Goal: Task Accomplishment & Management: Manage account settings

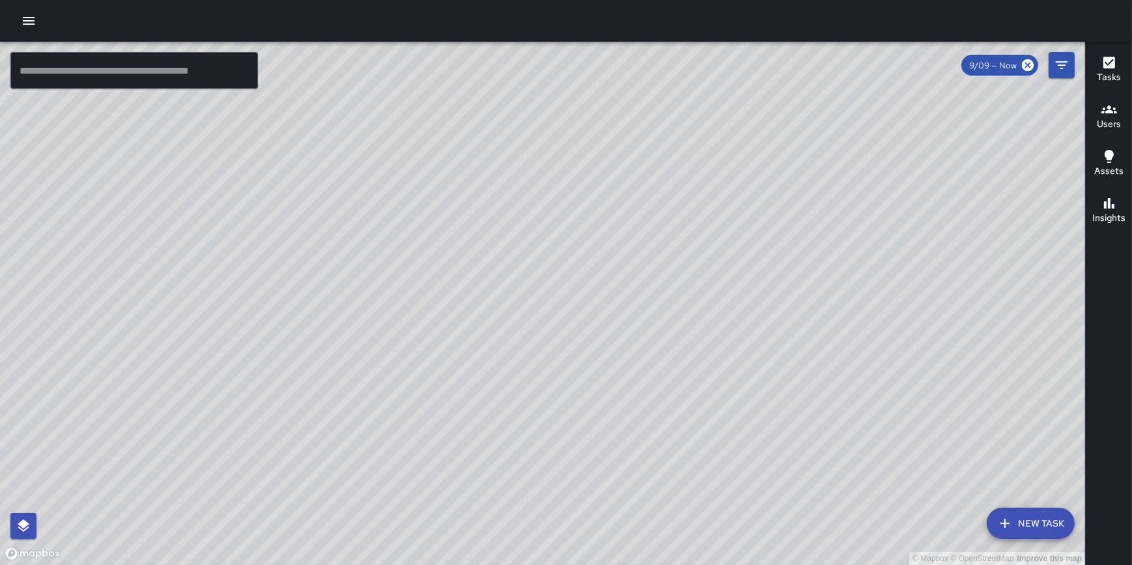
click at [1034, 517] on button "New Task" at bounding box center [1031, 522] width 88 height 31
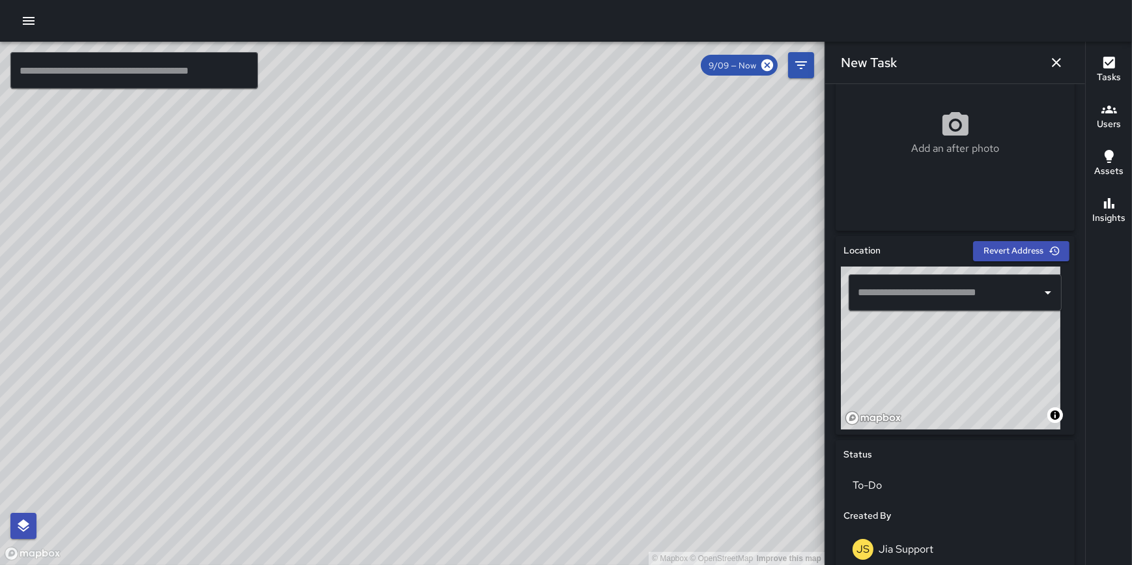
scroll to position [292, 0]
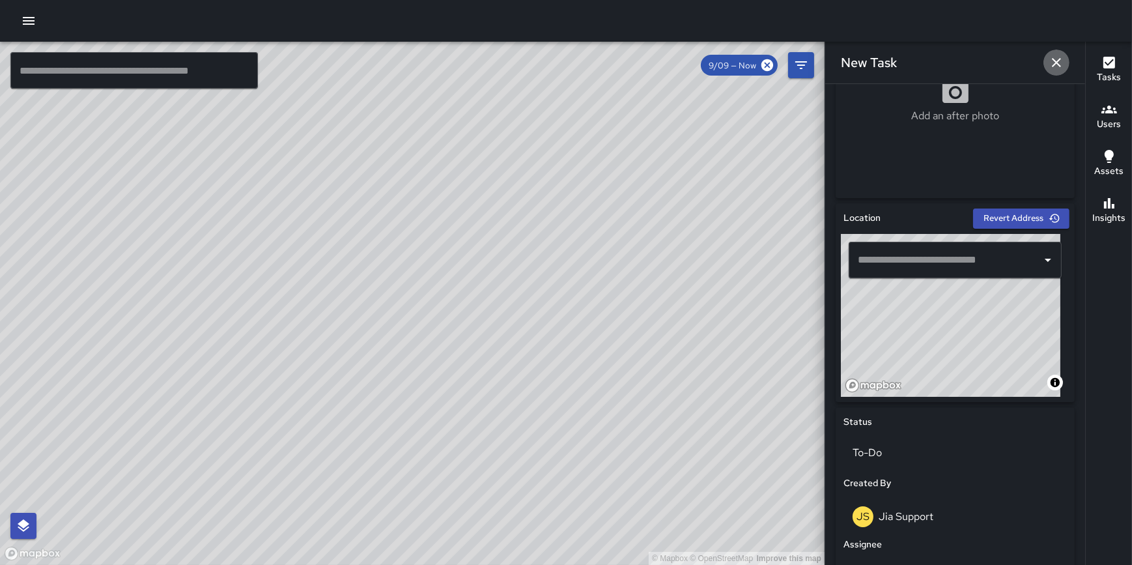
click at [1053, 63] on icon "button" at bounding box center [1057, 63] width 16 height 16
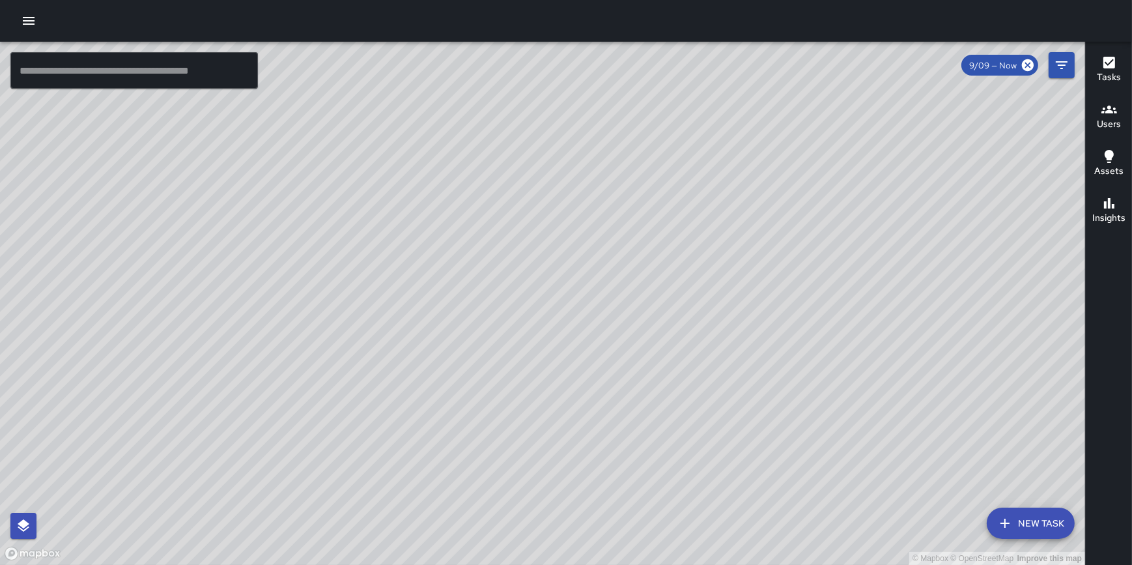
click at [31, 23] on icon "button" at bounding box center [29, 21] width 16 height 16
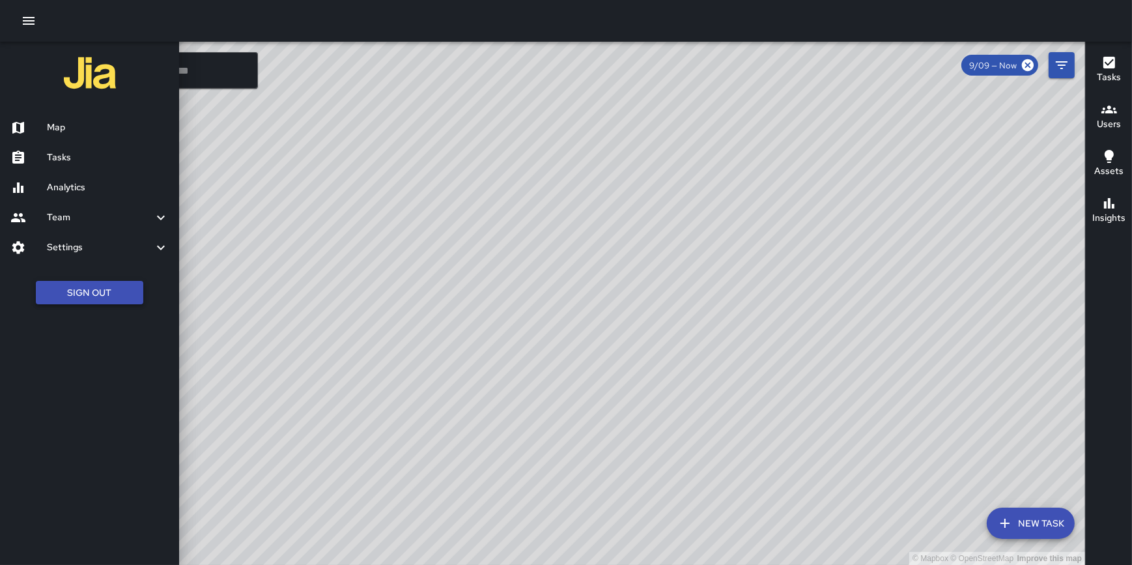
click at [100, 292] on button "Sign Out" at bounding box center [89, 293] width 107 height 24
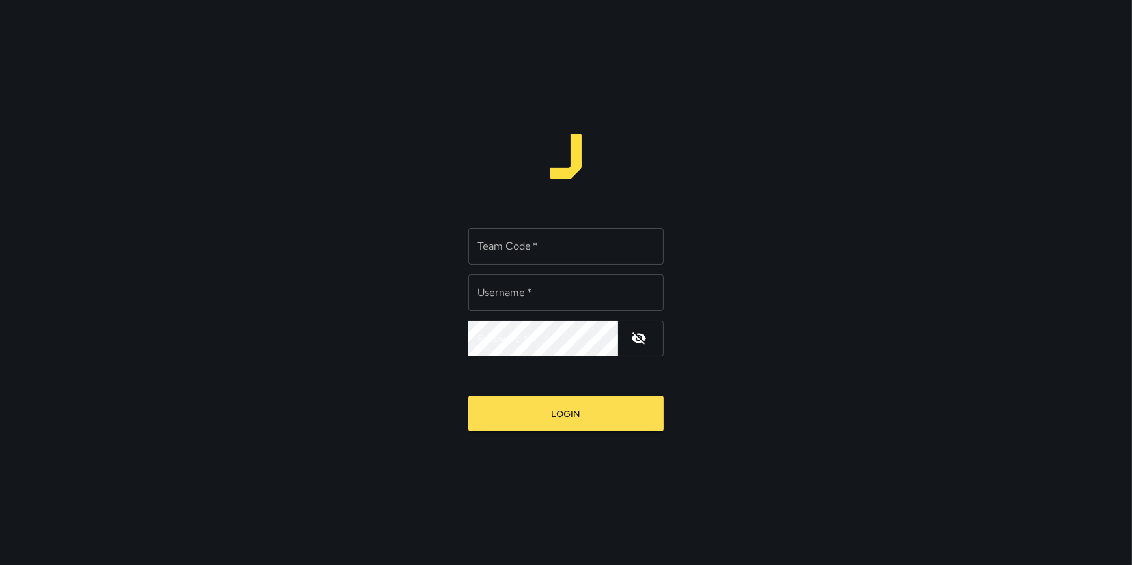
type input "**********"
click at [513, 248] on input "Team Code   *" at bounding box center [565, 246] width 195 height 36
type input "*****"
click at [468, 395] on button "Login" at bounding box center [565, 413] width 195 height 36
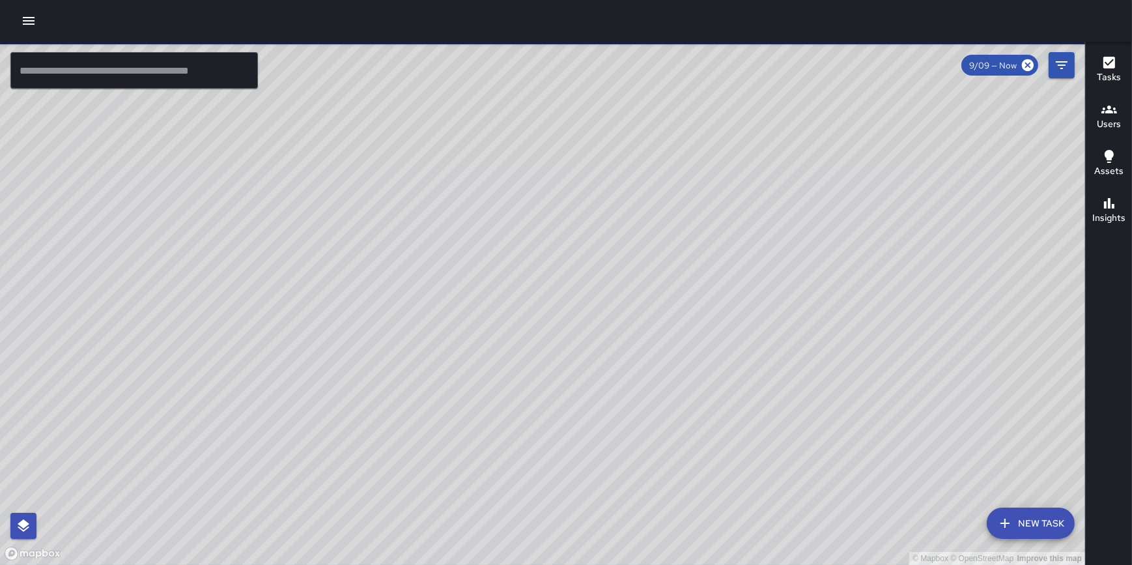
click at [1025, 521] on button "New Task" at bounding box center [1031, 522] width 88 height 31
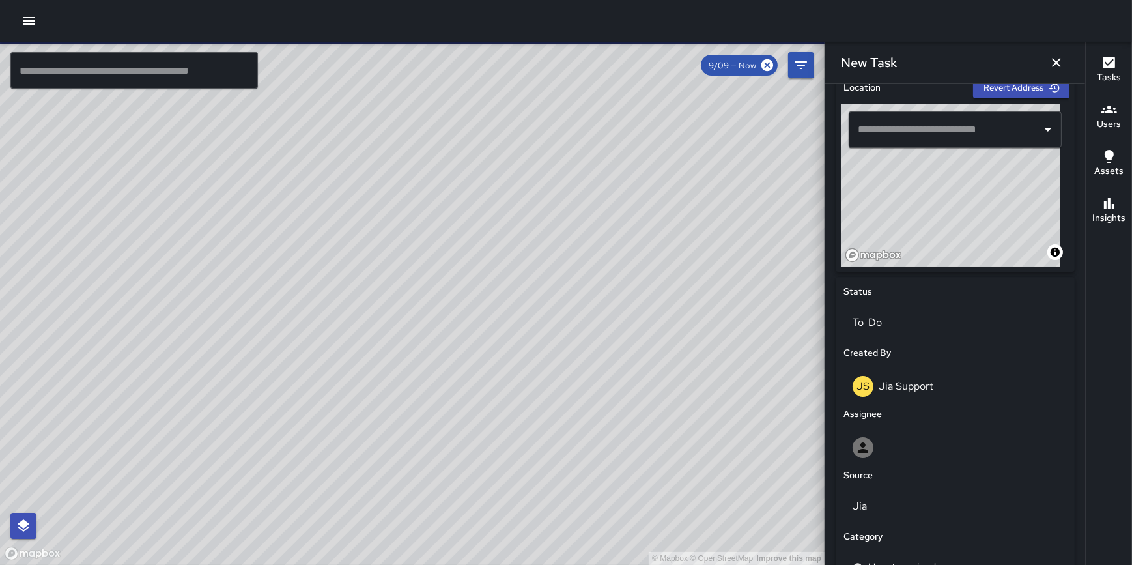
scroll to position [463, 0]
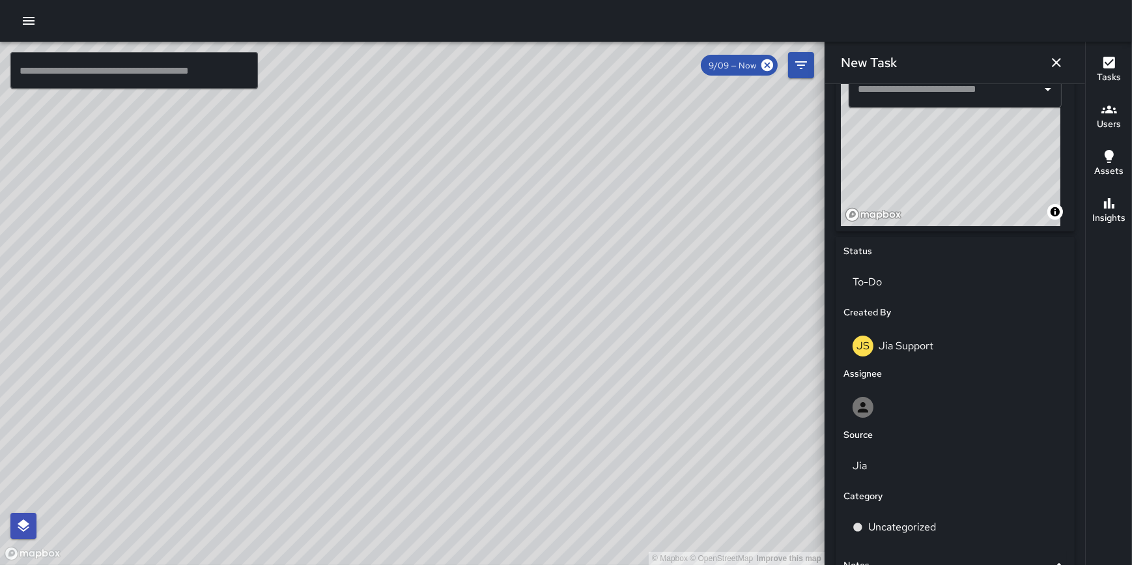
click at [1059, 66] on icon "button" at bounding box center [1057, 63] width 16 height 16
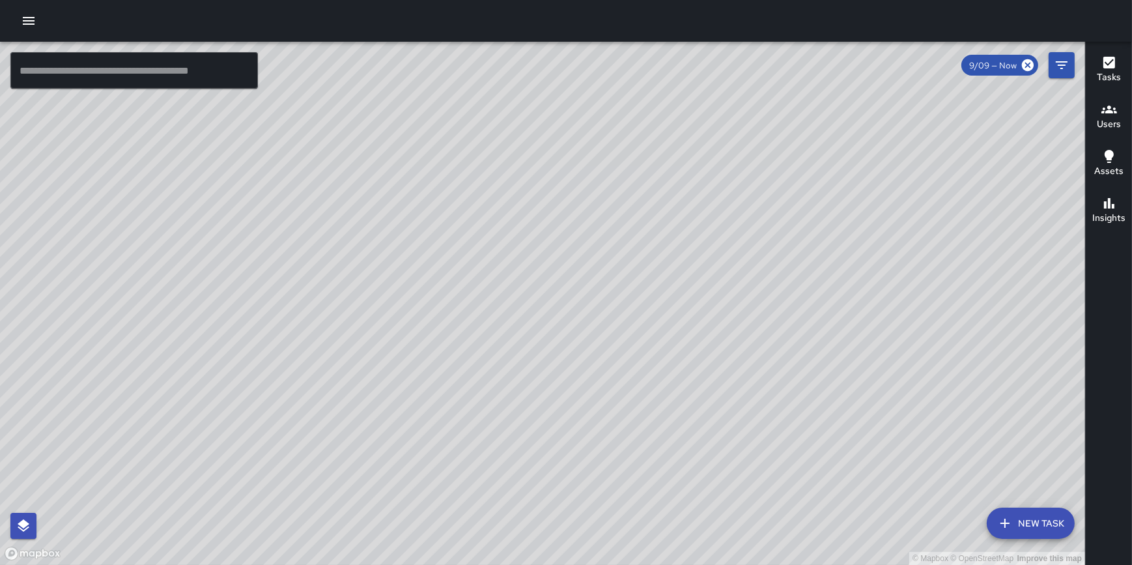
click at [111, 66] on input "text" at bounding box center [134, 70] width 248 height 36
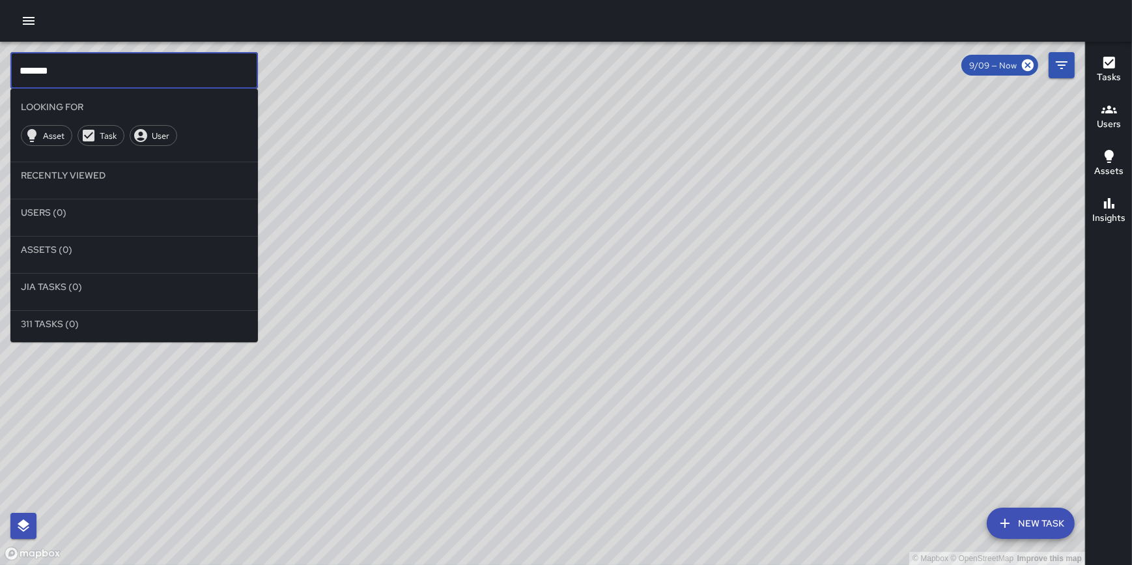
type input "*******"
click at [29, 14] on icon "button" at bounding box center [29, 21] width 16 height 16
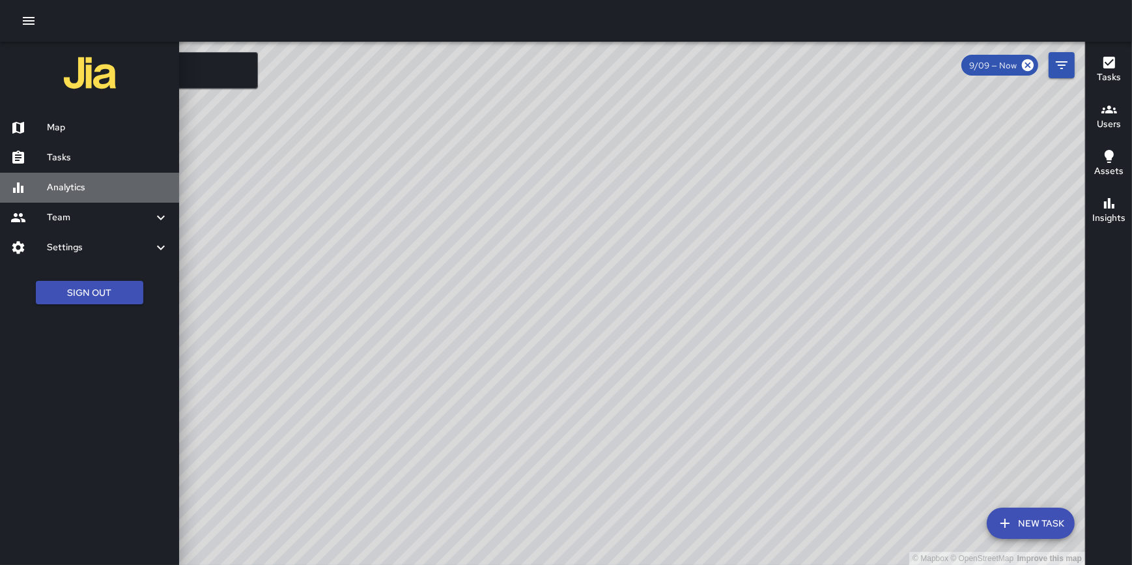
click at [78, 191] on h6 "Analytics" at bounding box center [108, 187] width 122 height 14
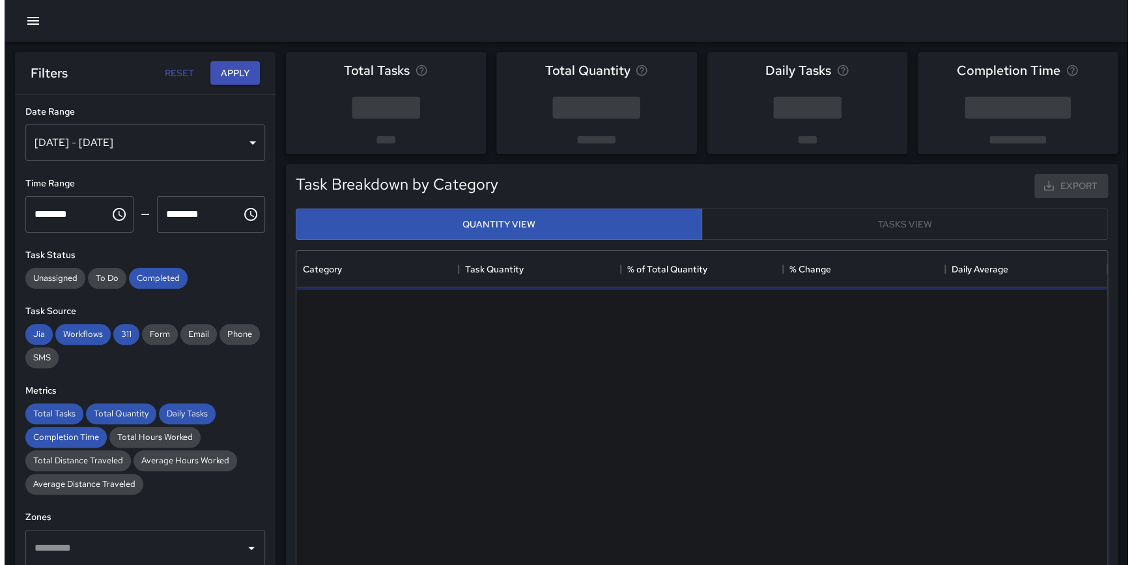
scroll to position [380, 801]
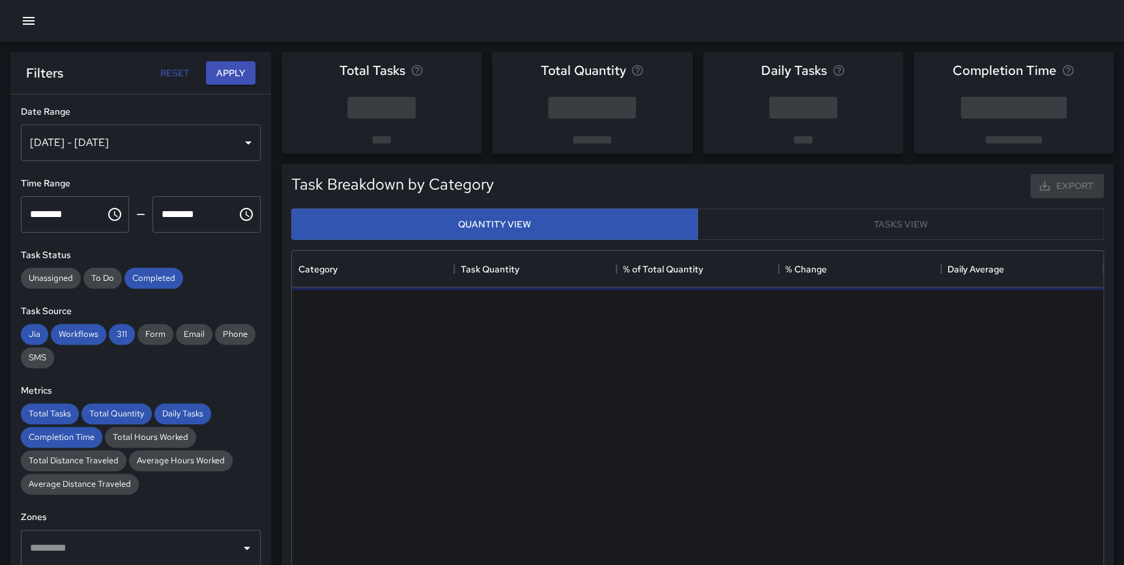
click at [31, 19] on icon "button" at bounding box center [29, 21] width 16 height 16
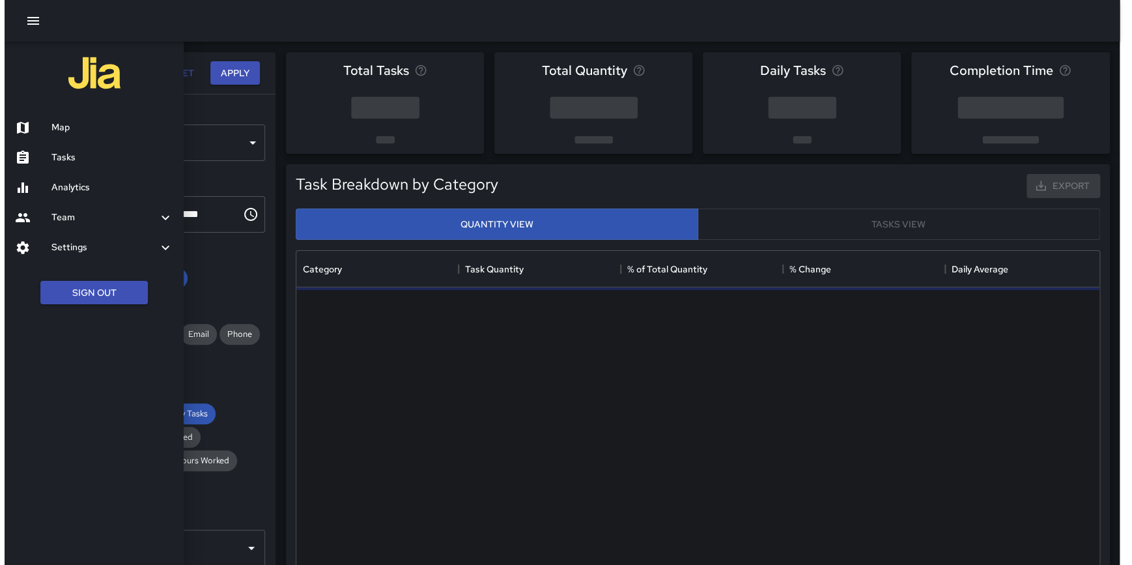
scroll to position [380, 802]
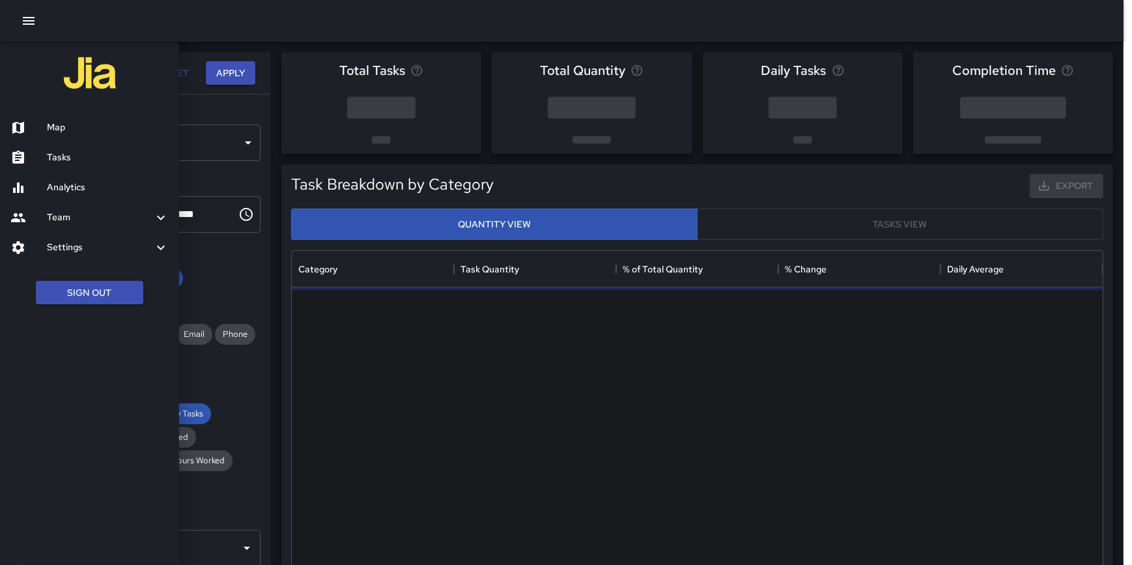
click at [59, 121] on h6 "Map" at bounding box center [108, 128] width 122 height 14
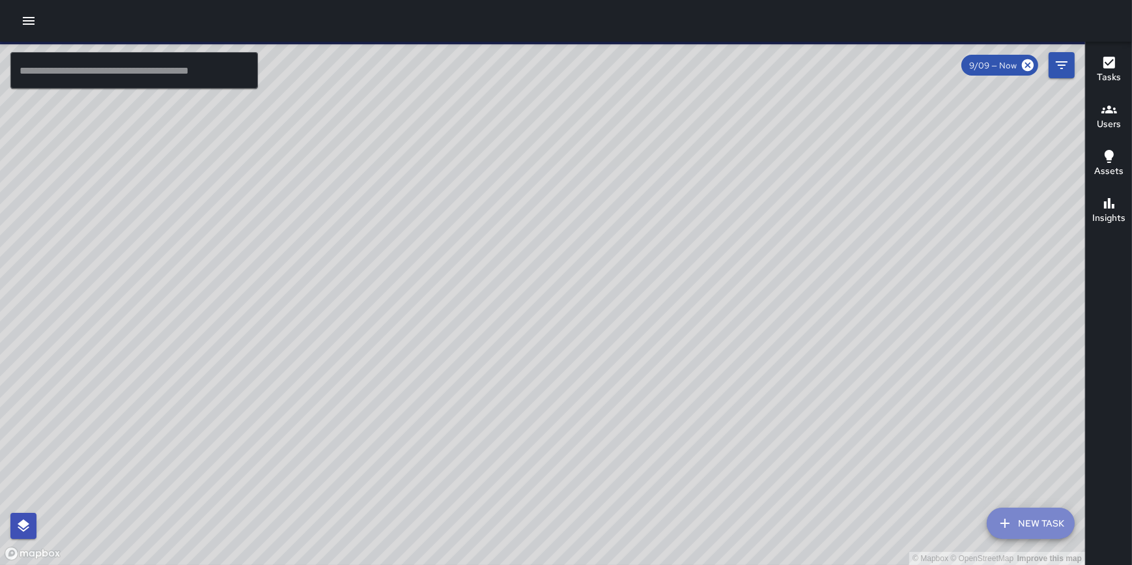
click at [1047, 521] on button "New Task" at bounding box center [1031, 522] width 88 height 31
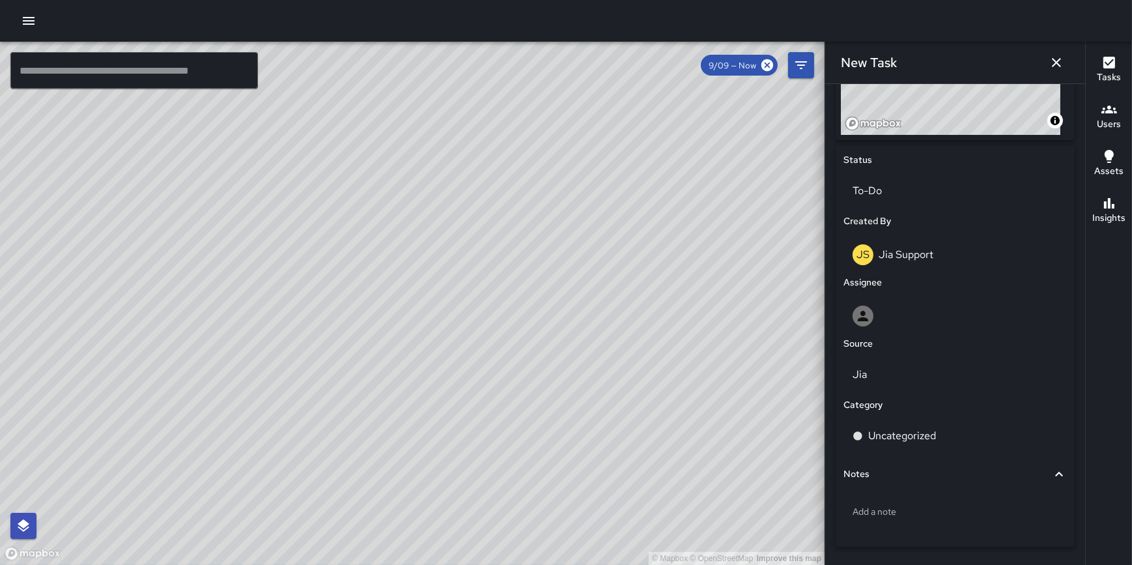
scroll to position [595, 0]
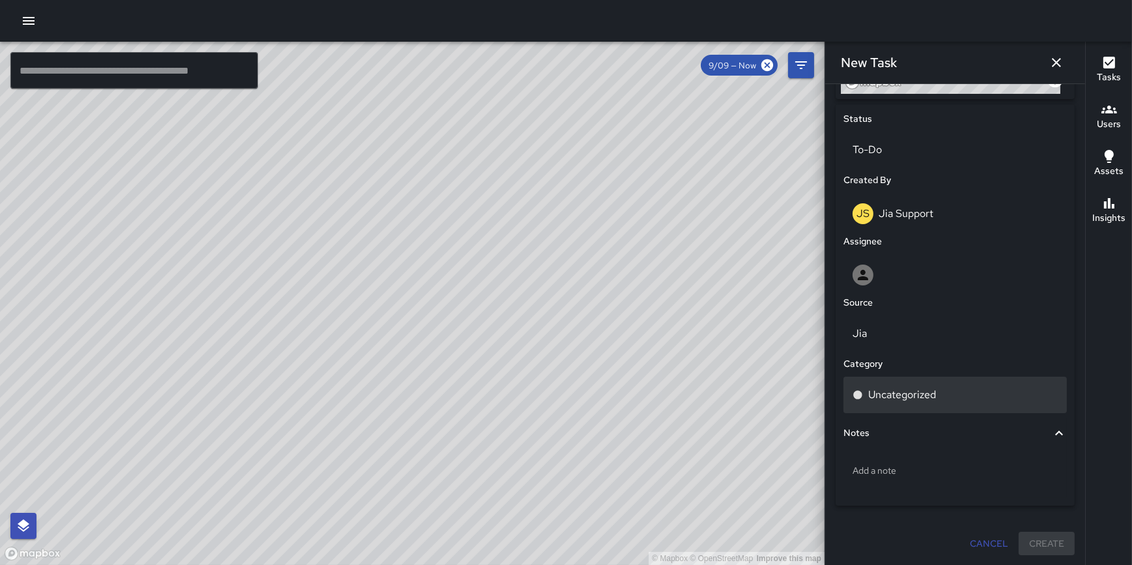
click at [950, 399] on div "Uncategorized" at bounding box center [955, 395] width 205 height 16
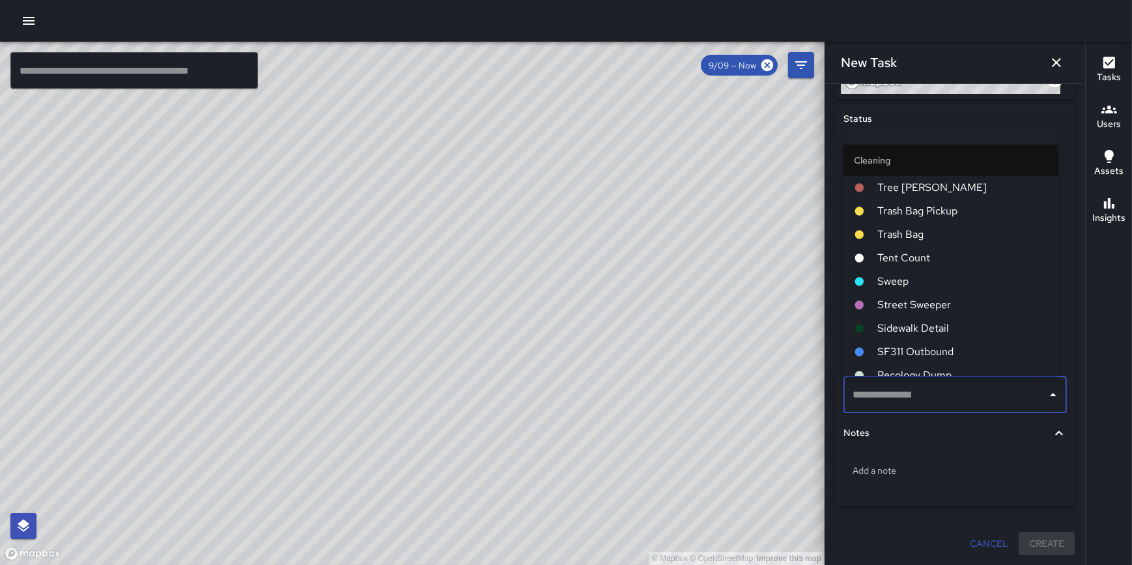
click at [938, 283] on span "Sweep" at bounding box center [962, 282] width 170 height 16
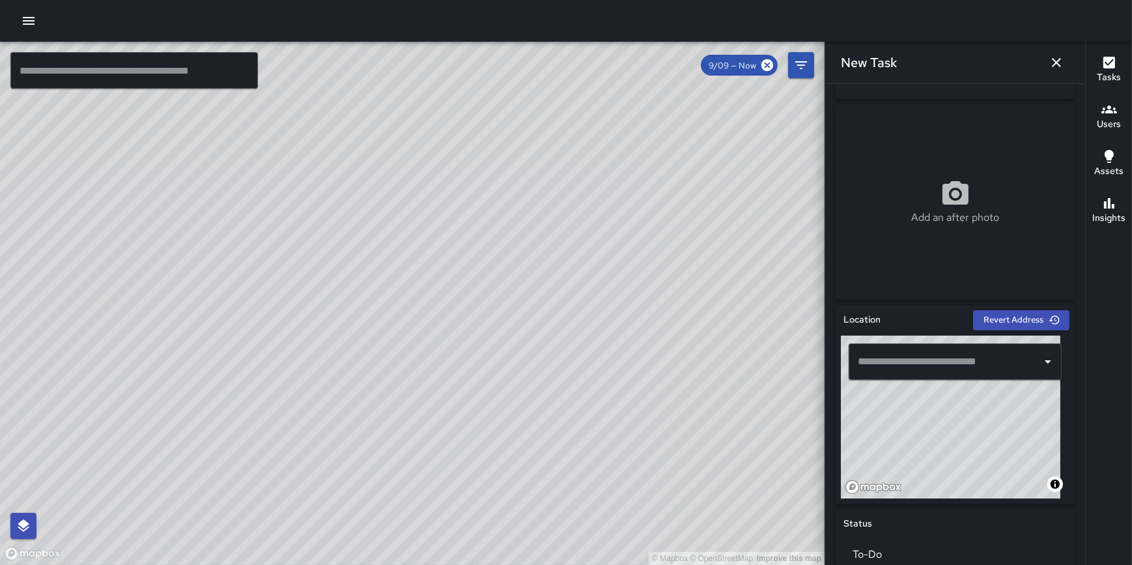
scroll to position [0, 0]
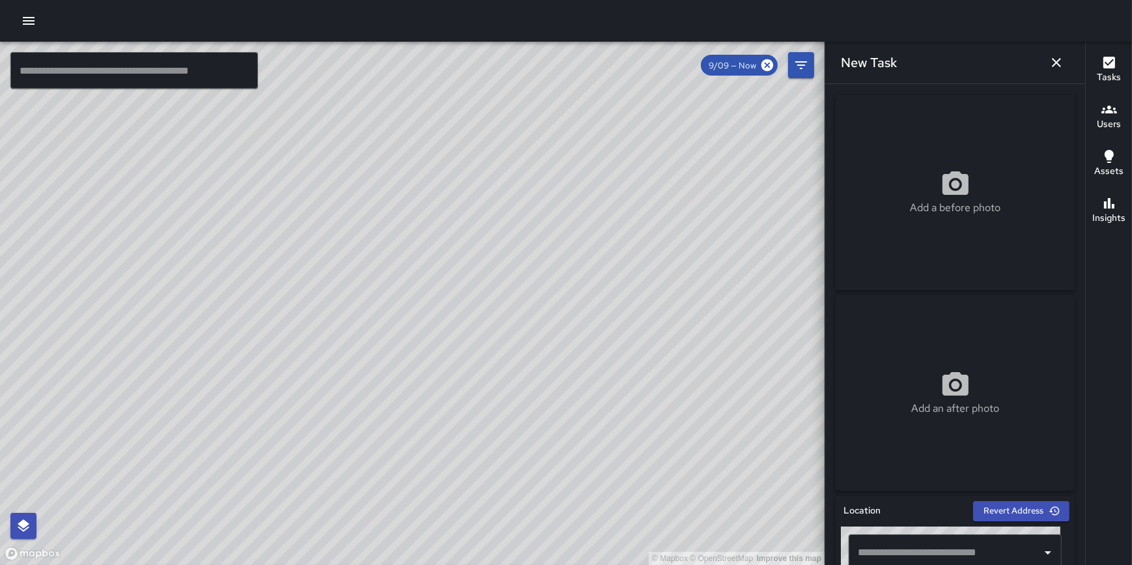
click at [1056, 60] on icon "button" at bounding box center [1057, 63] width 16 height 16
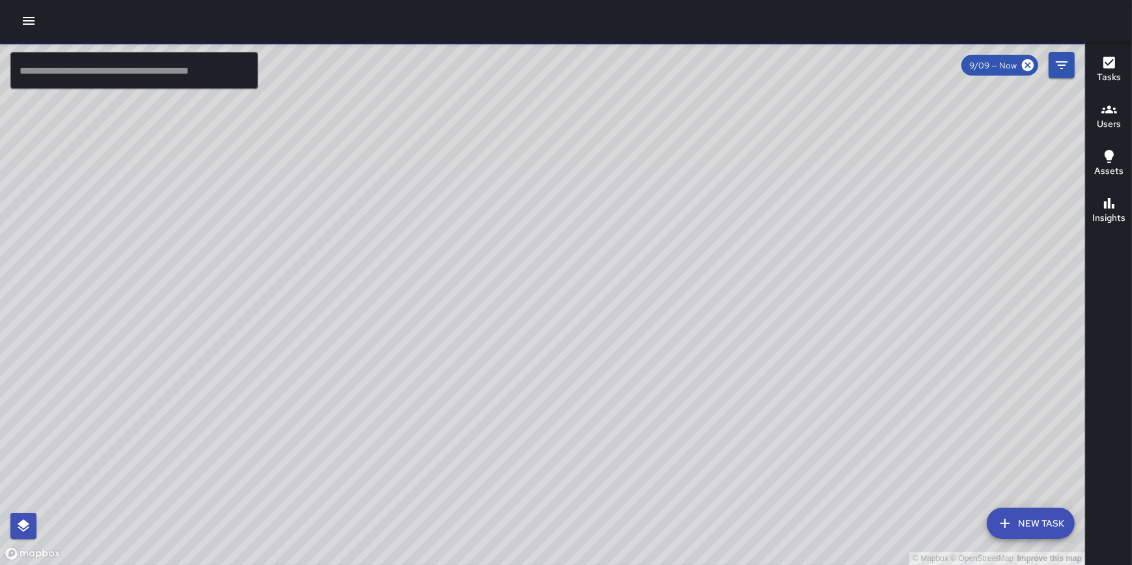
click at [23, 14] on icon "button" at bounding box center [29, 21] width 16 height 16
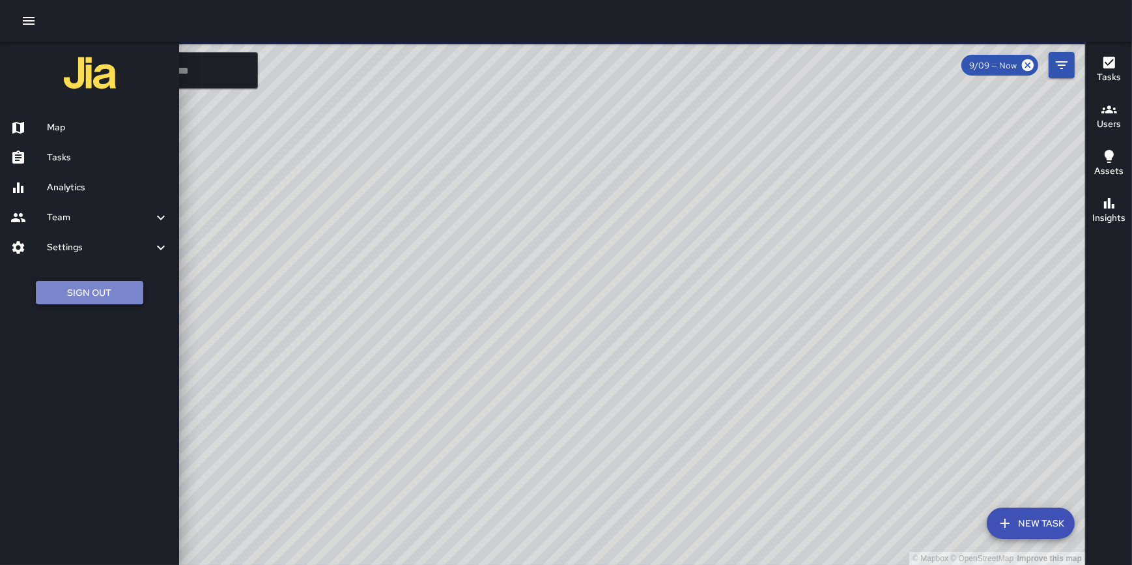
click at [72, 287] on button "Sign Out" at bounding box center [89, 293] width 107 height 24
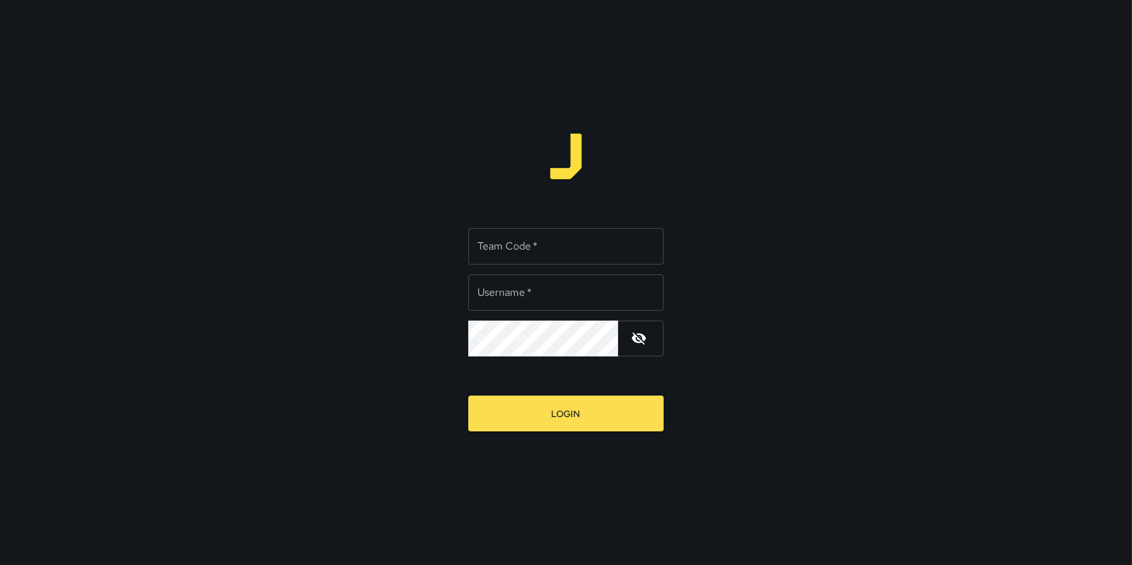
type input "**********"
click at [540, 251] on input "Team Code   *" at bounding box center [565, 246] width 195 height 36
type input "*******"
click at [468, 395] on button "Login" at bounding box center [565, 413] width 195 height 36
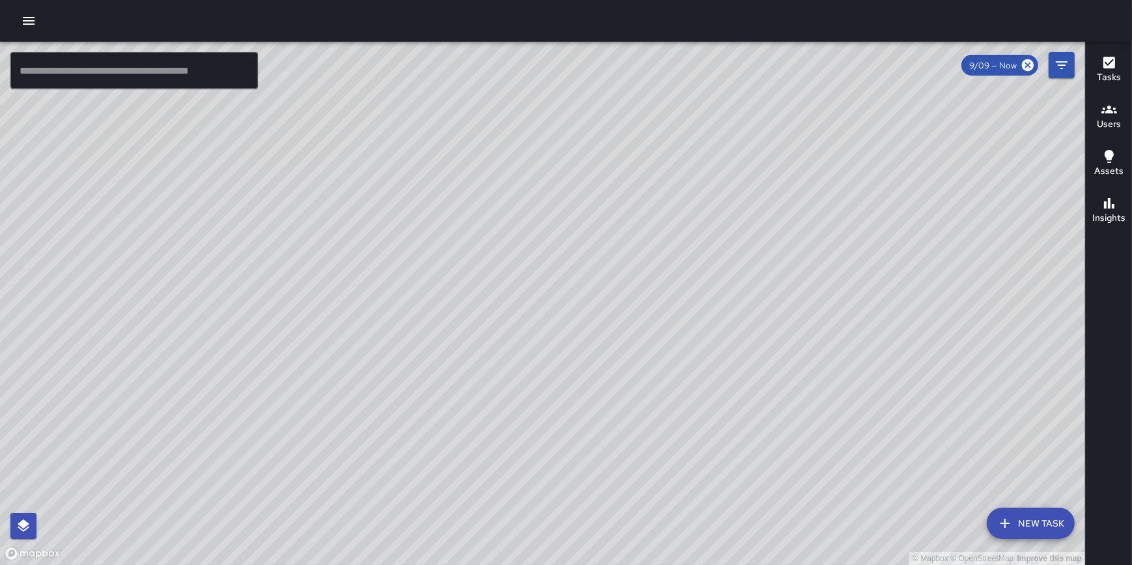
click at [33, 11] on button "button" at bounding box center [29, 21] width 26 height 26
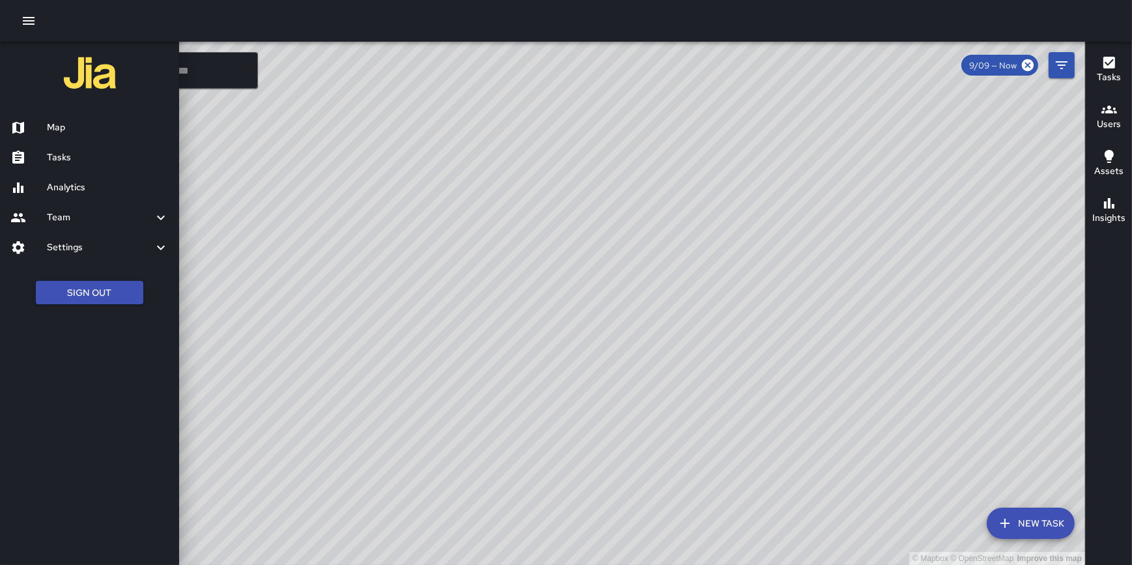
click at [1022, 523] on button "New Task" at bounding box center [1031, 522] width 88 height 31
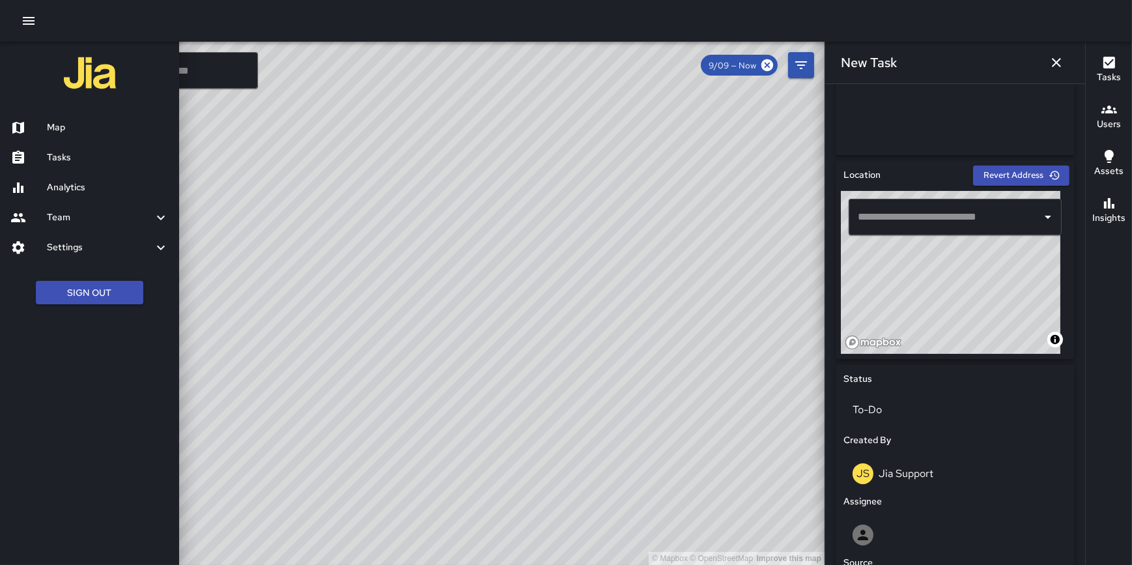
scroll to position [303, 0]
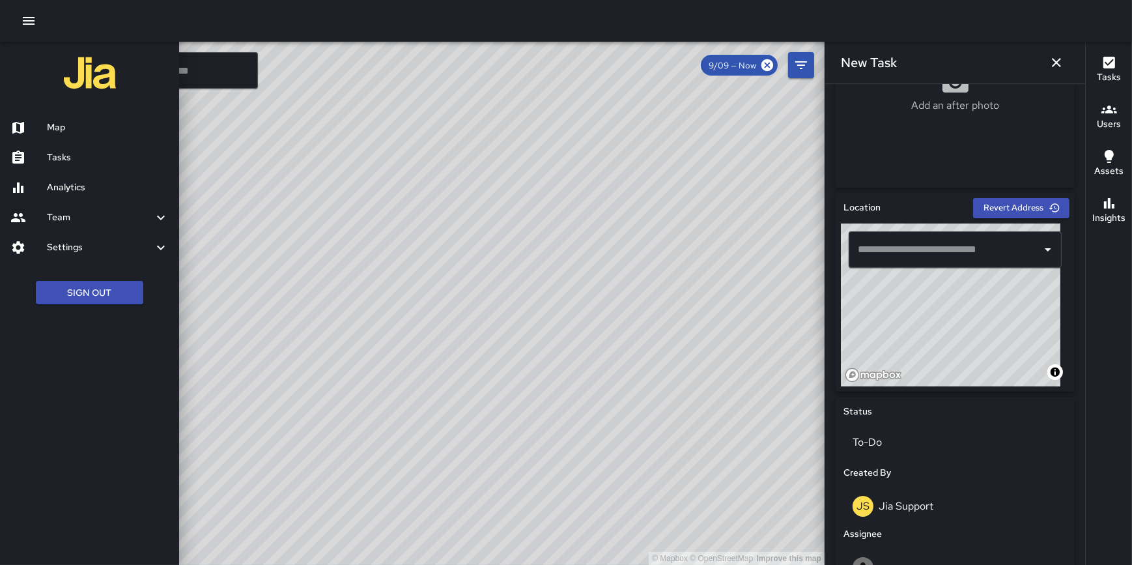
click at [913, 240] on input "text" at bounding box center [946, 249] width 182 height 25
click at [907, 255] on input "text" at bounding box center [946, 249] width 182 height 25
click at [919, 255] on input "text" at bounding box center [946, 249] width 182 height 25
click at [900, 251] on input "text" at bounding box center [946, 249] width 182 height 25
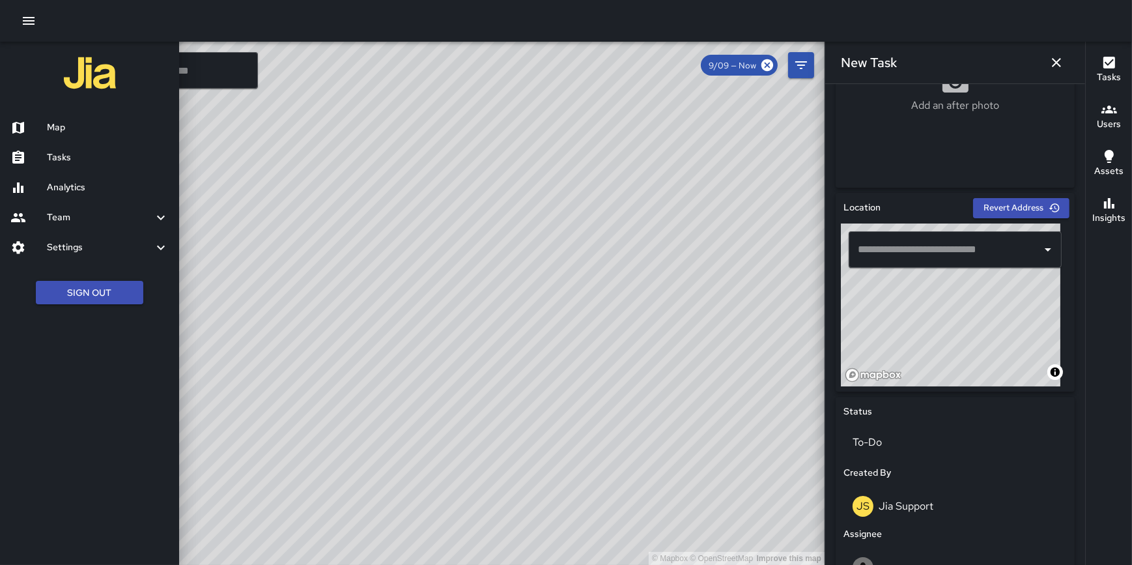
click at [868, 254] on input "text" at bounding box center [946, 249] width 182 height 25
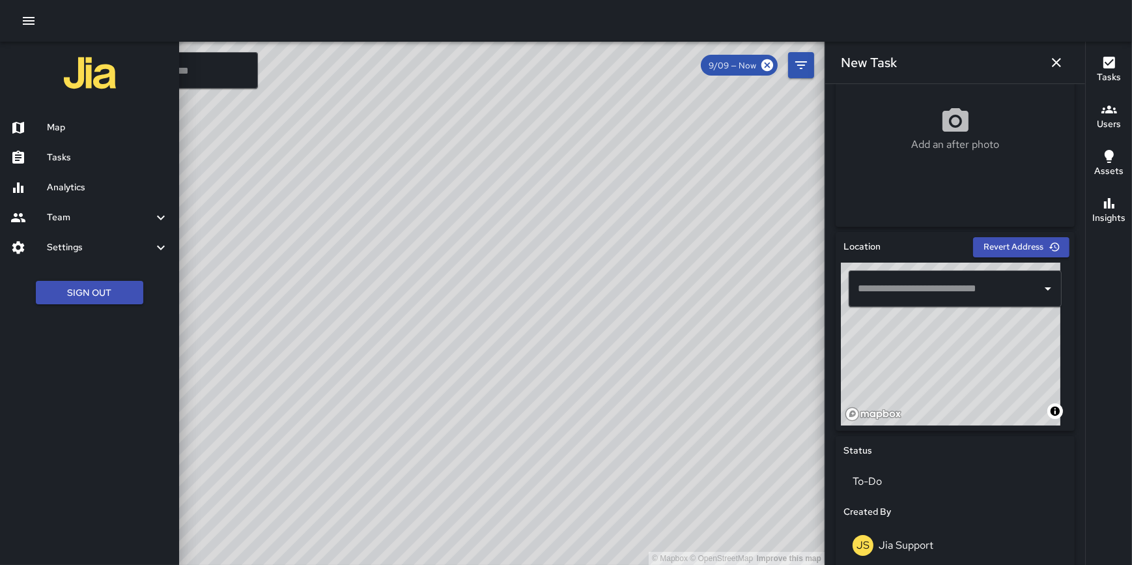
click at [903, 283] on input "text" at bounding box center [946, 288] width 182 height 25
click at [964, 276] on input "text" at bounding box center [946, 288] width 182 height 25
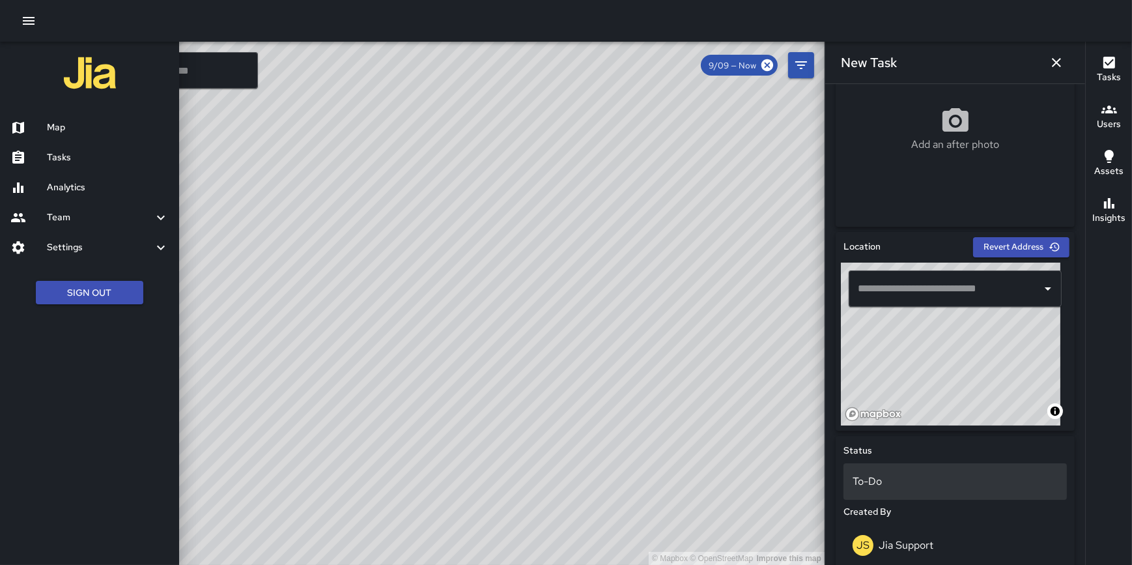
click at [881, 479] on p "To-Do" at bounding box center [955, 482] width 205 height 16
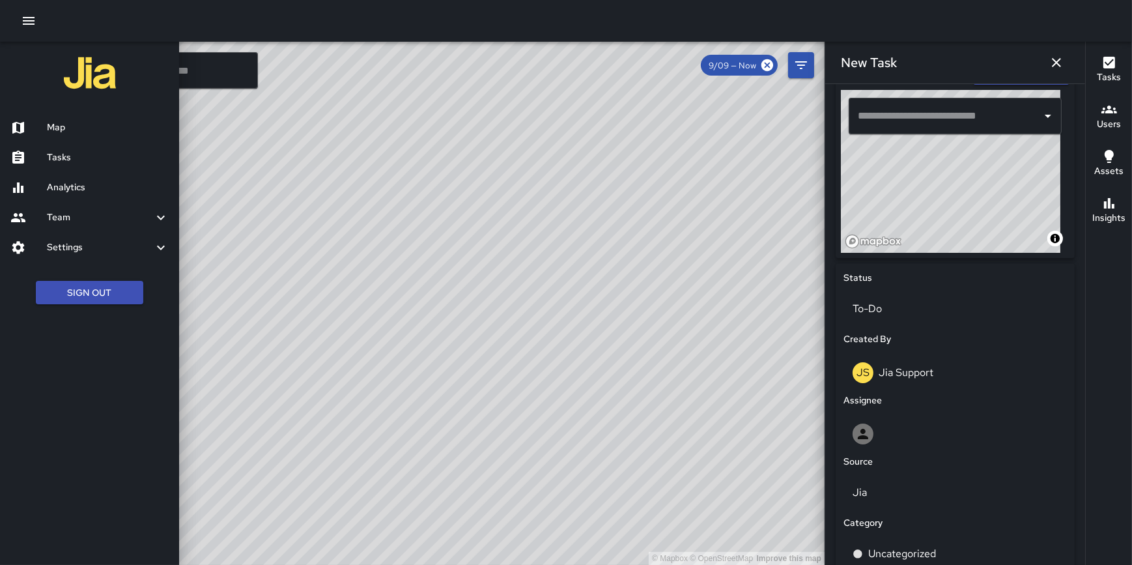
scroll to position [464, 0]
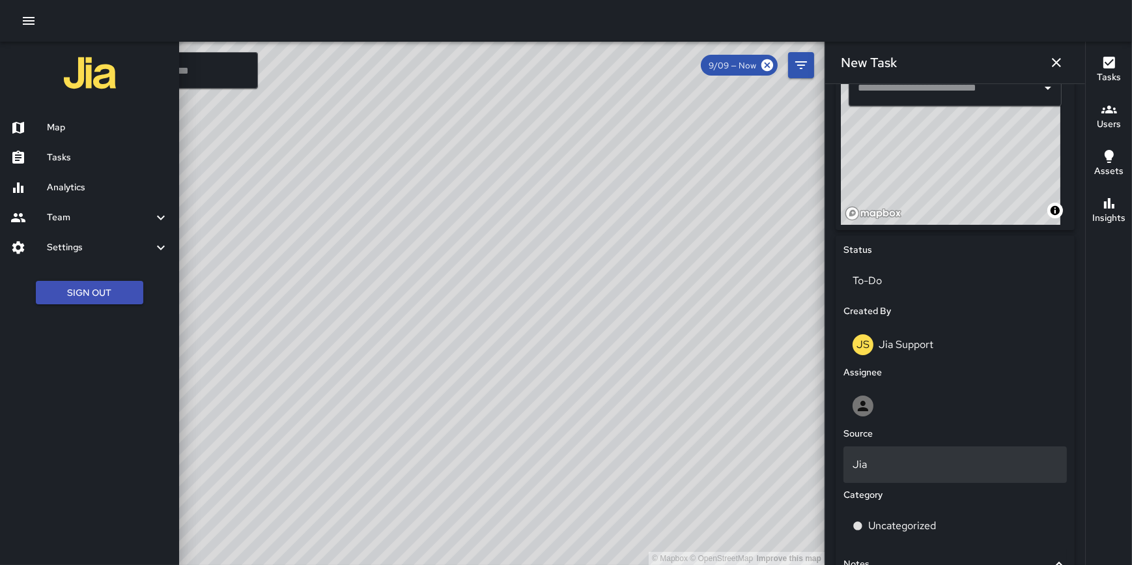
click at [908, 459] on p "Jia" at bounding box center [955, 465] width 205 height 16
click at [914, 468] on p "Jia" at bounding box center [955, 465] width 205 height 16
click at [915, 468] on p "Jia" at bounding box center [955, 465] width 205 height 16
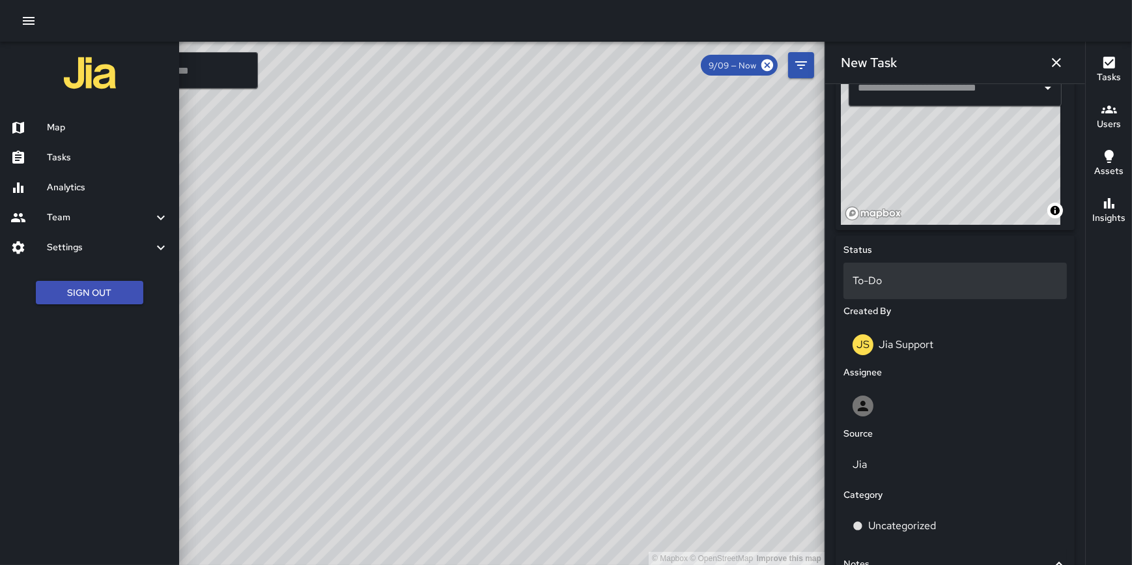
click at [923, 269] on div "To-Do" at bounding box center [955, 281] width 223 height 36
click at [926, 289] on div "To-Do" at bounding box center [955, 281] width 223 height 36
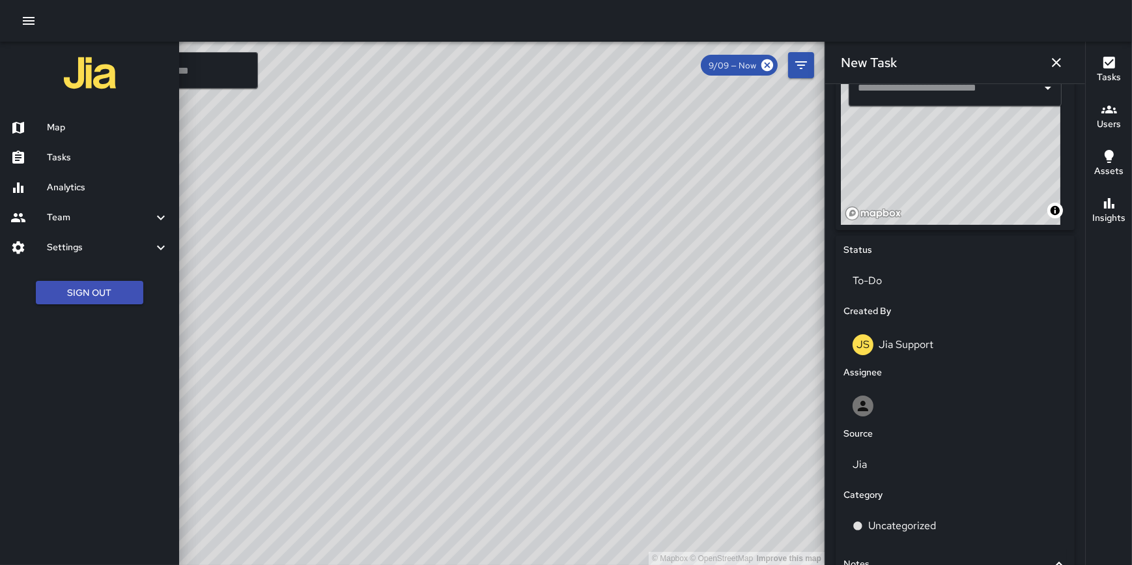
click at [930, 351] on div "[PERSON_NAME] Support" at bounding box center [955, 344] width 205 height 21
click at [889, 418] on div at bounding box center [955, 406] width 223 height 42
click at [893, 415] on div at bounding box center [955, 405] width 205 height 21
click at [894, 447] on div "Jia" at bounding box center [955, 464] width 223 height 36
click at [894, 457] on p "Jia" at bounding box center [955, 465] width 205 height 16
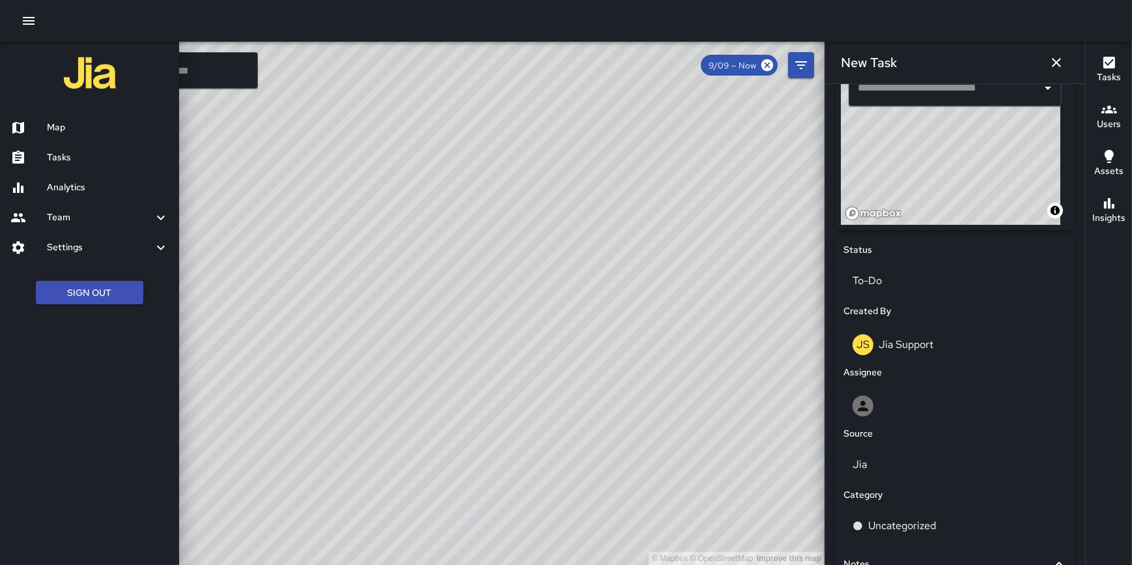
click at [894, 457] on p "Jia" at bounding box center [955, 465] width 205 height 16
click at [908, 293] on div "To-Do" at bounding box center [955, 281] width 223 height 36
click at [900, 276] on p "To-Do" at bounding box center [955, 281] width 205 height 16
click at [894, 406] on div at bounding box center [955, 405] width 205 height 21
click at [912, 279] on p "To-Do" at bounding box center [955, 281] width 205 height 16
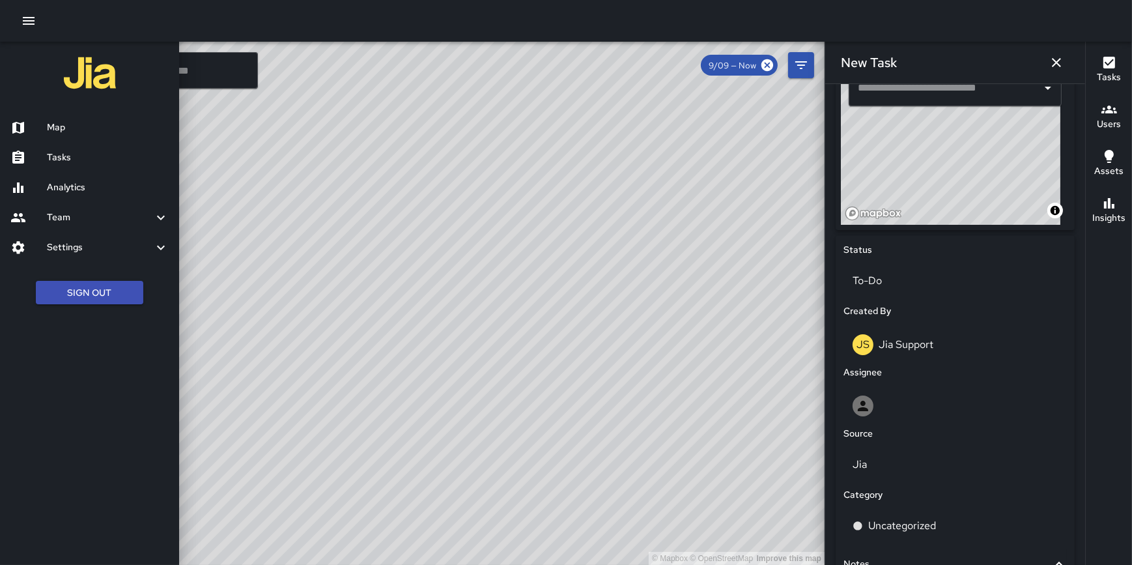
click at [912, 279] on p "To-Do" at bounding box center [955, 281] width 205 height 16
click at [892, 403] on div at bounding box center [955, 405] width 205 height 21
click at [890, 464] on p "Jia" at bounding box center [955, 465] width 205 height 16
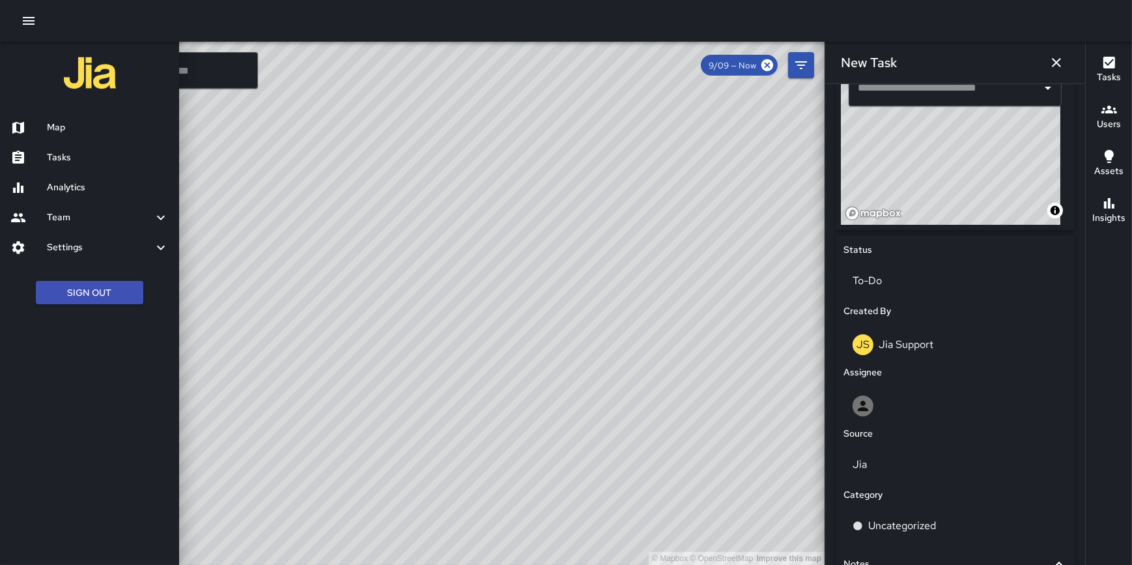
click at [890, 464] on p "Jia" at bounding box center [955, 465] width 205 height 16
click at [905, 518] on p "Uncategorized" at bounding box center [902, 526] width 68 height 16
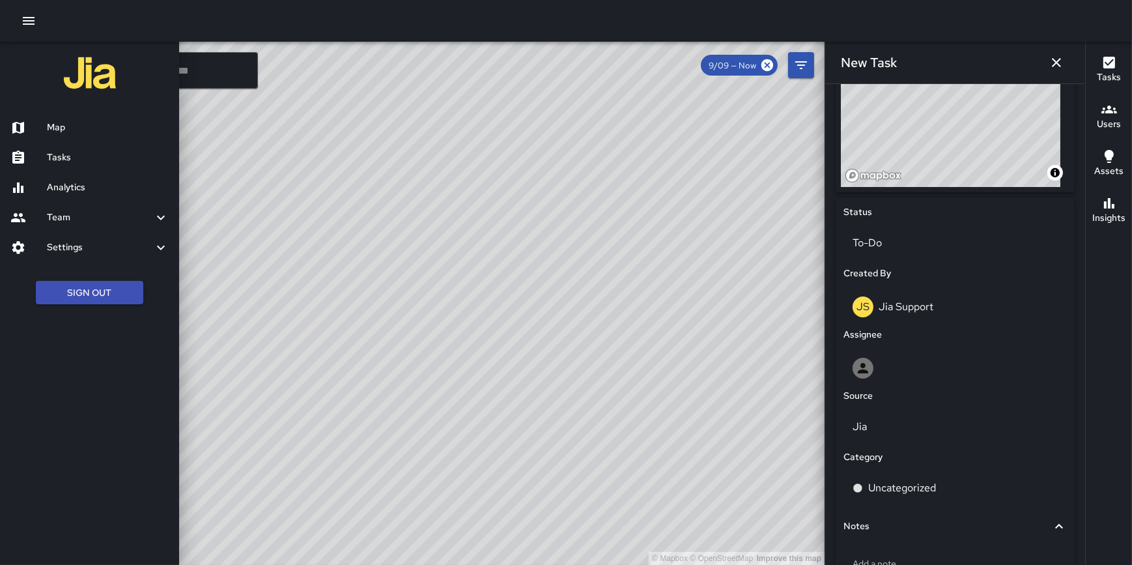
scroll to position [595, 0]
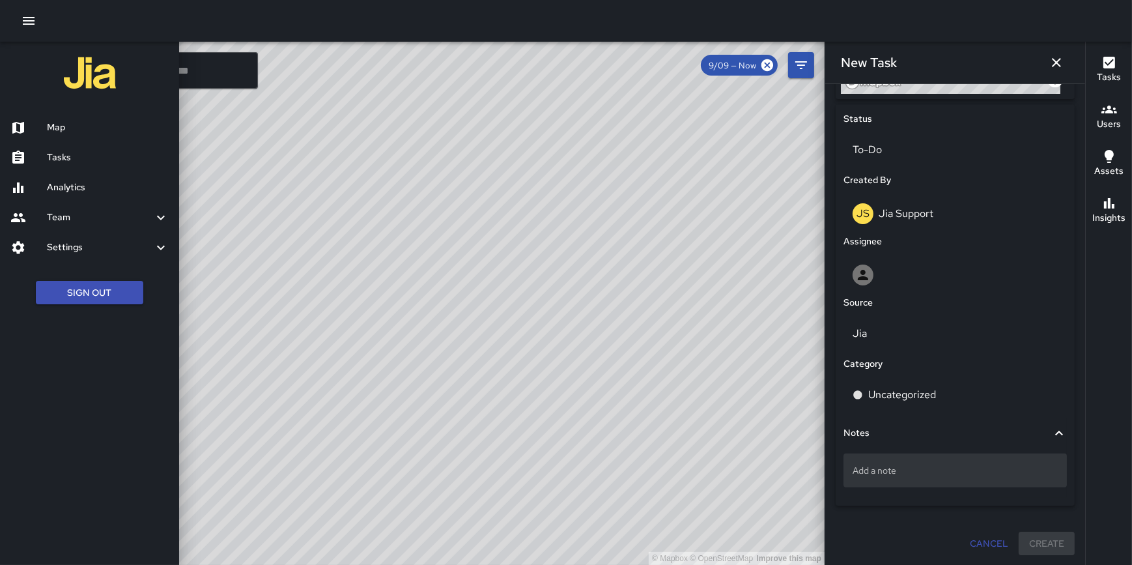
click at [891, 470] on p "Add a note" at bounding box center [955, 470] width 205 height 13
click at [879, 472] on p "Add a note" at bounding box center [955, 470] width 205 height 13
click at [878, 472] on p "Add a note" at bounding box center [955, 470] width 205 height 13
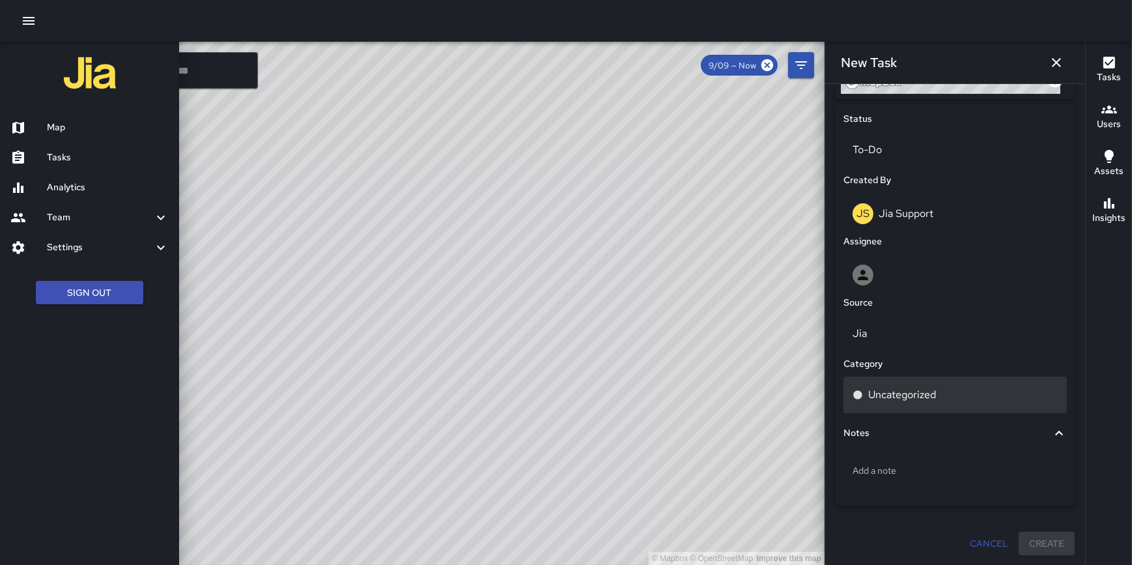
click at [900, 394] on p "Uncategorized" at bounding box center [902, 395] width 68 height 16
click at [900, 395] on p "Uncategorized" at bounding box center [902, 395] width 68 height 16
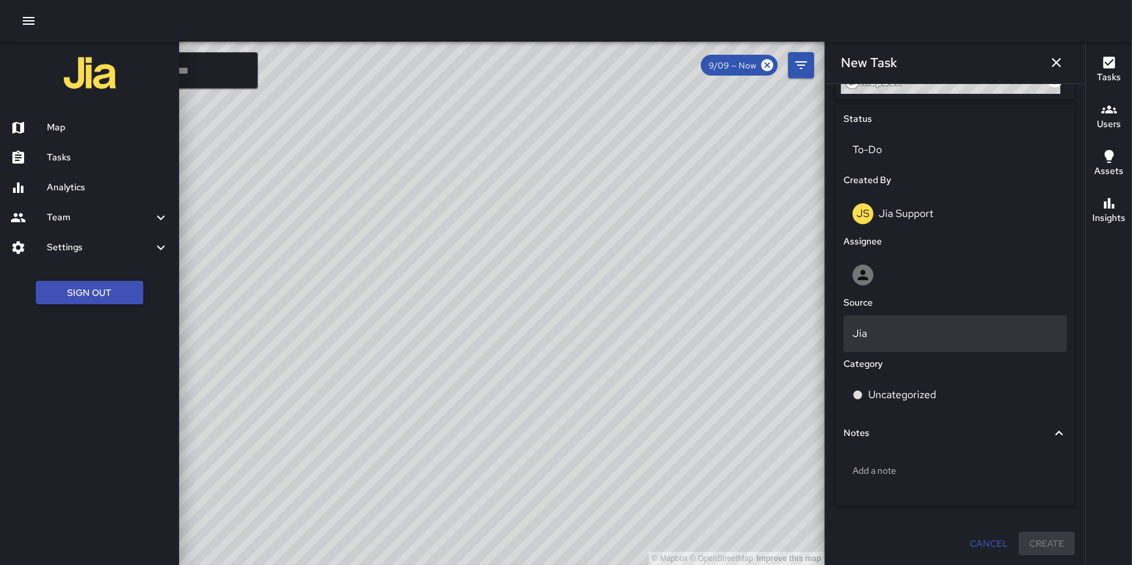
click at [887, 332] on p "Jia" at bounding box center [955, 334] width 205 height 16
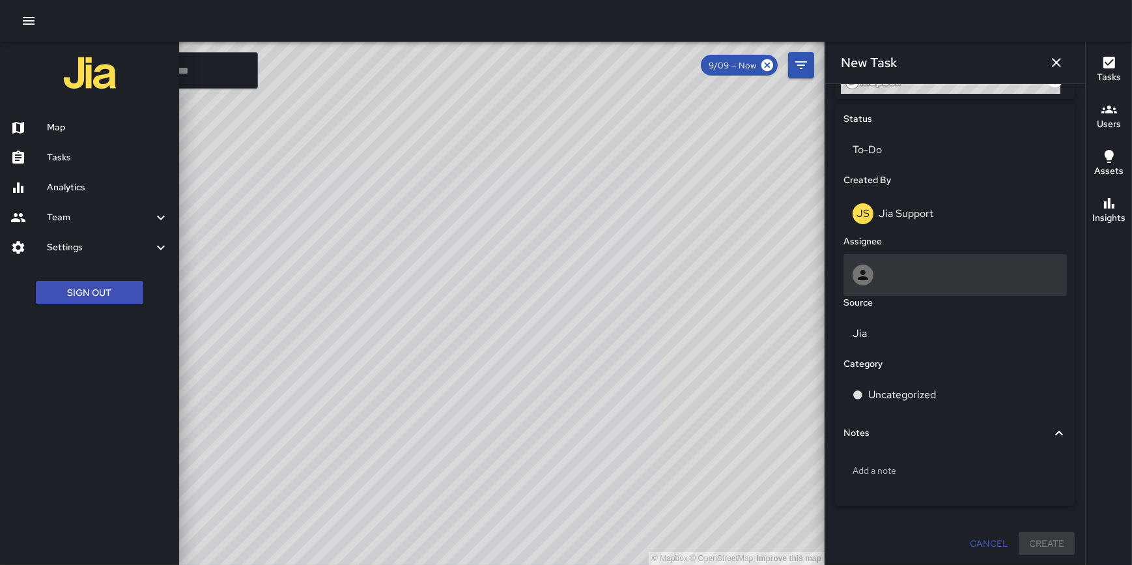
click at [890, 268] on div at bounding box center [955, 274] width 205 height 21
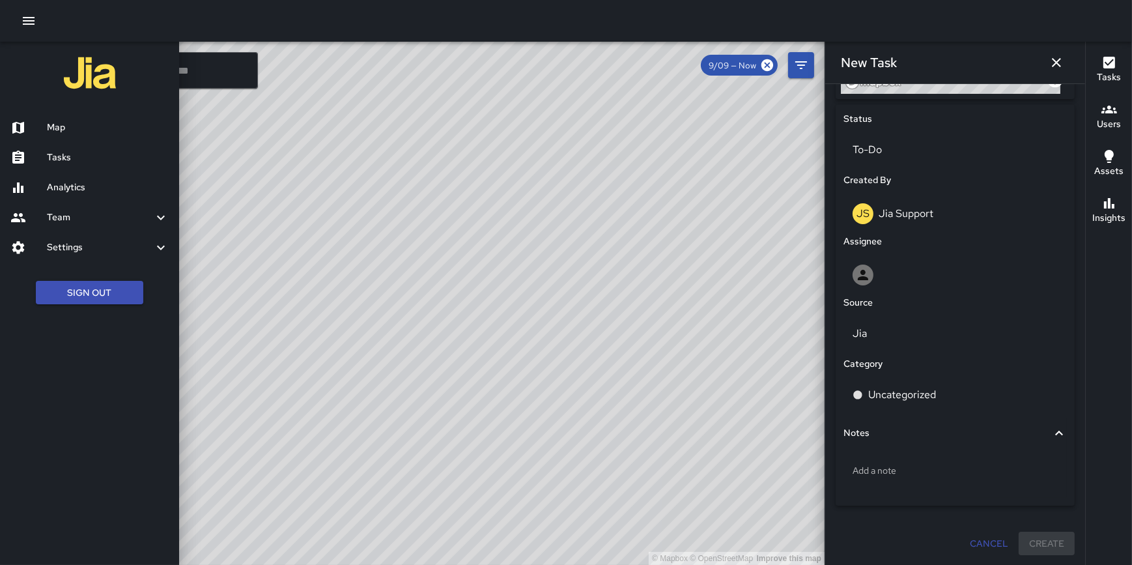
click at [911, 218] on p "Jia Support" at bounding box center [906, 213] width 55 height 14
click at [880, 157] on div "To-Do" at bounding box center [955, 150] width 223 height 36
click at [905, 342] on div "Jia" at bounding box center [955, 333] width 223 height 36
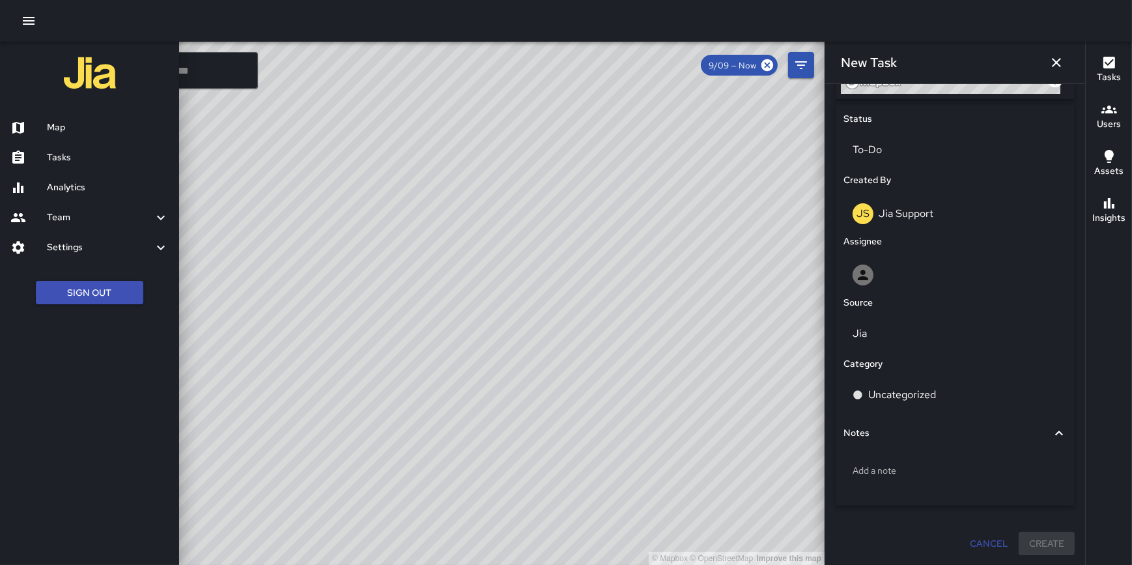
click at [1057, 64] on icon "button" at bounding box center [1056, 62] width 9 height 9
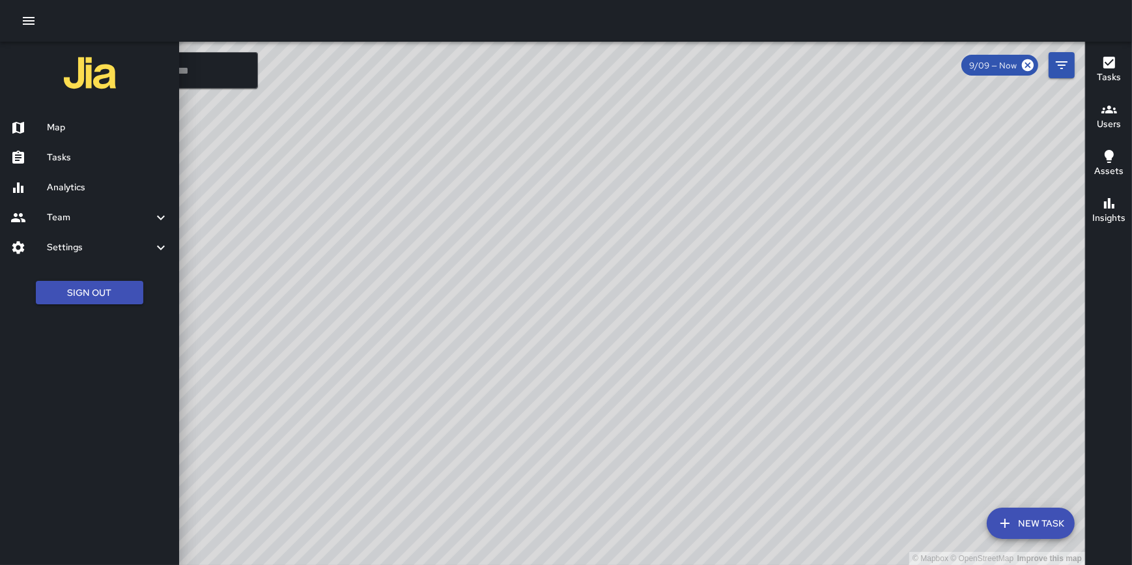
click at [31, 21] on icon "button" at bounding box center [29, 21] width 16 height 16
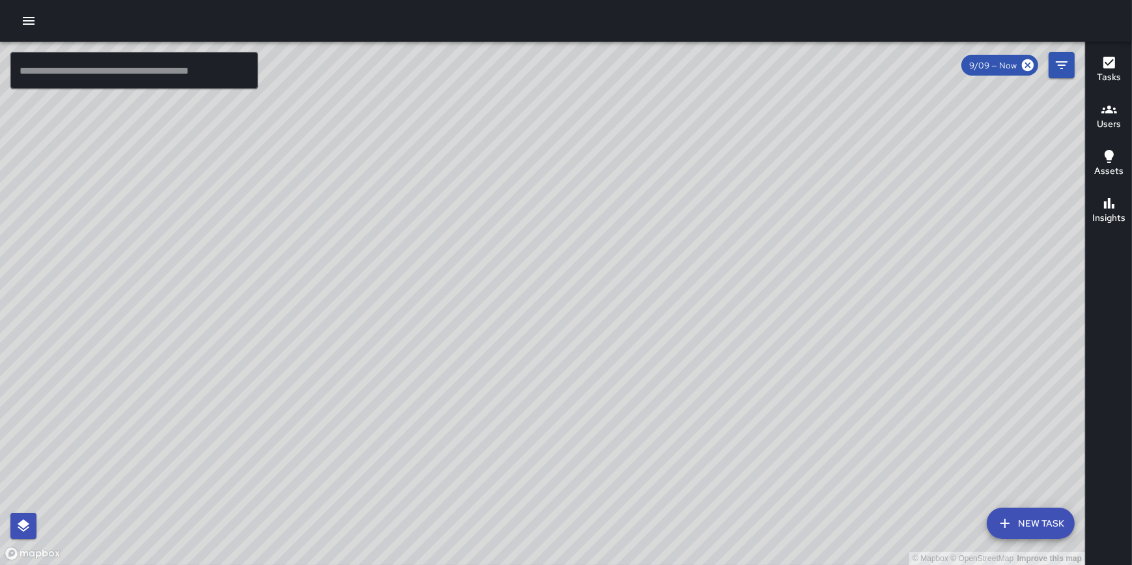
click at [25, 25] on icon "button" at bounding box center [29, 21] width 16 height 16
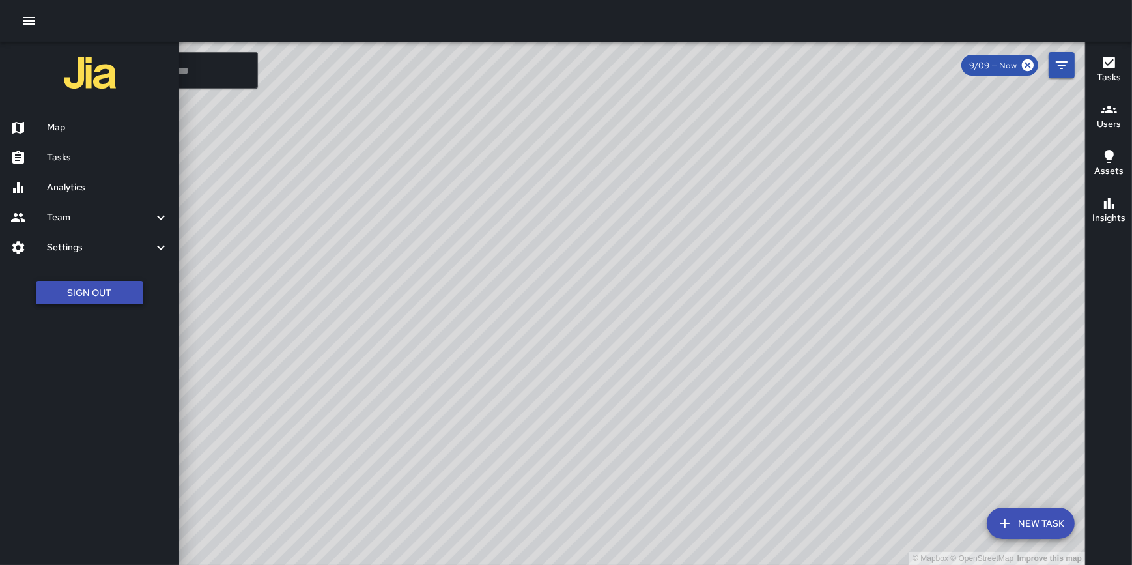
click at [100, 287] on button "Sign Out" at bounding box center [89, 293] width 107 height 24
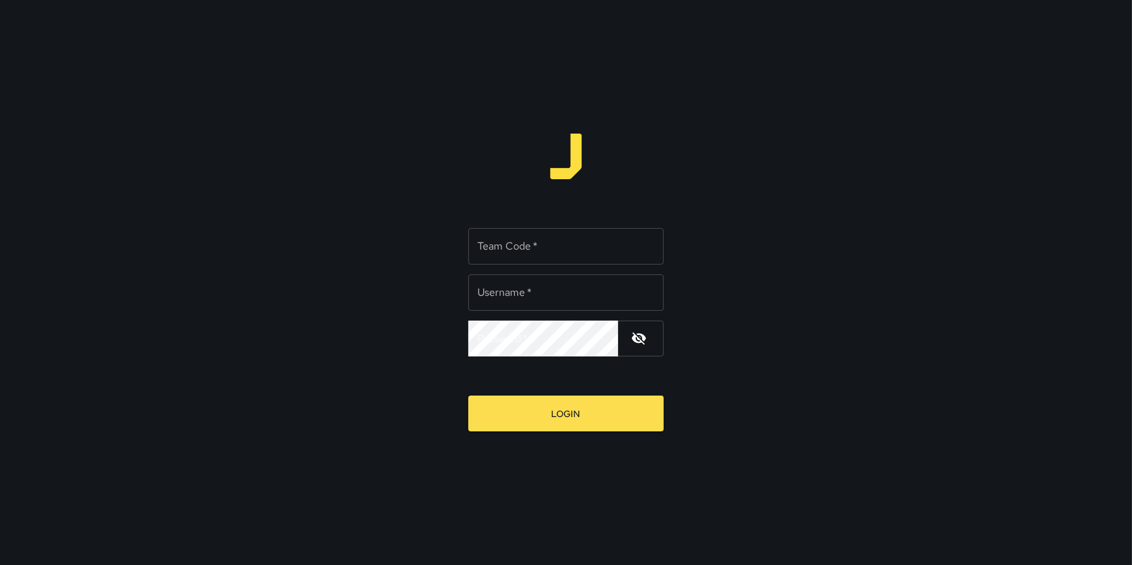
type input "**********"
click at [517, 248] on input "Team Code   *" at bounding box center [565, 246] width 195 height 36
type input "*"
type input "*******"
click at [468, 395] on button "Login" at bounding box center [565, 413] width 195 height 36
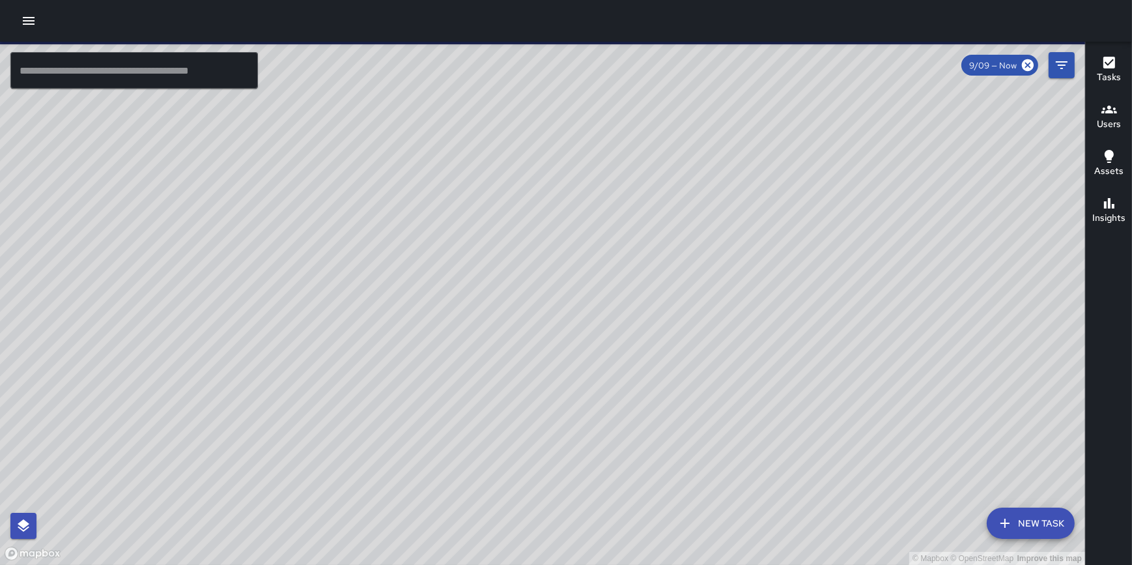
click at [1034, 523] on button "New Task" at bounding box center [1031, 522] width 88 height 31
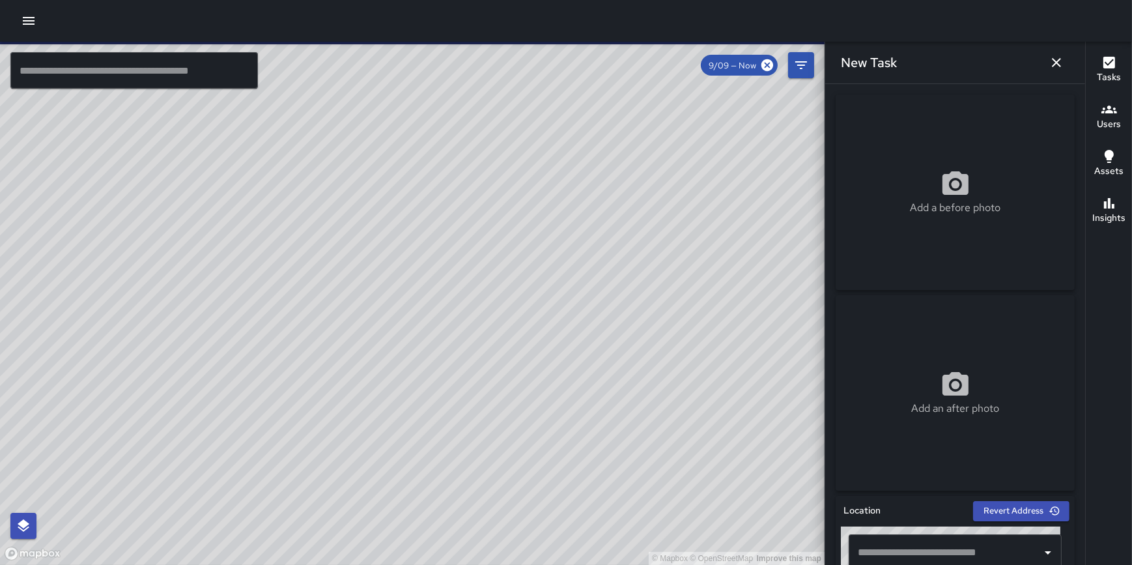
scroll to position [595, 0]
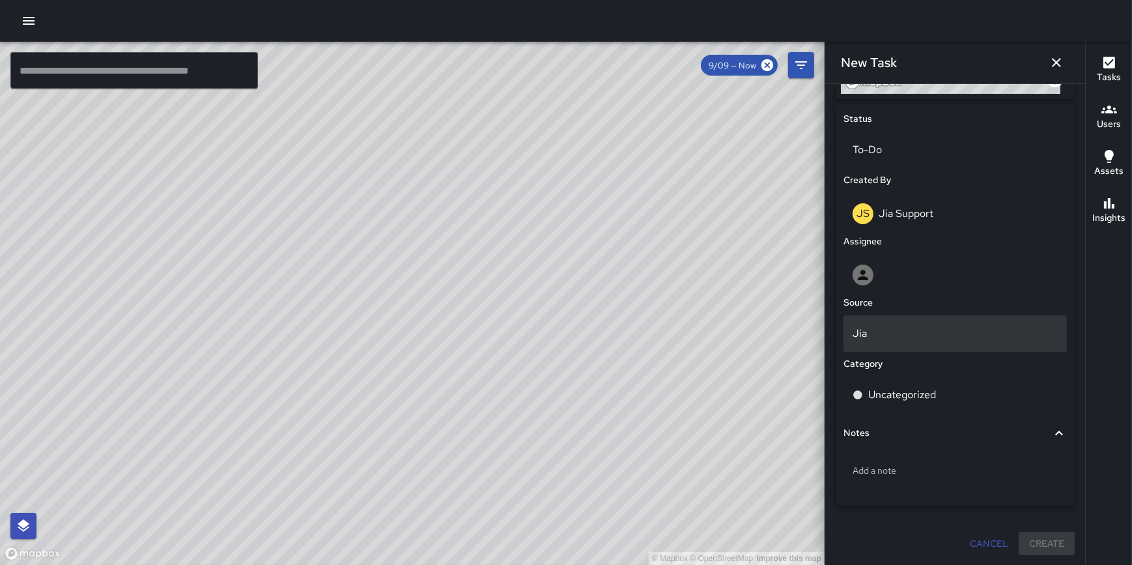
click at [945, 327] on p "Jia" at bounding box center [955, 334] width 205 height 16
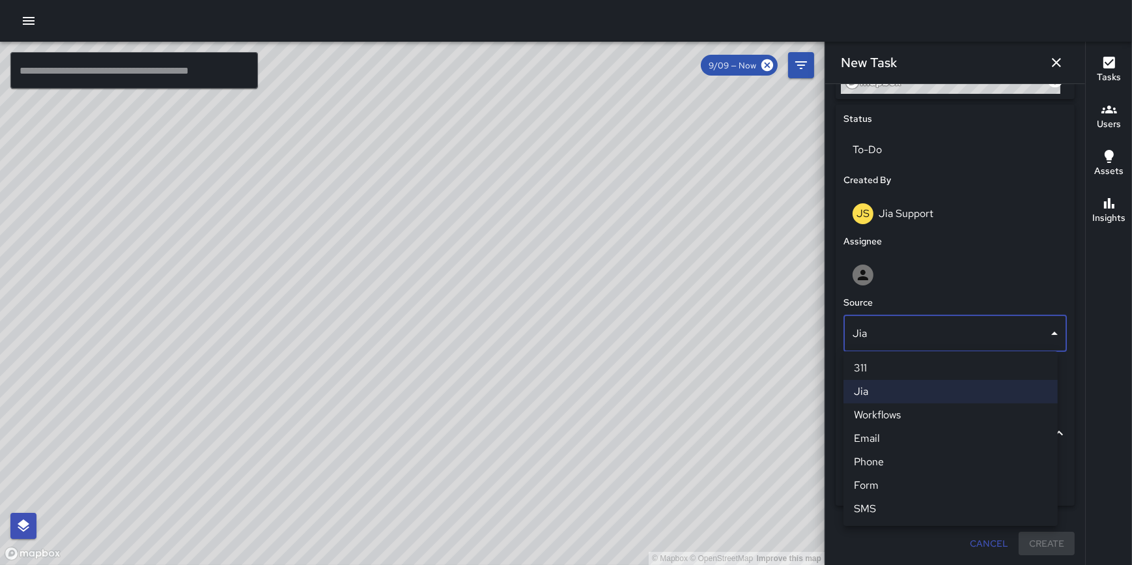
click at [1051, 282] on div at bounding box center [566, 282] width 1132 height 565
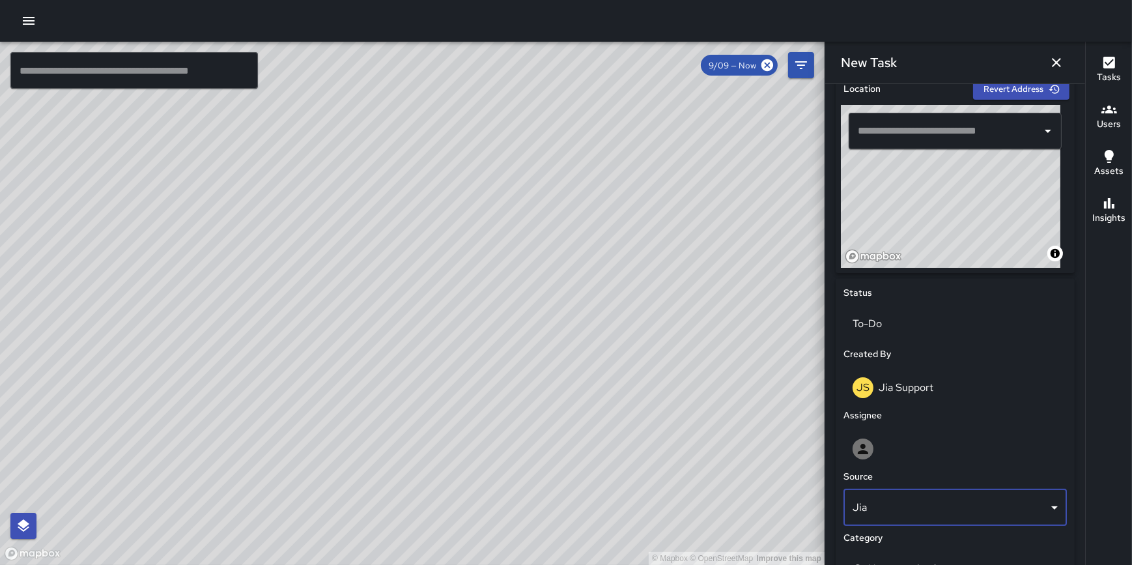
scroll to position [371, 0]
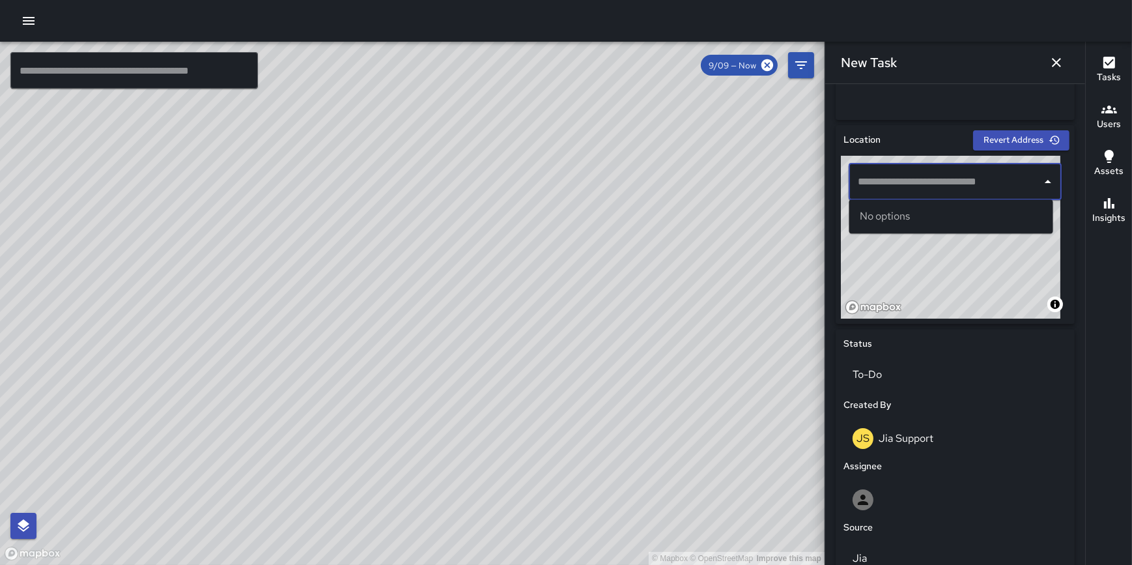
click at [929, 183] on input "text" at bounding box center [946, 181] width 182 height 25
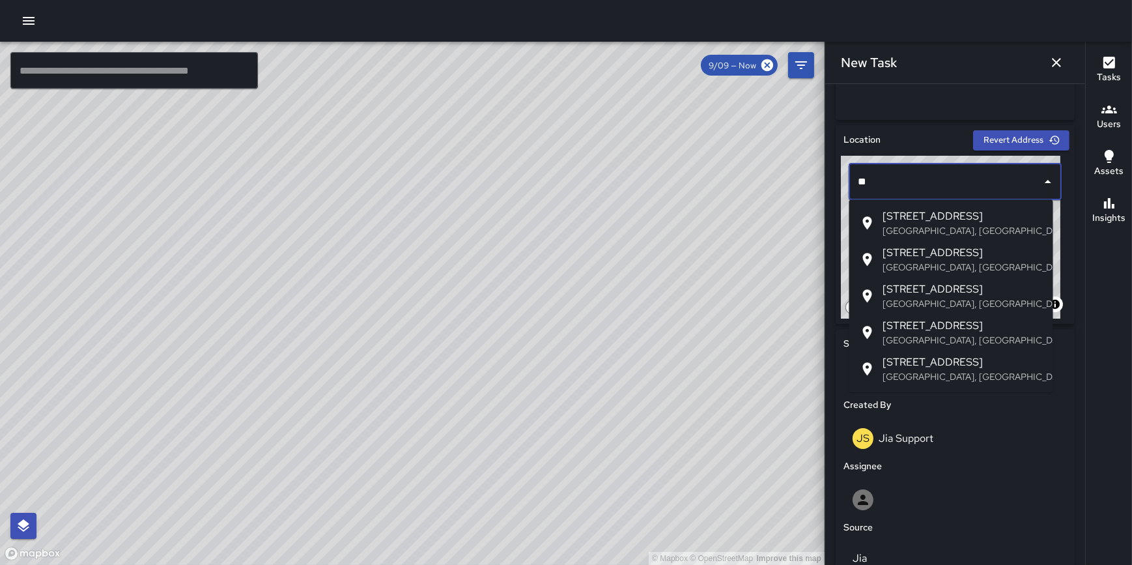
type input "**"
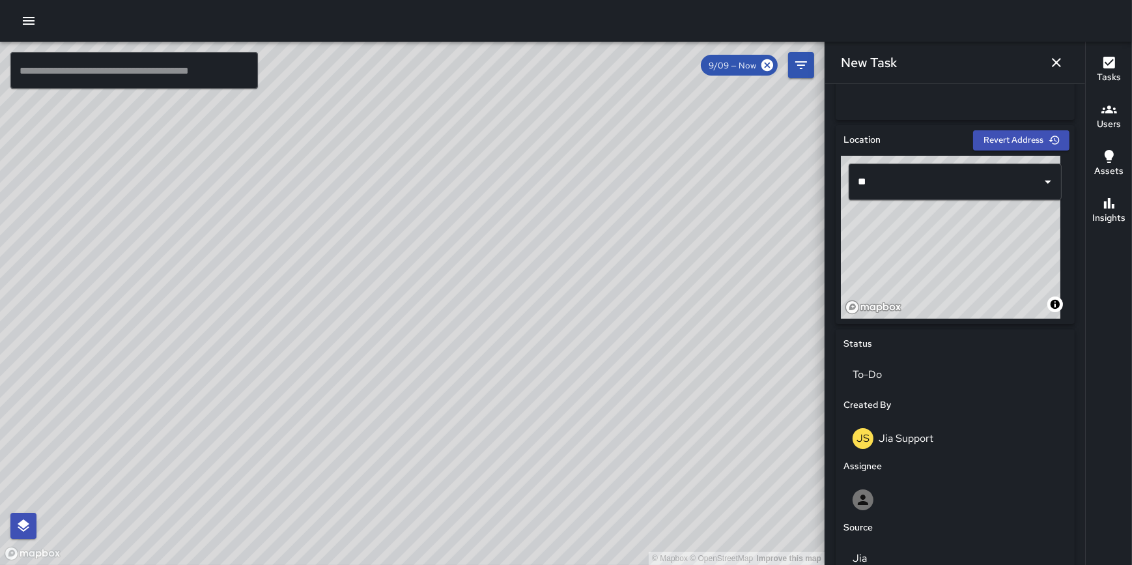
click at [940, 177] on input "**" at bounding box center [946, 181] width 182 height 25
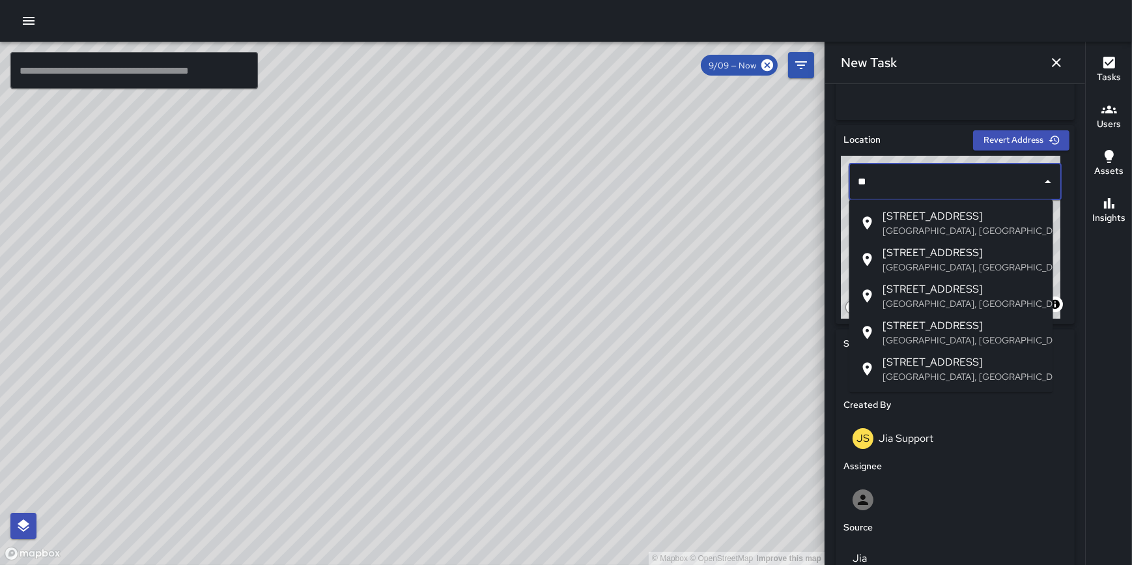
click at [946, 177] on input "**" at bounding box center [946, 181] width 182 height 25
drag, startPoint x: 911, startPoint y: 180, endPoint x: 855, endPoint y: 182, distance: 55.4
click at [855, 182] on input "**" at bounding box center [946, 181] width 182 height 25
click at [1064, 227] on div "Location Revert Address © Mapbox © OpenStreetMap Improve this map ​" at bounding box center [955, 224] width 239 height 199
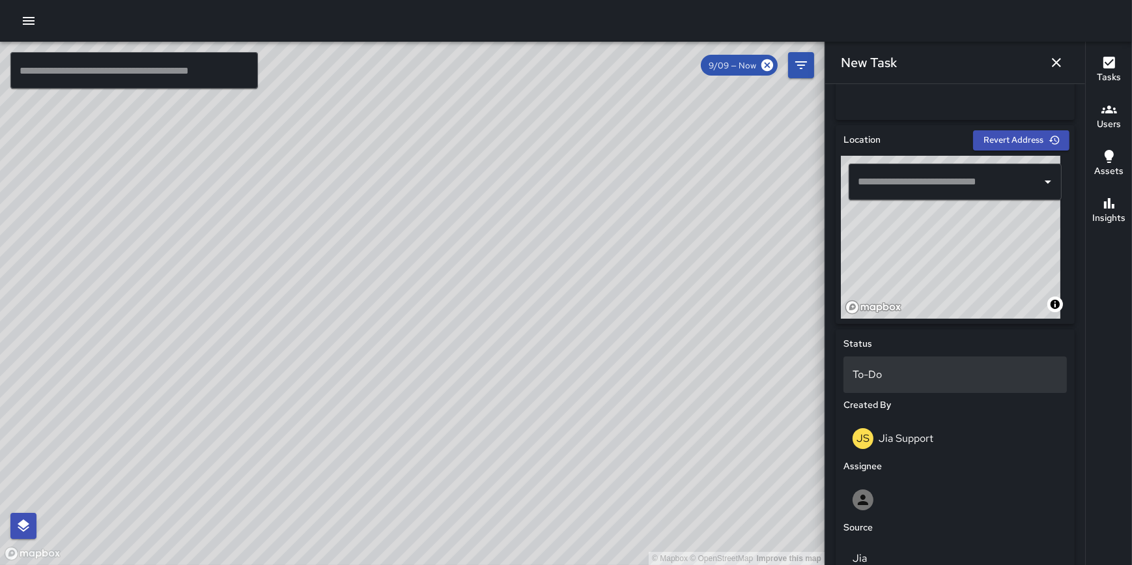
click at [912, 378] on p "To-Do" at bounding box center [955, 375] width 205 height 16
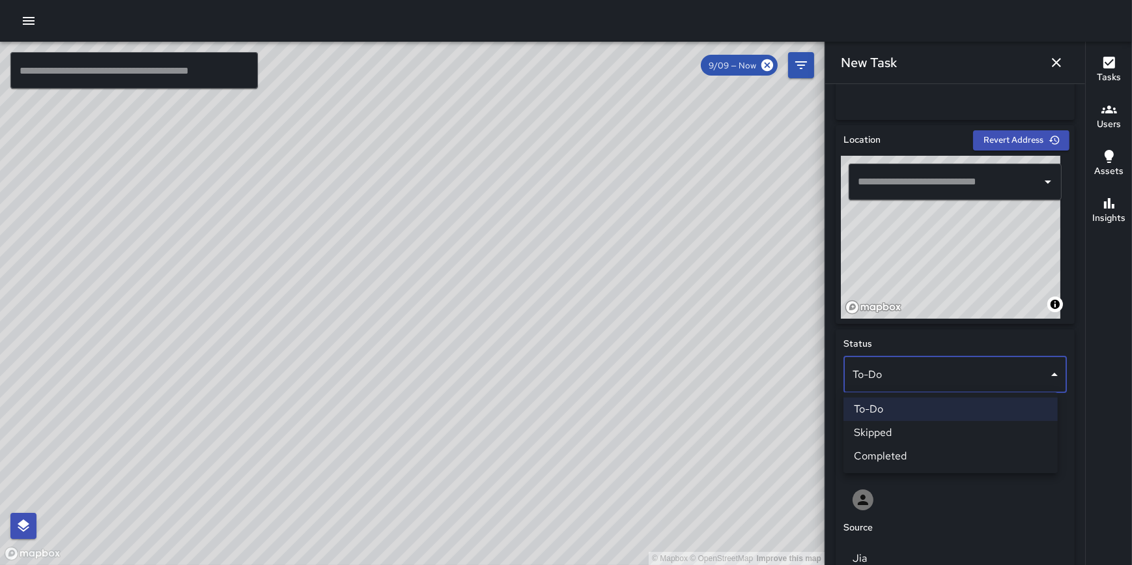
click at [1066, 345] on div at bounding box center [566, 282] width 1132 height 565
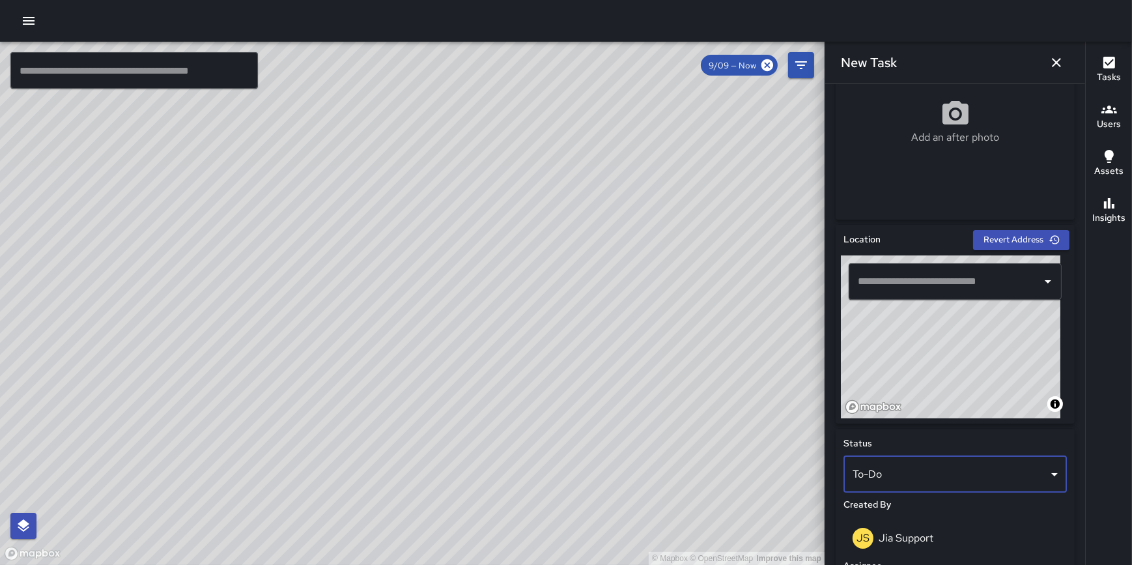
scroll to position [249, 0]
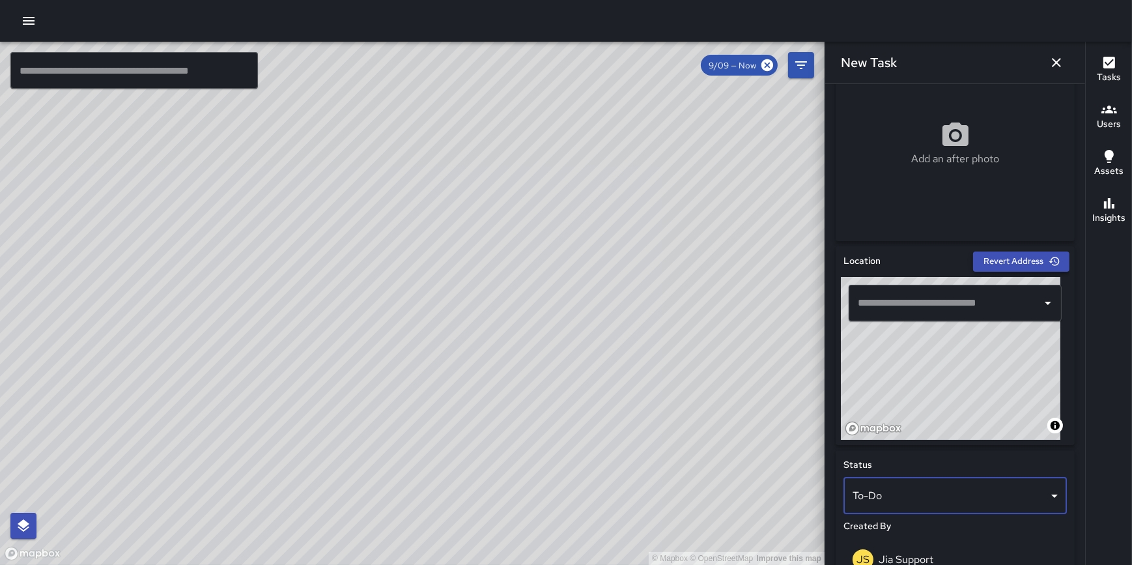
click at [1015, 254] on button "Revert Address" at bounding box center [1021, 261] width 96 height 20
click at [912, 295] on input "text" at bounding box center [946, 303] width 182 height 25
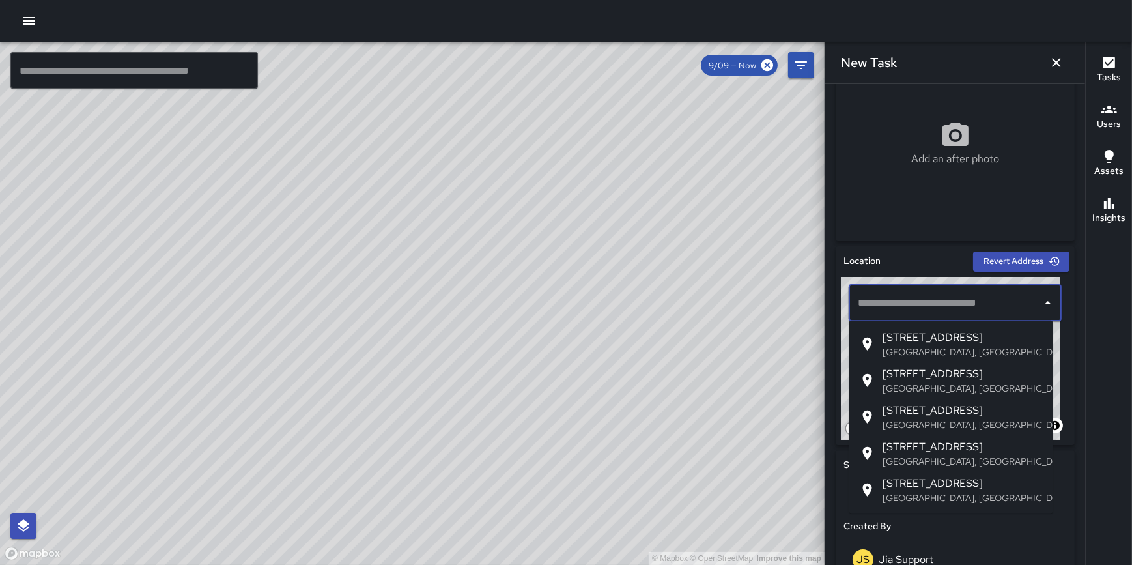
click at [920, 333] on span "134 South Wabash Avenue" at bounding box center [963, 338] width 160 height 16
type input "**********"
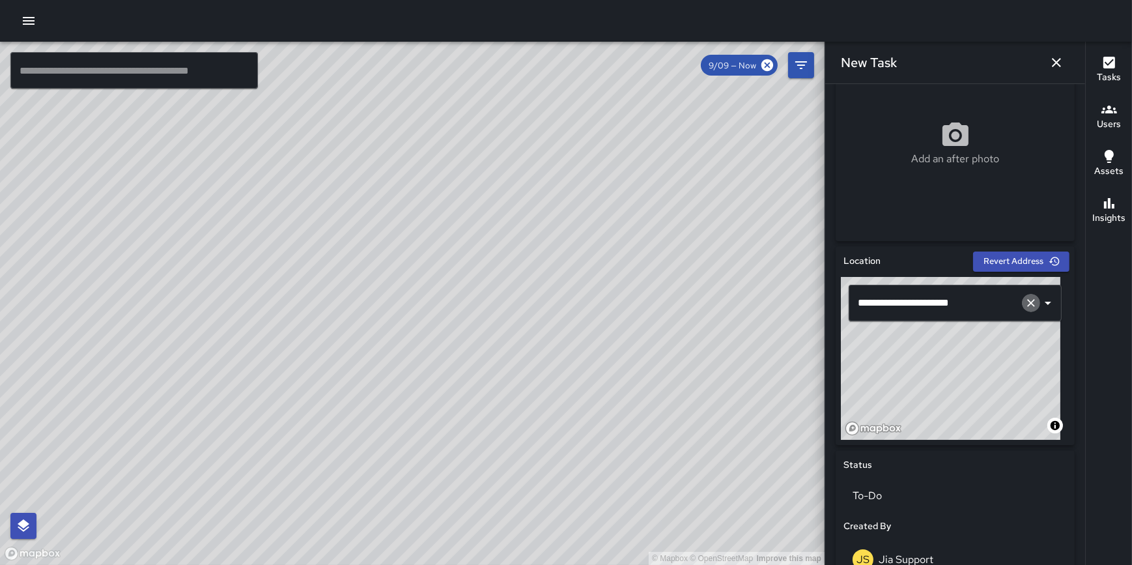
click at [1025, 304] on icon "Clear" at bounding box center [1031, 302] width 13 height 13
click at [1026, 299] on icon "Clear" at bounding box center [1031, 302] width 13 height 13
click at [926, 302] on input "text" at bounding box center [937, 303] width 165 height 25
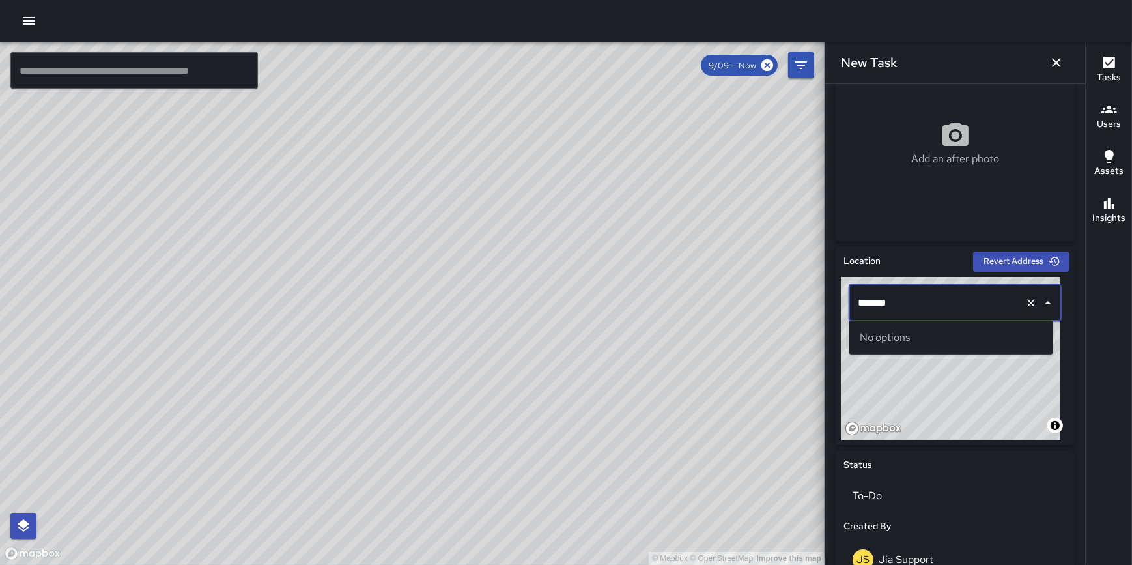
click at [844, 303] on div "© Mapbox © OpenStreetMap Improve this map ******* ​" at bounding box center [955, 358] width 229 height 163
click at [923, 332] on span "East Monroe Street" at bounding box center [963, 338] width 160 height 16
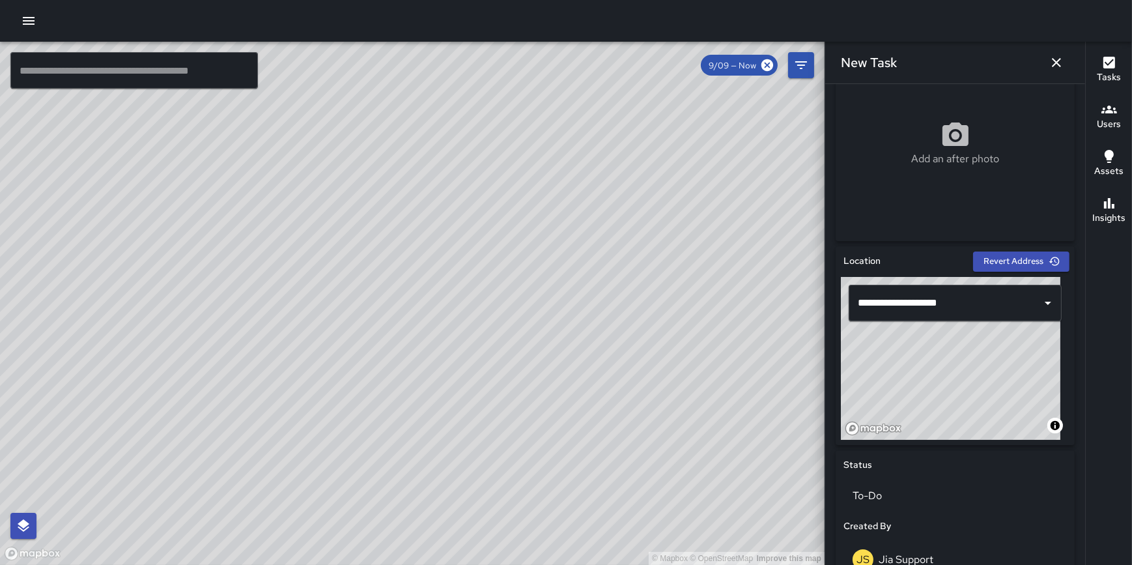
type input "**********"
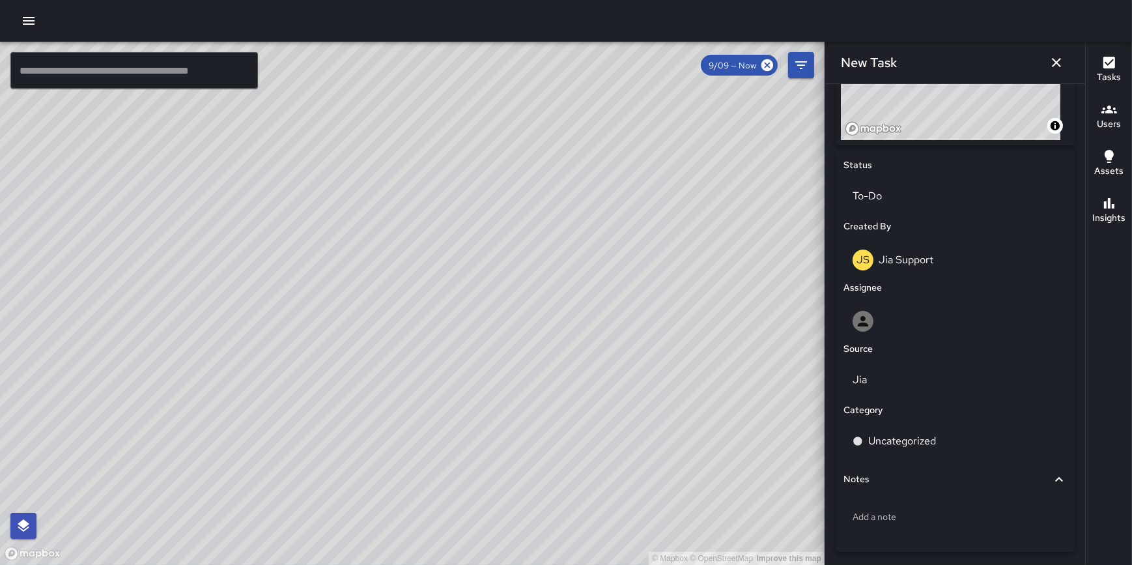
scroll to position [560, 0]
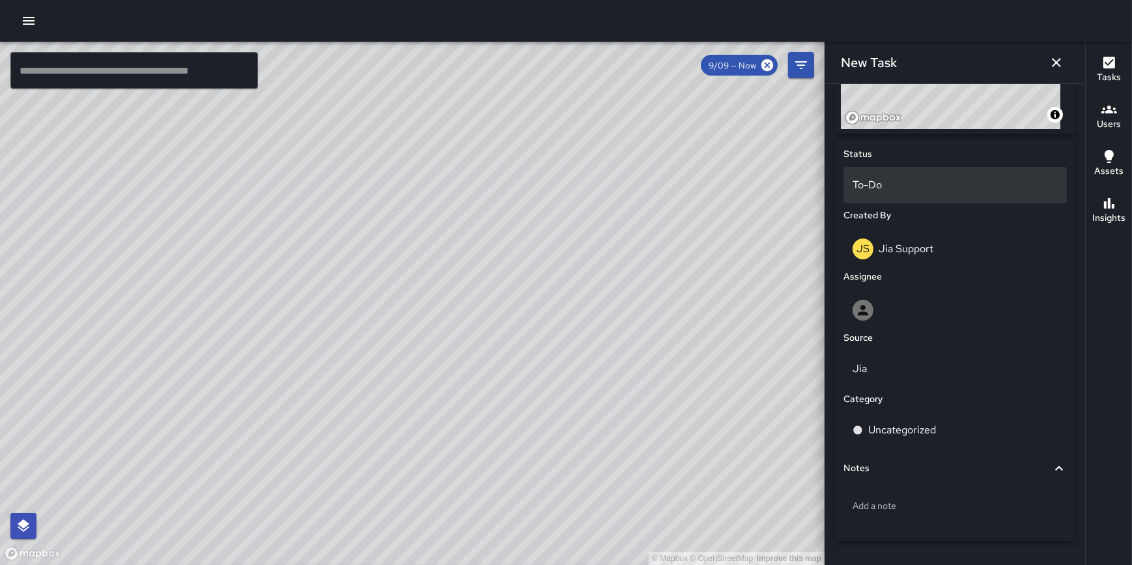
click at [932, 195] on div "To-Do" at bounding box center [955, 185] width 223 height 36
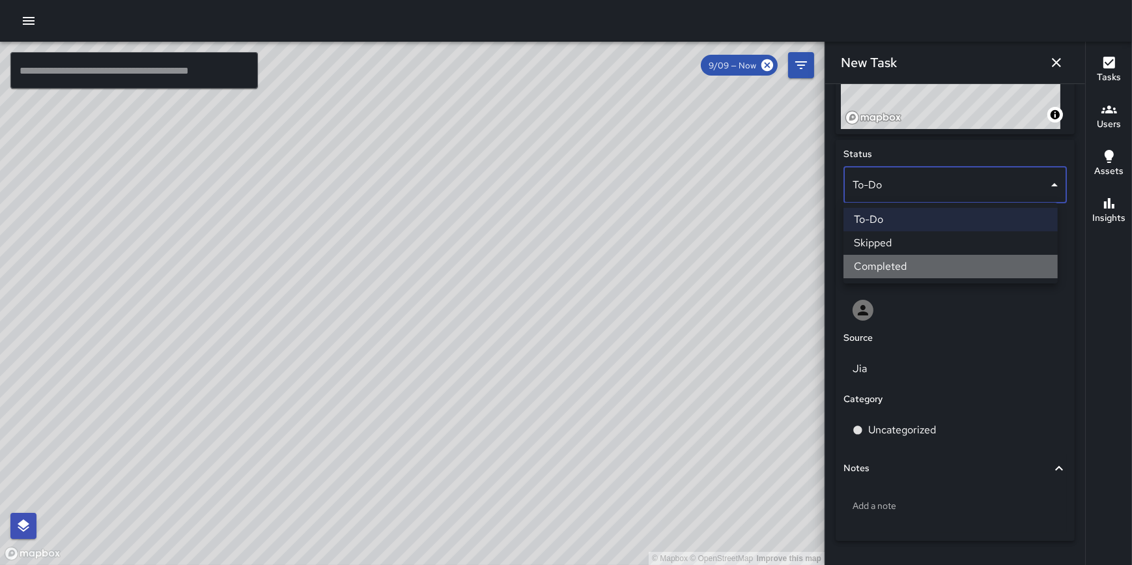
click at [925, 268] on li "Completed" at bounding box center [951, 266] width 214 height 23
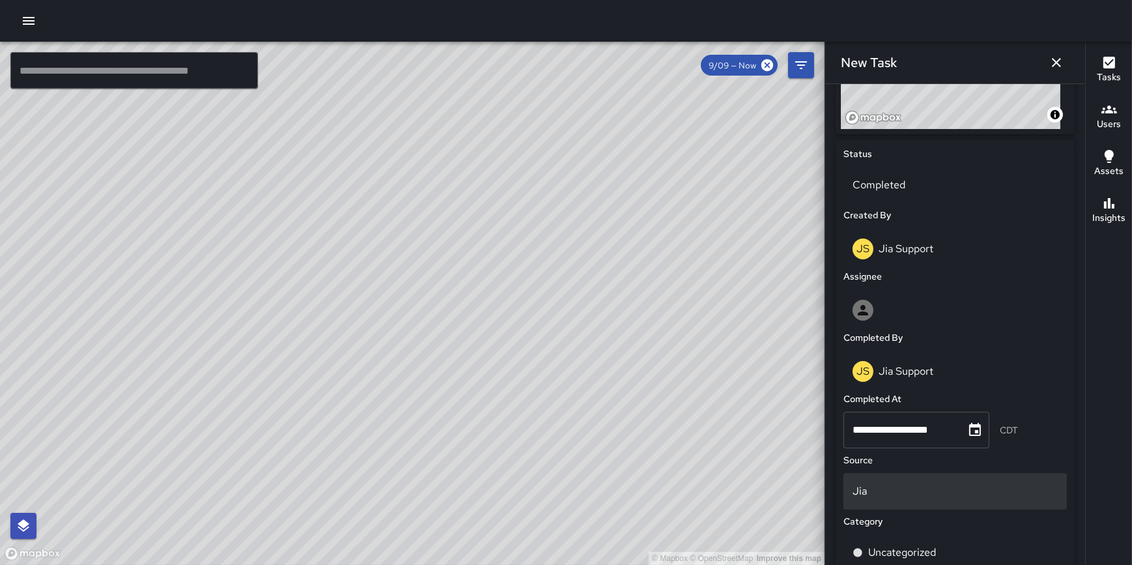
click at [921, 489] on p "Jia" at bounding box center [955, 491] width 205 height 16
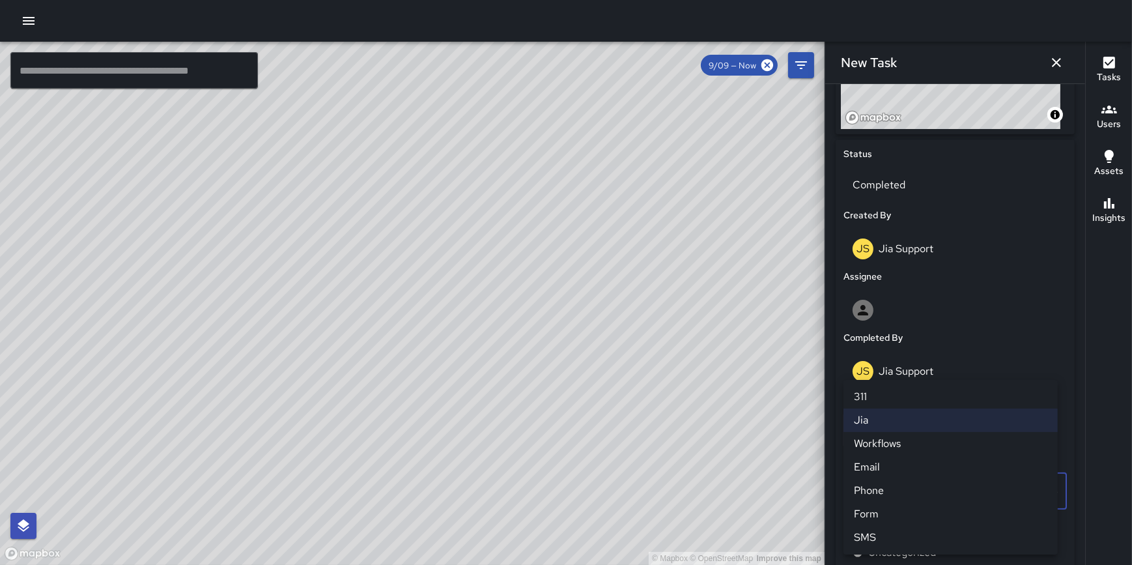
click at [1075, 429] on div at bounding box center [566, 282] width 1132 height 565
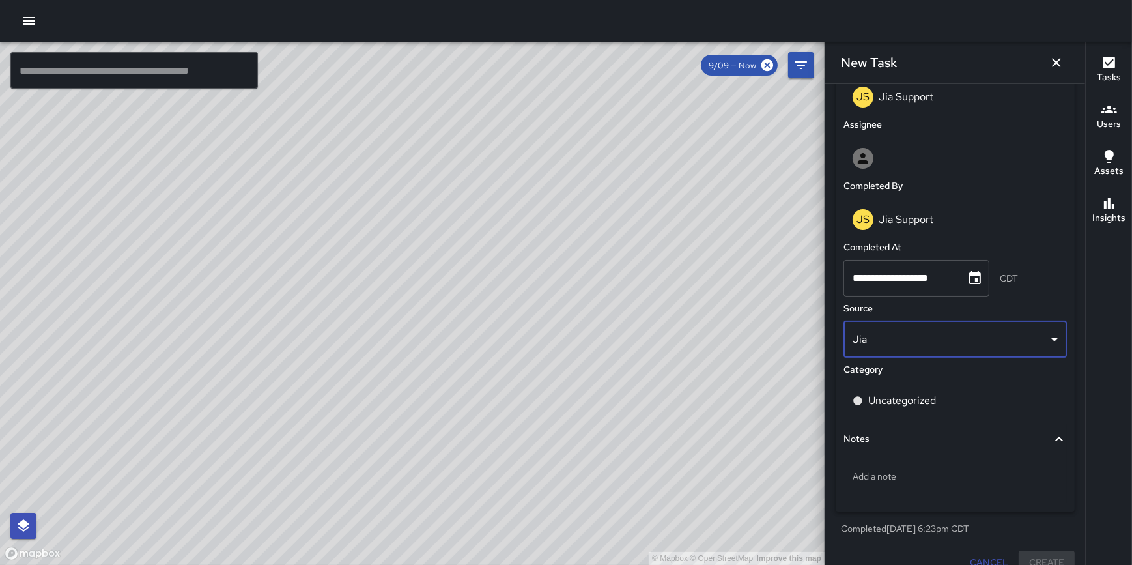
scroll to position [726, 0]
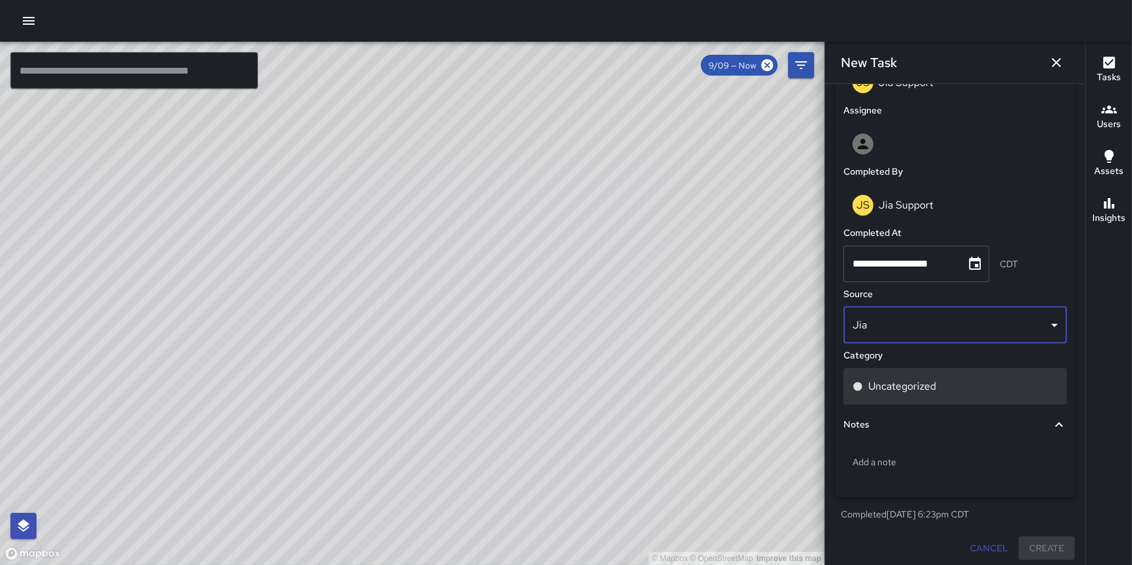
click at [930, 390] on p "Uncategorized" at bounding box center [902, 386] width 68 height 16
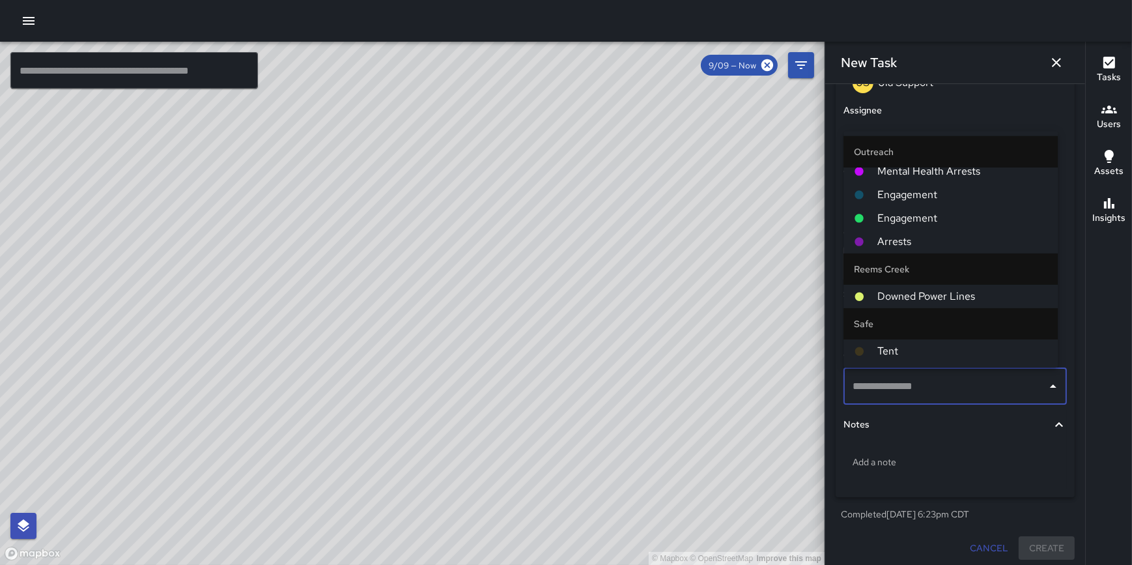
scroll to position [0, 0]
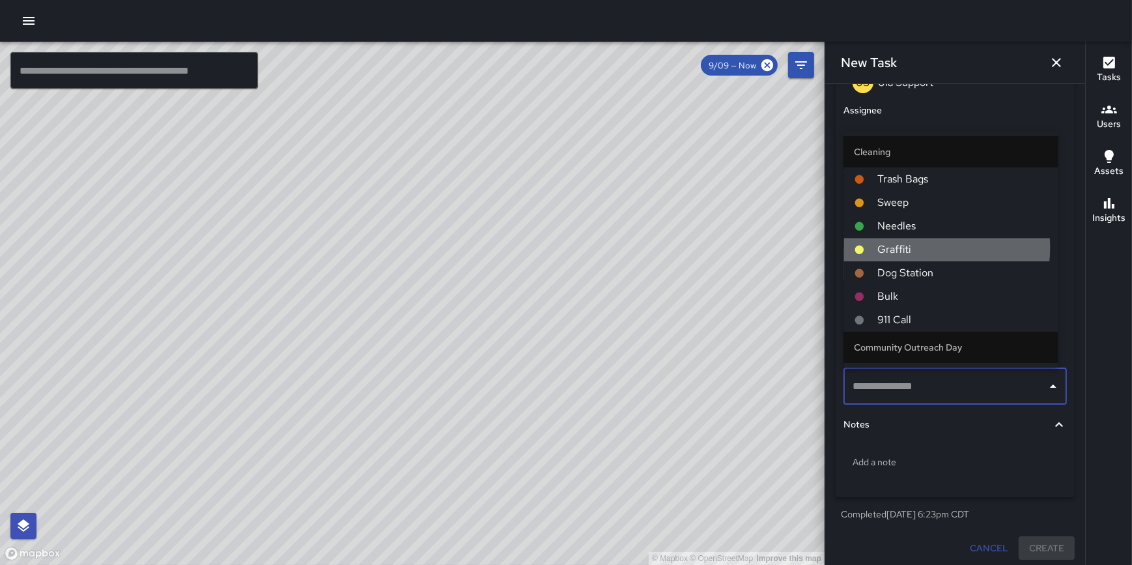
click at [919, 249] on span "Graffiti" at bounding box center [962, 250] width 170 height 16
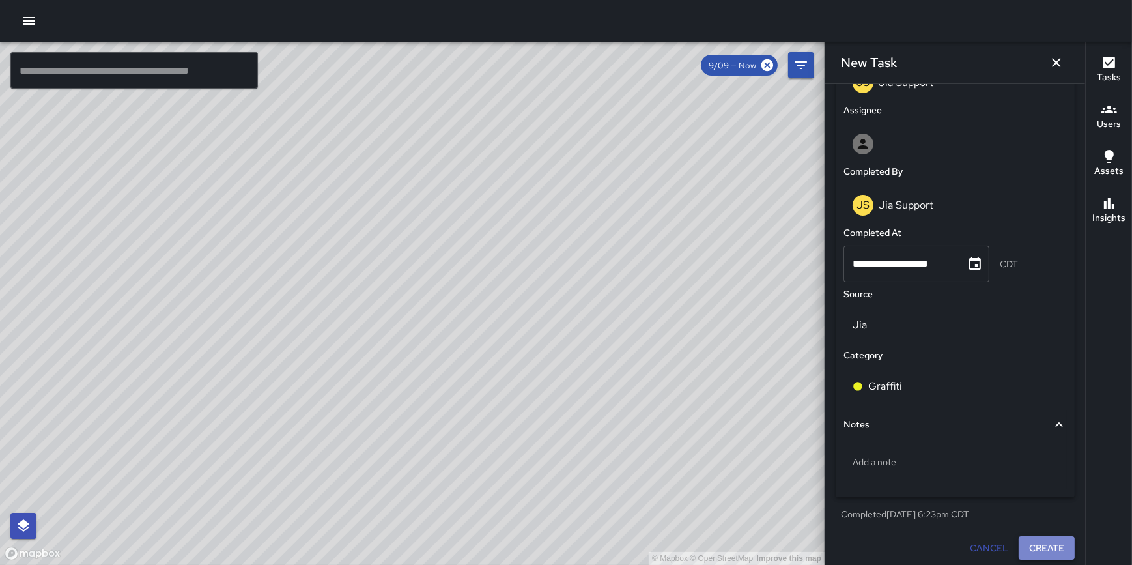
click at [1033, 547] on button "Create" at bounding box center [1047, 548] width 56 height 24
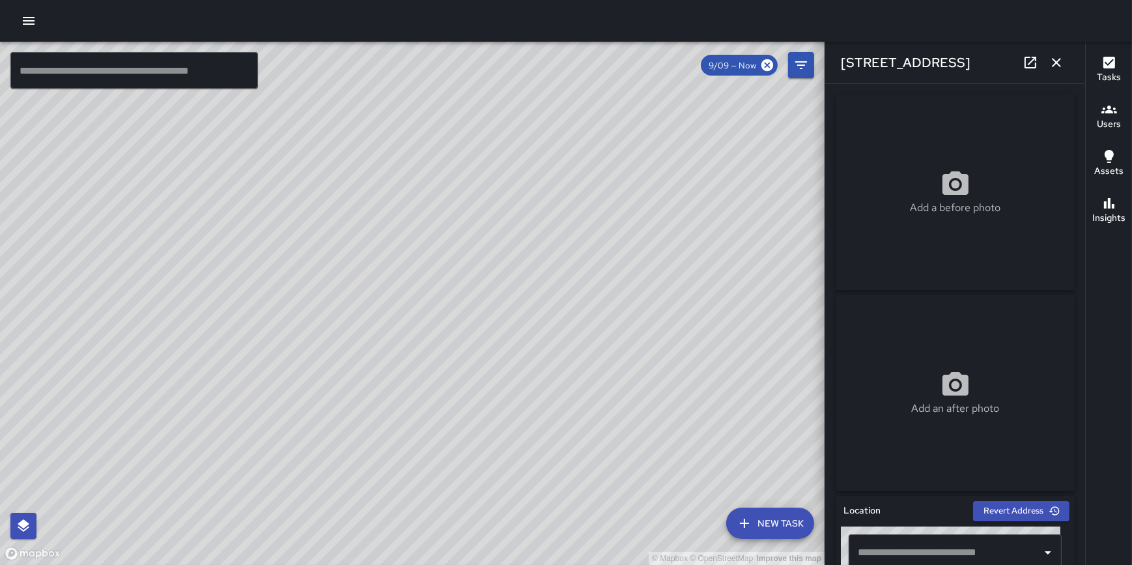
type input "**********"
click at [1063, 61] on icon "button" at bounding box center [1057, 63] width 16 height 16
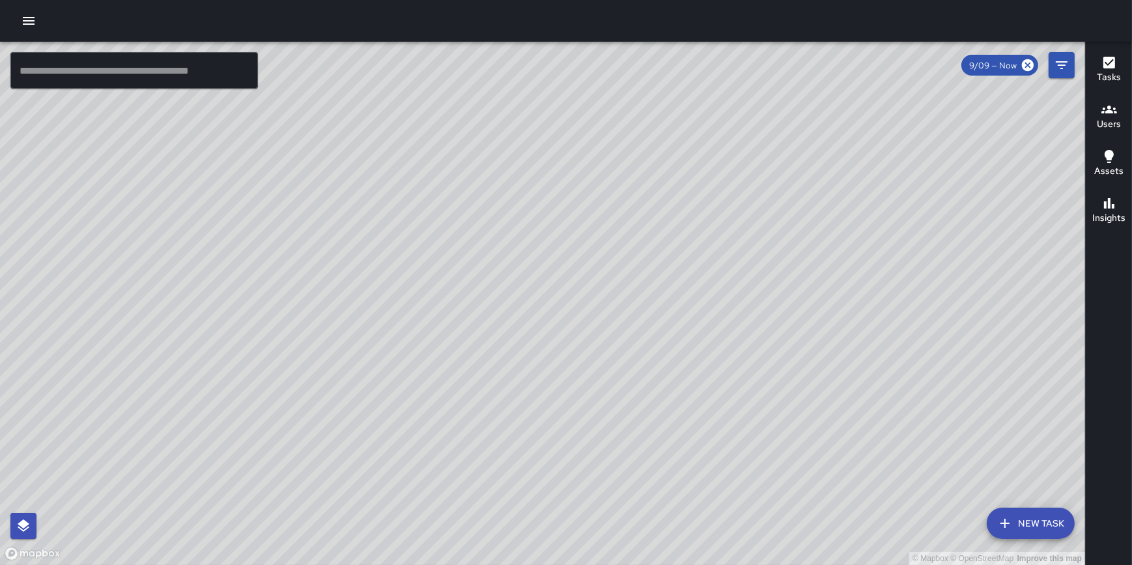
click at [1023, 528] on button "New Task" at bounding box center [1031, 522] width 88 height 31
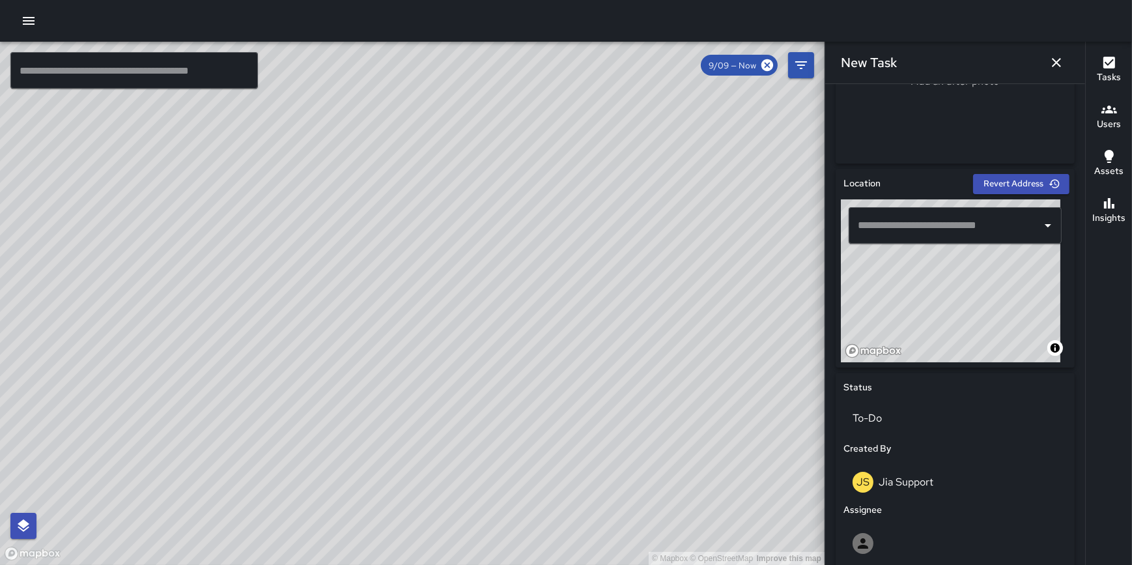
scroll to position [352, 0]
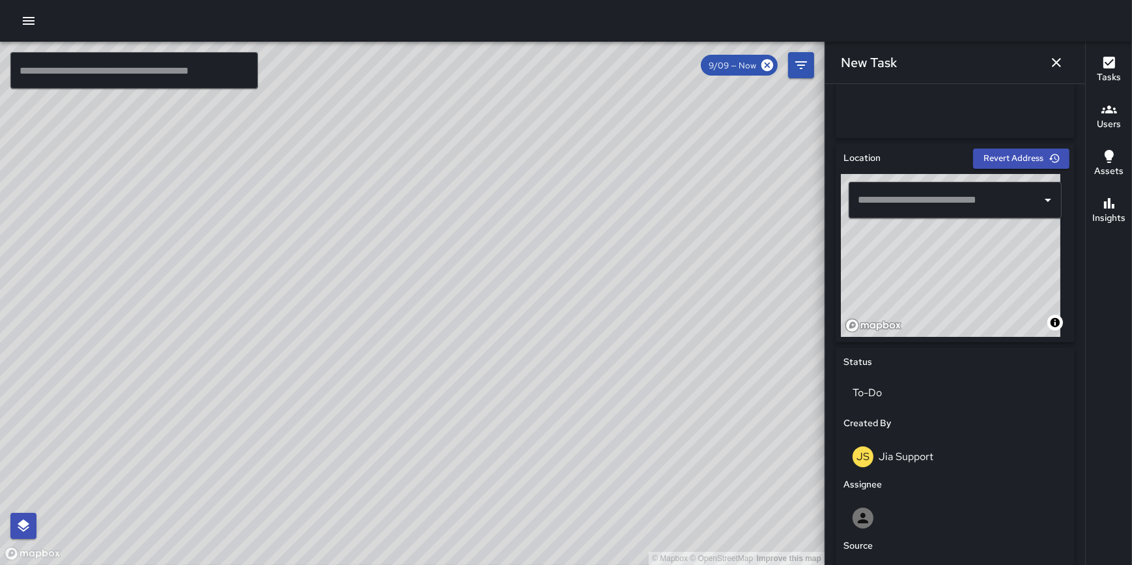
click at [909, 202] on input "text" at bounding box center [946, 200] width 182 height 25
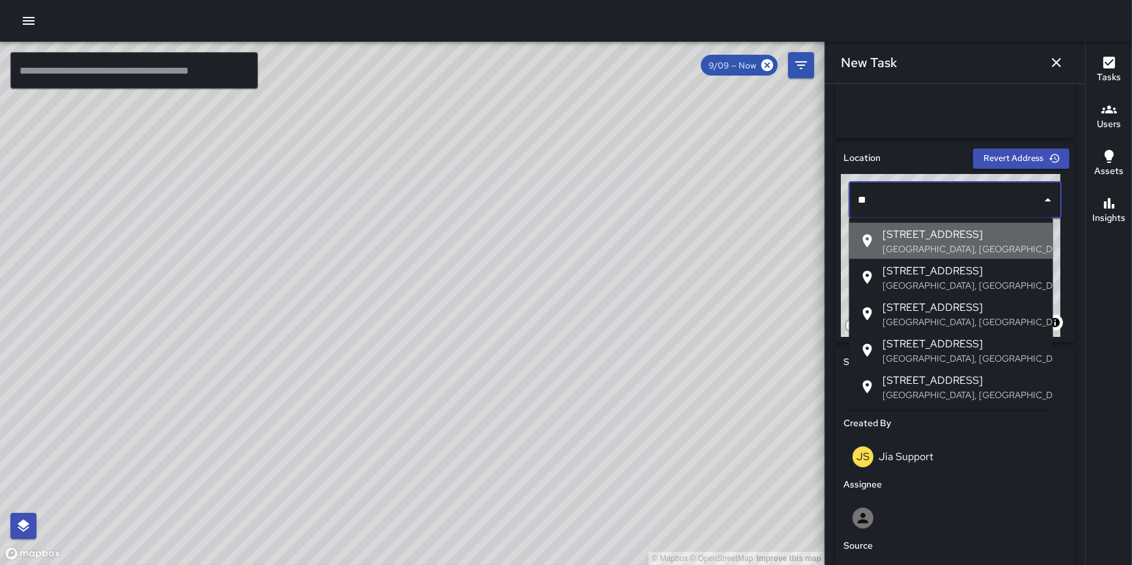
click at [915, 234] on span "134 South Wabash Avenue" at bounding box center [963, 235] width 160 height 16
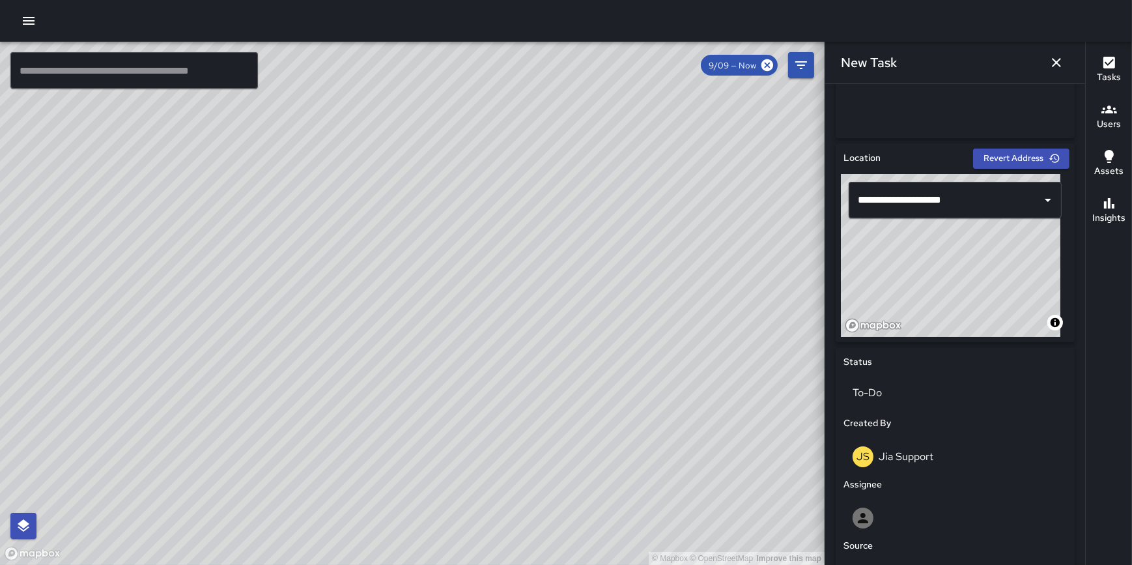
type input "**********"
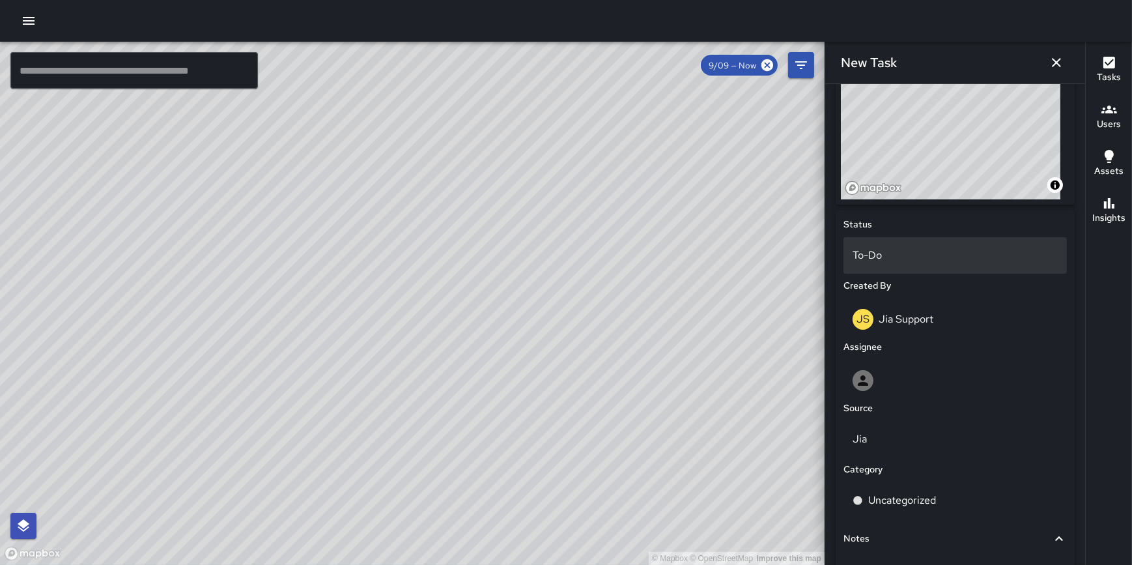
click at [901, 254] on p "To-Do" at bounding box center [955, 256] width 205 height 16
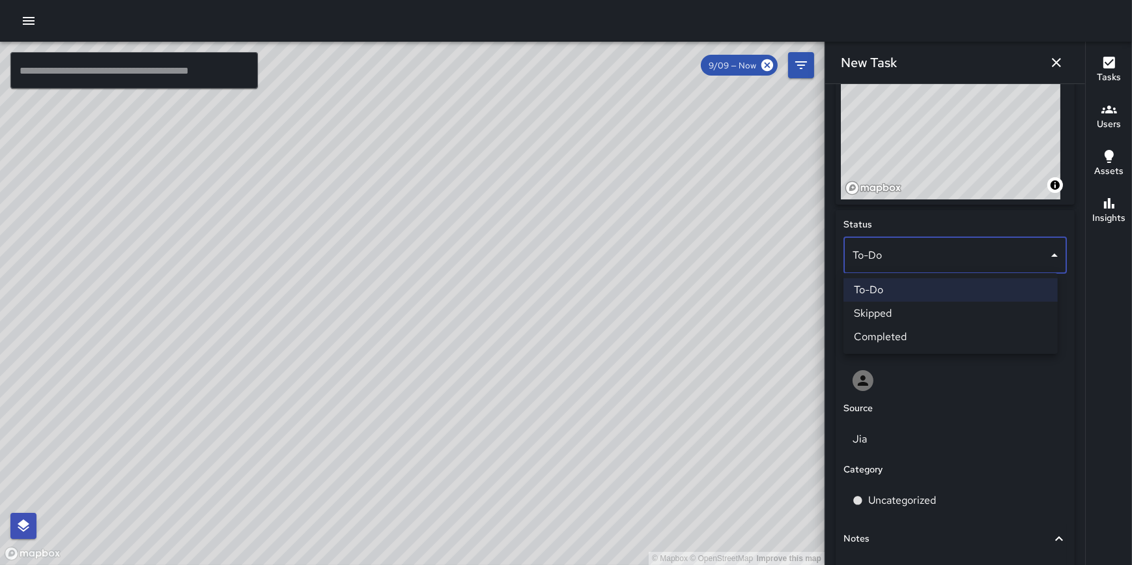
click at [916, 330] on li "Completed" at bounding box center [951, 336] width 214 height 23
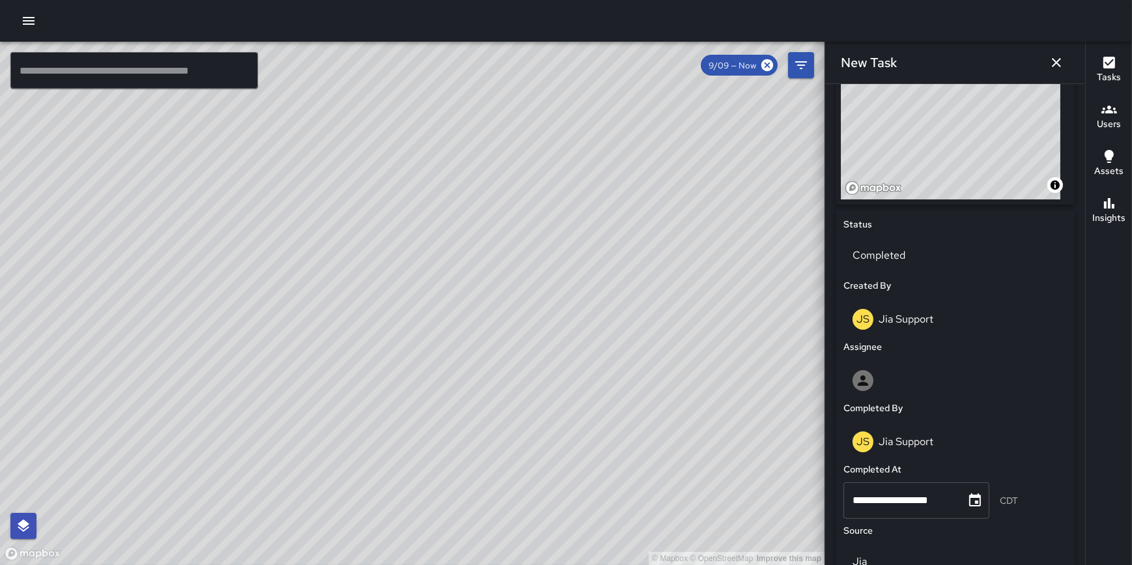
scroll to position [697, 0]
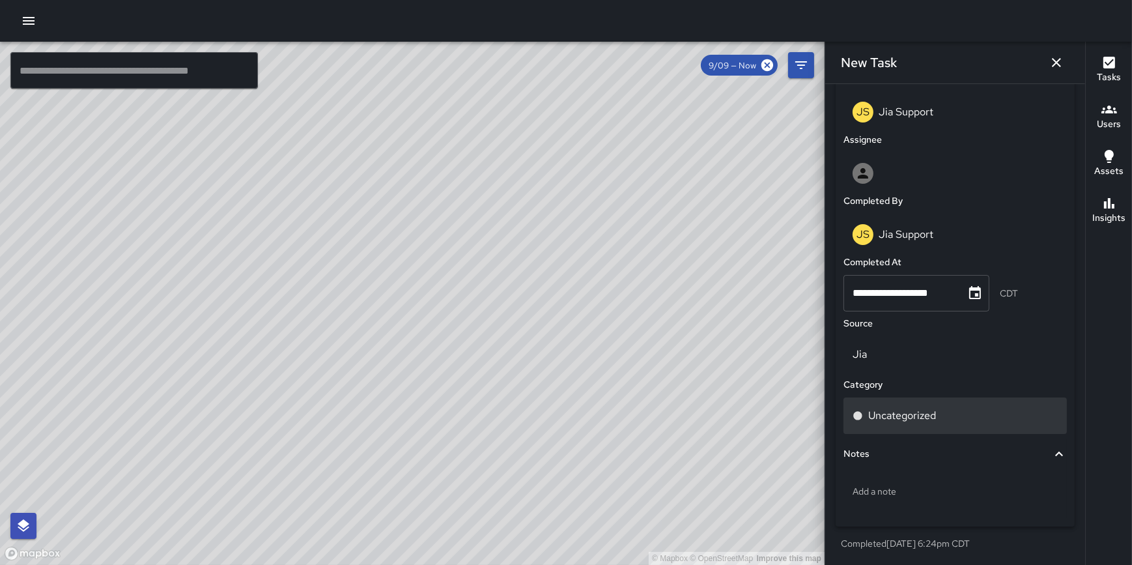
click at [925, 424] on div "Uncategorized" at bounding box center [955, 415] width 223 height 36
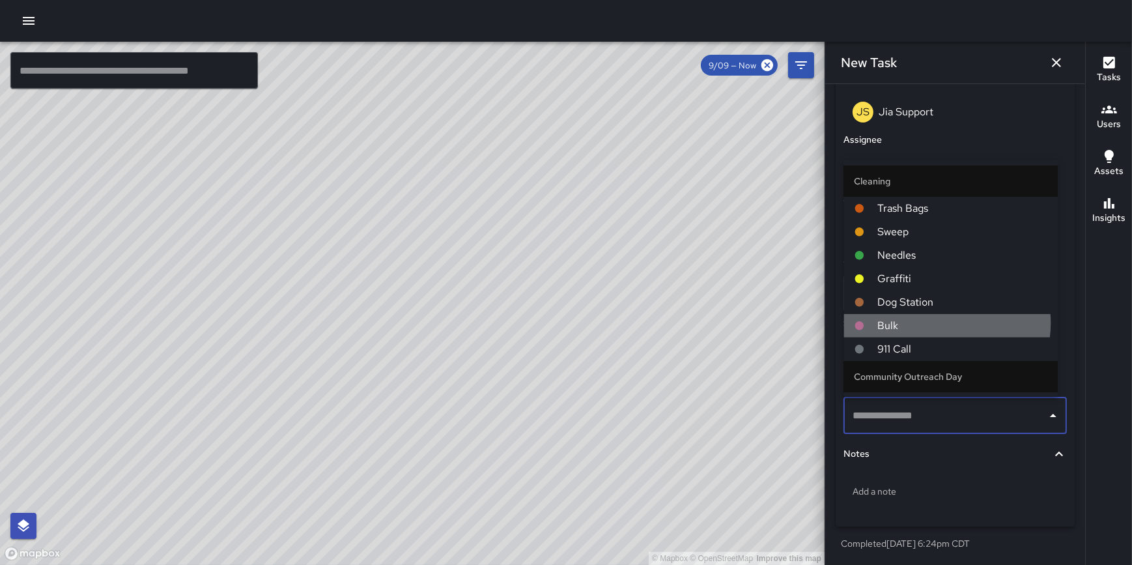
click at [932, 322] on span "Bulk" at bounding box center [962, 326] width 170 height 16
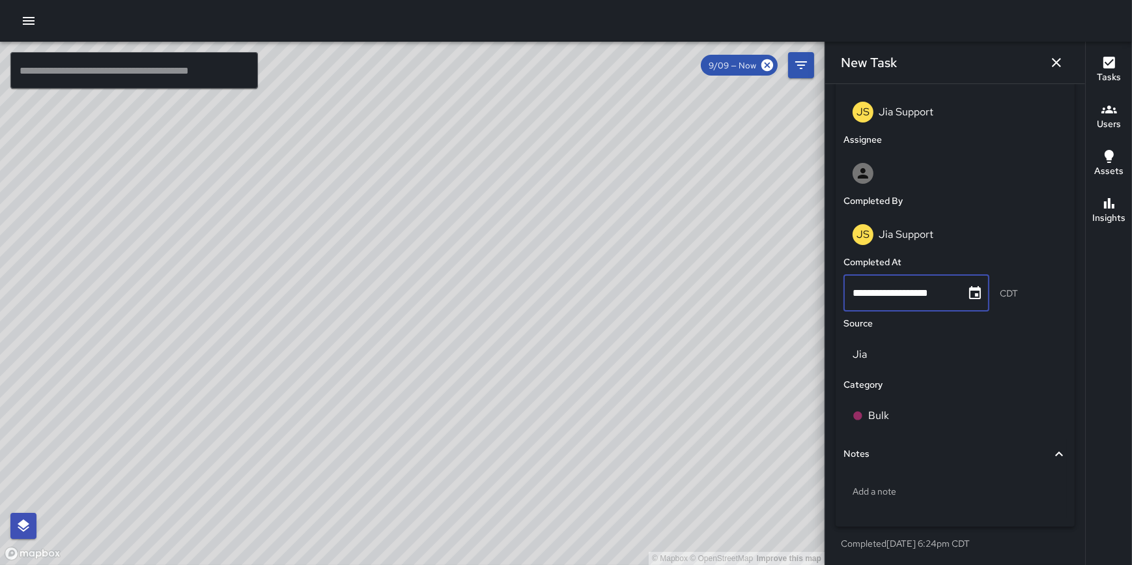
click at [919, 292] on input "**********" at bounding box center [900, 293] width 113 height 36
click at [884, 408] on p "Bulk" at bounding box center [878, 416] width 21 height 16
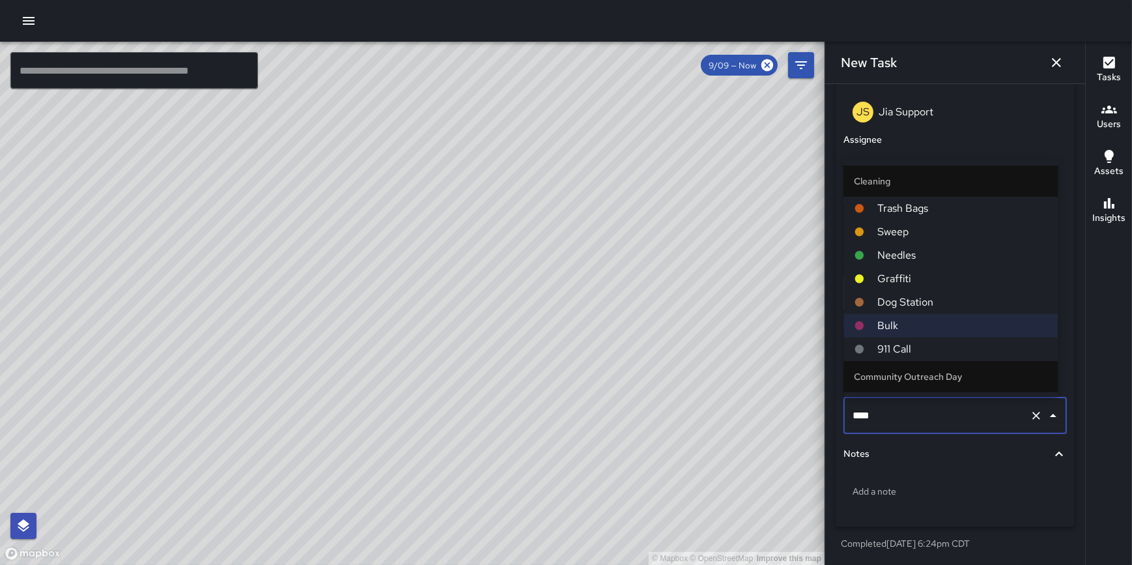
click at [955, 257] on span "Needles" at bounding box center [962, 256] width 170 height 16
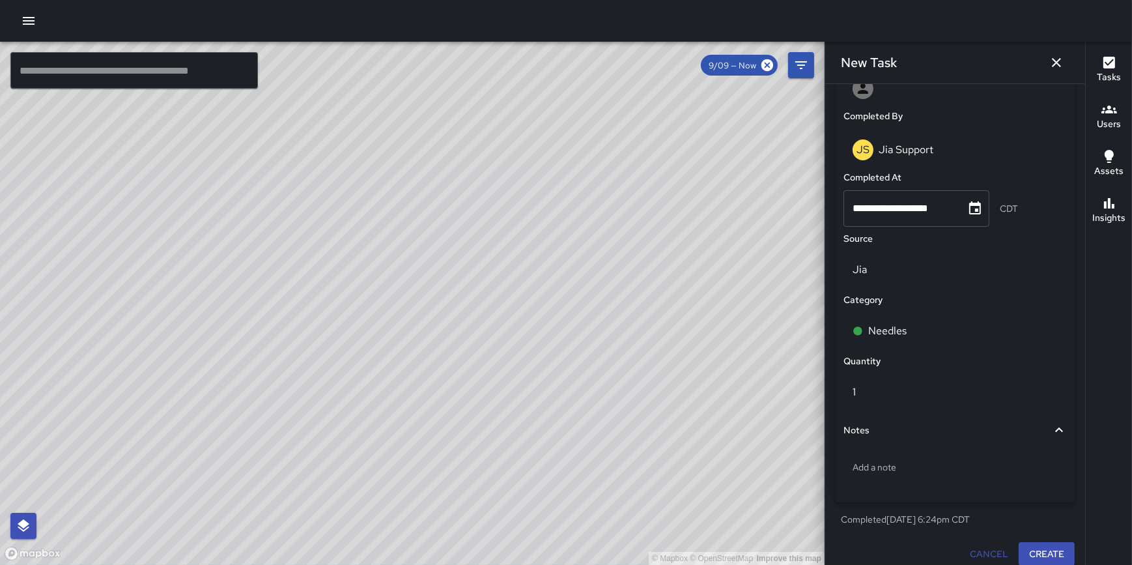
scroll to position [792, 0]
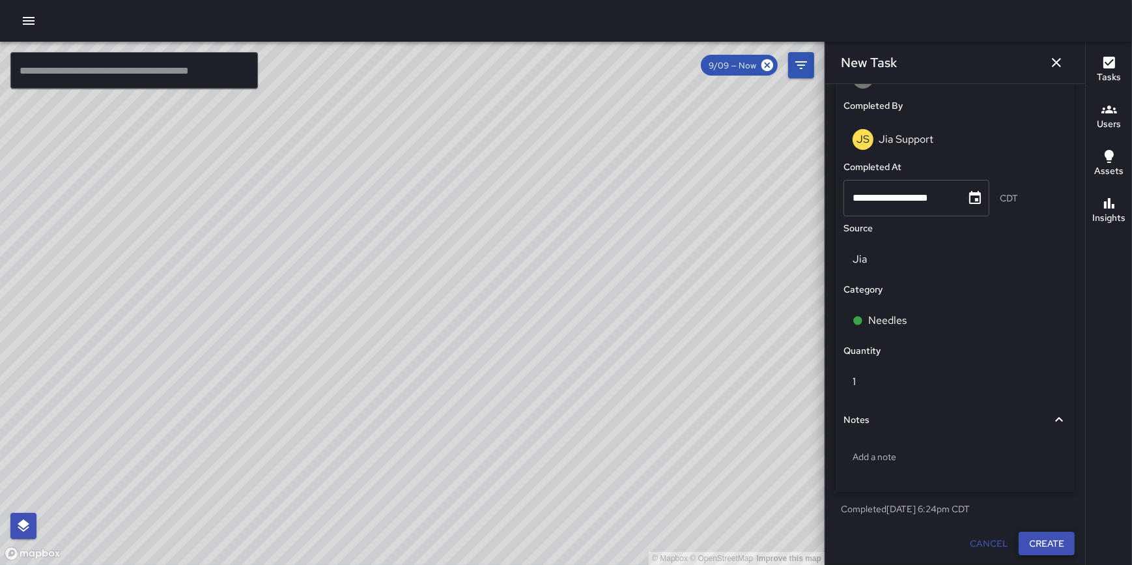
click at [1038, 543] on button "Create" at bounding box center [1047, 544] width 56 height 24
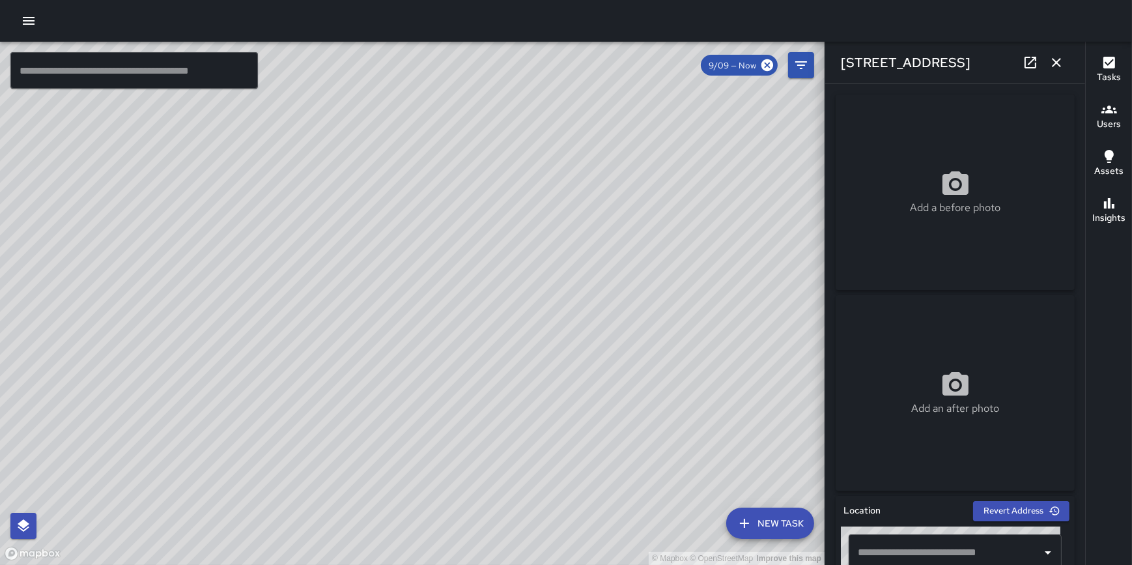
type input "**********"
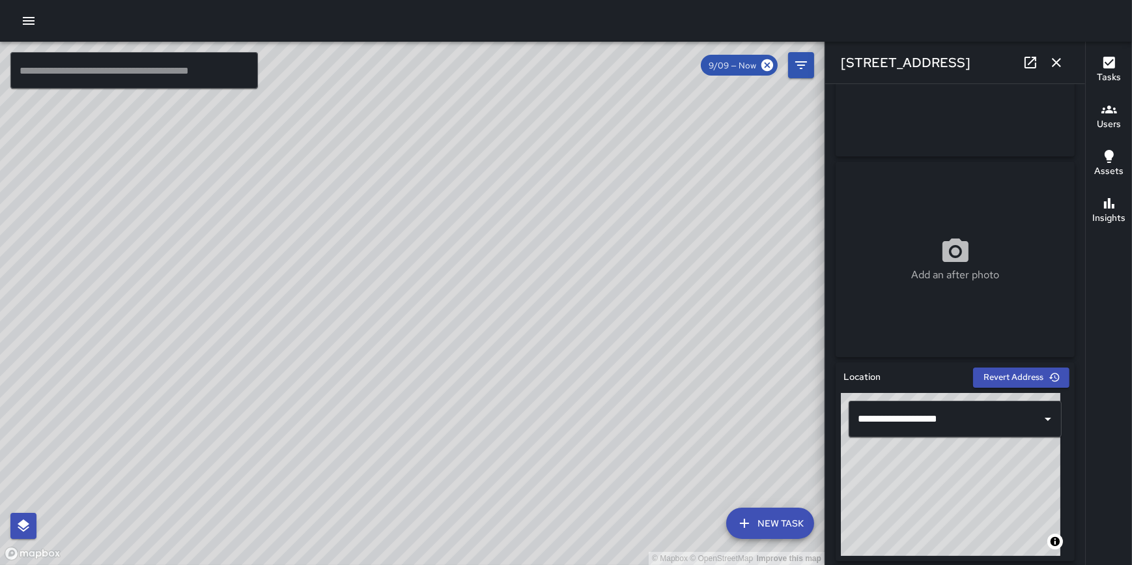
scroll to position [0, 0]
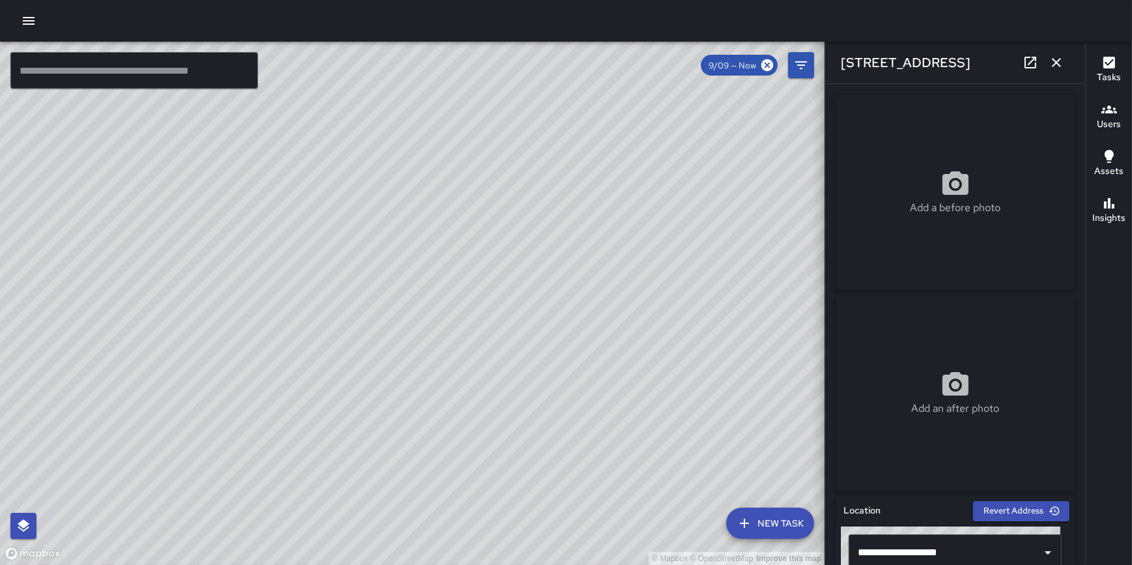
click at [1060, 61] on icon "button" at bounding box center [1057, 63] width 16 height 16
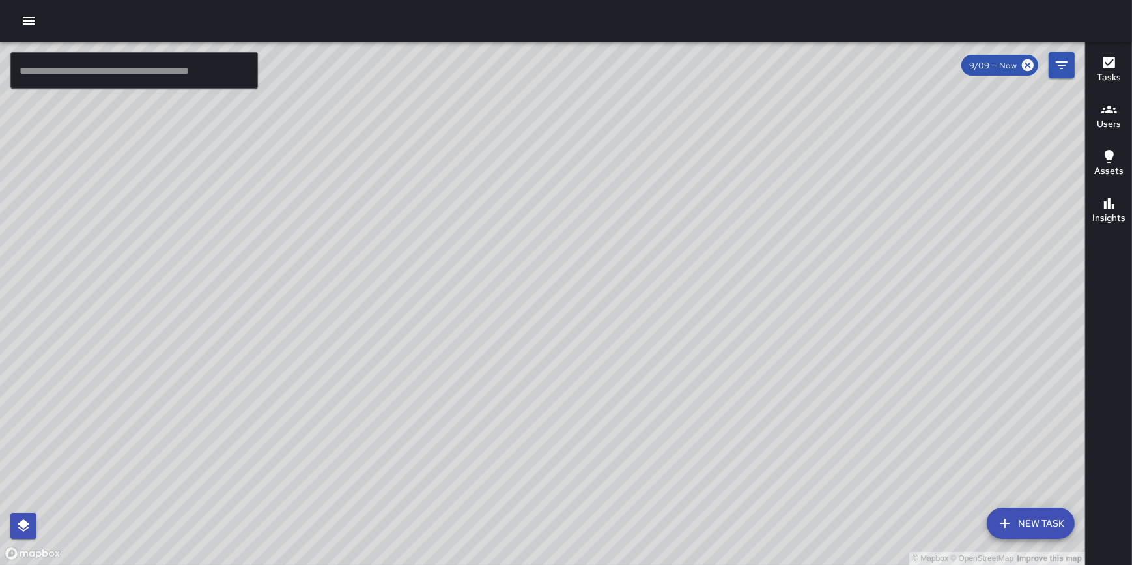
click at [1012, 525] on icon "button" at bounding box center [1005, 523] width 16 height 16
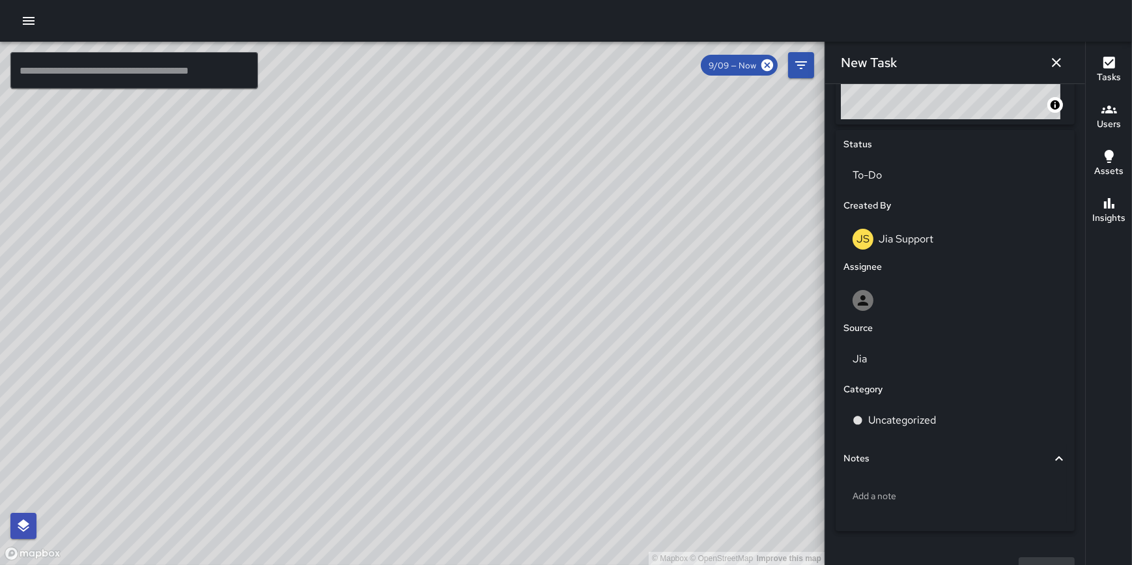
scroll to position [595, 0]
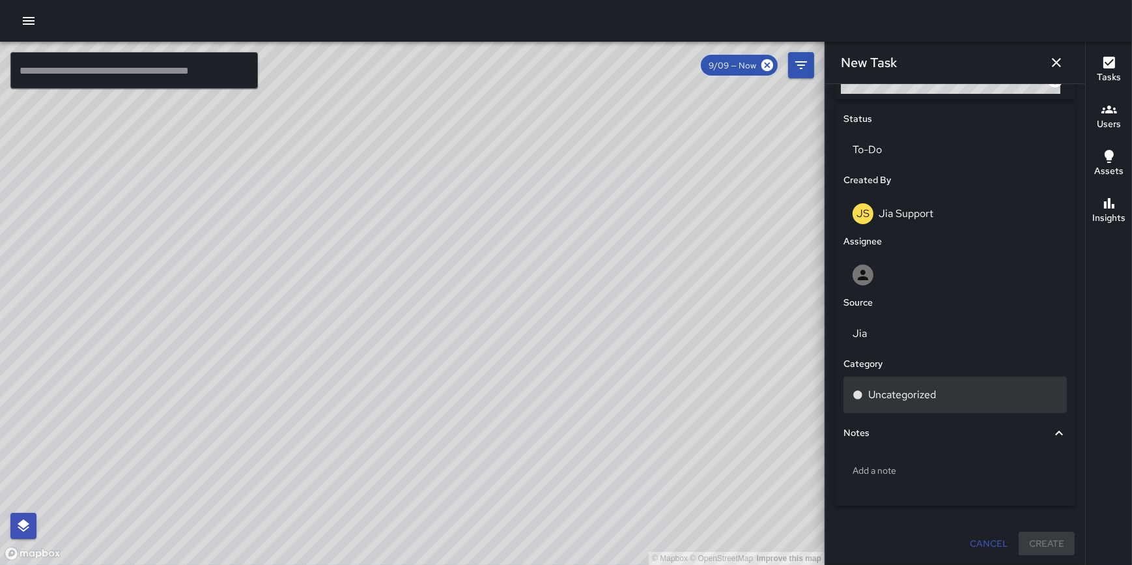
click at [956, 397] on div "Uncategorized" at bounding box center [955, 395] width 205 height 16
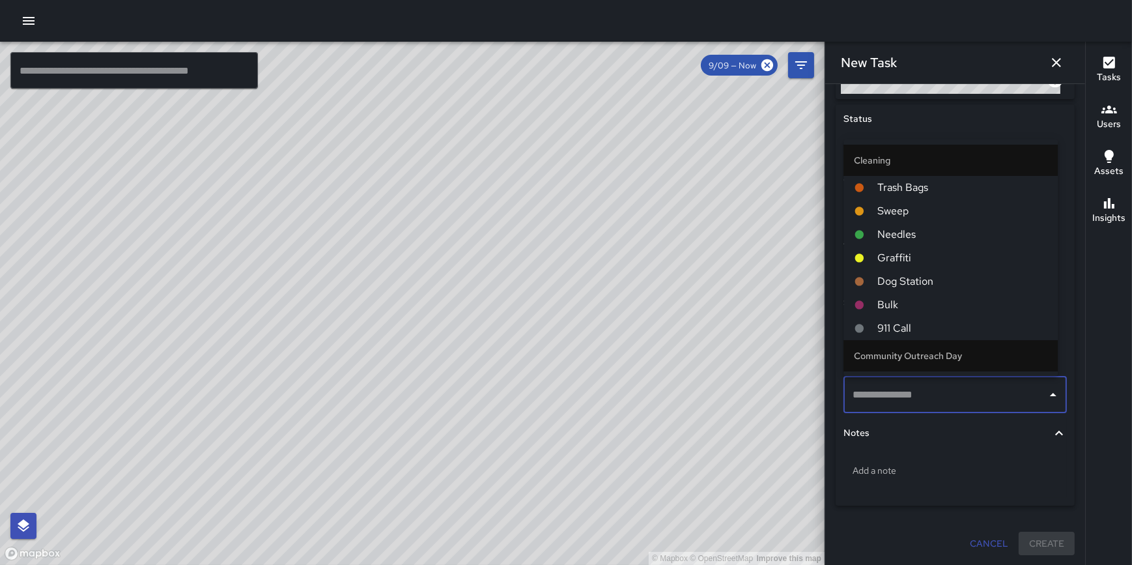
scroll to position [430, 0]
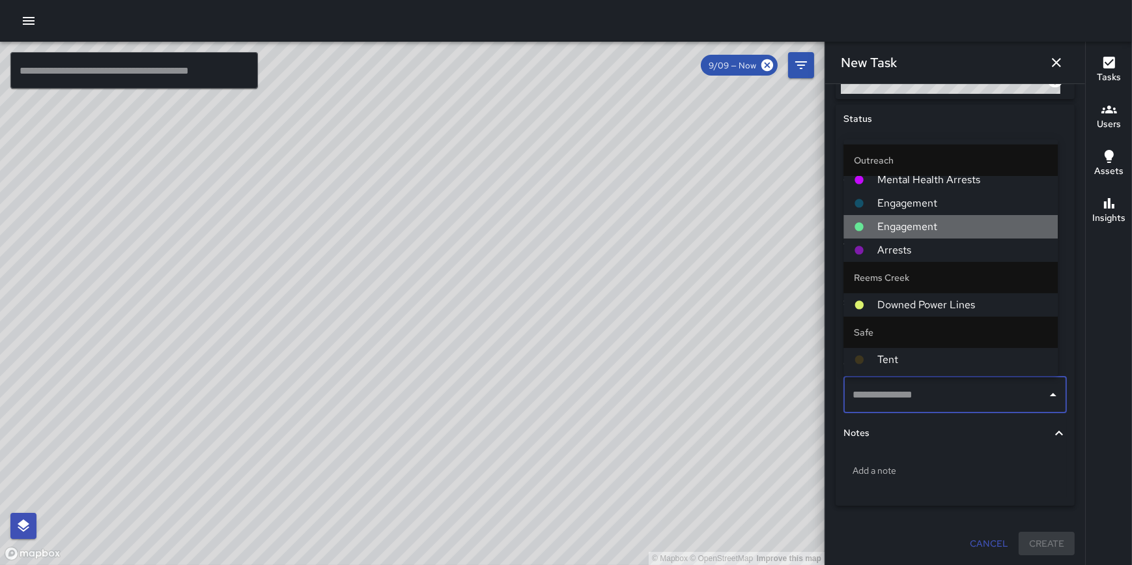
click at [958, 223] on span "Engagement" at bounding box center [962, 227] width 170 height 16
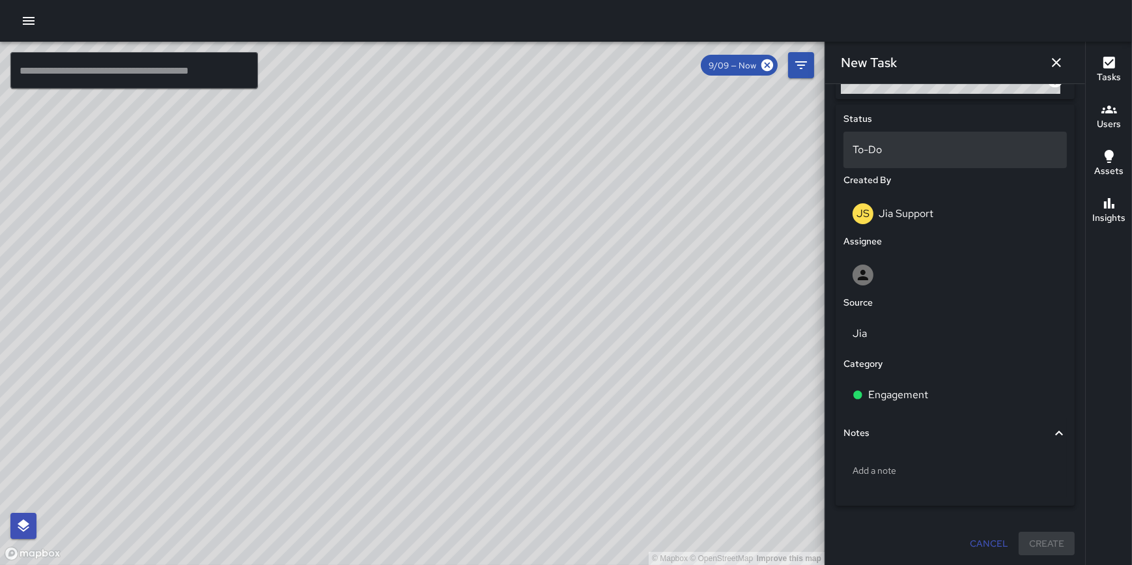
click at [954, 143] on p "To-Do" at bounding box center [955, 150] width 205 height 16
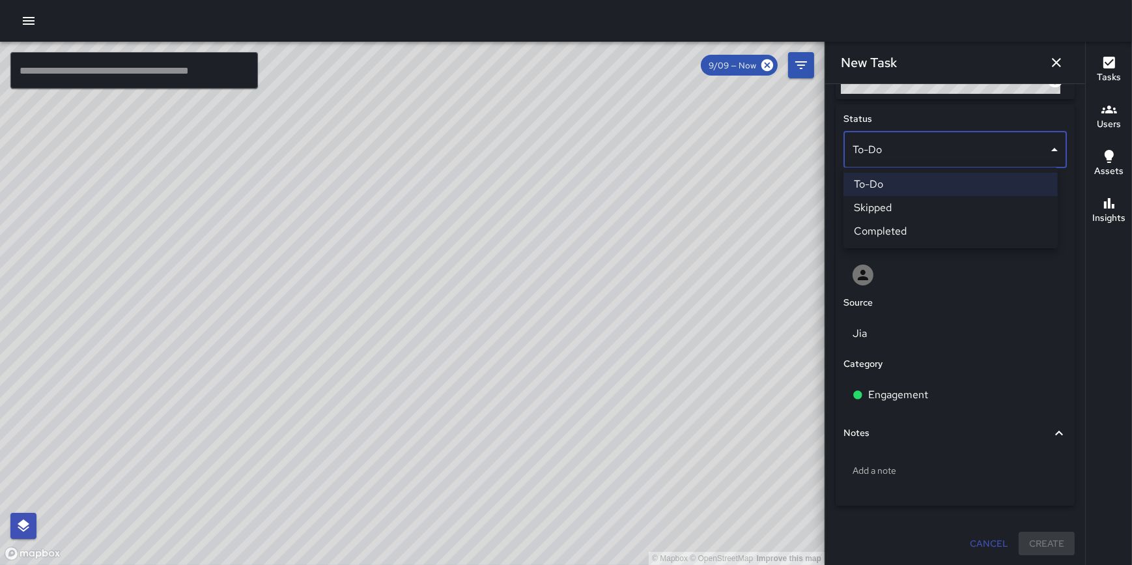
click at [948, 228] on li "Completed" at bounding box center [951, 231] width 214 height 23
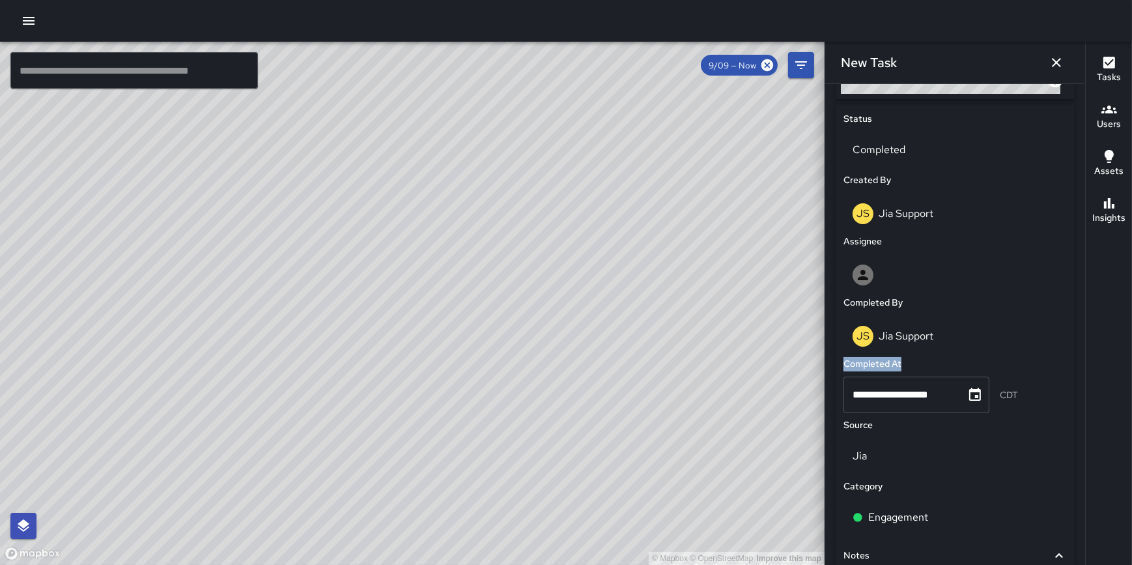
drag, startPoint x: 1075, startPoint y: 367, endPoint x: 1074, endPoint y: 349, distance: 18.3
click at [1074, 349] on div "**********" at bounding box center [955, 324] width 260 height 481
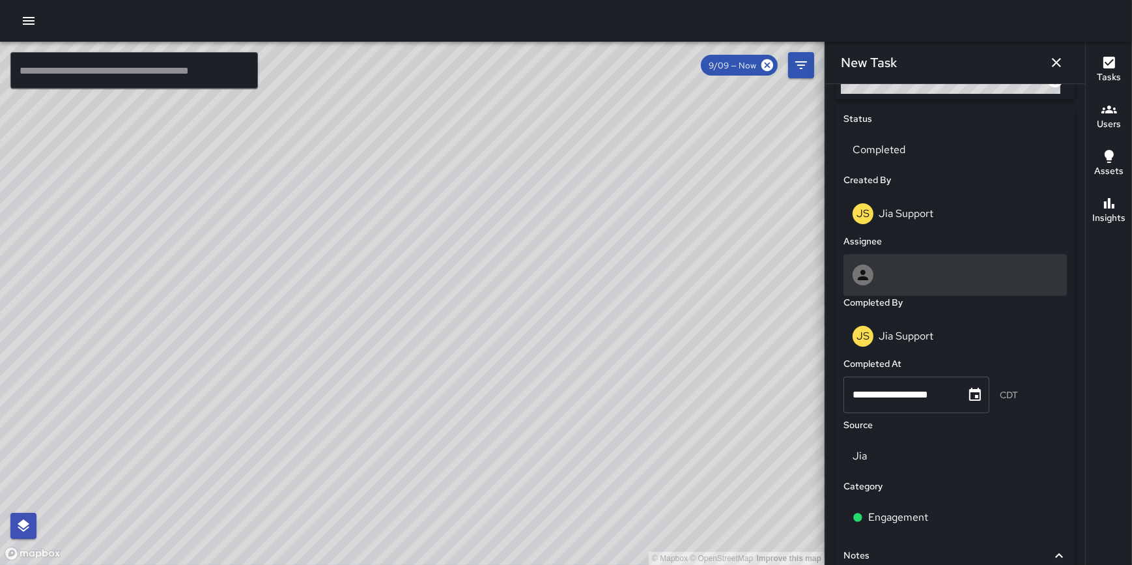
click at [928, 278] on div at bounding box center [955, 274] width 205 height 21
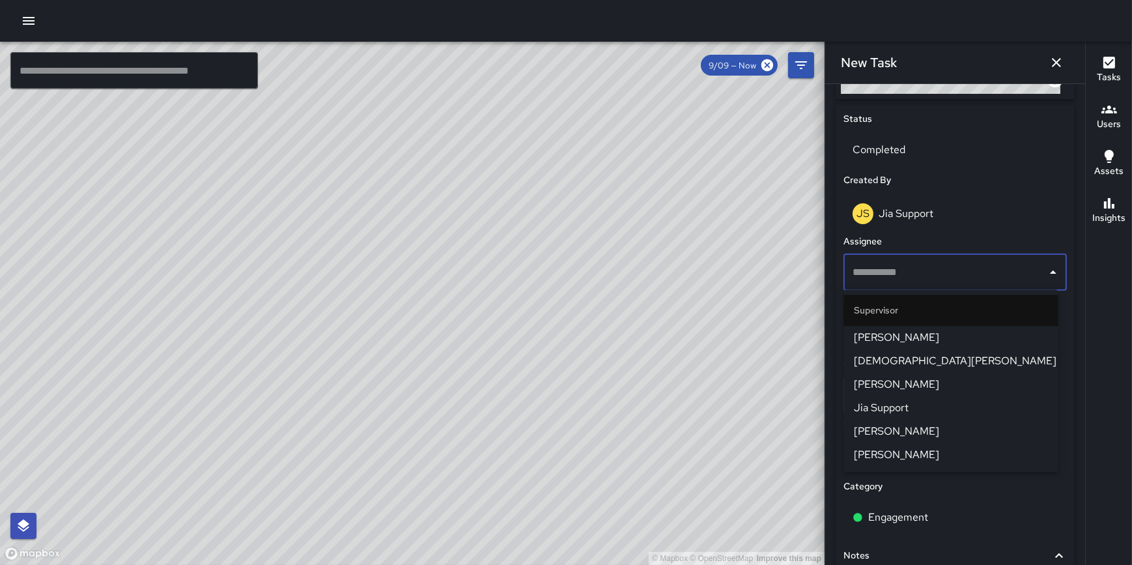
click at [935, 403] on span "Jia Support" at bounding box center [950, 409] width 193 height 16
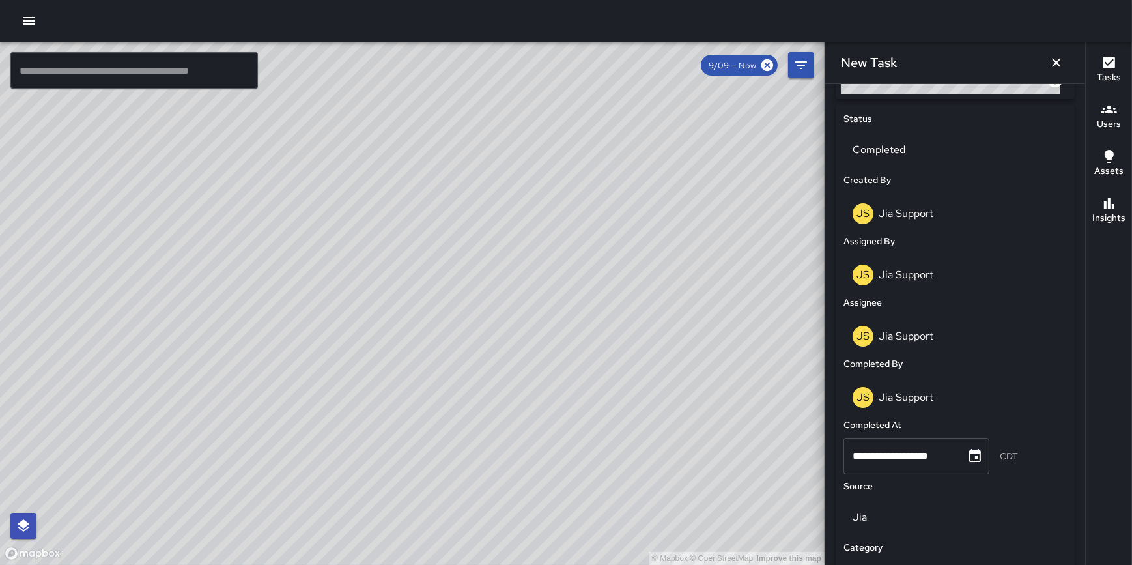
scroll to position [792, 0]
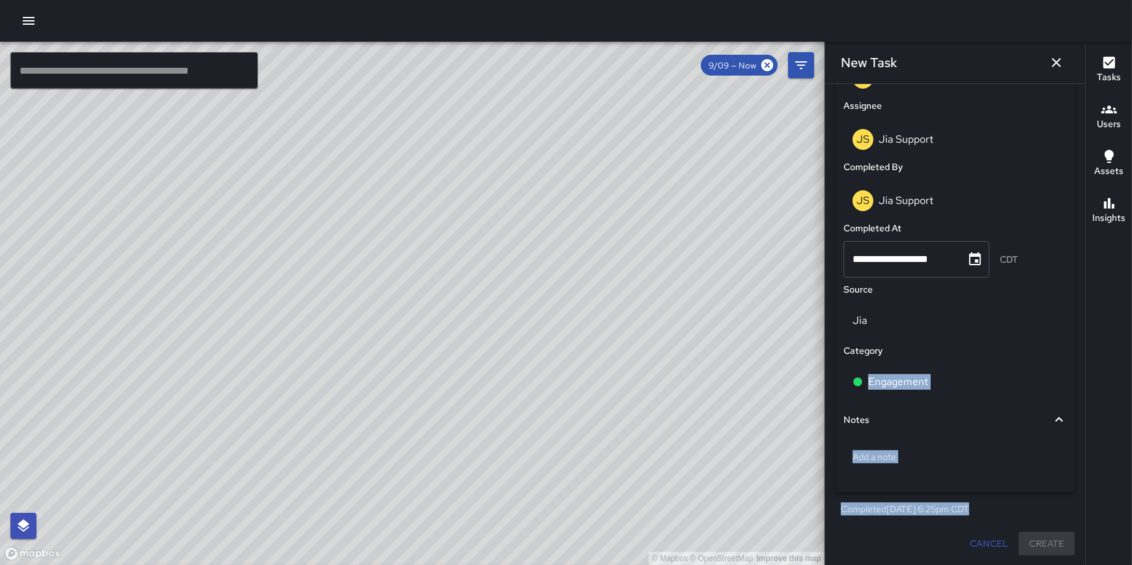
drag, startPoint x: 1085, startPoint y: 403, endPoint x: 1079, endPoint y: 341, distance: 61.5
click at [1079, 341] on div "© Mapbox © OpenStreetMap Improve this map ​ New Task 9/09 — Now Map Layers Task…" at bounding box center [566, 303] width 1132 height 523
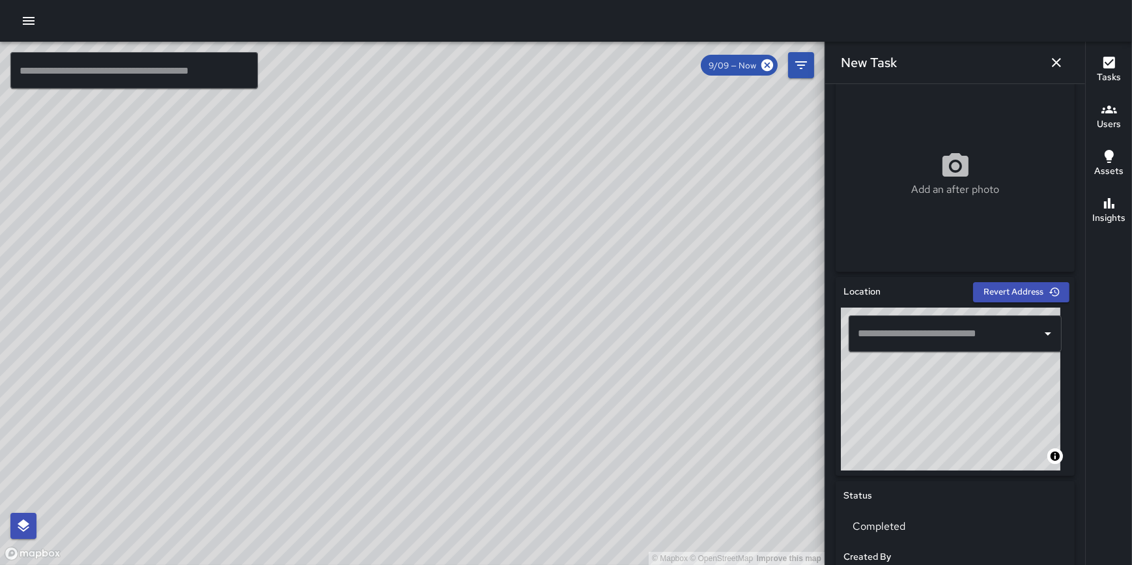
scroll to position [299, 0]
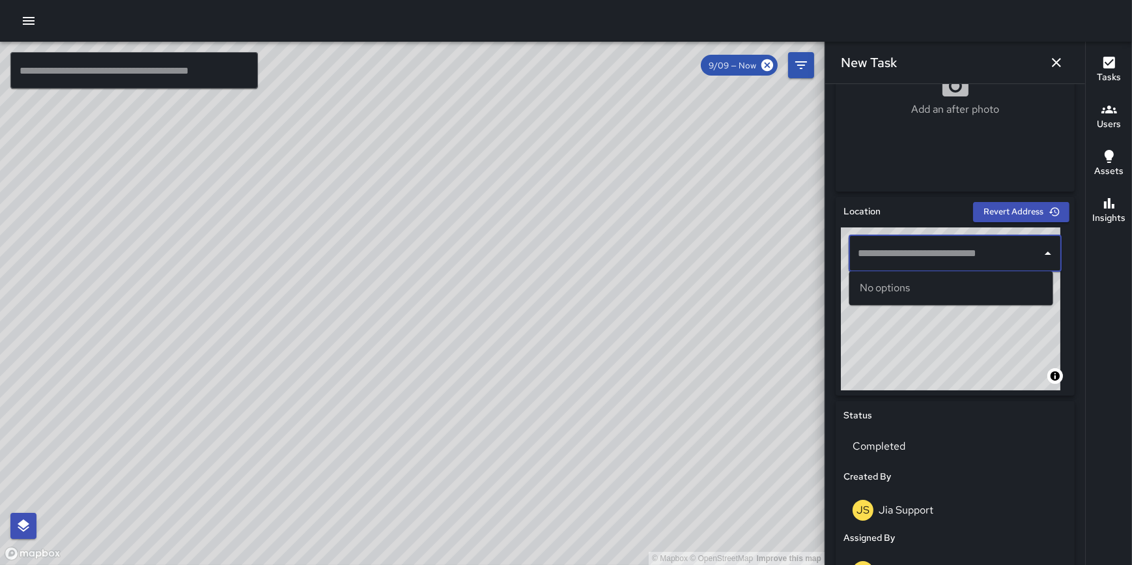
click at [909, 256] on input "text" at bounding box center [946, 253] width 182 height 25
click at [907, 286] on span "North State Street" at bounding box center [963, 288] width 160 height 16
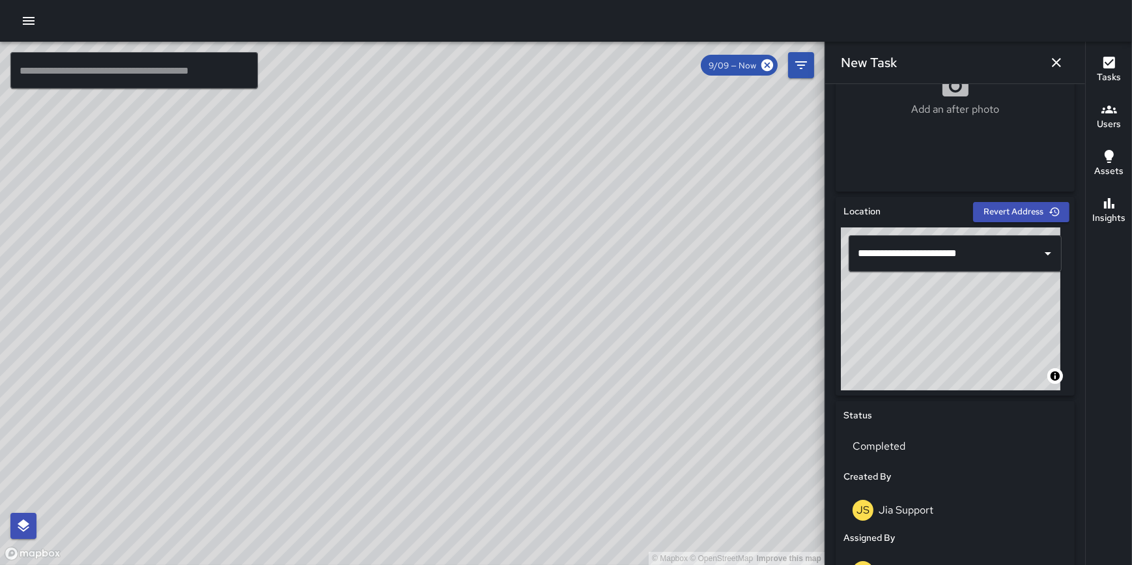
click at [962, 247] on div "**********" at bounding box center [955, 308] width 229 height 163
click at [960, 181] on div "**********" at bounding box center [955, 421] width 249 height 1263
click at [883, 261] on div "**********" at bounding box center [955, 308] width 229 height 163
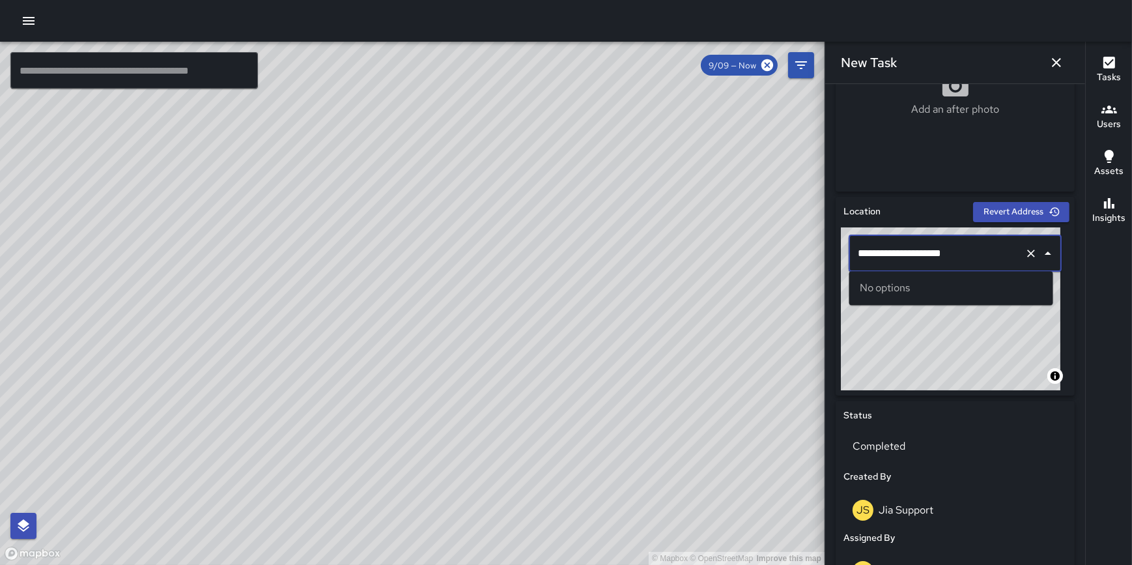
drag, startPoint x: 969, startPoint y: 249, endPoint x: 870, endPoint y: 246, distance: 99.1
click at [870, 246] on input "**********" at bounding box center [937, 253] width 165 height 25
click at [971, 254] on input "**********" at bounding box center [937, 253] width 165 height 25
click at [843, 258] on div "**********" at bounding box center [955, 308] width 229 height 163
click at [929, 283] on span "1 South State Street" at bounding box center [963, 288] width 160 height 16
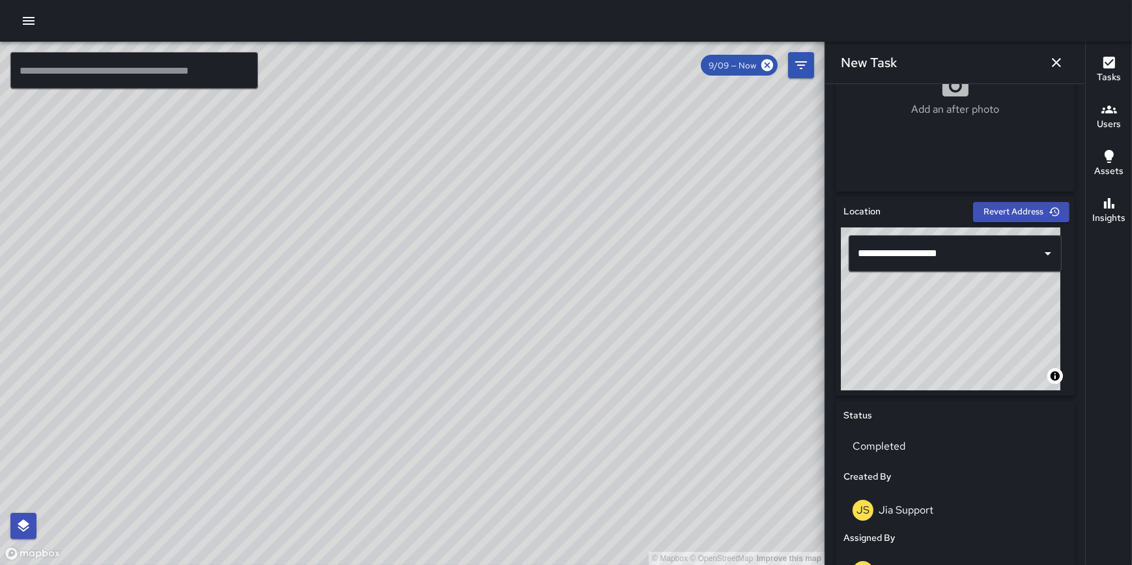
type input "**********"
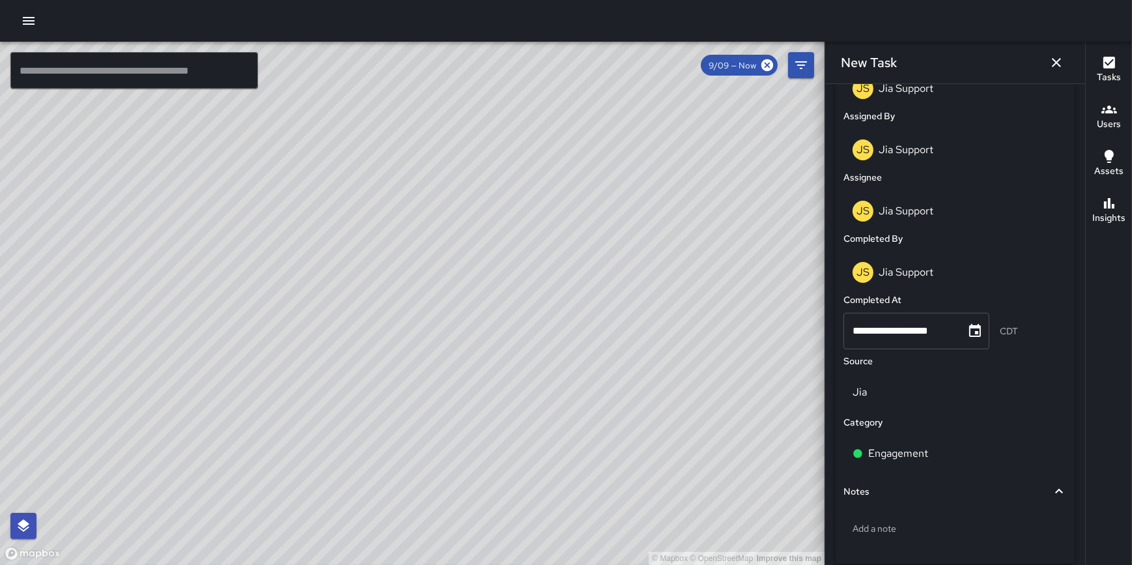
scroll to position [792, 0]
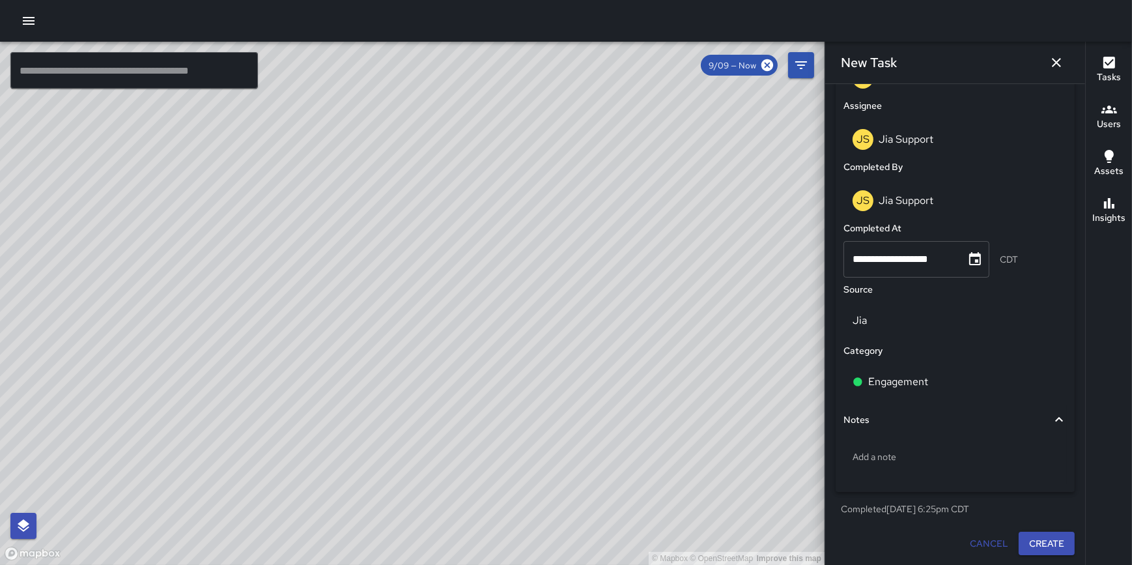
click at [1040, 541] on button "Create" at bounding box center [1047, 544] width 56 height 24
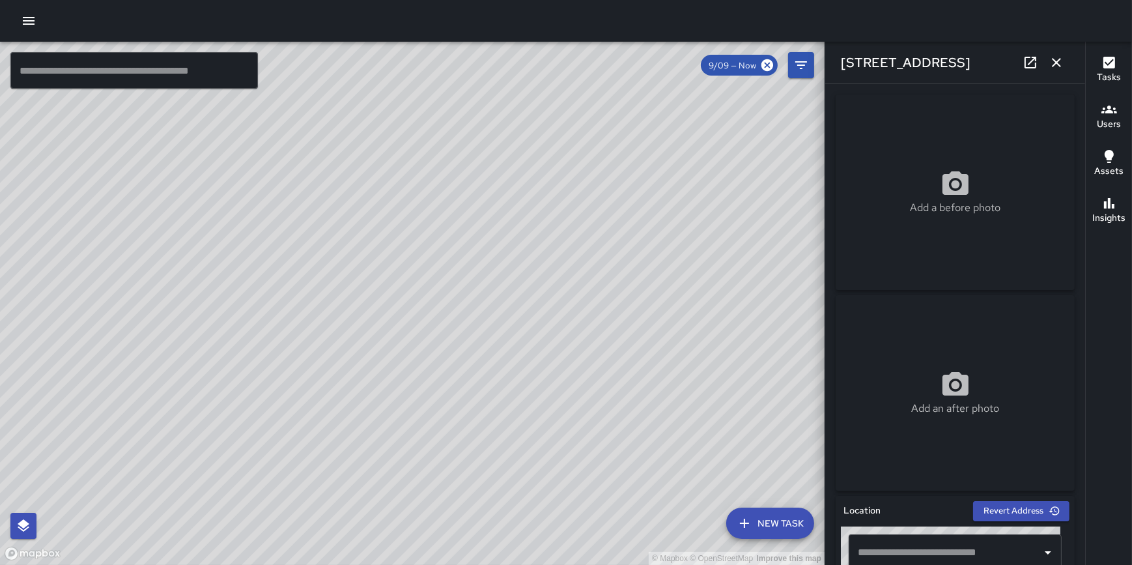
type input "**********"
drag, startPoint x: 479, startPoint y: 400, endPoint x: 486, endPoint y: 288, distance: 112.2
click at [486, 288] on div "© Mapbox © OpenStreetMap Improve this map" at bounding box center [412, 303] width 825 height 523
click at [764, 528] on button "New Task" at bounding box center [770, 522] width 88 height 31
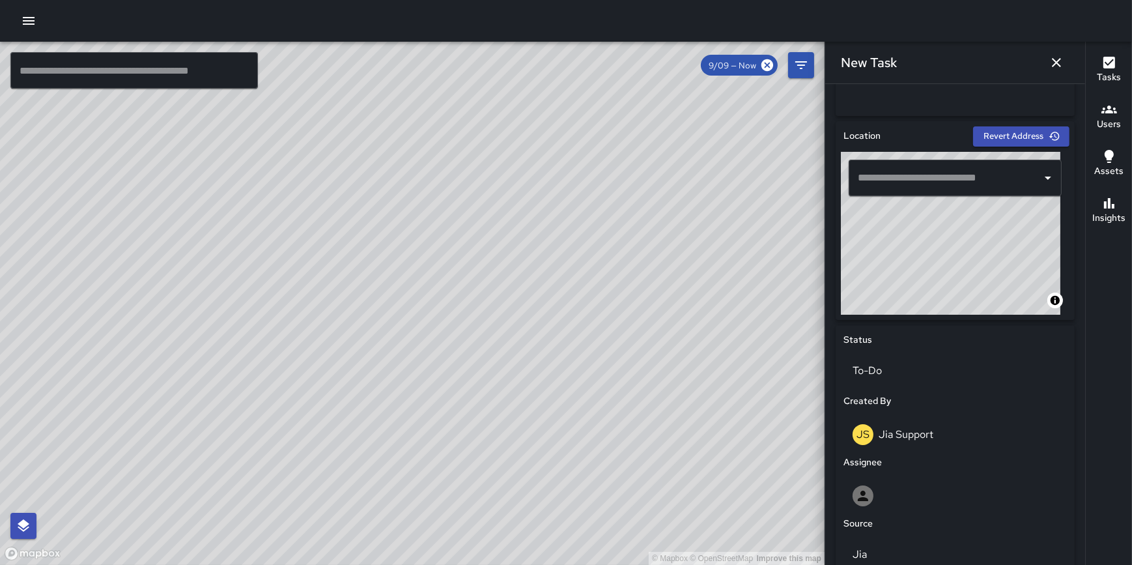
scroll to position [393, 0]
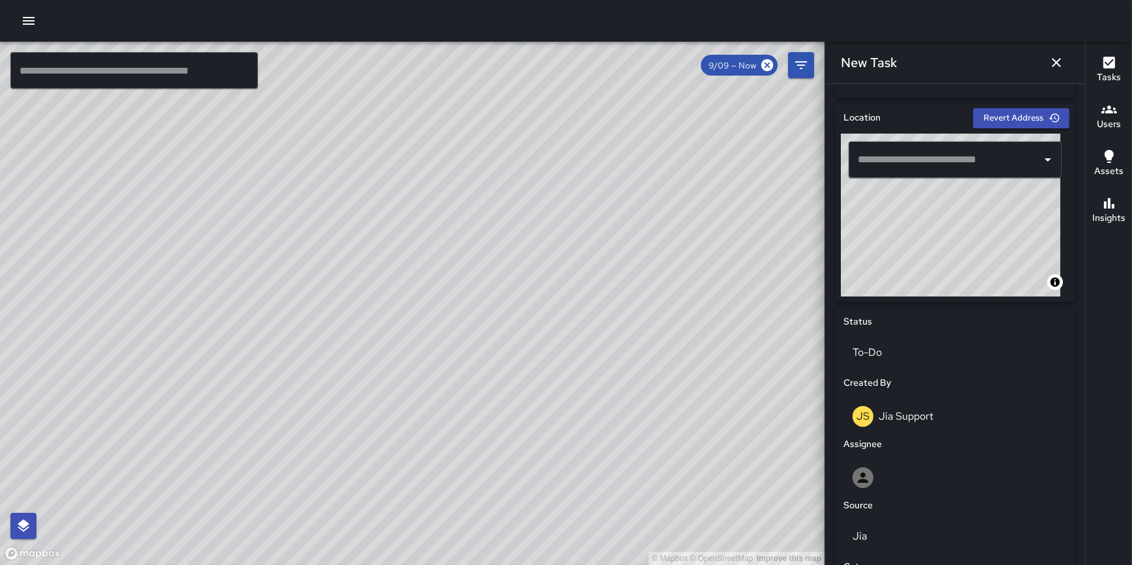
click at [910, 158] on input "text" at bounding box center [946, 159] width 182 height 25
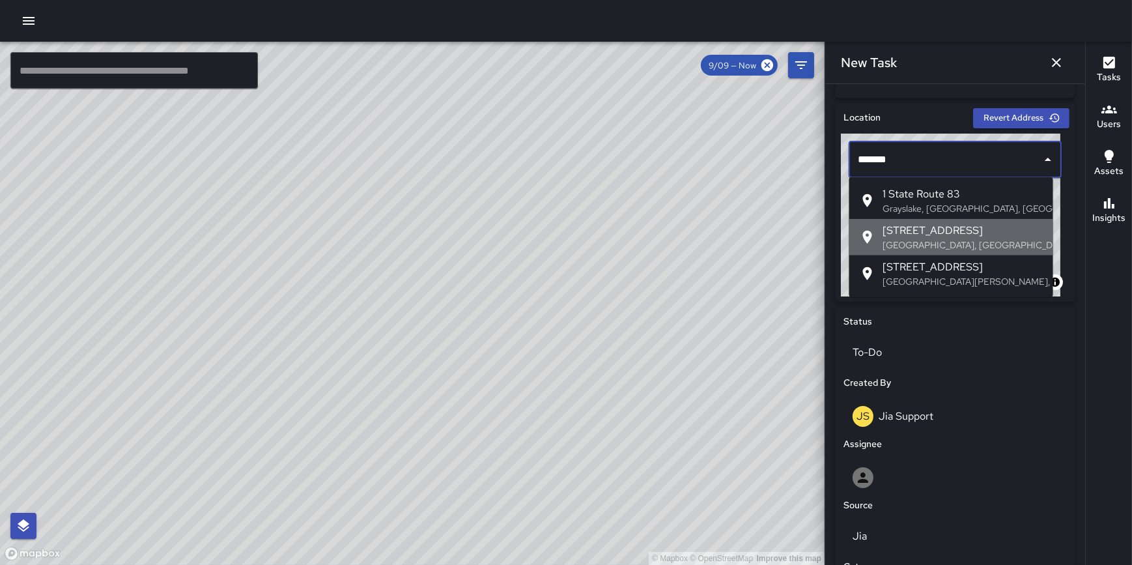
click at [927, 235] on span "1 State Street" at bounding box center [963, 231] width 160 height 16
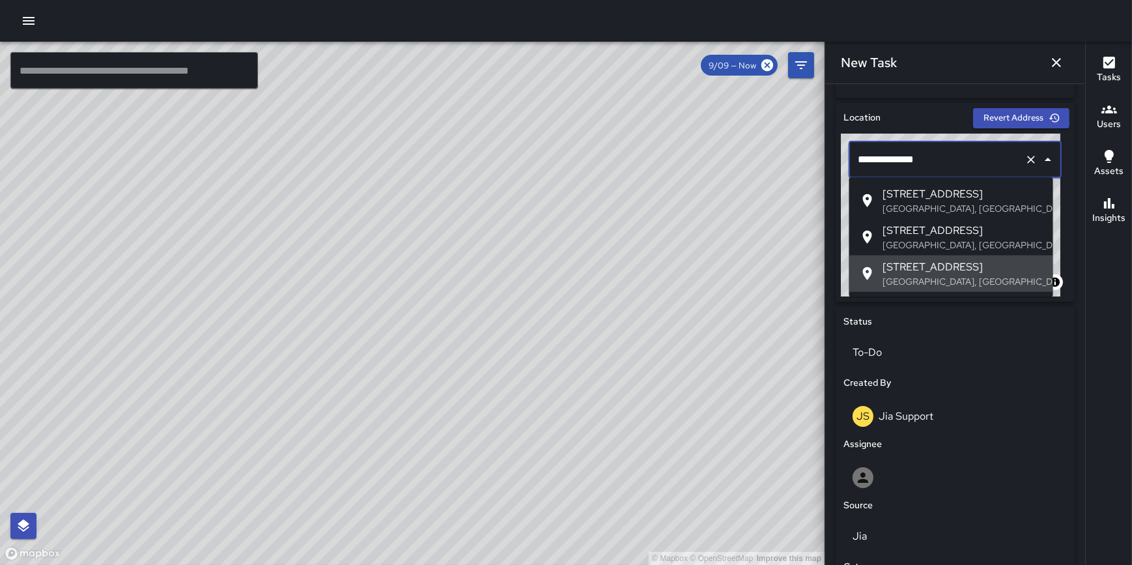
drag, startPoint x: 949, startPoint y: 153, endPoint x: 830, endPoint y: 152, distance: 119.2
click at [831, 152] on div "**********" at bounding box center [955, 413] width 249 height 631
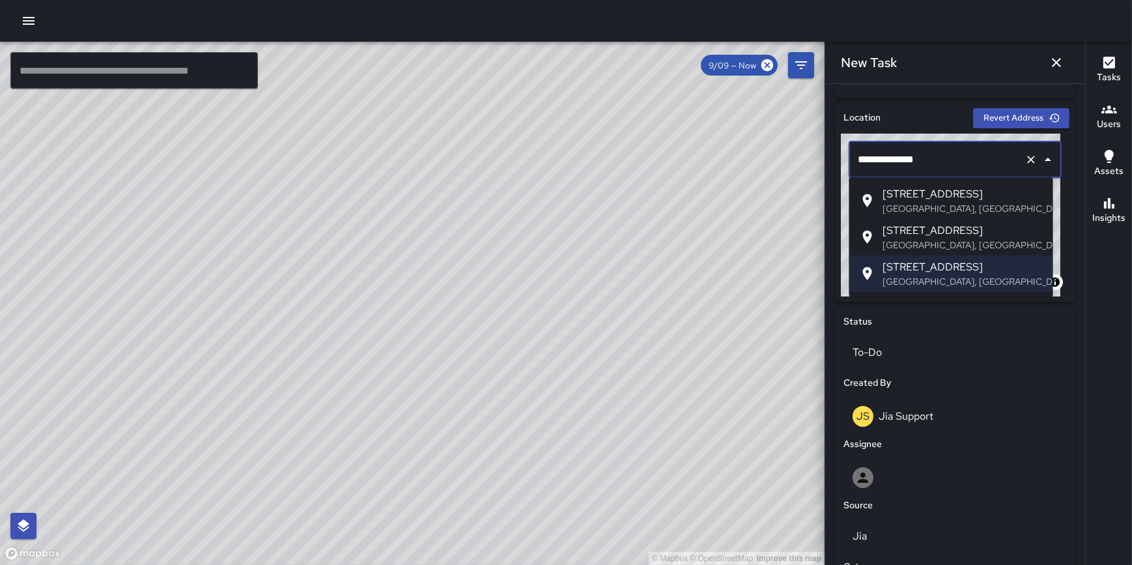
click at [932, 198] on span "1 North State Street" at bounding box center [963, 194] width 160 height 16
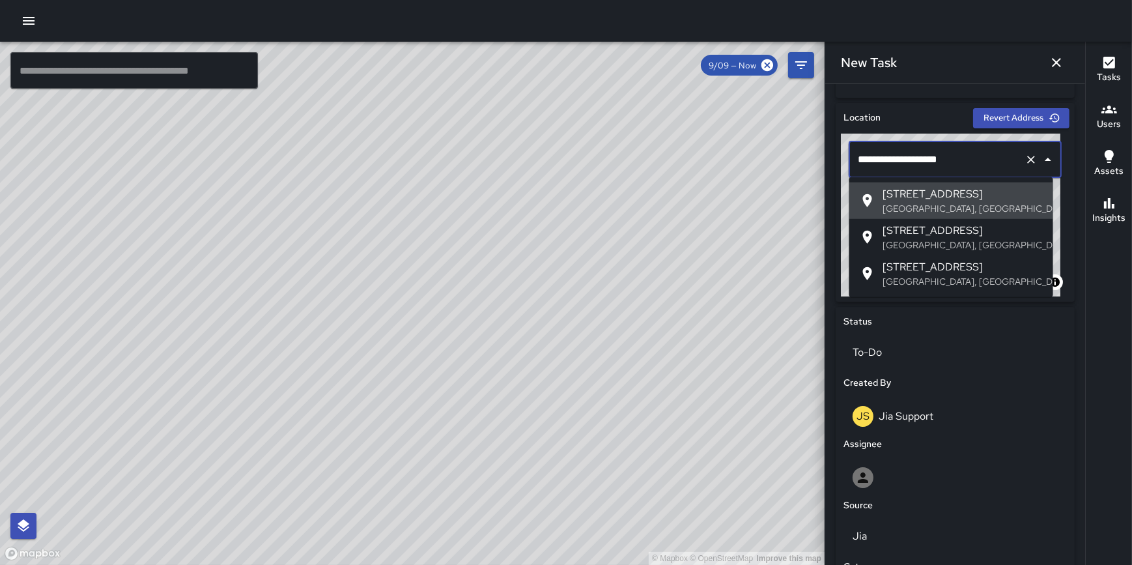
click at [841, 156] on div "**********" at bounding box center [955, 215] width 229 height 163
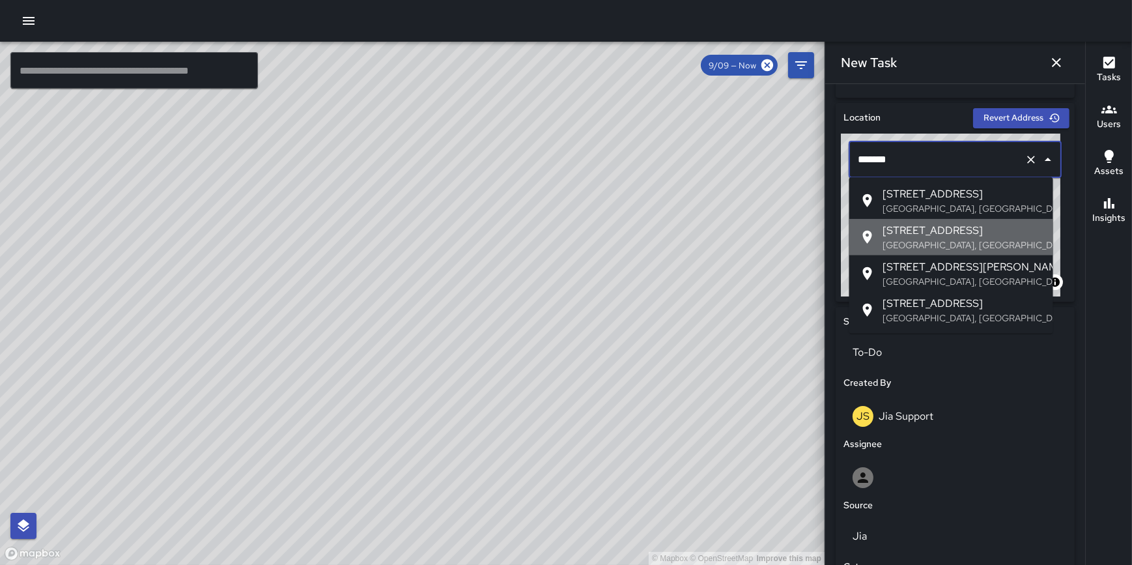
click at [899, 228] on span "1 South State Street" at bounding box center [963, 231] width 160 height 16
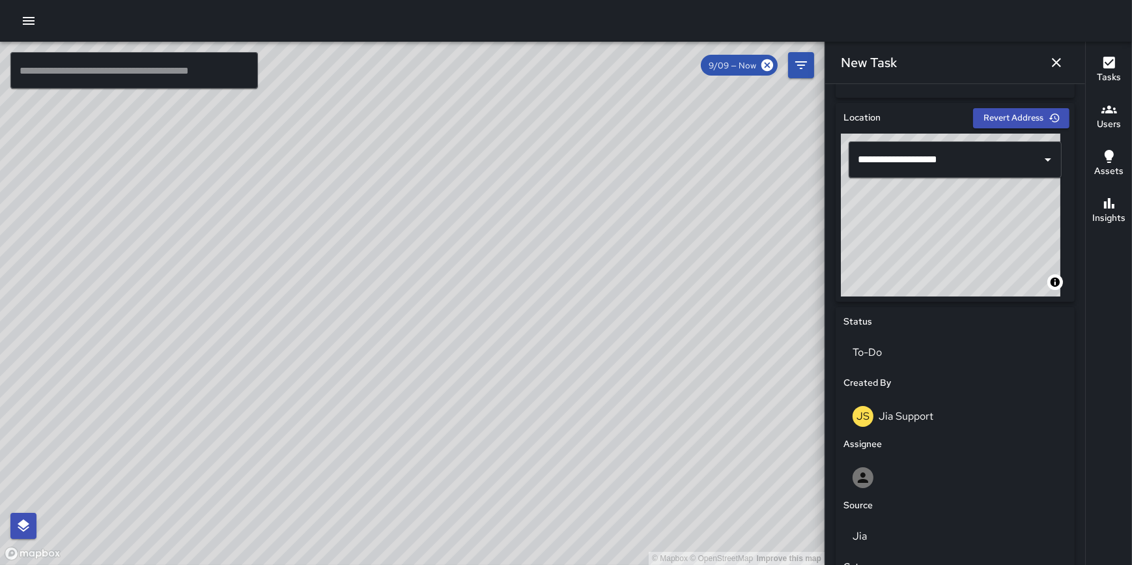
type input "**********"
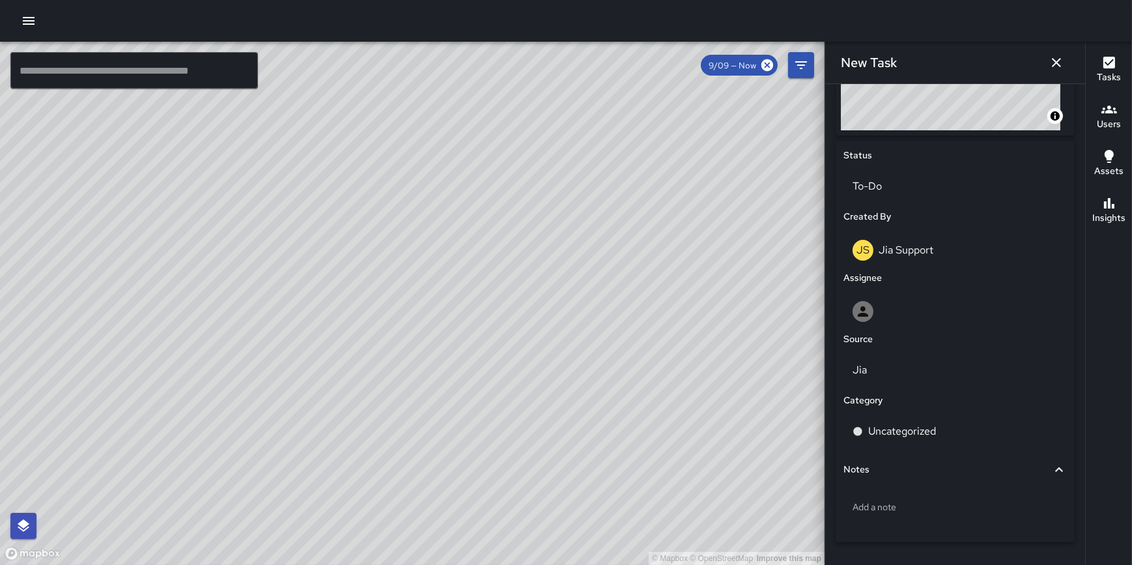
scroll to position [595, 0]
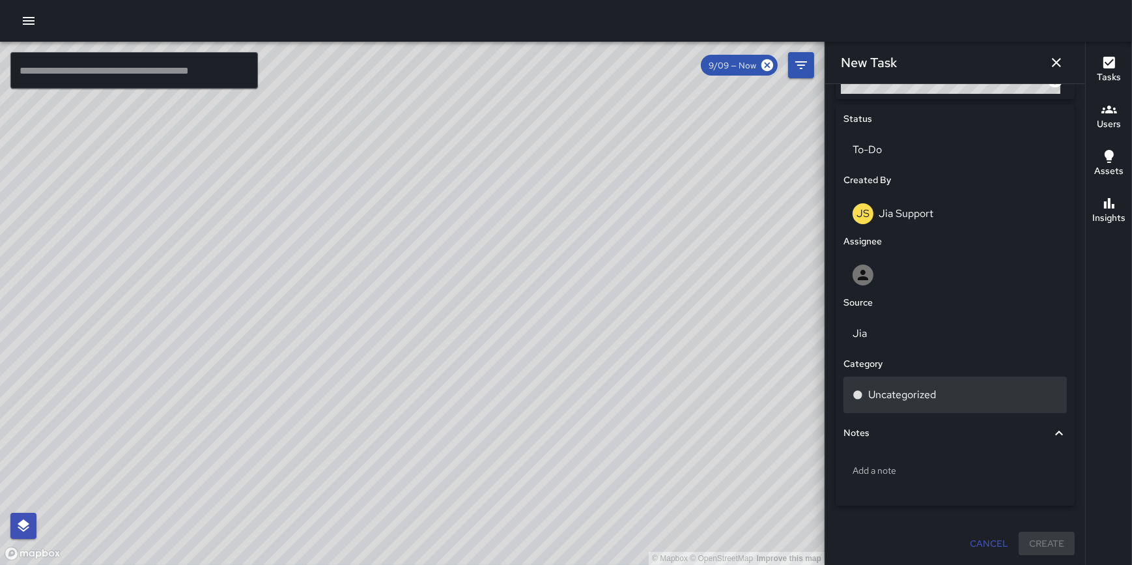
click at [938, 395] on div "Uncategorized" at bounding box center [955, 395] width 205 height 16
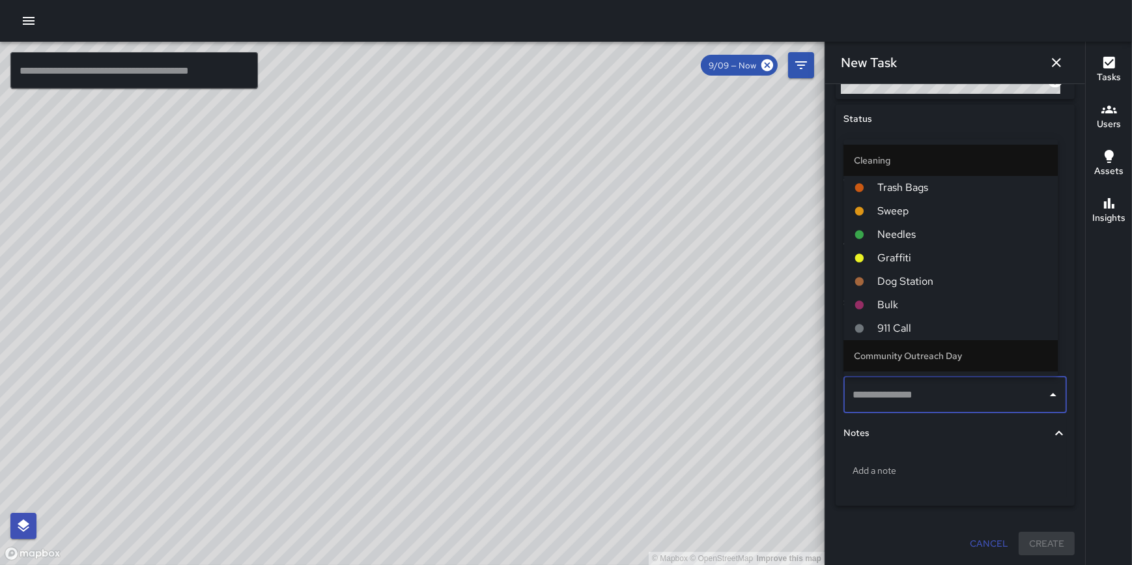
scroll to position [430, 0]
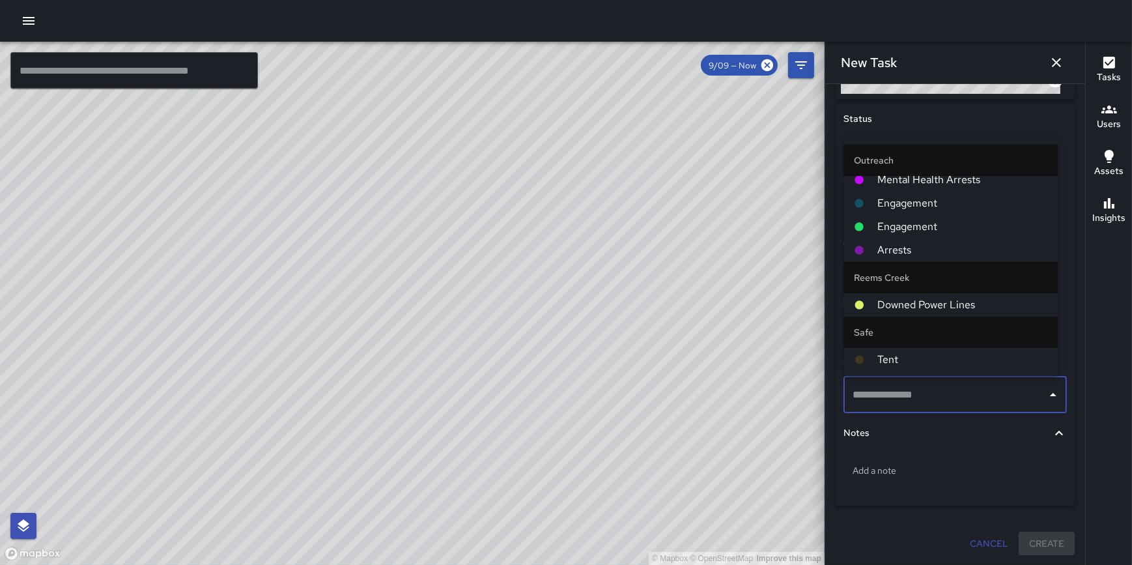
click at [976, 175] on li "Outreach" at bounding box center [951, 160] width 214 height 31
click at [966, 178] on span "Mental Health Arrests" at bounding box center [962, 180] width 170 height 16
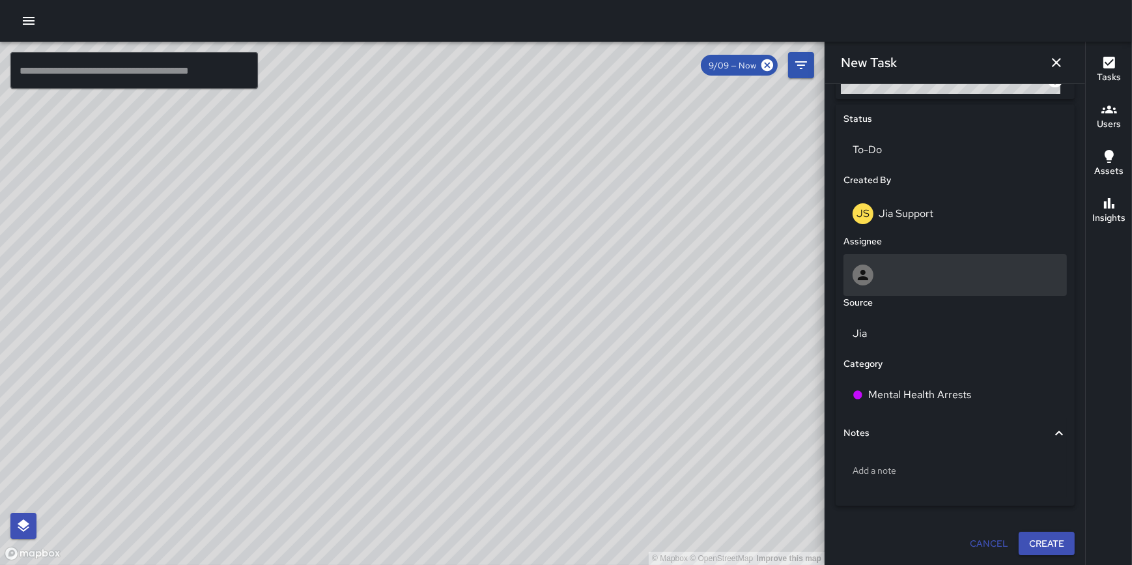
click at [971, 266] on div at bounding box center [955, 274] width 205 height 21
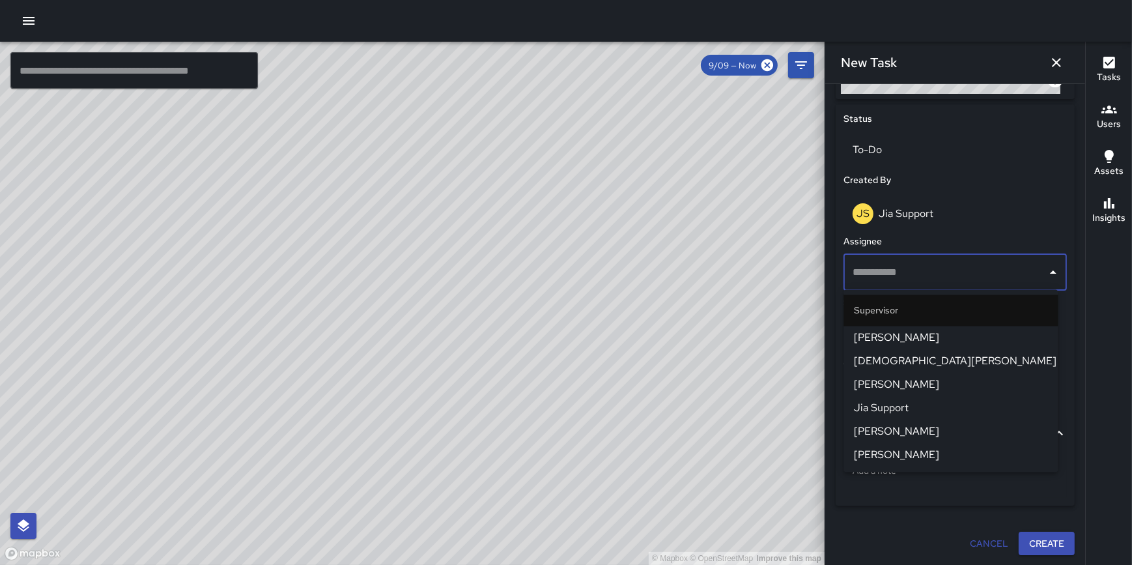
click at [937, 401] on span "Jia Support" at bounding box center [950, 409] width 193 height 16
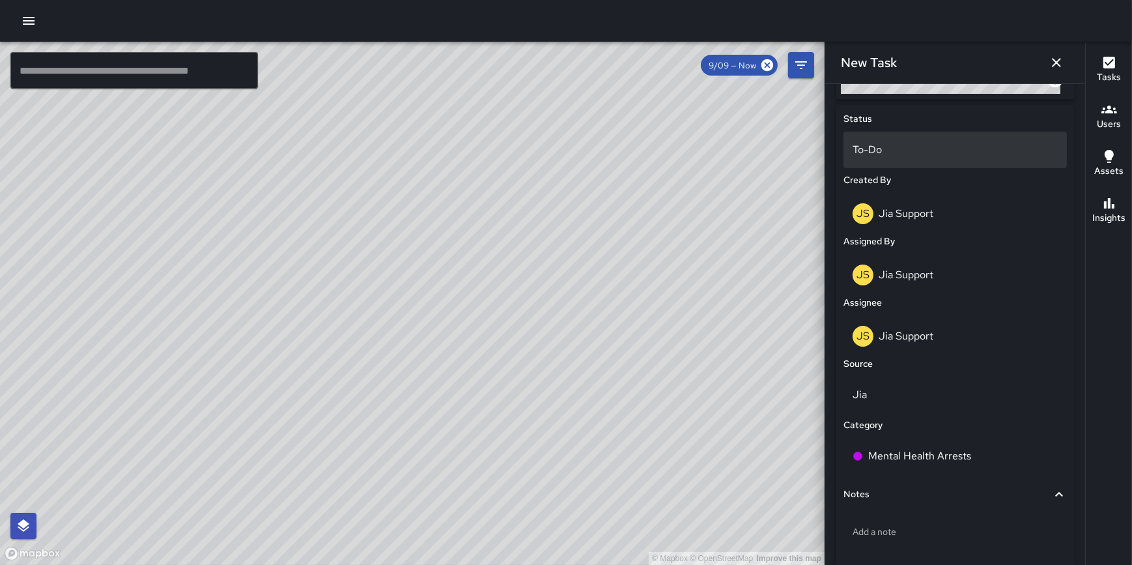
click at [934, 154] on p "To-Do" at bounding box center [955, 150] width 205 height 16
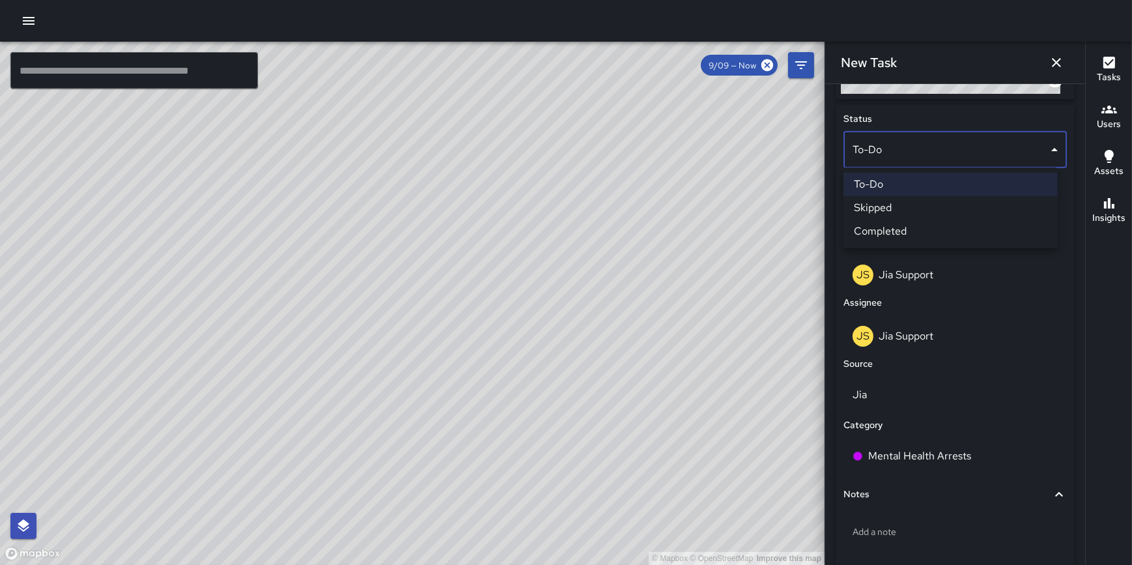
click at [928, 225] on li "Completed" at bounding box center [951, 231] width 214 height 23
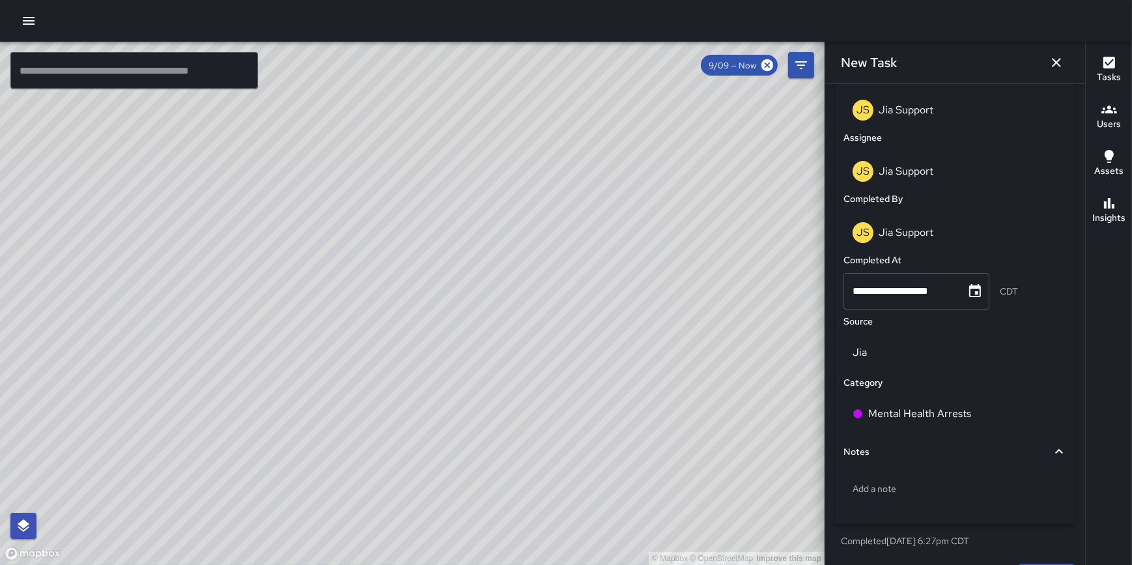
scroll to position [792, 0]
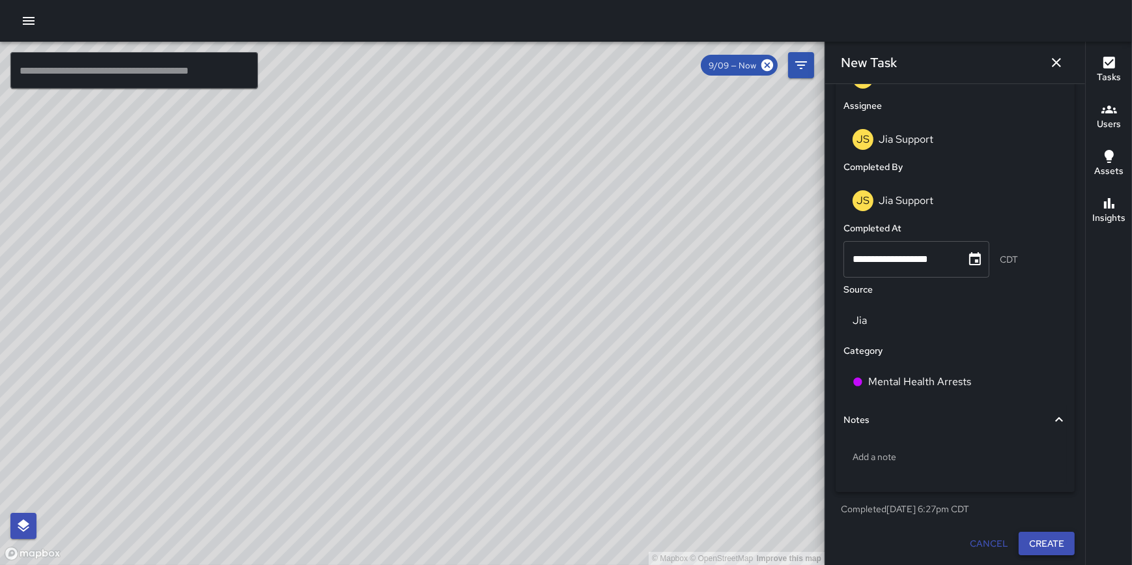
click at [1055, 541] on button "Create" at bounding box center [1047, 544] width 56 height 24
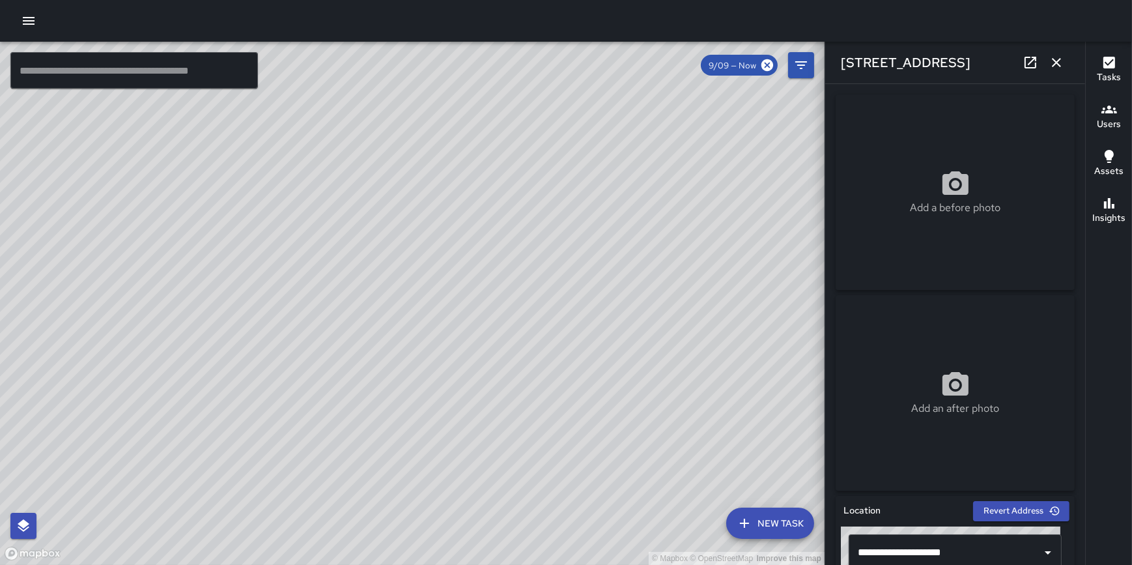
click at [634, 328] on div "© Mapbox © OpenStreetMap Improve this map" at bounding box center [412, 303] width 825 height 523
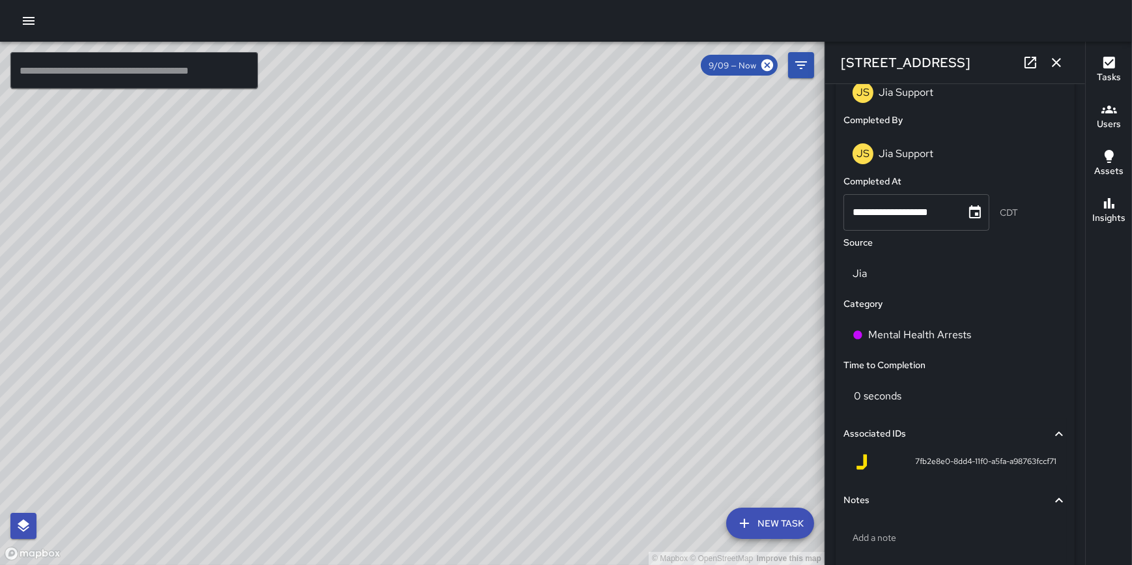
scroll to position [837, 0]
click at [1059, 64] on icon "button" at bounding box center [1057, 63] width 16 height 16
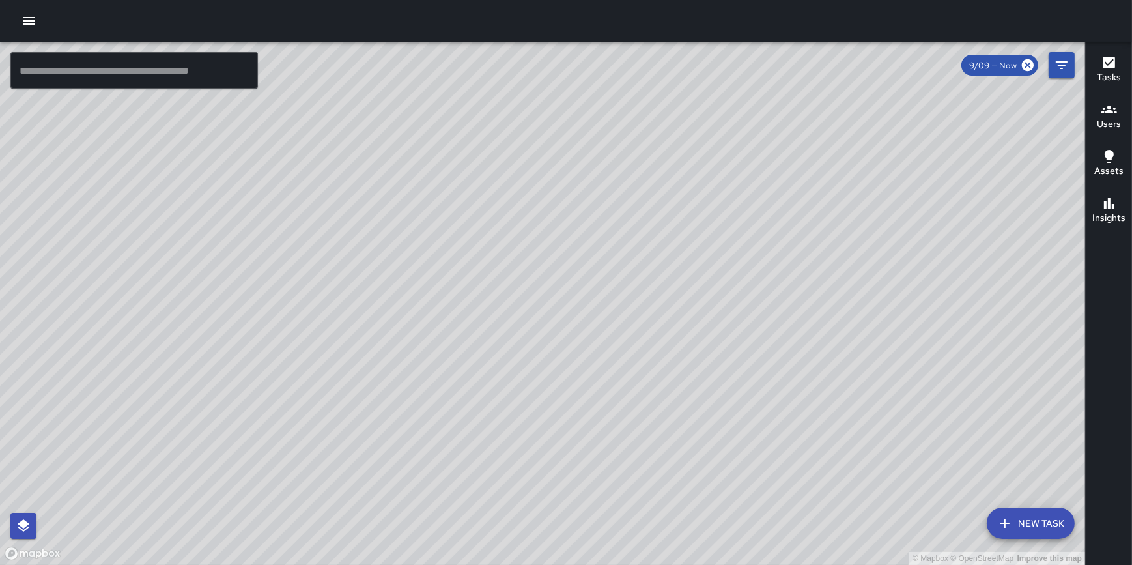
click at [1042, 520] on button "New Task" at bounding box center [1031, 522] width 88 height 31
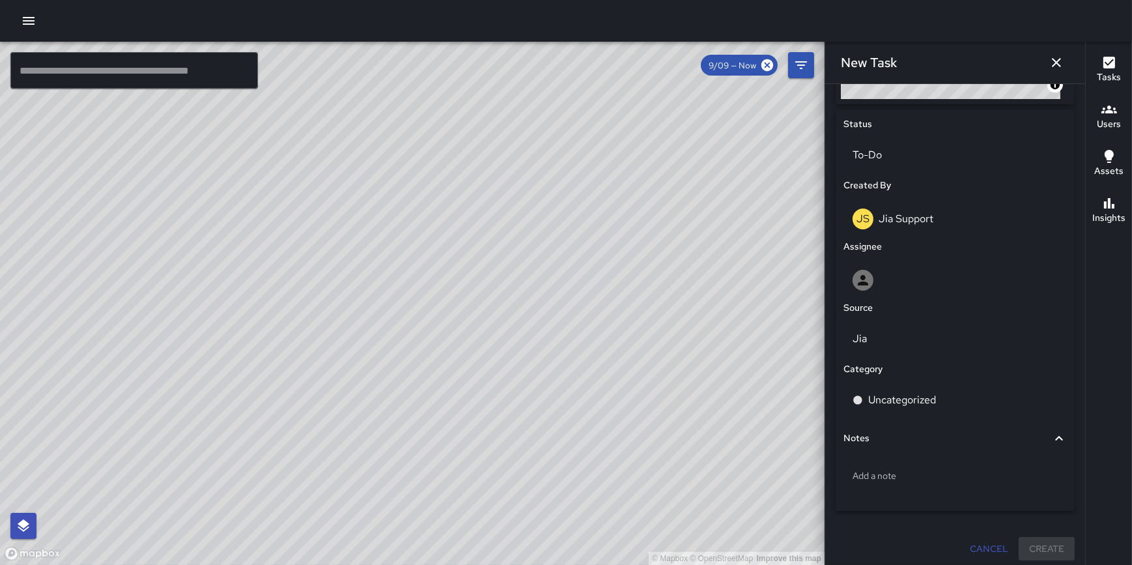
scroll to position [595, 0]
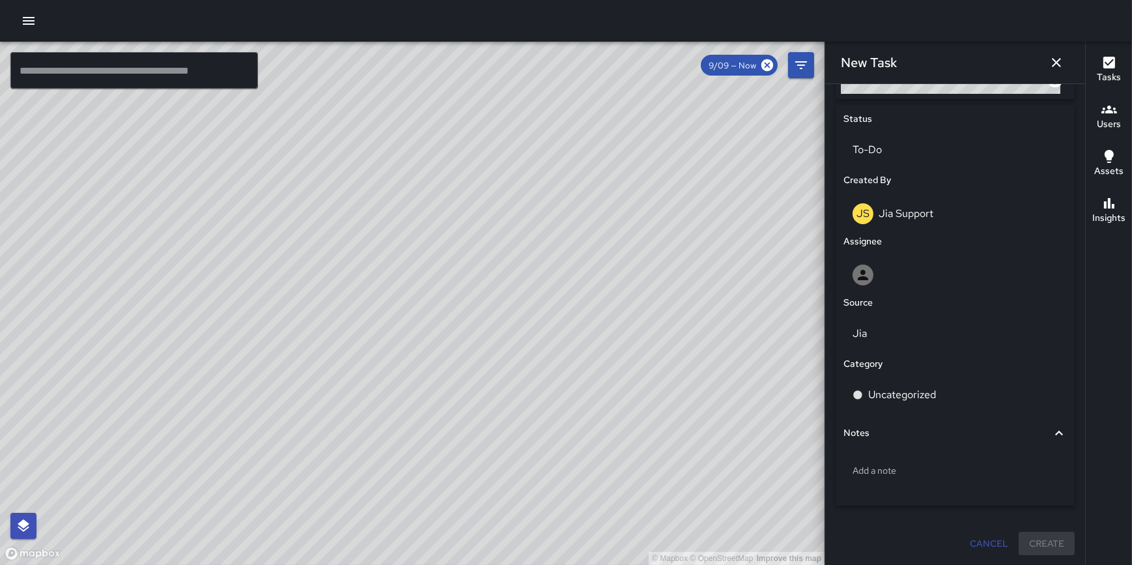
click at [936, 130] on div "To-Do" at bounding box center [955, 150] width 229 height 42
click at [936, 149] on p "To-Do" at bounding box center [955, 150] width 205 height 16
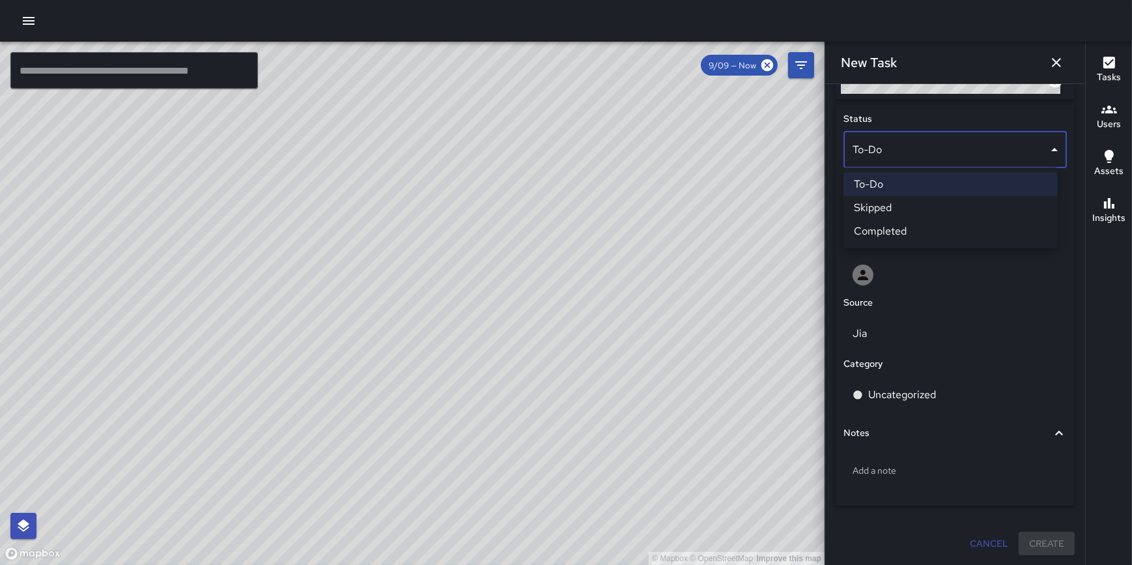
click at [928, 226] on li "Completed" at bounding box center [951, 231] width 214 height 23
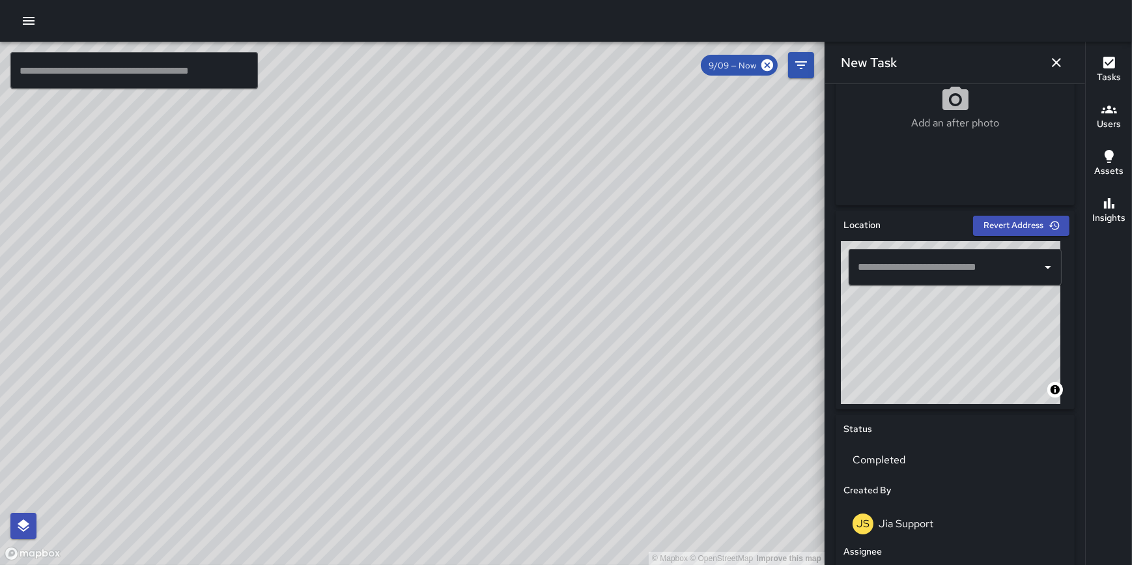
scroll to position [230, 0]
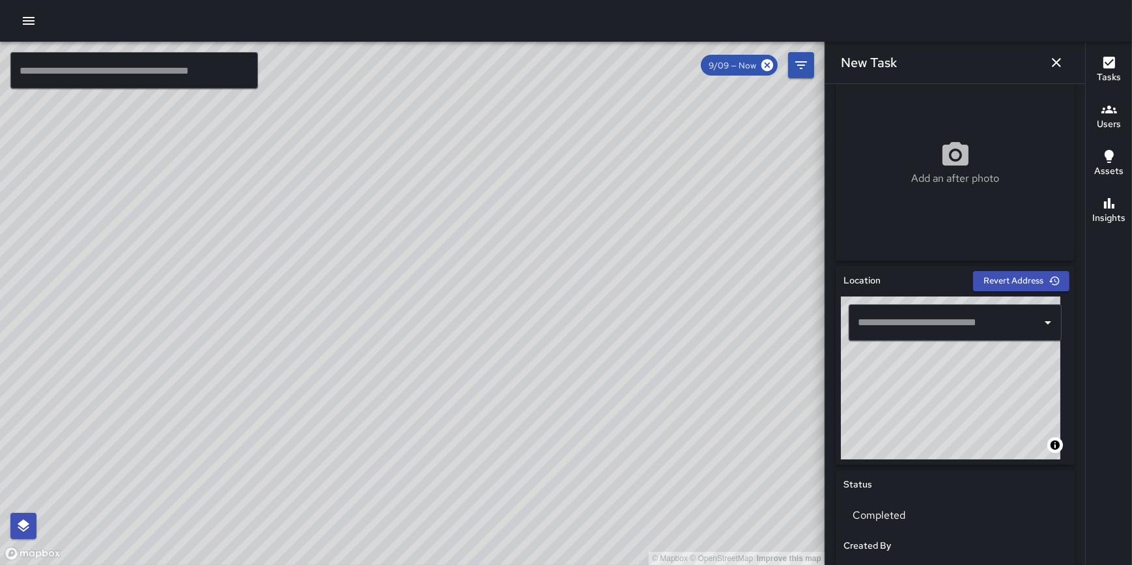
click at [937, 319] on input "text" at bounding box center [946, 322] width 182 height 25
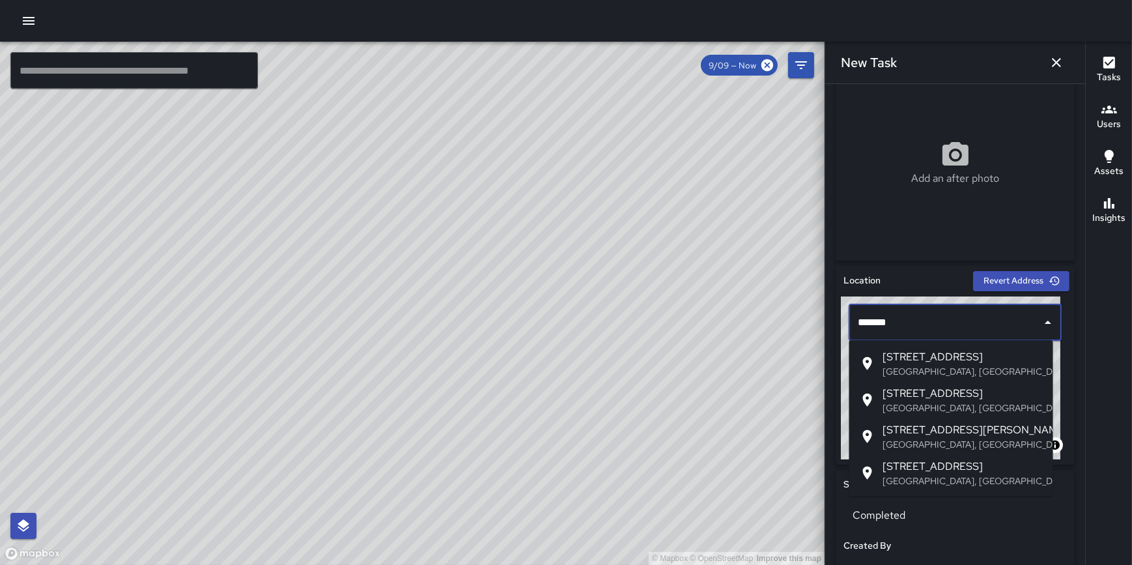
click at [937, 397] on span "1 South State Street" at bounding box center [963, 394] width 160 height 16
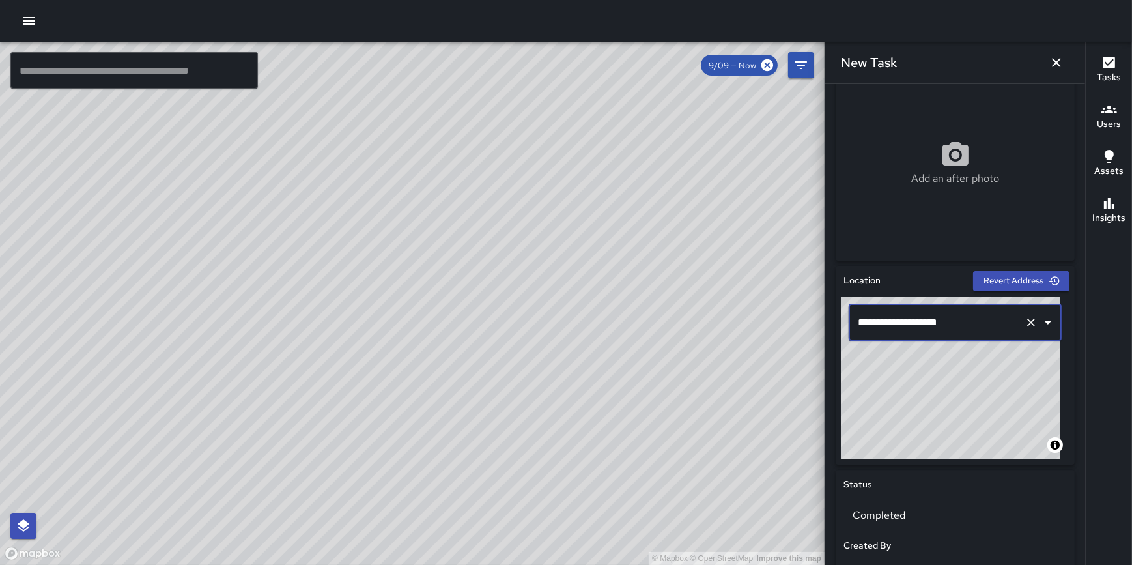
type input "**********"
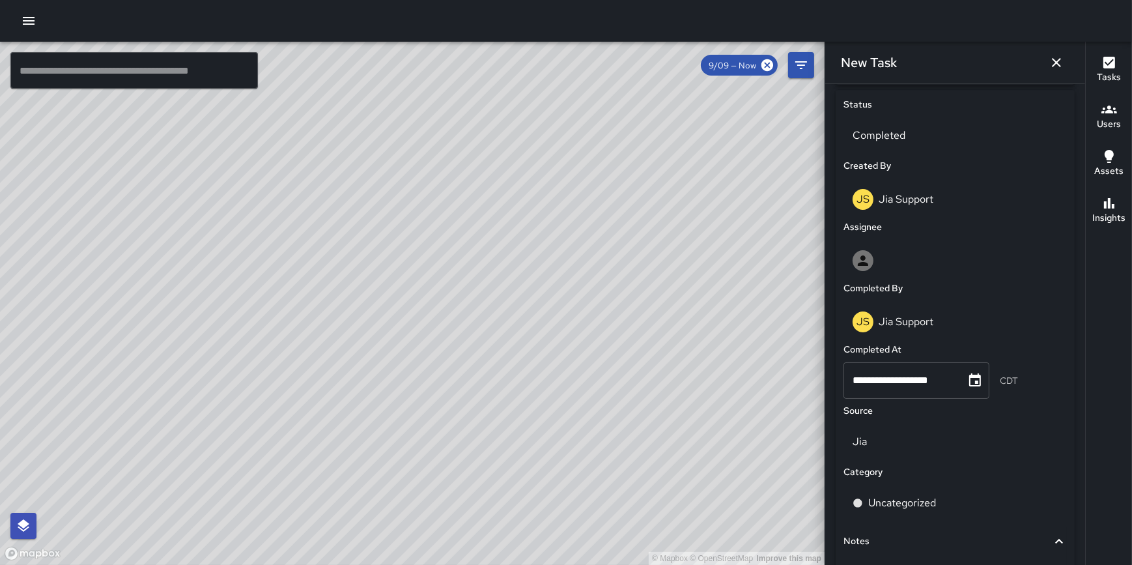
scroll to position [622, 0]
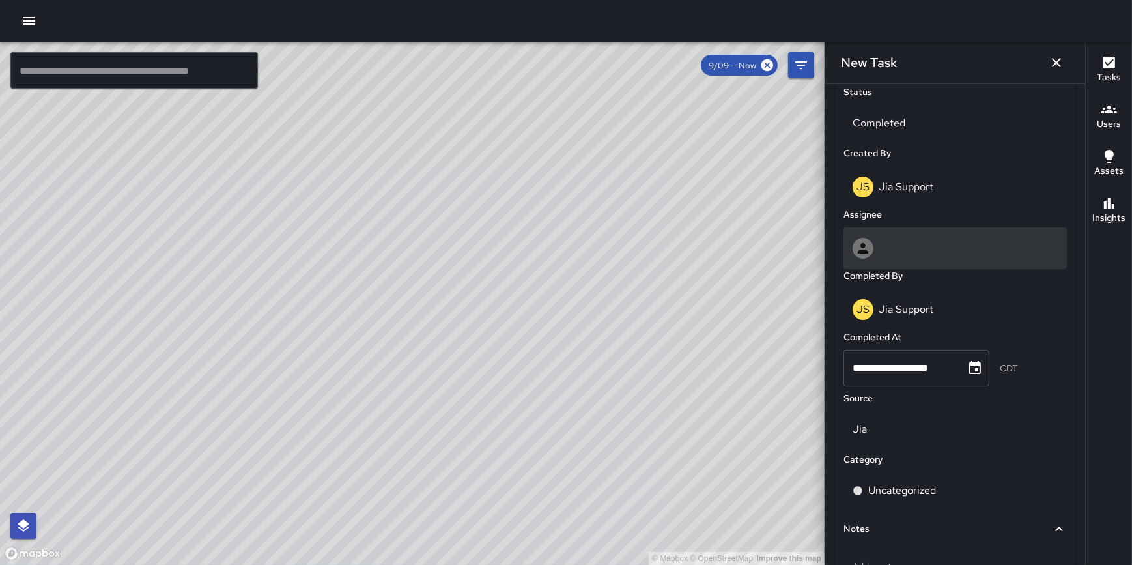
click at [925, 251] on div at bounding box center [955, 248] width 205 height 21
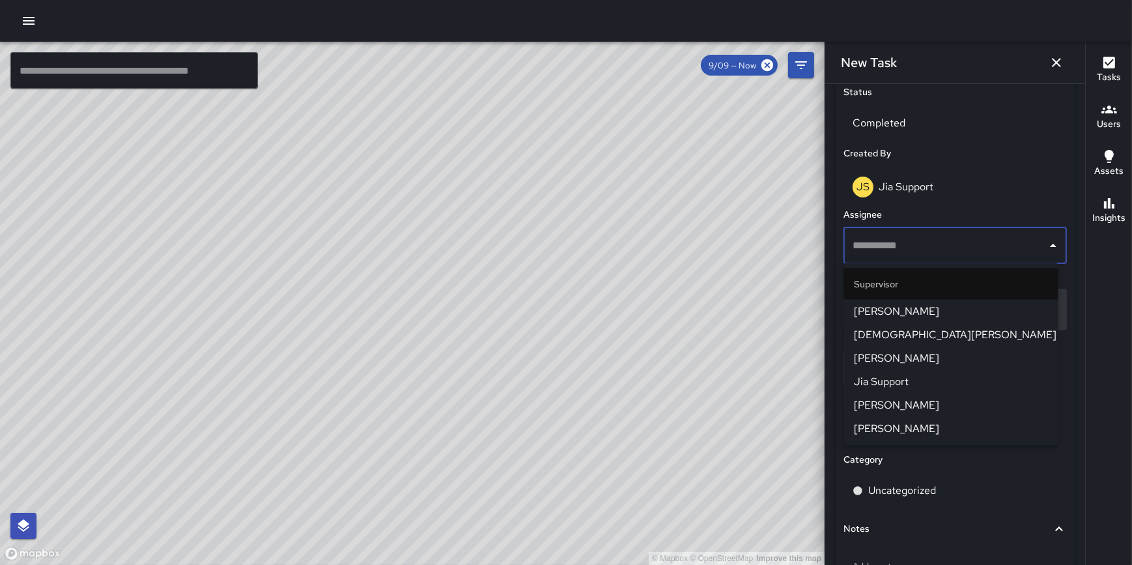
click at [936, 384] on span "Jia Support" at bounding box center [950, 382] width 193 height 16
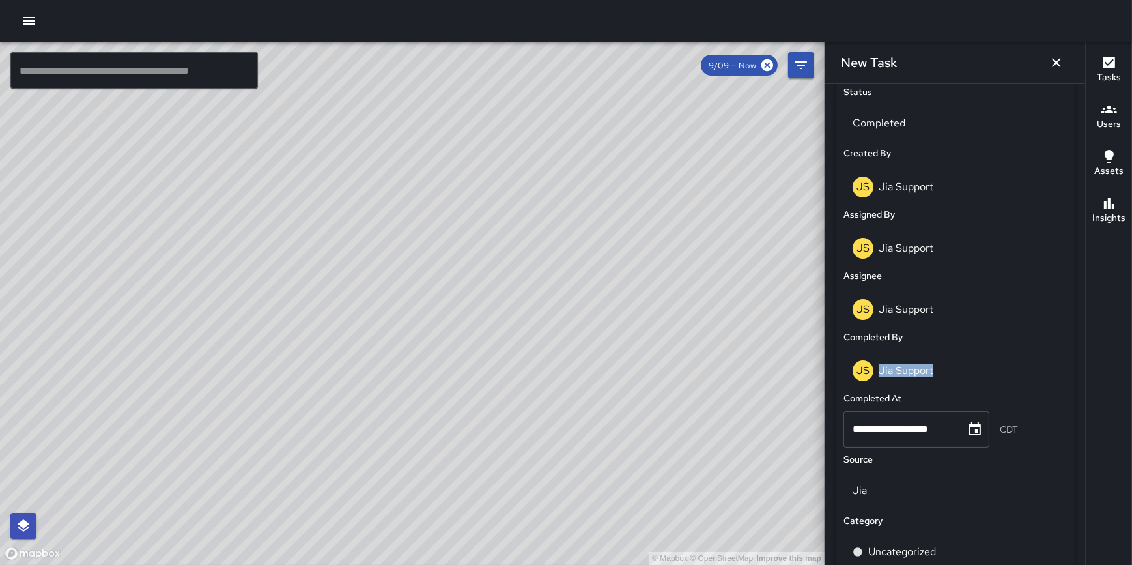
drag, startPoint x: 1075, startPoint y: 330, endPoint x: 1075, endPoint y: 388, distance: 58.0
click at [1075, 388] on div "**********" at bounding box center [955, 324] width 260 height 481
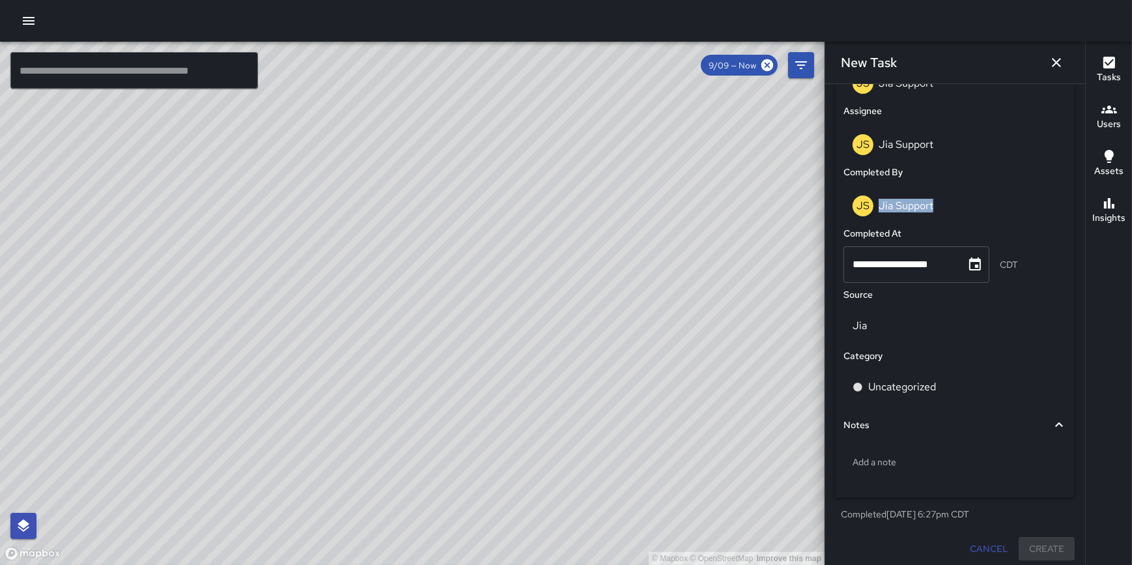
scroll to position [792, 0]
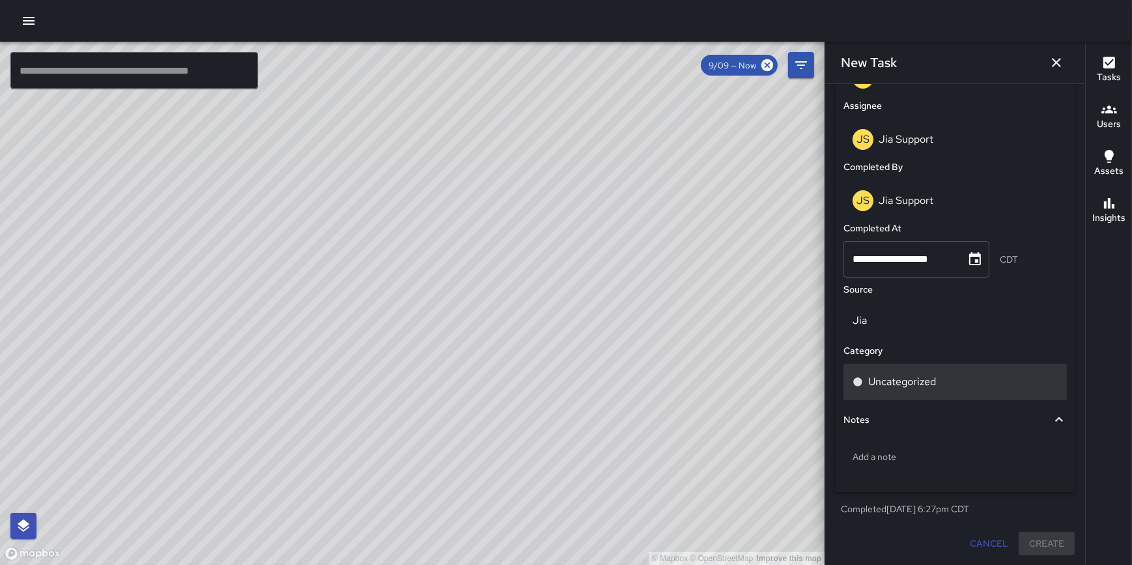
click at [913, 384] on p "Uncategorized" at bounding box center [902, 382] width 68 height 16
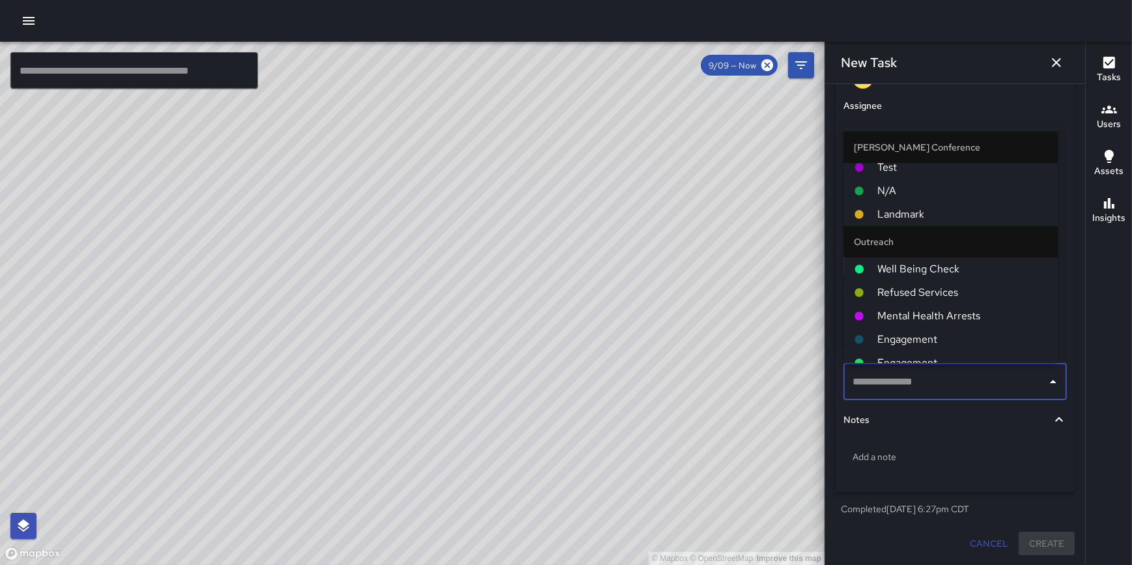
scroll to position [179, 0]
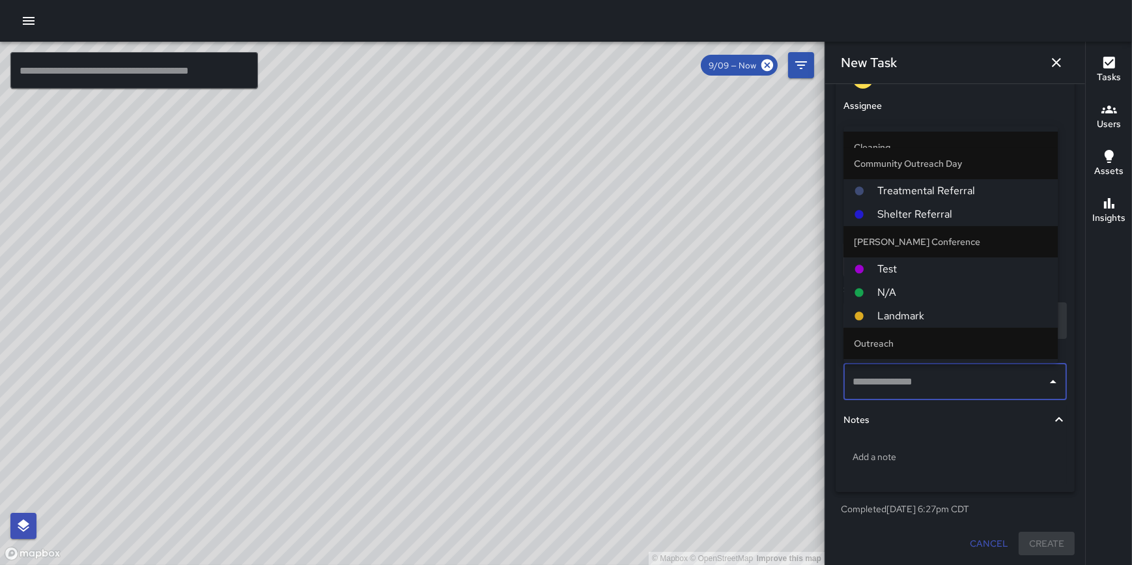
click at [924, 313] on span "Landmark" at bounding box center [962, 316] width 170 height 16
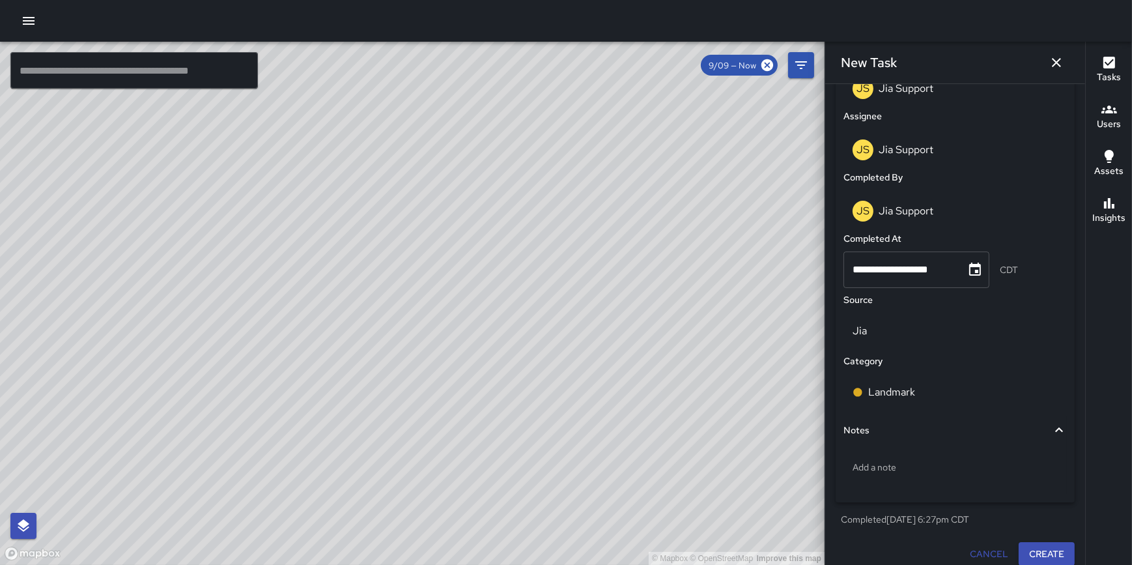
scroll to position [792, 0]
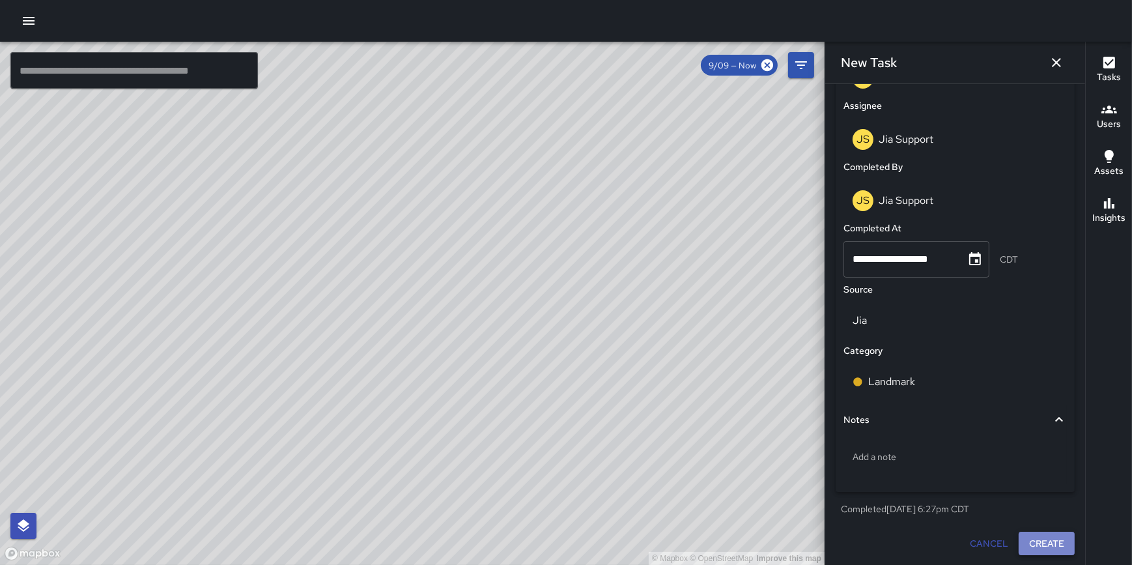
click at [1034, 541] on button "Create" at bounding box center [1047, 544] width 56 height 24
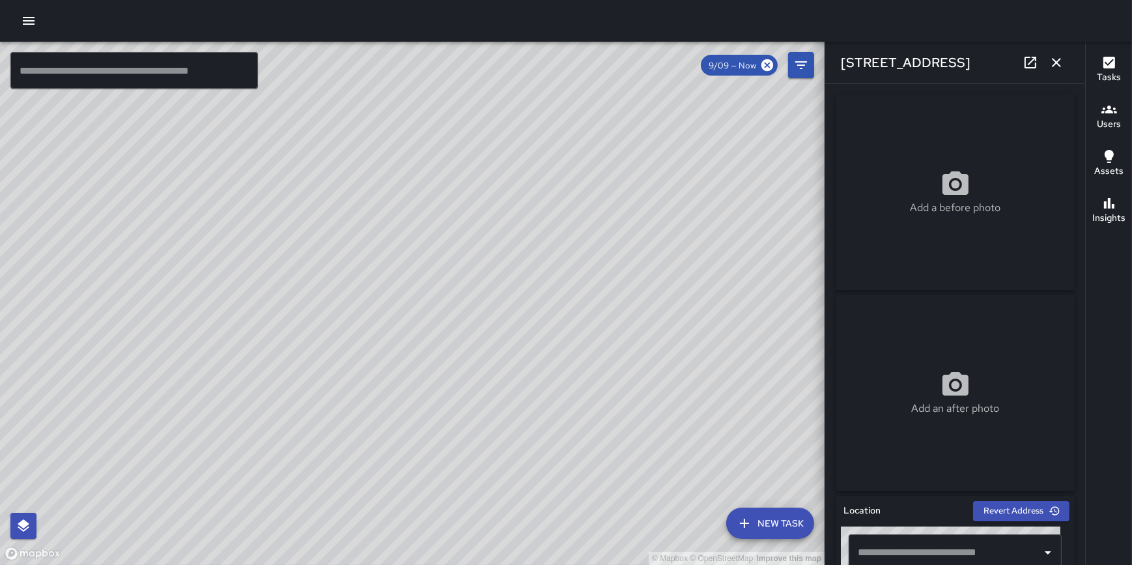
type input "**********"
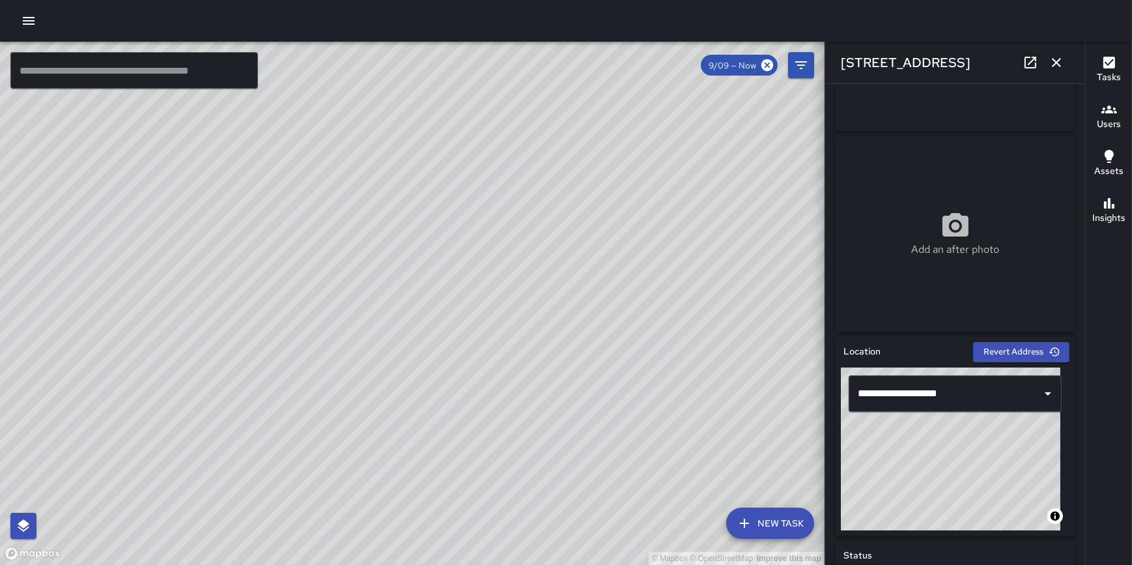
scroll to position [0, 0]
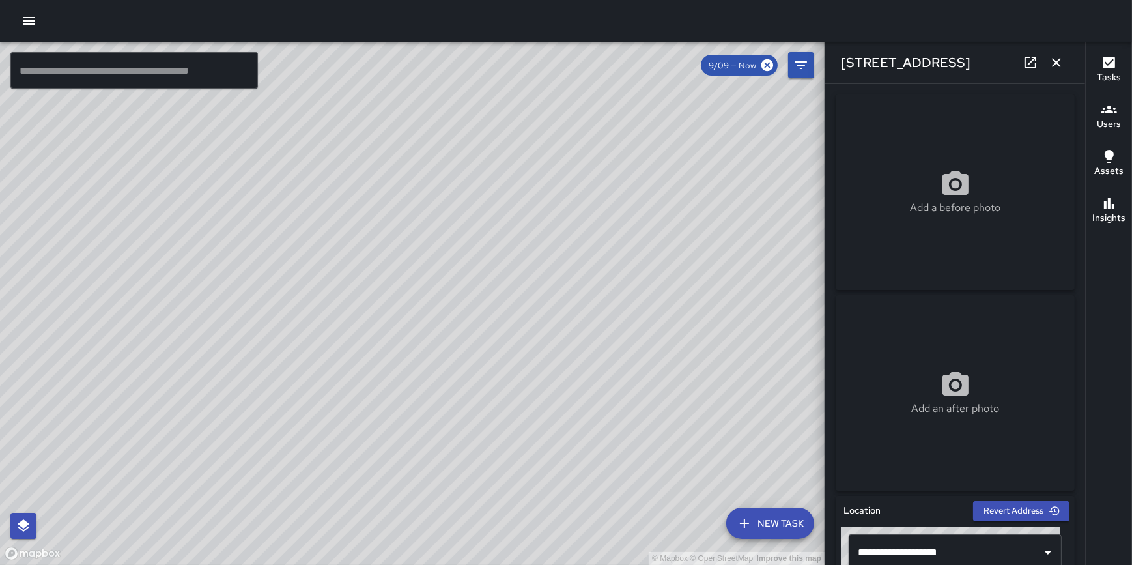
click at [1062, 65] on icon "button" at bounding box center [1057, 63] width 16 height 16
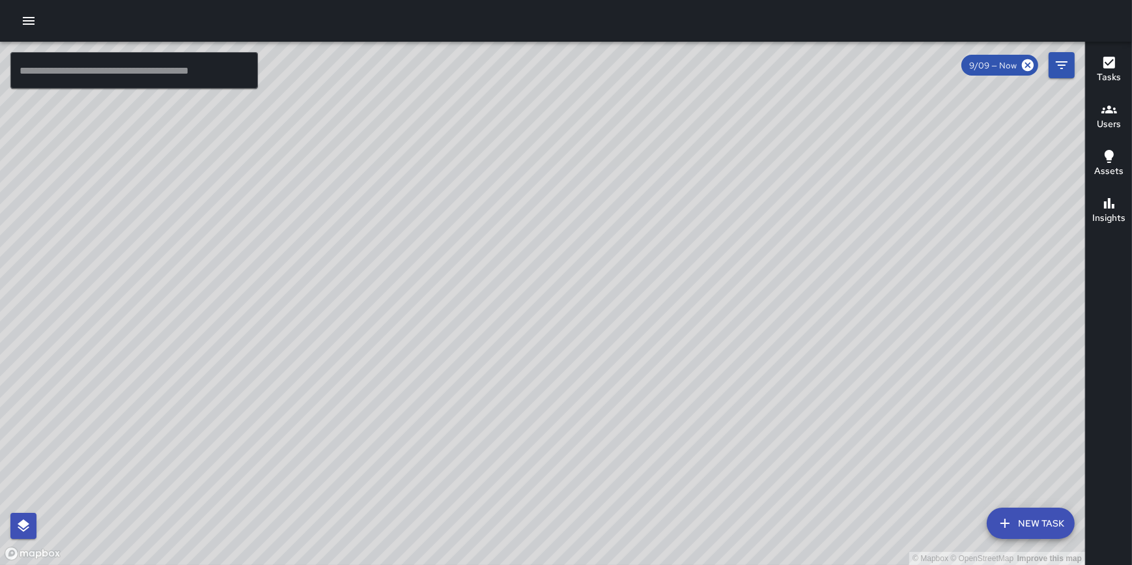
click at [1030, 519] on button "New Task" at bounding box center [1031, 522] width 88 height 31
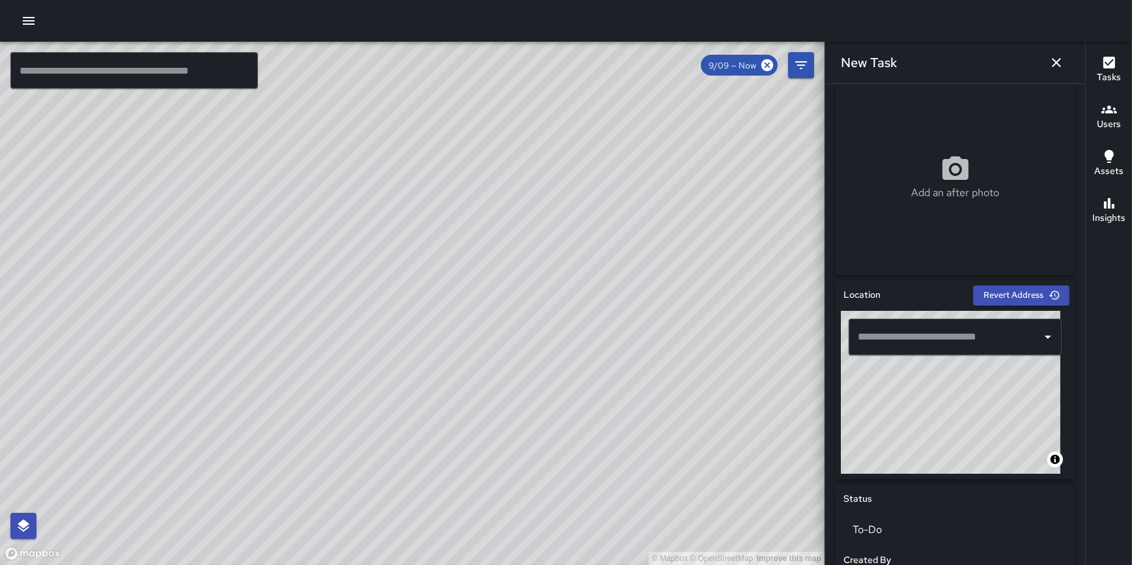
scroll to position [218, 0]
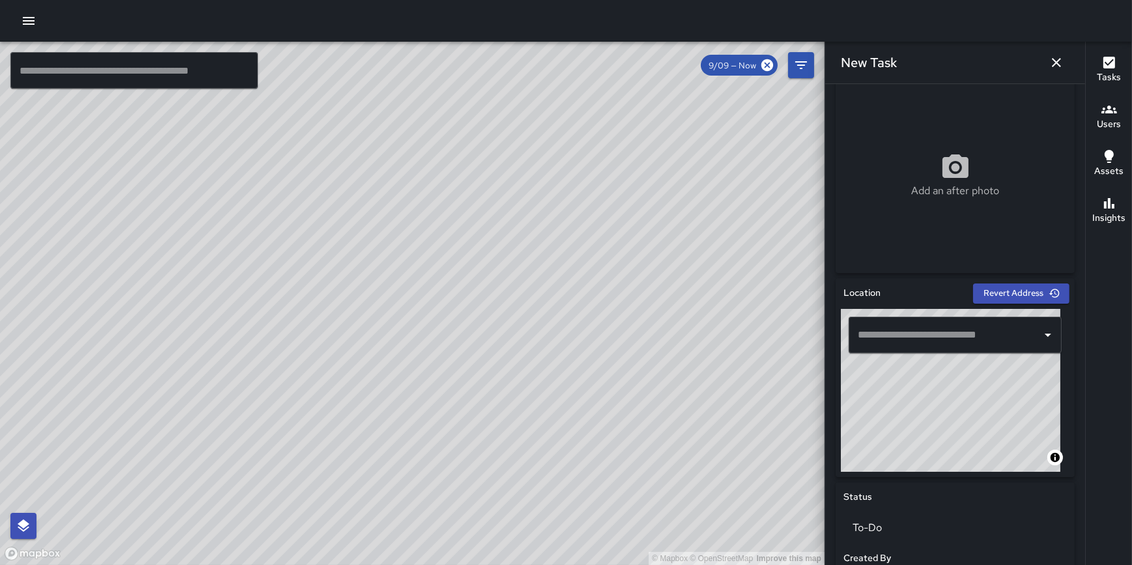
click at [928, 337] on input "text" at bounding box center [946, 334] width 182 height 25
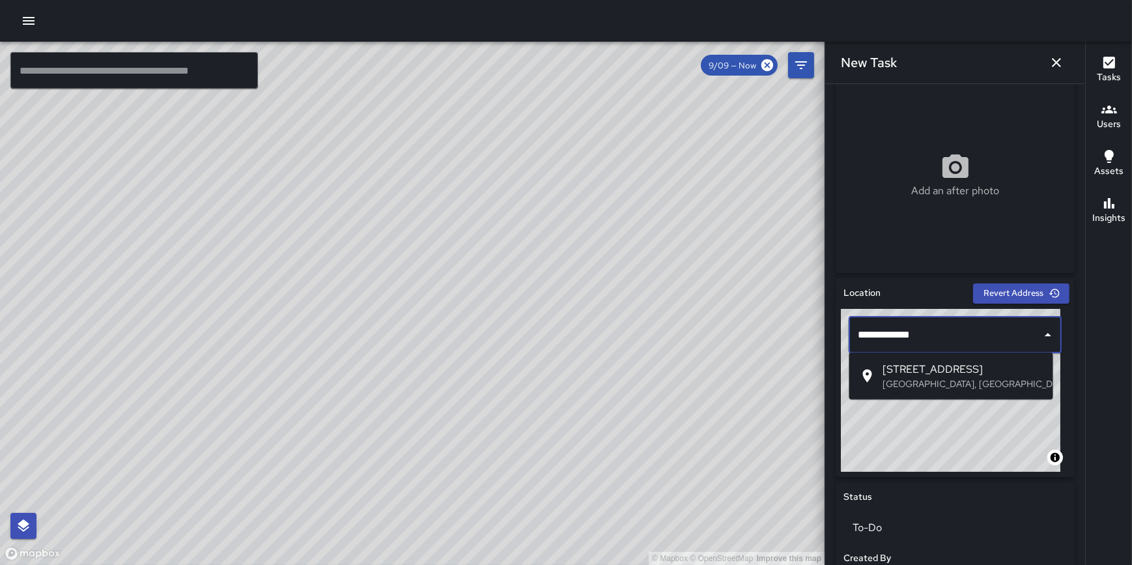
click at [935, 371] on span "1 South State Street" at bounding box center [963, 370] width 160 height 16
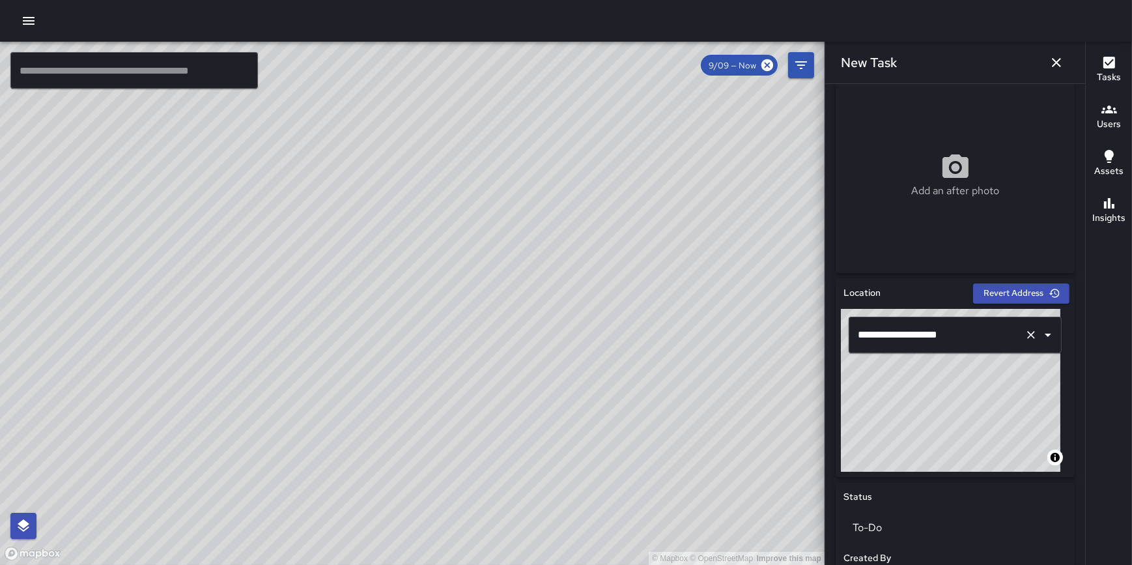
type input "**********"
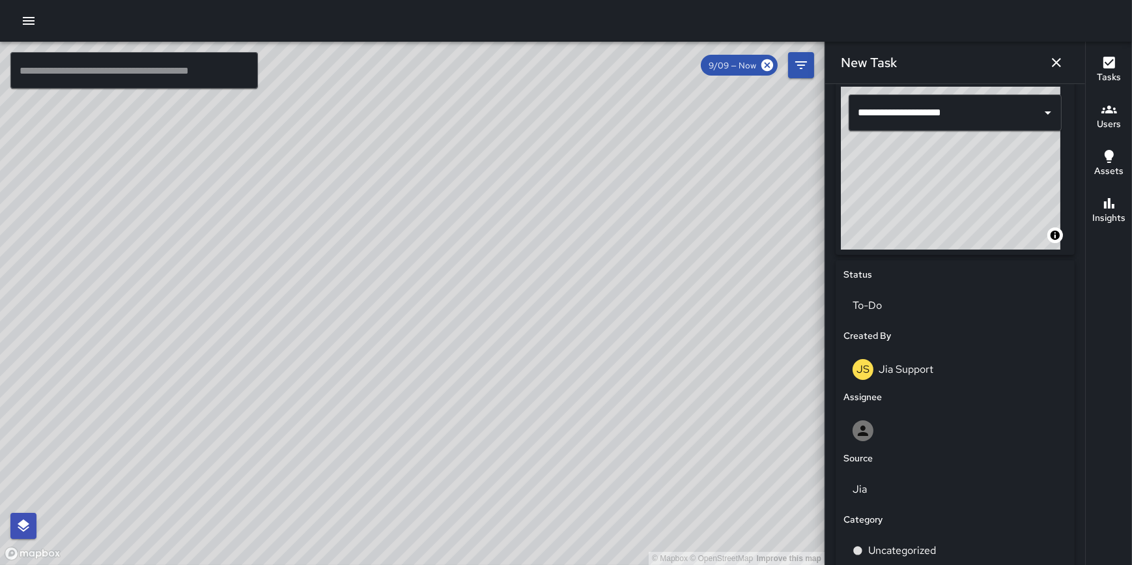
scroll to position [470, 0]
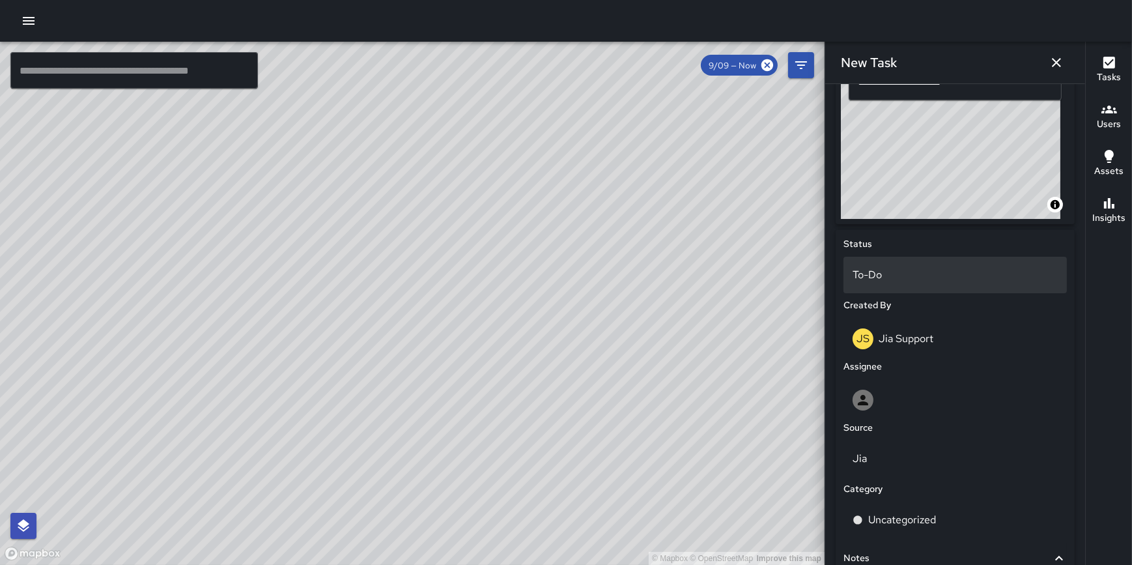
click at [914, 276] on p "To-Do" at bounding box center [955, 275] width 205 height 16
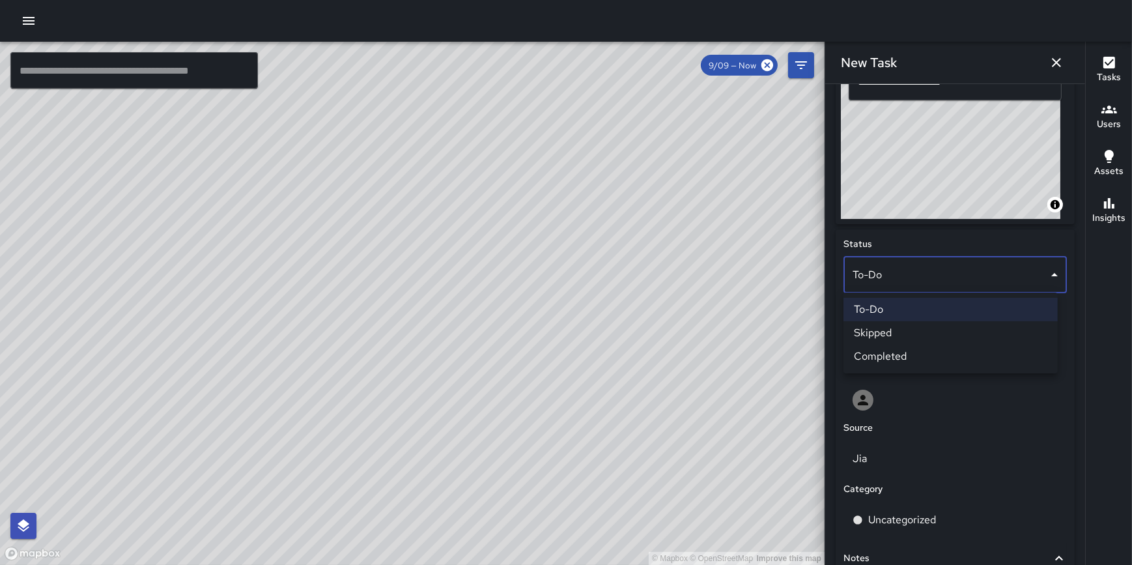
drag, startPoint x: 922, startPoint y: 350, endPoint x: 932, endPoint y: 347, distance: 10.1
click at [921, 350] on li "Completed" at bounding box center [951, 356] width 214 height 23
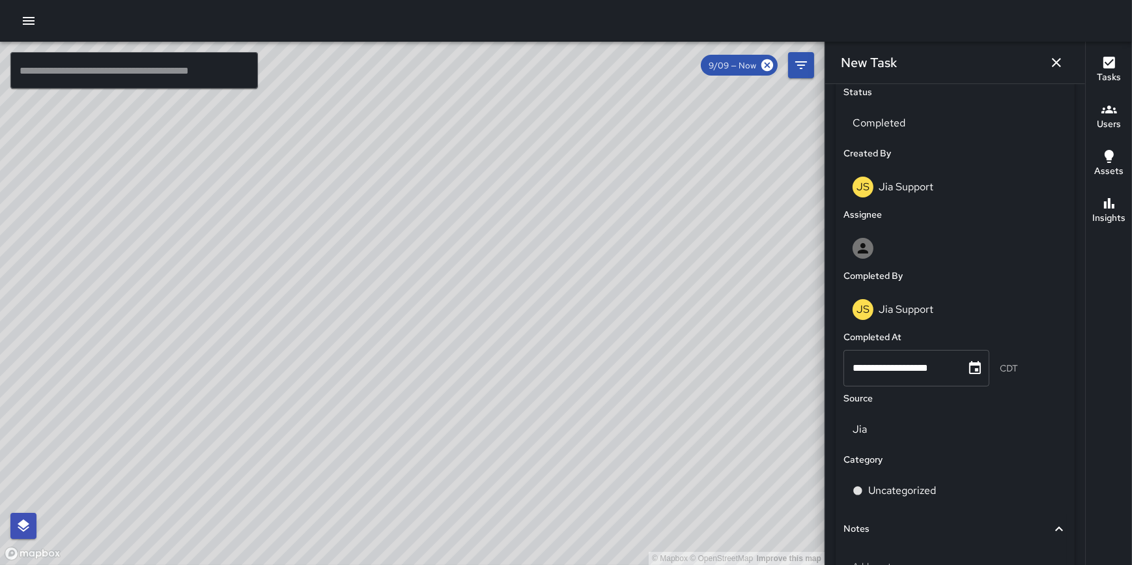
scroll to position [638, 0]
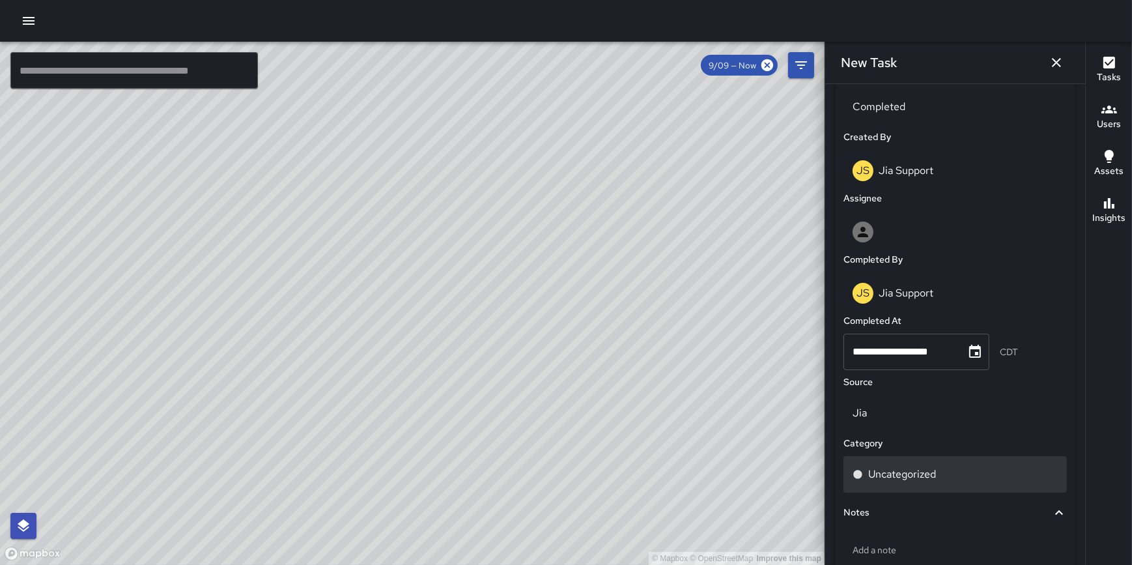
click at [943, 480] on div "Uncategorized" at bounding box center [955, 474] width 205 height 16
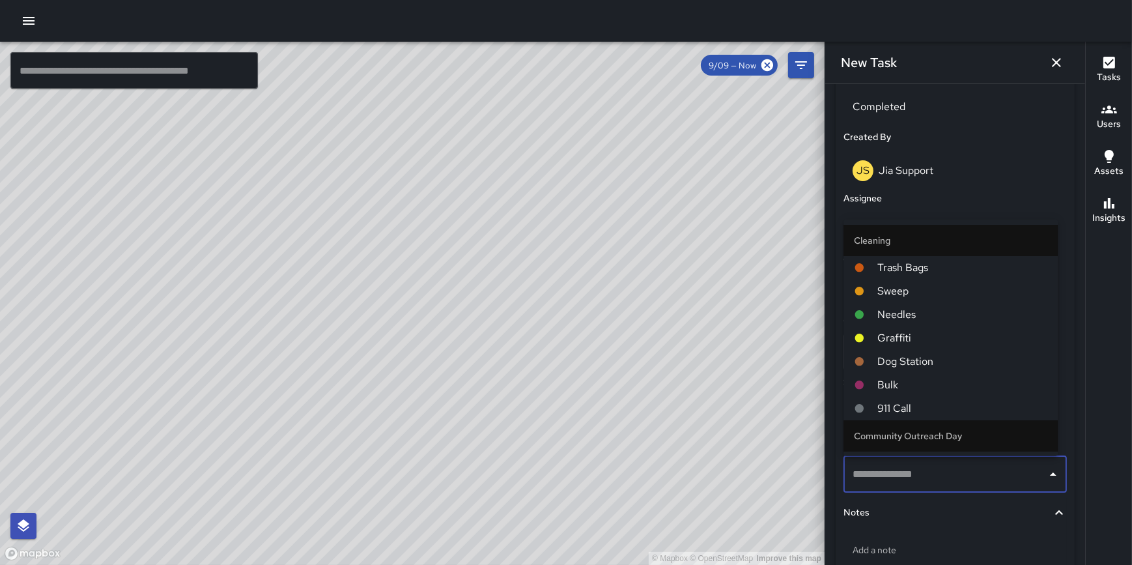
click at [961, 335] on span "Graffiti" at bounding box center [962, 338] width 170 height 16
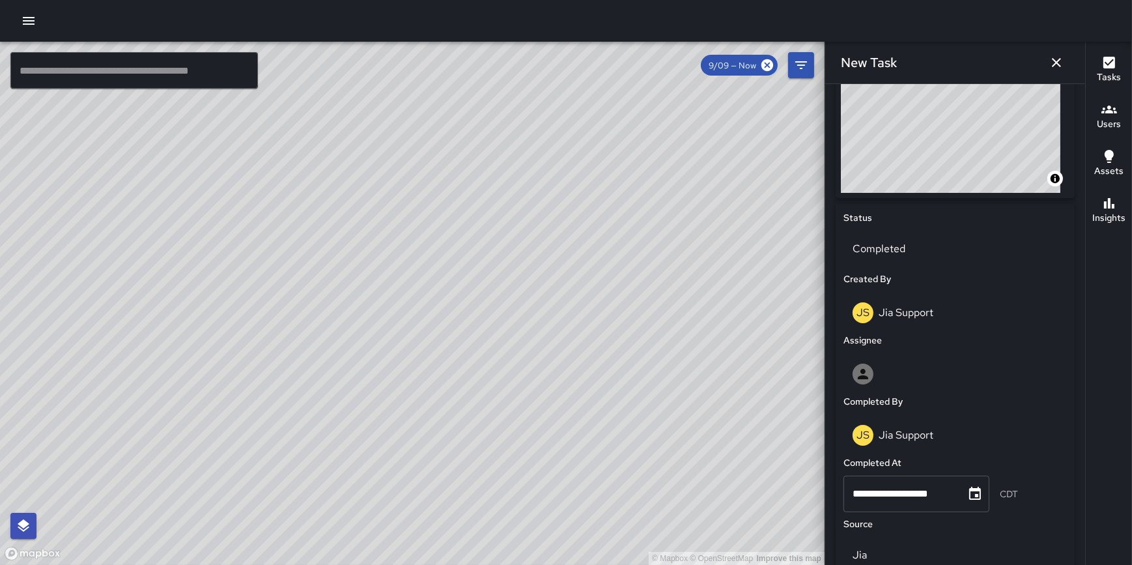
scroll to position [486, 0]
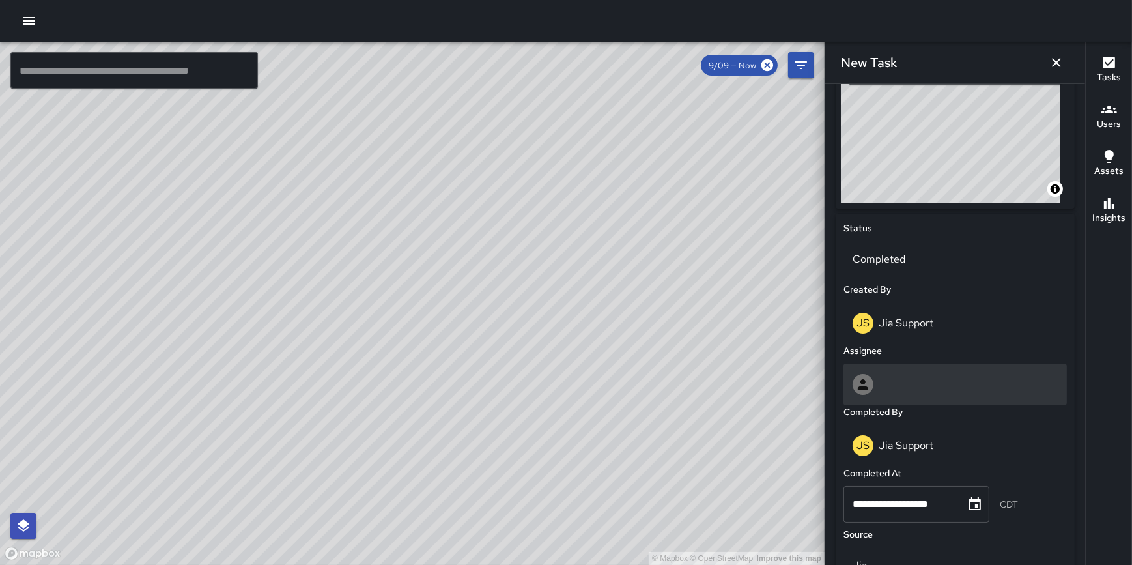
click at [902, 388] on div at bounding box center [955, 384] width 205 height 21
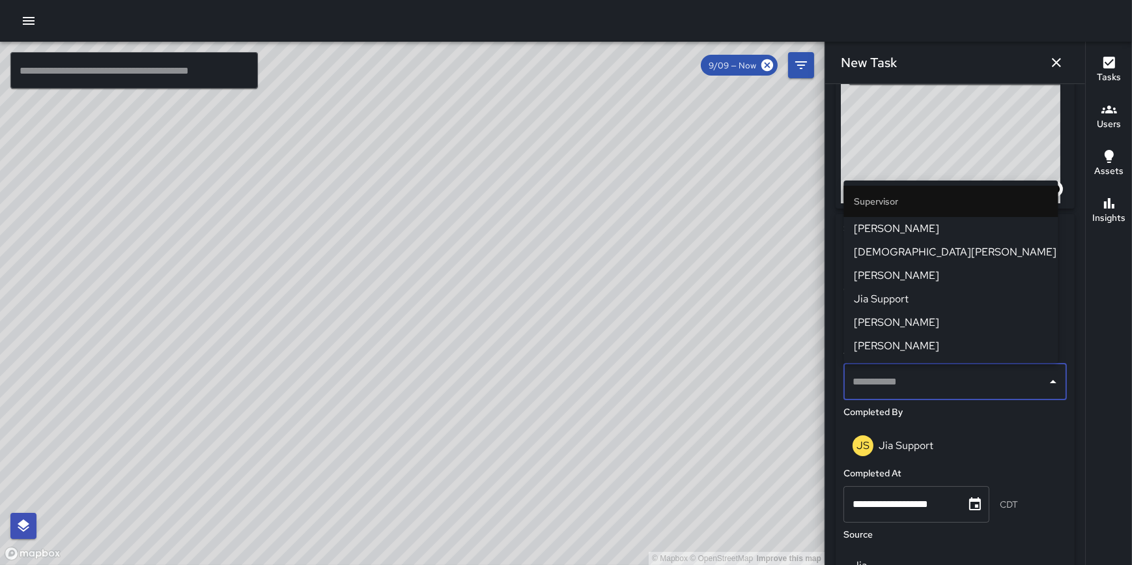
click at [918, 296] on span "Jia Support" at bounding box center [950, 299] width 193 height 16
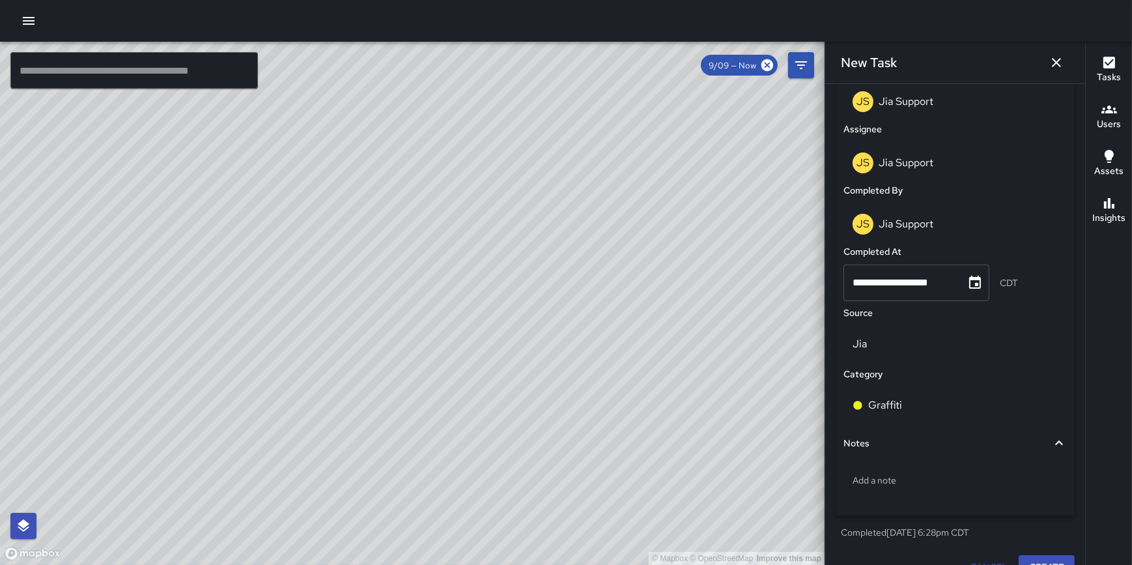
scroll to position [792, 0]
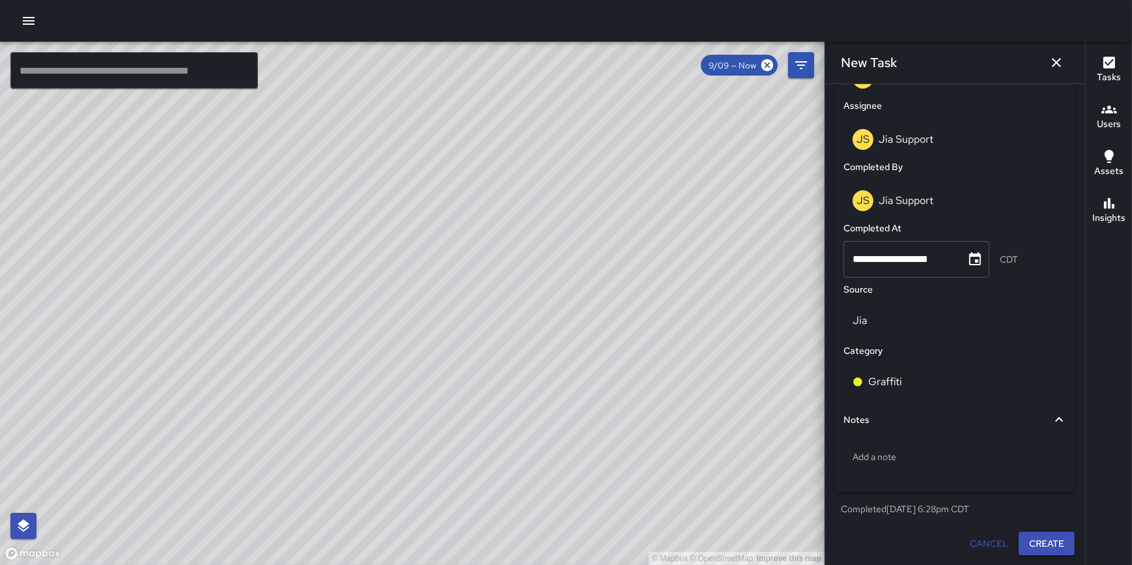
click at [1042, 543] on button "Create" at bounding box center [1047, 544] width 56 height 24
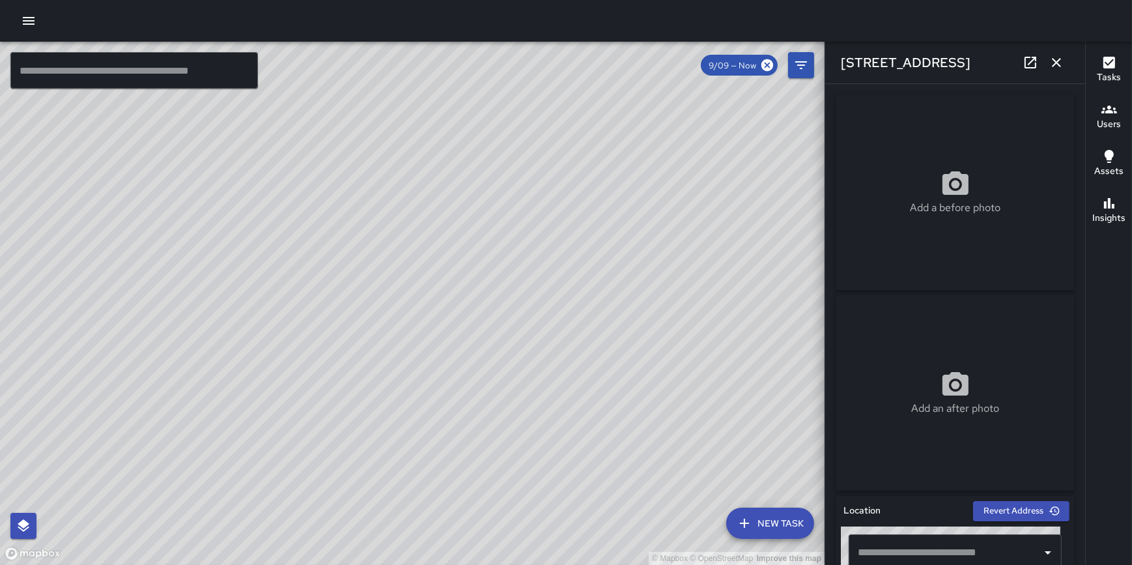
type input "**********"
click at [569, 298] on div "© Mapbox © OpenStreetMap Improve this map" at bounding box center [412, 303] width 825 height 523
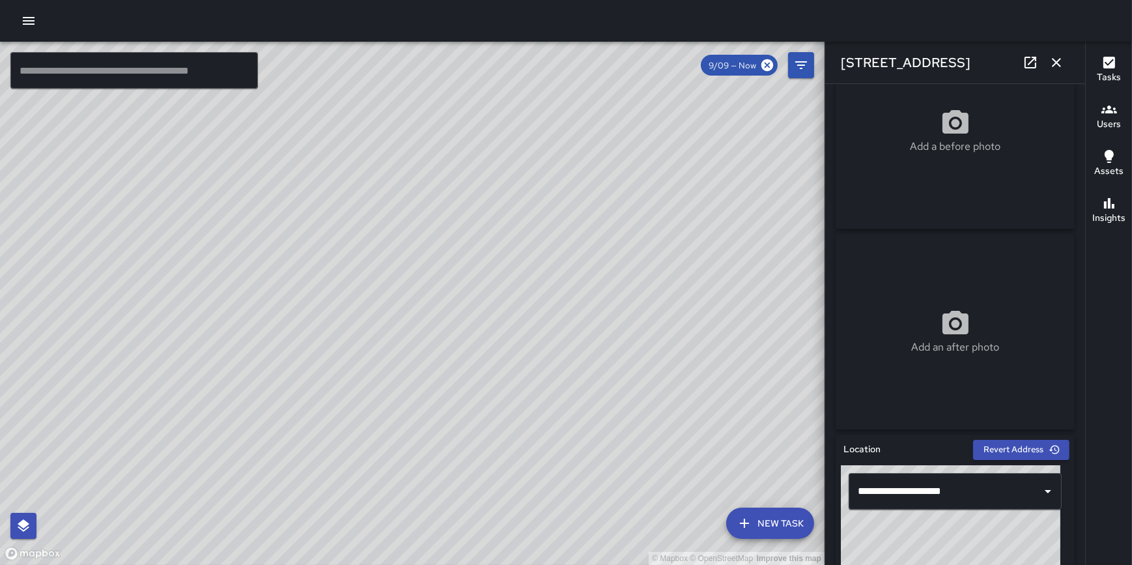
scroll to position [0, 0]
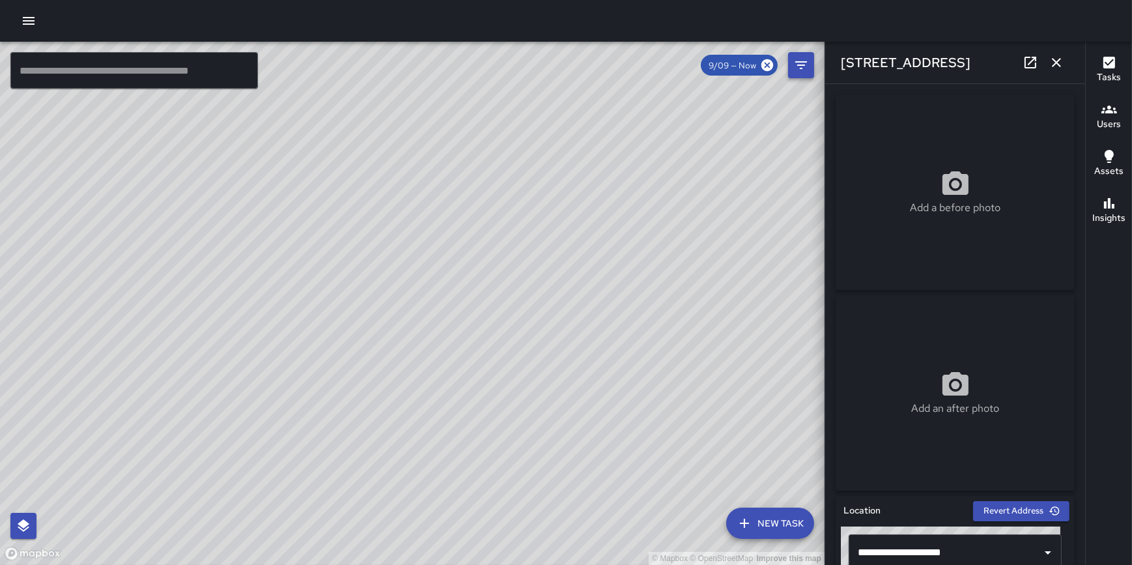
click at [1060, 66] on icon "button" at bounding box center [1057, 63] width 16 height 16
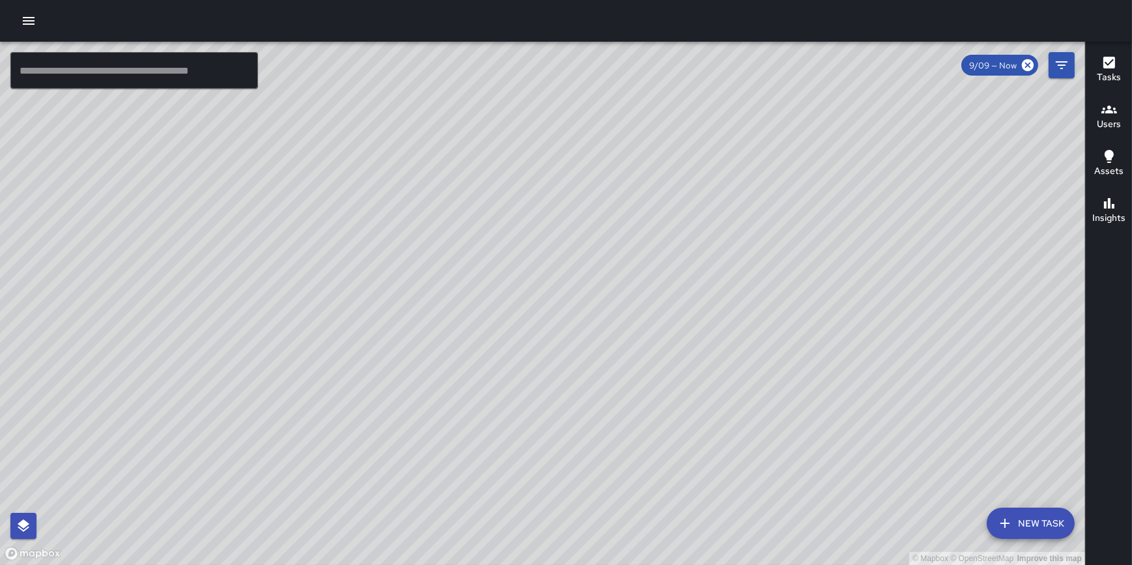
click at [1019, 525] on button "New Task" at bounding box center [1031, 522] width 88 height 31
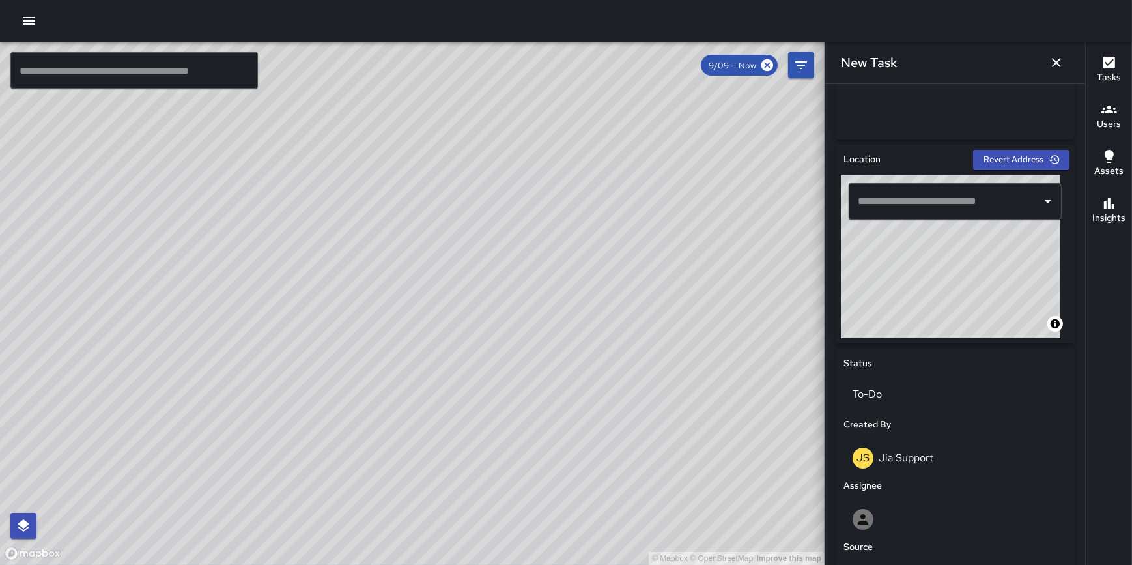
scroll to position [389, 0]
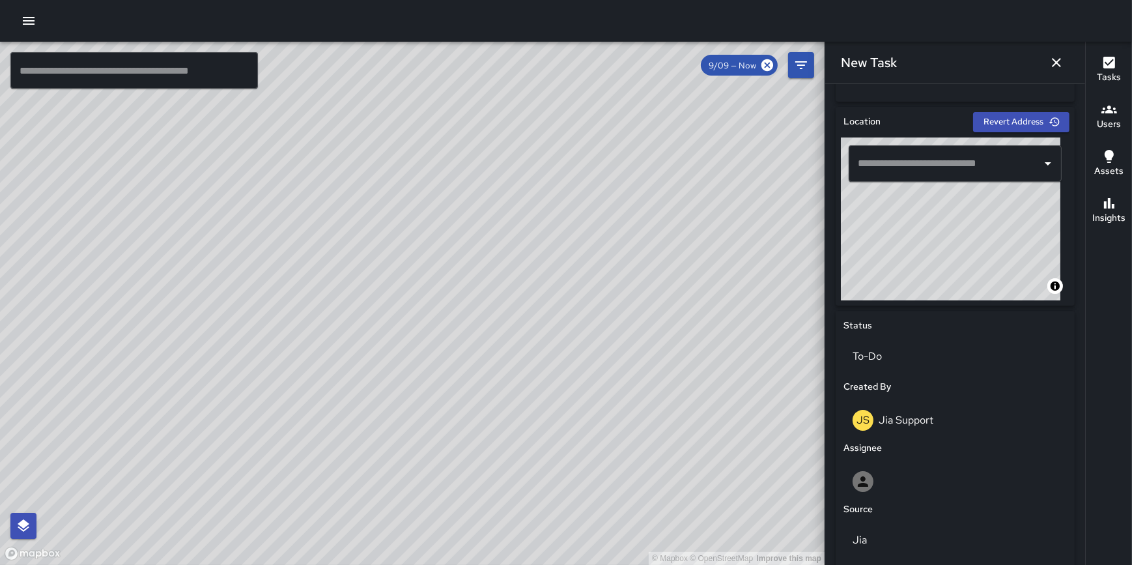
click at [964, 173] on input "text" at bounding box center [946, 163] width 182 height 25
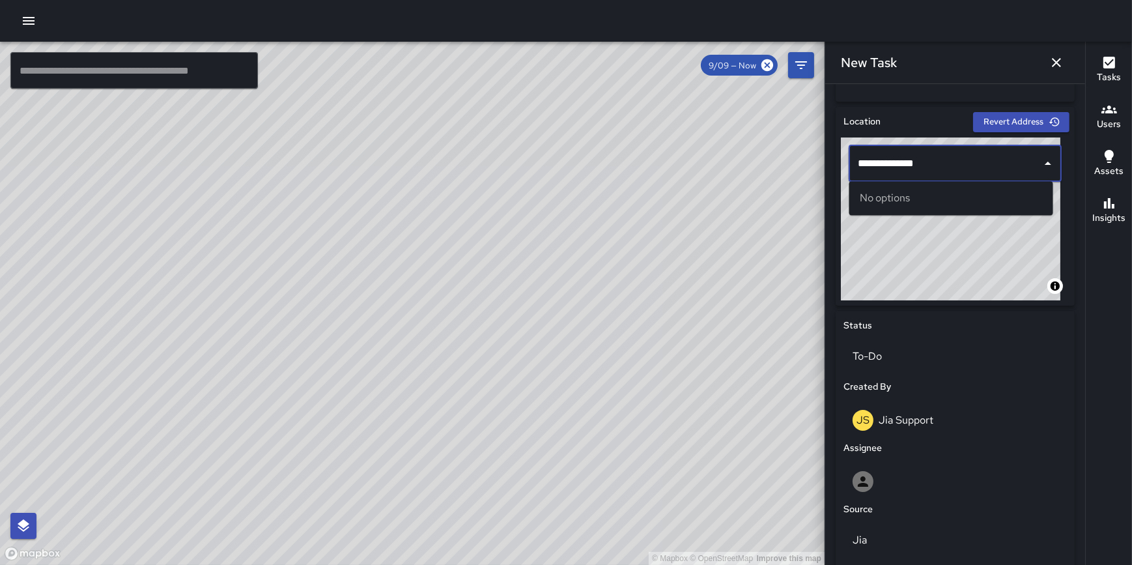
click at [842, 160] on div "**********" at bounding box center [955, 218] width 229 height 163
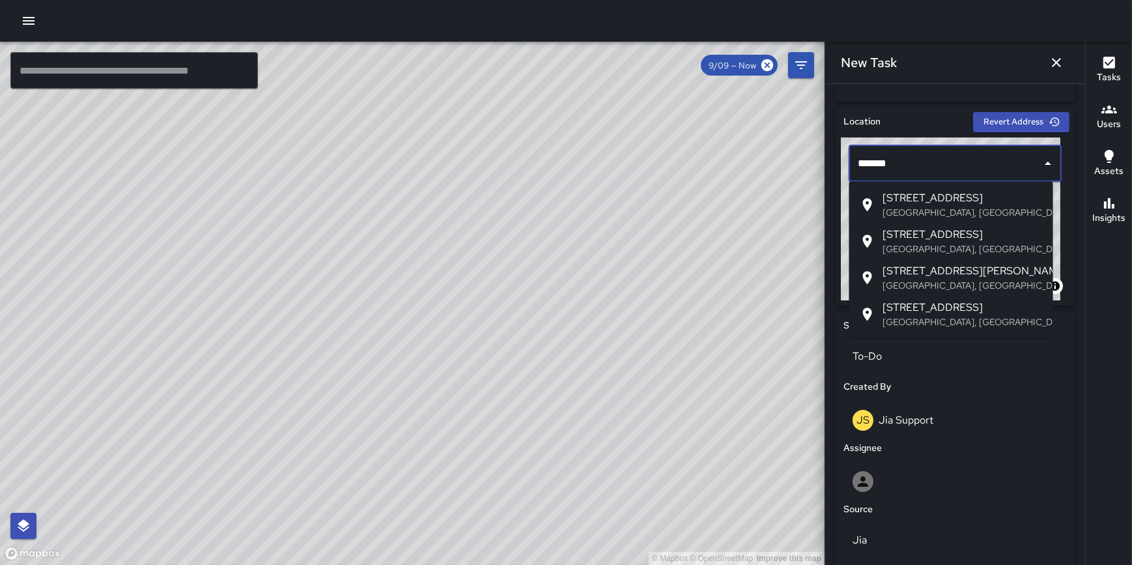
click at [918, 236] on span "1 South State Street" at bounding box center [963, 235] width 160 height 16
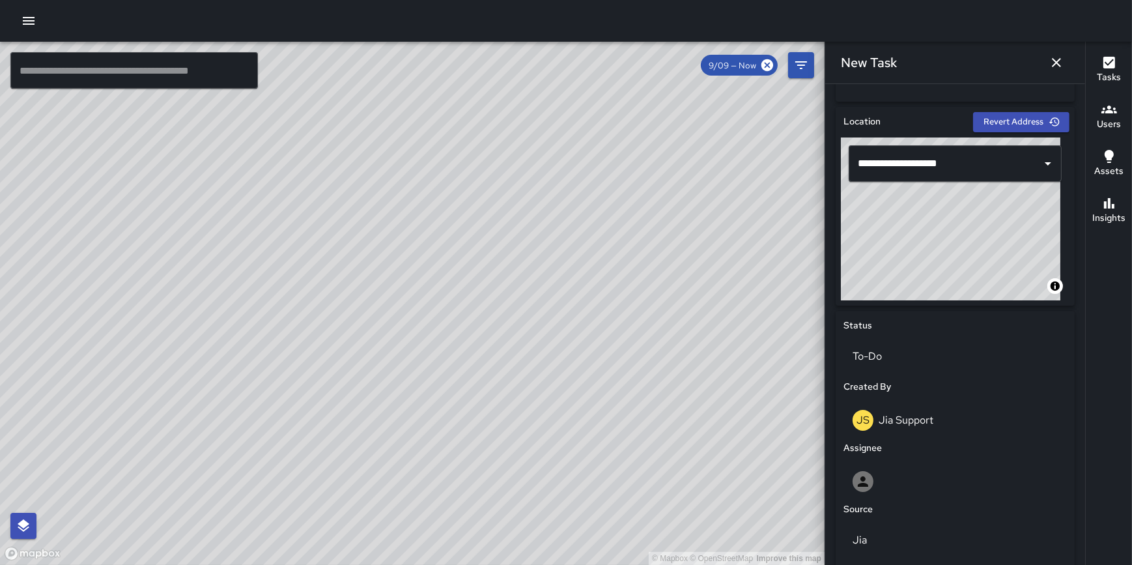
click at [833, 162] on div "**********" at bounding box center [955, 417] width 249 height 631
click at [933, 124] on div "**********" at bounding box center [955, 206] width 239 height 199
type input "**********"
click at [930, 364] on div "To-Do" at bounding box center [955, 356] width 223 height 36
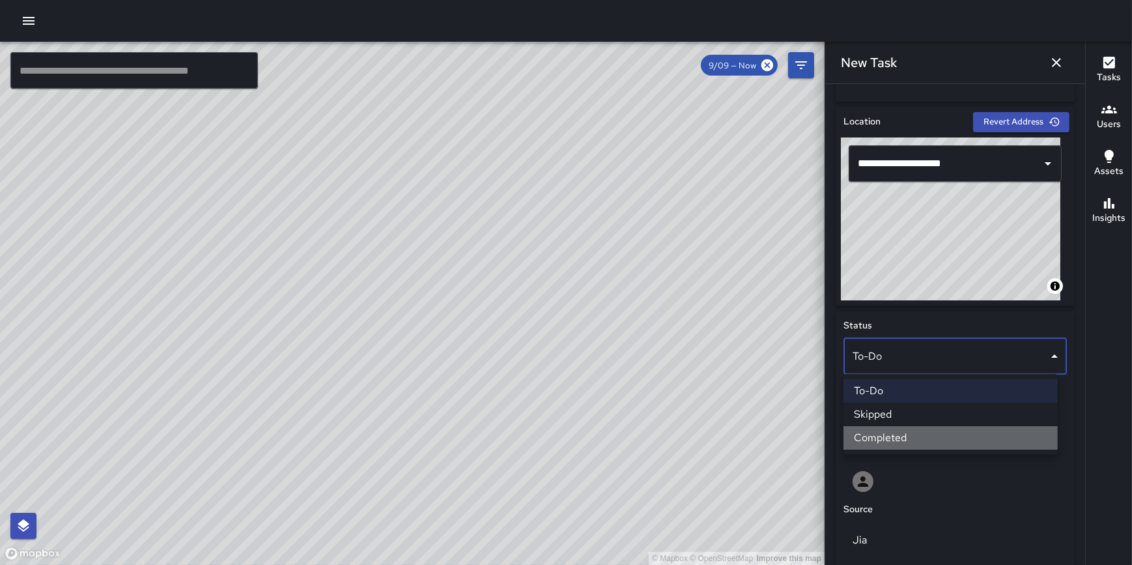
click at [928, 436] on li "Completed" at bounding box center [951, 437] width 214 height 23
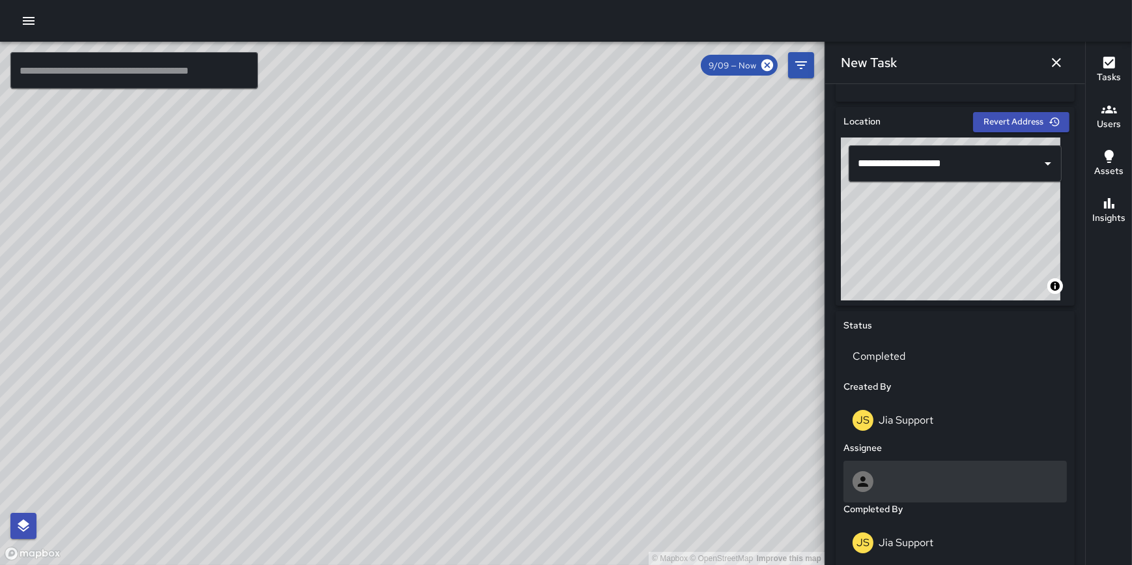
click at [915, 473] on div at bounding box center [955, 481] width 205 height 21
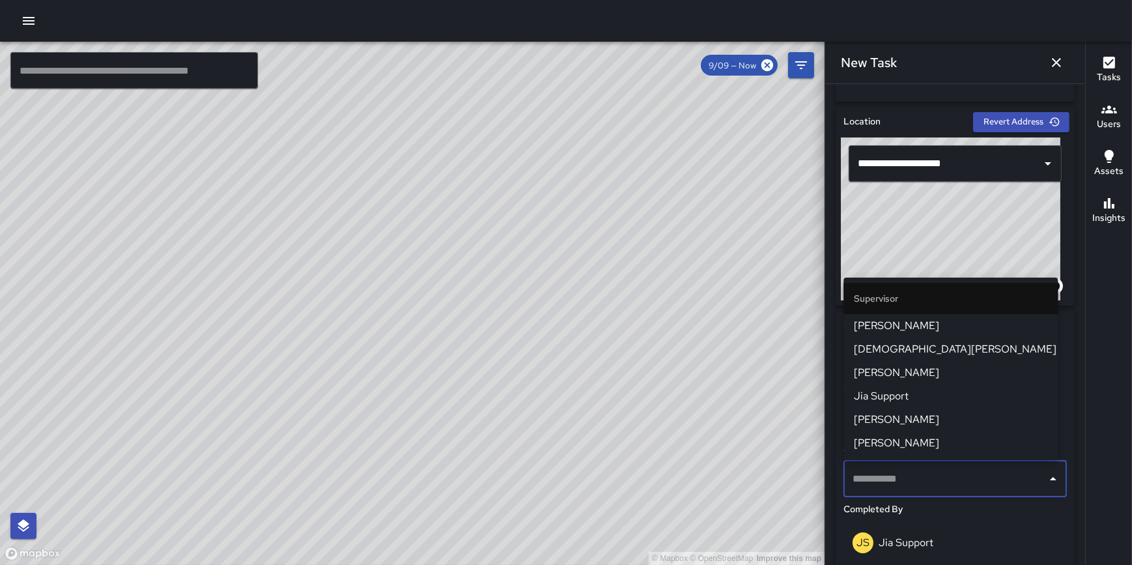
click at [928, 394] on span "Jia Support" at bounding box center [950, 396] width 193 height 16
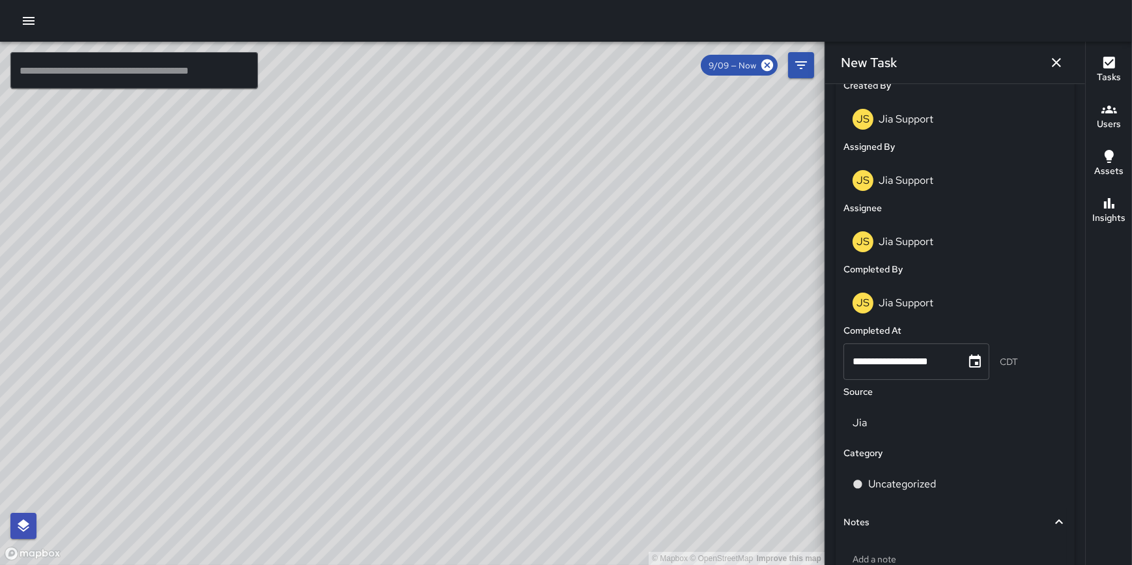
scroll to position [698, 0]
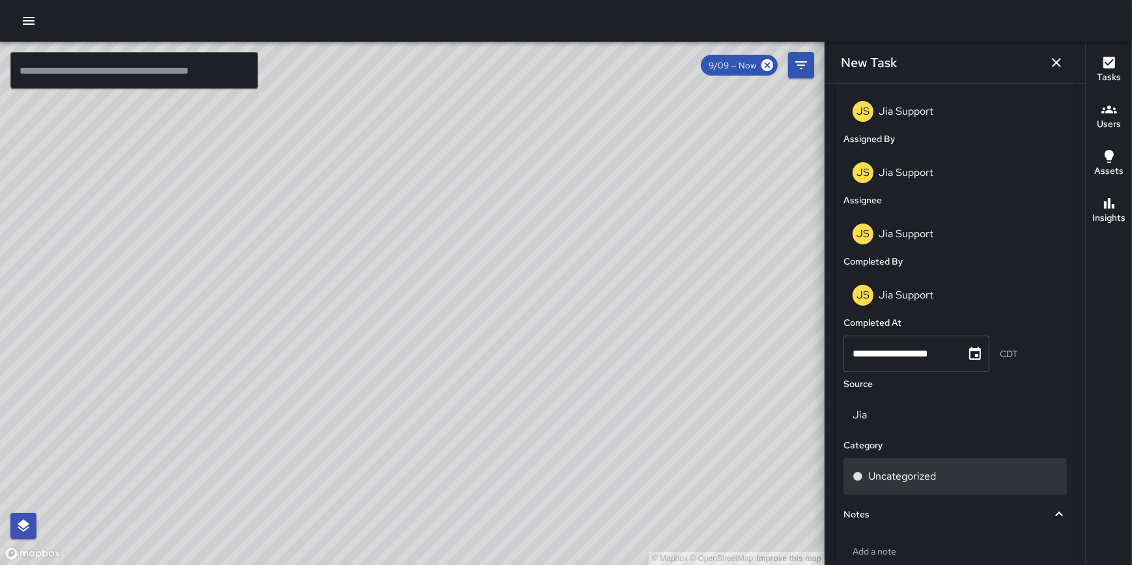
click at [946, 477] on div "Uncategorized" at bounding box center [955, 476] width 205 height 16
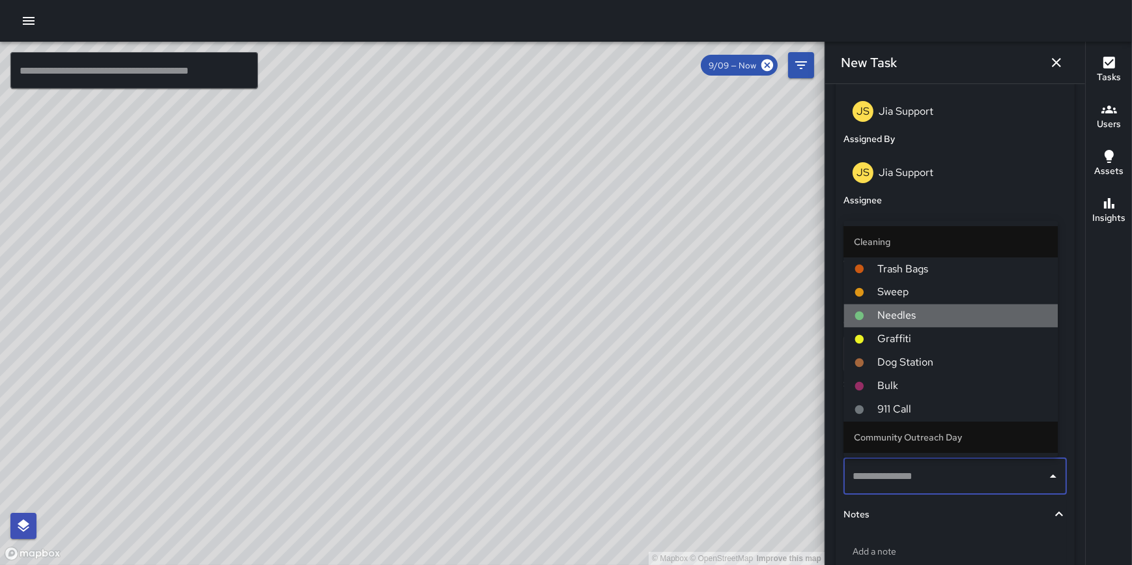
click at [960, 315] on span "Needles" at bounding box center [962, 316] width 170 height 16
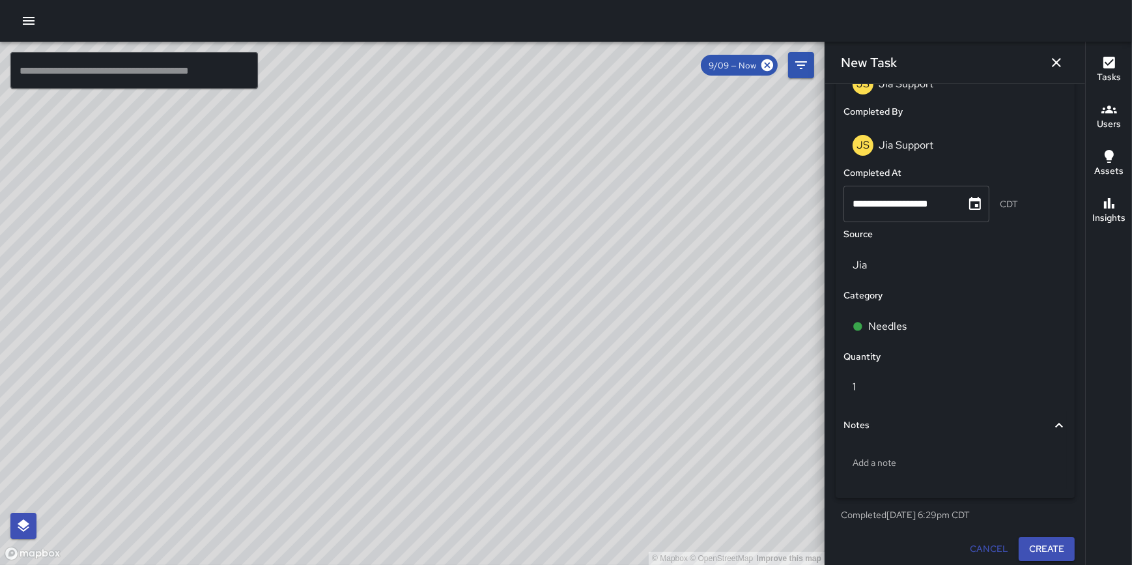
scroll to position [853, 0]
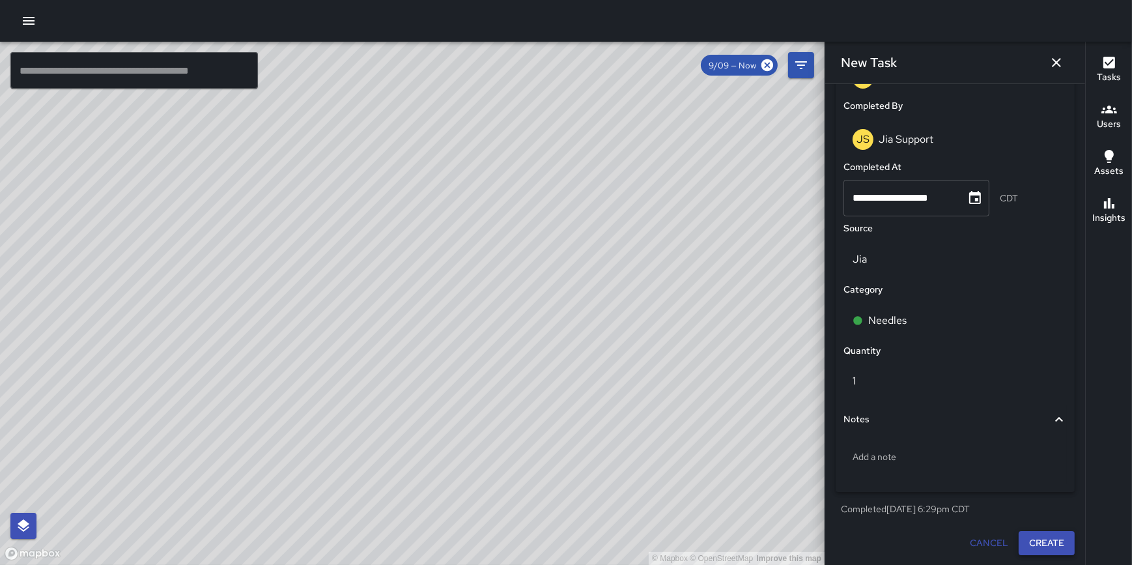
click at [1032, 538] on button "Create" at bounding box center [1047, 543] width 56 height 24
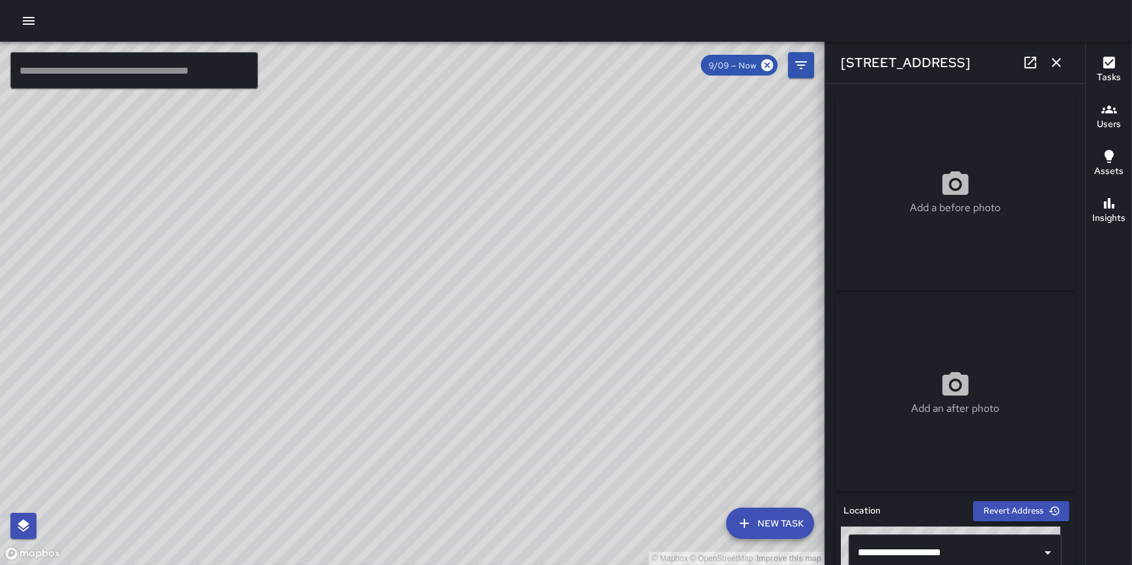
click at [490, 296] on div "© Mapbox © OpenStreetMap Improve this map" at bounding box center [412, 303] width 825 height 523
drag, startPoint x: 535, startPoint y: 295, endPoint x: 558, endPoint y: 320, distance: 33.2
click at [558, 320] on div "© Mapbox © OpenStreetMap Improve this map" at bounding box center [412, 303] width 825 height 523
click at [1055, 60] on icon "button" at bounding box center [1057, 63] width 16 height 16
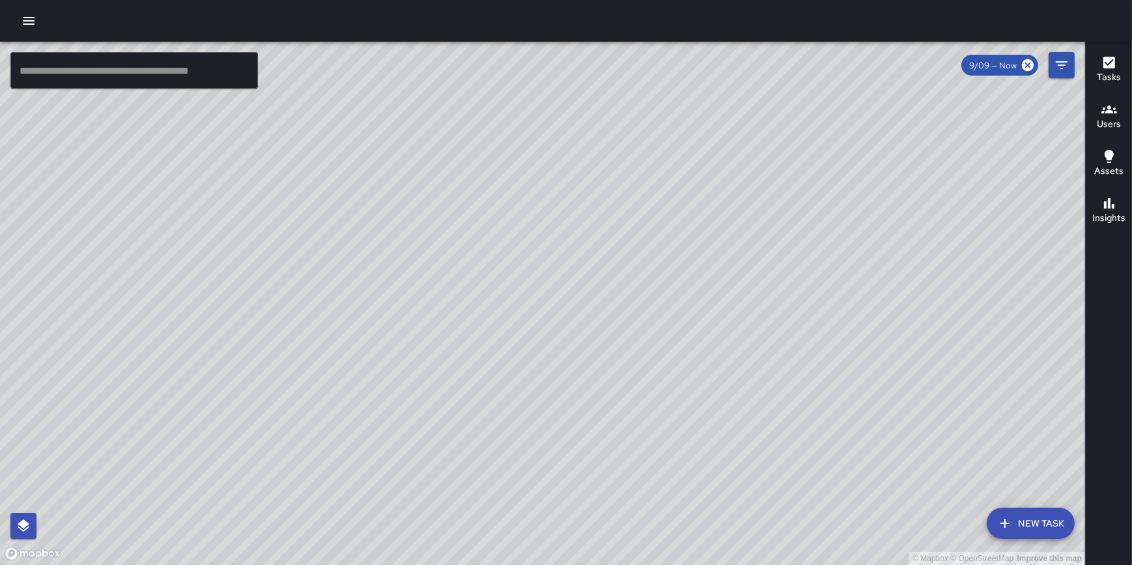
drag, startPoint x: 534, startPoint y: 178, endPoint x: 580, endPoint y: 346, distance: 174.1
click at [580, 346] on div "© Mapbox © OpenStreetMap Improve this map" at bounding box center [542, 303] width 1085 height 523
drag, startPoint x: 495, startPoint y: 145, endPoint x: 578, endPoint y: 390, distance: 258.5
click at [573, 400] on div "© Mapbox © OpenStreetMap Improve this map" at bounding box center [542, 303] width 1085 height 523
drag, startPoint x: 557, startPoint y: 290, endPoint x: 625, endPoint y: 365, distance: 101.9
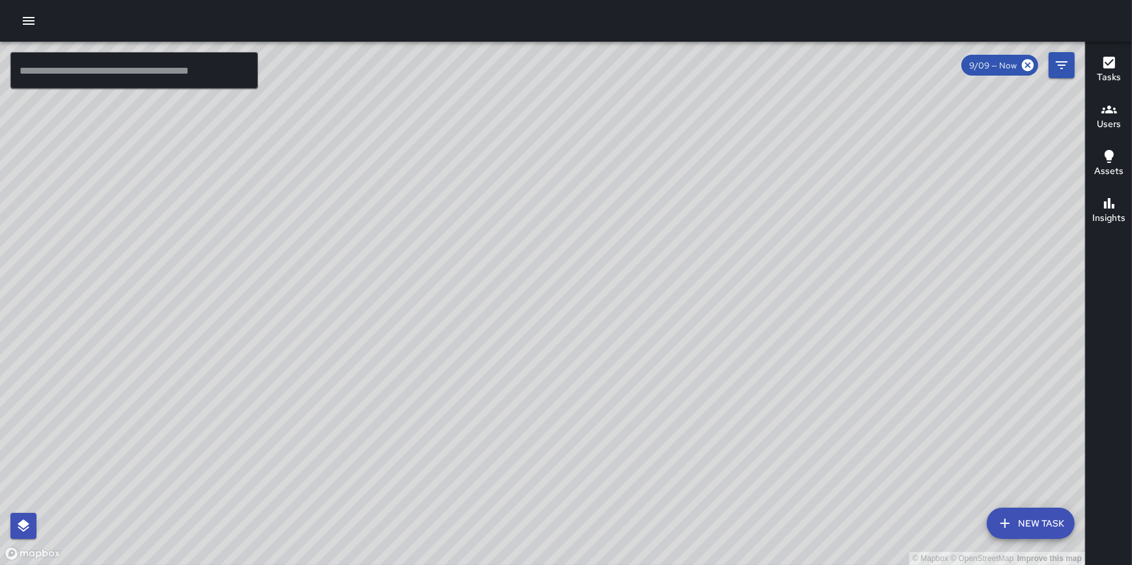
click at [625, 365] on div "© Mapbox © OpenStreetMap Improve this map" at bounding box center [542, 303] width 1085 height 523
click at [1024, 511] on button "New Task" at bounding box center [1031, 522] width 88 height 31
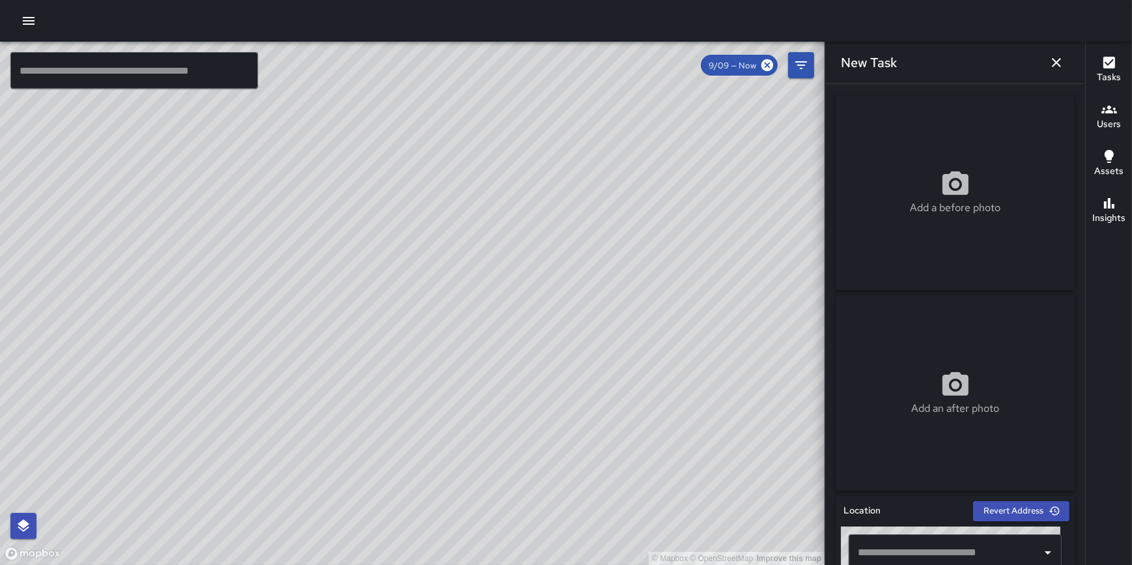
drag, startPoint x: 1085, startPoint y: 278, endPoint x: 1088, endPoint y: 334, distance: 55.4
click at [1088, 334] on div "Tasks Users Assets Insights" at bounding box center [1108, 303] width 47 height 523
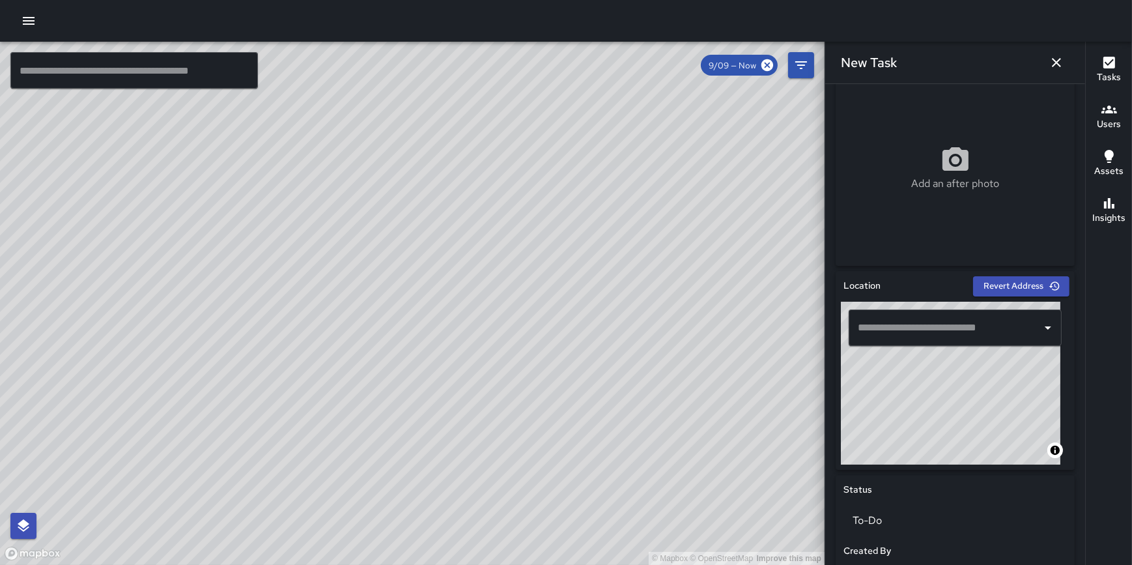
scroll to position [236, 0]
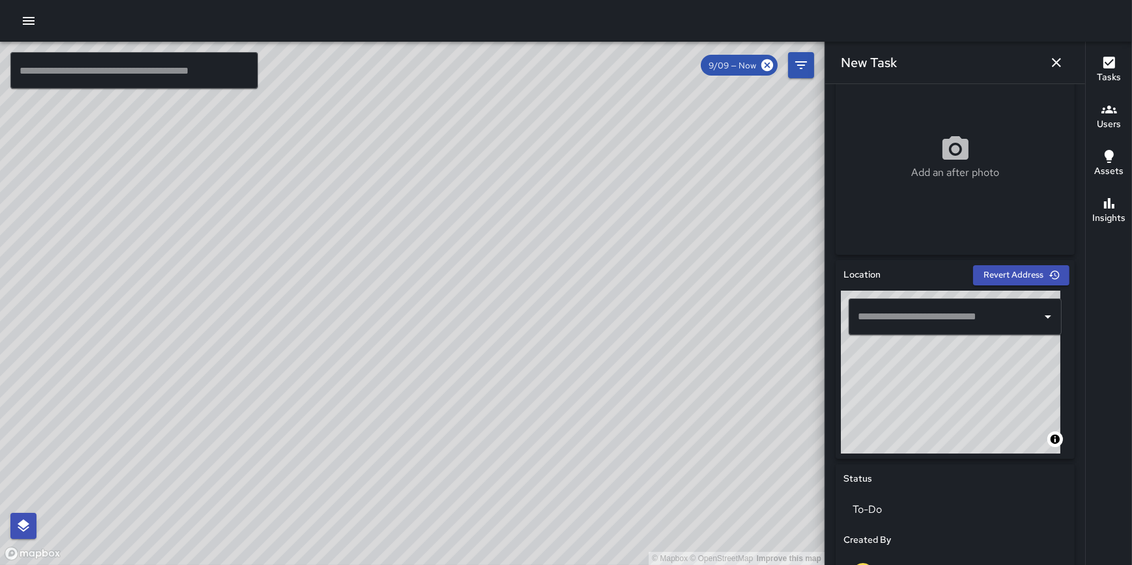
click at [890, 307] on input "text" at bounding box center [946, 316] width 182 height 25
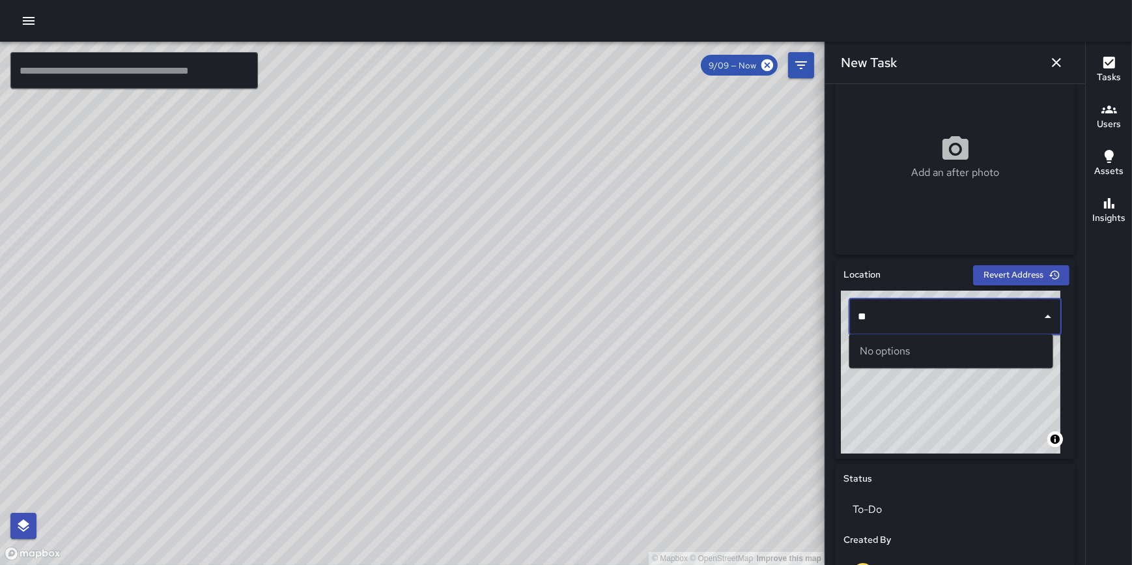
type input "*"
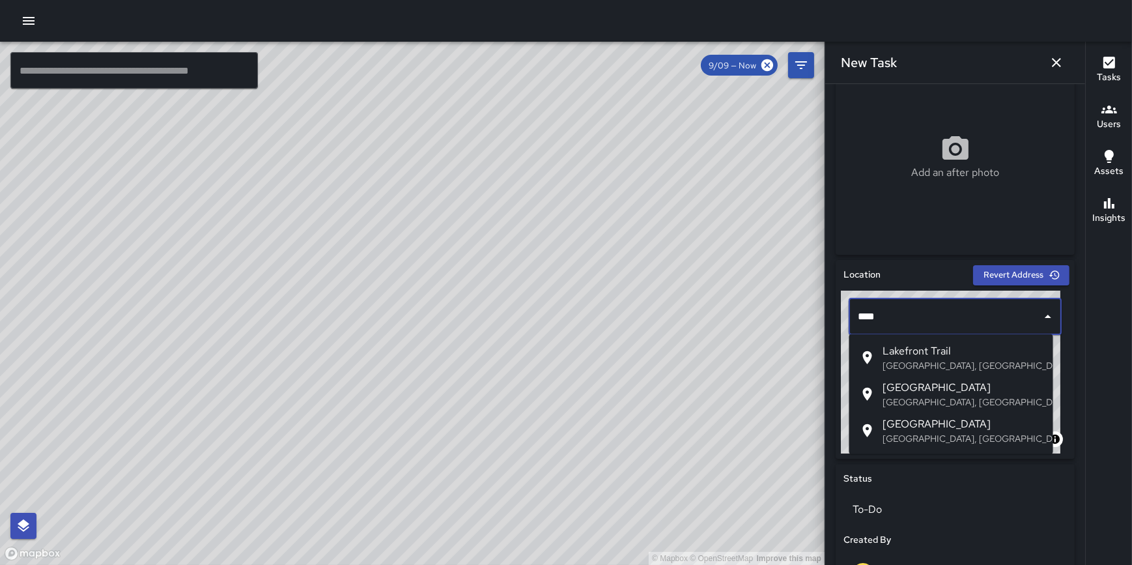
click at [936, 438] on p "Chicago, IL, USA" at bounding box center [963, 438] width 160 height 13
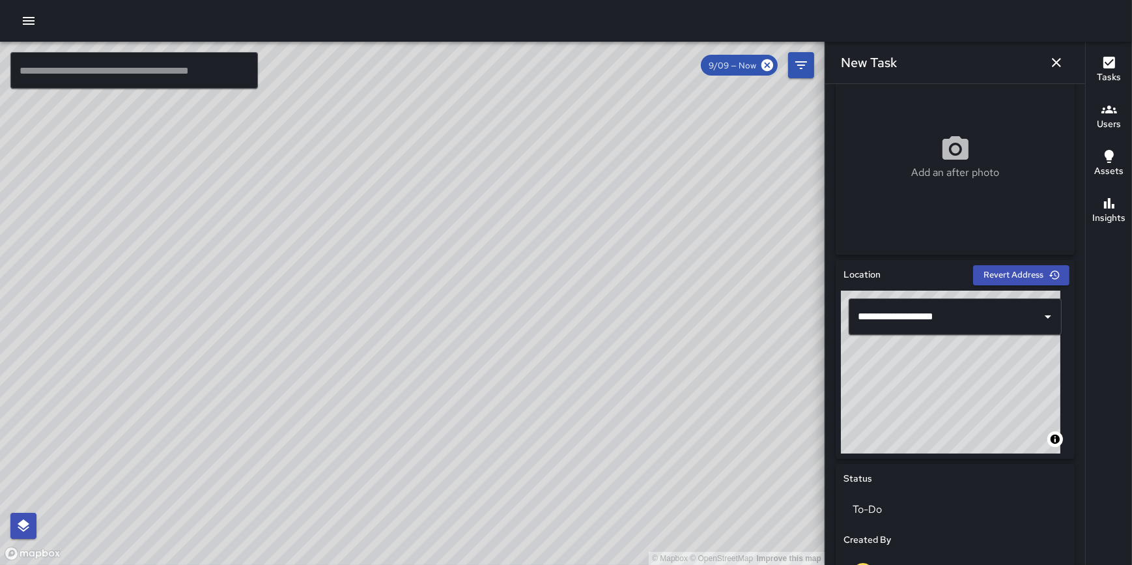
click at [980, 487] on div "**********" at bounding box center [955, 570] width 239 height 621
click at [993, 455] on div "**********" at bounding box center [955, 359] width 239 height 199
type input "**********"
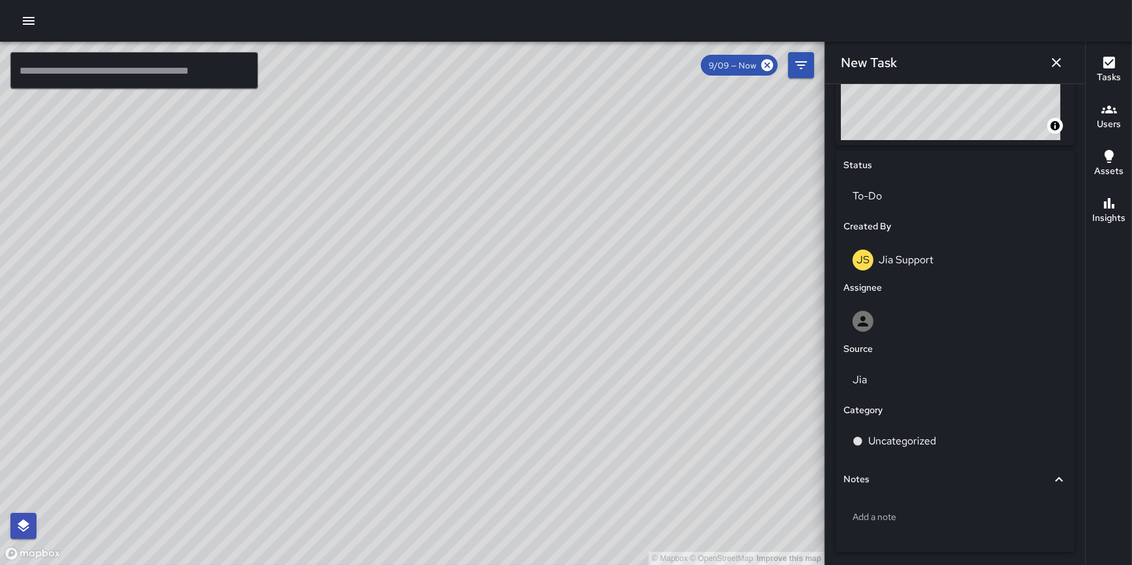
scroll to position [550, 0]
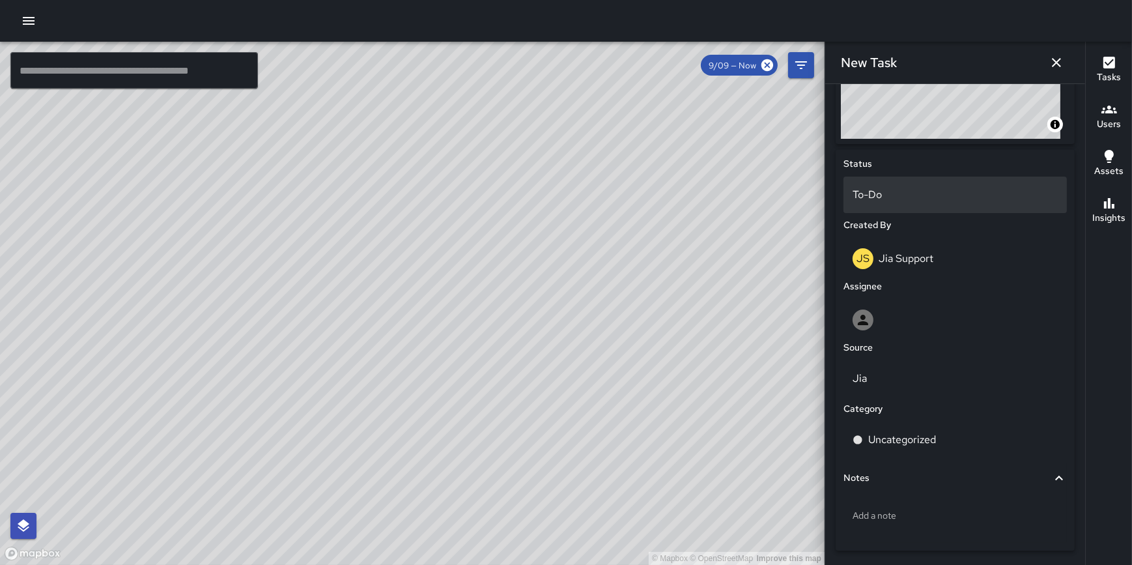
click at [918, 197] on p "To-Do" at bounding box center [955, 195] width 205 height 16
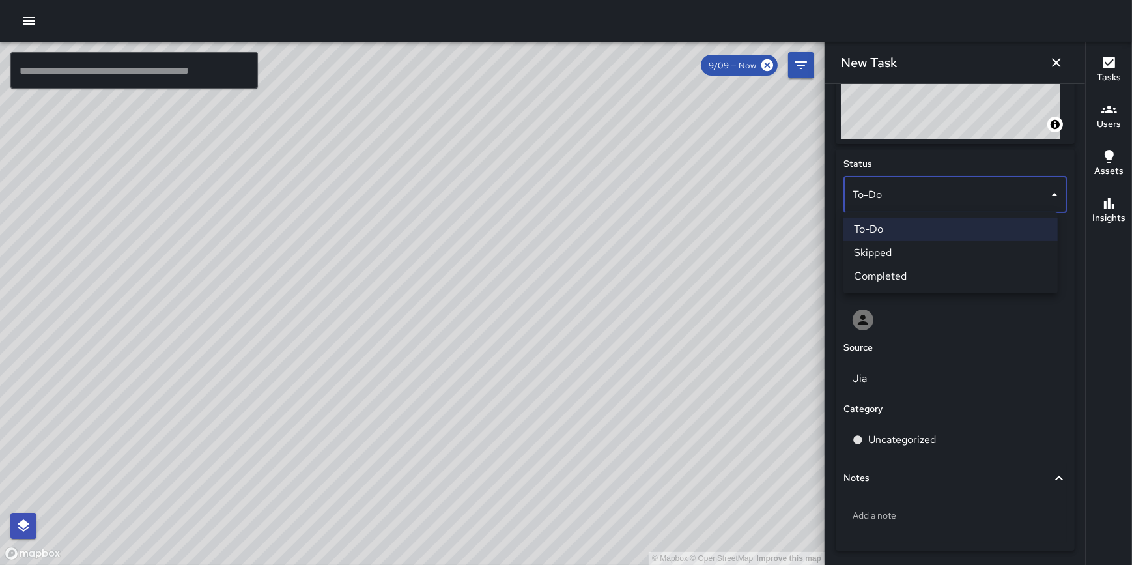
click at [926, 279] on li "Completed" at bounding box center [951, 275] width 214 height 23
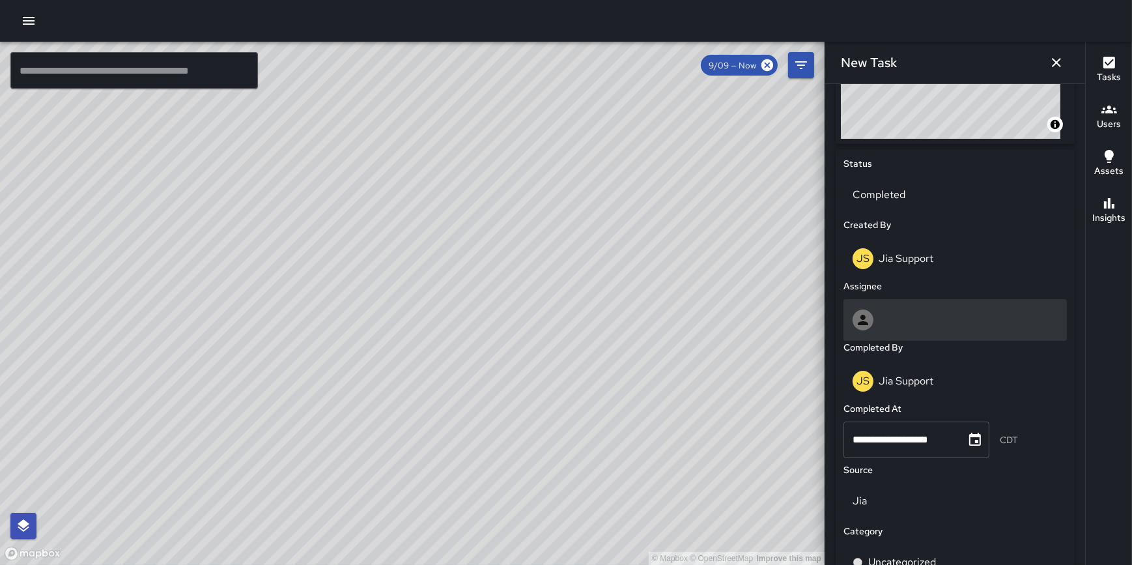
click at [929, 320] on div at bounding box center [955, 319] width 205 height 21
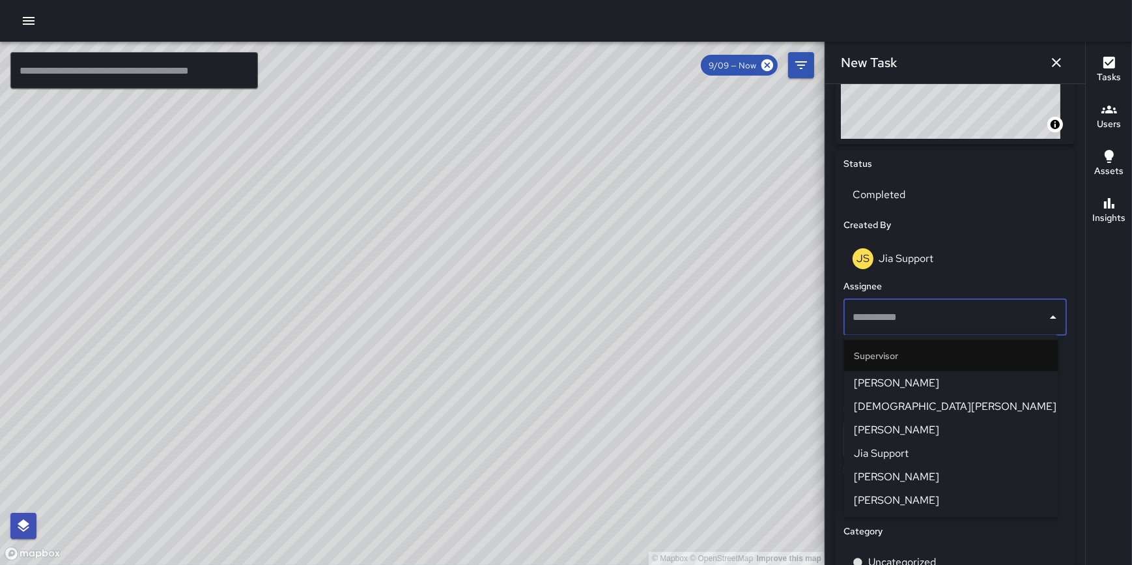
click at [947, 448] on span "Jia Support" at bounding box center [950, 454] width 193 height 16
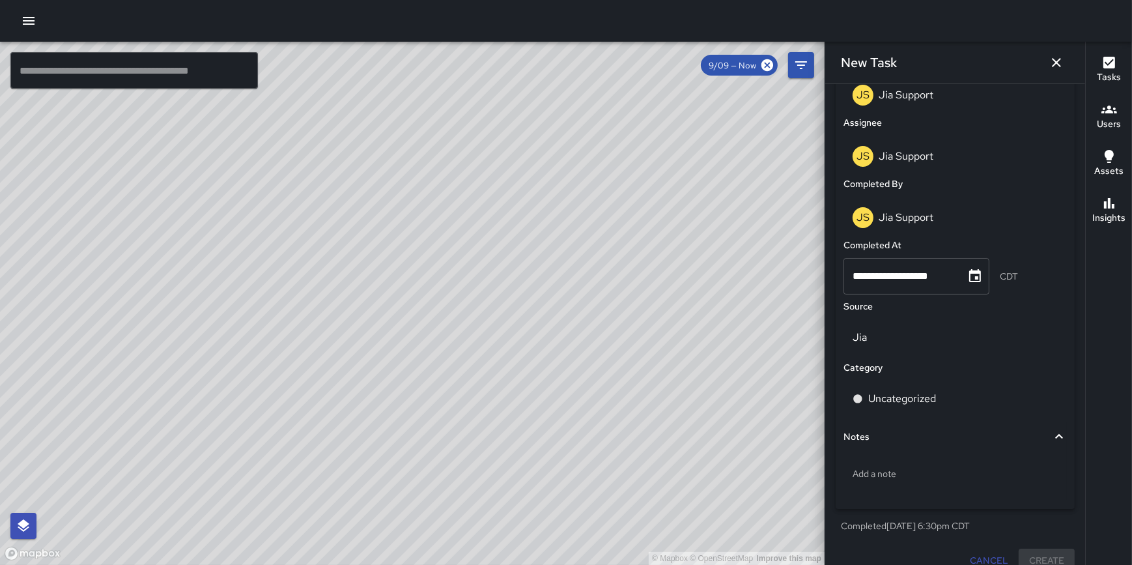
scroll to position [792, 0]
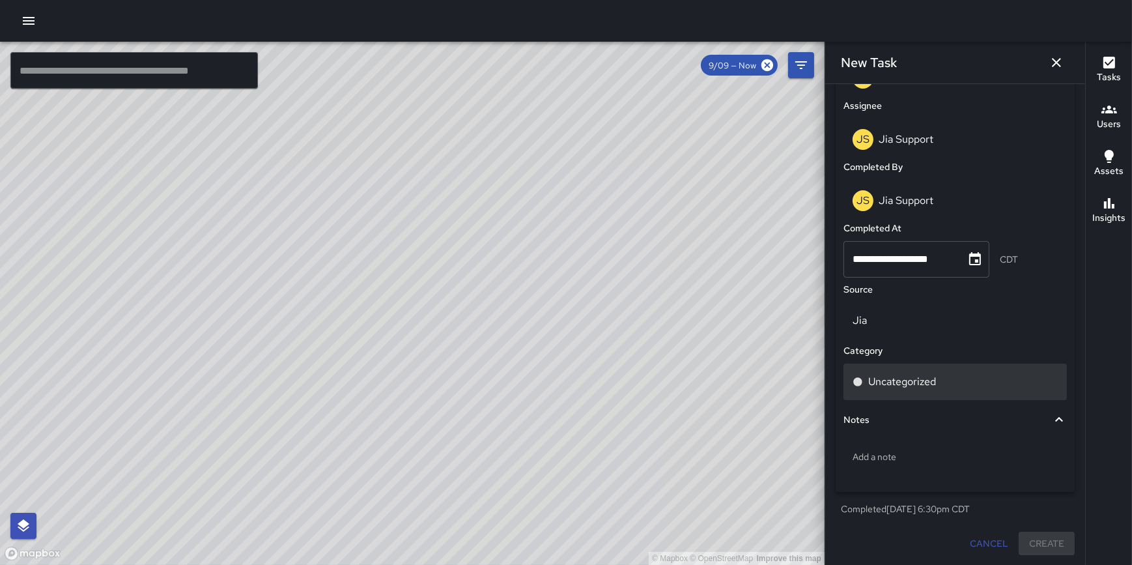
click at [922, 384] on p "Uncategorized" at bounding box center [902, 382] width 68 height 16
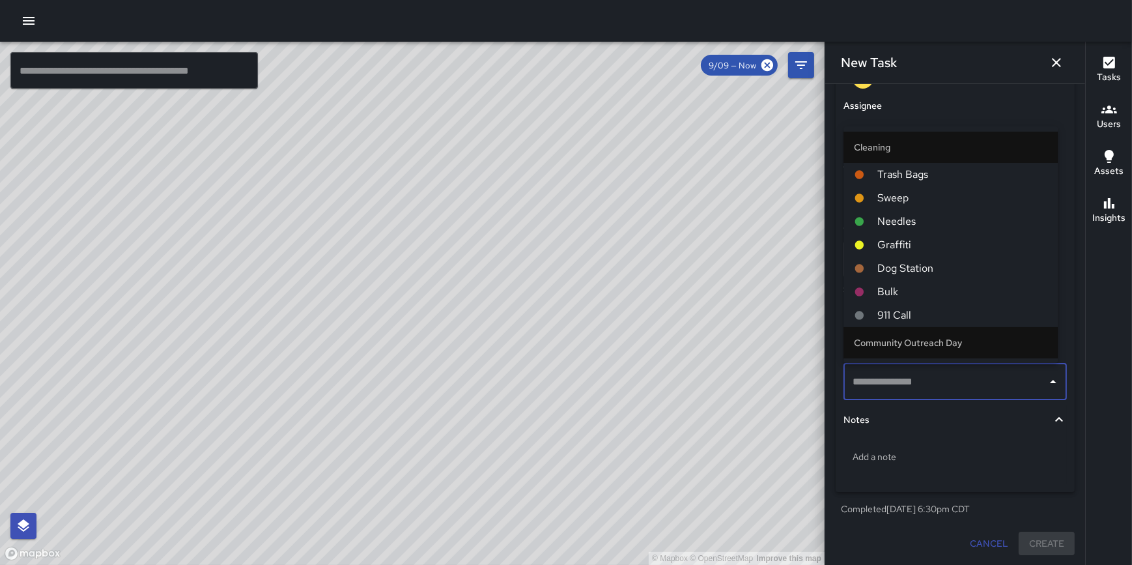
scroll to position [430, 0]
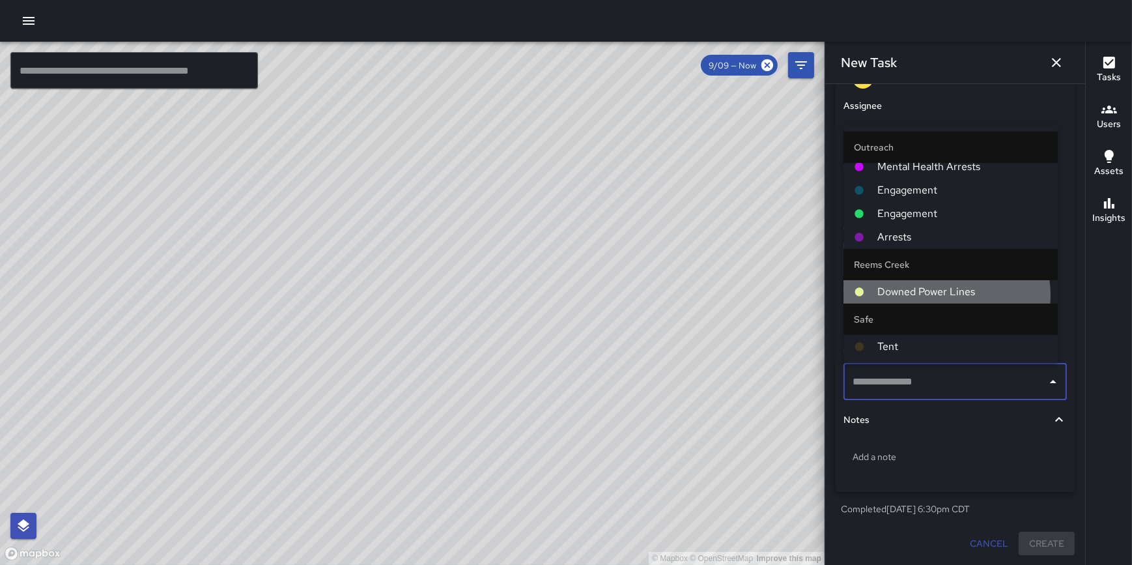
click at [946, 294] on span "Downed Power Lines" at bounding box center [962, 292] width 170 height 16
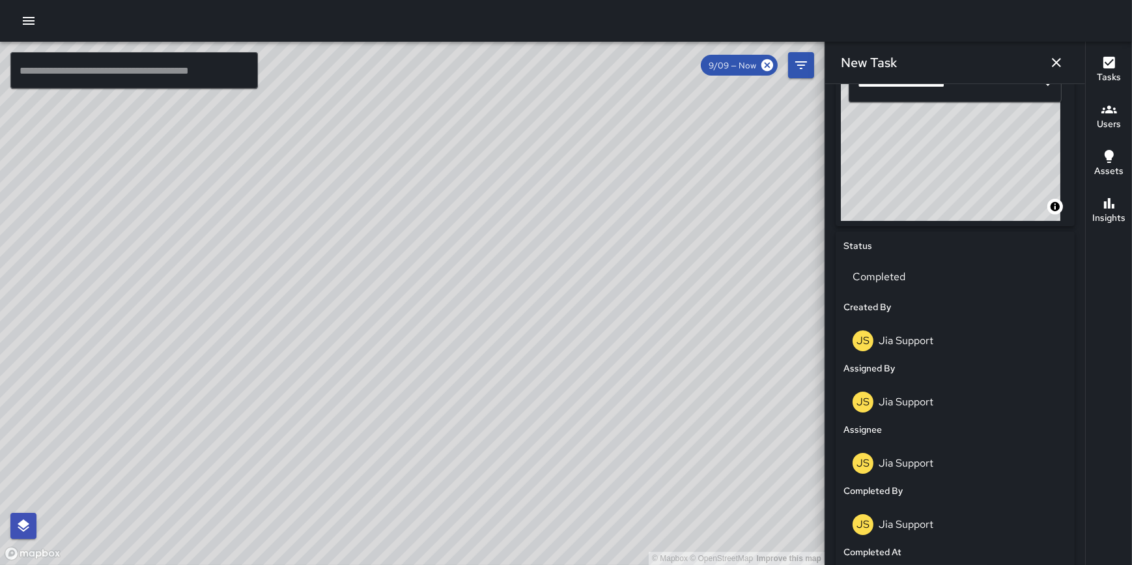
scroll to position [853, 0]
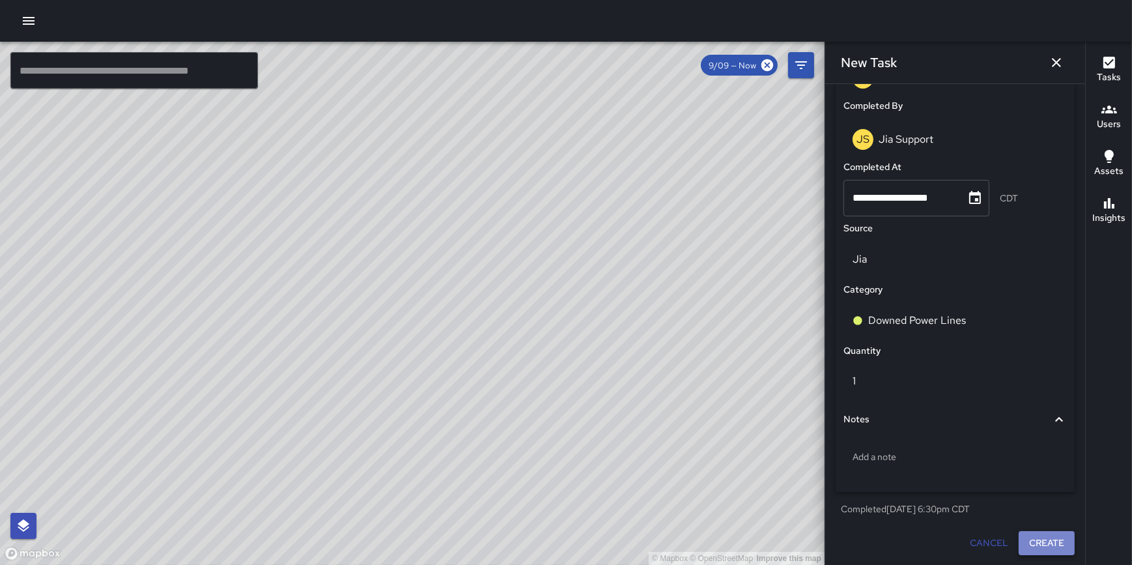
click at [1046, 547] on button "Create" at bounding box center [1047, 543] width 56 height 24
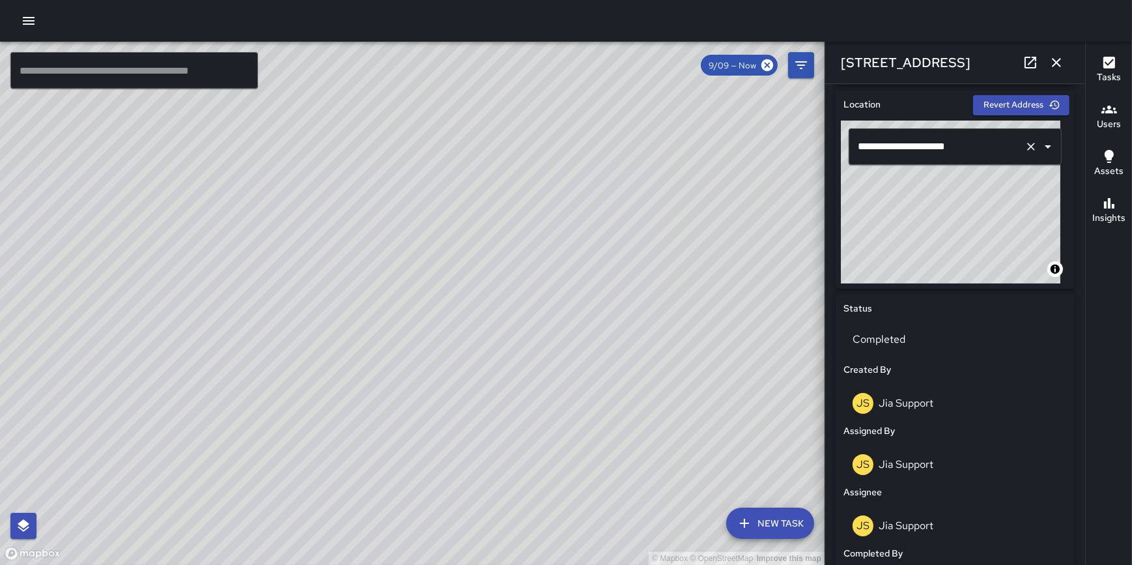
scroll to position [389, 0]
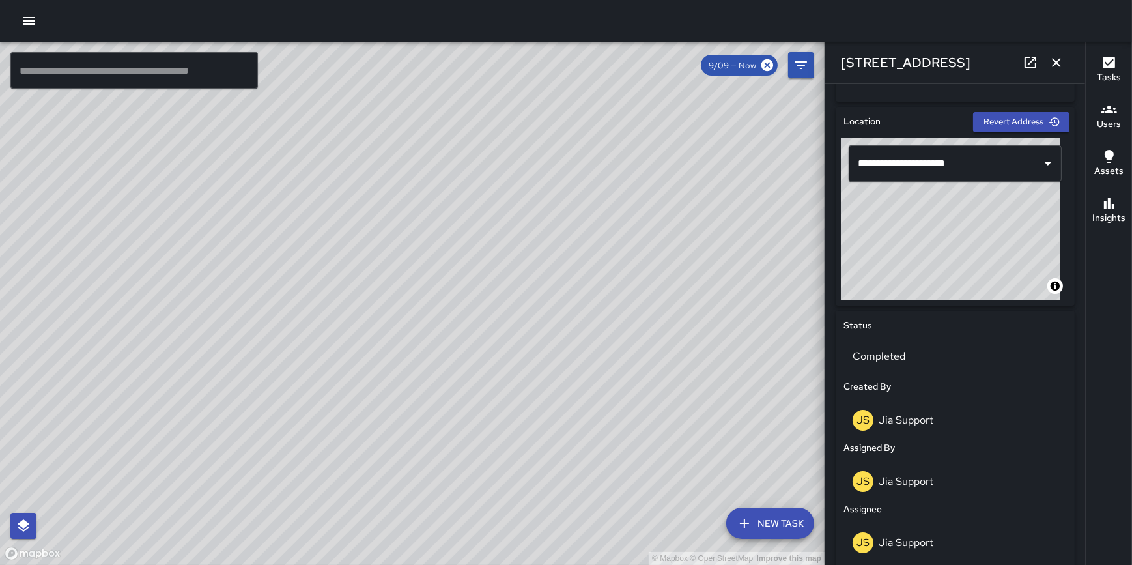
click at [1056, 53] on button "button" at bounding box center [1057, 63] width 26 height 26
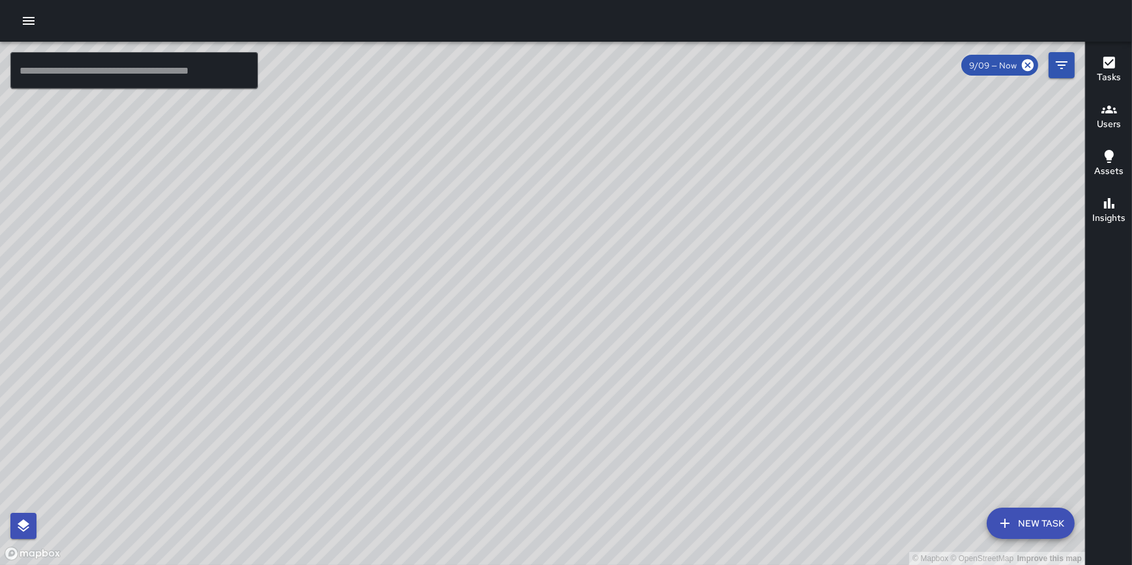
drag, startPoint x: 424, startPoint y: 228, endPoint x: 440, endPoint y: 269, distance: 43.9
click at [440, 269] on div "© Mapbox © OpenStreetMap Improve this map" at bounding box center [542, 303] width 1085 height 523
click at [1023, 517] on button "New Task" at bounding box center [1031, 522] width 88 height 31
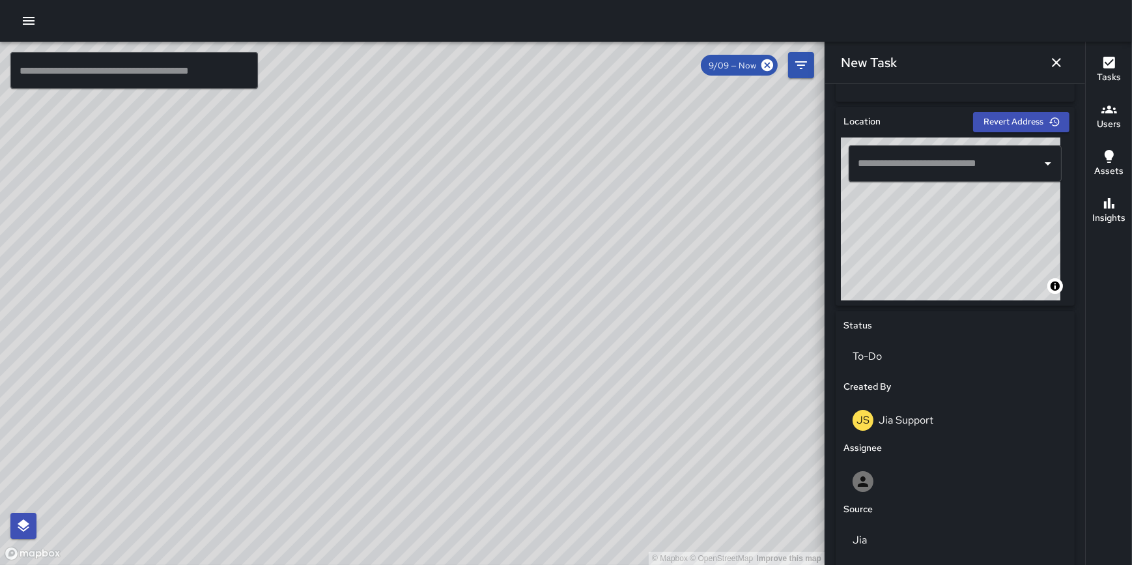
scroll to position [386, 0]
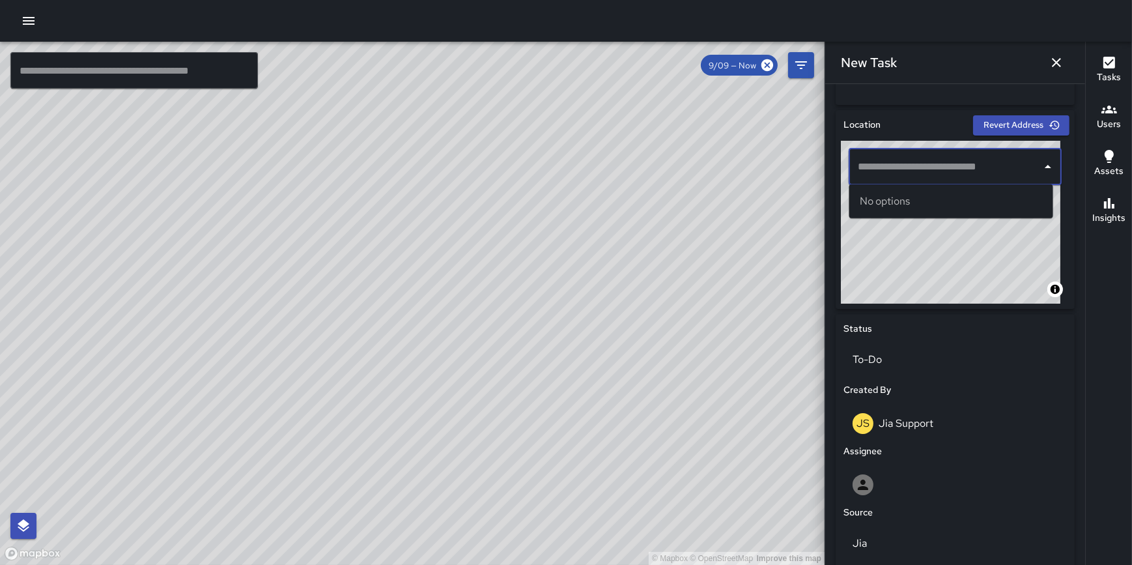
click at [901, 175] on input "text" at bounding box center [946, 166] width 182 height 25
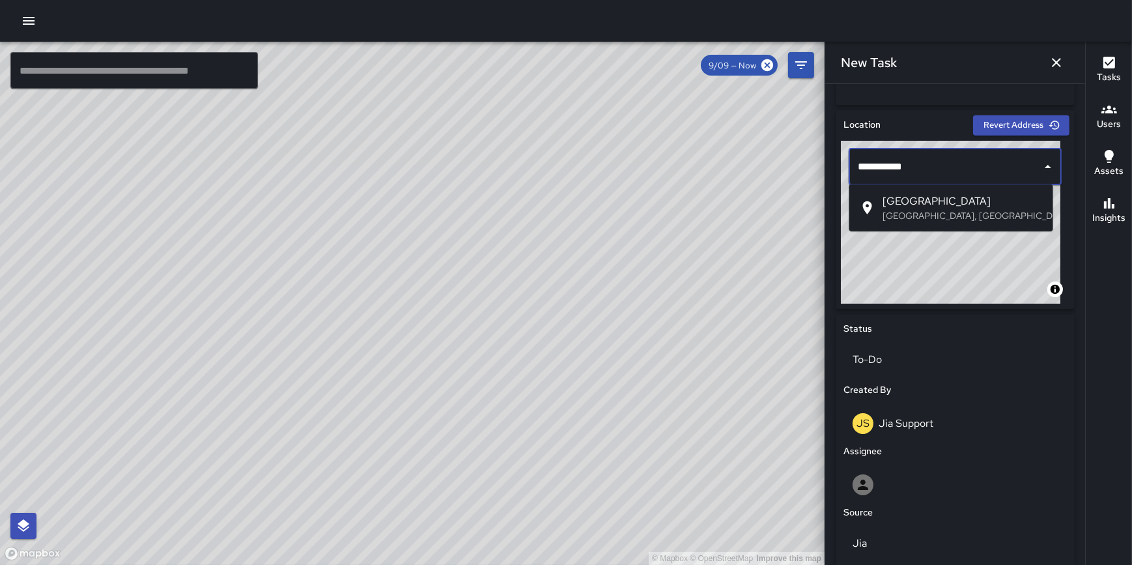
click at [915, 208] on span "Lake Street" at bounding box center [963, 201] width 160 height 16
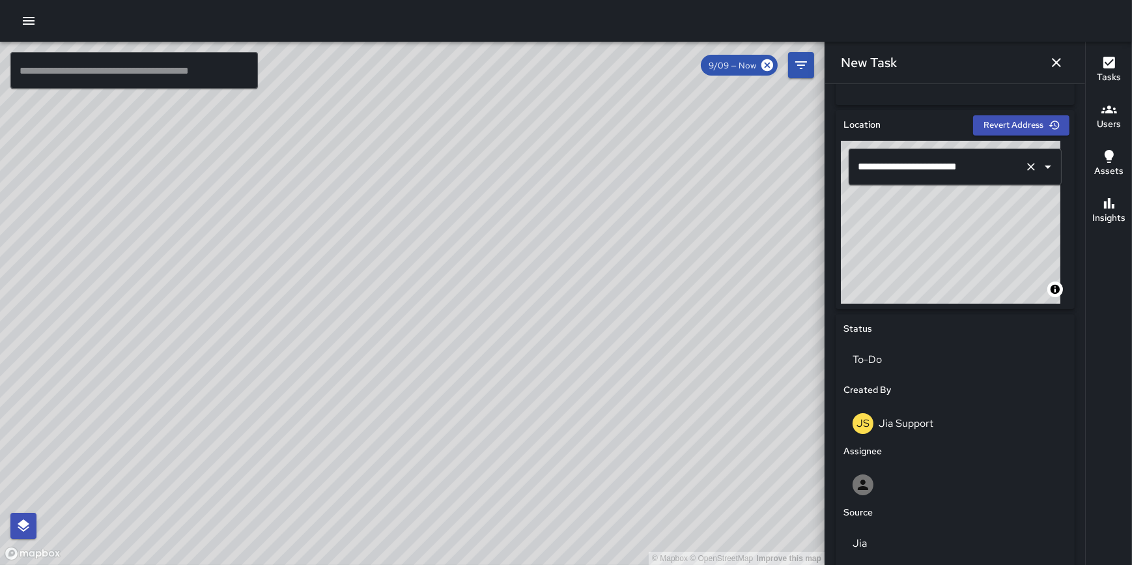
click at [1049, 166] on div "**********" at bounding box center [955, 222] width 229 height 163
type input "**********"
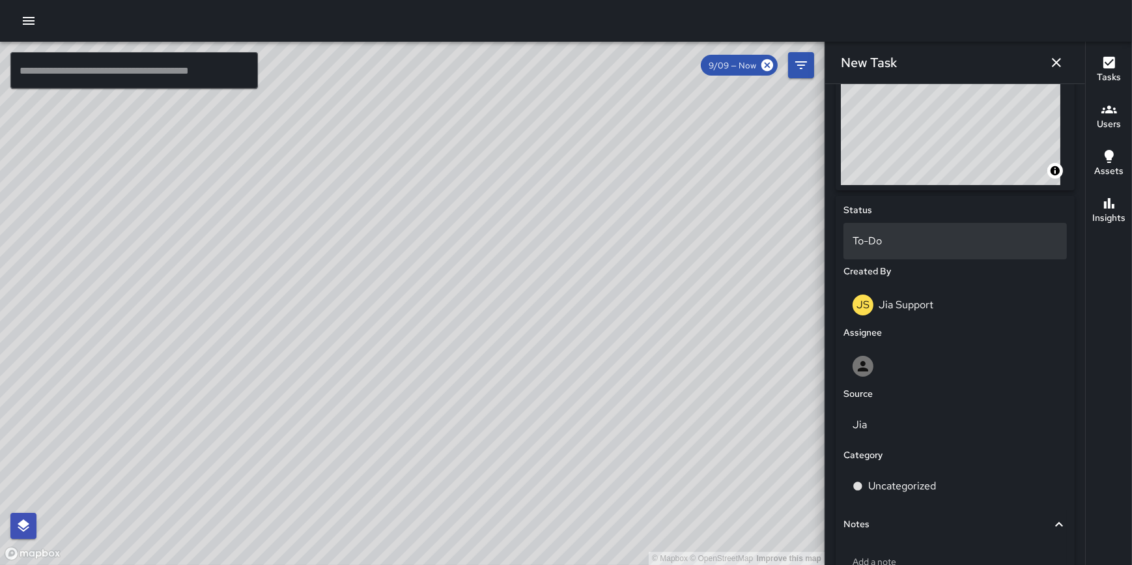
scroll to position [497, 0]
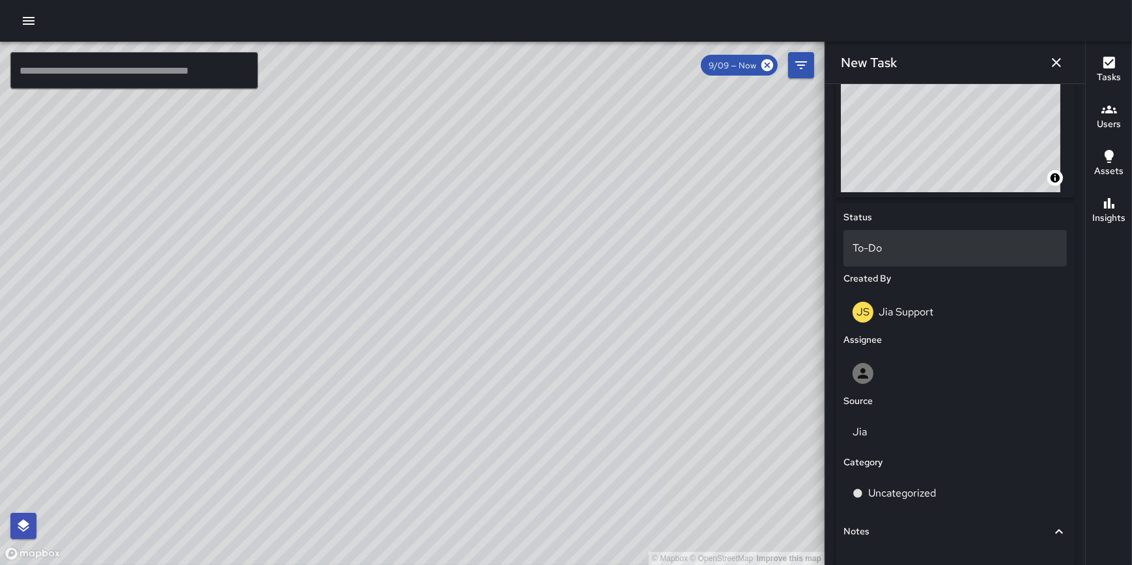
click at [918, 244] on p "To-Do" at bounding box center [955, 248] width 205 height 16
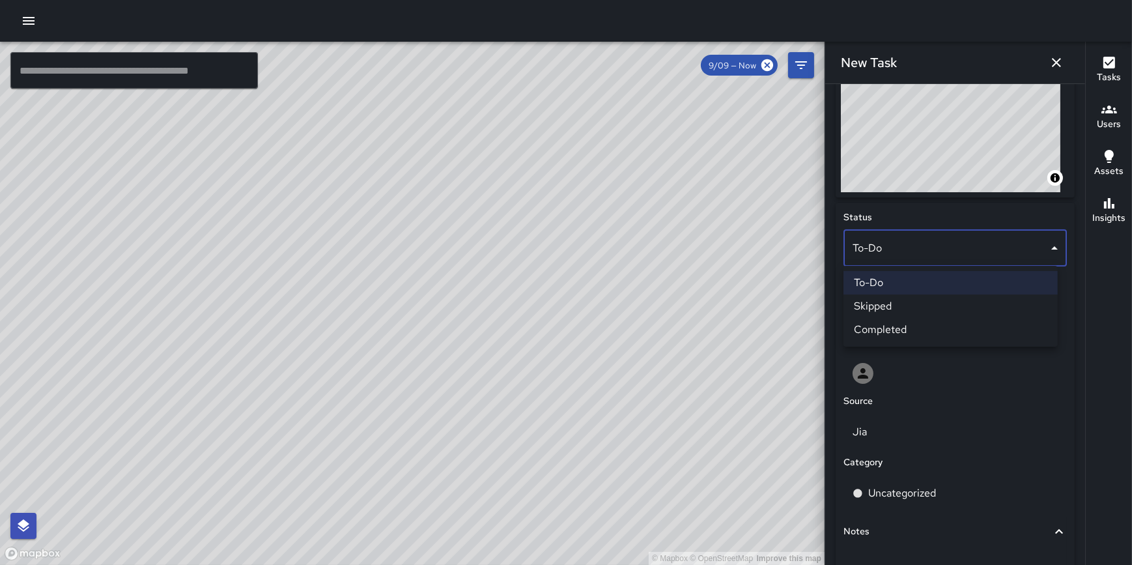
click at [920, 324] on li "Completed" at bounding box center [951, 329] width 214 height 23
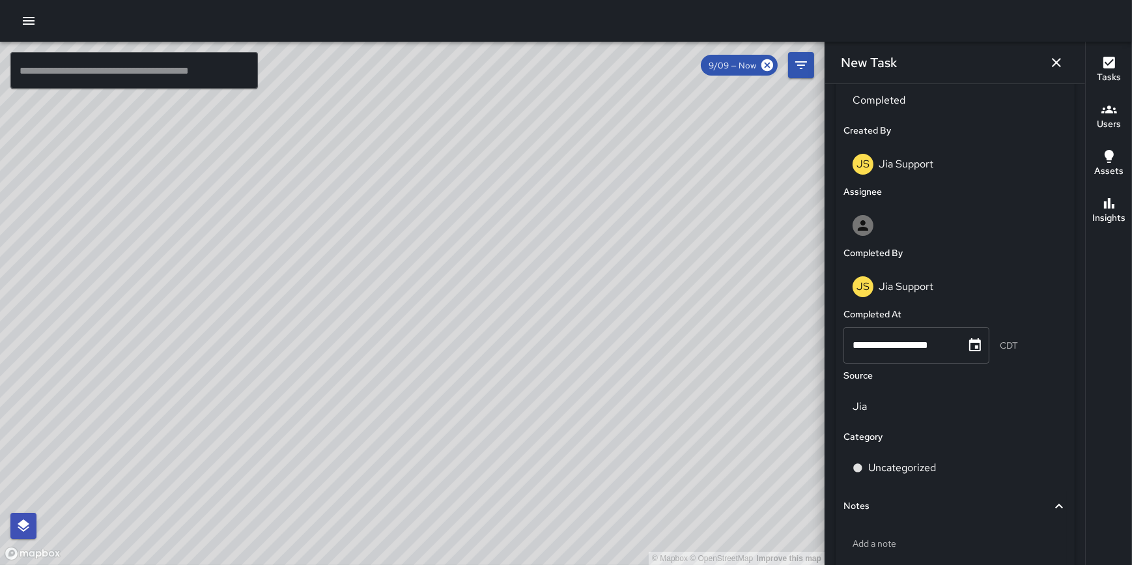
scroll to position [731, 0]
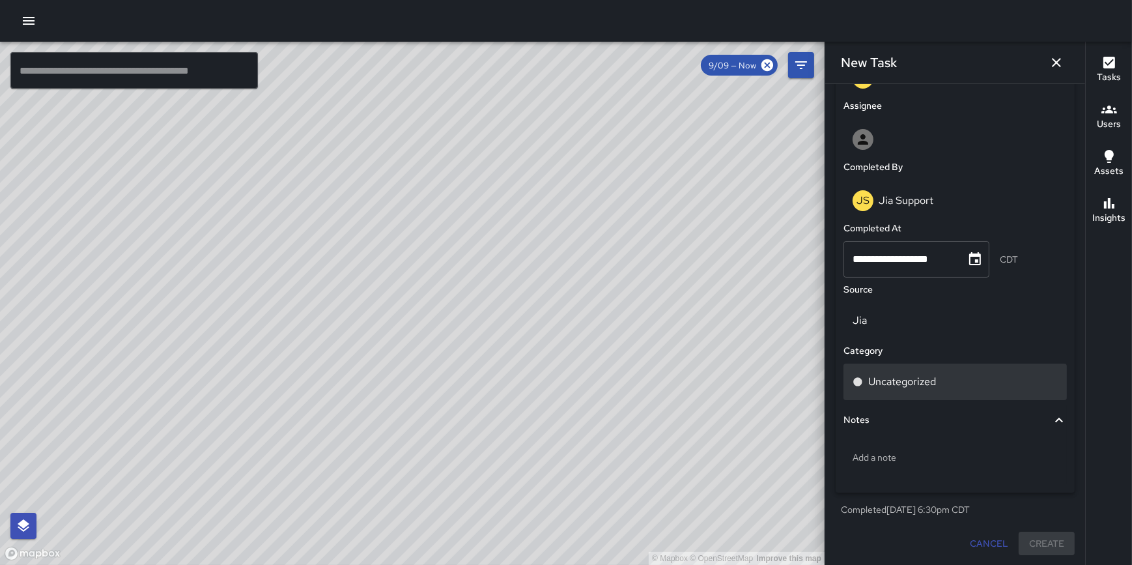
click at [923, 384] on p "Uncategorized" at bounding box center [902, 382] width 68 height 16
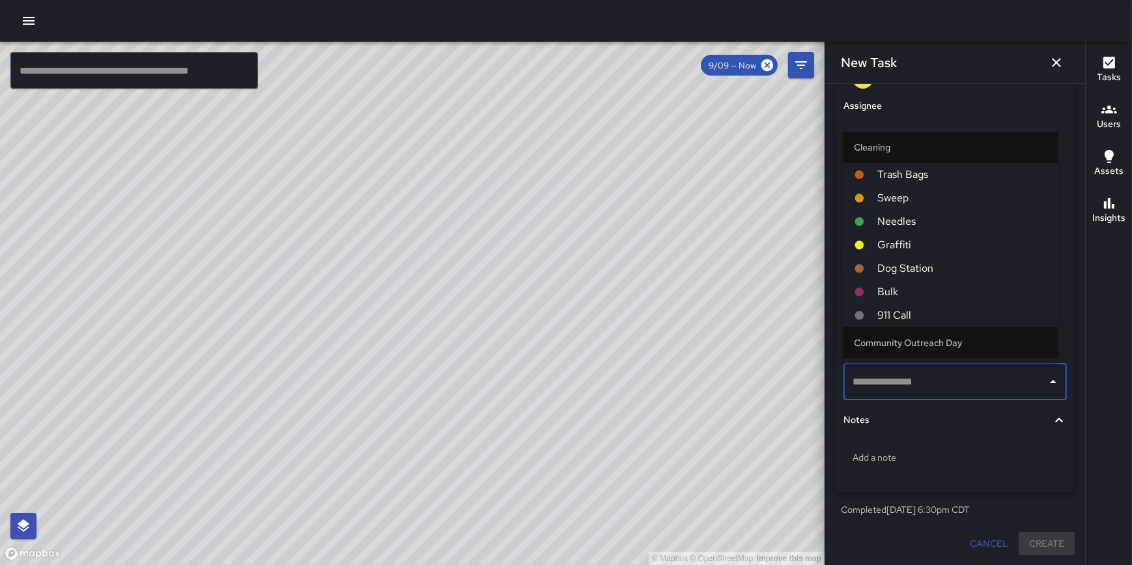
scroll to position [430, 0]
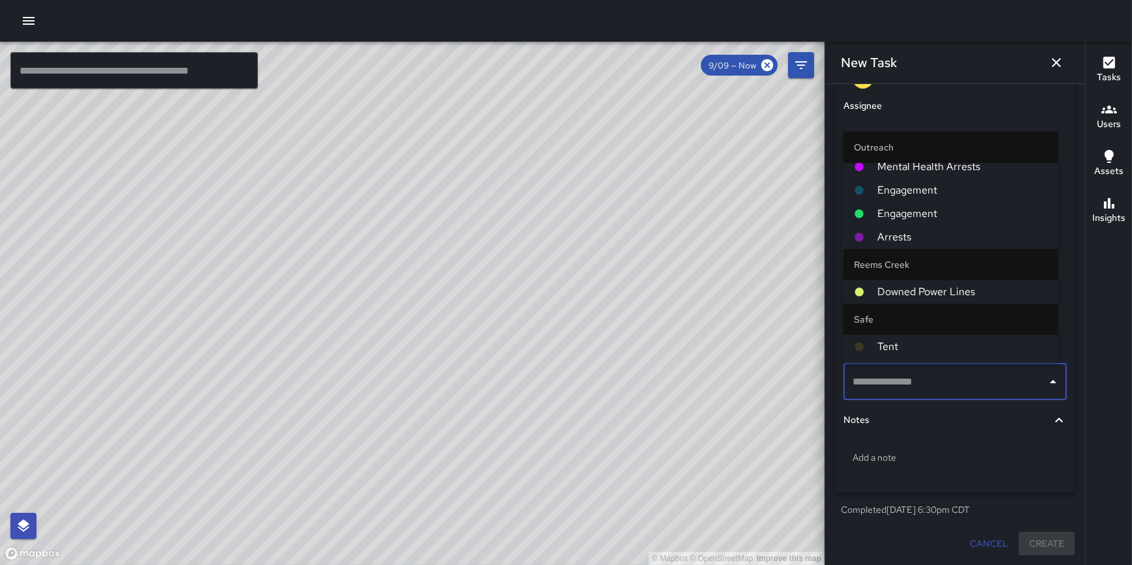
click at [948, 170] on span "Mental Health Arrests" at bounding box center [962, 167] width 170 height 16
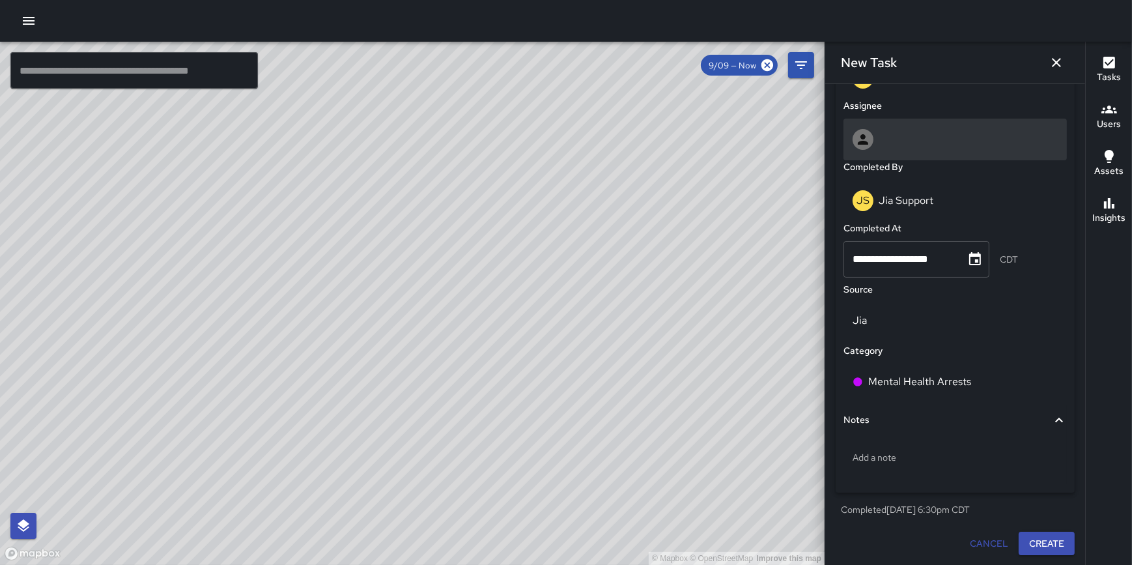
click at [936, 145] on div at bounding box center [955, 139] width 205 height 21
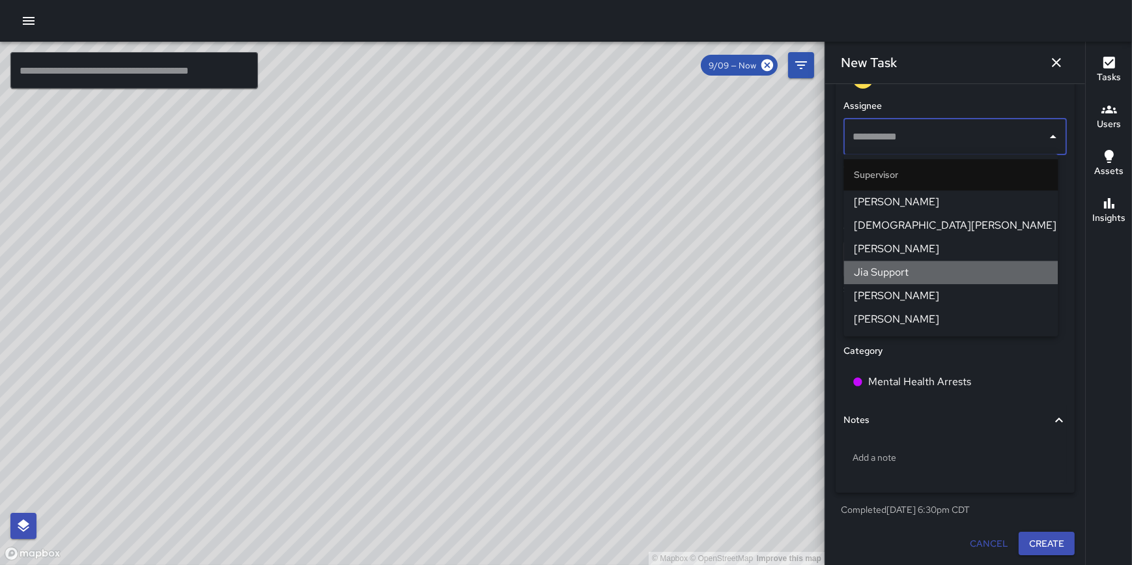
click at [929, 269] on span "Jia Support" at bounding box center [950, 272] width 193 height 16
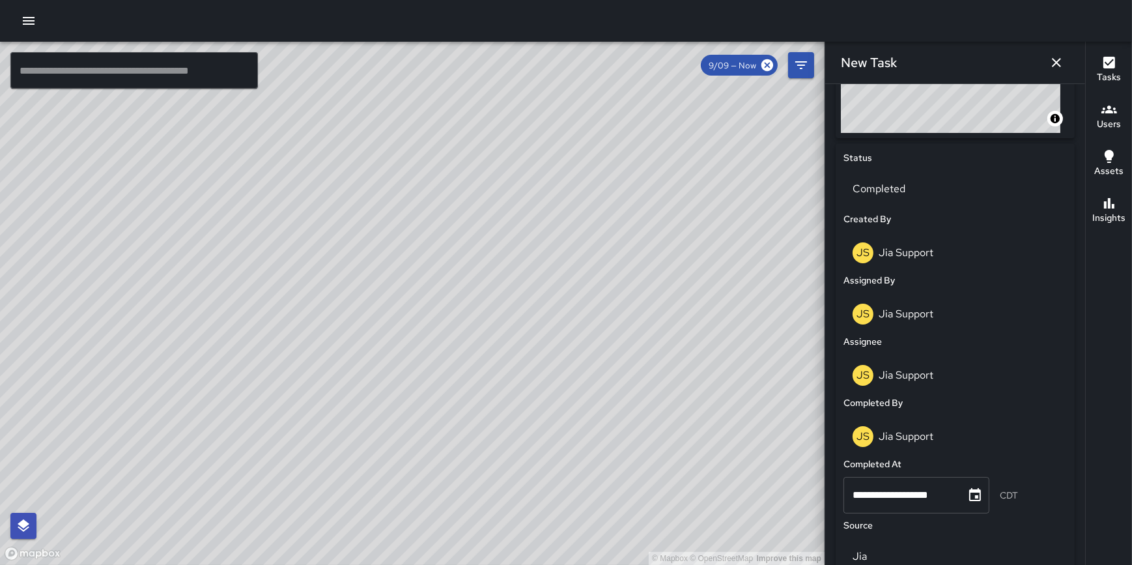
scroll to position [792, 0]
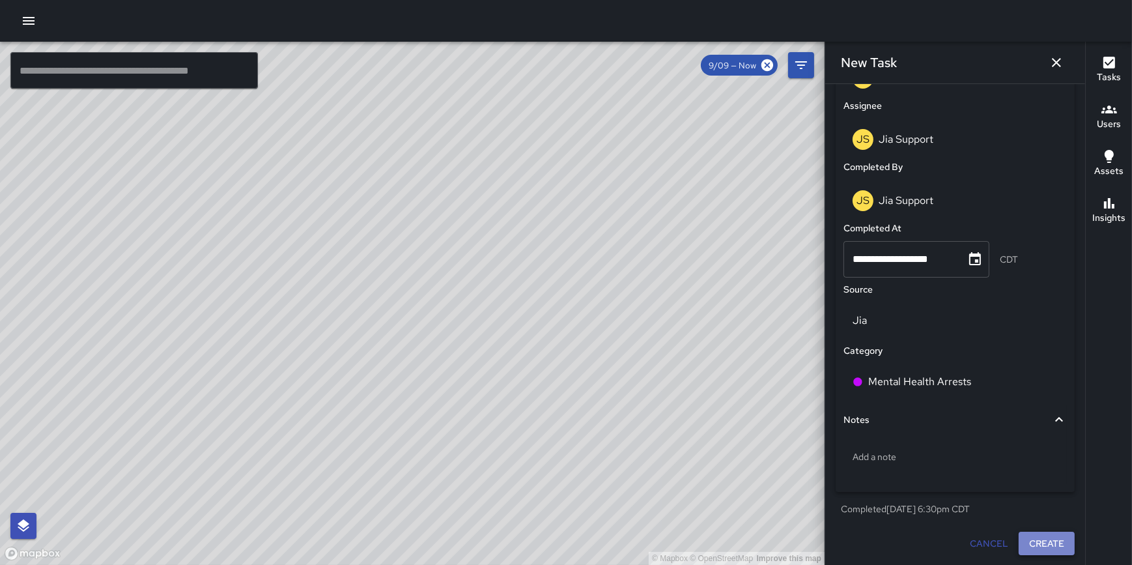
click at [1038, 538] on button "Create" at bounding box center [1047, 544] width 56 height 24
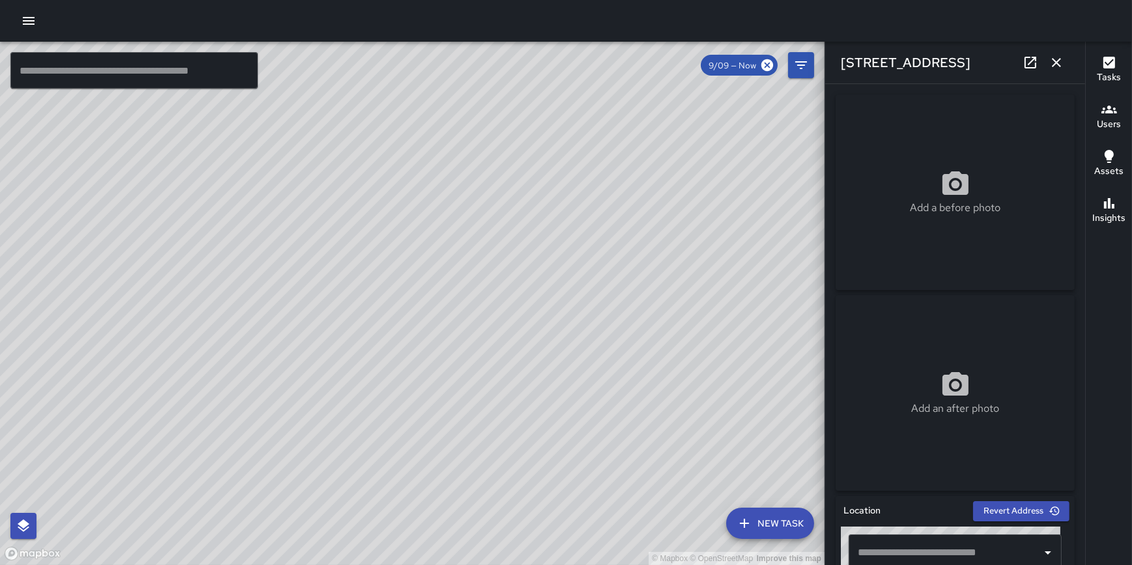
type input "**********"
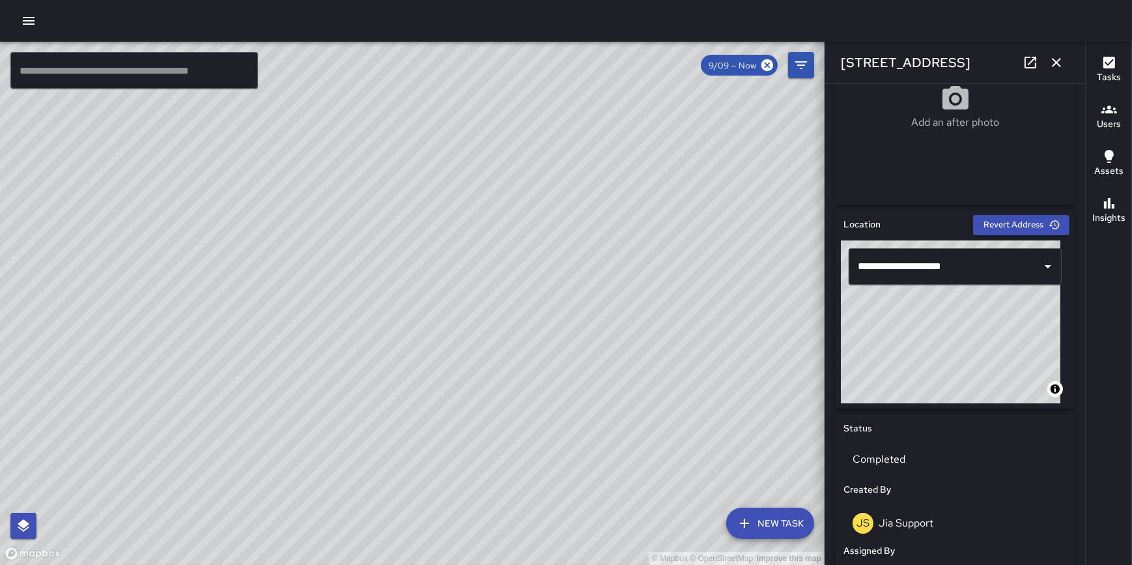
scroll to position [0, 0]
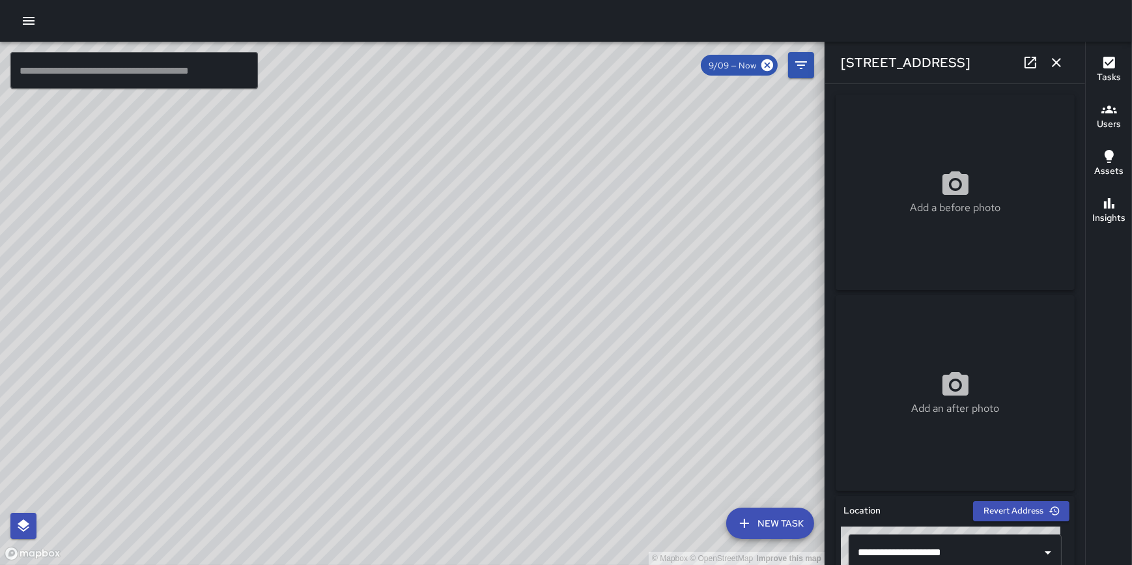
click at [1059, 53] on button "button" at bounding box center [1057, 63] width 26 height 26
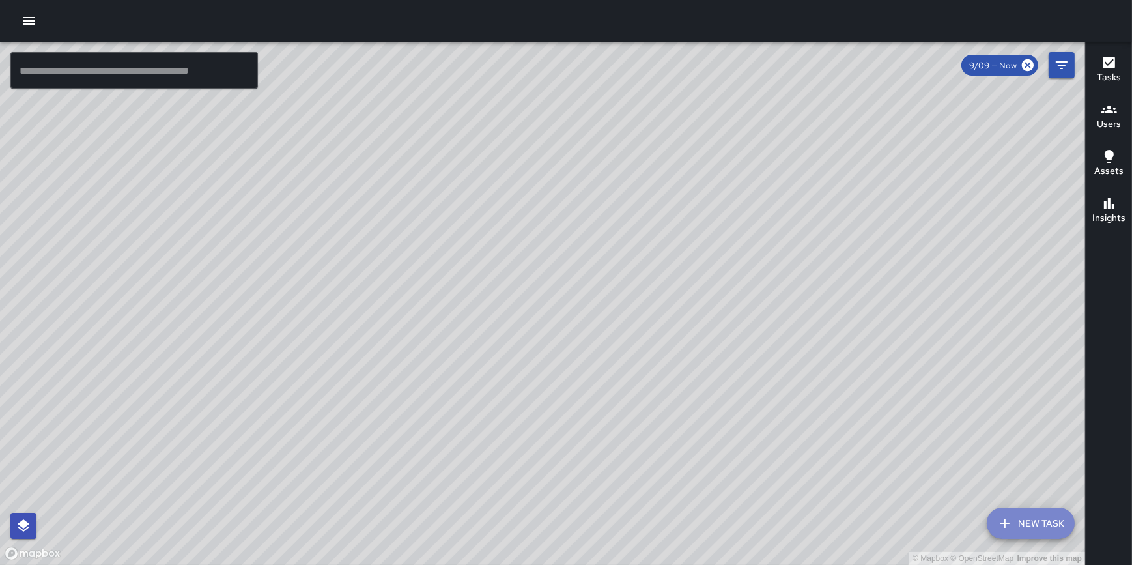
click at [1028, 519] on button "New Task" at bounding box center [1031, 522] width 88 height 31
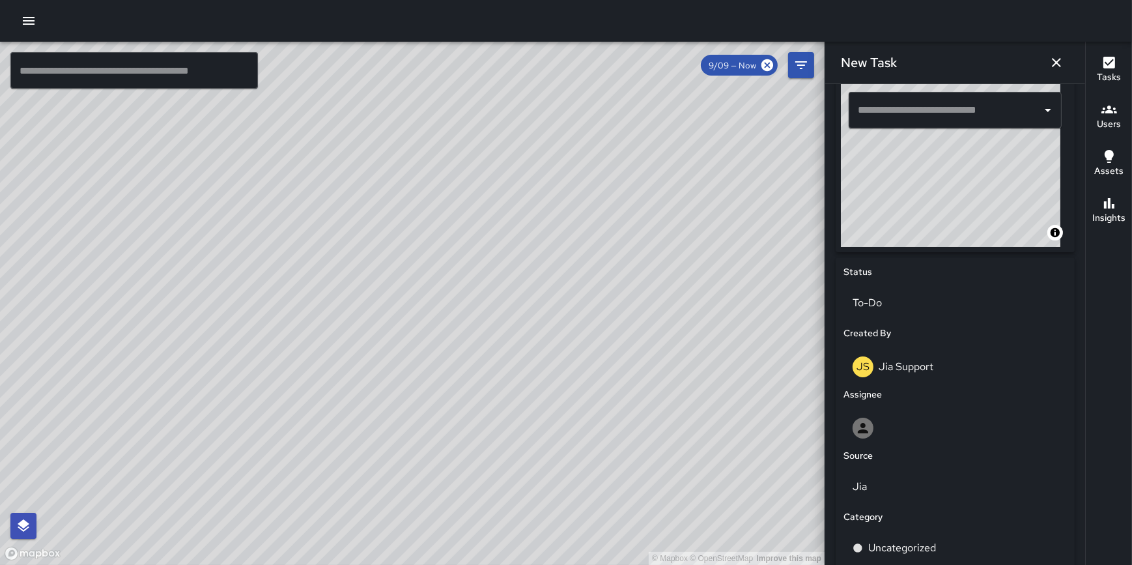
scroll to position [442, 0]
click at [879, 109] on input "text" at bounding box center [946, 110] width 182 height 25
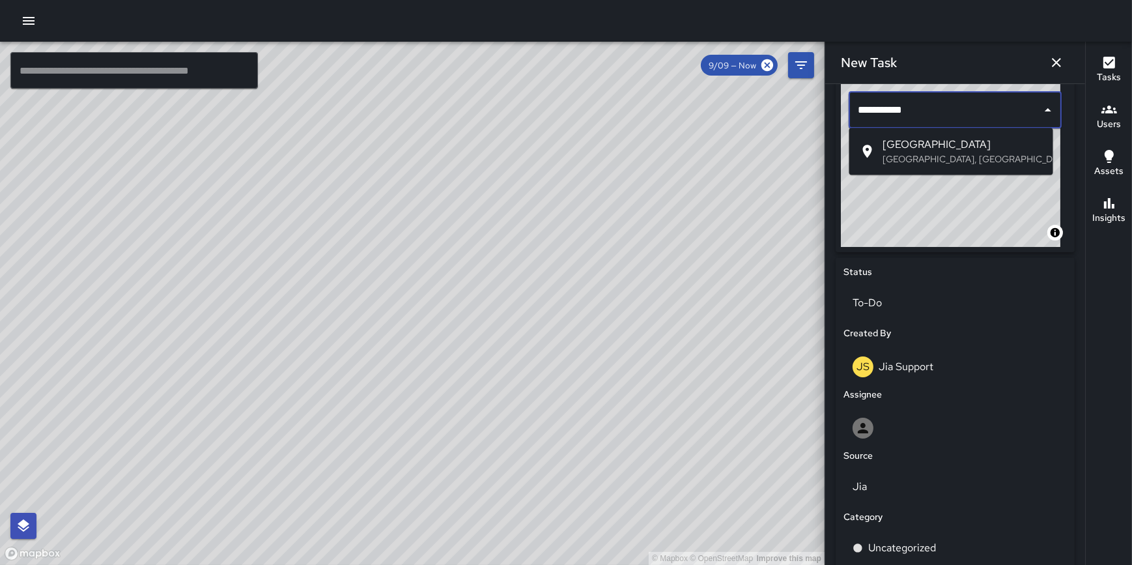
click at [911, 150] on span "Lake Street" at bounding box center [963, 145] width 160 height 16
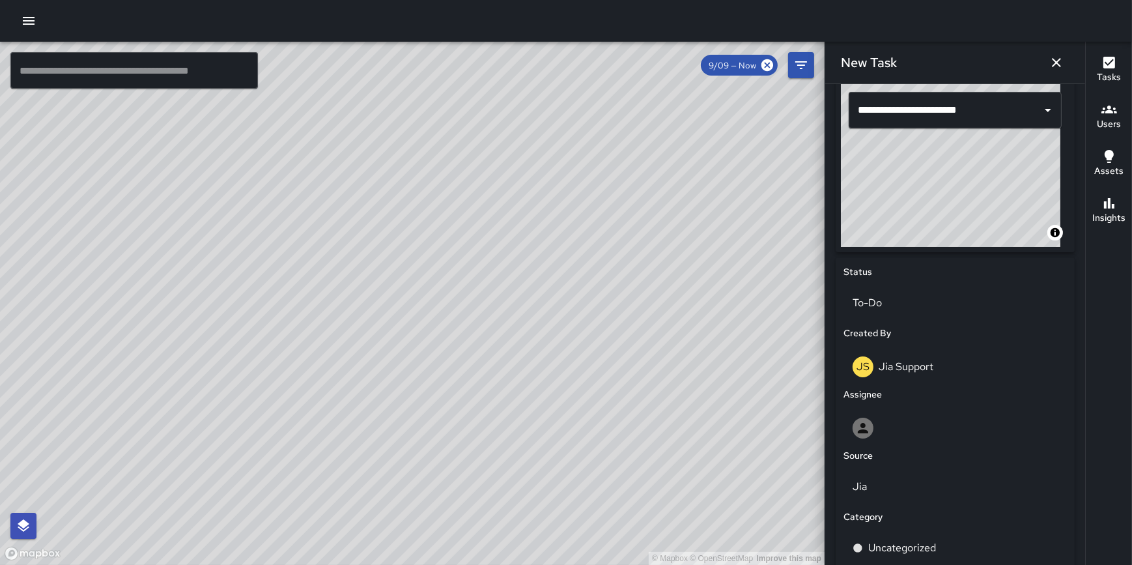
click at [1068, 190] on div "**********" at bounding box center [955, 363] width 249 height 631
type input "**********"
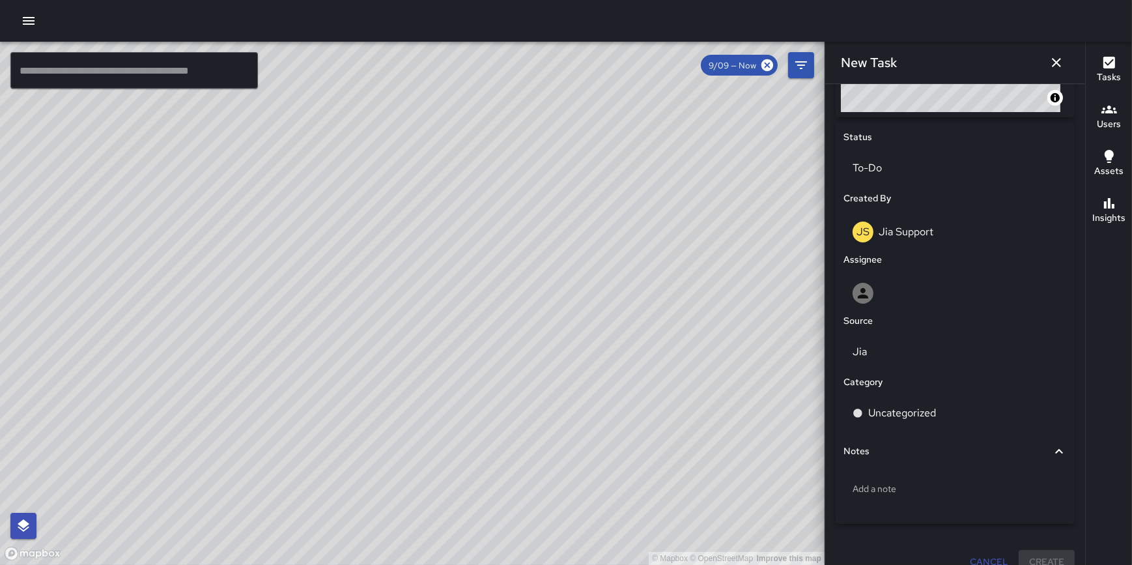
scroll to position [595, 0]
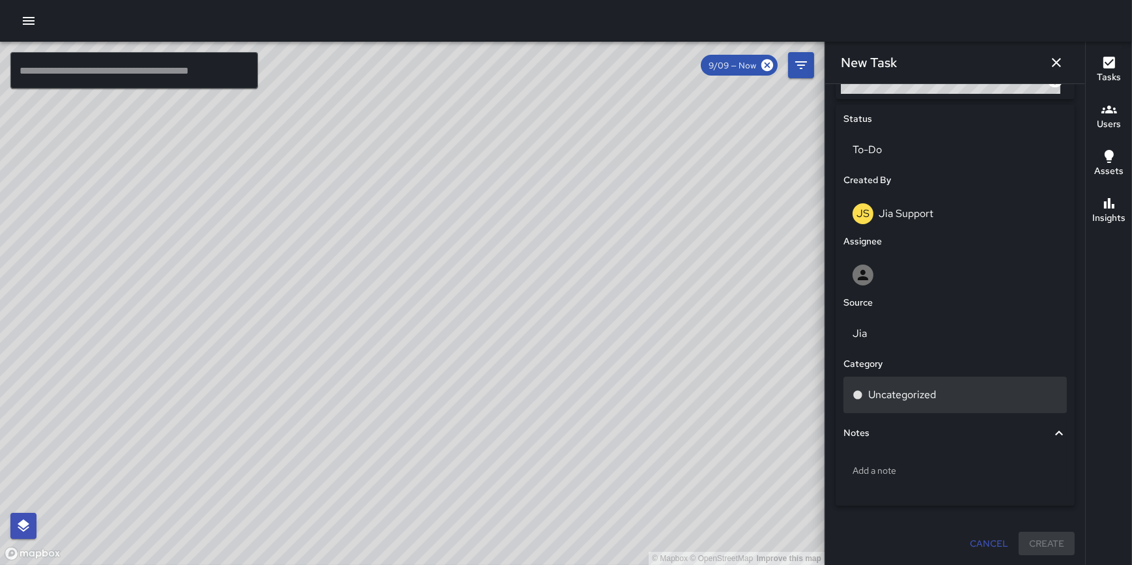
click at [938, 395] on div "Uncategorized" at bounding box center [955, 395] width 205 height 16
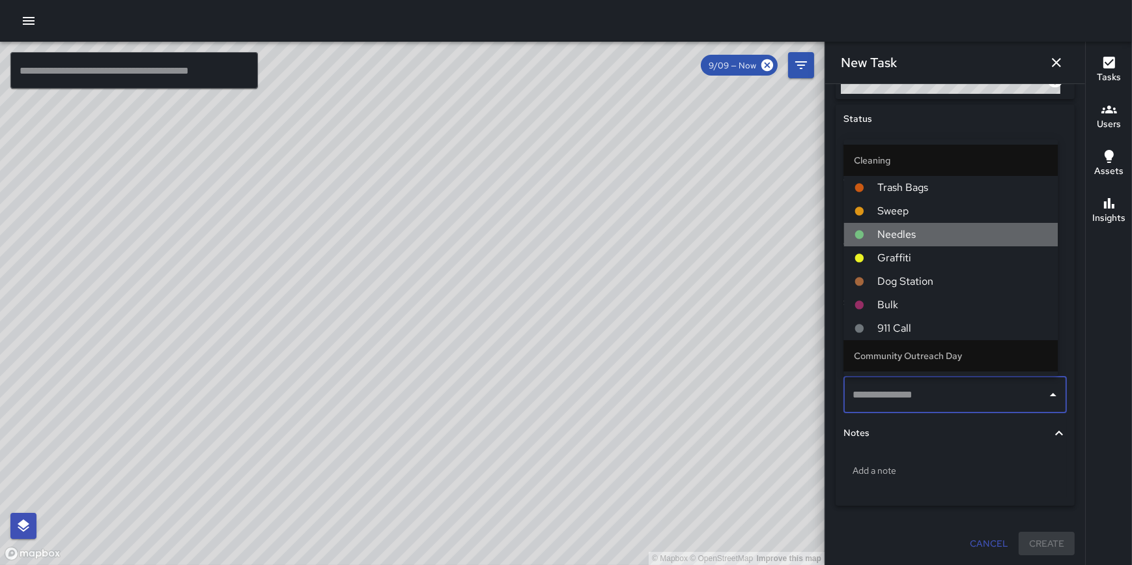
click at [974, 225] on li "Needles" at bounding box center [951, 234] width 214 height 23
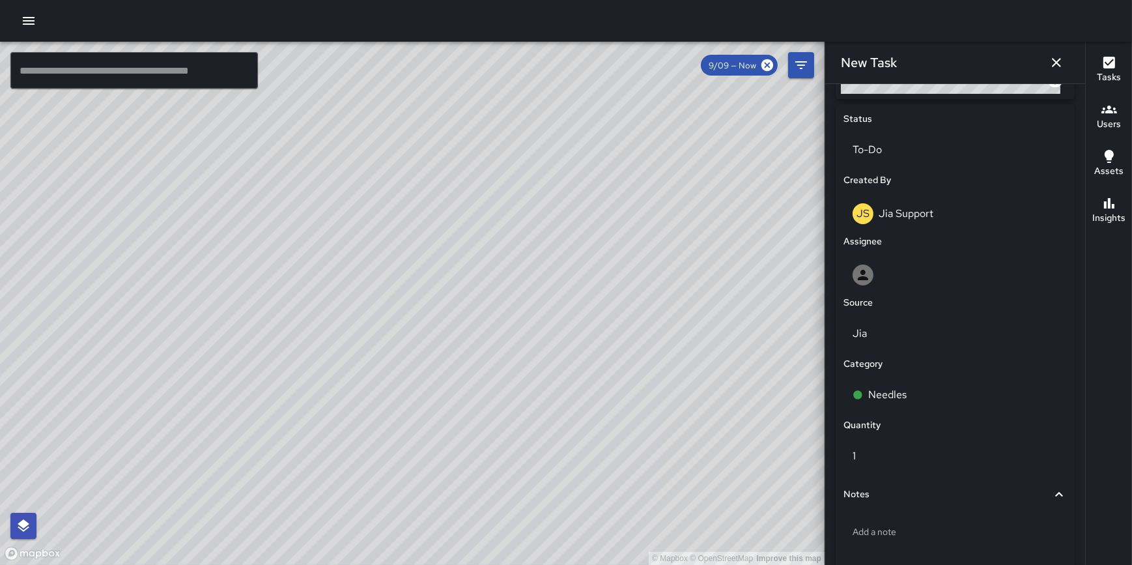
scroll to position [657, 0]
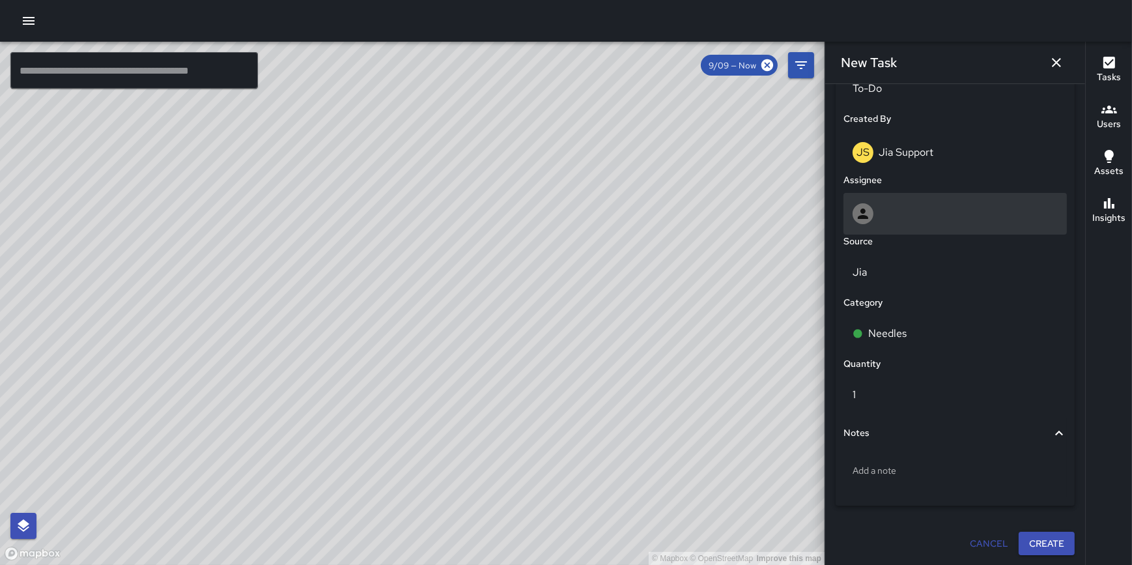
click at [945, 211] on div at bounding box center [955, 213] width 205 height 21
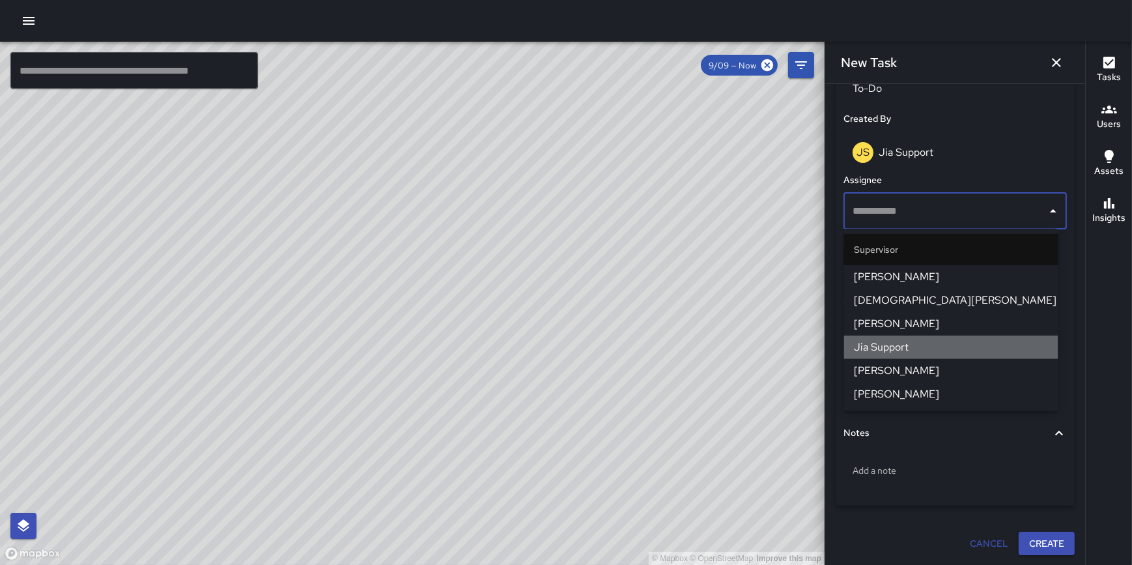
click at [945, 342] on span "Jia Support" at bounding box center [950, 347] width 193 height 16
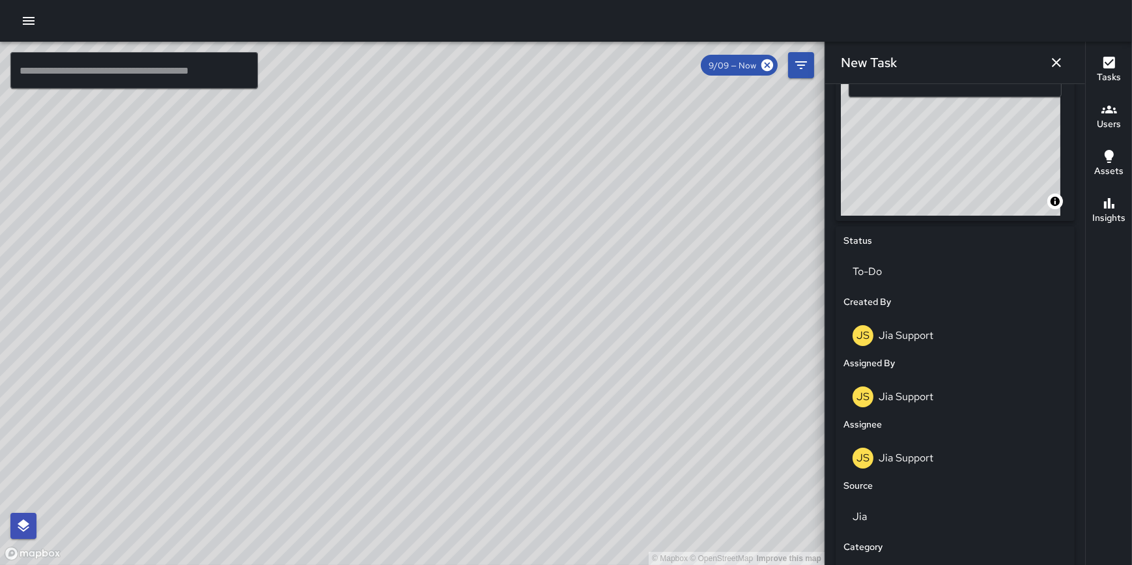
scroll to position [472, 0]
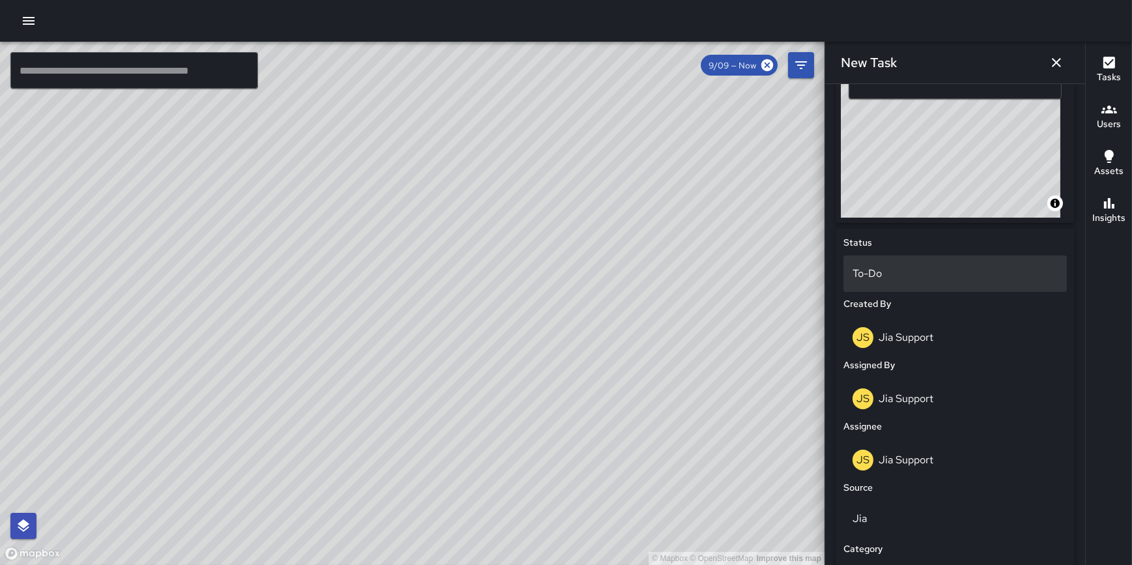
click at [907, 274] on p "To-Do" at bounding box center [955, 274] width 205 height 16
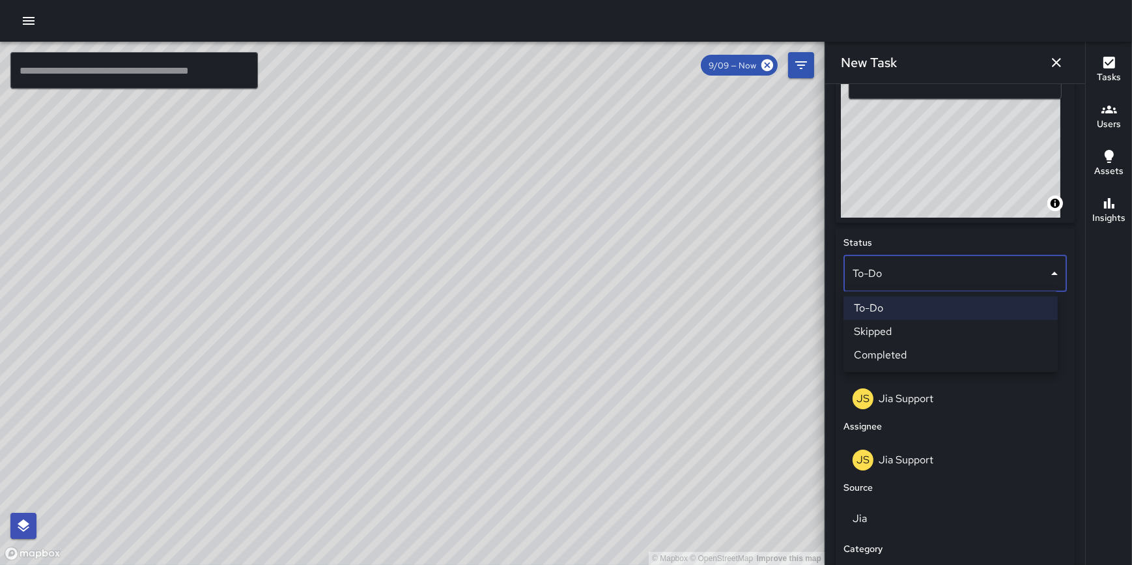
click at [918, 349] on li "Completed" at bounding box center [951, 354] width 214 height 23
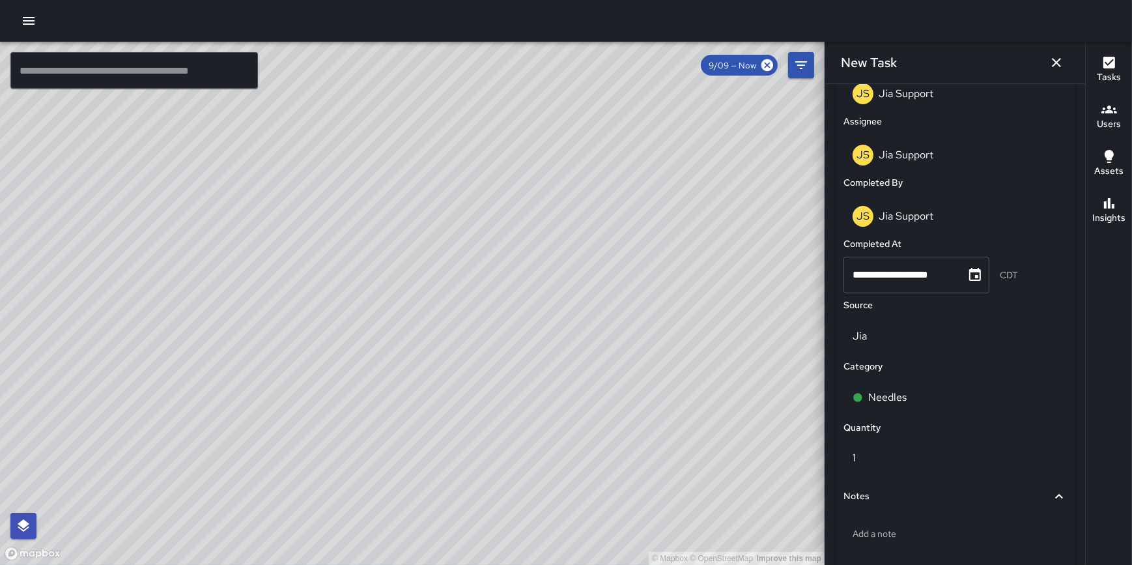
scroll to position [853, 0]
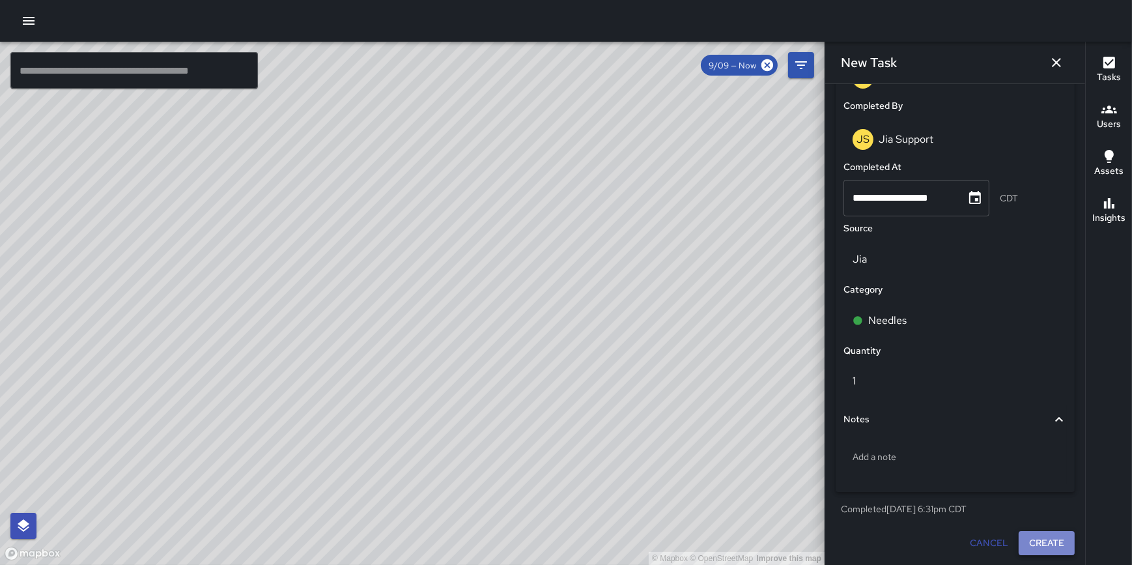
click at [1034, 542] on button "Create" at bounding box center [1047, 543] width 56 height 24
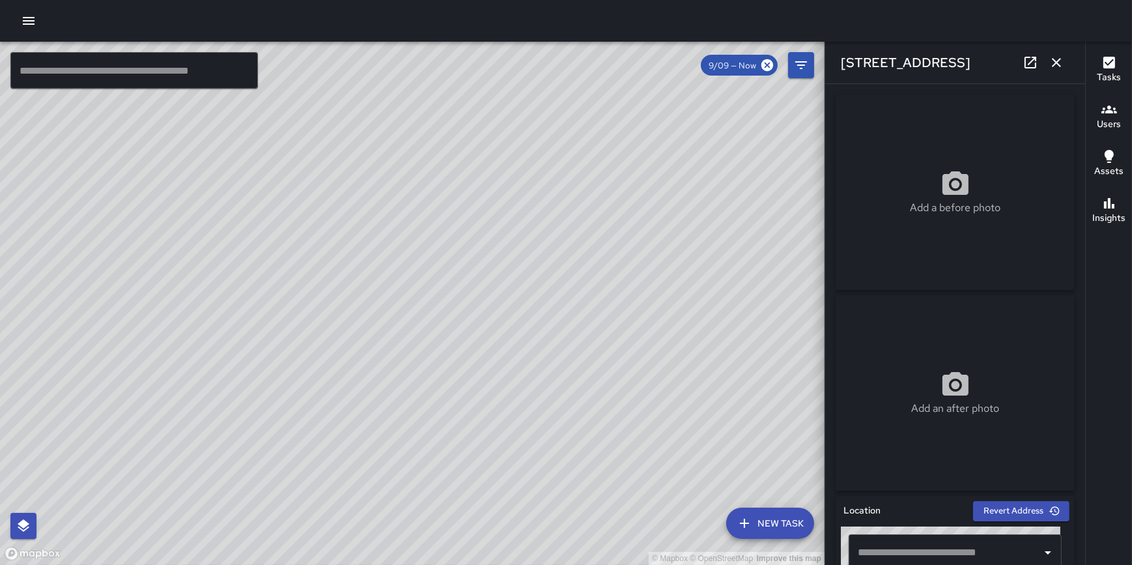
type input "**********"
click at [494, 250] on div "© Mapbox © OpenStreetMap Improve this map" at bounding box center [412, 303] width 825 height 523
click at [1051, 60] on icon "button" at bounding box center [1057, 63] width 16 height 16
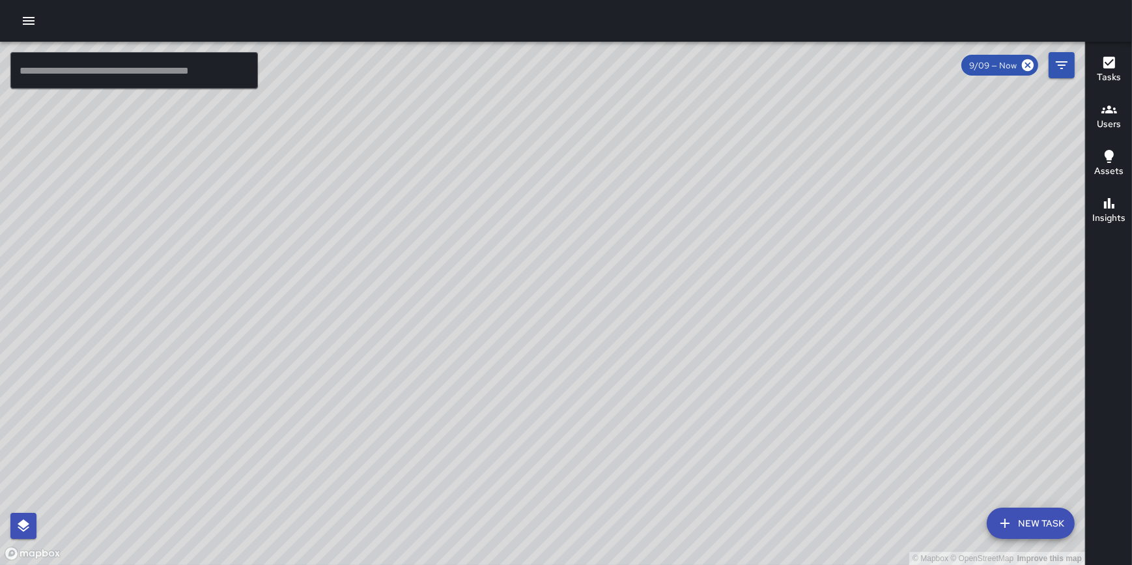
drag, startPoint x: 485, startPoint y: 259, endPoint x: 506, endPoint y: 264, distance: 22.0
click at [506, 264] on div "© Mapbox © OpenStreetMap Improve this map" at bounding box center [542, 303] width 1085 height 523
click at [1030, 515] on button "New Task" at bounding box center [1031, 522] width 88 height 31
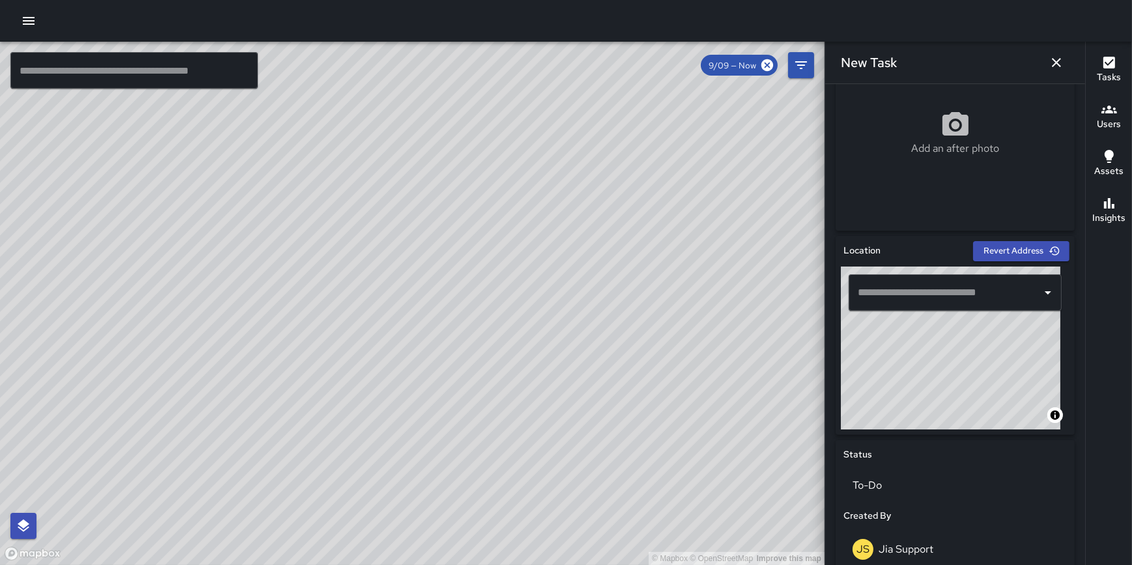
scroll to position [261, 0]
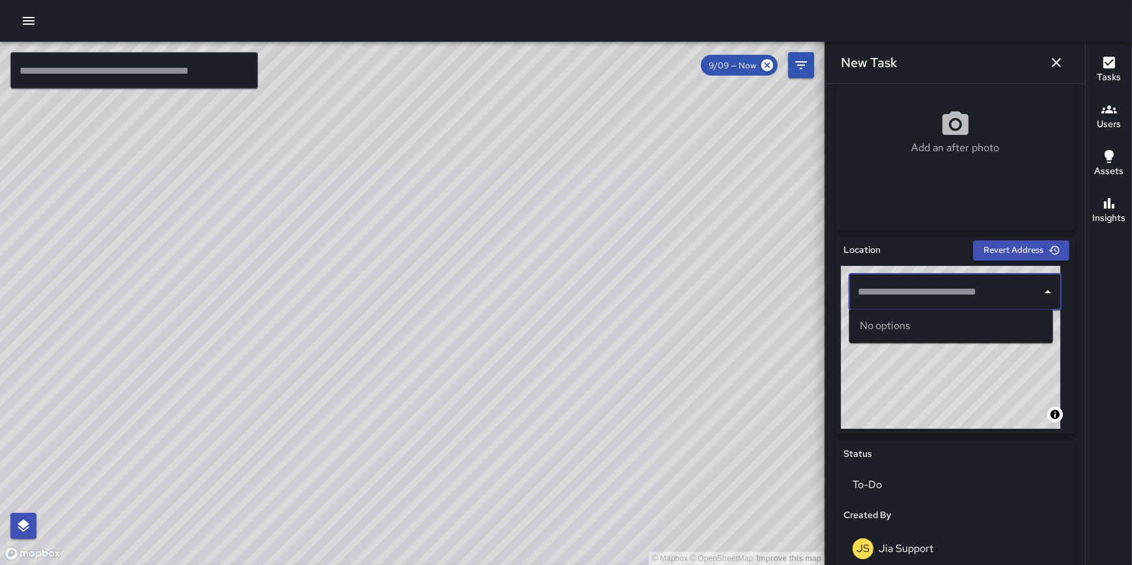
click at [925, 292] on input "text" at bounding box center [946, 291] width 182 height 25
drag, startPoint x: 930, startPoint y: 295, endPoint x: 828, endPoint y: 297, distance: 102.3
click at [828, 297] on div "Add a before photo Add an after photo Location Revert Address © Mapbox © OpenSt…" at bounding box center [955, 324] width 260 height 481
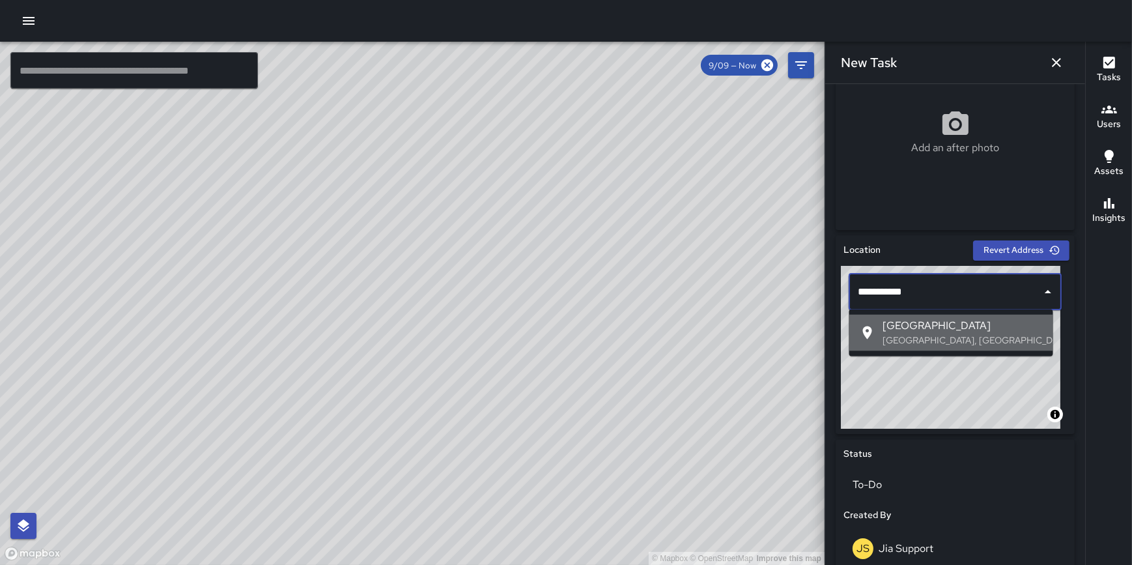
click at [916, 328] on span "Lake Street" at bounding box center [963, 327] width 160 height 16
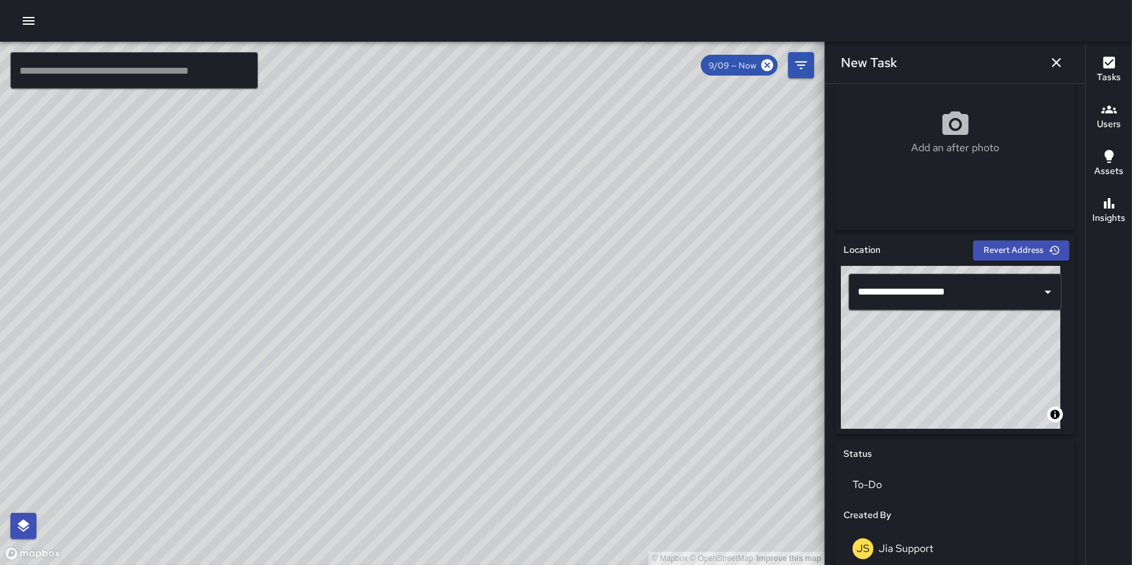
click at [898, 429] on div "**********" at bounding box center [955, 334] width 239 height 199
type input "**********"
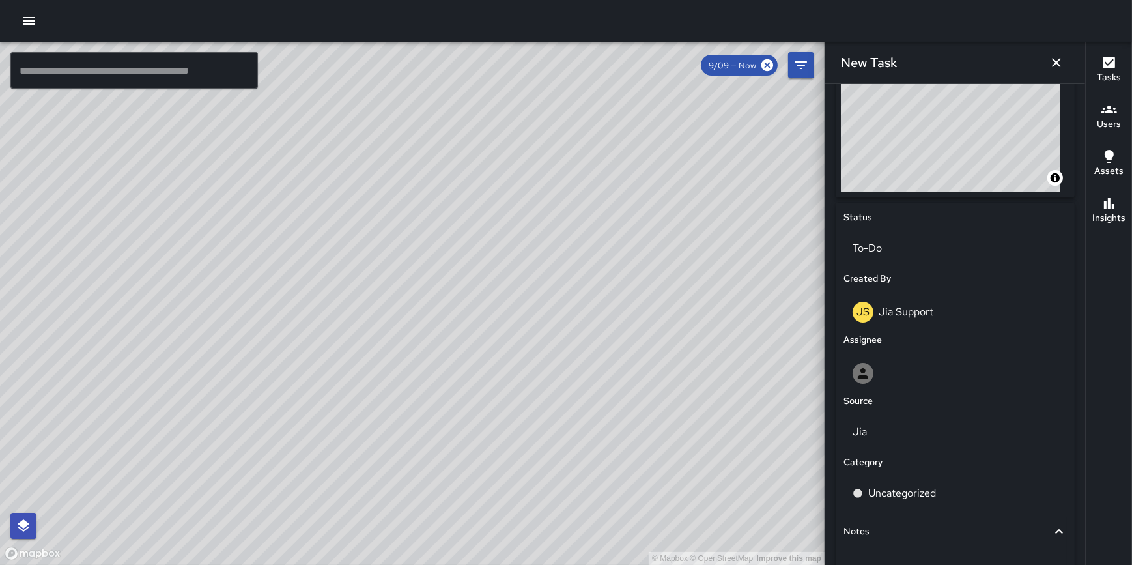
scroll to position [513, 0]
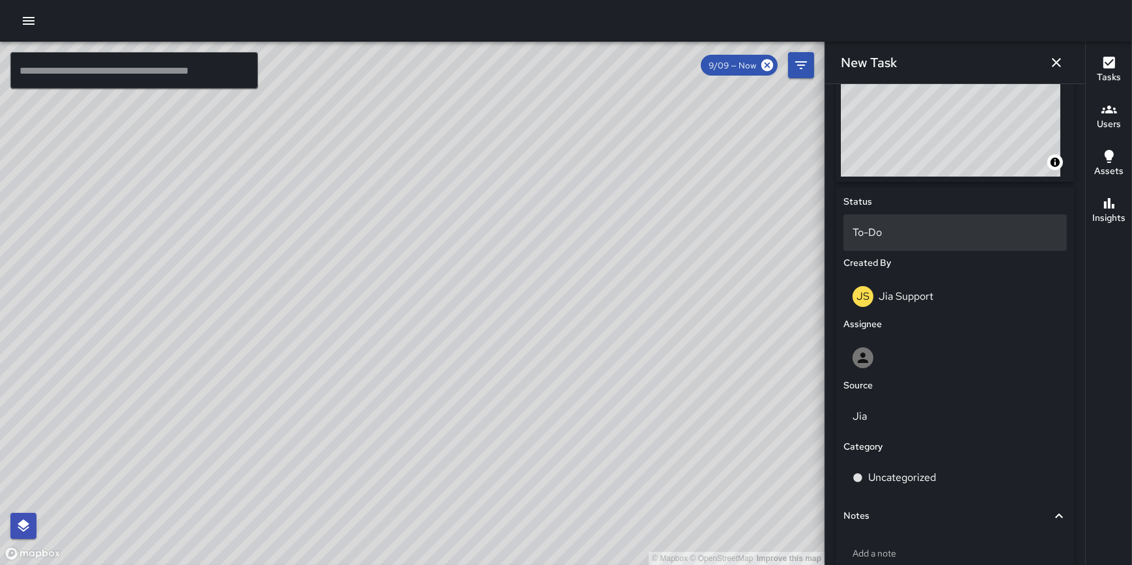
click at [913, 233] on p "To-Do" at bounding box center [955, 233] width 205 height 16
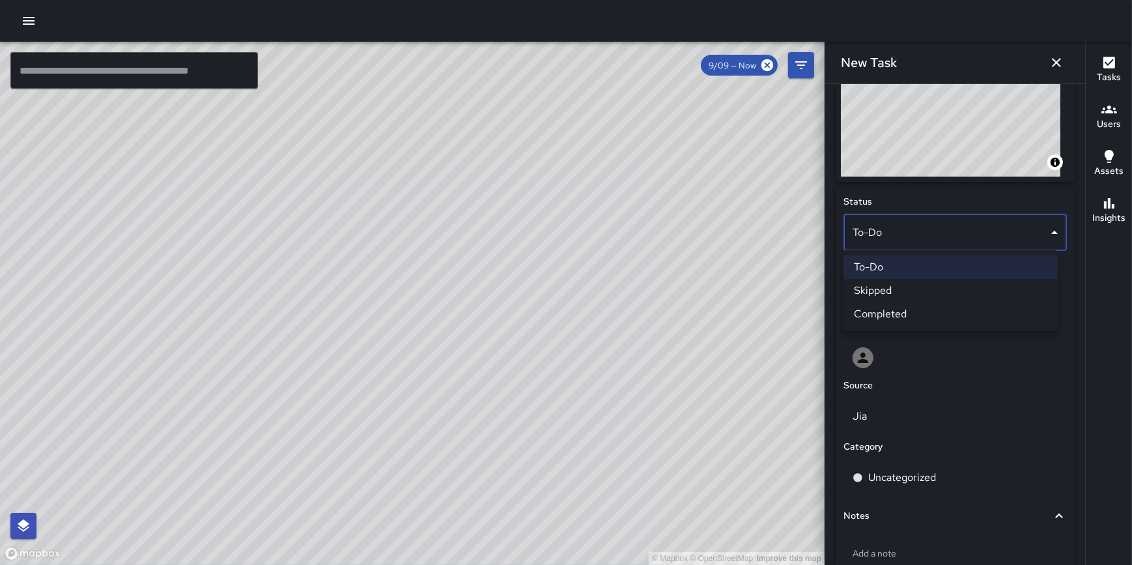
click at [919, 312] on li "Completed" at bounding box center [951, 313] width 214 height 23
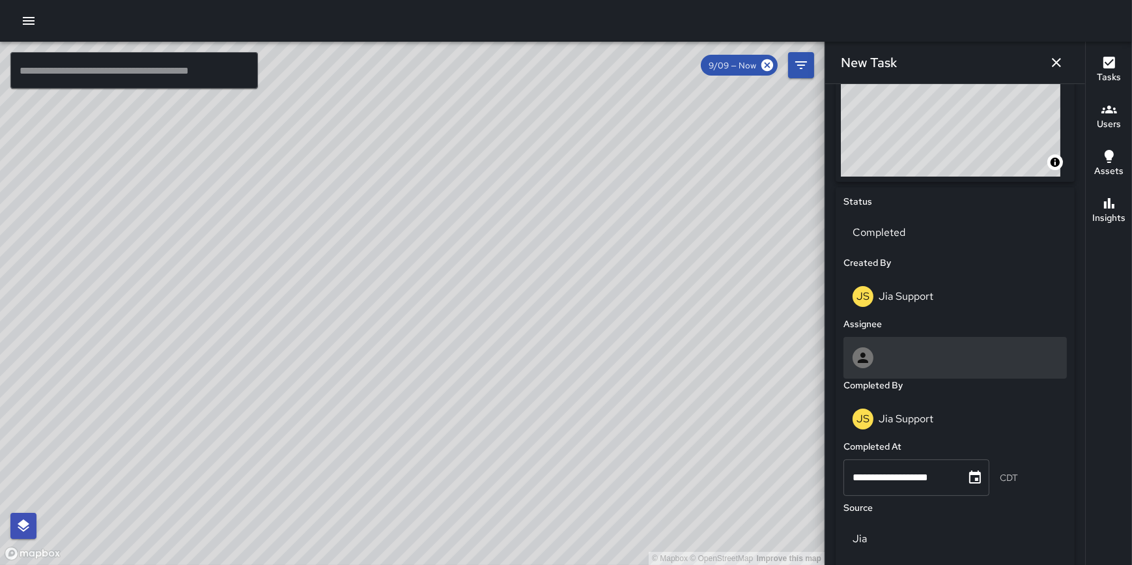
click at [940, 369] on div at bounding box center [955, 358] width 223 height 42
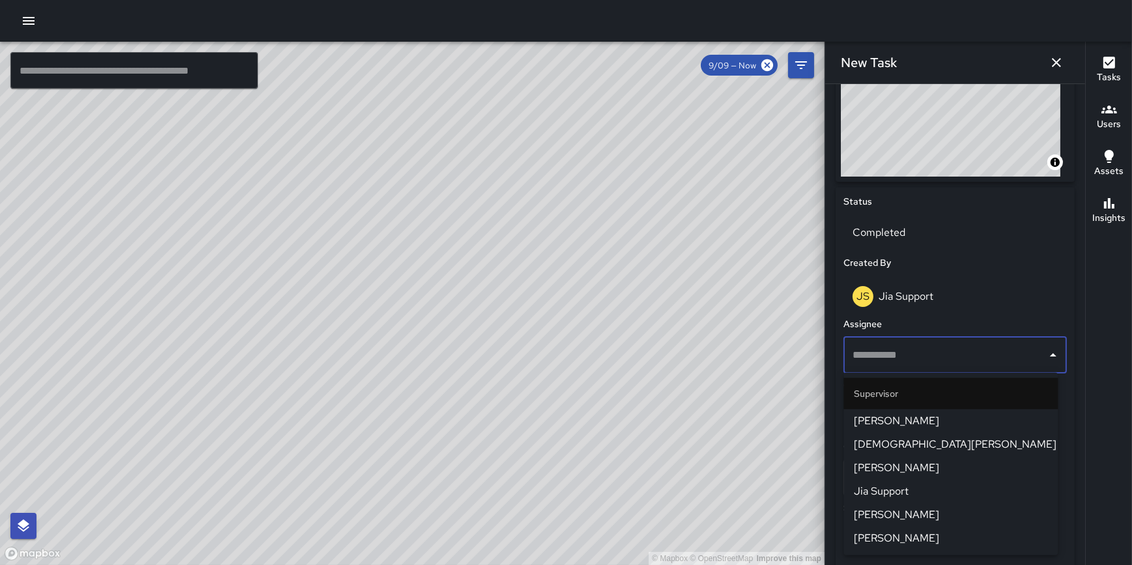
drag, startPoint x: 933, startPoint y: 469, endPoint x: 932, endPoint y: 485, distance: 16.3
click at [932, 485] on ul "Supervisor Matt Allen Christian Martin Nelson Winrow Jia Support Nelson Winrow …" at bounding box center [951, 464] width 214 height 182
click at [926, 485] on span "Jia Support" at bounding box center [950, 491] width 193 height 16
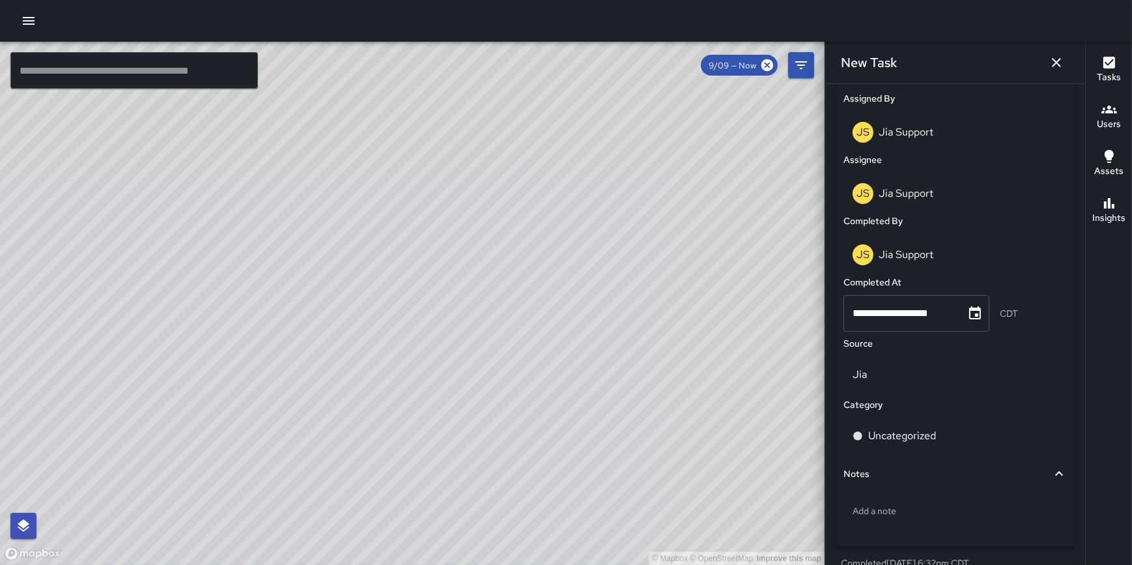
scroll to position [792, 0]
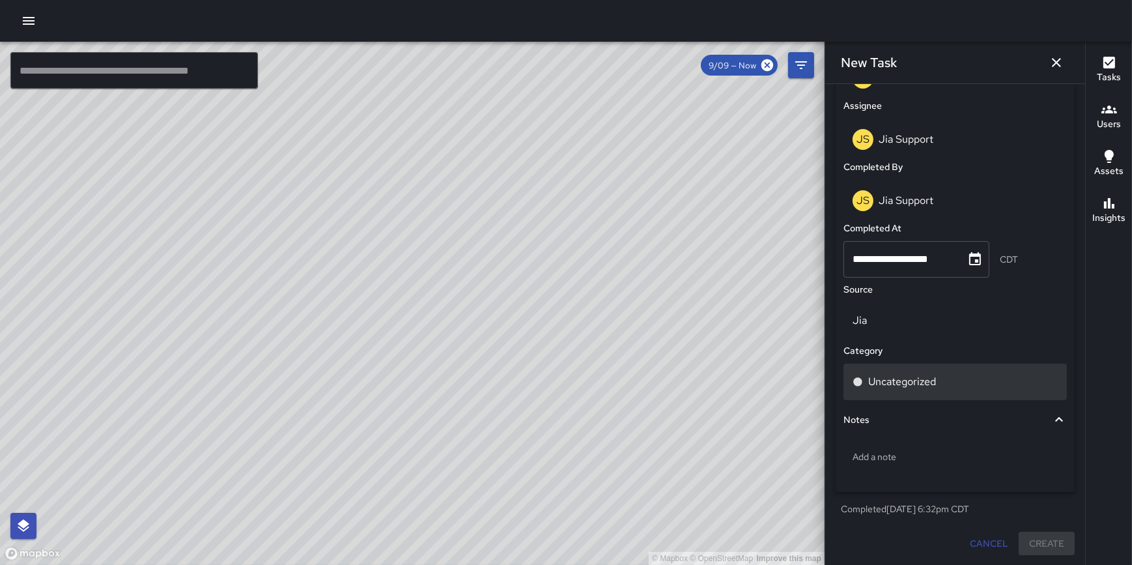
click at [937, 381] on div "Uncategorized" at bounding box center [955, 382] width 205 height 16
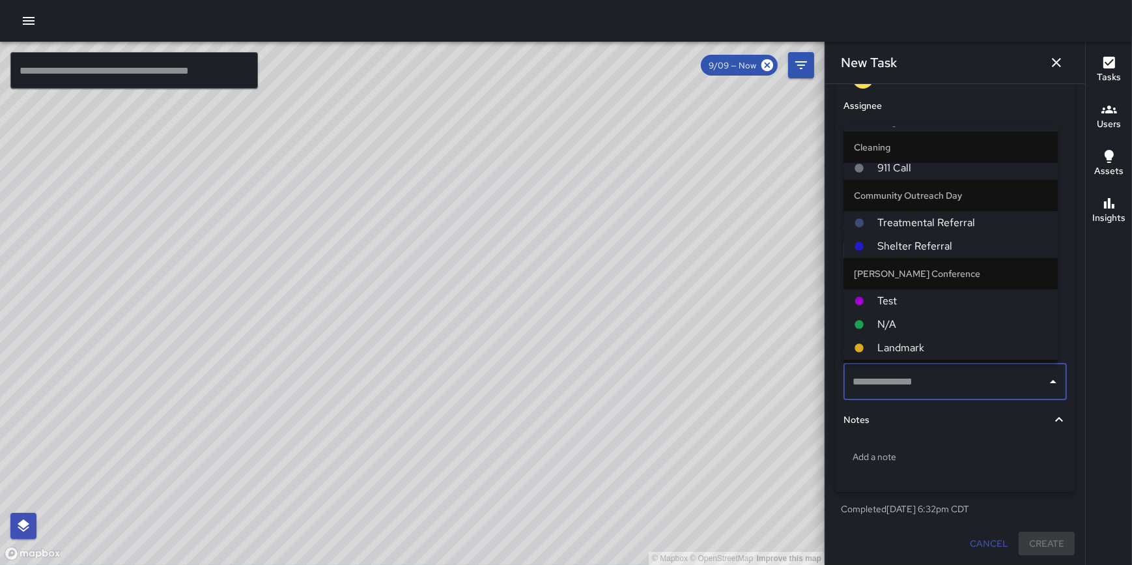
scroll to position [150, 0]
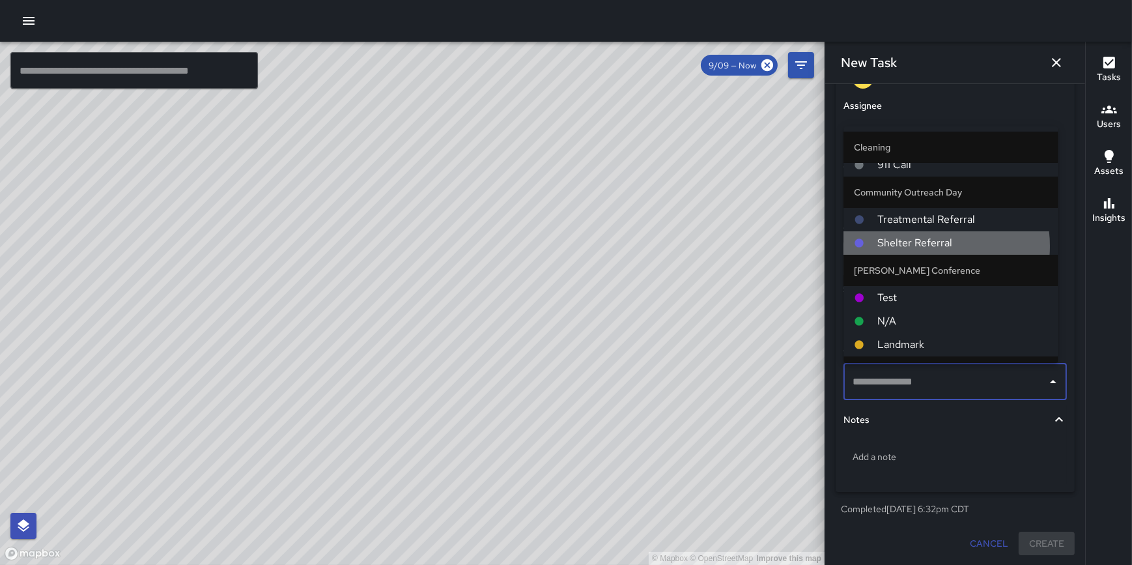
click at [931, 245] on span "Shelter Referral" at bounding box center [962, 243] width 170 height 16
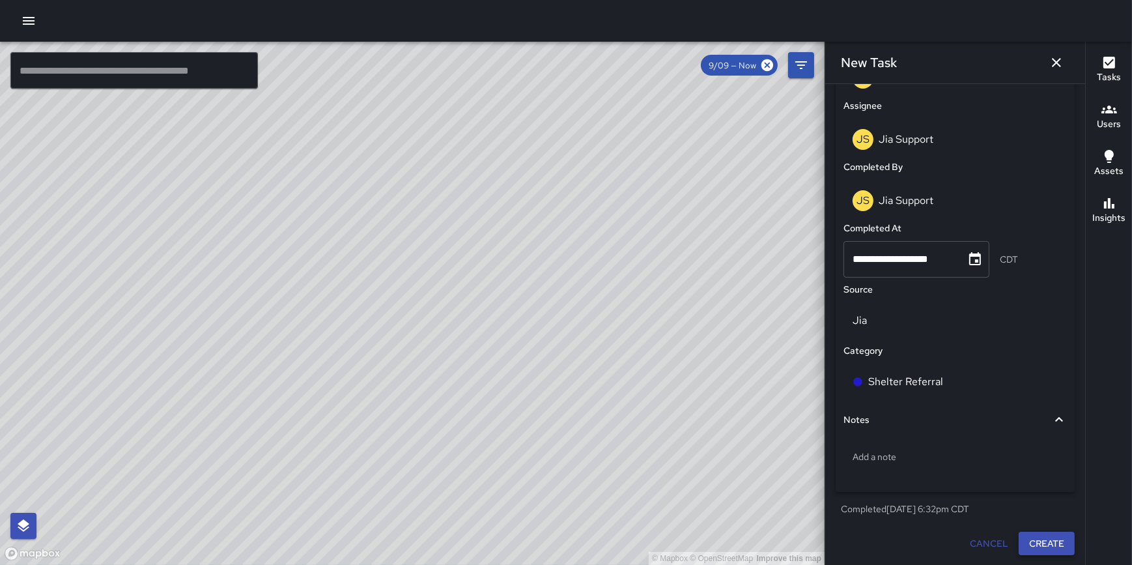
click at [1037, 535] on button "Create" at bounding box center [1047, 544] width 56 height 24
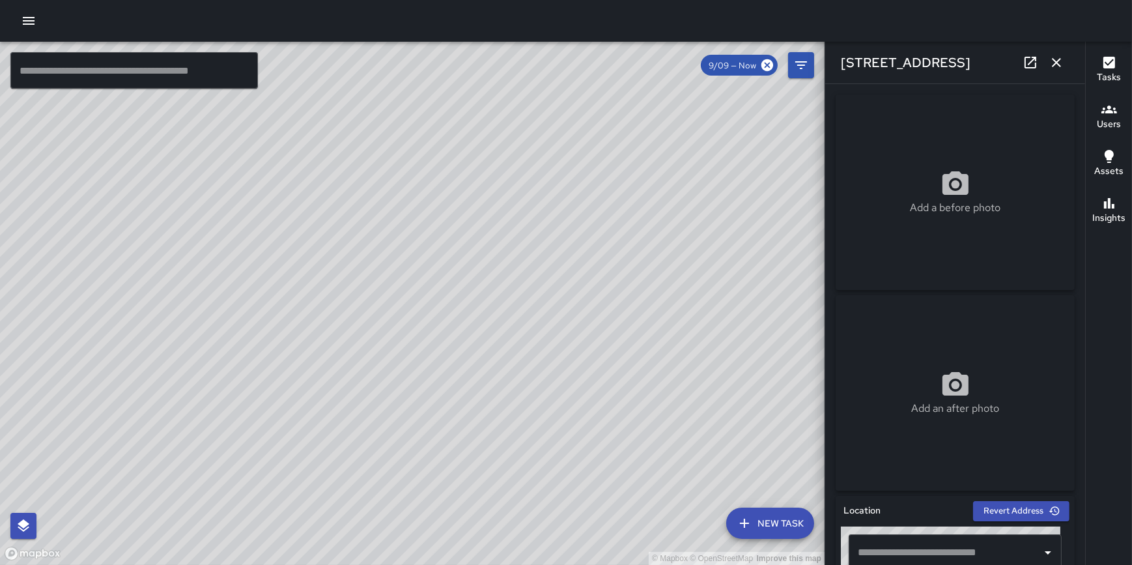
type input "**********"
click at [432, 272] on div "© Mapbox © OpenStreetMap Improve this map" at bounding box center [412, 303] width 825 height 523
click at [345, 285] on div "© Mapbox © OpenStreetMap Improve this map" at bounding box center [412, 303] width 825 height 523
drag, startPoint x: 1060, startPoint y: 59, endPoint x: 1039, endPoint y: 71, distance: 24.2
click at [1061, 61] on icon "button" at bounding box center [1057, 63] width 16 height 16
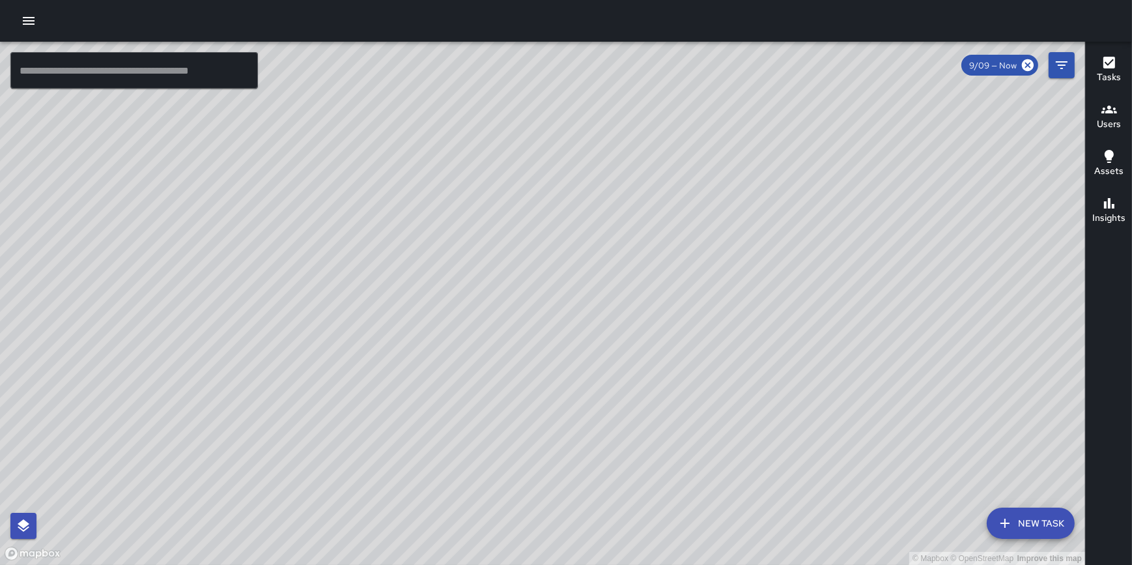
drag, startPoint x: 831, startPoint y: 300, endPoint x: 751, endPoint y: 335, distance: 86.9
click at [751, 335] on div "© Mapbox © OpenStreetMap Improve this map" at bounding box center [542, 303] width 1085 height 523
click at [1003, 514] on button "New Task" at bounding box center [1031, 522] width 88 height 31
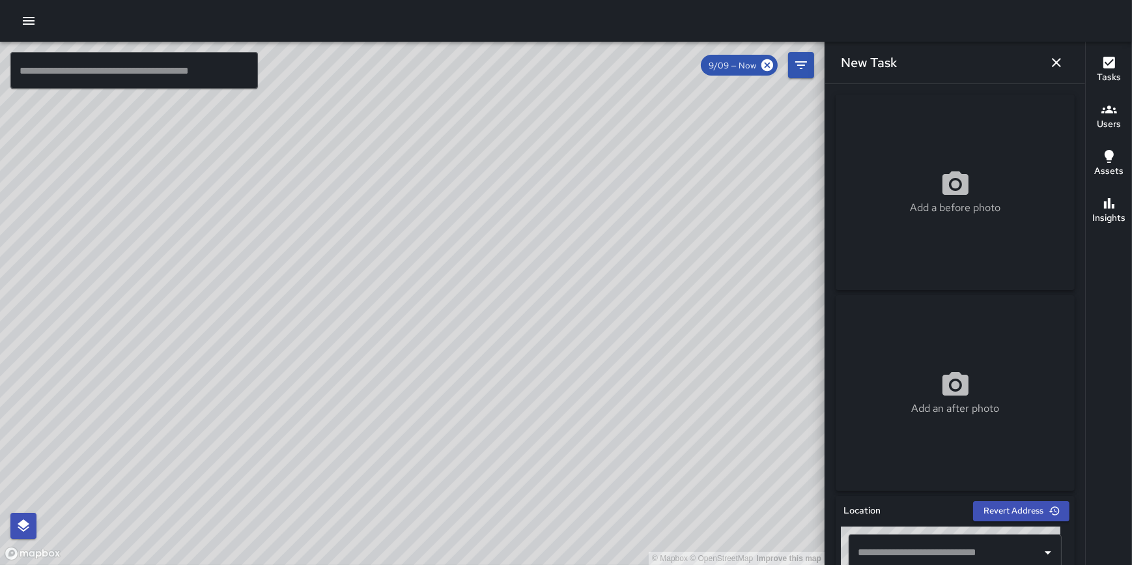
scroll to position [595, 0]
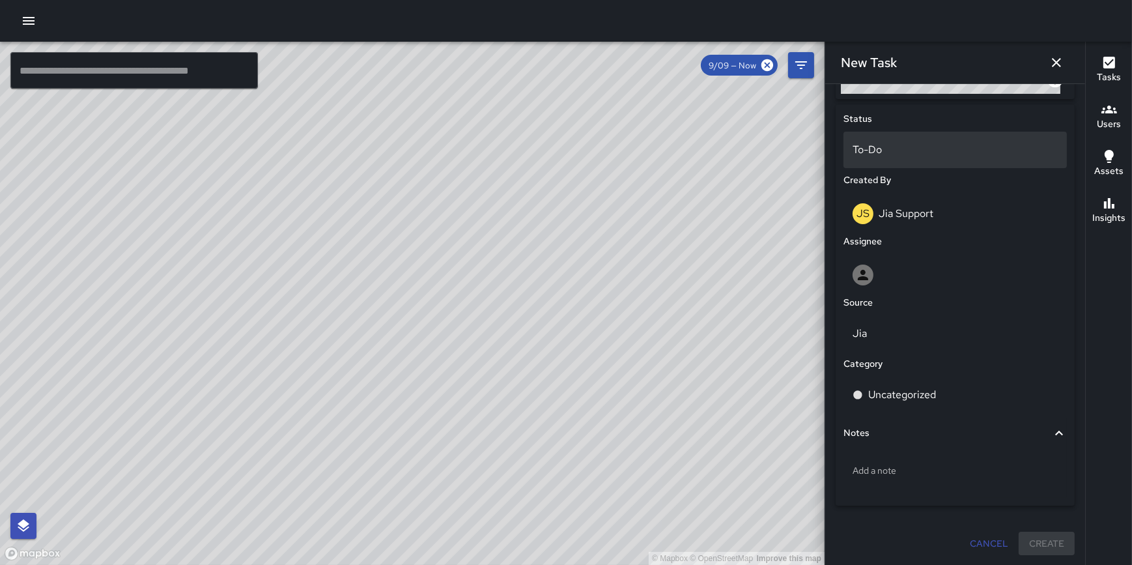
click at [917, 147] on p "To-Do" at bounding box center [955, 150] width 205 height 16
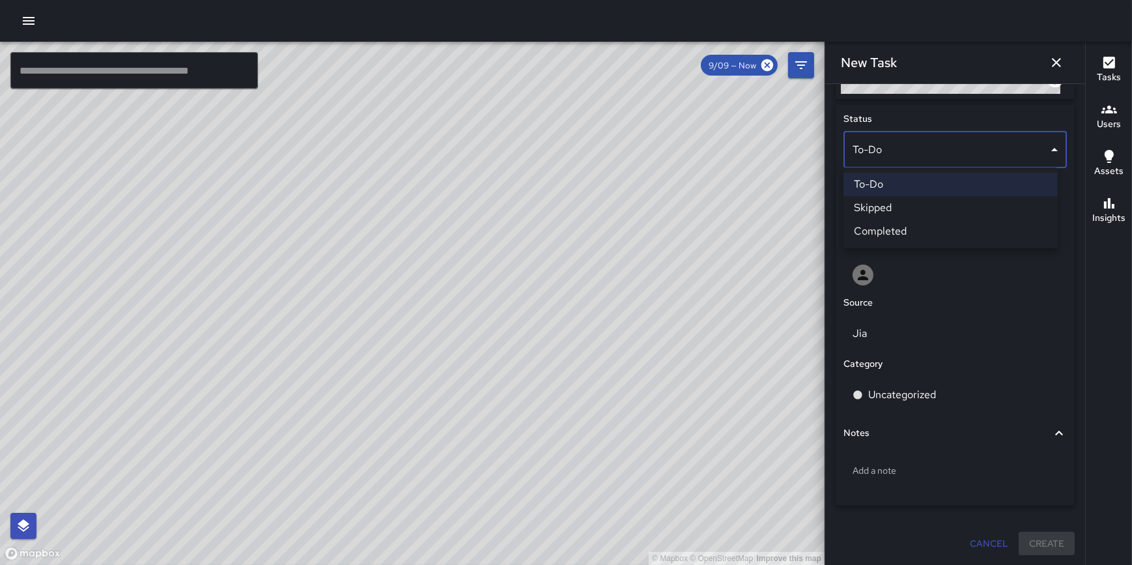
click at [930, 233] on li "Completed" at bounding box center [951, 231] width 214 height 23
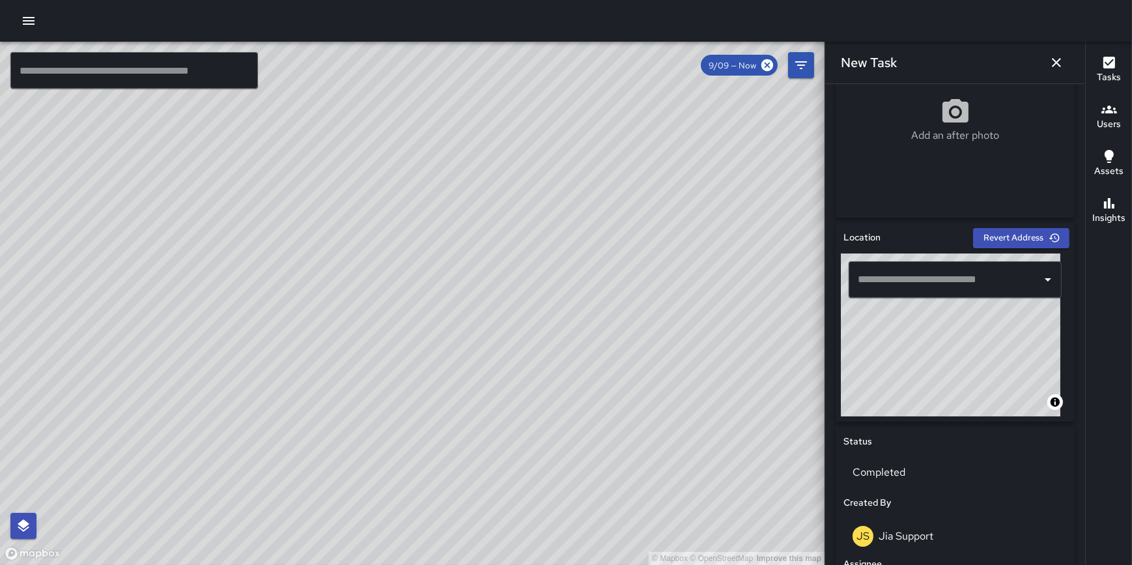
scroll to position [269, 0]
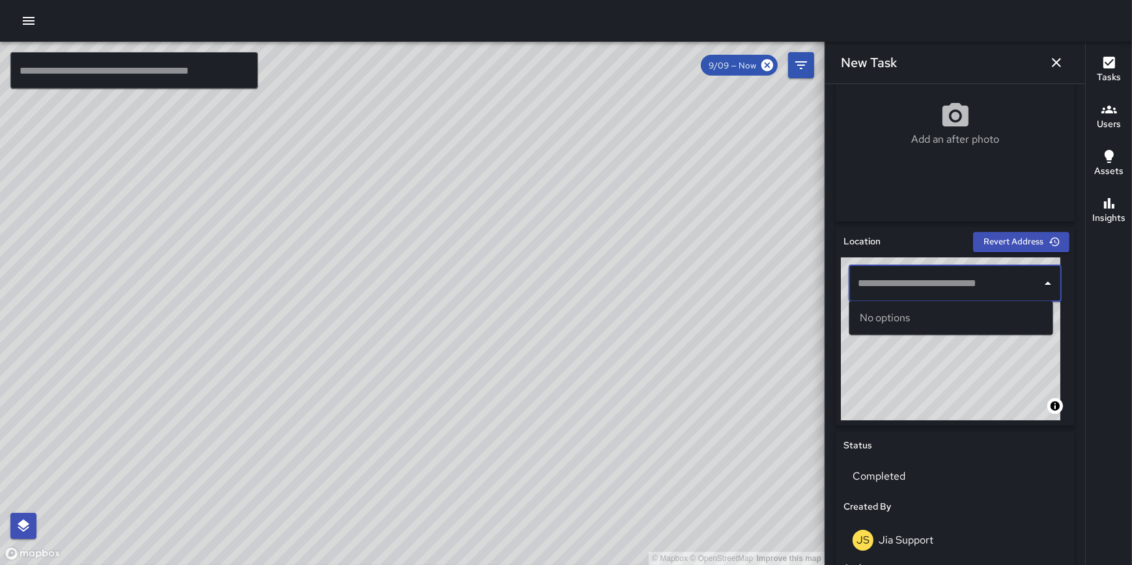
click at [917, 283] on input "text" at bounding box center [946, 283] width 182 height 25
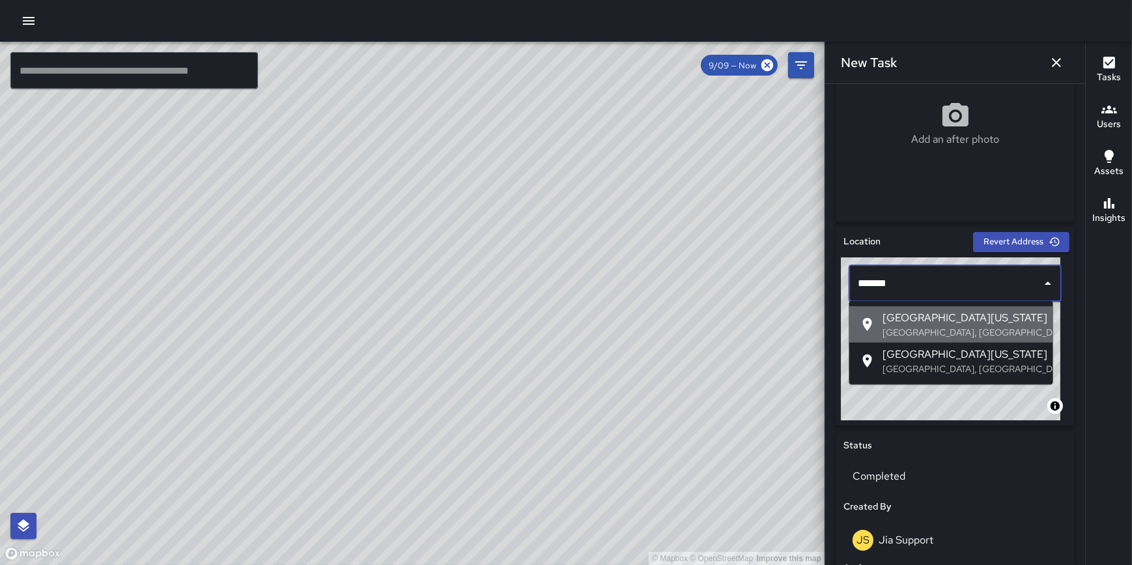
click at [933, 314] on span "East Washington Street" at bounding box center [963, 318] width 160 height 16
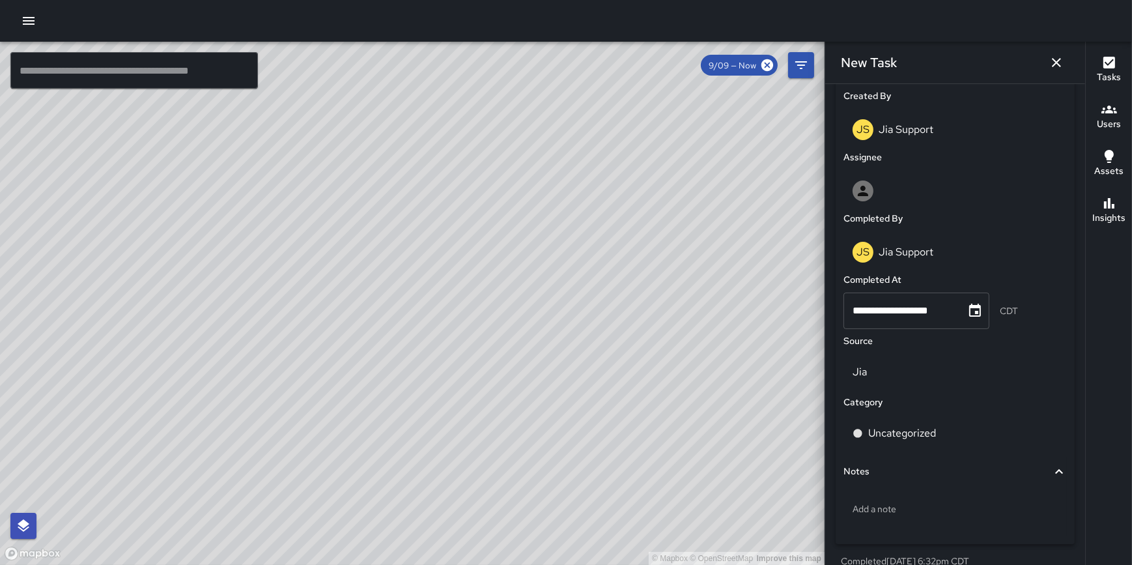
scroll to position [687, 0]
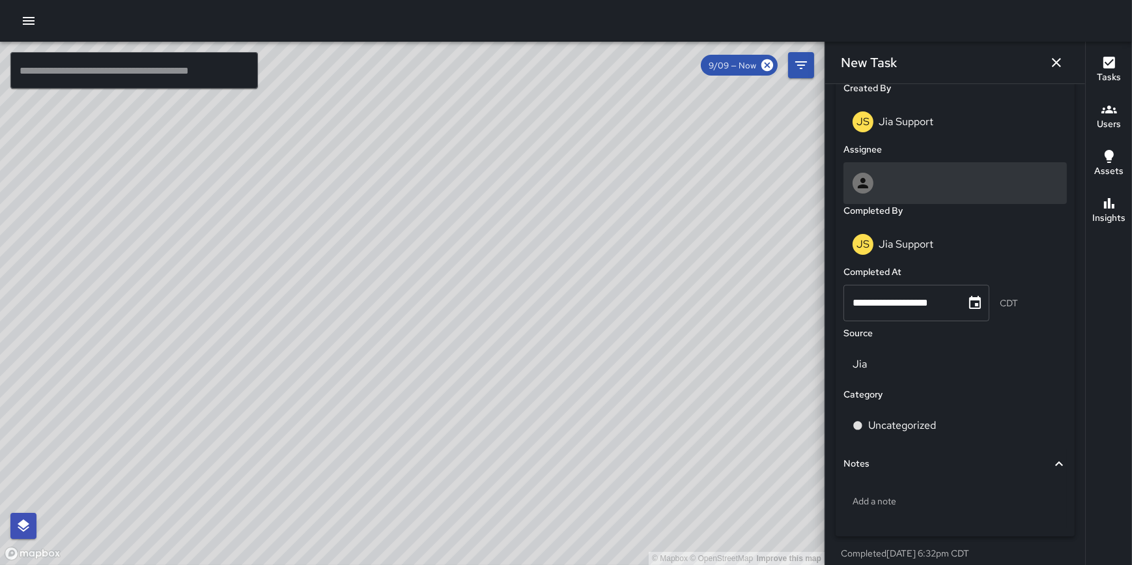
type input "**********"
click at [930, 177] on div at bounding box center [955, 183] width 205 height 21
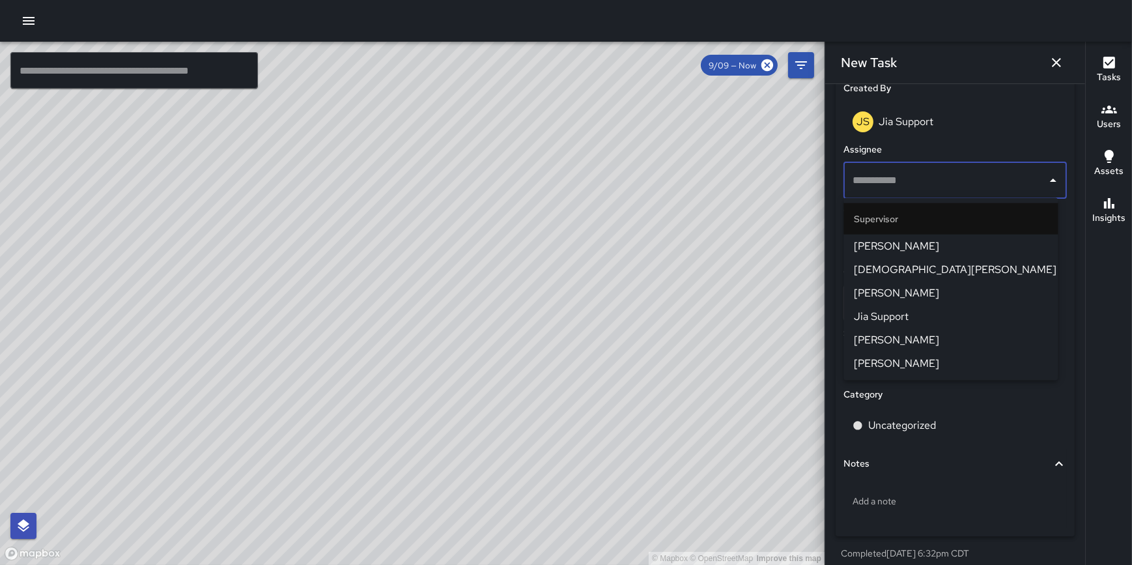
click at [926, 314] on span "Jia Support" at bounding box center [950, 317] width 193 height 16
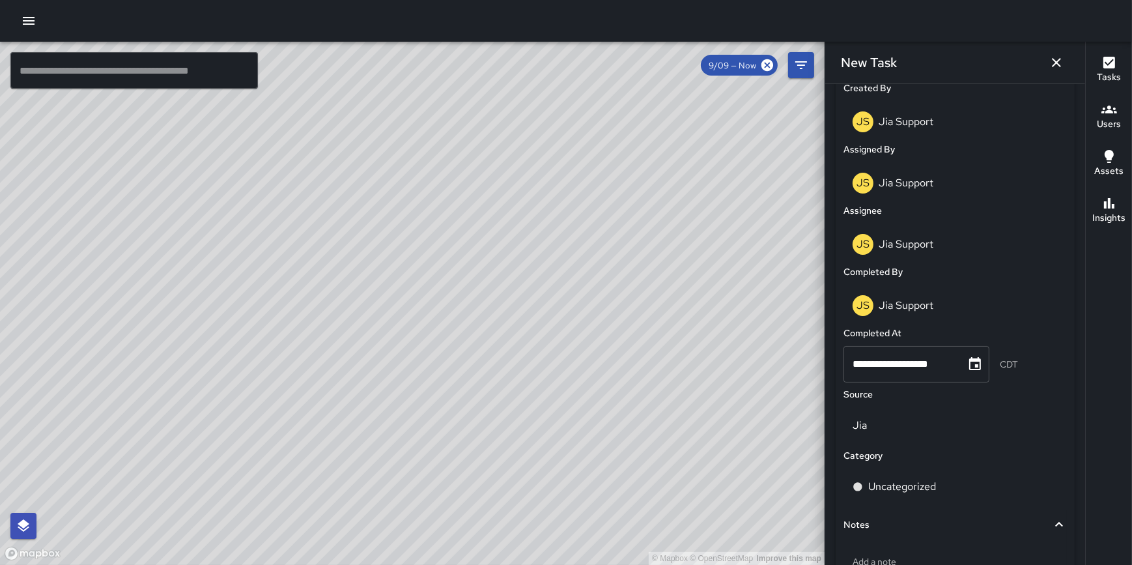
scroll to position [792, 0]
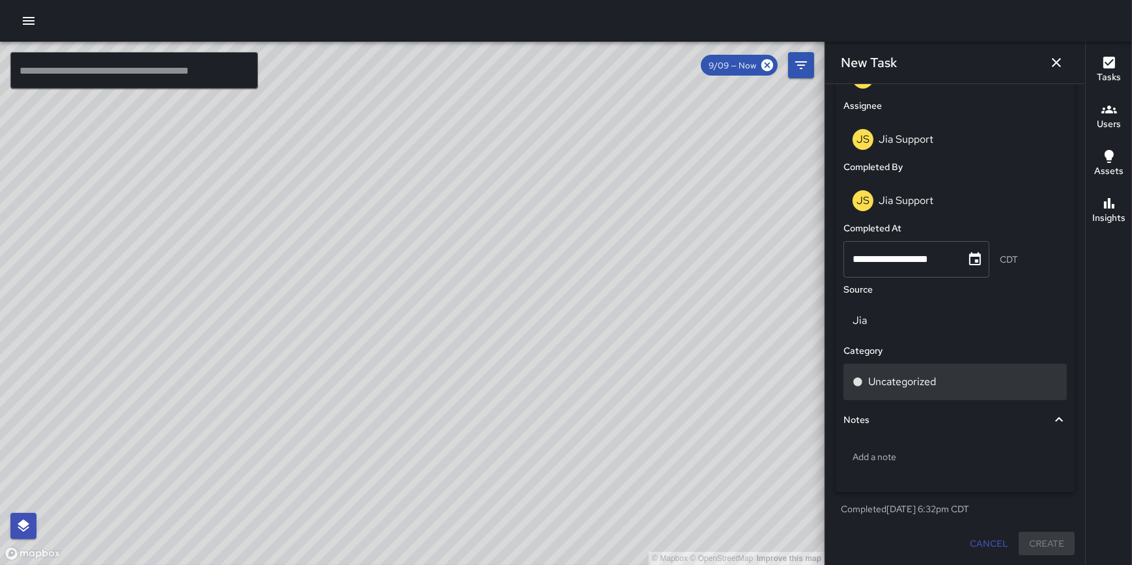
click at [929, 380] on p "Uncategorized" at bounding box center [902, 382] width 68 height 16
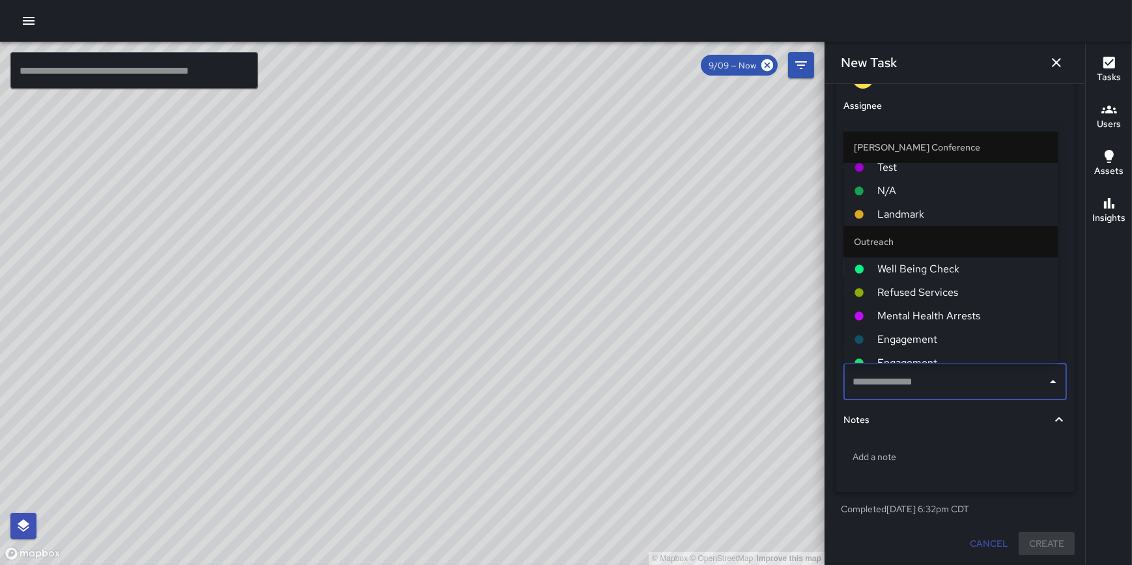
scroll to position [283, 0]
click at [974, 265] on span "Well Being Check" at bounding box center [962, 267] width 170 height 16
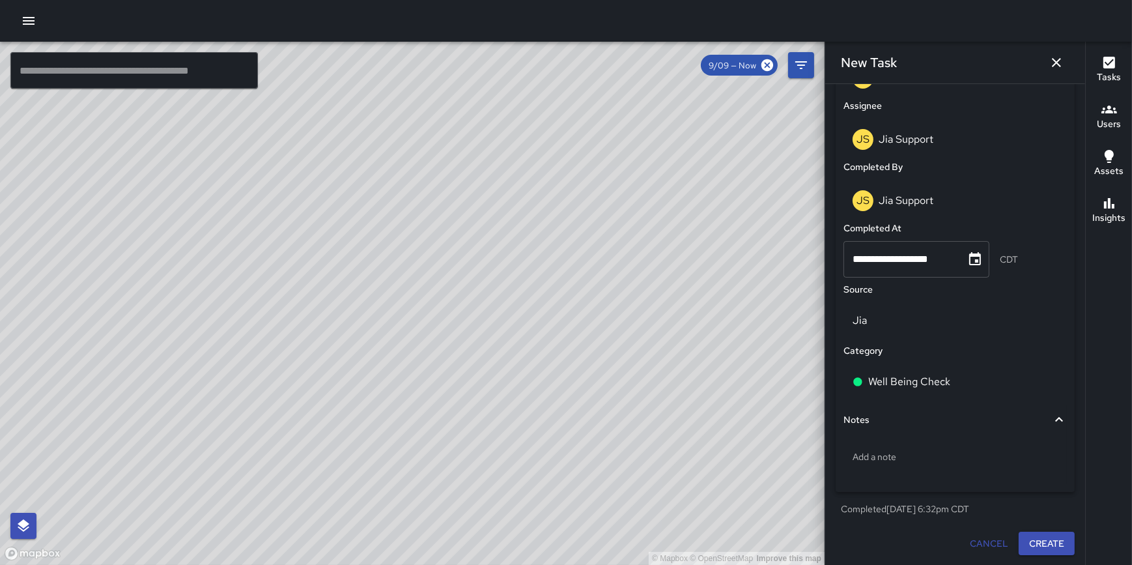
click at [899, 91] on div "[PERSON_NAME] Support" at bounding box center [955, 78] width 223 height 42
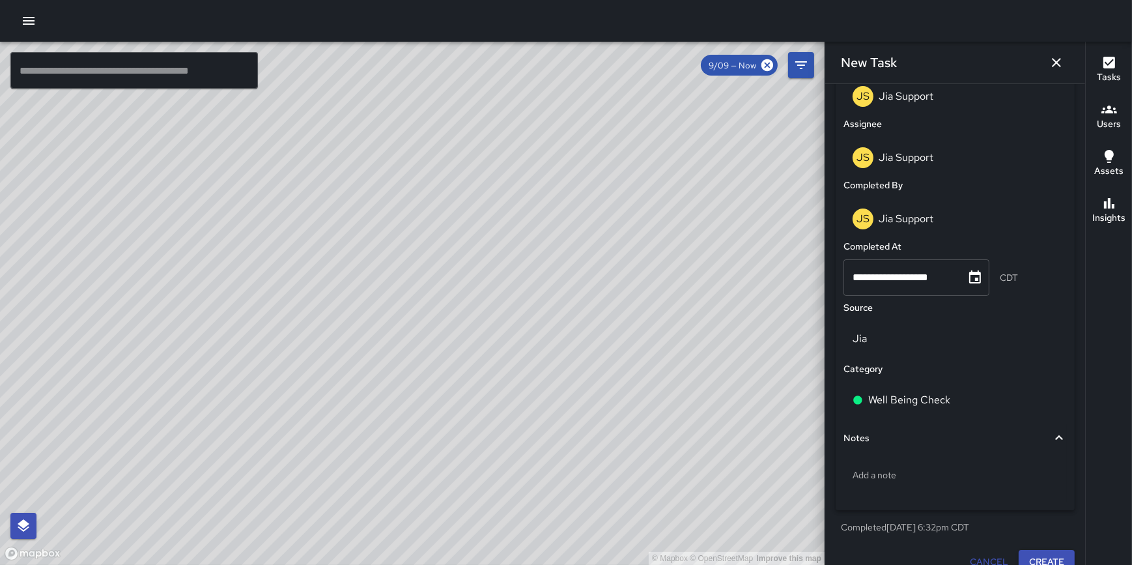
scroll to position [792, 0]
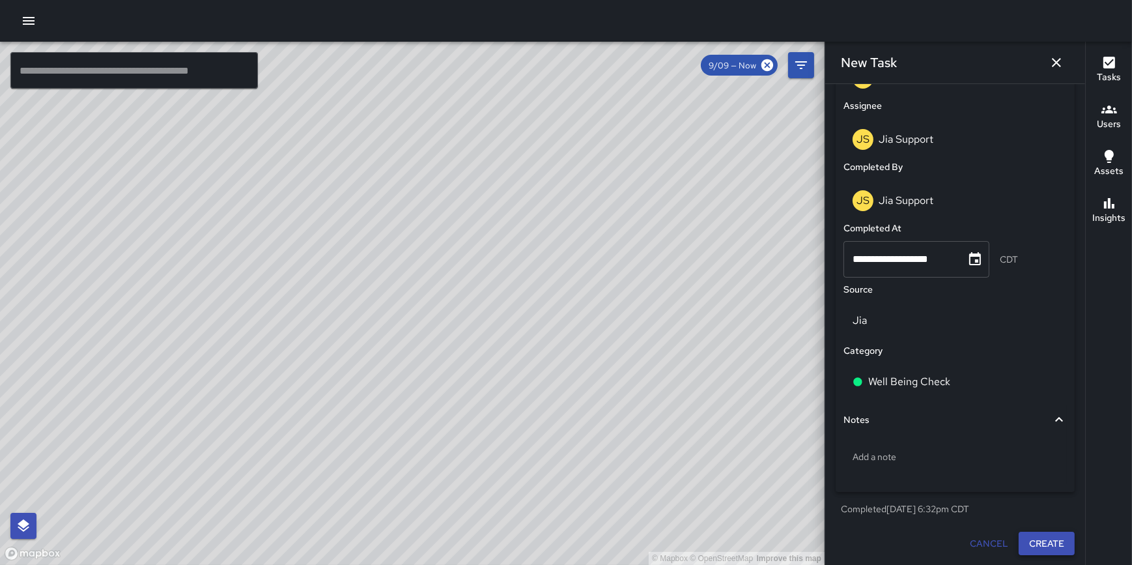
click at [1039, 539] on button "Create" at bounding box center [1047, 544] width 56 height 24
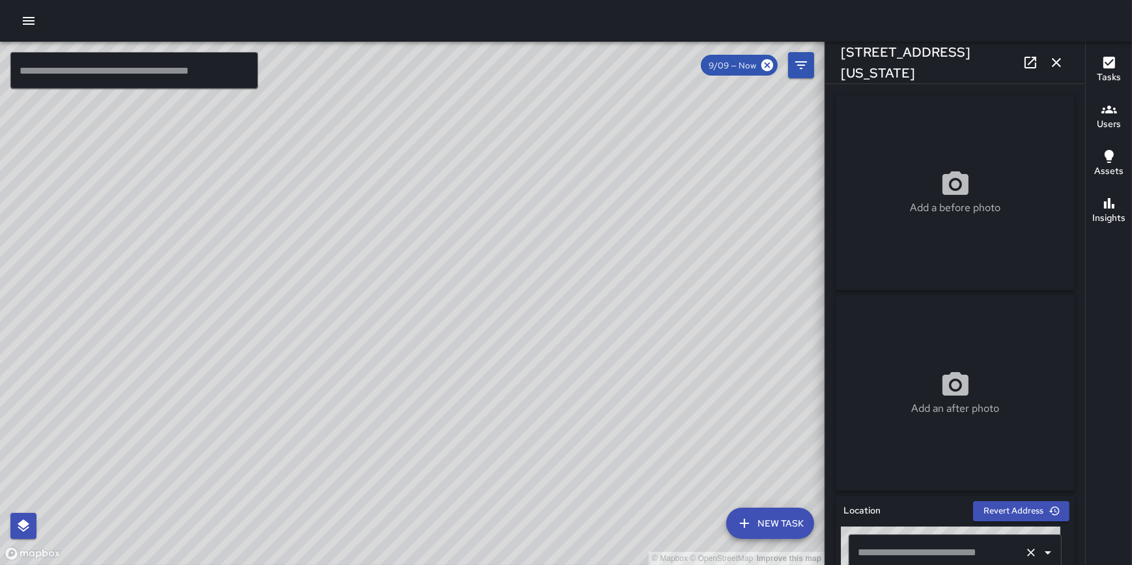
type input "**********"
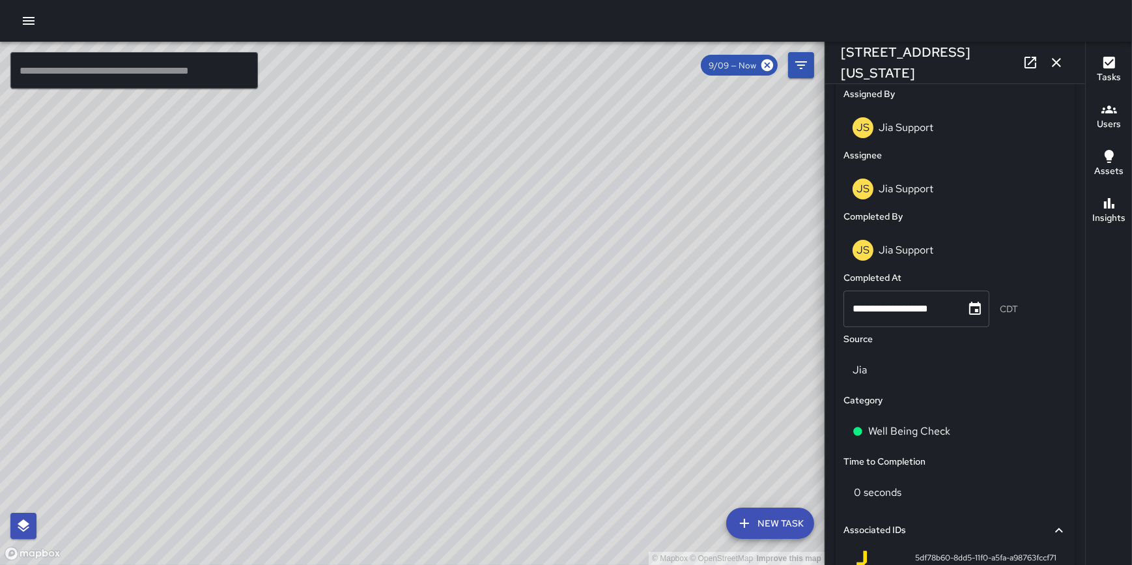
scroll to position [700, 0]
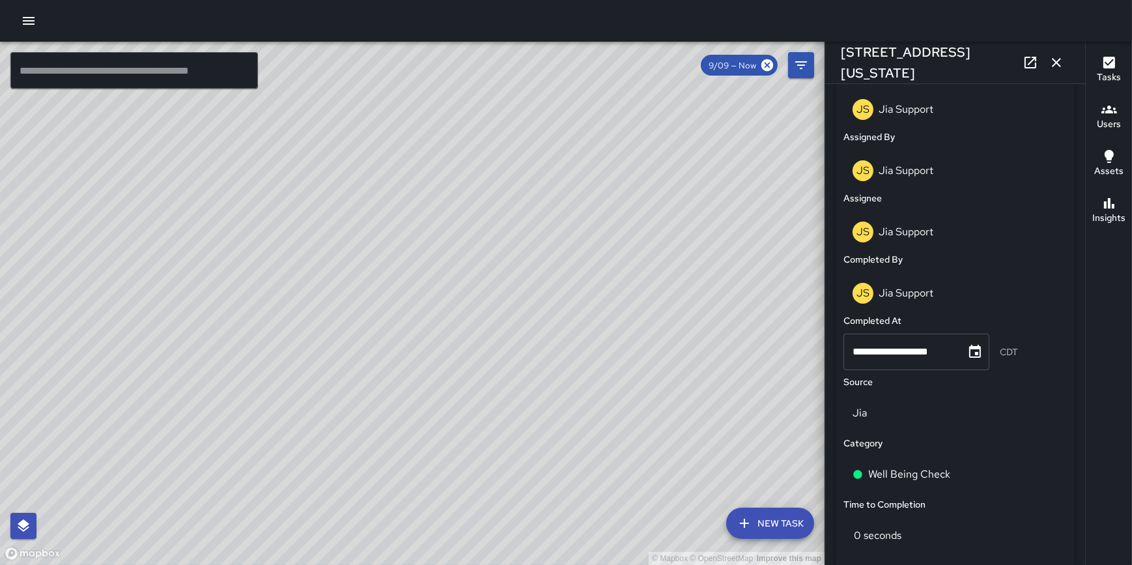
click at [1055, 60] on icon "button" at bounding box center [1057, 63] width 16 height 16
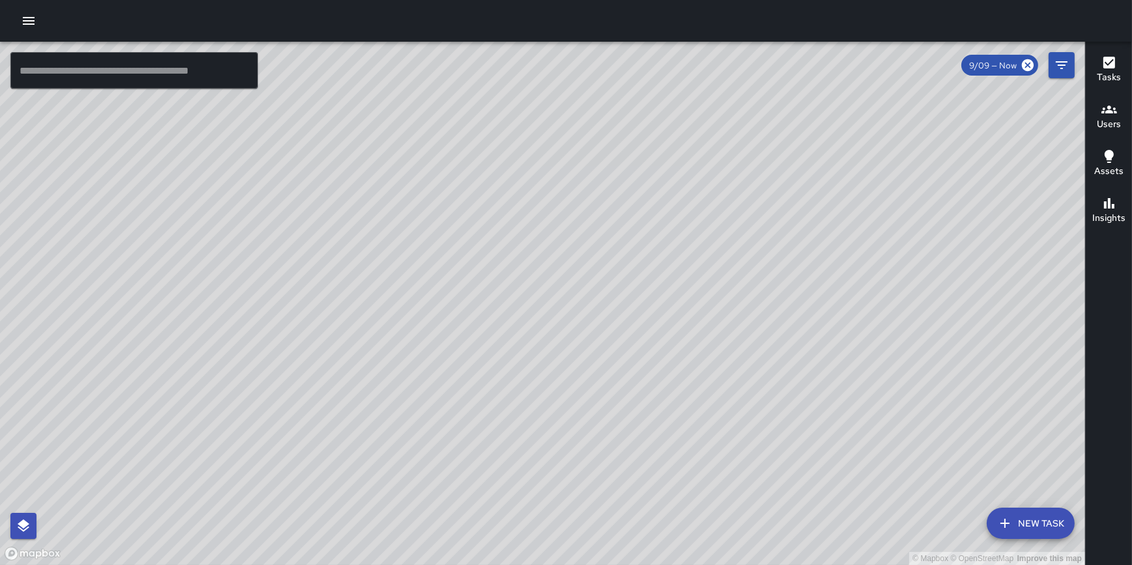
click at [1035, 515] on button "New Task" at bounding box center [1031, 522] width 88 height 31
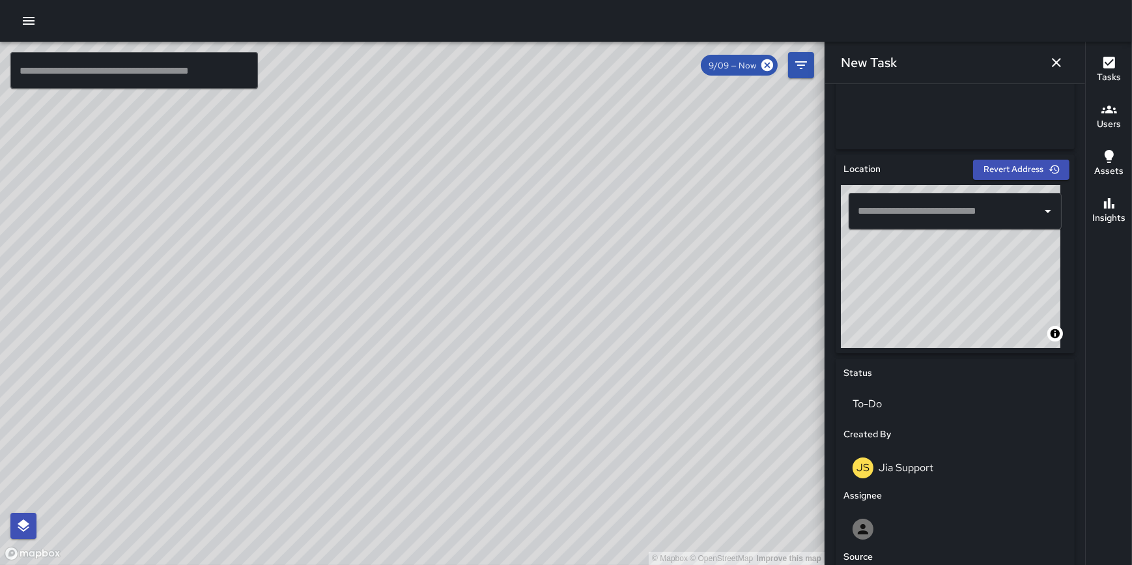
scroll to position [335, 0]
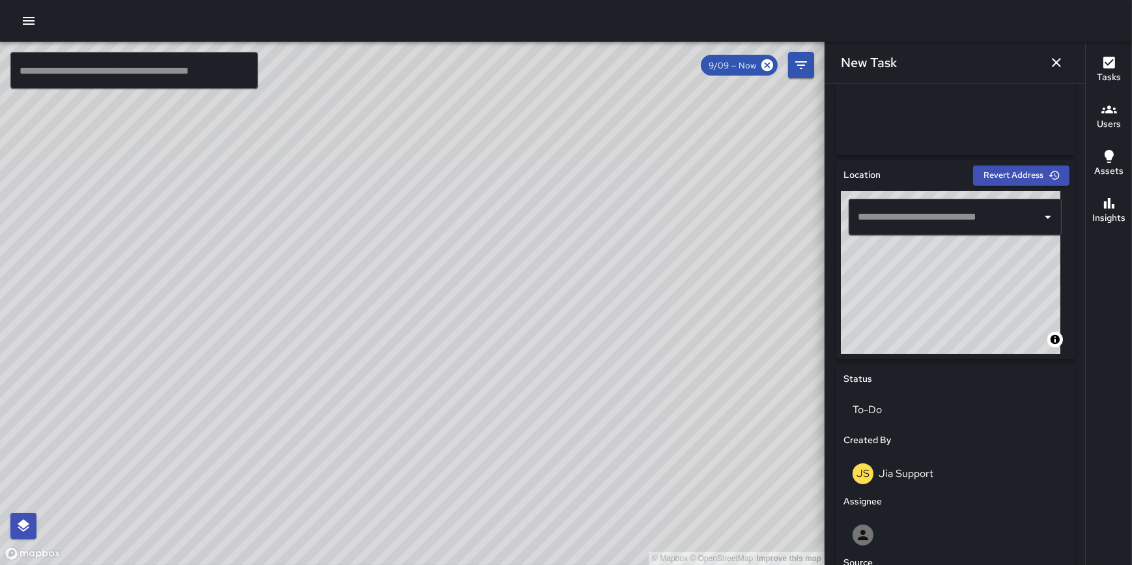
click at [912, 201] on div "​" at bounding box center [955, 217] width 213 height 36
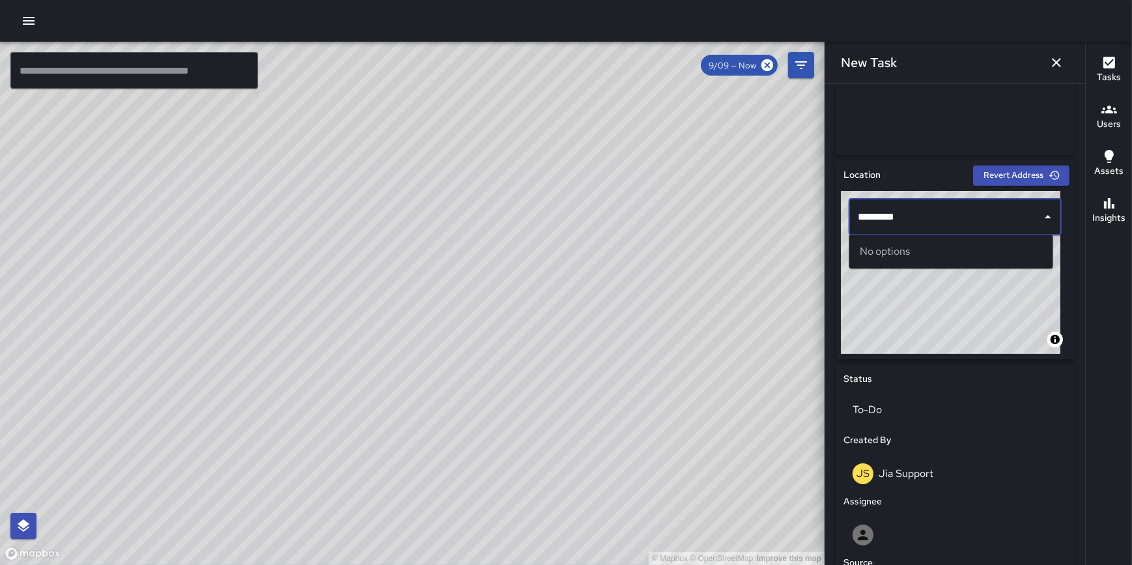
click at [841, 219] on div "© Mapbox © OpenStreetMap Improve this map ********* ​" at bounding box center [955, 272] width 229 height 163
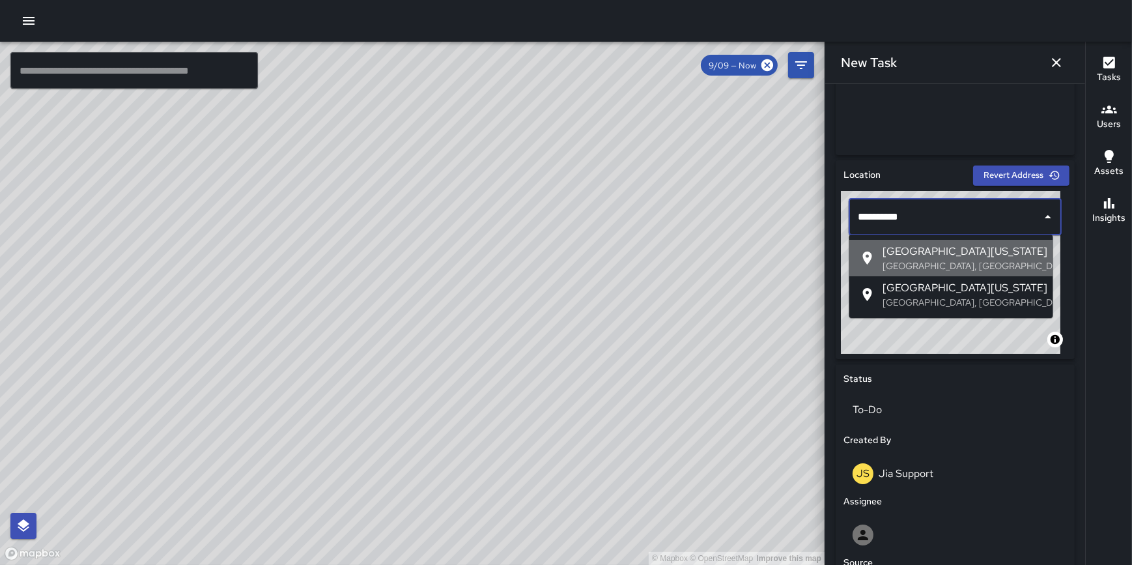
click at [935, 253] on span "East Washington Street" at bounding box center [963, 252] width 160 height 16
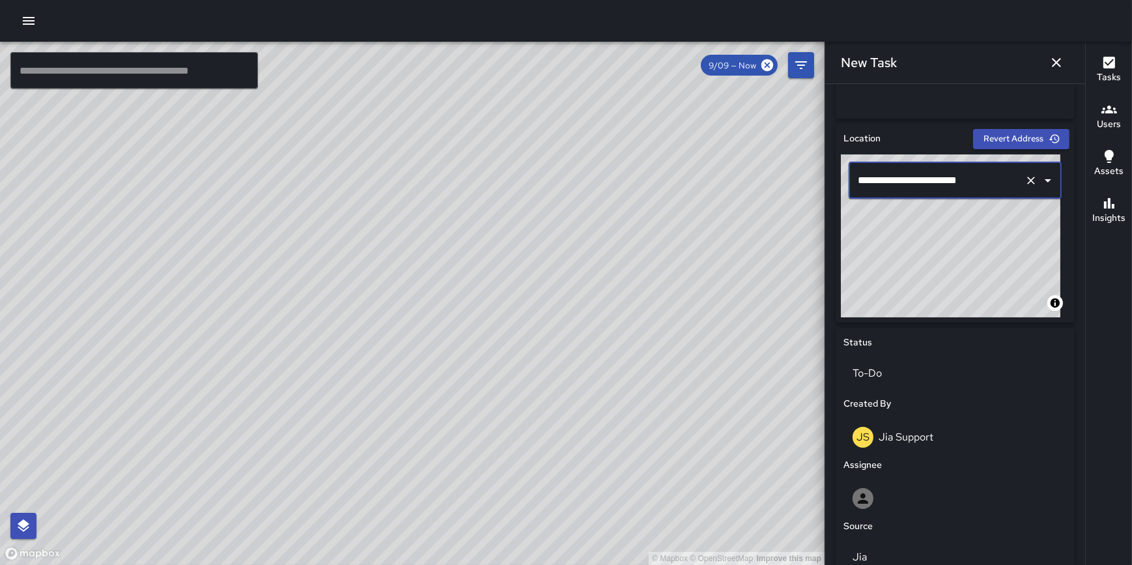
scroll to position [379, 0]
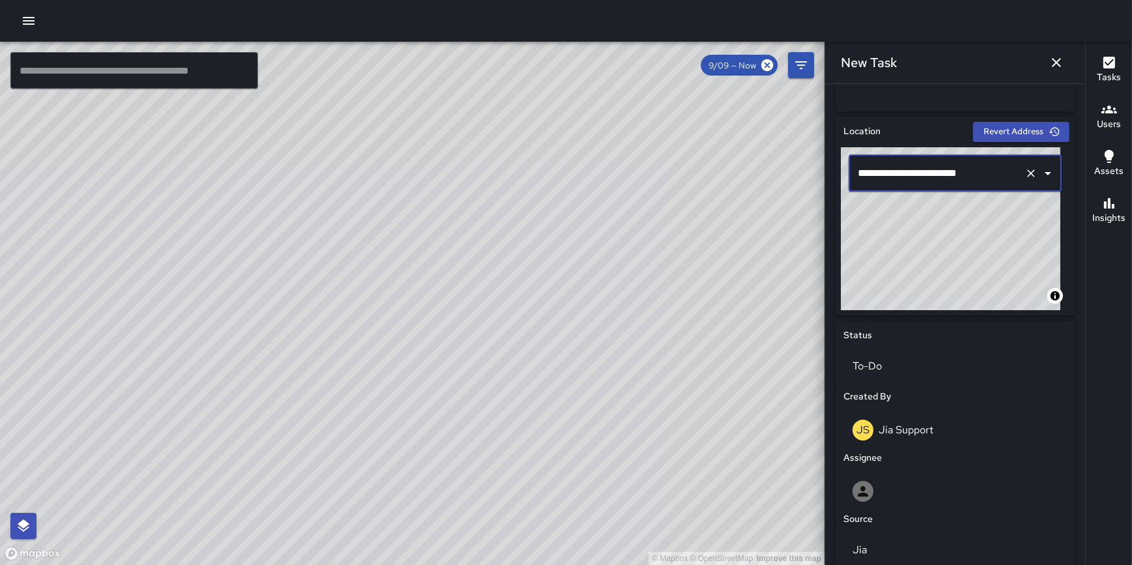
type input "**********"
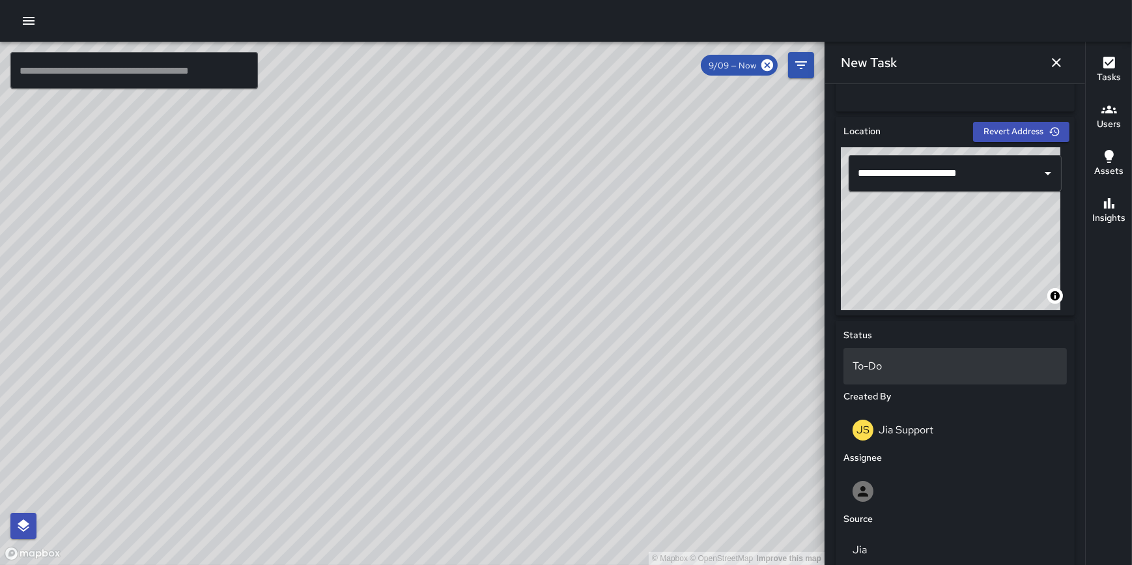
click at [887, 362] on p "To-Do" at bounding box center [955, 366] width 205 height 16
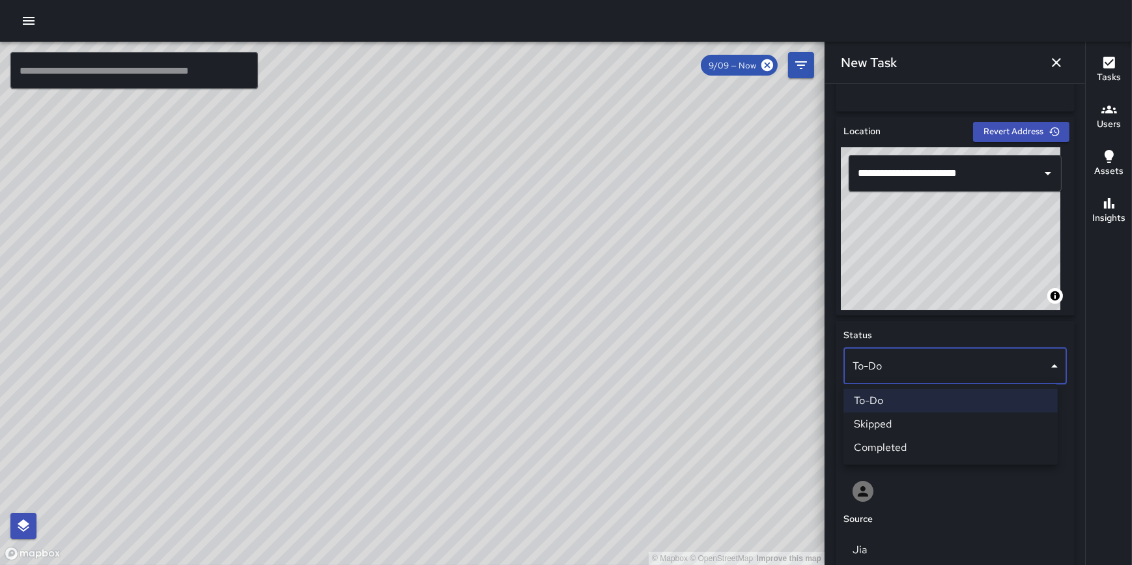
click at [902, 438] on li "Completed" at bounding box center [951, 447] width 214 height 23
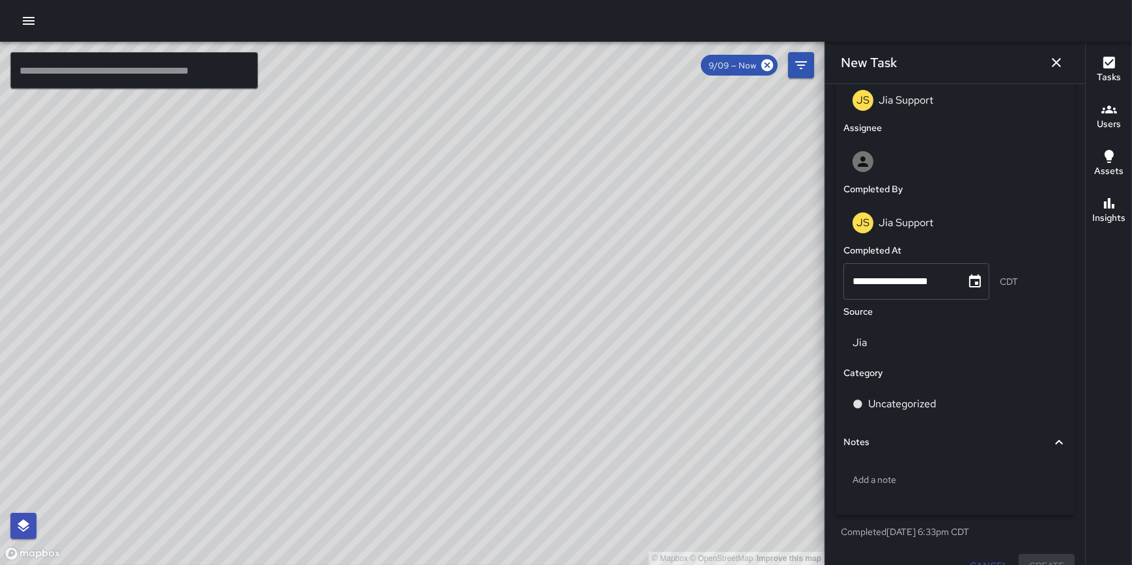
scroll to position [731, 0]
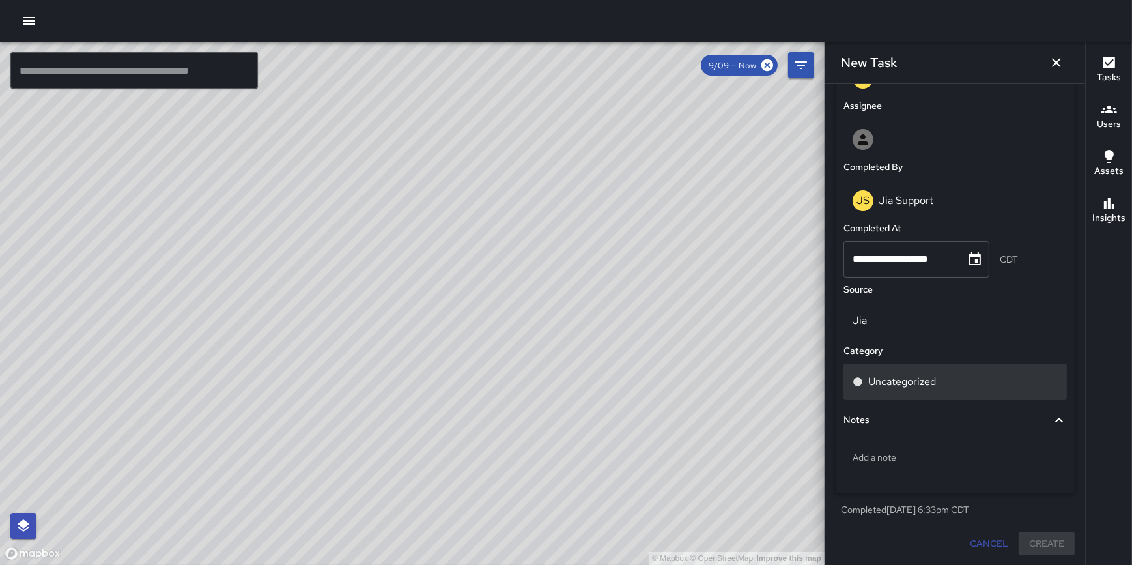
click at [925, 382] on p "Uncategorized" at bounding box center [902, 382] width 68 height 16
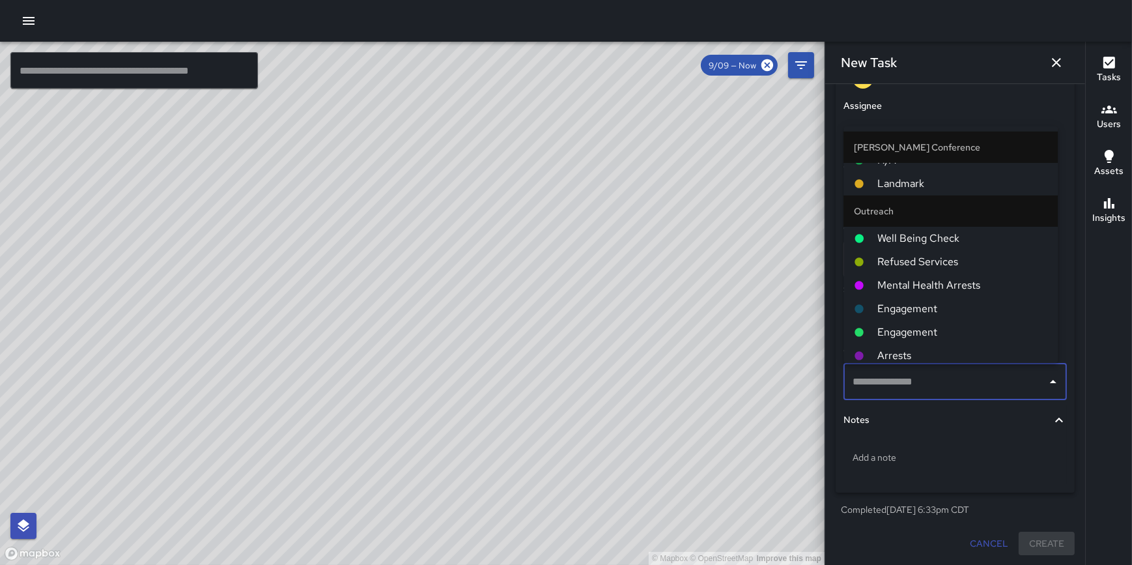
scroll to position [330, 0]
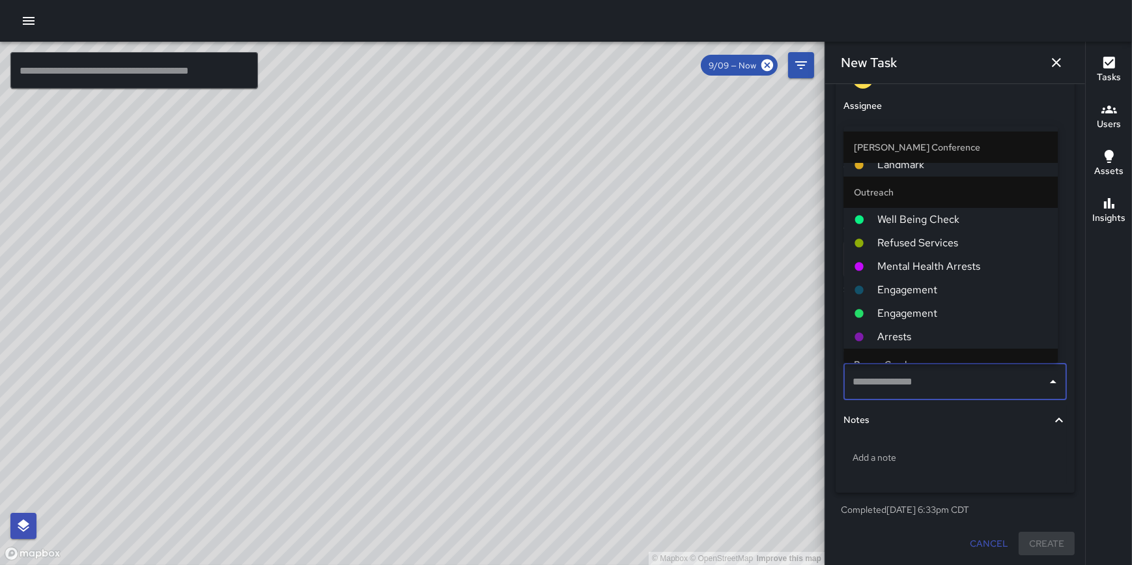
click at [956, 266] on span "Mental Health Arrests" at bounding box center [962, 267] width 170 height 16
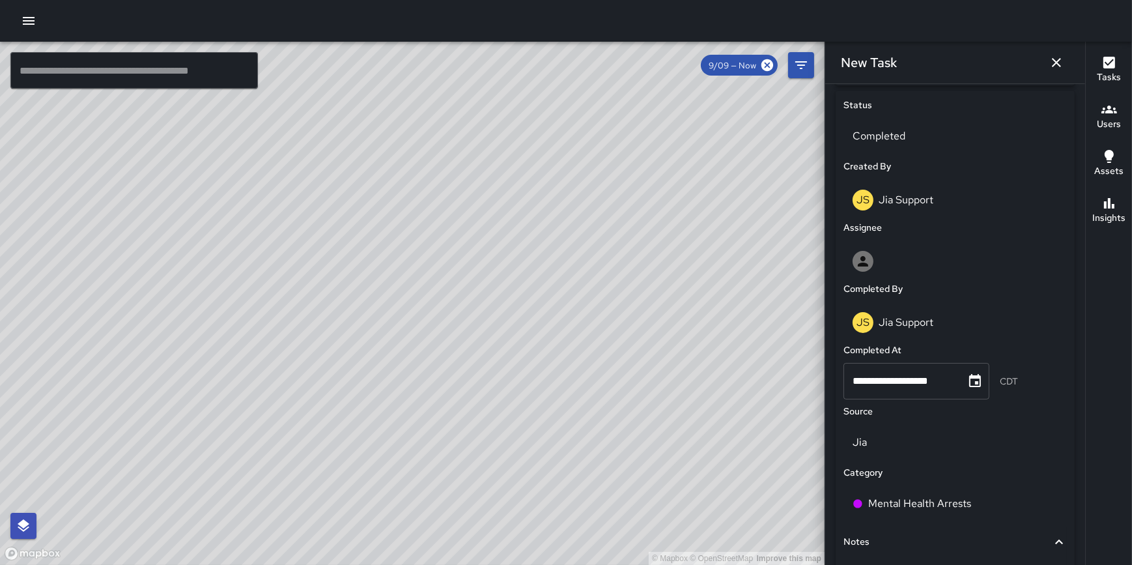
scroll to position [603, 0]
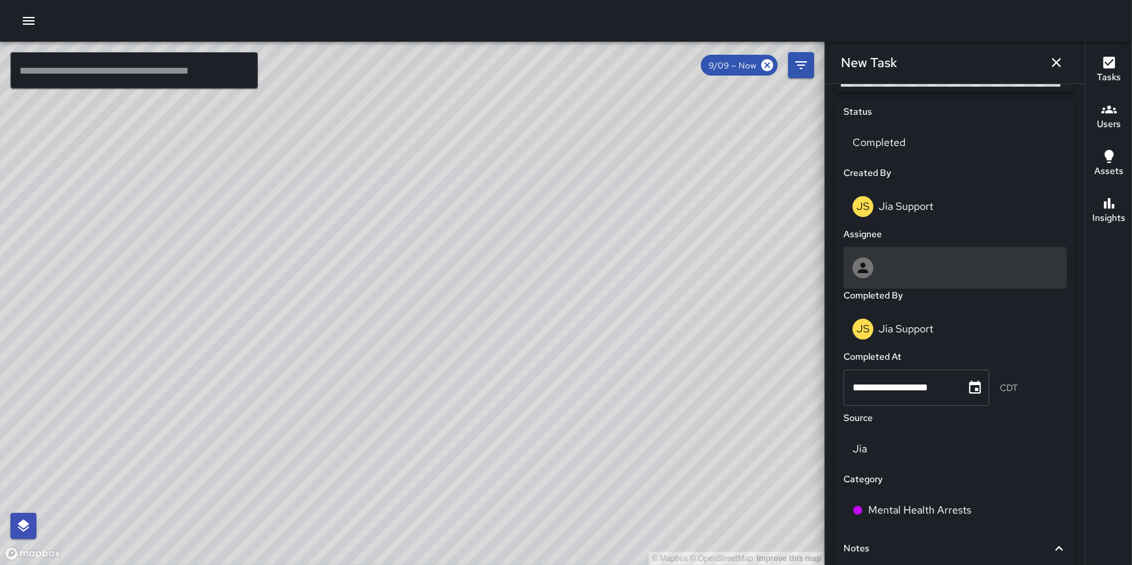
click at [923, 273] on div at bounding box center [955, 267] width 205 height 21
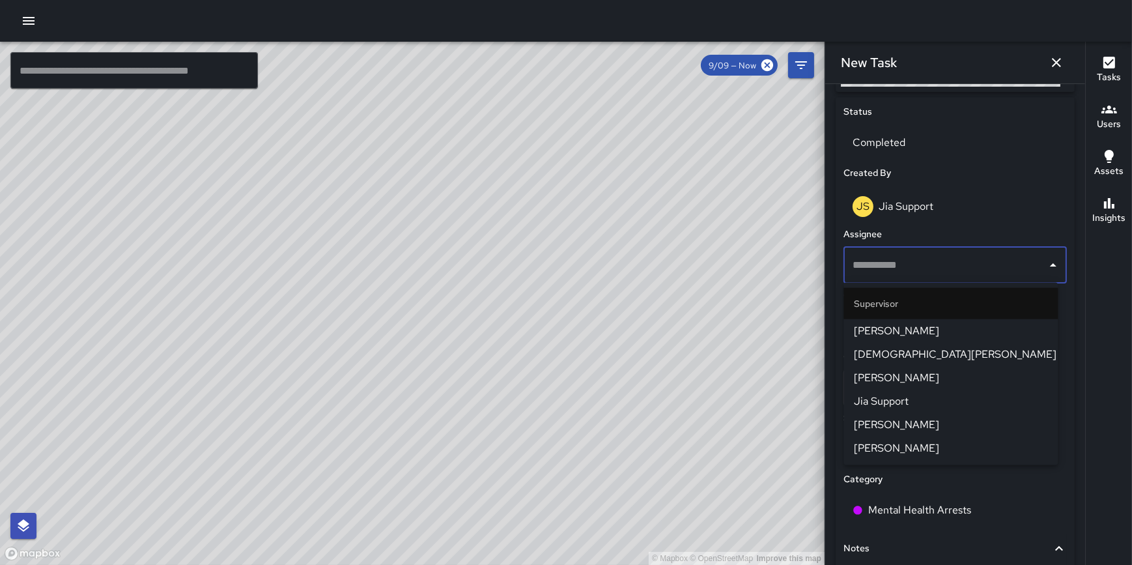
click at [912, 399] on span "Jia Support" at bounding box center [950, 401] width 193 height 16
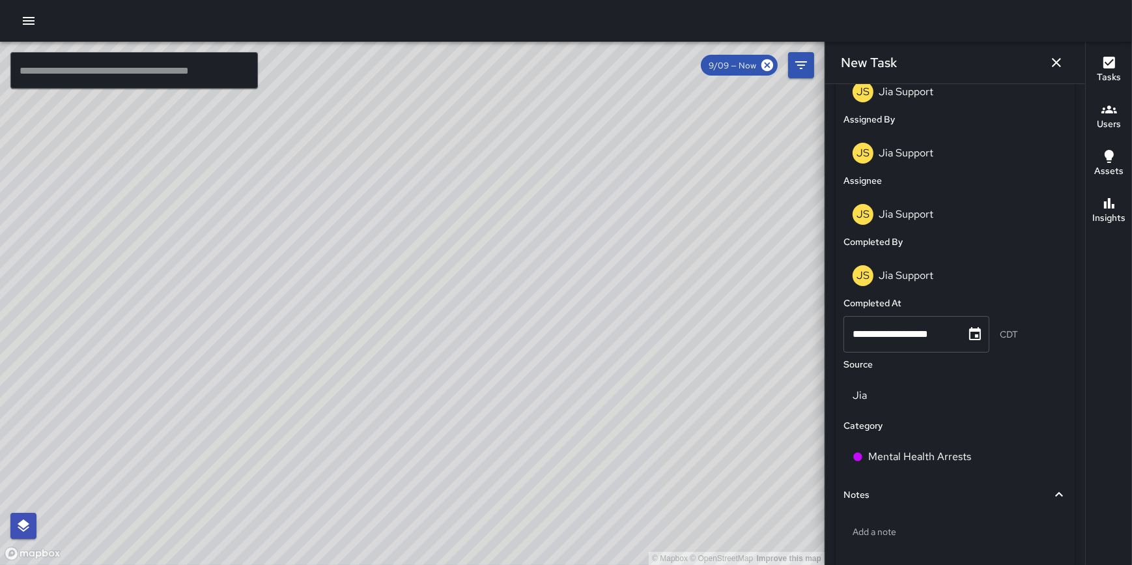
scroll to position [792, 0]
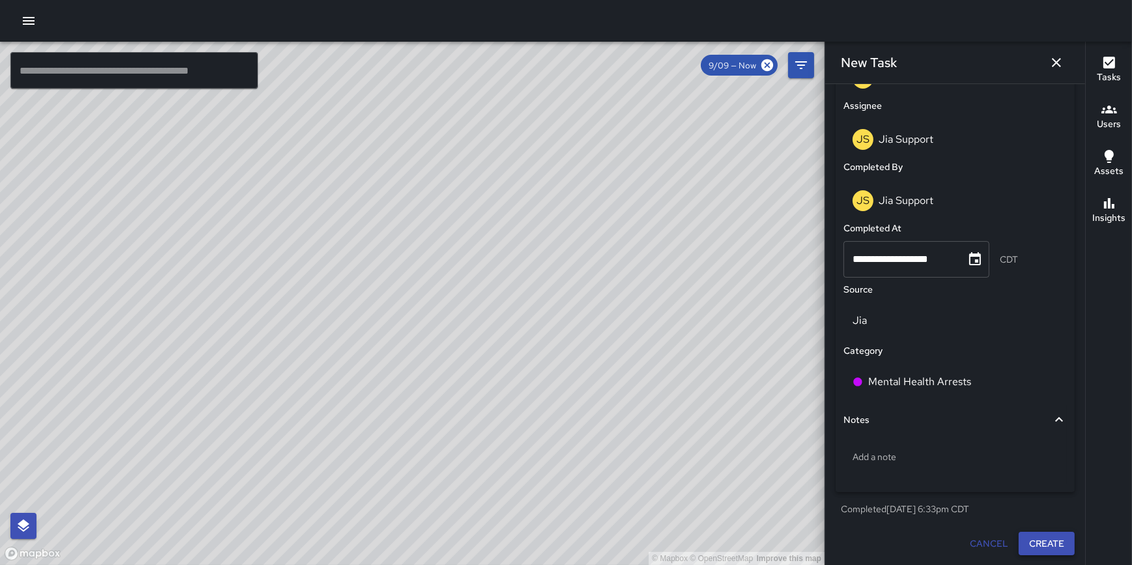
click at [1031, 539] on button "Create" at bounding box center [1047, 544] width 56 height 24
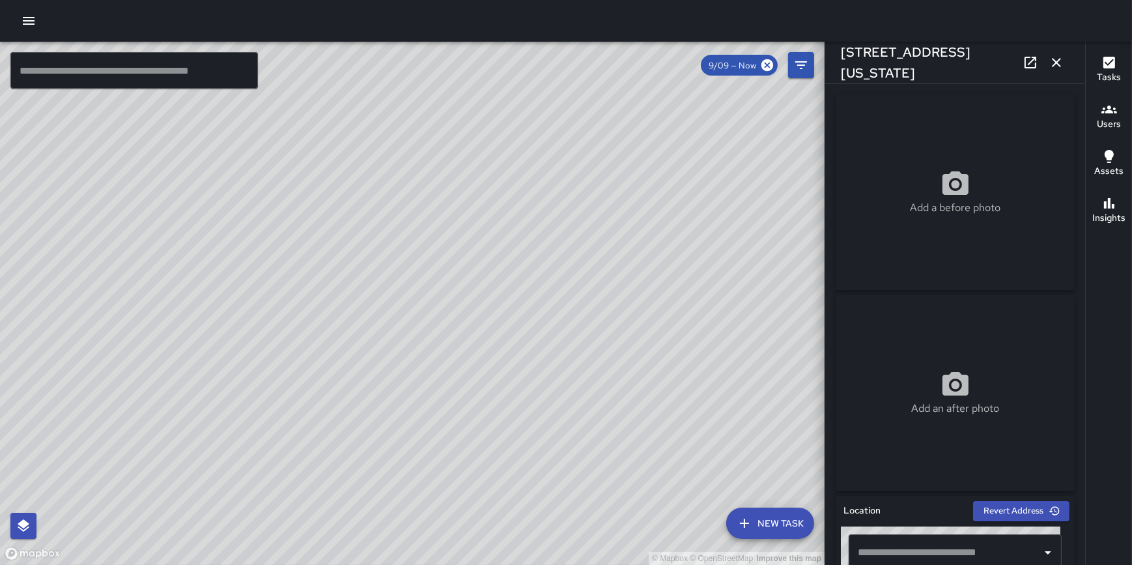
type input "**********"
click at [1052, 56] on icon "button" at bounding box center [1057, 63] width 16 height 16
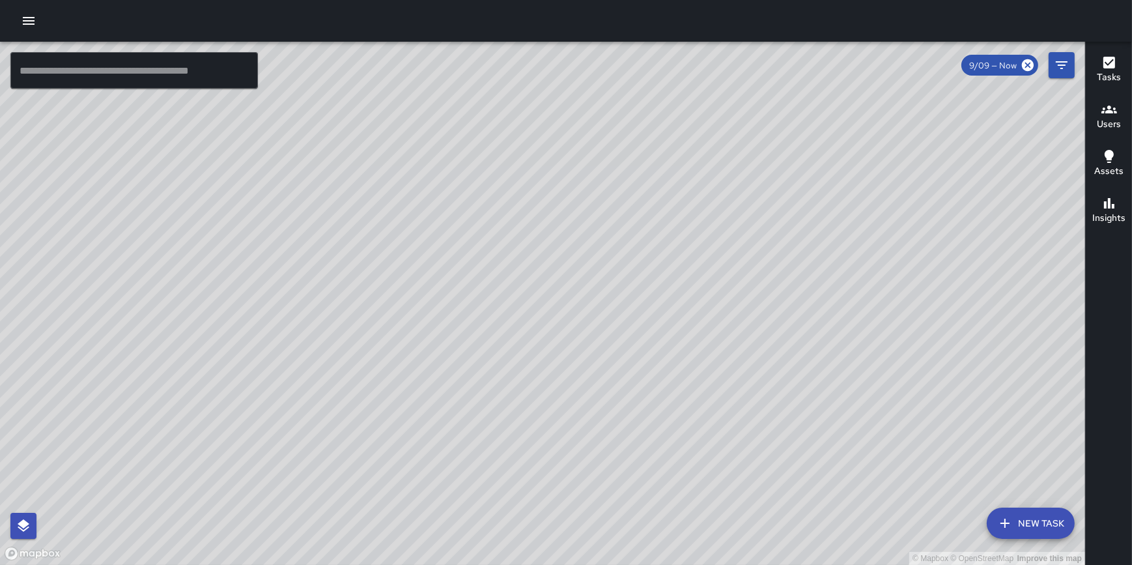
click at [567, 335] on div "© Mapbox © OpenStreetMap Improve this map" at bounding box center [542, 303] width 1085 height 523
click at [1047, 522] on button "New Task" at bounding box center [1031, 522] width 88 height 31
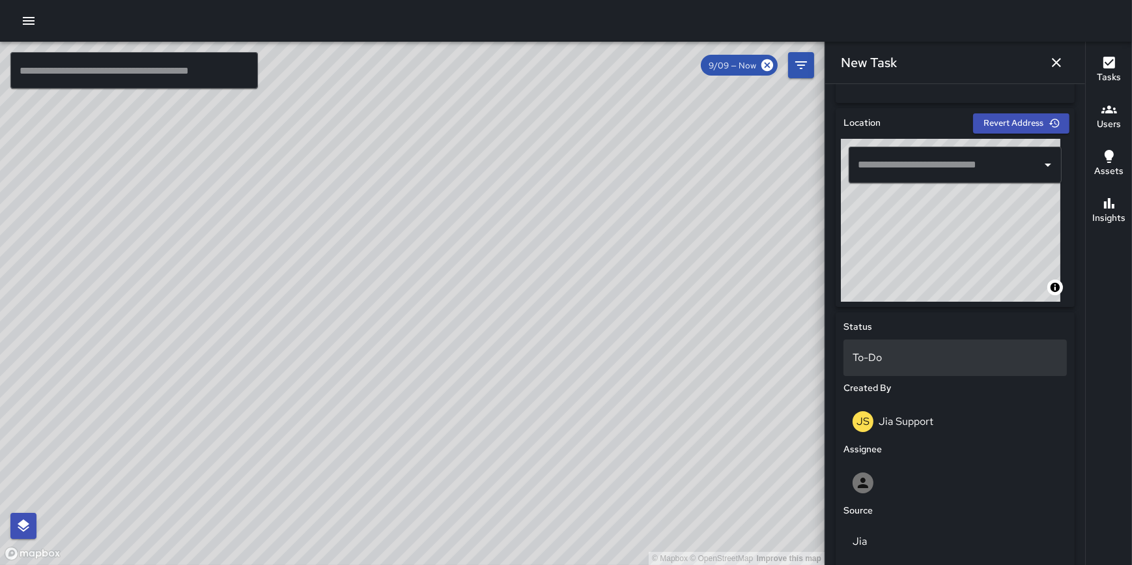
scroll to position [389, 0]
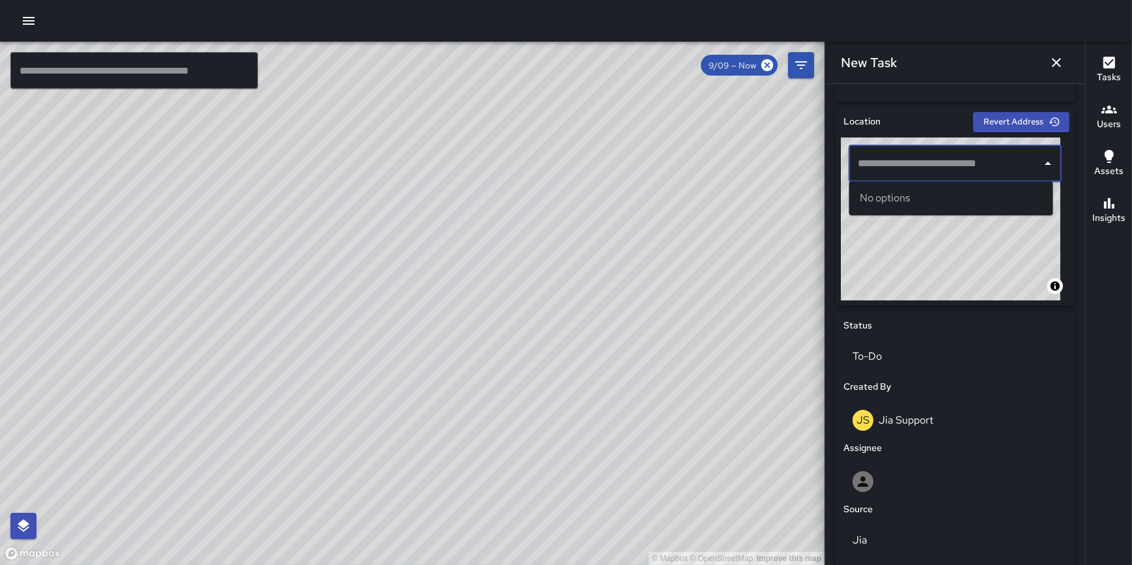
click at [903, 170] on input "text" at bounding box center [946, 163] width 182 height 25
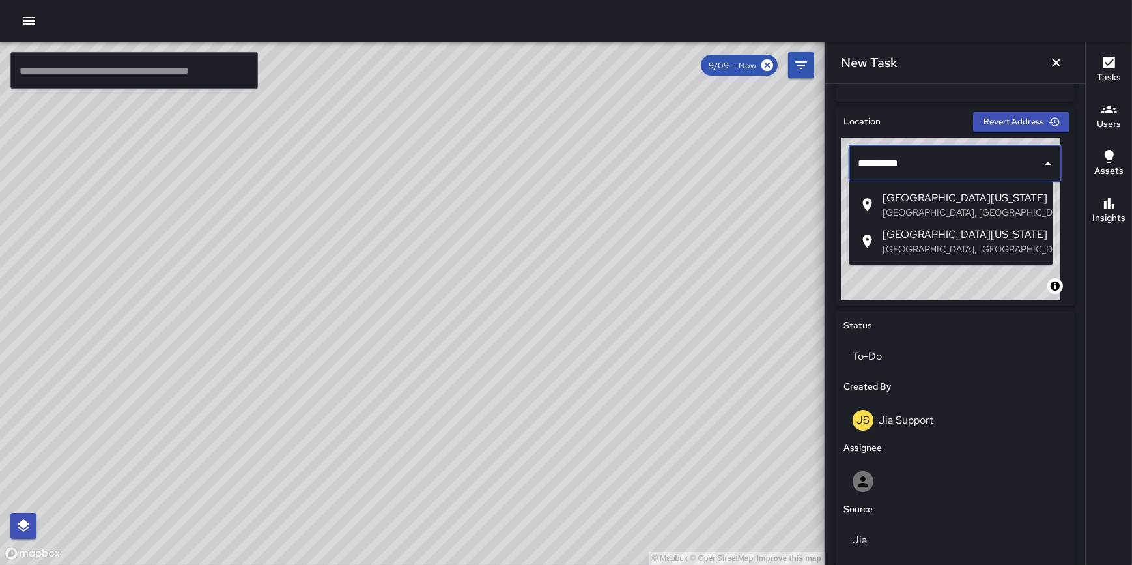
click at [912, 203] on span "East Washington Street" at bounding box center [963, 198] width 160 height 16
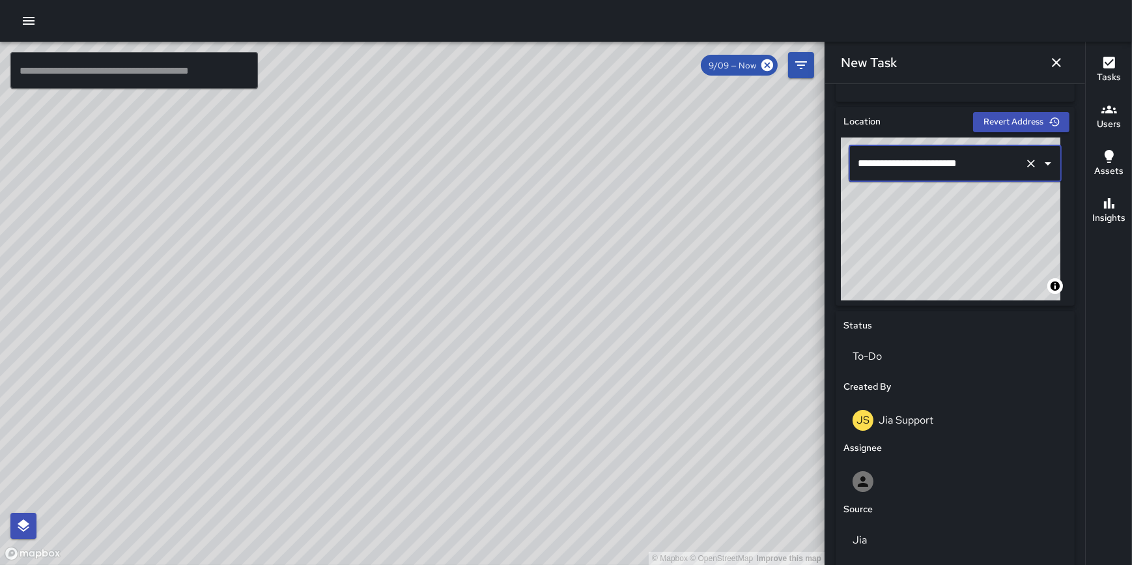
type input "**********"
click at [1087, 298] on div "Tasks Users Assets Insights" at bounding box center [1108, 303] width 47 height 523
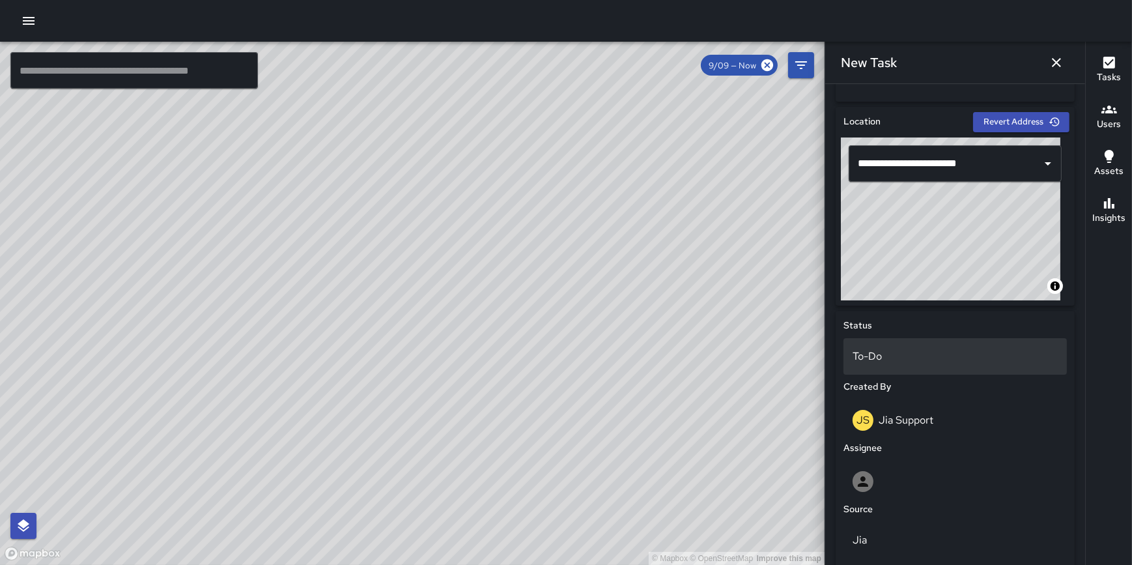
click at [889, 373] on div "To-Do" at bounding box center [955, 356] width 223 height 36
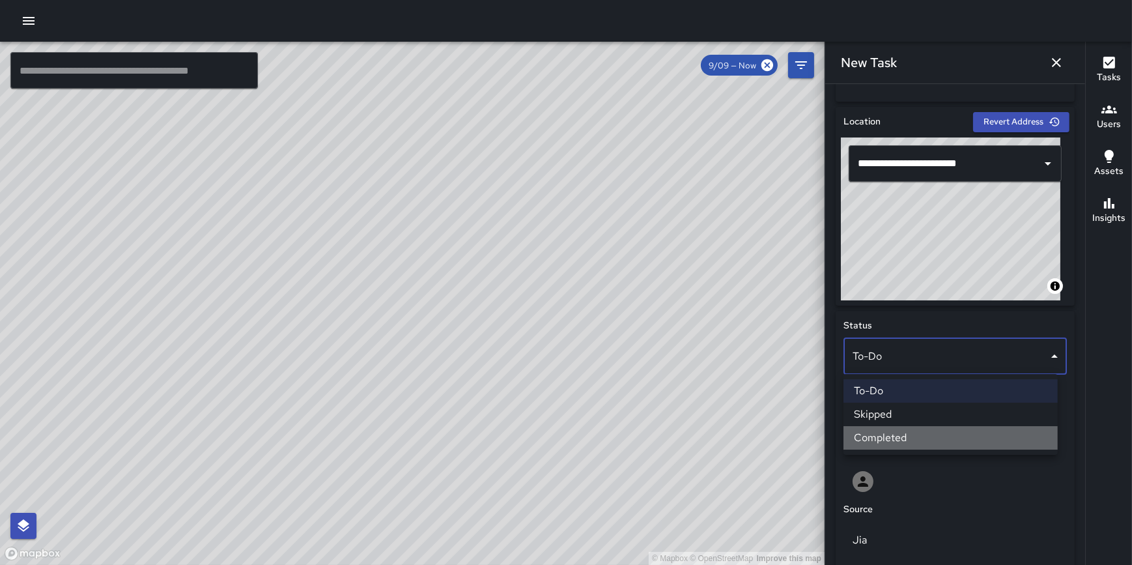
click at [899, 433] on li "Completed" at bounding box center [951, 437] width 214 height 23
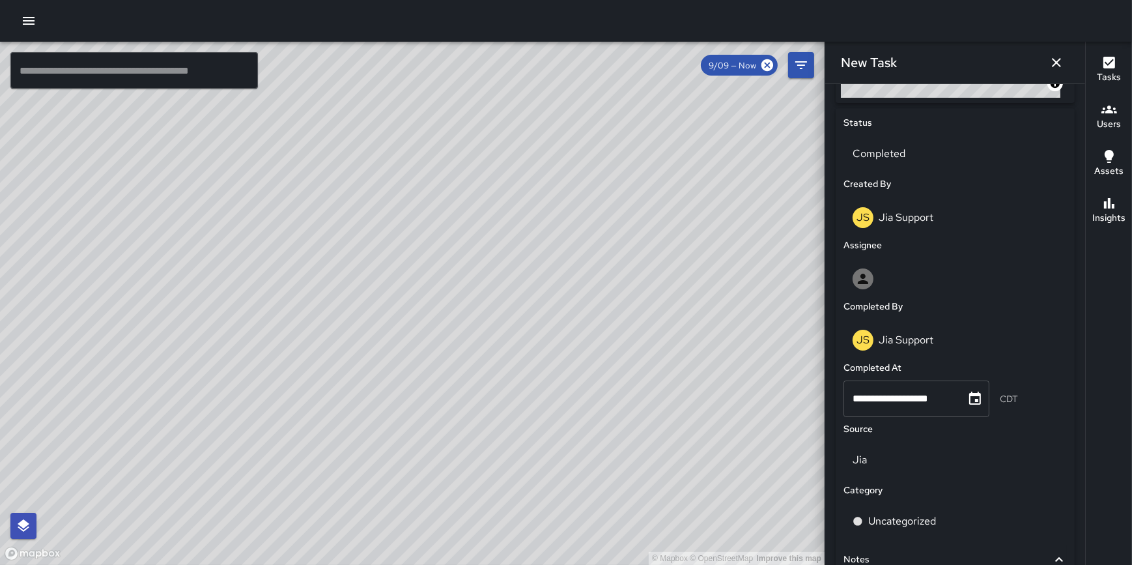
scroll to position [601, 0]
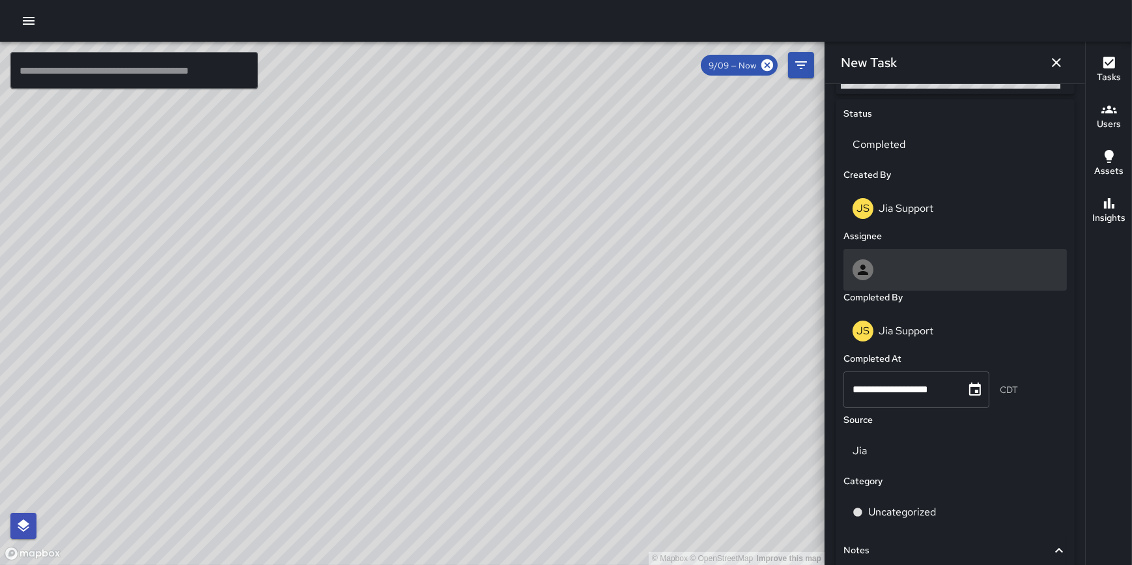
click at [904, 265] on div at bounding box center [955, 269] width 205 height 21
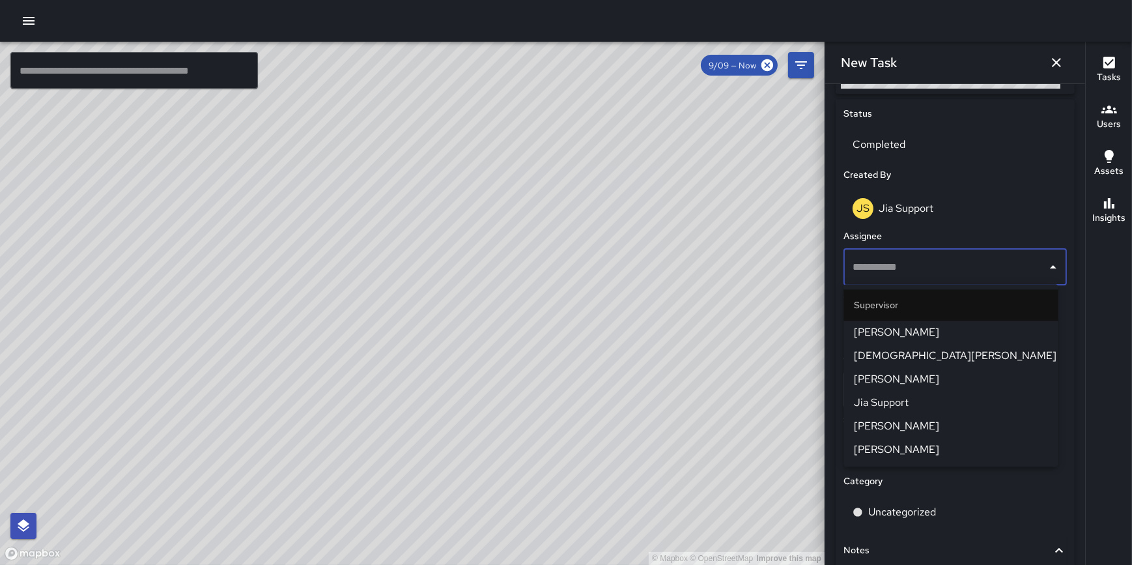
click at [918, 397] on span "Jia Support" at bounding box center [950, 403] width 193 height 16
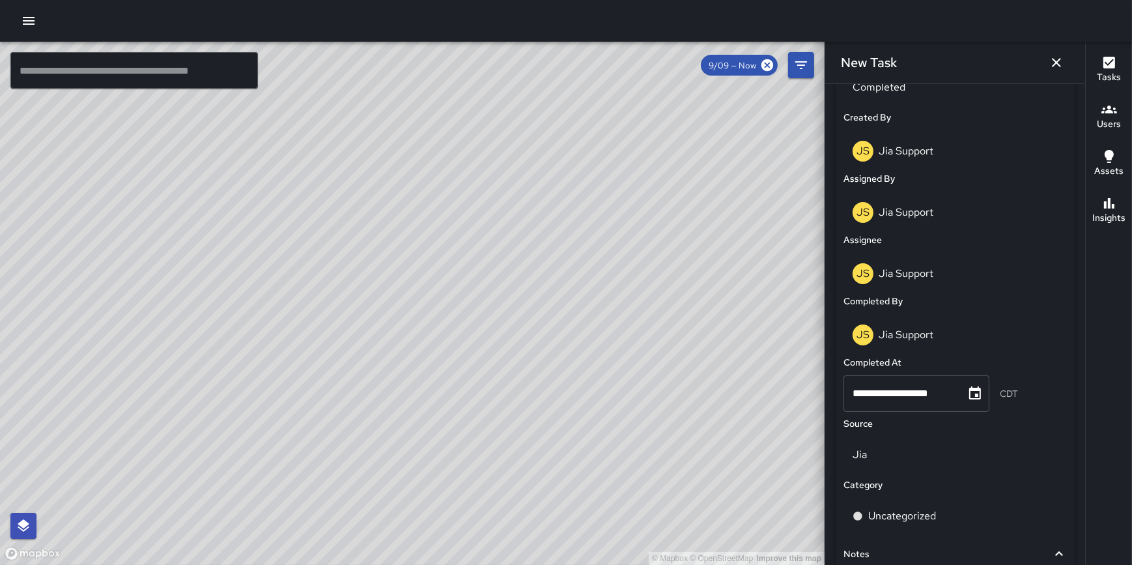
scroll to position [792, 0]
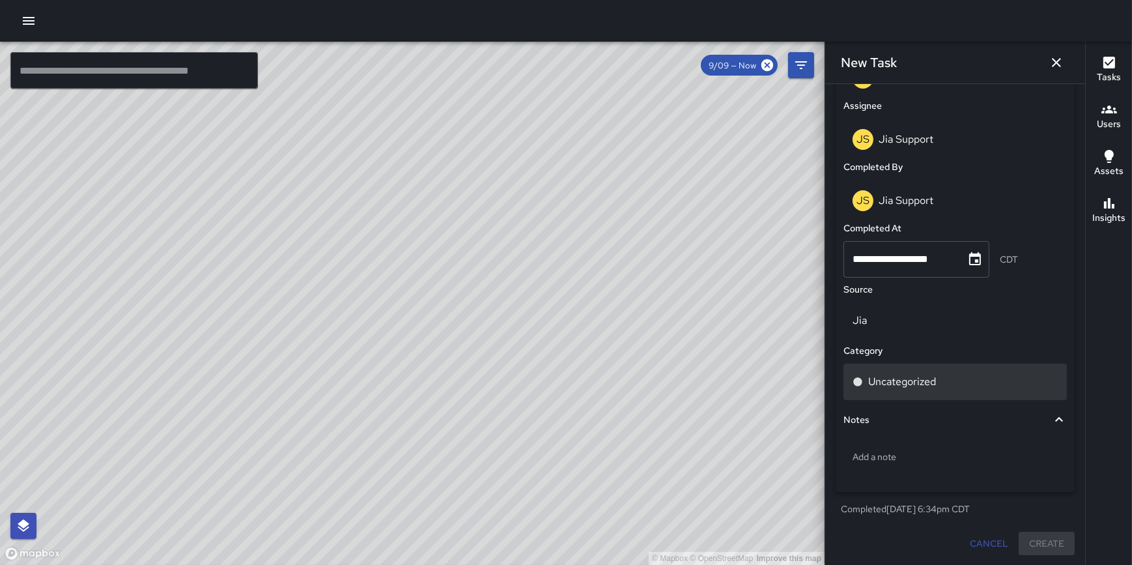
click at [929, 376] on p "Uncategorized" at bounding box center [902, 382] width 68 height 16
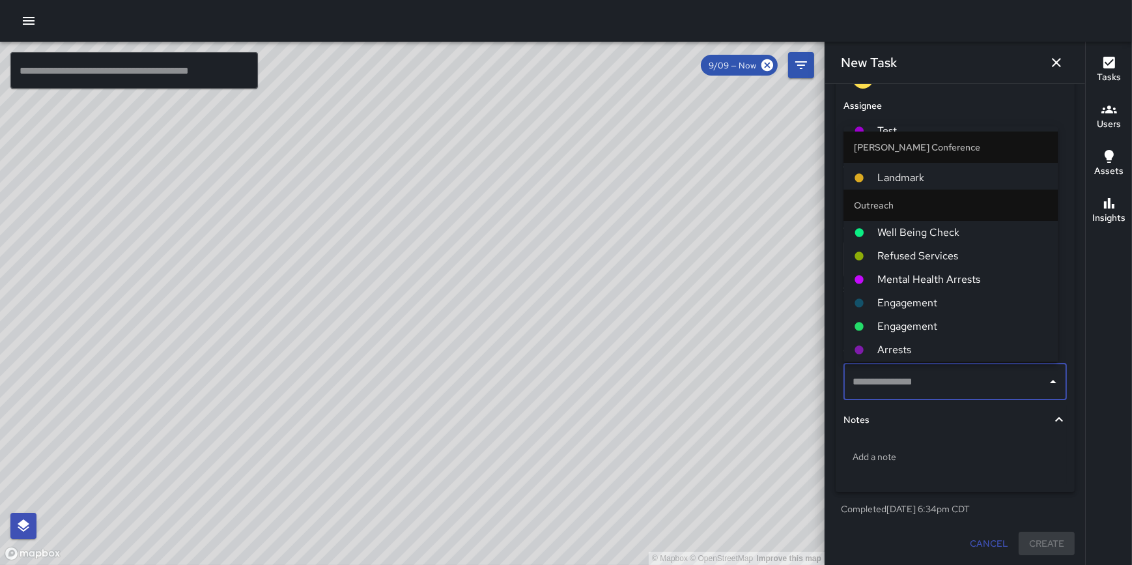
scroll to position [315, 0]
click at [950, 281] on span "Mental Health Arrests" at bounding box center [962, 282] width 170 height 16
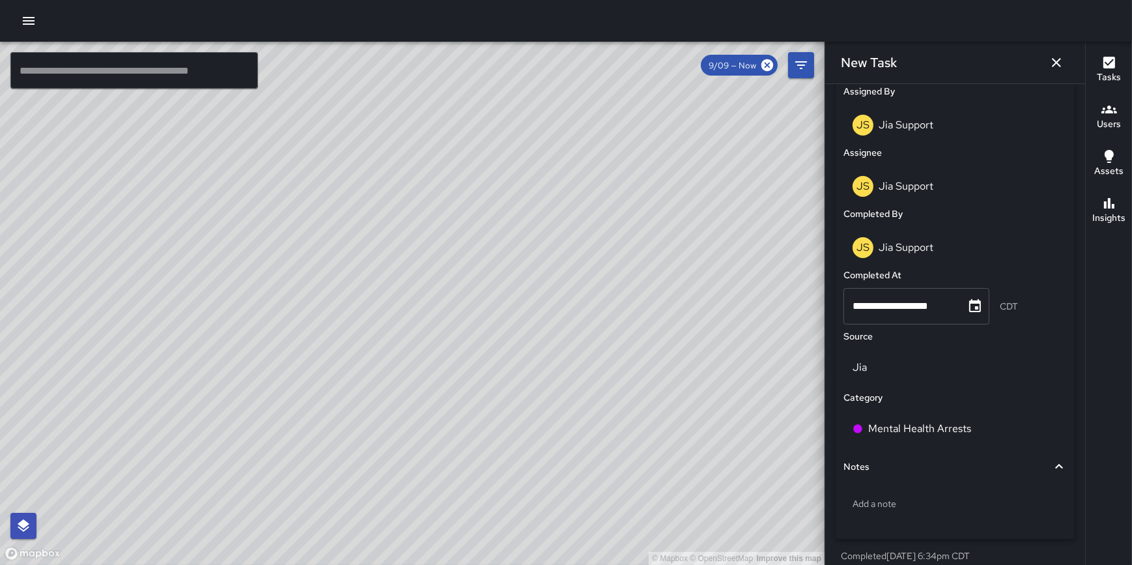
scroll to position [792, 0]
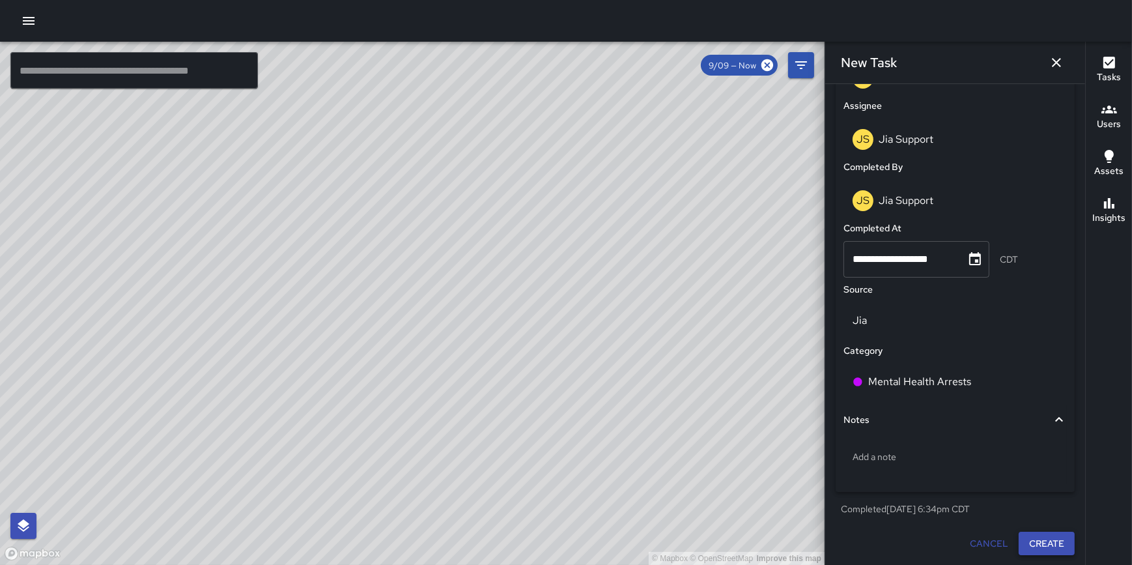
click at [1033, 545] on button "Create" at bounding box center [1047, 544] width 56 height 24
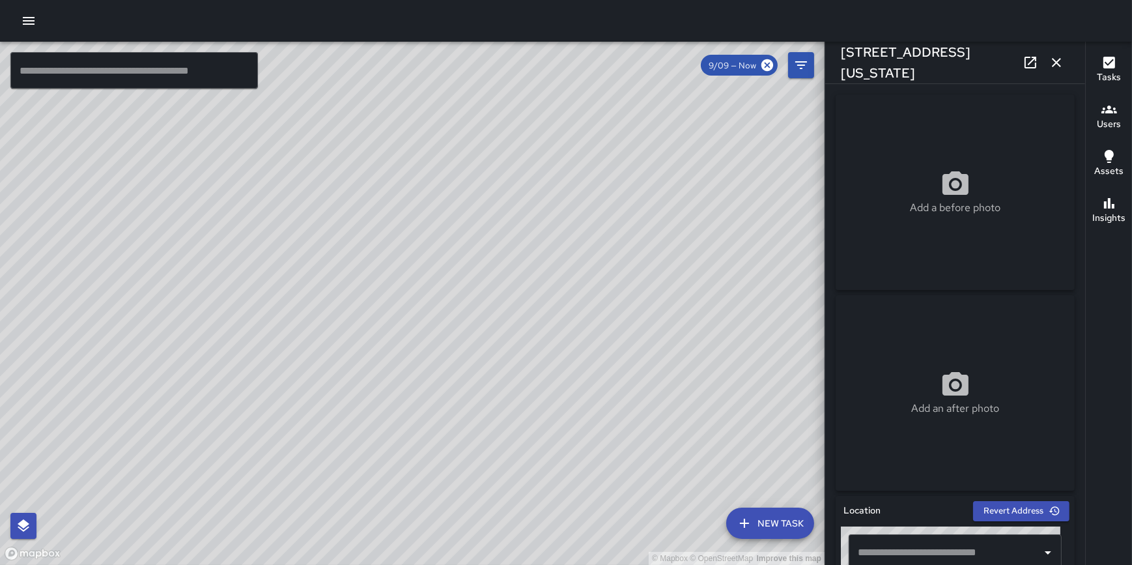
type input "**********"
click at [448, 296] on div "© Mapbox © OpenStreetMap Improve this map" at bounding box center [412, 303] width 825 height 523
drag, startPoint x: 395, startPoint y: 298, endPoint x: 532, endPoint y: 310, distance: 138.0
click at [532, 310] on div "© Mapbox © OpenStreetMap Improve this map" at bounding box center [412, 303] width 825 height 523
click at [1050, 59] on icon "button" at bounding box center [1057, 63] width 16 height 16
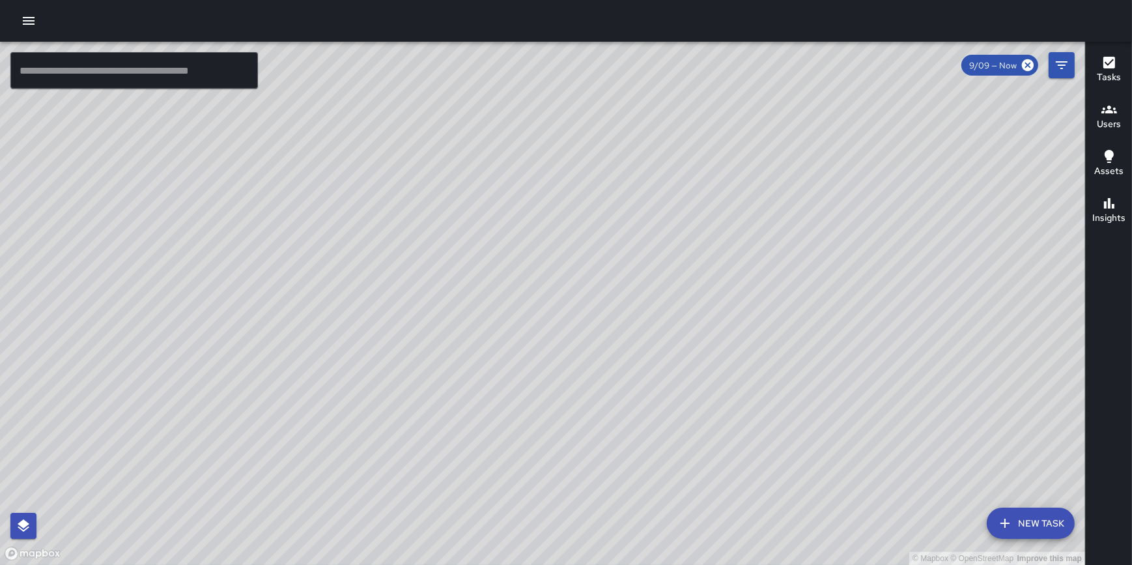
click at [1114, 74] on h6 "Tasks" at bounding box center [1109, 77] width 24 height 14
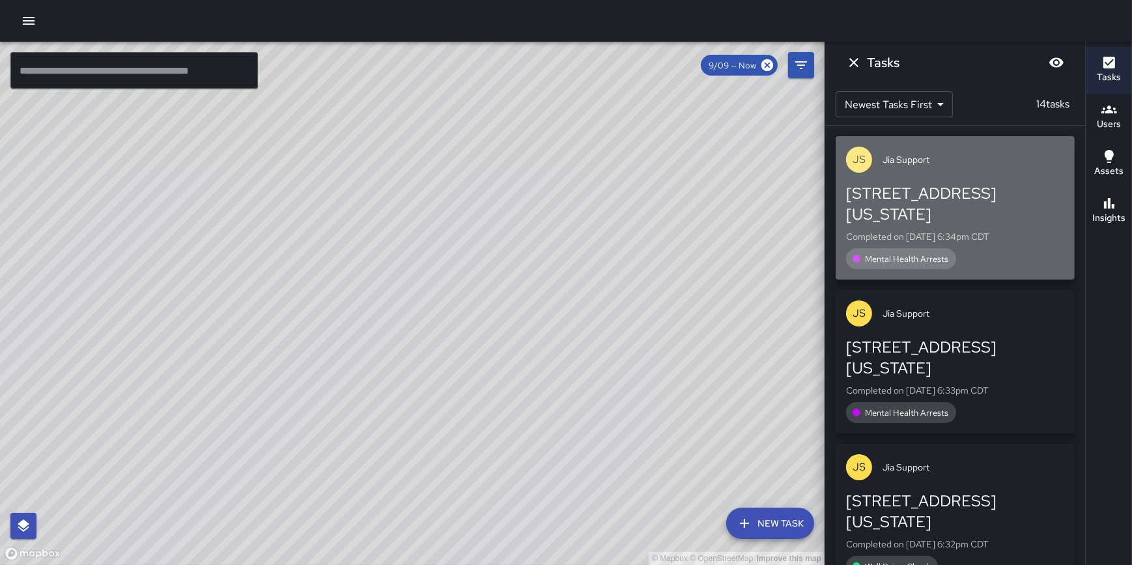
click at [986, 230] on p "Completed on [DATE] 6:34pm CDT" at bounding box center [955, 236] width 218 height 13
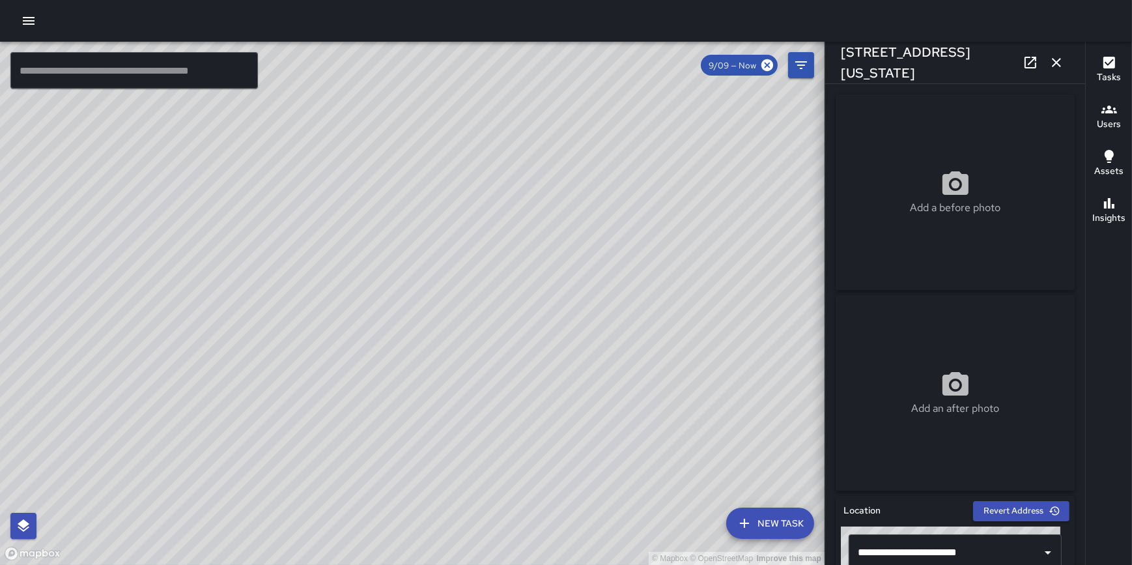
click at [1055, 71] on button "button" at bounding box center [1057, 63] width 26 height 26
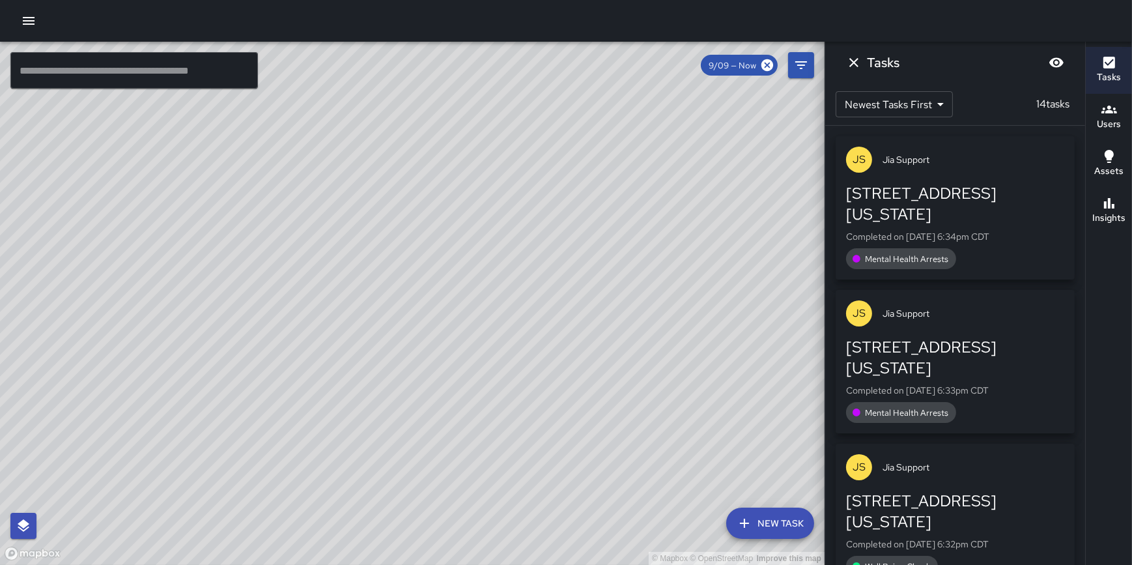
click at [976, 313] on div "[PERSON_NAME] Support" at bounding box center [955, 313] width 239 height 47
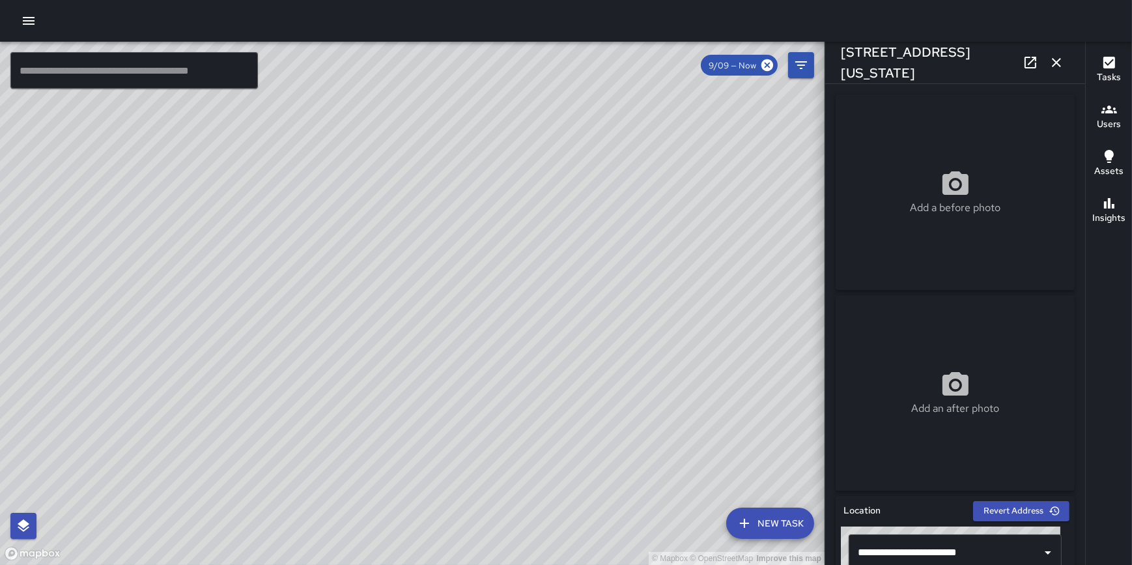
click at [1062, 59] on icon "button" at bounding box center [1057, 63] width 16 height 16
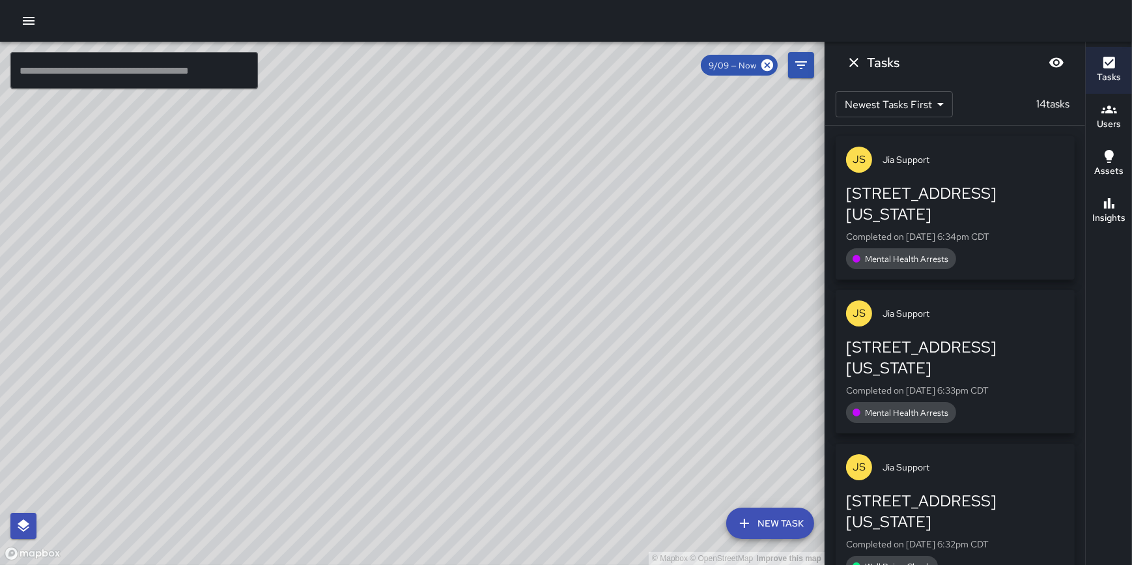
click at [729, 368] on div "© Mapbox © OpenStreetMap Improve this map" at bounding box center [412, 303] width 825 height 523
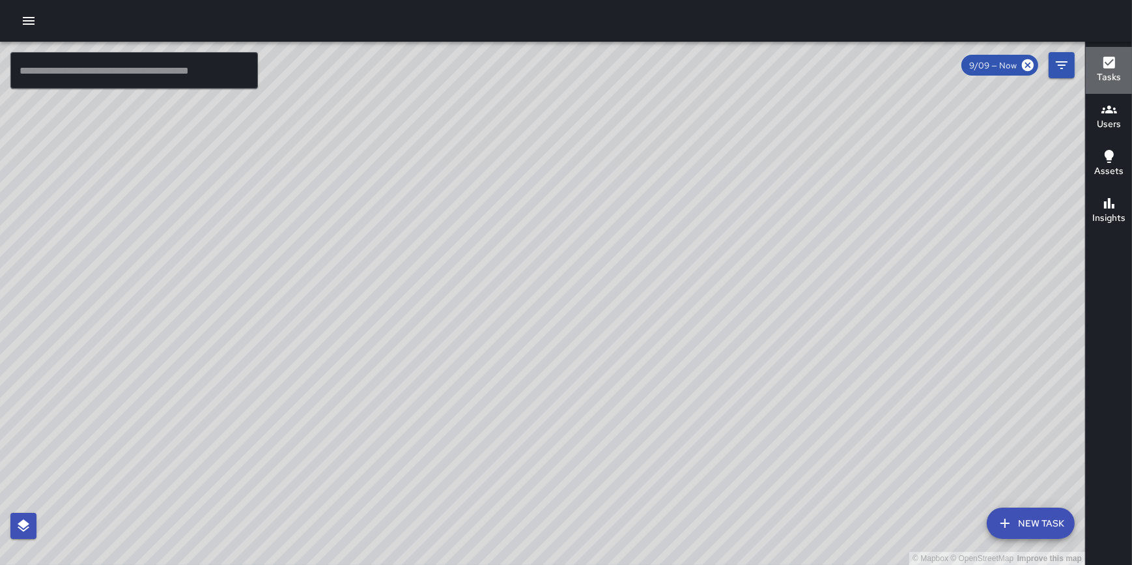
click at [1113, 74] on h6 "Tasks" at bounding box center [1109, 77] width 24 height 14
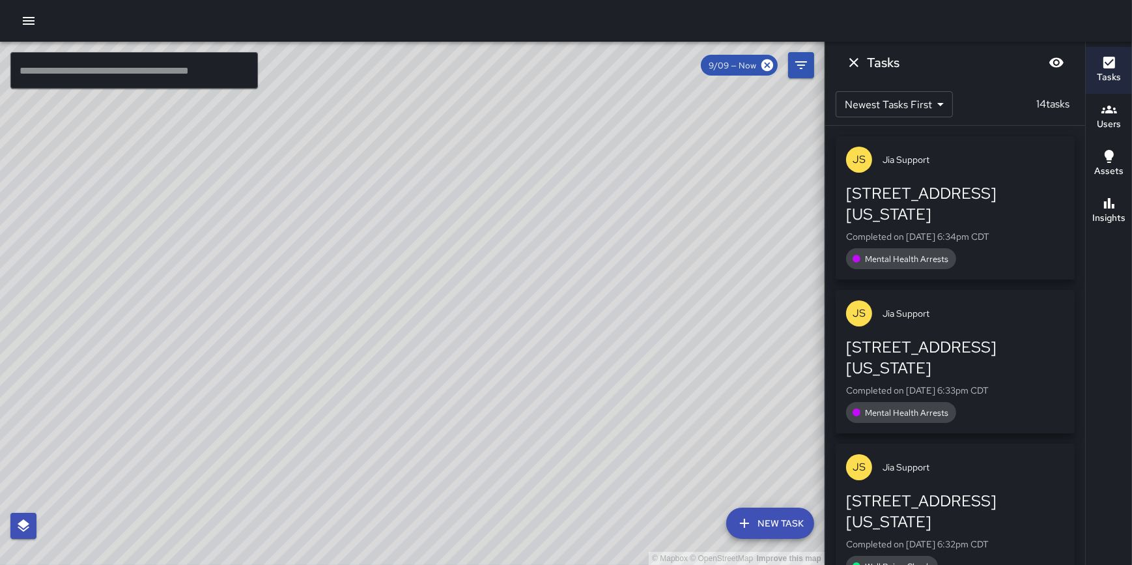
drag, startPoint x: 477, startPoint y: 207, endPoint x: 671, endPoint y: 452, distance: 312.1
click at [671, 452] on div "© Mapbox © OpenStreetMap Improve this map" at bounding box center [412, 303] width 825 height 523
drag, startPoint x: 697, startPoint y: 384, endPoint x: 720, endPoint y: 411, distance: 35.5
click at [720, 411] on div "© Mapbox © OpenStreetMap Improve this map" at bounding box center [412, 303] width 825 height 523
drag, startPoint x: 599, startPoint y: 315, endPoint x: 644, endPoint y: 328, distance: 47.6
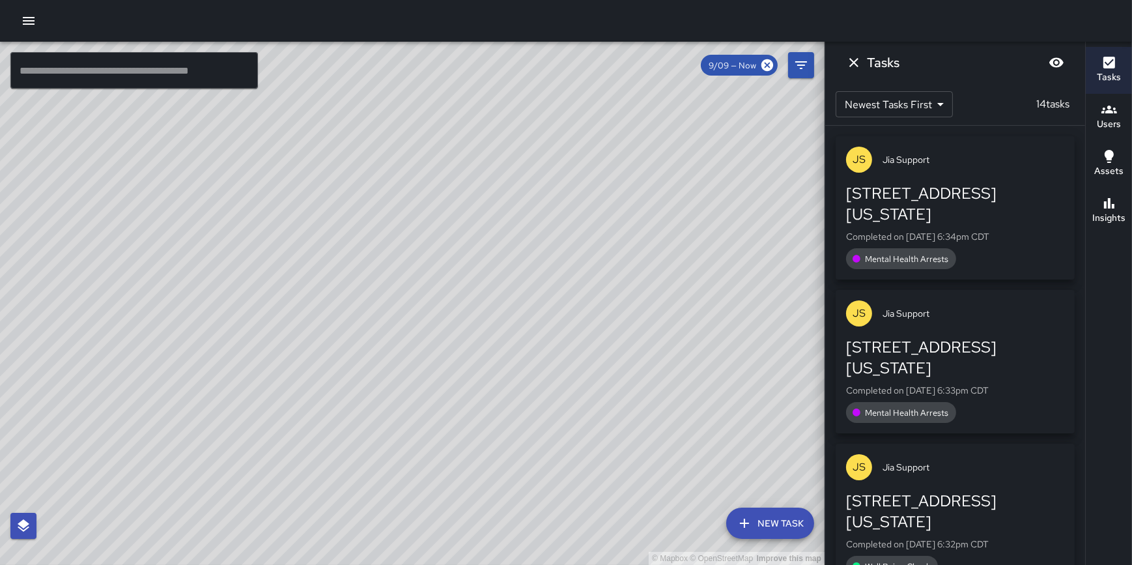
click at [644, 328] on div "© Mapbox © OpenStreetMap Improve this map" at bounding box center [412, 303] width 825 height 523
click at [938, 230] on p "Completed on [DATE] 6:34pm CDT" at bounding box center [955, 236] width 218 height 13
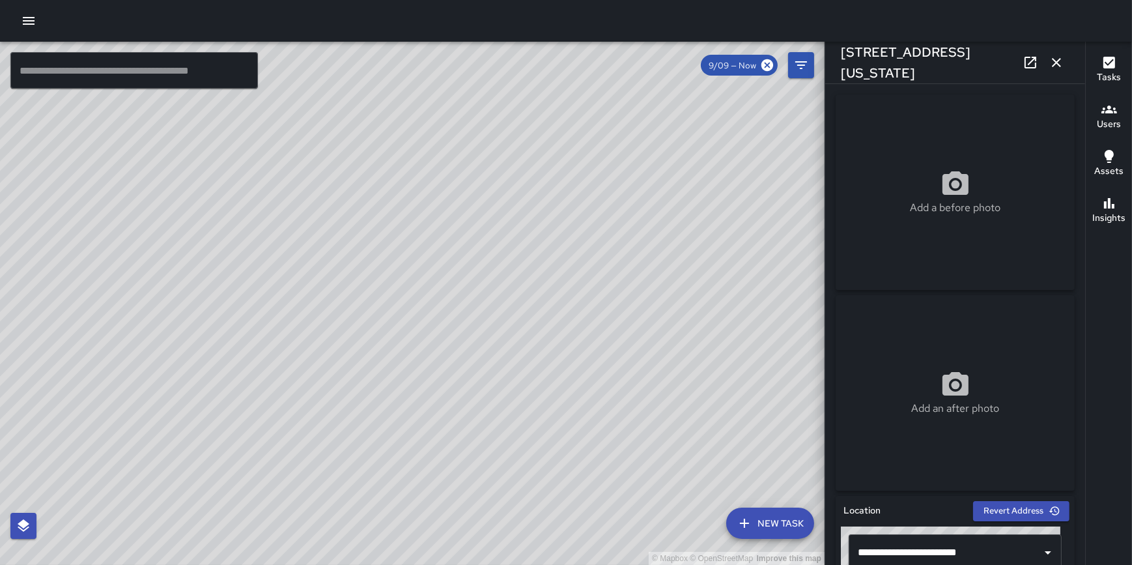
click at [1056, 62] on icon "button" at bounding box center [1056, 62] width 9 height 9
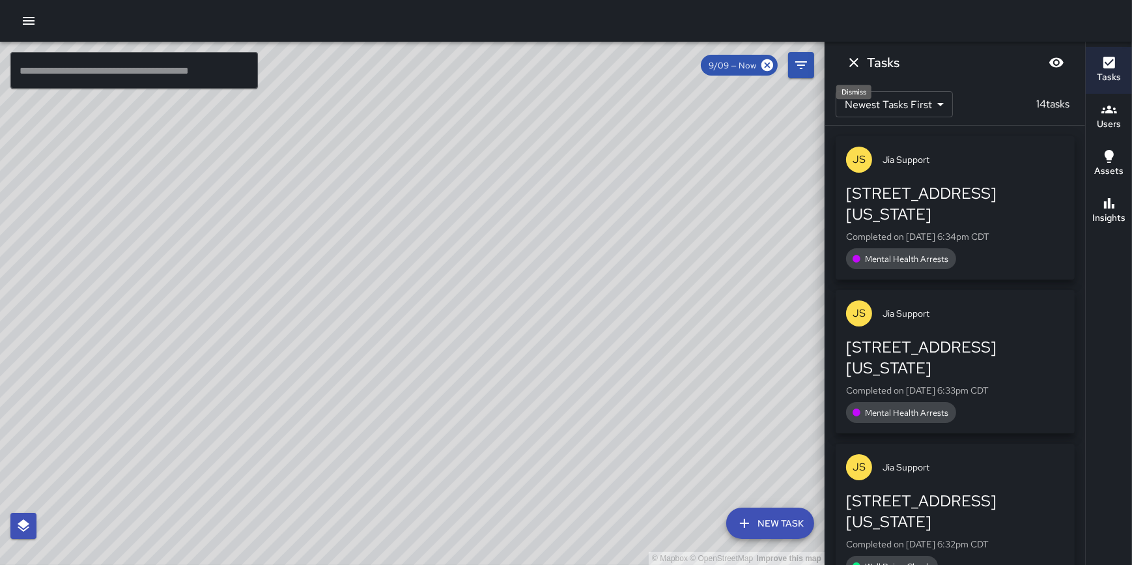
click at [857, 66] on icon "Dismiss" at bounding box center [854, 63] width 16 height 16
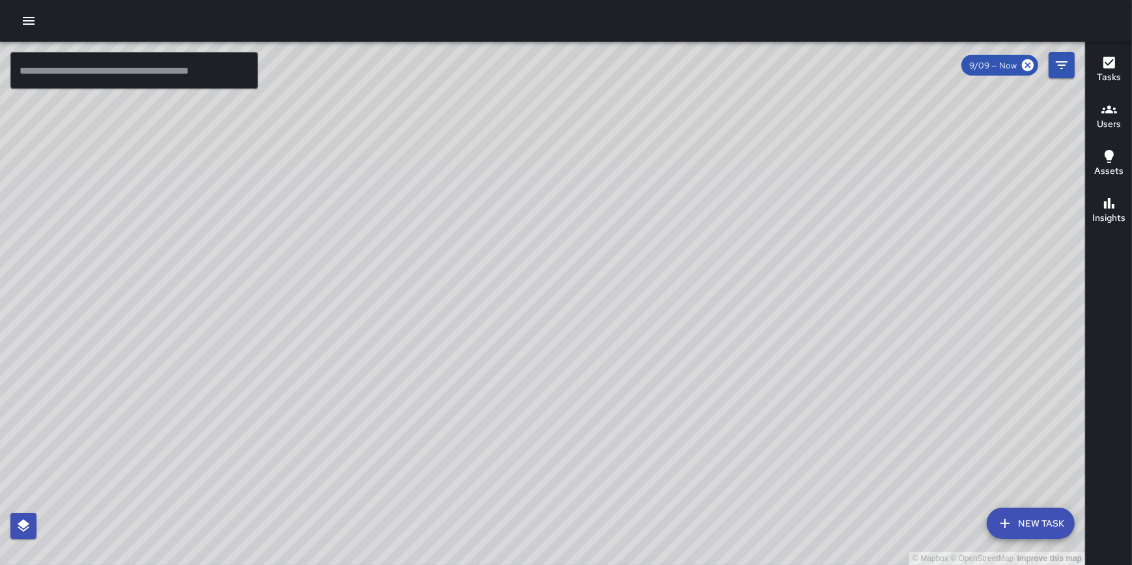
click at [1025, 525] on button "New Task" at bounding box center [1031, 522] width 88 height 31
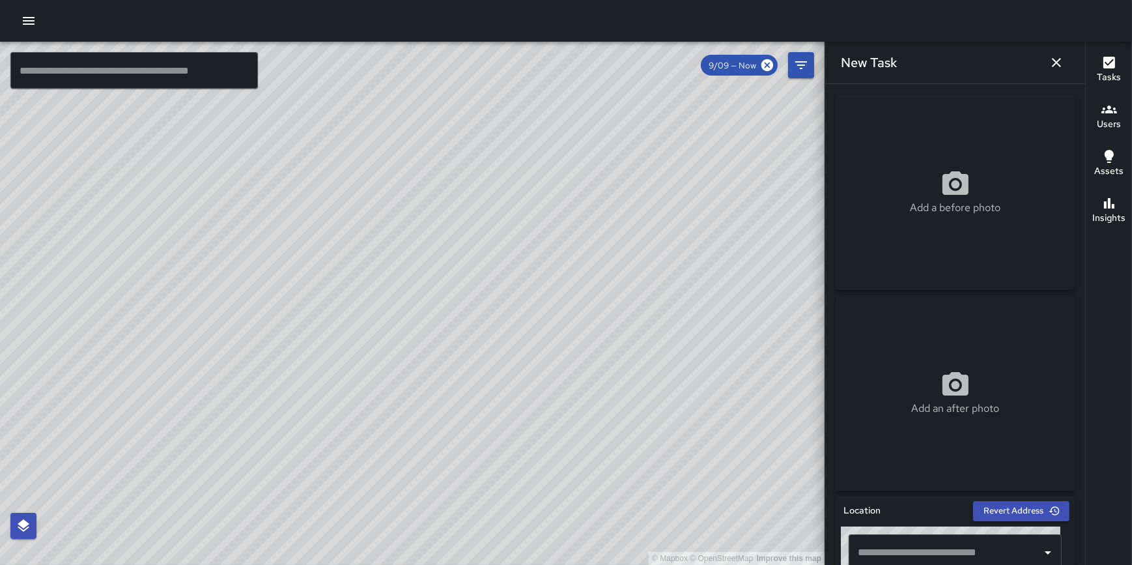
drag, startPoint x: 235, startPoint y: 225, endPoint x: 608, endPoint y: 344, distance: 391.6
click at [608, 344] on div "© Mapbox © OpenStreetMap Improve this map" at bounding box center [412, 303] width 825 height 523
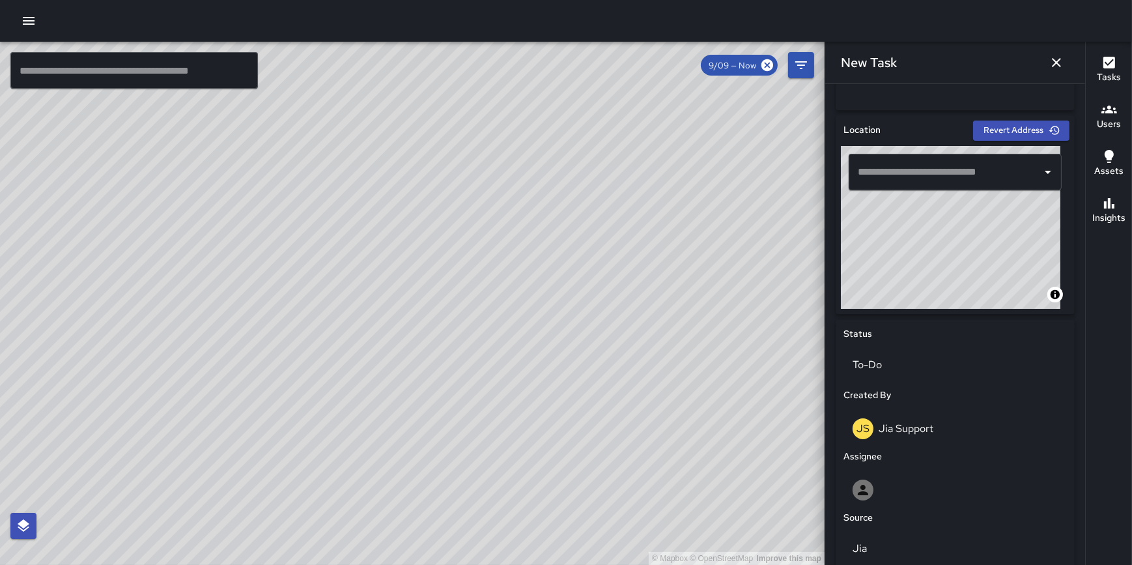
scroll to position [379, 0]
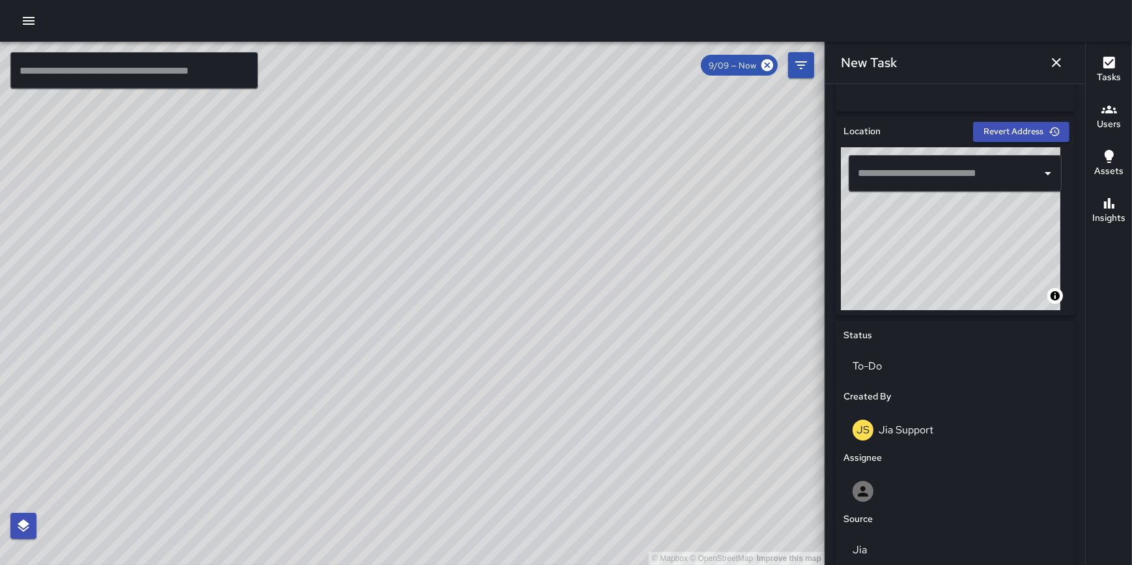
click at [913, 169] on input "text" at bounding box center [946, 173] width 182 height 25
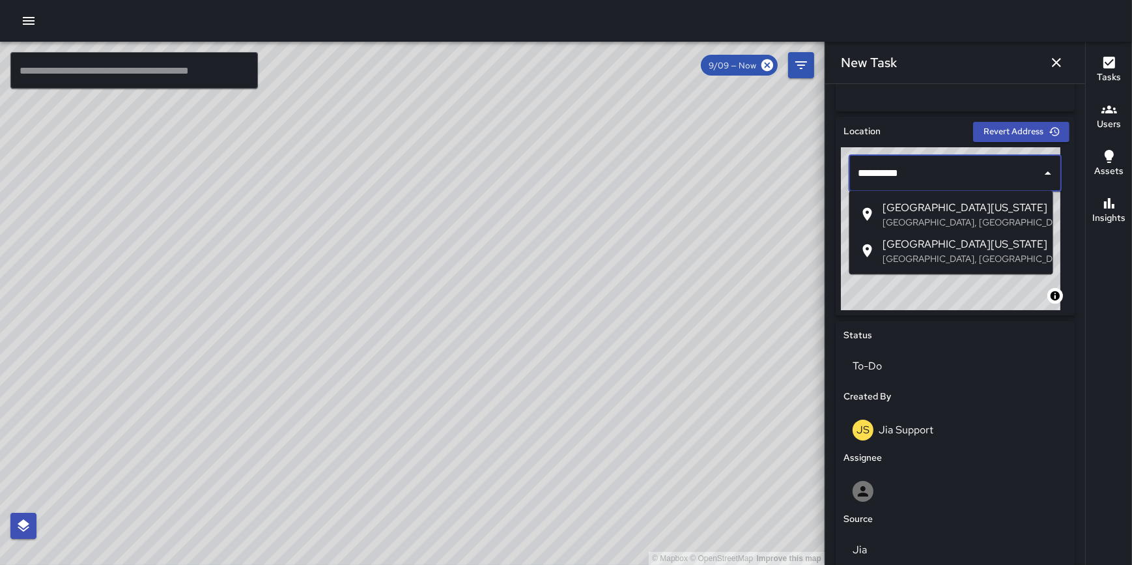
click at [925, 212] on span "[GEOGRAPHIC_DATA][US_STATE]" at bounding box center [963, 208] width 160 height 16
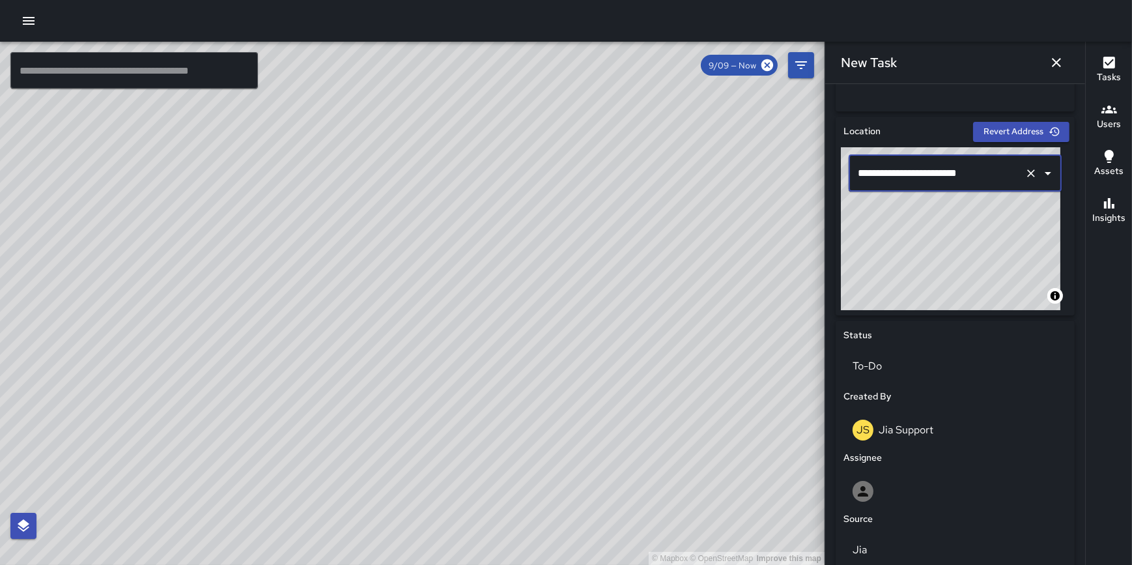
type input "**********"
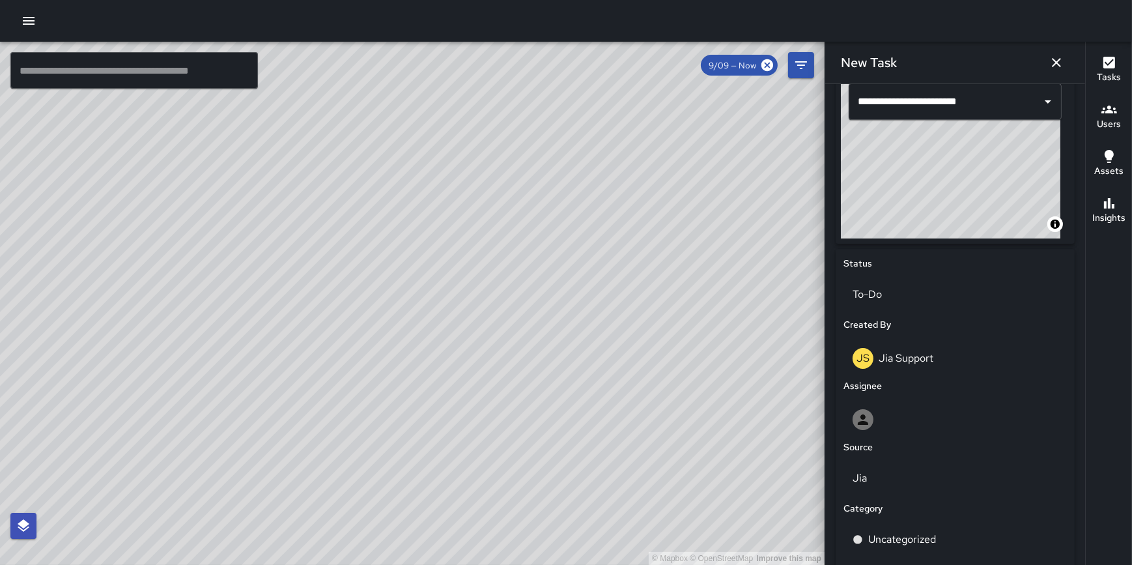
scroll to position [514, 0]
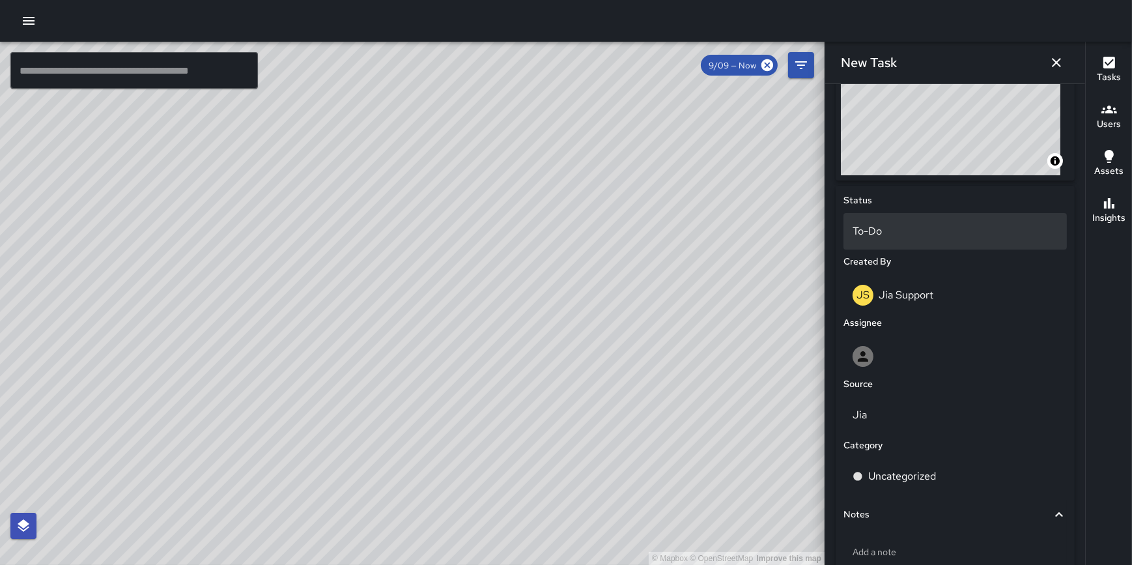
click at [907, 230] on p "To-Do" at bounding box center [955, 231] width 205 height 16
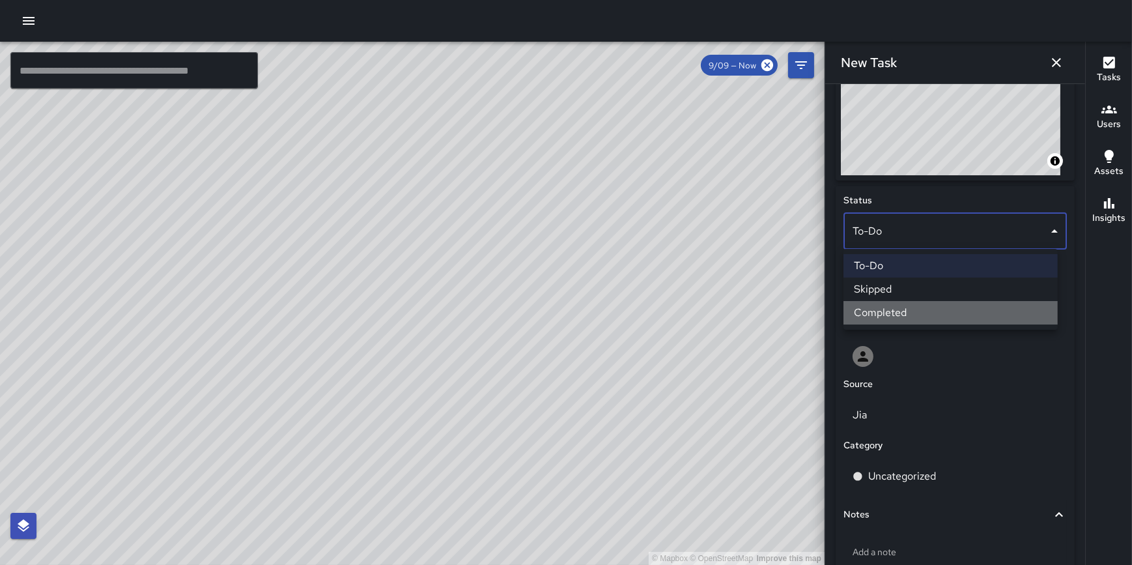
click at [913, 304] on li "Completed" at bounding box center [951, 312] width 214 height 23
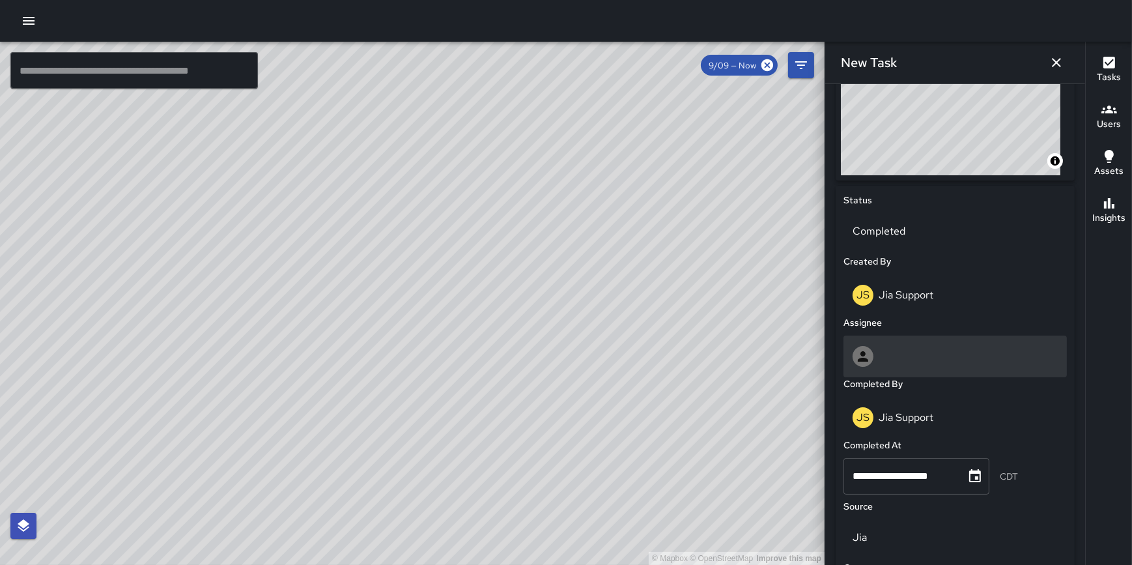
click at [912, 361] on div at bounding box center [955, 356] width 205 height 21
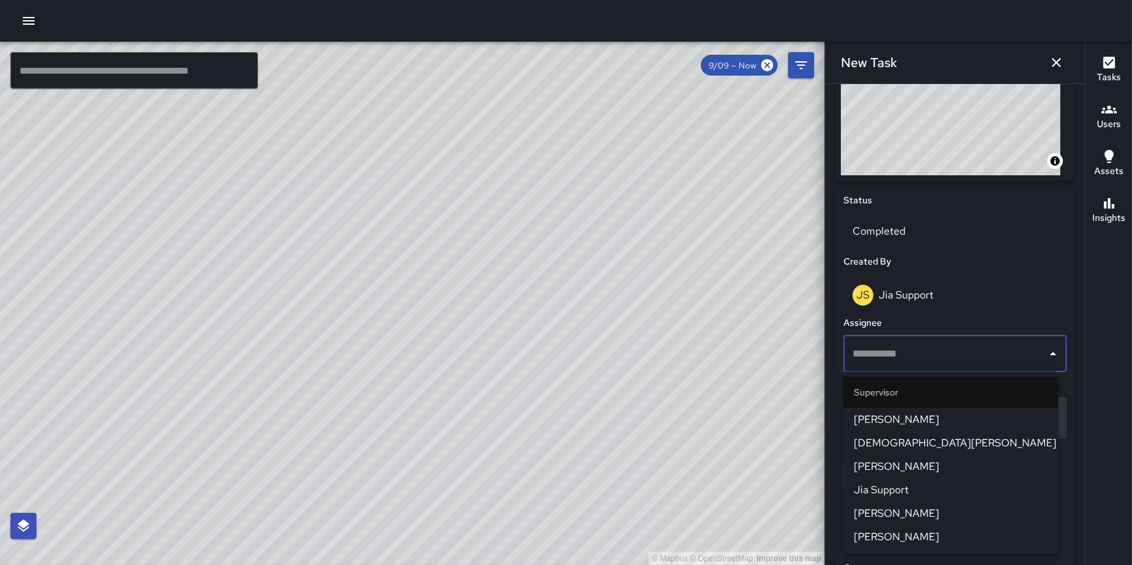
click at [930, 487] on span "Jia Support" at bounding box center [950, 490] width 193 height 16
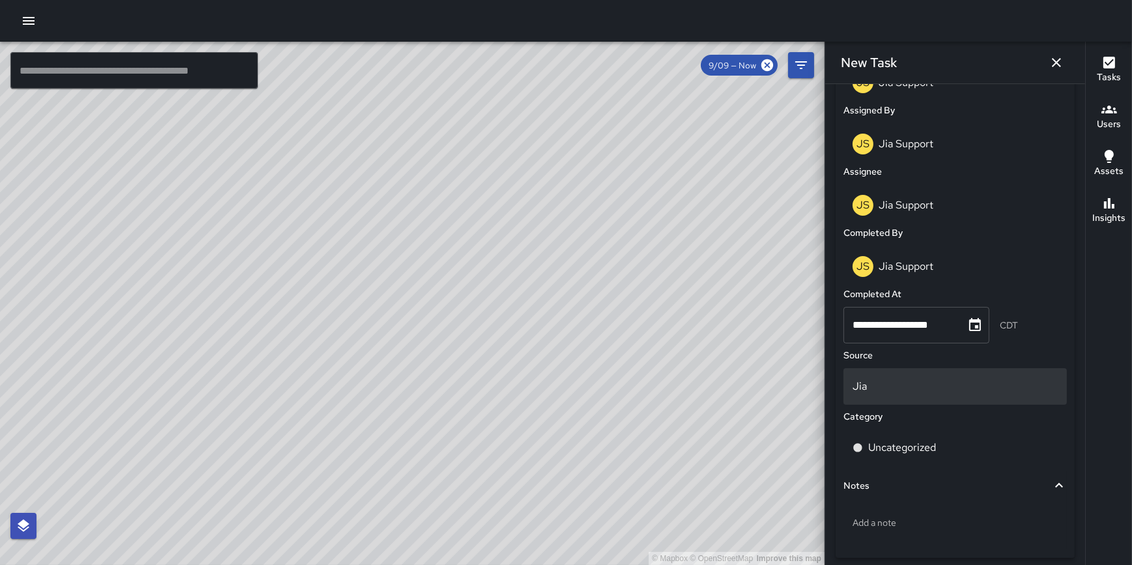
scroll to position [750, 0]
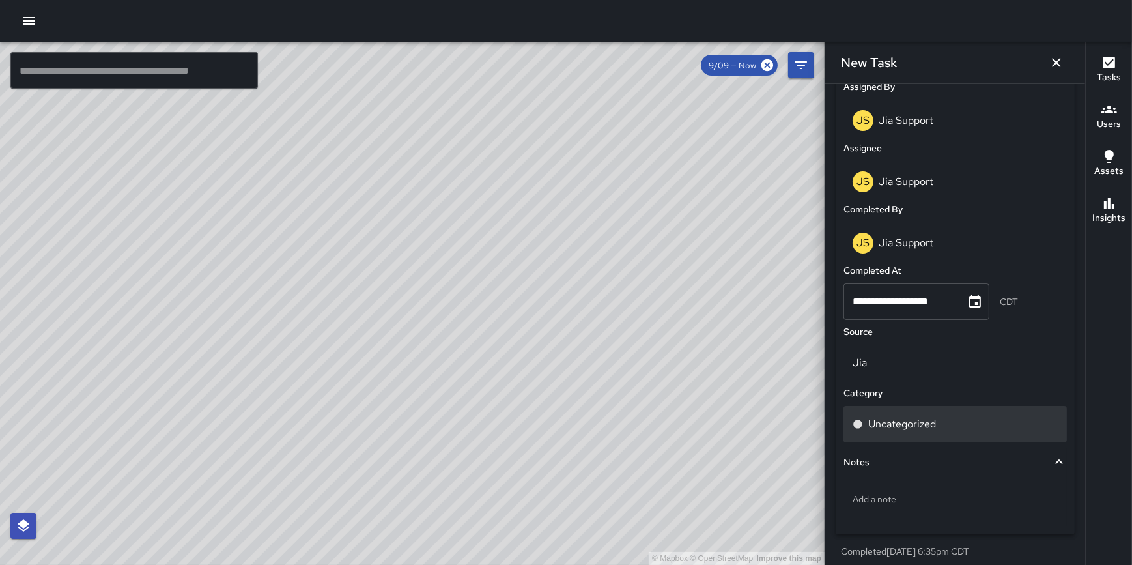
click at [921, 423] on p "Uncategorized" at bounding box center [902, 424] width 68 height 16
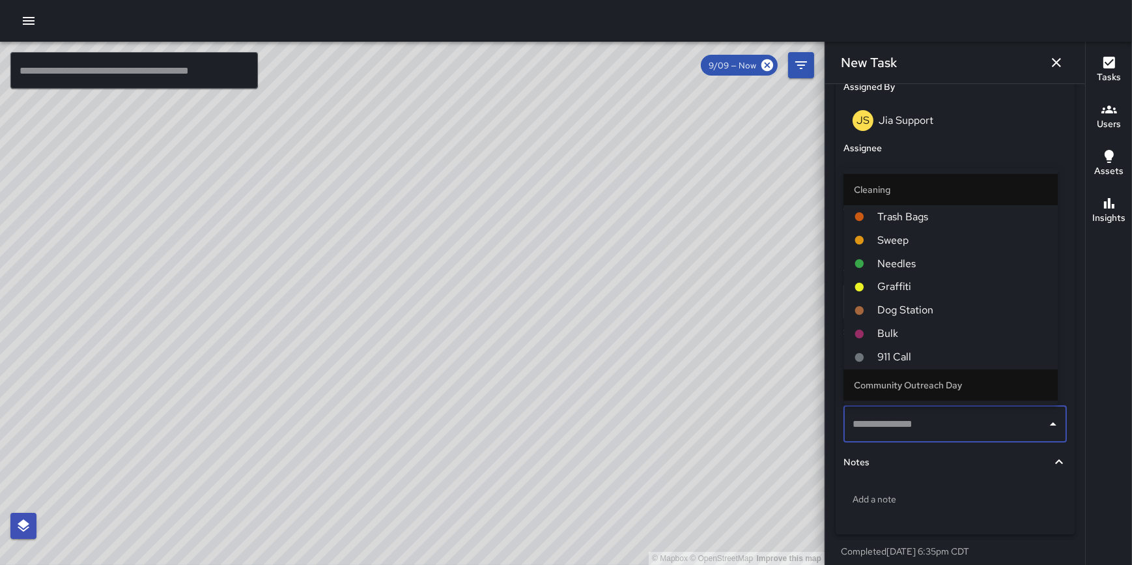
scroll to position [430, 0]
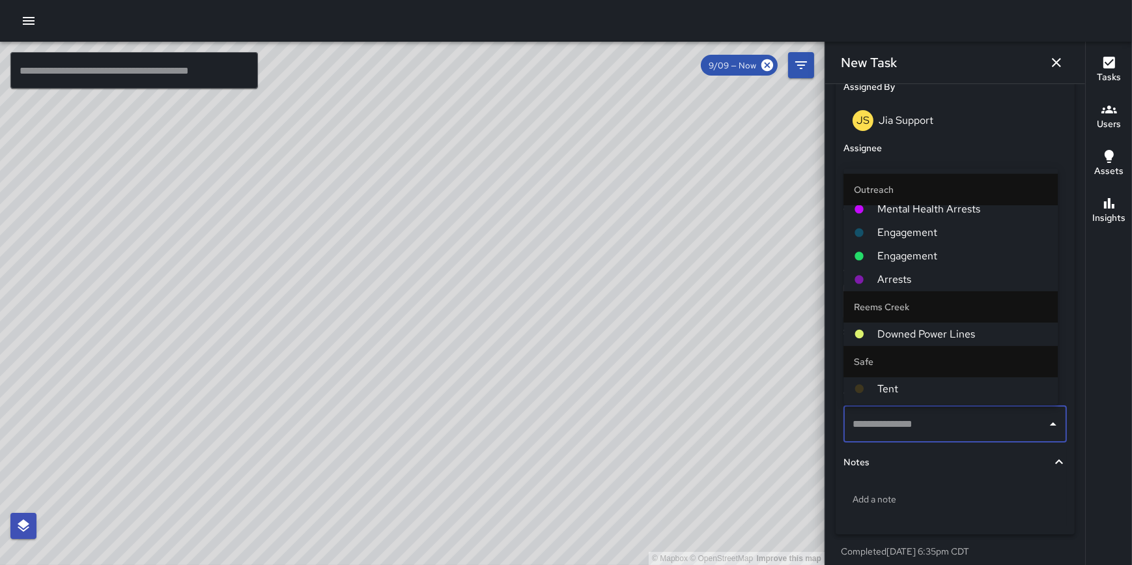
click at [949, 214] on span "Mental Health Arrests" at bounding box center [962, 209] width 170 height 16
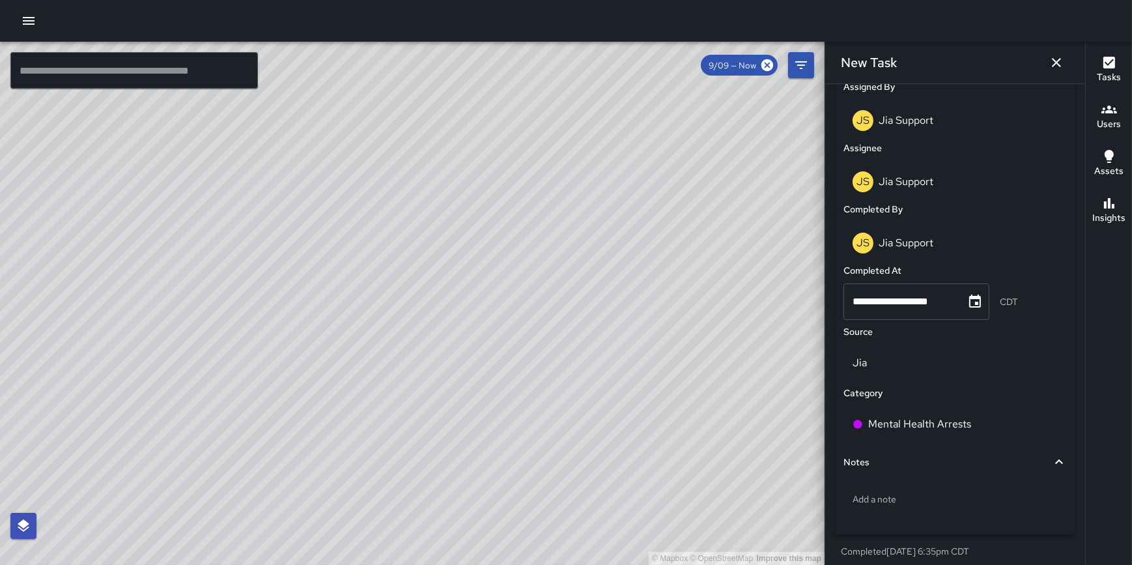
scroll to position [792, 0]
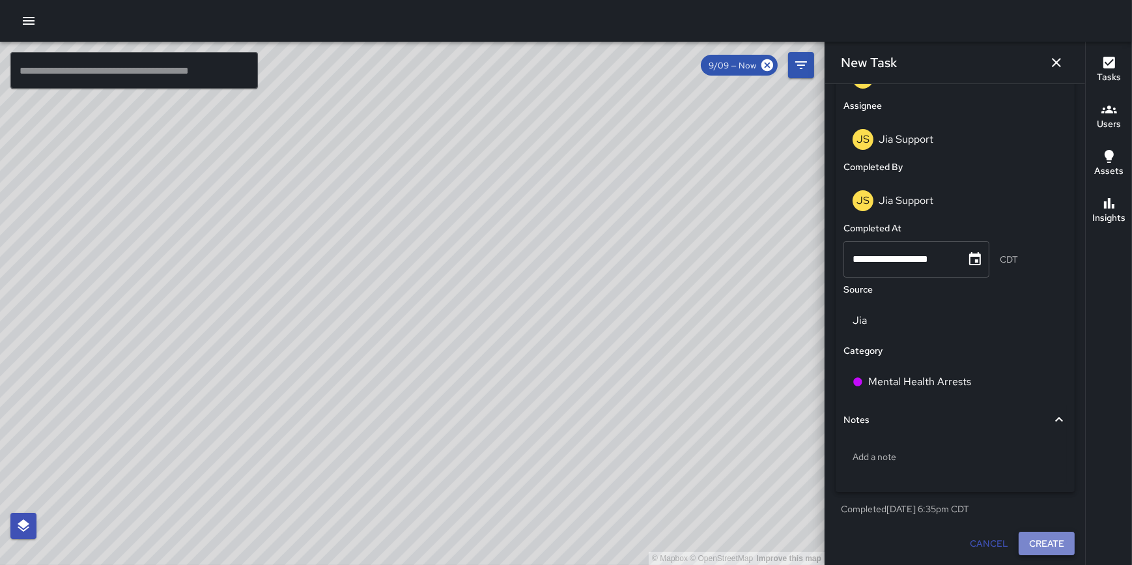
click at [1038, 539] on button "Create" at bounding box center [1047, 544] width 56 height 24
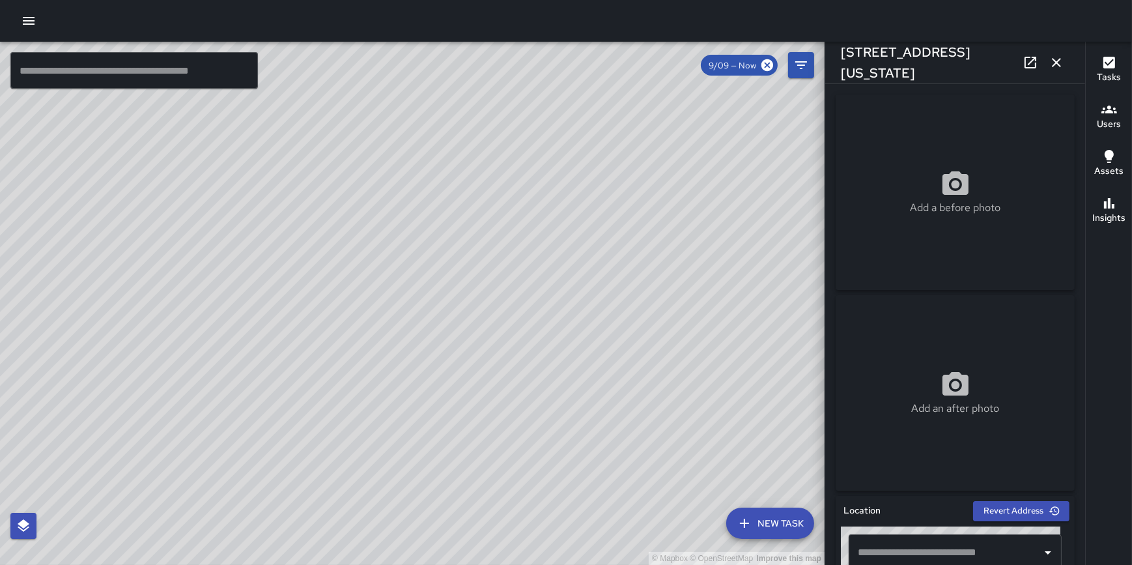
type input "**********"
click at [1105, 69] on div "Tasks" at bounding box center [1109, 70] width 24 height 30
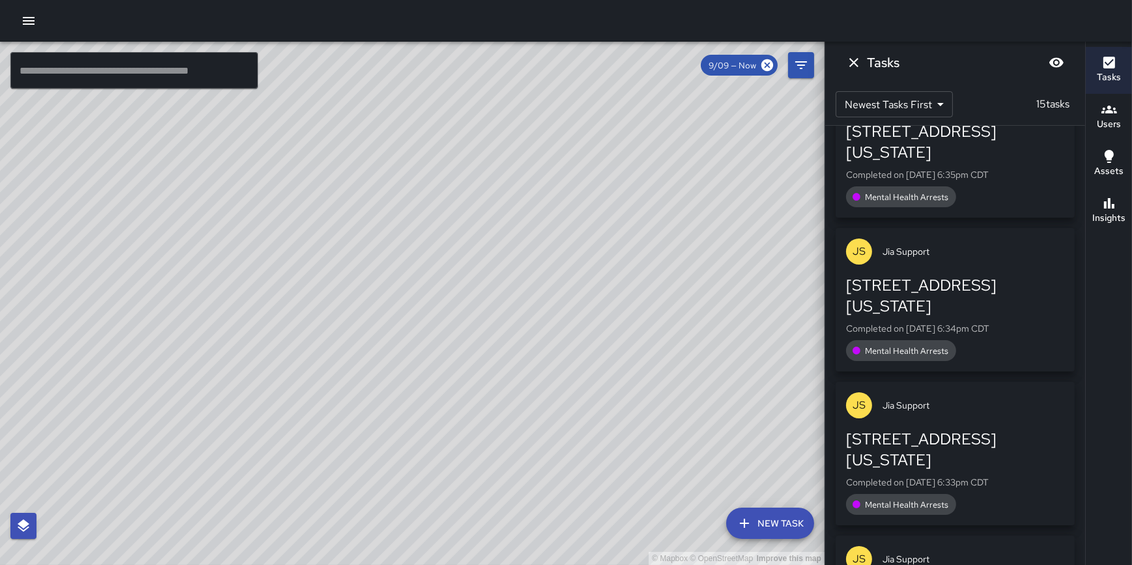
scroll to position [0, 0]
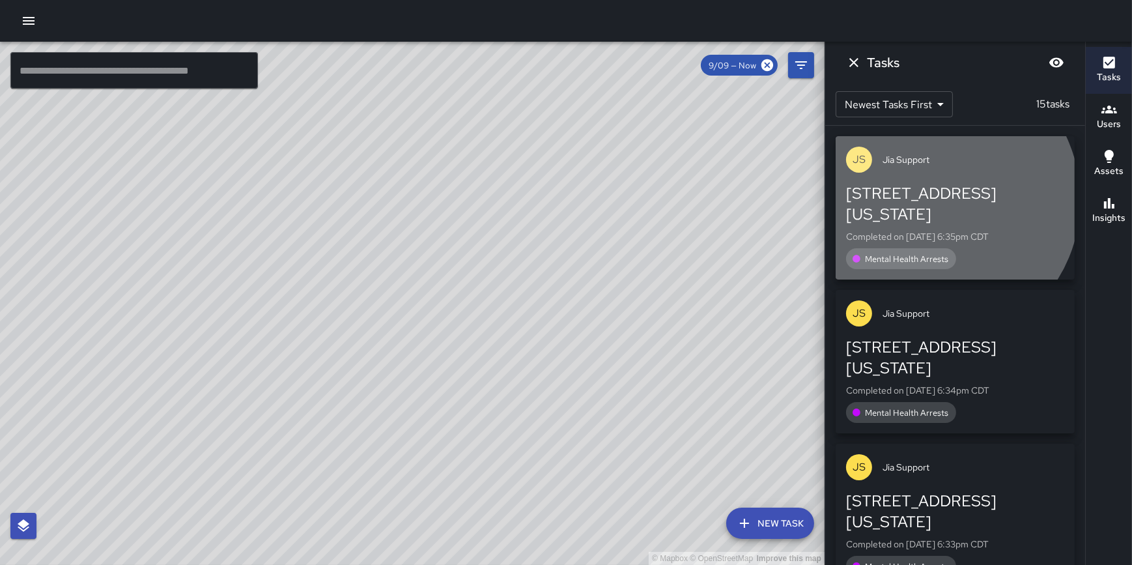
click at [931, 200] on div "[STREET_ADDRESS][US_STATE]" at bounding box center [955, 204] width 218 height 42
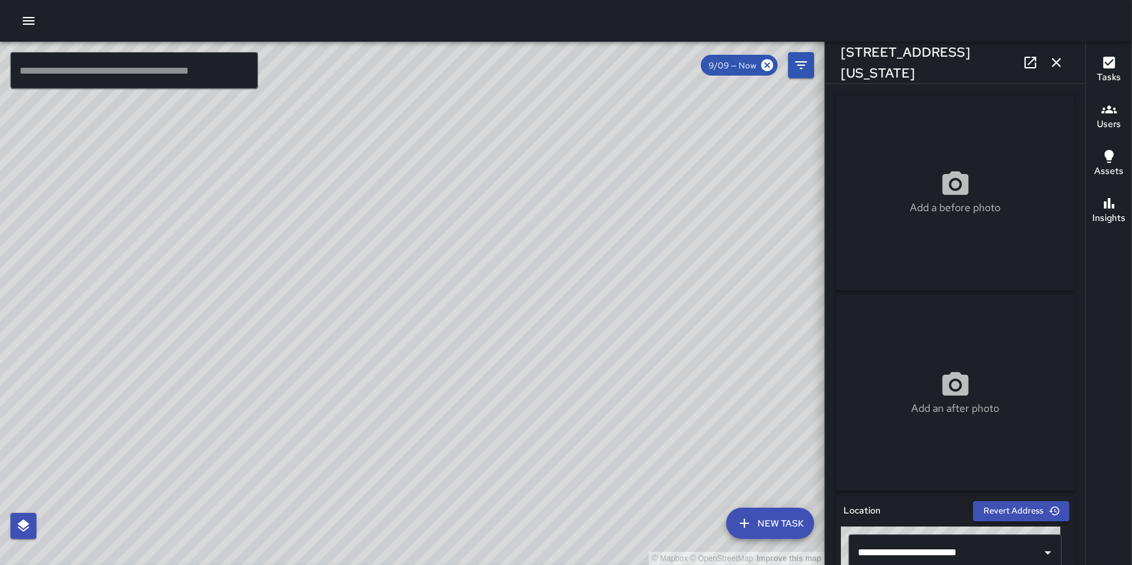
click at [1057, 67] on icon "button" at bounding box center [1057, 63] width 16 height 16
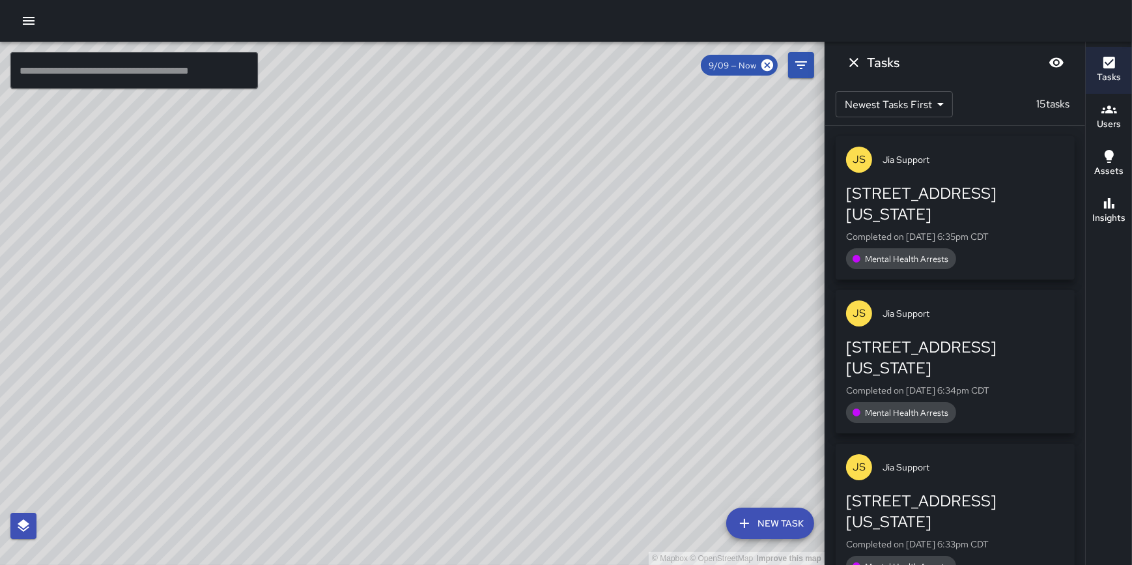
click at [927, 230] on p "Completed on 9/9/2025, 6:35pm CDT" at bounding box center [955, 236] width 218 height 13
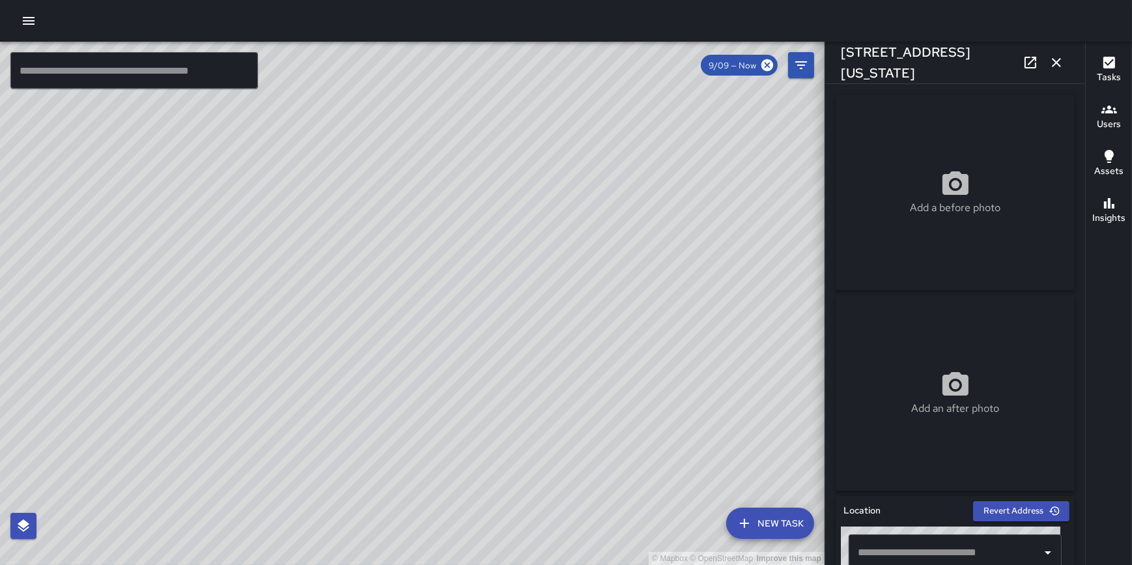
type input "**********"
click at [1055, 60] on icon "button" at bounding box center [1056, 62] width 9 height 9
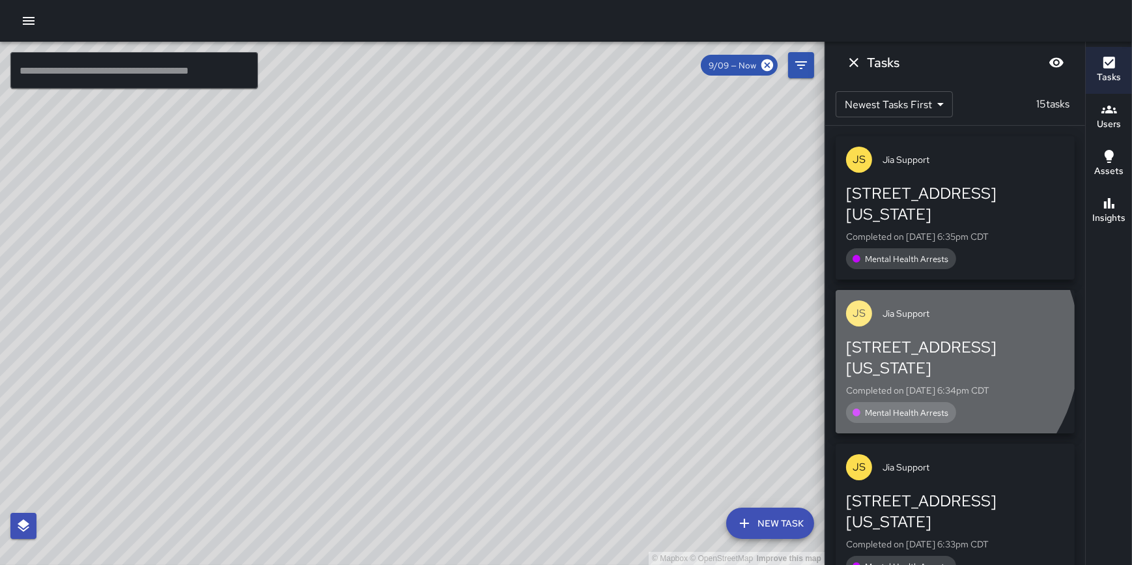
click at [908, 337] on div "[STREET_ADDRESS][US_STATE]" at bounding box center [955, 358] width 218 height 42
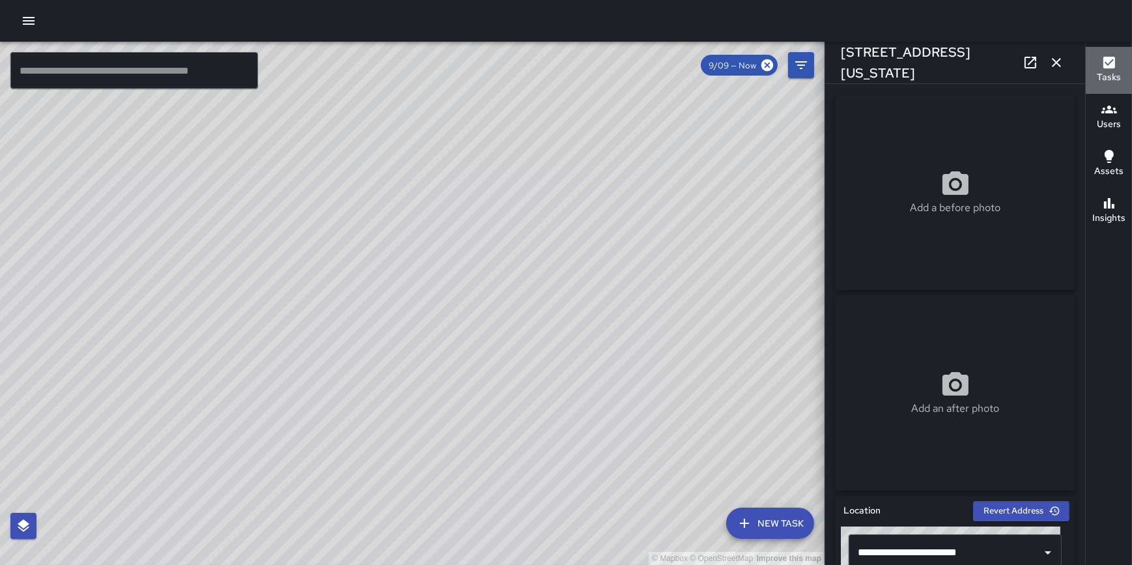
click at [1102, 64] on icon "button" at bounding box center [1110, 63] width 16 height 16
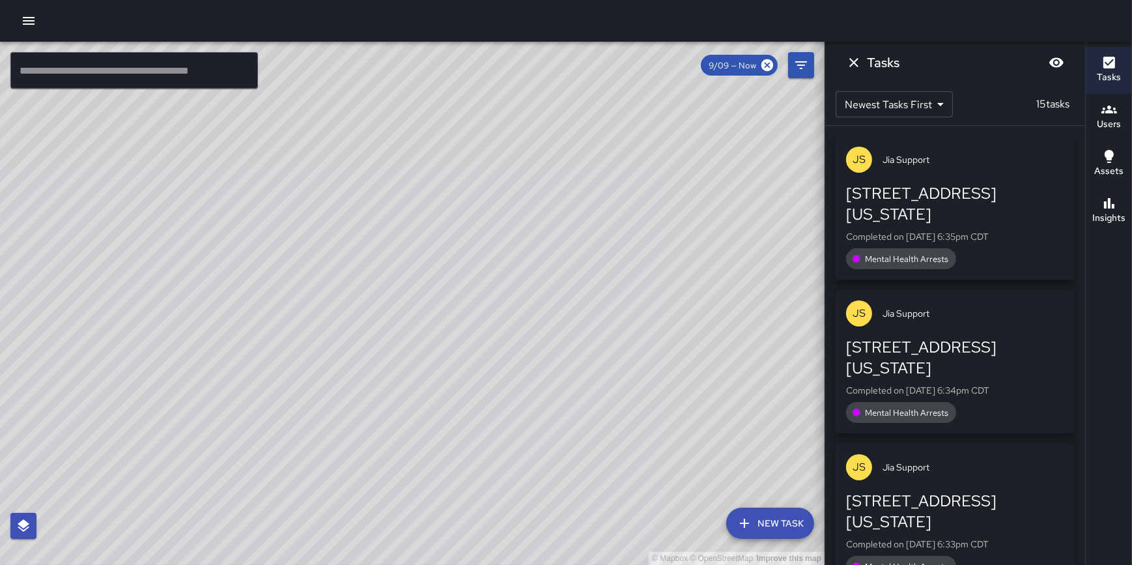
click at [944, 491] on div "97 East Washington Street Completed on 9/9/2025, 6:33pm CDT Mental Health Arres…" at bounding box center [955, 534] width 218 height 86
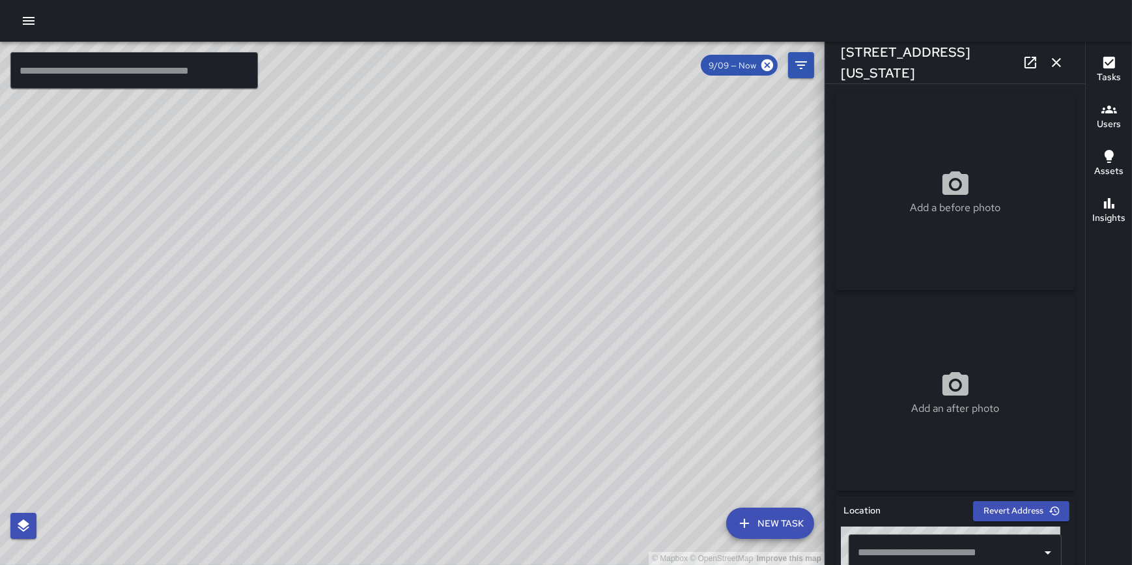
type input "**********"
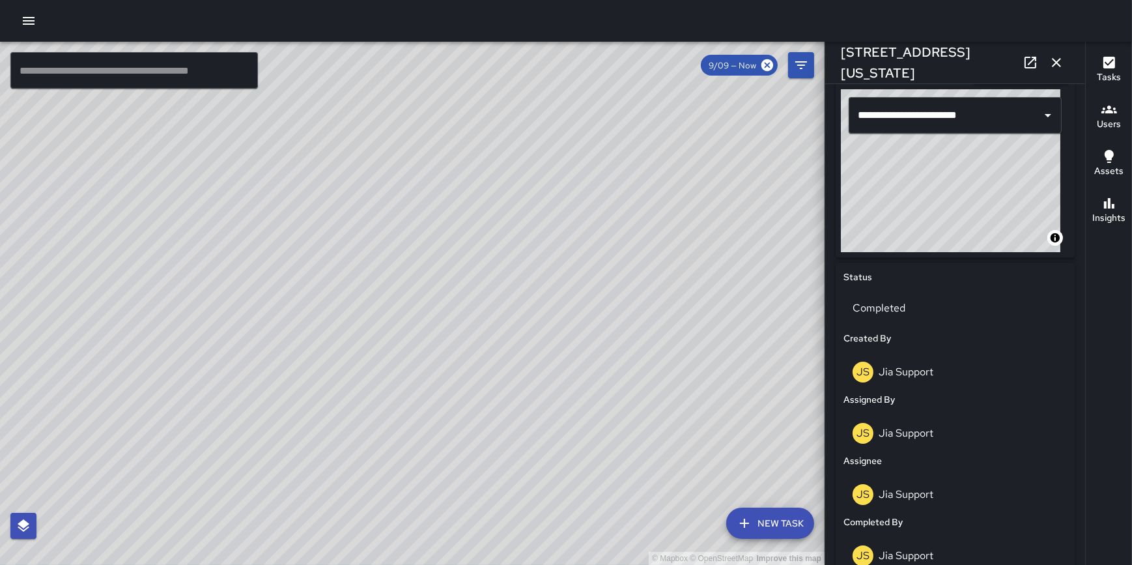
scroll to position [439, 0]
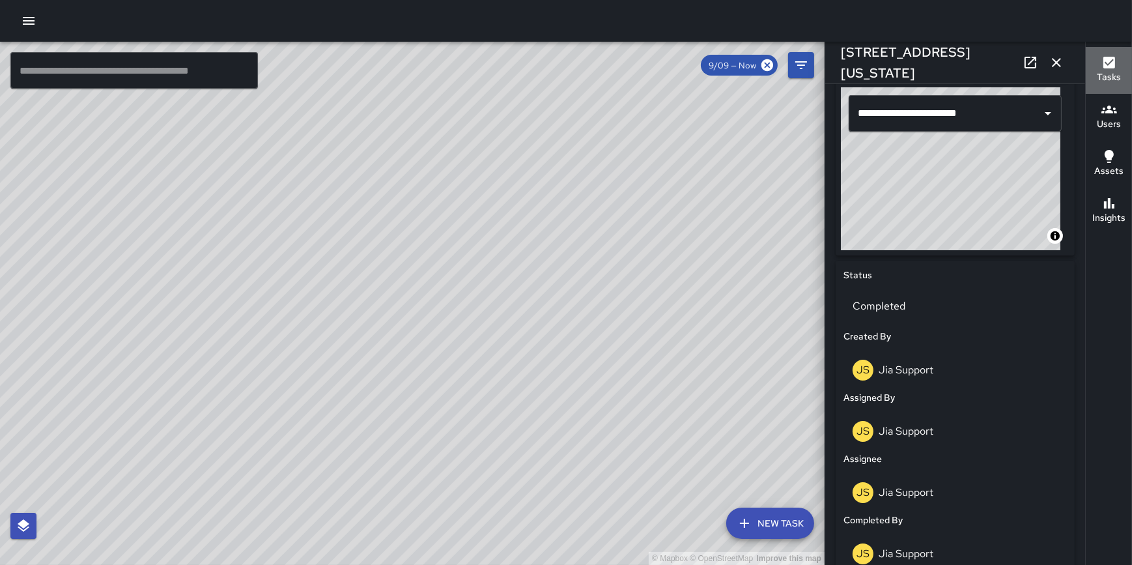
click at [1102, 64] on icon "button" at bounding box center [1110, 63] width 16 height 16
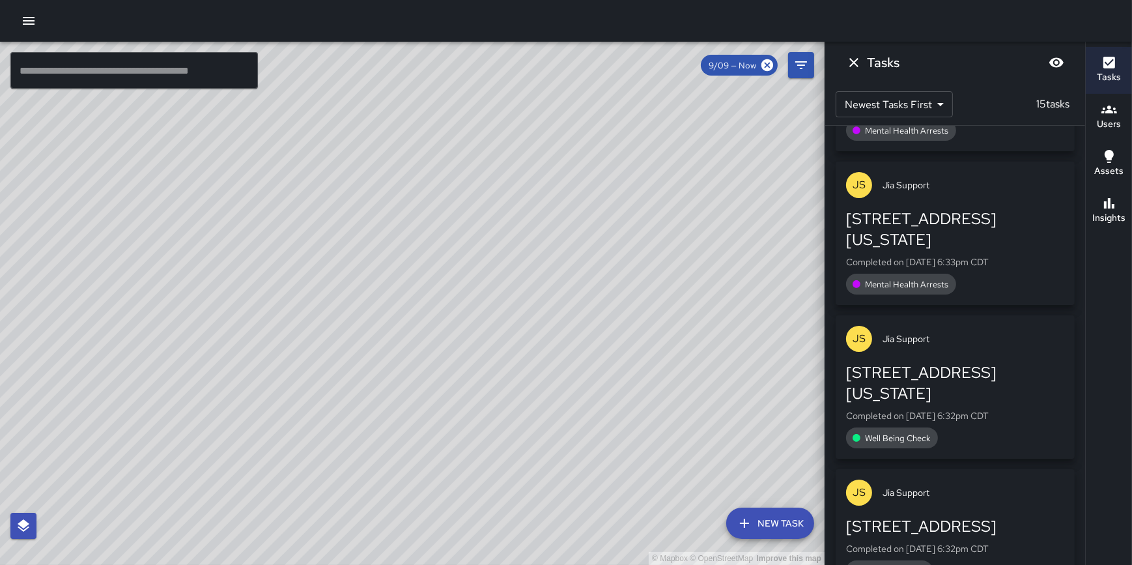
scroll to position [306, 0]
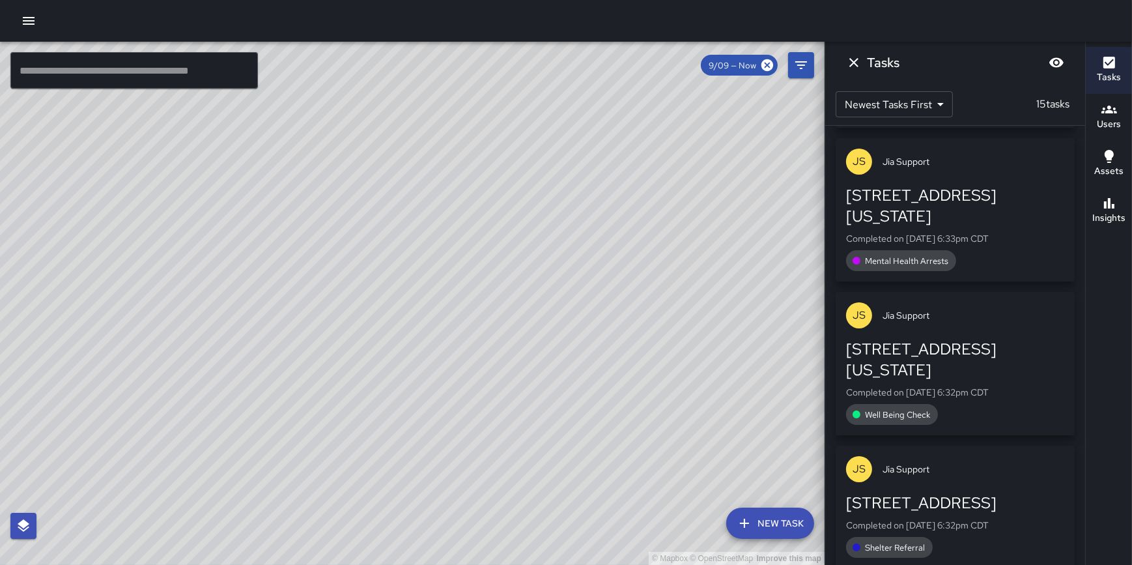
click at [913, 339] on div "97 East Washington Street Completed on 9/9/2025, 6:32pm CDT Well Being Check" at bounding box center [955, 382] width 218 height 86
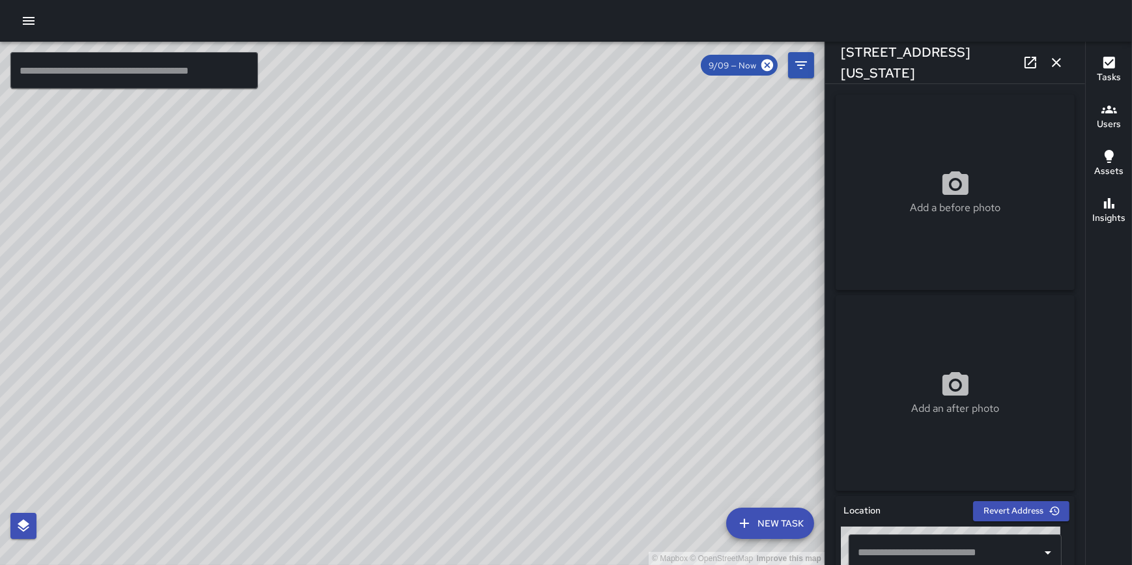
type input "**********"
click at [1054, 64] on icon "button" at bounding box center [1056, 62] width 9 height 9
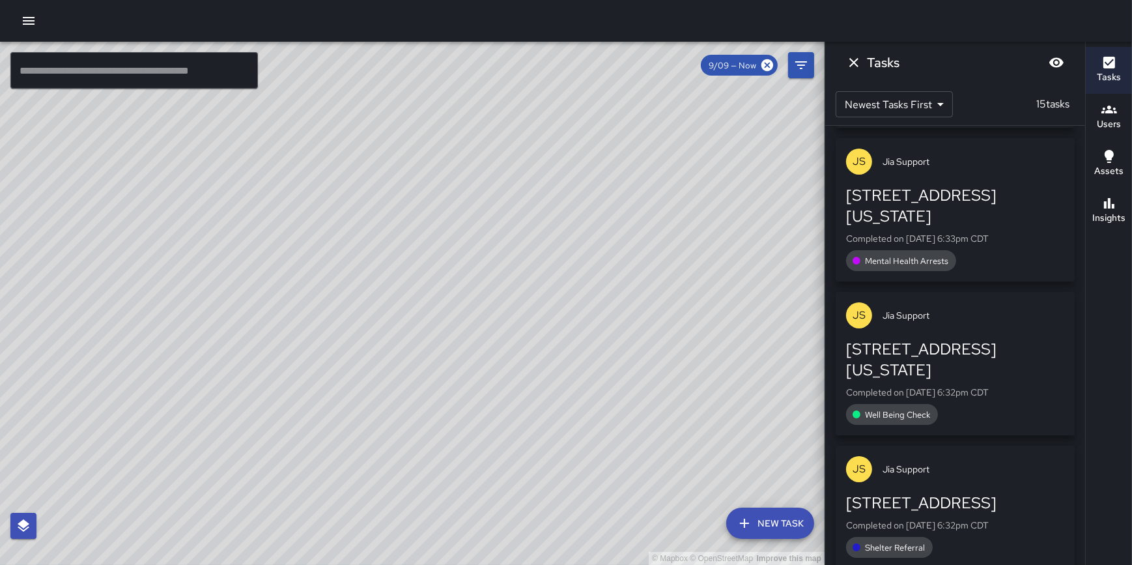
drag, startPoint x: 613, startPoint y: 427, endPoint x: 566, endPoint y: 251, distance: 182.0
click at [572, 223] on div "© Mapbox © OpenStreetMap Improve this map" at bounding box center [412, 303] width 825 height 523
drag, startPoint x: 543, startPoint y: 367, endPoint x: 564, endPoint y: 263, distance: 105.8
click at [564, 263] on div "© Mapbox © OpenStreetMap Improve this map" at bounding box center [412, 303] width 825 height 523
drag, startPoint x: 594, startPoint y: 279, endPoint x: 593, endPoint y: 233, distance: 46.3
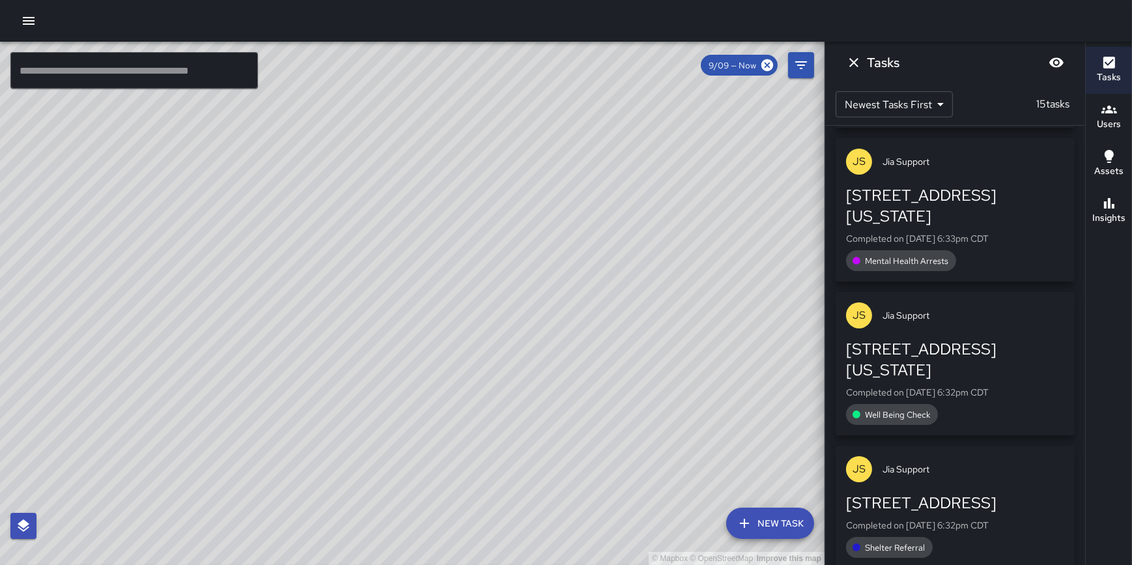
click at [593, 233] on div "© Mapbox © OpenStreetMap Improve this map" at bounding box center [412, 303] width 825 height 523
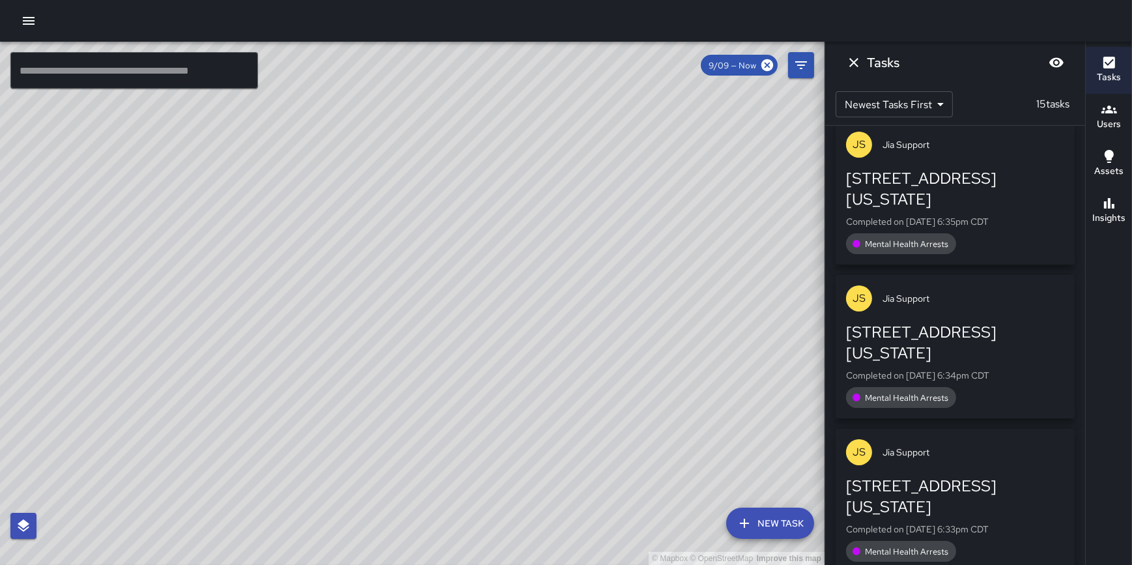
scroll to position [0, 0]
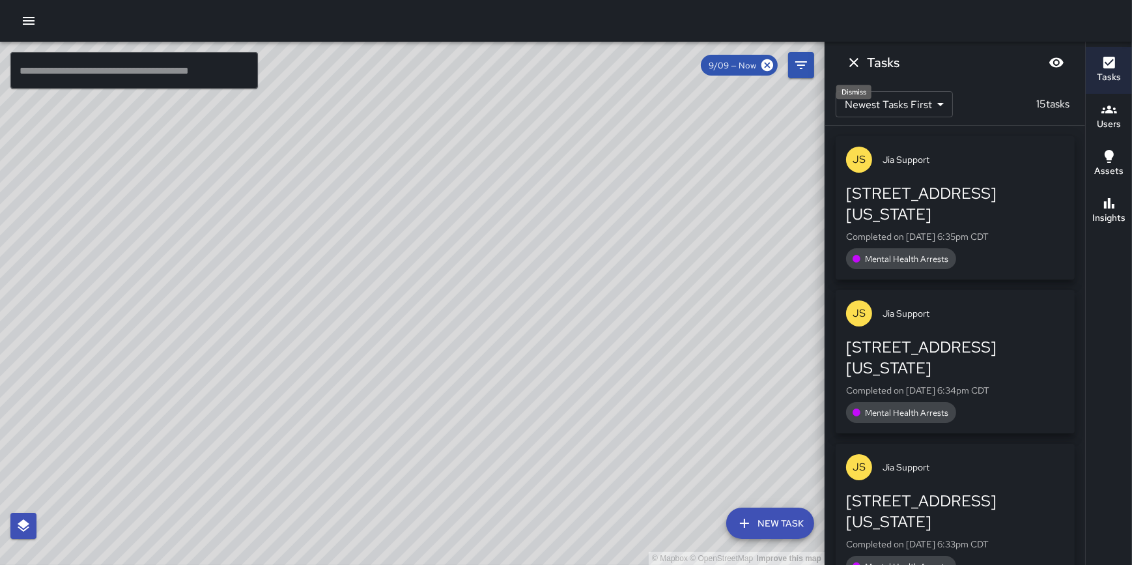
click at [857, 59] on icon "Dismiss" at bounding box center [853, 62] width 9 height 9
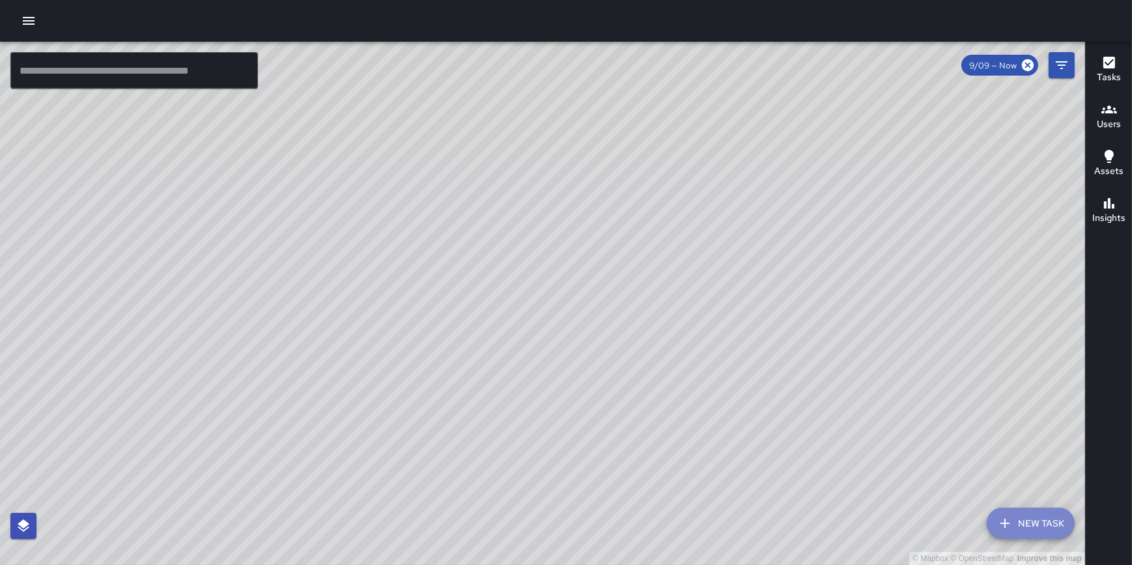
click at [1023, 526] on button "New Task" at bounding box center [1031, 522] width 88 height 31
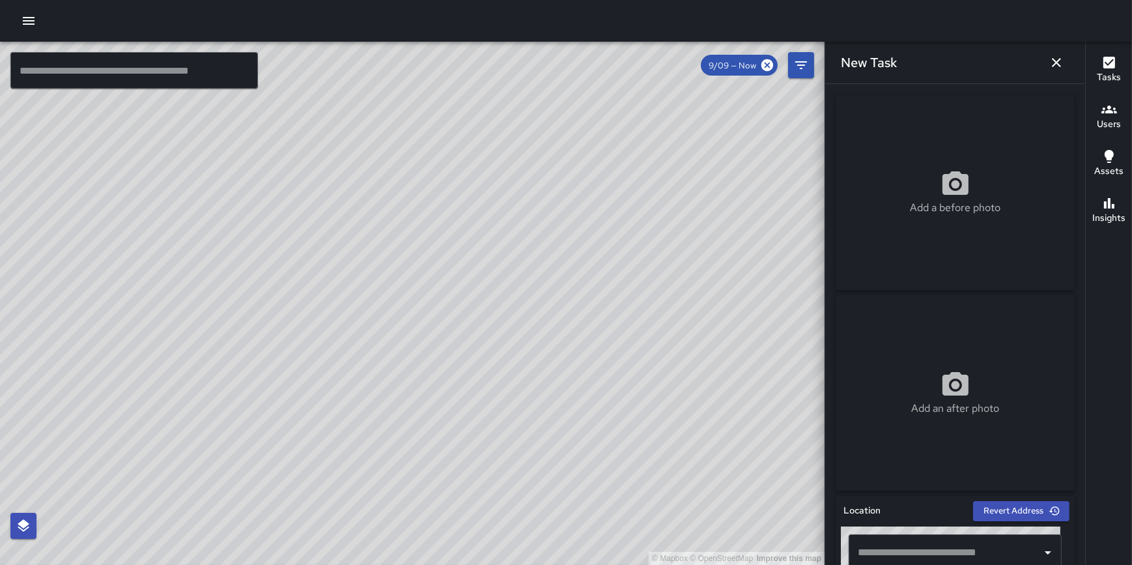
drag, startPoint x: 1075, startPoint y: 169, endPoint x: 1072, endPoint y: 267, distance: 97.7
click at [1072, 267] on div "Add a before photo Add an after photo Location Revert Address © Mapbox © OpenSt…" at bounding box center [955, 324] width 260 height 481
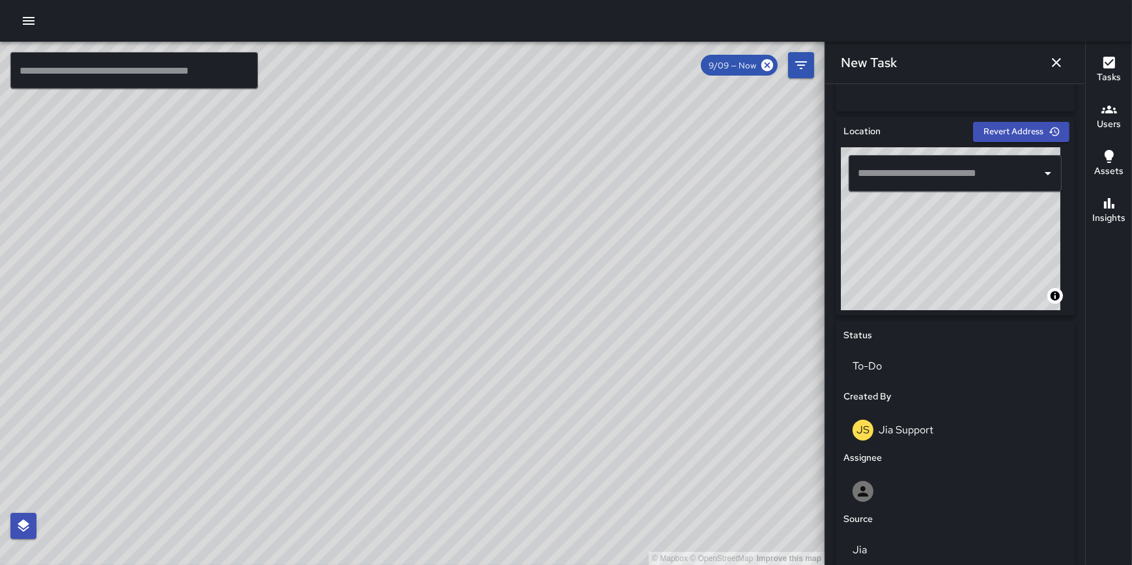
scroll to position [382, 0]
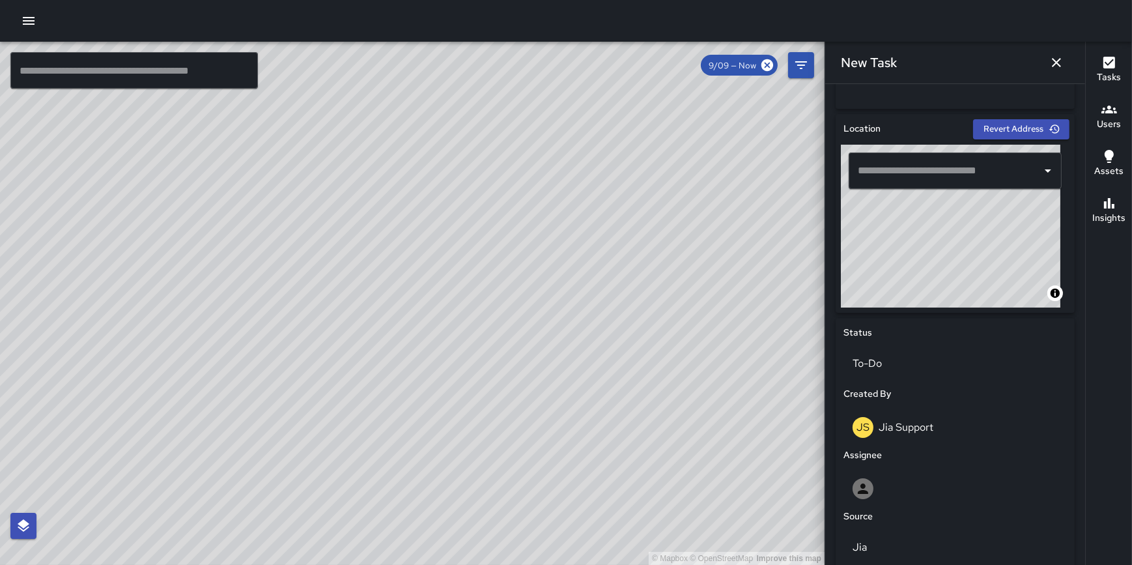
click at [941, 171] on input "text" at bounding box center [946, 170] width 182 height 25
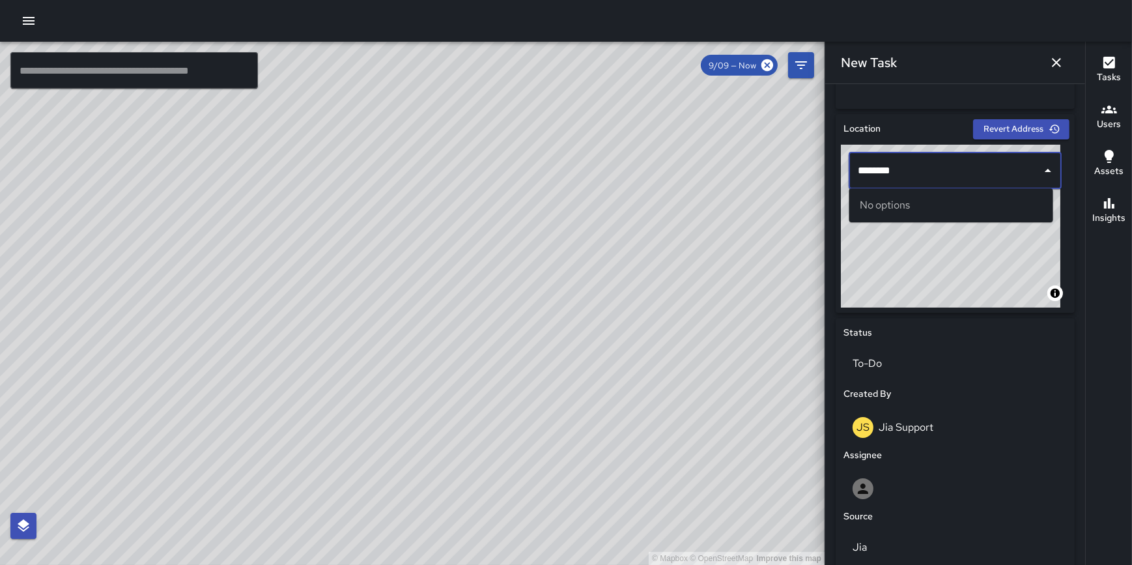
click at [842, 165] on div "© Mapbox © OpenStreetMap Improve this map ******* ​" at bounding box center [955, 226] width 229 height 163
click at [913, 208] on span "North State Street" at bounding box center [963, 205] width 160 height 16
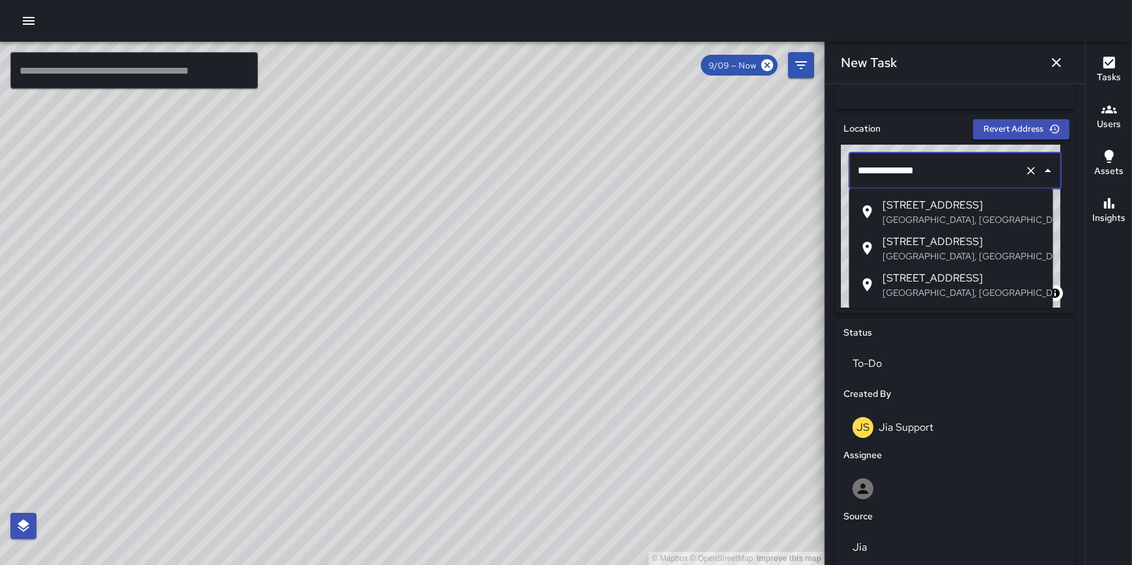
drag, startPoint x: 898, startPoint y: 164, endPoint x: 851, endPoint y: 167, distance: 46.3
click at [851, 167] on div "**********" at bounding box center [955, 170] width 213 height 36
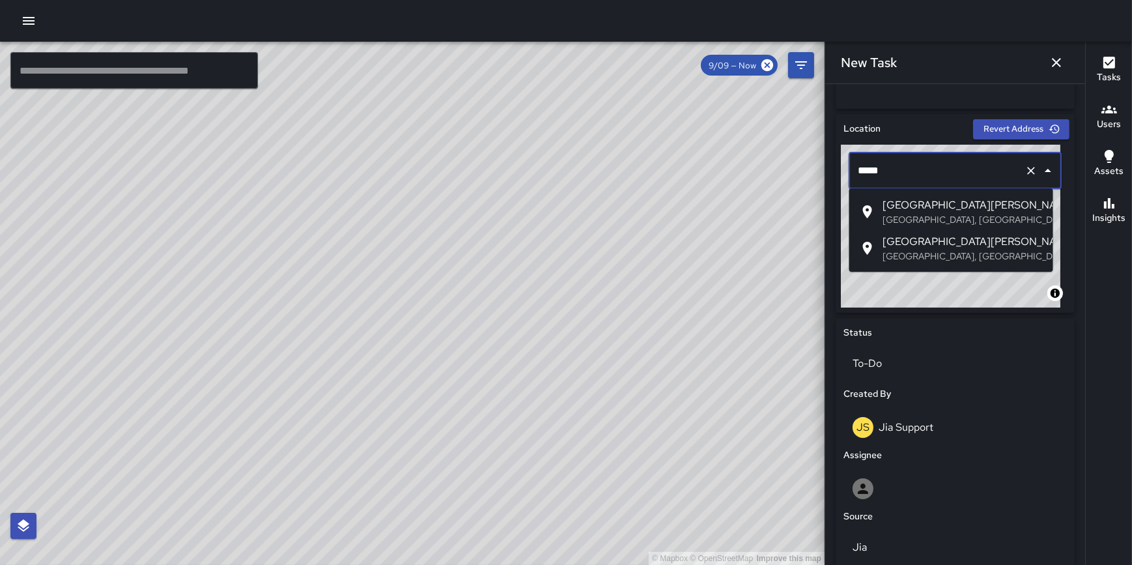
click at [920, 244] on span "West Adams Street" at bounding box center [963, 242] width 160 height 16
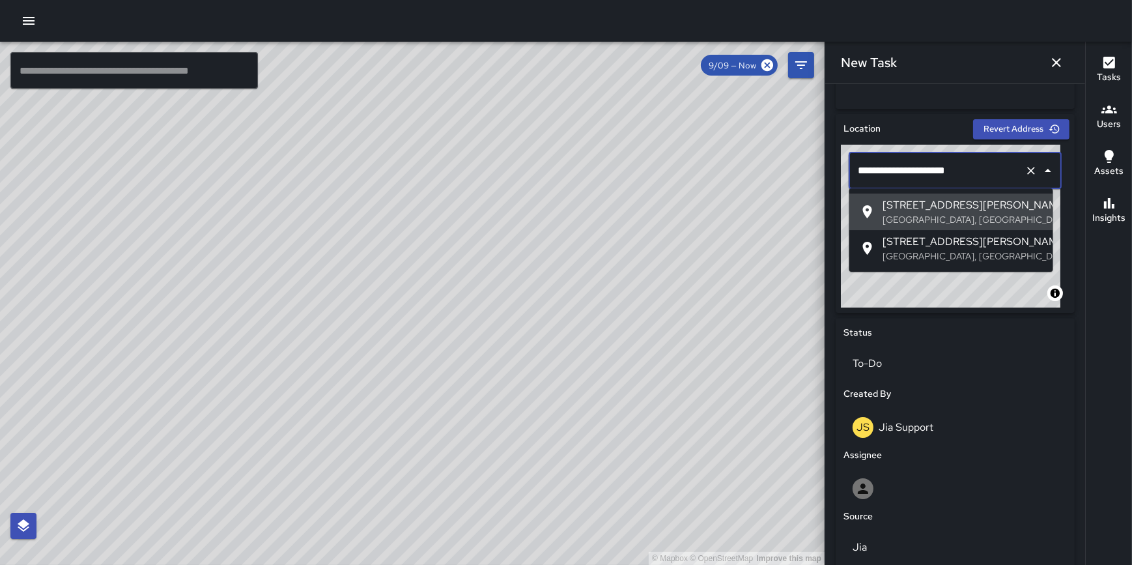
click at [846, 181] on div "**********" at bounding box center [955, 226] width 229 height 163
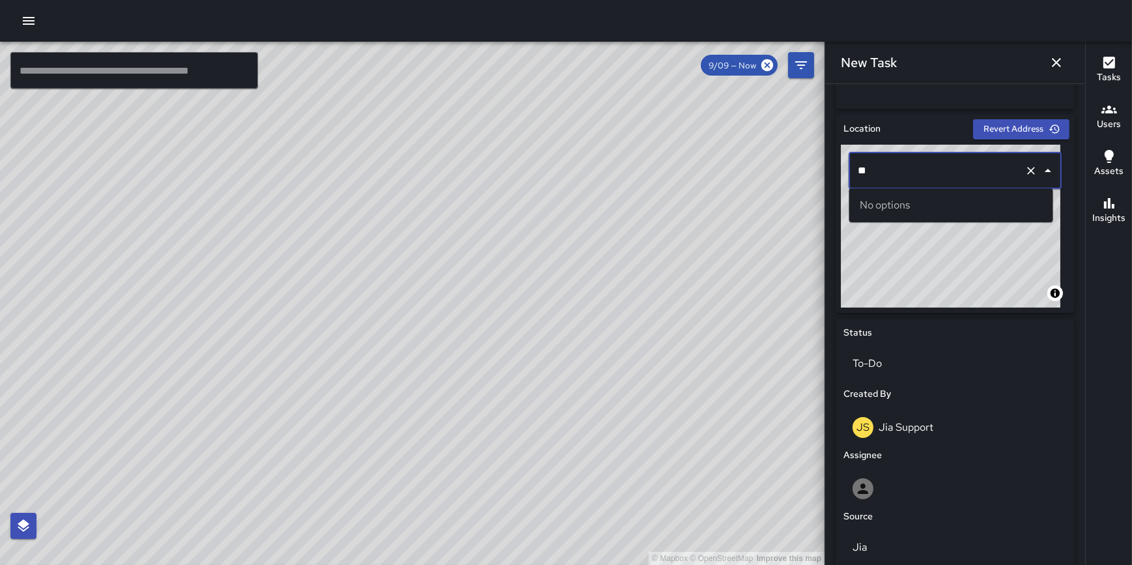
type input "*"
click at [846, 175] on div "© Mapbox © OpenStreetMap Improve this map ***** ​" at bounding box center [955, 226] width 229 height 163
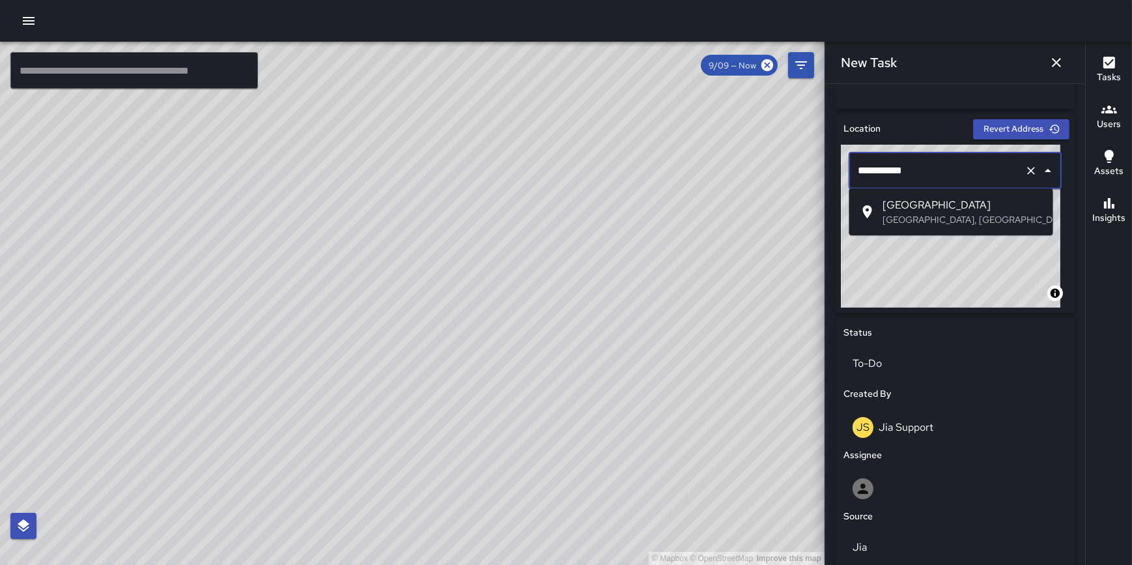
click at [941, 213] on p "[GEOGRAPHIC_DATA], [GEOGRAPHIC_DATA], [GEOGRAPHIC_DATA]" at bounding box center [963, 219] width 160 height 13
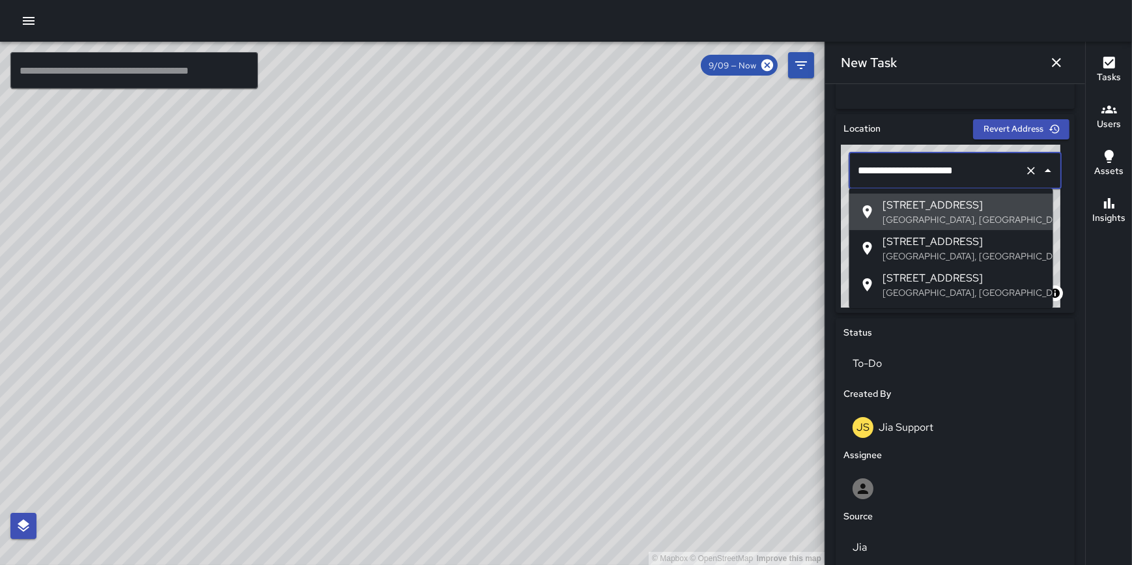
click at [846, 174] on div "**********" at bounding box center [955, 226] width 229 height 163
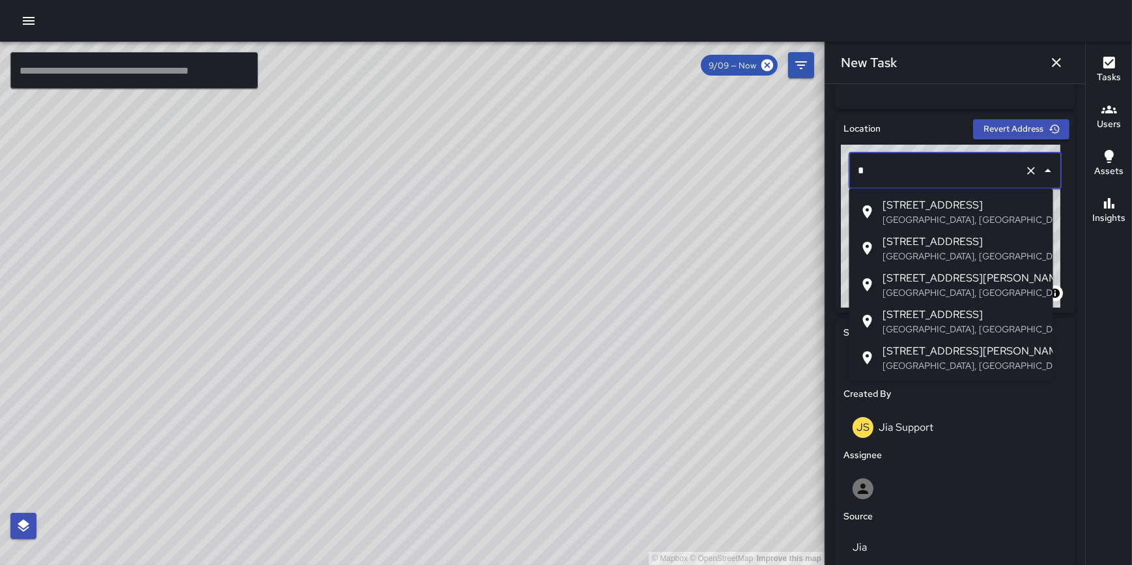
click at [936, 206] on span "17 North State Street" at bounding box center [963, 205] width 160 height 16
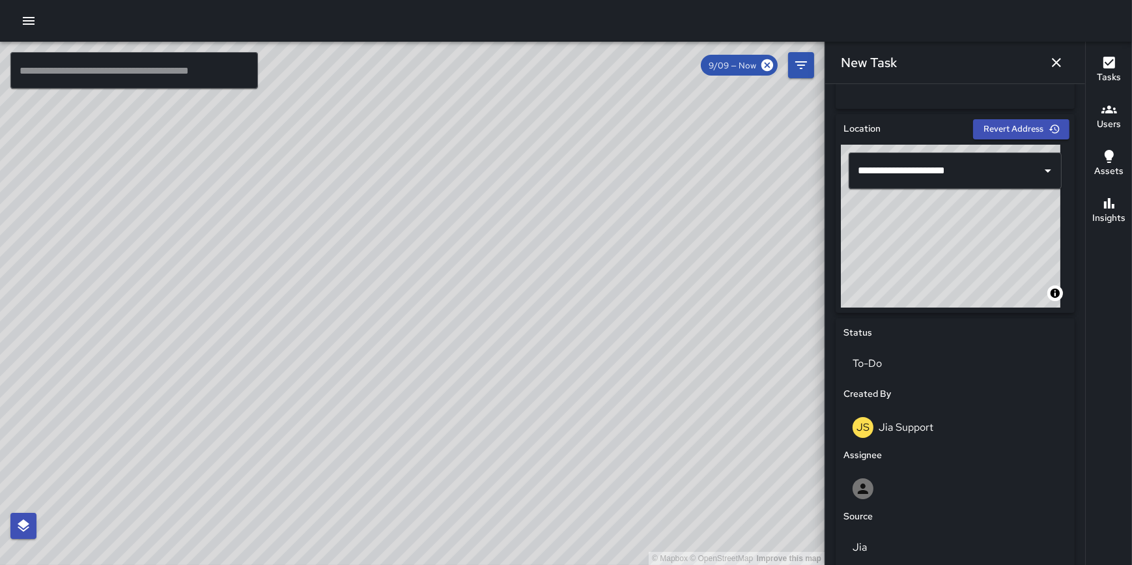
type input "**********"
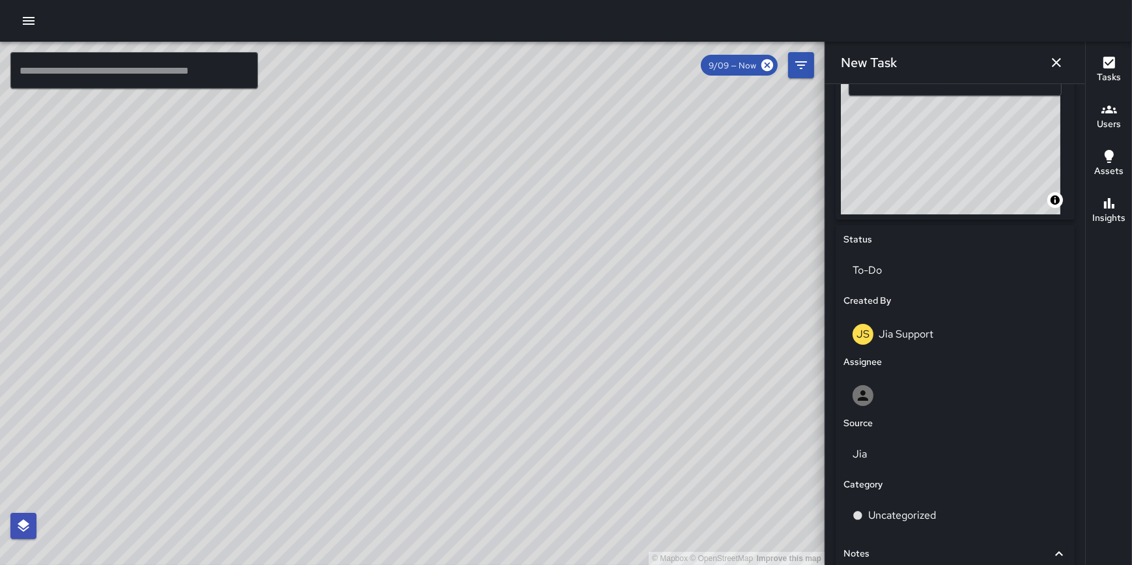
scroll to position [595, 0]
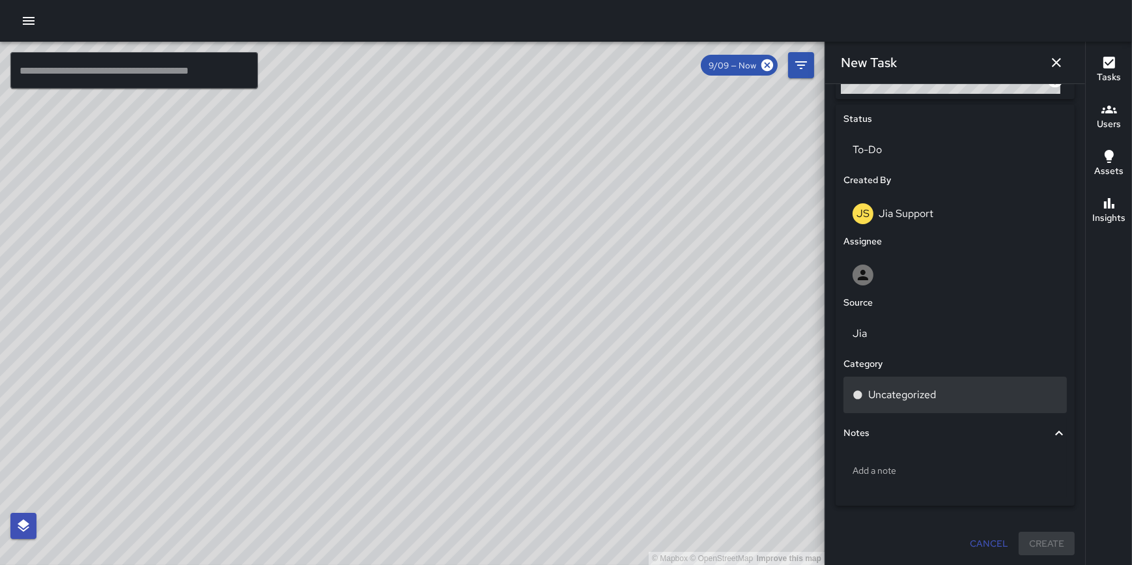
click at [945, 397] on div "Uncategorized" at bounding box center [955, 395] width 205 height 16
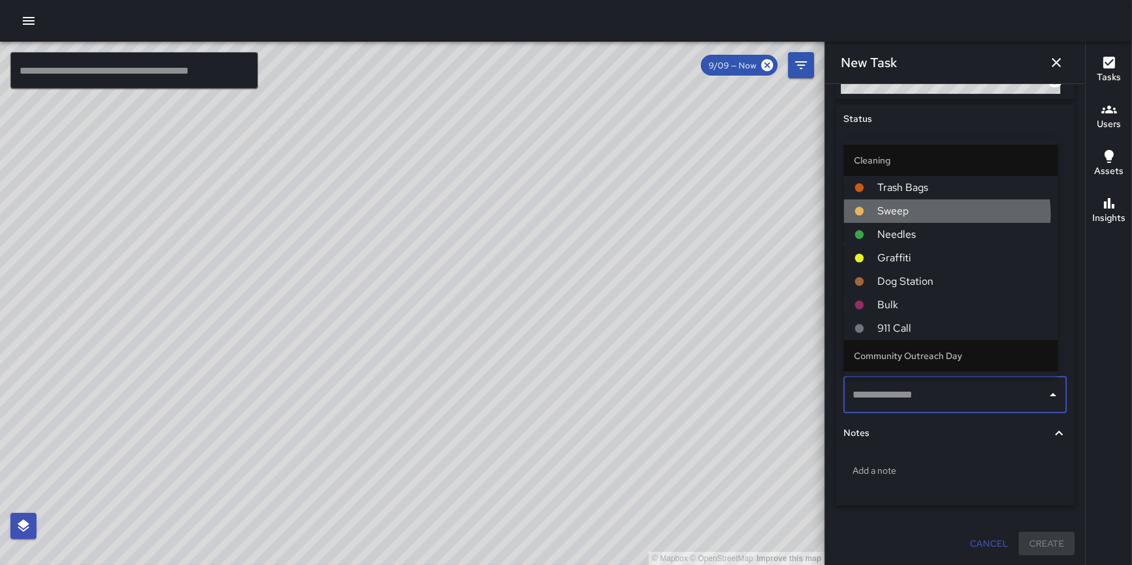
click at [945, 214] on span "Sweep" at bounding box center [962, 211] width 170 height 16
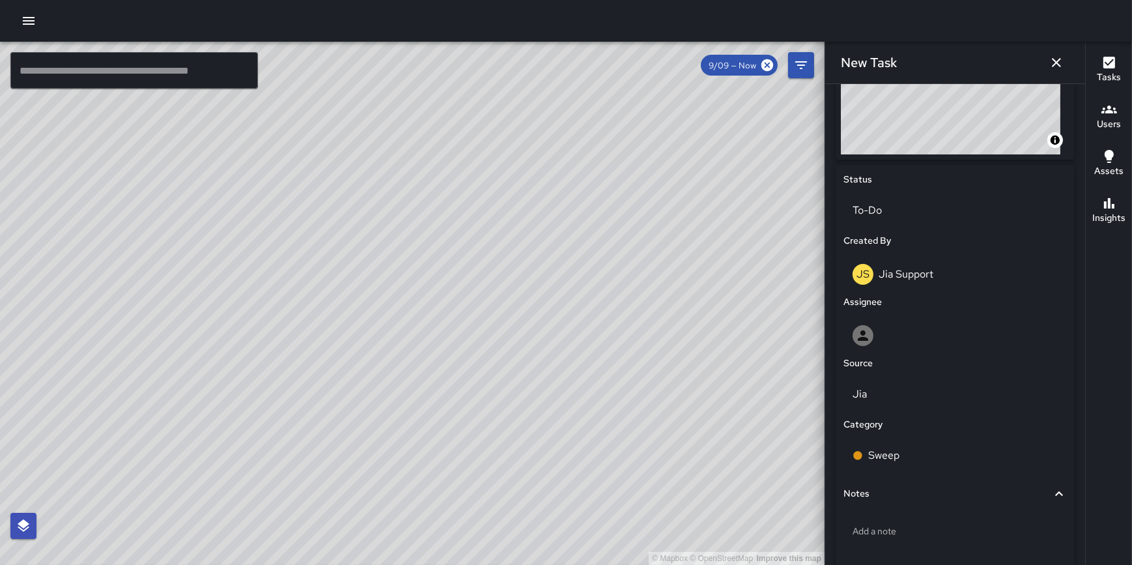
scroll to position [522, 0]
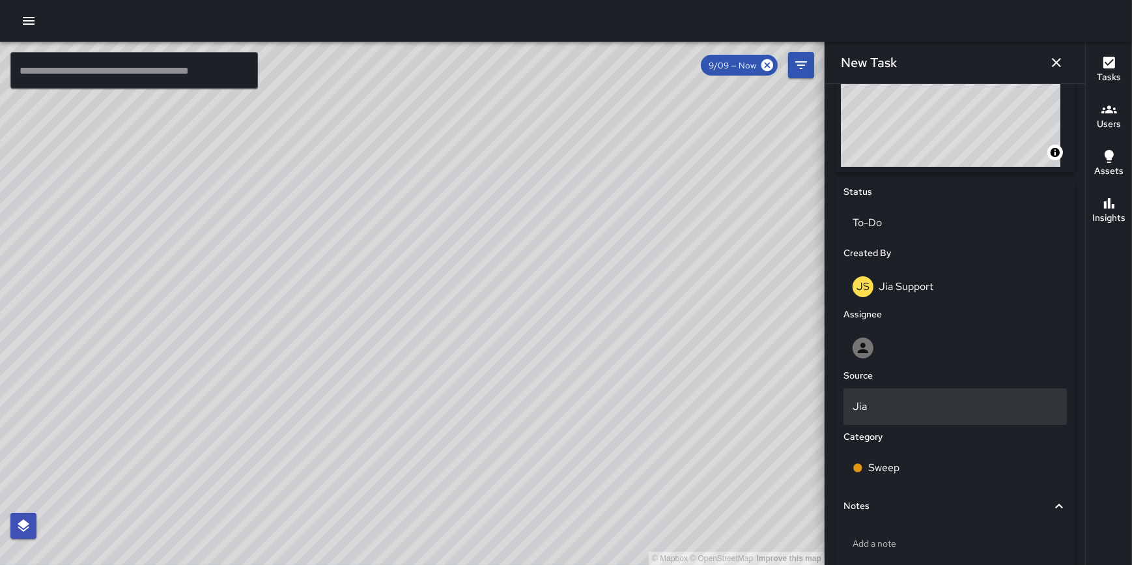
click at [909, 409] on p "Jia" at bounding box center [955, 407] width 205 height 16
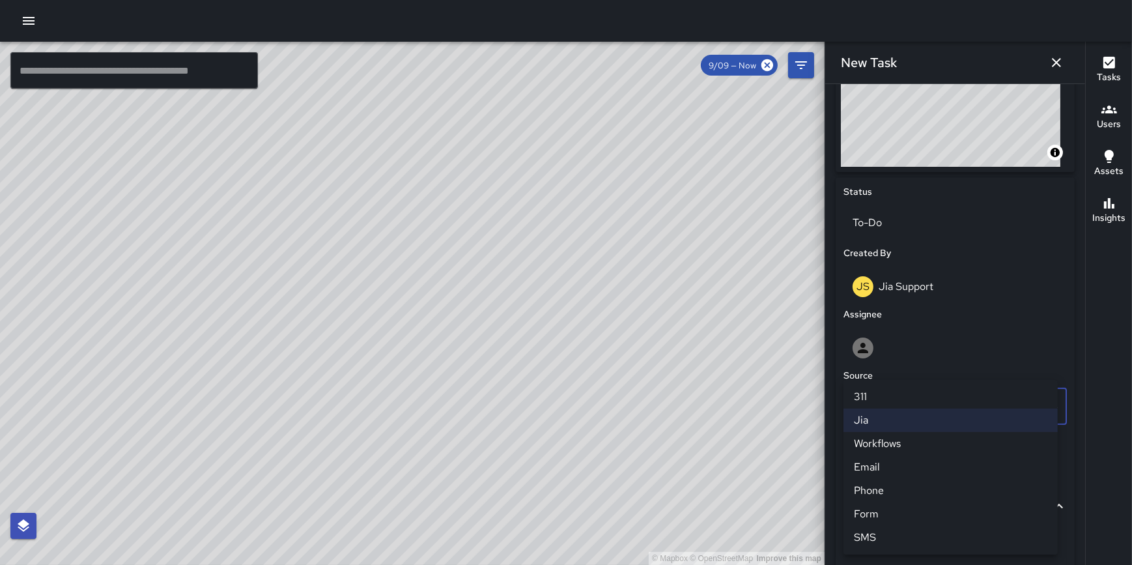
click at [930, 356] on div at bounding box center [566, 282] width 1132 height 565
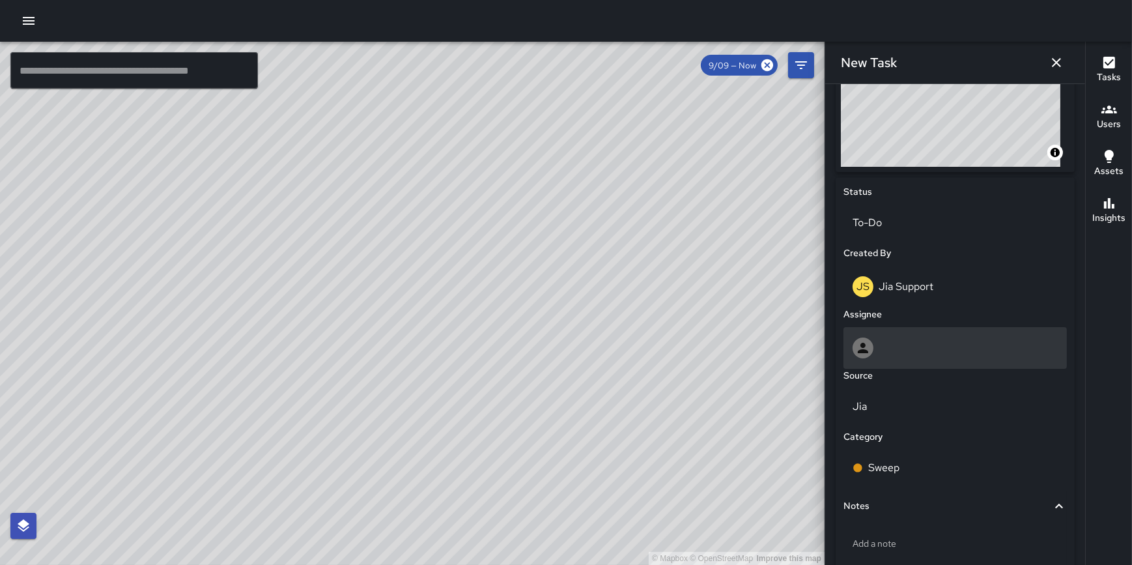
click at [925, 349] on div at bounding box center [955, 347] width 205 height 21
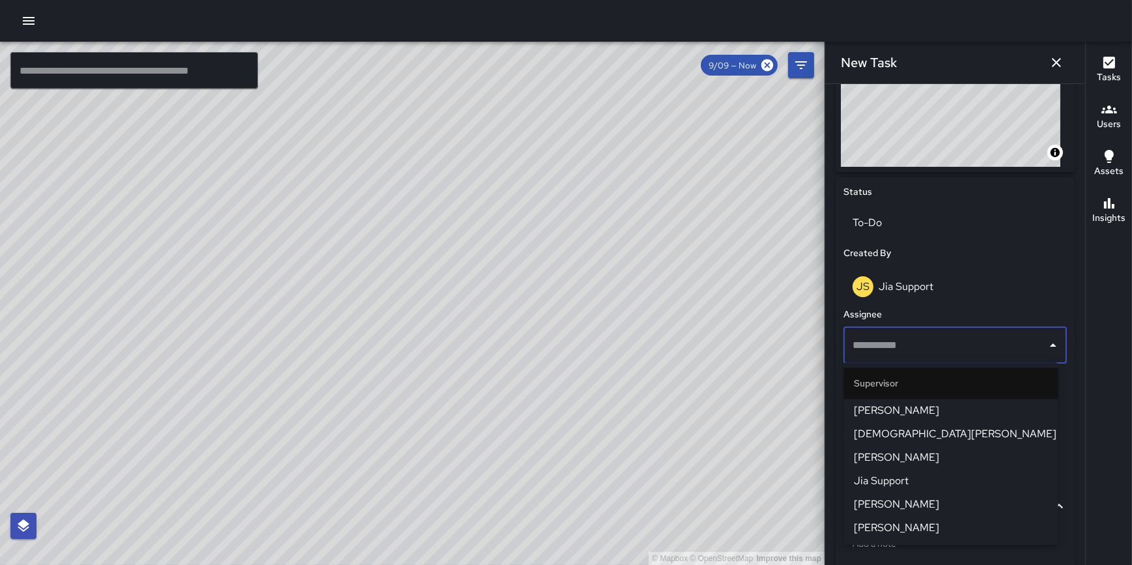
click at [946, 474] on span "Jia Support" at bounding box center [950, 481] width 193 height 16
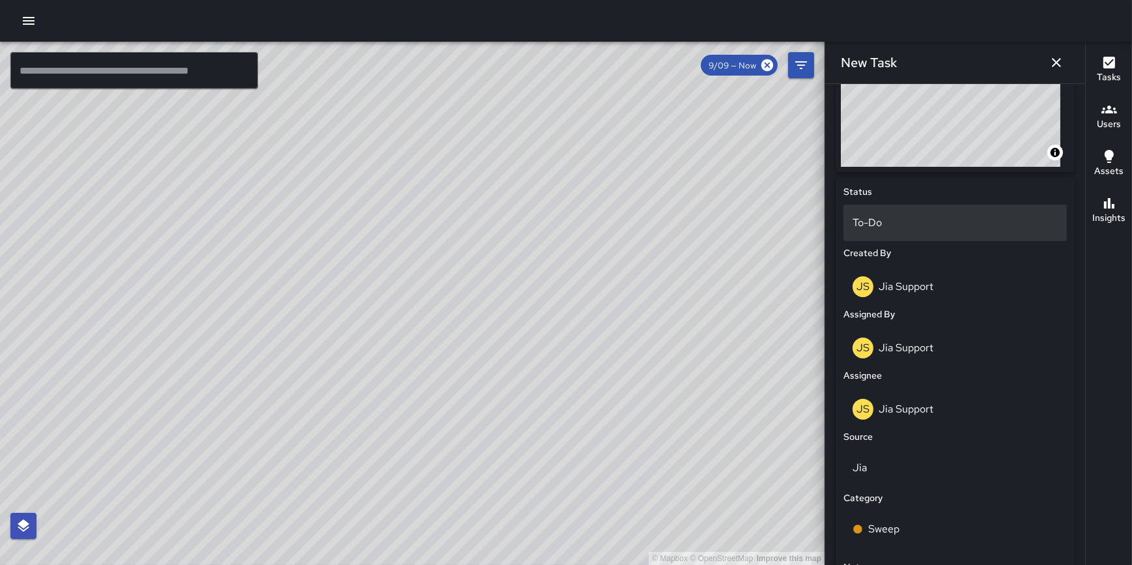
click at [920, 223] on p "To-Do" at bounding box center [955, 223] width 205 height 16
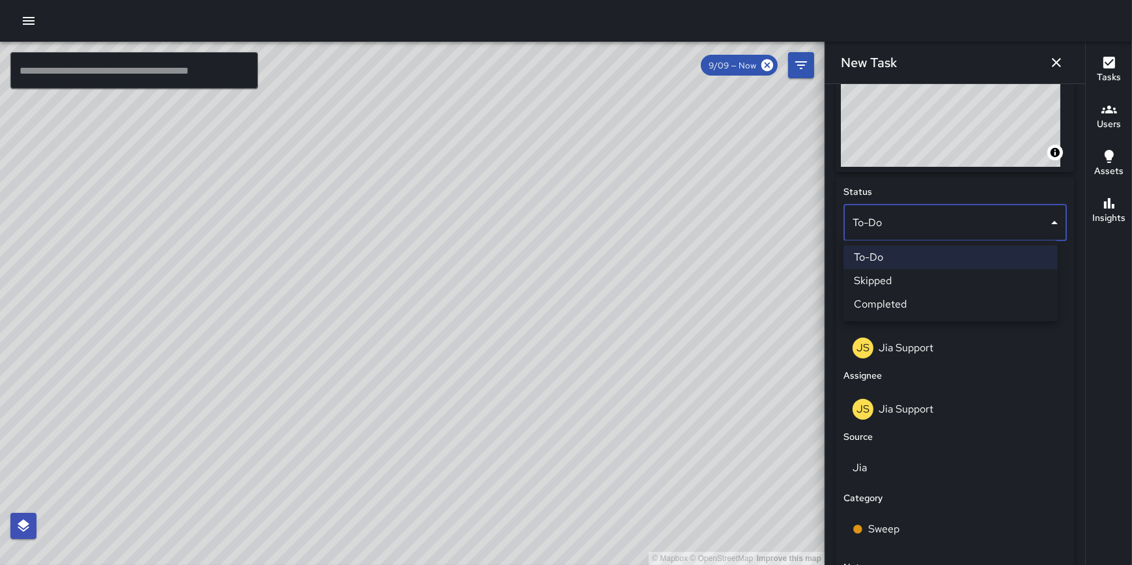
click at [925, 300] on li "Completed" at bounding box center [951, 303] width 214 height 23
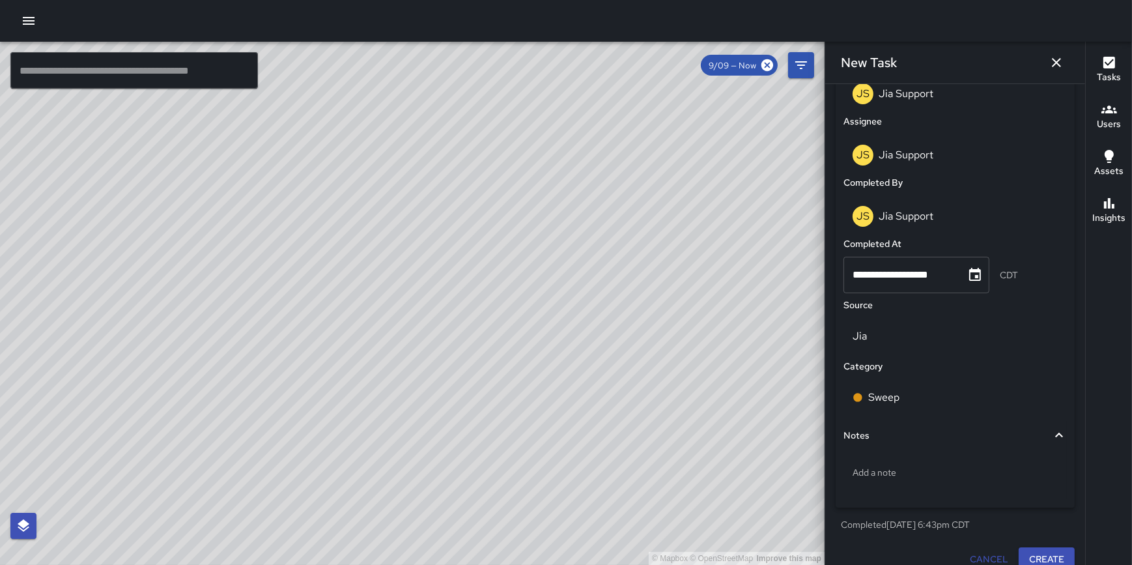
scroll to position [792, 0]
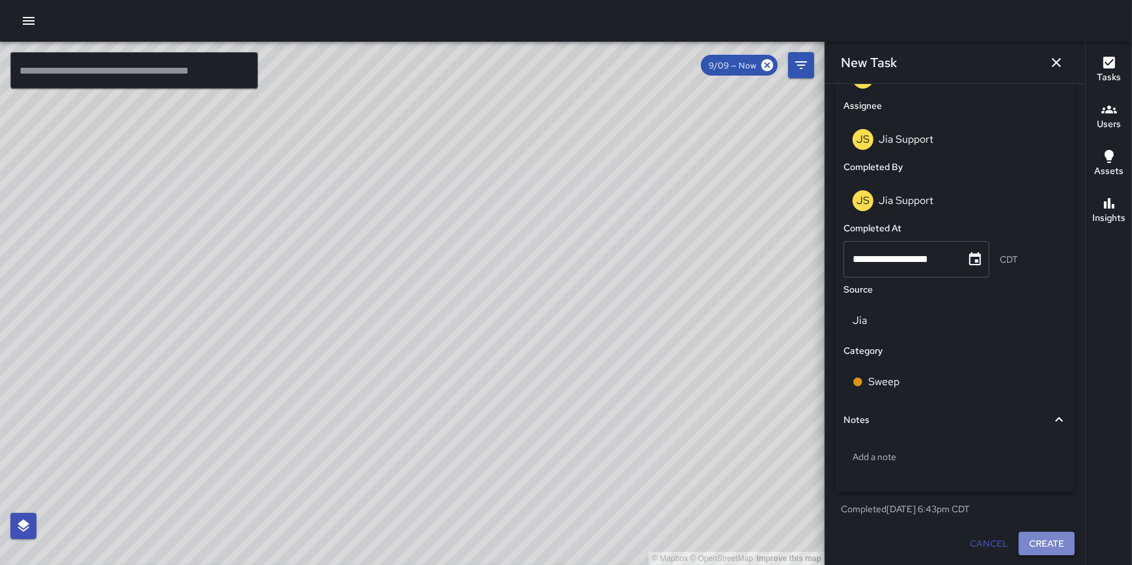
click at [1043, 542] on button "Create" at bounding box center [1047, 544] width 56 height 24
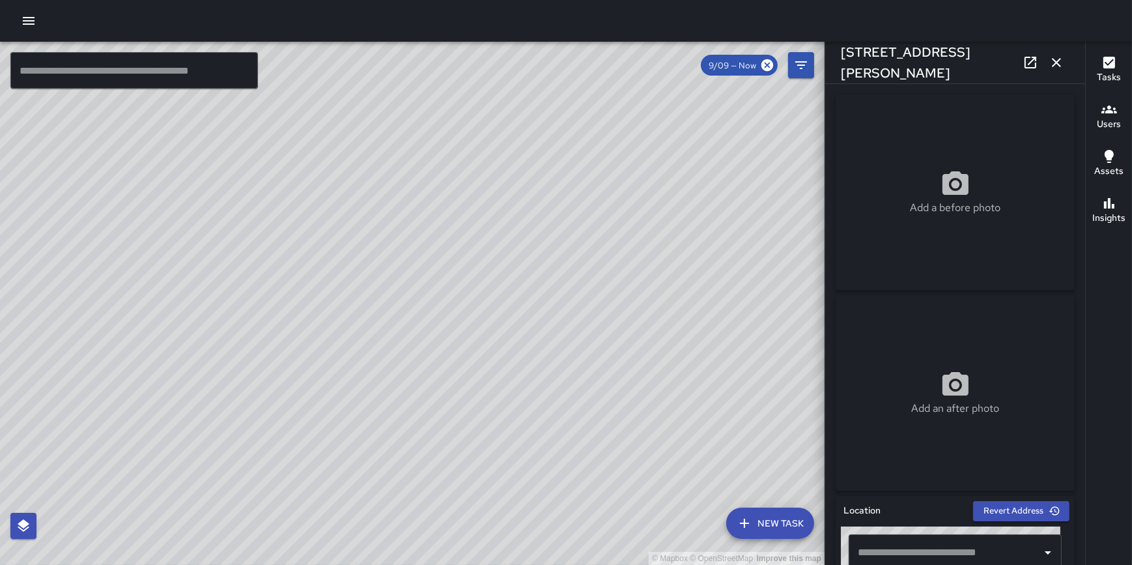
type input "**********"
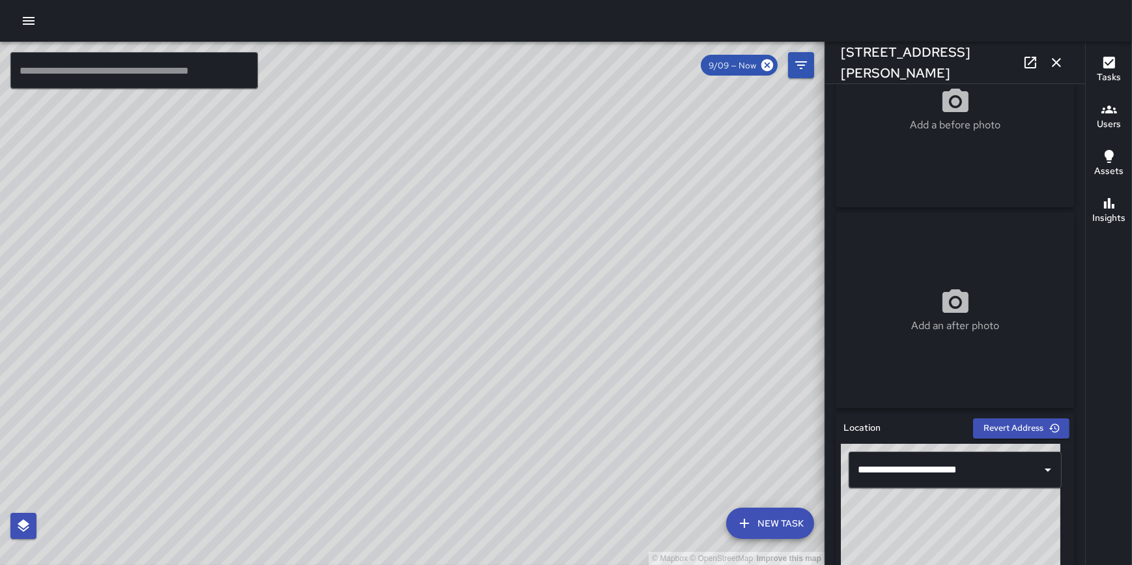
scroll to position [52, 0]
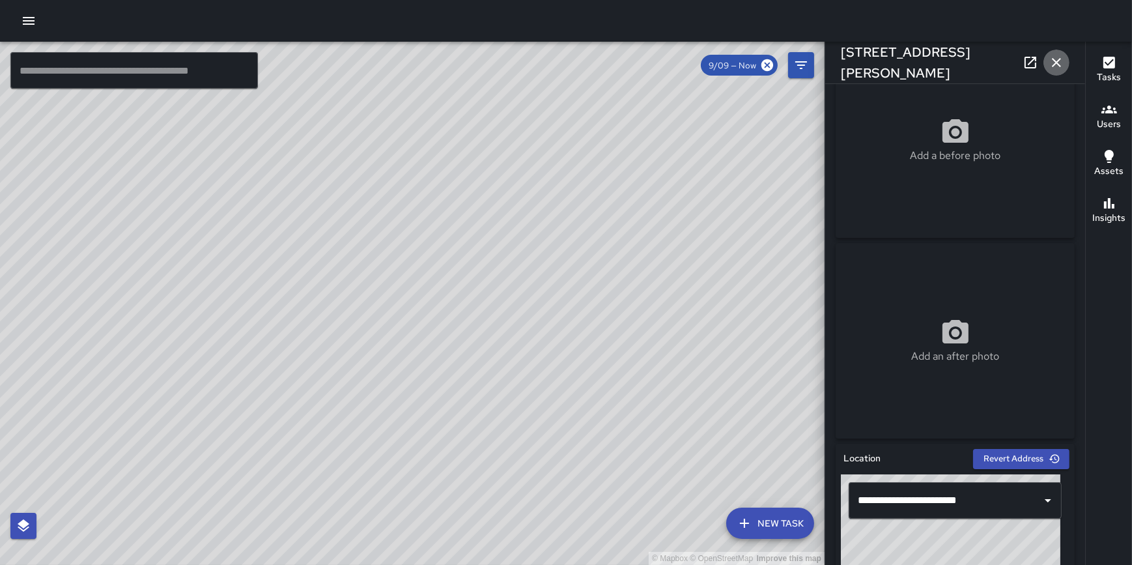
drag, startPoint x: 1055, startPoint y: 59, endPoint x: 1039, endPoint y: 135, distance: 78.6
click at [1055, 58] on icon "button" at bounding box center [1057, 63] width 16 height 16
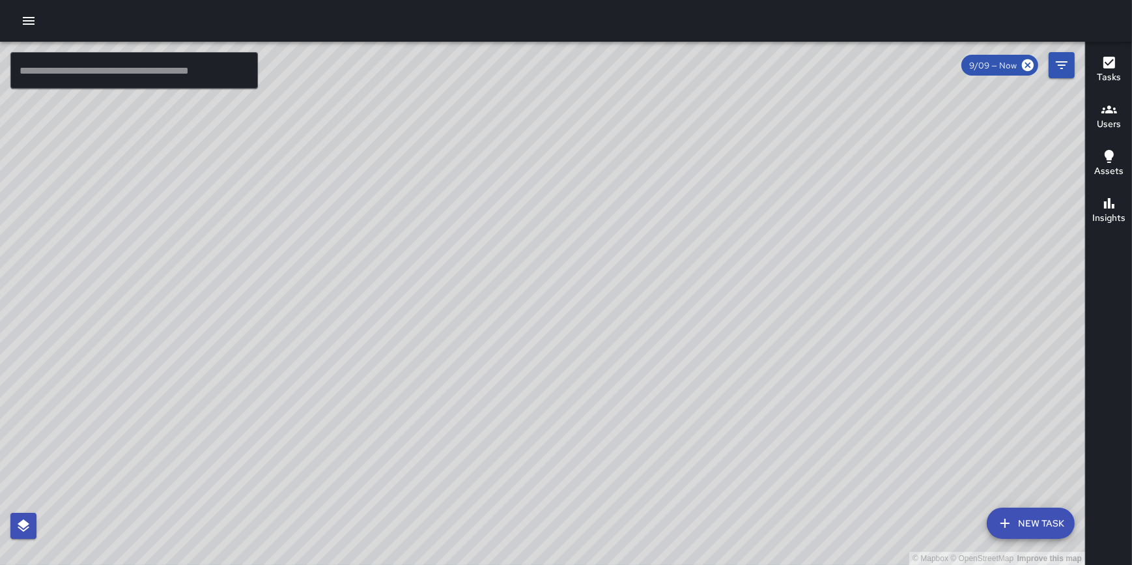
click at [1025, 510] on button "New Task" at bounding box center [1031, 522] width 88 height 31
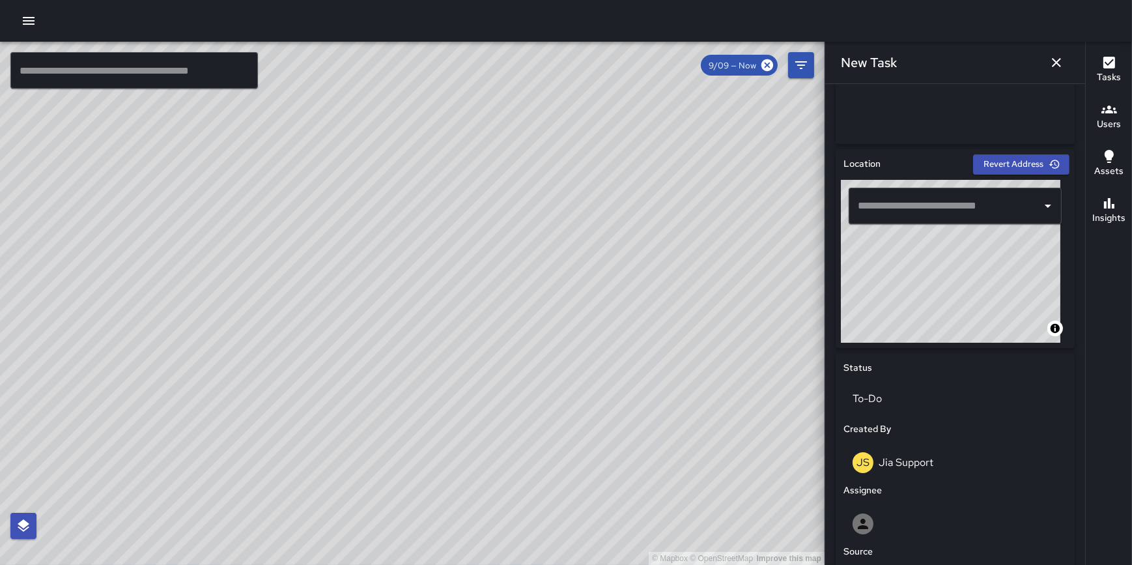
scroll to position [345, 0]
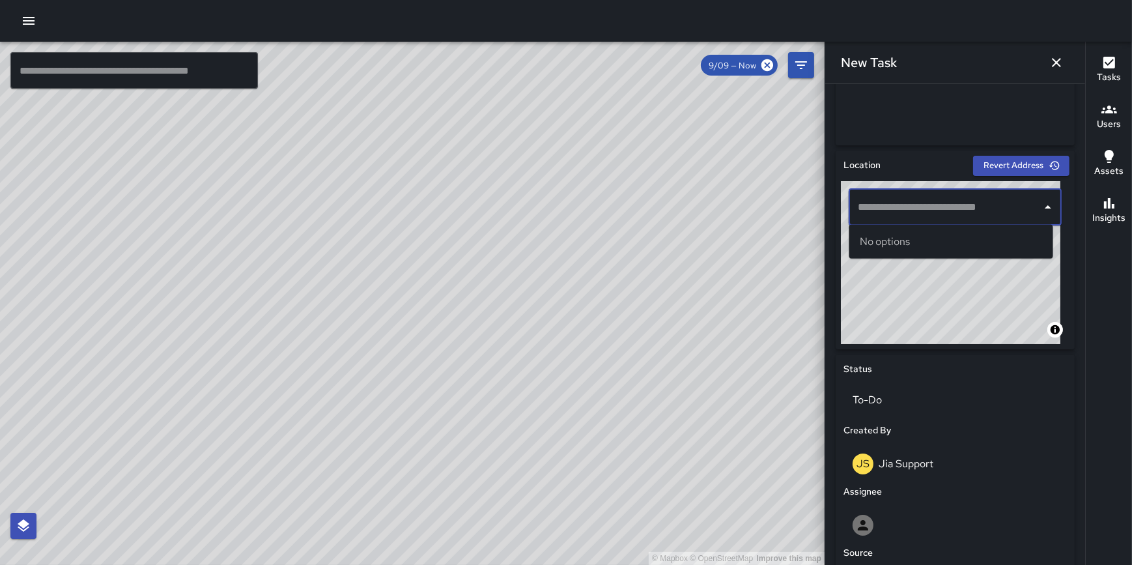
click at [885, 213] on input "text" at bounding box center [946, 207] width 182 height 25
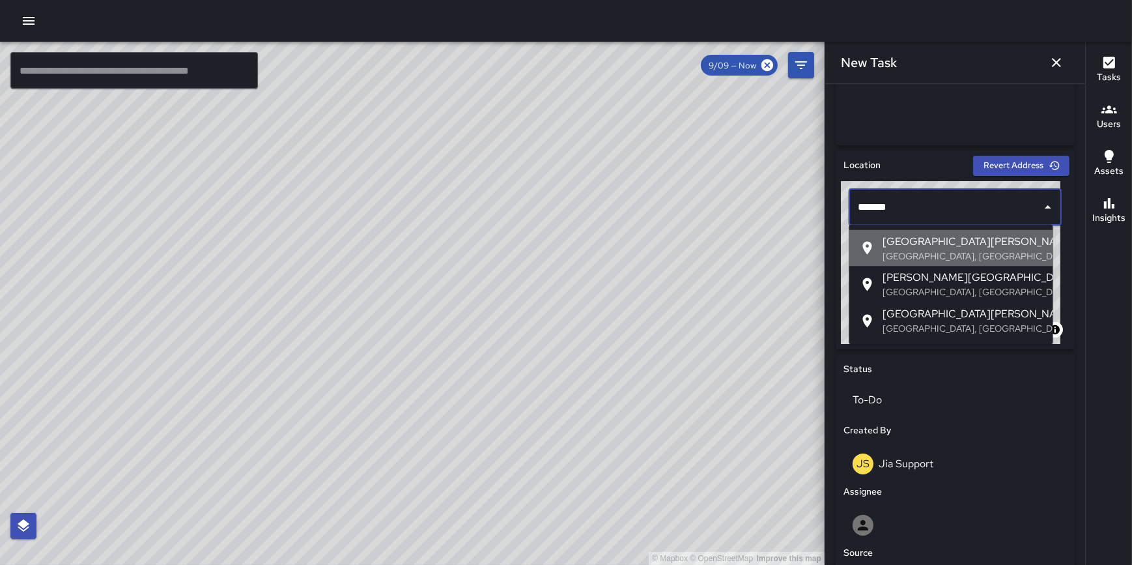
click at [916, 246] on span "East Jackson Boulevard" at bounding box center [963, 242] width 160 height 16
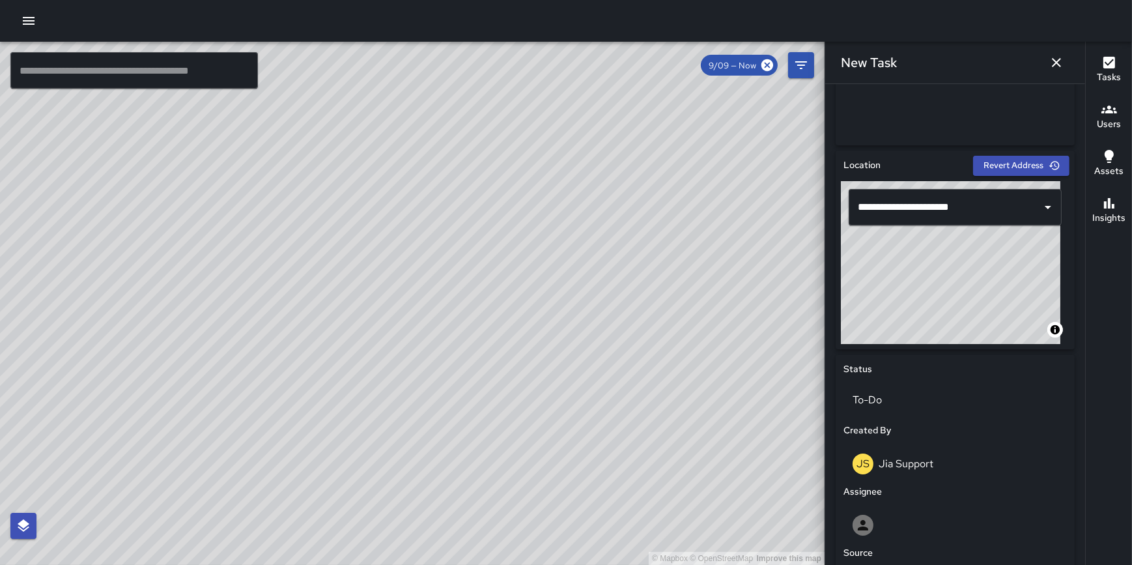
click at [1074, 356] on div "**********" at bounding box center [955, 324] width 260 height 481
type input "**********"
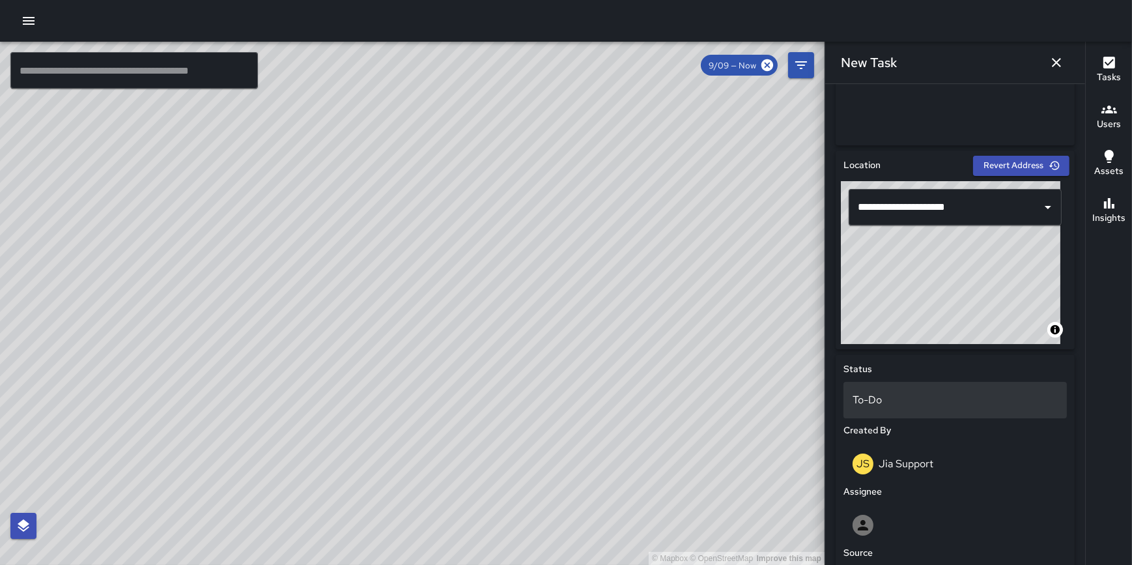
click at [947, 397] on p "To-Do" at bounding box center [955, 400] width 205 height 16
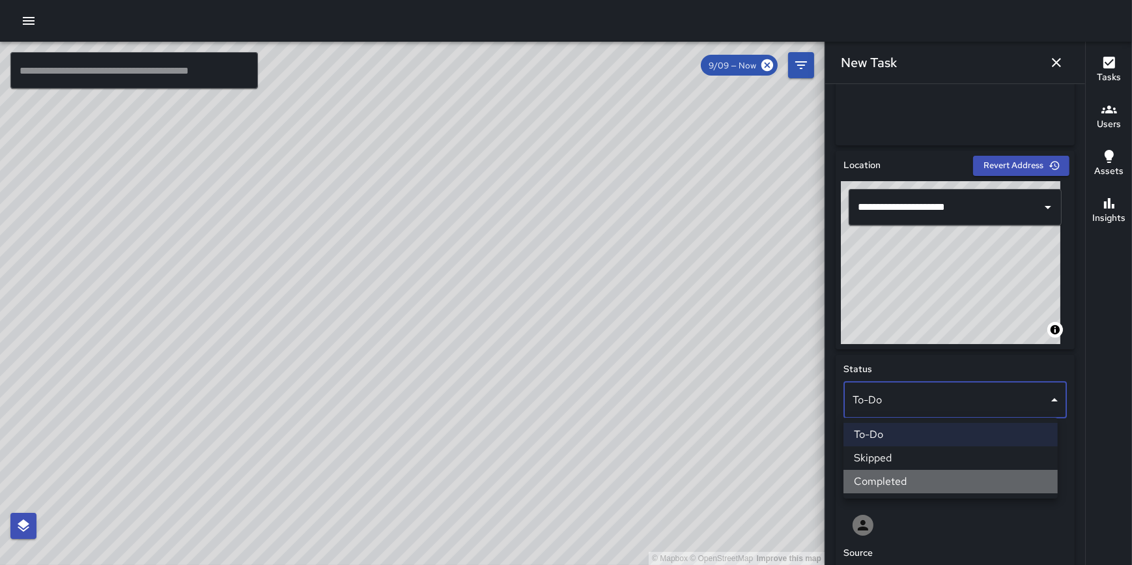
click at [927, 480] on li "Completed" at bounding box center [951, 481] width 214 height 23
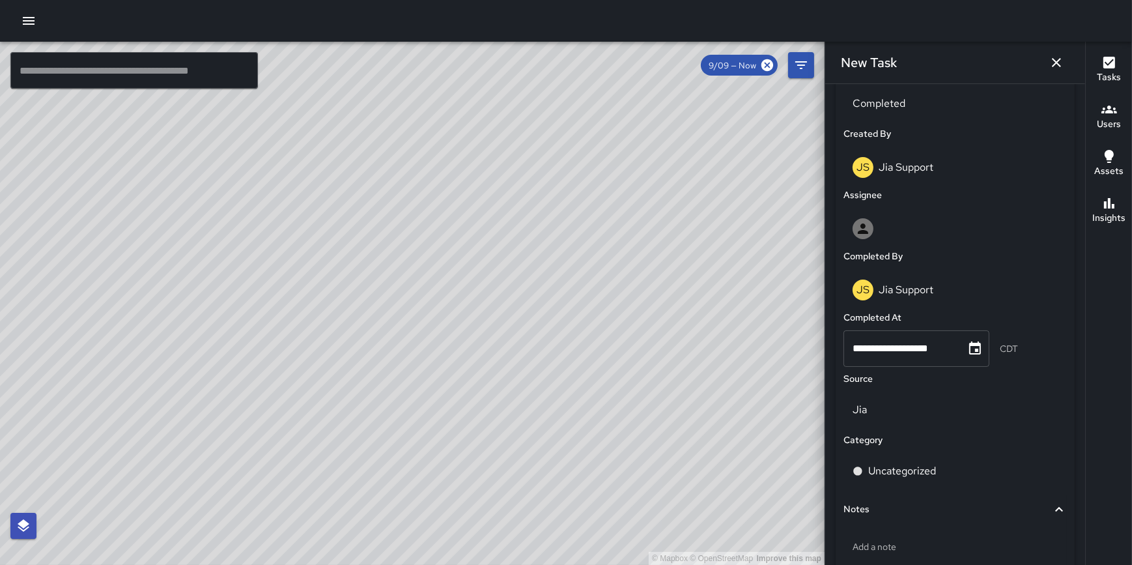
scroll to position [731, 0]
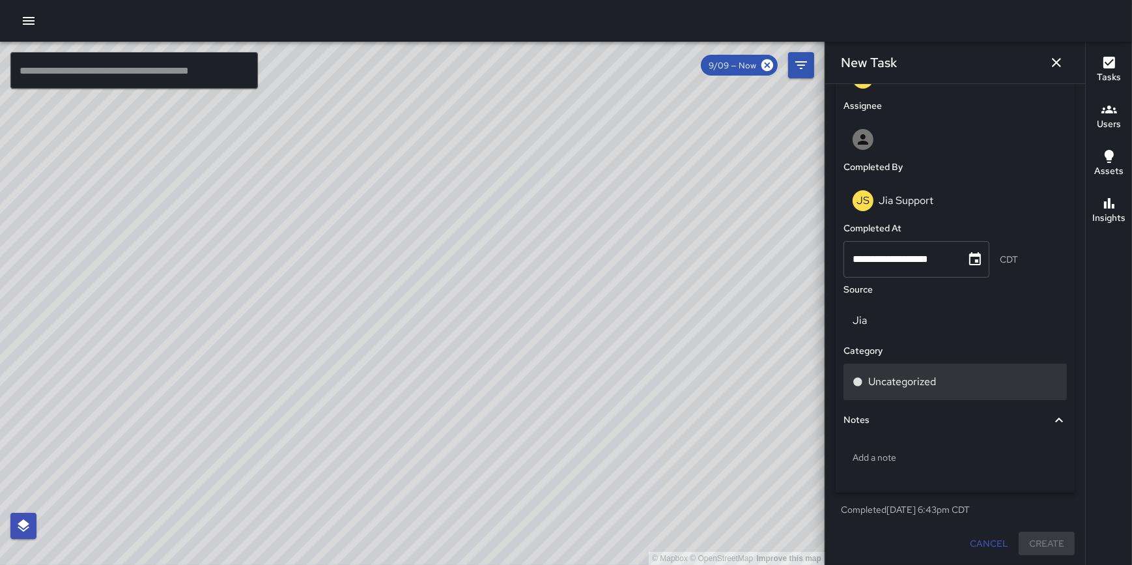
click at [945, 380] on div "Uncategorized" at bounding box center [955, 382] width 205 height 16
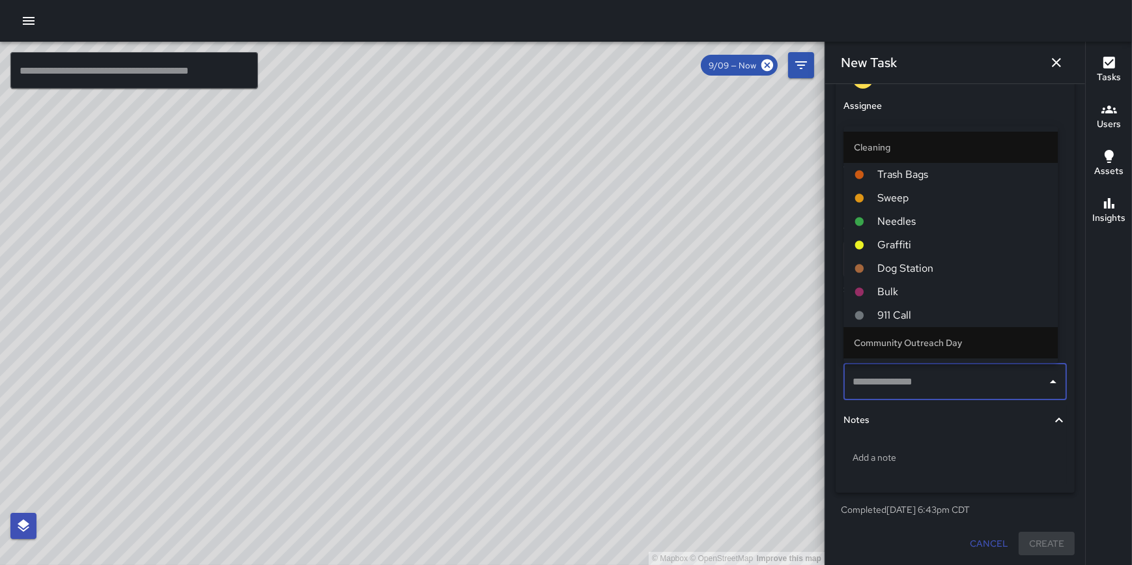
click at [932, 223] on span "Needles" at bounding box center [962, 222] width 170 height 16
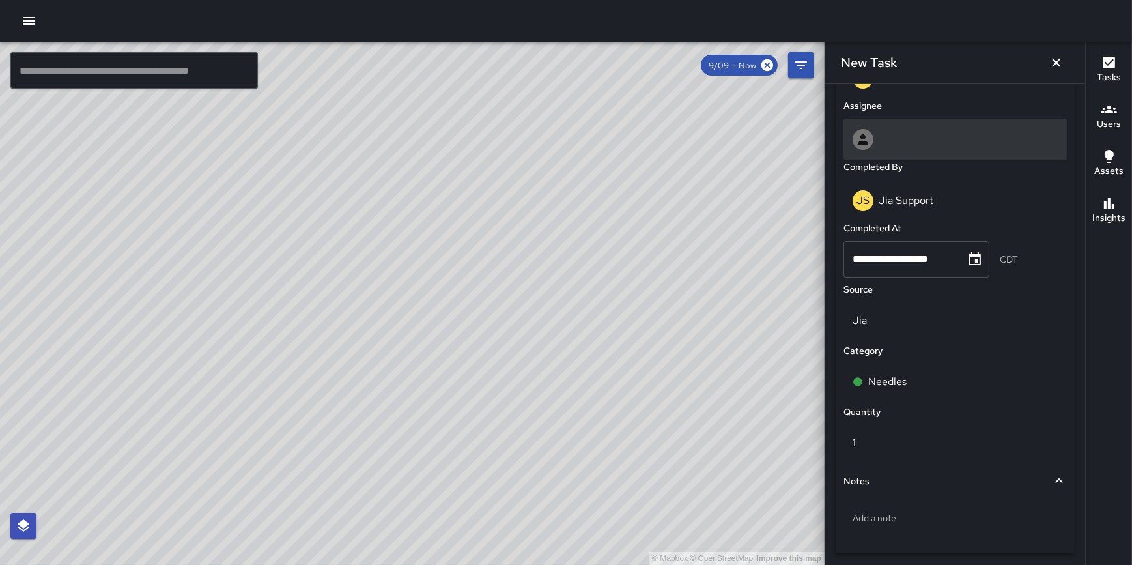
click at [941, 142] on div at bounding box center [955, 139] width 205 height 21
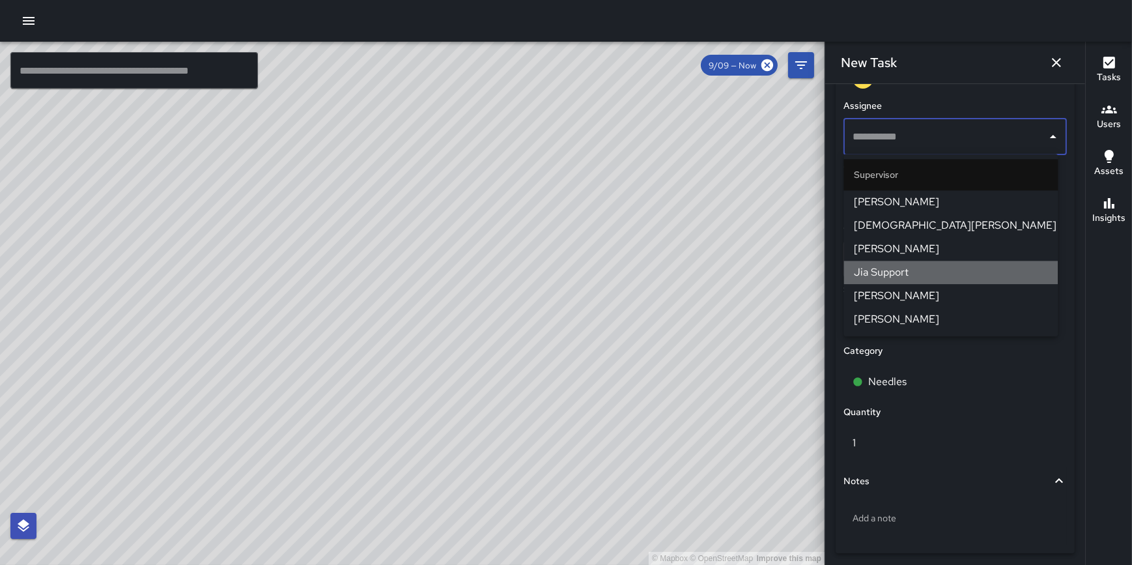
click at [922, 270] on span "Jia Support" at bounding box center [950, 272] width 193 height 16
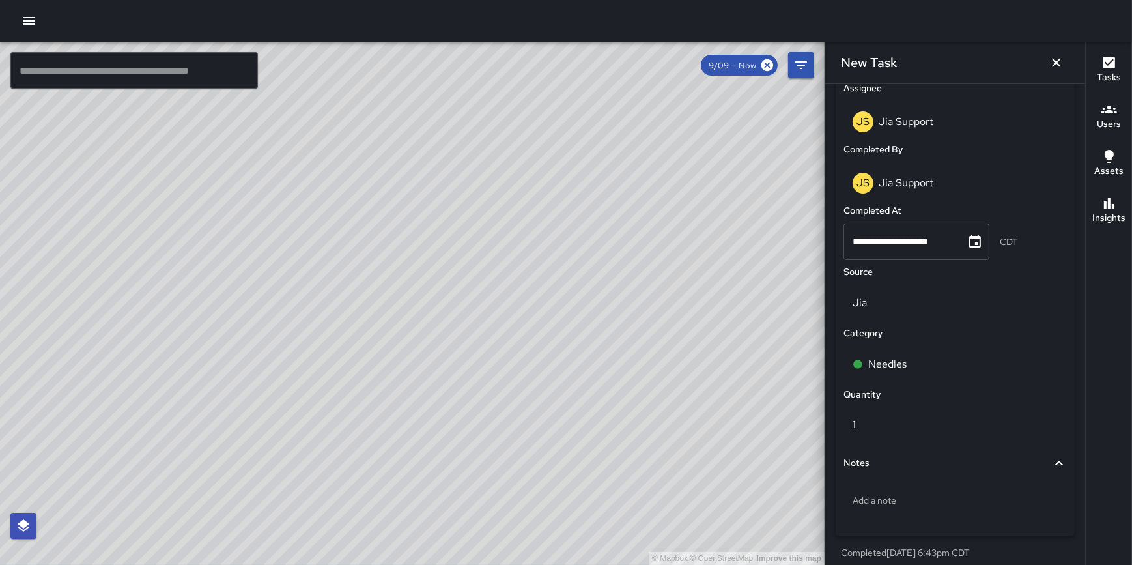
scroll to position [853, 0]
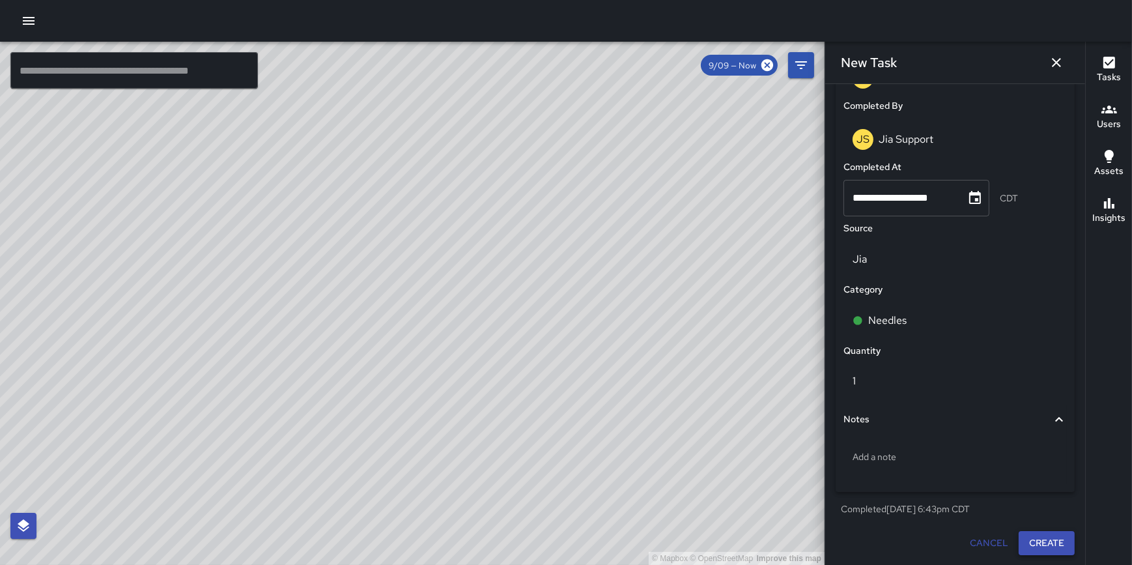
click at [1039, 540] on button "Create" at bounding box center [1047, 543] width 56 height 24
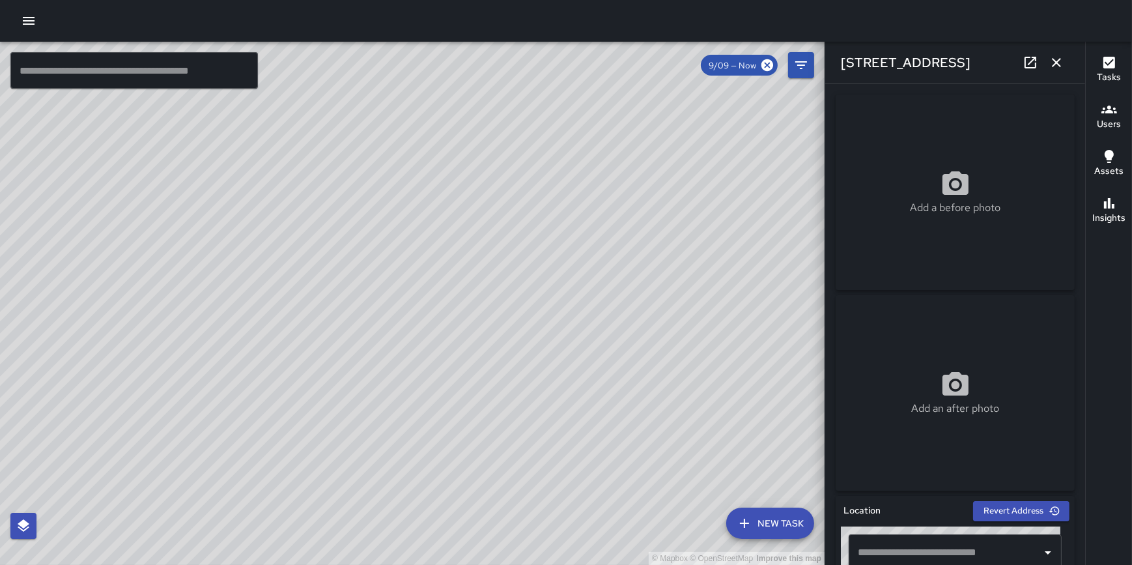
type input "**********"
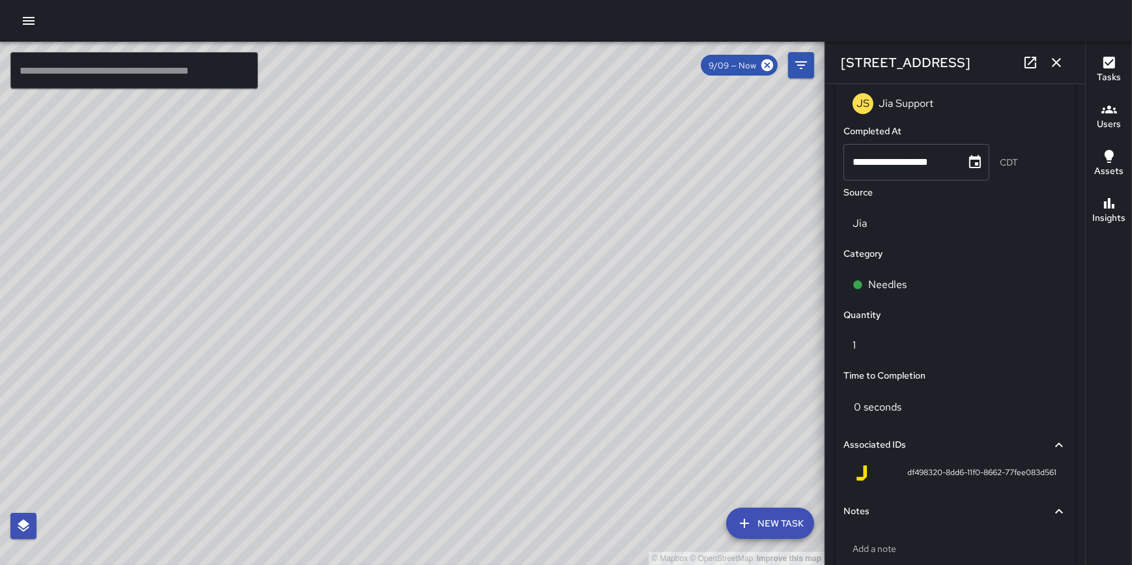
scroll to position [897, 0]
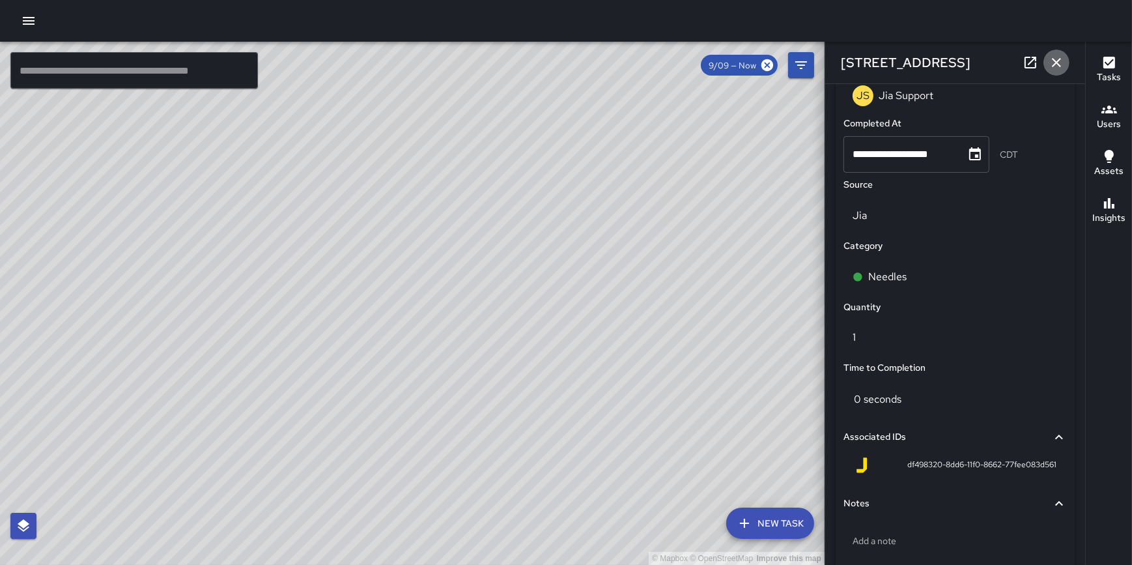
click at [1057, 59] on icon "button" at bounding box center [1057, 63] width 16 height 16
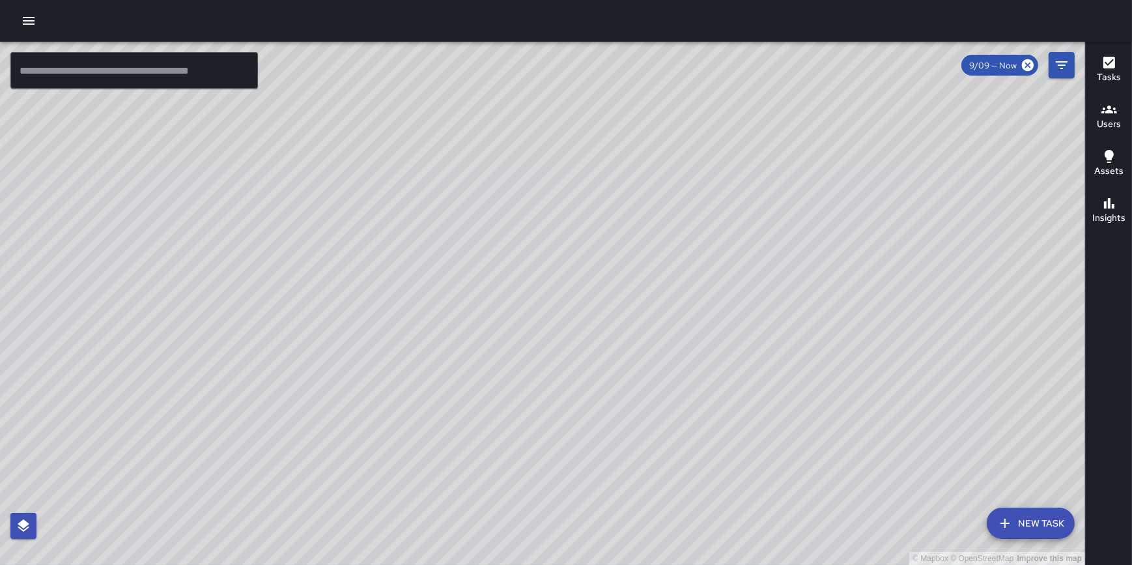
click at [1021, 528] on button "New Task" at bounding box center [1031, 522] width 88 height 31
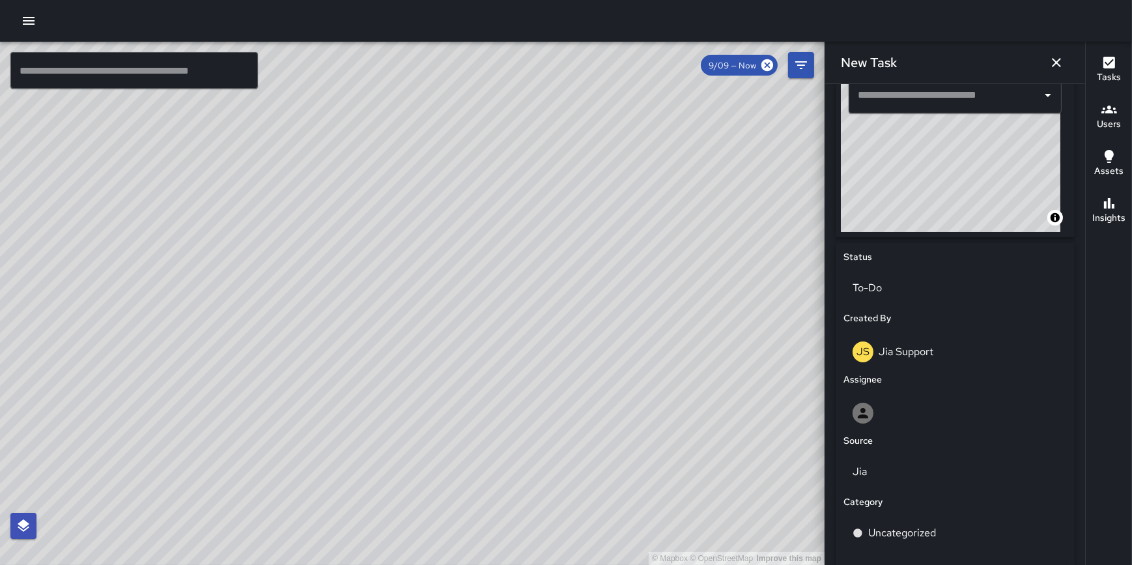
scroll to position [456, 0]
click at [926, 92] on input "text" at bounding box center [946, 96] width 182 height 25
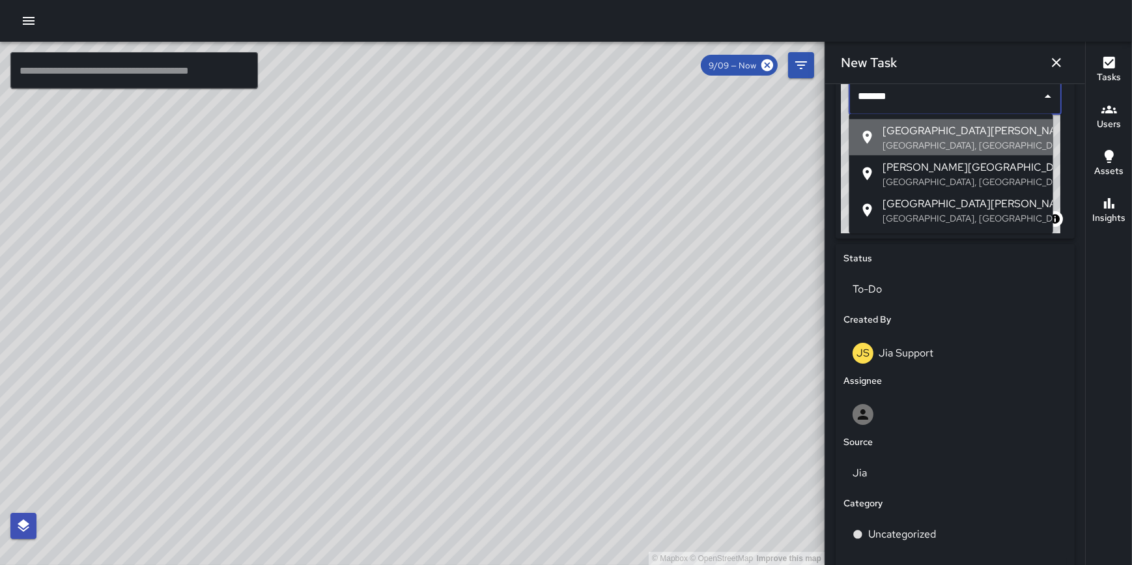
click at [945, 143] on p "Chicago, IL, USA" at bounding box center [963, 145] width 160 height 13
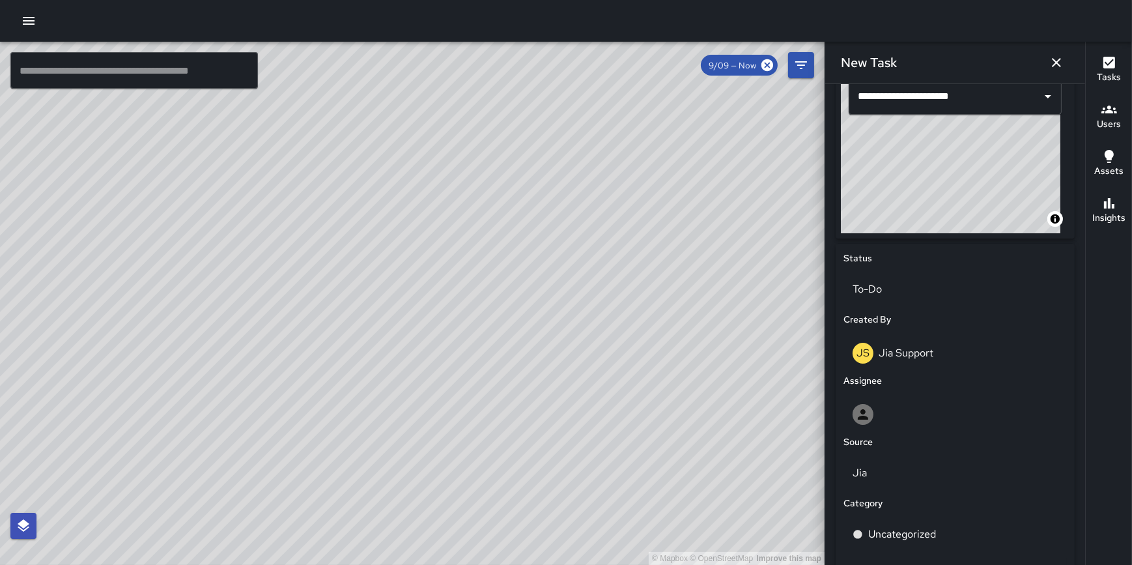
type input "**********"
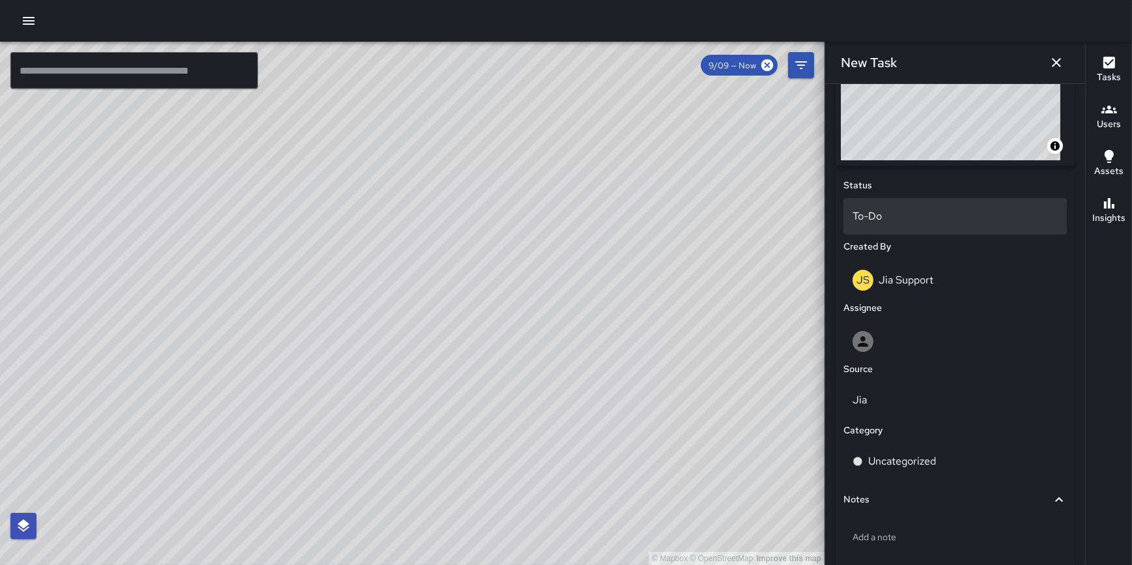
scroll to position [528, 0]
click at [930, 218] on p "To-Do" at bounding box center [955, 218] width 205 height 16
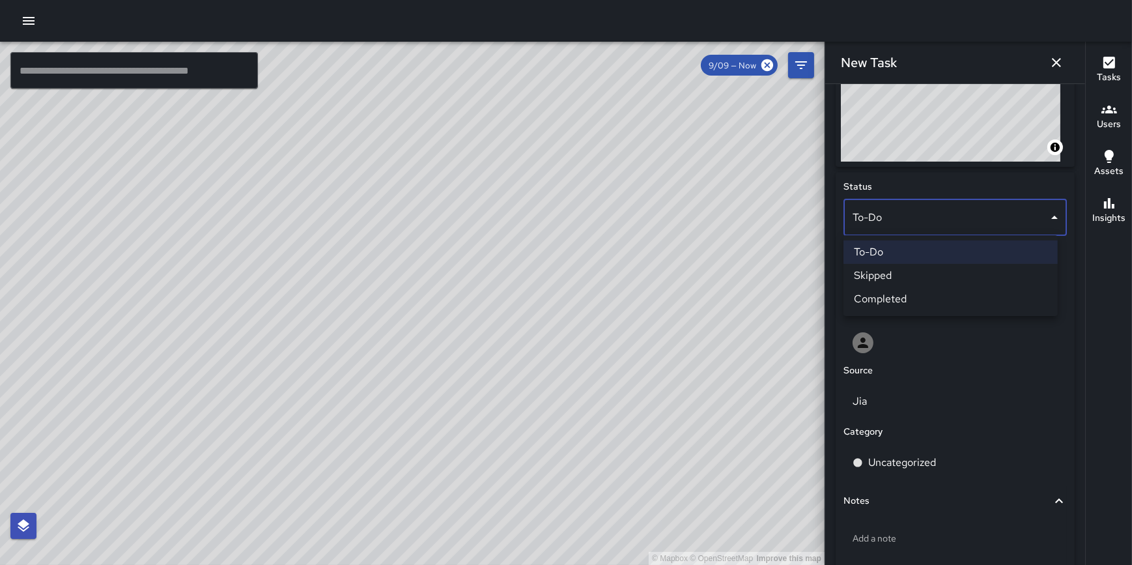
click at [932, 291] on li "Completed" at bounding box center [951, 298] width 214 height 23
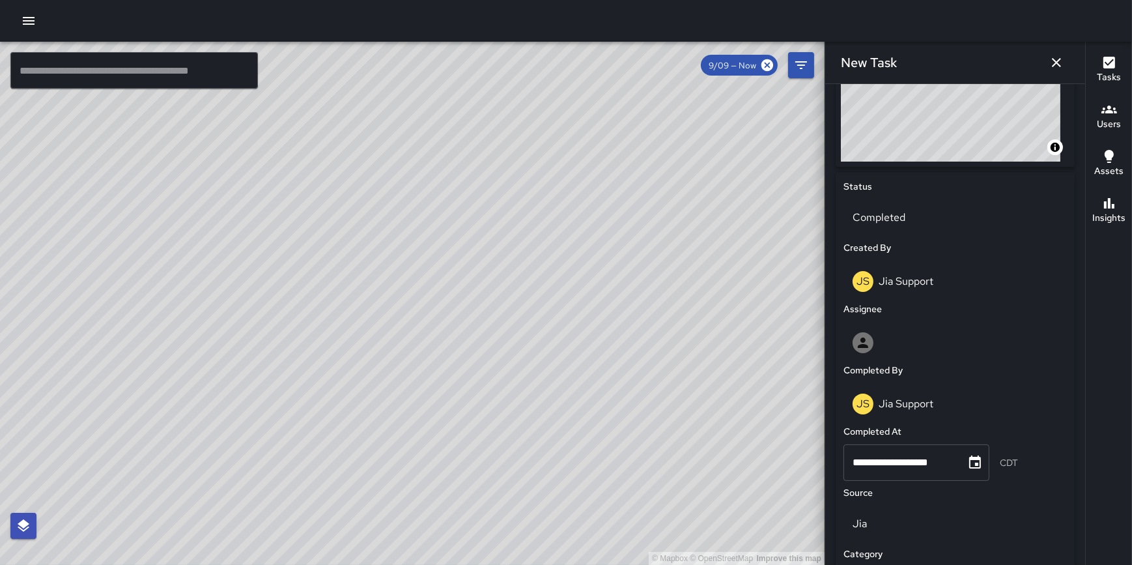
scroll to position [573, 0]
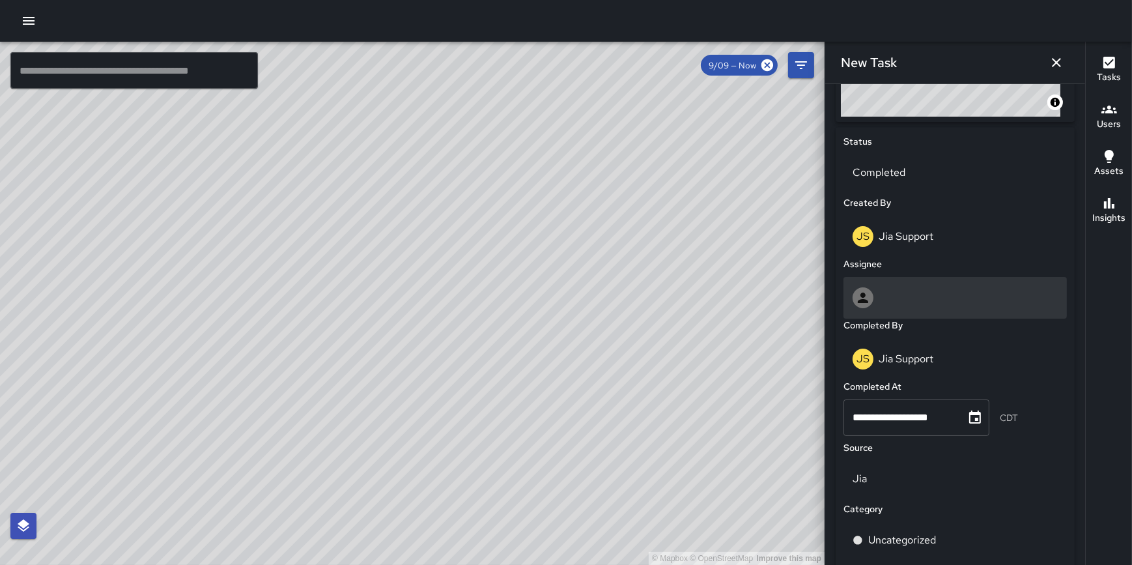
click at [915, 292] on div at bounding box center [955, 297] width 205 height 21
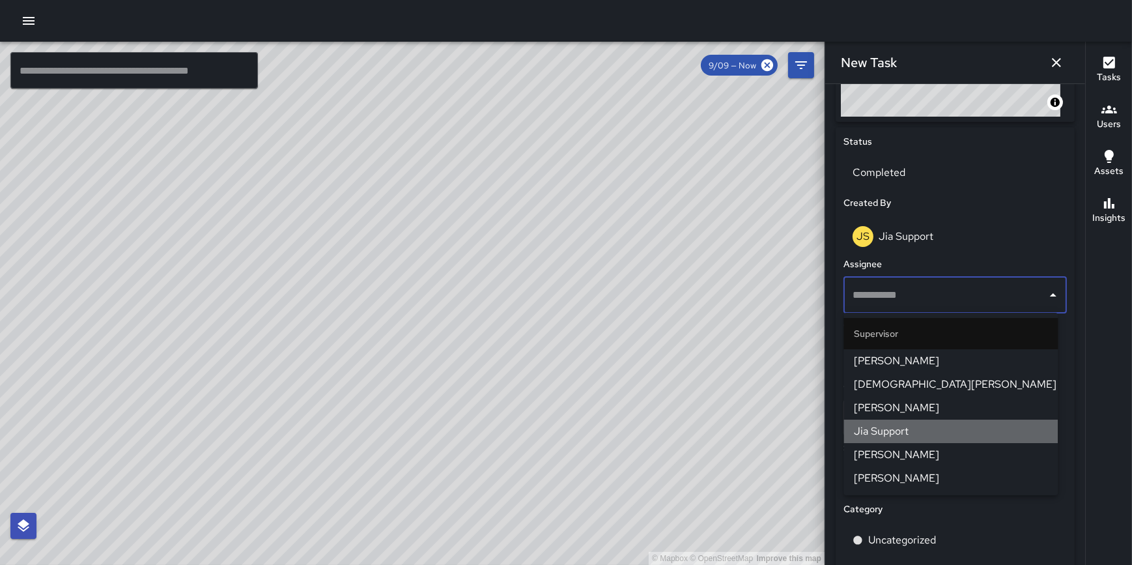
click at [924, 421] on li "Jia Support" at bounding box center [951, 431] width 214 height 23
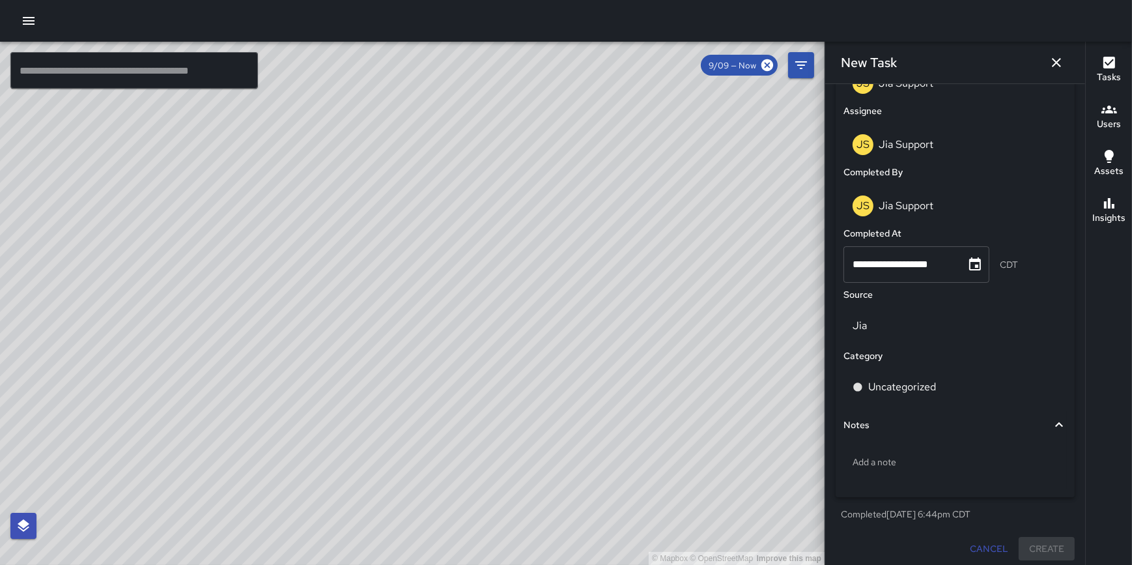
scroll to position [792, 0]
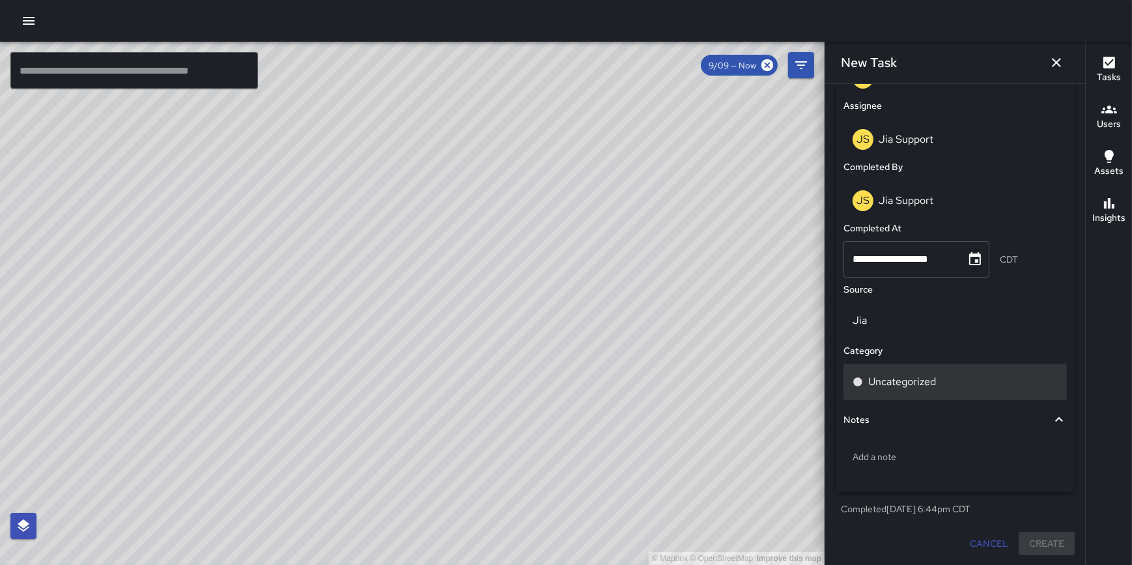
click at [918, 379] on p "Uncategorized" at bounding box center [902, 382] width 68 height 16
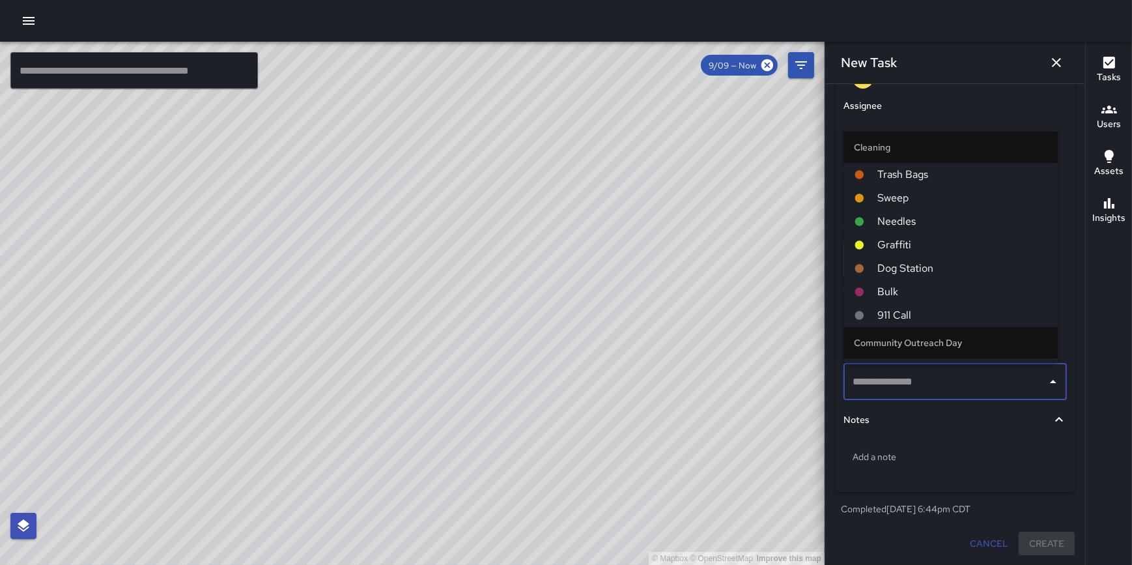
scroll to position [430, 0]
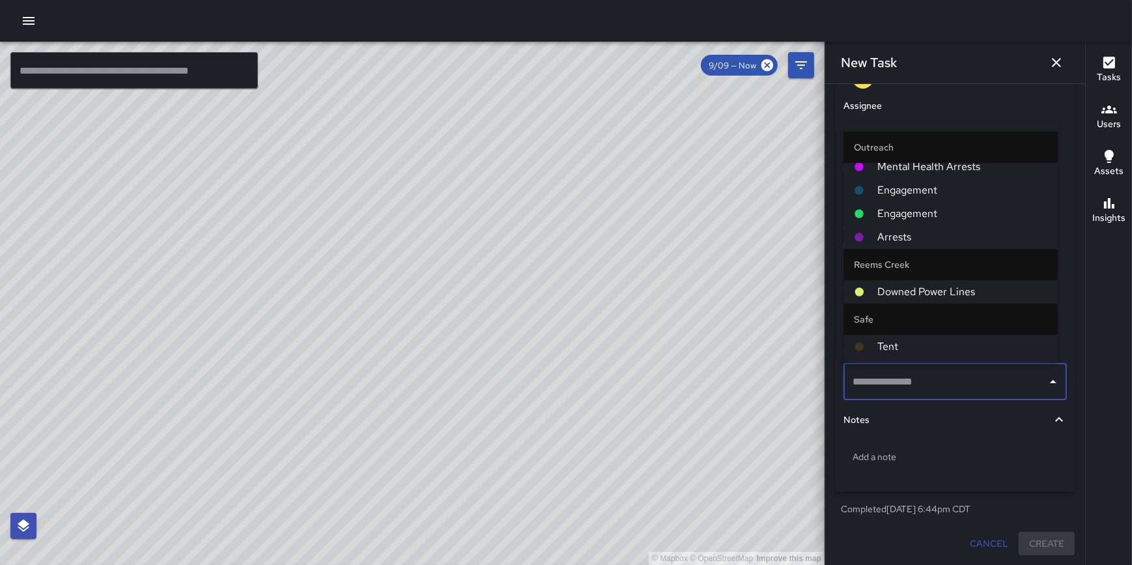
click at [938, 173] on span "Mental Health Arrests" at bounding box center [962, 167] width 170 height 16
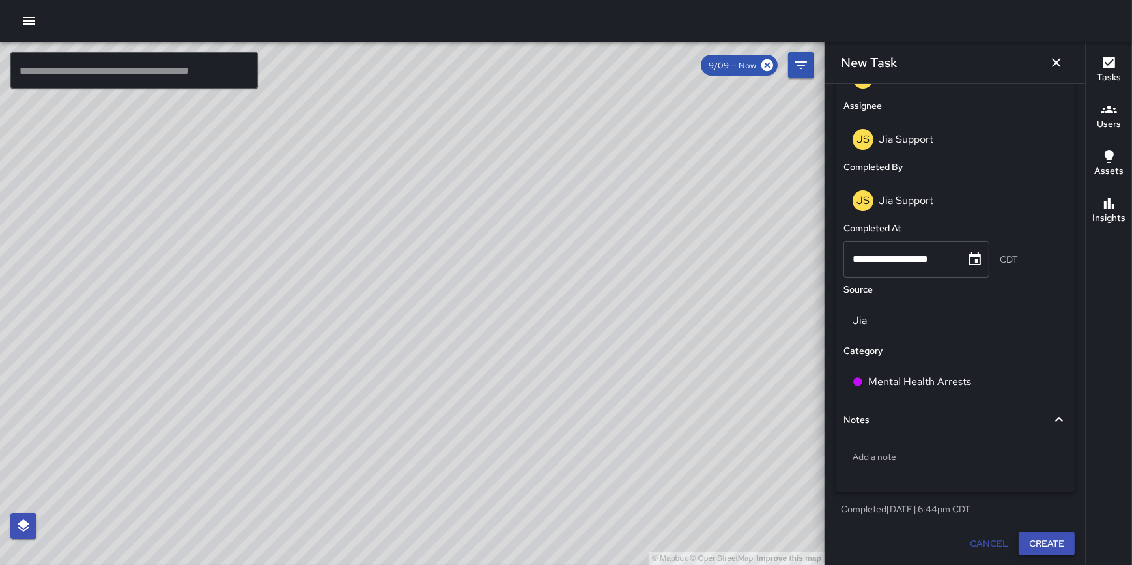
click at [1036, 532] on button "Create" at bounding box center [1047, 544] width 56 height 24
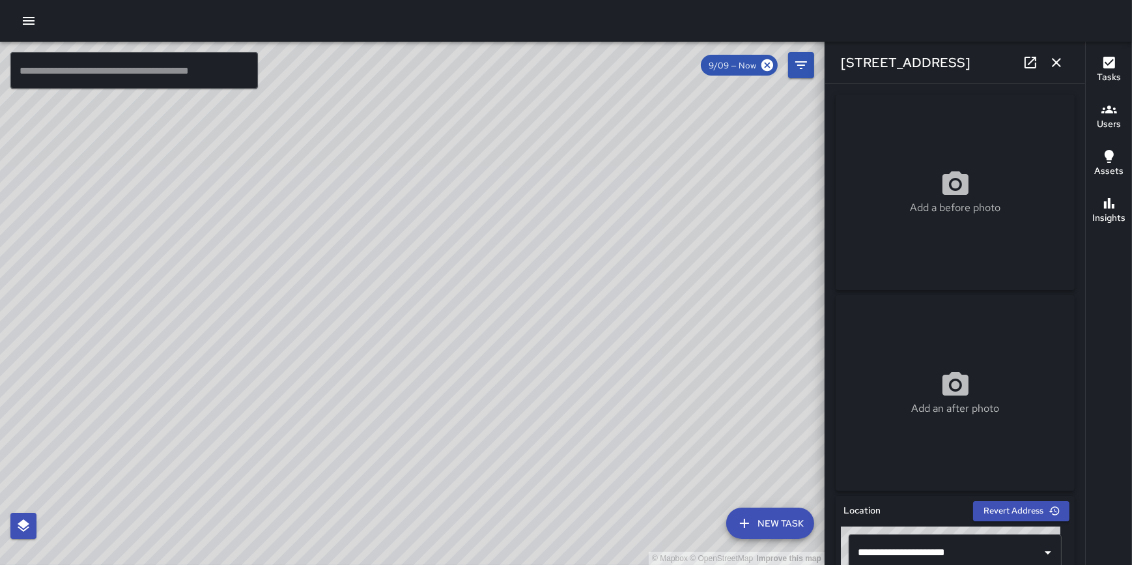
drag, startPoint x: 535, startPoint y: 365, endPoint x: 545, endPoint y: 271, distance: 95.0
click at [545, 271] on div "© Mapbox © OpenStreetMap Improve this map" at bounding box center [412, 303] width 825 height 523
drag, startPoint x: 1049, startPoint y: 65, endPoint x: 1062, endPoint y: 244, distance: 179.6
click at [1047, 247] on div "**********" at bounding box center [955, 282] width 261 height 565
click at [1055, 63] on icon "button" at bounding box center [1057, 63] width 16 height 16
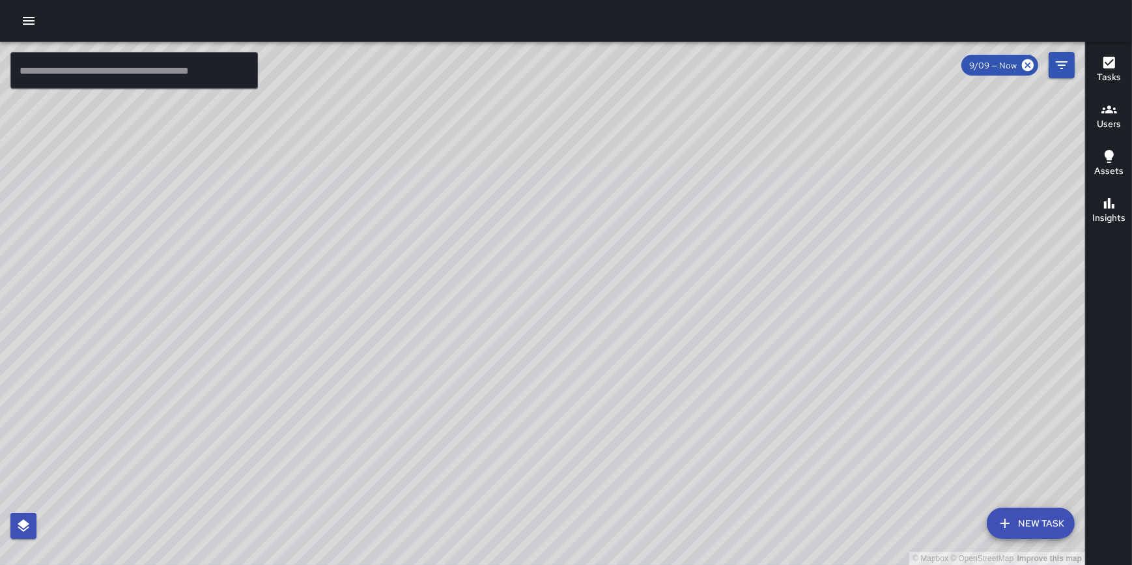
drag, startPoint x: 837, startPoint y: 451, endPoint x: 839, endPoint y: 312, distance: 139.4
click at [840, 283] on div "© Mapbox © OpenStreetMap Improve this map" at bounding box center [542, 303] width 1085 height 523
drag, startPoint x: 824, startPoint y: 405, endPoint x: 799, endPoint y: 171, distance: 235.2
click at [799, 166] on div "© Mapbox © OpenStreetMap Improve this map" at bounding box center [542, 303] width 1085 height 523
drag, startPoint x: 714, startPoint y: 381, endPoint x: 687, endPoint y: 276, distance: 109.0
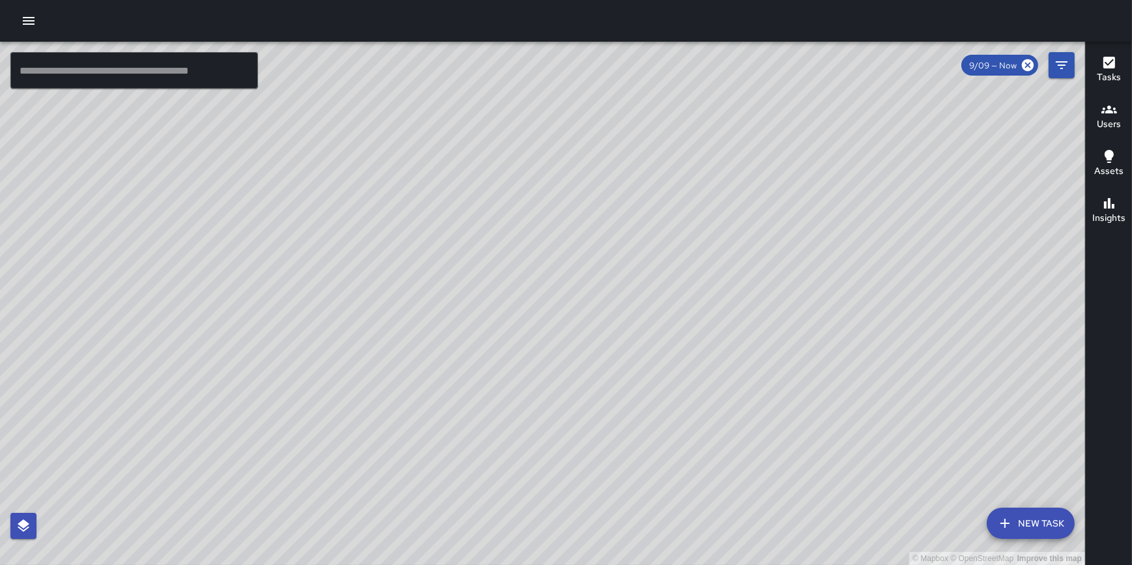
click at [687, 276] on div "© Mapbox © OpenStreetMap Improve this map" at bounding box center [542, 303] width 1085 height 523
click at [1024, 528] on button "New Task" at bounding box center [1031, 522] width 88 height 31
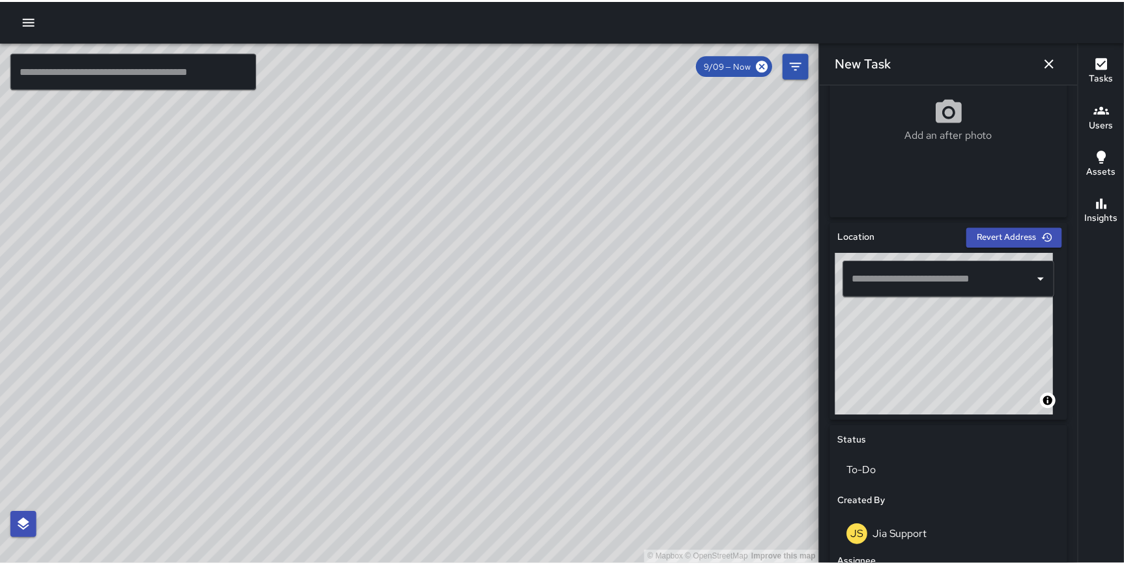
scroll to position [293, 0]
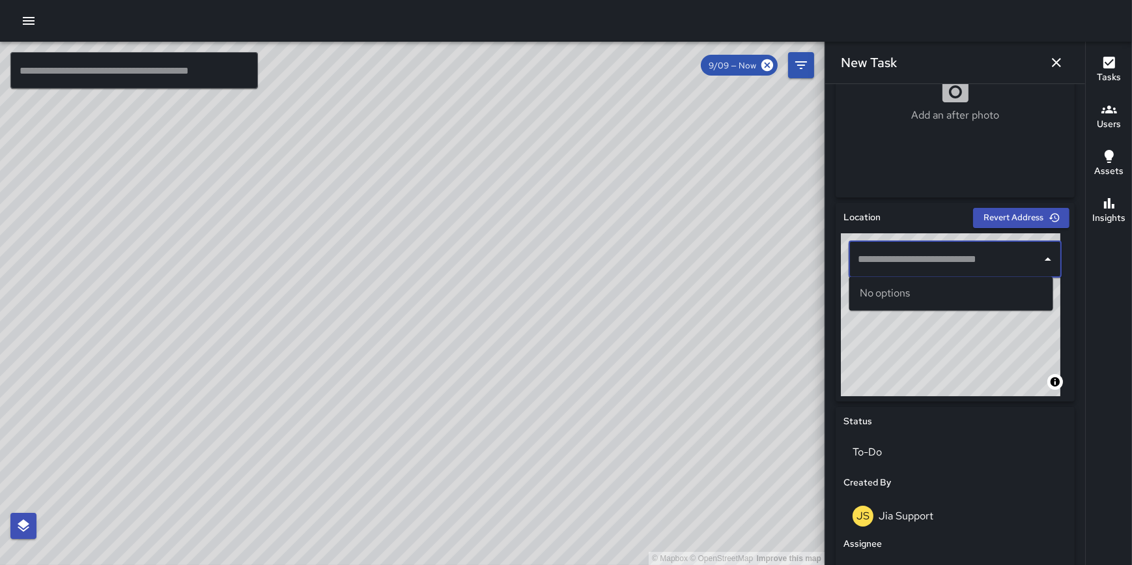
click at [917, 254] on input "text" at bounding box center [946, 259] width 182 height 25
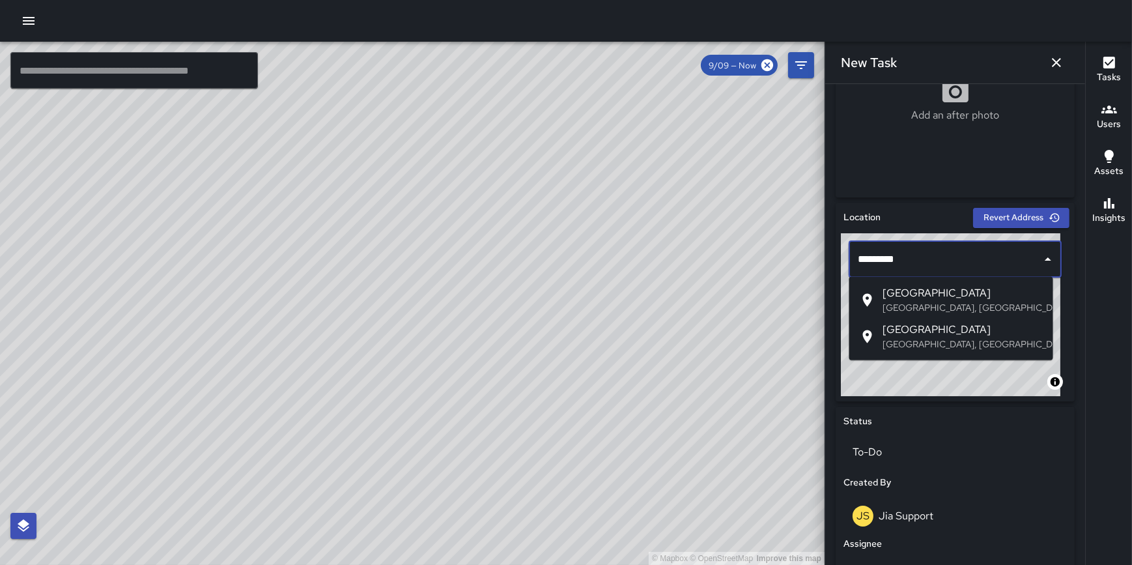
type input "*********"
click at [27, 24] on icon "button" at bounding box center [29, 21] width 12 height 8
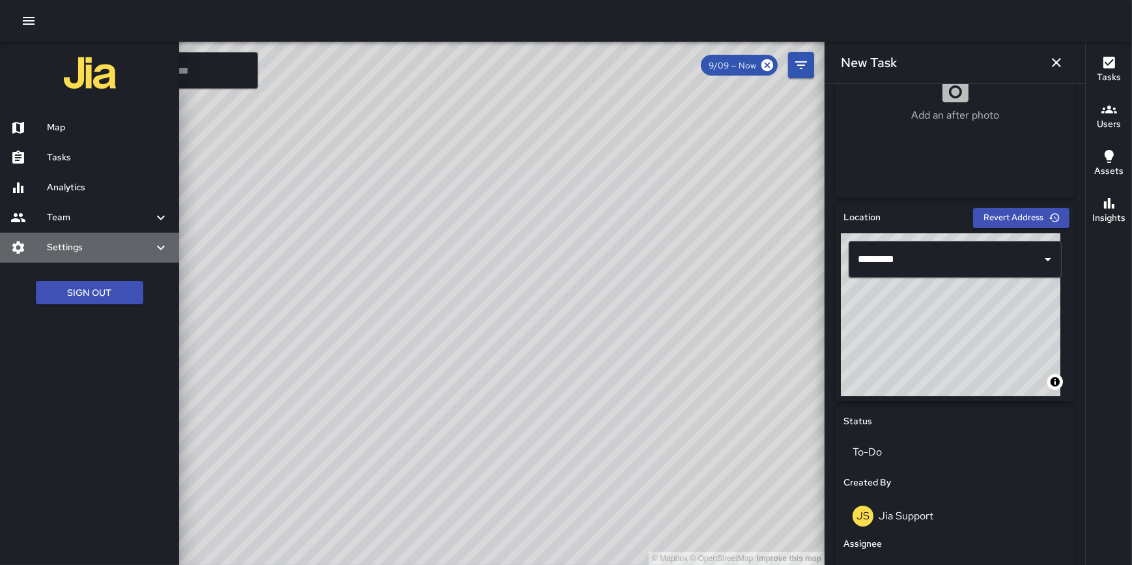
click at [74, 237] on div "Settings" at bounding box center [89, 248] width 179 height 30
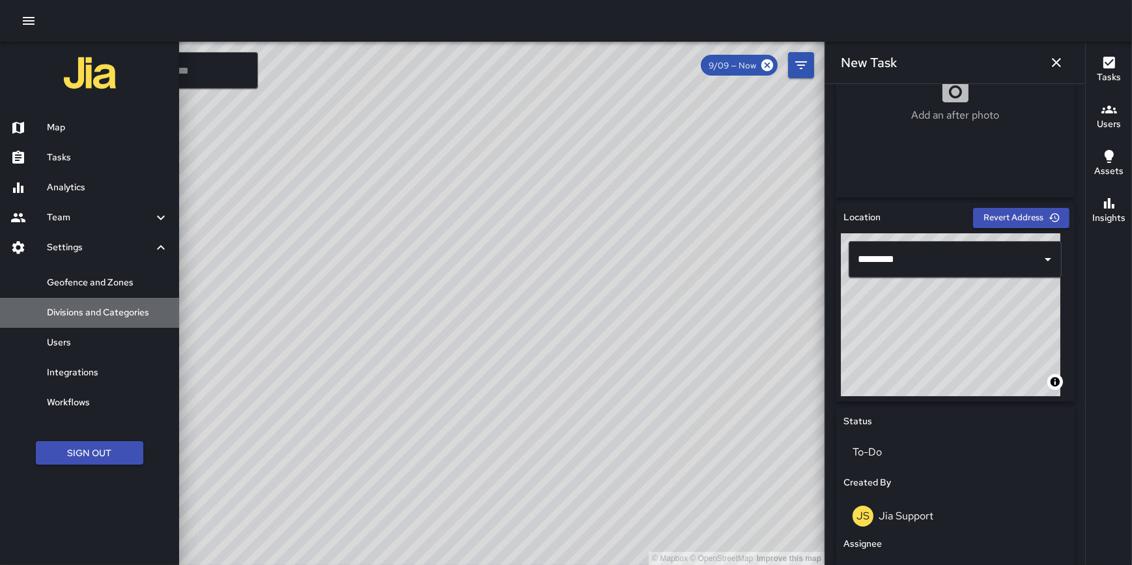
click at [94, 308] on h6 "Divisions and Categories" at bounding box center [108, 313] width 122 height 14
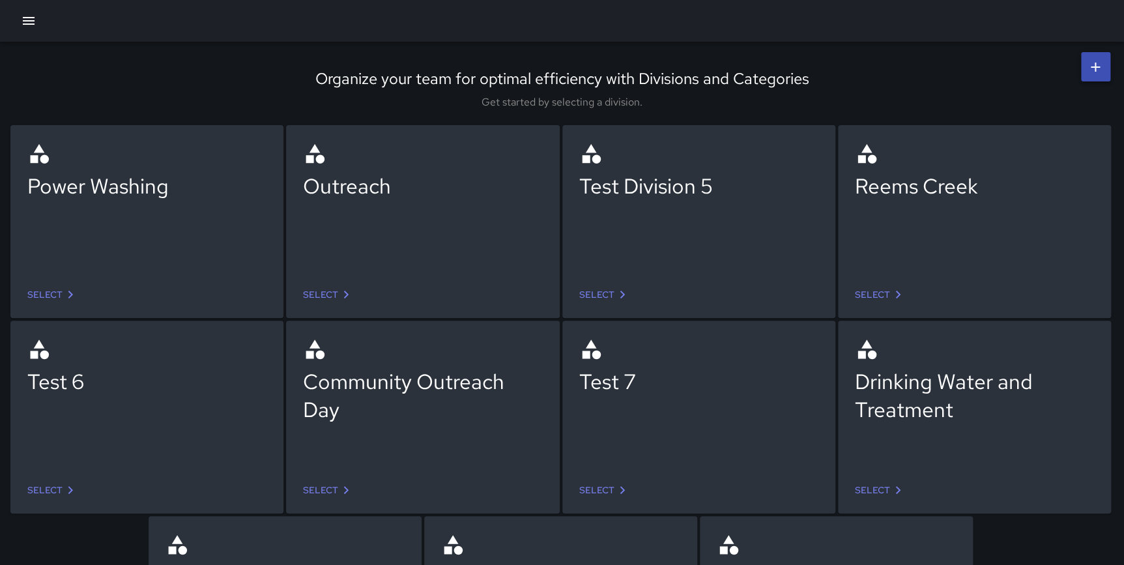
click at [48, 298] on link "Select" at bounding box center [52, 295] width 61 height 24
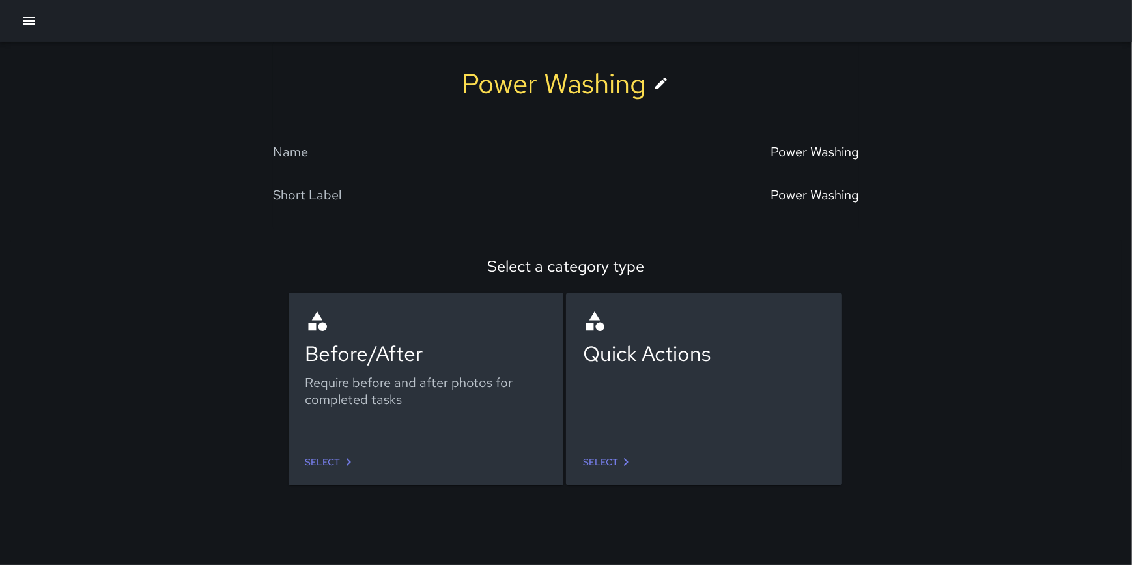
click at [326, 457] on link "Select" at bounding box center [330, 462] width 61 height 24
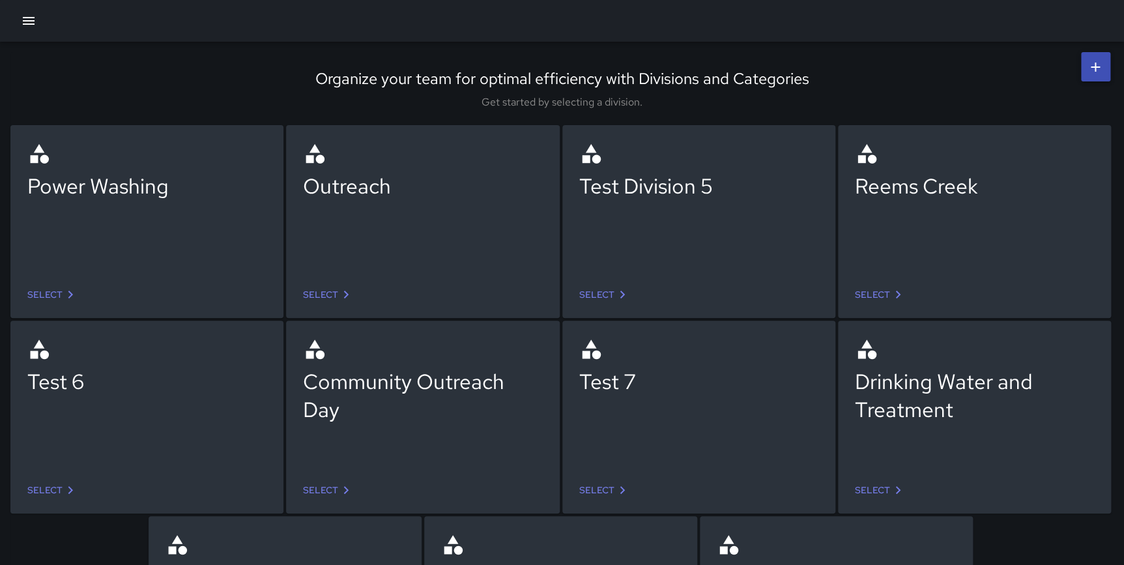
scroll to position [144, 0]
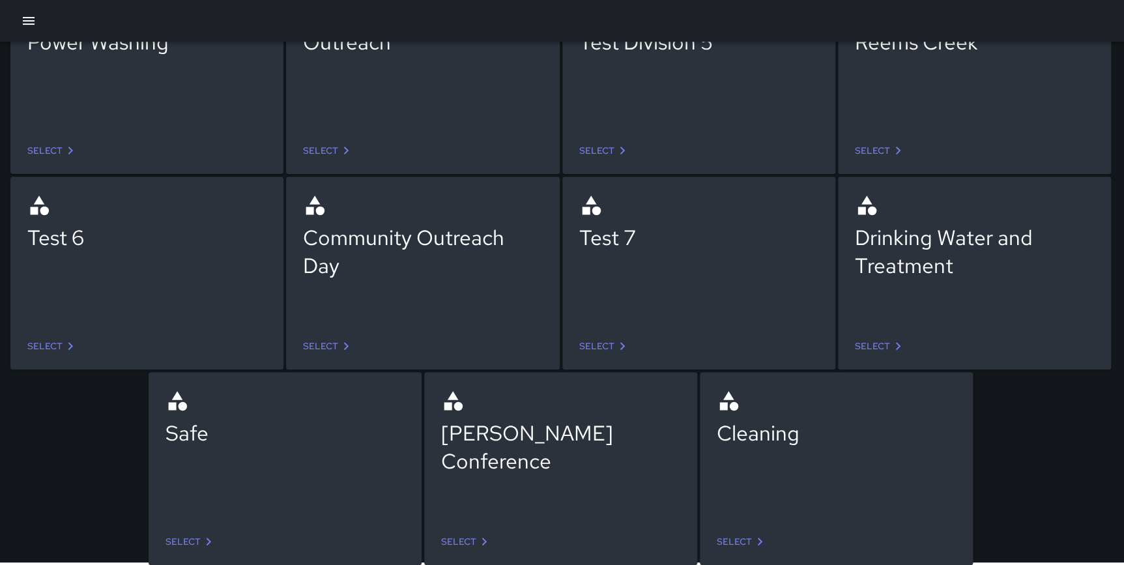
click at [733, 537] on link "Select" at bounding box center [741, 542] width 61 height 24
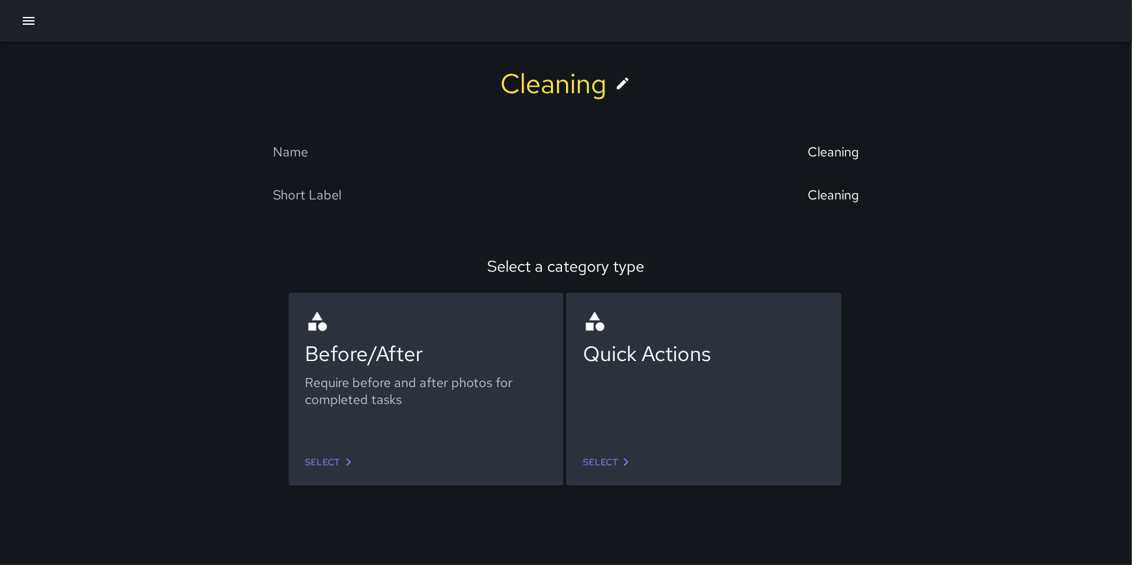
click at [332, 462] on link "Select" at bounding box center [330, 462] width 61 height 24
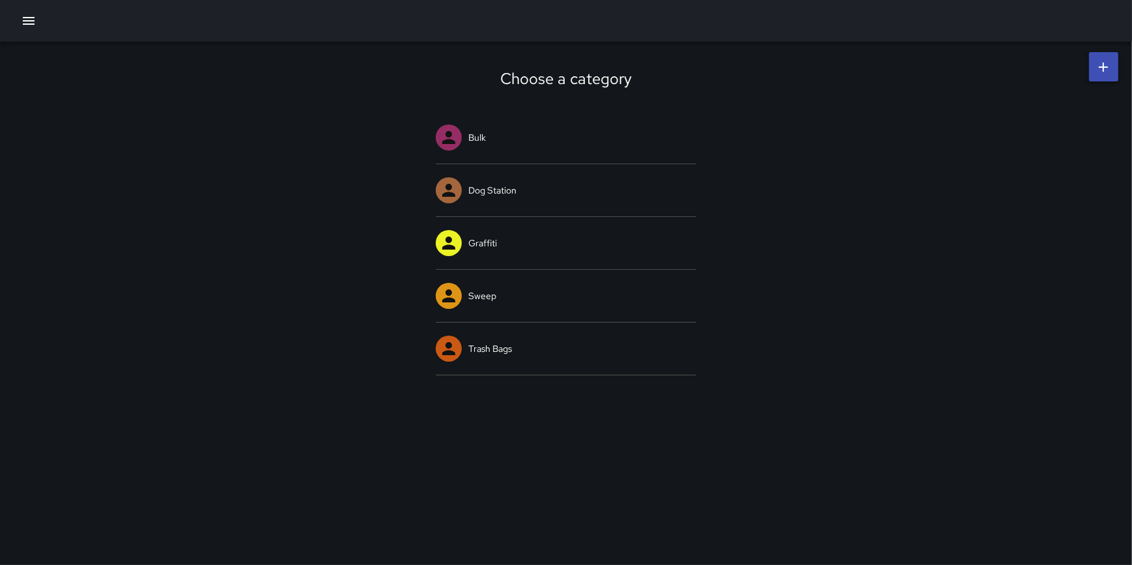
click at [1098, 64] on icon at bounding box center [1104, 67] width 16 height 16
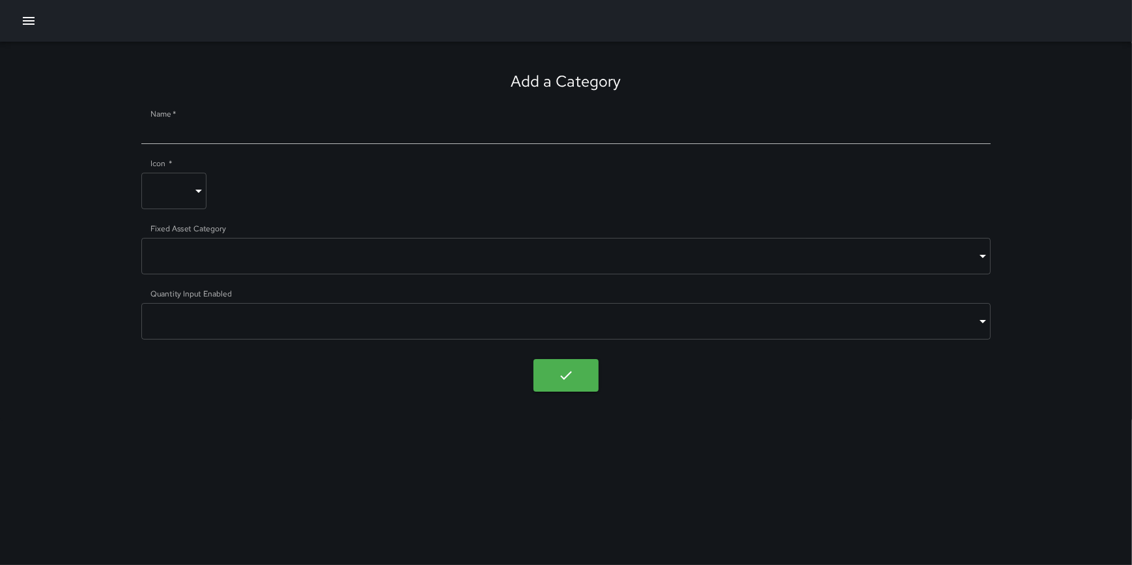
click at [231, 130] on input "Name   *" at bounding box center [565, 133] width 849 height 21
type input "*****"
click at [193, 190] on body "Add a Category Name   * ***** Icon   * ​ ​ Fixed Asset Category ​ ​ Quantity In…" at bounding box center [566, 282] width 1132 height 565
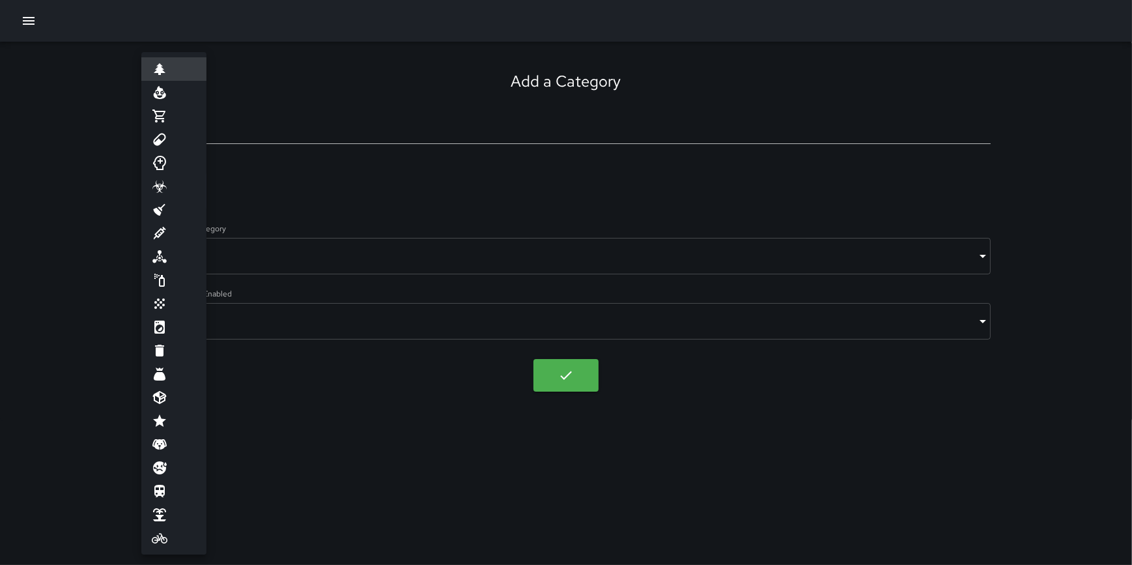
click at [171, 420] on li at bounding box center [173, 420] width 65 height 23
type input "****"
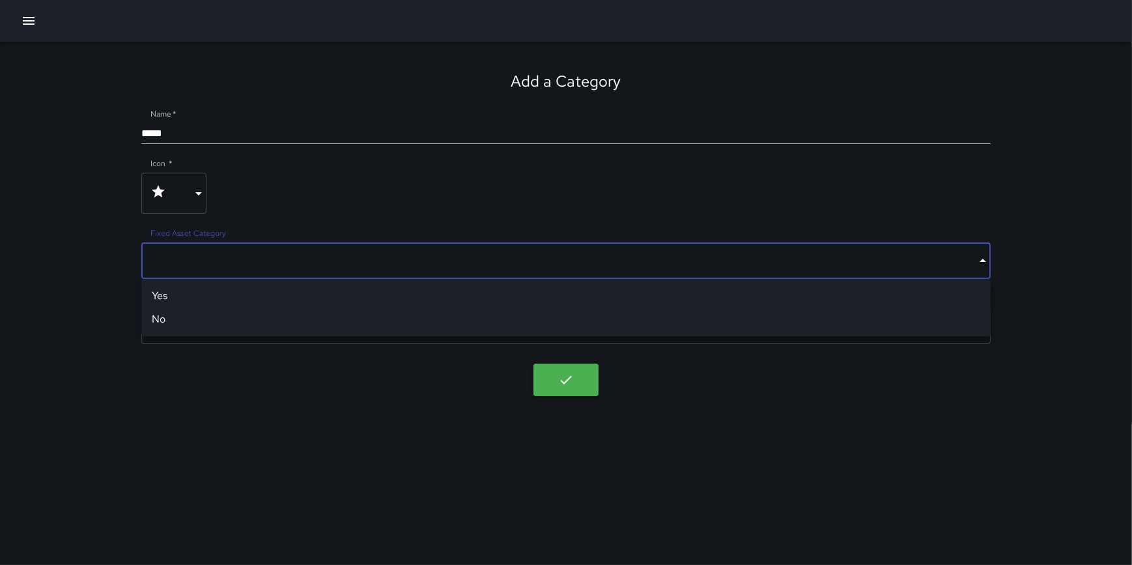
click at [247, 264] on body "Add a Category Name   * ***** Icon   * **** ​ Fixed Asset Category ​ ​ Quantity…" at bounding box center [566, 282] width 1132 height 565
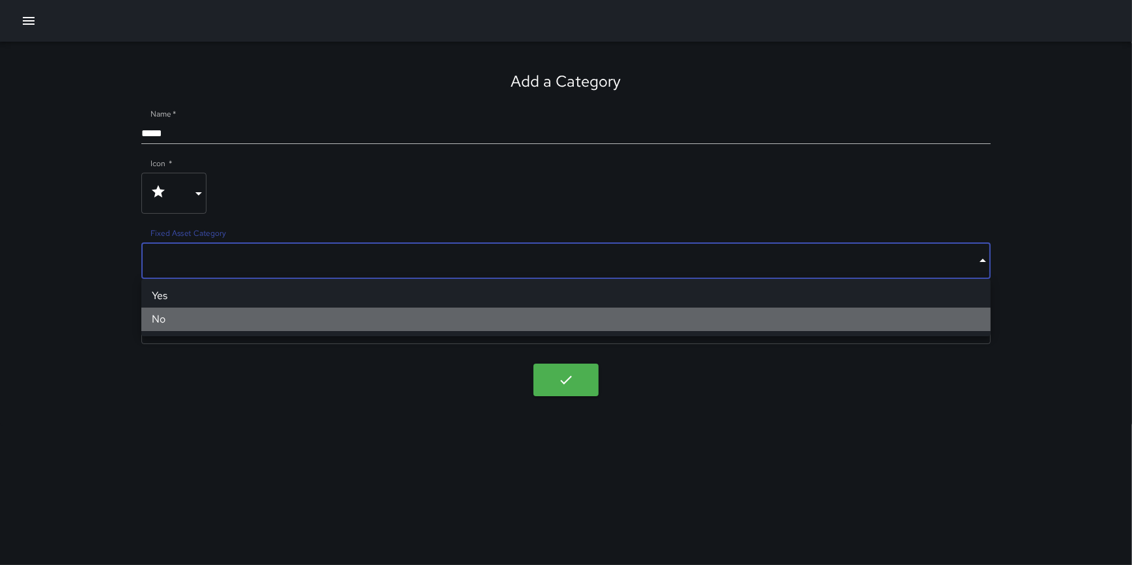
click at [234, 322] on li "No" at bounding box center [565, 318] width 849 height 23
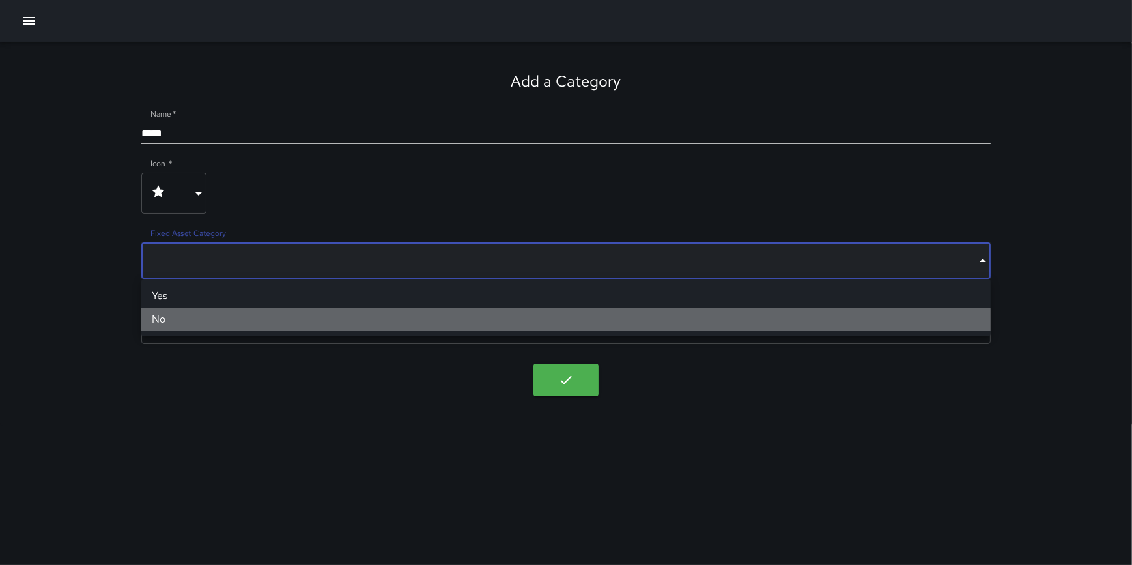
type input "*****"
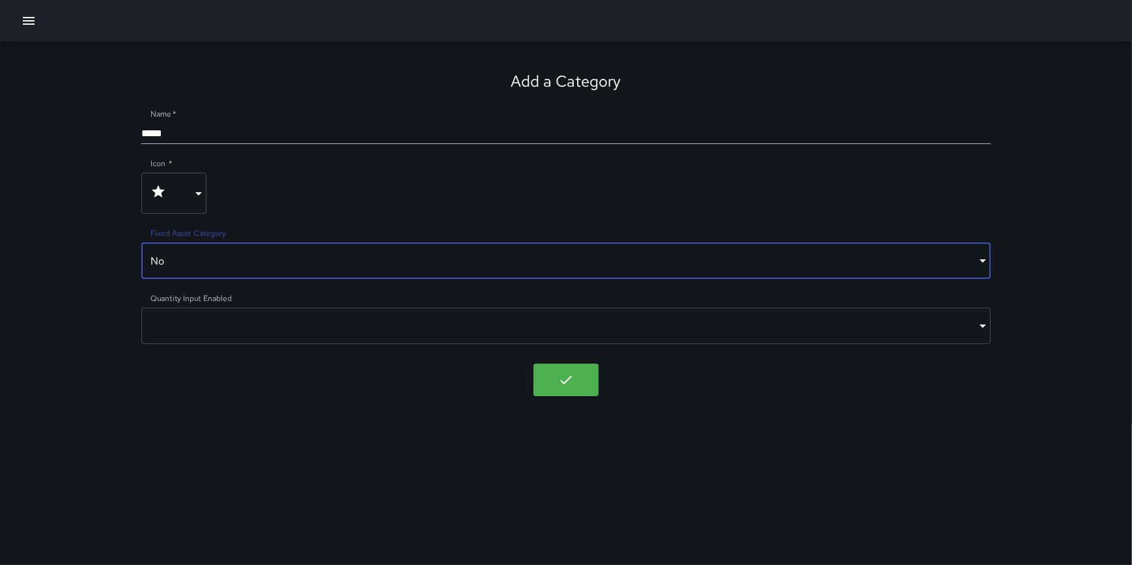
click at [234, 311] on body "Add a Category Name   * ***** Icon   * **** ​ Fixed Asset Category No ***** ​ Q…" at bounding box center [566, 282] width 1132 height 565
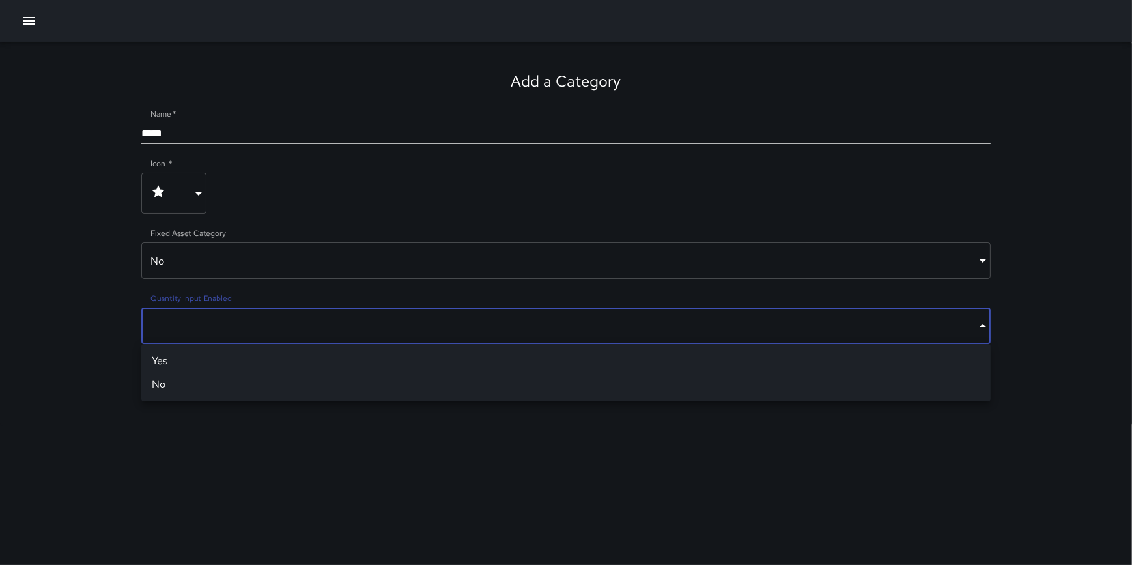
click at [224, 368] on li "Yes" at bounding box center [565, 360] width 849 height 23
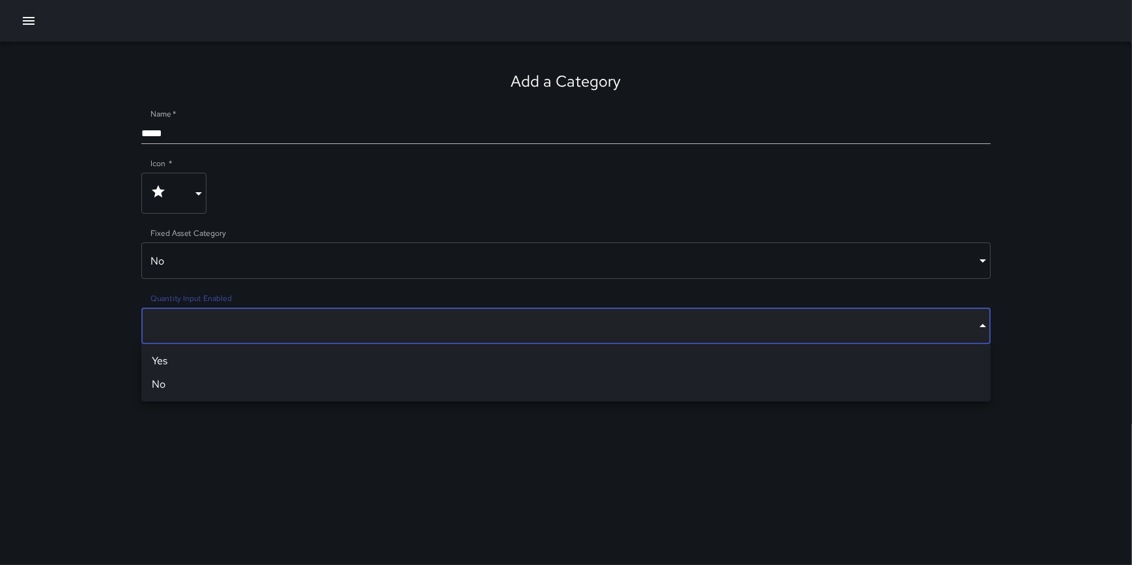
type input "****"
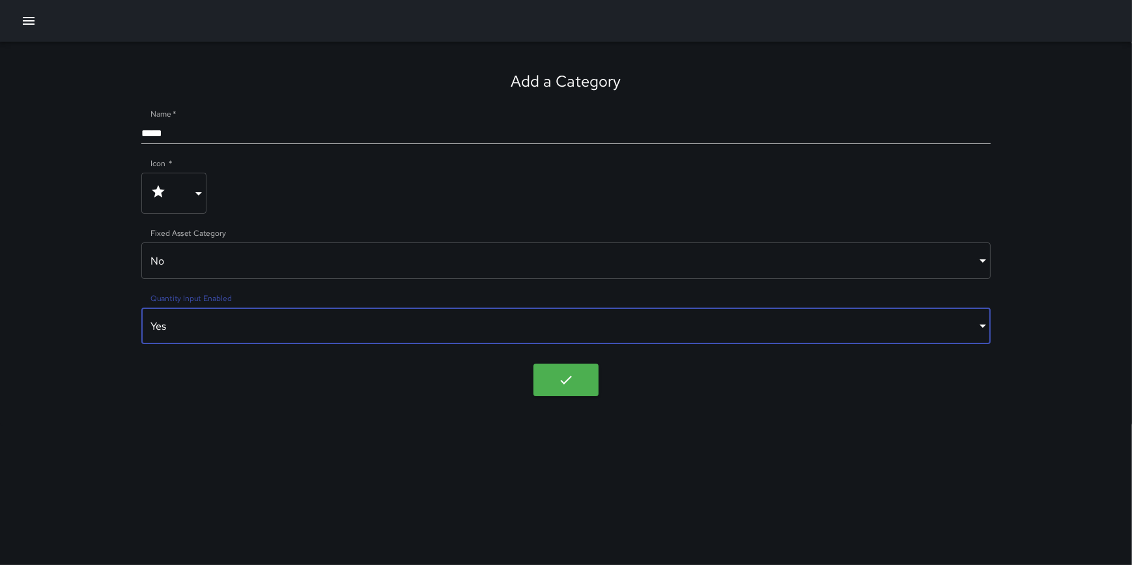
click at [271, 328] on body "Add a Category Name   * ***** Icon   * **** ​ Fixed Asset Category No ***** ​ Q…" at bounding box center [566, 282] width 1132 height 565
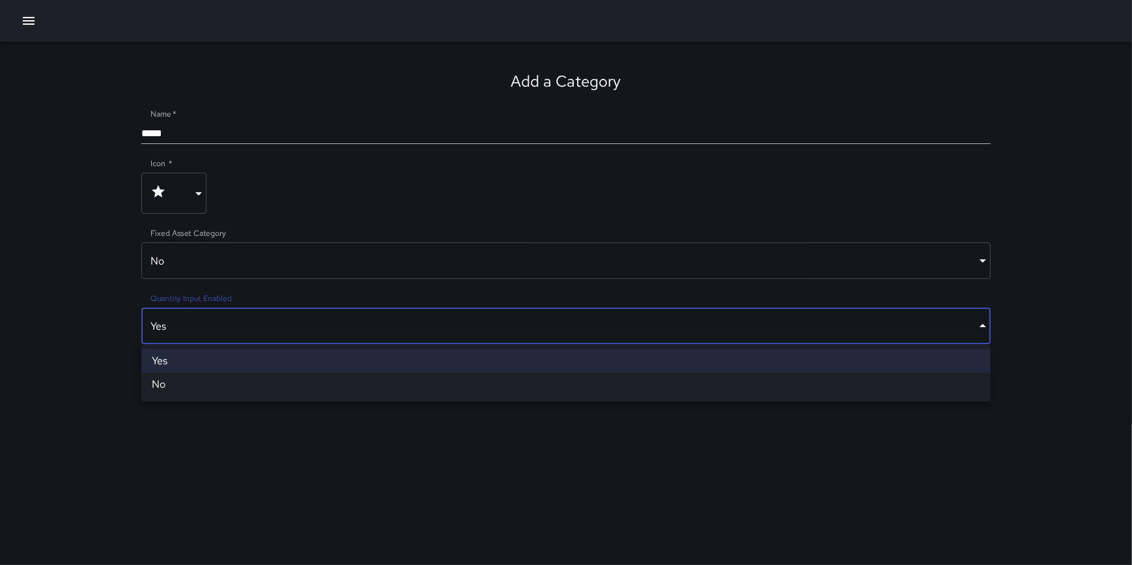
click at [257, 363] on li "Yes" at bounding box center [565, 360] width 849 height 23
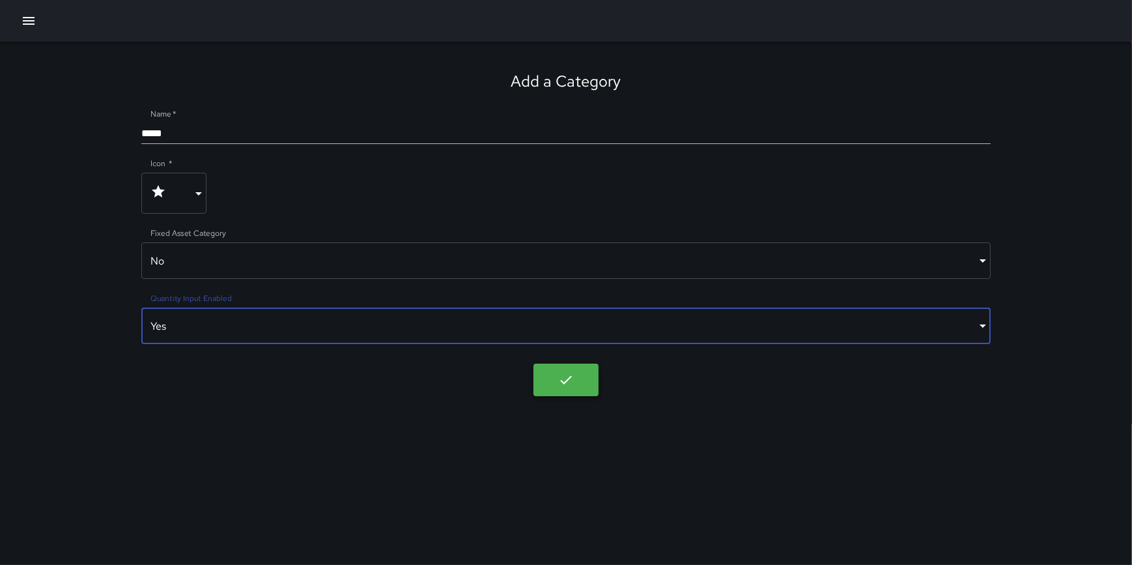
click at [565, 377] on body "Add a Category Name   * ***** Icon   * **** ​ Fixed Asset Category No ***** ​ Q…" at bounding box center [566, 282] width 1132 height 565
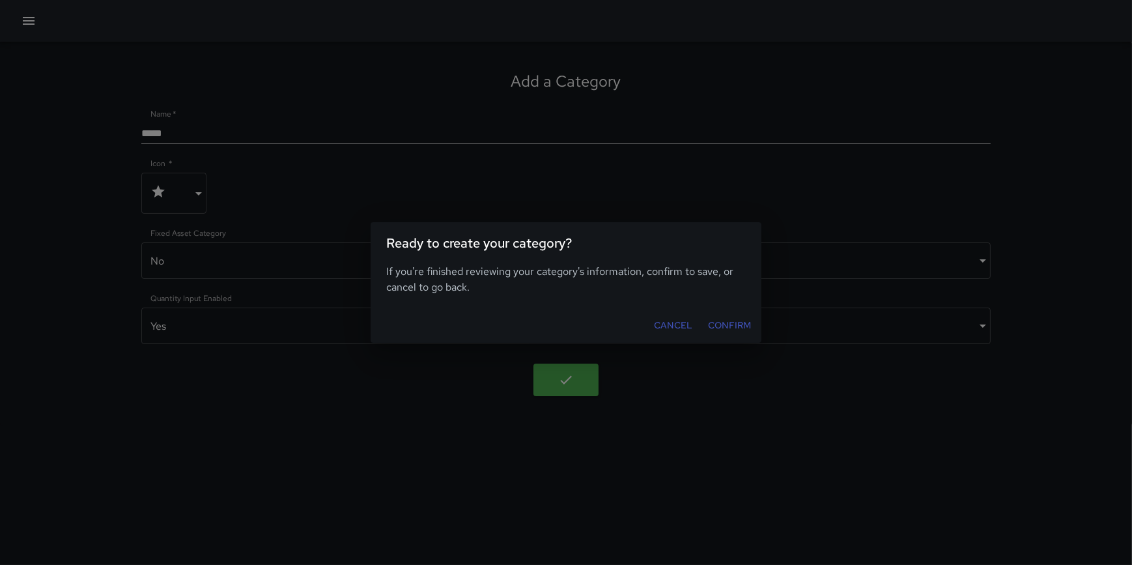
click at [717, 320] on button "Confirm" at bounding box center [729, 325] width 53 height 24
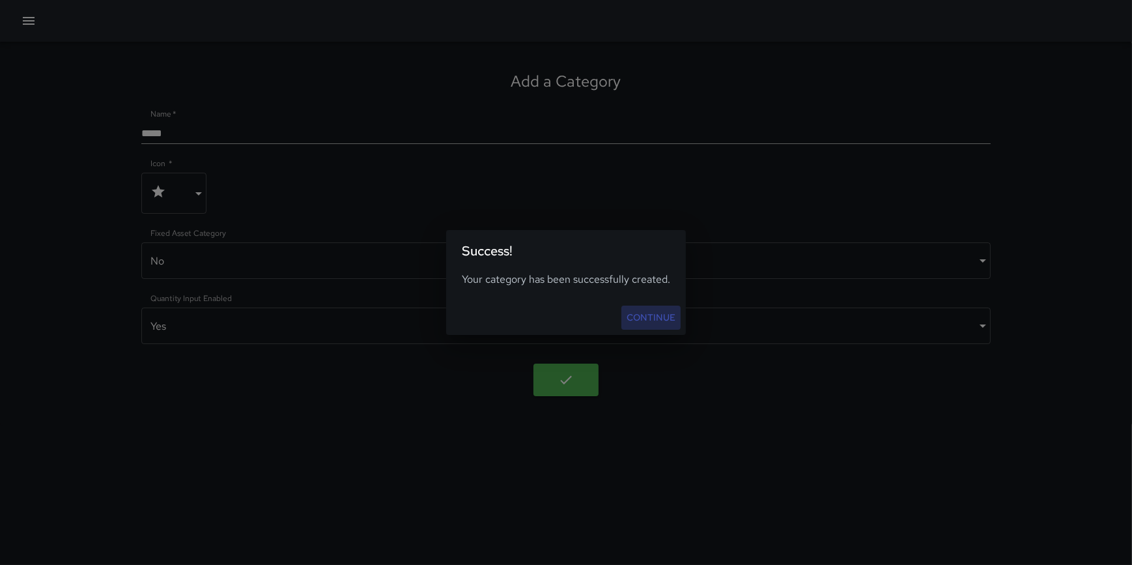
click at [662, 317] on link "Continue" at bounding box center [650, 318] width 59 height 24
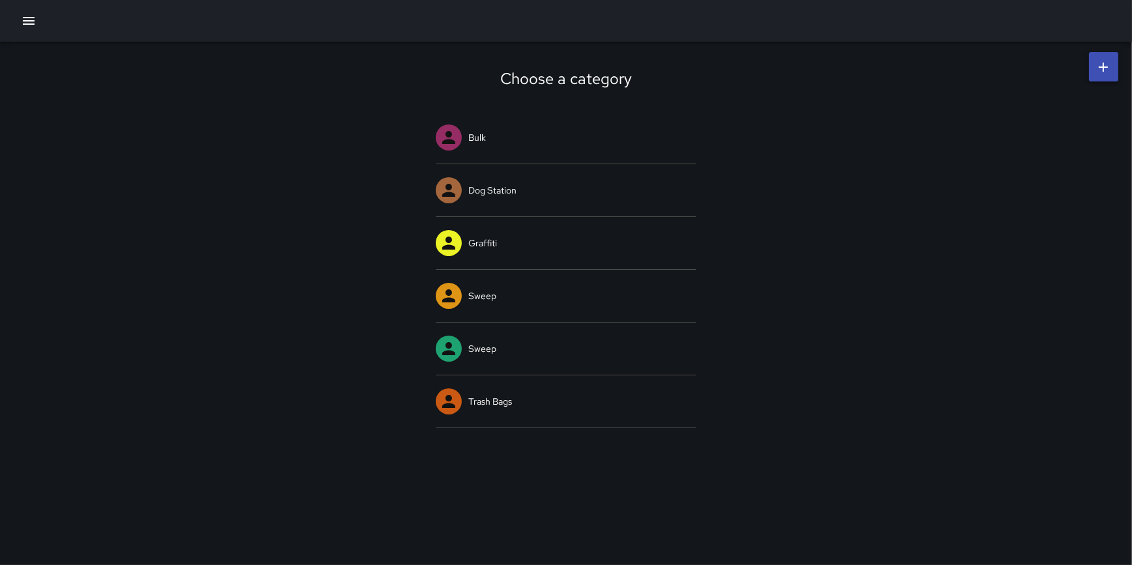
click at [1091, 75] on link at bounding box center [1103, 66] width 29 height 29
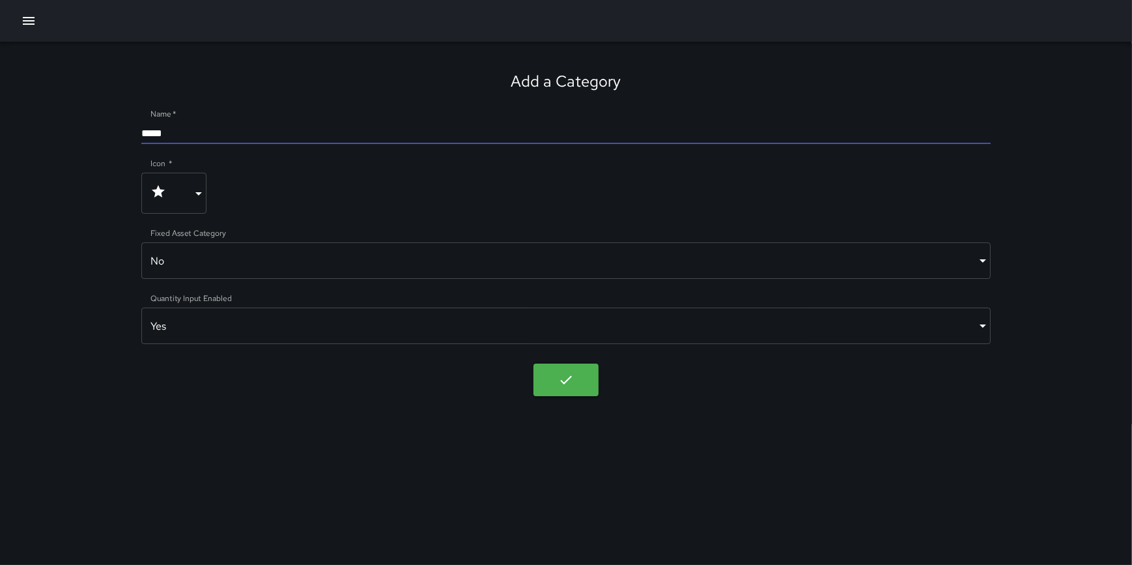
drag, startPoint x: 268, startPoint y: 137, endPoint x: 142, endPoint y: 138, distance: 126.4
click at [142, 138] on input "*****" at bounding box center [565, 133] width 849 height 21
type input "**********"
click at [566, 384] on body "**********" at bounding box center [566, 282] width 1132 height 565
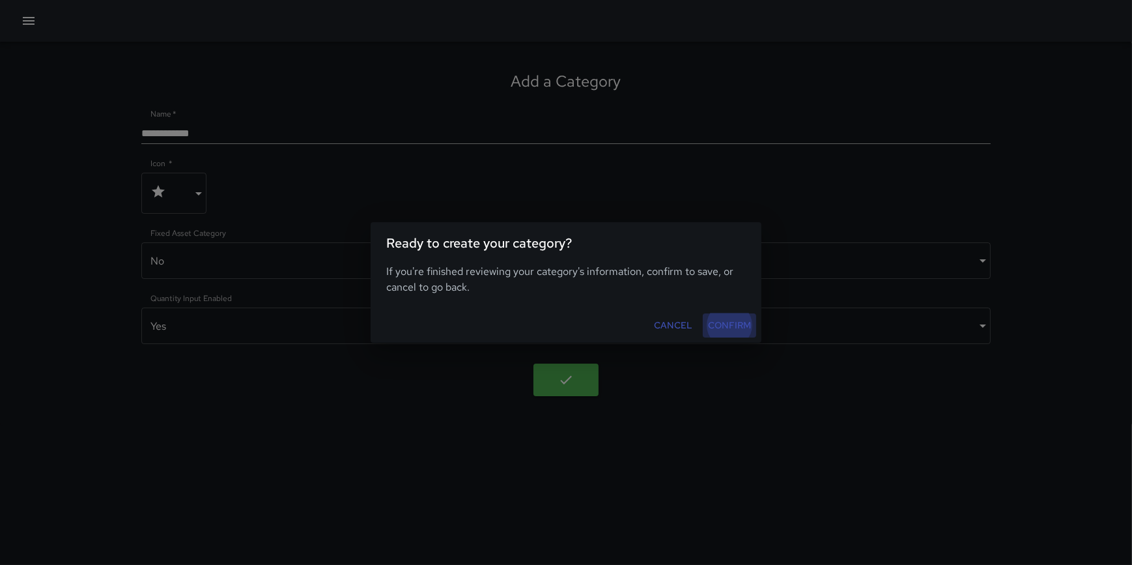
click at [730, 315] on button "Confirm" at bounding box center [729, 325] width 53 height 24
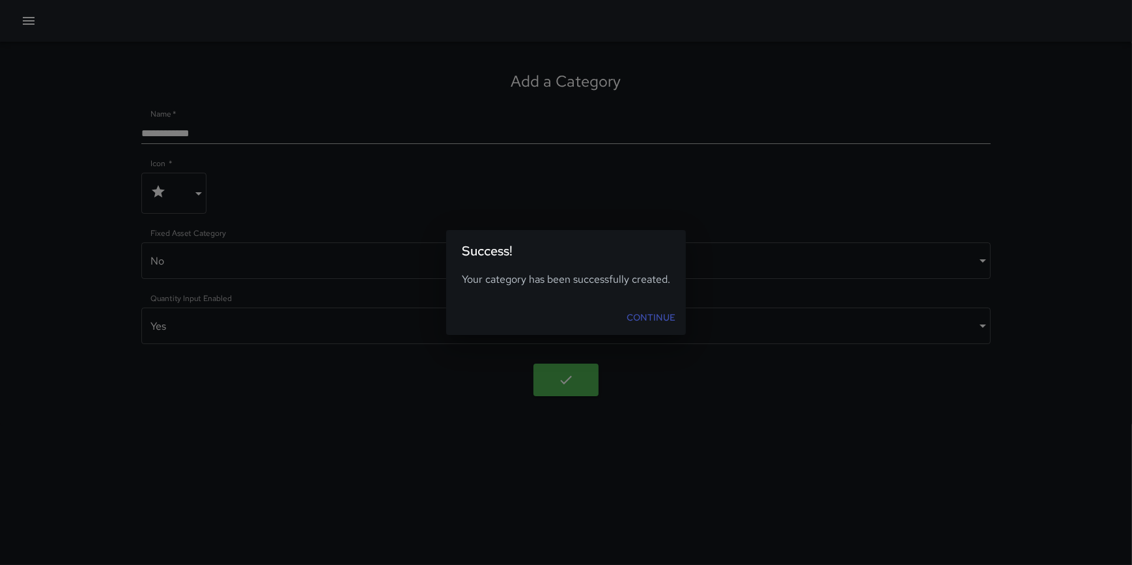
click at [644, 316] on link "Continue" at bounding box center [650, 318] width 59 height 24
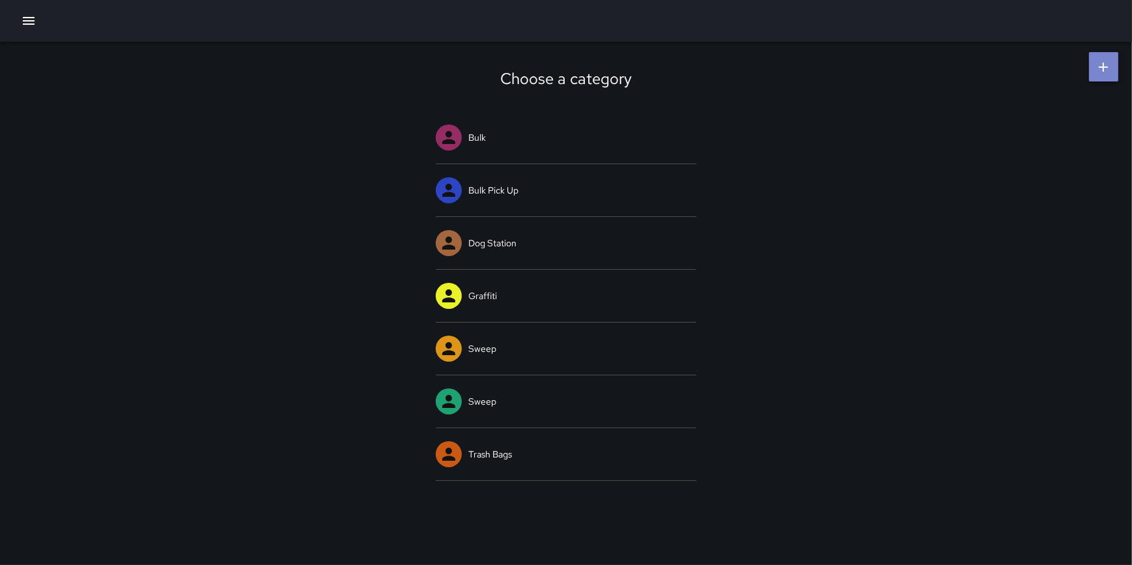
click at [1098, 66] on icon at bounding box center [1104, 67] width 16 height 16
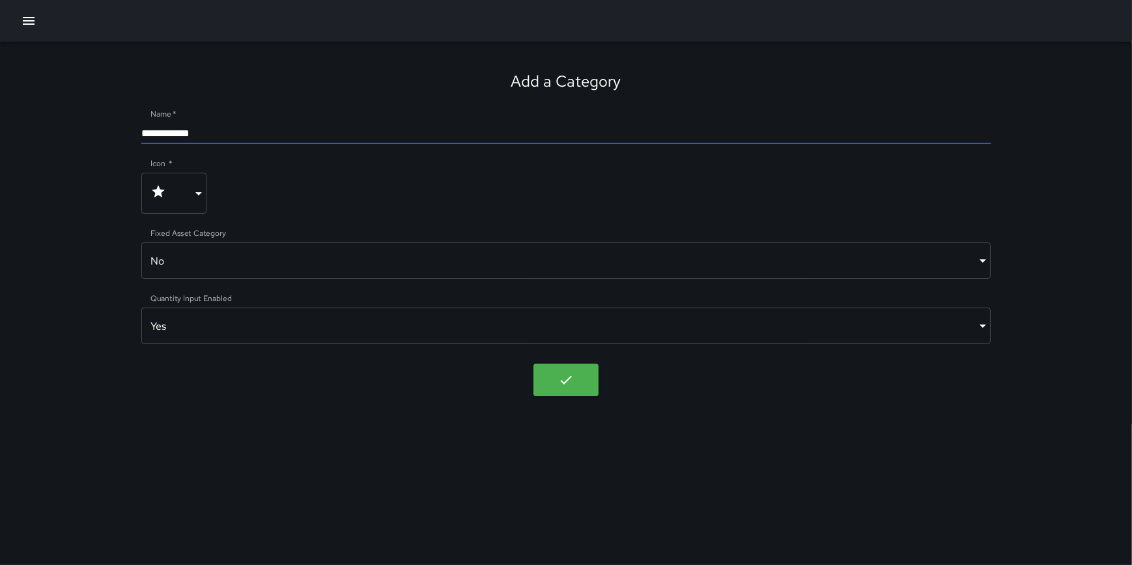
drag, startPoint x: 211, startPoint y: 135, endPoint x: 128, endPoint y: 138, distance: 82.8
click at [128, 138] on div "**********" at bounding box center [566, 234] width 1132 height 384
type input "**********"
click at [574, 371] on body "**********" at bounding box center [566, 282] width 1132 height 565
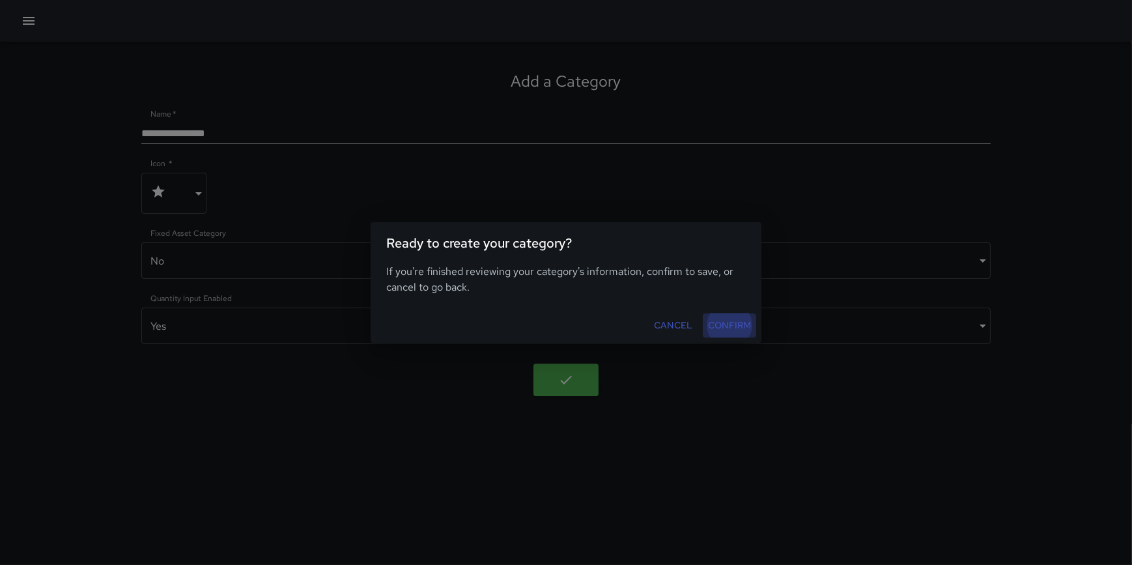
click at [713, 323] on button "Confirm" at bounding box center [729, 325] width 53 height 24
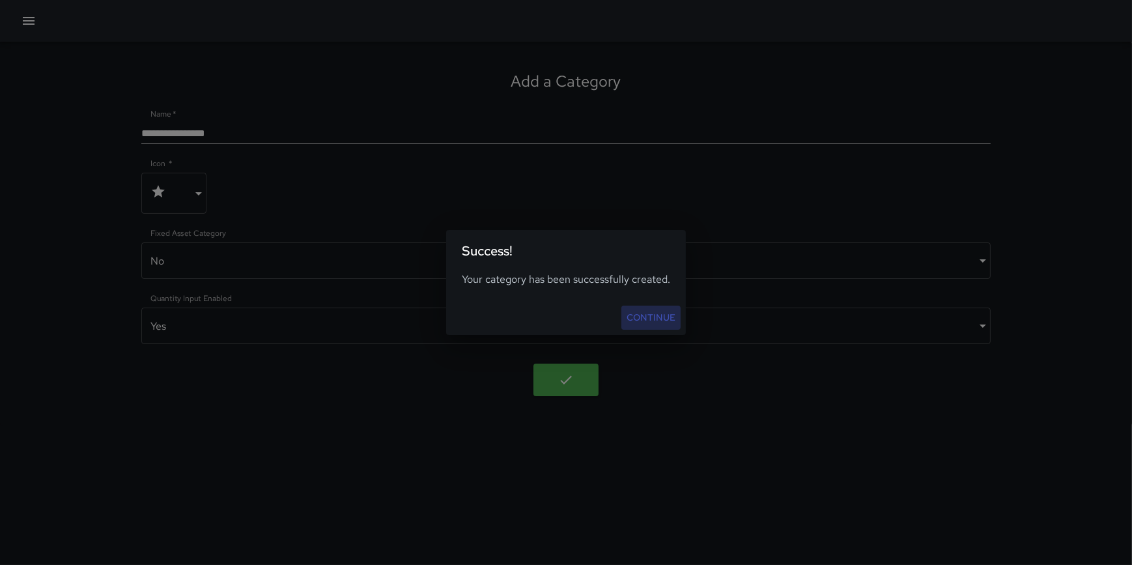
click at [649, 319] on link "Continue" at bounding box center [650, 318] width 59 height 24
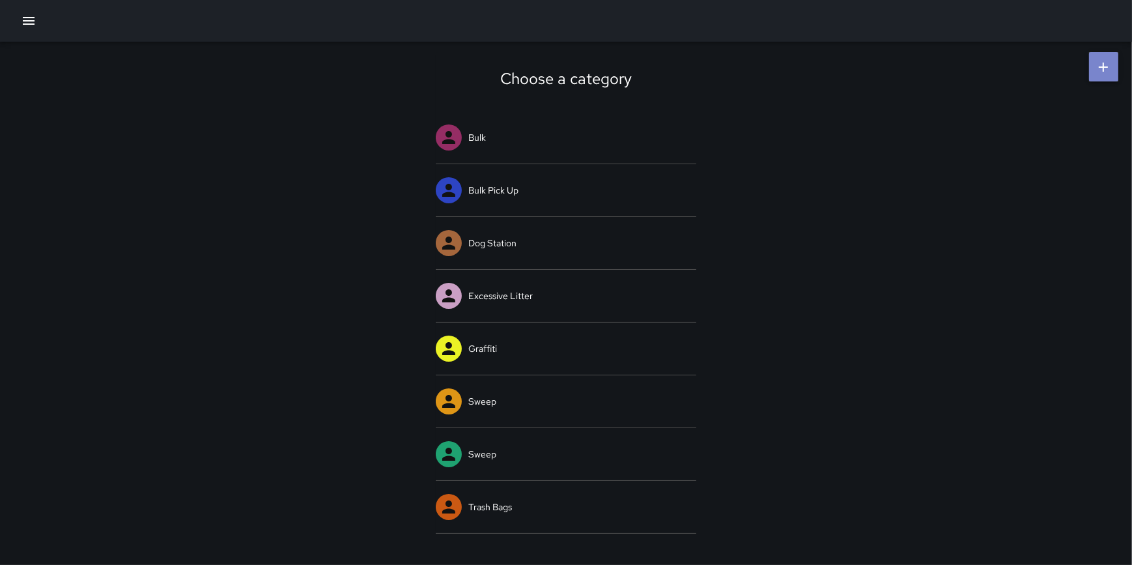
click at [1102, 66] on icon at bounding box center [1103, 67] width 9 height 9
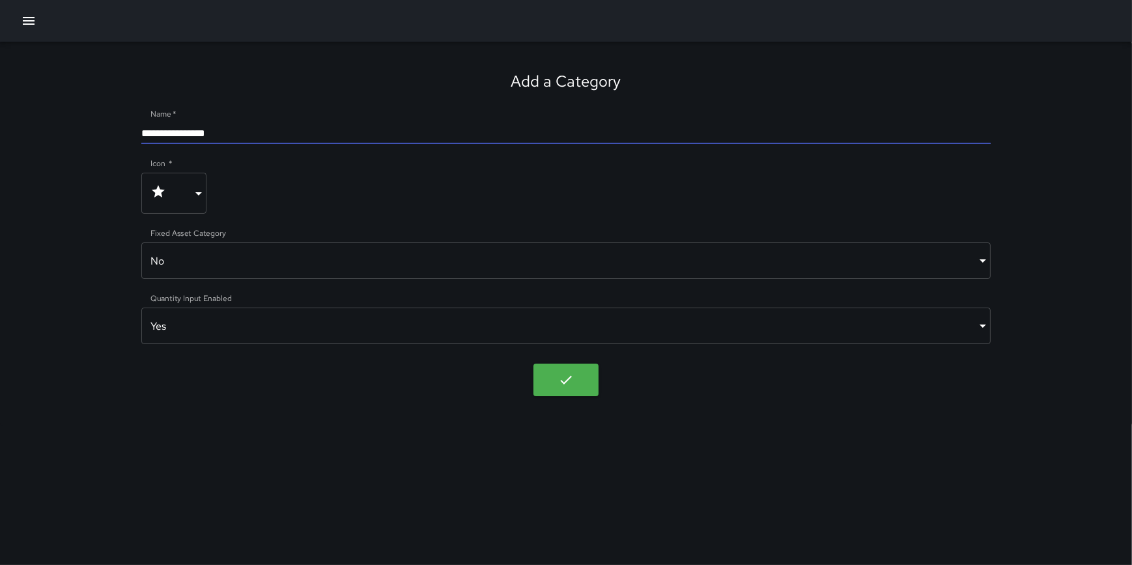
drag, startPoint x: 243, startPoint y: 135, endPoint x: 132, endPoint y: 136, distance: 110.7
click at [132, 136] on div "**********" at bounding box center [566, 234] width 1132 height 384
type input "********"
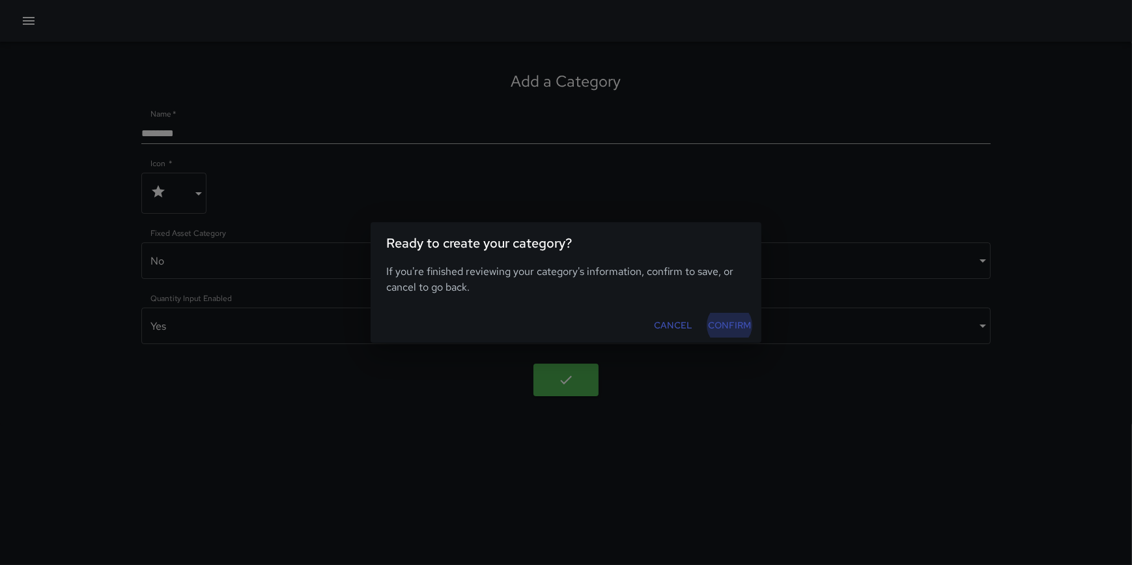
click at [563, 378] on body "Add a Category Name   * ******** Icon   * **** ​ Fixed Asset Category No ***** …" at bounding box center [566, 282] width 1132 height 565
click at [663, 332] on button "Cancel" at bounding box center [673, 325] width 49 height 24
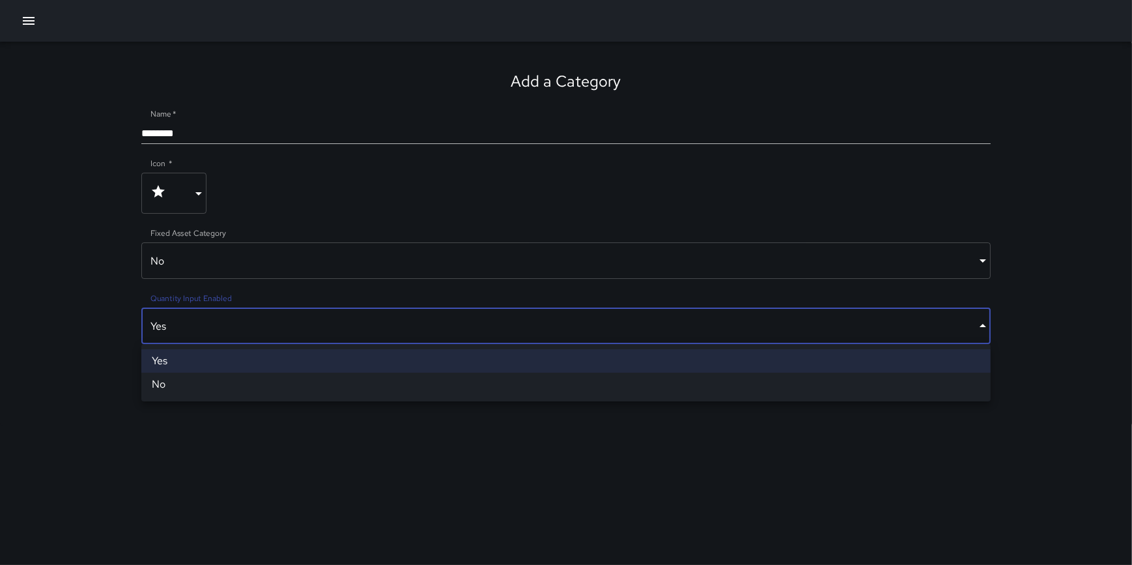
click at [325, 328] on body "Add a Category Name   * ******** Icon   * **** ​ Fixed Asset Category No ***** …" at bounding box center [566, 282] width 1132 height 565
click at [279, 380] on li "No" at bounding box center [565, 384] width 849 height 23
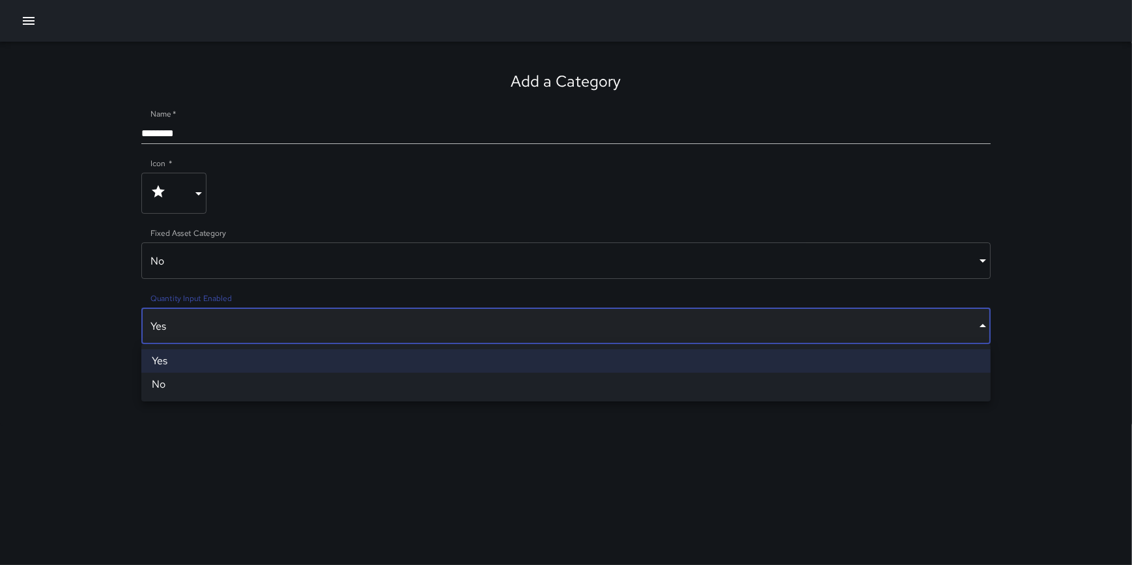
type input "*****"
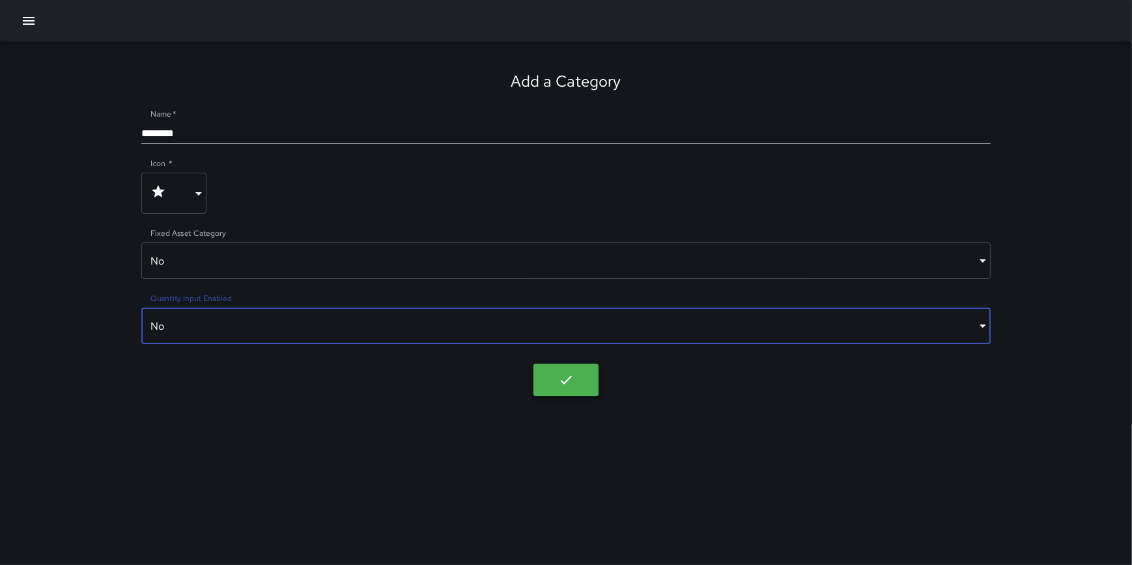
click at [565, 382] on body "Add a Category Name   * ******** Icon   * **** ​ Fixed Asset Category No ***** …" at bounding box center [566, 282] width 1132 height 565
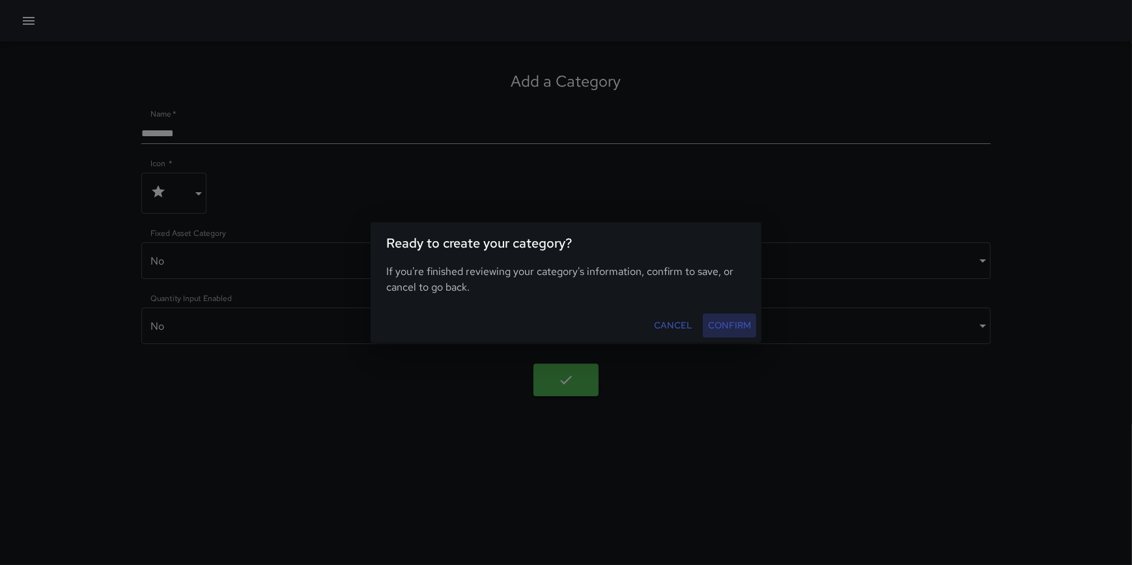
click at [723, 315] on button "Confirm" at bounding box center [729, 325] width 53 height 24
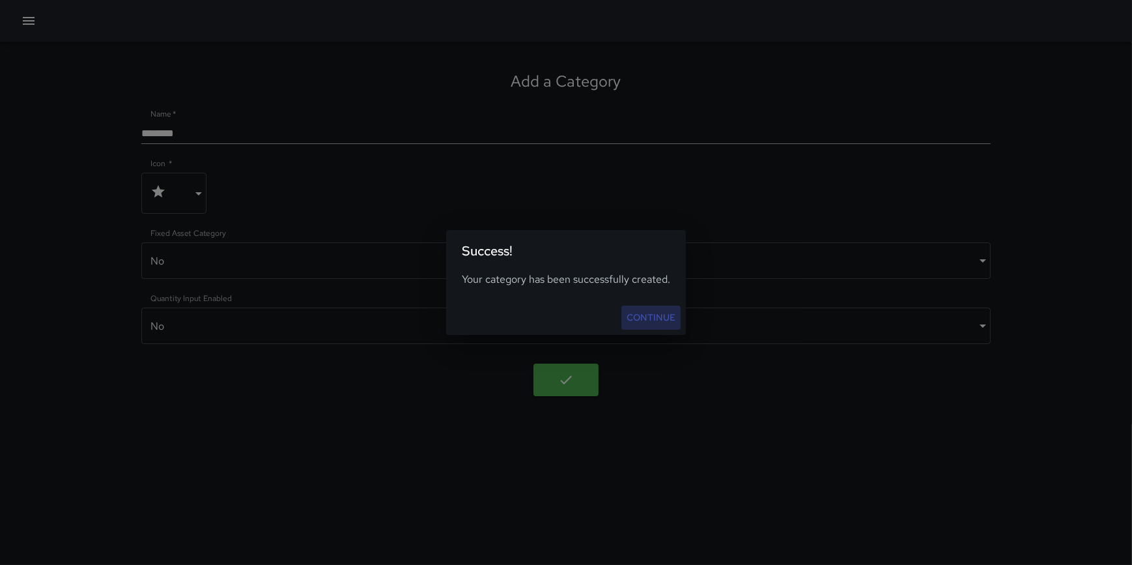
click at [642, 313] on link "Continue" at bounding box center [650, 318] width 59 height 24
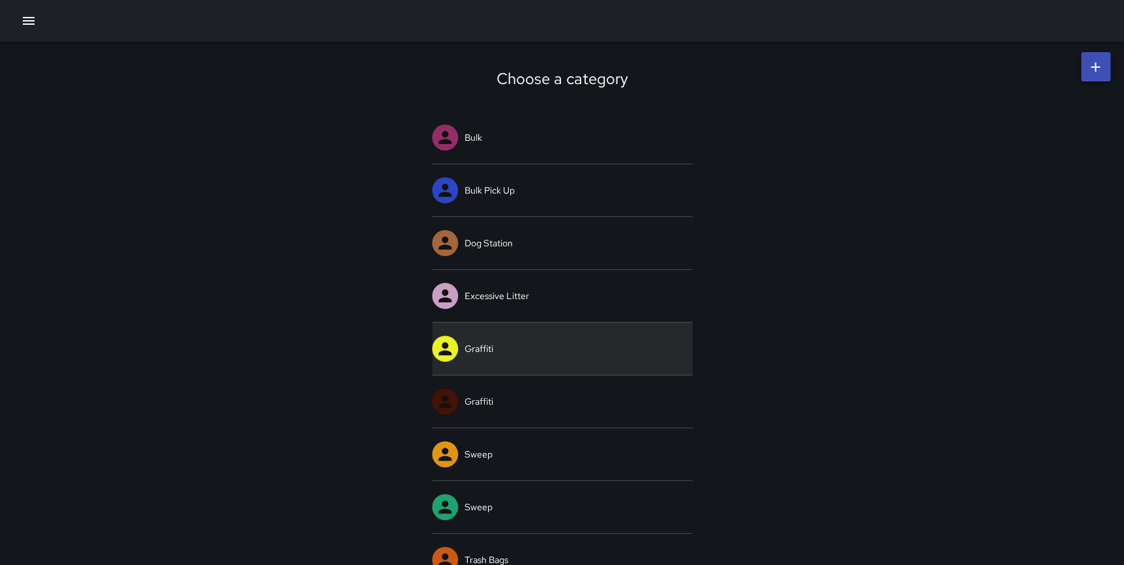
click at [514, 353] on link "Graffiti" at bounding box center [562, 348] width 261 height 52
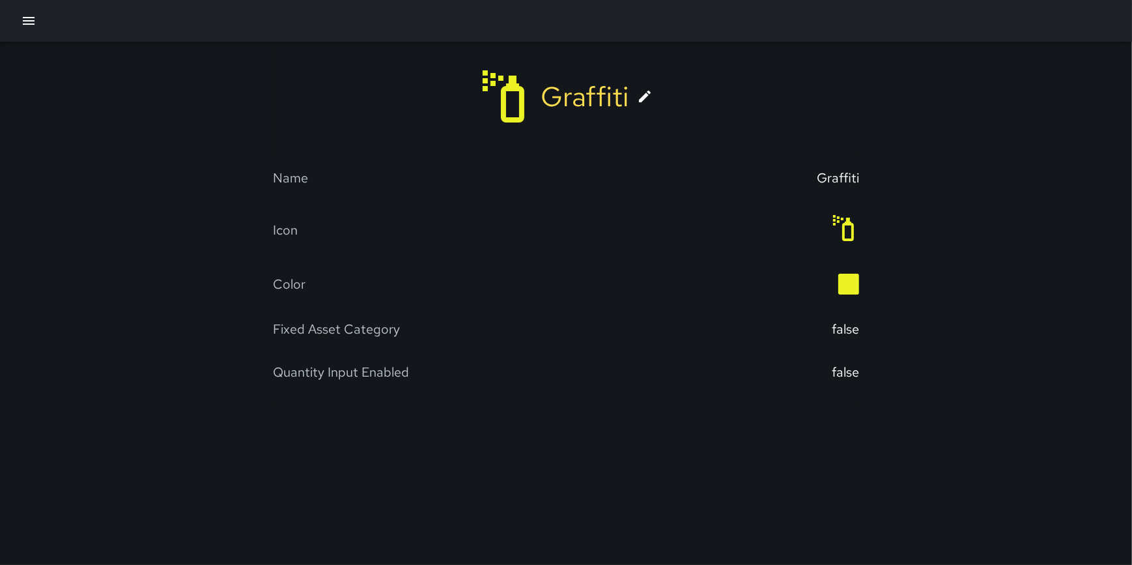
click at [644, 101] on icon at bounding box center [645, 97] width 16 height 16
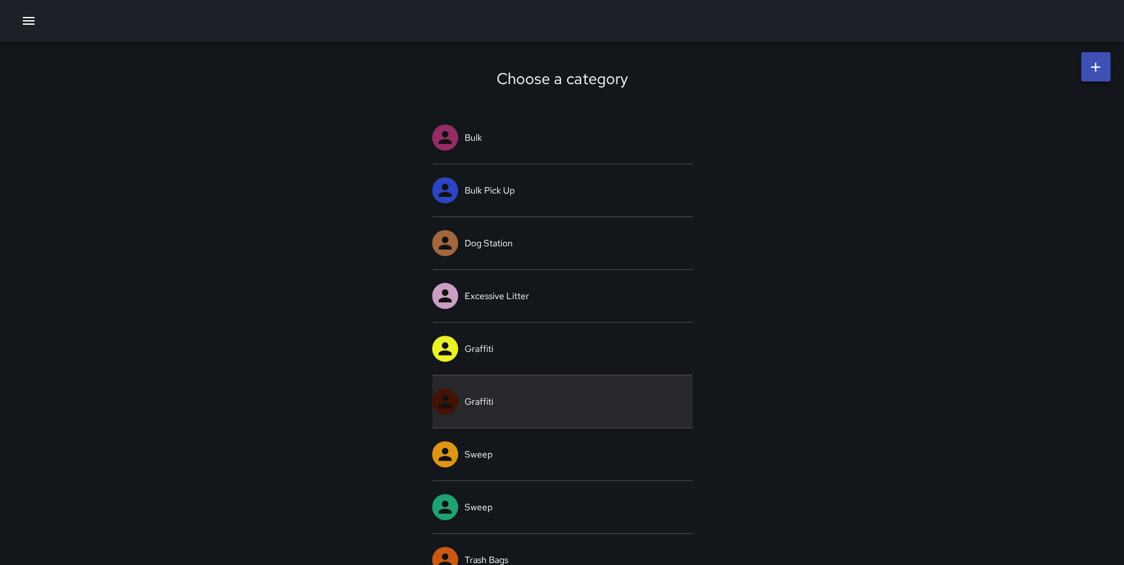
click at [481, 401] on link "Graffiti" at bounding box center [562, 401] width 261 height 52
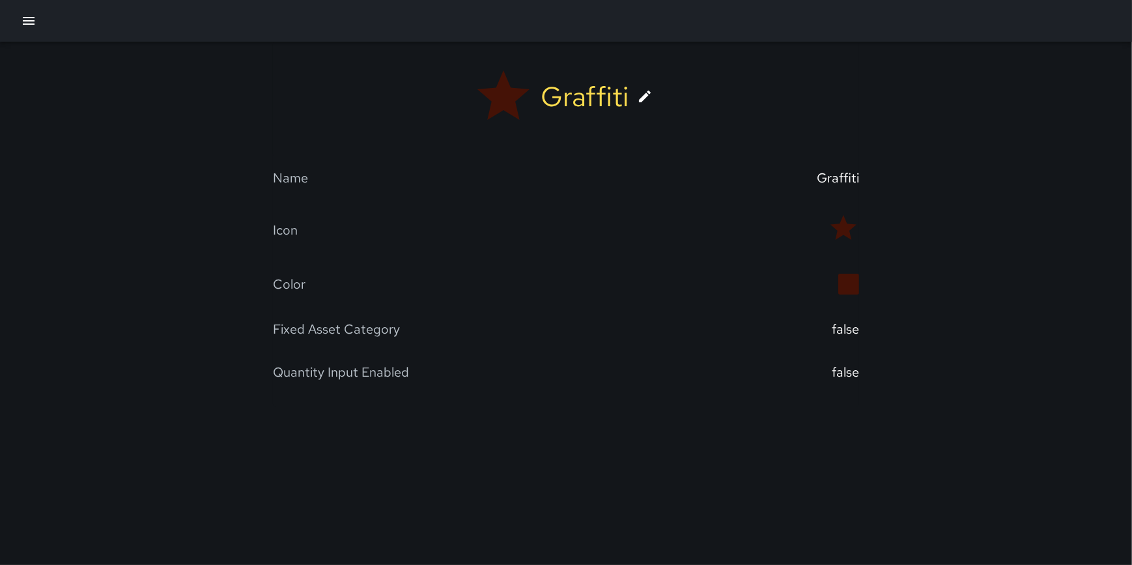
click at [645, 92] on icon at bounding box center [645, 97] width 16 height 16
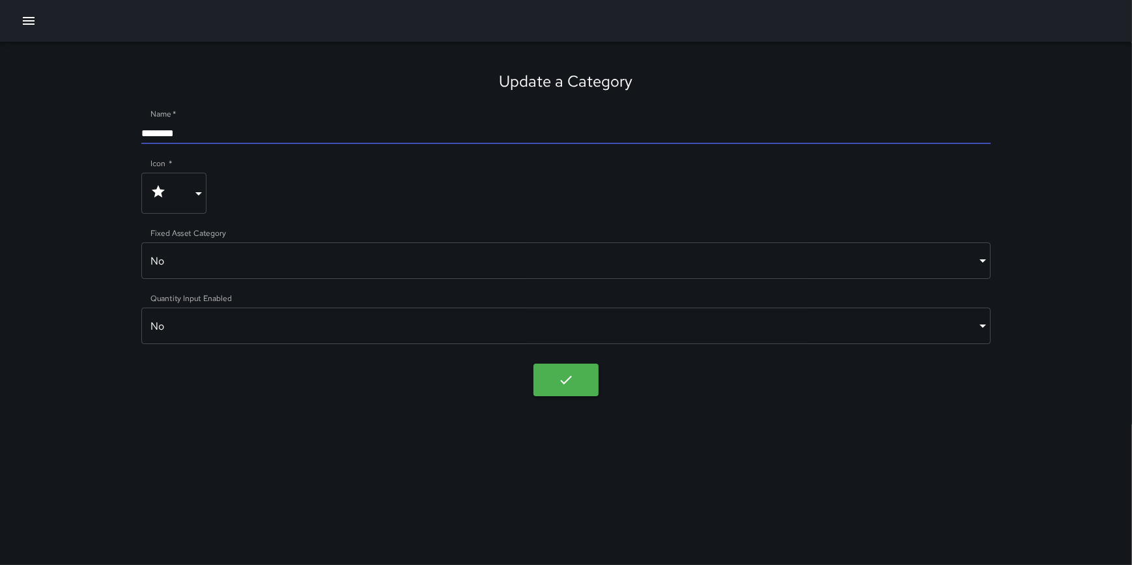
drag, startPoint x: 202, startPoint y: 130, endPoint x: 141, endPoint y: 130, distance: 60.6
click at [141, 130] on input "********" at bounding box center [565, 133] width 849 height 21
type input "**********"
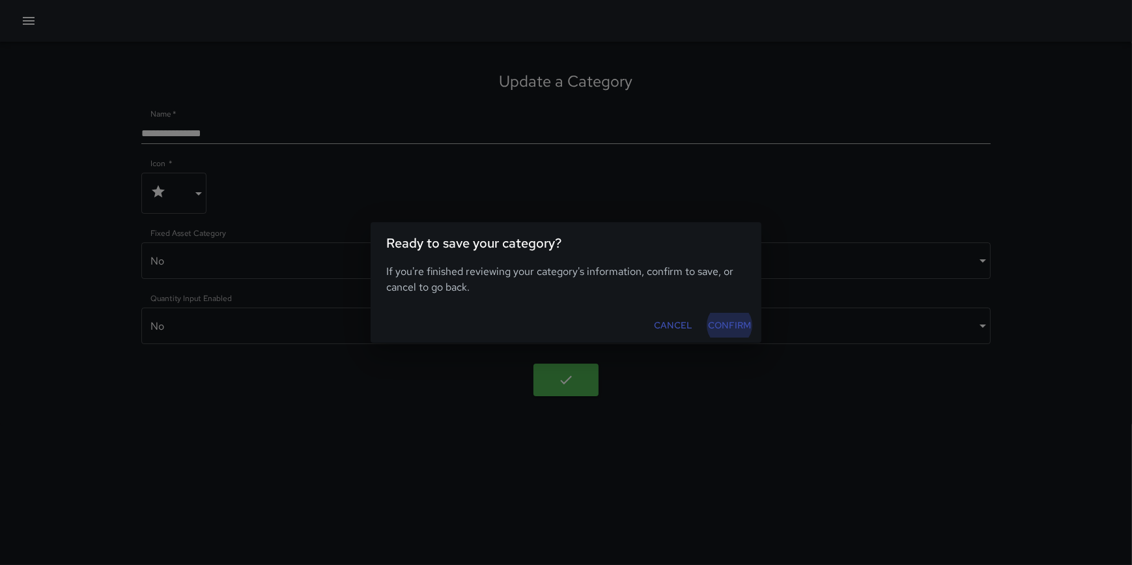
click at [554, 371] on body "**********" at bounding box center [566, 282] width 1132 height 565
click at [733, 328] on button "Confirm" at bounding box center [729, 325] width 53 height 24
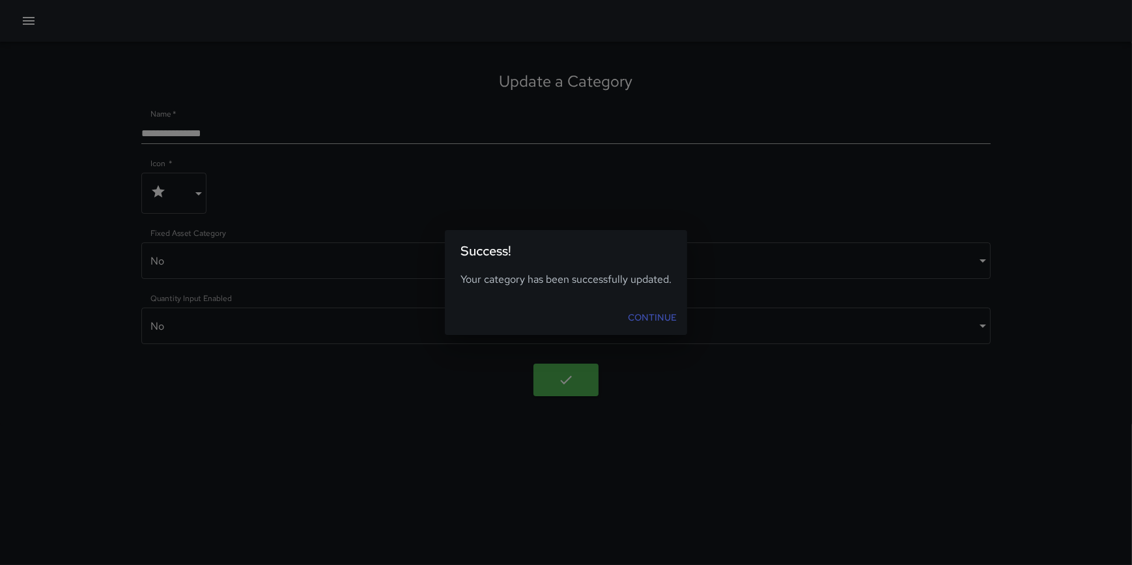
click at [662, 309] on link "Continue" at bounding box center [652, 318] width 59 height 24
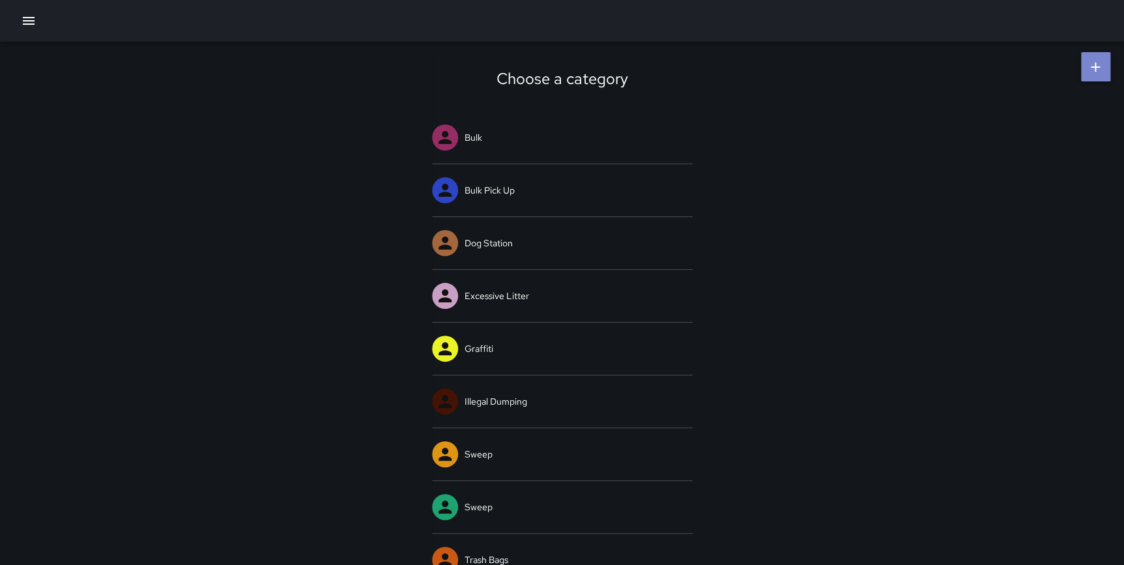
click at [1088, 66] on icon at bounding box center [1095, 67] width 16 height 16
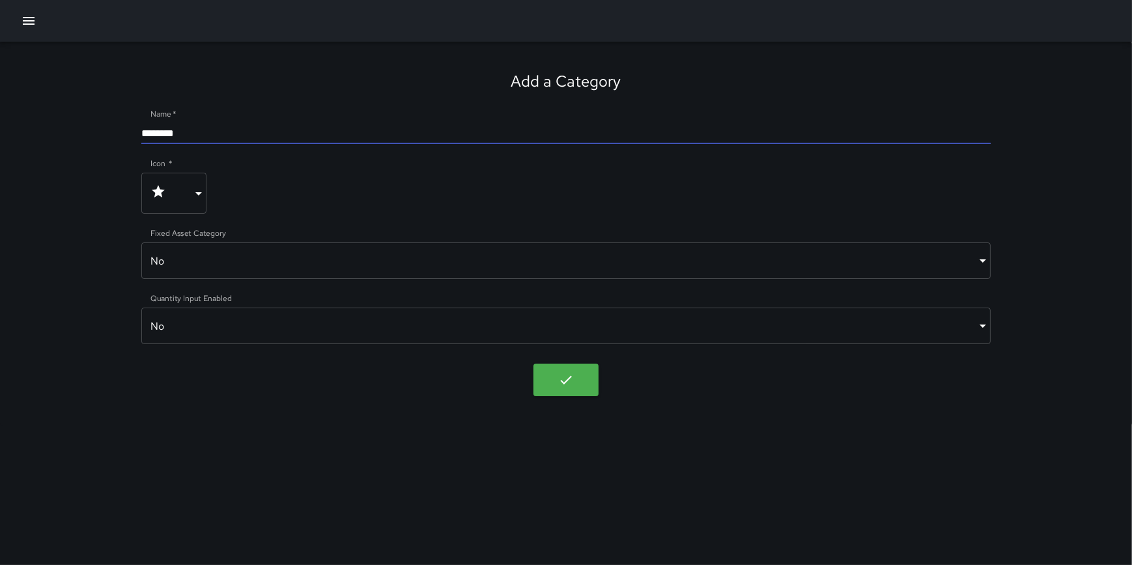
drag, startPoint x: 249, startPoint y: 135, endPoint x: 104, endPoint y: 124, distance: 145.7
click at [104, 124] on div "Add a Category Name   * ******** Icon   * **** ​ Fixed Asset Category No ***** …" at bounding box center [566, 234] width 1132 height 384
type input "**********"
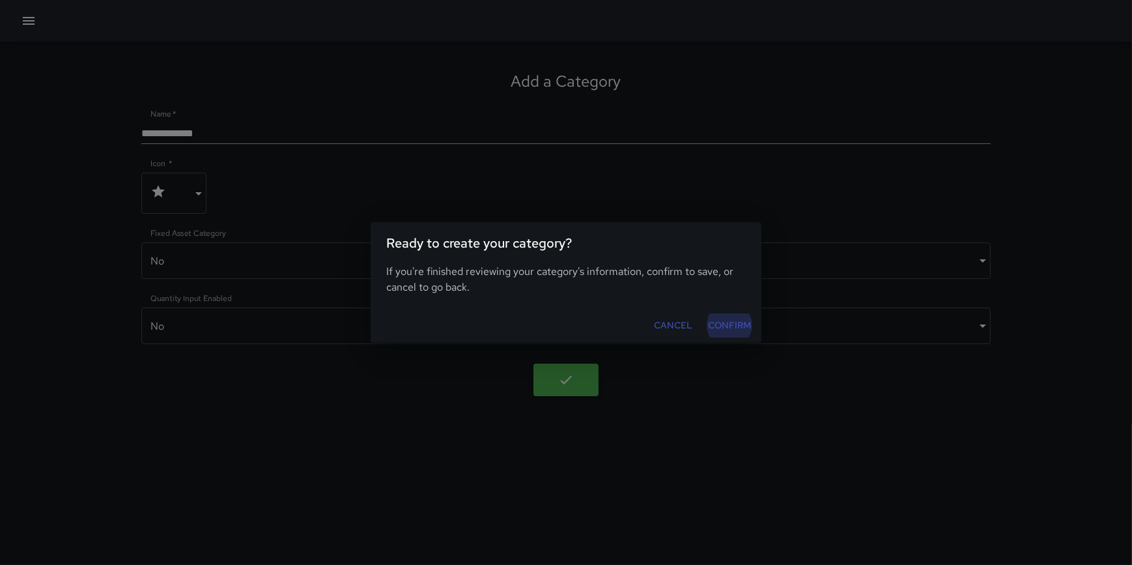
click at [569, 382] on body "**********" at bounding box center [566, 282] width 1132 height 565
click at [745, 319] on button "Confirm" at bounding box center [729, 325] width 53 height 24
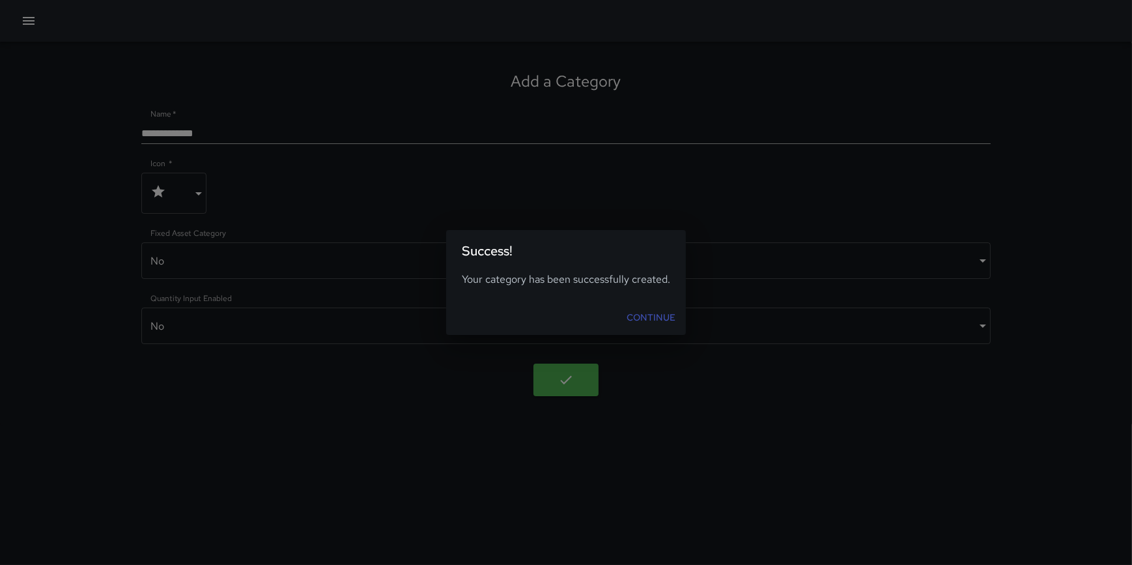
click at [647, 319] on link "Continue" at bounding box center [650, 318] width 59 height 24
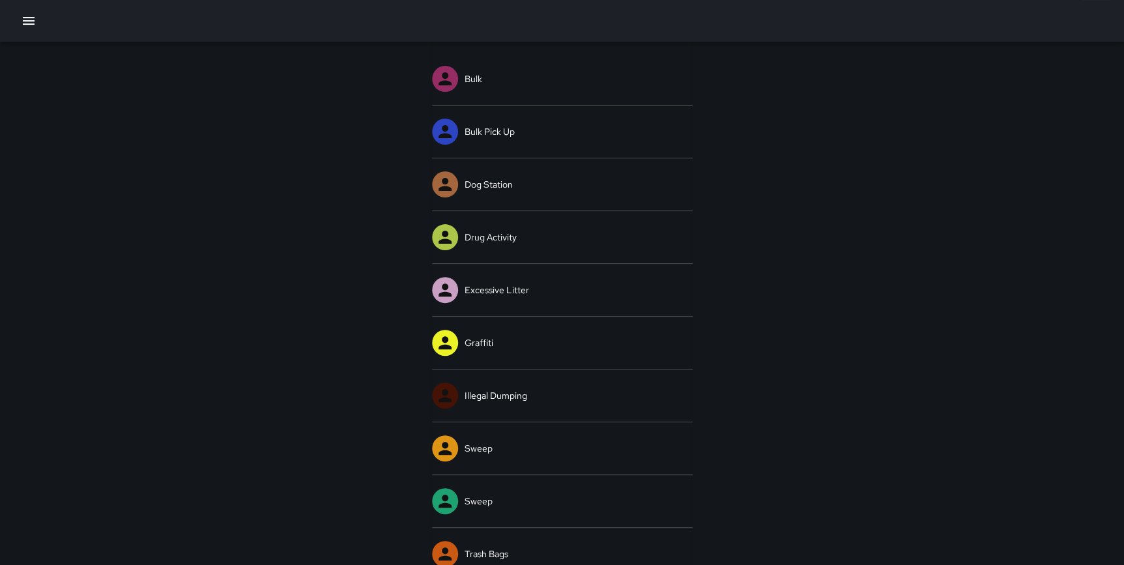
scroll to position [85, 0]
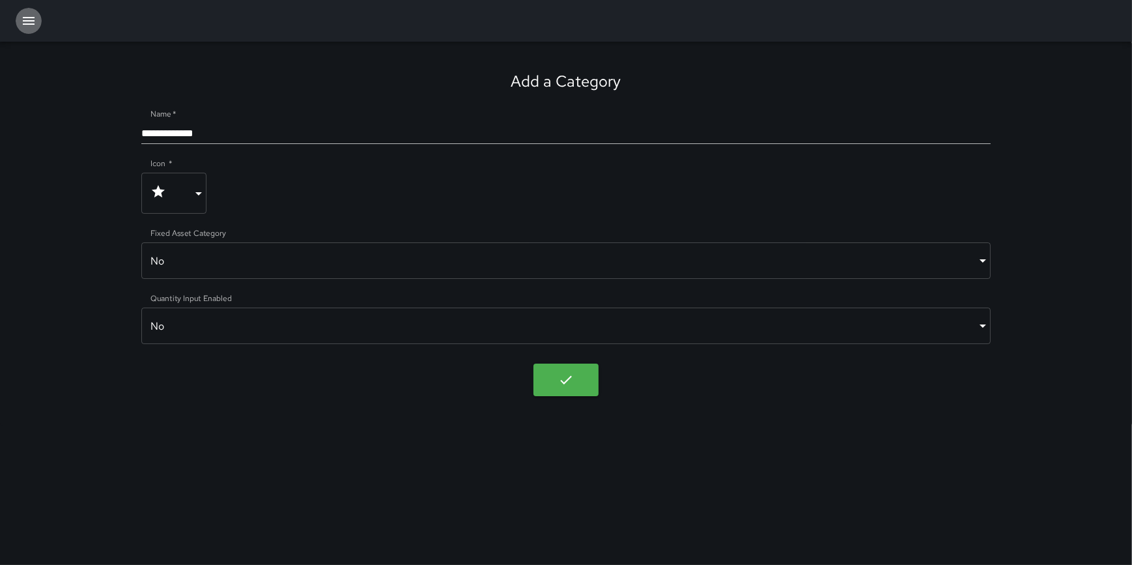
click at [26, 23] on icon "button" at bounding box center [29, 21] width 12 height 8
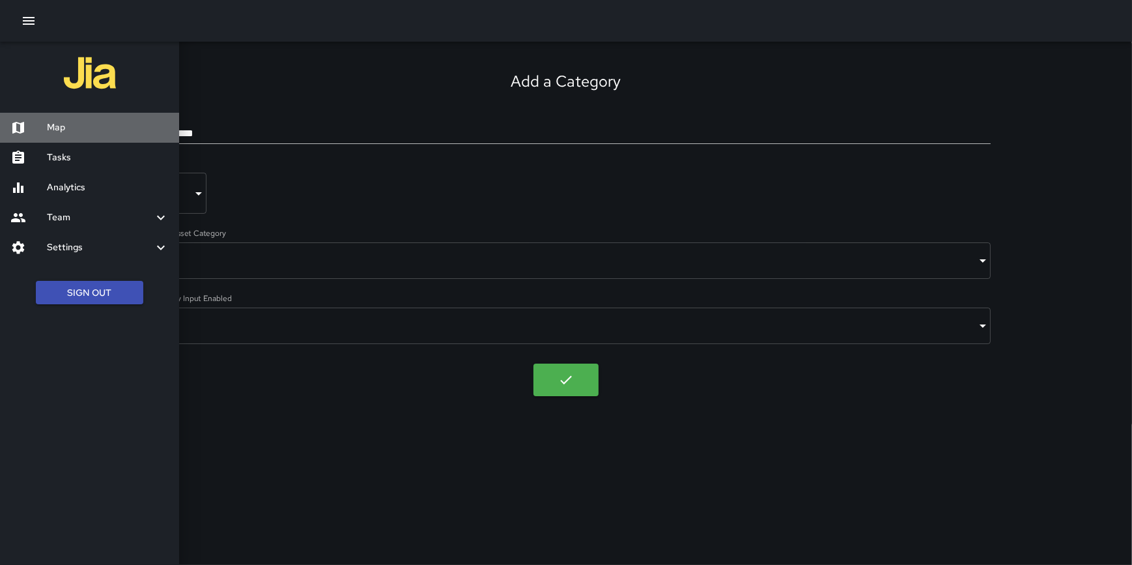
drag, startPoint x: 59, startPoint y: 126, endPoint x: 135, endPoint y: 135, distance: 76.8
click at [59, 126] on h6 "Map" at bounding box center [108, 128] width 122 height 14
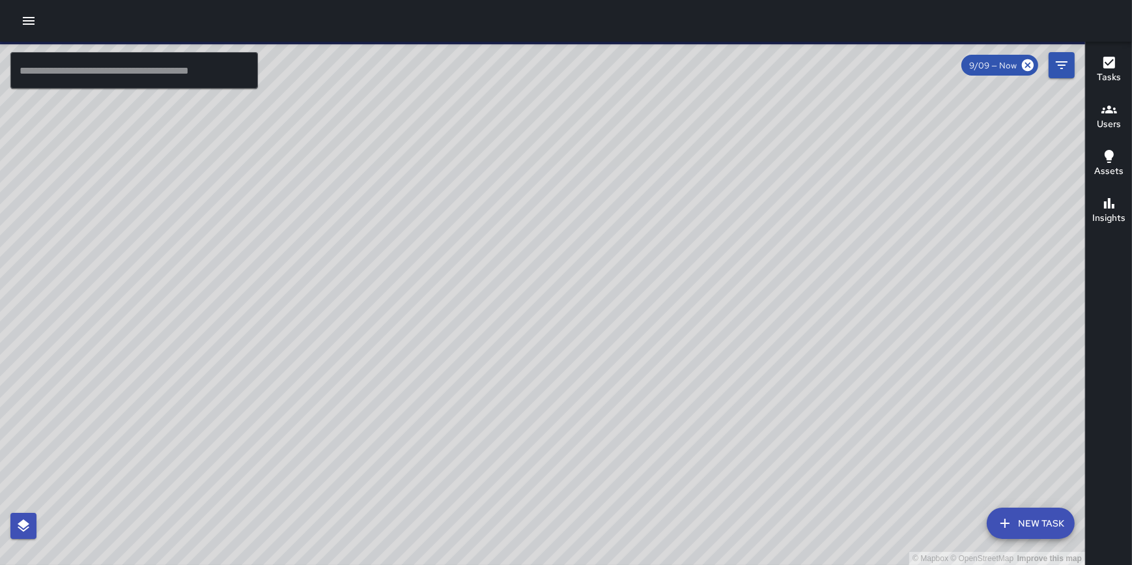
drag, startPoint x: 581, startPoint y: 470, endPoint x: 586, endPoint y: 184, distance: 286.7
click at [586, 184] on div "© Mapbox © OpenStreetMap Improve this map" at bounding box center [542, 303] width 1085 height 523
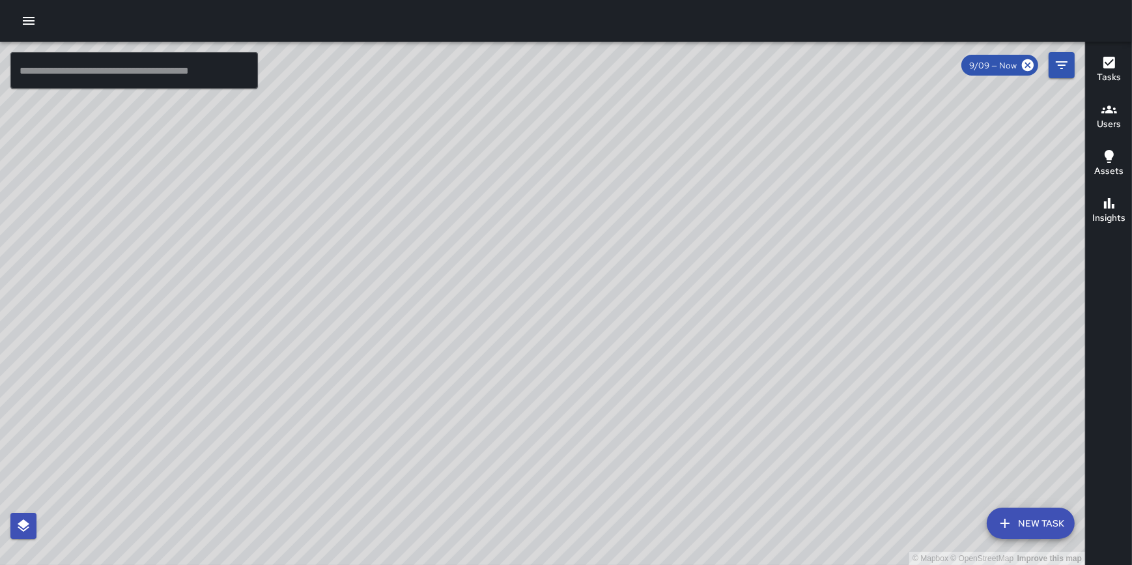
drag, startPoint x: 795, startPoint y: 346, endPoint x: 743, endPoint y: 270, distance: 91.8
click at [743, 270] on div "© Mapbox © OpenStreetMap Improve this map" at bounding box center [542, 303] width 1085 height 523
click at [1042, 521] on button "New Task" at bounding box center [1031, 522] width 88 height 31
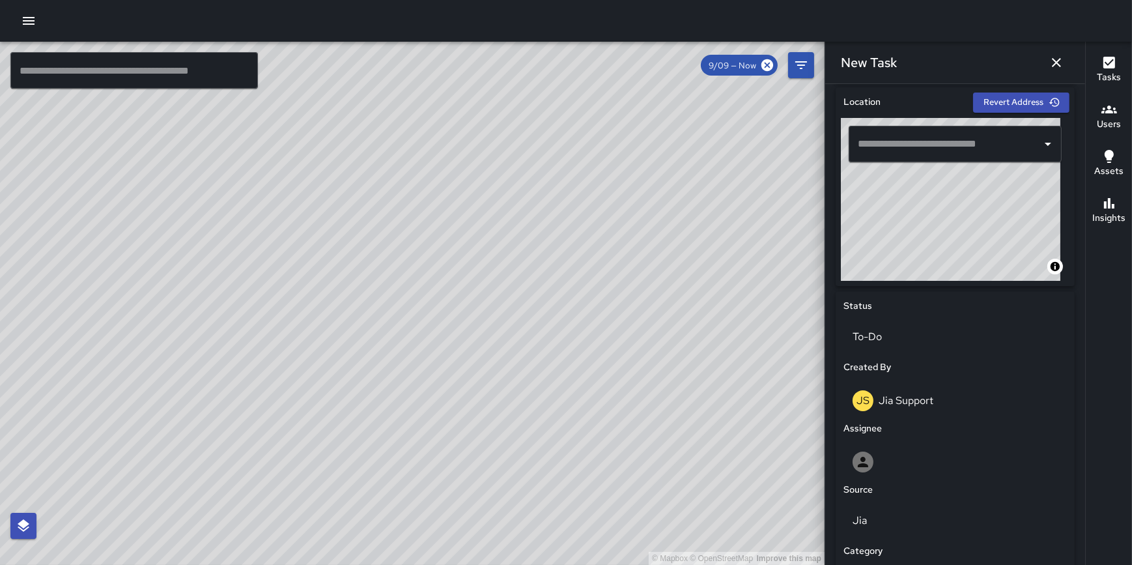
scroll to position [410, 0]
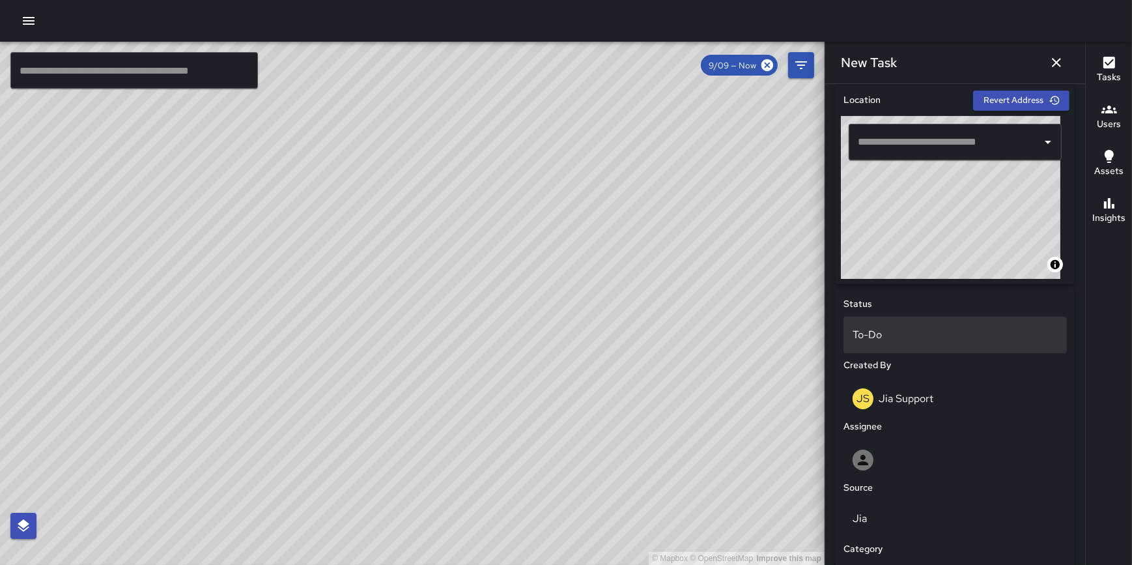
click at [881, 329] on p "To-Do" at bounding box center [955, 335] width 205 height 16
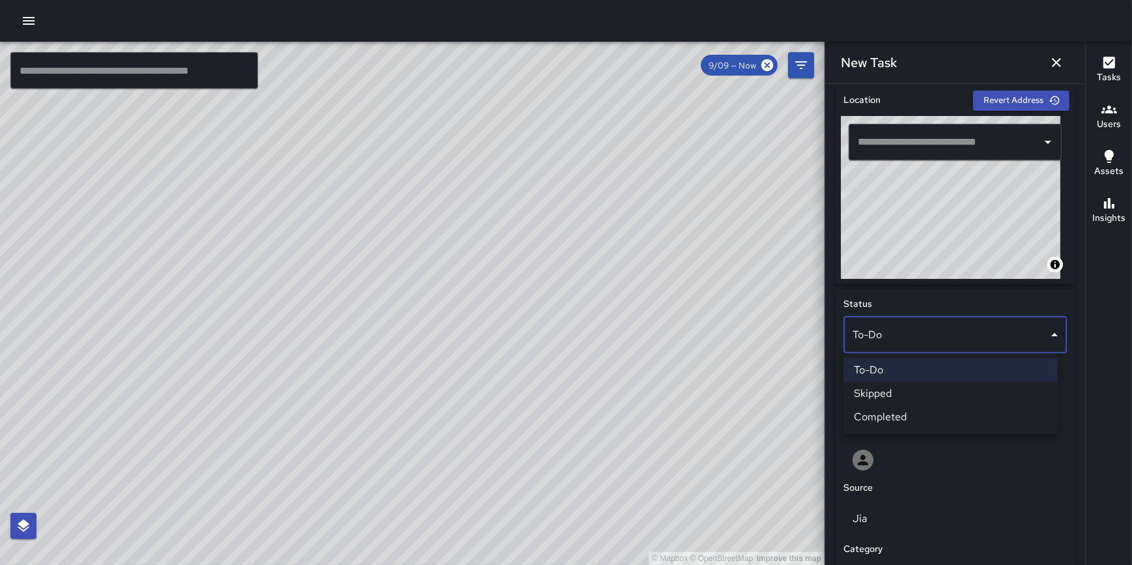
click at [894, 412] on li "Completed" at bounding box center [951, 416] width 214 height 23
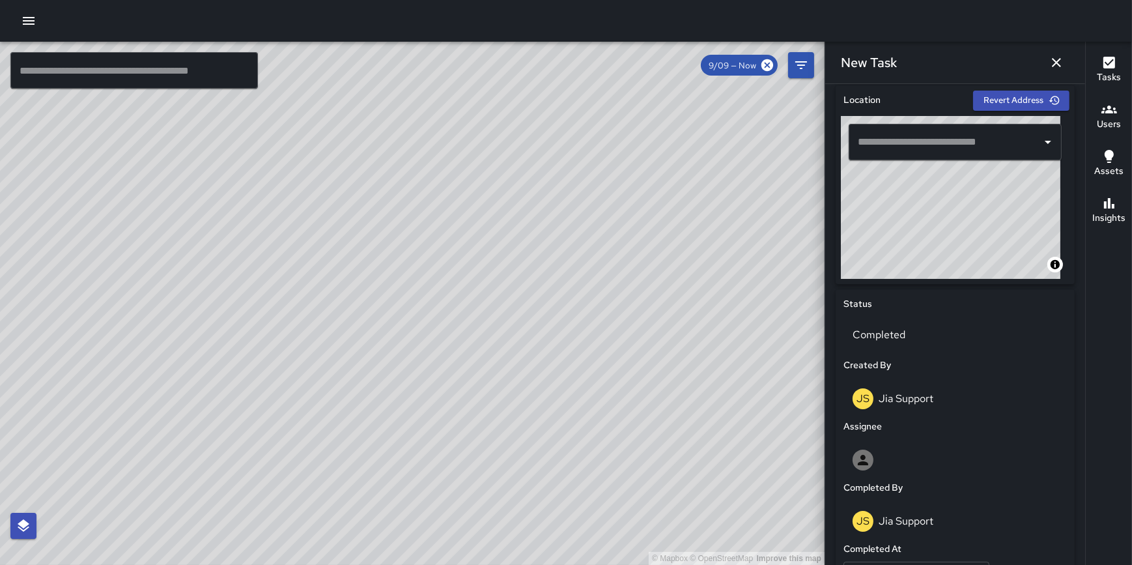
scroll to position [411, 0]
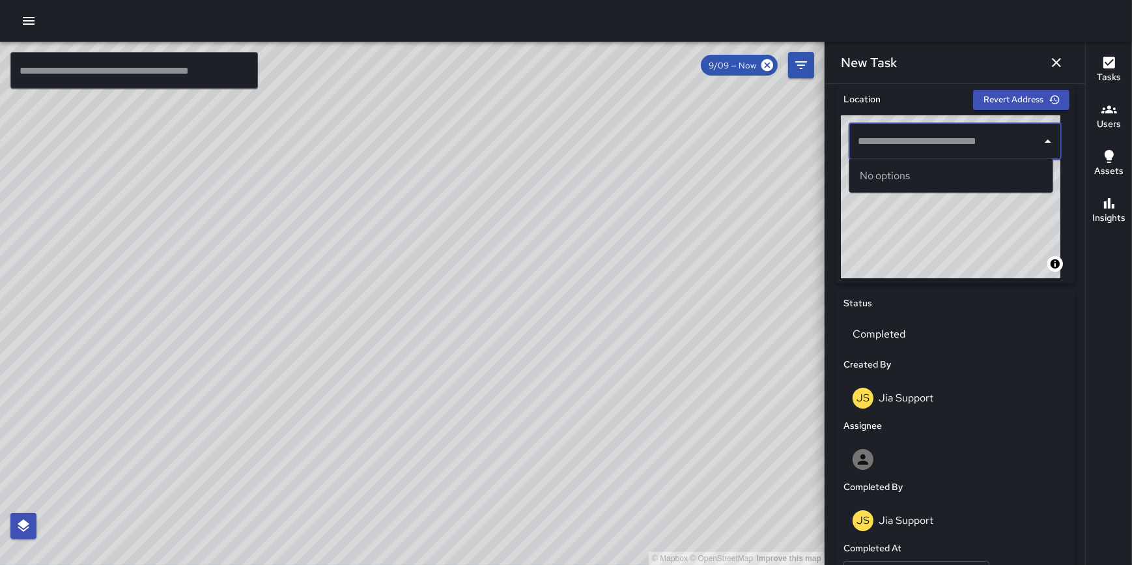
click at [942, 145] on input "text" at bounding box center [946, 141] width 182 height 25
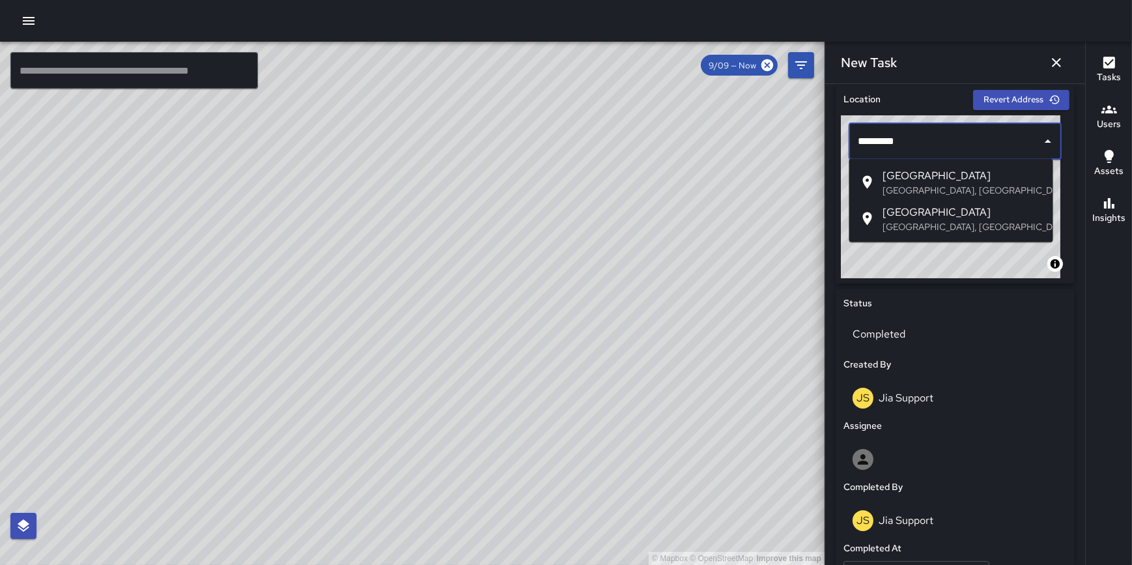
click at [931, 205] on span "West Van Buren Street" at bounding box center [963, 213] width 160 height 16
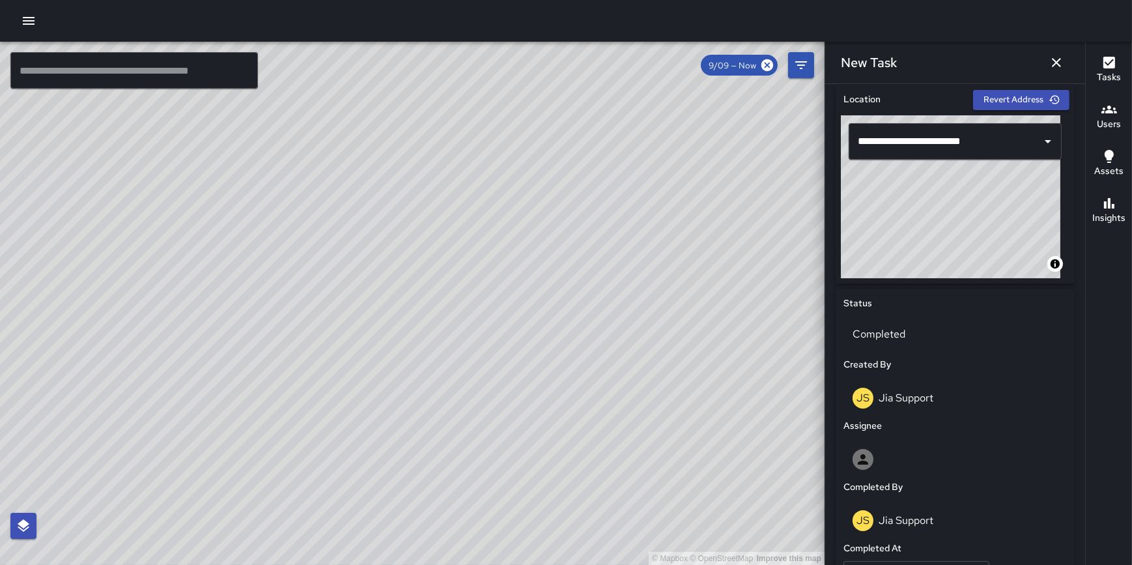
type input "**********"
drag, startPoint x: 1021, startPoint y: 135, endPoint x: 961, endPoint y: 137, distance: 59.3
click at [961, 137] on div "**********" at bounding box center [955, 141] width 213 height 36
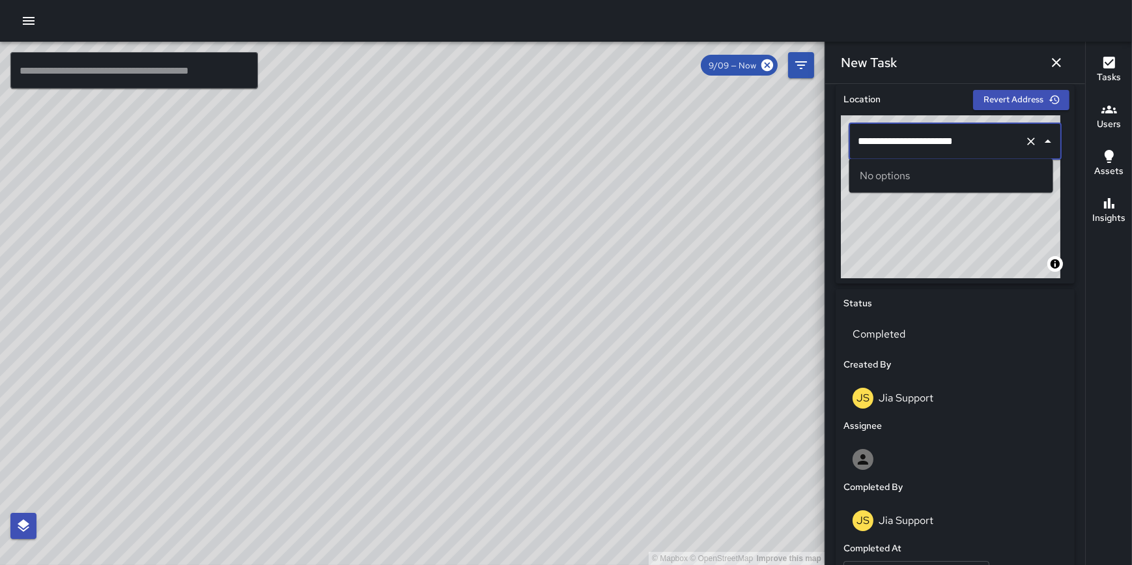
click at [991, 145] on input "**********" at bounding box center [937, 141] width 165 height 25
click at [1025, 141] on icon "Clear" at bounding box center [1031, 141] width 13 height 13
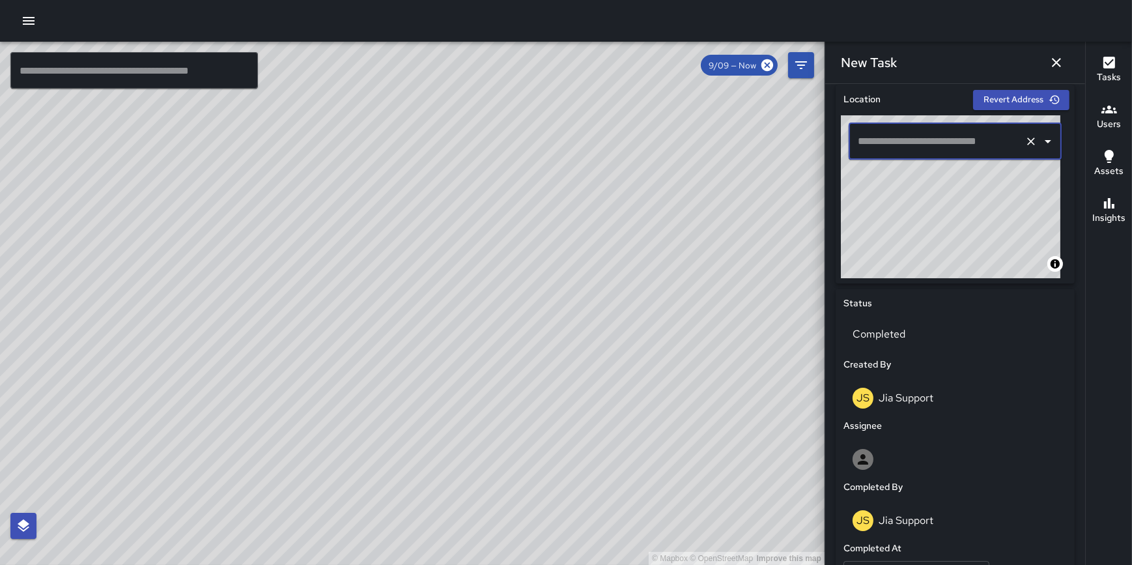
click at [947, 143] on input "text" at bounding box center [937, 141] width 165 height 25
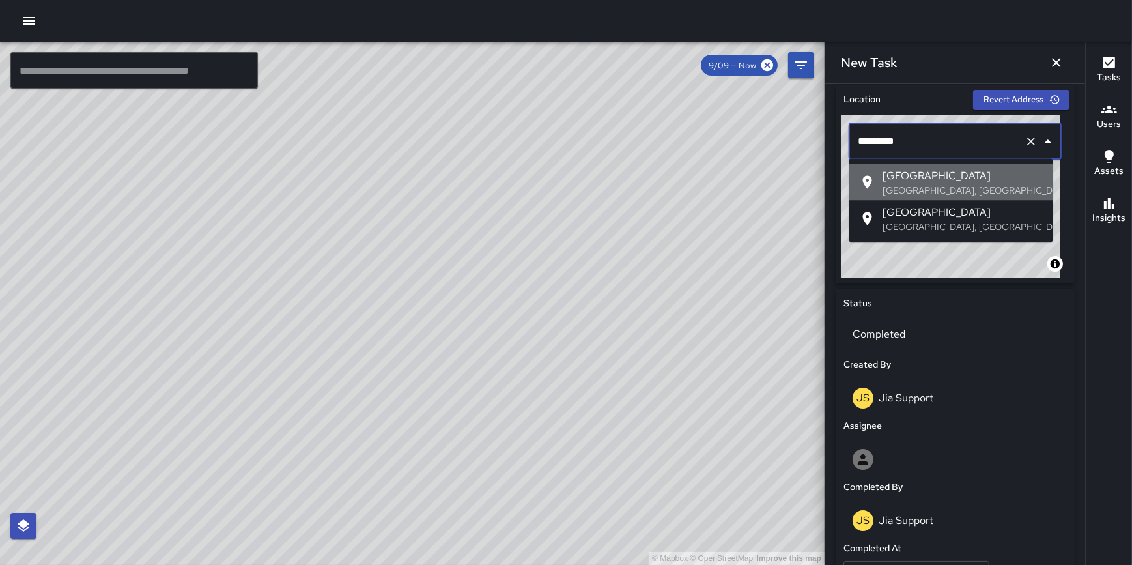
click at [950, 184] on p "Chicago, IL, USA" at bounding box center [963, 190] width 160 height 13
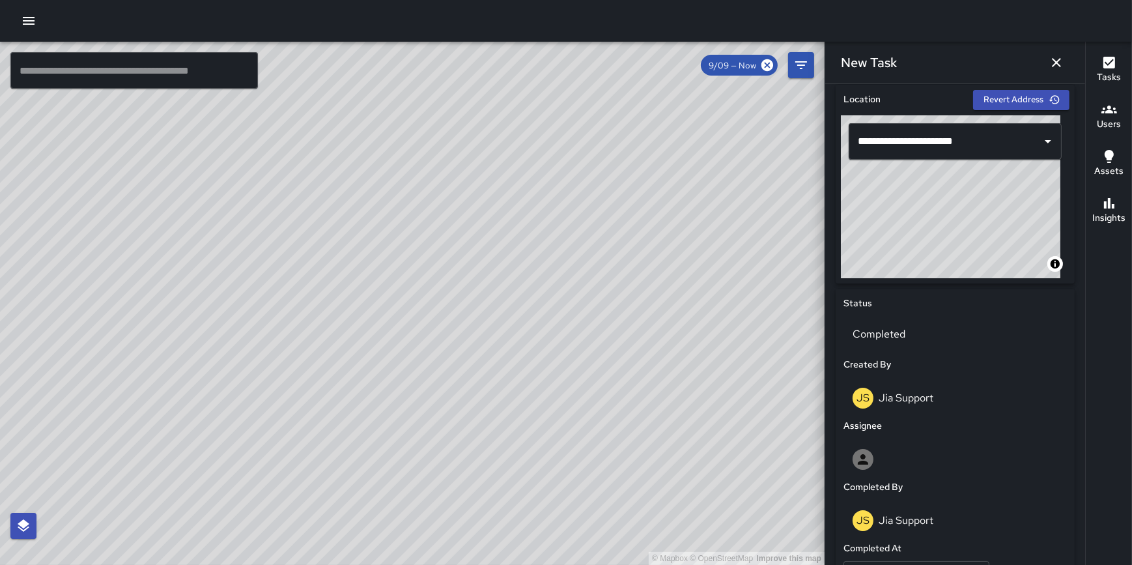
type input "**********"
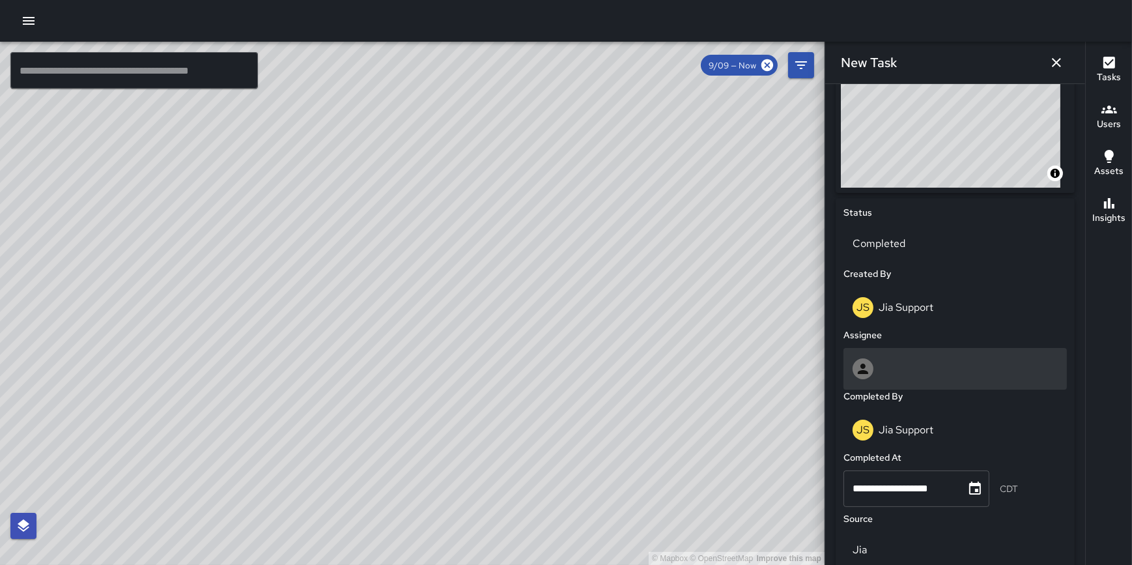
click at [938, 362] on div at bounding box center [955, 368] width 205 height 21
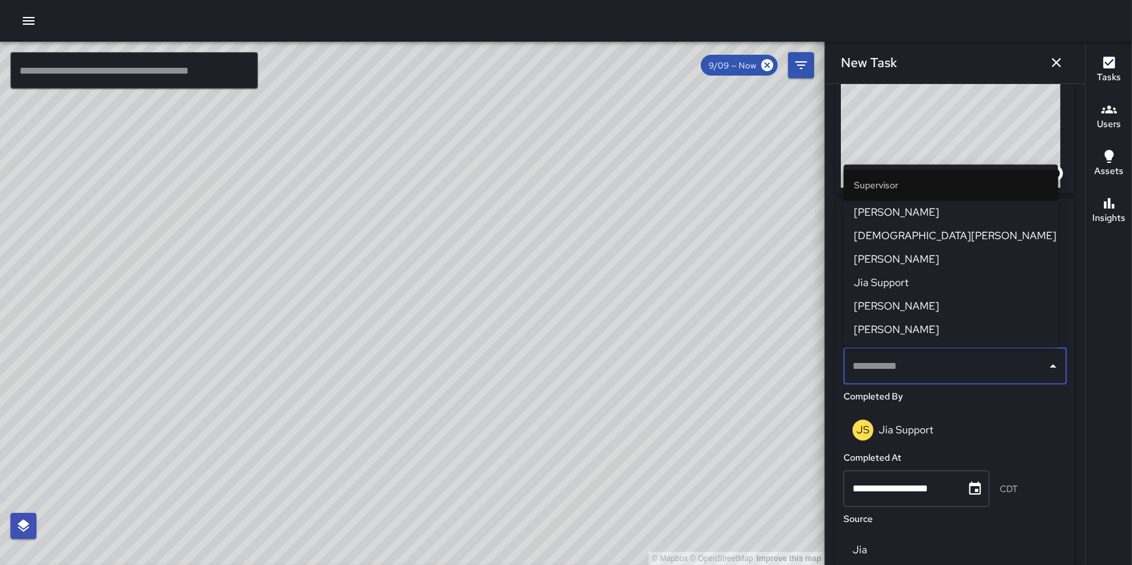
click at [922, 280] on span "Jia Support" at bounding box center [950, 283] width 193 height 16
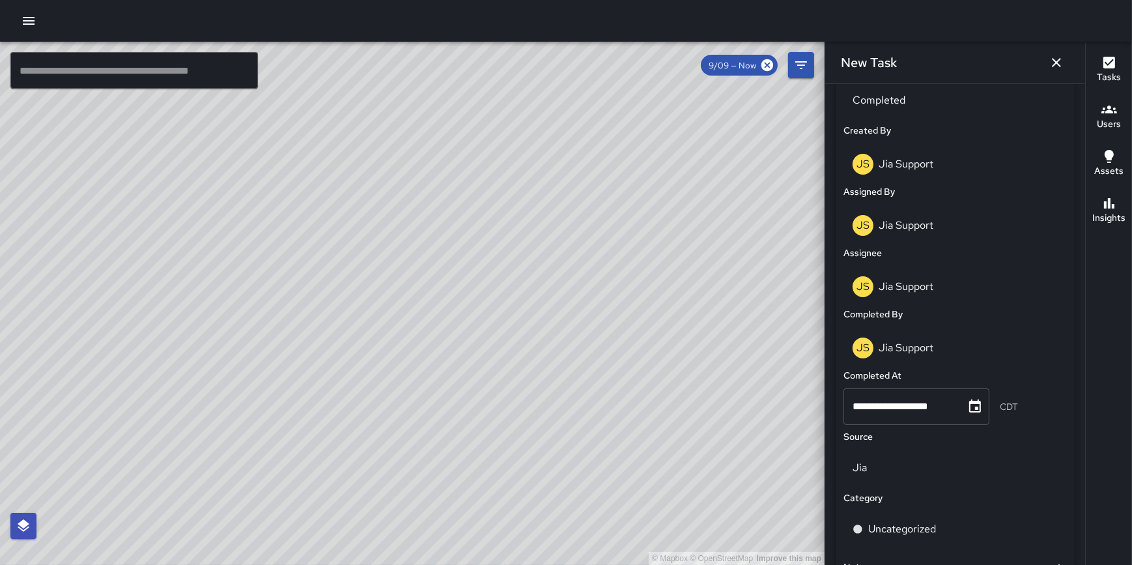
scroll to position [792, 0]
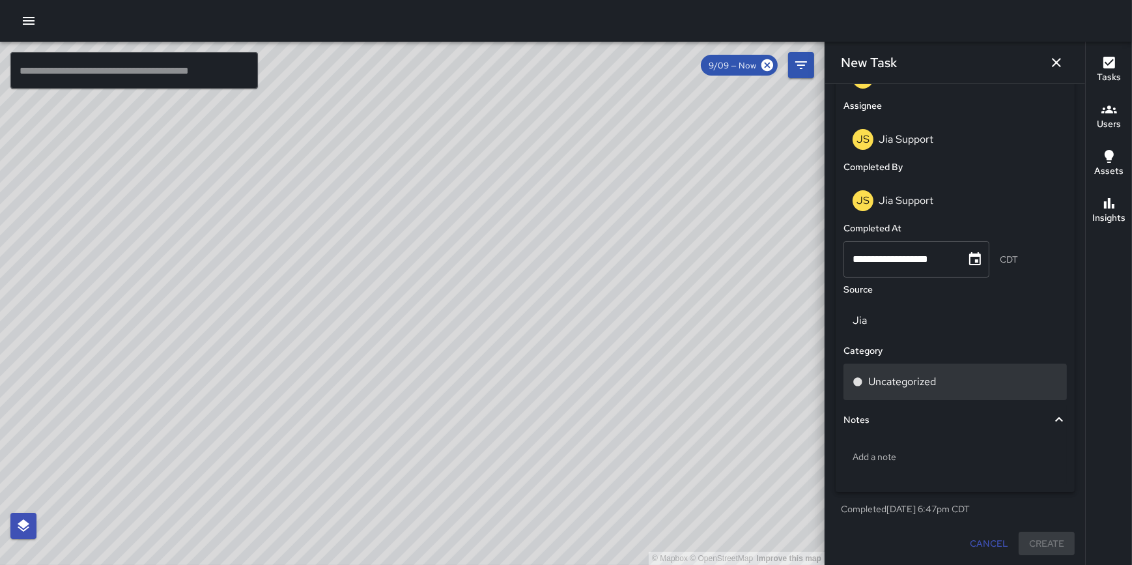
click at [941, 384] on div "Uncategorized" at bounding box center [955, 382] width 205 height 16
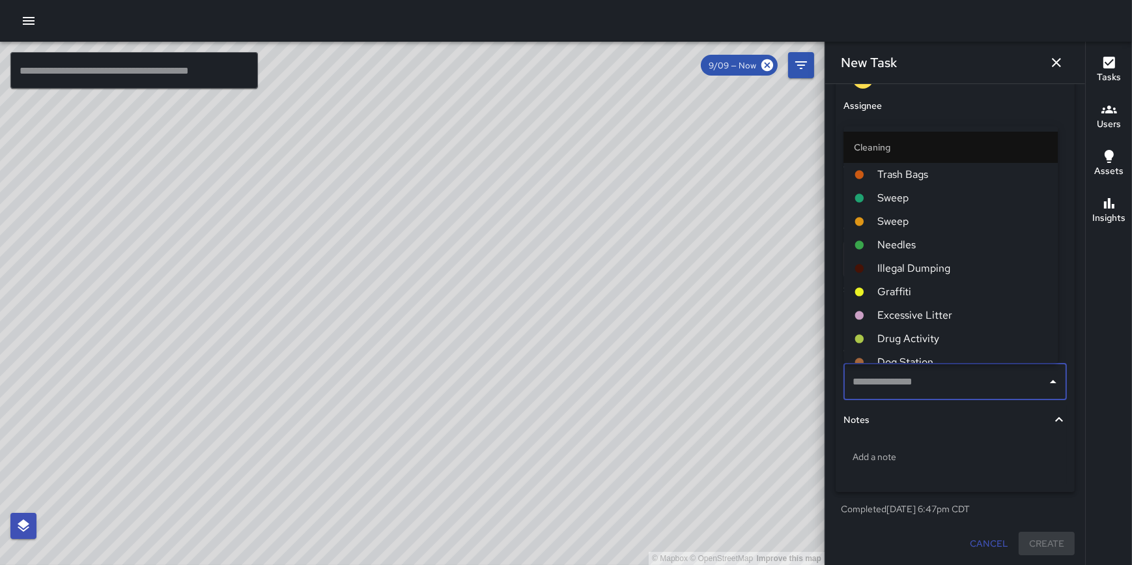
scroll to position [547, 0]
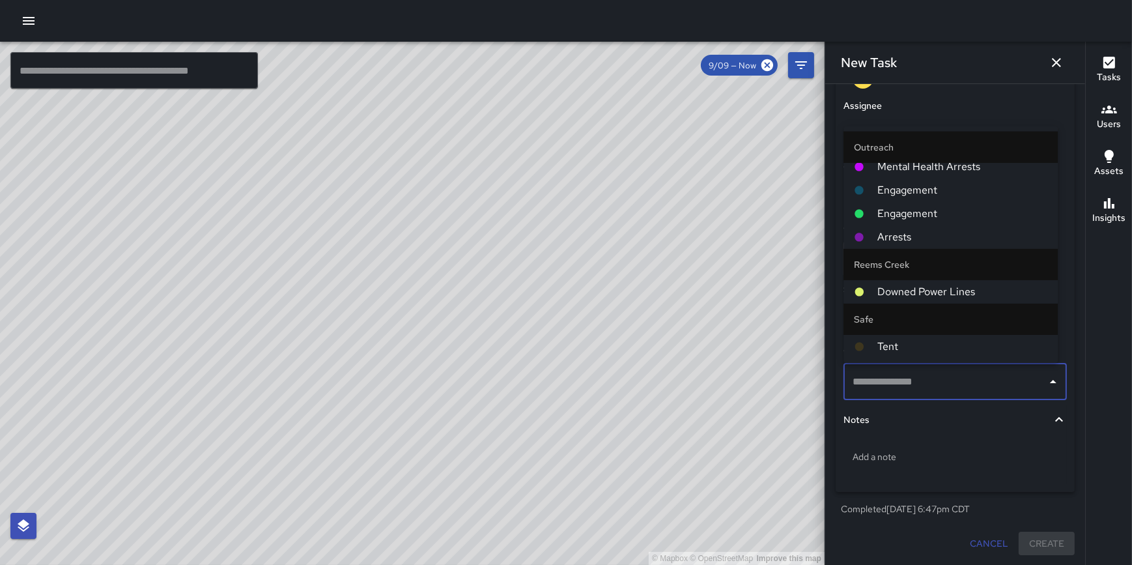
click at [903, 232] on span "Arrests" at bounding box center [962, 237] width 170 height 16
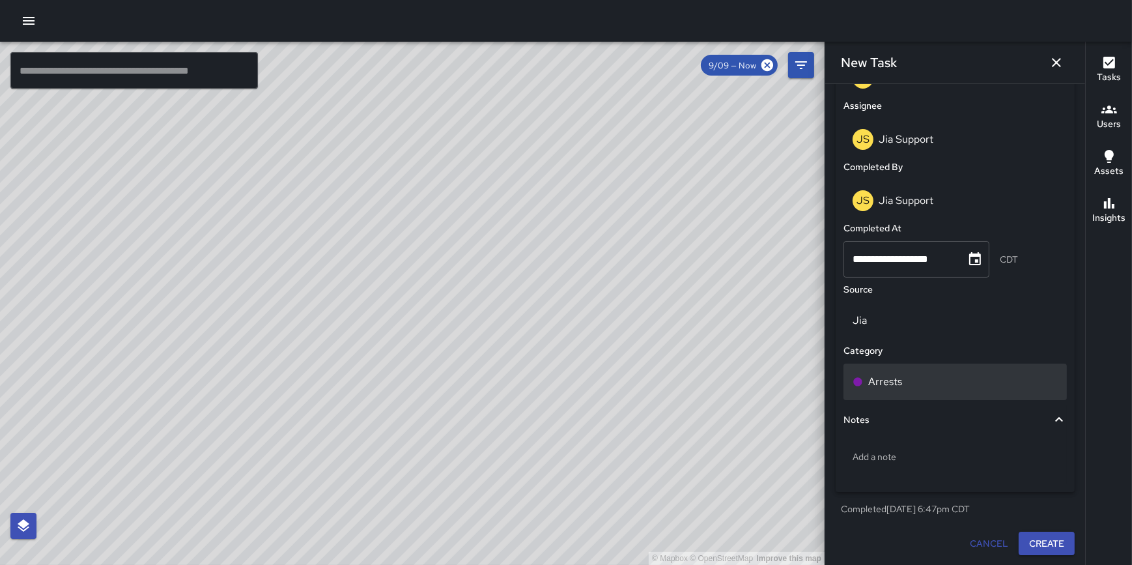
click at [930, 376] on div "Arrests" at bounding box center [955, 382] width 205 height 16
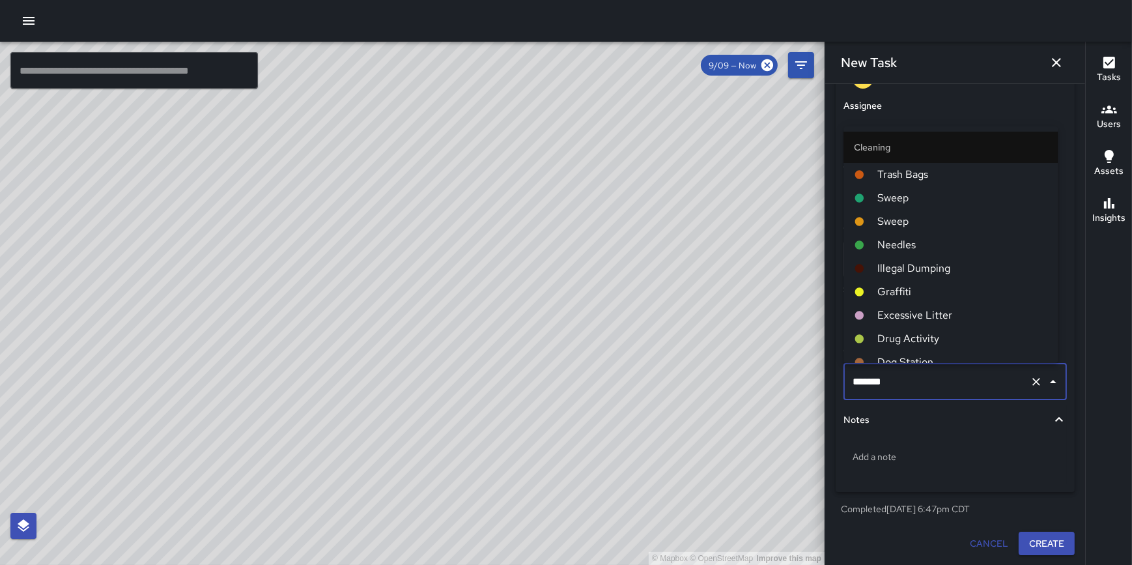
scroll to position [433, 0]
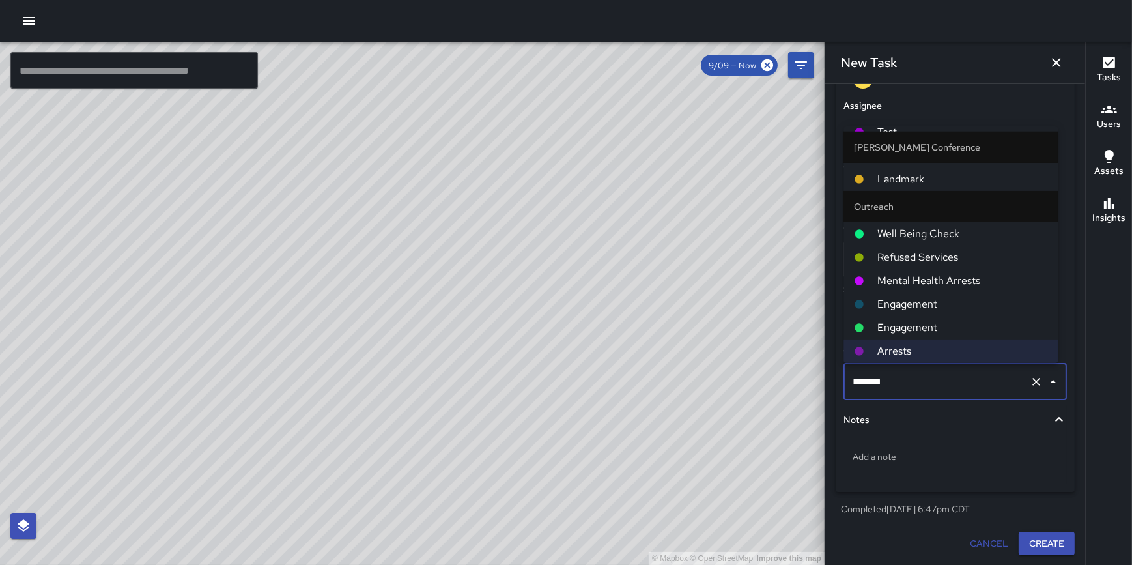
click at [958, 229] on span "Well Being Check" at bounding box center [962, 234] width 170 height 16
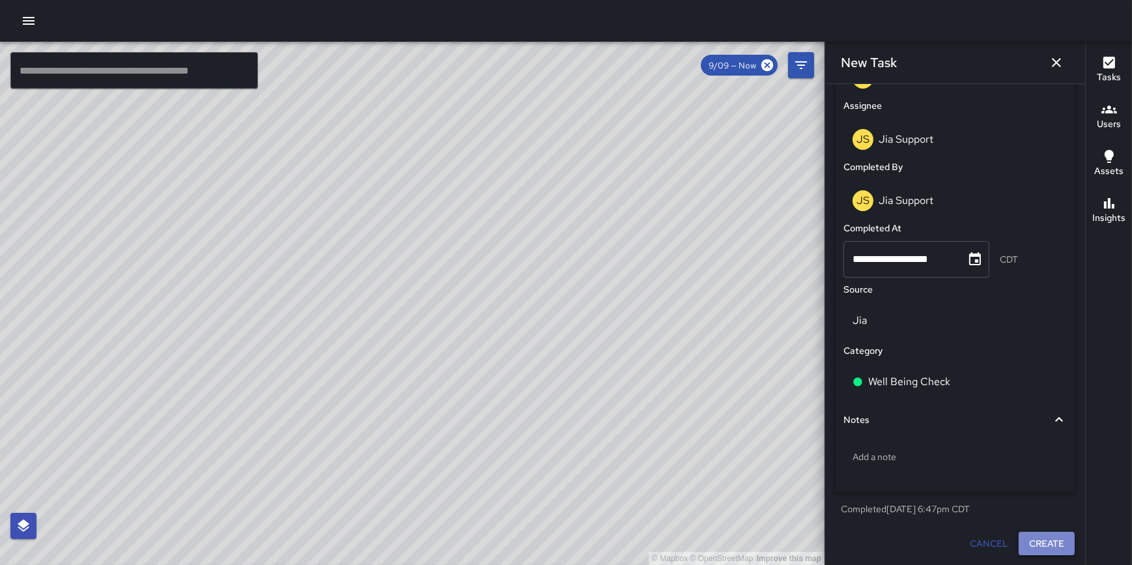
click at [1044, 547] on button "Create" at bounding box center [1047, 544] width 56 height 24
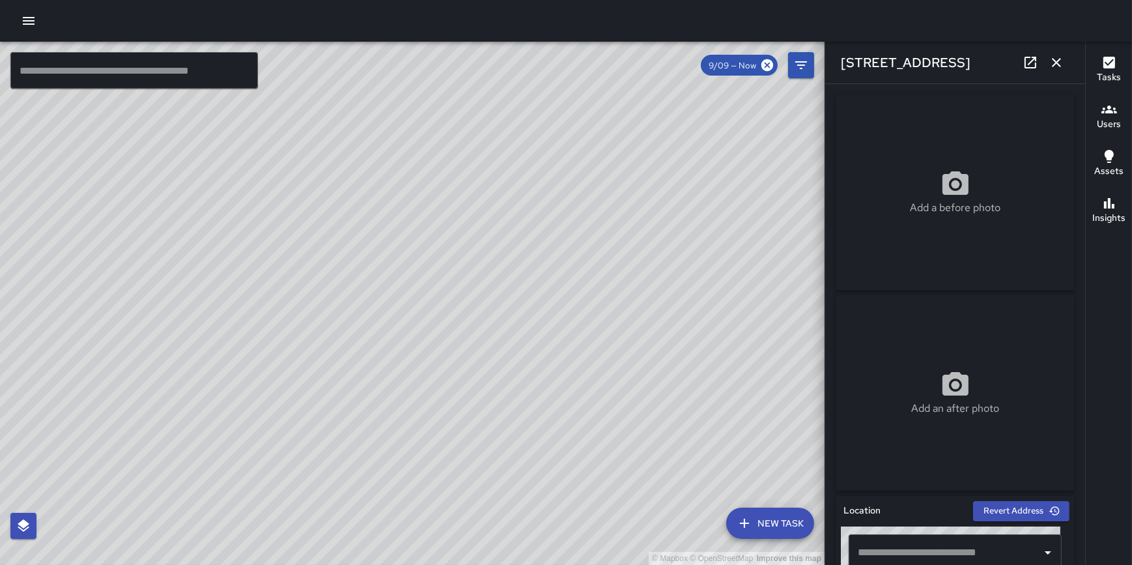
type input "**********"
click at [1057, 65] on icon "button" at bounding box center [1057, 63] width 16 height 16
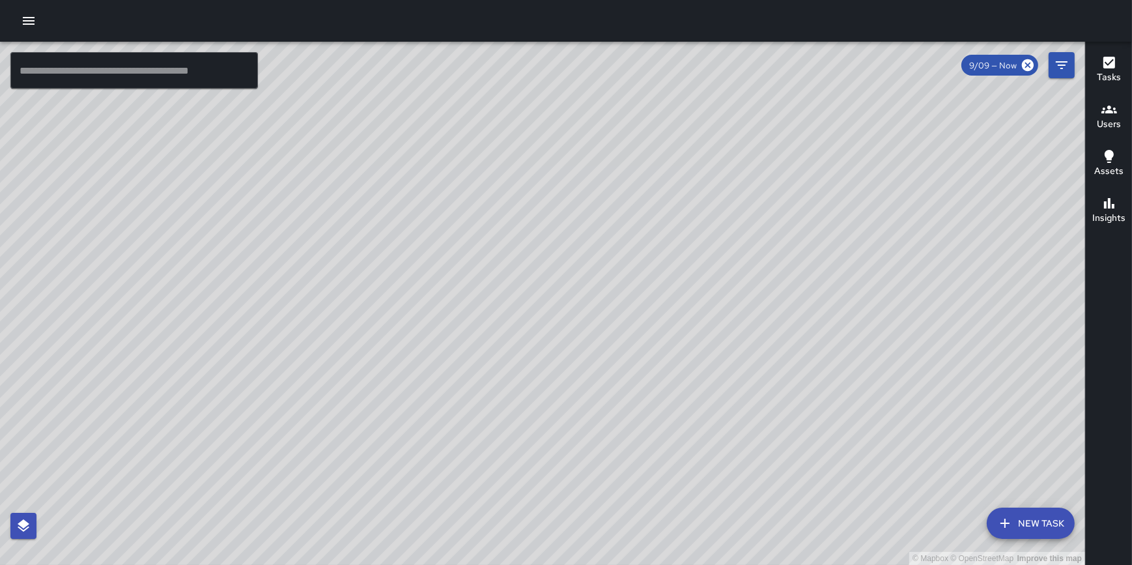
click at [1024, 534] on button "New Task" at bounding box center [1031, 522] width 88 height 31
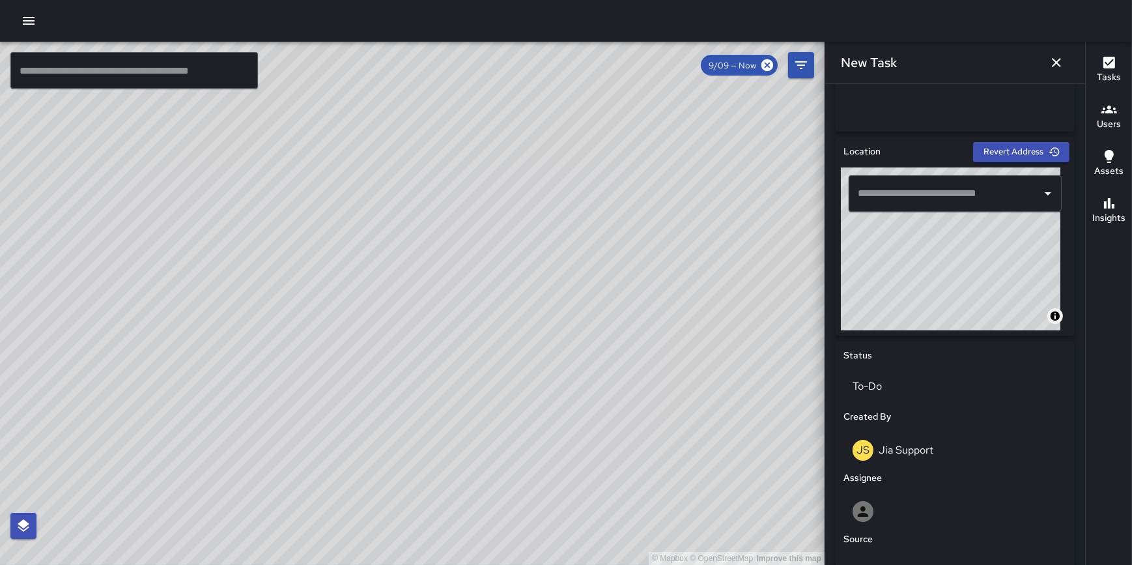
scroll to position [358, 0]
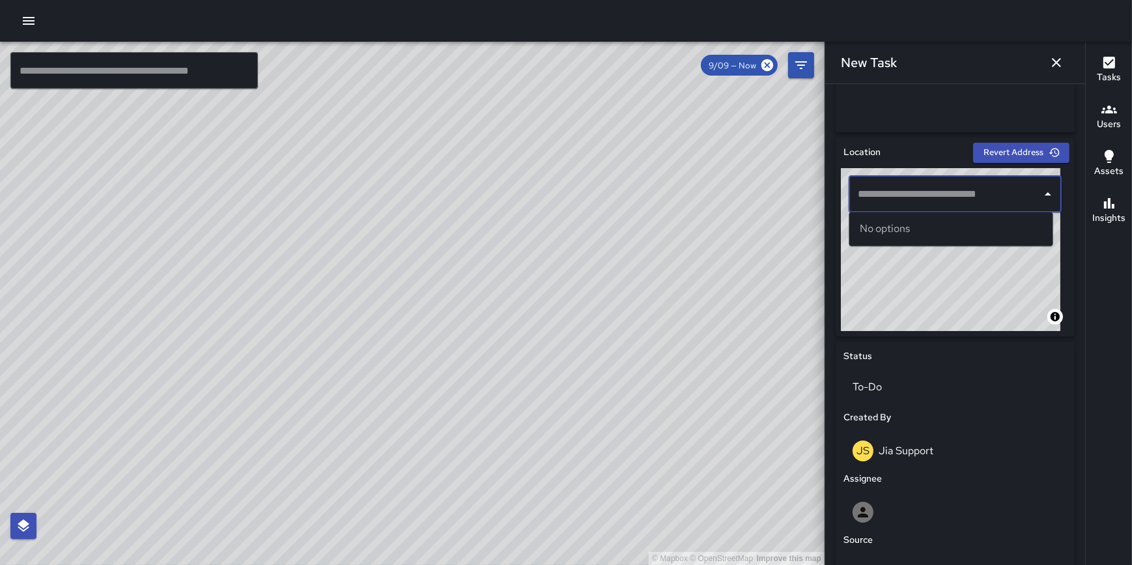
click at [905, 197] on input "text" at bounding box center [946, 194] width 182 height 25
drag, startPoint x: 956, startPoint y: 198, endPoint x: 891, endPoint y: 195, distance: 64.6
click at [891, 195] on input "*********" at bounding box center [946, 194] width 182 height 25
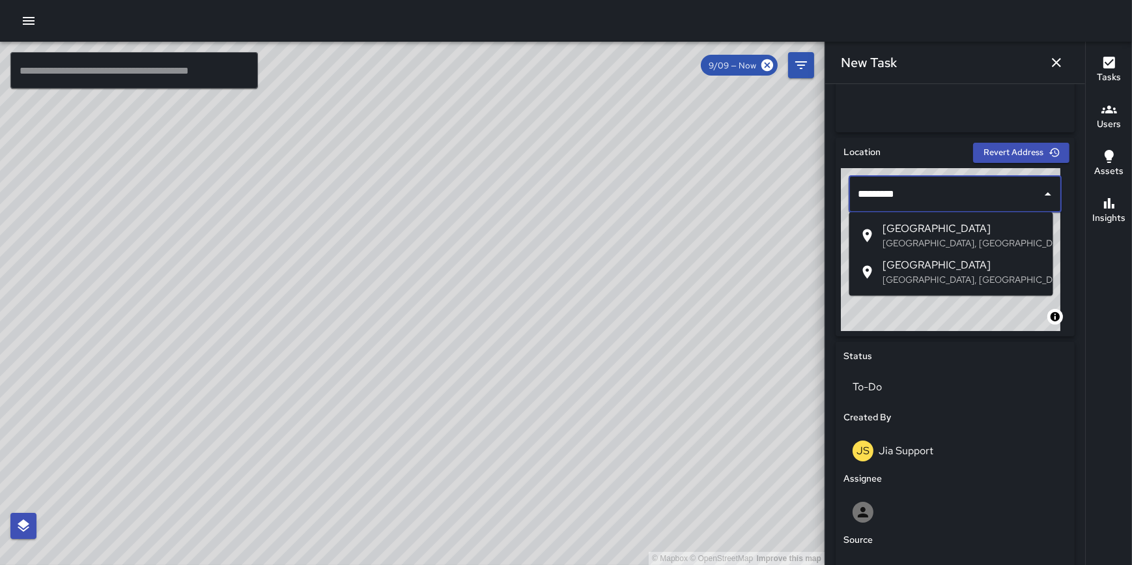
click at [915, 261] on span "West Van Buren Street" at bounding box center [963, 265] width 160 height 16
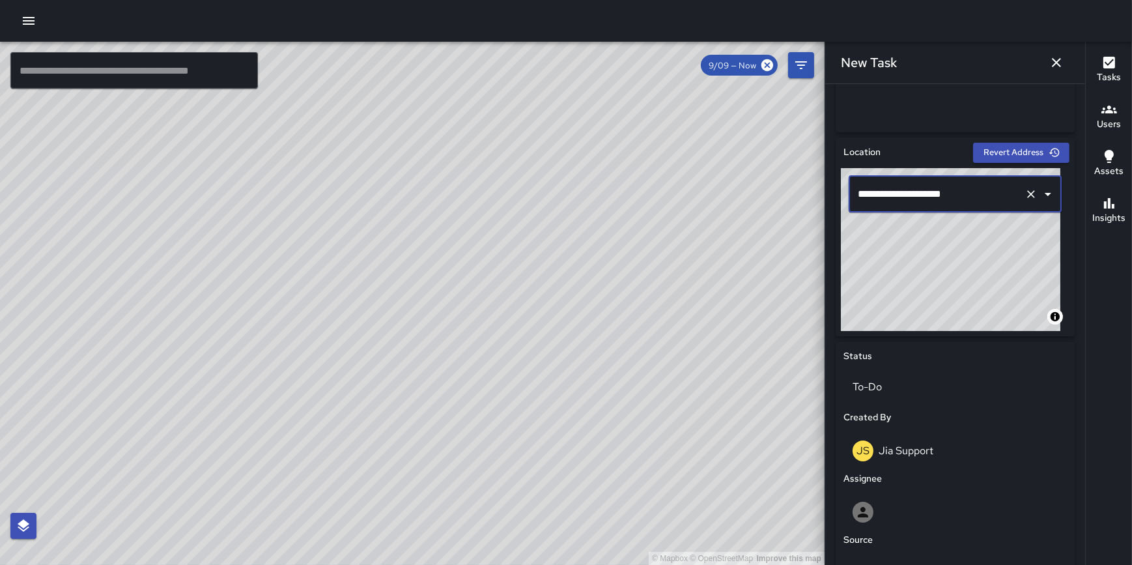
type input "**********"
click at [1025, 194] on icon "Clear" at bounding box center [1031, 194] width 13 height 13
click at [948, 196] on input "text" at bounding box center [937, 194] width 165 height 25
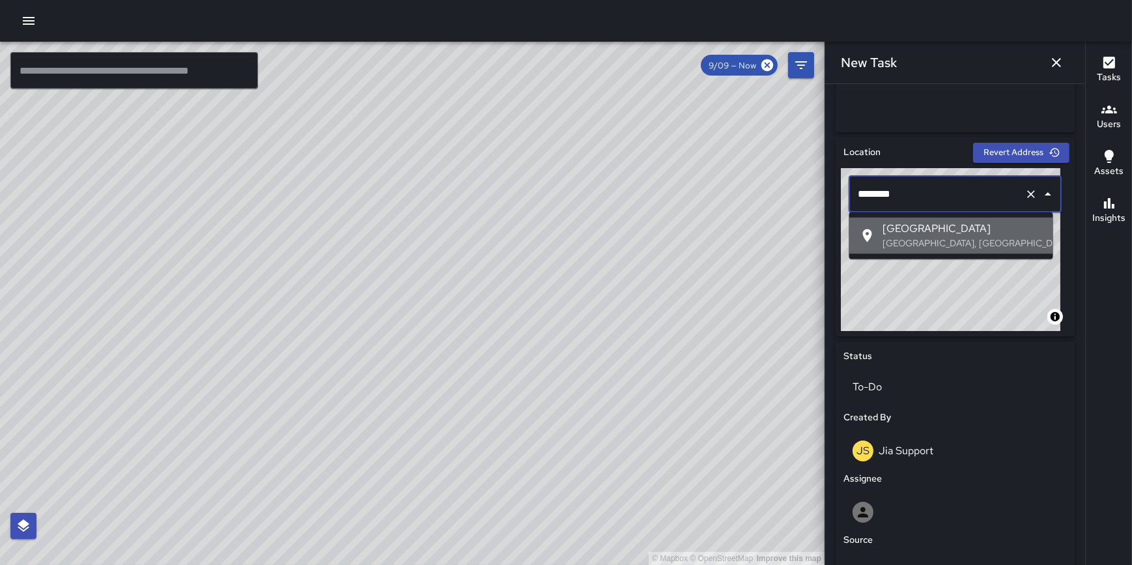
click at [967, 229] on span "East Van Buren Street" at bounding box center [963, 229] width 160 height 16
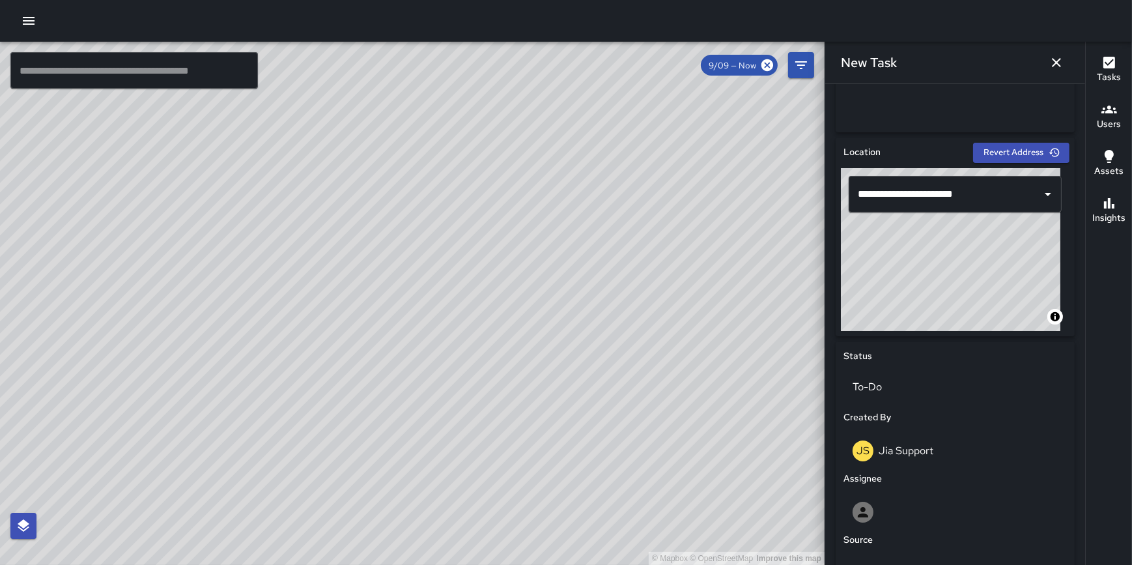
click at [1073, 282] on div "**********" at bounding box center [955, 324] width 260 height 481
click at [888, 164] on div "**********" at bounding box center [955, 236] width 239 height 199
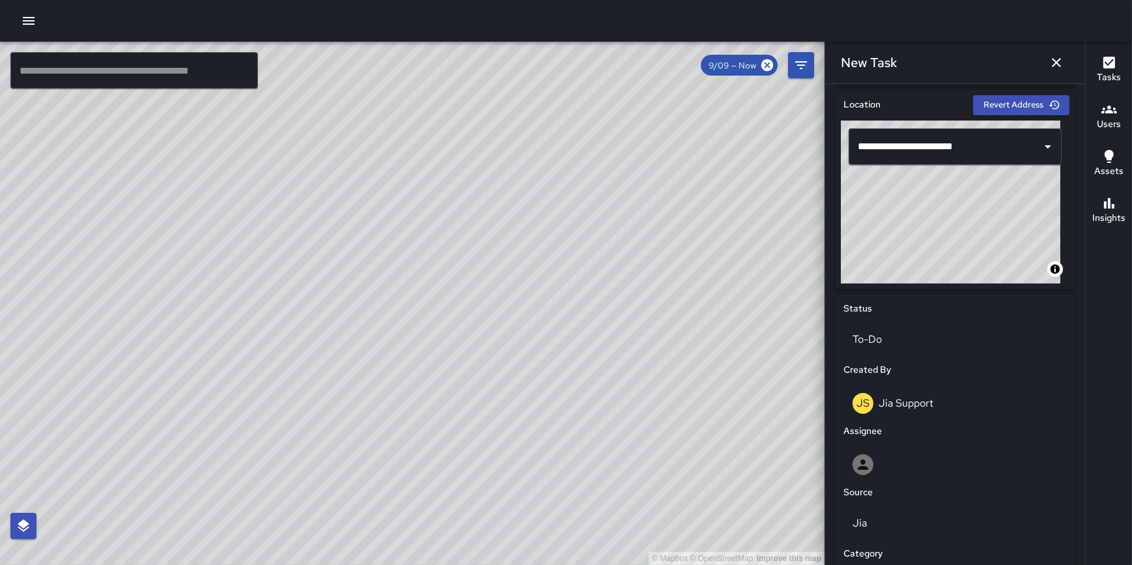
type input "**********"
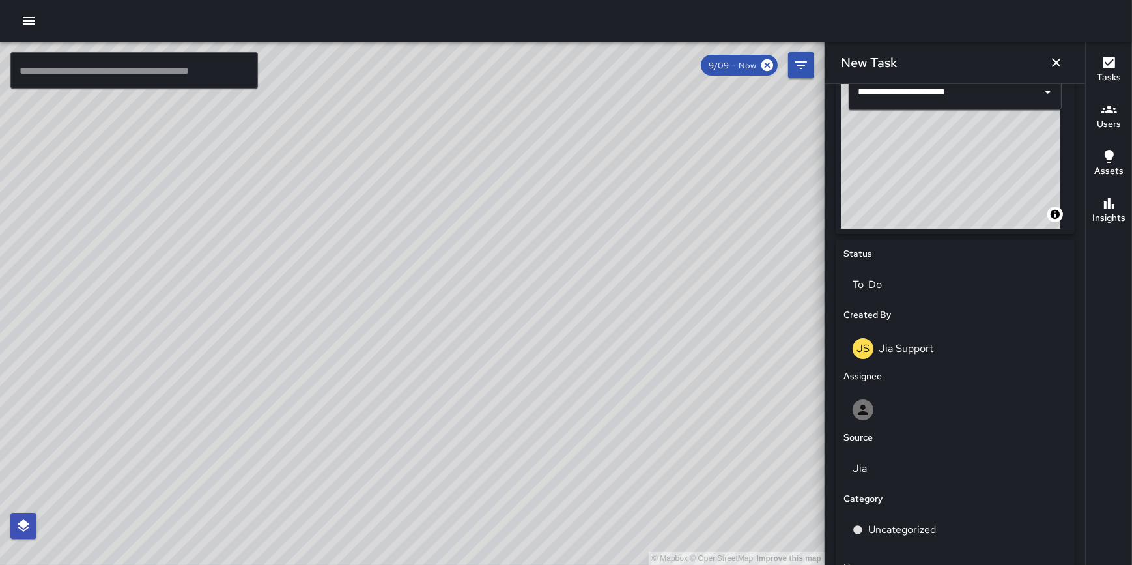
scroll to position [541, 0]
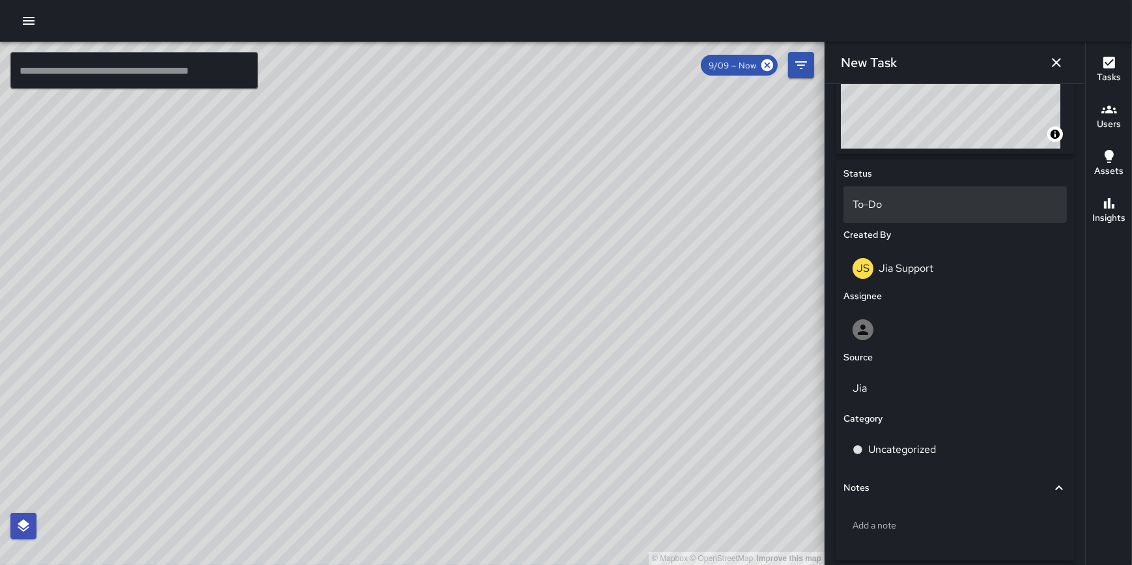
click at [938, 207] on p "To-Do" at bounding box center [955, 205] width 205 height 16
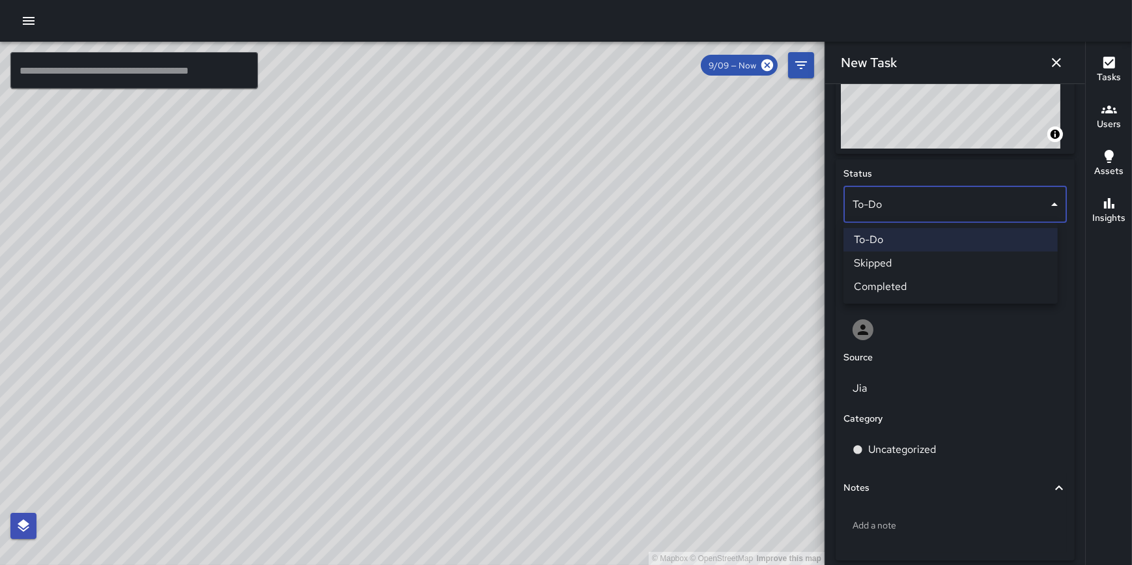
click at [923, 278] on li "Completed" at bounding box center [951, 286] width 214 height 23
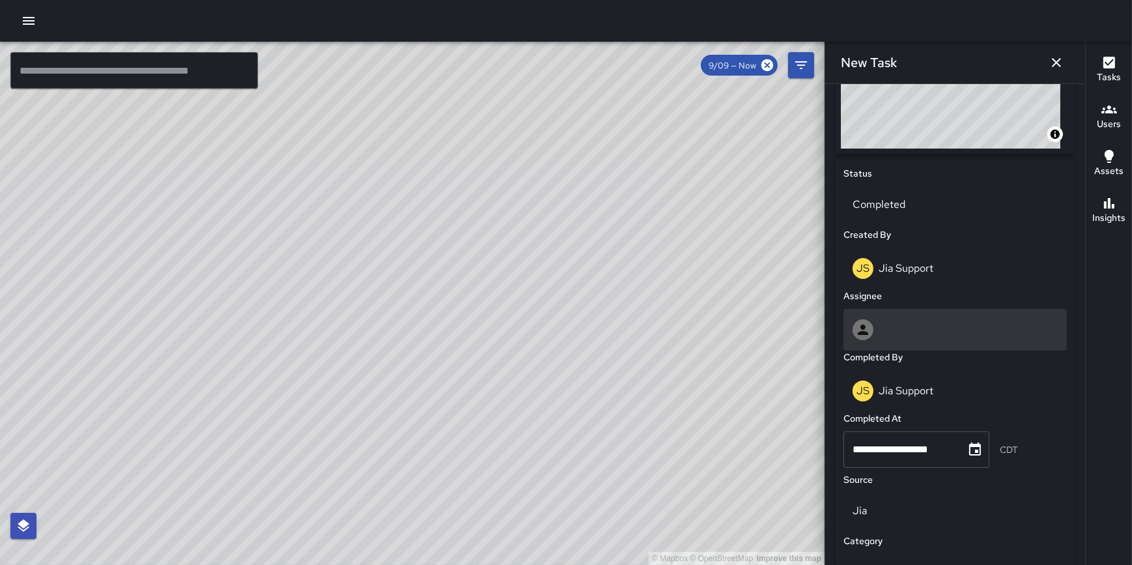
click at [901, 324] on div at bounding box center [955, 329] width 205 height 21
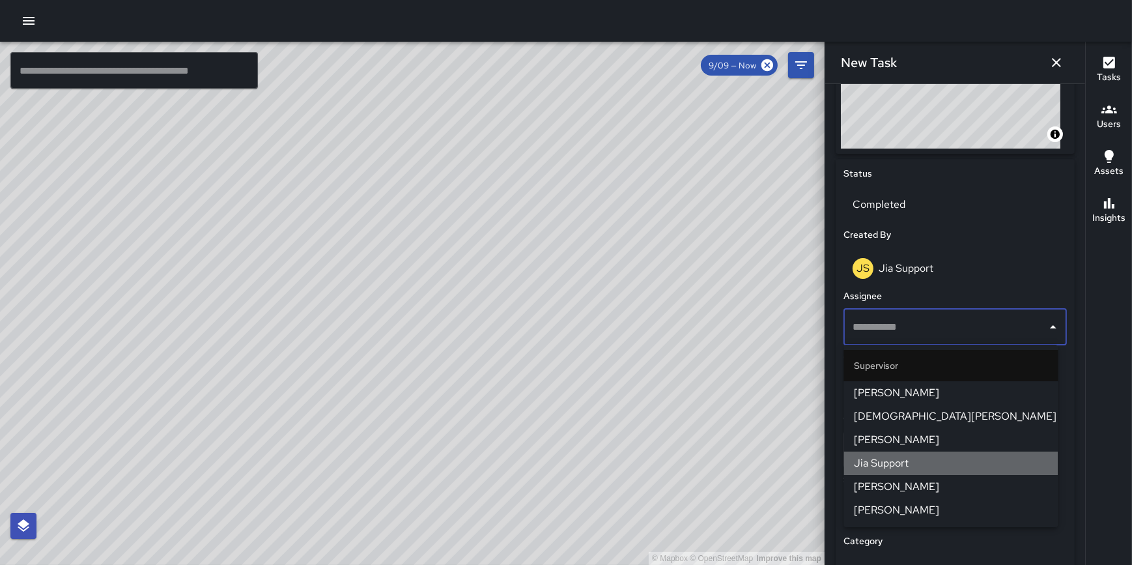
click at [915, 461] on span "Jia Support" at bounding box center [950, 463] width 193 height 16
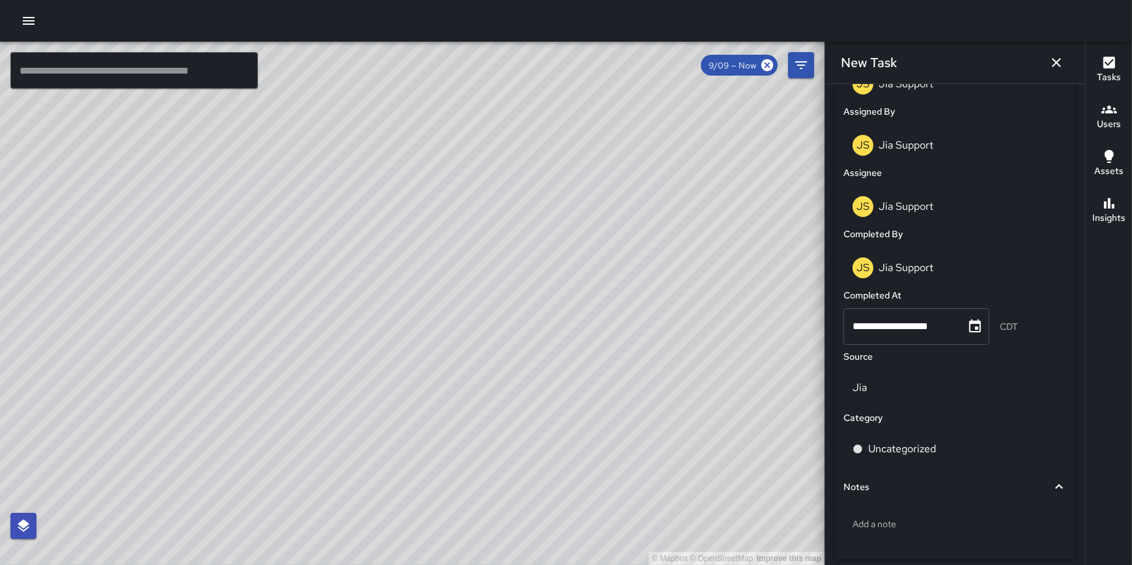
scroll to position [738, 0]
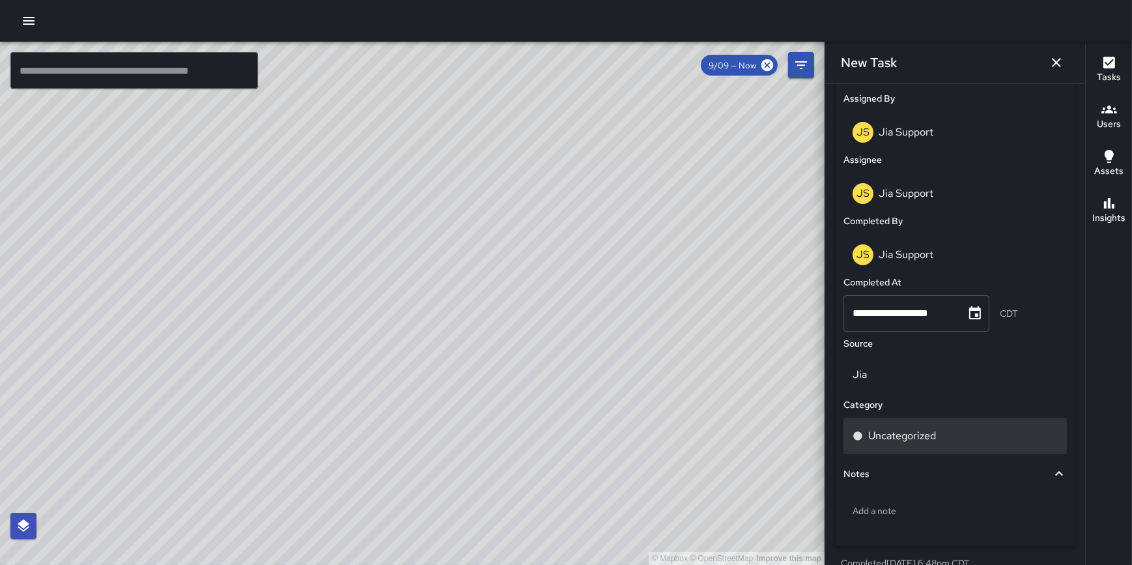
click at [918, 438] on p "Uncategorized" at bounding box center [902, 436] width 68 height 16
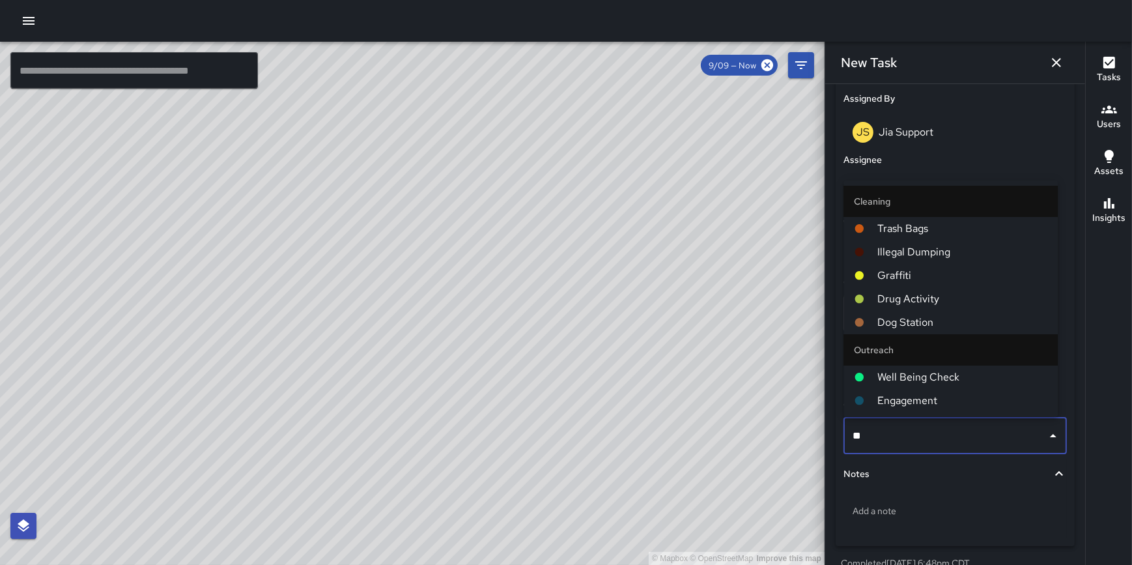
type input "***"
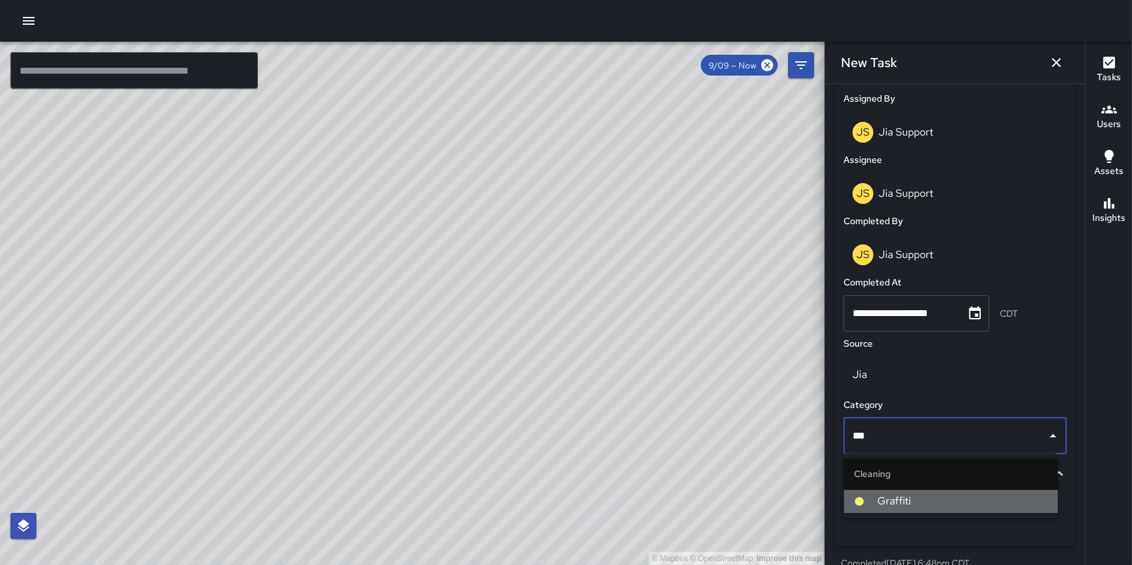
click at [906, 500] on span "Graffiti" at bounding box center [962, 501] width 170 height 16
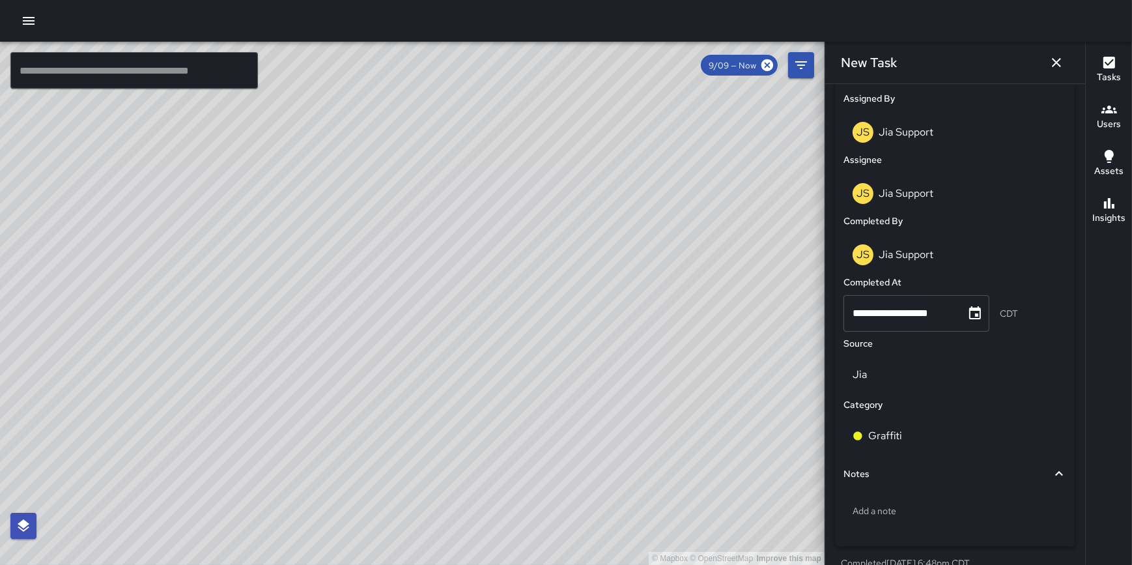
scroll to position [792, 0]
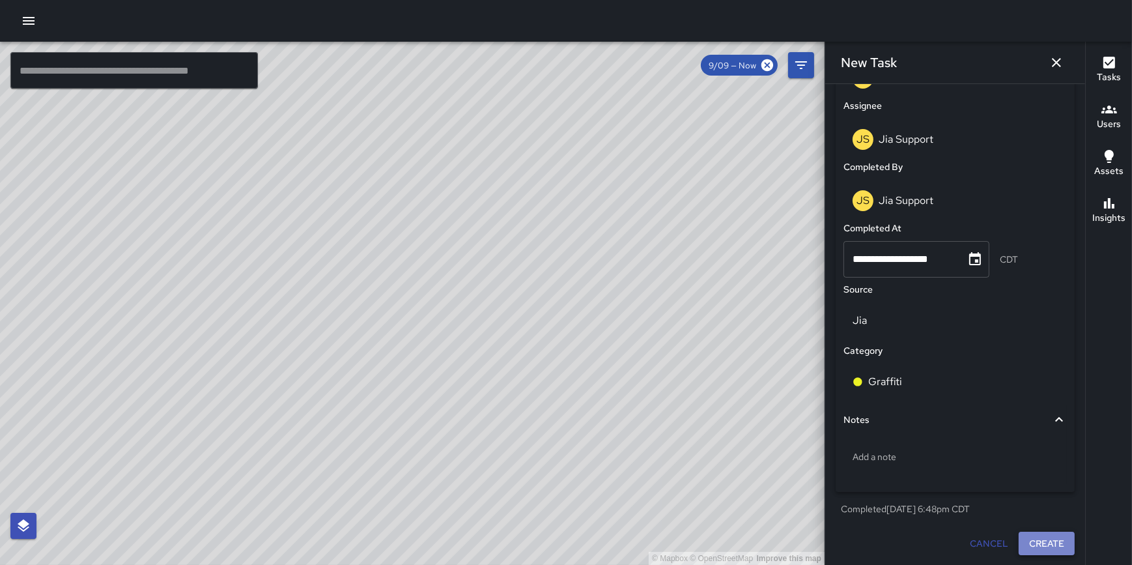
click at [1046, 538] on button "Create" at bounding box center [1047, 544] width 56 height 24
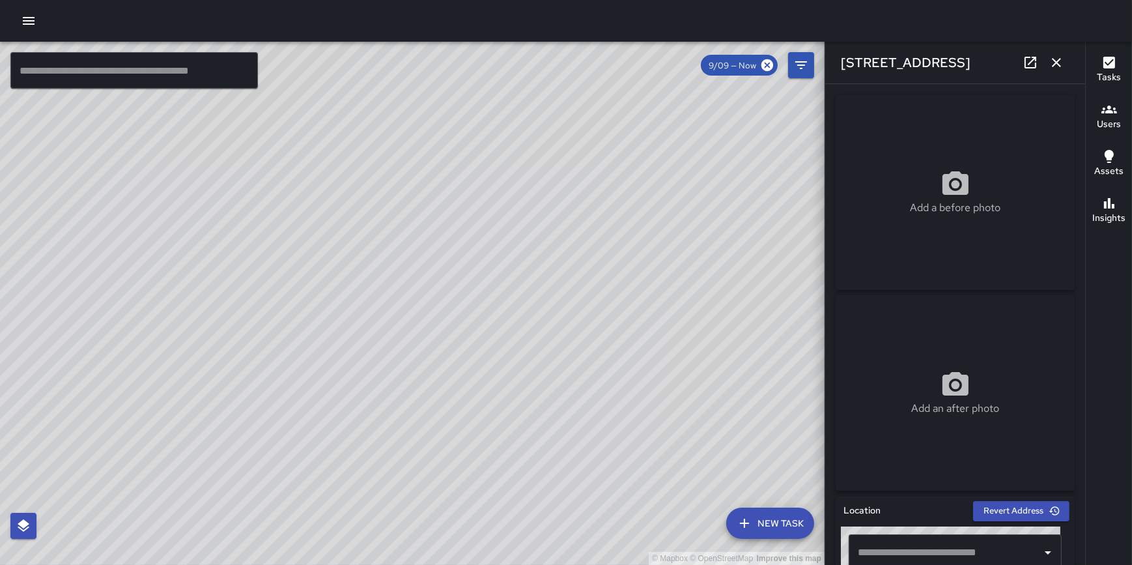
type input "**********"
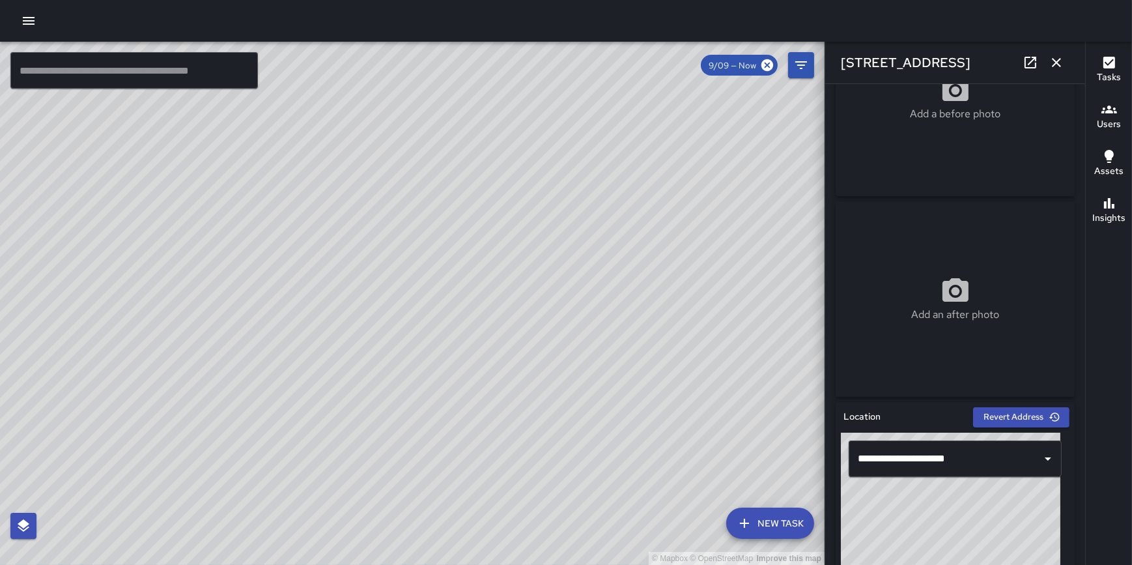
click at [1047, 59] on button "button" at bounding box center [1057, 63] width 26 height 26
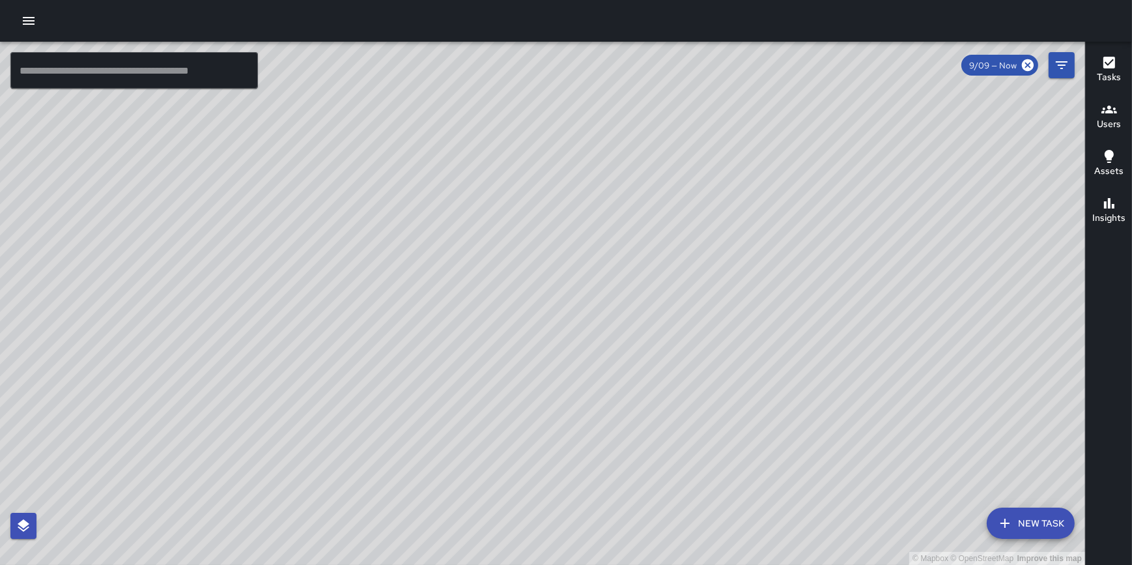
click at [1027, 519] on button "New Task" at bounding box center [1031, 522] width 88 height 31
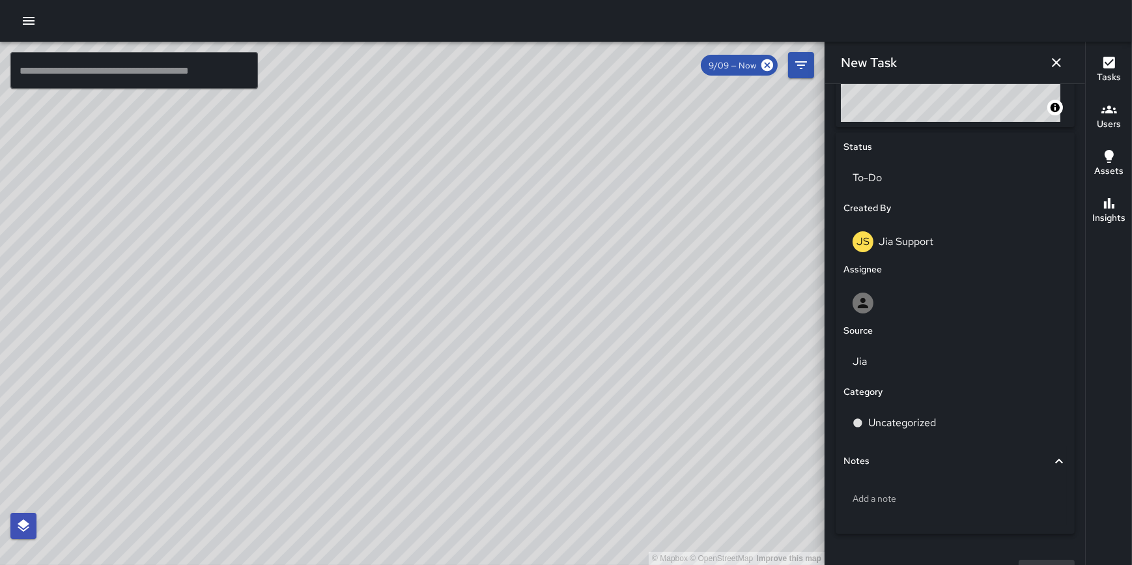
scroll to position [595, 0]
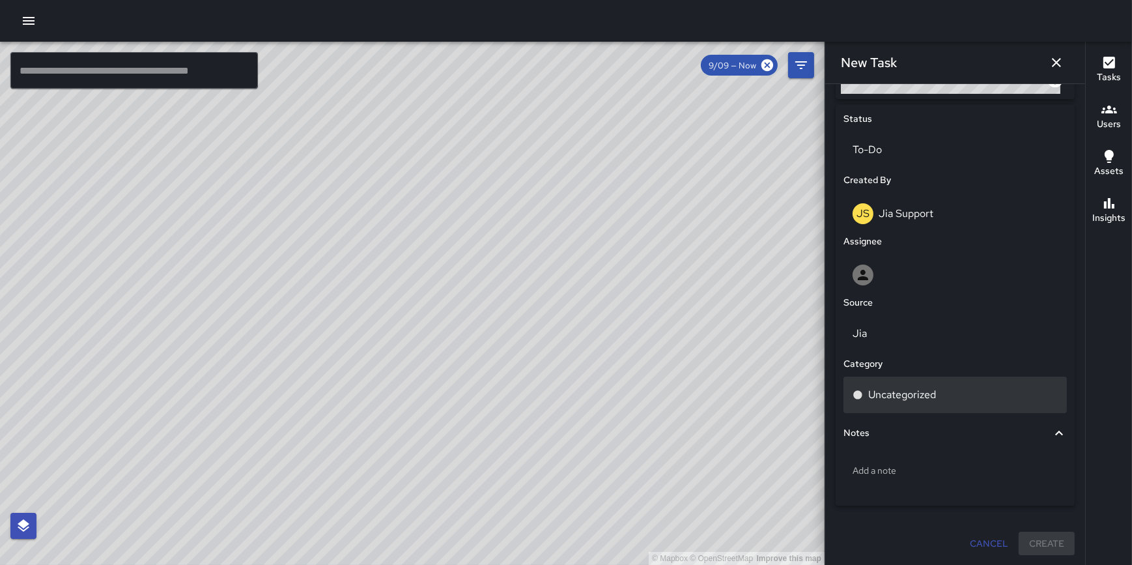
click at [952, 396] on div "Uncategorized" at bounding box center [955, 395] width 205 height 16
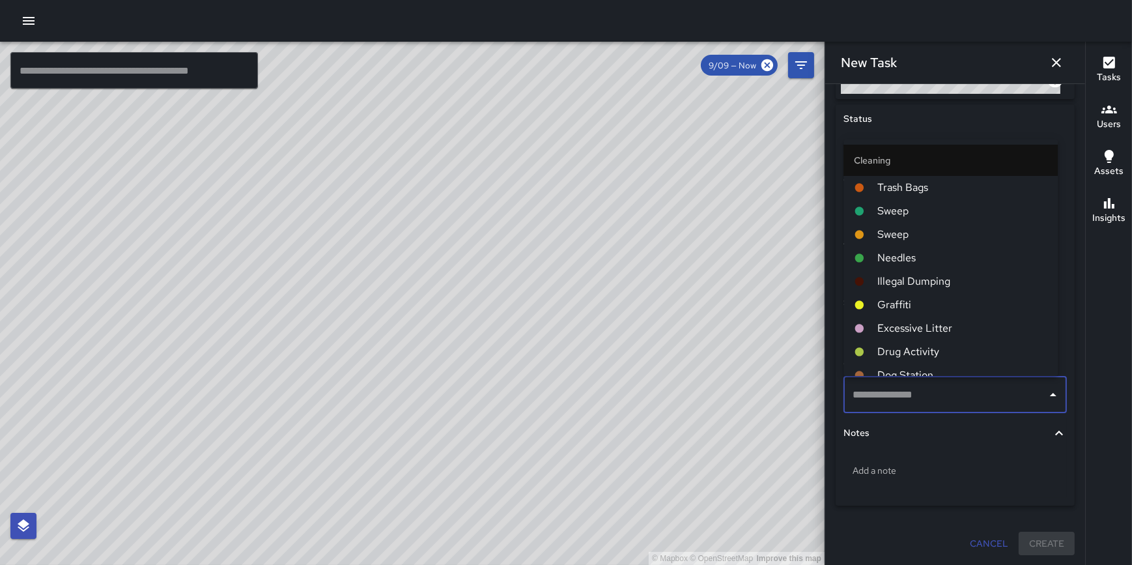
click at [941, 233] on span "Sweep" at bounding box center [962, 235] width 170 height 16
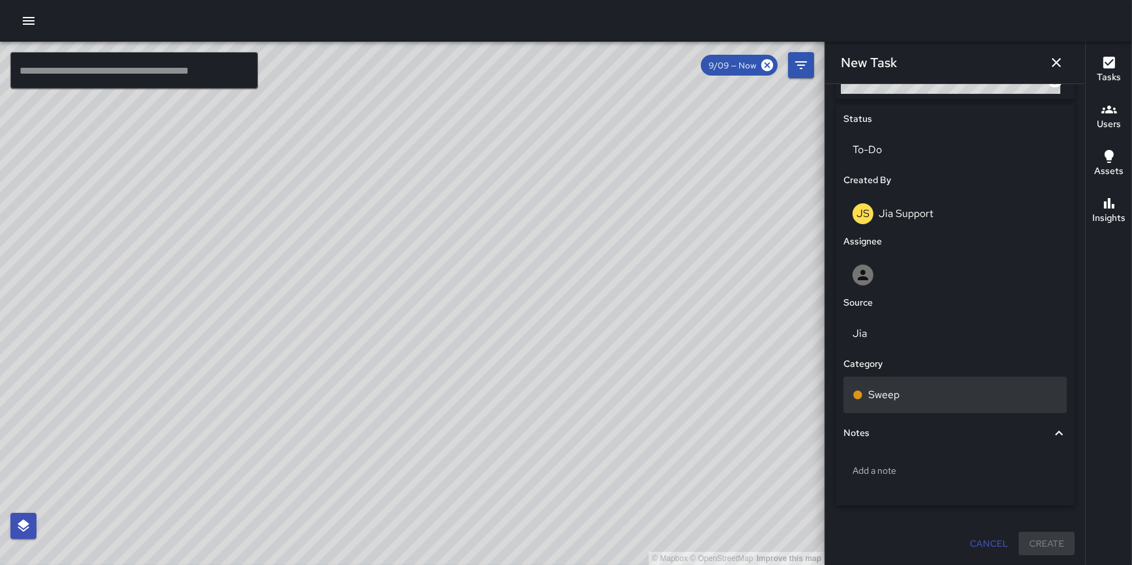
click at [944, 388] on div "Sweep" at bounding box center [955, 395] width 205 height 16
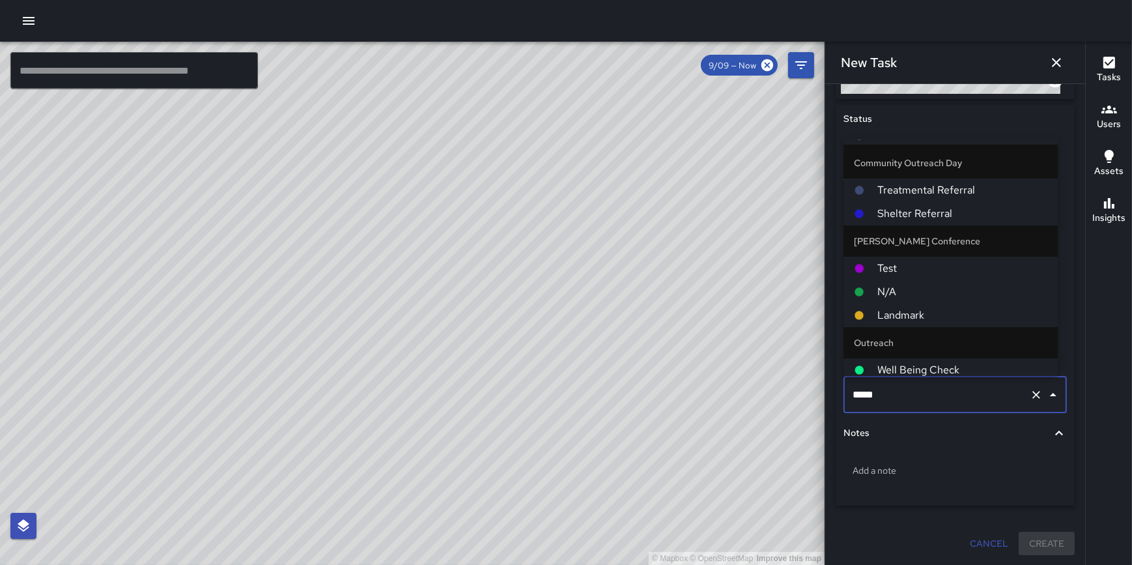
scroll to position [321, 0]
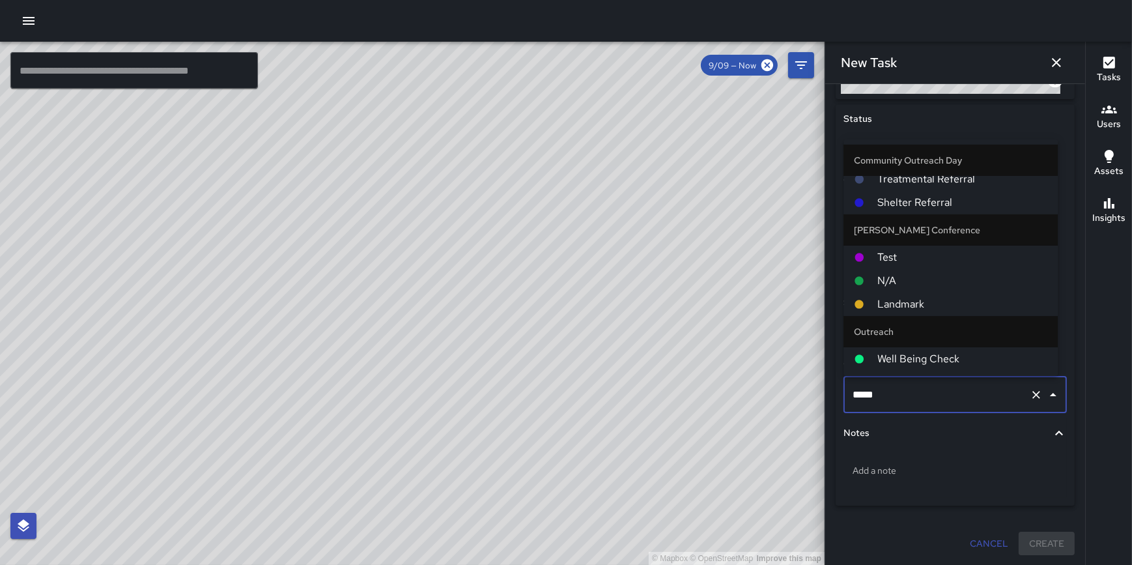
click at [940, 252] on span "Test" at bounding box center [962, 257] width 170 height 16
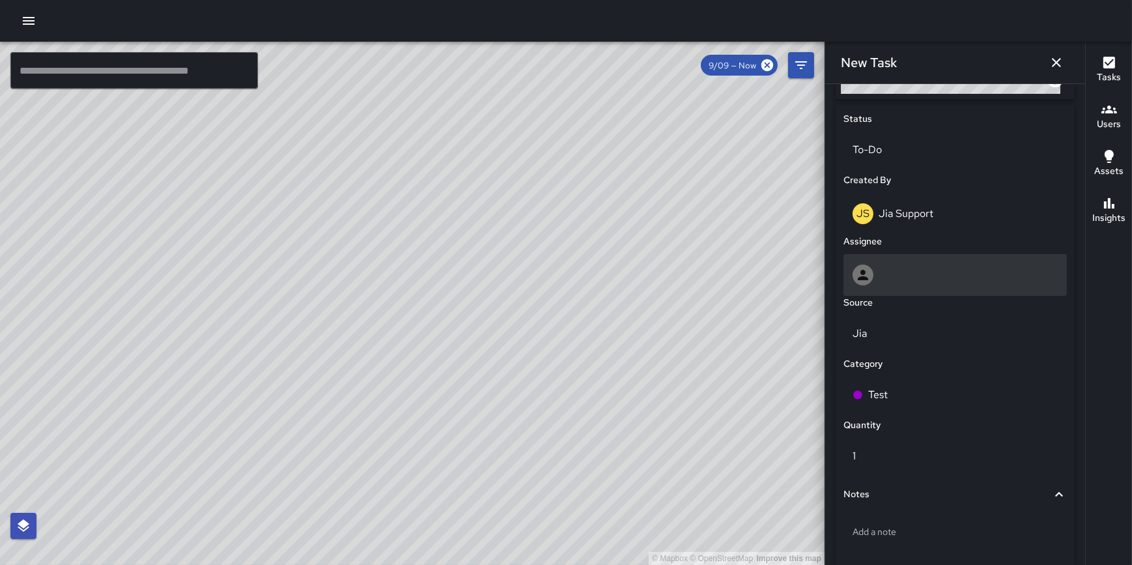
click at [942, 270] on div at bounding box center [955, 274] width 205 height 21
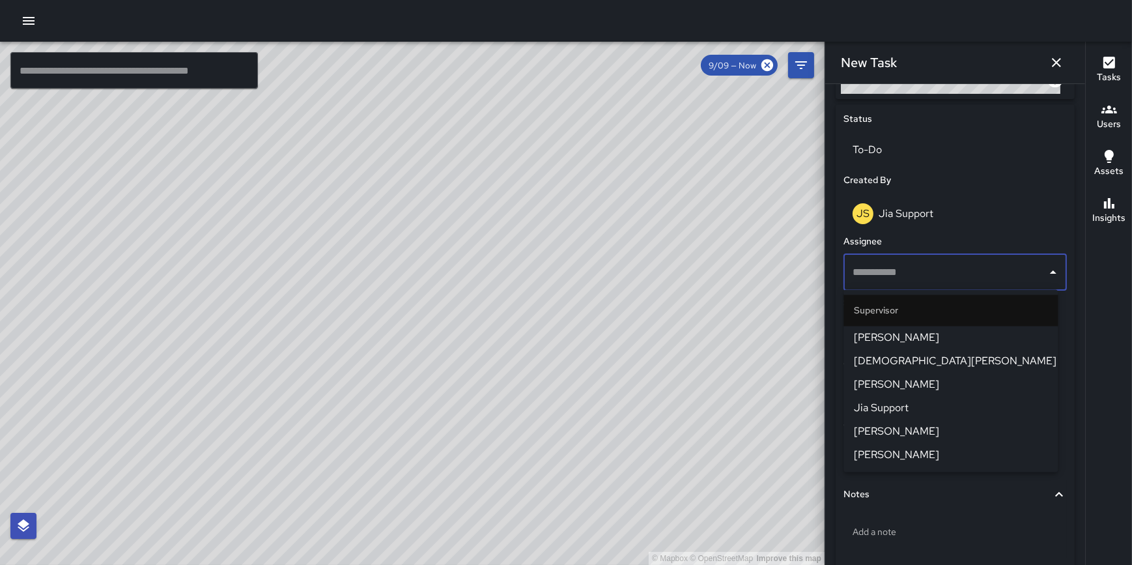
click at [915, 404] on span "Jia Support" at bounding box center [950, 409] width 193 height 16
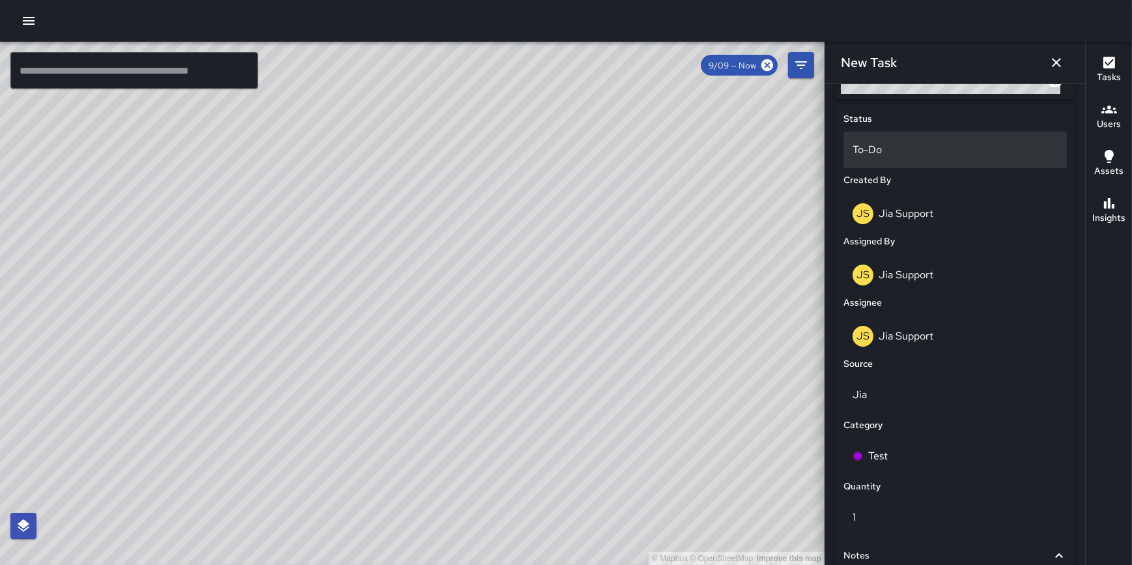
click at [946, 156] on p "To-Do" at bounding box center [955, 150] width 205 height 16
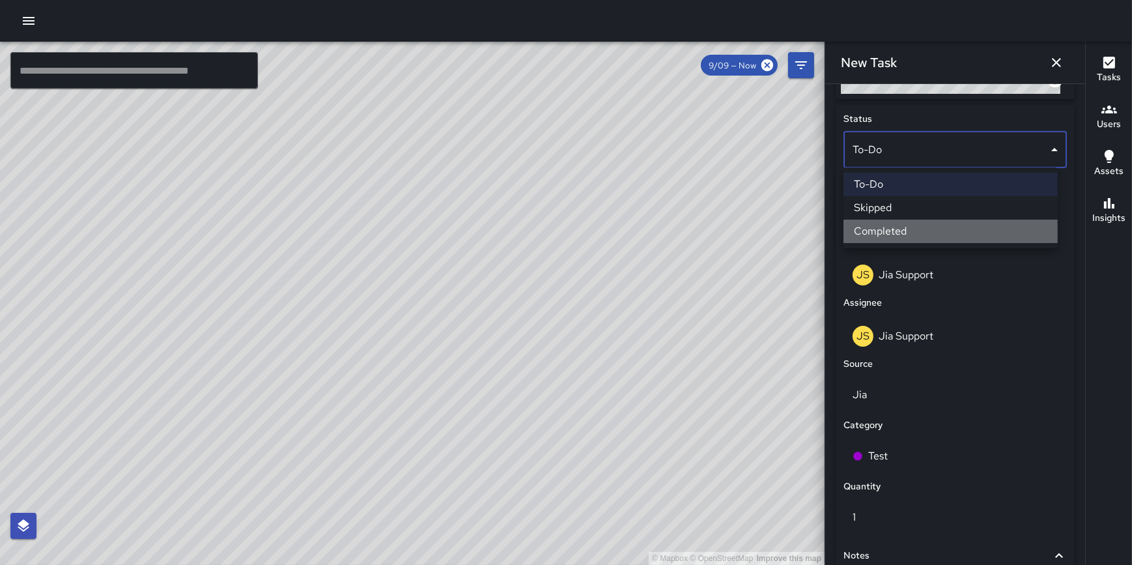
click at [937, 234] on li "Completed" at bounding box center [951, 231] width 214 height 23
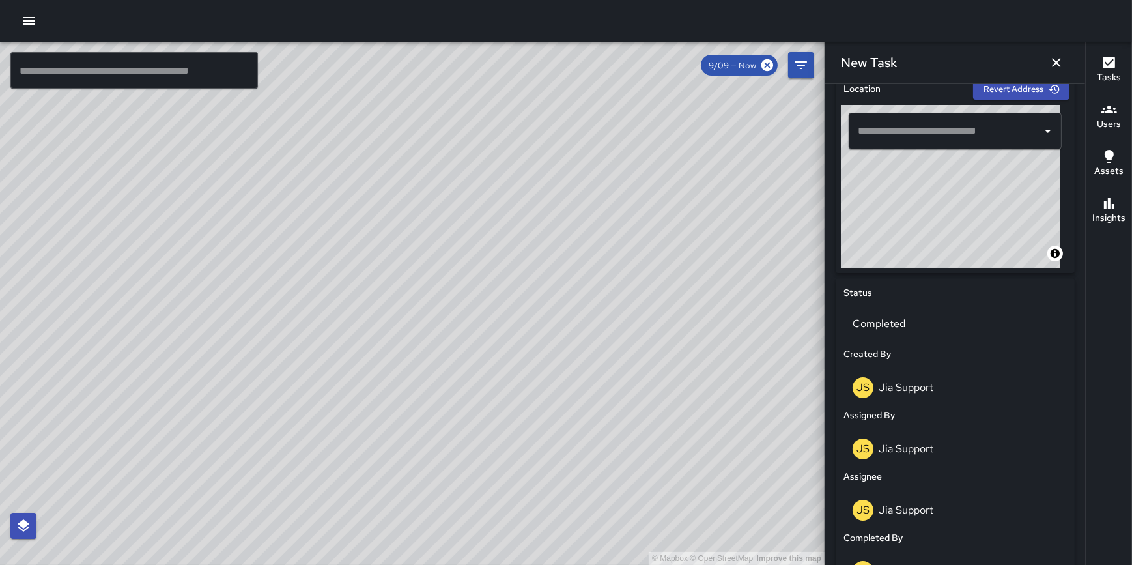
scroll to position [362, 0]
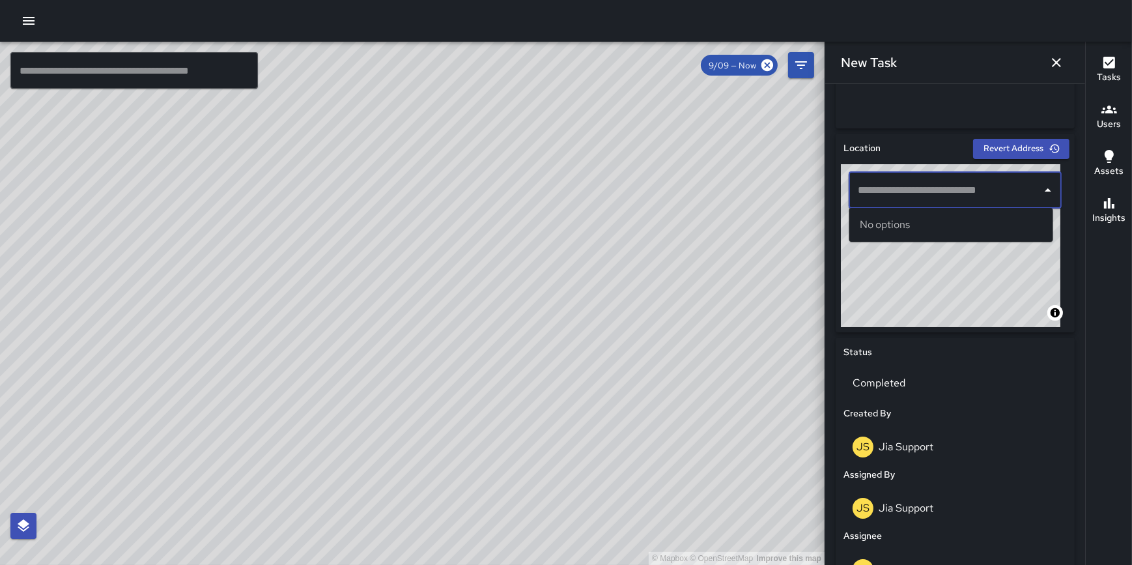
click at [889, 186] on input "text" at bounding box center [946, 190] width 182 height 25
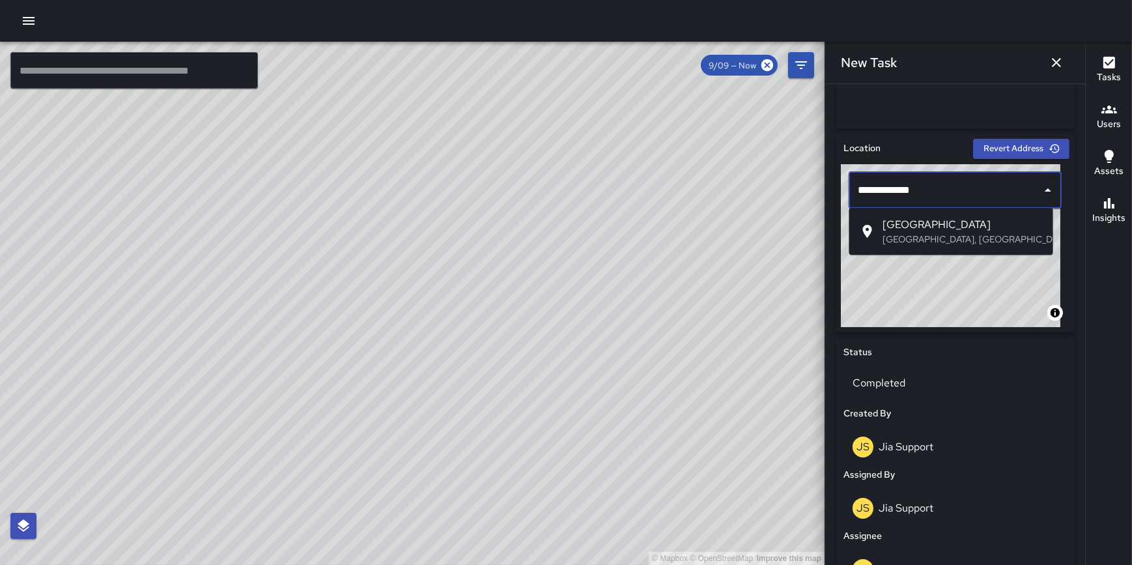
click at [926, 231] on span "East Van Buren Street" at bounding box center [963, 225] width 160 height 16
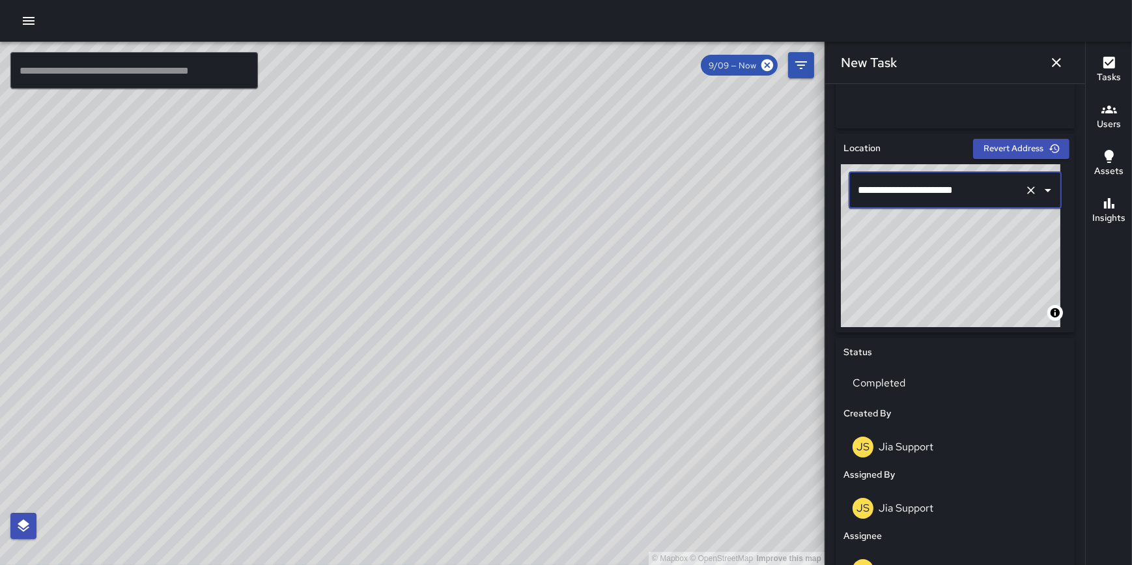
type input "**********"
click at [989, 135] on div "**********" at bounding box center [955, 233] width 239 height 199
click at [977, 195] on div "**********" at bounding box center [955, 245] width 229 height 163
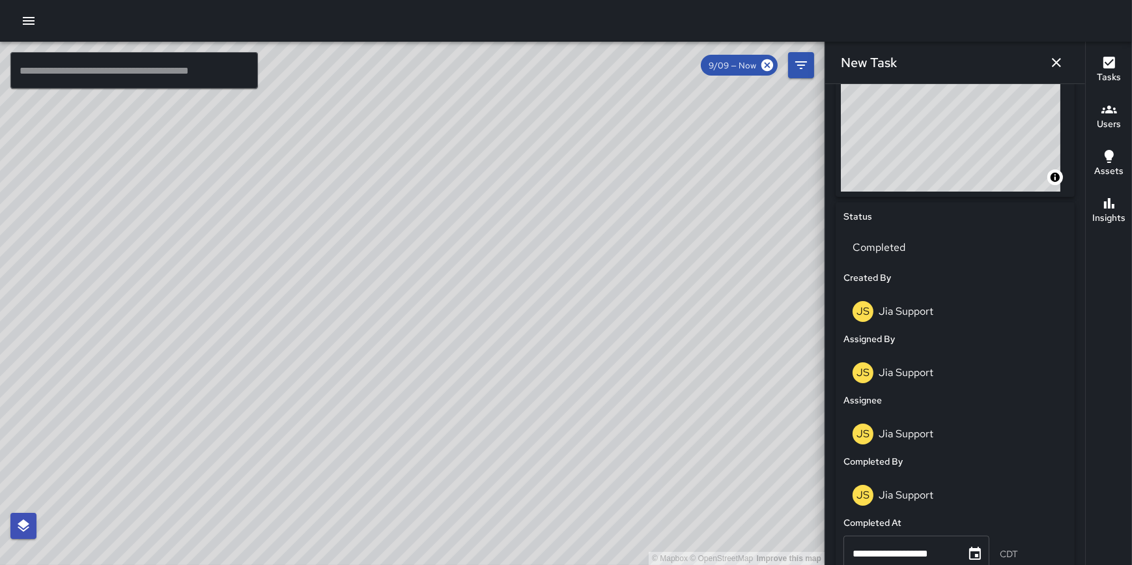
scroll to position [853, 0]
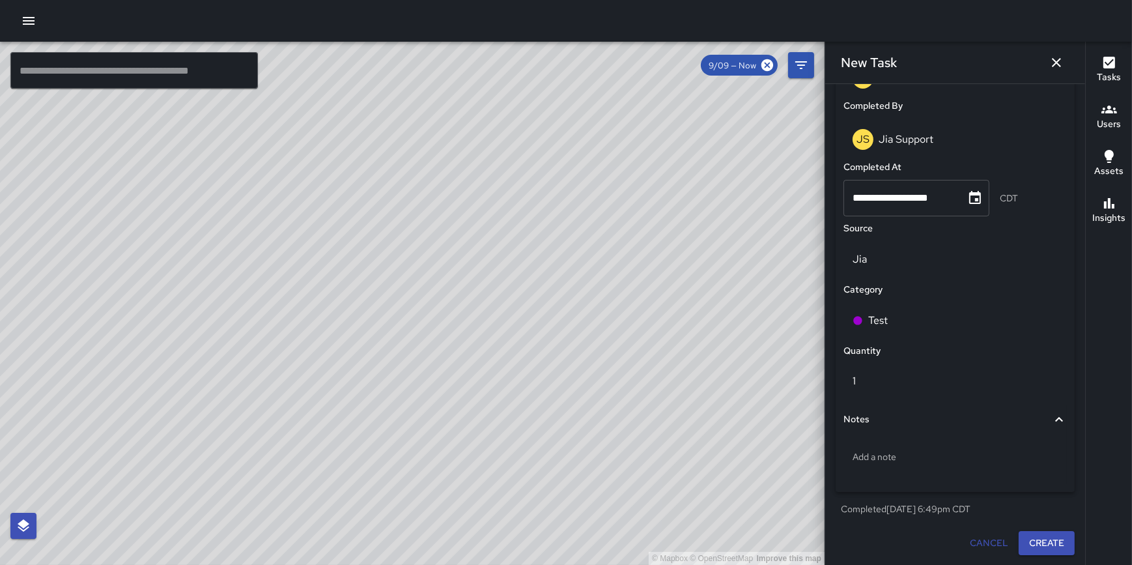
click at [1040, 541] on button "Create" at bounding box center [1047, 543] width 56 height 24
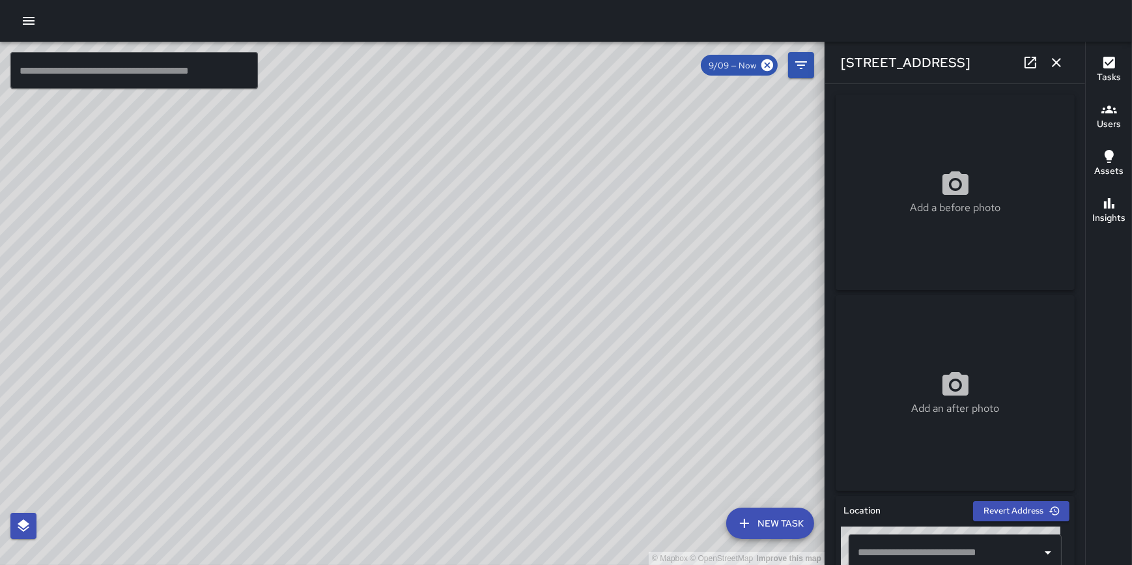
type input "**********"
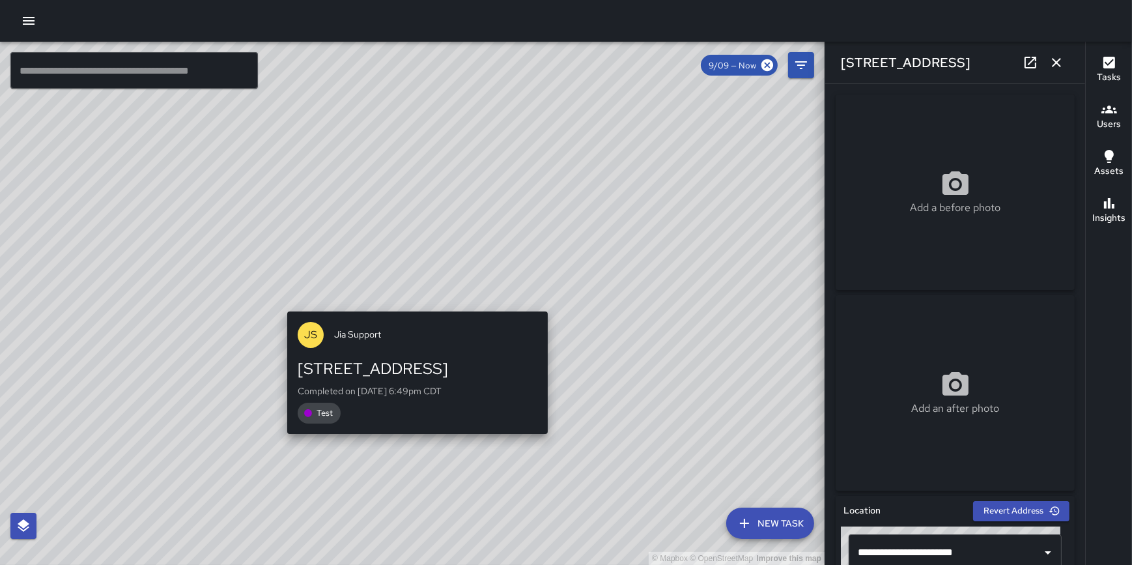
click at [410, 304] on div "© Mapbox © OpenStreetMap Improve this map JS Jia Support 22 East Van Buren Stre…" at bounding box center [412, 303] width 825 height 523
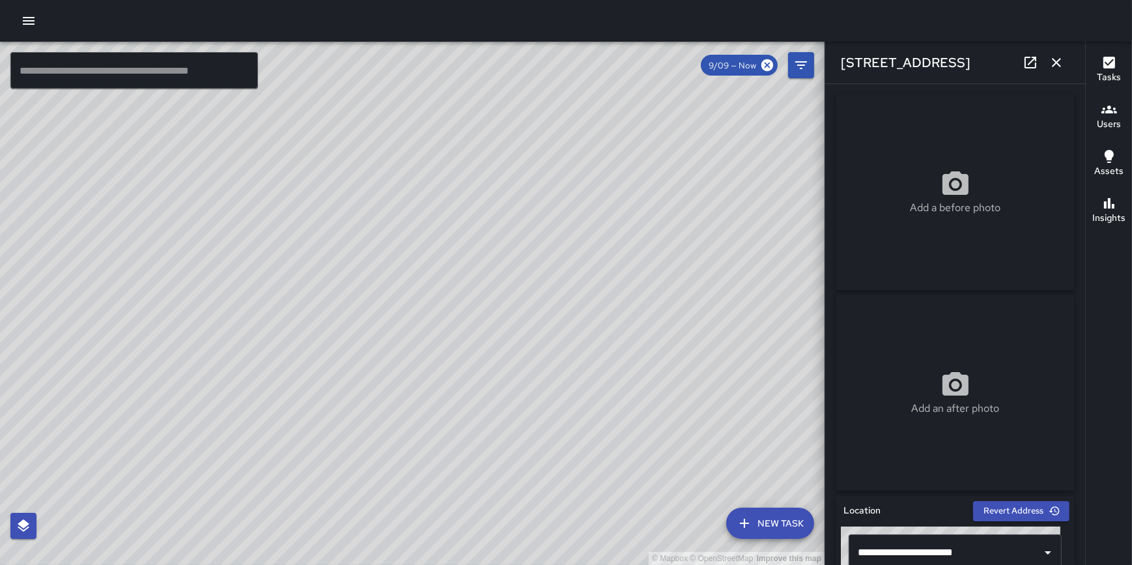
click at [412, 297] on div "© Mapbox © OpenStreetMap Improve this map JS Jia Support 22 East Van Buren Stre…" at bounding box center [412, 303] width 825 height 523
click at [1112, 68] on icon "button" at bounding box center [1110, 63] width 16 height 16
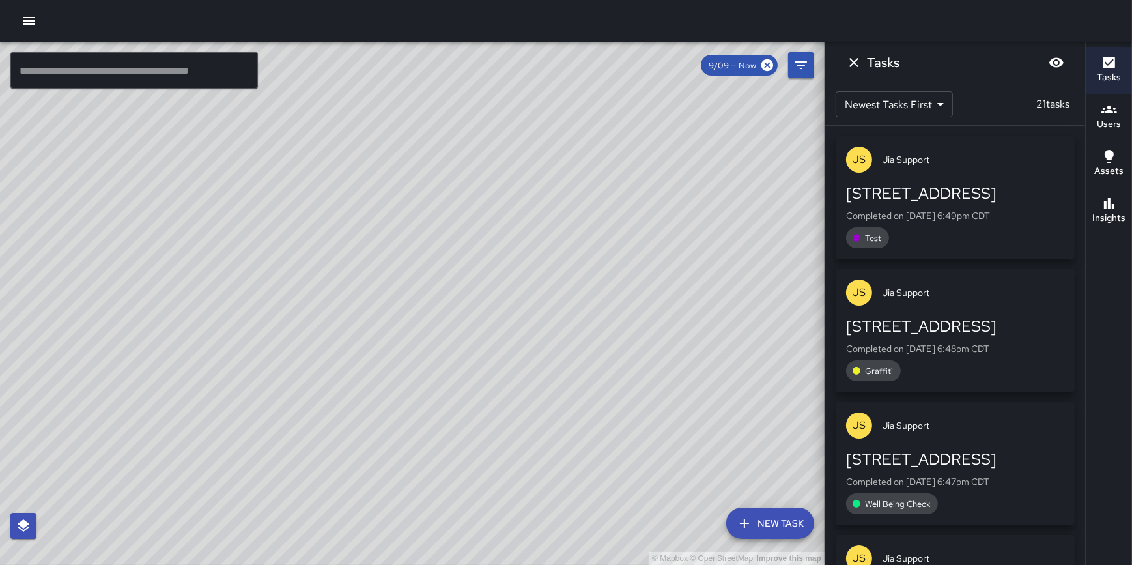
click at [973, 214] on p "Completed on 9/9/2025, 6:49pm CDT" at bounding box center [955, 215] width 218 height 13
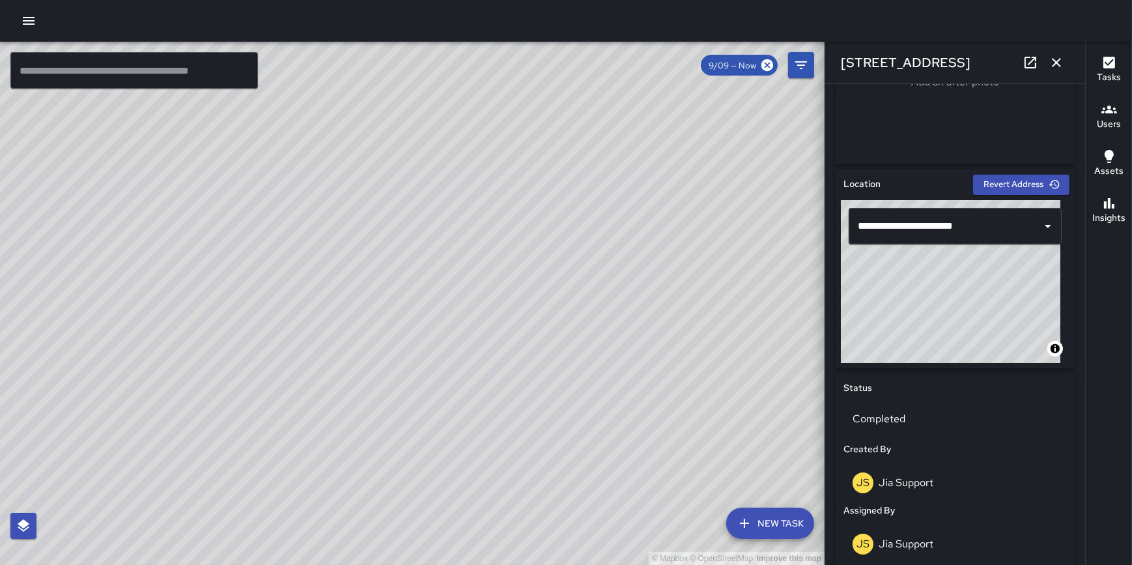
scroll to position [330, 0]
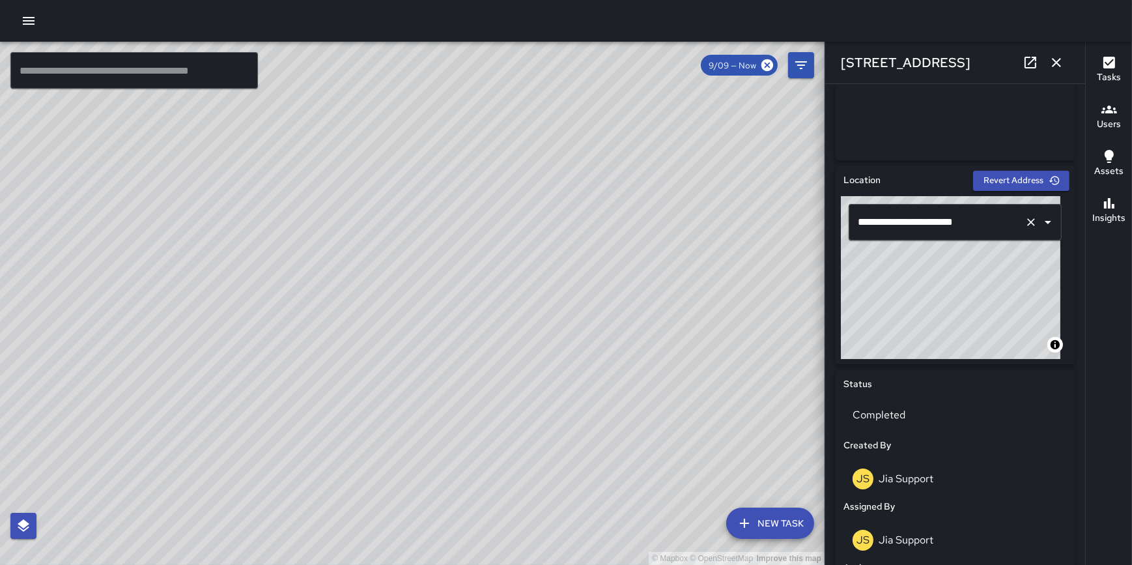
click at [1027, 222] on icon "Clear" at bounding box center [1031, 222] width 8 height 8
click at [982, 233] on div "© Mapbox © OpenStreetMap Improve this map ​" at bounding box center [955, 277] width 229 height 163
click at [971, 213] on div "© Mapbox © OpenStreetMap Improve this map ​" at bounding box center [955, 277] width 229 height 163
type input "**********"
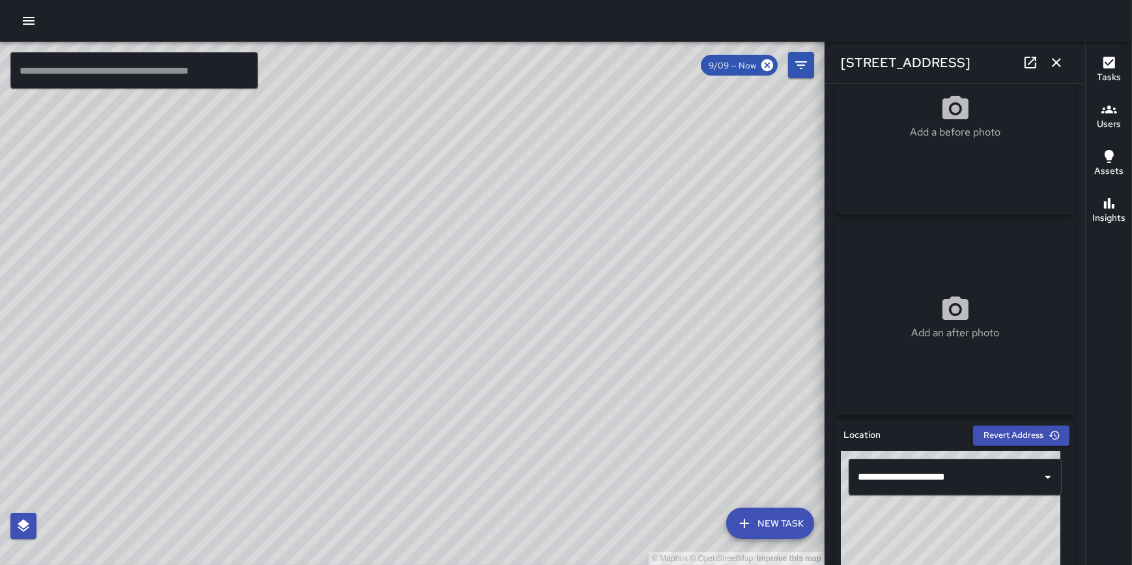
scroll to position [0, 0]
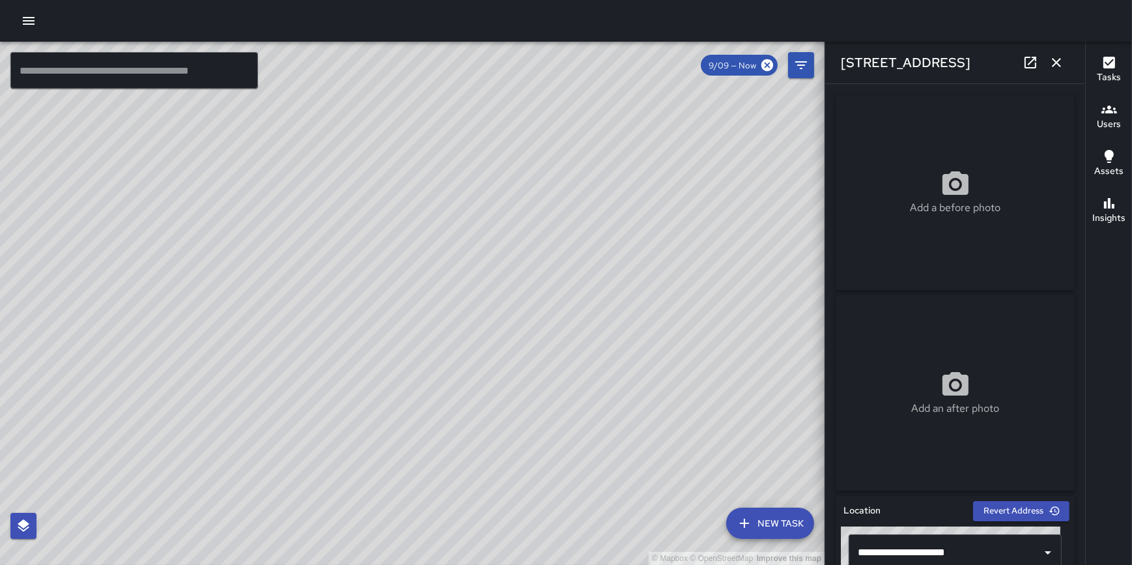
click at [802, 166] on div "© Mapbox © OpenStreetMap Improve this map" at bounding box center [412, 303] width 825 height 523
click at [1053, 64] on icon "button" at bounding box center [1057, 63] width 16 height 16
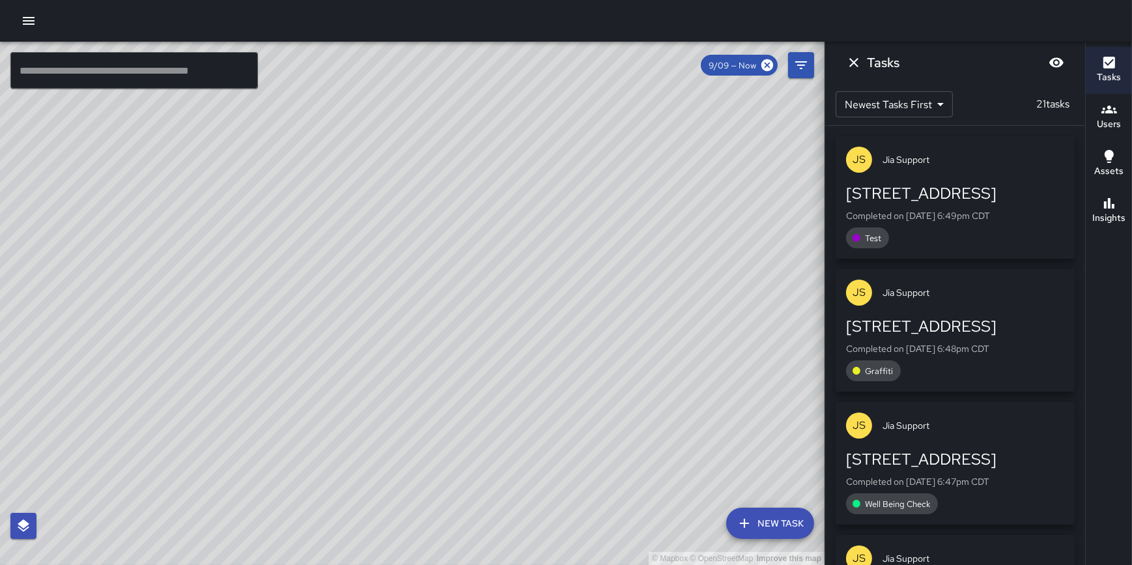
click at [1107, 116] on icon "button" at bounding box center [1110, 110] width 16 height 16
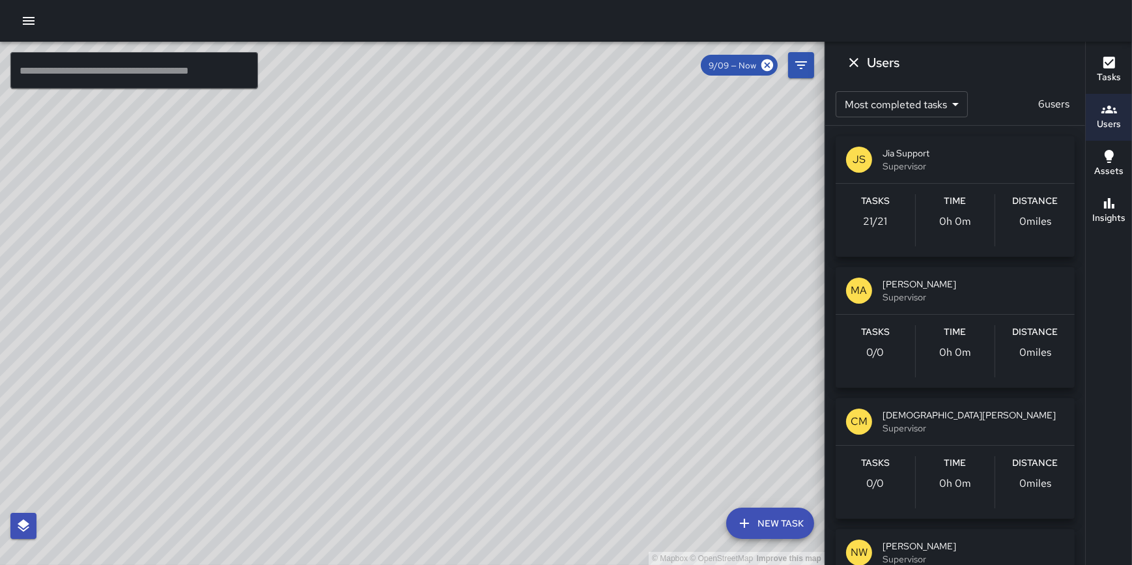
drag, startPoint x: 505, startPoint y: 397, endPoint x: 535, endPoint y: 276, distance: 125.4
click at [535, 276] on div "© Mapbox © OpenStreetMap Improve this map" at bounding box center [412, 303] width 825 height 523
click at [855, 60] on icon "Dismiss" at bounding box center [853, 62] width 9 height 9
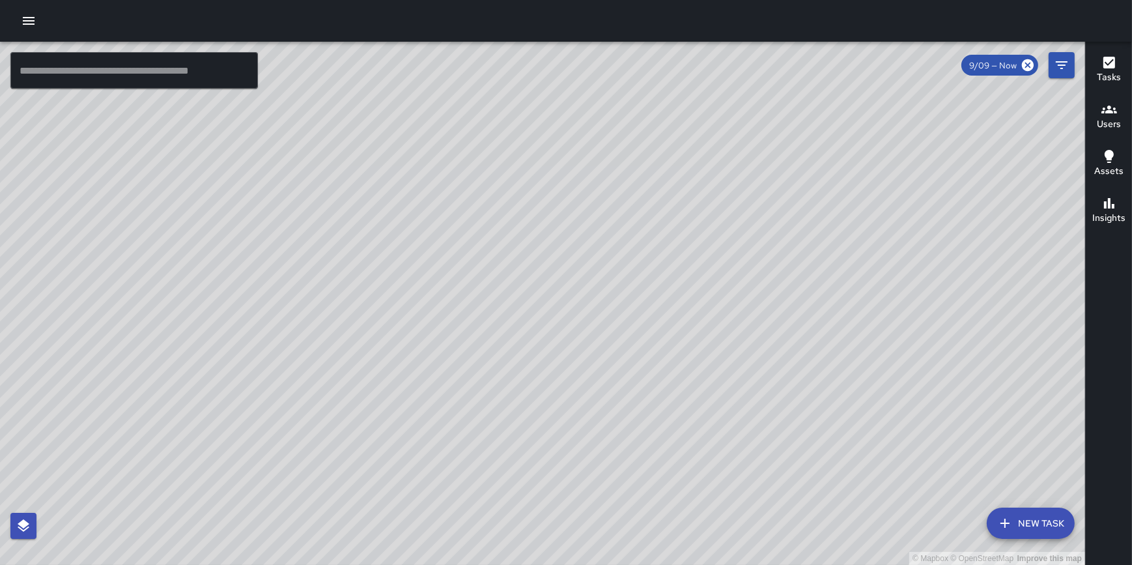
click at [1027, 520] on button "New Task" at bounding box center [1031, 522] width 88 height 31
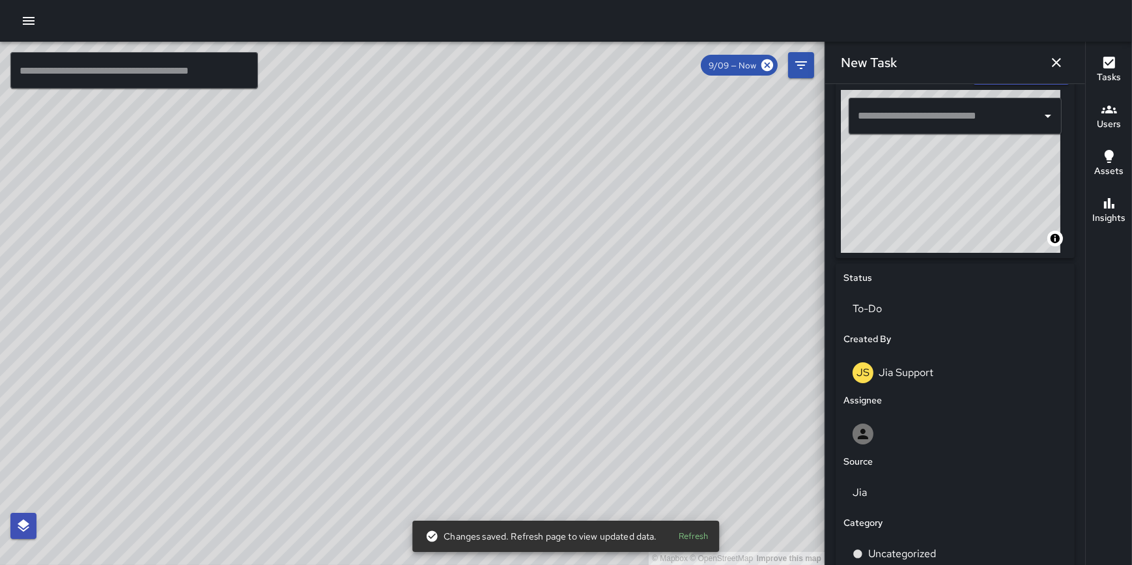
scroll to position [389, 0]
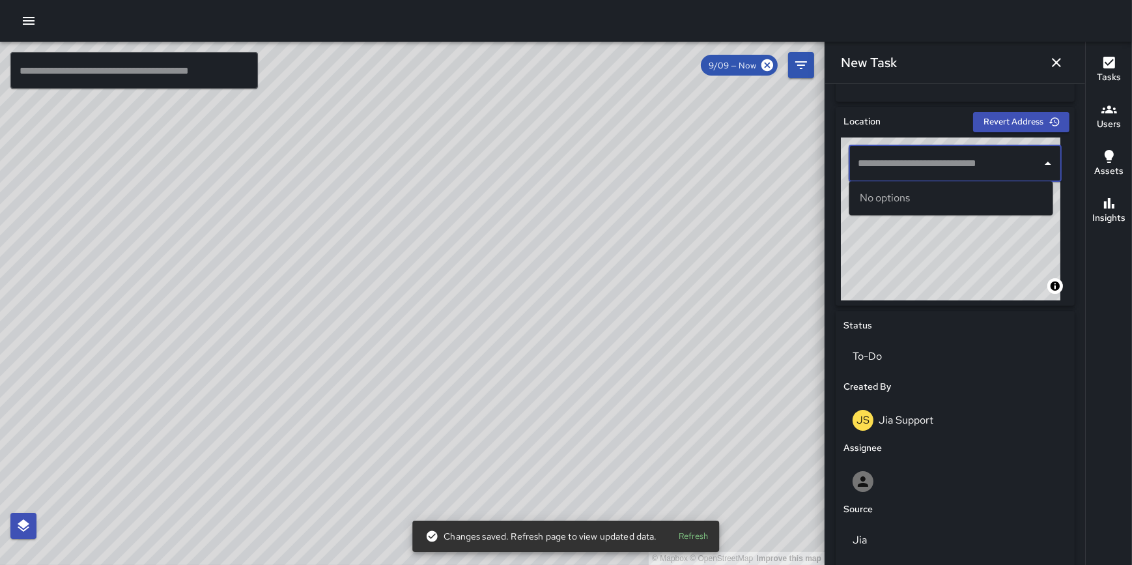
click at [908, 171] on input "text" at bounding box center [946, 163] width 182 height 25
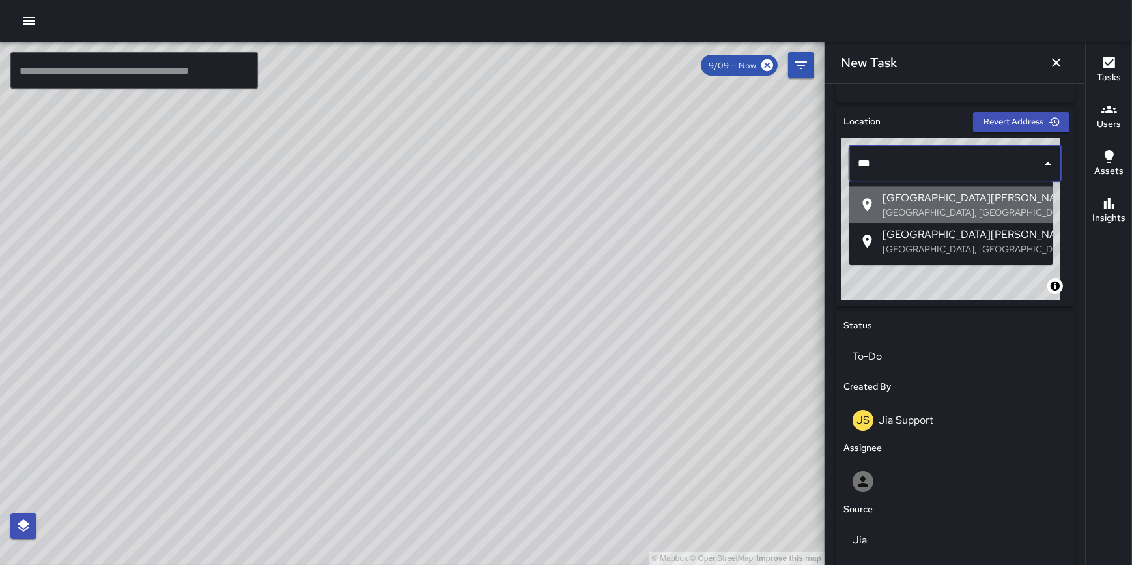
click at [932, 192] on span "East Ida B. Wells Drive" at bounding box center [963, 198] width 160 height 16
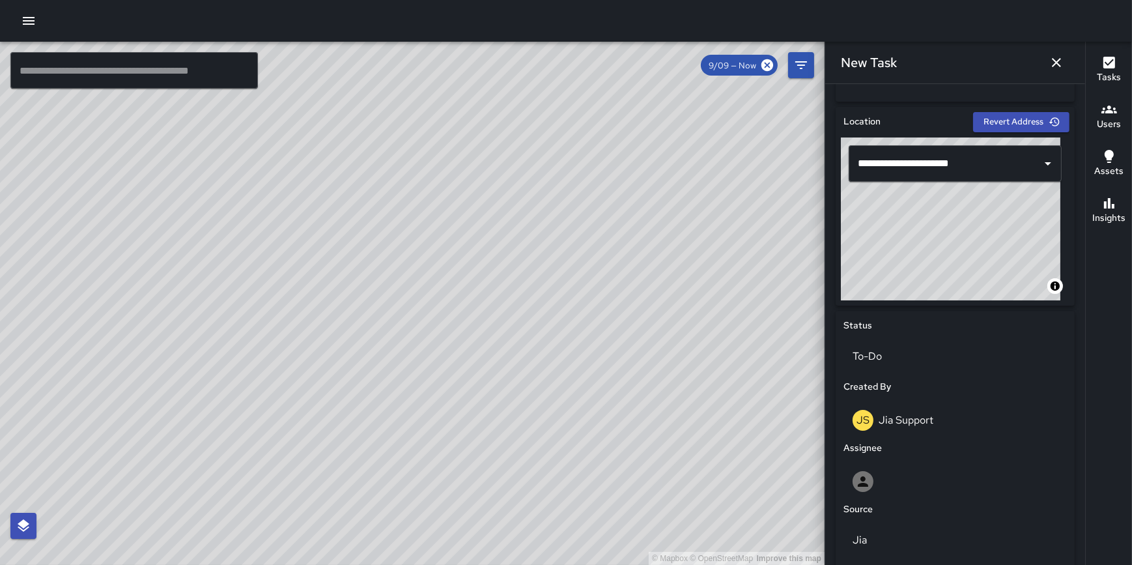
click at [1075, 238] on div "**********" at bounding box center [955, 324] width 260 height 481
click at [1068, 241] on div "**********" at bounding box center [955, 417] width 249 height 631
type input "**********"
click at [1131, 221] on html "© Mapbox © OpenStreetMap Improve this map ​ New Task 9/09 — Now Map Layers Task…" at bounding box center [566, 282] width 1132 height 565
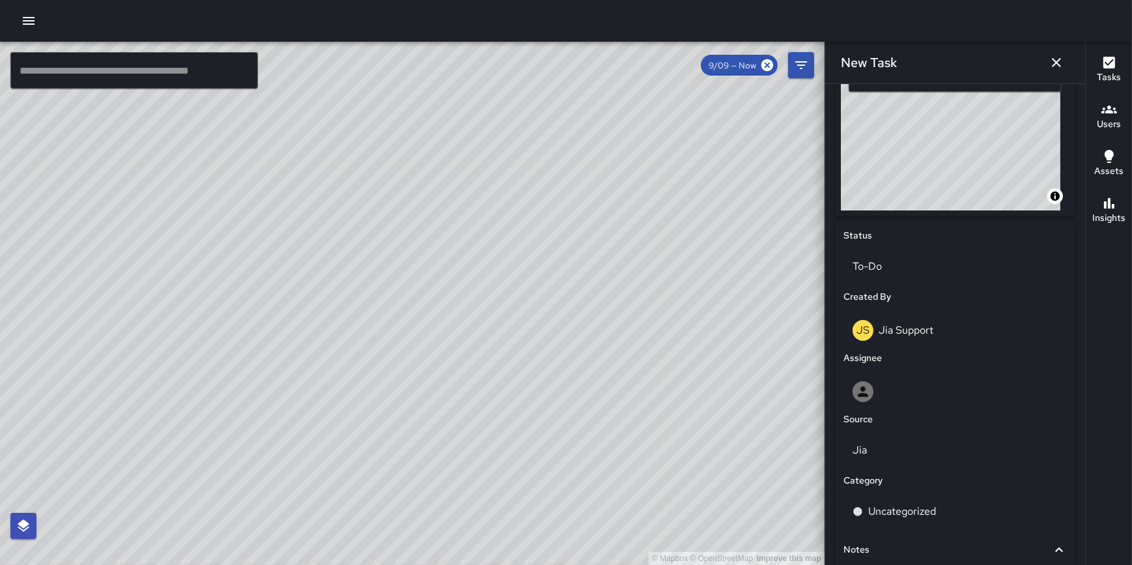
scroll to position [482, 0]
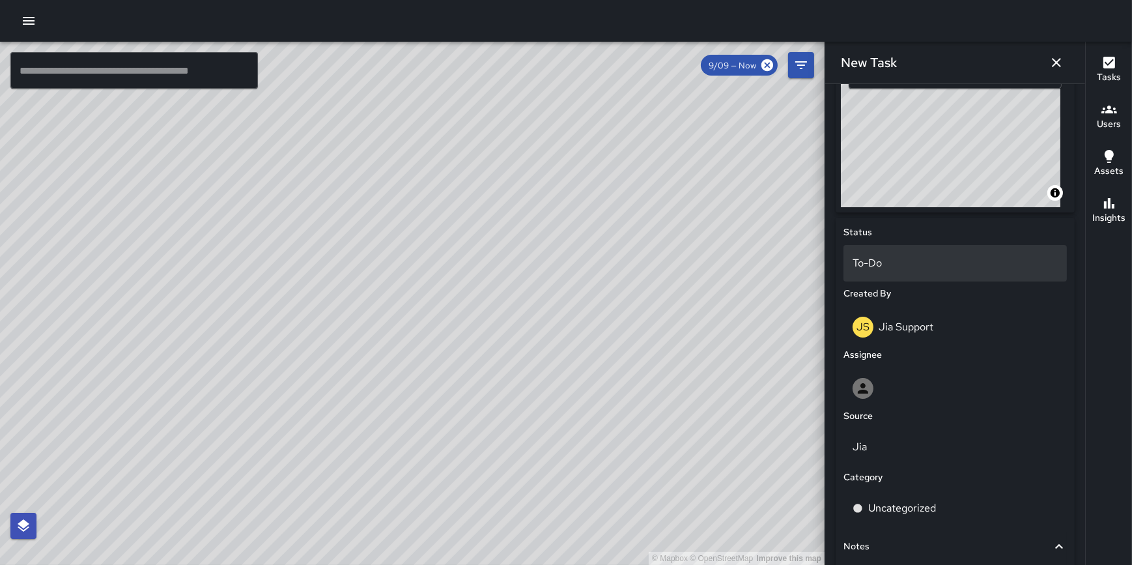
click at [918, 264] on p "To-Do" at bounding box center [955, 263] width 205 height 16
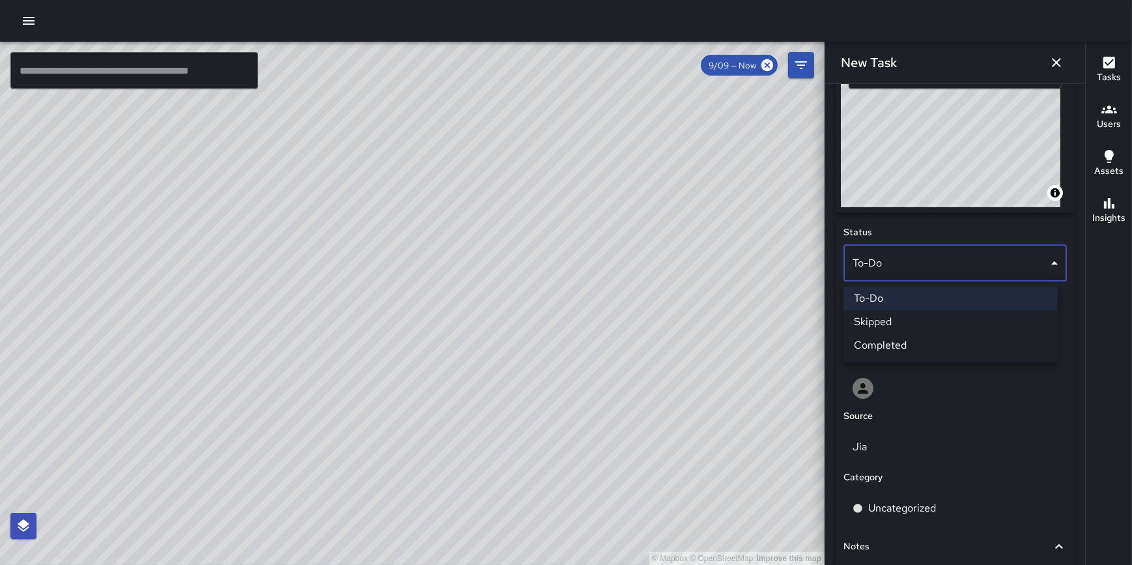
click at [922, 349] on li "Completed" at bounding box center [951, 345] width 214 height 23
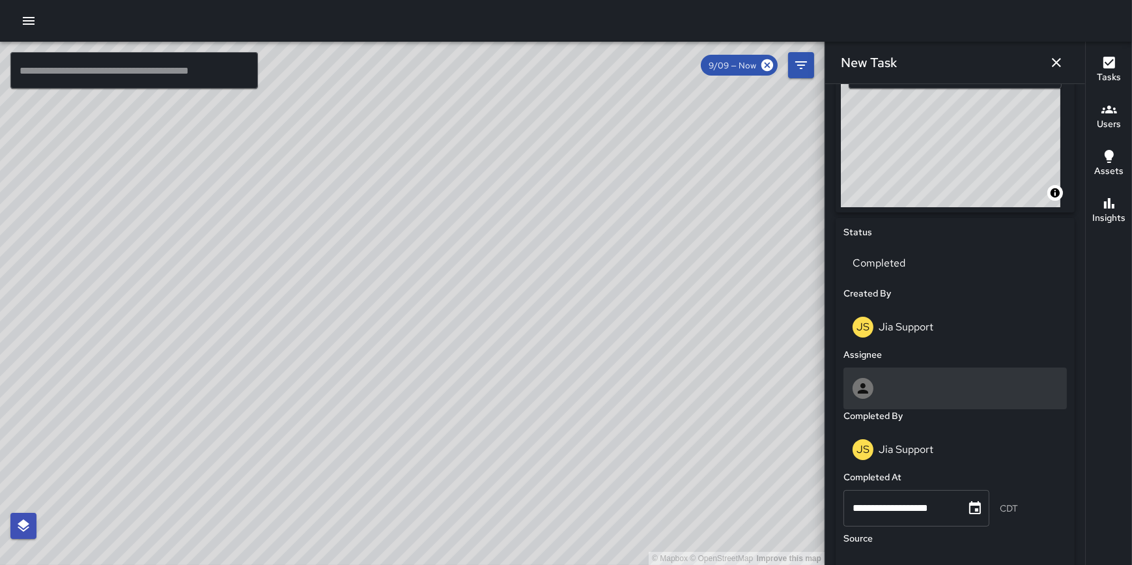
click at [915, 384] on div at bounding box center [955, 388] width 205 height 21
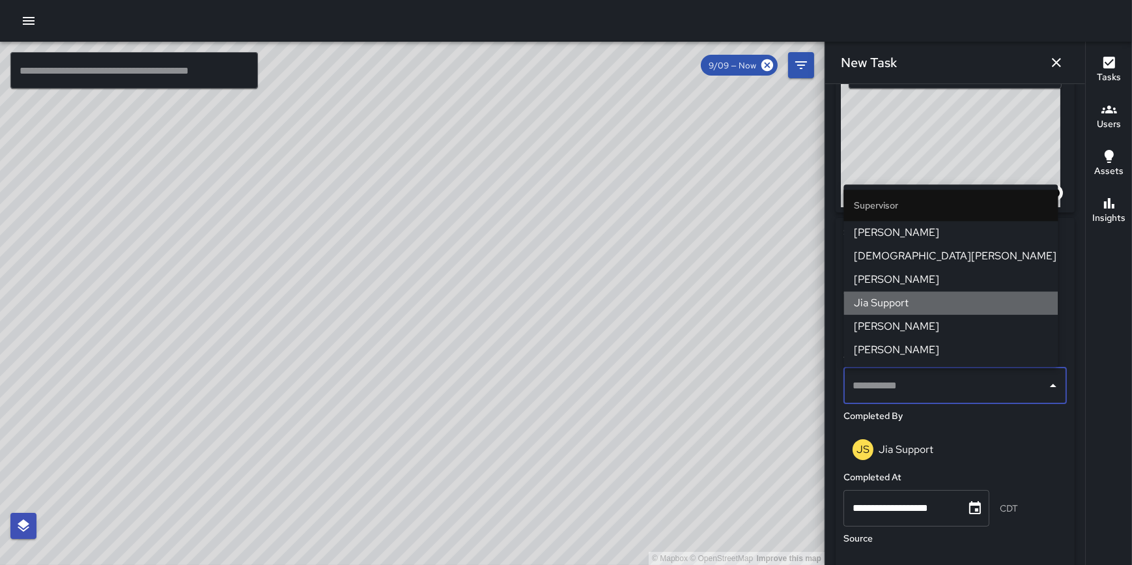
drag, startPoint x: 927, startPoint y: 293, endPoint x: 1009, endPoint y: 289, distance: 82.2
click at [927, 294] on li "Jia Support" at bounding box center [951, 302] width 214 height 23
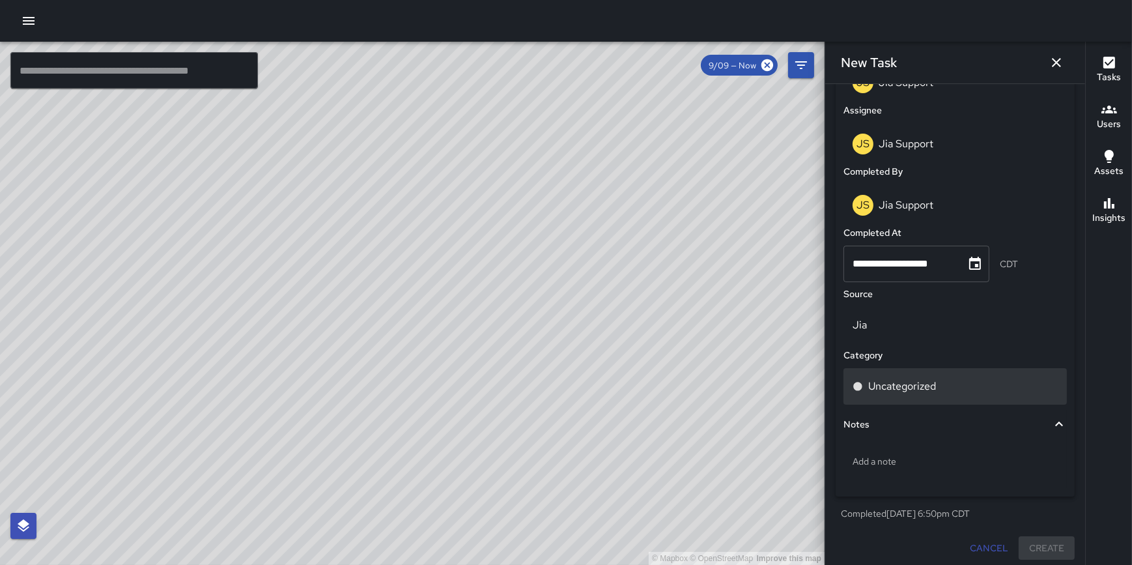
scroll to position [792, 0]
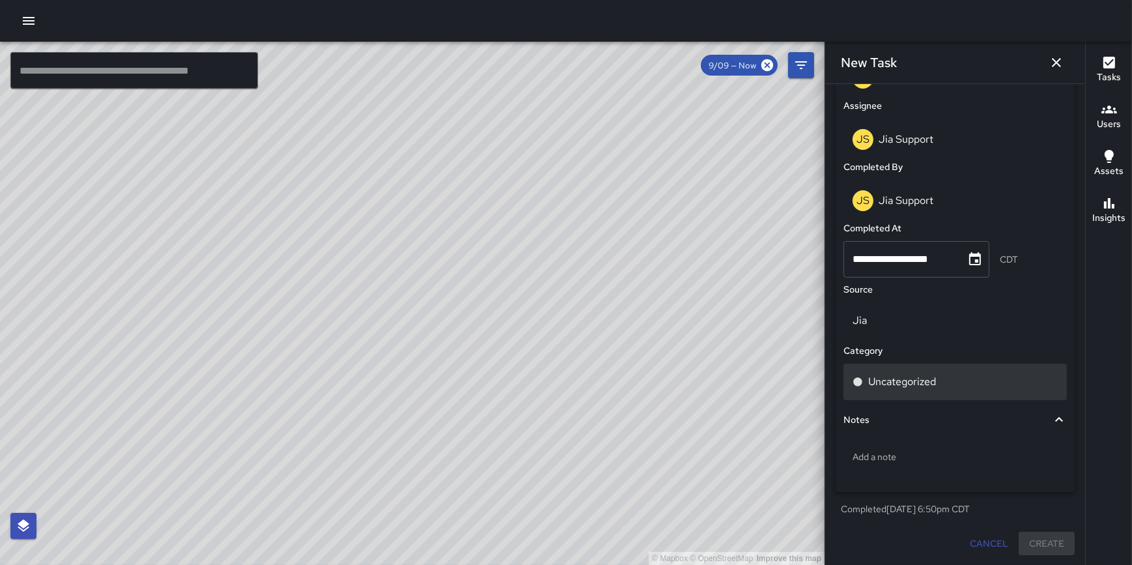
click at [896, 387] on p "Uncategorized" at bounding box center [902, 382] width 68 height 16
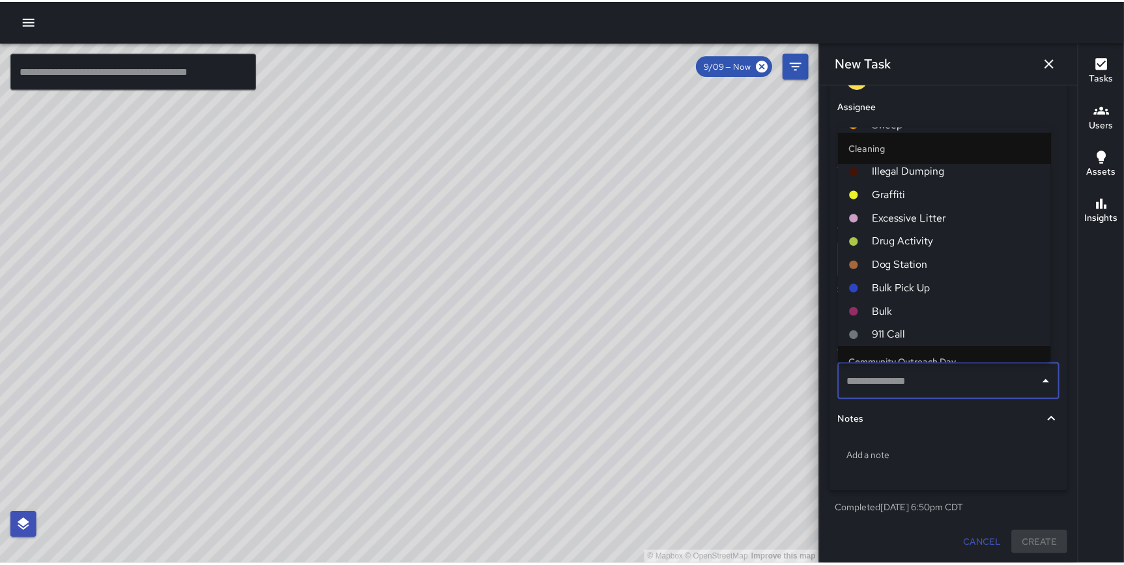
scroll to position [57, 0]
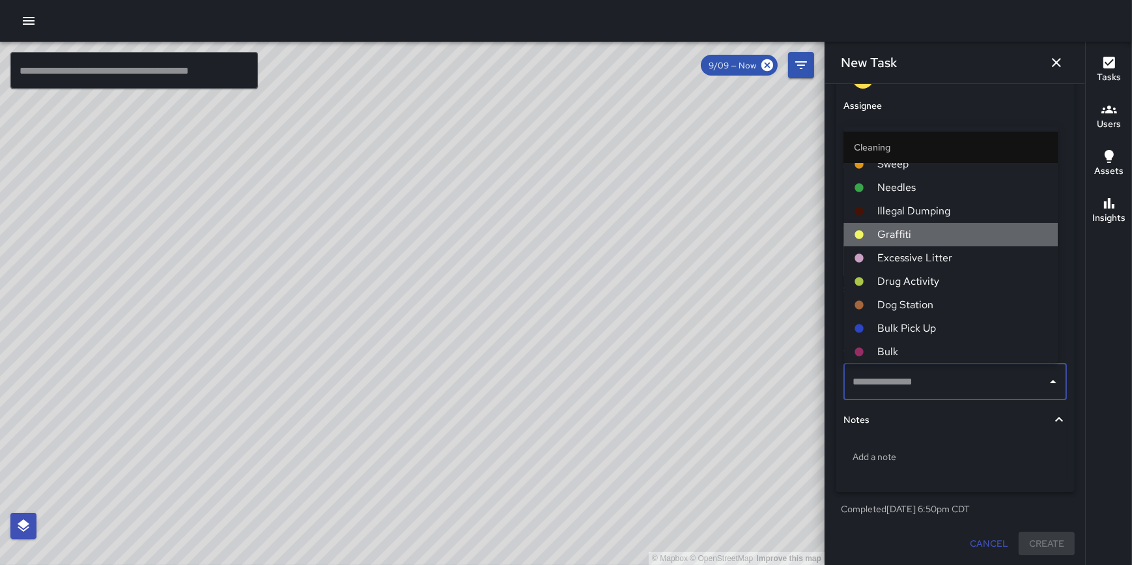
click at [962, 235] on span "Graffiti" at bounding box center [962, 235] width 170 height 16
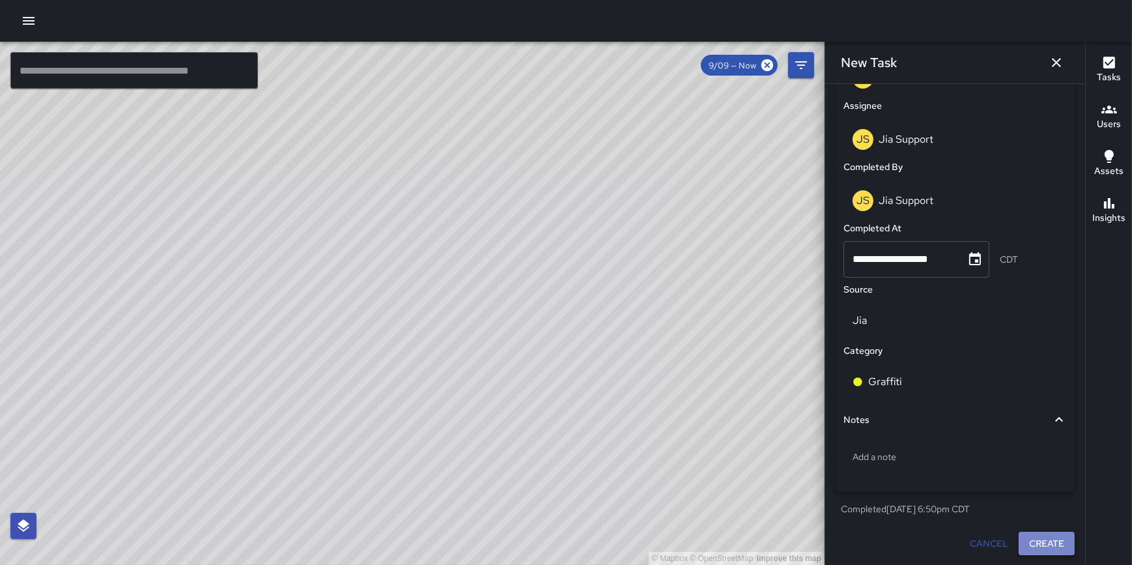
click at [1049, 539] on button "Create" at bounding box center [1047, 544] width 56 height 24
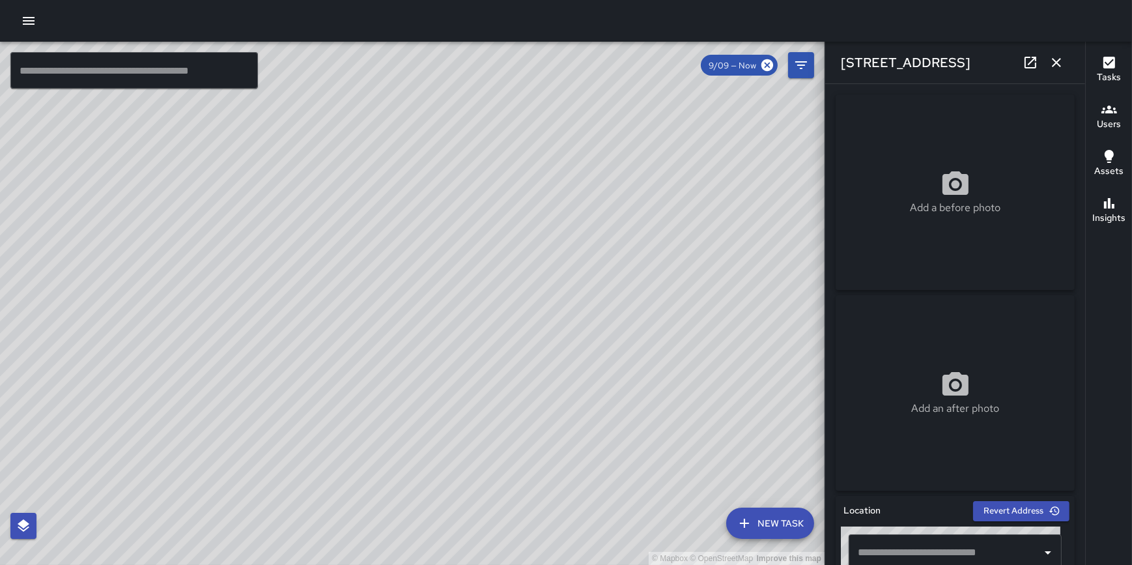
type input "**********"
click at [1056, 63] on icon "button" at bounding box center [1056, 62] width 9 height 9
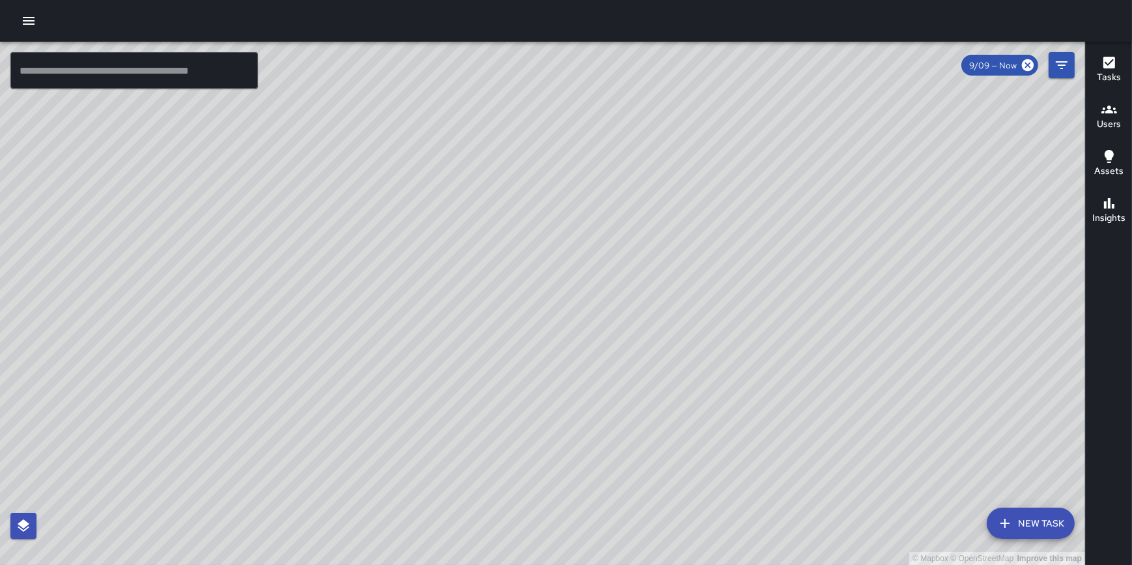
drag, startPoint x: 938, startPoint y: 277, endPoint x: 793, endPoint y: 396, distance: 187.0
click at [796, 400] on div "© Mapbox © OpenStreetMap Improve this map" at bounding box center [542, 303] width 1085 height 523
click at [25, 14] on icon "button" at bounding box center [29, 21] width 16 height 16
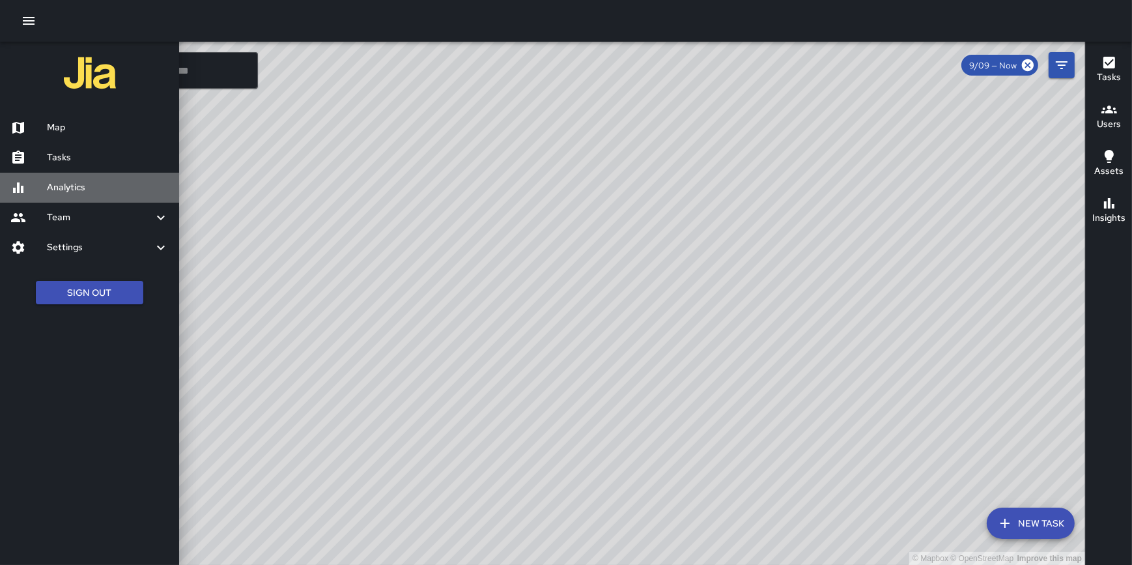
click at [72, 188] on h6 "Analytics" at bounding box center [108, 187] width 122 height 14
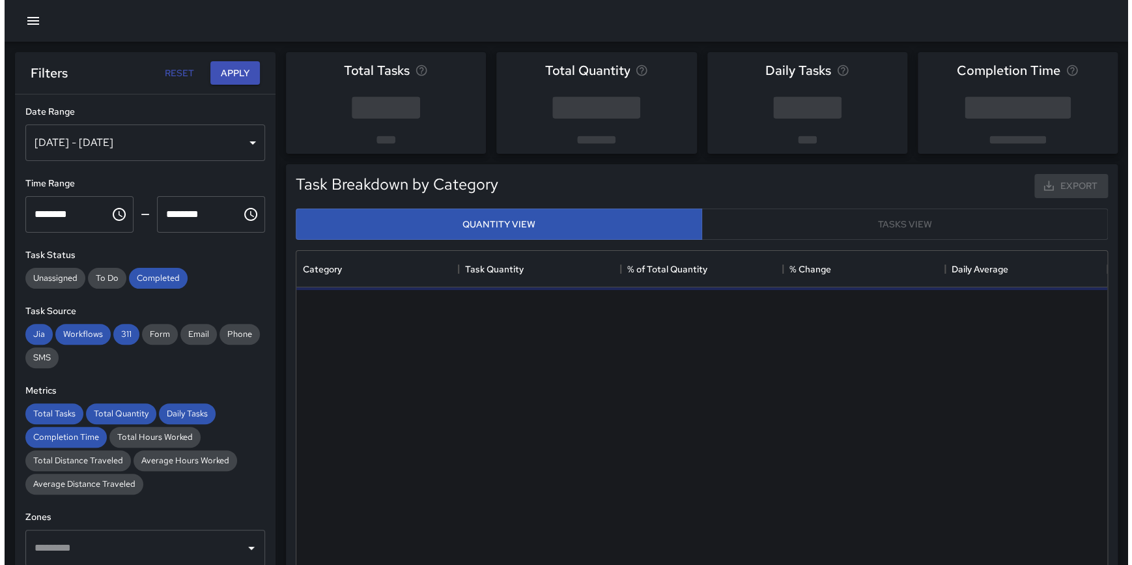
scroll to position [380, 801]
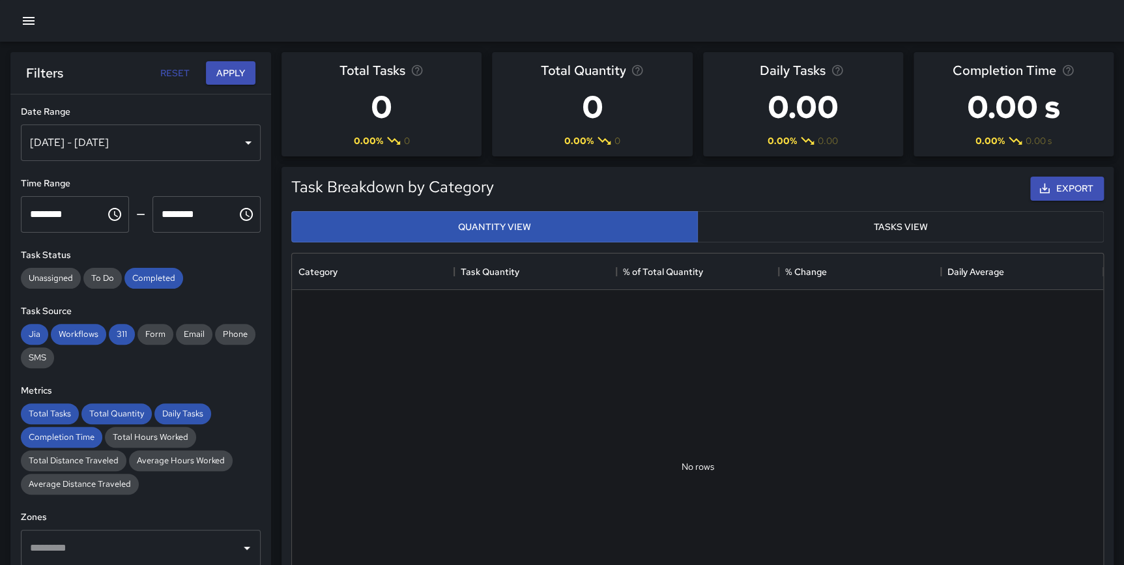
click at [150, 137] on div "[DATE] - [DATE]" at bounding box center [141, 142] width 240 height 36
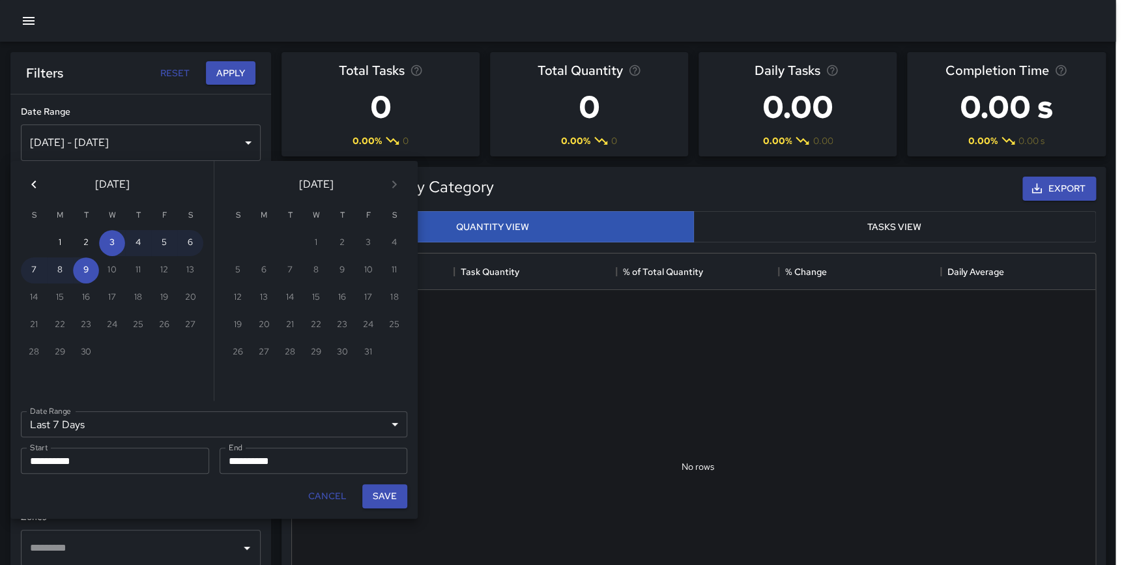
scroll to position [380, 802]
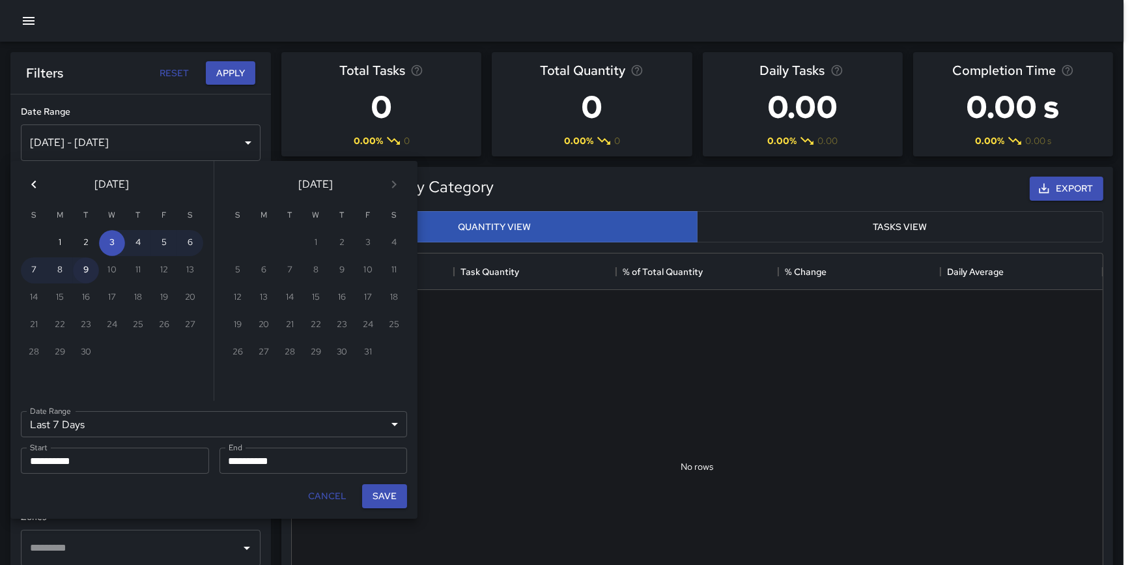
click at [83, 273] on button "9" at bounding box center [86, 270] width 26 height 26
type input "******"
type input "**********"
click at [83, 273] on button "9" at bounding box center [86, 270] width 26 height 26
click at [393, 497] on button "Save" at bounding box center [384, 496] width 45 height 24
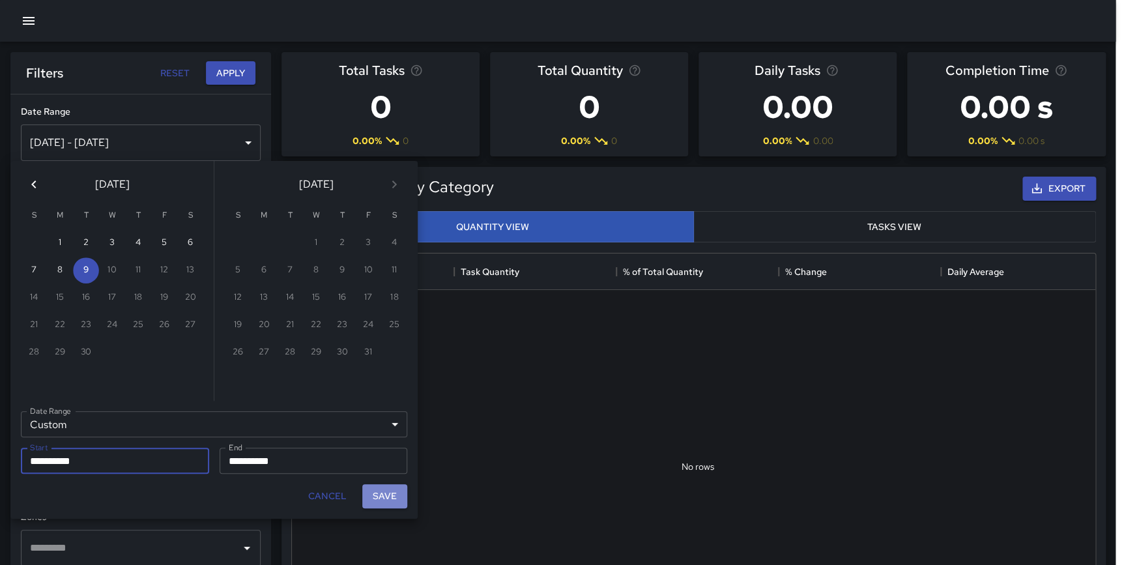
scroll to position [380, 801]
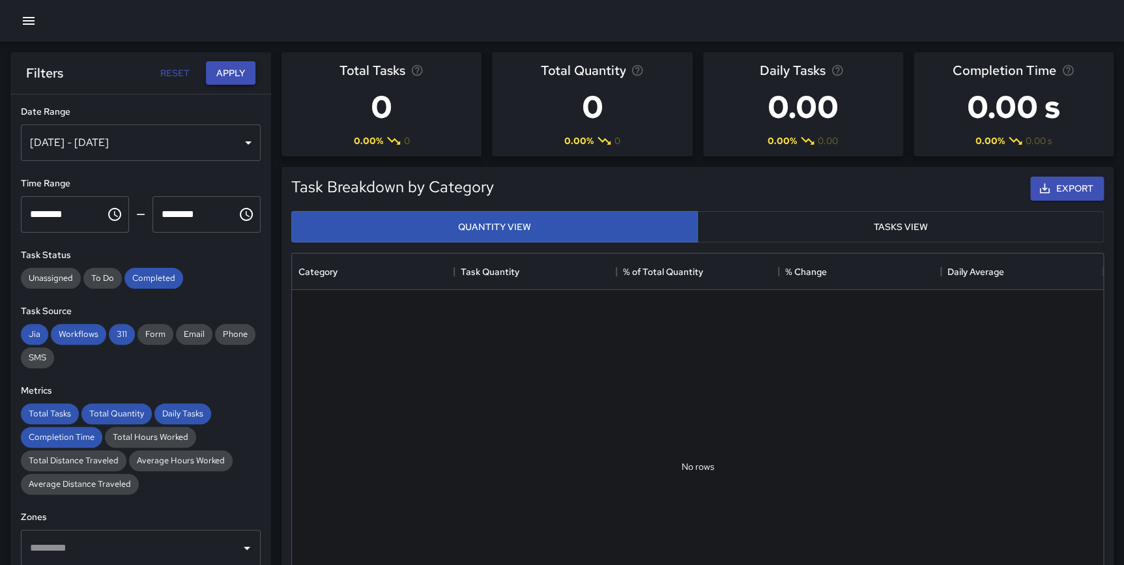
click at [224, 76] on button "Apply" at bounding box center [231, 73] width 50 height 24
click at [151, 68] on div "Filters Reset Apply" at bounding box center [140, 73] width 229 height 24
click at [175, 68] on button "Reset" at bounding box center [175, 73] width 42 height 24
type input "**********"
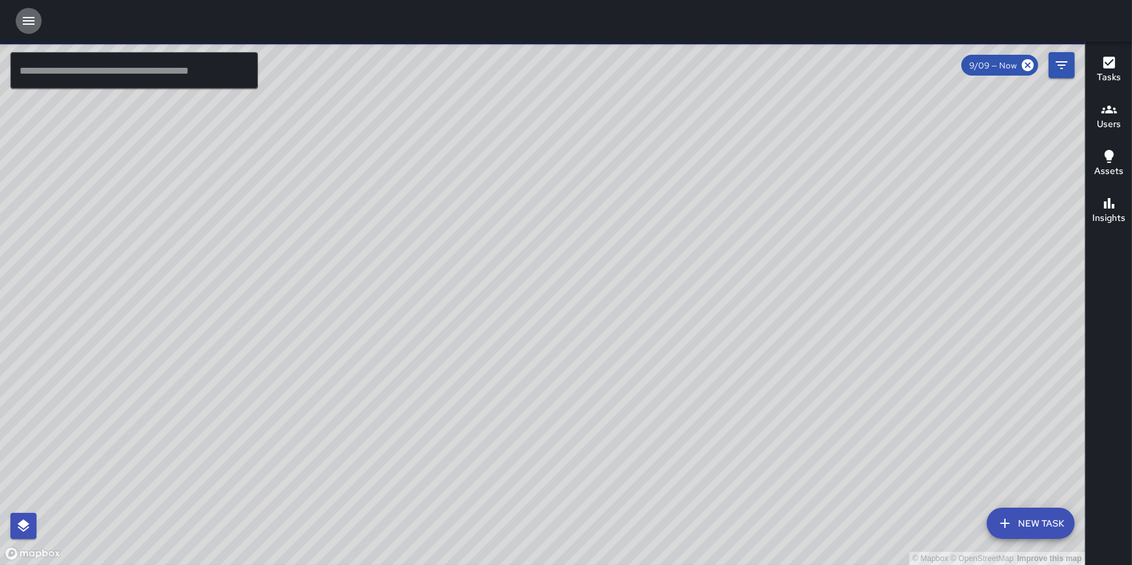
click at [27, 18] on icon "button" at bounding box center [29, 21] width 16 height 16
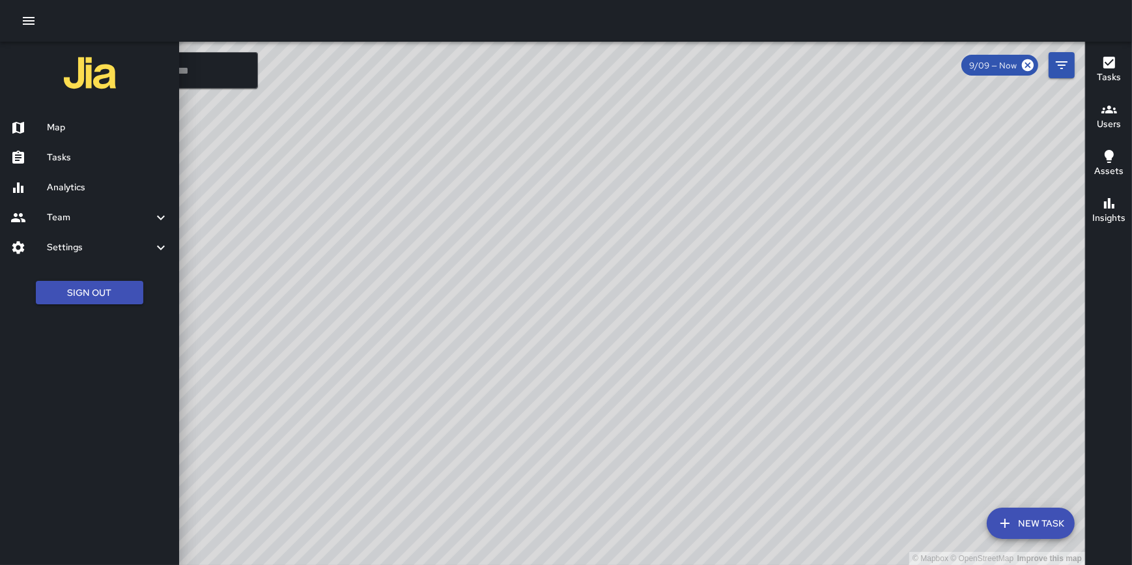
click at [85, 182] on h6 "Analytics" at bounding box center [108, 187] width 122 height 14
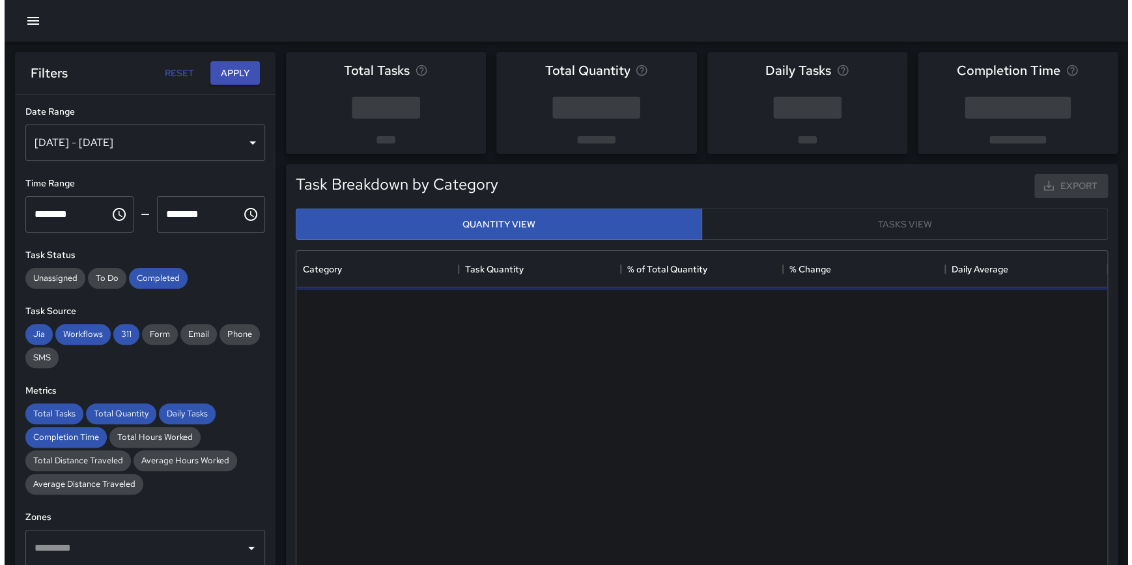
scroll to position [380, 801]
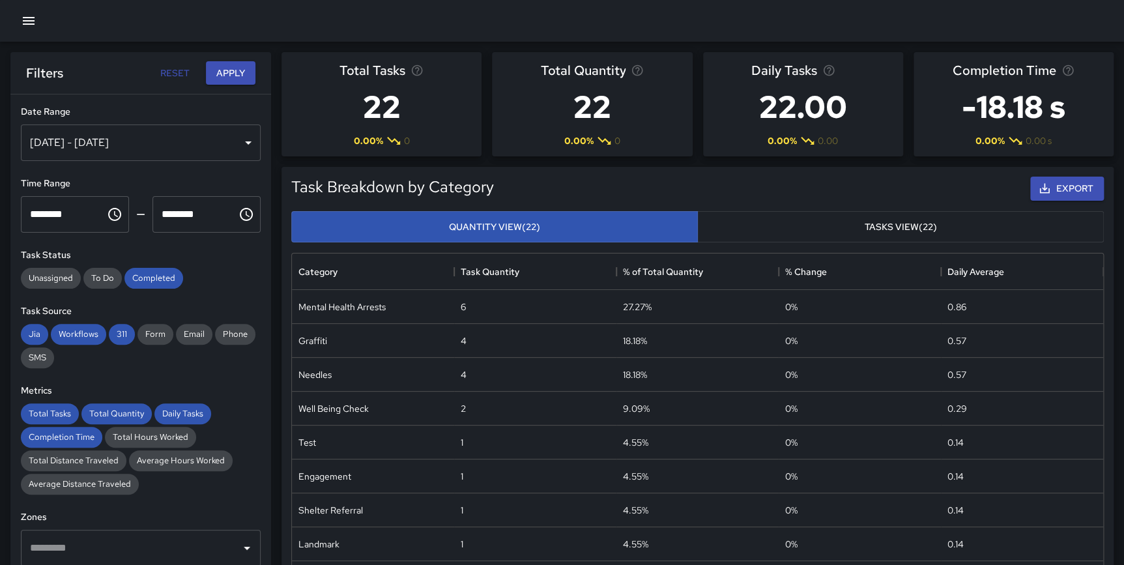
click at [133, 149] on div "[DATE] - [DATE]" at bounding box center [141, 142] width 240 height 36
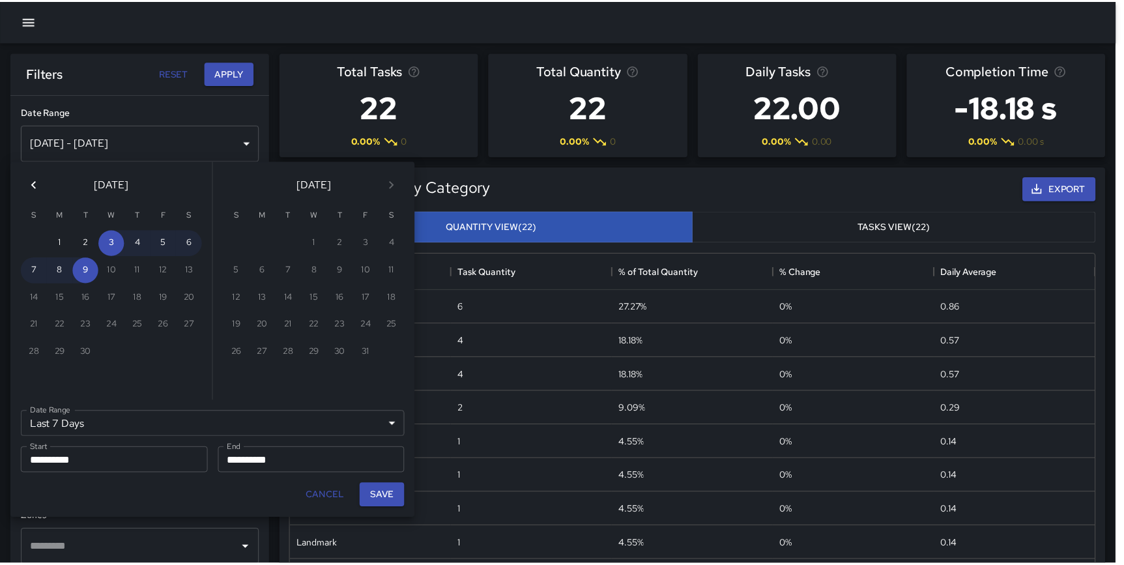
scroll to position [380, 802]
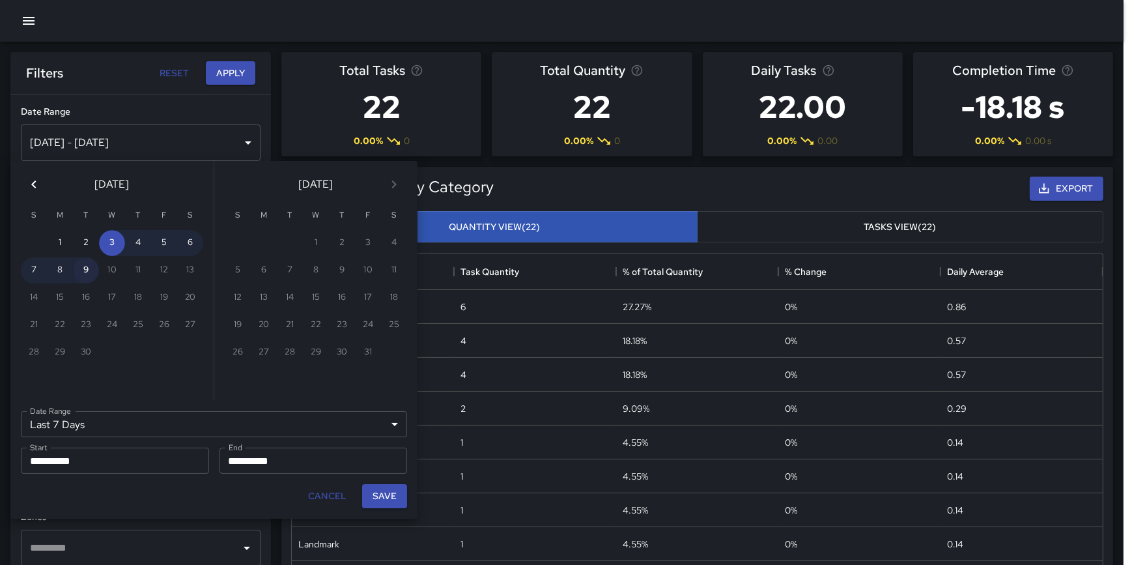
click at [87, 270] on button "9" at bounding box center [86, 270] width 26 height 26
type input "******"
type input "**********"
click at [87, 270] on button "9" at bounding box center [86, 270] width 26 height 26
click at [378, 493] on button "Save" at bounding box center [384, 496] width 45 height 24
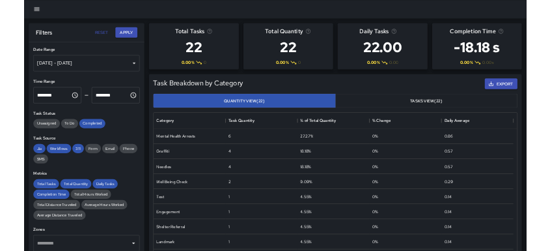
scroll to position [380, 801]
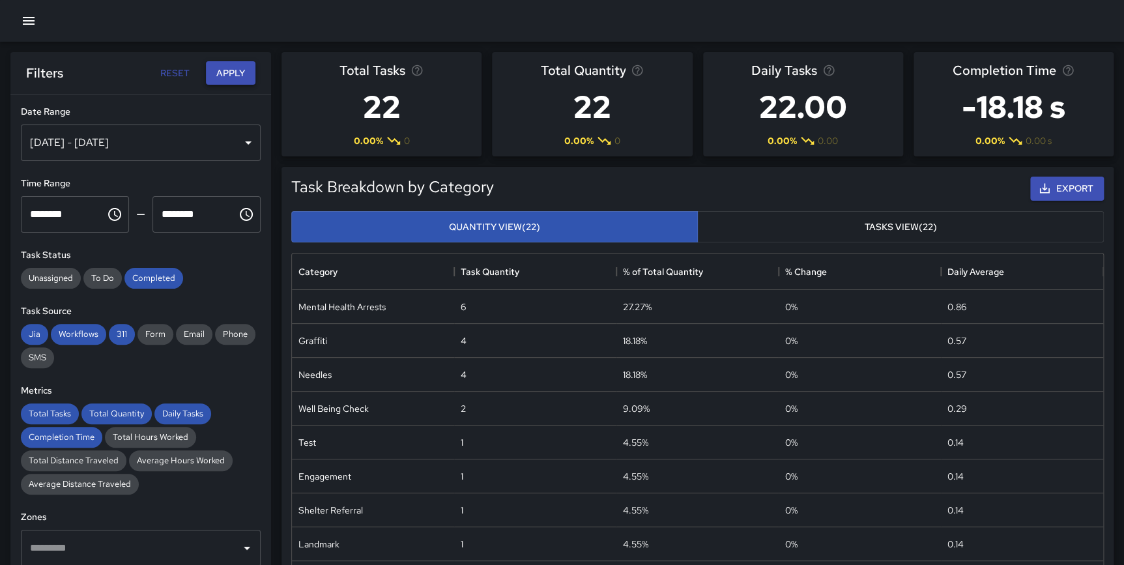
click at [235, 67] on button "Apply" at bounding box center [231, 73] width 50 height 24
click at [173, 72] on button "Reset" at bounding box center [175, 73] width 42 height 24
type input "**********"
click at [176, 76] on button "Reset" at bounding box center [175, 73] width 42 height 24
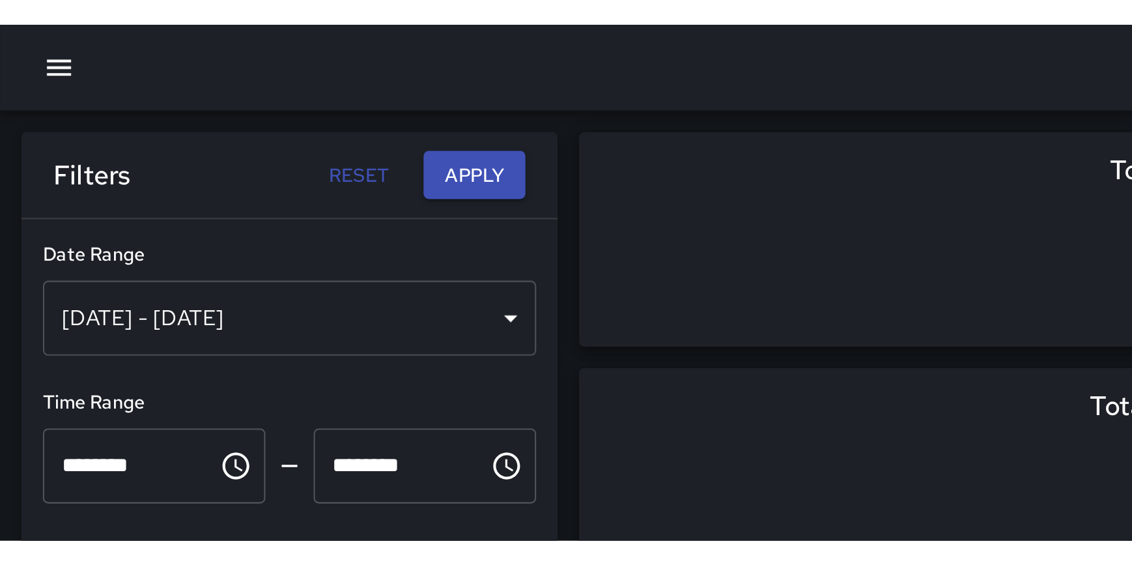
scroll to position [9, 10]
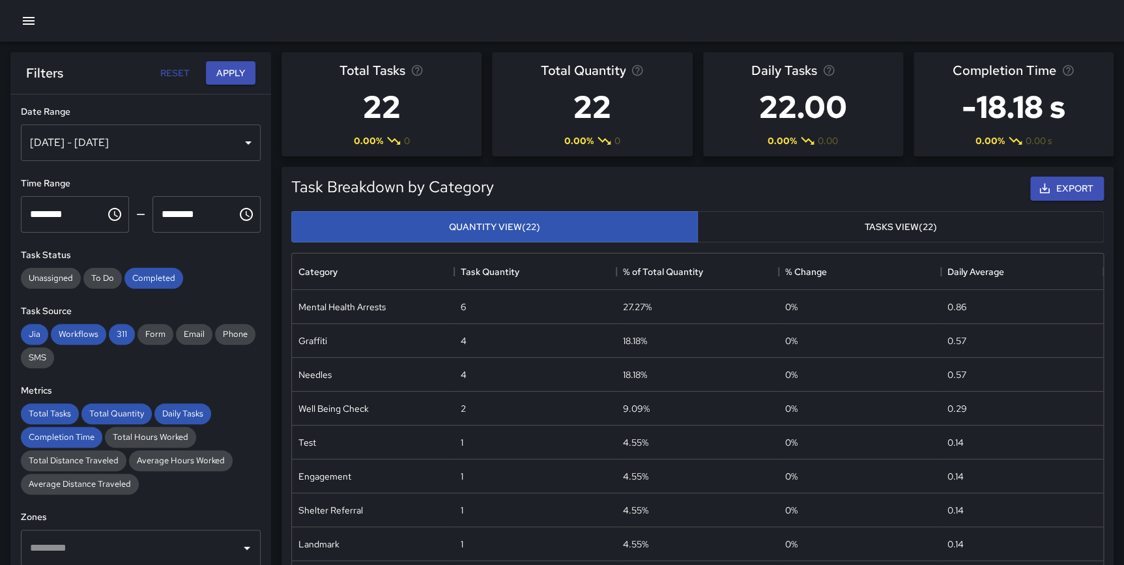
click at [245, 141] on div "[DATE] - [DATE]" at bounding box center [141, 142] width 240 height 36
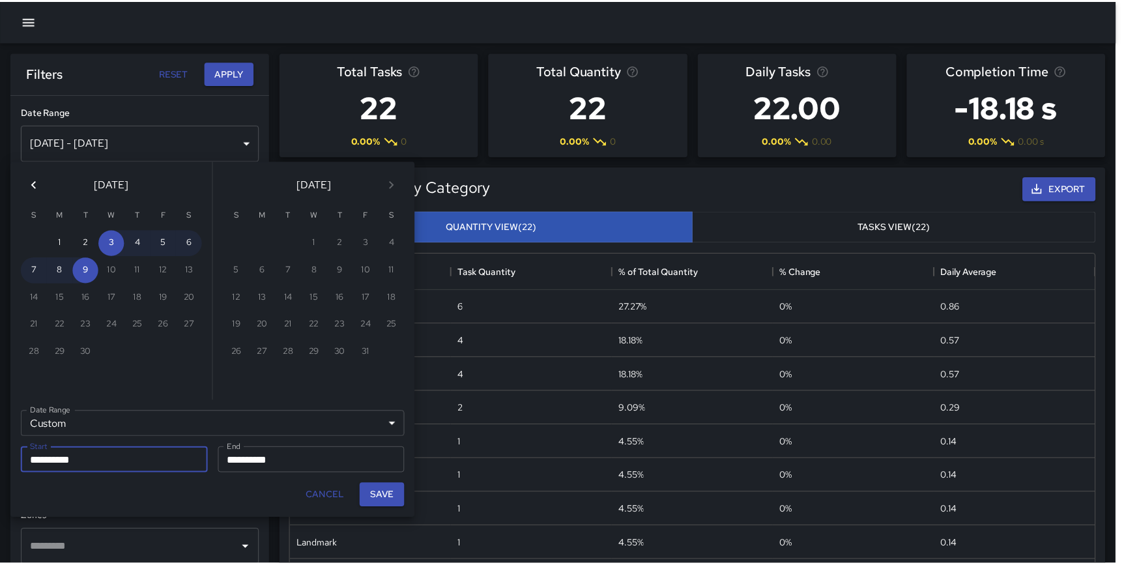
scroll to position [380, 802]
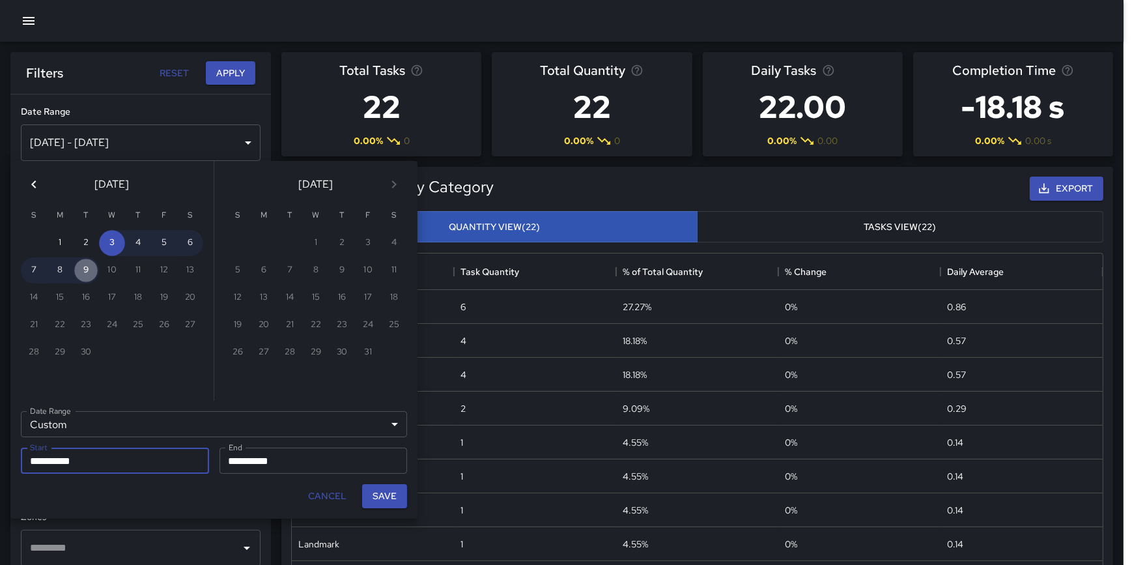
click at [90, 274] on button "9" at bounding box center [86, 270] width 26 height 26
type input "**********"
click at [90, 274] on button "9" at bounding box center [86, 270] width 26 height 26
click at [388, 494] on button "Save" at bounding box center [384, 496] width 45 height 24
type input "**********"
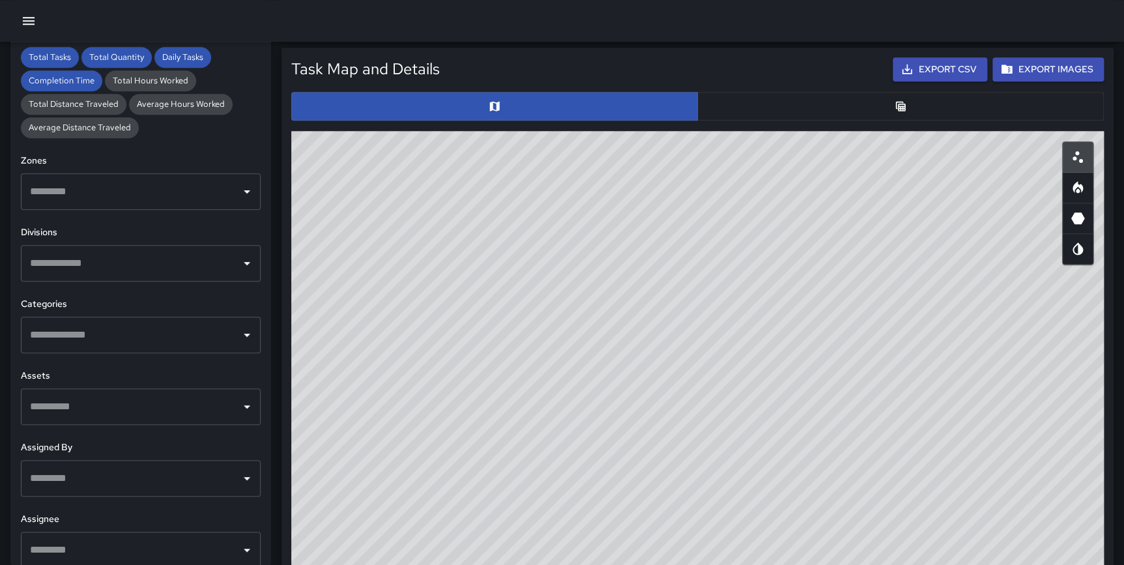
scroll to position [632, 0]
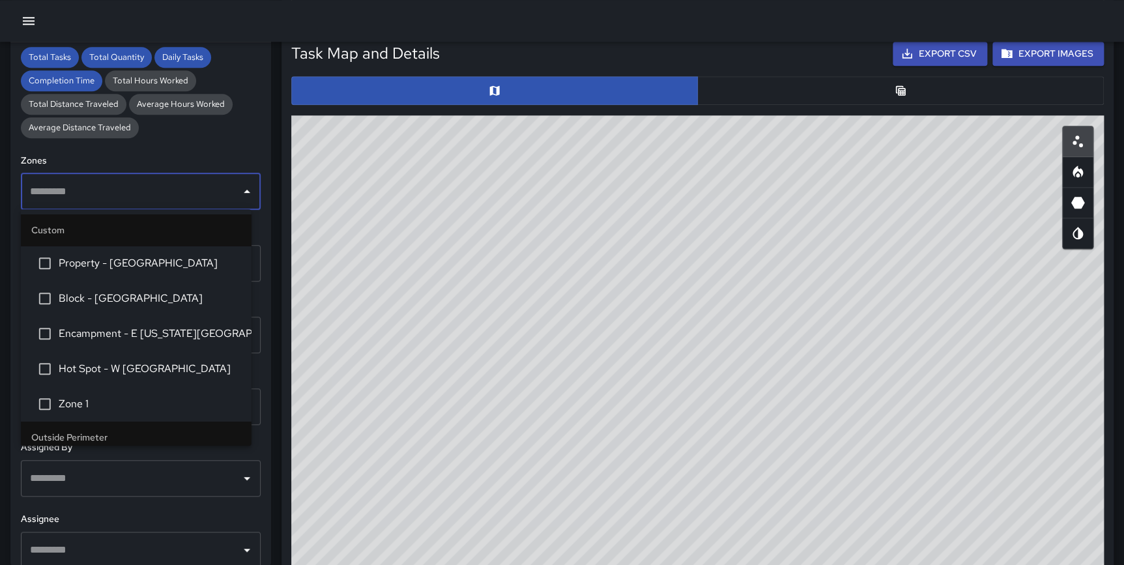
click at [203, 191] on input "text" at bounding box center [131, 191] width 208 height 25
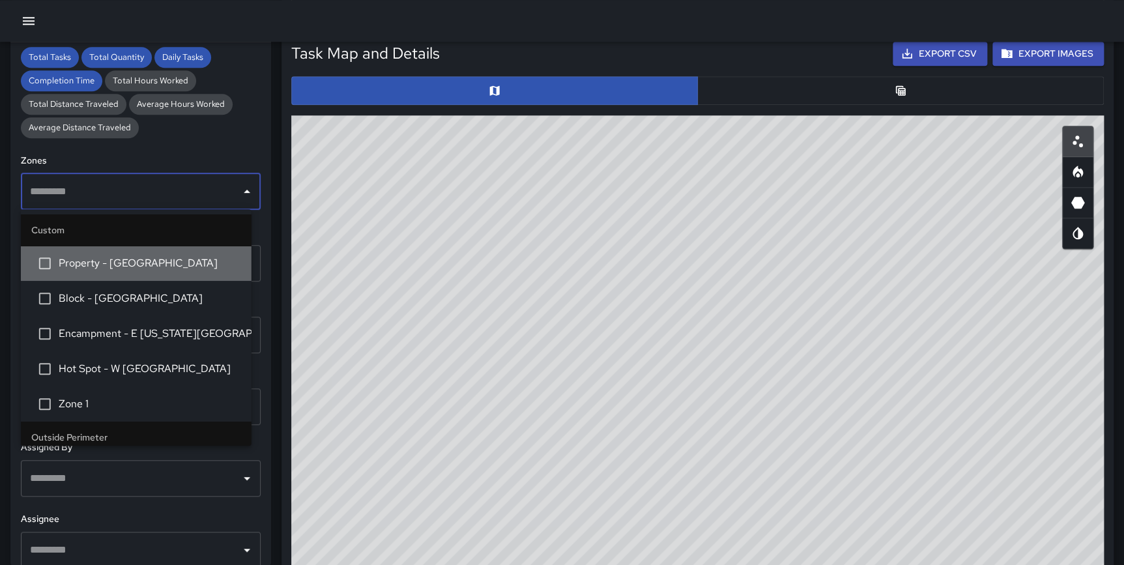
click at [150, 264] on span "Property - Art Institute of Chicago" at bounding box center [150, 263] width 182 height 16
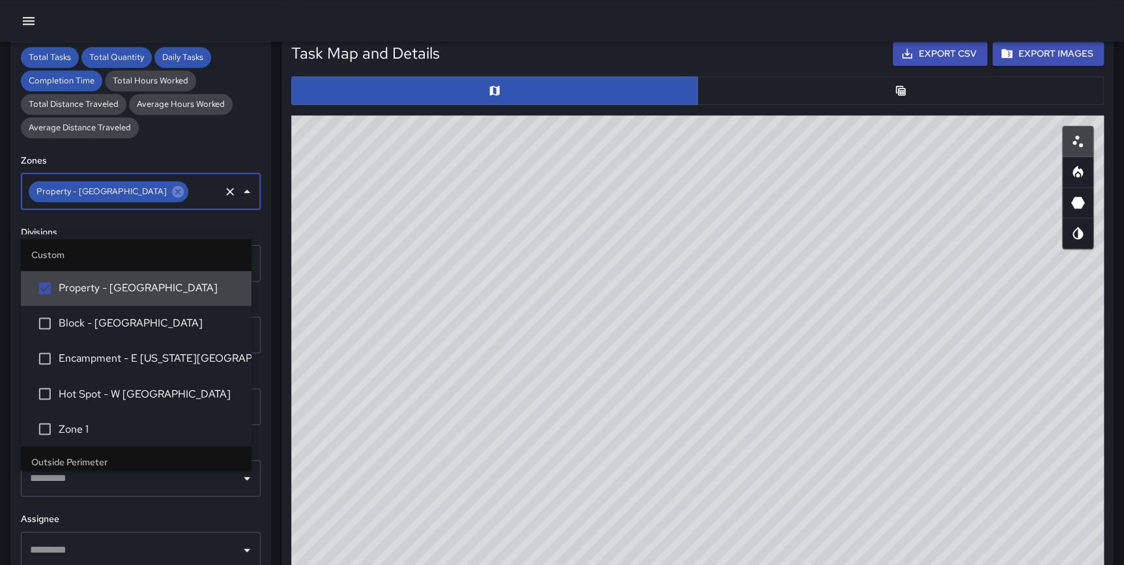
click at [259, 268] on div "**********" at bounding box center [140, 303] width 261 height 522
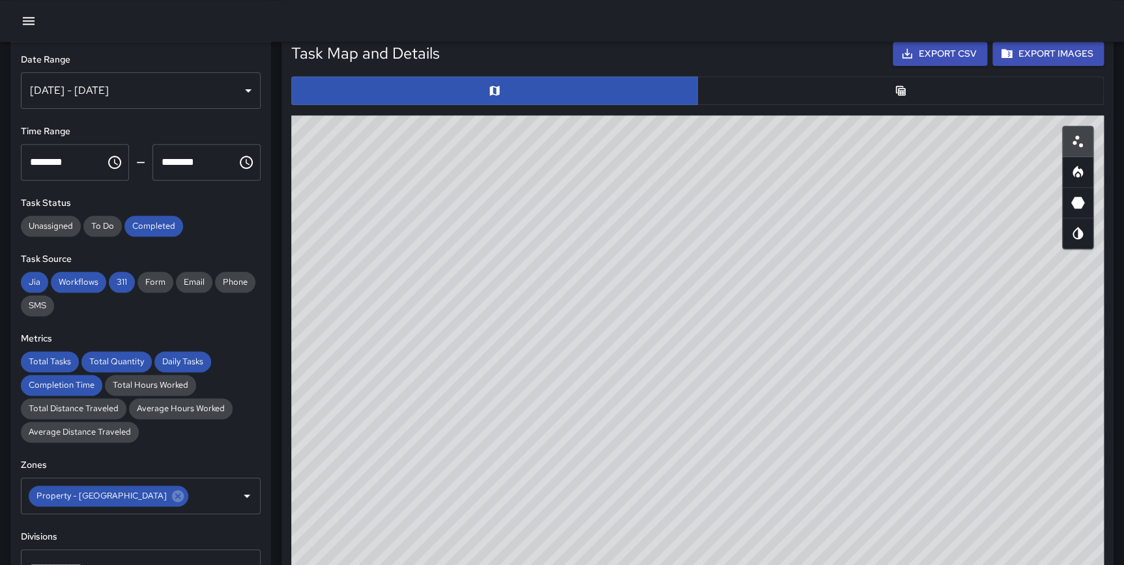
scroll to position [0, 0]
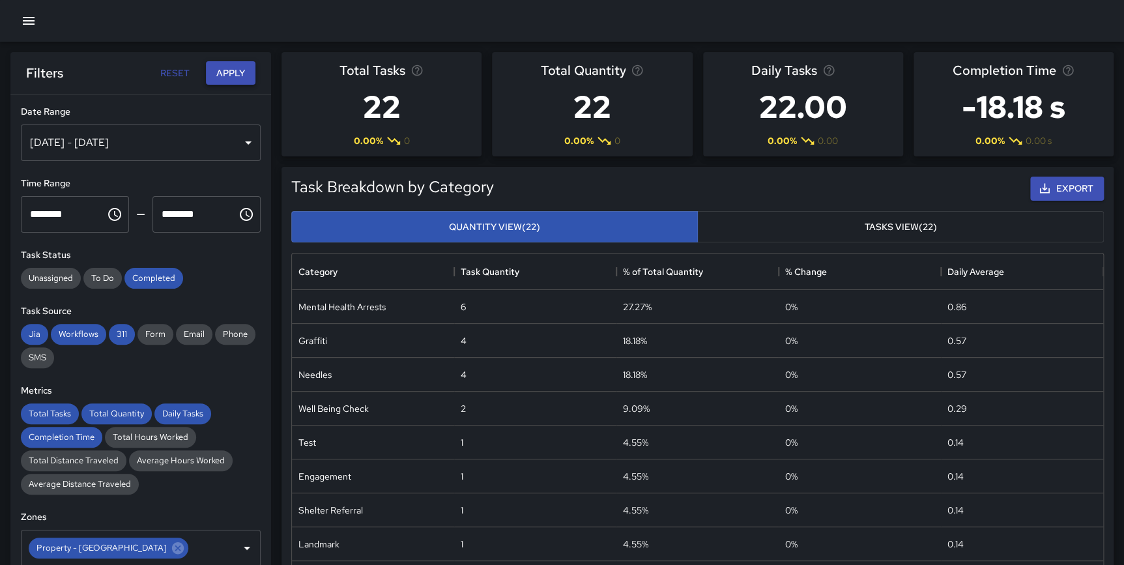
click at [234, 71] on button "Apply" at bounding box center [231, 73] width 50 height 24
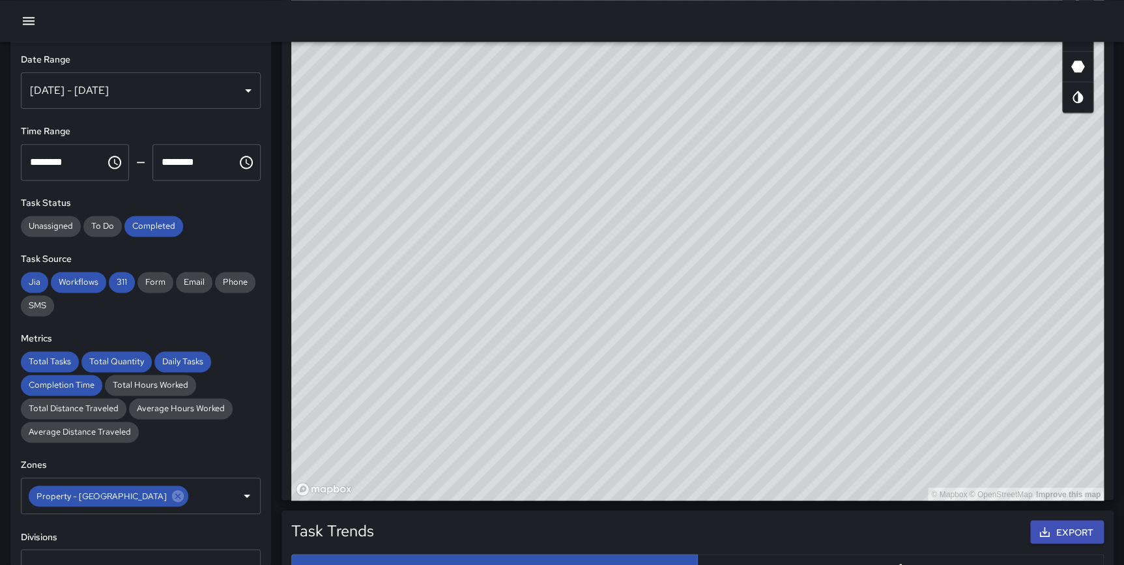
scroll to position [771, 0]
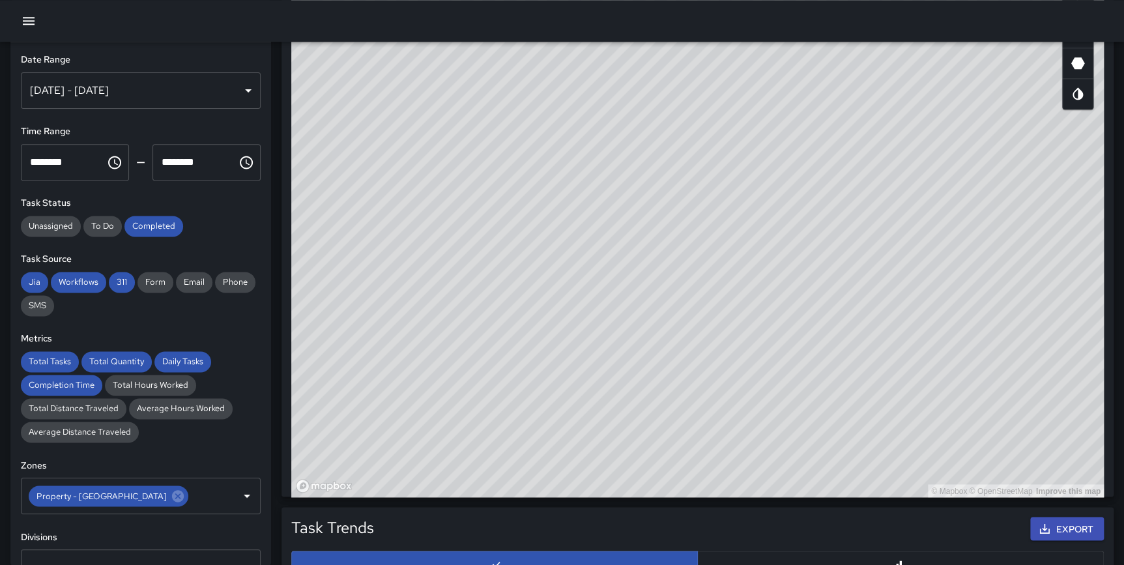
drag, startPoint x: 816, startPoint y: 208, endPoint x: 765, endPoint y: 423, distance: 221.4
click at [765, 423] on div "© Mapbox © OpenStreetMap Improve this map" at bounding box center [697, 236] width 812 height 521
drag, startPoint x: 735, startPoint y: 154, endPoint x: 733, endPoint y: 169, distance: 15.0
click at [733, 169] on div "© Mapbox © OpenStreetMap Improve this map" at bounding box center [697, 236] width 812 height 521
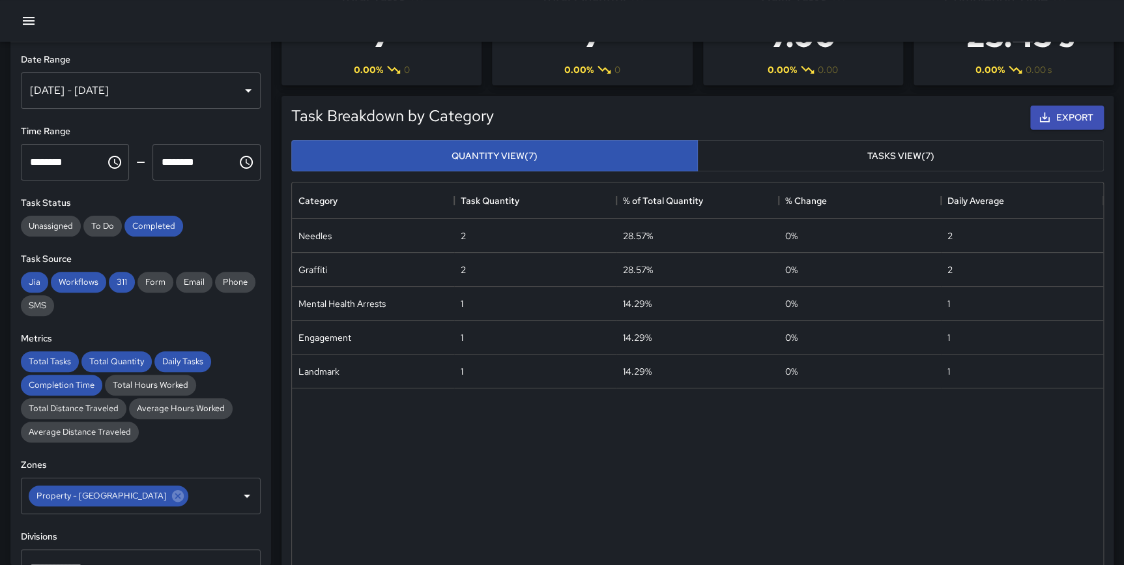
scroll to position [0, 0]
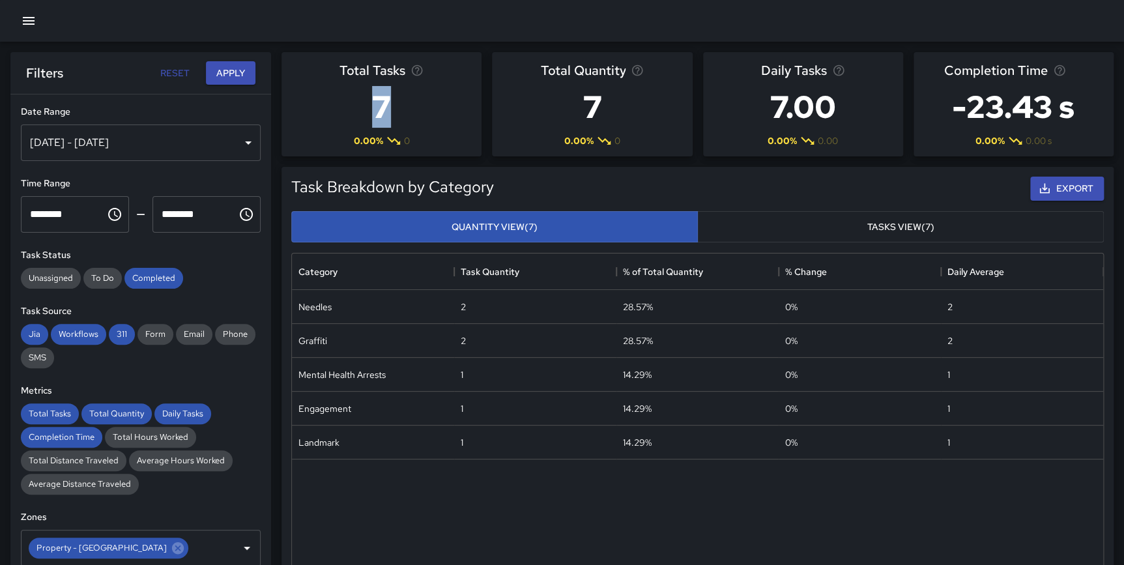
drag, startPoint x: 391, startPoint y: 95, endPoint x: 404, endPoint y: 97, distance: 12.5
click at [404, 97] on h3 "7" at bounding box center [381, 107] width 84 height 52
click at [396, 113] on h3 "7" at bounding box center [381, 107] width 84 height 52
click at [1061, 191] on button "Export" at bounding box center [1067, 189] width 74 height 24
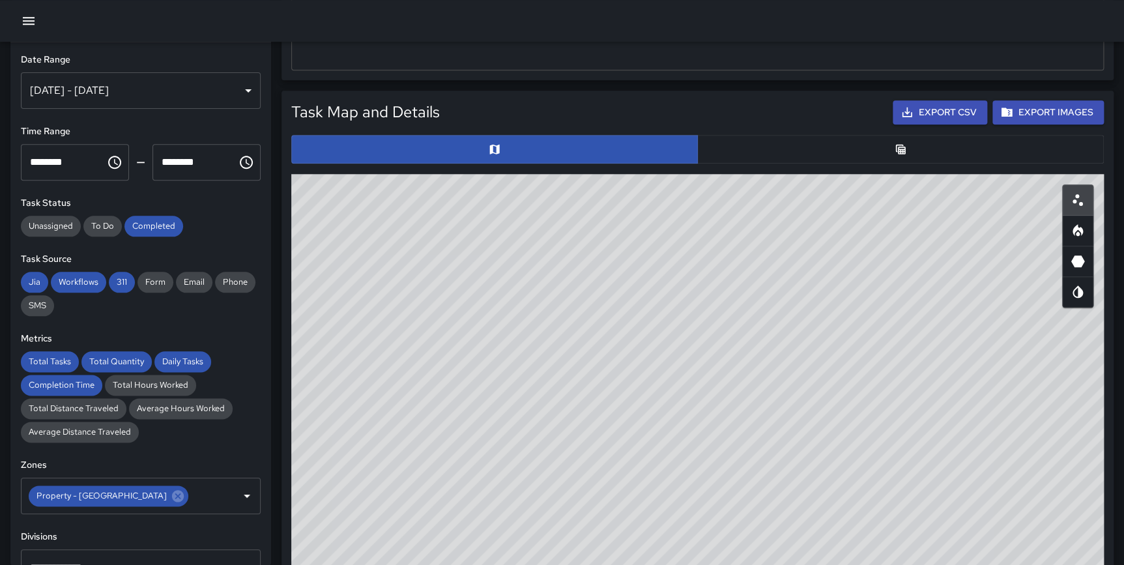
scroll to position [585, 0]
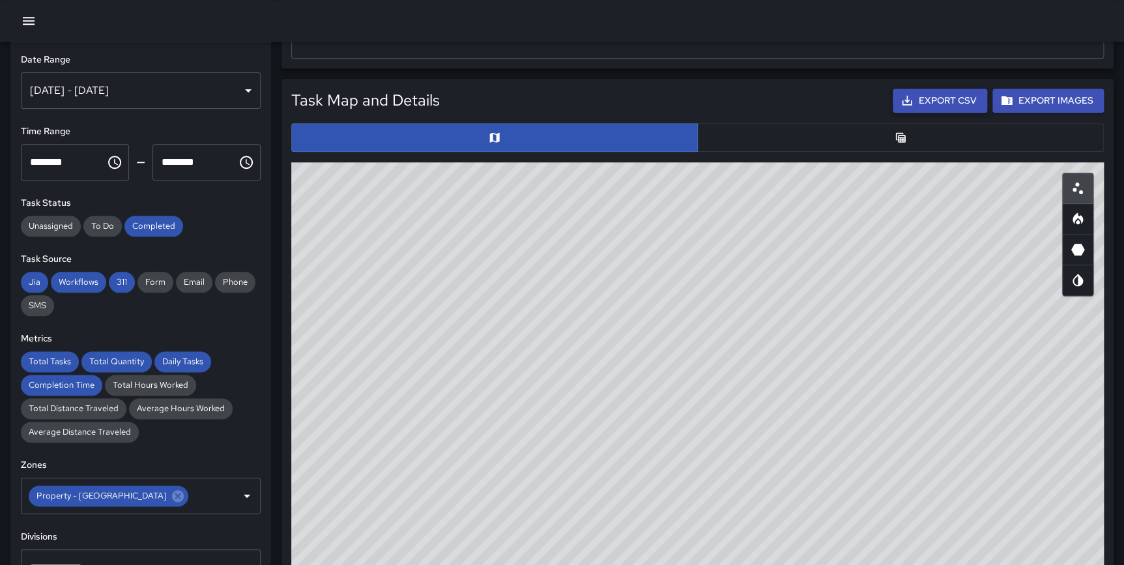
click at [951, 98] on button "Export CSV" at bounding box center [939, 101] width 94 height 24
click at [1102, 73] on div "Task Map and Details Export CSV Export Images ID Address Division d8dcfd70 29 E…" at bounding box center [692, 375] width 842 height 614
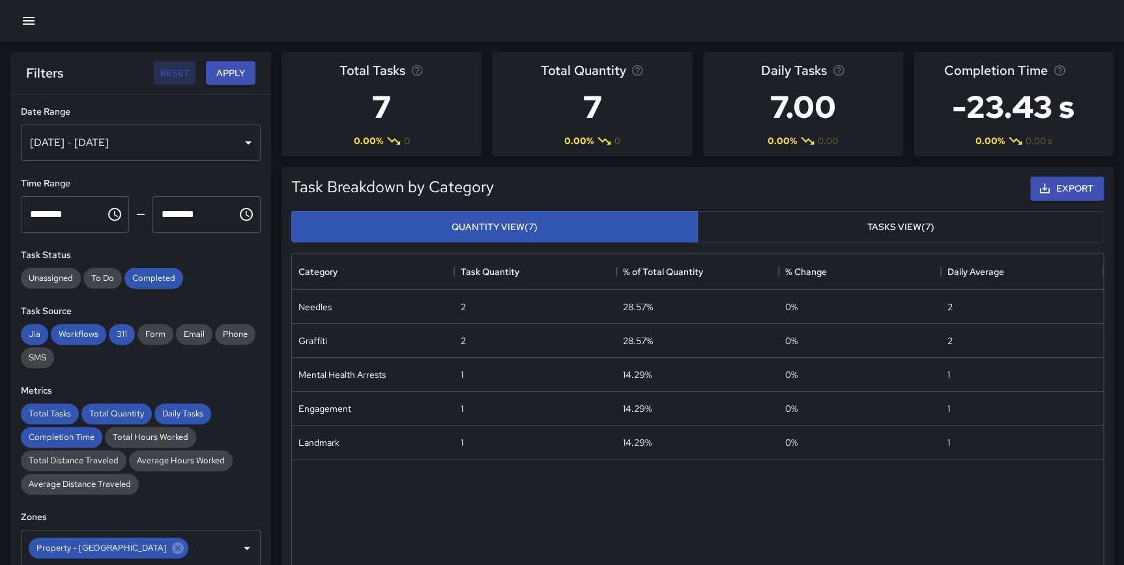
click at [169, 74] on button "Reset" at bounding box center [175, 73] width 42 height 24
type input "**********"
click at [273, 135] on div "Total Tasks 7 0.00 % 0 Total Quantity 7 0.00 % 0 Daily Tasks 7.00 0.00 % 0.00 C…" at bounding box center [692, 99] width 842 height 115
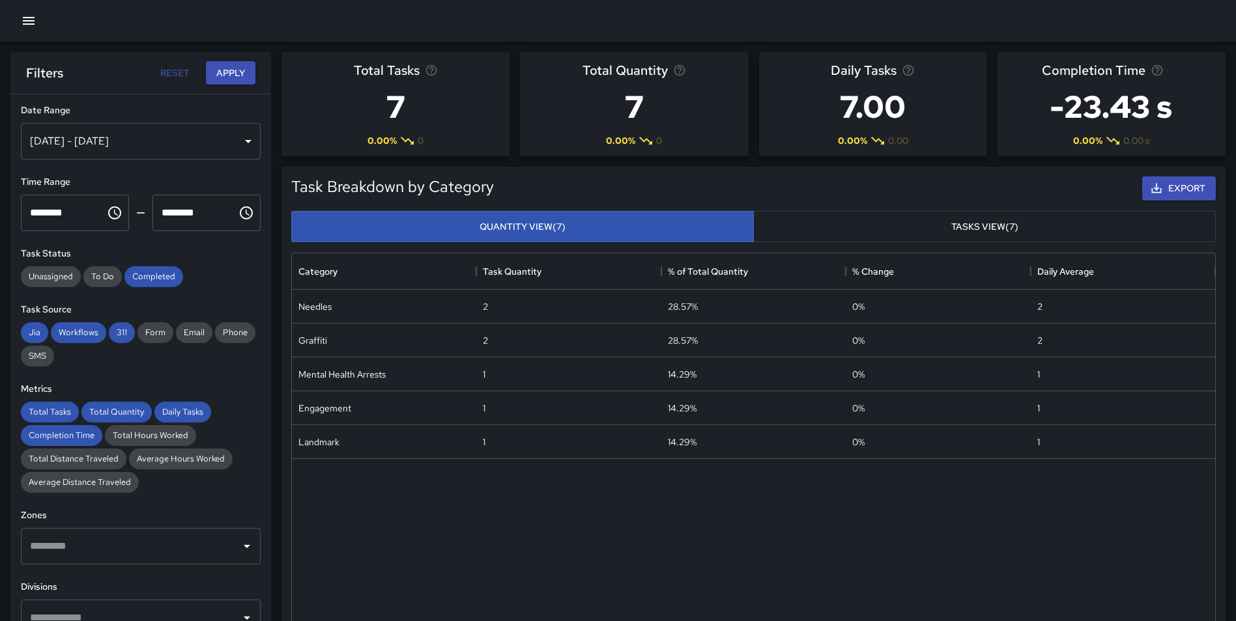
scroll to position [2, 0]
click at [177, 72] on button "Reset" at bounding box center [175, 73] width 42 height 24
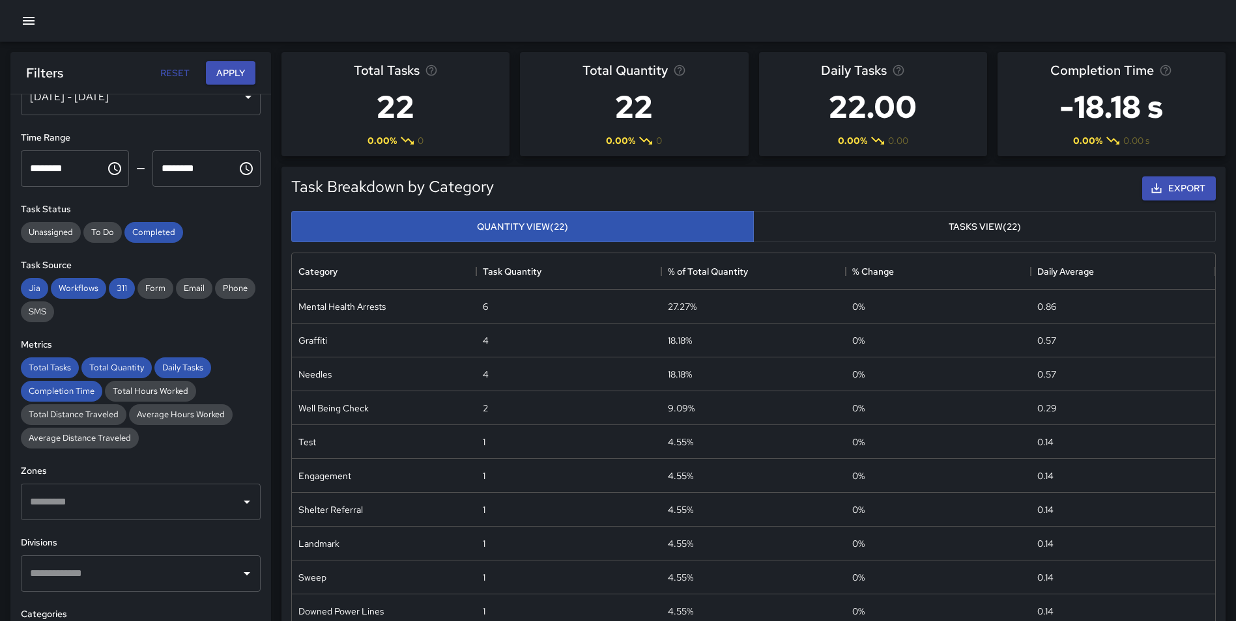
scroll to position [0, 0]
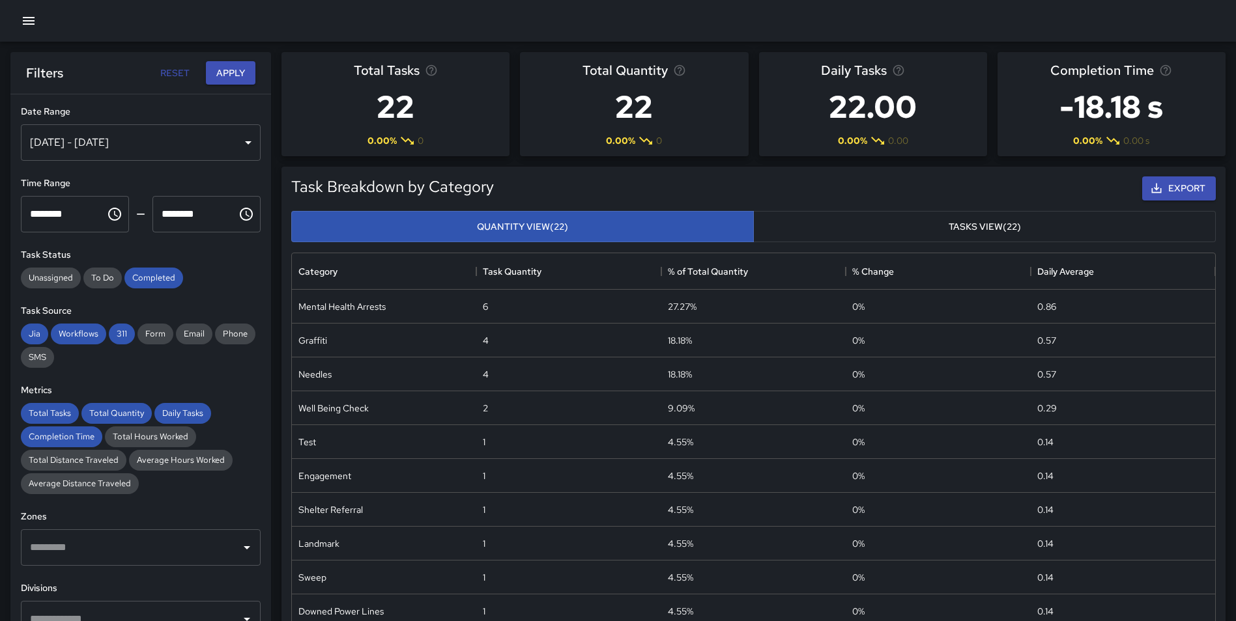
click at [185, 147] on div "[DATE] - [DATE]" at bounding box center [141, 142] width 240 height 36
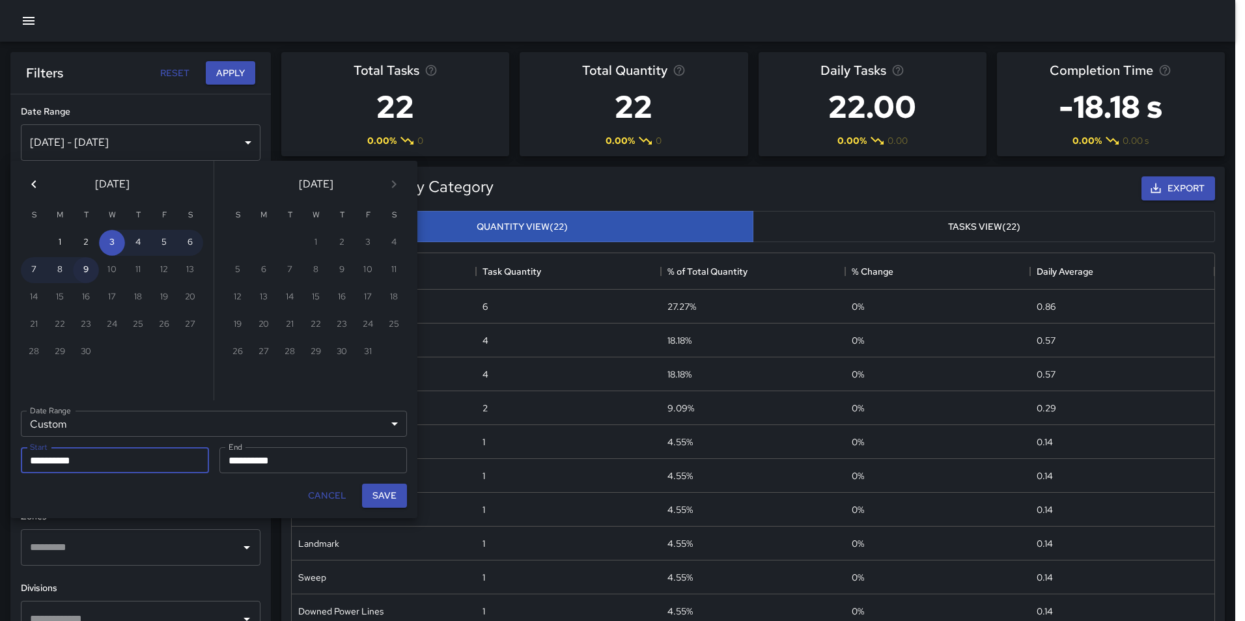
click at [87, 273] on button "9" at bounding box center [86, 270] width 26 height 26
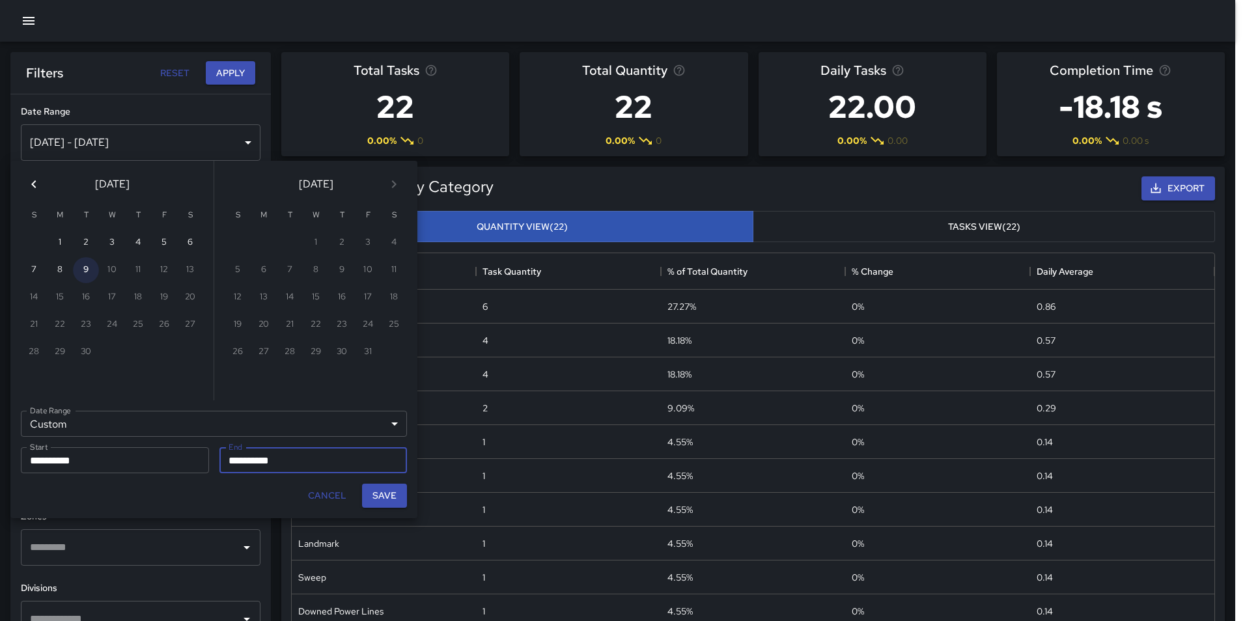
type input "**********"
click at [87, 273] on button "9" at bounding box center [86, 270] width 26 height 26
click at [386, 496] on button "Save" at bounding box center [384, 496] width 45 height 24
type input "**********"
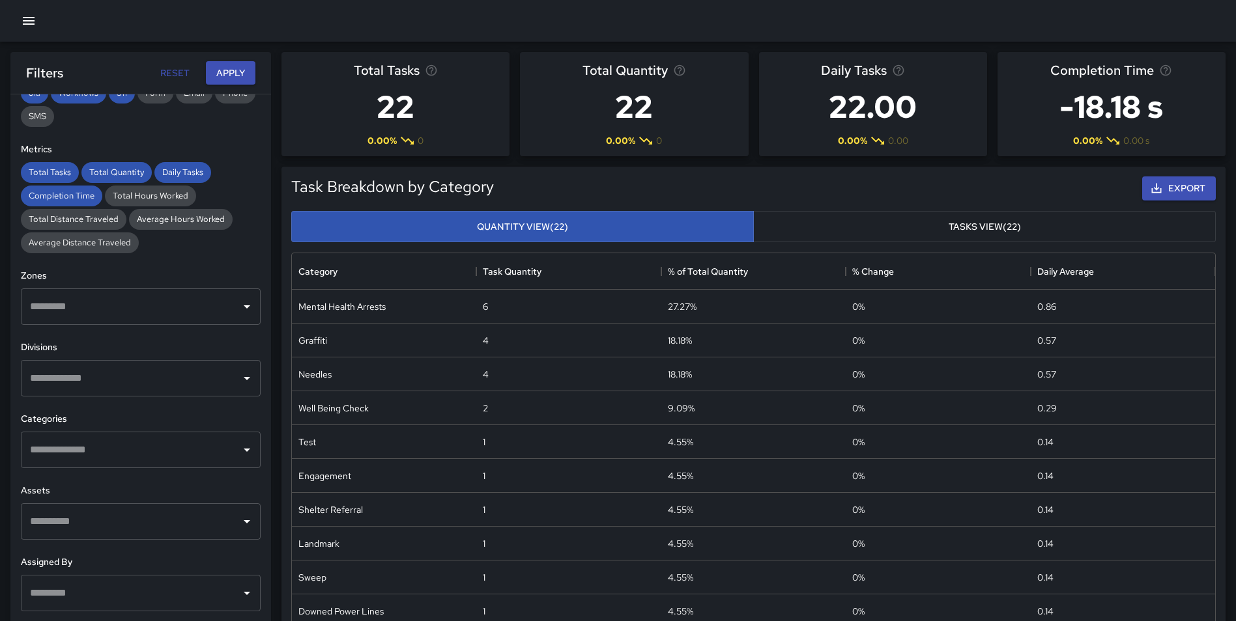
scroll to position [261, 0]
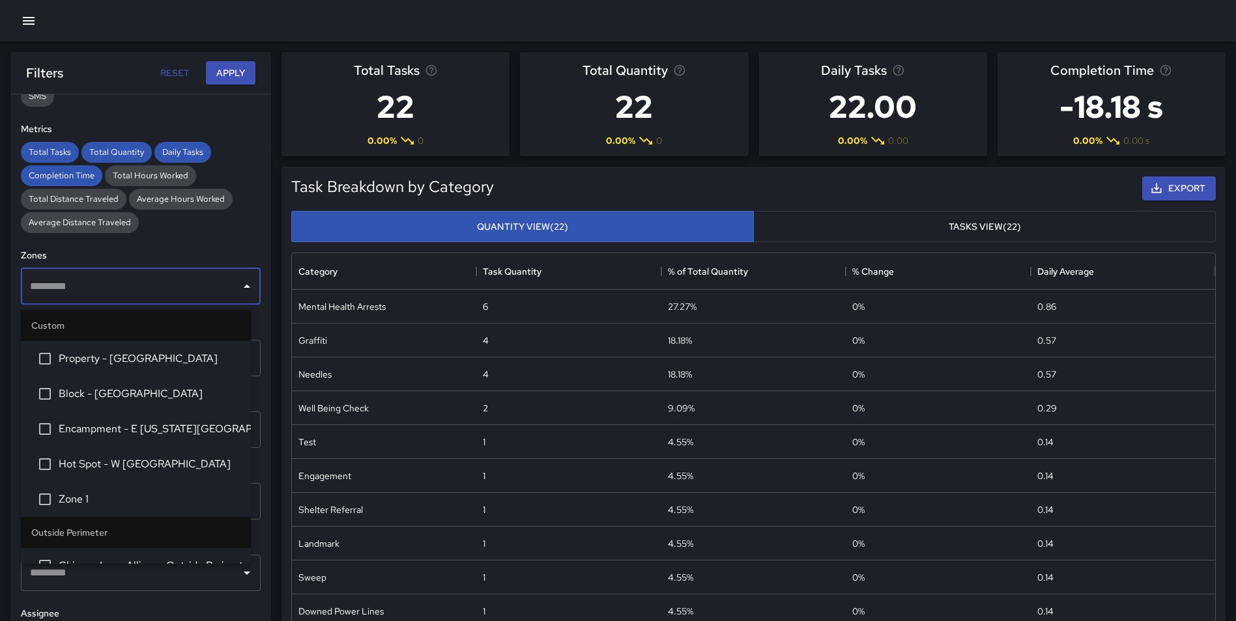
click at [167, 290] on input "text" at bounding box center [131, 286] width 208 height 25
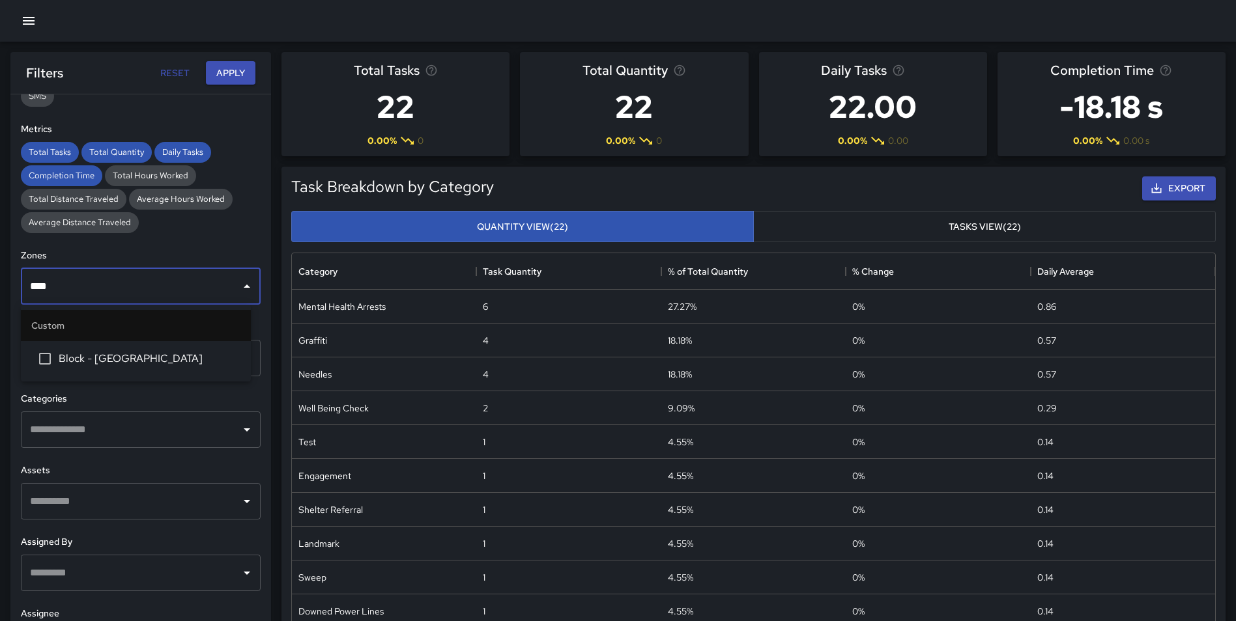
type input "*****"
click at [154, 362] on span "Block - South State Street" at bounding box center [150, 359] width 182 height 16
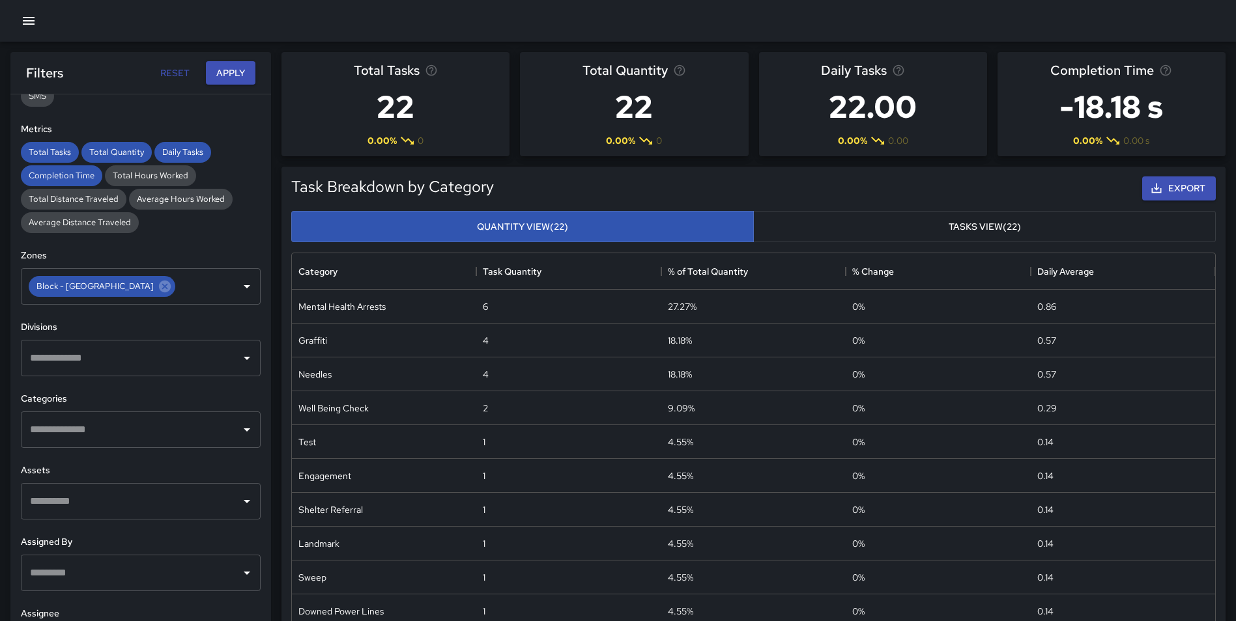
click at [277, 285] on div "Task Breakdown by Category Export Quantity View (22) Tasks View (22) Category T…" at bounding box center [748, 404] width 954 height 497
click at [233, 76] on button "Apply" at bounding box center [231, 73] width 50 height 24
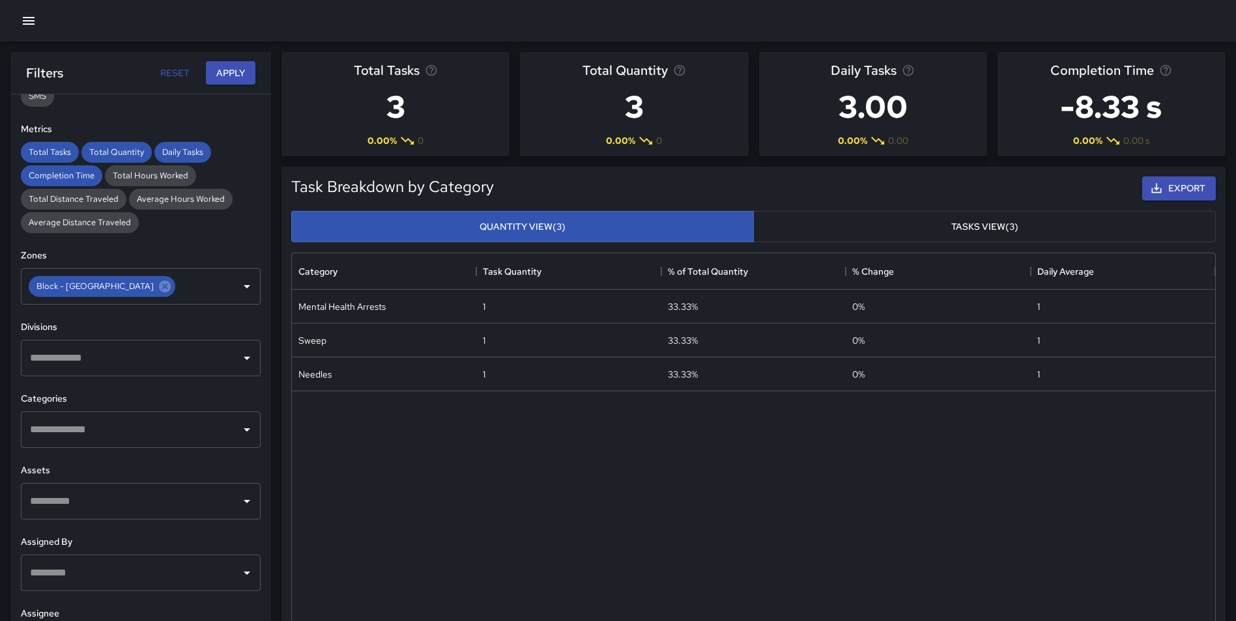
click at [107, 423] on input "text" at bounding box center [131, 430] width 208 height 25
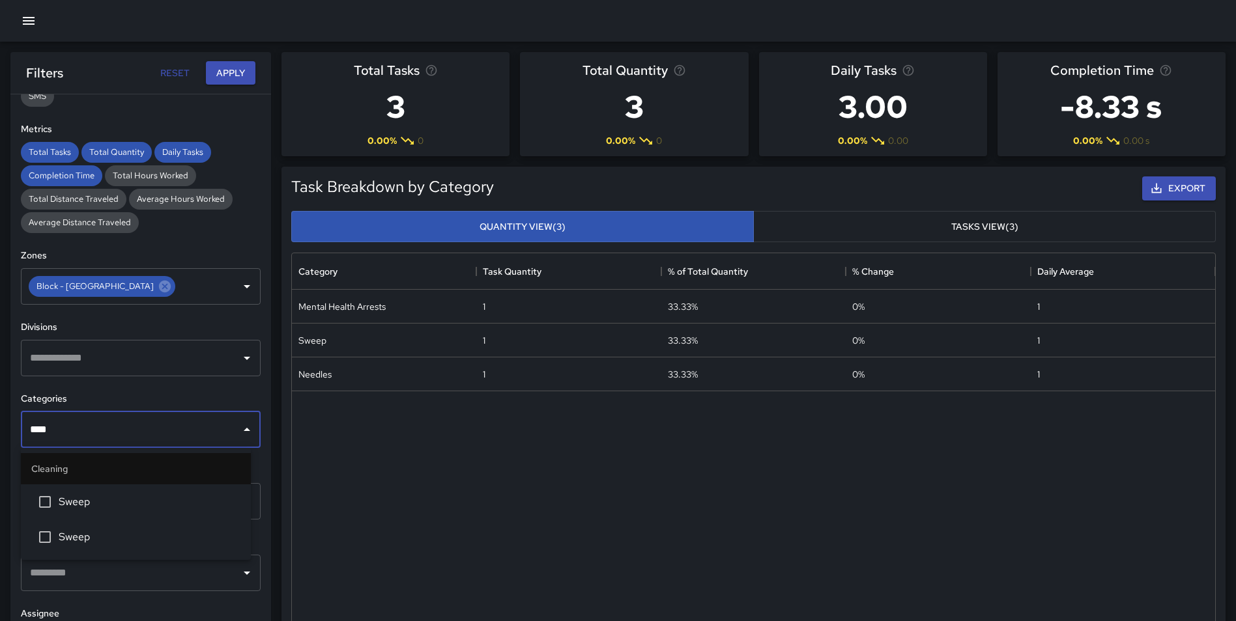
type input "*****"
click at [94, 500] on span "Sweep" at bounding box center [150, 502] width 182 height 16
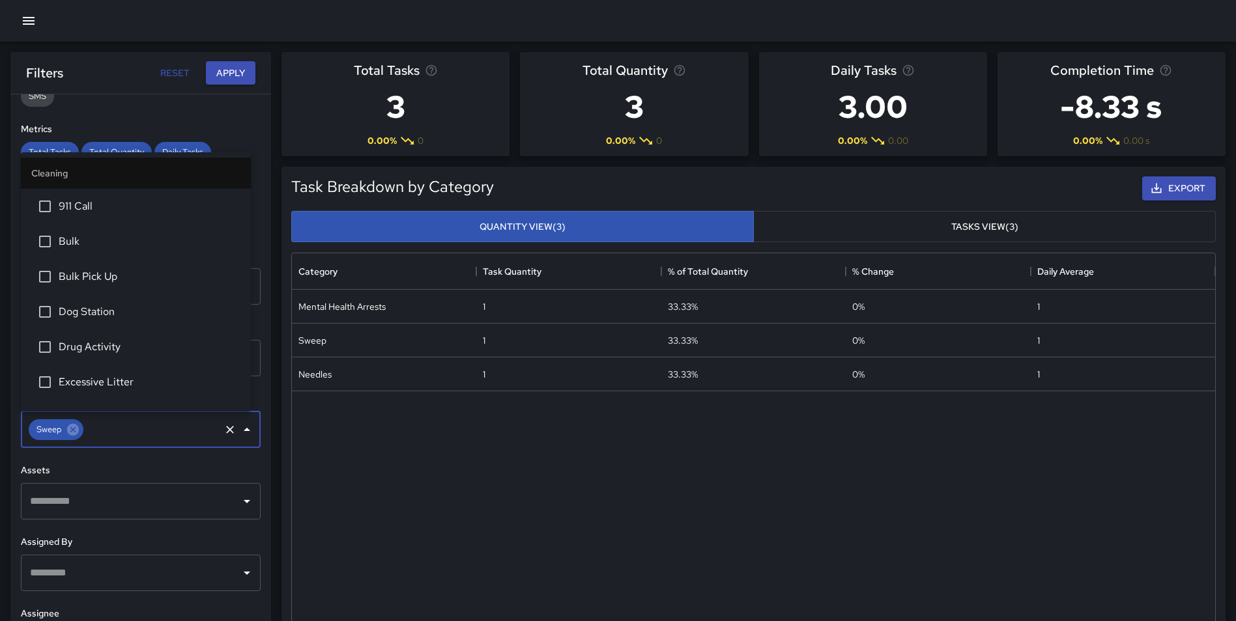
scroll to position [129, 0]
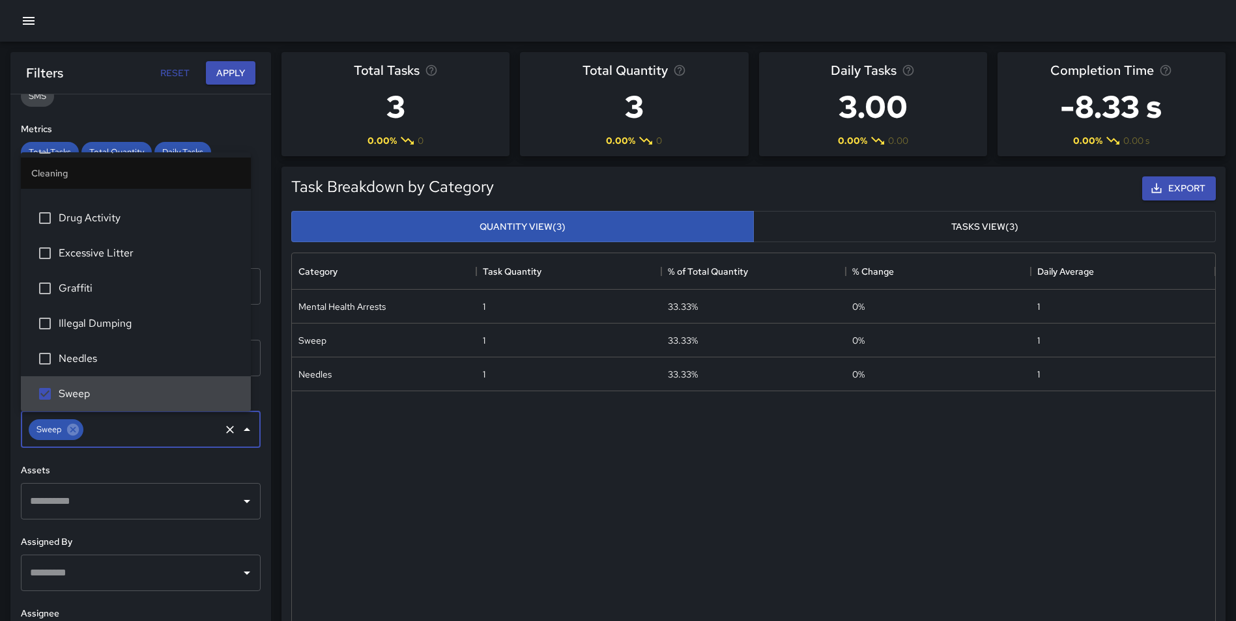
click at [256, 464] on div "**********" at bounding box center [140, 383] width 261 height 579
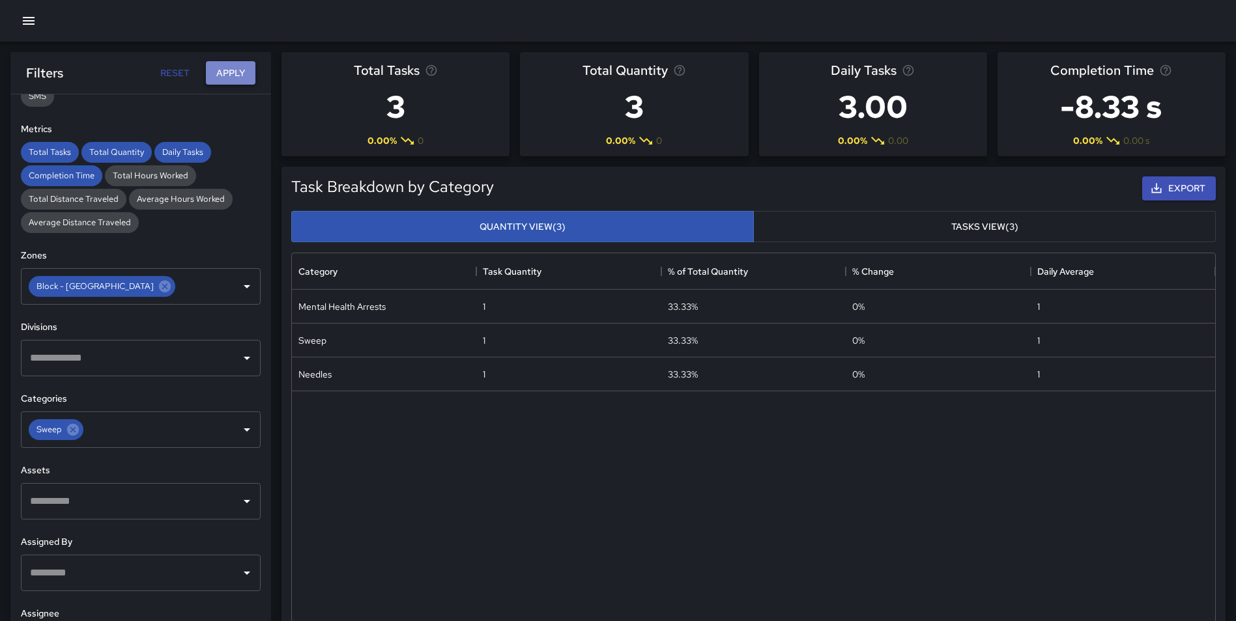
click at [230, 72] on button "Apply" at bounding box center [231, 73] width 50 height 24
drag, startPoint x: 388, startPoint y: 107, endPoint x: 420, endPoint y: 107, distance: 31.9
click at [420, 107] on h3 "1" at bounding box center [396, 107] width 84 height 52
click at [379, 109] on h3 "1" at bounding box center [396, 107] width 84 height 52
click at [75, 431] on icon at bounding box center [73, 430] width 12 height 12
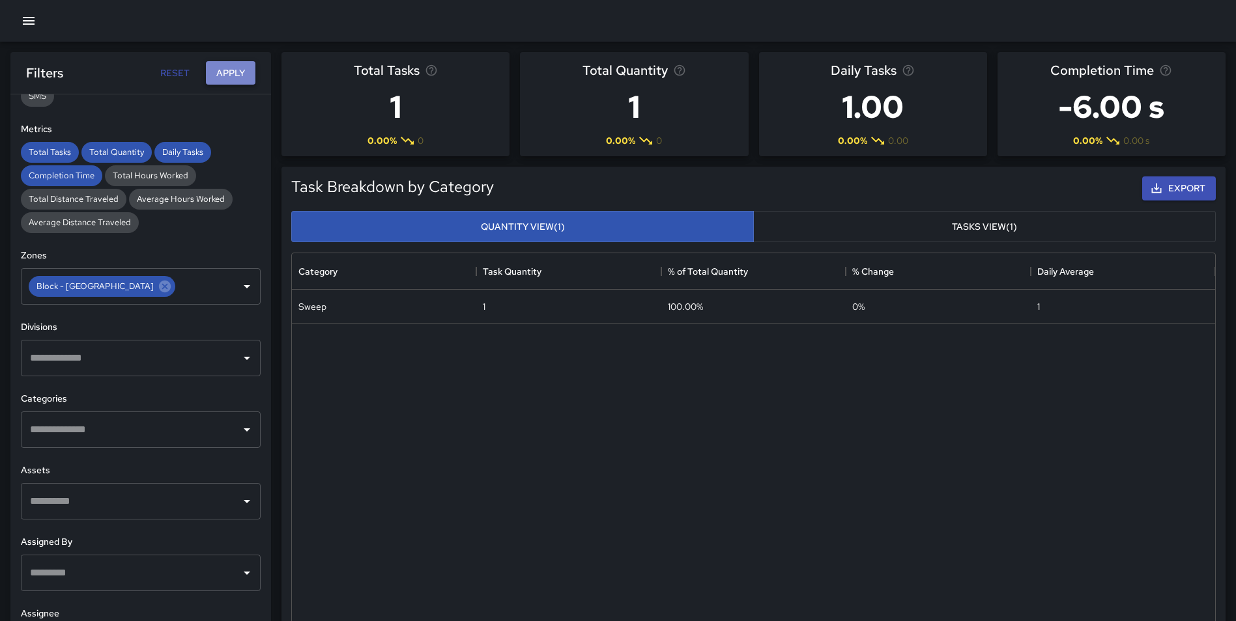
click at [229, 67] on button "Apply" at bounding box center [231, 73] width 50 height 24
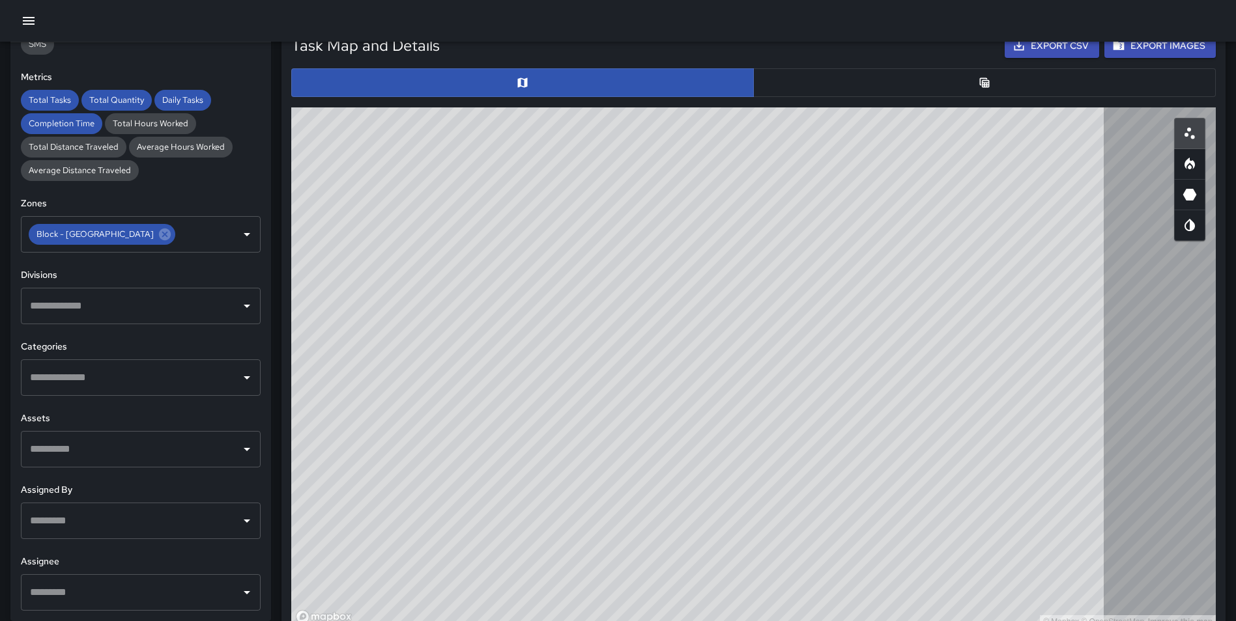
scroll to position [636, 0]
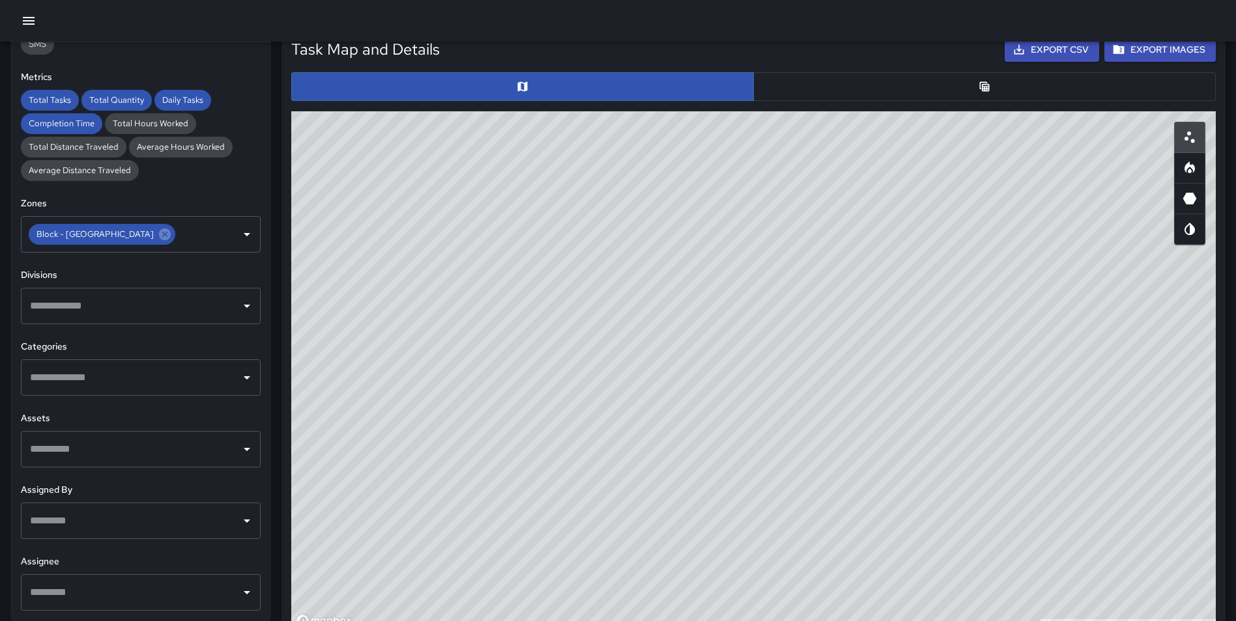
drag, startPoint x: 780, startPoint y: 438, endPoint x: 761, endPoint y: 104, distance: 334.0
click at [761, 104] on div "Task Map and Details Export CSV Export Images ID Address Division f24373f0 200 …" at bounding box center [753, 330] width 935 height 595
drag, startPoint x: 657, startPoint y: 257, endPoint x: 659, endPoint y: 285, distance: 28.1
click at [659, 285] on div "© Mapbox © OpenStreetMap Improve this map" at bounding box center [753, 371] width 924 height 521
click at [1058, 51] on button "Export CSV" at bounding box center [1051, 50] width 94 height 24
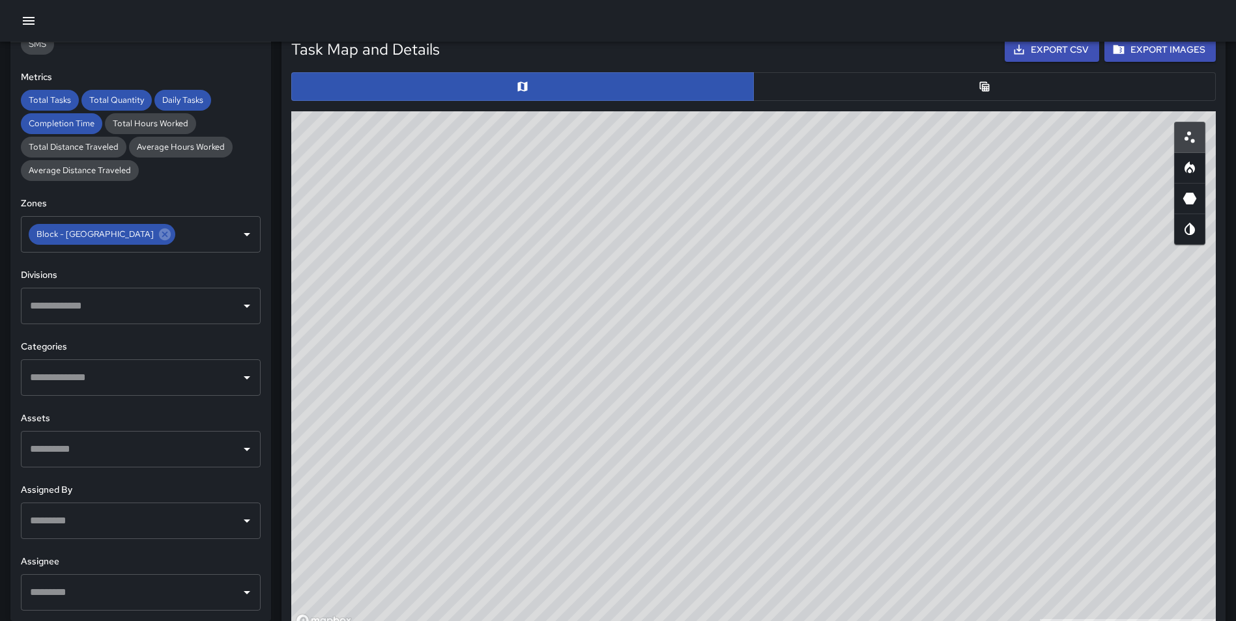
click at [918, 87] on button "button" at bounding box center [984, 86] width 462 height 29
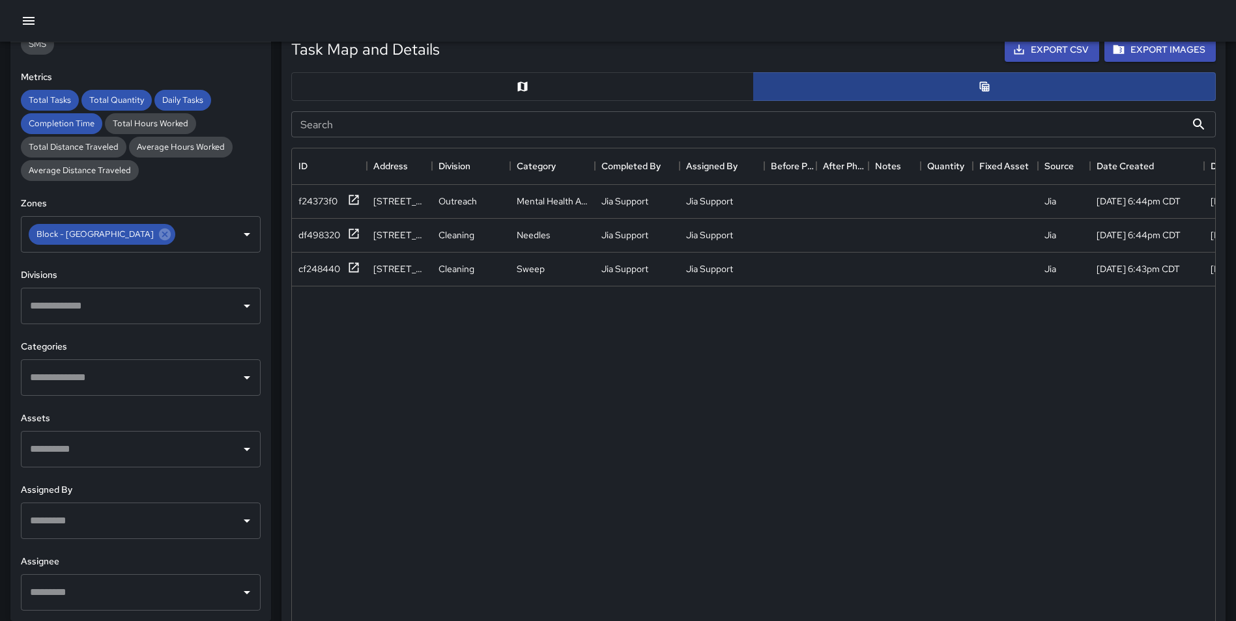
scroll to position [10, 10]
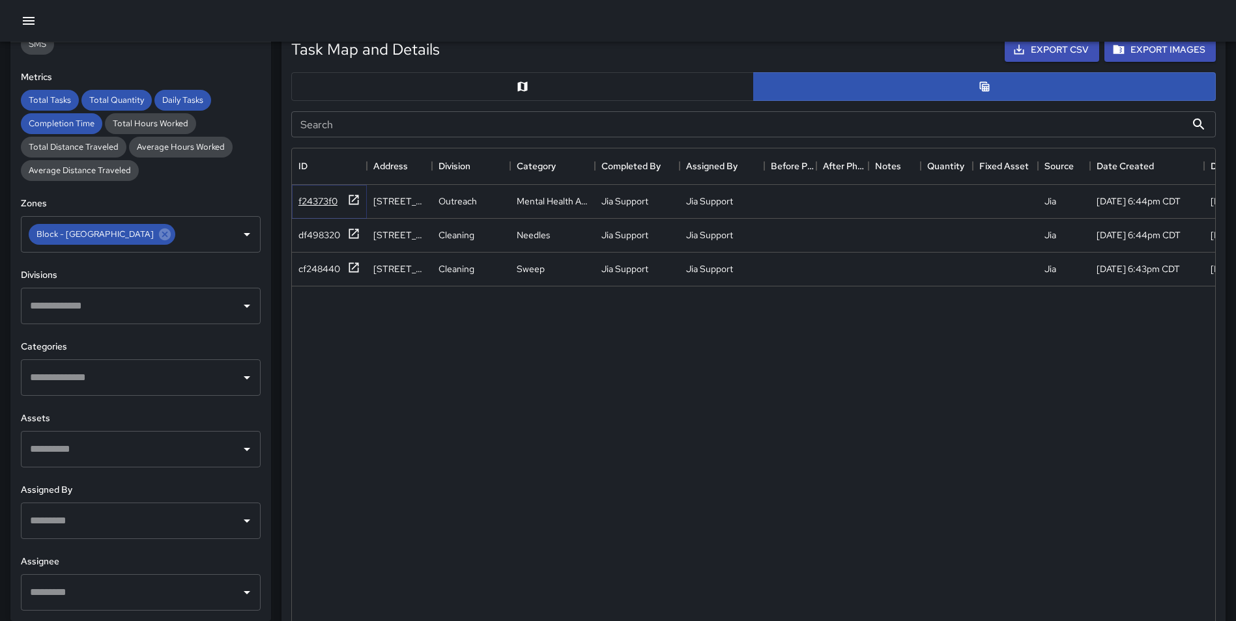
click at [348, 197] on div "f24373f0" at bounding box center [329, 201] width 62 height 16
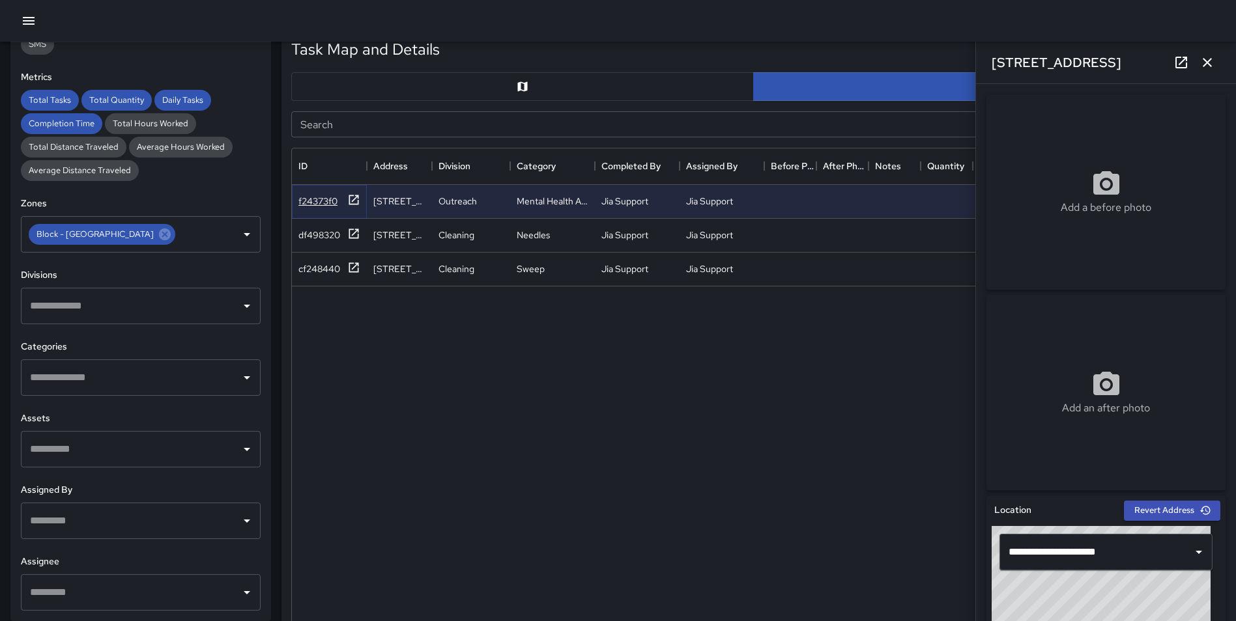
click at [348, 197] on icon at bounding box center [353, 199] width 13 height 13
drag, startPoint x: 1206, startPoint y: 58, endPoint x: 1224, endPoint y: 113, distance: 57.7
click at [1131, 113] on div "**********" at bounding box center [1105, 310] width 261 height 621
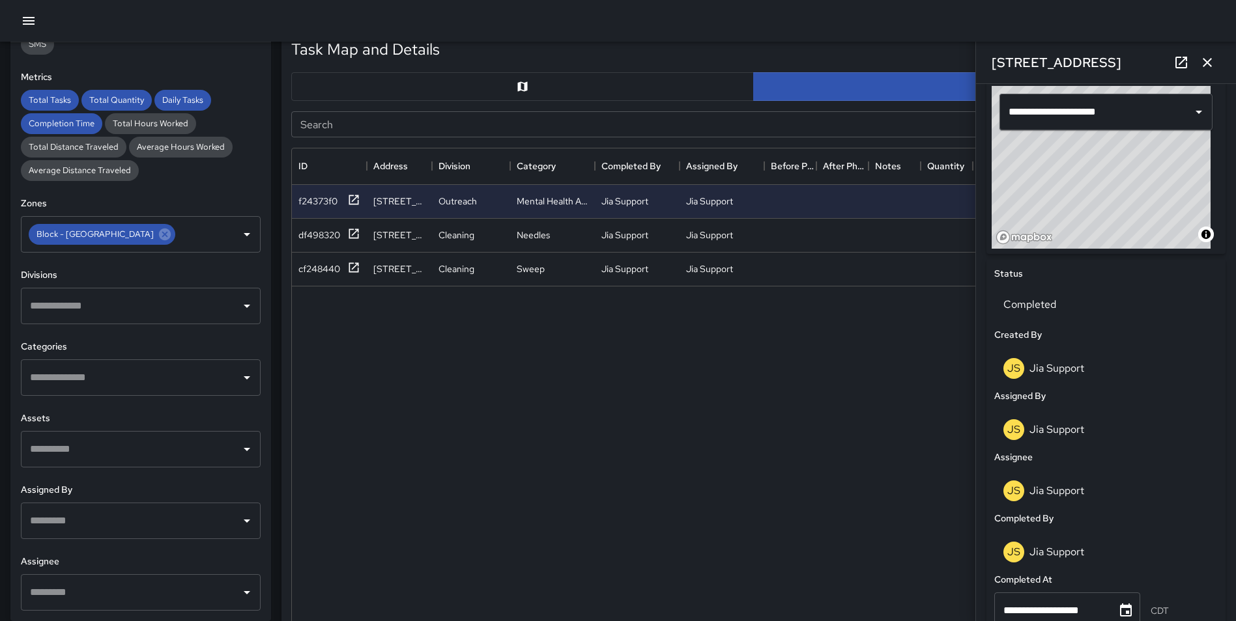
scroll to position [442, 0]
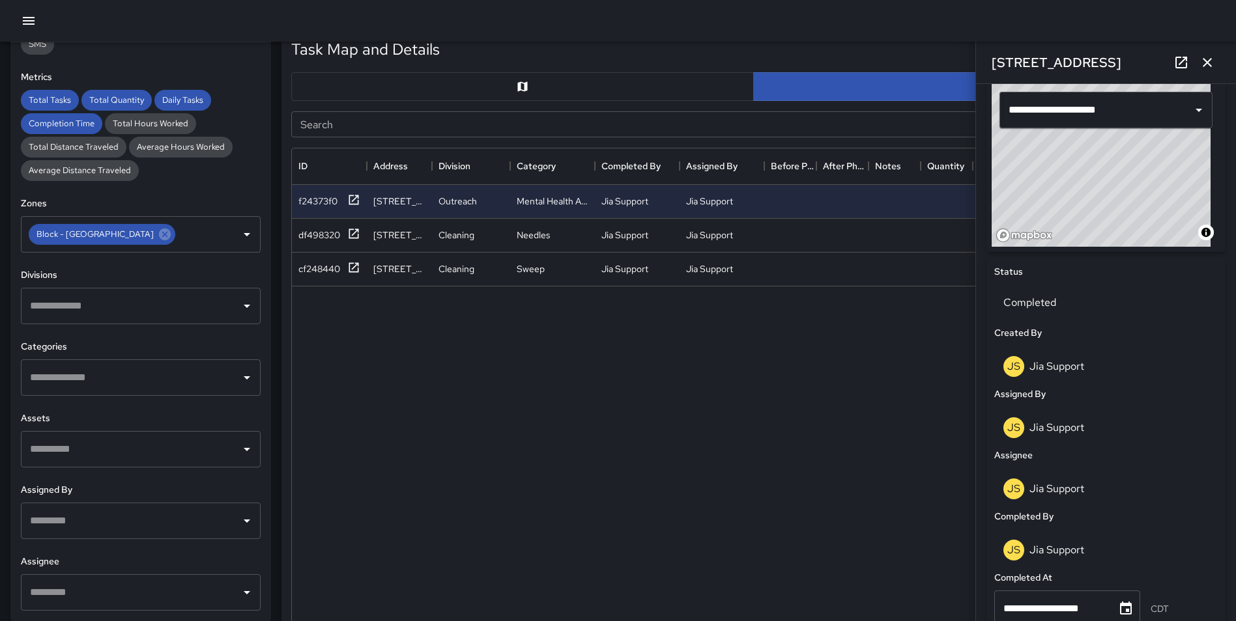
click at [1131, 57] on icon "button" at bounding box center [1207, 63] width 16 height 16
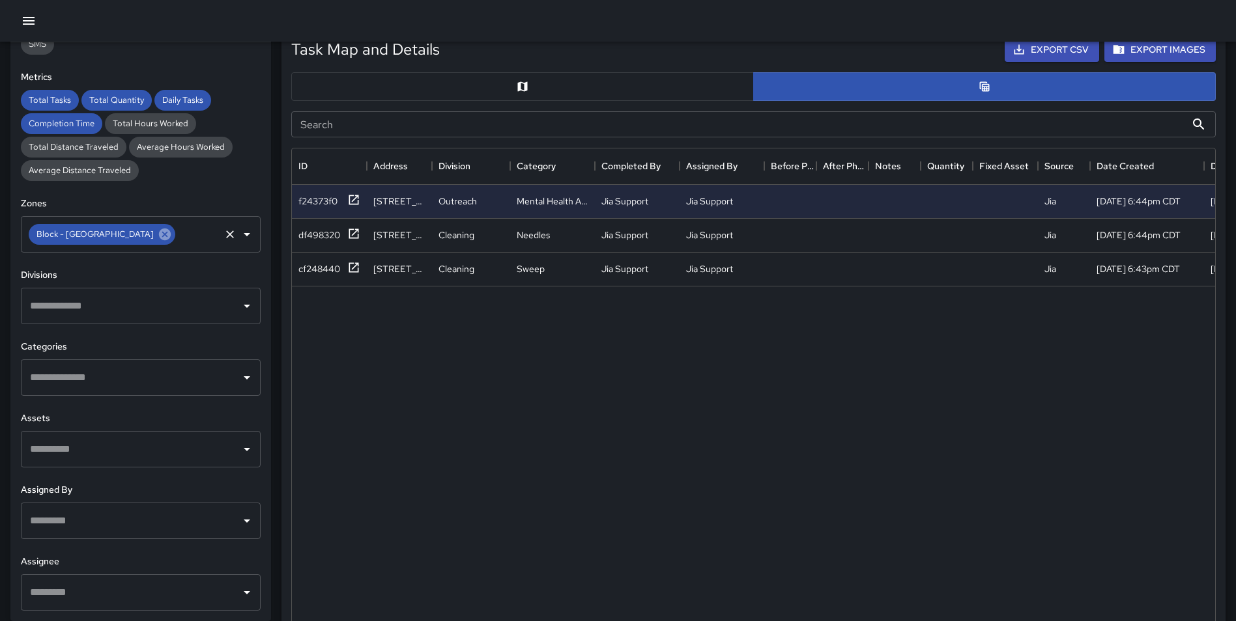
click at [158, 236] on icon at bounding box center [165, 234] width 14 height 14
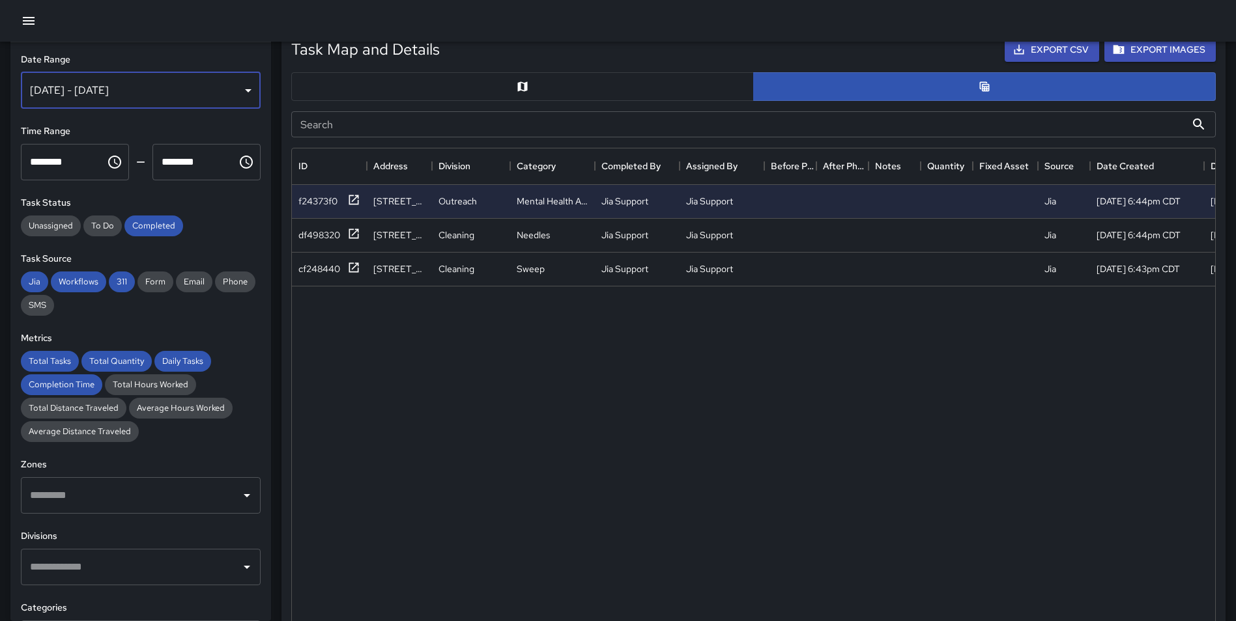
click at [176, 90] on div "[DATE] - [DATE]" at bounding box center [141, 90] width 240 height 36
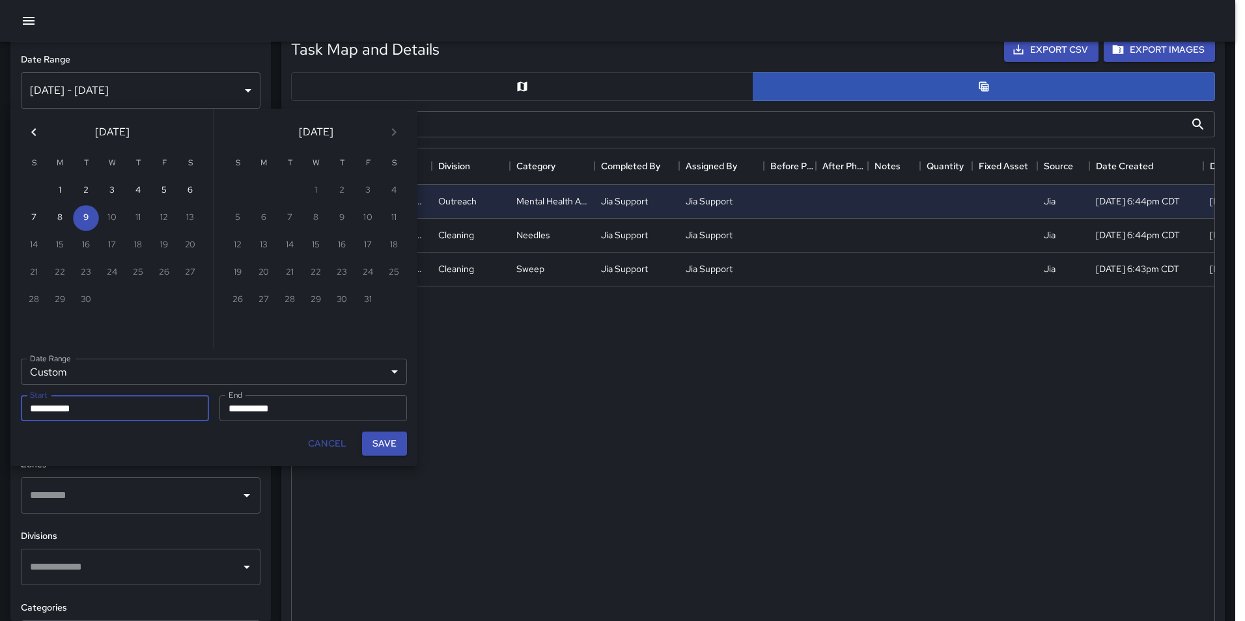
click at [332, 449] on button "Cancel" at bounding box center [327, 444] width 49 height 24
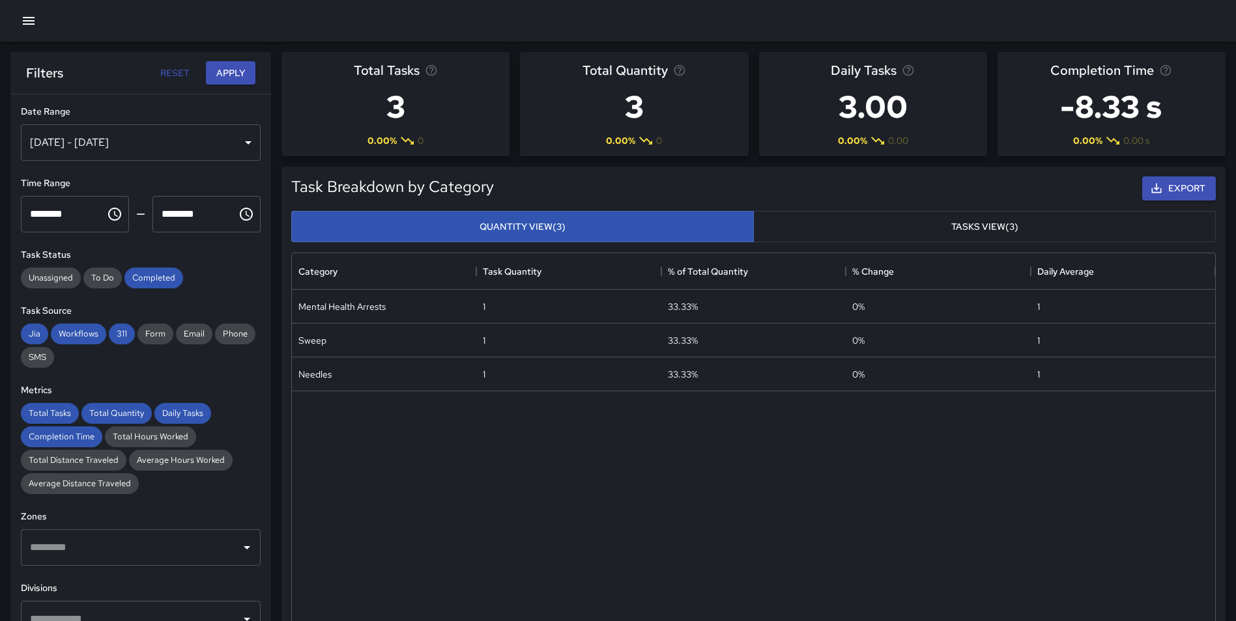
click at [175, 81] on button "Reset" at bounding box center [175, 73] width 42 height 24
type input "**********"
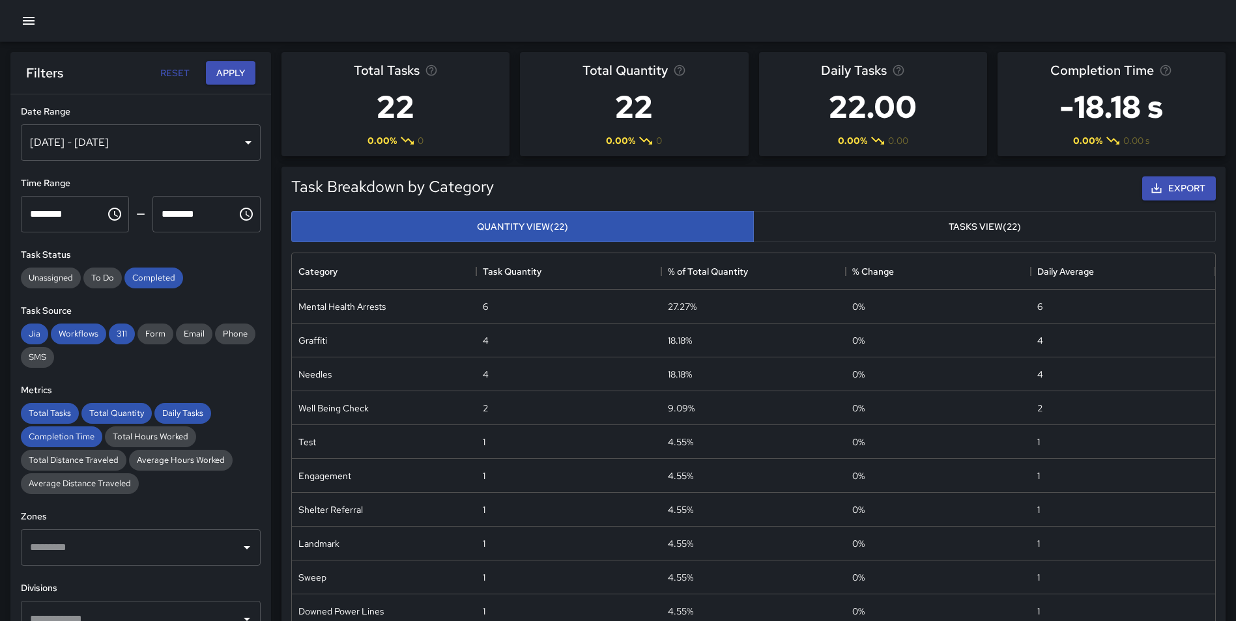
click at [221, 149] on div "[DATE] - [DATE]" at bounding box center [141, 142] width 240 height 36
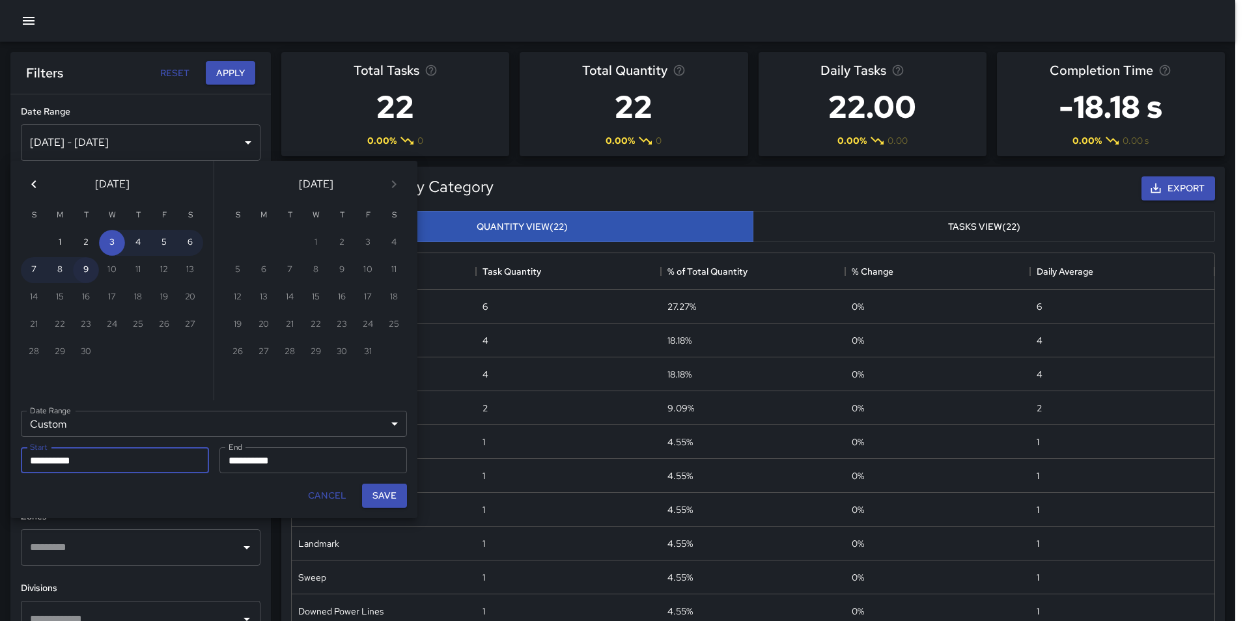
click at [86, 273] on button "9" at bounding box center [86, 270] width 26 height 26
type input "**********"
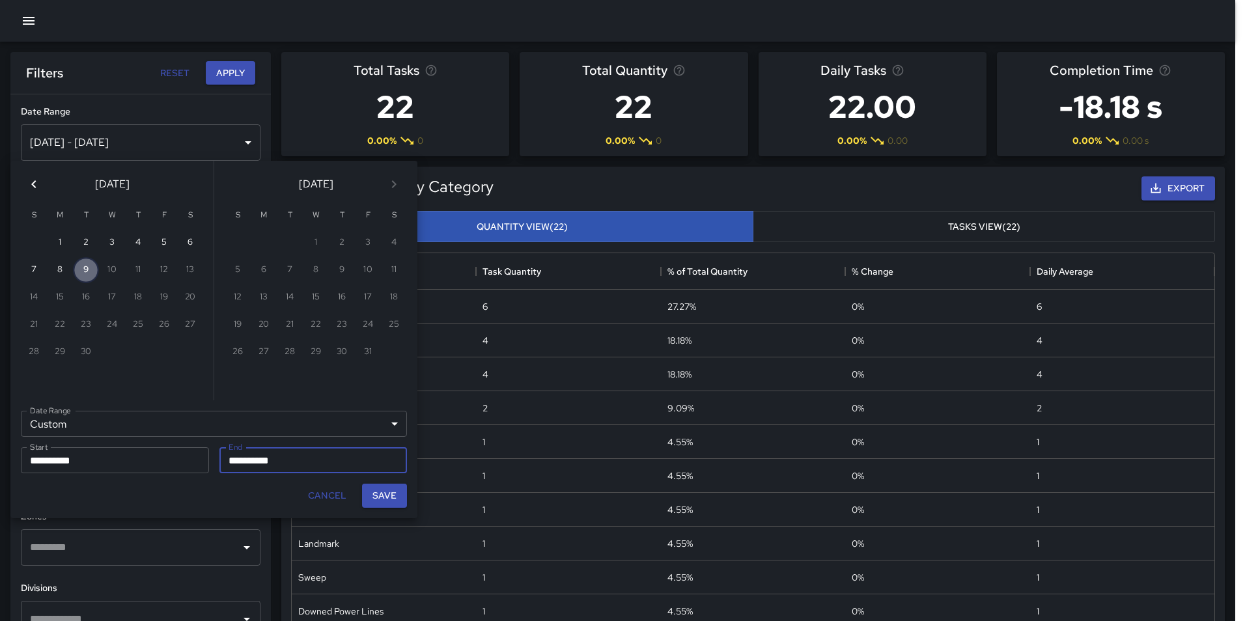
click at [86, 273] on button "9" at bounding box center [86, 270] width 26 height 26
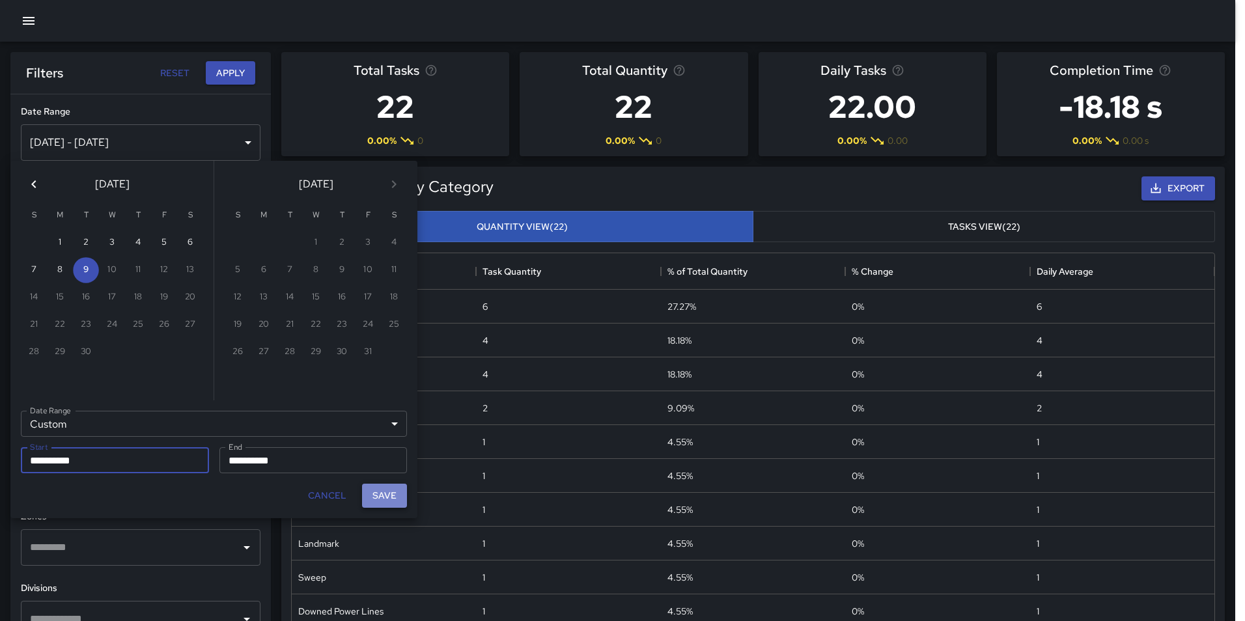
click at [382, 492] on button "Save" at bounding box center [384, 496] width 45 height 24
type input "**********"
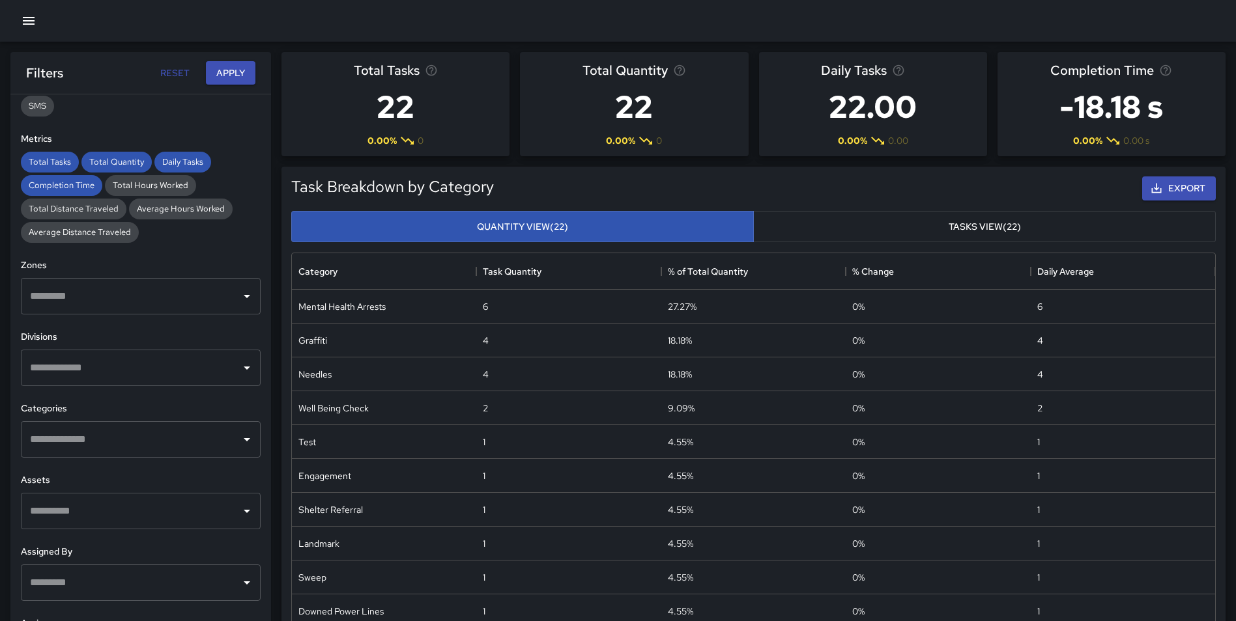
scroll to position [261, 0]
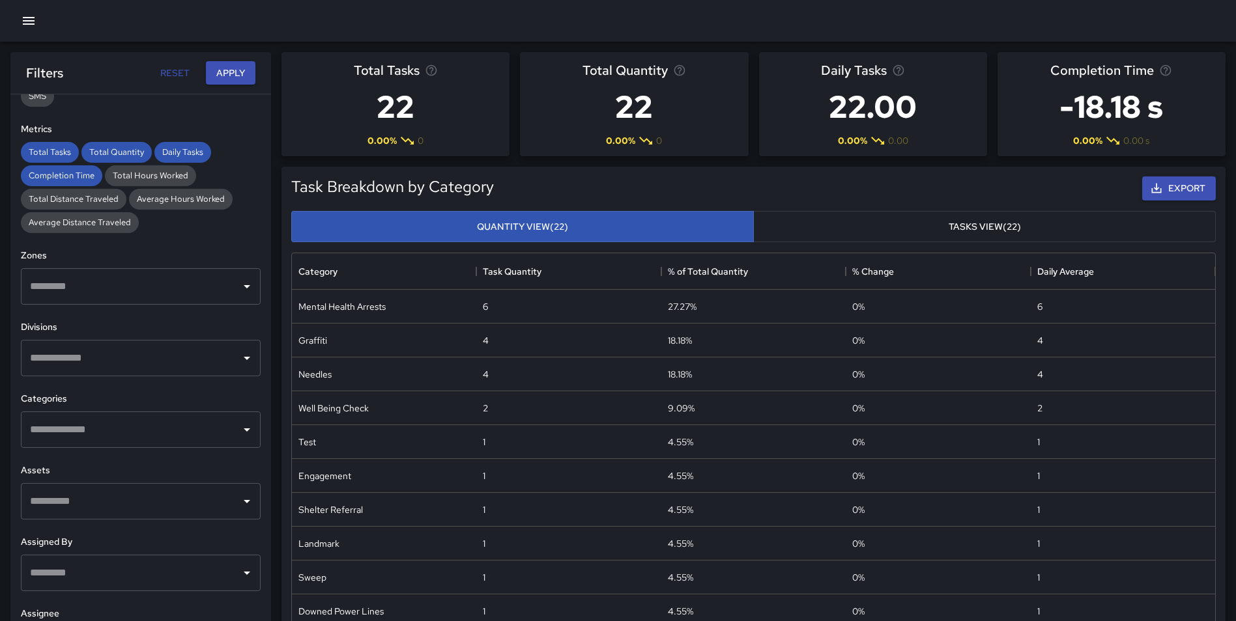
click at [128, 294] on input "text" at bounding box center [131, 286] width 208 height 25
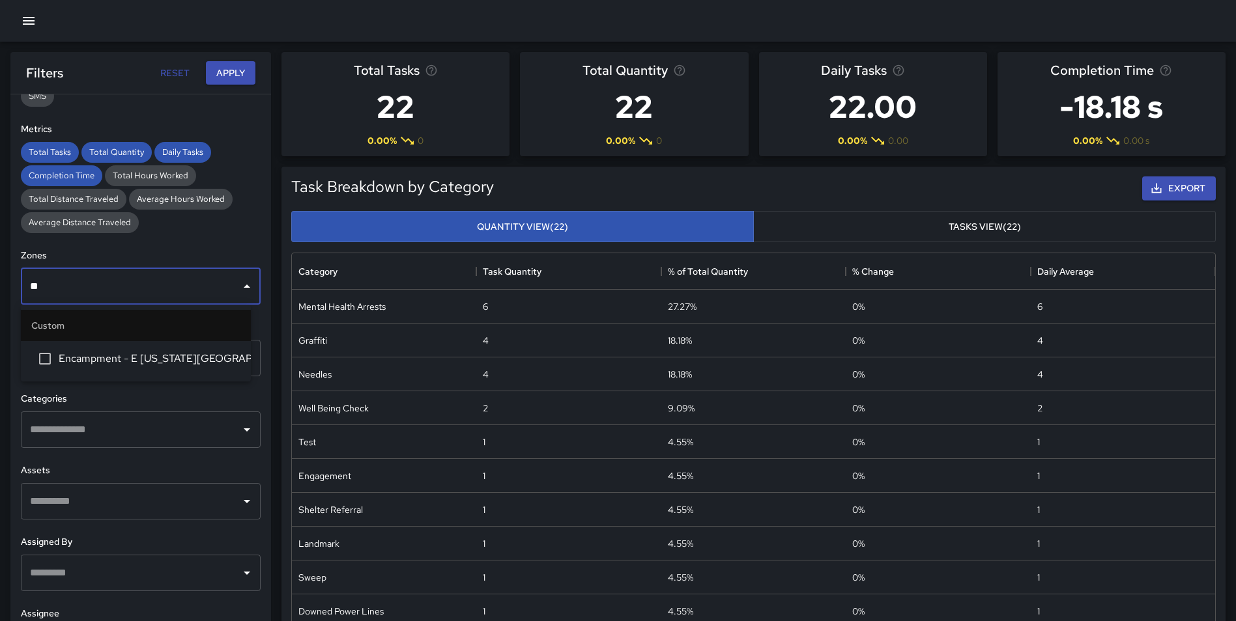
type input "***"
click at [141, 352] on span "Encampment - E [US_STATE][GEOGRAPHIC_DATA]." at bounding box center [150, 359] width 182 height 16
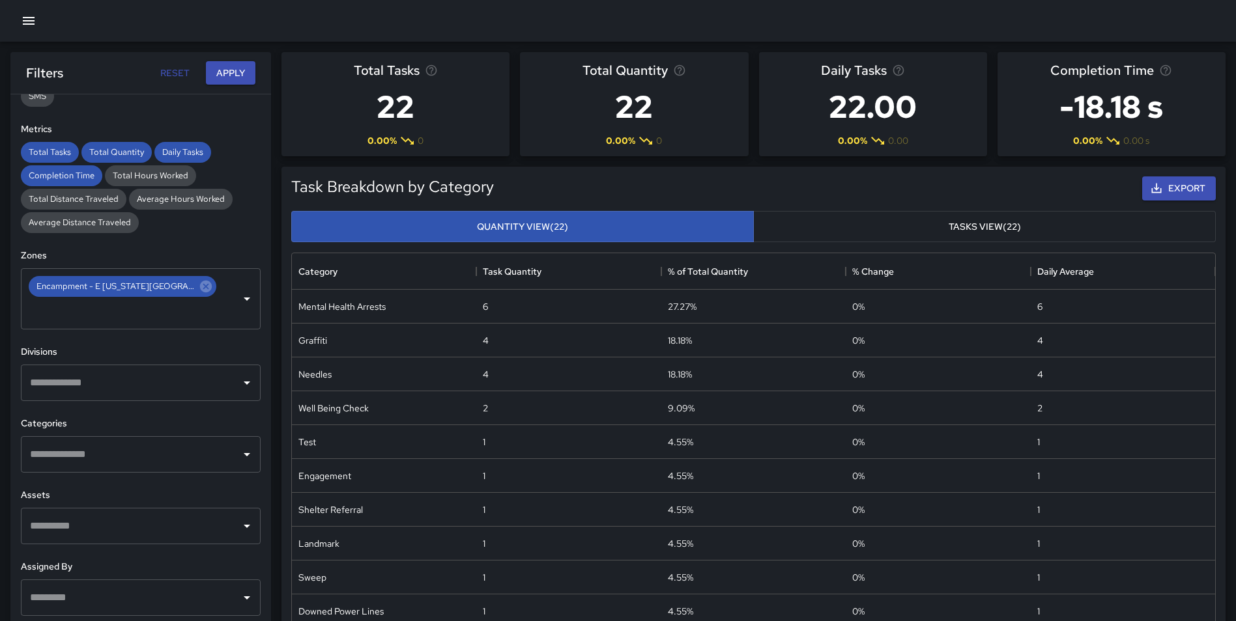
click at [254, 362] on div "**********" at bounding box center [140, 383] width 261 height 579
click at [229, 68] on button "Apply" at bounding box center [231, 73] width 50 height 24
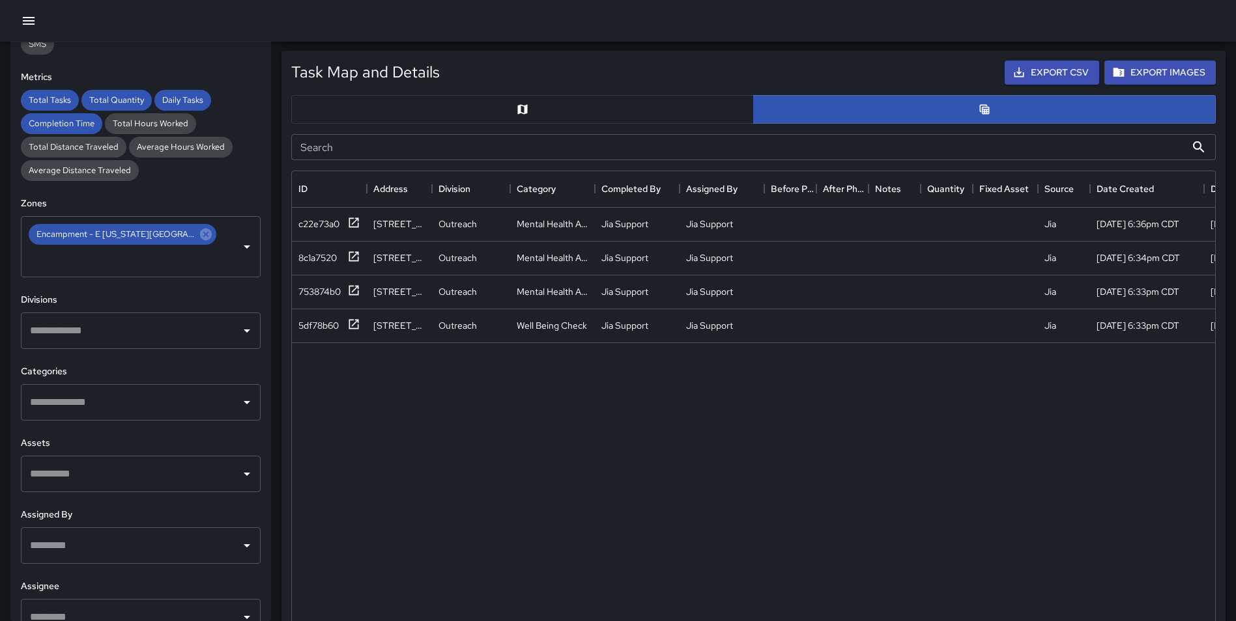
scroll to position [611, 0]
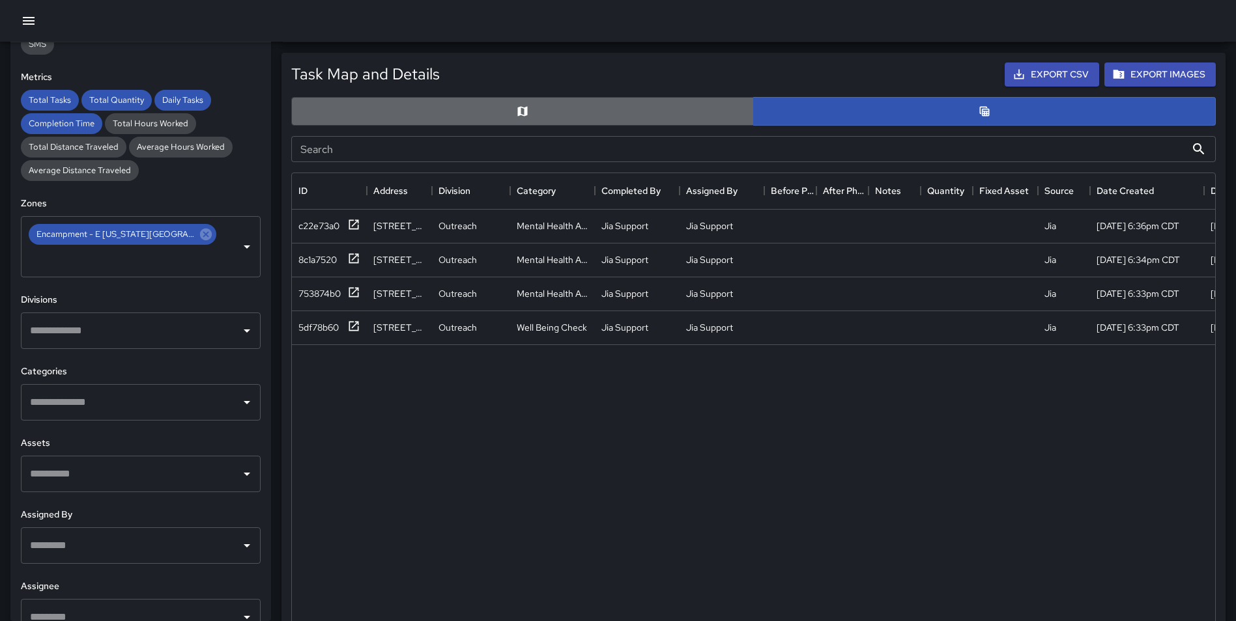
click at [520, 116] on icon "Map" at bounding box center [522, 111] width 13 height 13
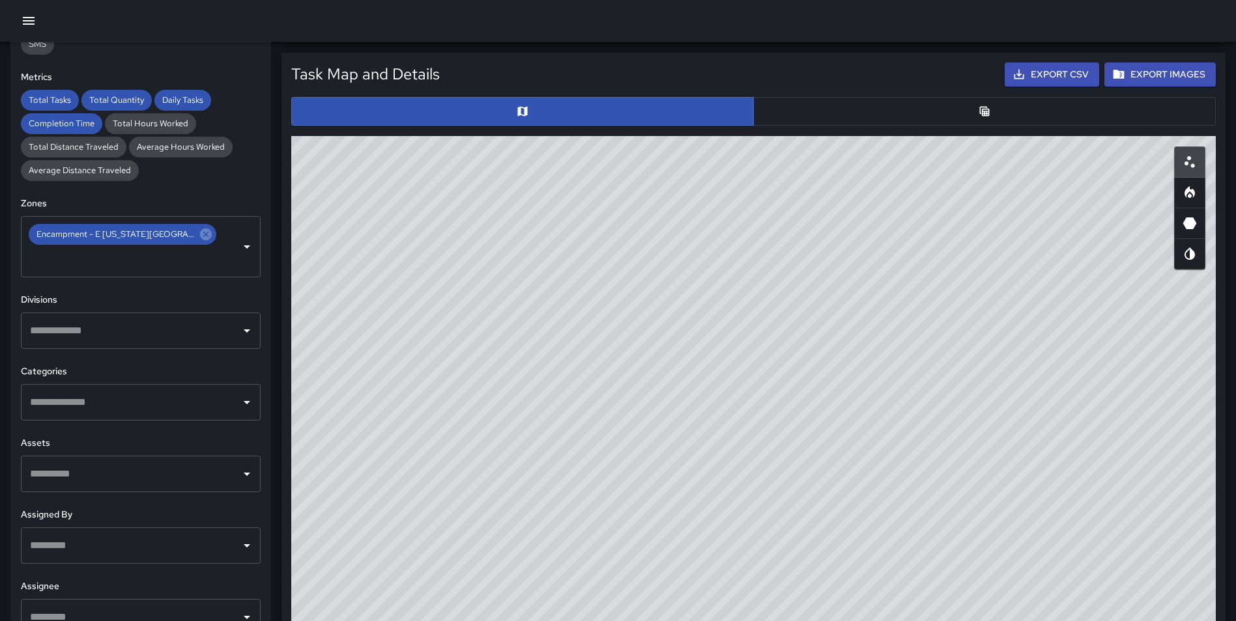
drag, startPoint x: 806, startPoint y: 267, endPoint x: 728, endPoint y: 363, distance: 123.6
click at [728, 363] on div "© Mapbox © OpenStreetMap Improve this map" at bounding box center [753, 396] width 924 height 521
drag, startPoint x: 580, startPoint y: 297, endPoint x: 662, endPoint y: 410, distance: 139.4
click at [662, 410] on div "© Mapbox © OpenStreetMap Improve this map" at bounding box center [753, 396] width 924 height 521
click at [185, 390] on input "text" at bounding box center [131, 402] width 208 height 25
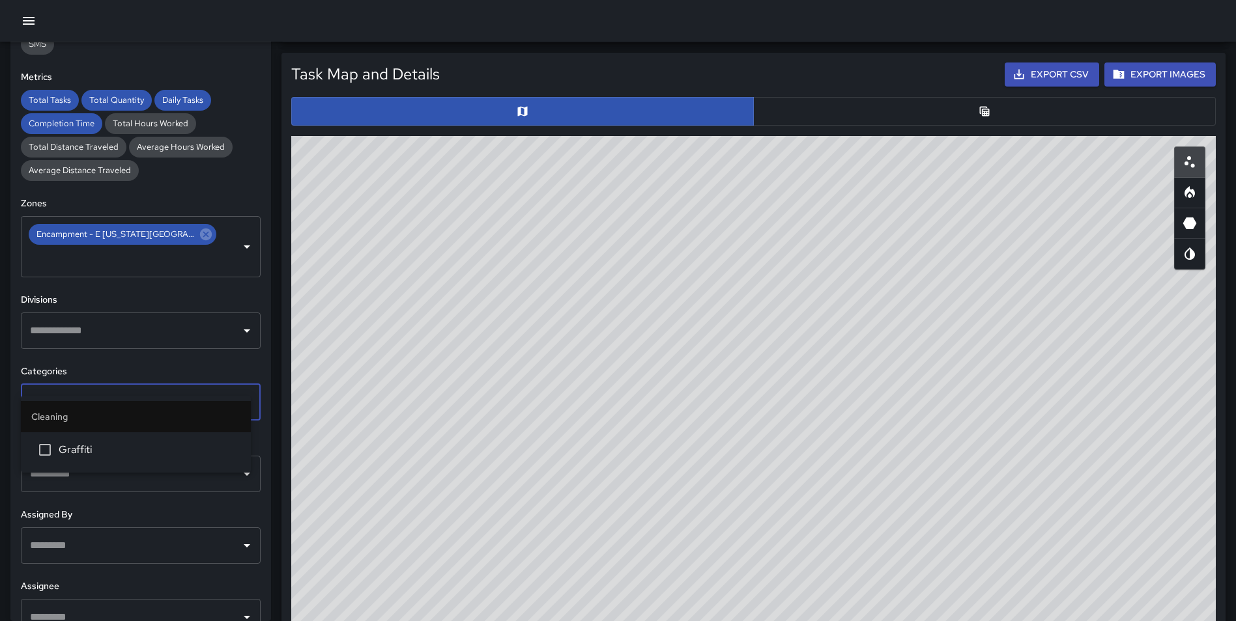
type input "******"
click at [132, 437] on li "Graffiti" at bounding box center [136, 450] width 230 height 35
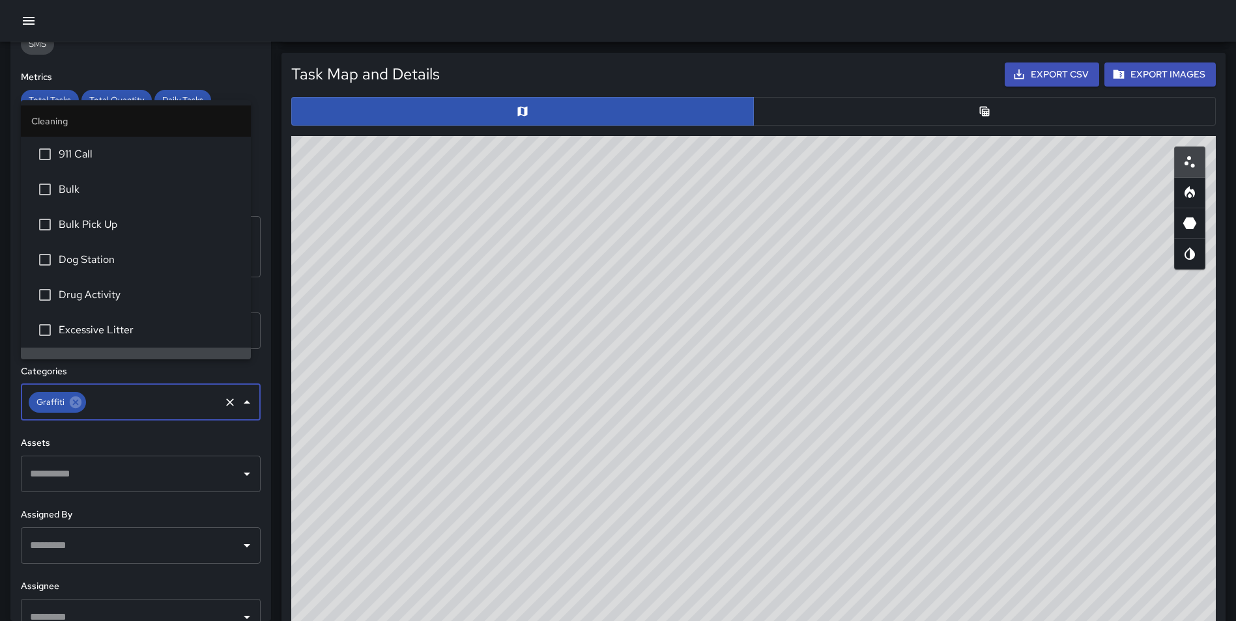
scroll to position [23, 0]
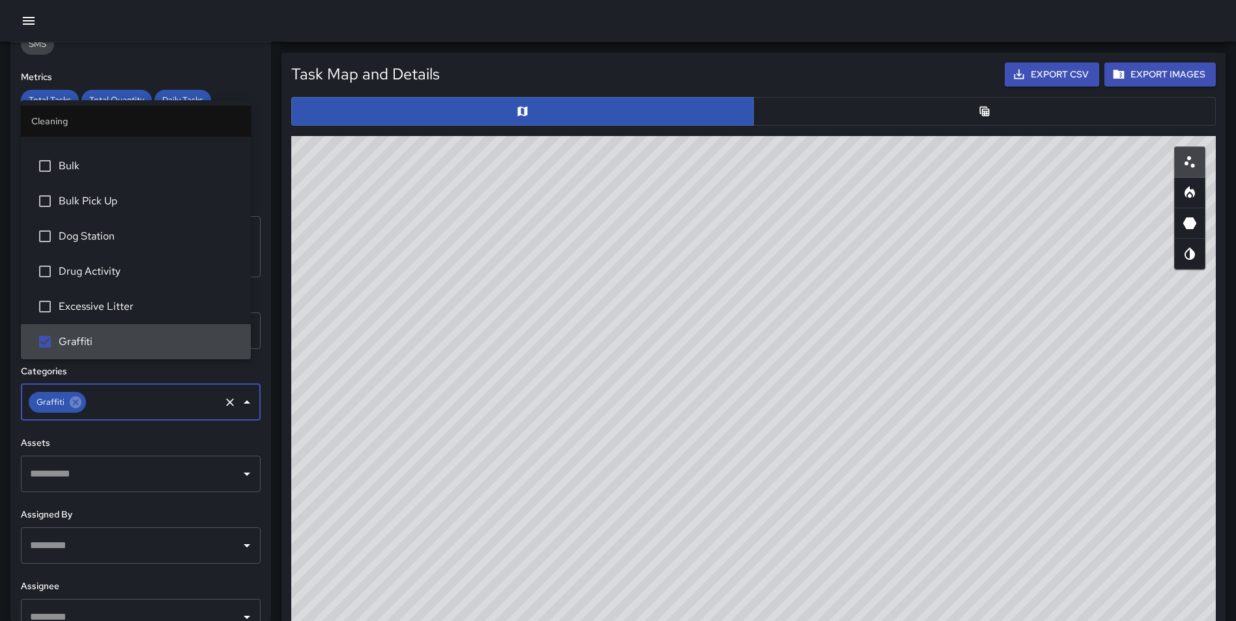
click at [254, 401] on div "**********" at bounding box center [140, 331] width 261 height 579
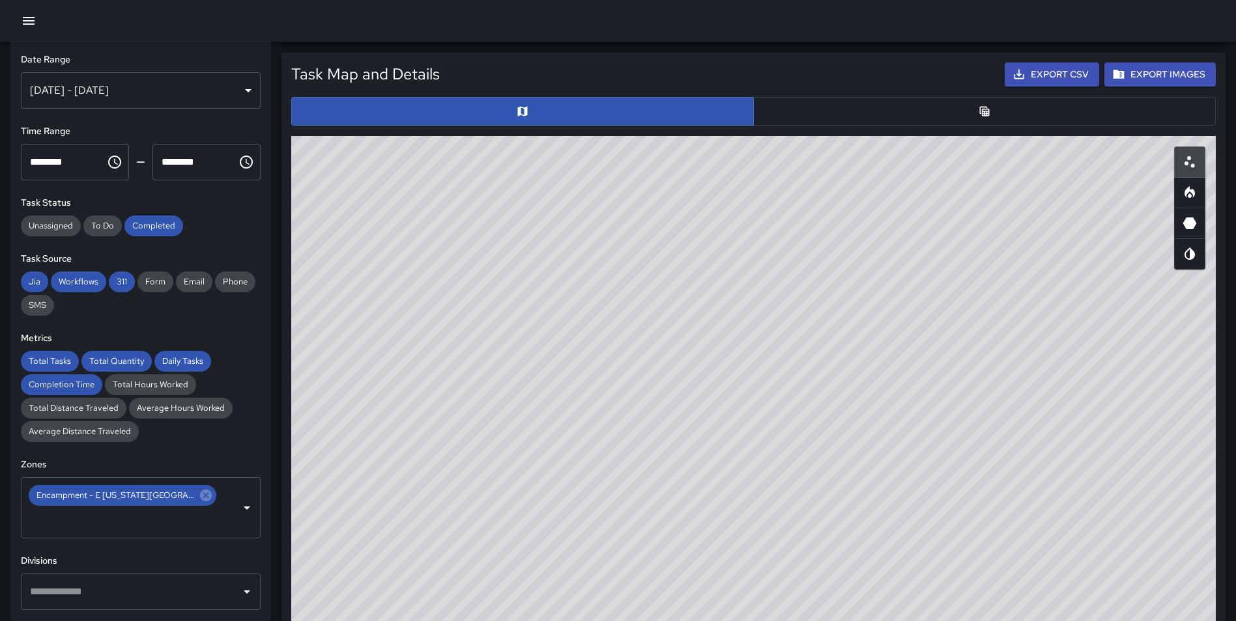
scroll to position [0, 0]
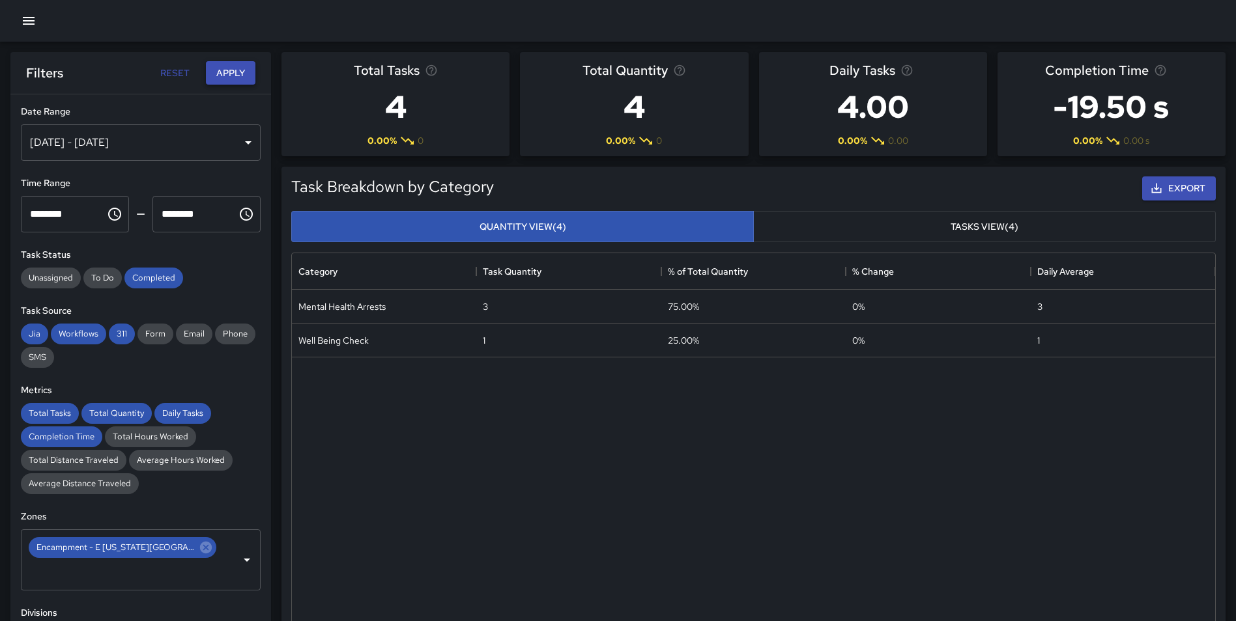
click at [234, 77] on button "Apply" at bounding box center [231, 73] width 50 height 24
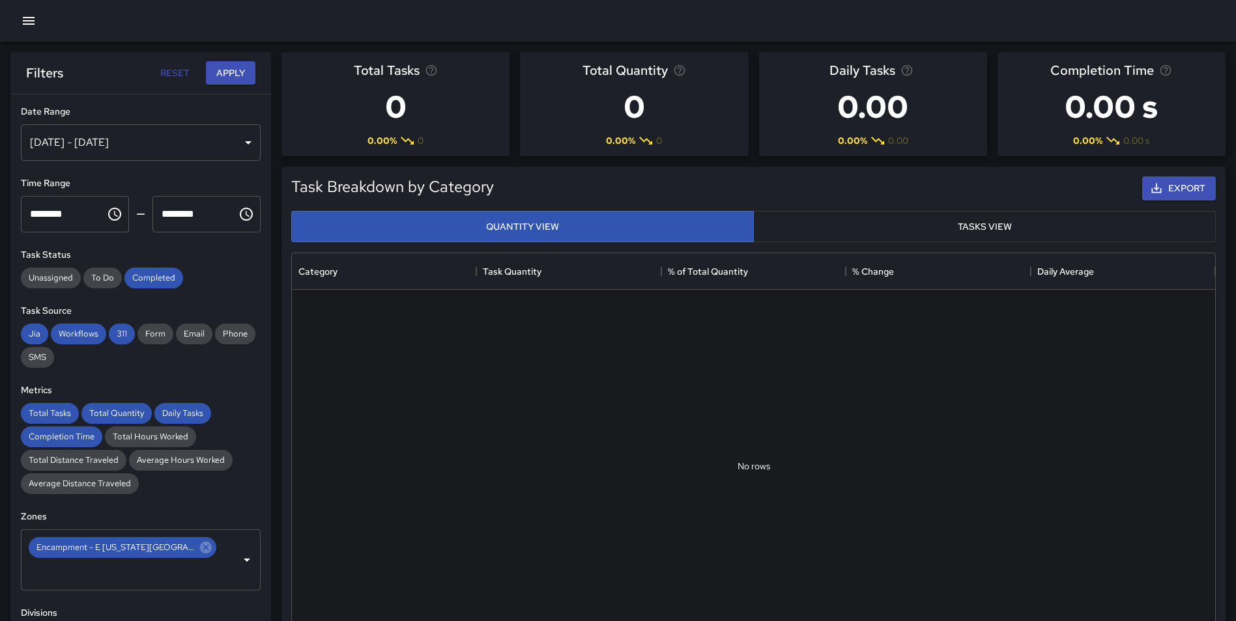
click at [175, 71] on button "Reset" at bounding box center [175, 73] width 42 height 24
type input "**********"
click at [173, 77] on button "Reset" at bounding box center [175, 73] width 42 height 24
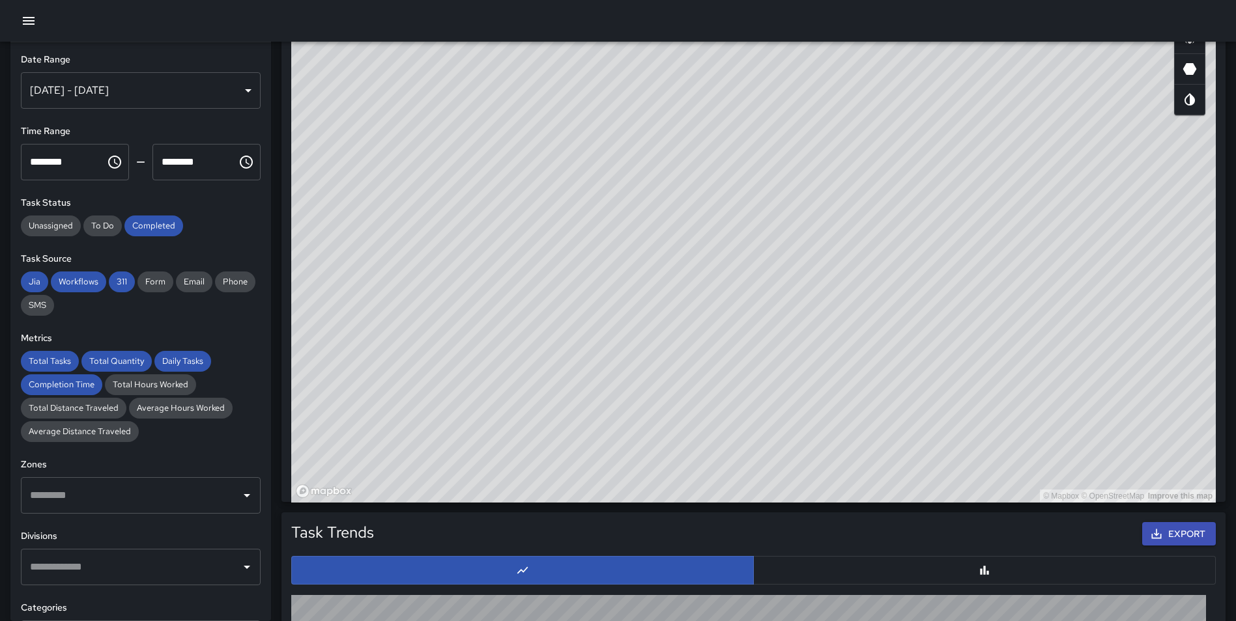
scroll to position [577, 0]
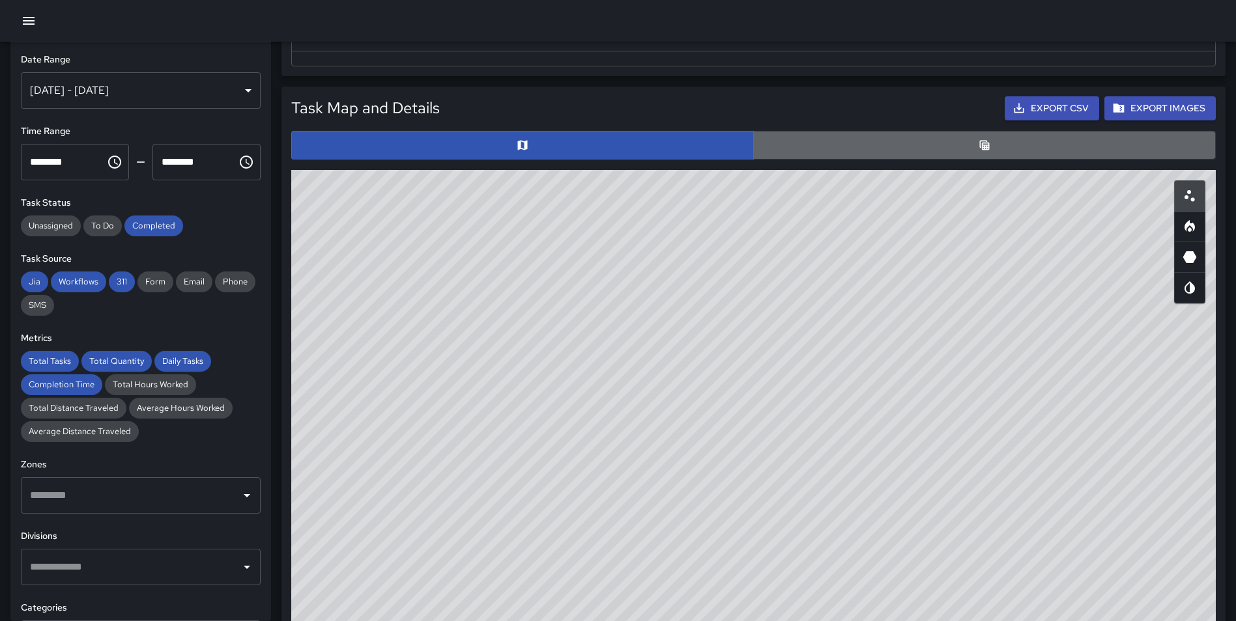
click at [978, 137] on button "button" at bounding box center [984, 145] width 462 height 29
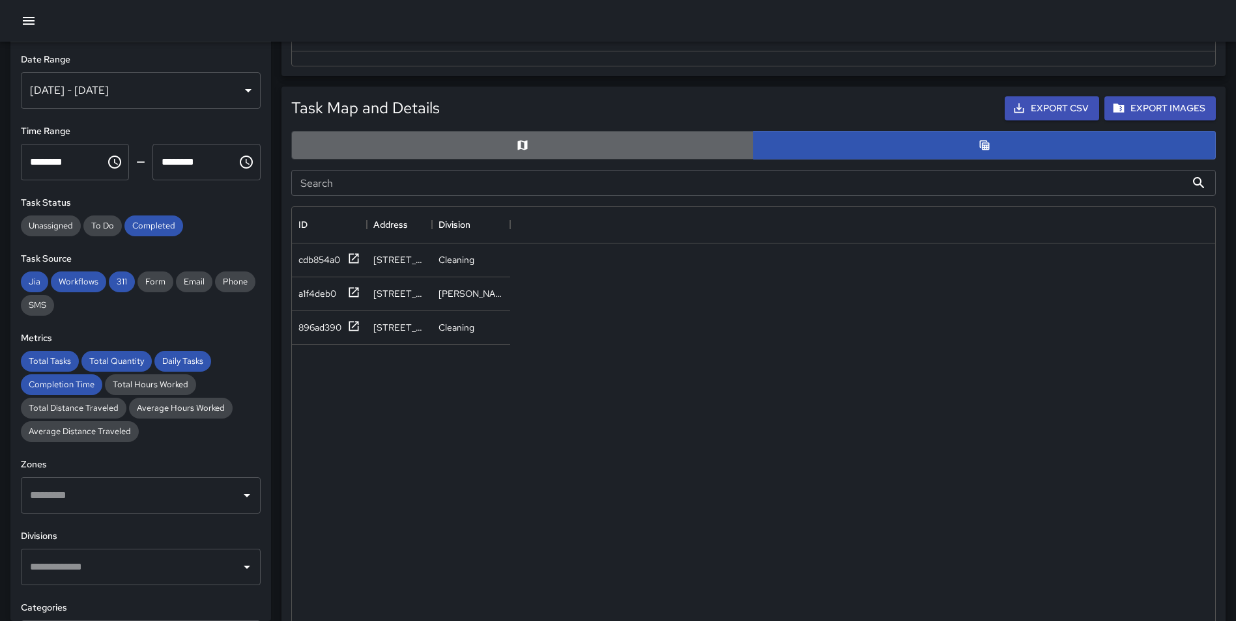
click at [566, 138] on button "button" at bounding box center [522, 145] width 462 height 29
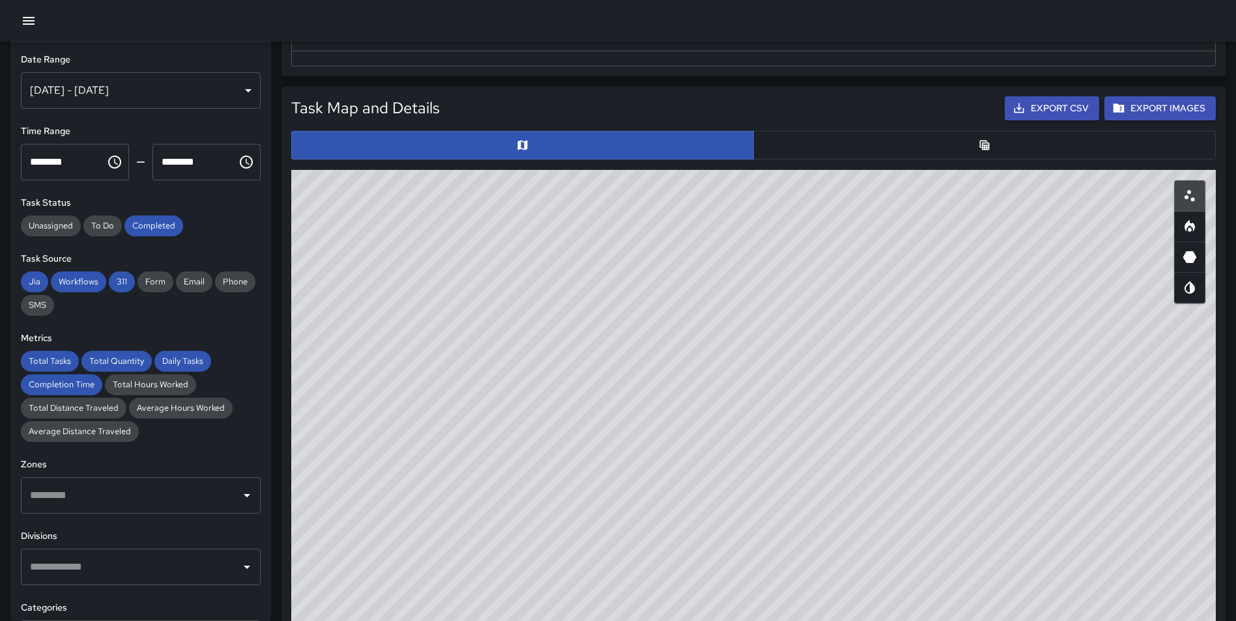
click at [273, 111] on div "Task Map and Details Export CSV Export Images ID Address Division cdb854a0 537 …" at bounding box center [748, 383] width 954 height 614
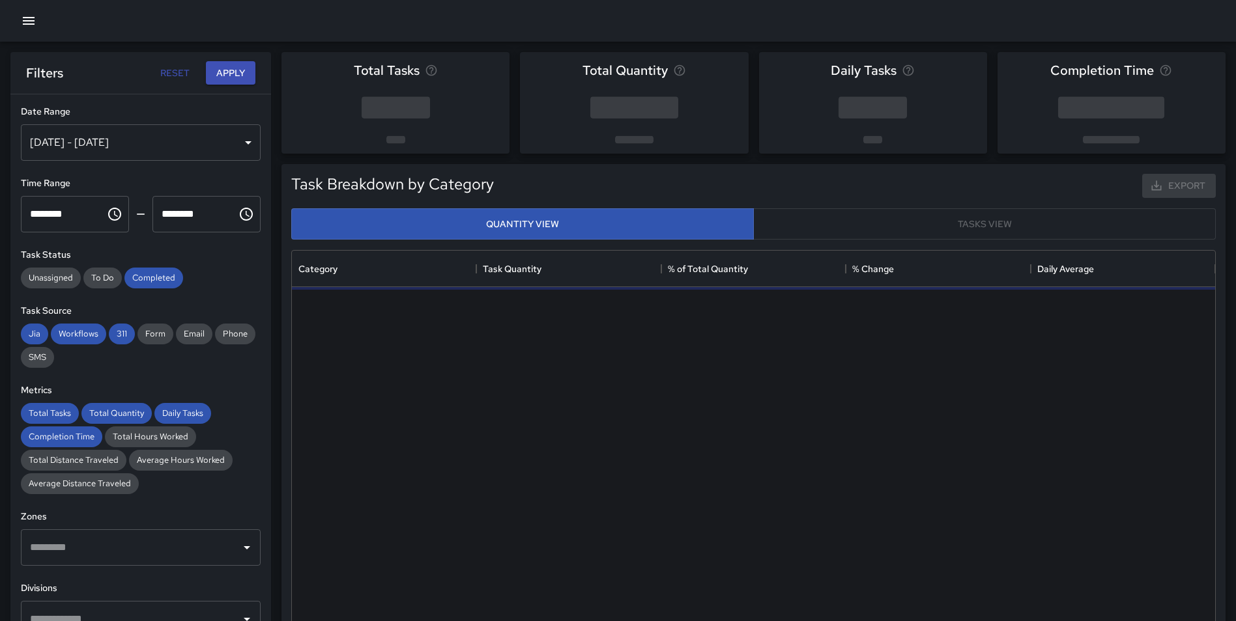
scroll to position [380, 913]
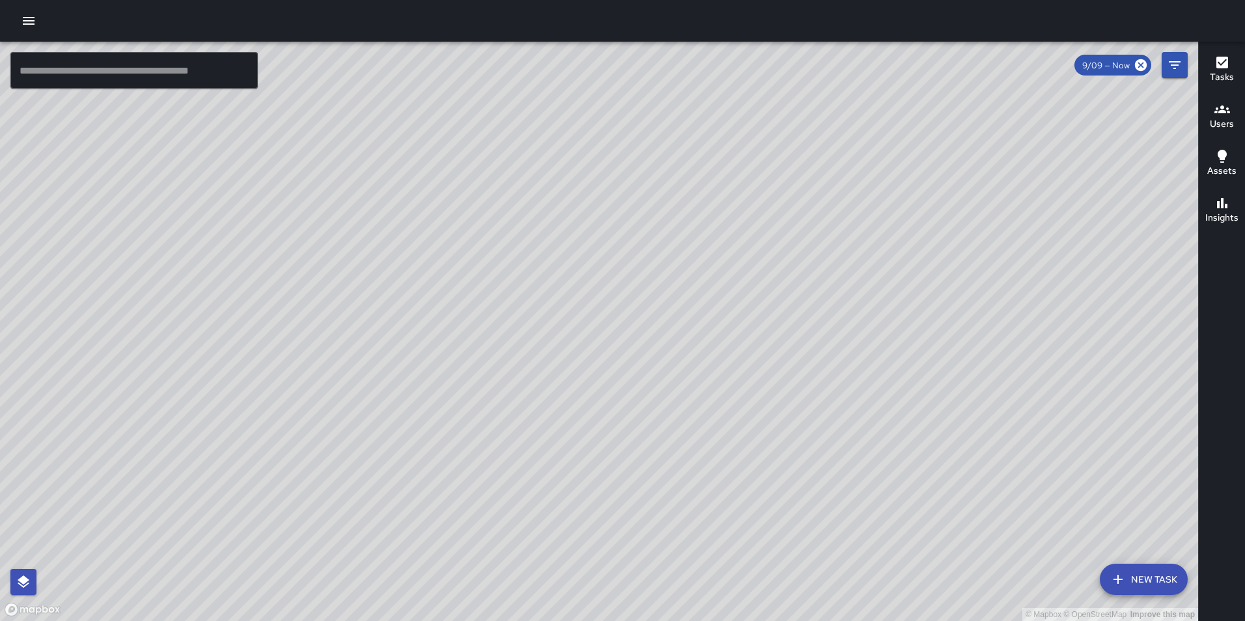
click at [29, 23] on icon "button" at bounding box center [29, 21] width 16 height 16
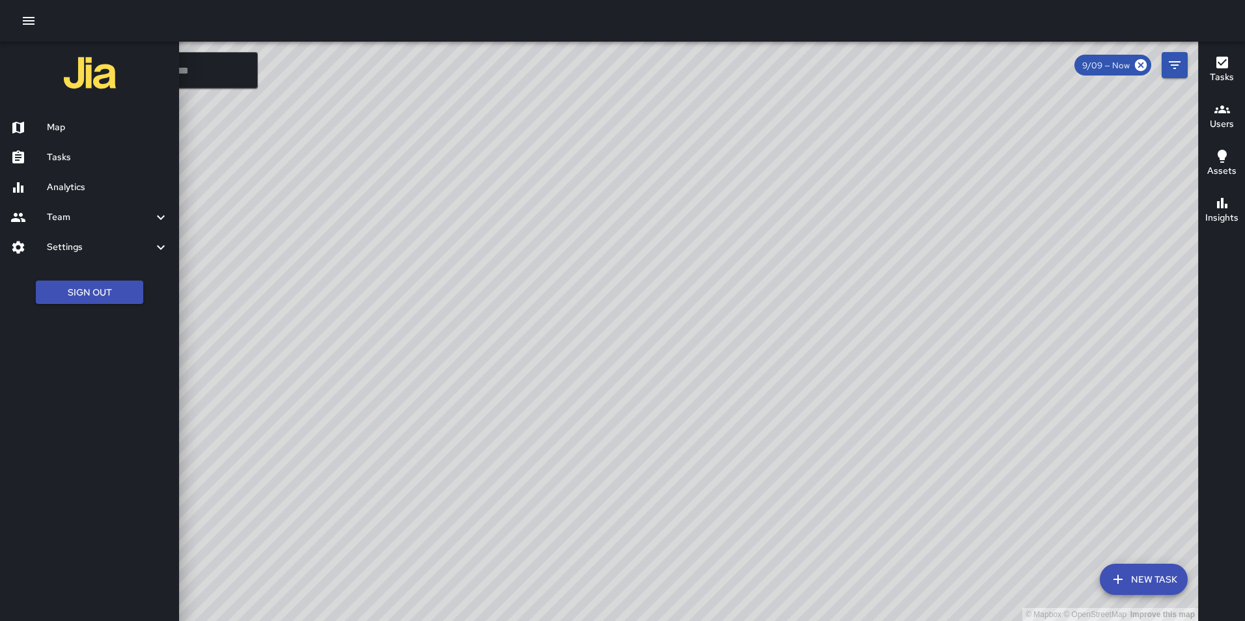
click at [67, 182] on h6 "Analytics" at bounding box center [108, 187] width 122 height 14
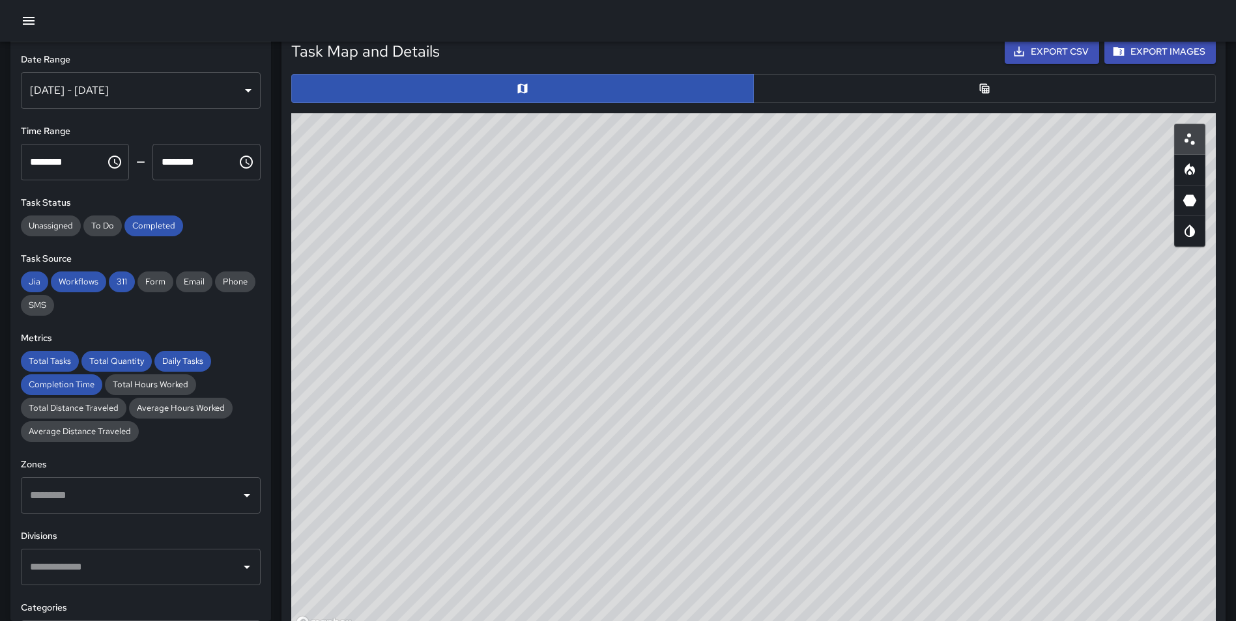
scroll to position [656, 0]
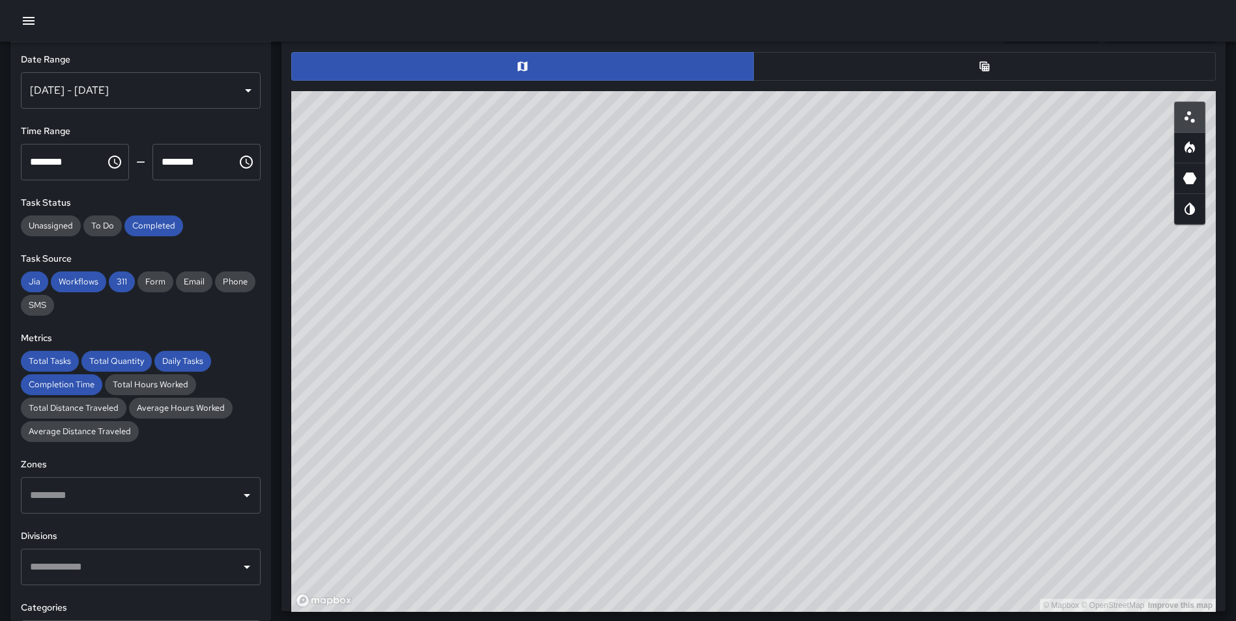
drag, startPoint x: 878, startPoint y: 177, endPoint x: 839, endPoint y: 407, distance: 233.9
click at [839, 407] on div "© Mapbox © OpenStreetMap Improve this map" at bounding box center [753, 351] width 924 height 521
drag, startPoint x: 889, startPoint y: 380, endPoint x: 832, endPoint y: 613, distance: 239.5
click at [832, 613] on div "Total Tasks 22 0.00 % 0 Total Quantity 22 0.00 % 0 Daily Tasks 22.00 0.00 % 0.0…" at bounding box center [753, 284] width 965 height 1797
drag, startPoint x: 827, startPoint y: 249, endPoint x: 819, endPoint y: 404, distance: 154.6
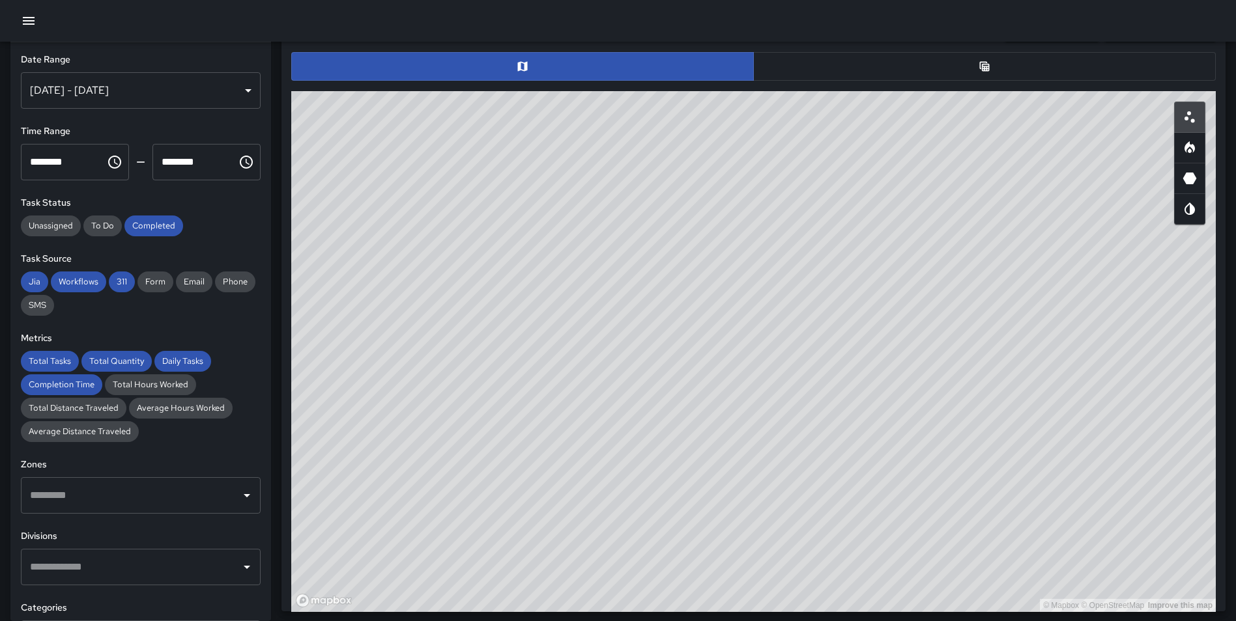
click at [819, 404] on div "© Mapbox © OpenStreetMap Improve this map" at bounding box center [753, 351] width 924 height 521
drag, startPoint x: 819, startPoint y: 399, endPoint x: 767, endPoint y: 258, distance: 150.3
click at [767, 258] on div "© Mapbox © OpenStreetMap Improve this map" at bounding box center [753, 351] width 924 height 521
drag, startPoint x: 798, startPoint y: 320, endPoint x: 798, endPoint y: 186, distance: 134.8
click at [798, 186] on div "© Mapbox © OpenStreetMap Improve this map" at bounding box center [753, 351] width 924 height 521
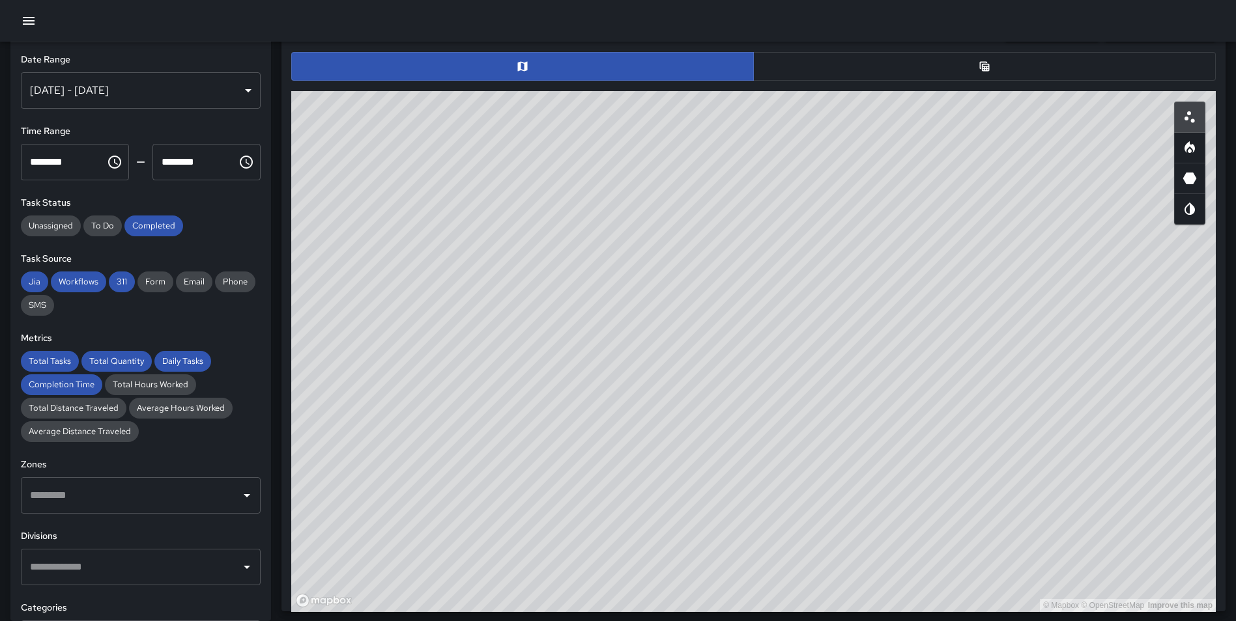
click at [145, 86] on div "[DATE] - [DATE]" at bounding box center [141, 90] width 240 height 36
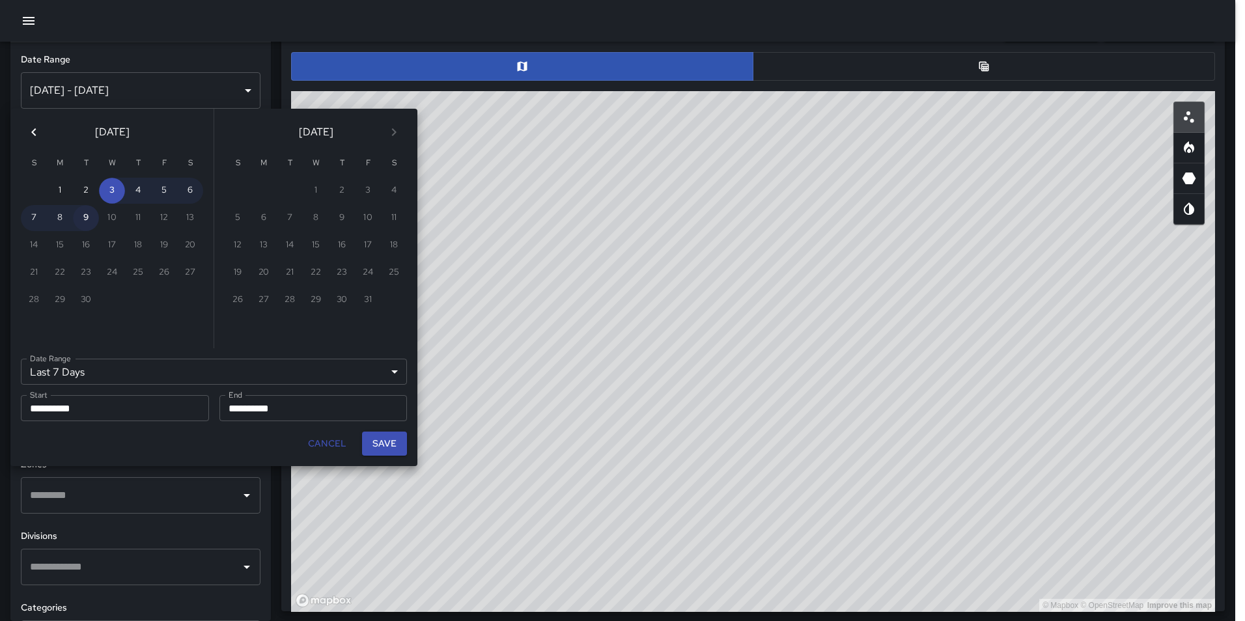
click at [82, 220] on button "9" at bounding box center [86, 218] width 26 height 26
type input "******"
type input "**********"
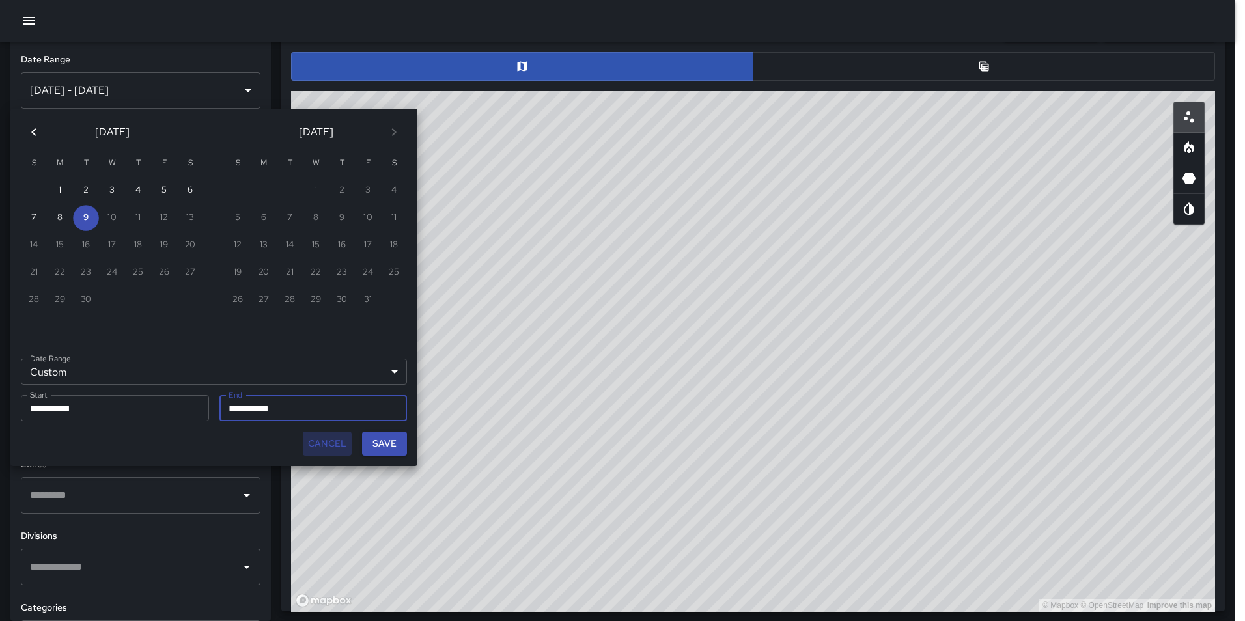
click at [322, 440] on button "Cancel" at bounding box center [327, 444] width 49 height 24
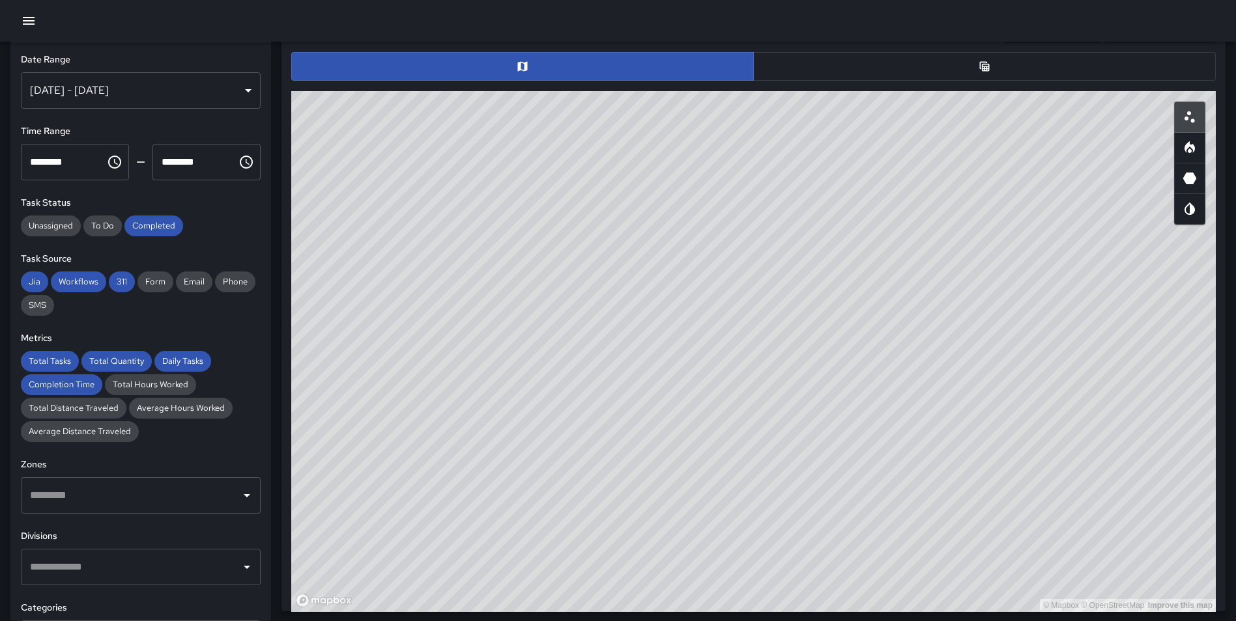
click at [23, 23] on icon "button" at bounding box center [29, 21] width 16 height 16
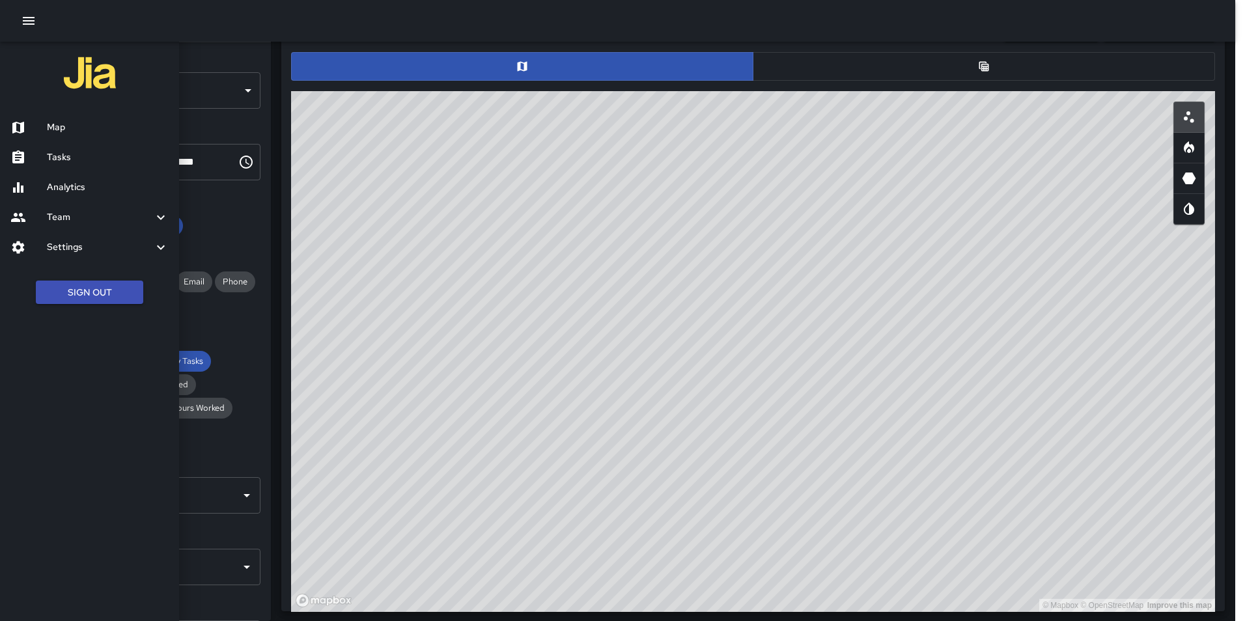
click at [42, 133] on div at bounding box center [28, 128] width 36 height 16
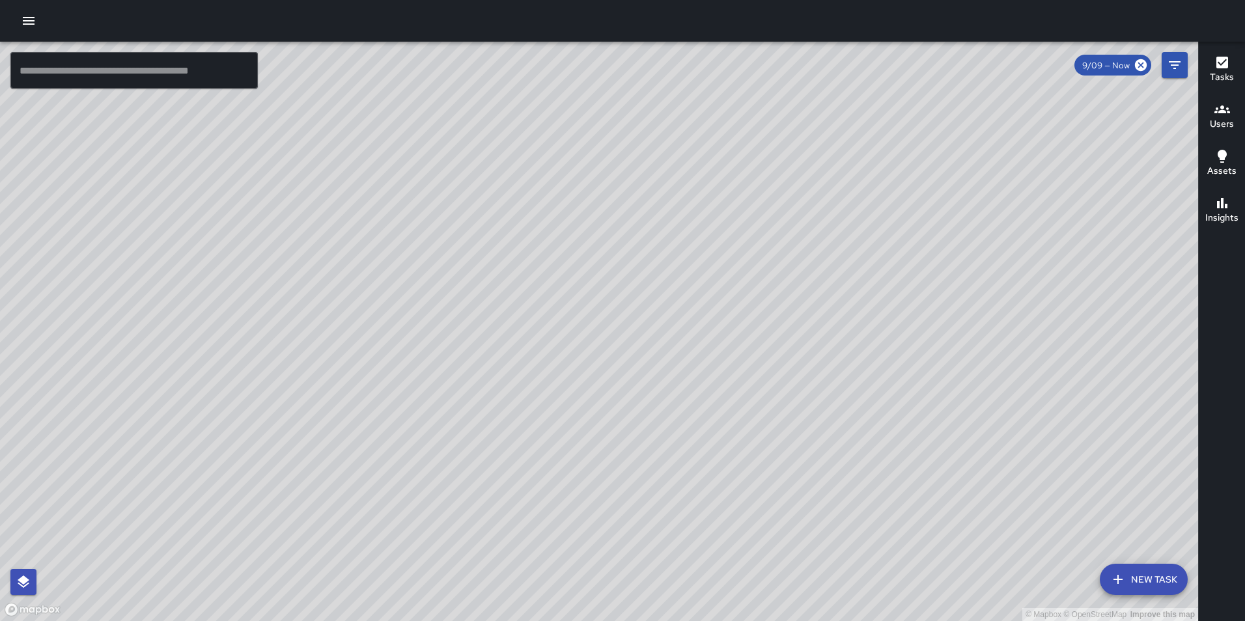
drag, startPoint x: 654, startPoint y: 183, endPoint x: 601, endPoint y: 280, distance: 110.8
click at [601, 280] on div "© Mapbox © OpenStreetMap Improve this map" at bounding box center [599, 332] width 1199 height 580
click at [1154, 584] on button "New Task" at bounding box center [1144, 579] width 88 height 31
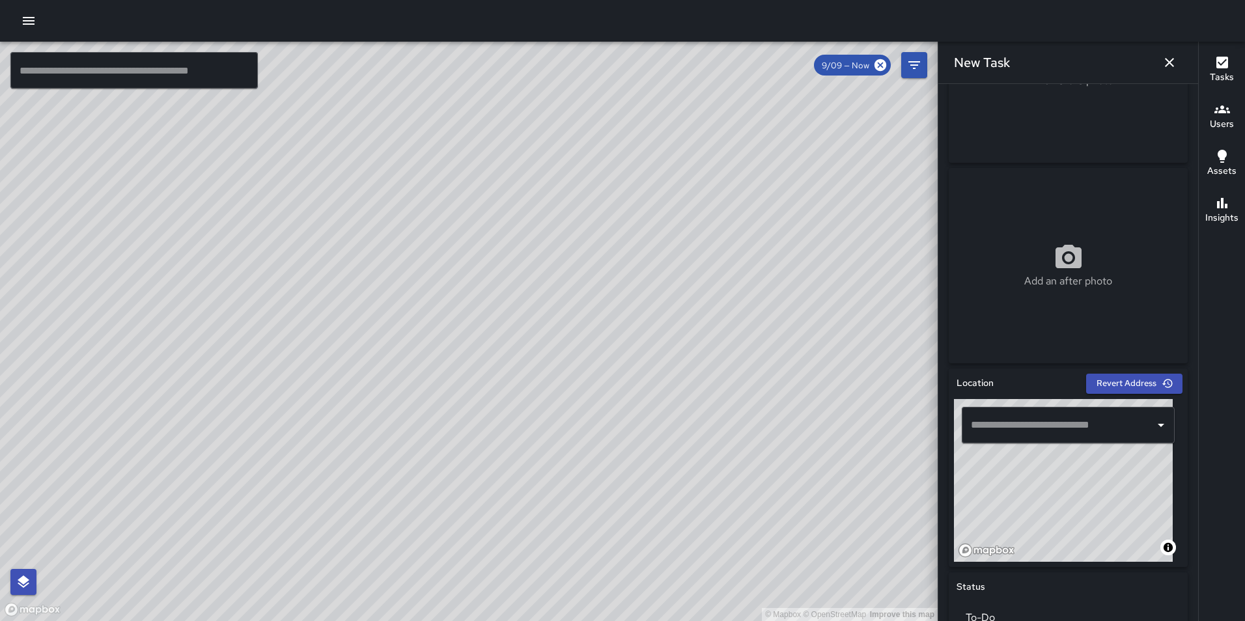
scroll to position [190, 0]
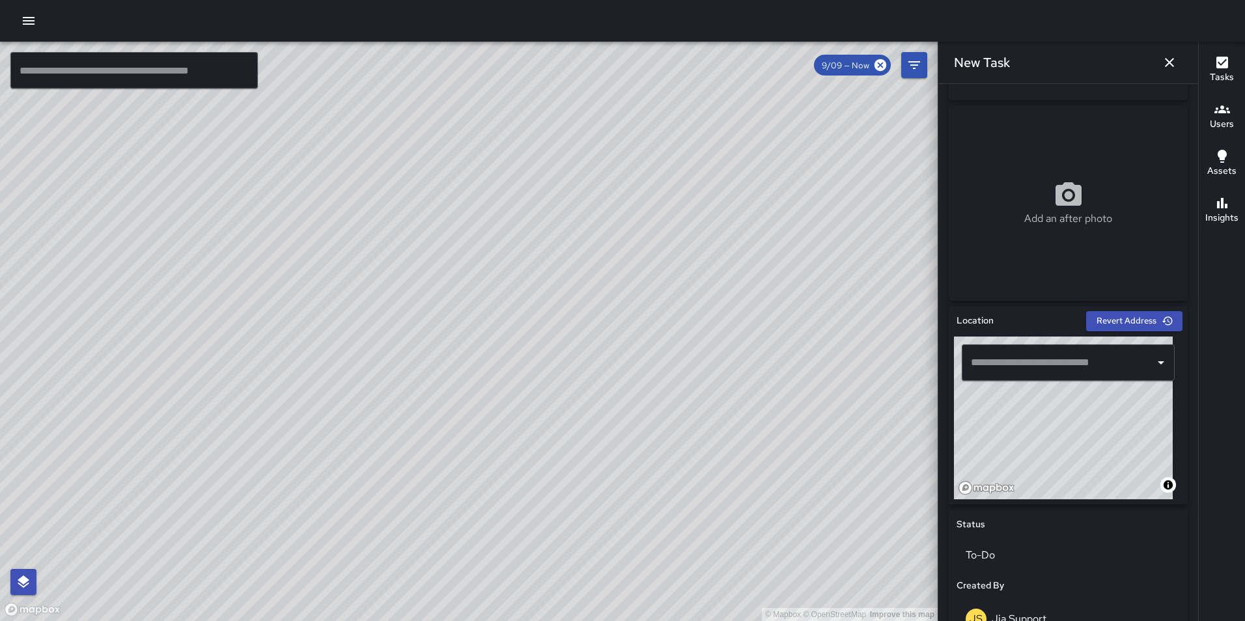
click at [998, 368] on input "text" at bounding box center [1059, 362] width 182 height 25
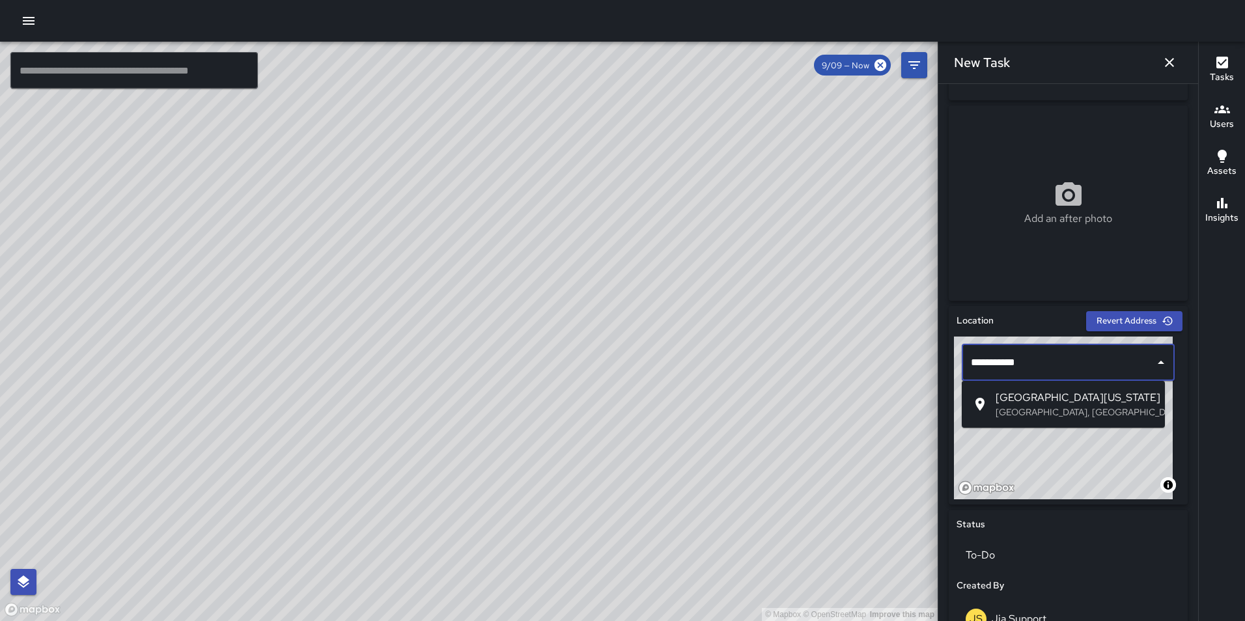
click at [1040, 410] on p "[GEOGRAPHIC_DATA], [GEOGRAPHIC_DATA], [GEOGRAPHIC_DATA]" at bounding box center [1075, 412] width 159 height 13
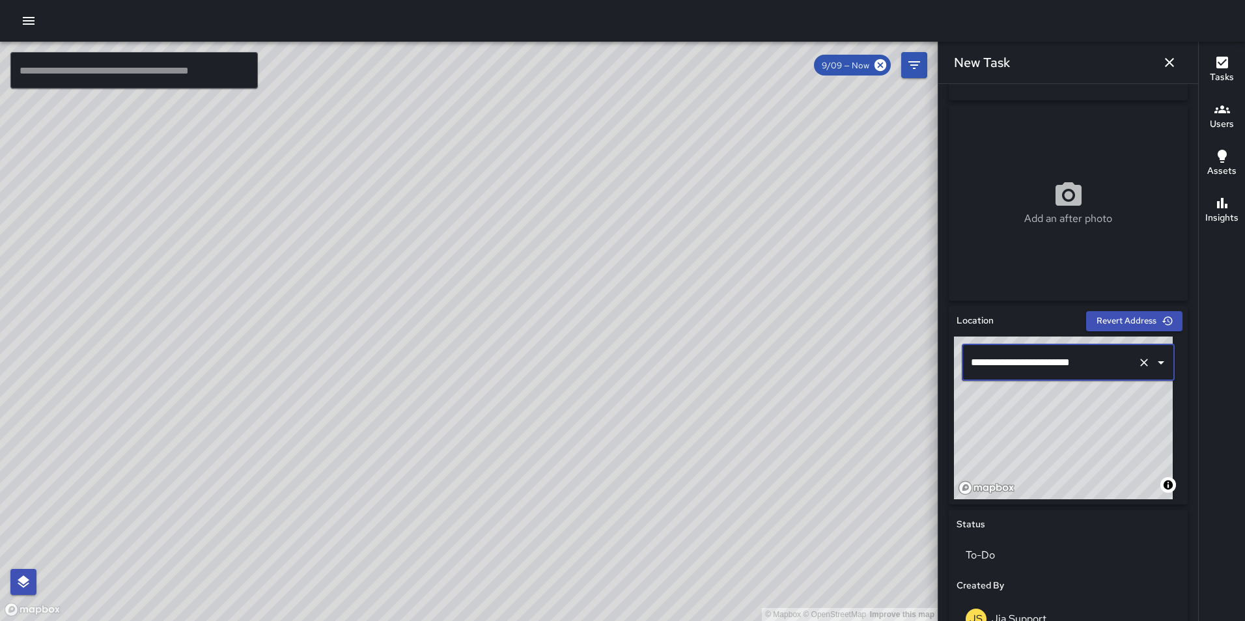
type input "**********"
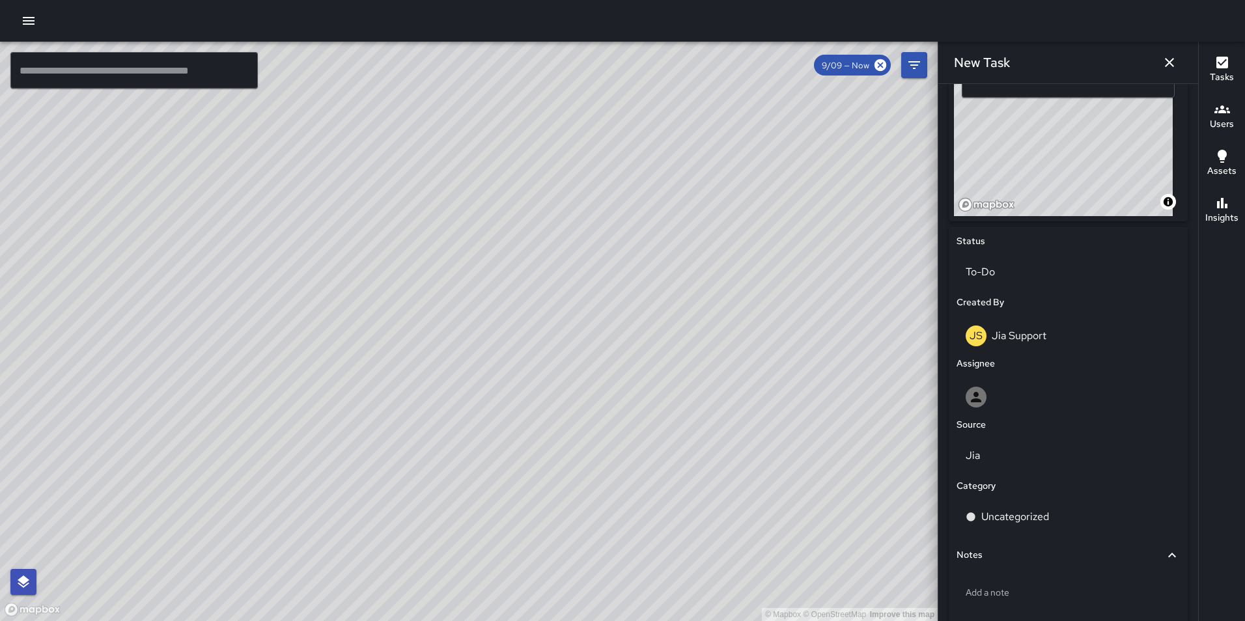
scroll to position [539, 0]
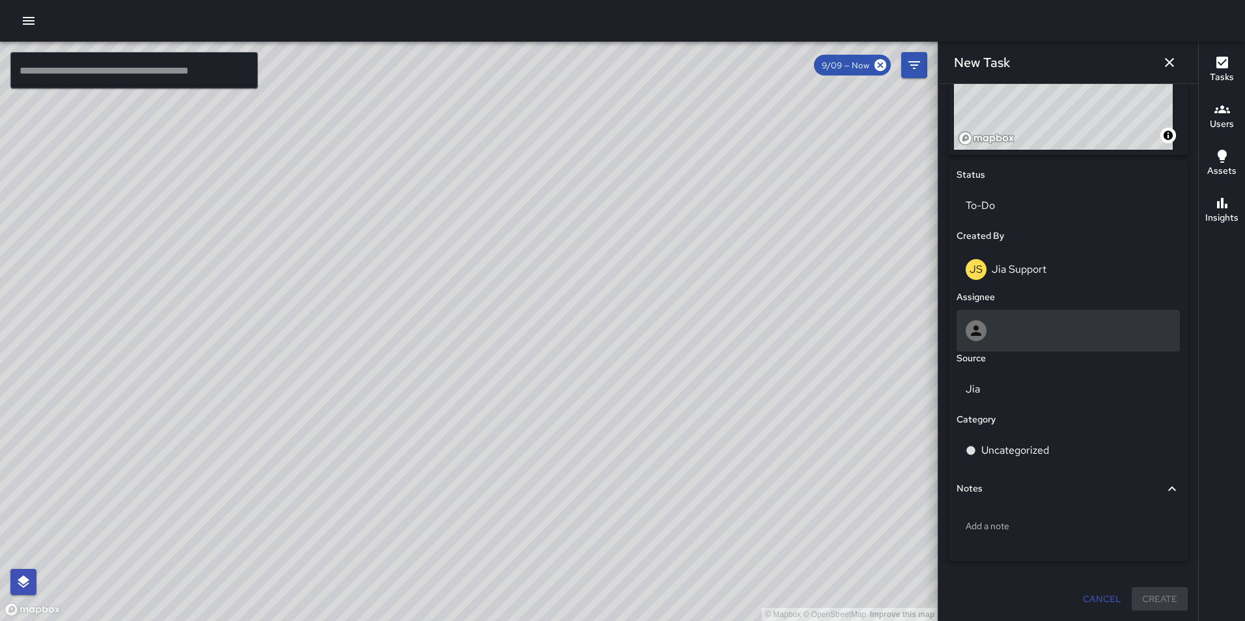
click at [1057, 332] on div at bounding box center [1068, 330] width 205 height 21
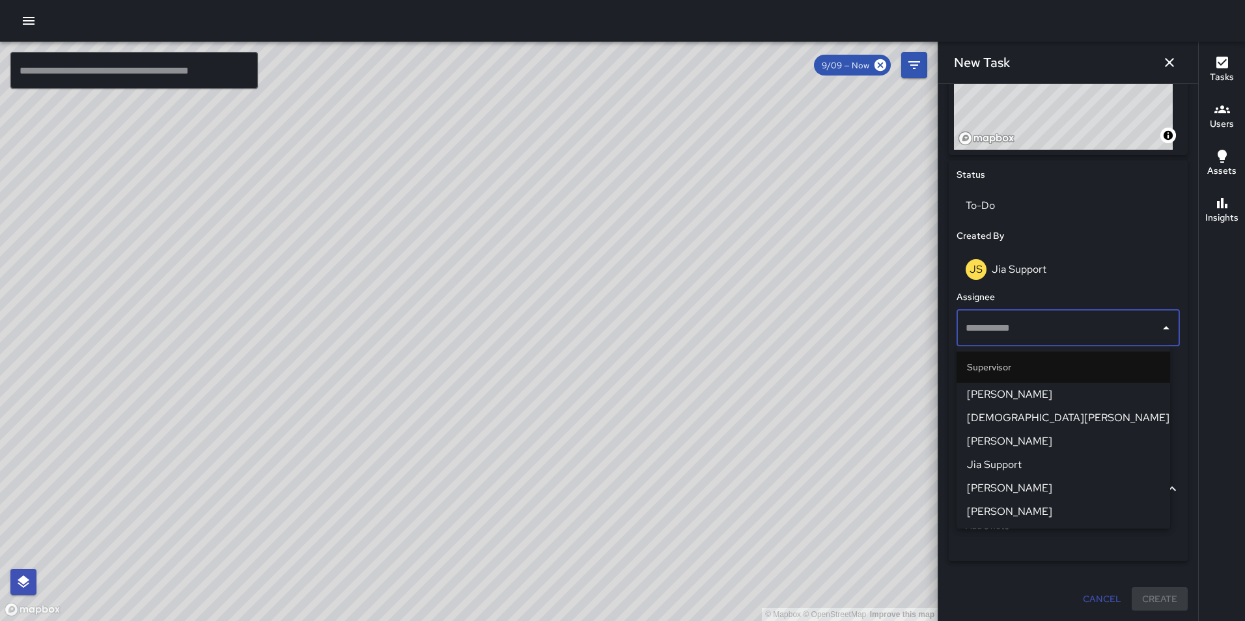
click at [1019, 459] on span "Jia Support" at bounding box center [1063, 465] width 193 height 16
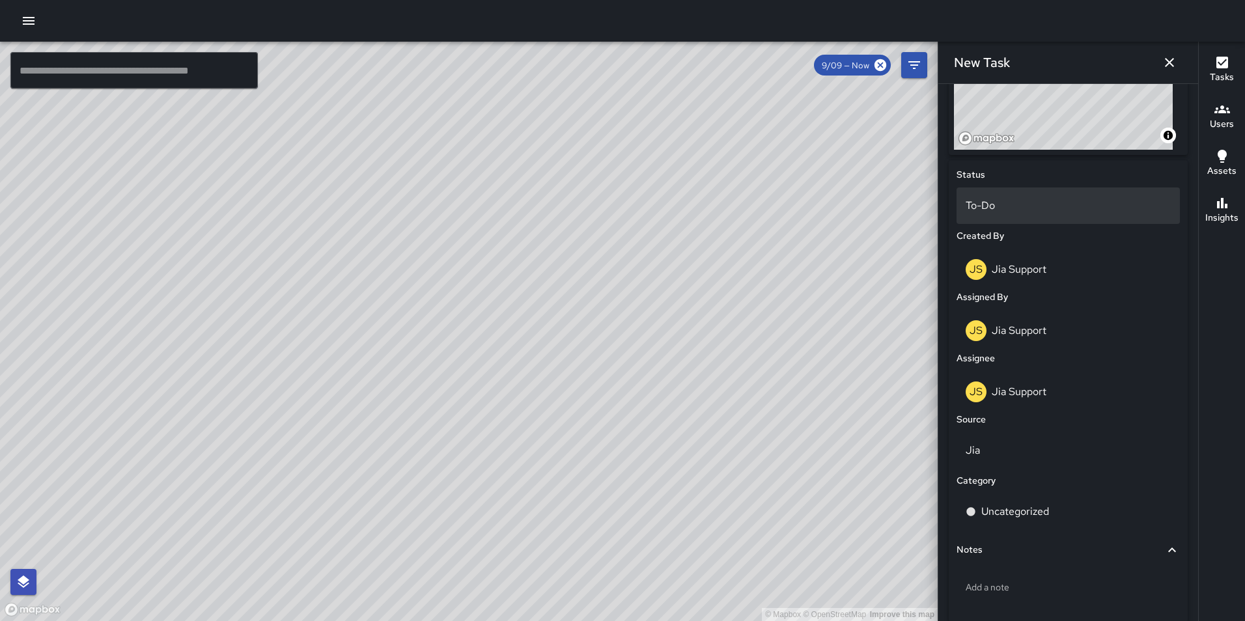
click at [1029, 205] on p "To-Do" at bounding box center [1068, 206] width 205 height 16
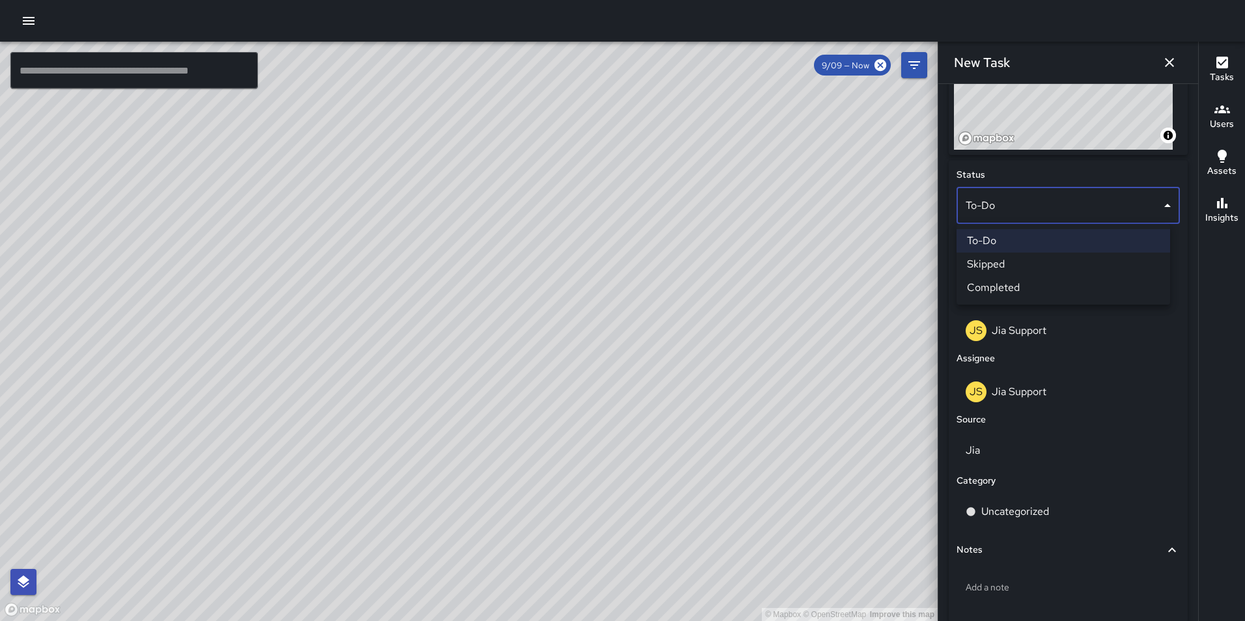
click at [1031, 289] on li "Completed" at bounding box center [1064, 287] width 214 height 23
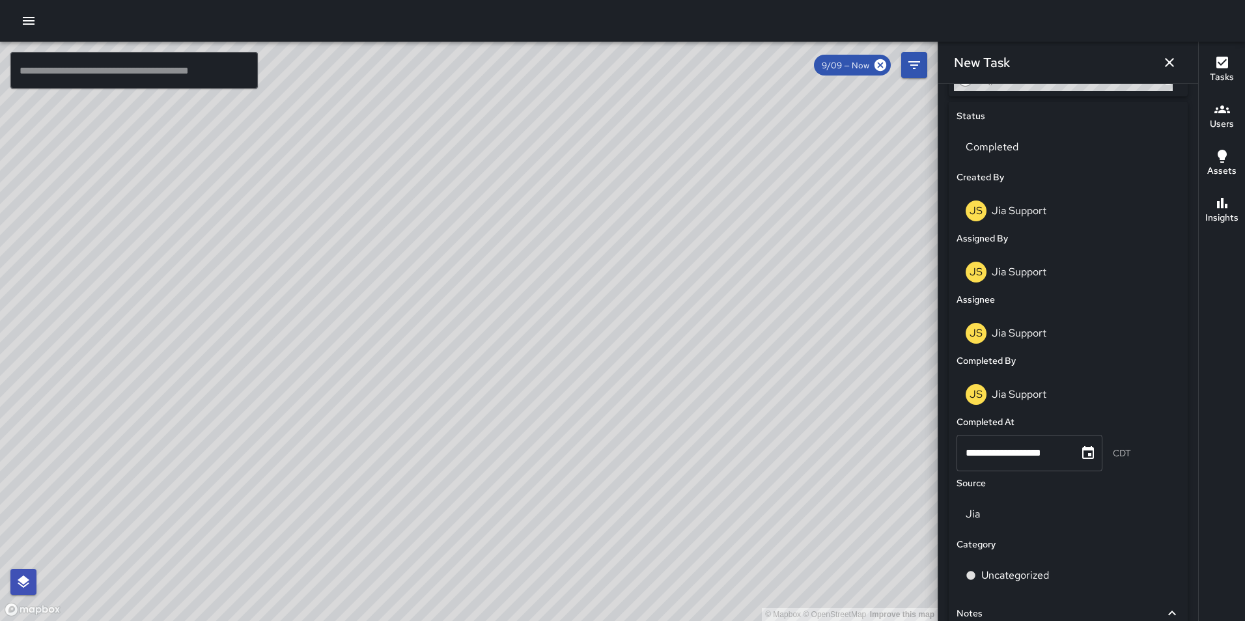
scroll to position [736, 0]
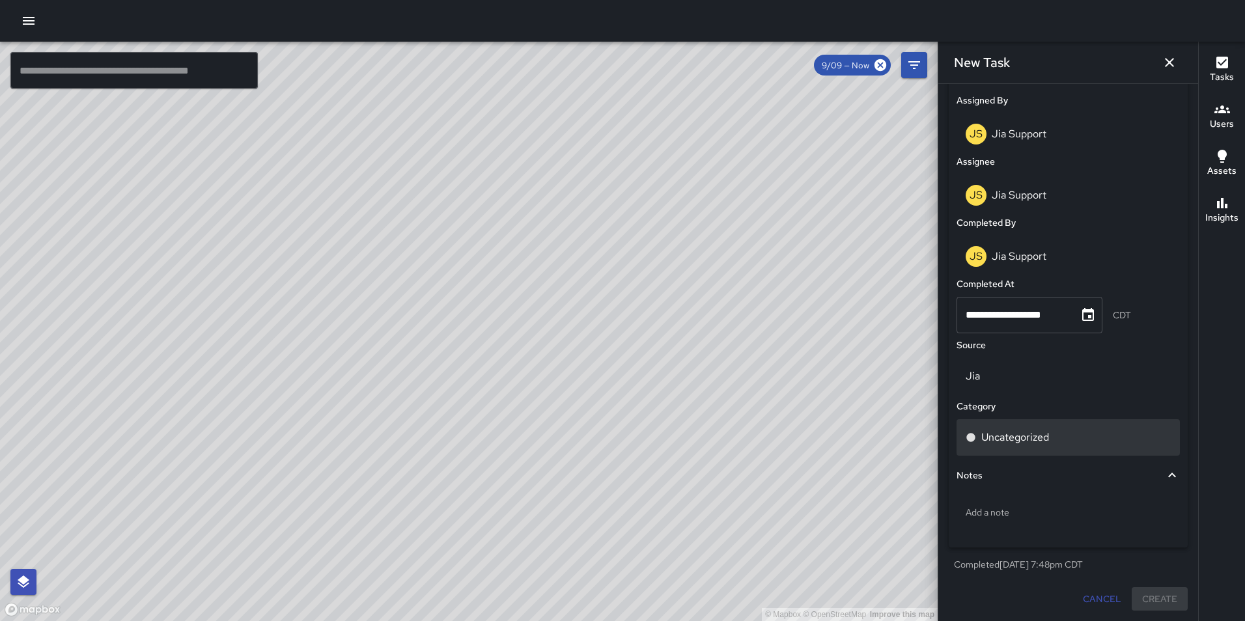
click at [1042, 440] on p "Uncategorized" at bounding box center [1016, 438] width 68 height 16
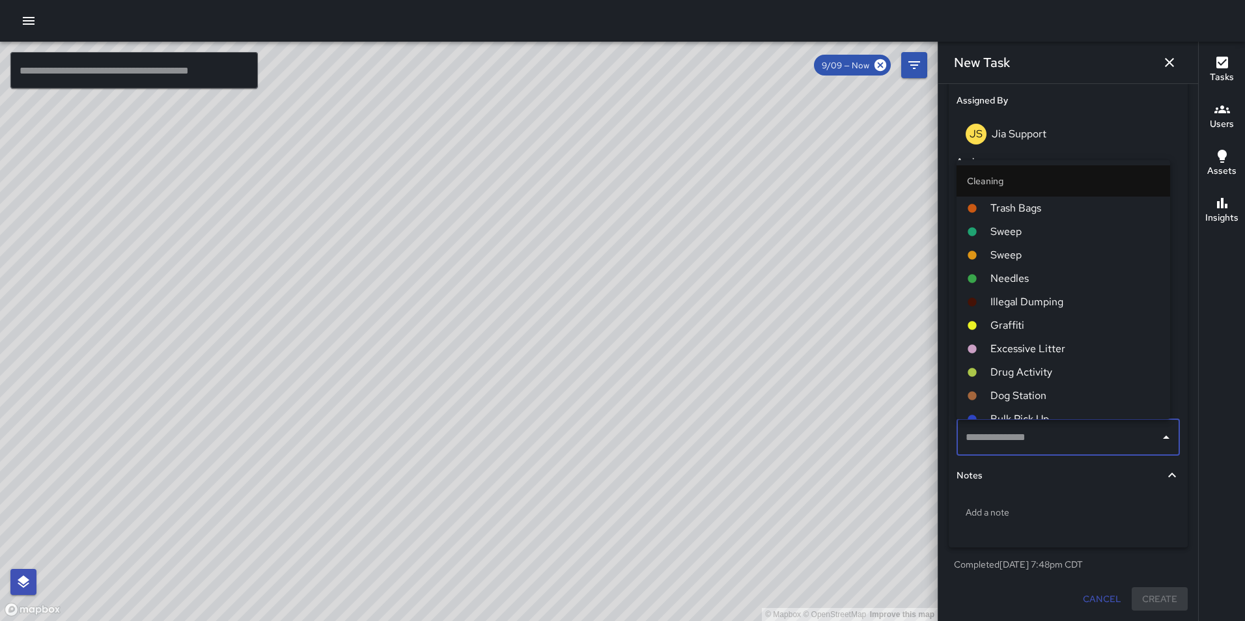
click at [1068, 325] on span "Graffiti" at bounding box center [1075, 326] width 169 height 16
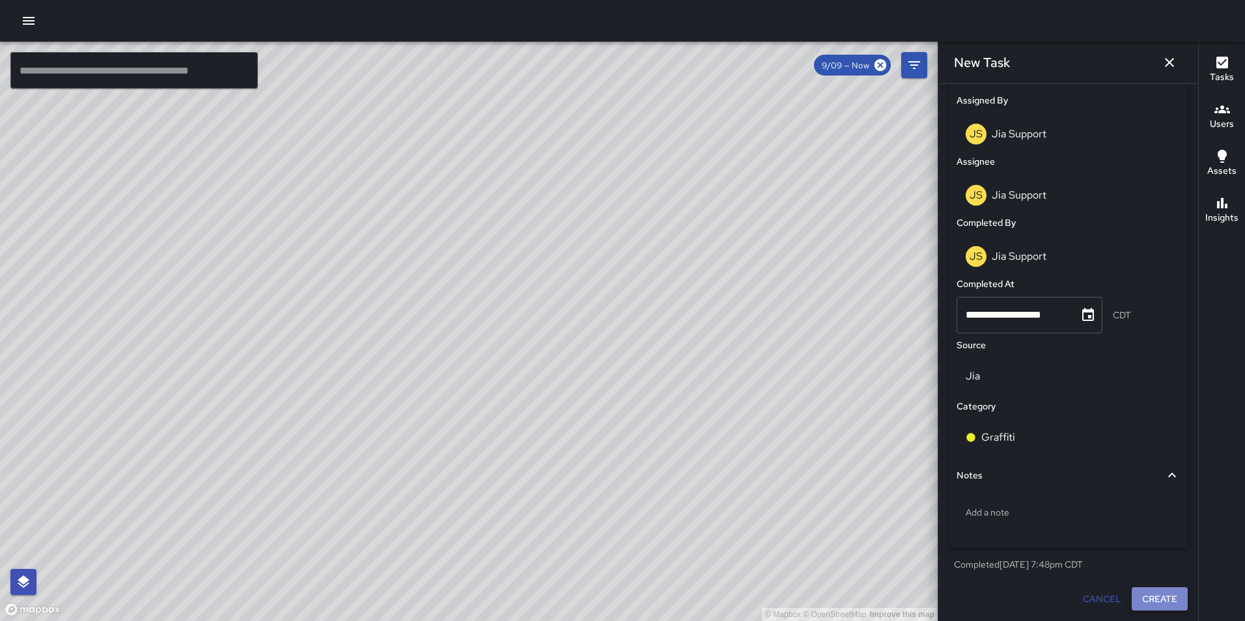
click at [1148, 600] on button "Create" at bounding box center [1160, 600] width 56 height 24
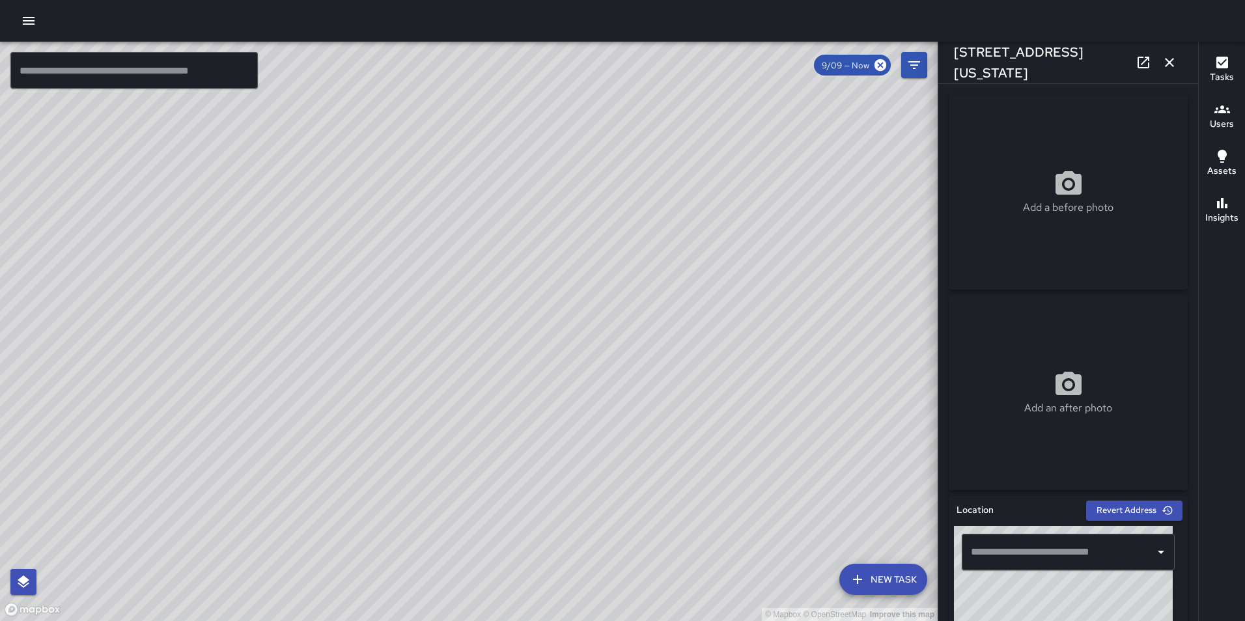
type input "**********"
click at [1174, 62] on icon "button" at bounding box center [1170, 63] width 16 height 16
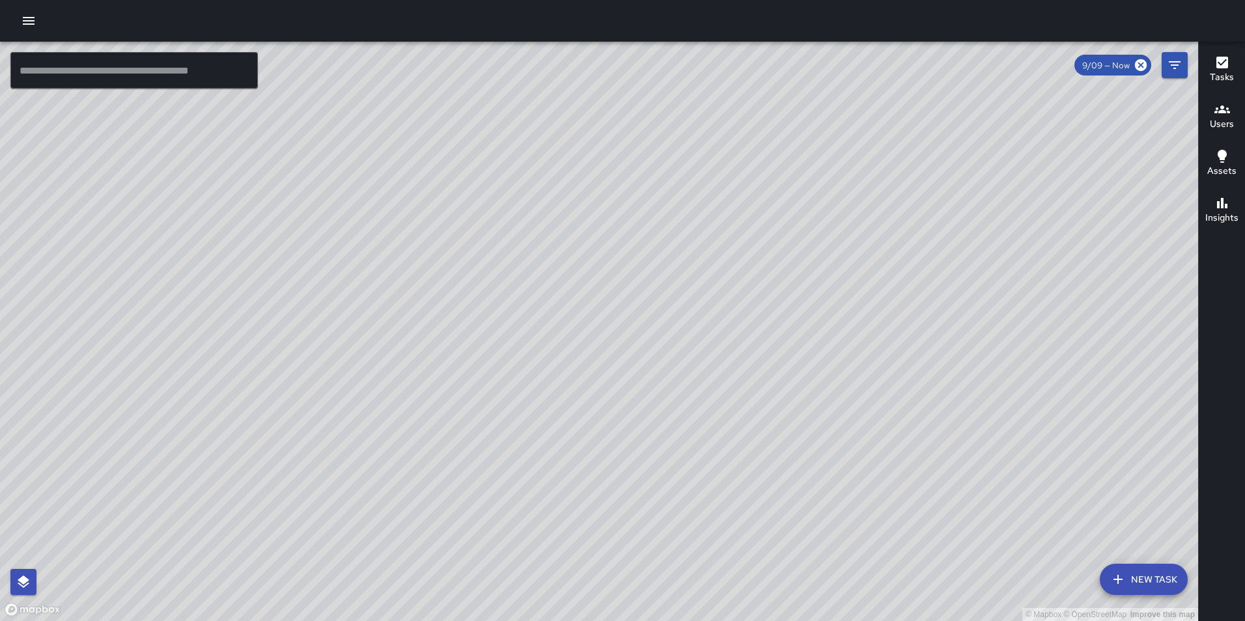
click at [1133, 586] on button "New Task" at bounding box center [1144, 579] width 88 height 31
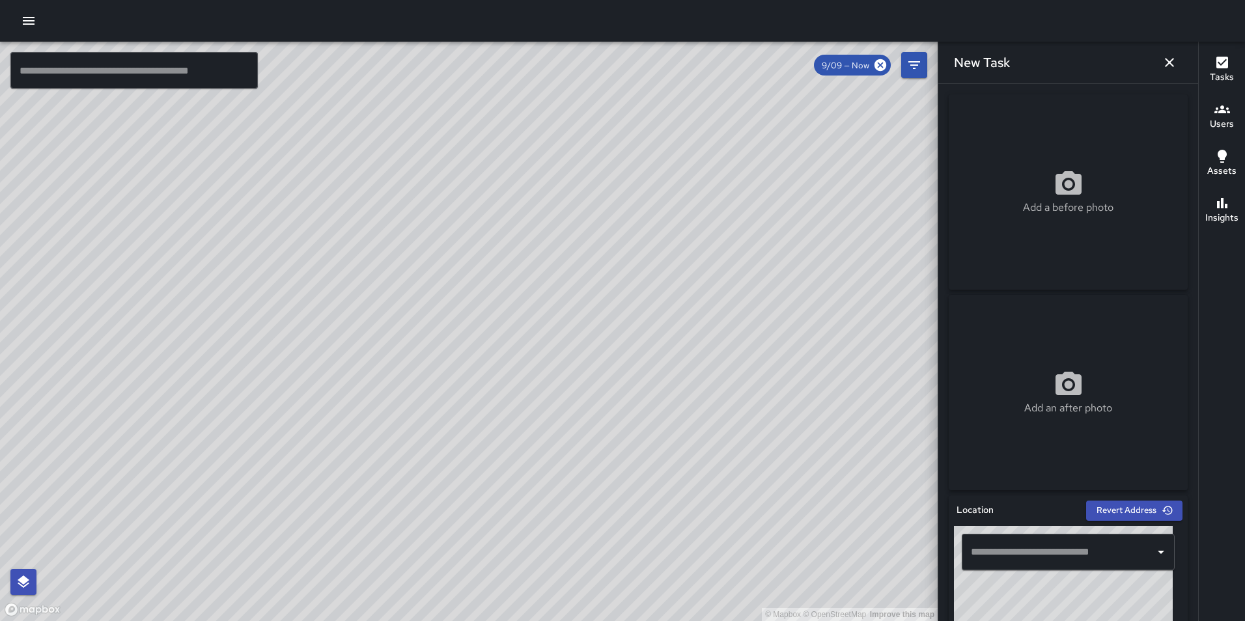
click at [1186, 309] on div "Add a before photo Add an after photo Location Revert Address © Mapbox © OpenSt…" at bounding box center [1069, 352] width 260 height 537
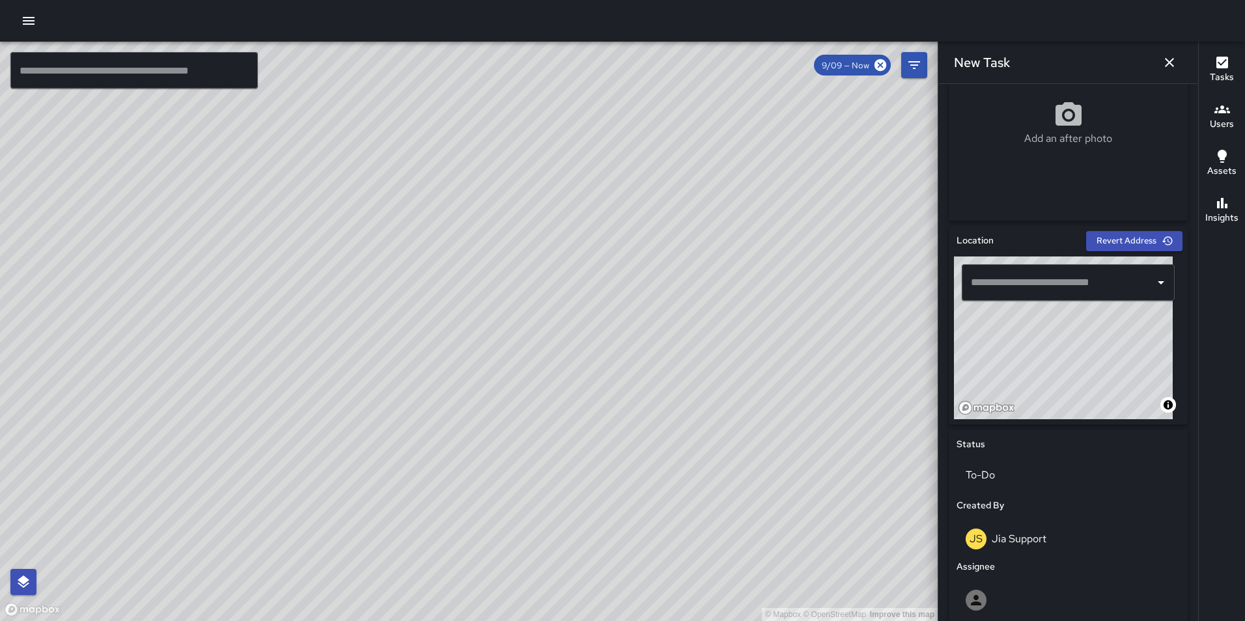
scroll to position [288, 0]
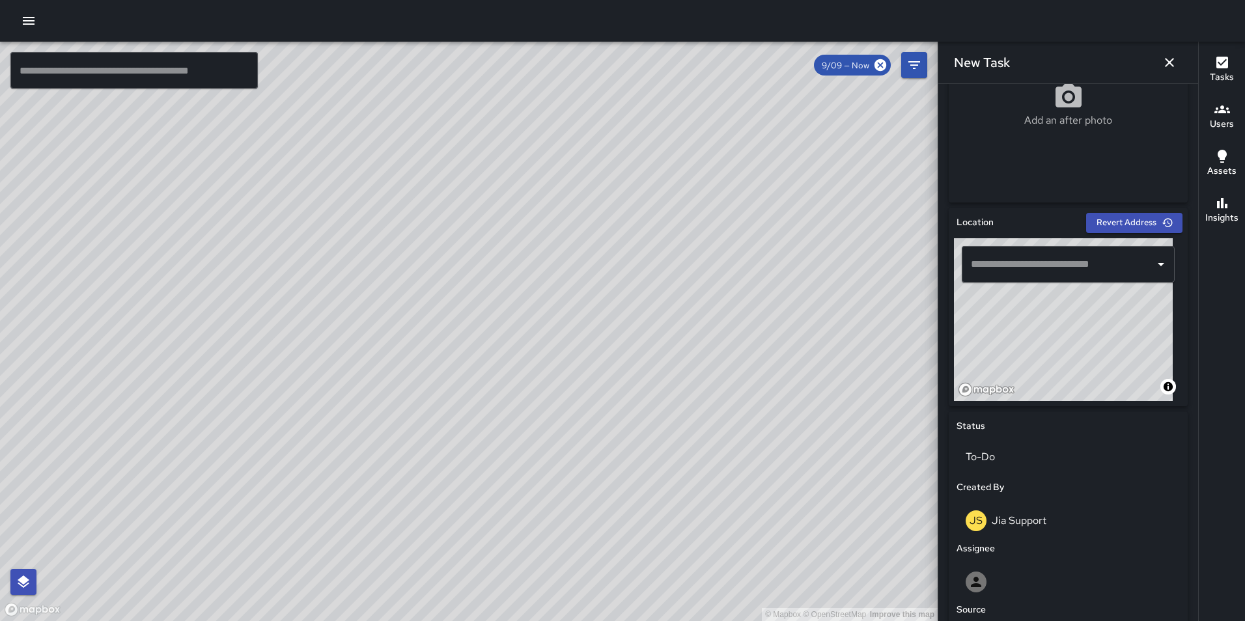
click at [1027, 262] on input "text" at bounding box center [1059, 264] width 182 height 25
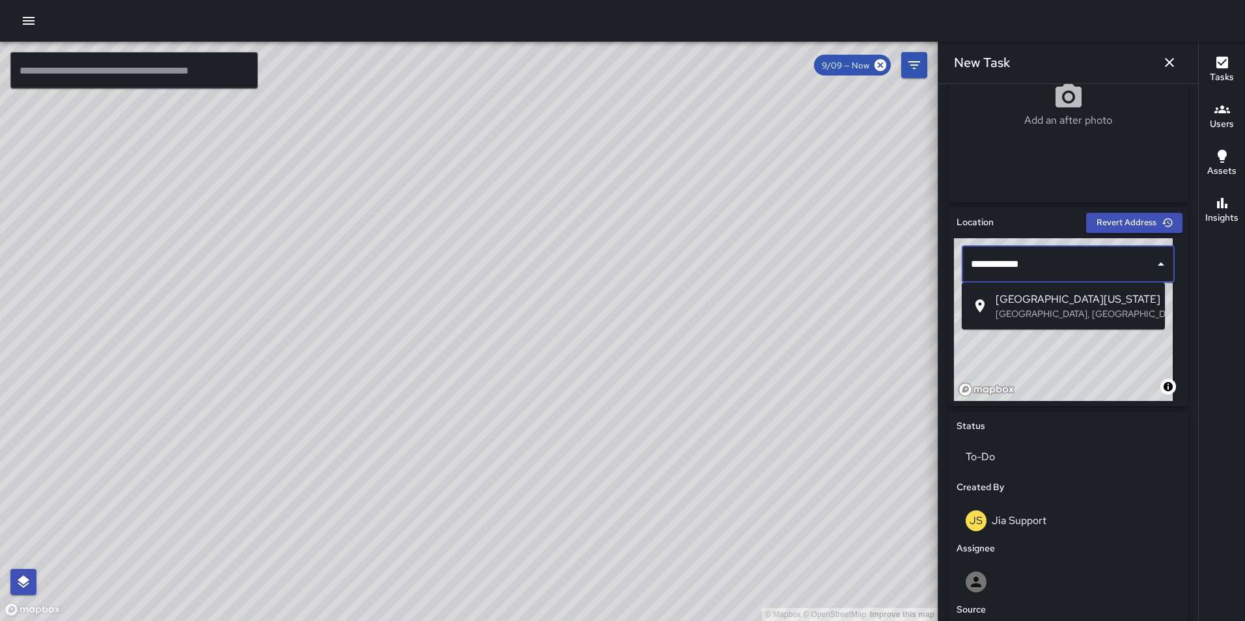
click at [1032, 304] on span "[GEOGRAPHIC_DATA][US_STATE]" at bounding box center [1075, 300] width 159 height 16
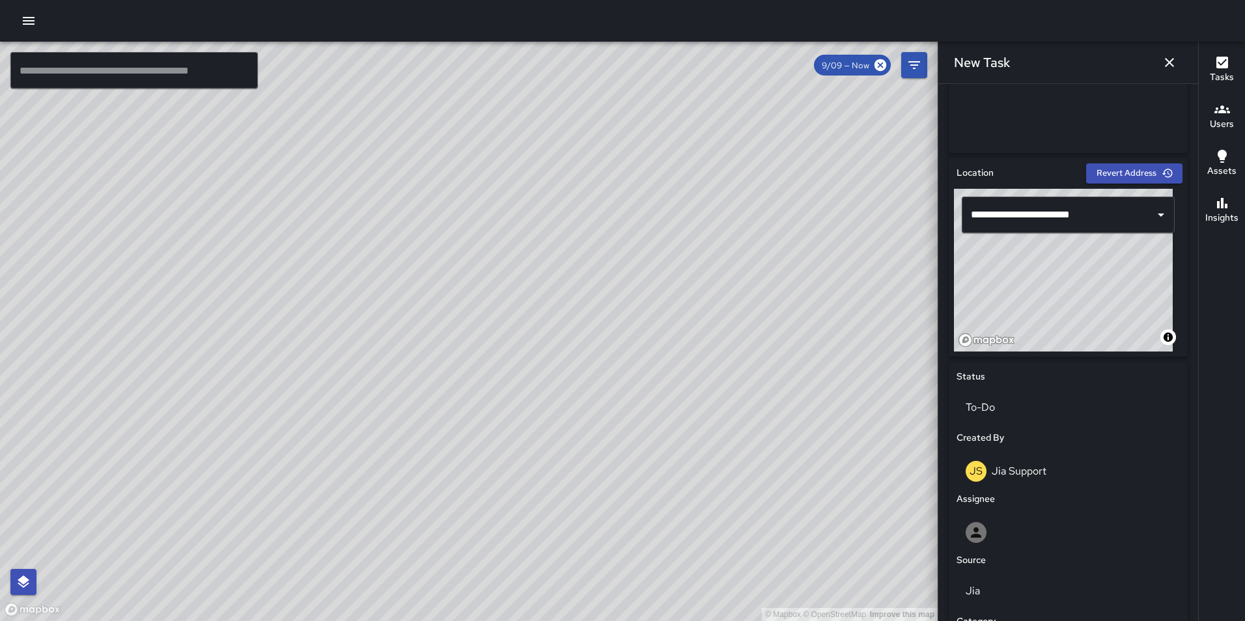
scroll to position [336, 0]
click at [1060, 356] on div "**********" at bounding box center [1068, 259] width 239 height 199
type input "**********"
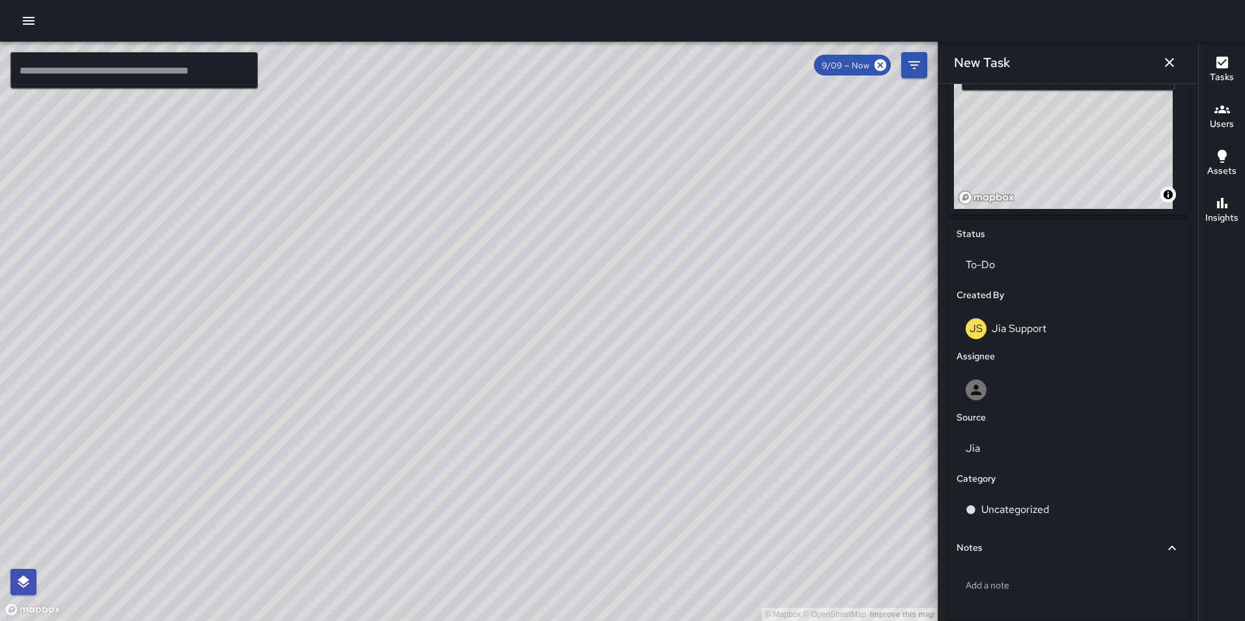
scroll to position [539, 0]
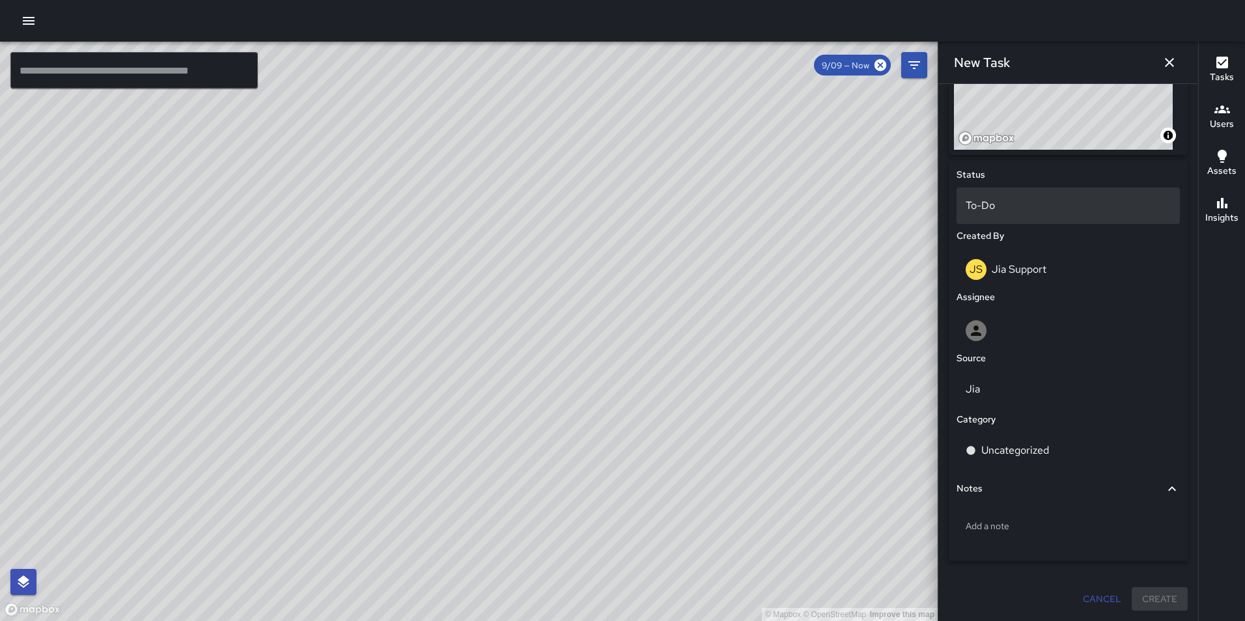
click at [1034, 208] on p "To-Do" at bounding box center [1068, 206] width 205 height 16
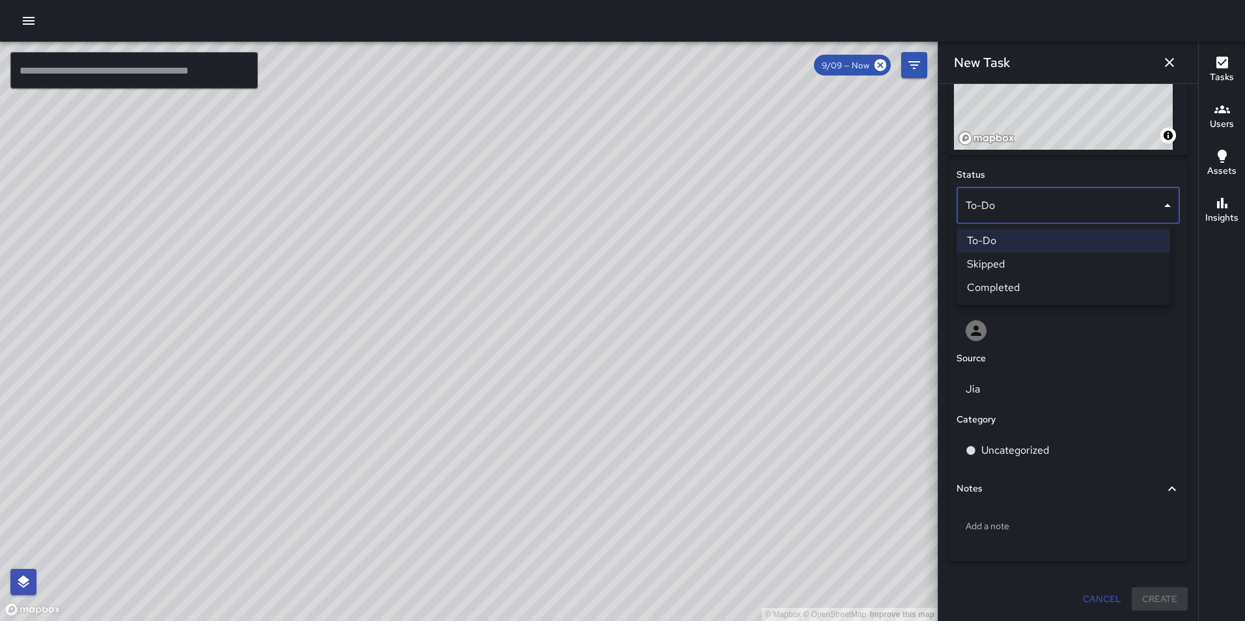
click at [1027, 287] on li "Completed" at bounding box center [1064, 287] width 214 height 23
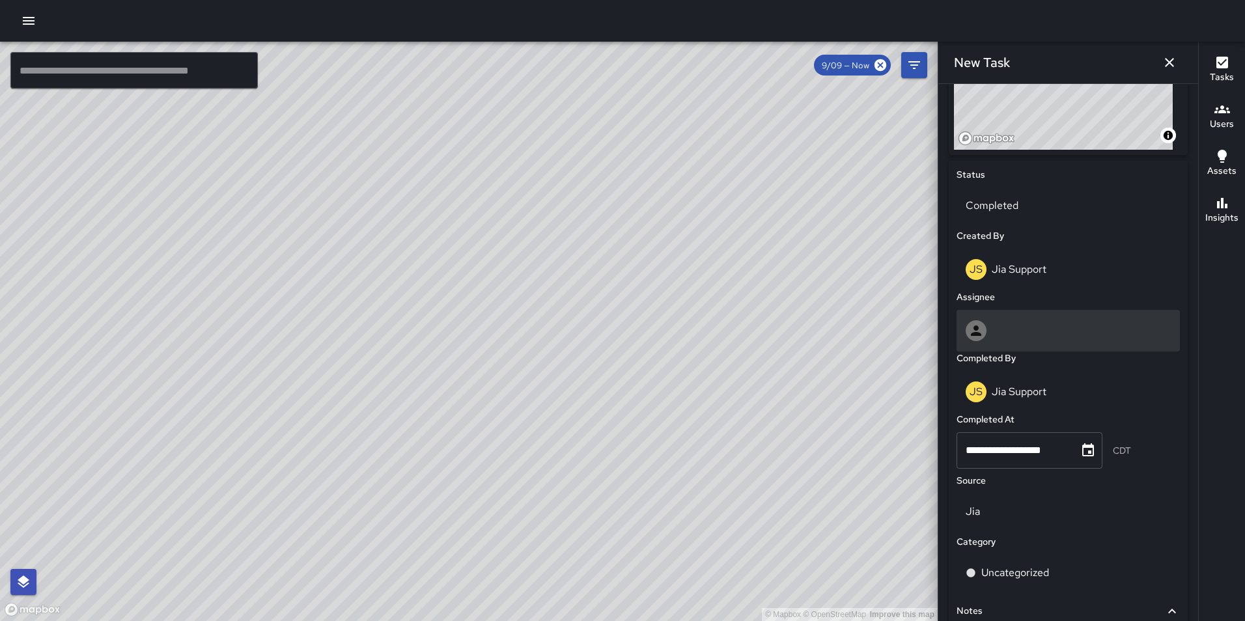
click at [1029, 333] on div at bounding box center [1068, 330] width 205 height 21
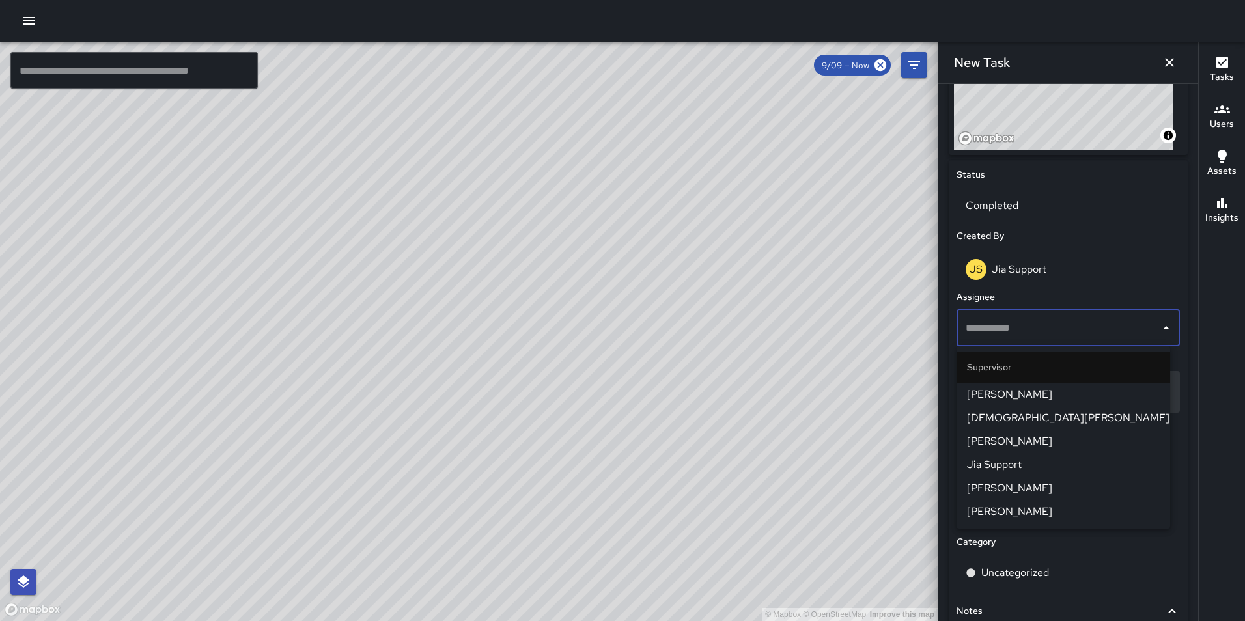
click at [1036, 460] on span "Jia Support" at bounding box center [1063, 465] width 193 height 16
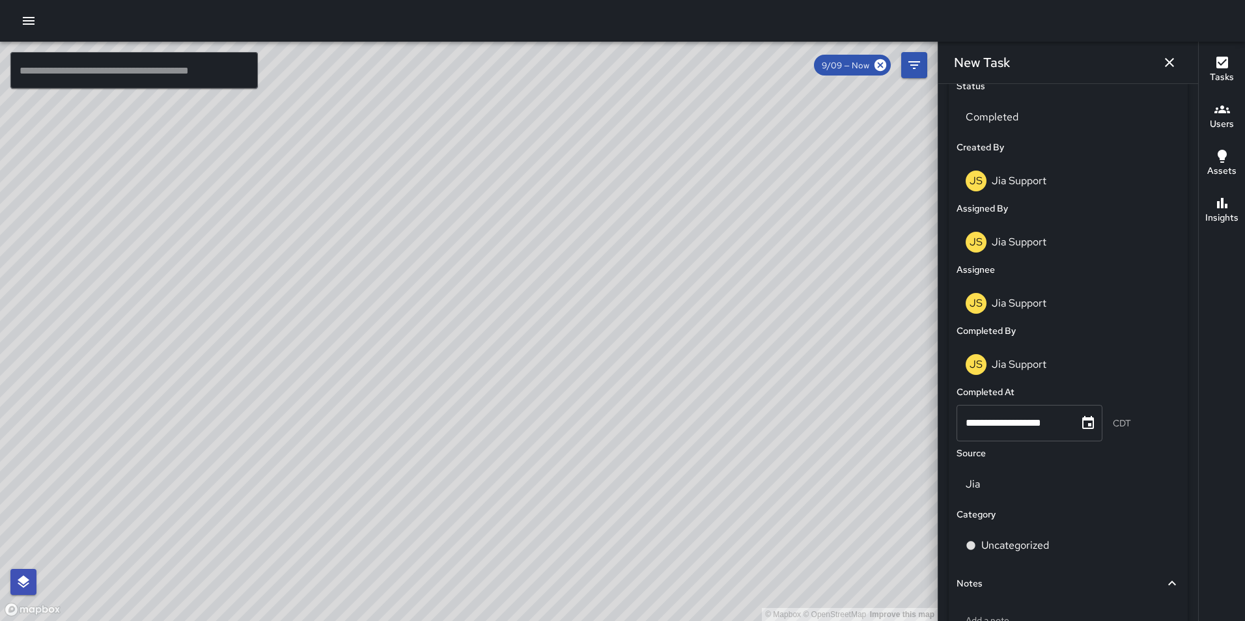
scroll to position [736, 0]
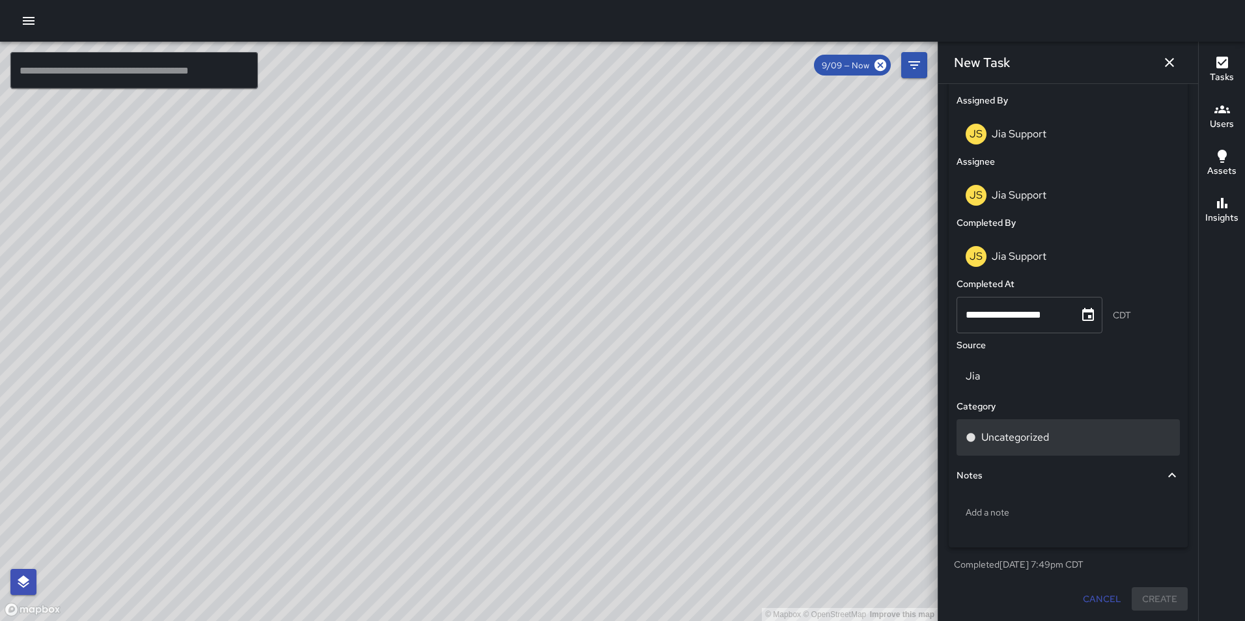
click at [1019, 435] on p "Uncategorized" at bounding box center [1016, 438] width 68 height 16
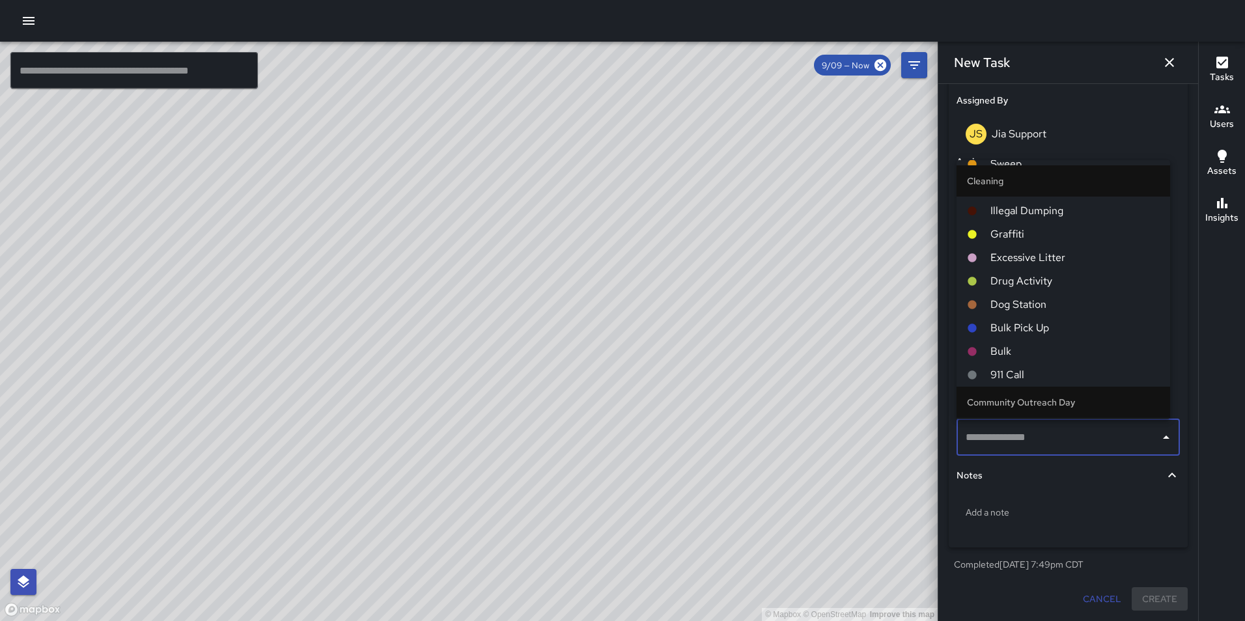
scroll to position [85, 0]
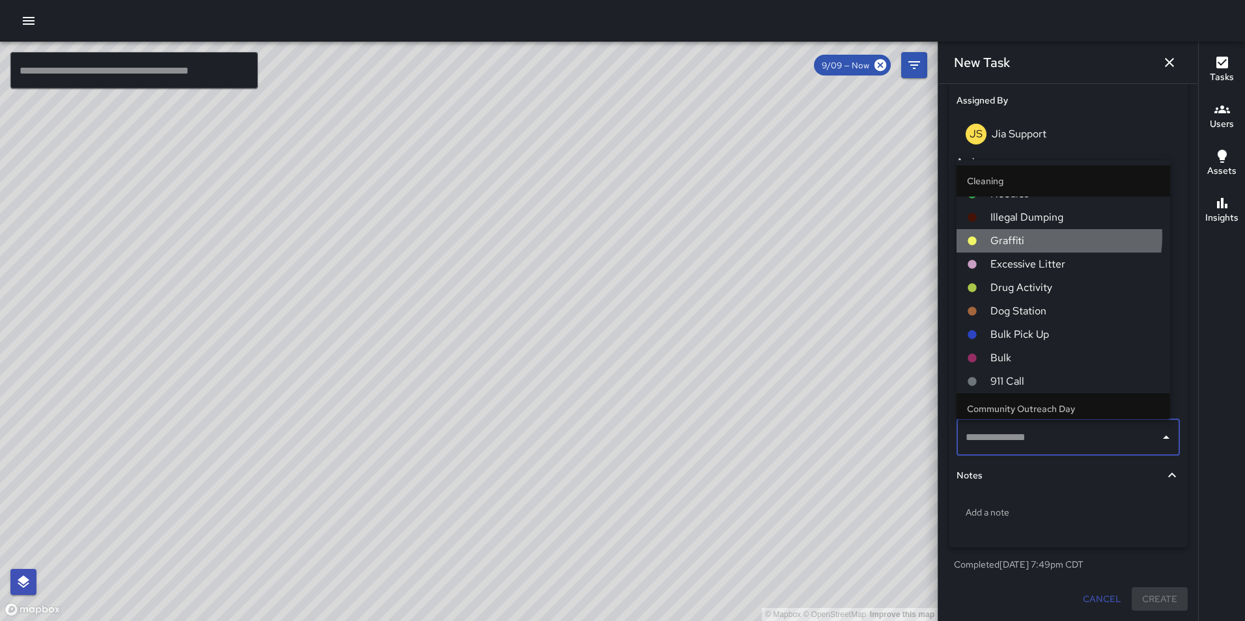
click at [1044, 236] on span "Graffiti" at bounding box center [1075, 241] width 169 height 16
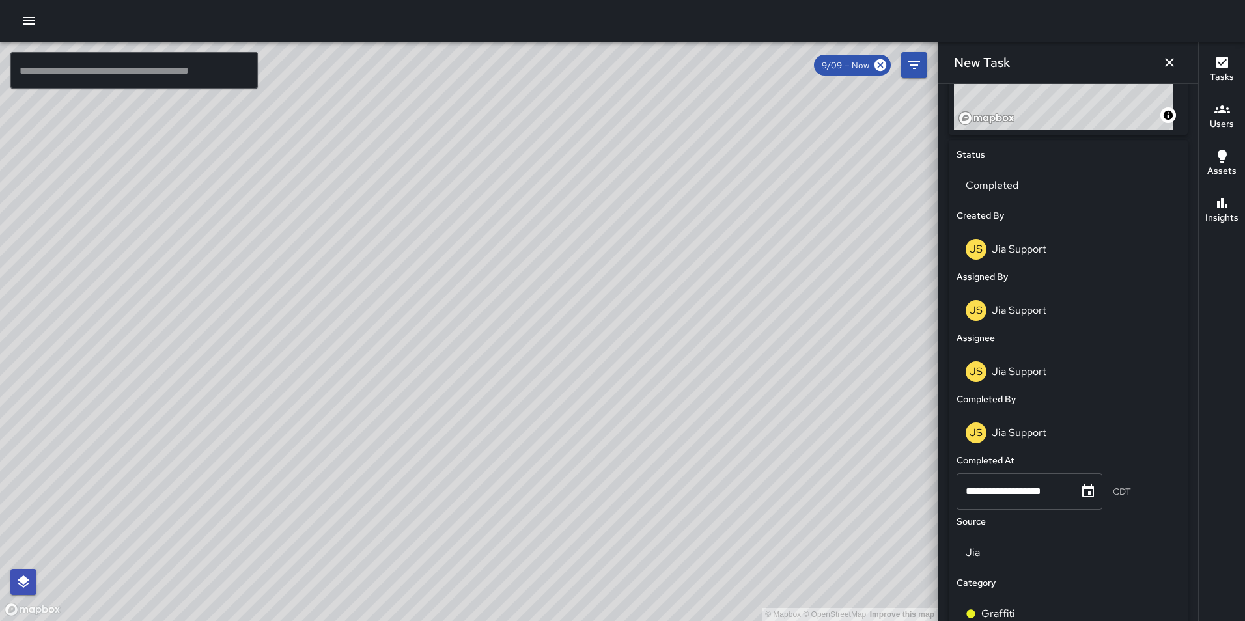
scroll to position [736, 0]
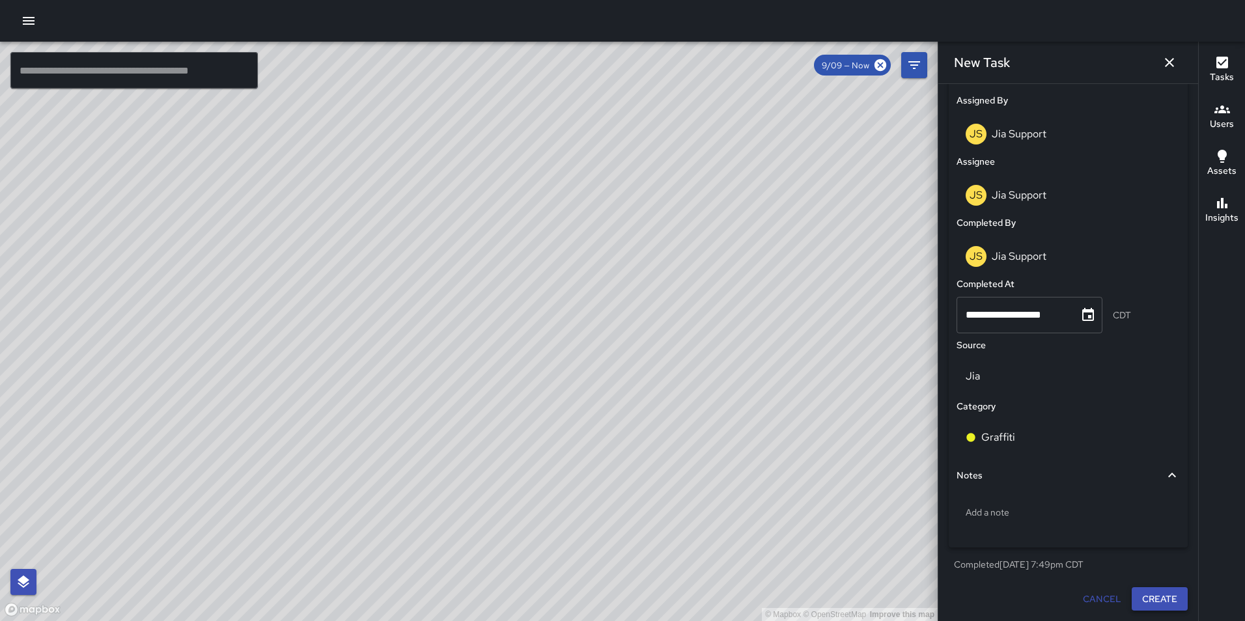
click at [1158, 599] on button "Create" at bounding box center [1160, 600] width 56 height 24
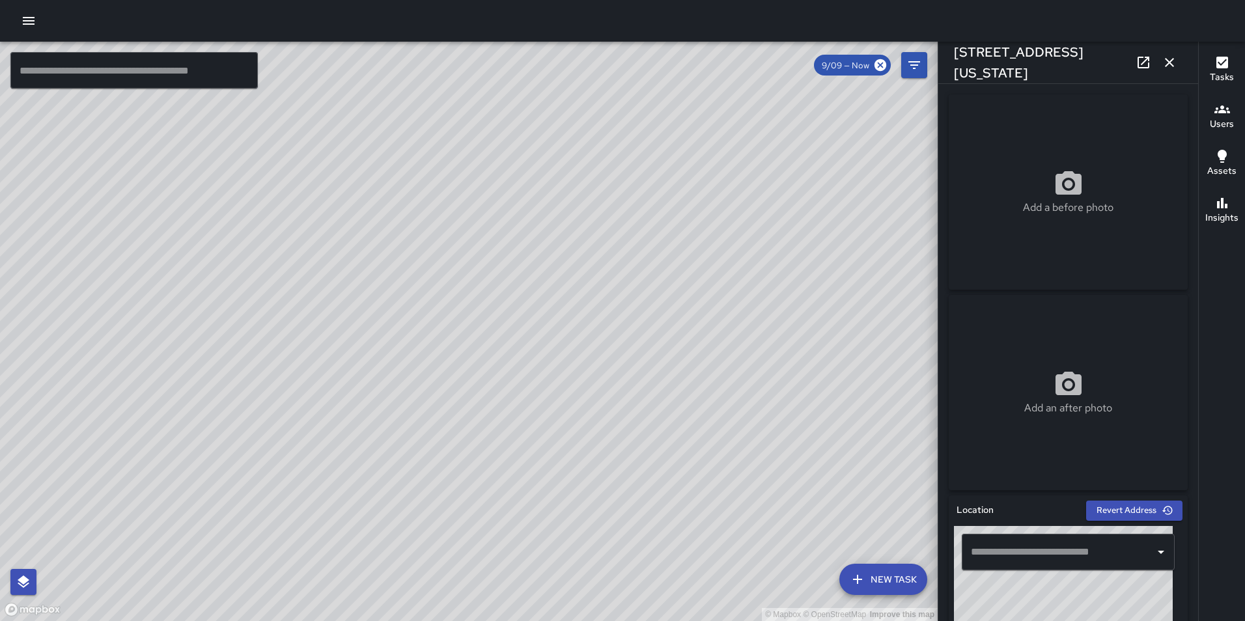
type input "**********"
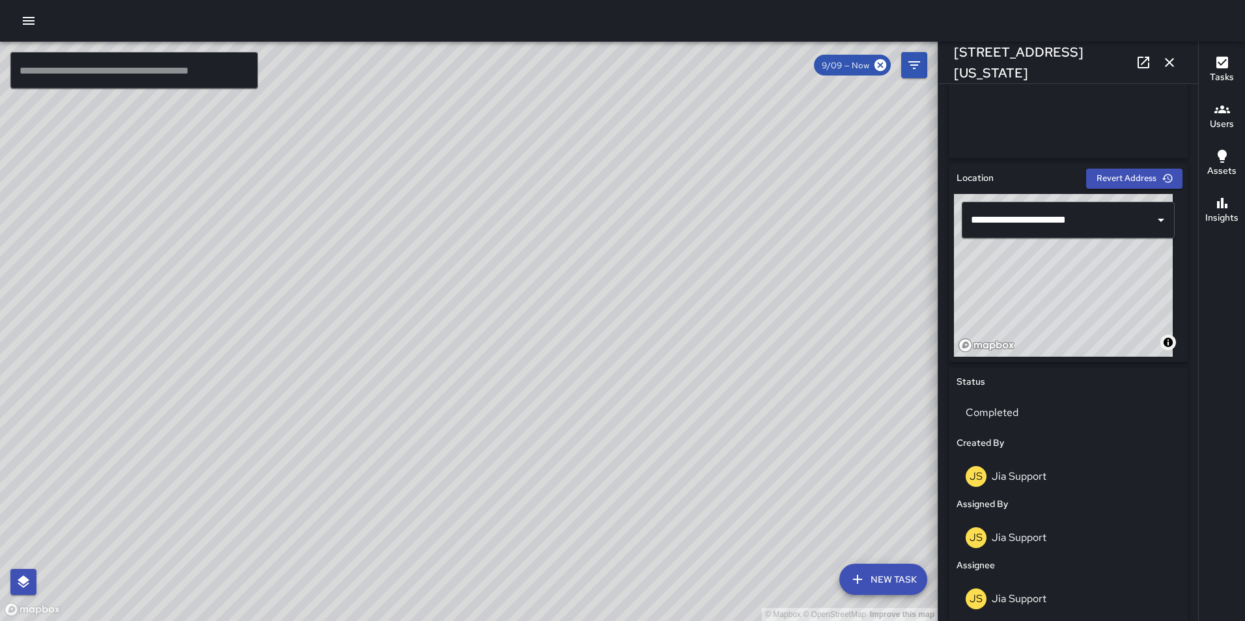
scroll to position [329, 0]
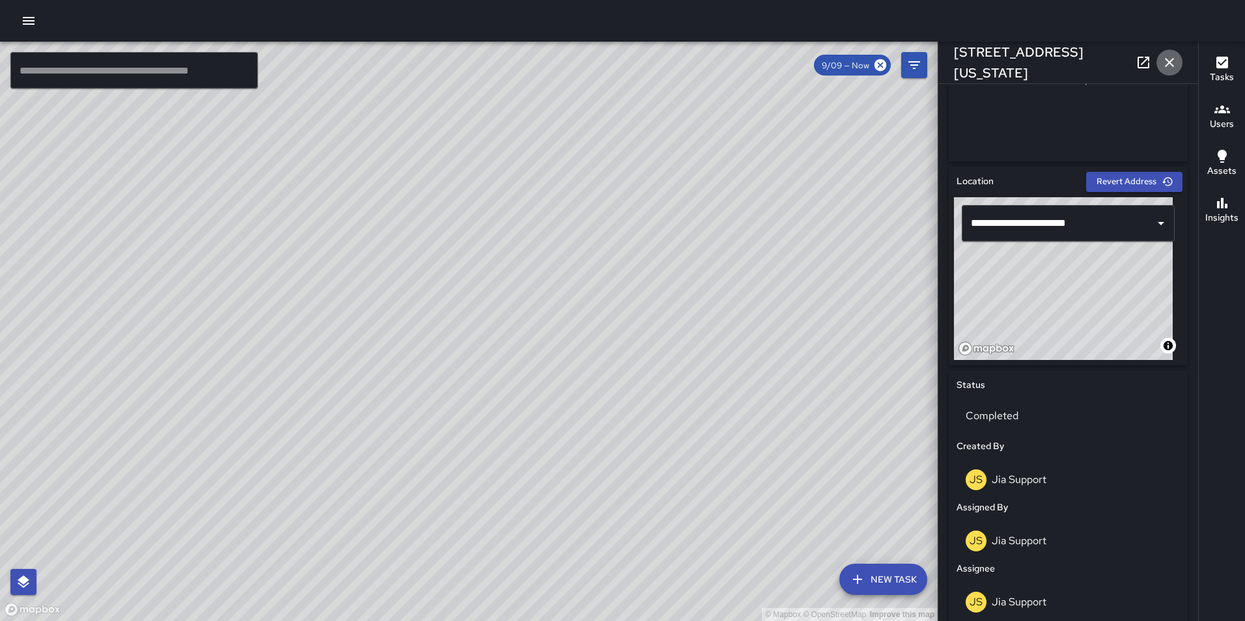
click at [1171, 63] on icon "button" at bounding box center [1170, 63] width 16 height 16
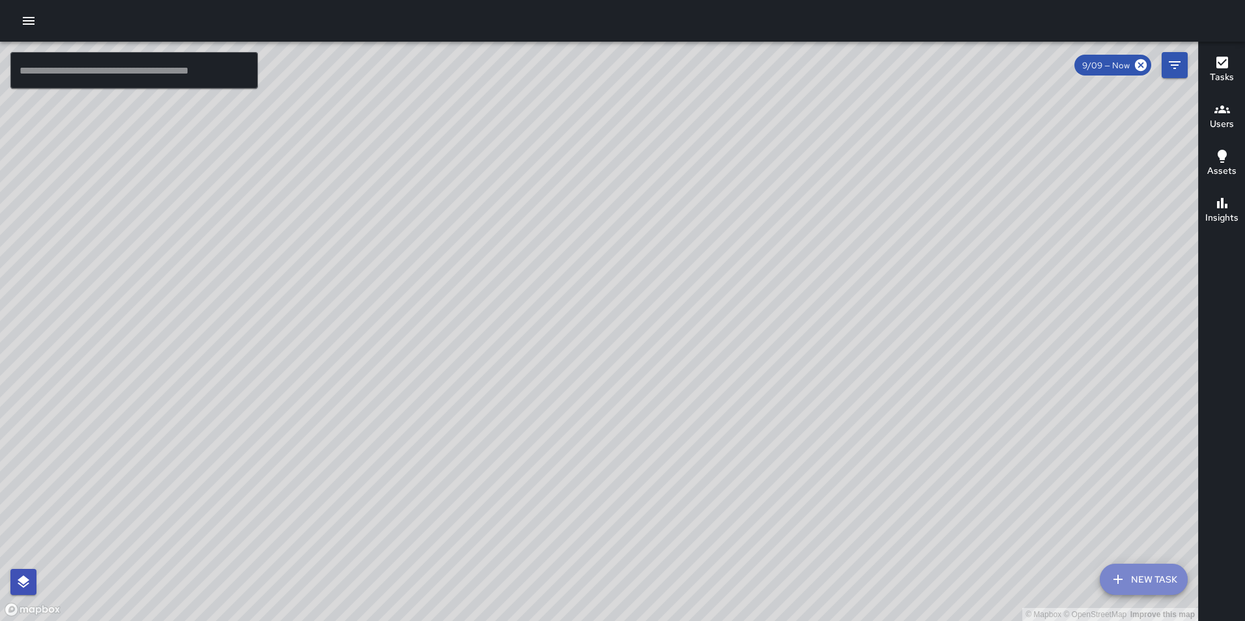
click at [1137, 582] on button "New Task" at bounding box center [1144, 579] width 88 height 31
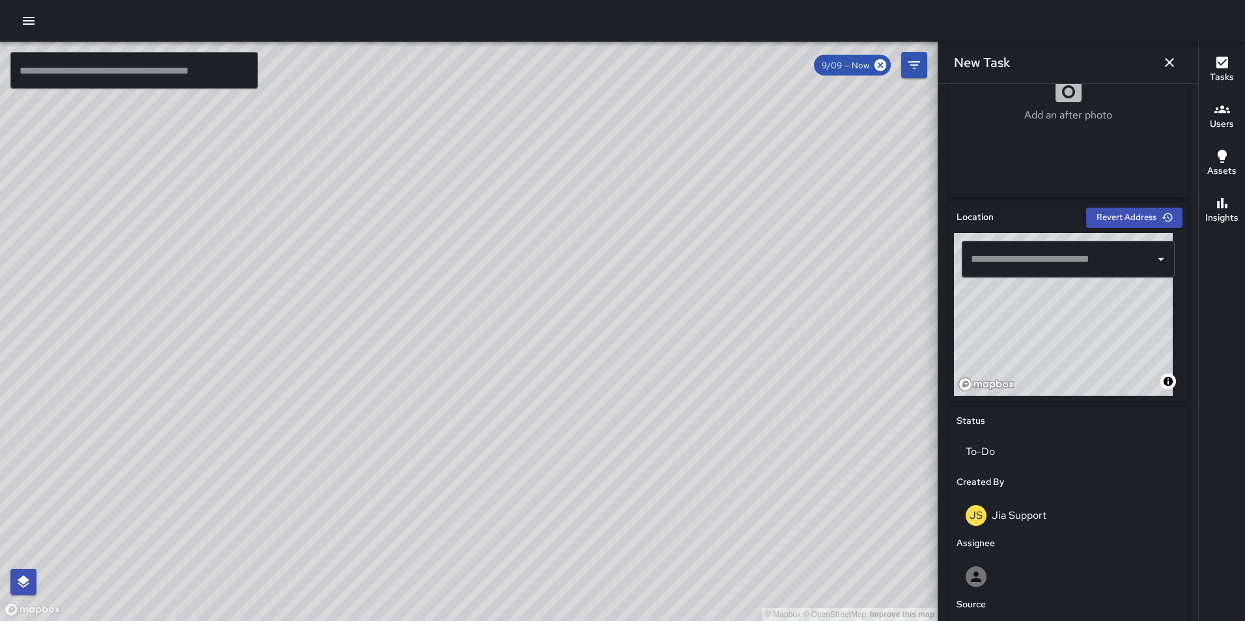
scroll to position [282, 0]
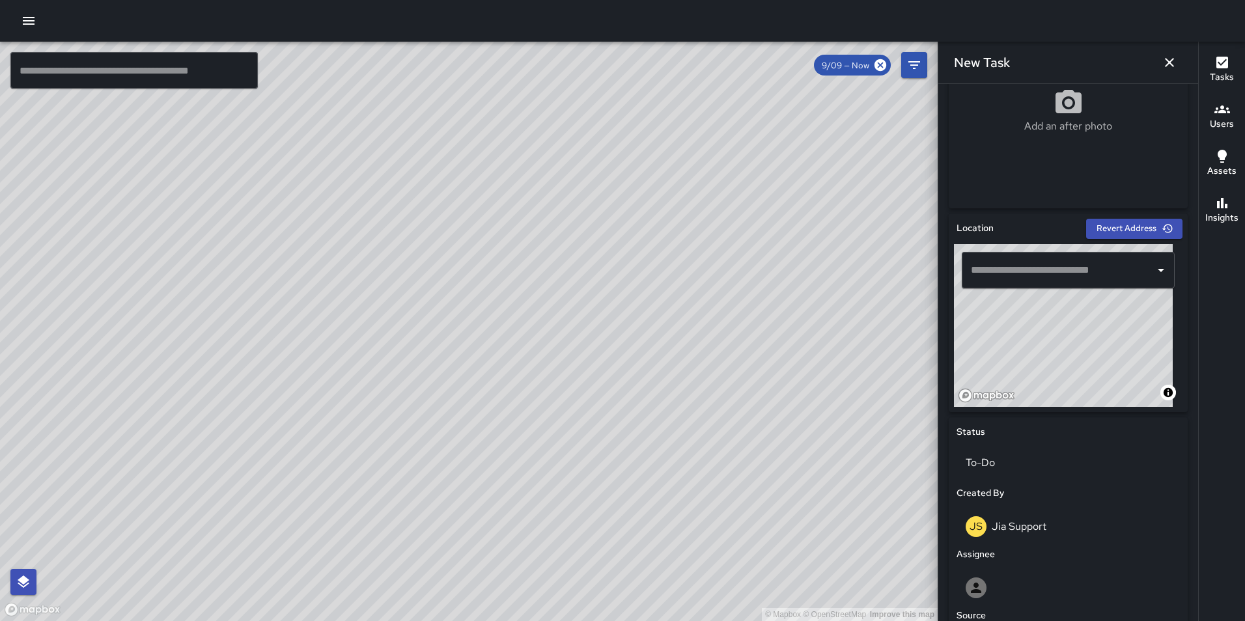
click at [1038, 266] on input "text" at bounding box center [1059, 270] width 182 height 25
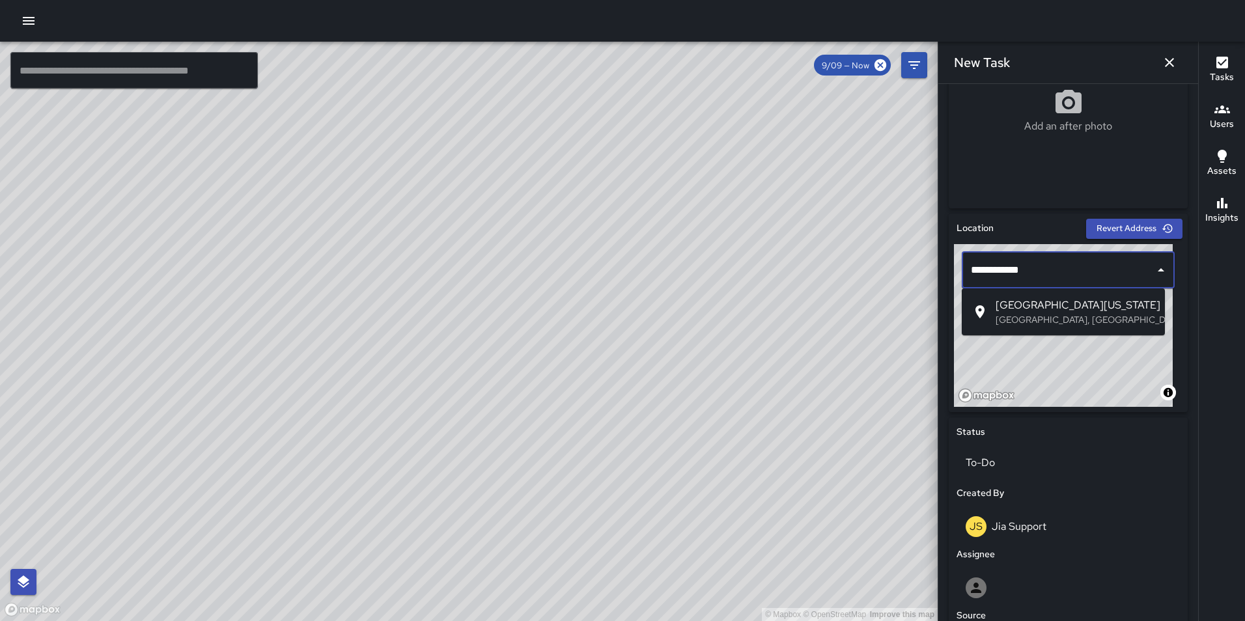
click at [1061, 309] on span "[GEOGRAPHIC_DATA][US_STATE]" at bounding box center [1075, 306] width 159 height 16
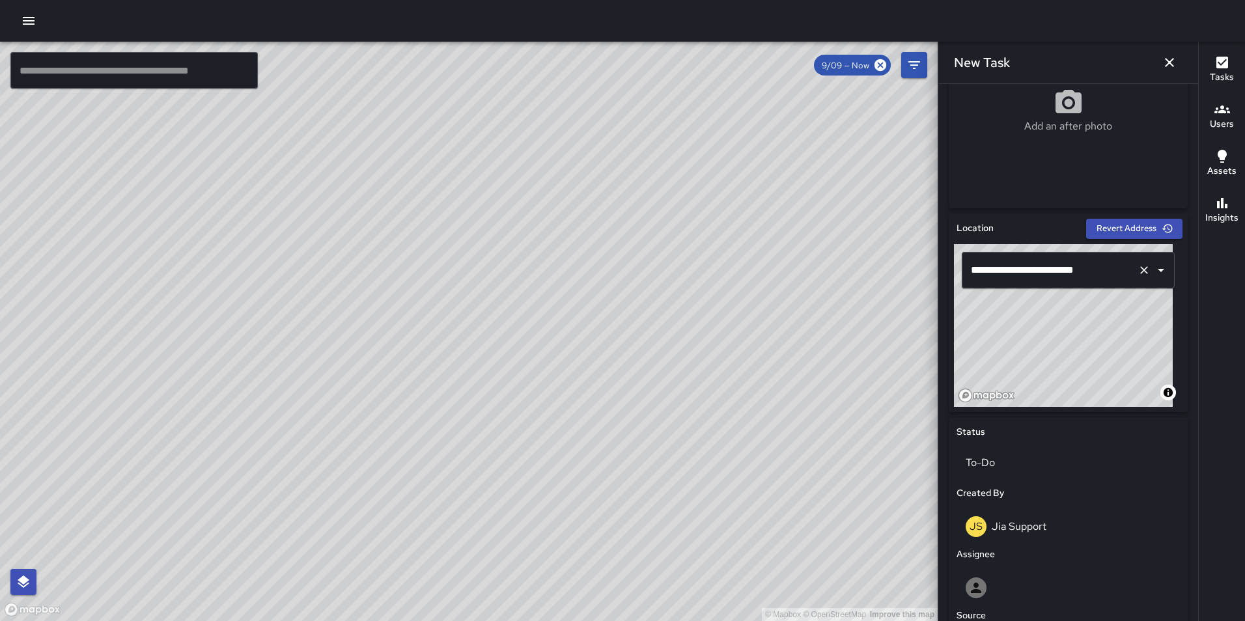
type input "**********"
click at [1140, 270] on icon "Clear" at bounding box center [1144, 270] width 13 height 13
click at [1075, 265] on input "text" at bounding box center [1050, 270] width 165 height 25
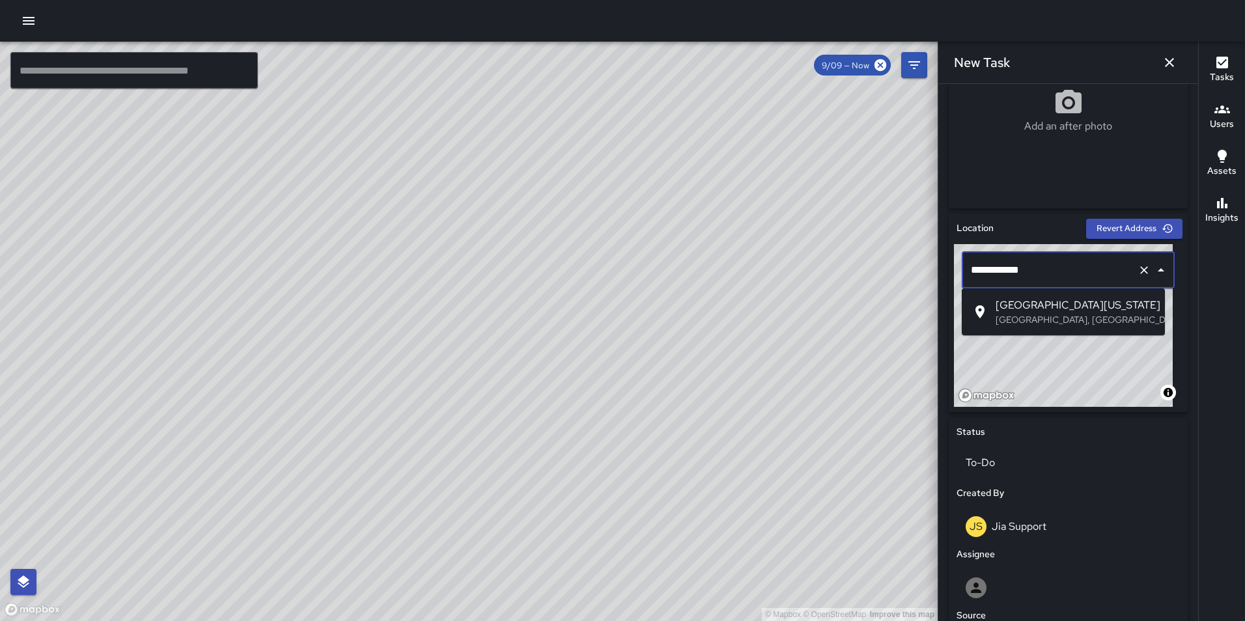
click at [1082, 297] on li "[GEOGRAPHIC_DATA][US_STATE], [GEOGRAPHIC_DATA], [GEOGRAPHIC_DATA]" at bounding box center [1063, 312] width 203 height 36
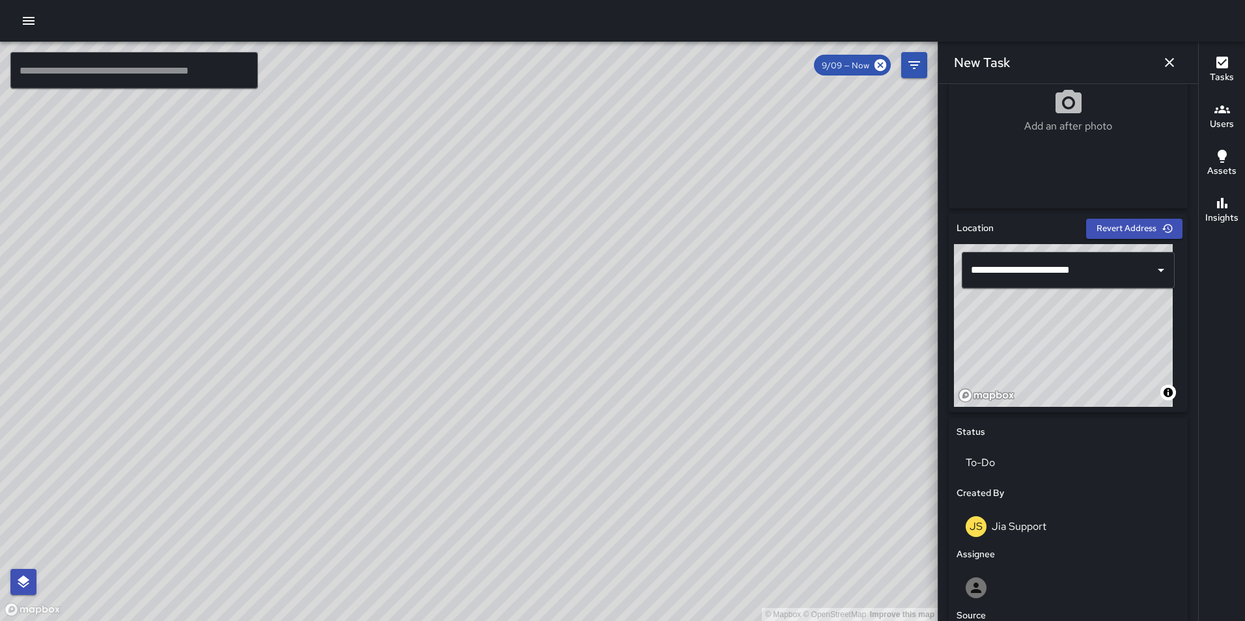
type input "**********"
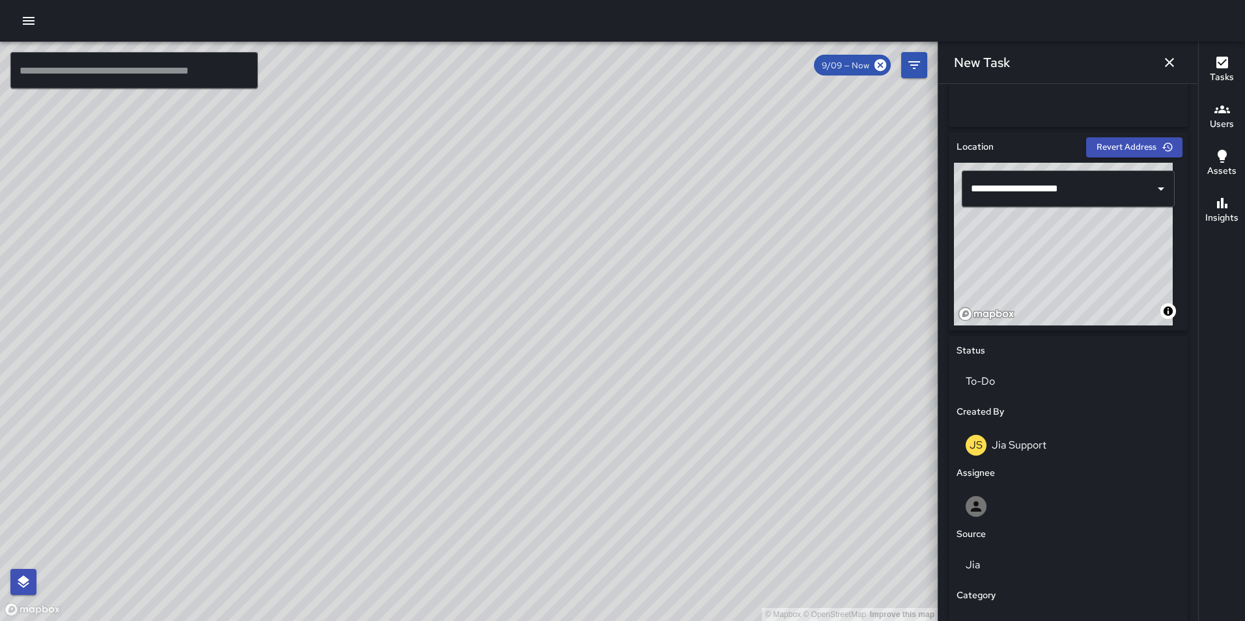
scroll to position [398, 0]
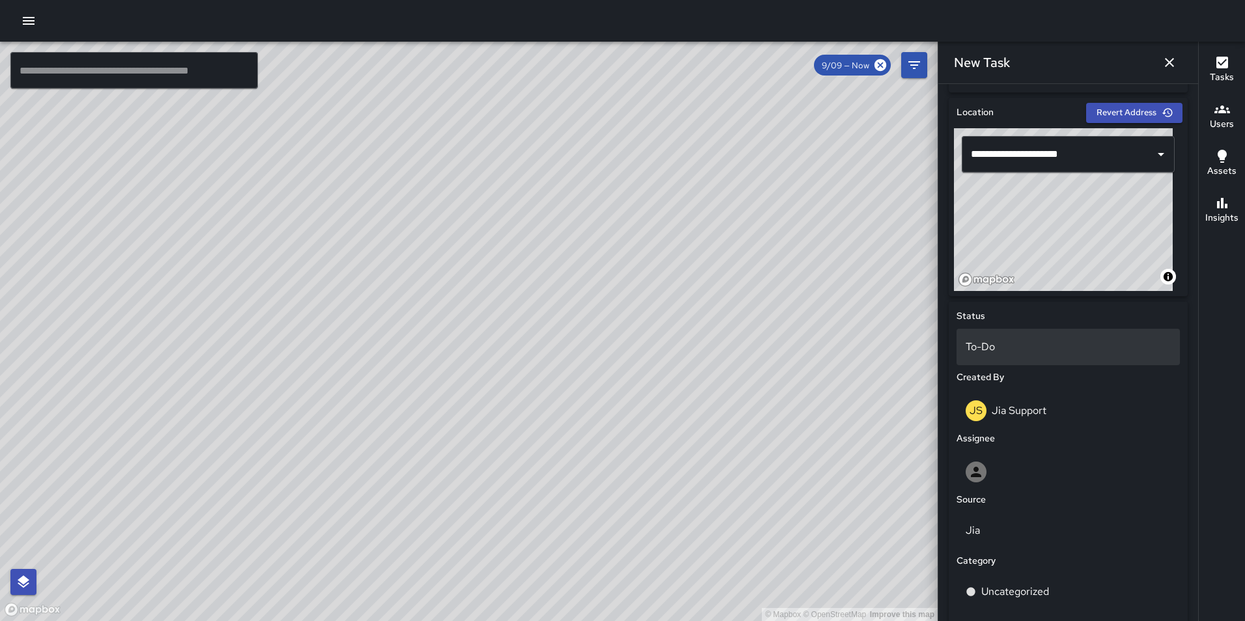
click at [1044, 344] on p "To-Do" at bounding box center [1068, 347] width 205 height 16
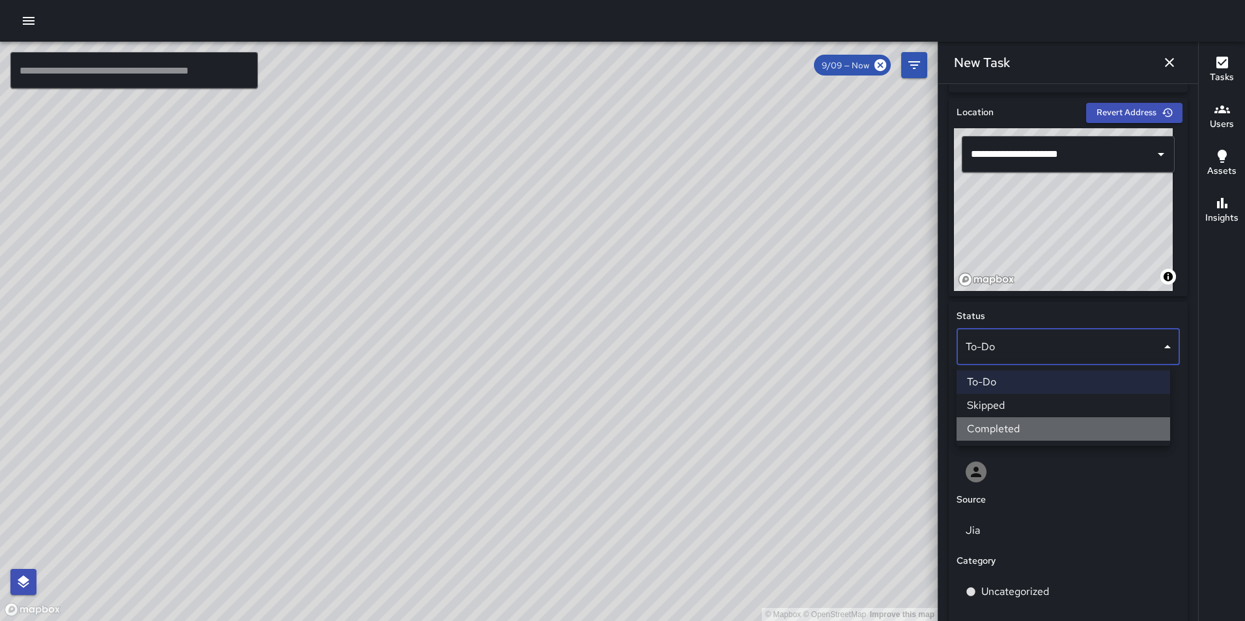
click at [1041, 431] on li "Completed" at bounding box center [1064, 429] width 214 height 23
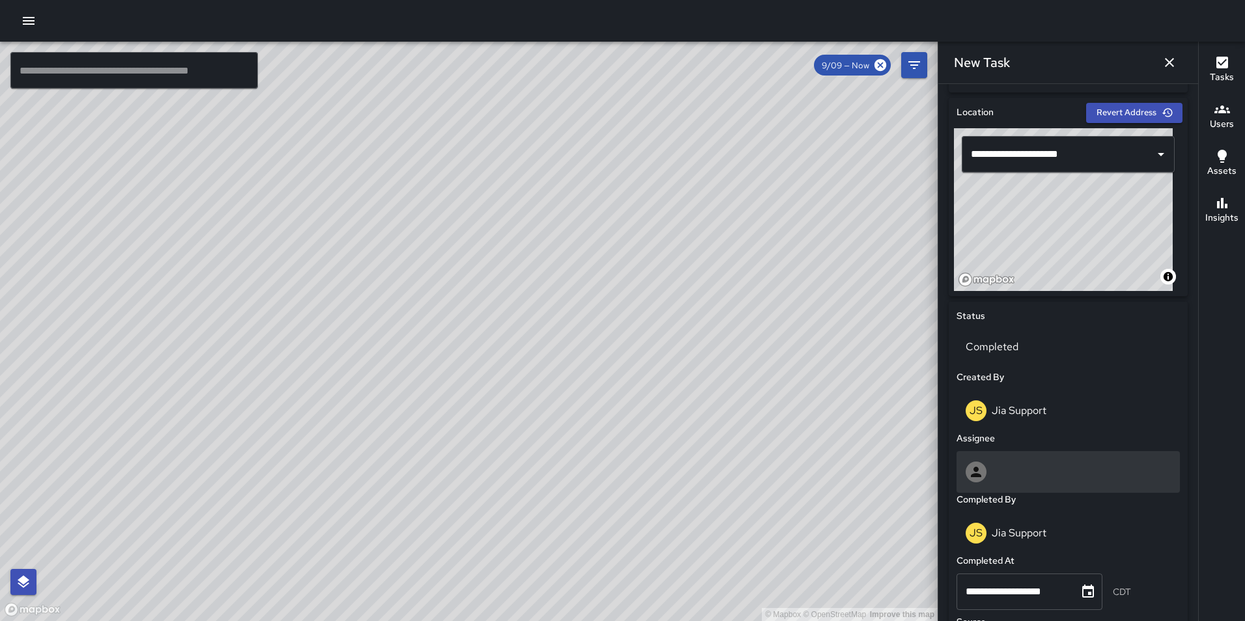
click at [1016, 472] on div at bounding box center [1068, 472] width 205 height 21
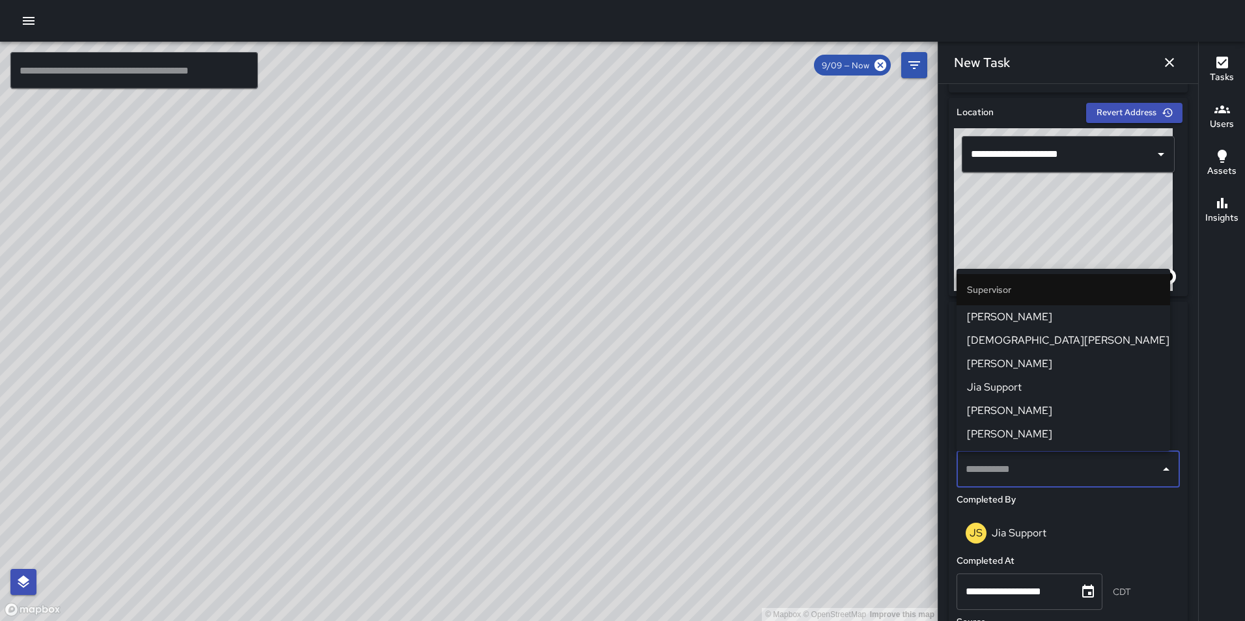
click at [1037, 388] on span "Jia Support" at bounding box center [1063, 388] width 193 height 16
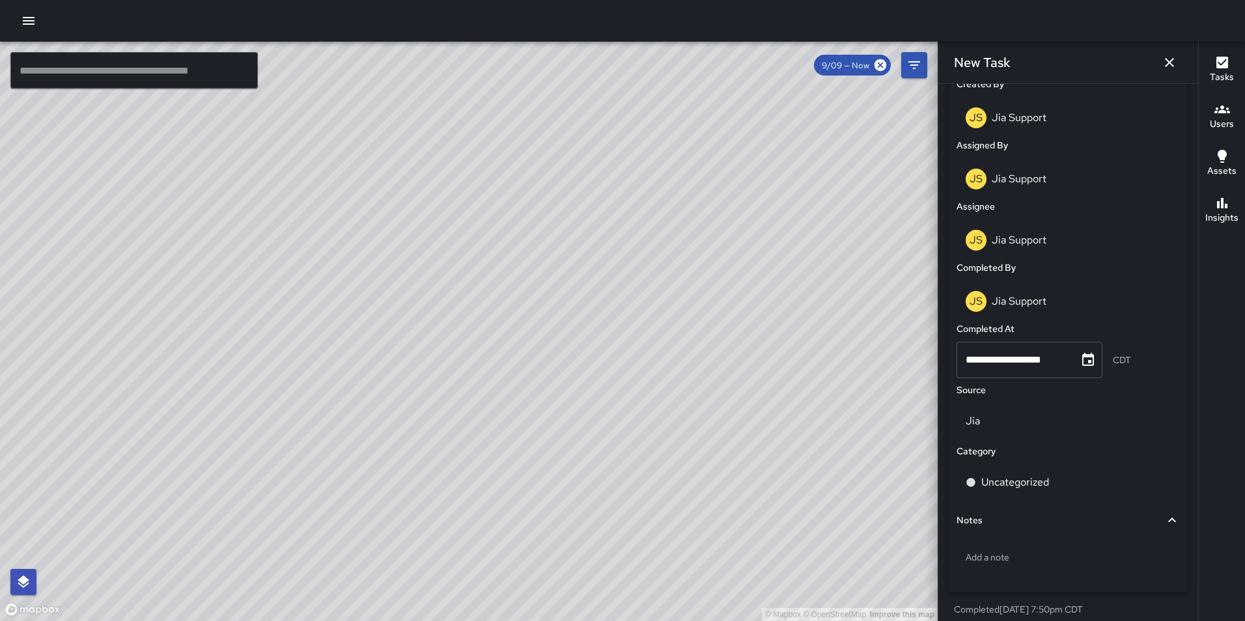
scroll to position [736, 0]
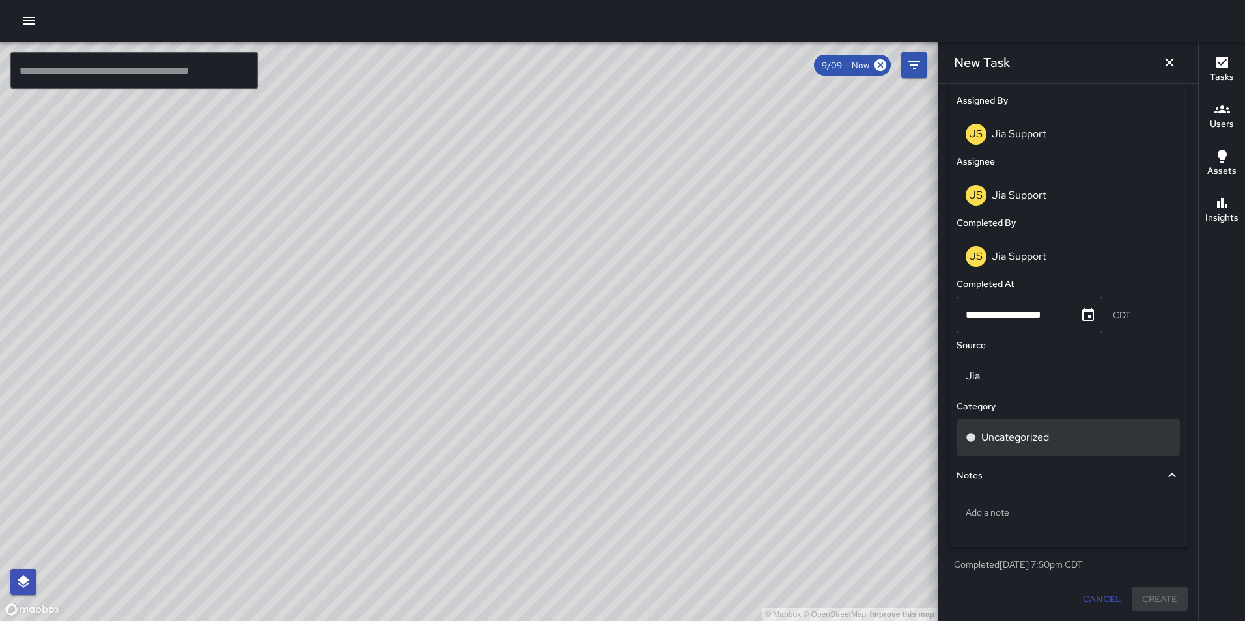
click at [1034, 433] on p "Uncategorized" at bounding box center [1016, 438] width 68 height 16
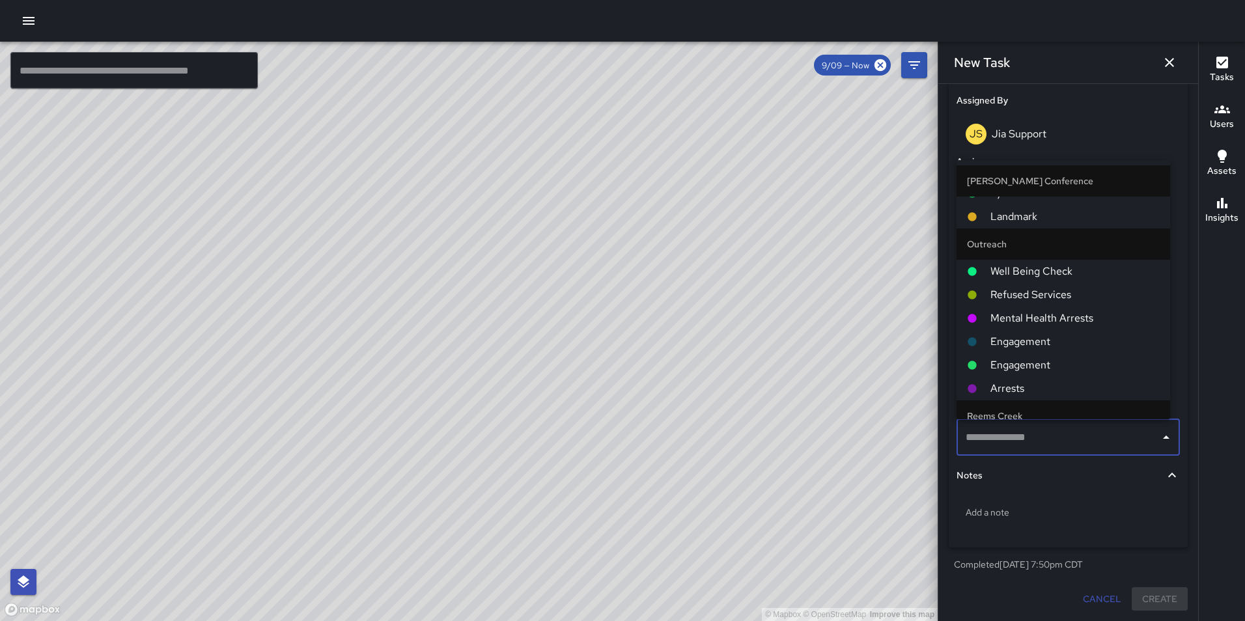
scroll to position [436, 0]
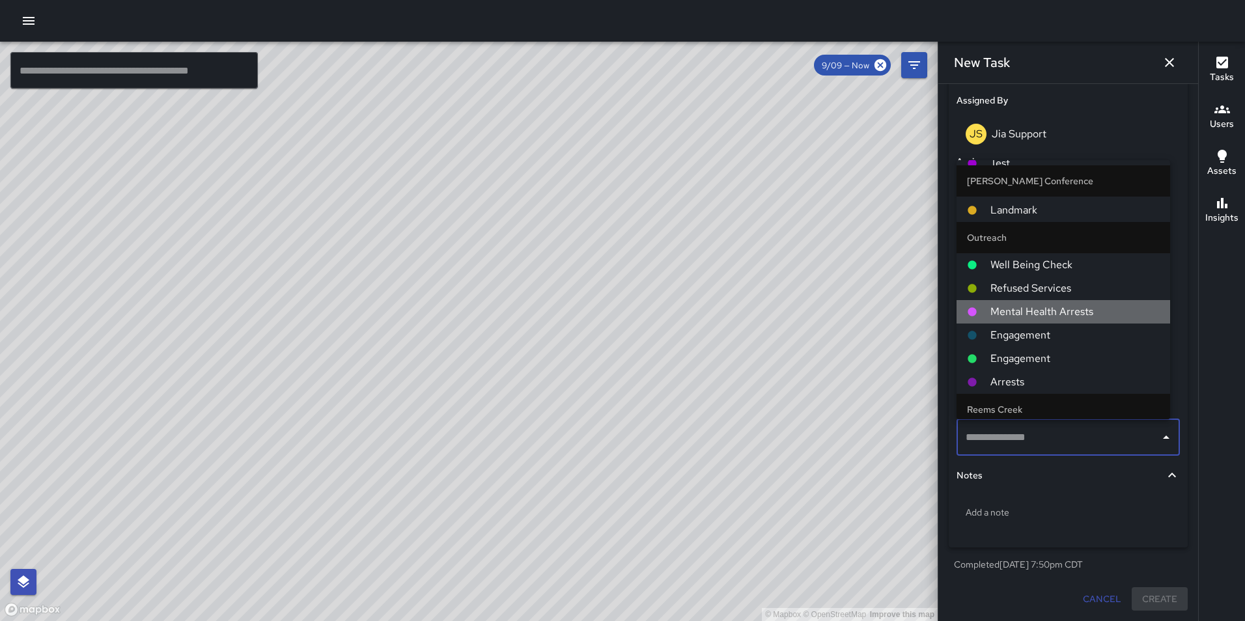
click at [1079, 304] on li "Mental Health Arrests" at bounding box center [1064, 311] width 214 height 23
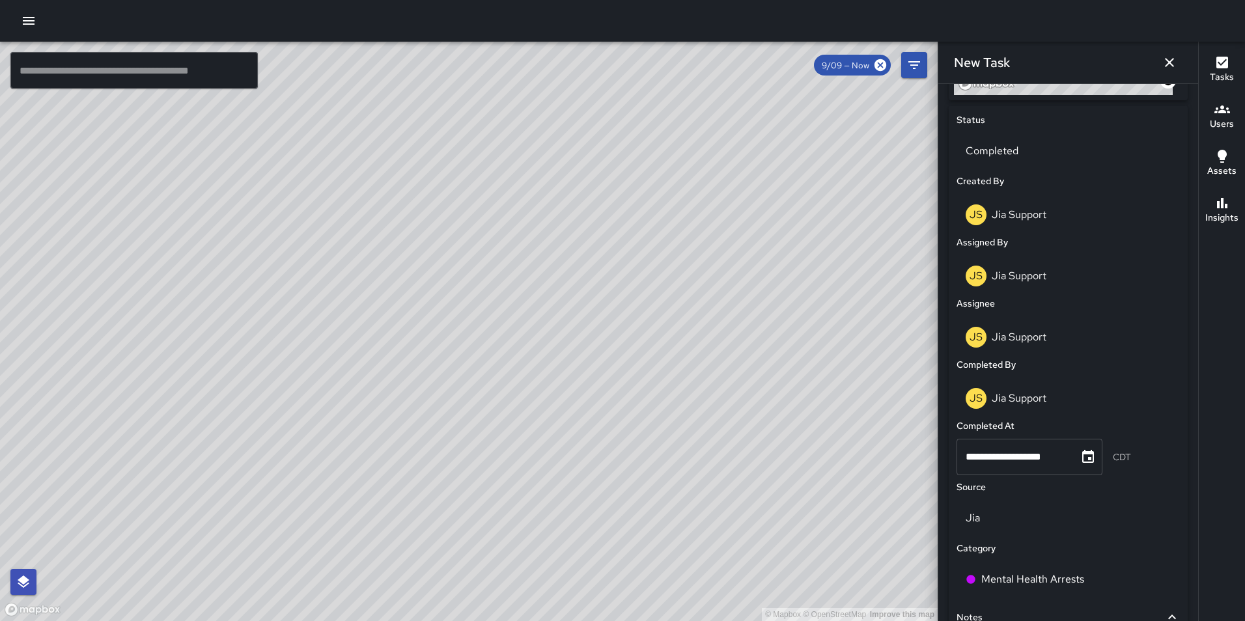
scroll to position [736, 0]
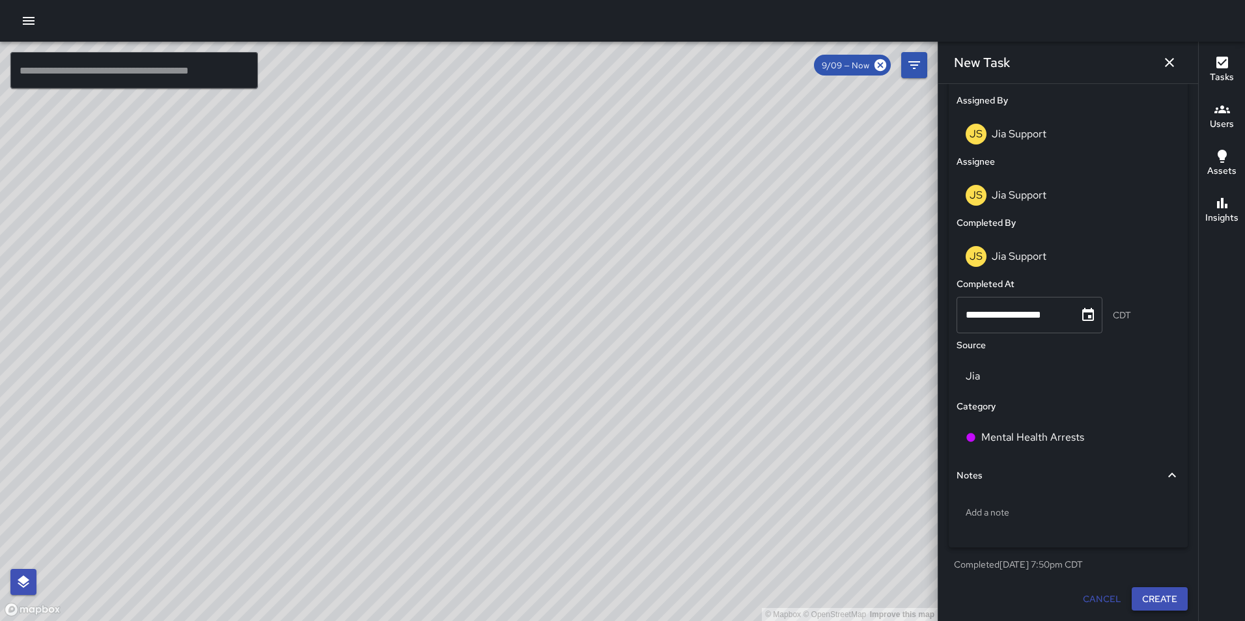
click at [1153, 596] on button "Create" at bounding box center [1160, 600] width 56 height 24
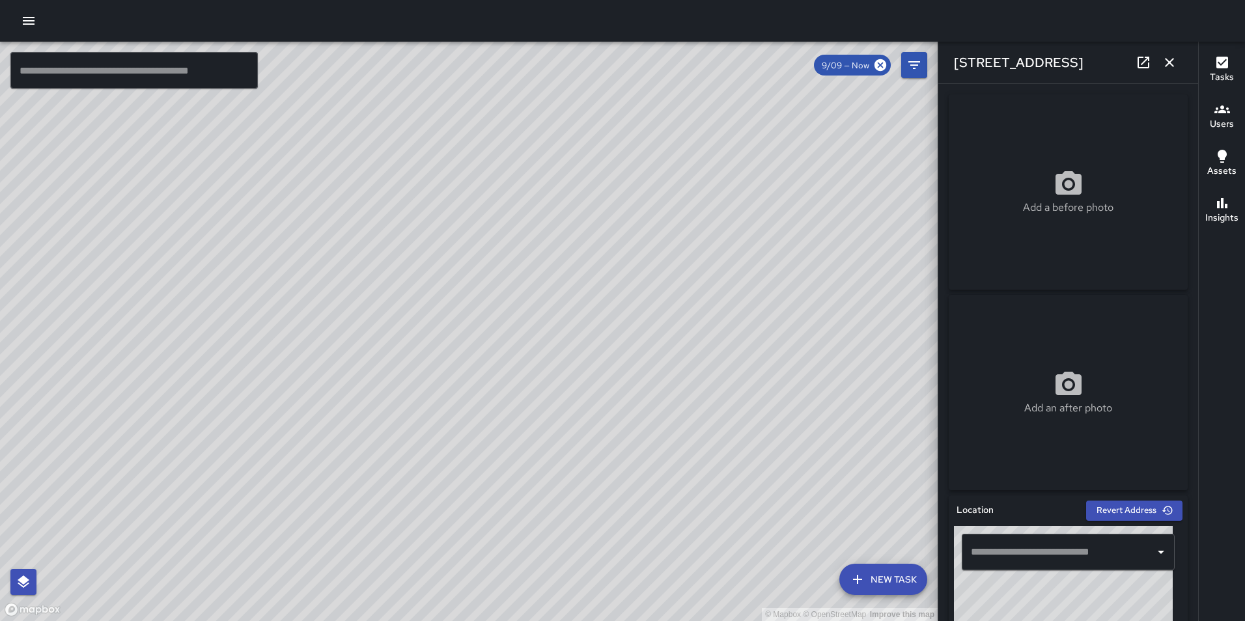
type input "**********"
click at [903, 571] on button "New Task" at bounding box center [884, 579] width 88 height 31
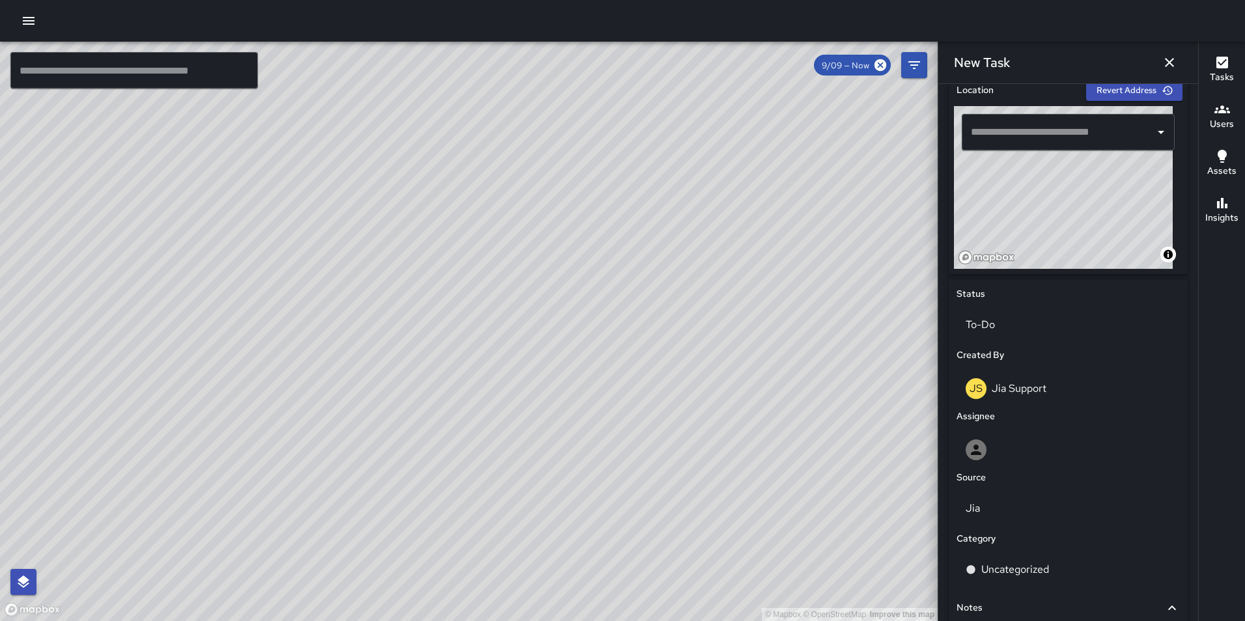
scroll to position [260, 0]
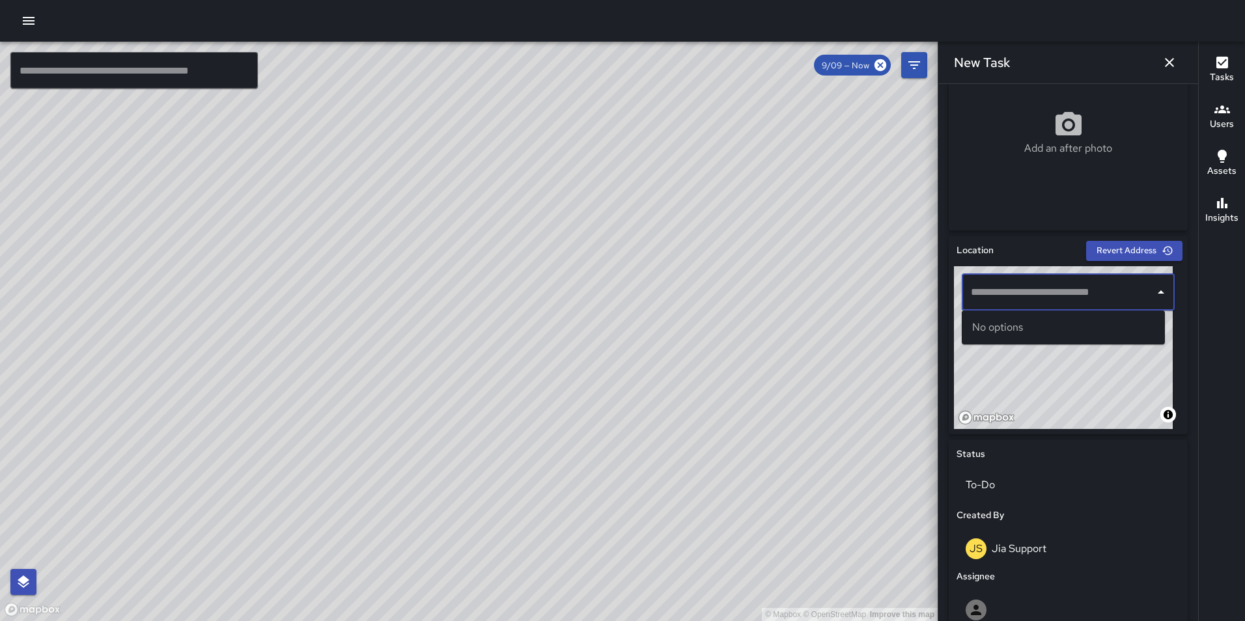
click at [1073, 294] on input "text" at bounding box center [1059, 292] width 182 height 25
click at [1075, 322] on span "[GEOGRAPHIC_DATA][US_STATE]" at bounding box center [1075, 328] width 159 height 16
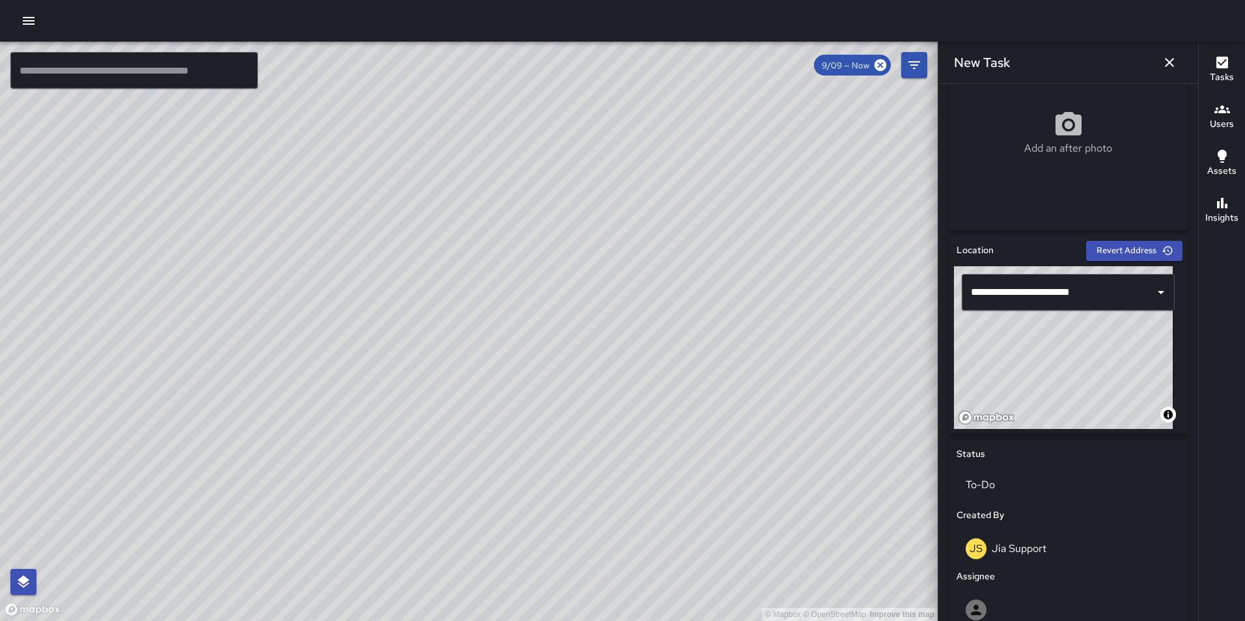
click at [1071, 450] on div "**********" at bounding box center [1068, 546] width 239 height 621
type input "**********"
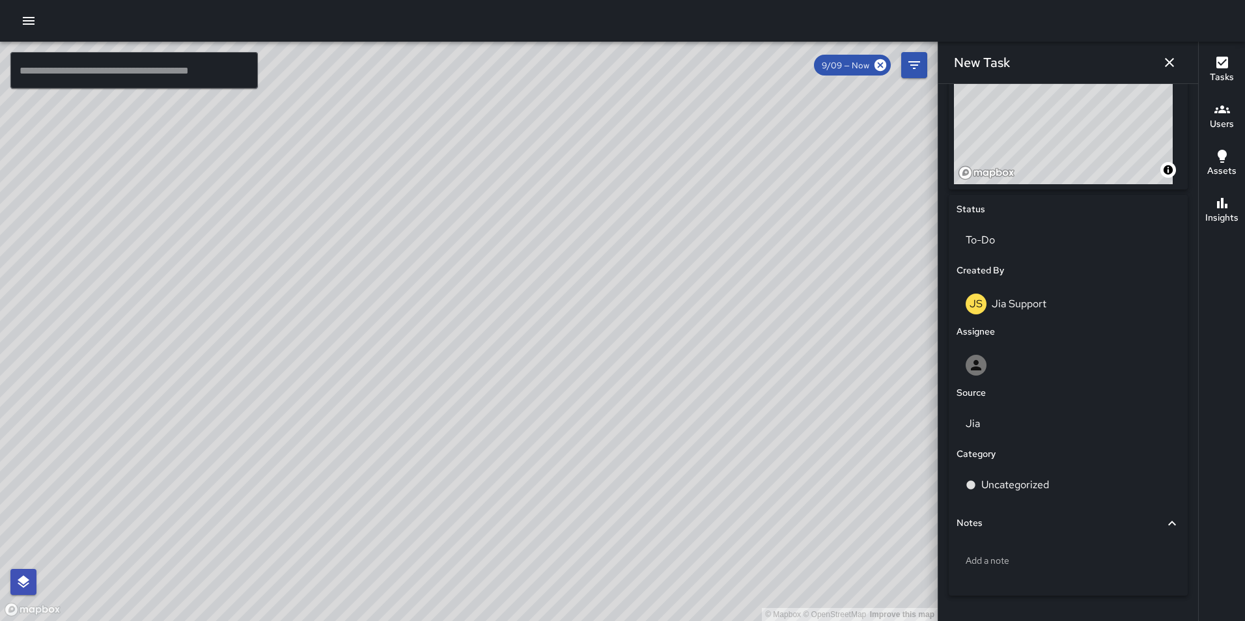
scroll to position [539, 0]
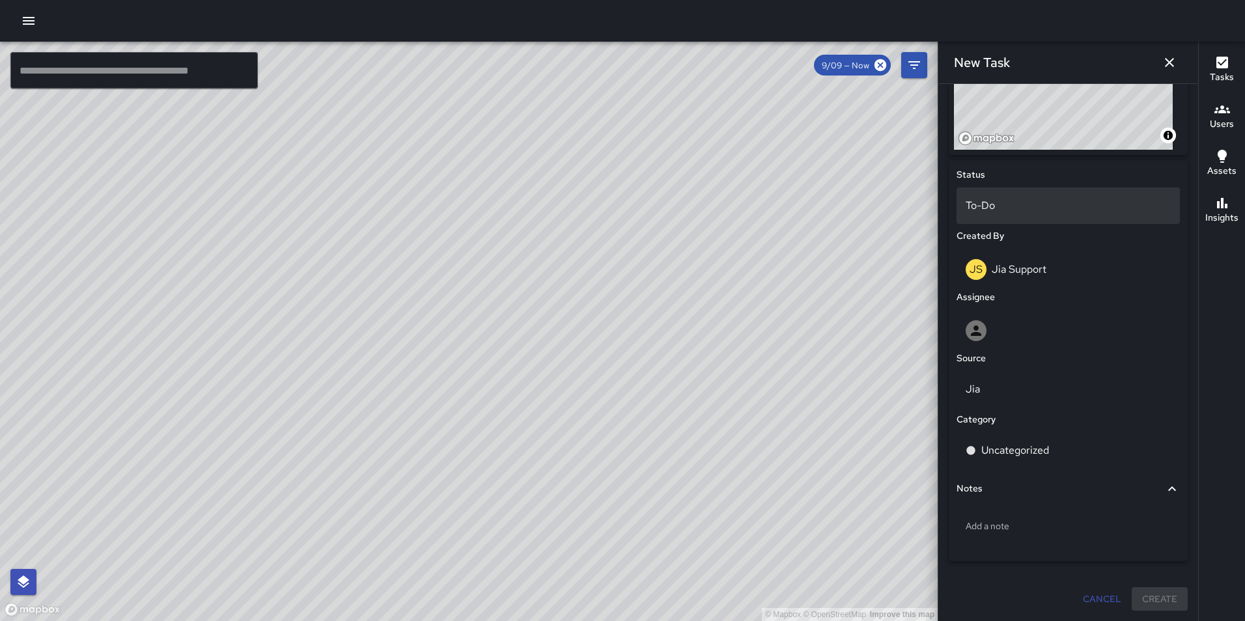
click at [1047, 198] on p "To-Do" at bounding box center [1068, 206] width 205 height 16
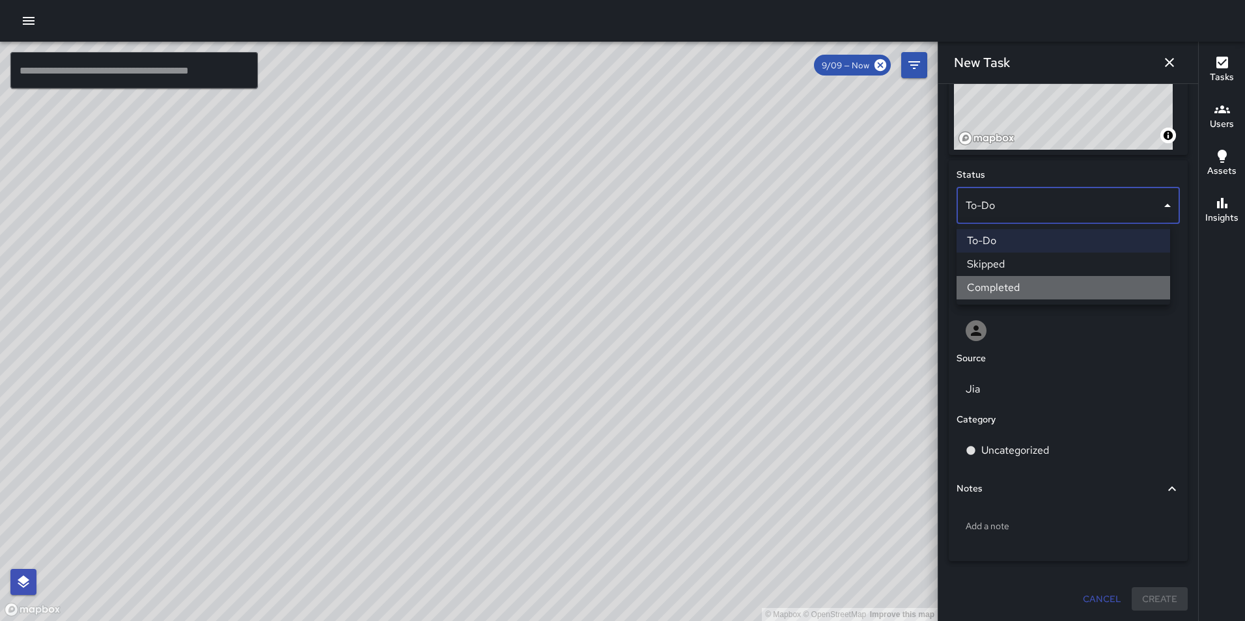
click at [1047, 282] on li "Completed" at bounding box center [1064, 287] width 214 height 23
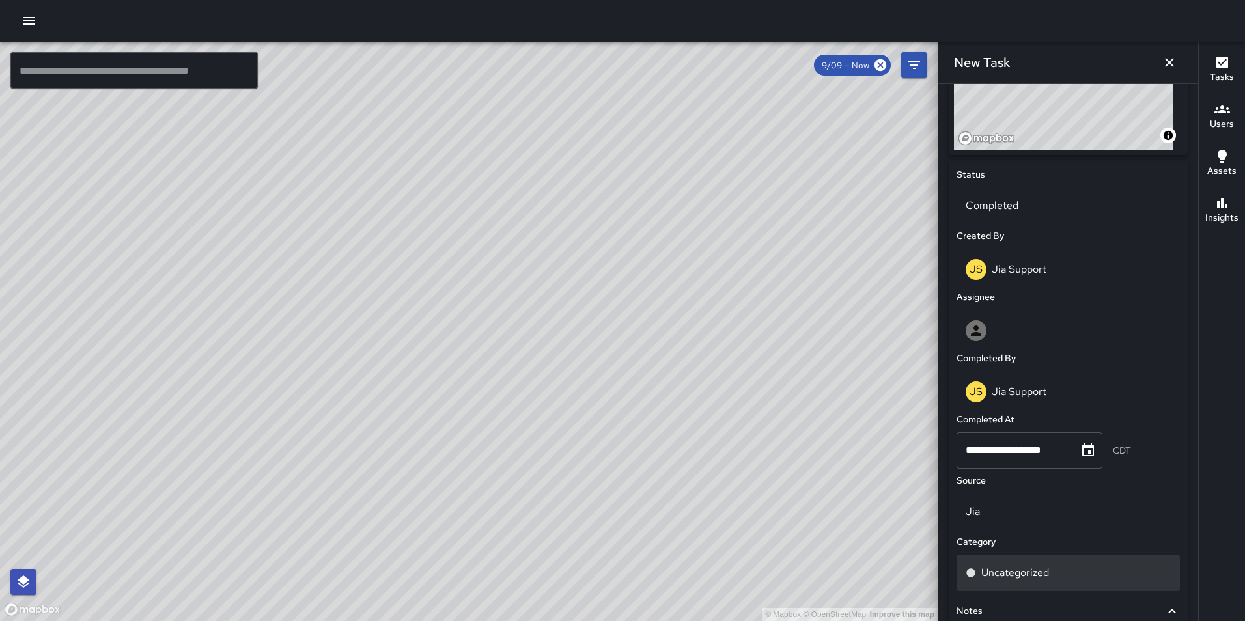
click at [1074, 570] on div "Uncategorized" at bounding box center [1068, 573] width 205 height 16
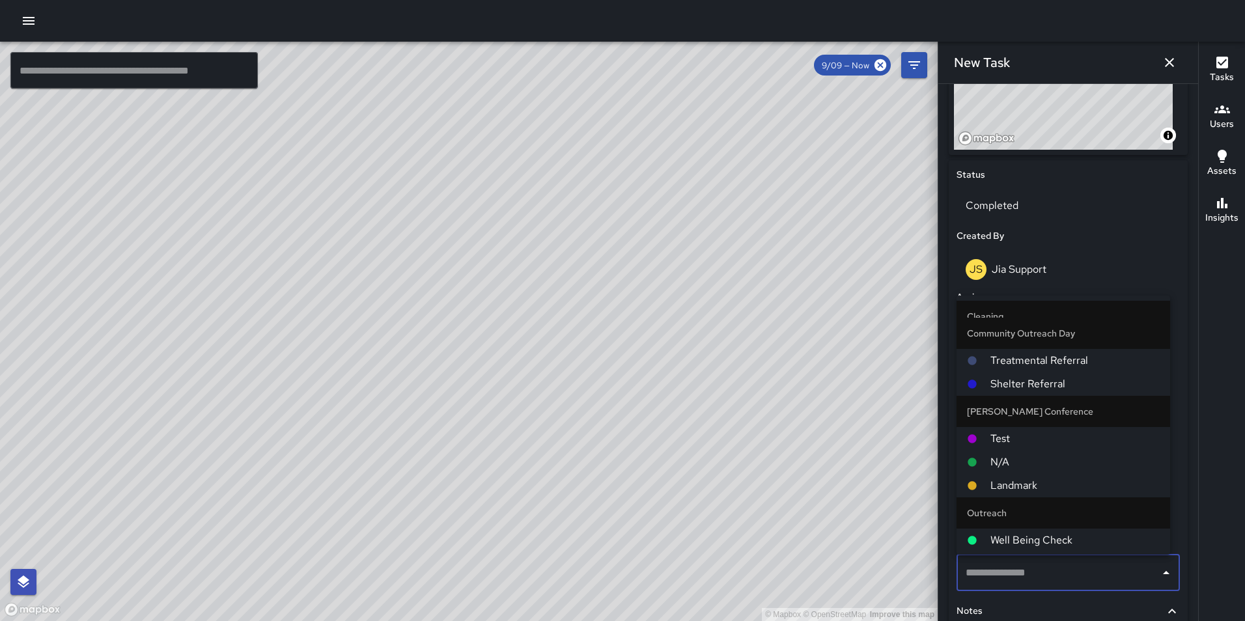
scroll to position [302, 0]
click at [1046, 435] on span "Test" at bounding box center [1075, 433] width 169 height 16
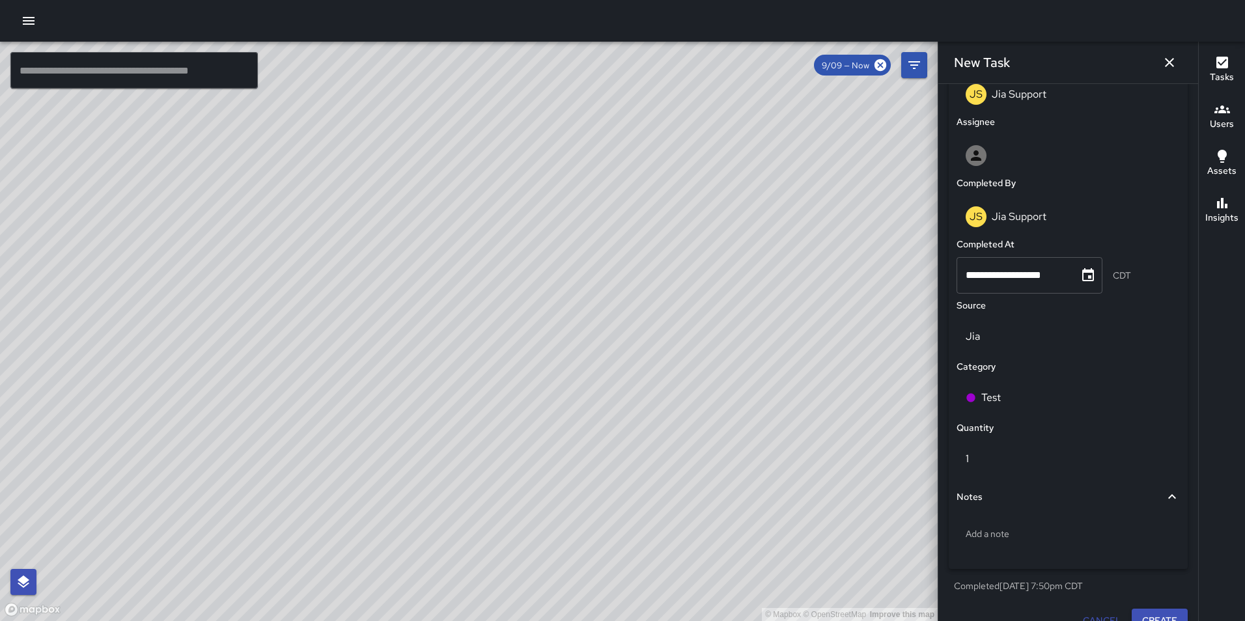
scroll to position [736, 0]
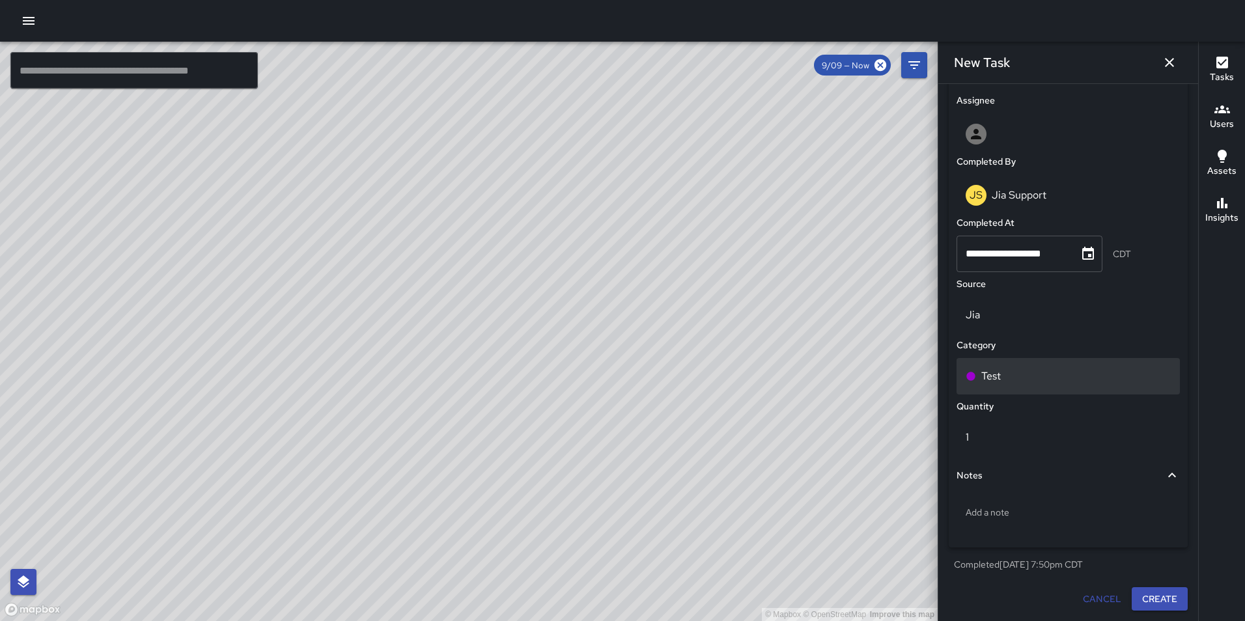
click at [1034, 384] on div "Test" at bounding box center [1068, 377] width 205 height 16
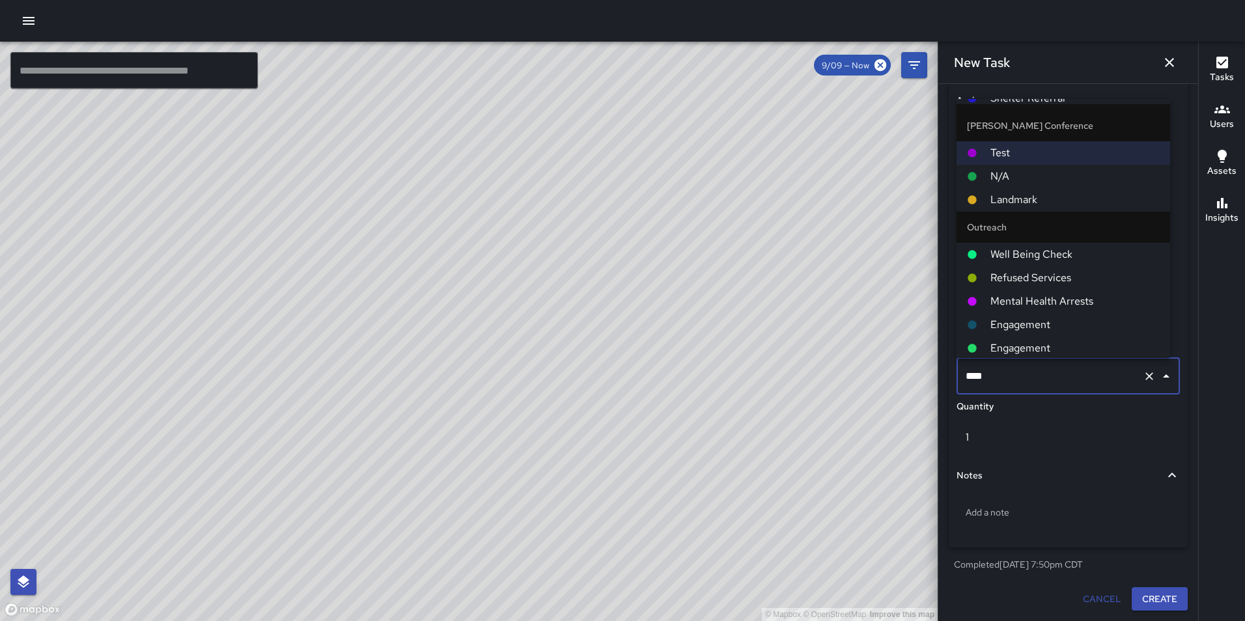
scroll to position [414, 0]
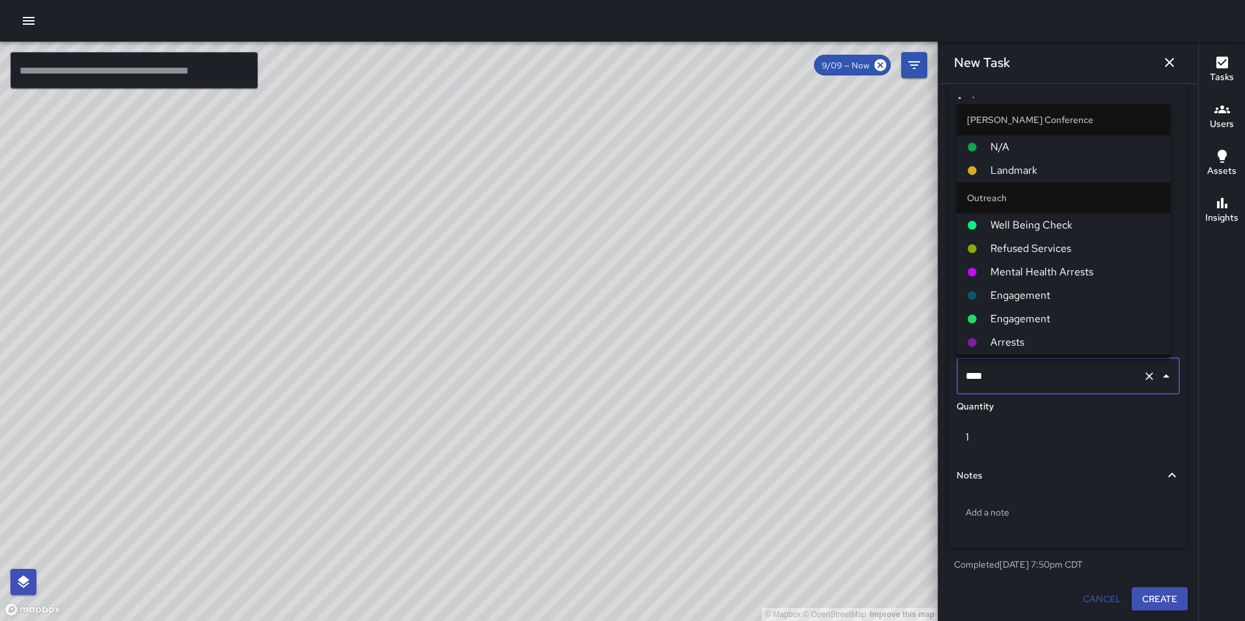
click at [1068, 271] on span "Mental Health Arrests" at bounding box center [1075, 272] width 169 height 16
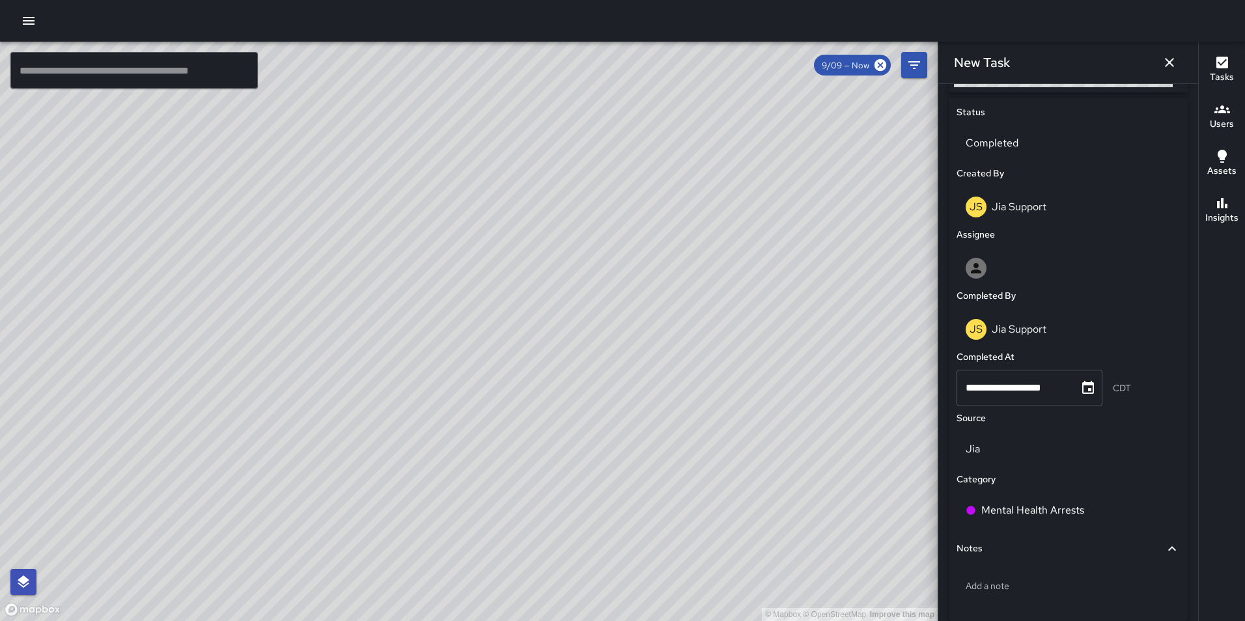
scroll to position [578, 0]
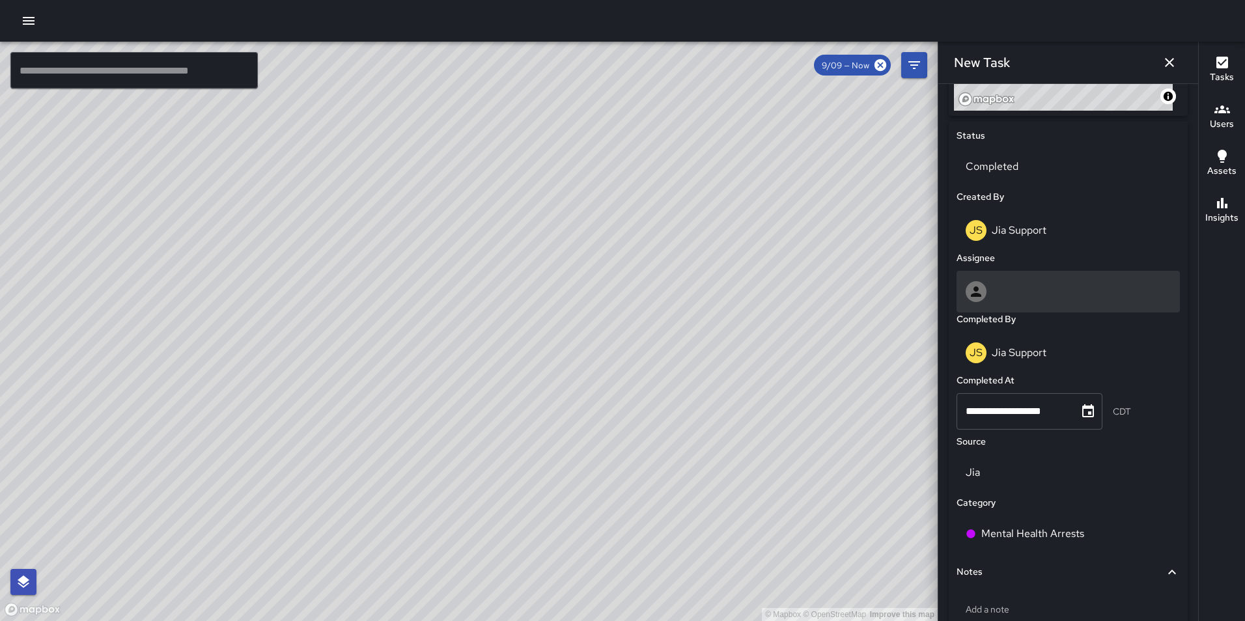
click at [1040, 296] on div at bounding box center [1068, 291] width 205 height 21
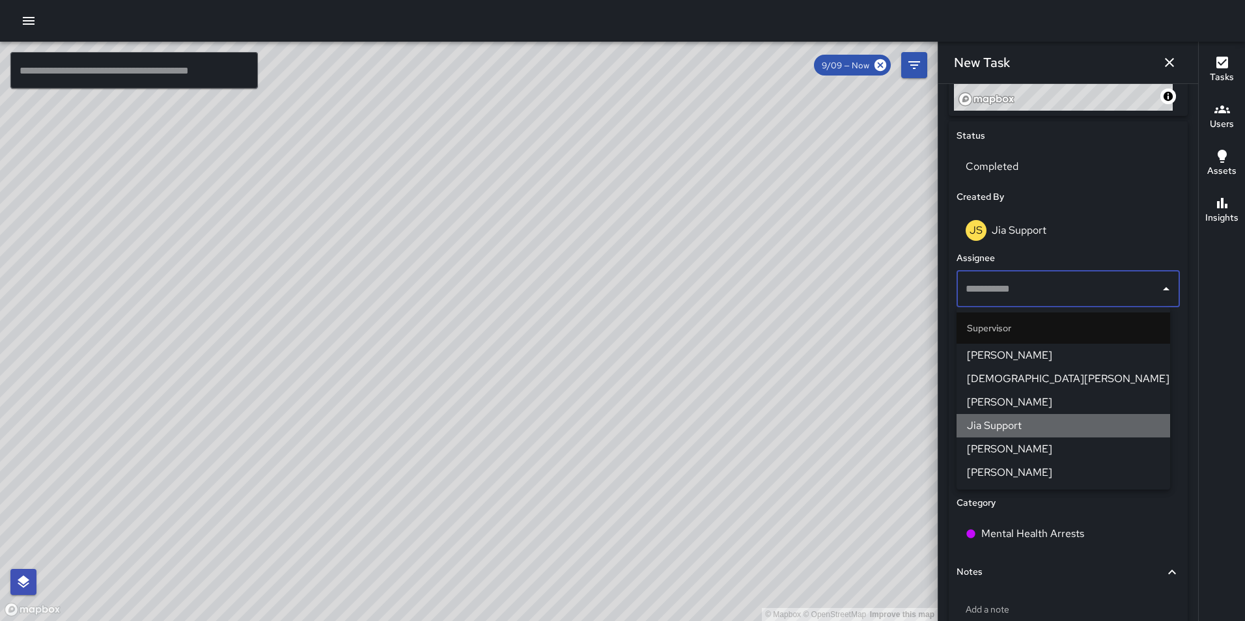
click at [1038, 427] on span "Jia Support" at bounding box center [1063, 426] width 193 height 16
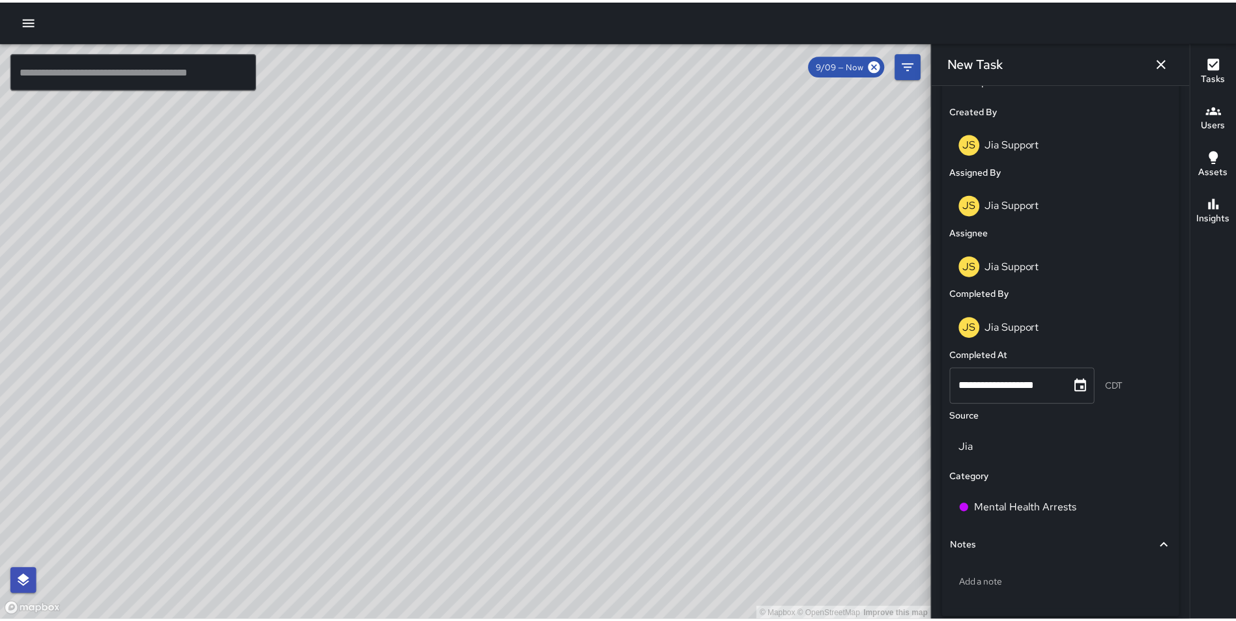
scroll to position [736, 0]
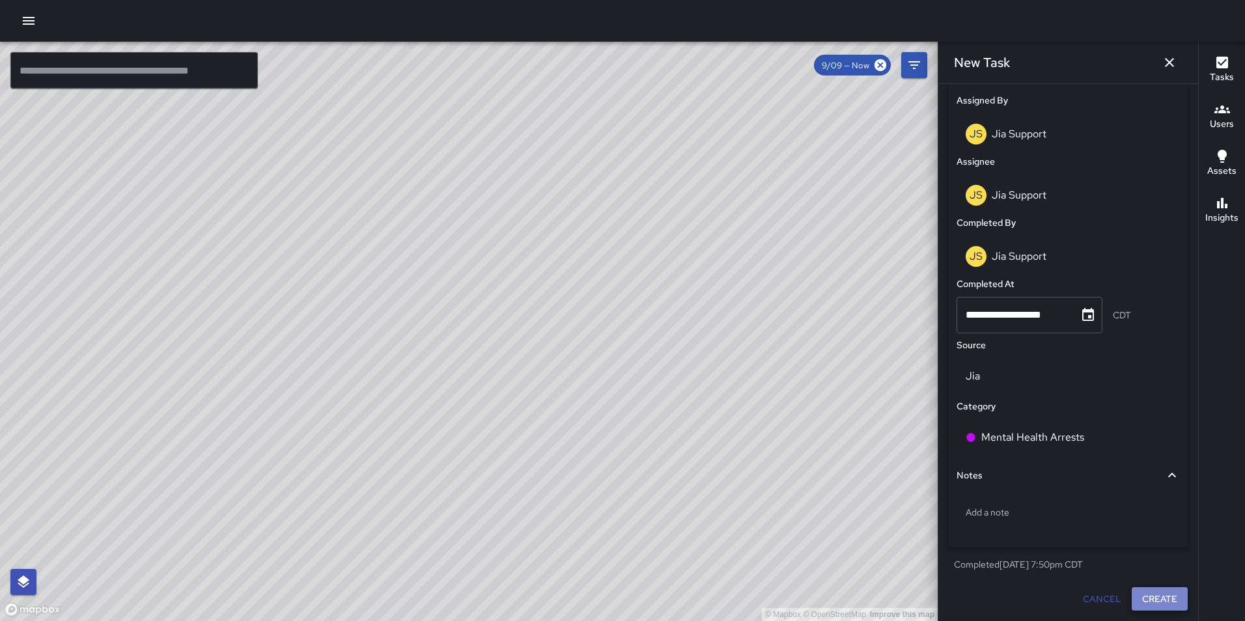
click at [1145, 595] on button "Create" at bounding box center [1160, 600] width 56 height 24
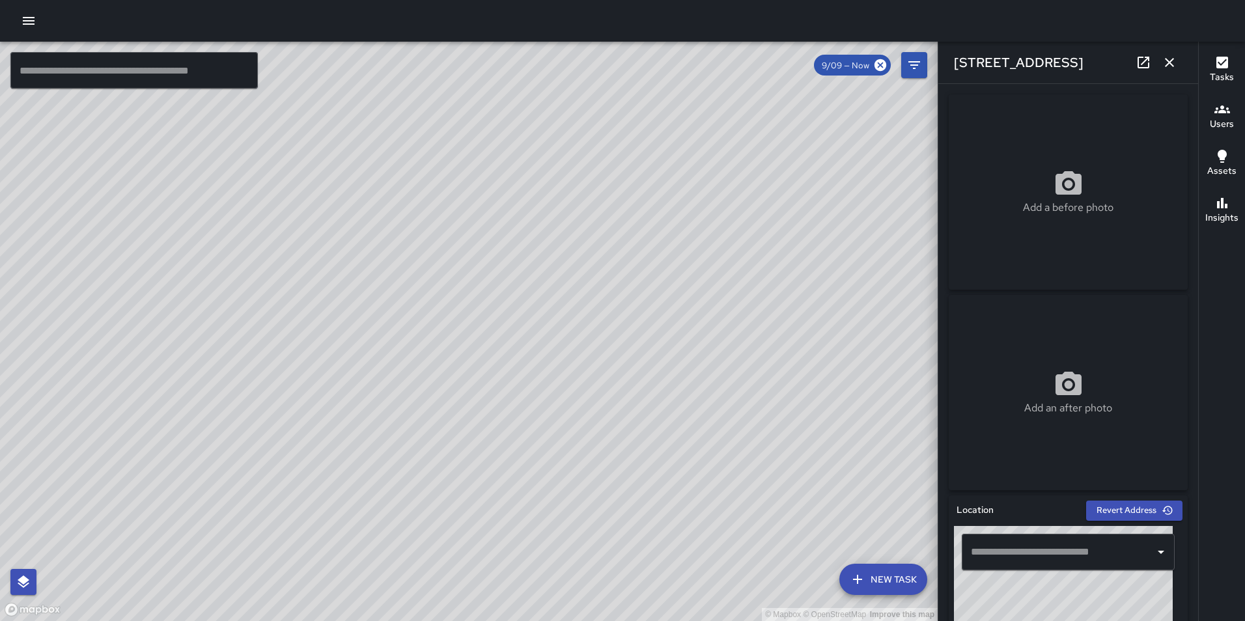
type input "**********"
click at [1171, 63] on icon "button" at bounding box center [1169, 62] width 9 height 9
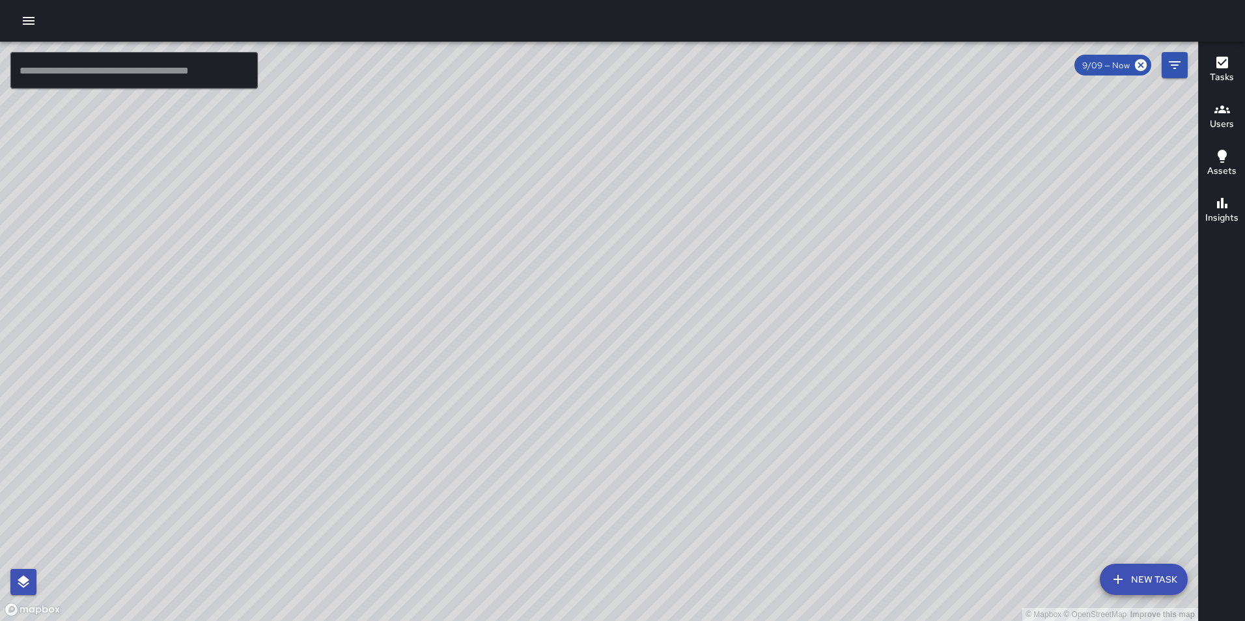
click at [33, 21] on icon "button" at bounding box center [29, 21] width 12 height 8
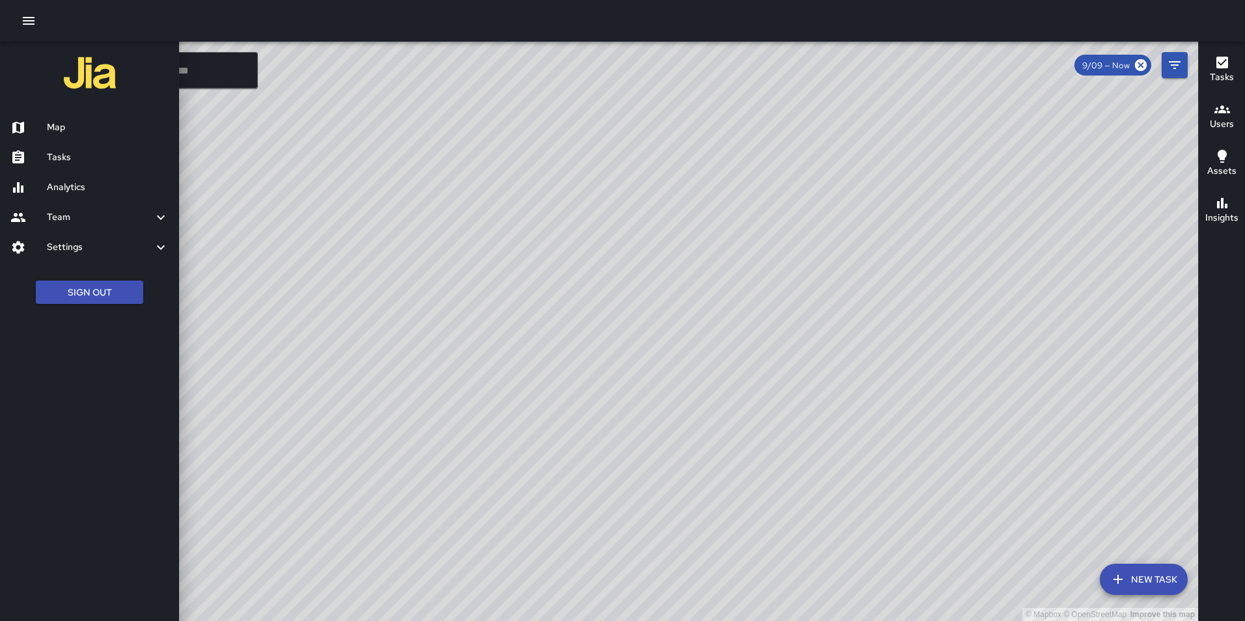
click at [70, 192] on h6 "Analytics" at bounding box center [108, 187] width 122 height 14
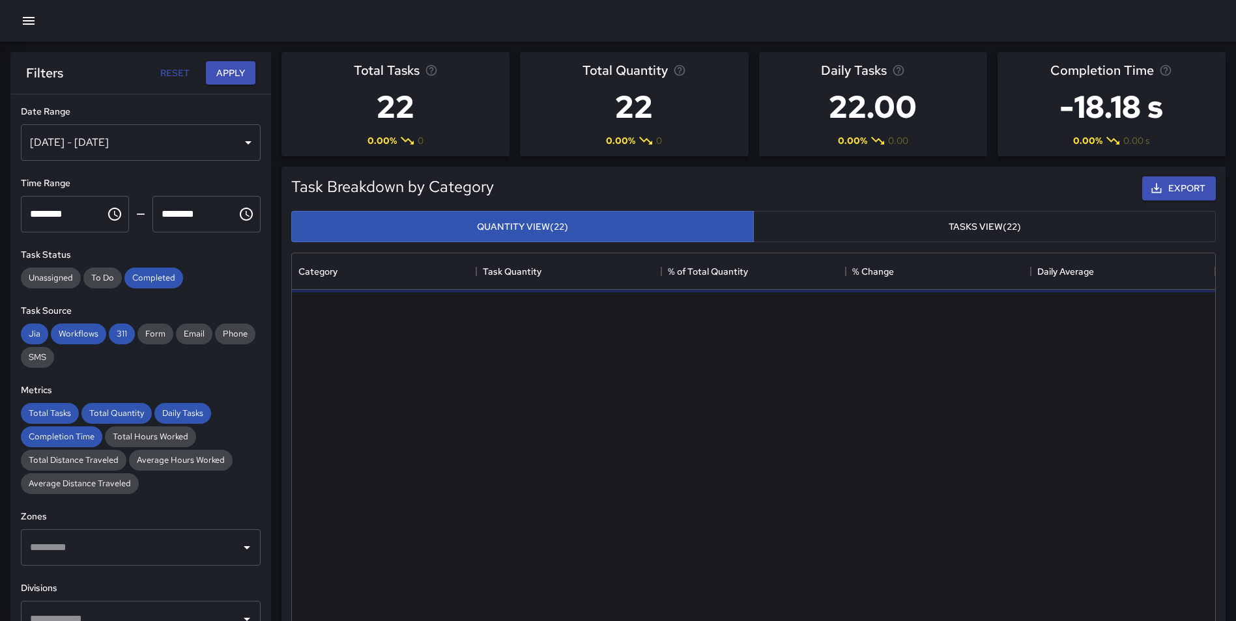
scroll to position [380, 913]
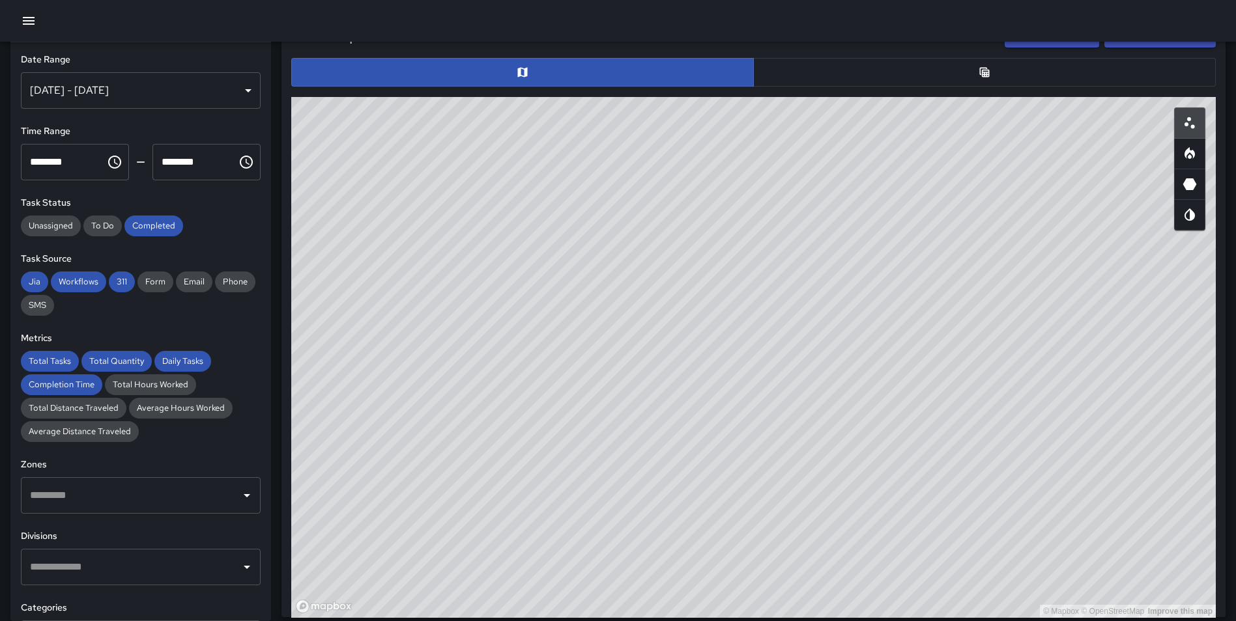
scroll to position [652, 0]
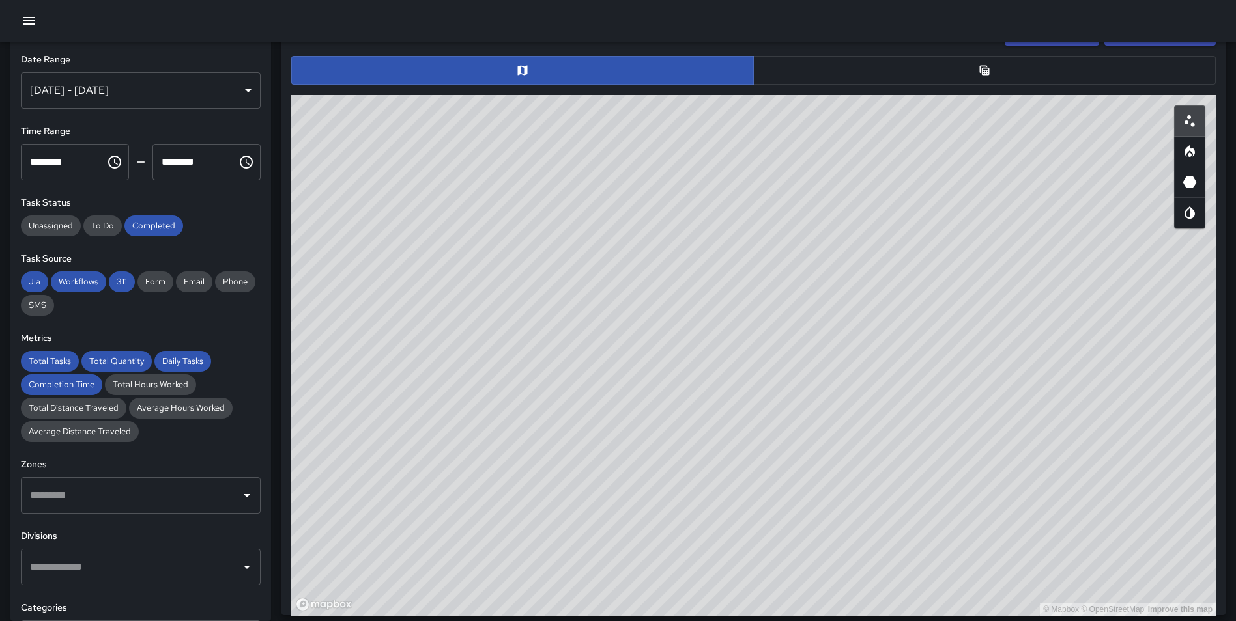
drag, startPoint x: 823, startPoint y: 352, endPoint x: 763, endPoint y: 598, distance: 252.8
click at [763, 599] on div "© Mapbox © OpenStreetMap Improve this map" at bounding box center [753, 355] width 924 height 521
drag, startPoint x: 907, startPoint y: 357, endPoint x: 885, endPoint y: 372, distance: 26.2
click at [885, 372] on div "© Mapbox © OpenStreetMap Improve this map" at bounding box center [753, 355] width 924 height 521
drag, startPoint x: 886, startPoint y: 372, endPoint x: 865, endPoint y: 359, distance: 24.6
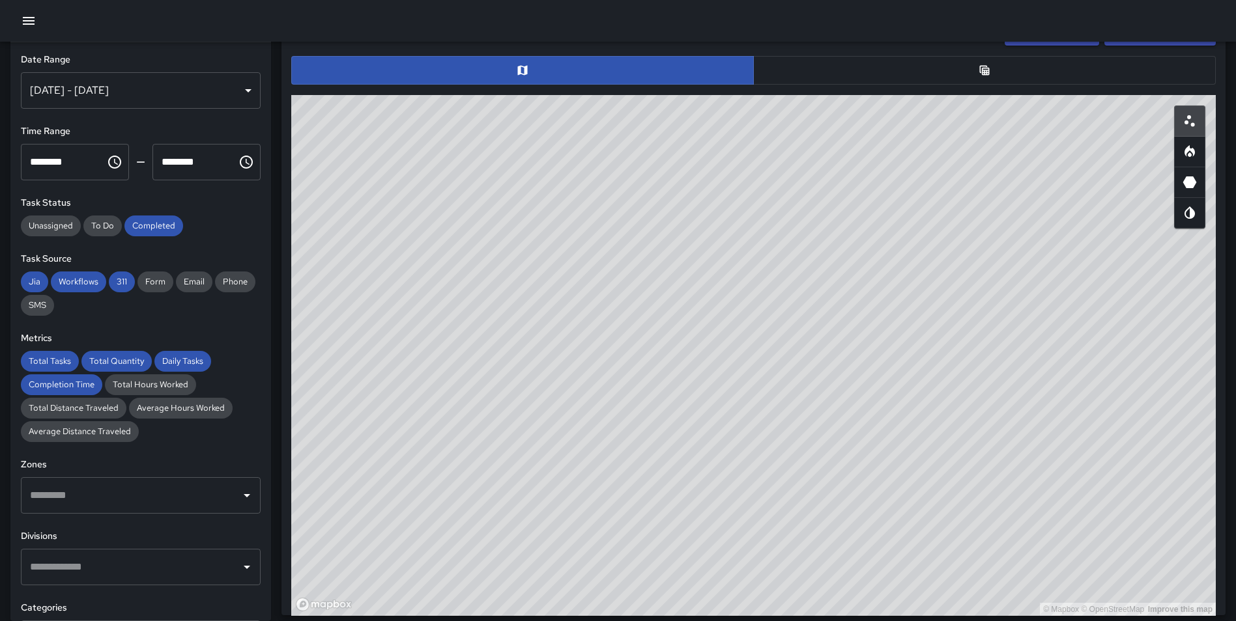
click at [865, 359] on div "© Mapbox © OpenStreetMap Improve this map" at bounding box center [753, 355] width 924 height 521
drag, startPoint x: 759, startPoint y: 313, endPoint x: 860, endPoint y: 422, distance: 148.9
click at [860, 422] on div "© Mapbox © OpenStreetMap Improve this map" at bounding box center [753, 355] width 924 height 521
drag, startPoint x: 852, startPoint y: 408, endPoint x: 861, endPoint y: 406, distance: 9.3
click at [861, 406] on div "© Mapbox © OpenStreetMap Improve this map" at bounding box center [753, 355] width 924 height 521
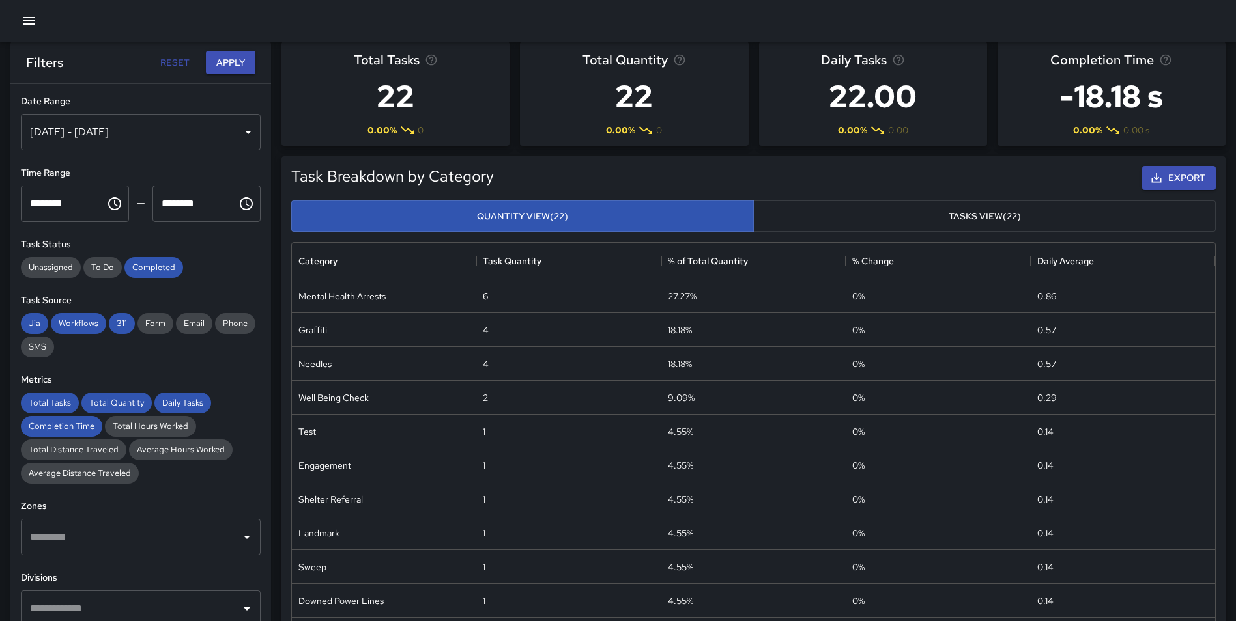
scroll to position [0, 0]
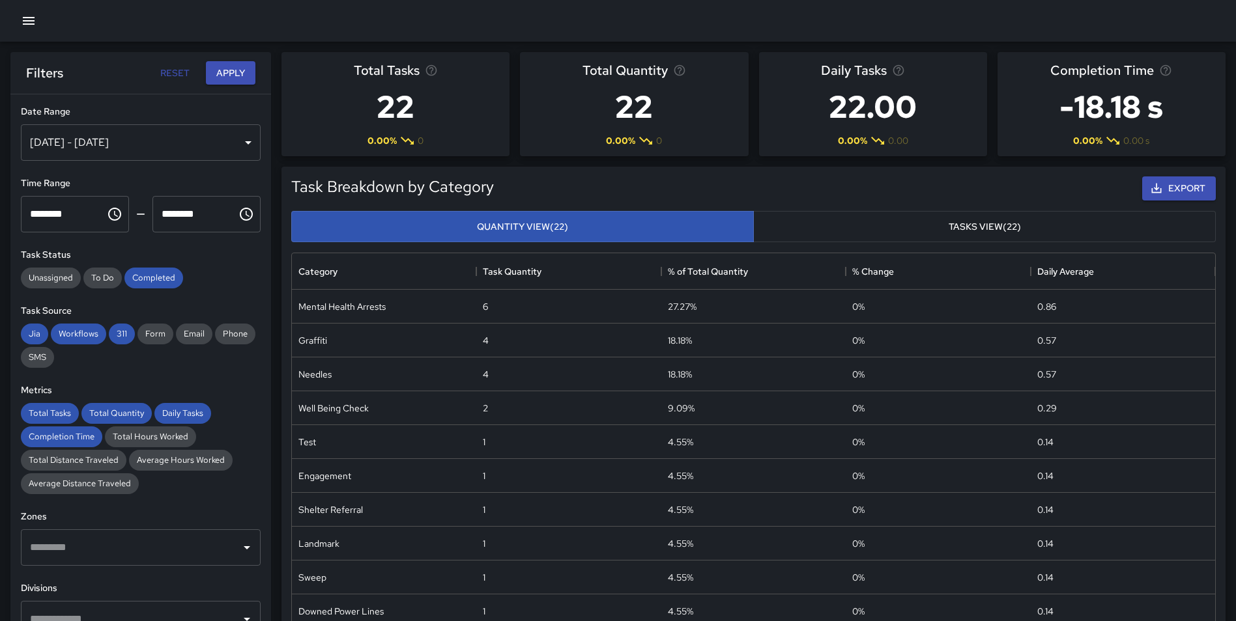
click at [207, 147] on div "[DATE] - [DATE]" at bounding box center [141, 142] width 240 height 36
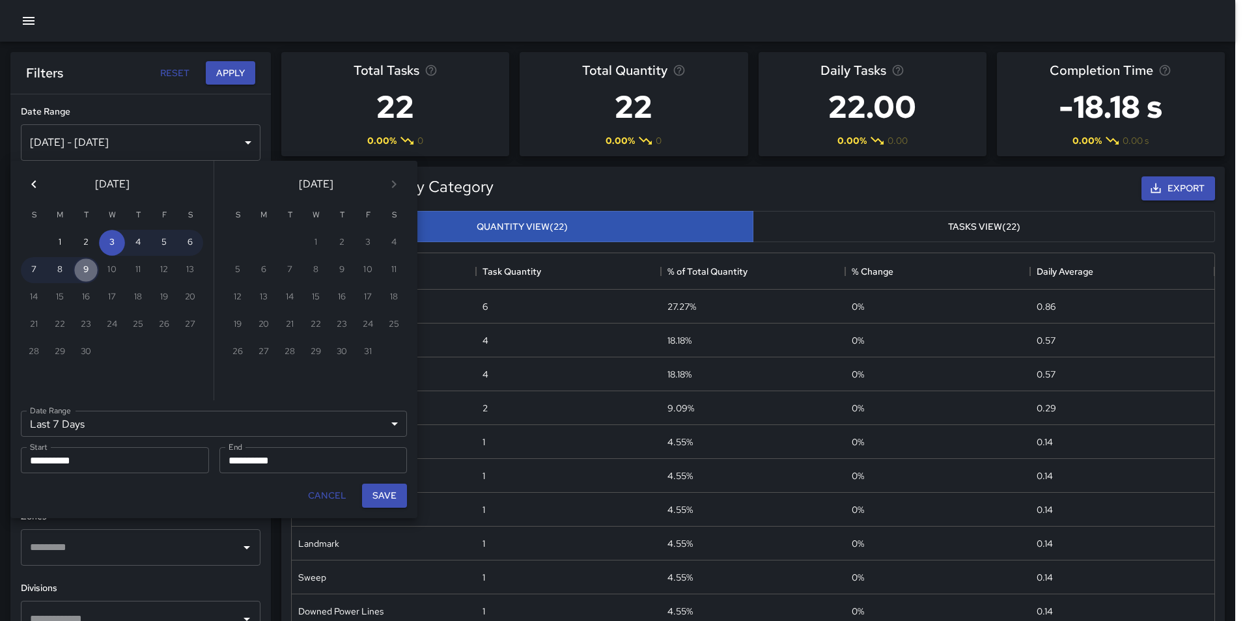
click at [86, 273] on button "9" at bounding box center [86, 270] width 26 height 26
type input "******"
type input "**********"
click at [85, 273] on button "9" at bounding box center [86, 270] width 26 height 26
click at [384, 492] on button "Save" at bounding box center [384, 496] width 45 height 24
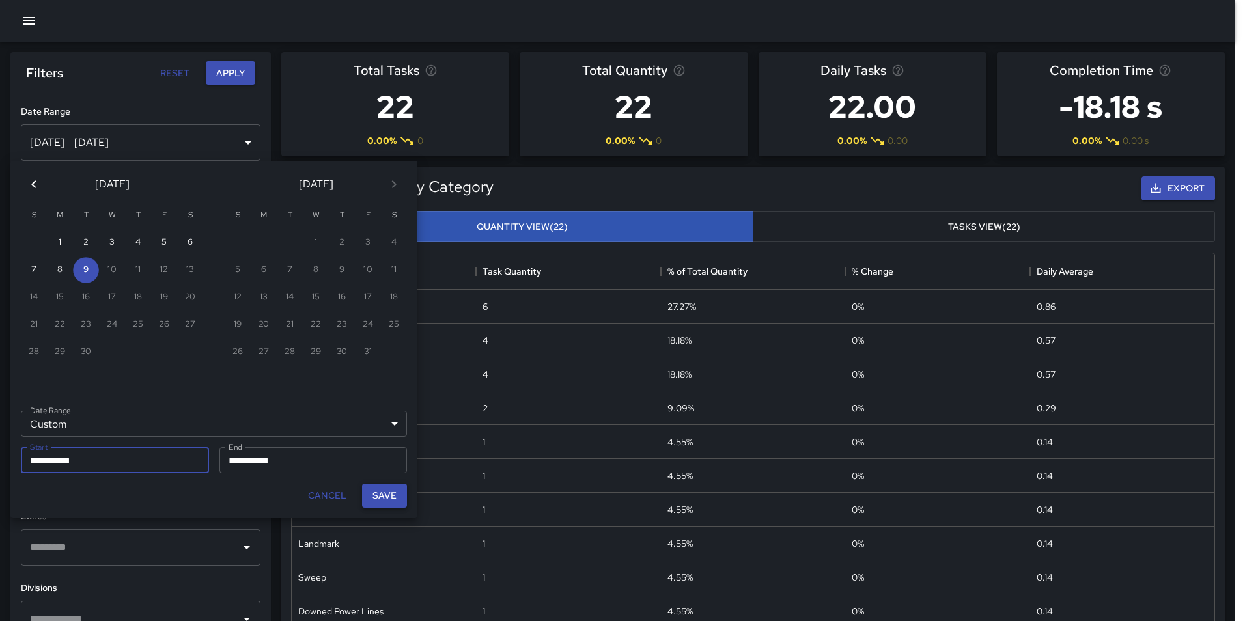
type input "**********"
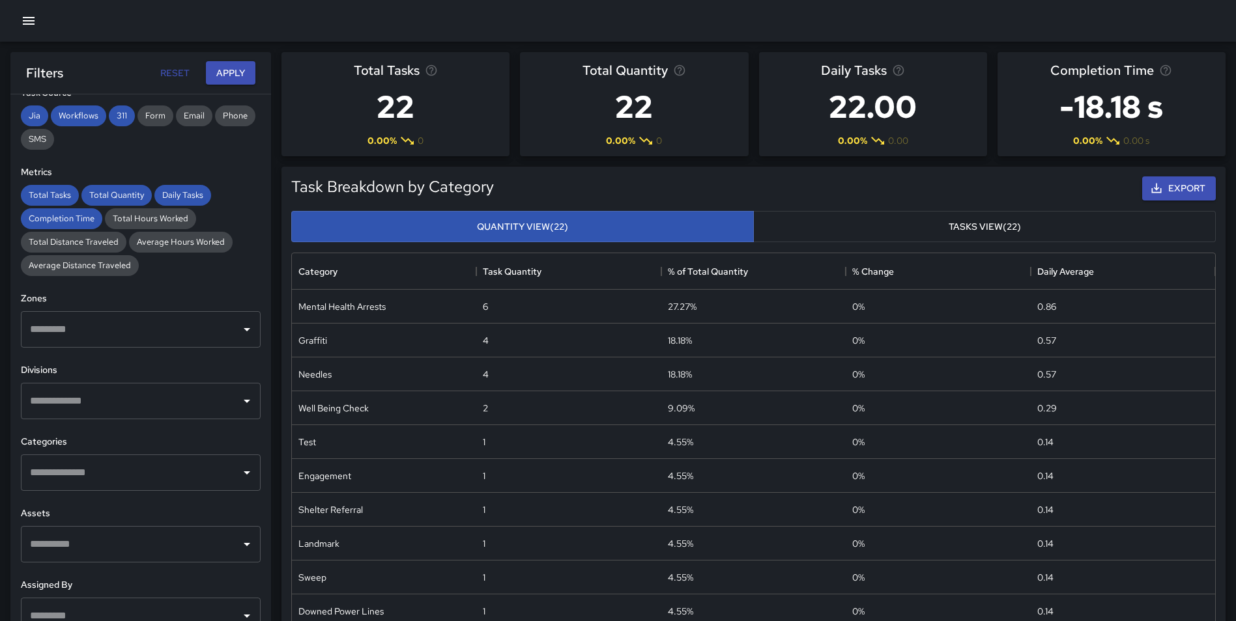
scroll to position [261, 0]
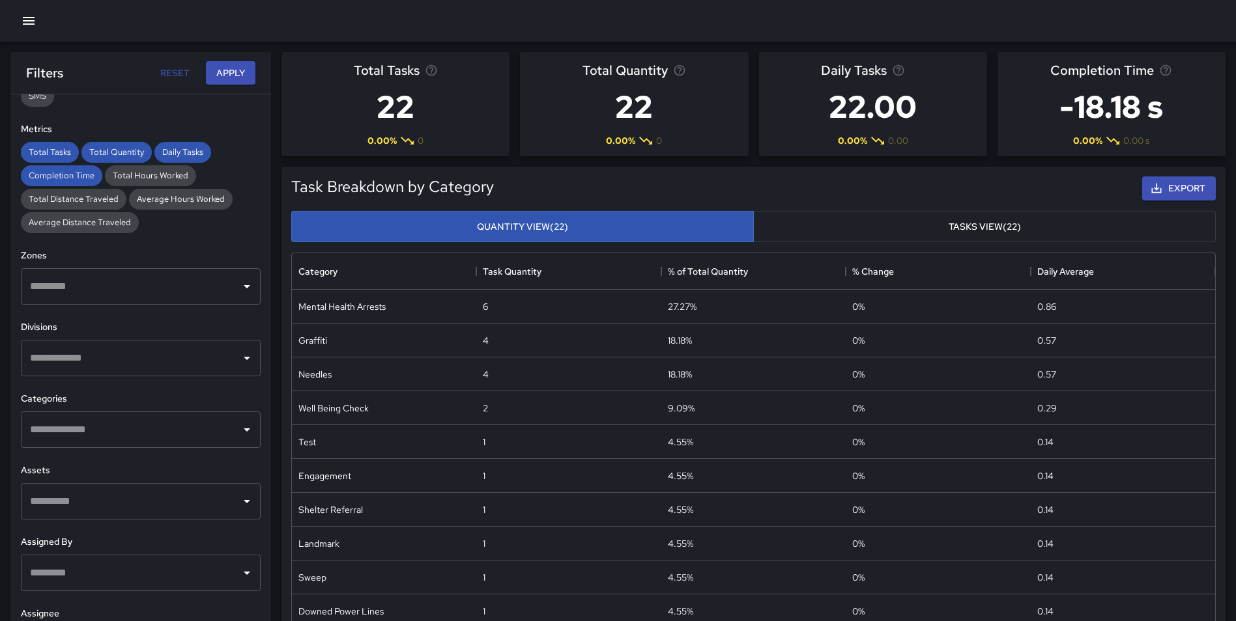
click at [162, 292] on input "text" at bounding box center [131, 286] width 208 height 25
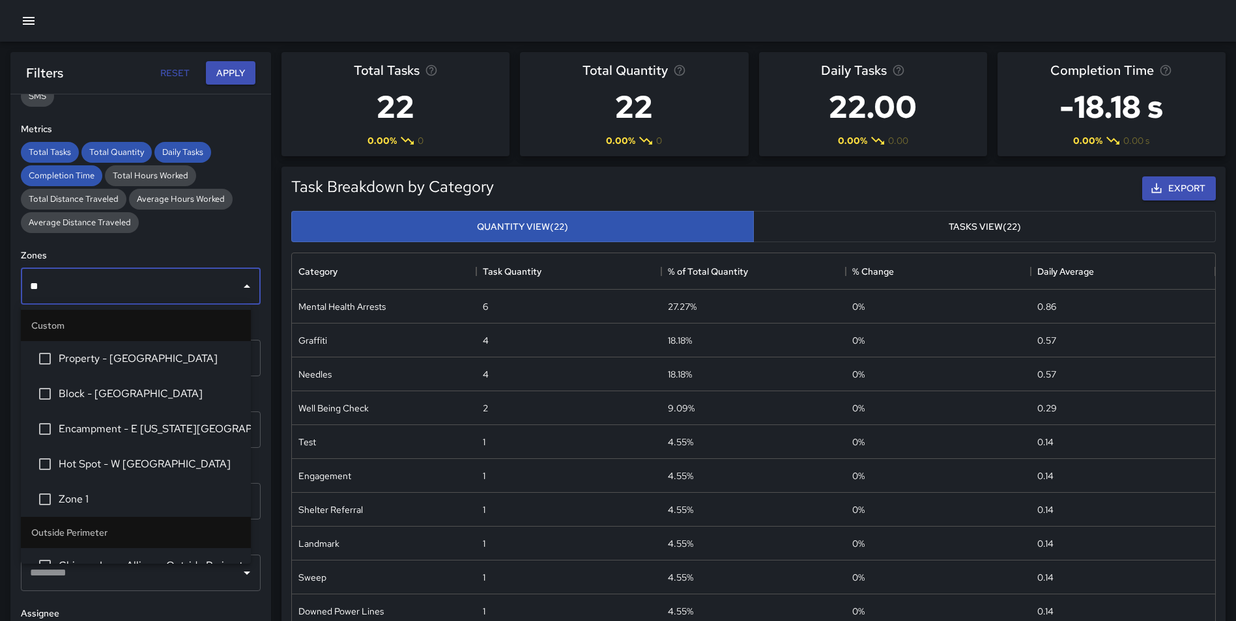
type input "***"
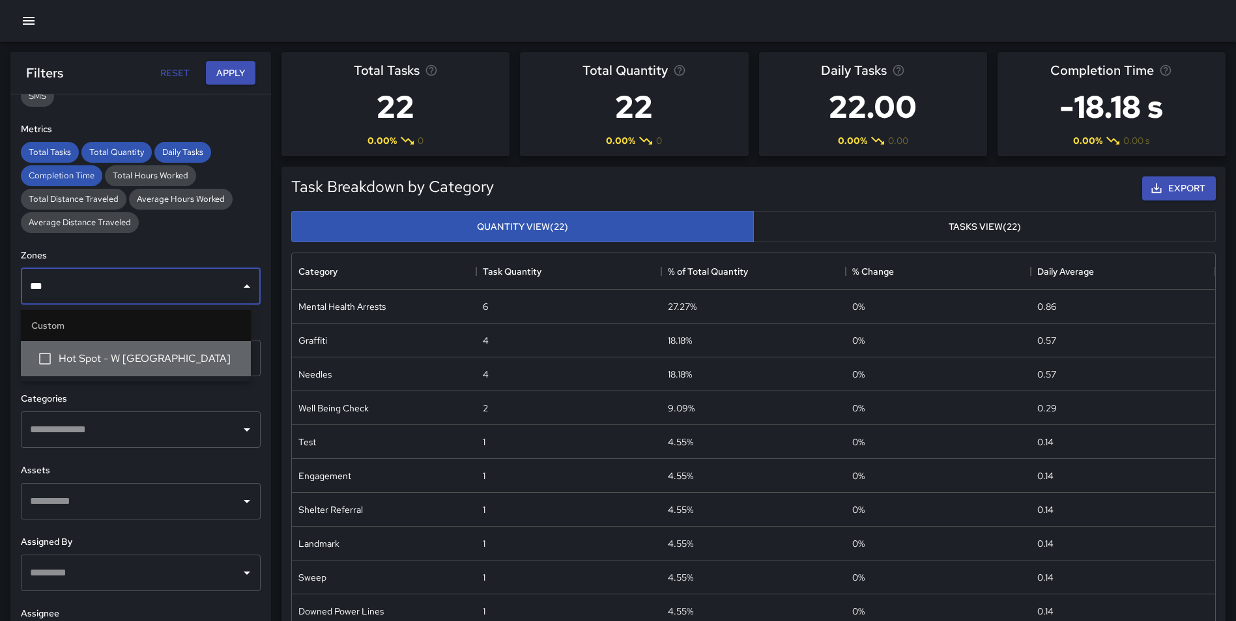
click at [119, 362] on span "Hot Spot - W [GEOGRAPHIC_DATA]" at bounding box center [150, 359] width 182 height 16
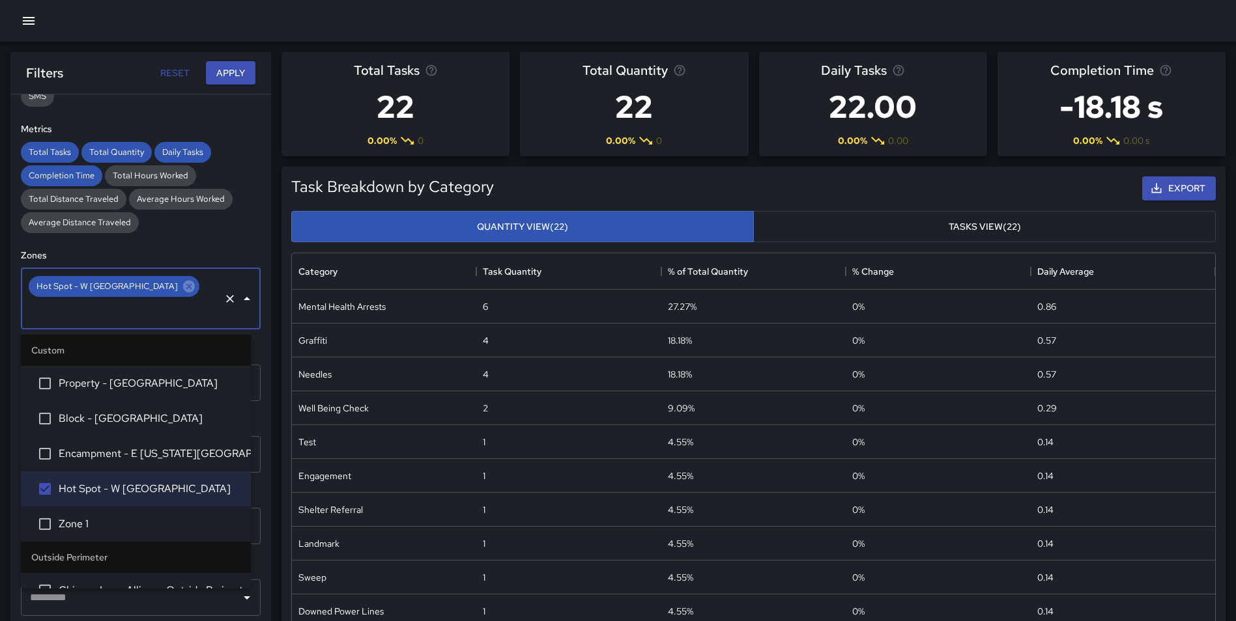
click at [274, 379] on div "Task Breakdown by Category Export Quantity View (22) Tasks View (22) Category T…" at bounding box center [748, 404] width 954 height 497
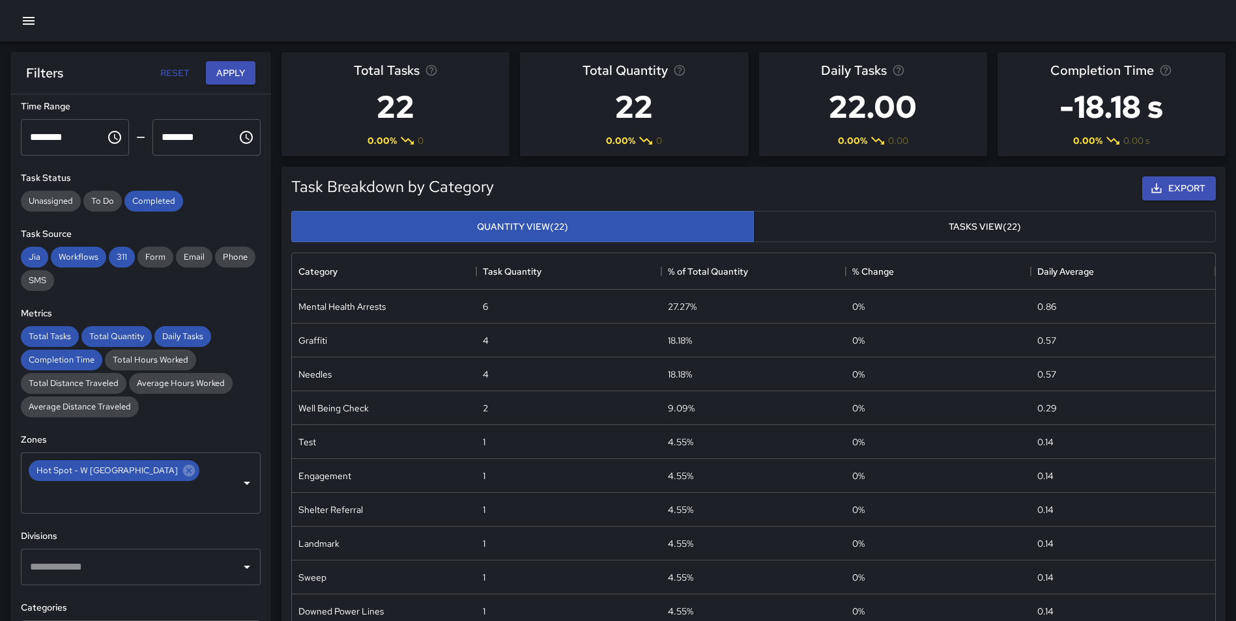
scroll to position [72, 0]
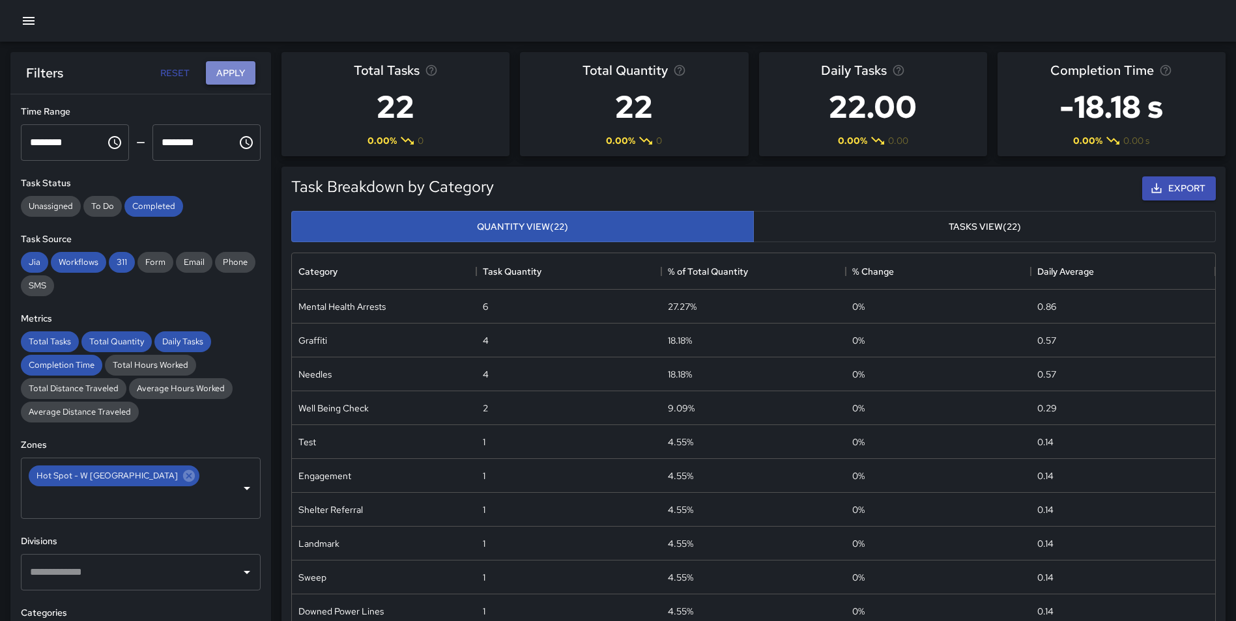
click at [226, 78] on button "Apply" at bounding box center [231, 73] width 50 height 24
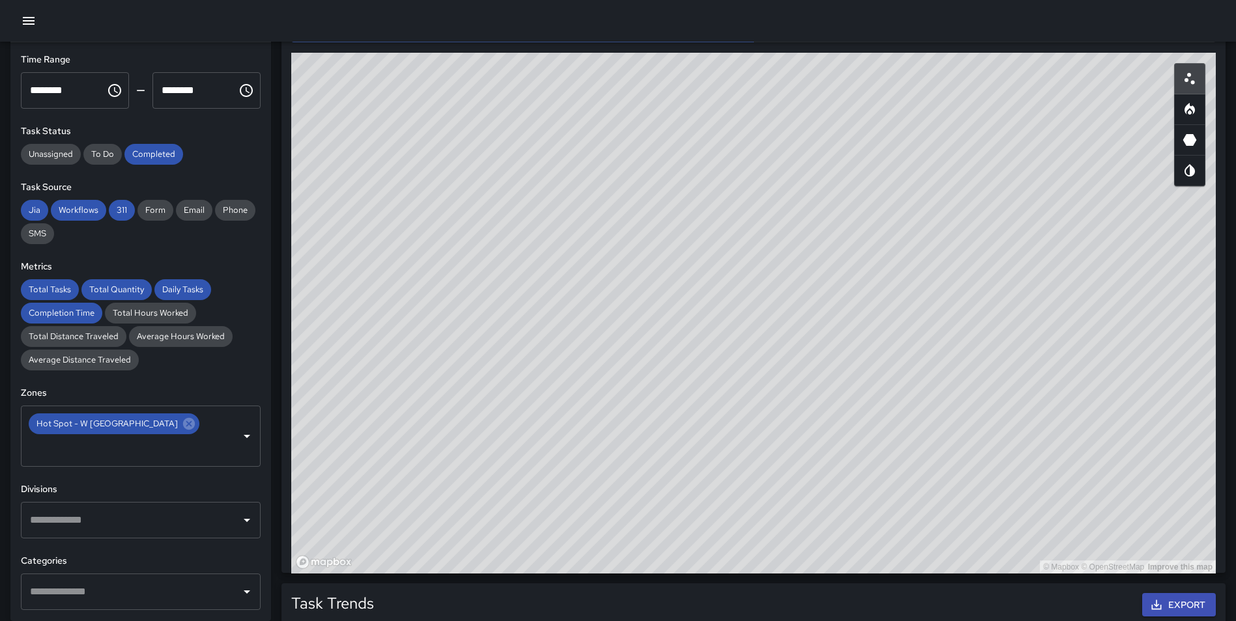
scroll to position [687, 0]
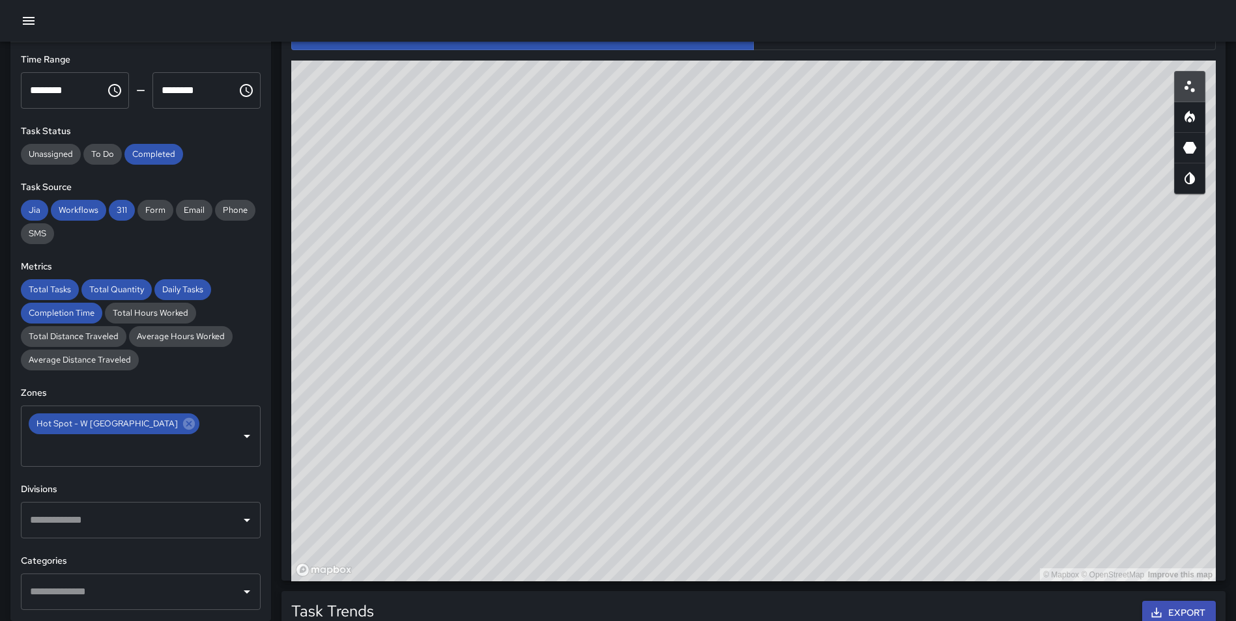
drag, startPoint x: 744, startPoint y: 158, endPoint x: 750, endPoint y: 191, distance: 33.1
click at [750, 191] on div "© Mapbox © OpenStreetMap Improve this map" at bounding box center [753, 321] width 924 height 521
drag, startPoint x: 626, startPoint y: 199, endPoint x: 703, endPoint y: 304, distance: 129.5
click at [703, 304] on div "© Mapbox © OpenStreetMap Improve this map" at bounding box center [753, 321] width 924 height 521
drag, startPoint x: 662, startPoint y: 256, endPoint x: 672, endPoint y: 266, distance: 13.8
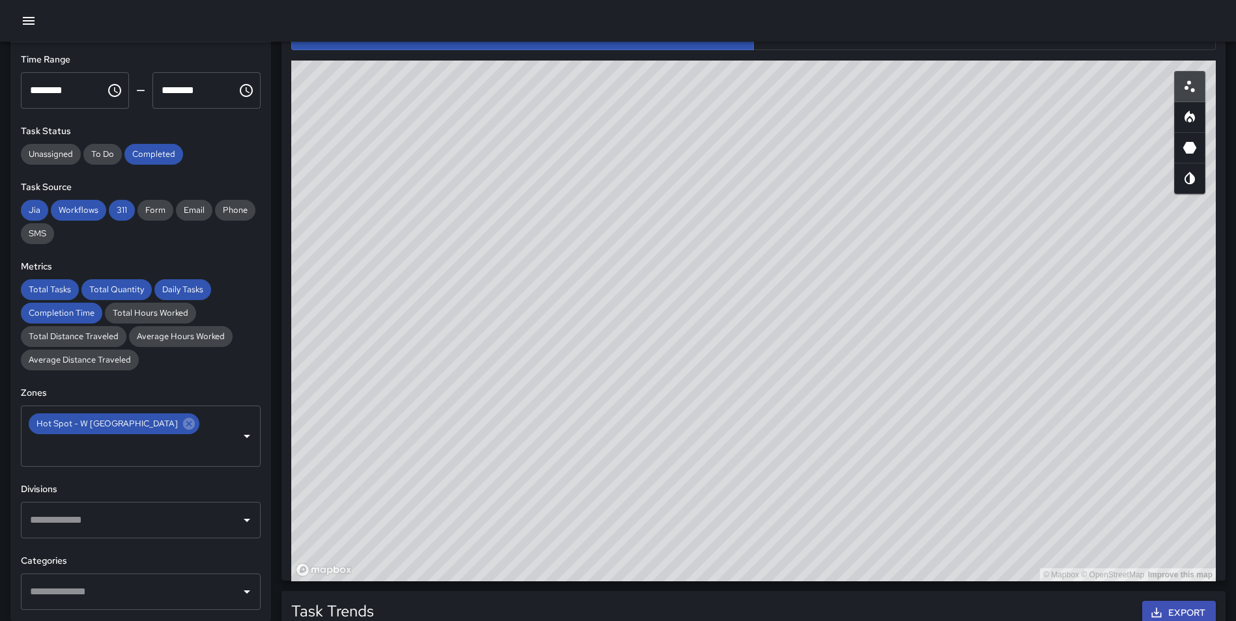
click at [672, 266] on div "© Mapbox © OpenStreetMap Improve this map" at bounding box center [753, 321] width 924 height 521
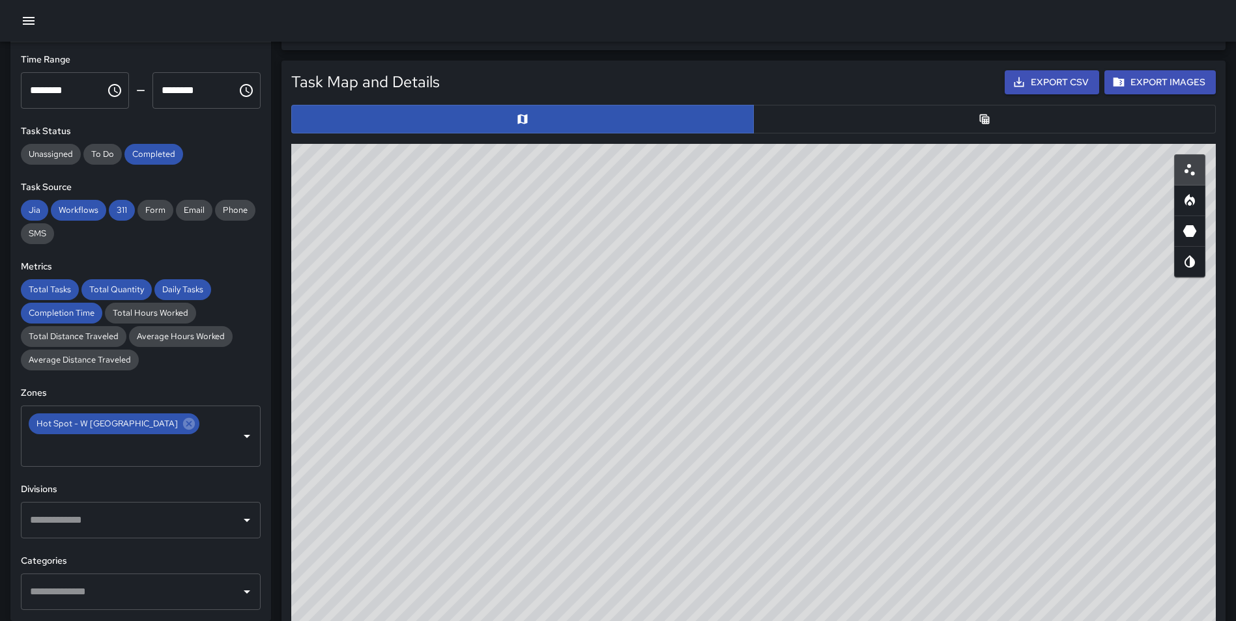
scroll to position [605, 0]
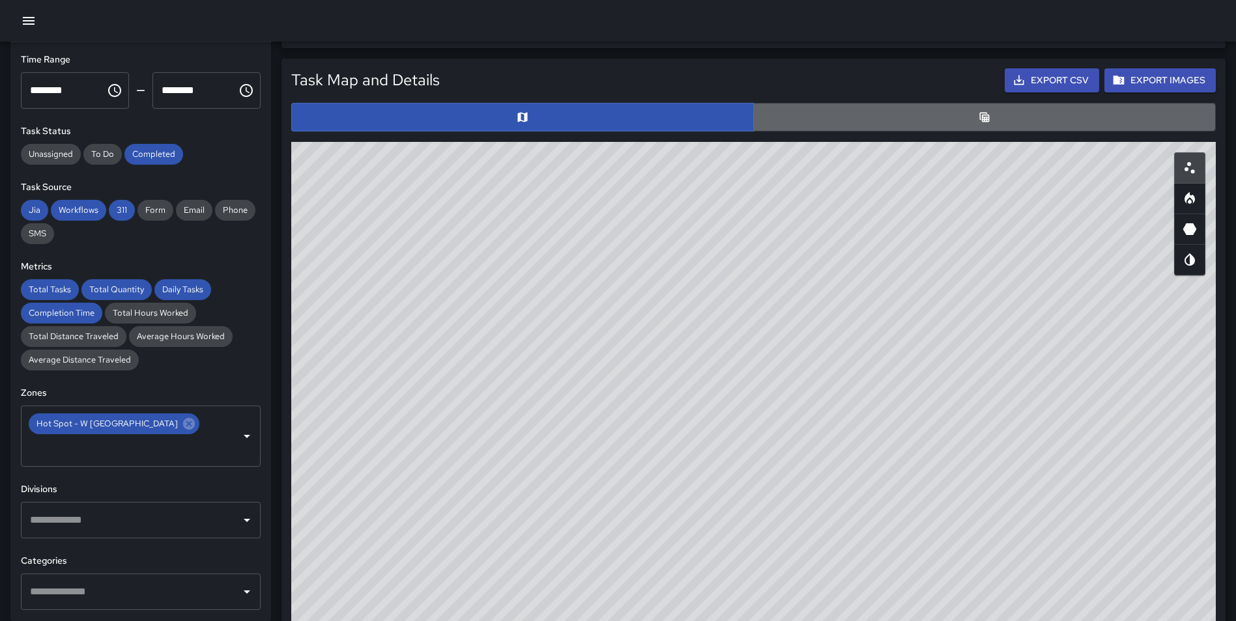
click at [969, 118] on button "button" at bounding box center [984, 117] width 462 height 29
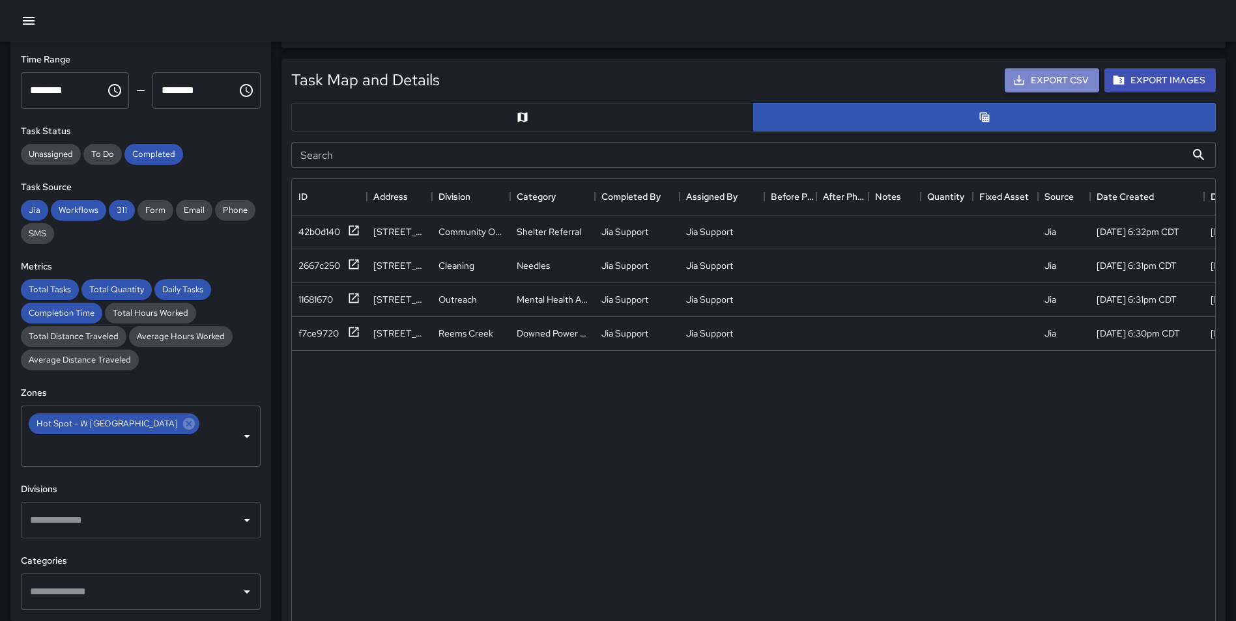
click at [1042, 73] on button "Export CSV" at bounding box center [1051, 80] width 94 height 24
click at [1028, 452] on div "42b0d140 201 North State Street Community Outreach Day Shelter Referral Jia Sup…" at bounding box center [870, 440] width 1156 height 449
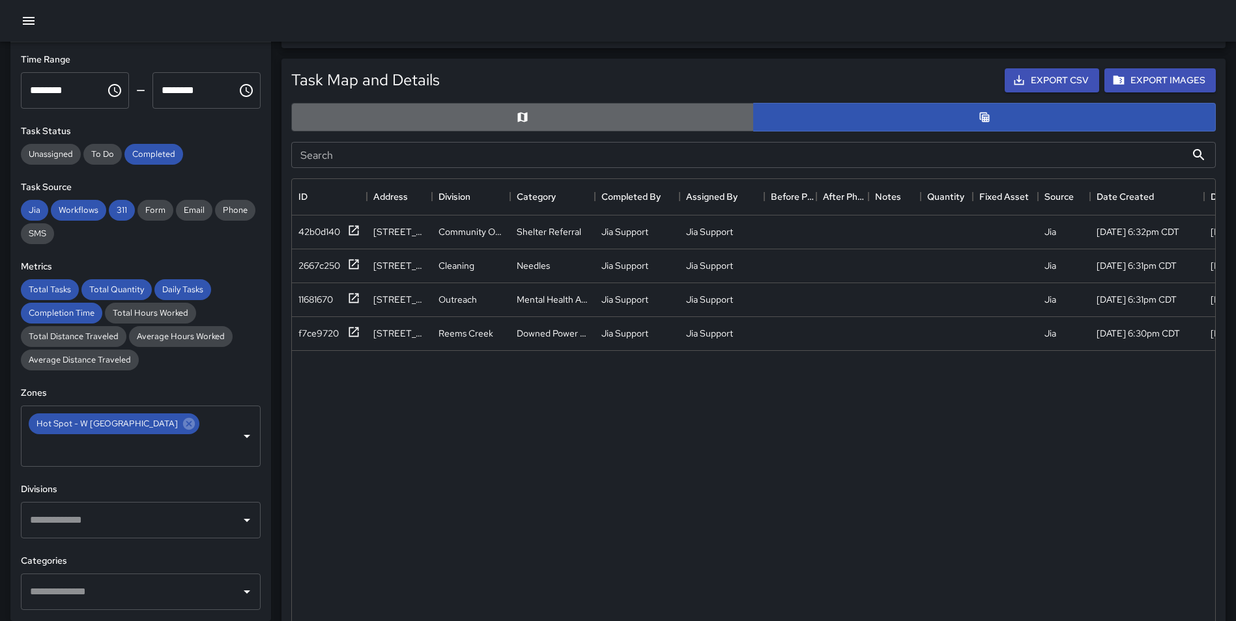
click at [556, 117] on button "button" at bounding box center [522, 117] width 462 height 29
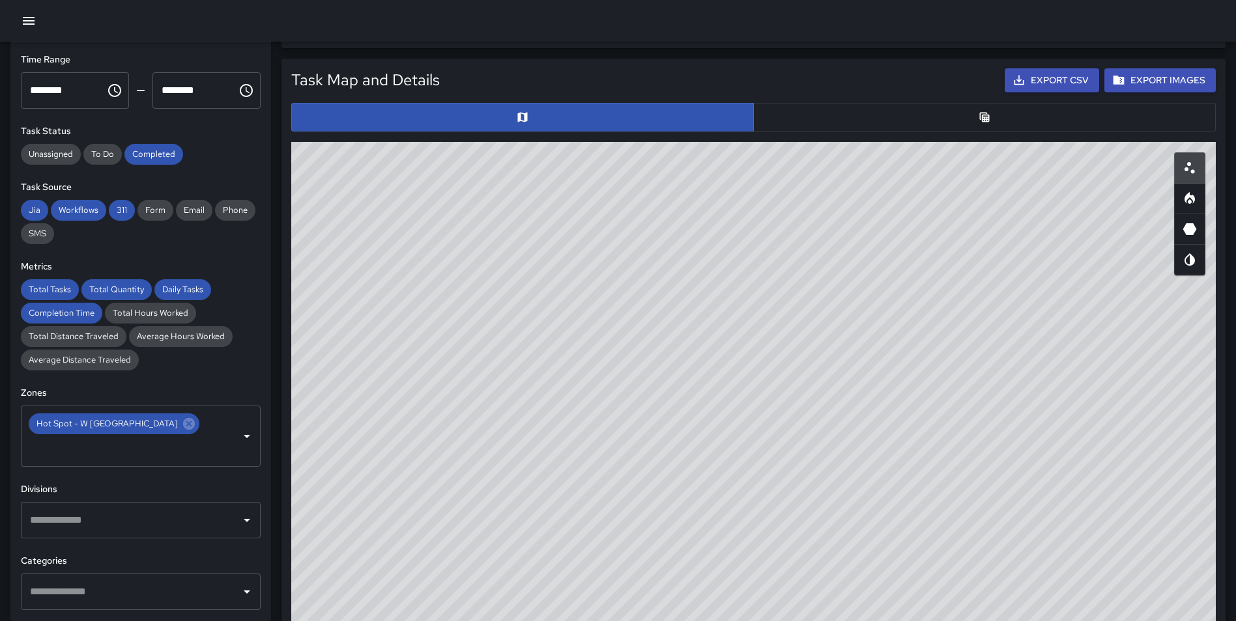
drag, startPoint x: 789, startPoint y: 417, endPoint x: 769, endPoint y: 362, distance: 58.9
click at [769, 362] on div "© Mapbox © OpenStreetMap Improve this map" at bounding box center [753, 402] width 924 height 521
click at [183, 426] on icon at bounding box center [189, 424] width 12 height 12
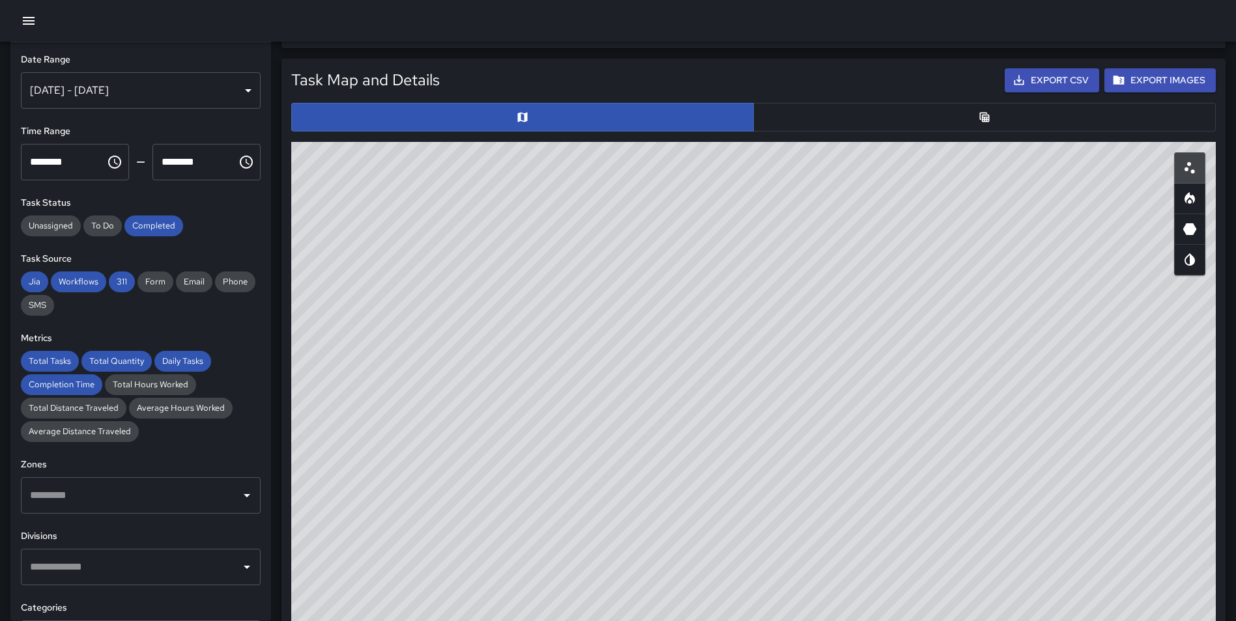
scroll to position [0, 0]
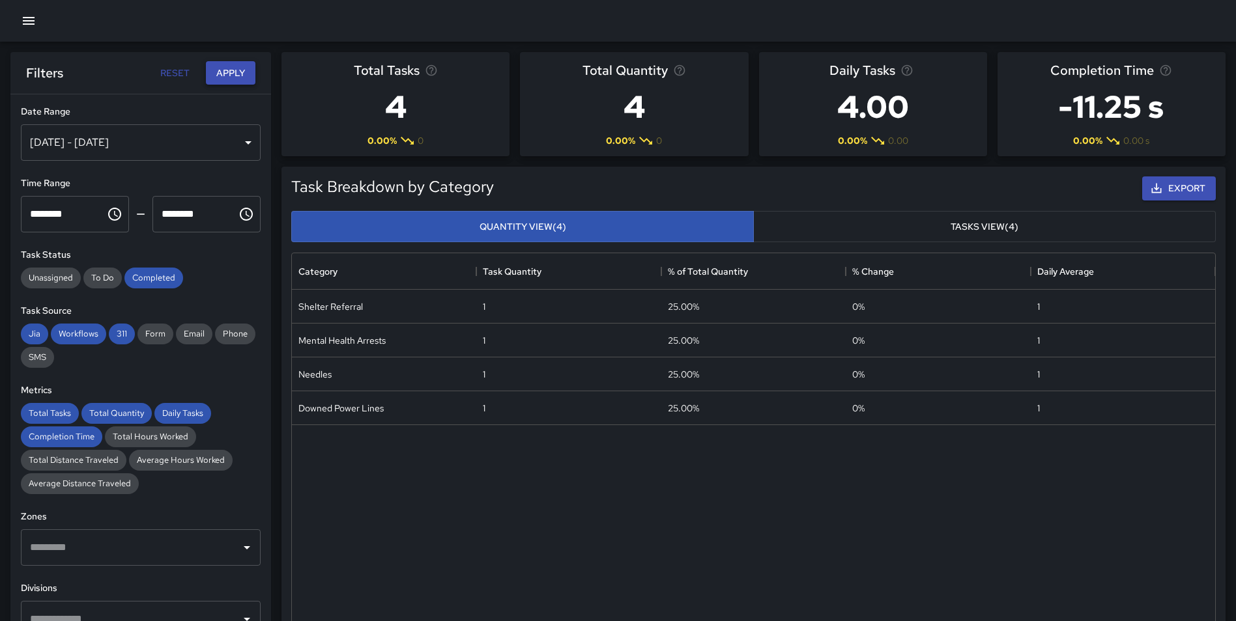
click at [230, 69] on button "Apply" at bounding box center [231, 73] width 50 height 24
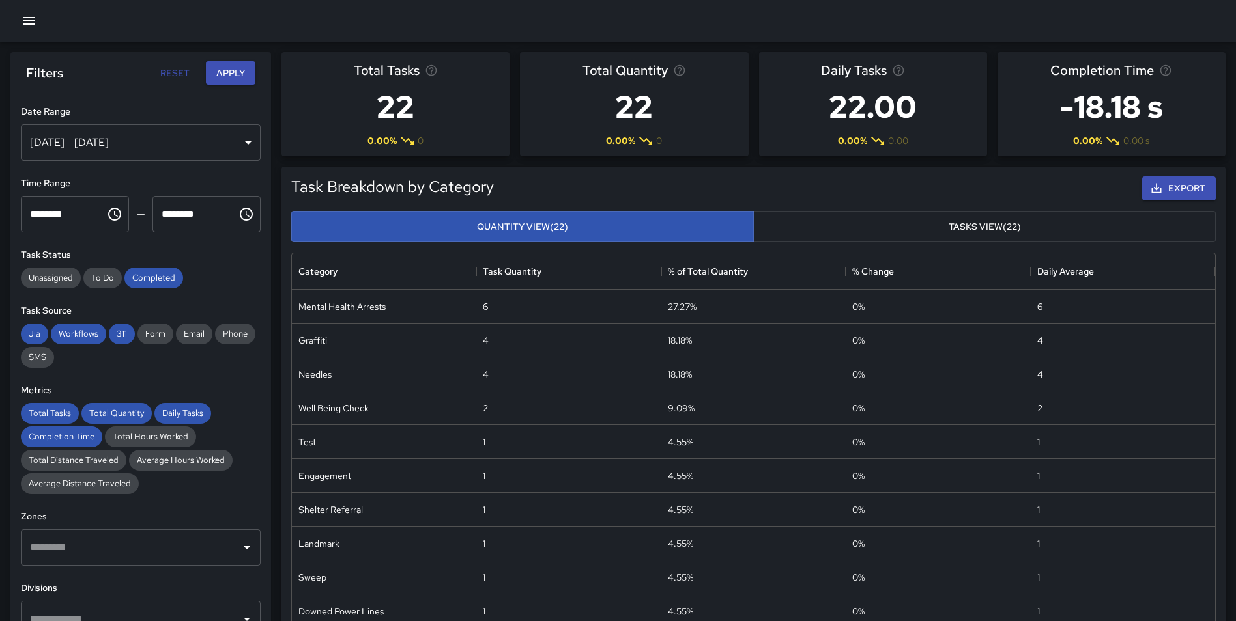
click at [180, 66] on button "Reset" at bounding box center [175, 73] width 42 height 24
type input "**********"
click at [231, 145] on div "[DATE] - [DATE]" at bounding box center [141, 142] width 240 height 36
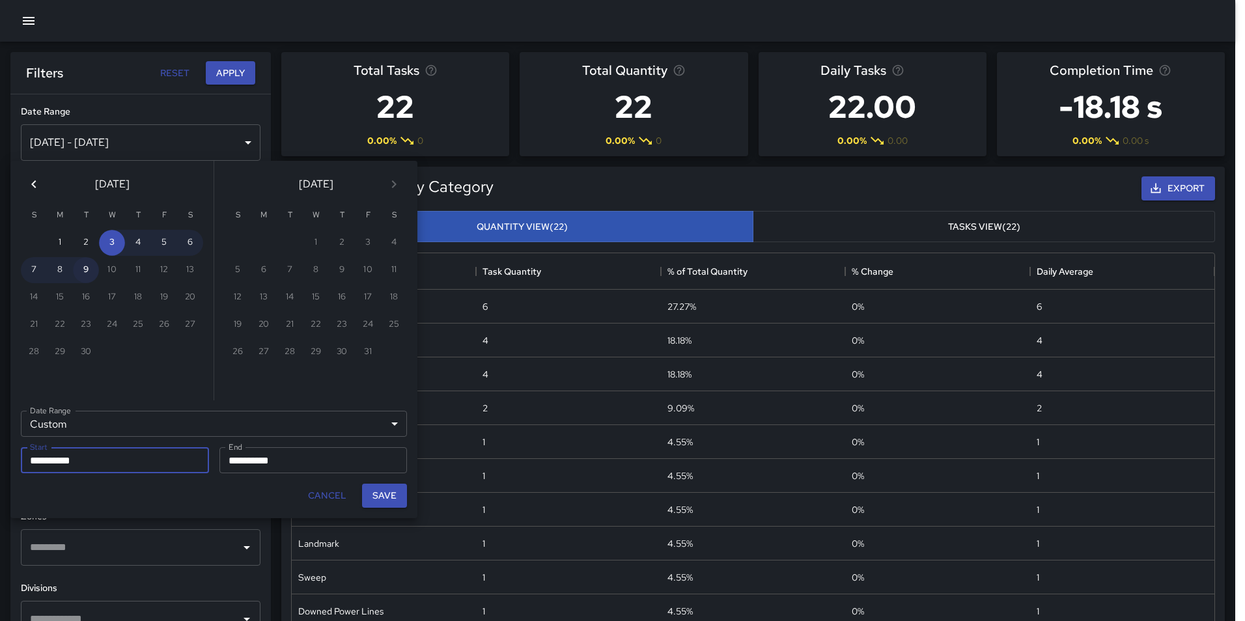
click at [85, 268] on button "9" at bounding box center [86, 270] width 26 height 26
type input "**********"
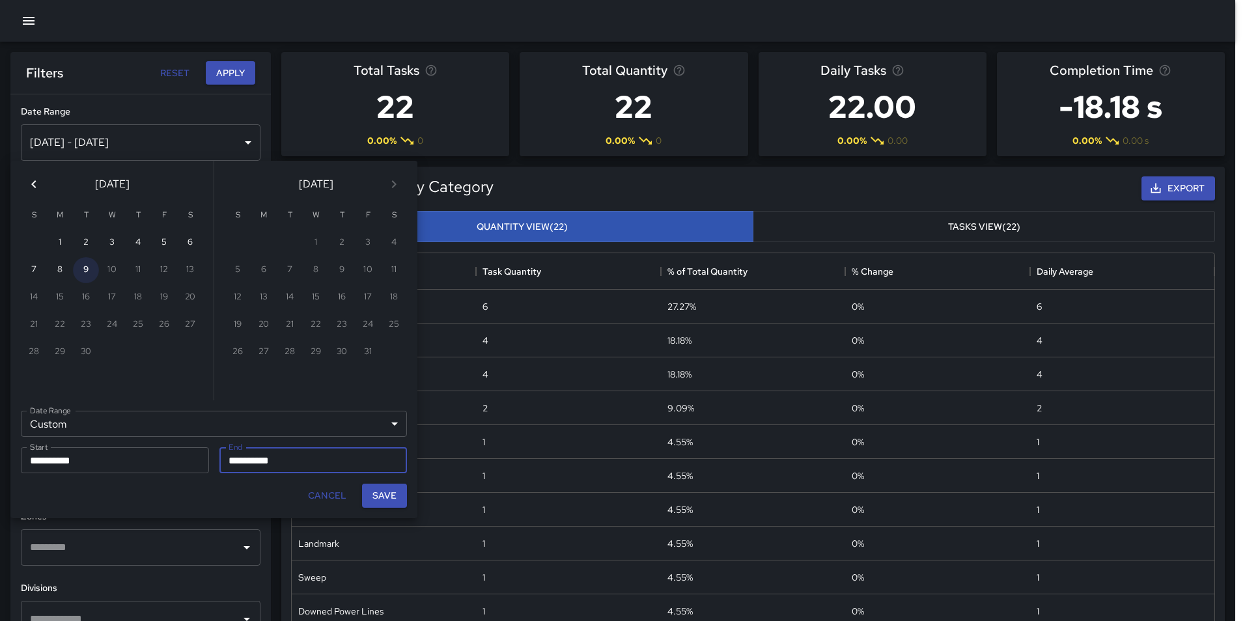
click at [85, 268] on button "9" at bounding box center [86, 270] width 26 height 26
click at [375, 489] on button "Save" at bounding box center [384, 496] width 45 height 24
type input "**********"
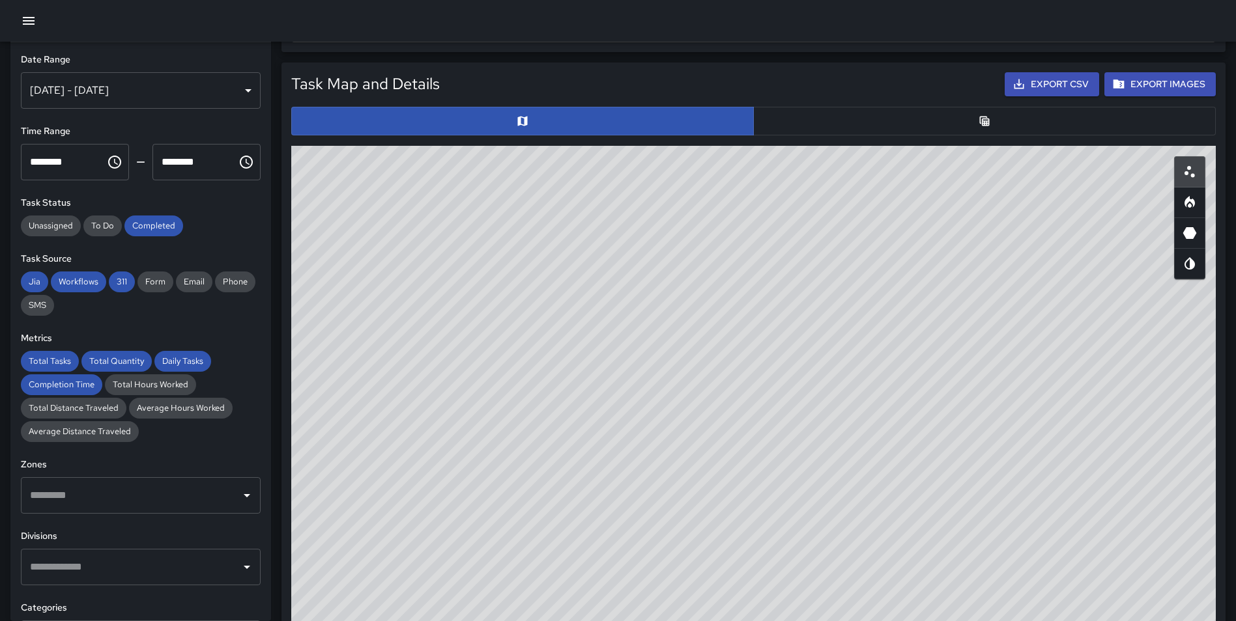
scroll to position [607, 0]
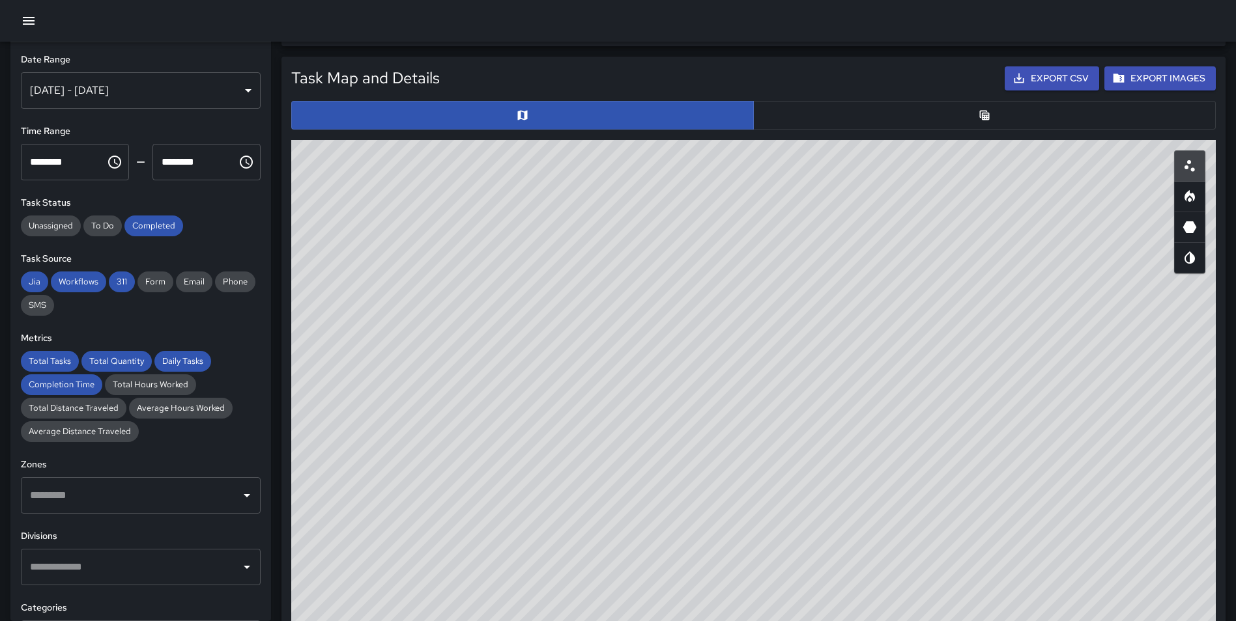
drag, startPoint x: 818, startPoint y: 463, endPoint x: 776, endPoint y: 352, distance: 118.7
click at [776, 352] on div "© Mapbox © OpenStreetMap Improve this map" at bounding box center [753, 400] width 924 height 521
drag, startPoint x: 806, startPoint y: 418, endPoint x: 769, endPoint y: 248, distance: 174.0
click at [769, 248] on div "© Mapbox © OpenStreetMap Improve this map" at bounding box center [753, 400] width 924 height 521
click at [152, 498] on input "text" at bounding box center [131, 495] width 208 height 25
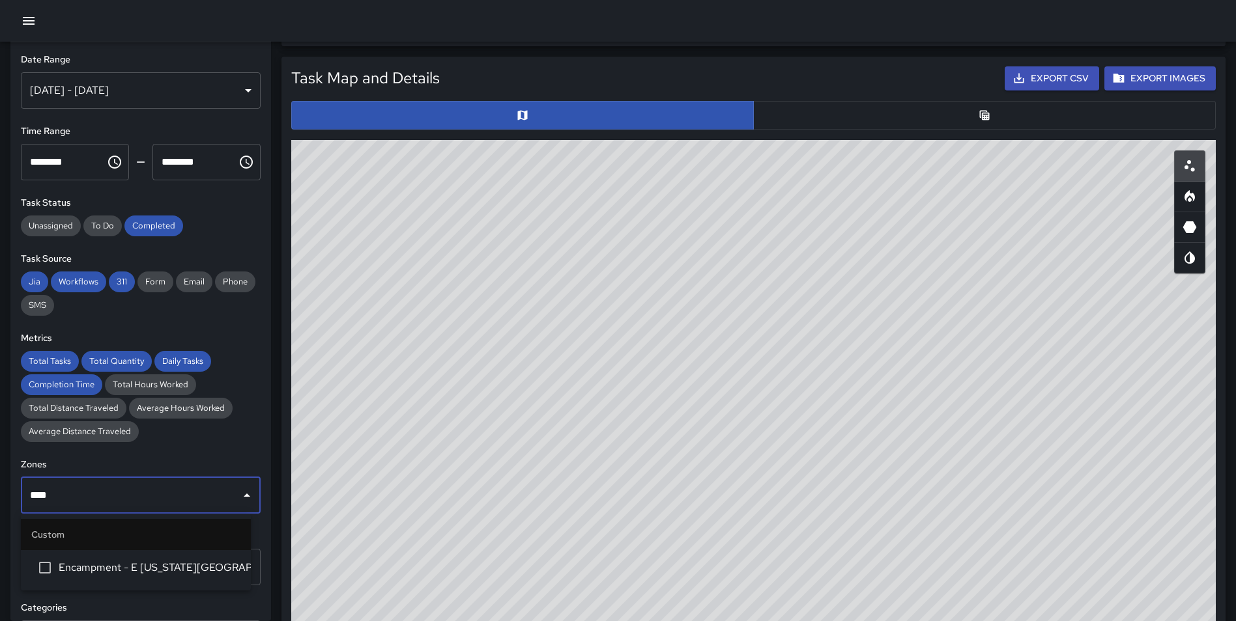
type input "*****"
click at [137, 566] on span "Encampment - E [US_STATE][GEOGRAPHIC_DATA]." at bounding box center [150, 568] width 182 height 16
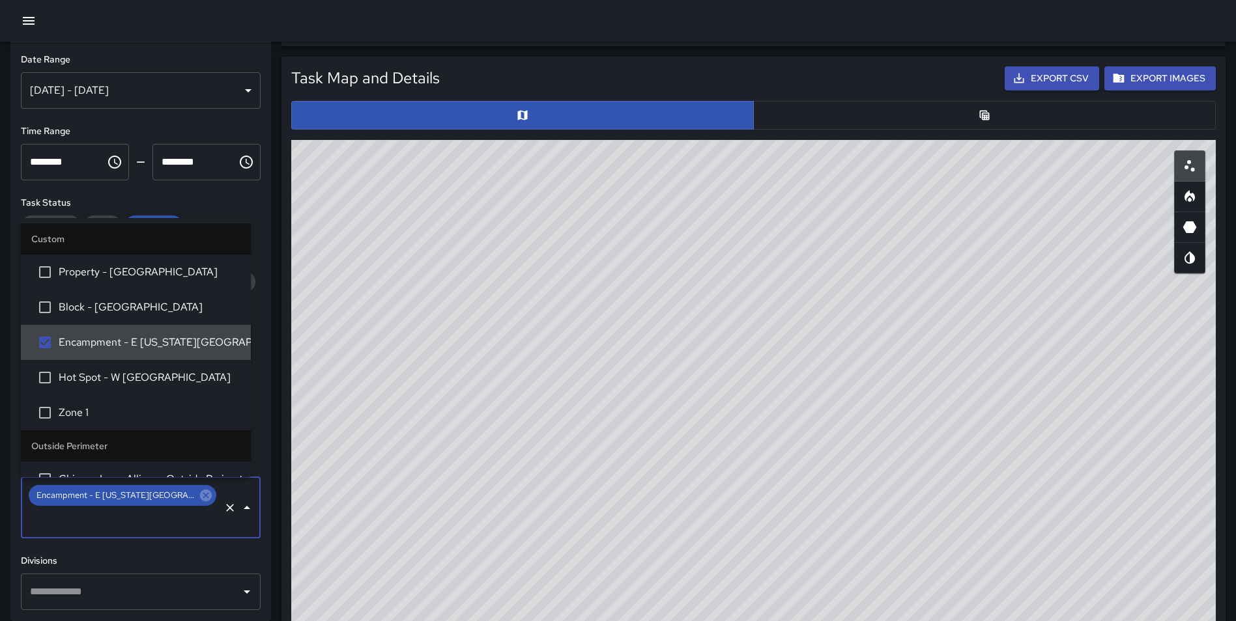
click at [249, 554] on div "Divisions ​" at bounding box center [141, 582] width 240 height 56
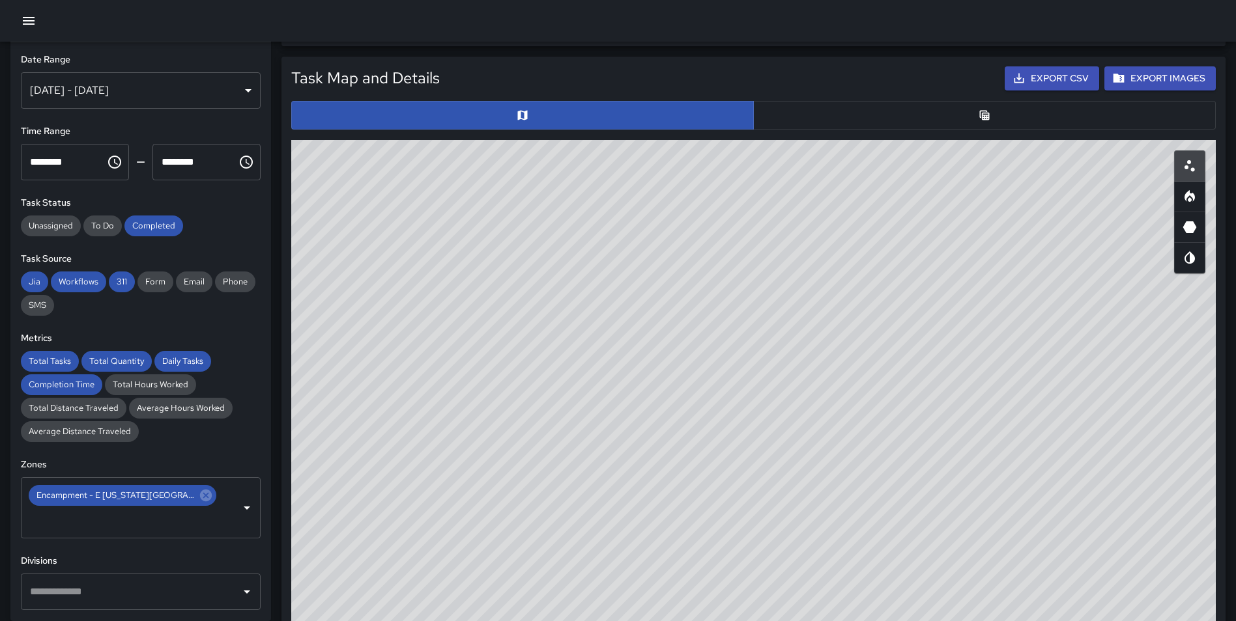
scroll to position [0, 0]
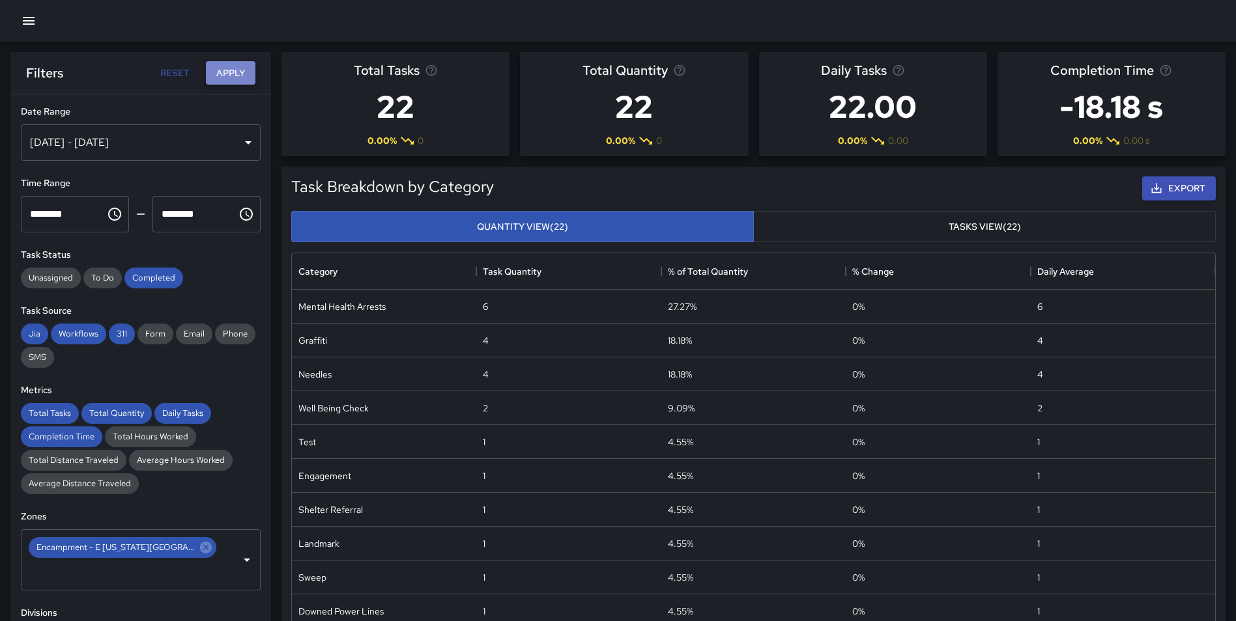
click at [237, 72] on button "Apply" at bounding box center [231, 73] width 50 height 24
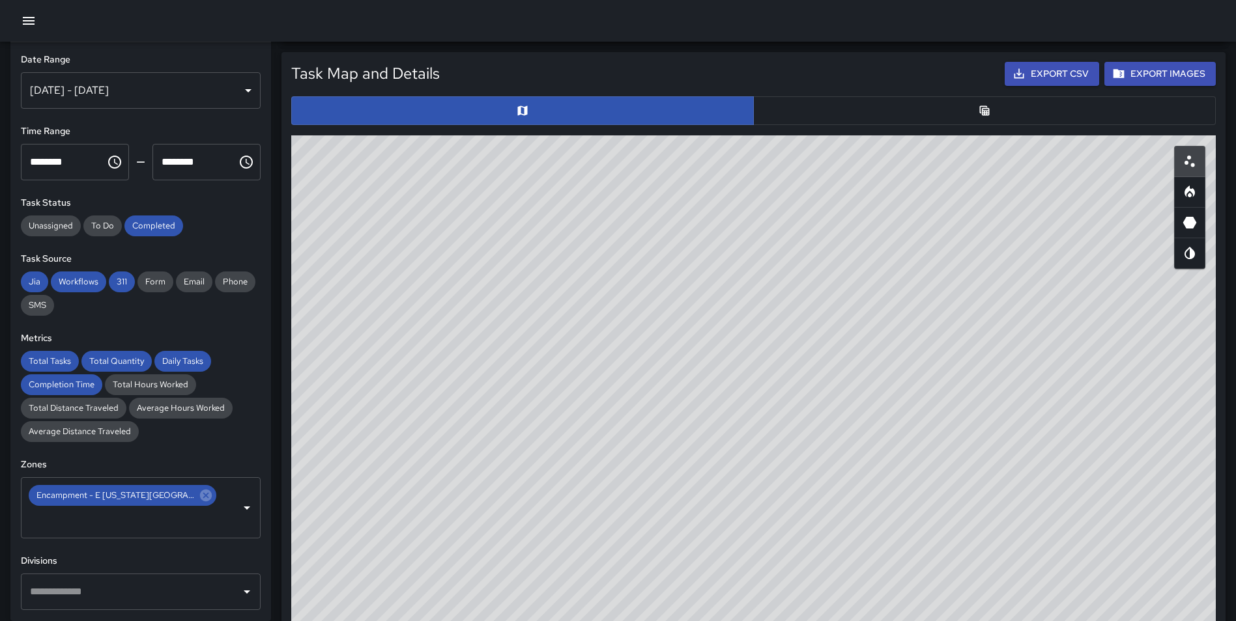
scroll to position [616, 0]
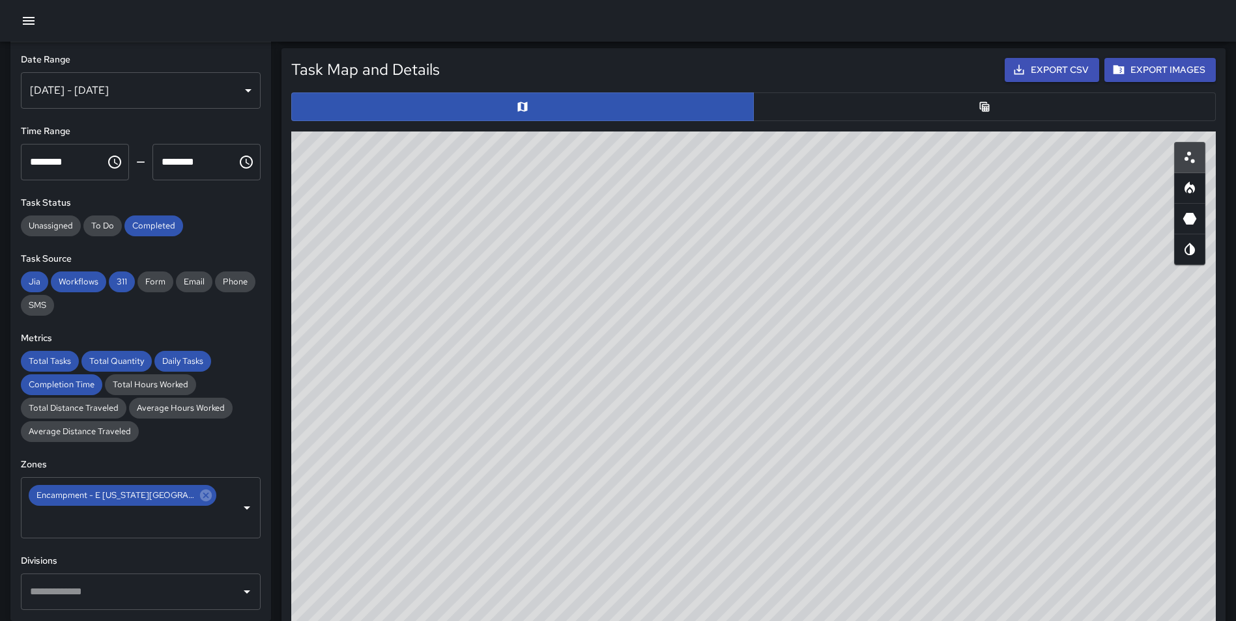
drag, startPoint x: 669, startPoint y: 214, endPoint x: 668, endPoint y: 293, distance: 79.5
click at [668, 293] on div "© Mapbox © OpenStreetMap Improve this map" at bounding box center [753, 392] width 924 height 521
drag, startPoint x: 646, startPoint y: 252, endPoint x: 652, endPoint y: 320, distance: 68.0
click at [652, 320] on div "© Mapbox © OpenStreetMap Improve this map" at bounding box center [753, 392] width 924 height 521
click at [1188, 188] on icon "Heatmap" at bounding box center [1190, 188] width 16 height 16
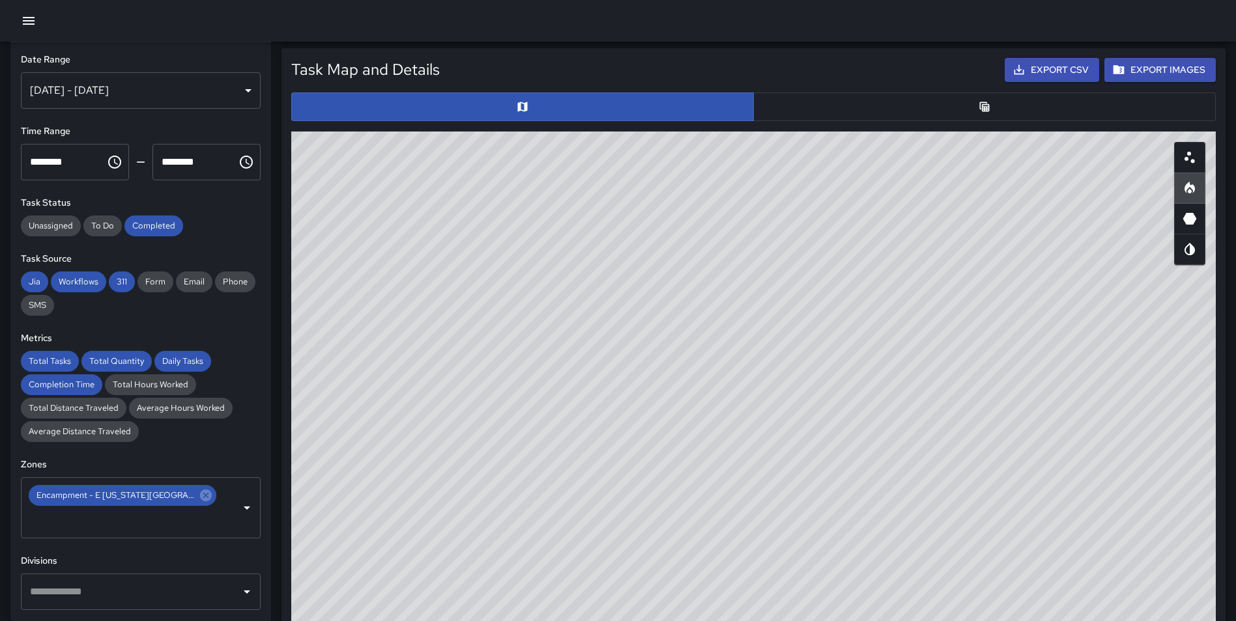
drag, startPoint x: 930, startPoint y: 345, endPoint x: 754, endPoint y: 270, distance: 191.2
click at [754, 270] on div "© Mapbox © OpenStreetMap Improve this map" at bounding box center [753, 392] width 924 height 521
click at [1188, 160] on circle "Scatterplot" at bounding box center [1186, 159] width 4 height 4
click at [199, 494] on icon at bounding box center [206, 496] width 14 height 14
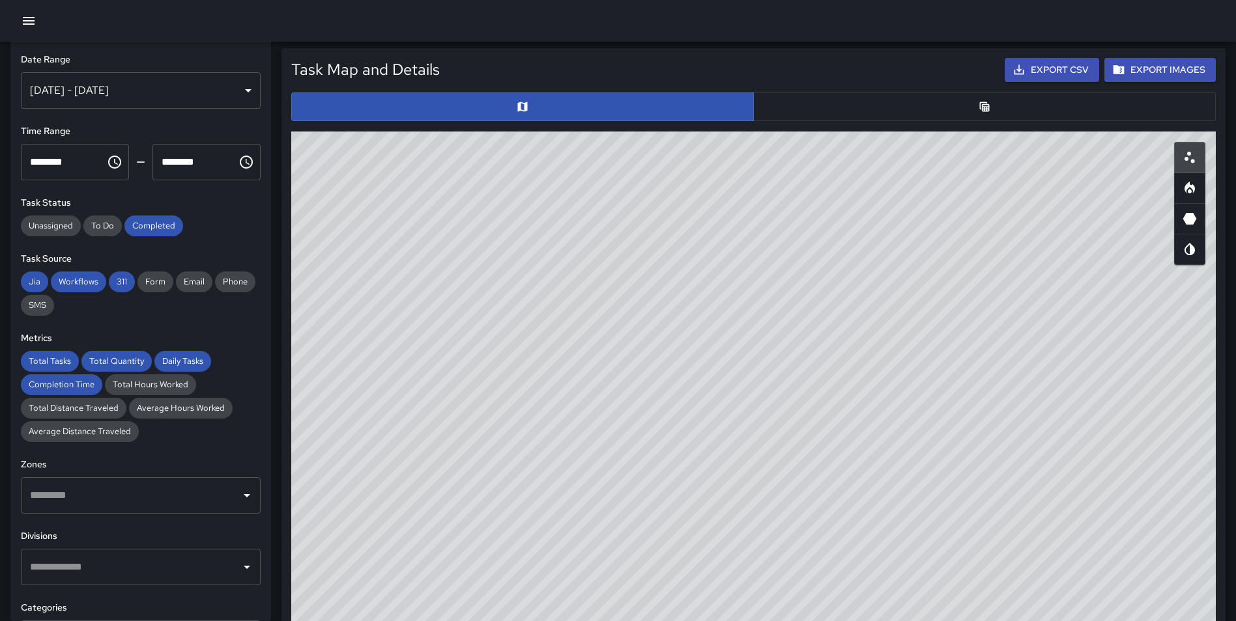
scroll to position [0, 0]
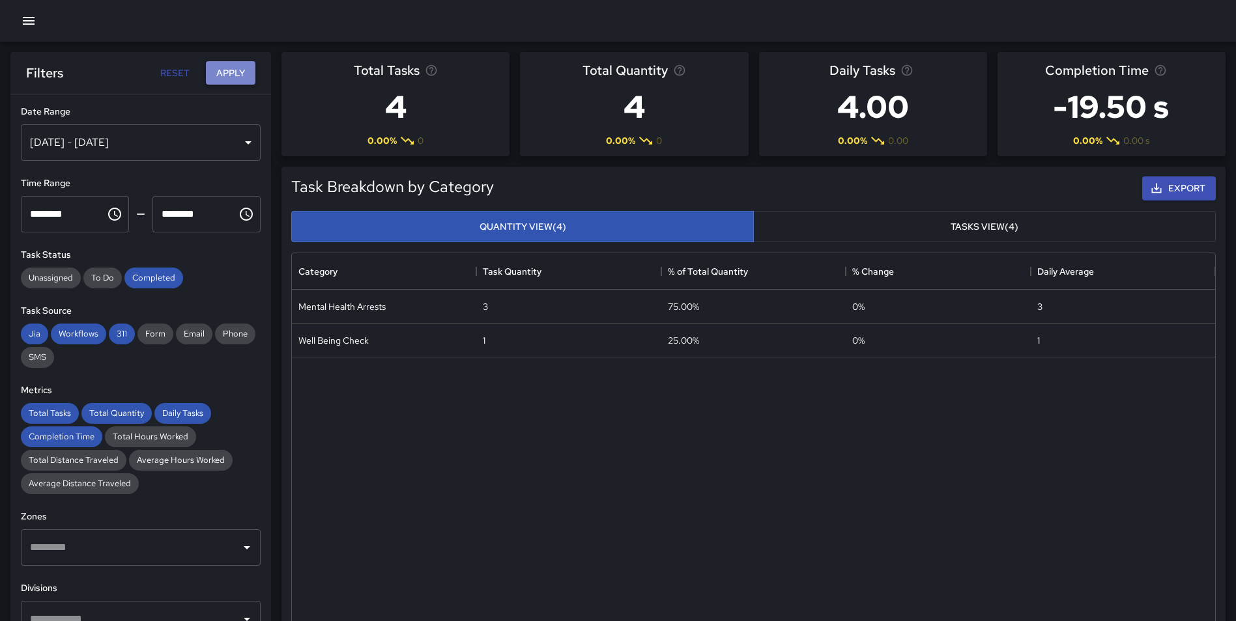
click at [235, 68] on button "Apply" at bounding box center [231, 73] width 50 height 24
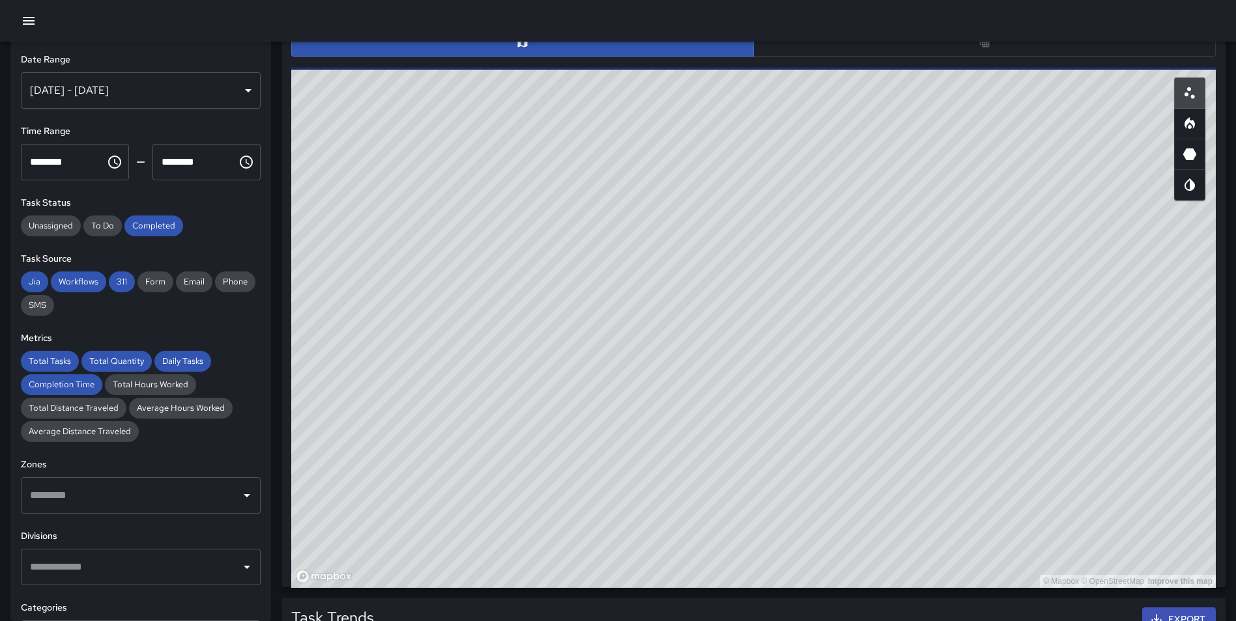
scroll to position [682, 0]
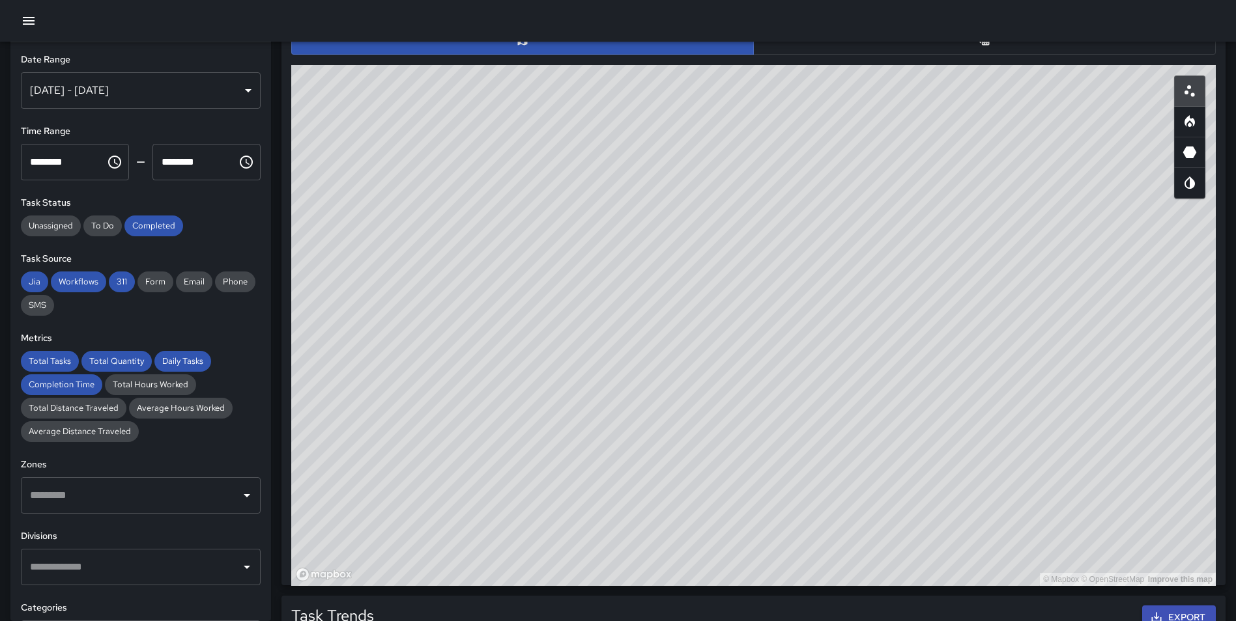
drag, startPoint x: 858, startPoint y: 310, endPoint x: 855, endPoint y: 352, distance: 41.8
click at [855, 352] on div "© Mapbox © OpenStreetMap Improve this map" at bounding box center [753, 325] width 924 height 521
drag, startPoint x: 794, startPoint y: 313, endPoint x: 872, endPoint y: 452, distance: 159.3
click at [872, 452] on div "© Mapbox © OpenStreetMap Improve this map" at bounding box center [753, 325] width 924 height 521
click at [104, 491] on input "text" at bounding box center [131, 495] width 208 height 25
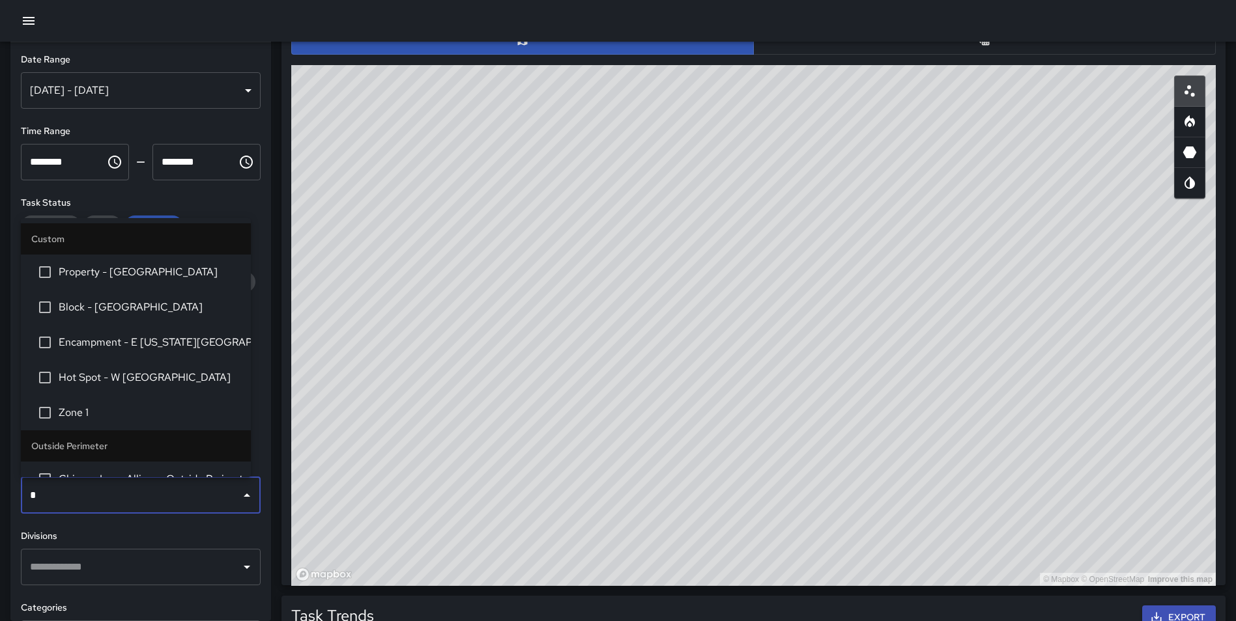
type input "**"
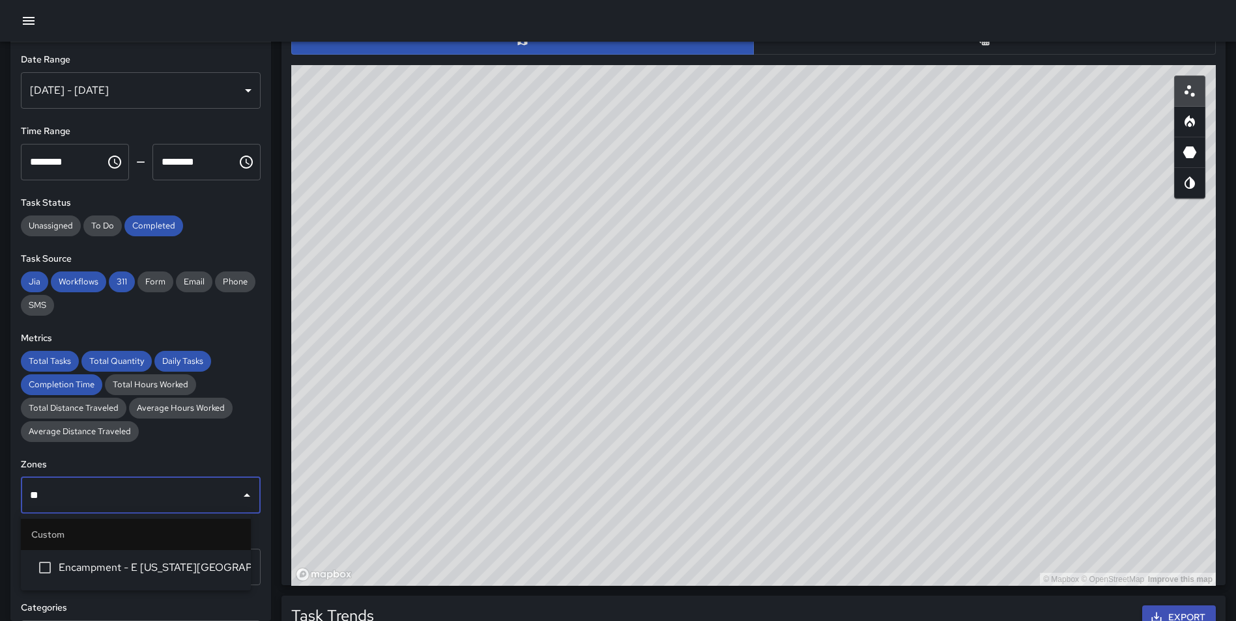
click at [169, 563] on span "Encampment - E [US_STATE][GEOGRAPHIC_DATA]." at bounding box center [150, 568] width 182 height 16
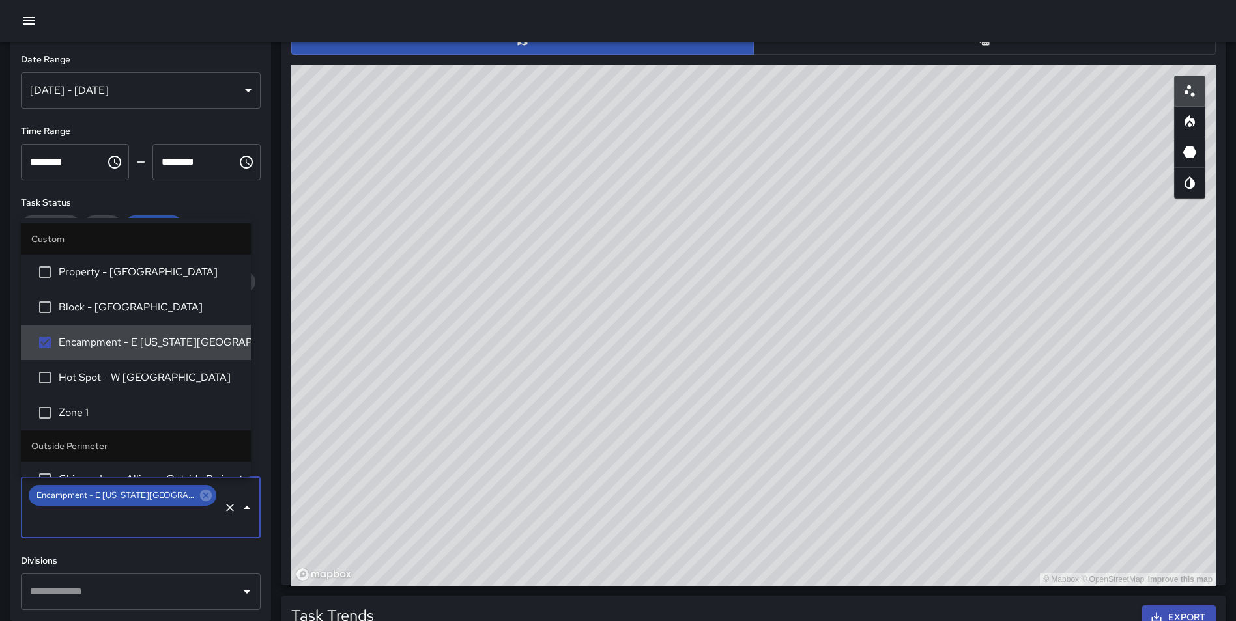
click at [255, 418] on div "**********" at bounding box center [140, 331] width 261 height 579
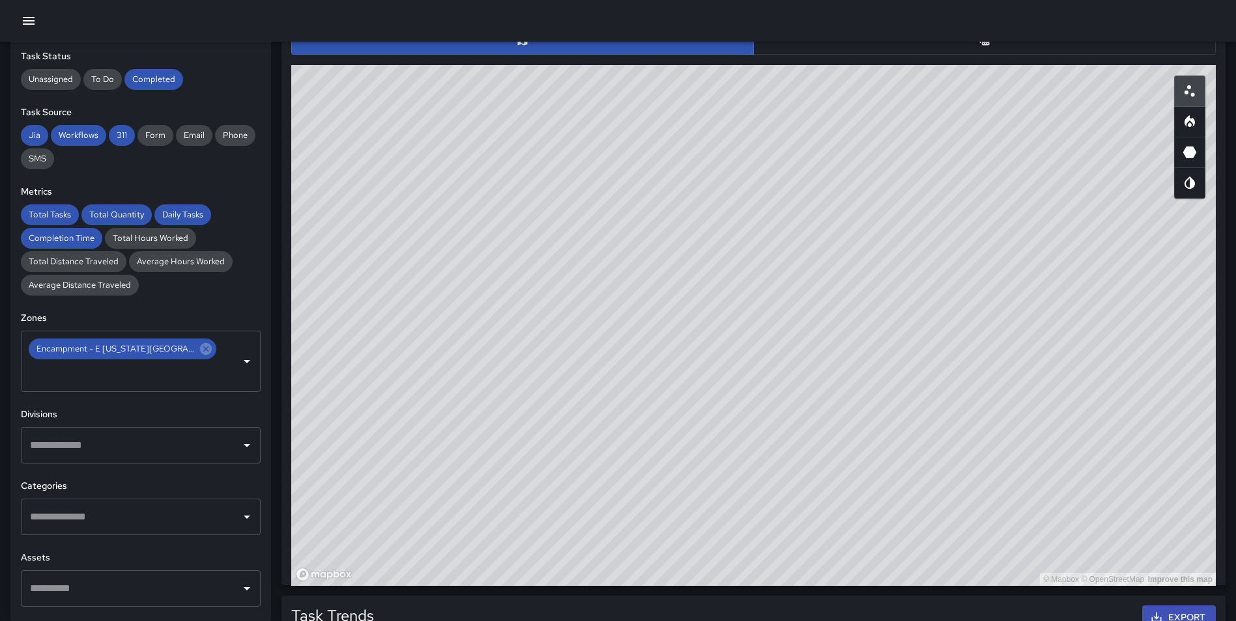
scroll to position [154, 0]
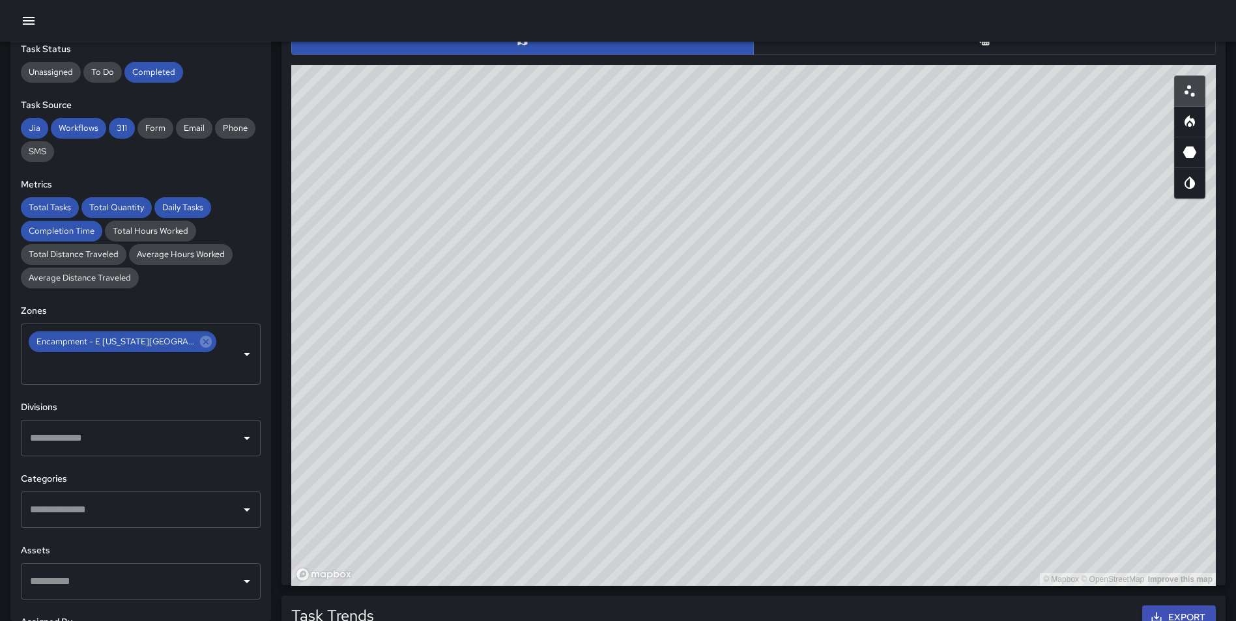
click at [137, 498] on input "text" at bounding box center [131, 510] width 208 height 25
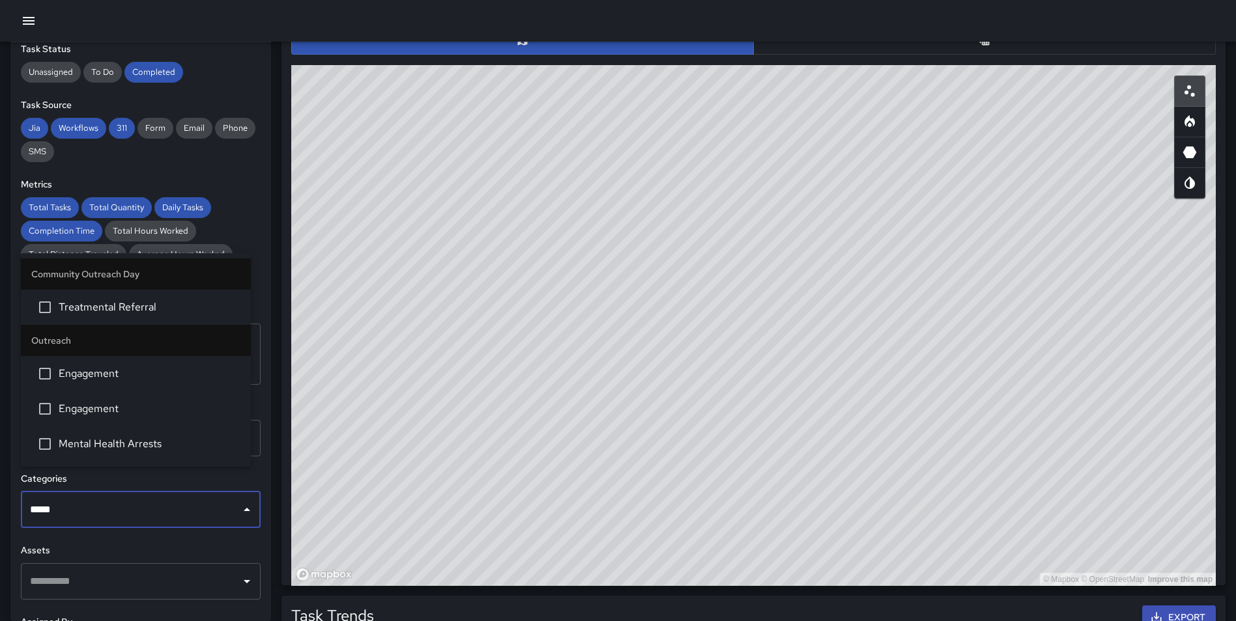
type input "******"
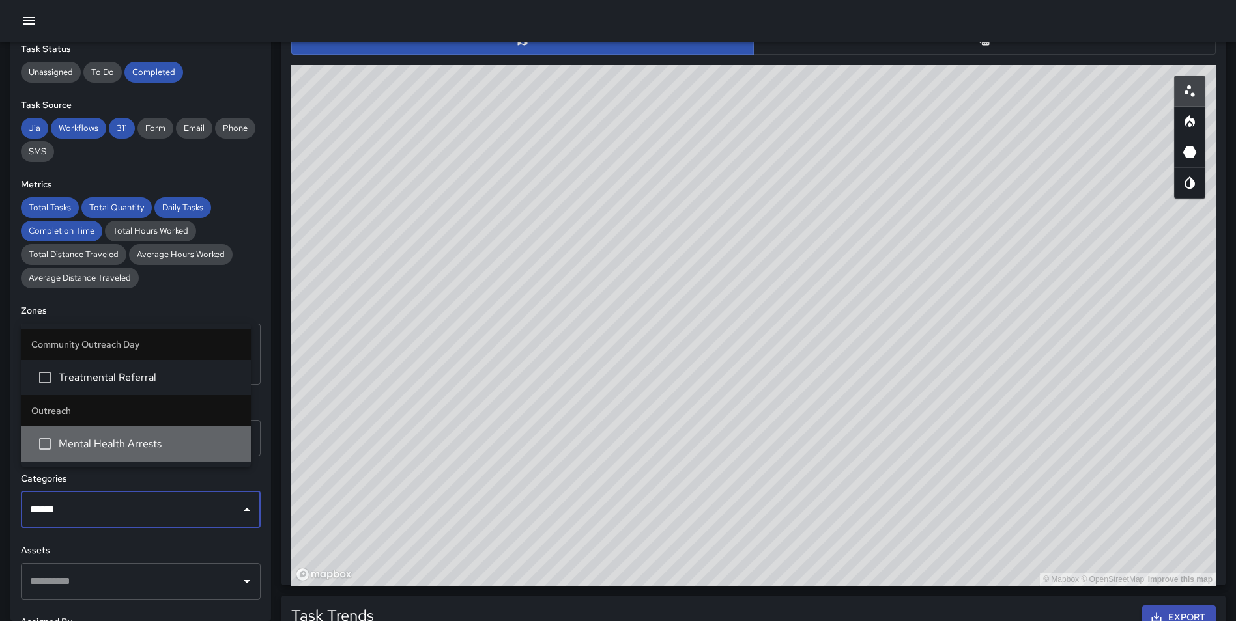
click at [135, 448] on span "Mental Health Arrests" at bounding box center [150, 444] width 182 height 16
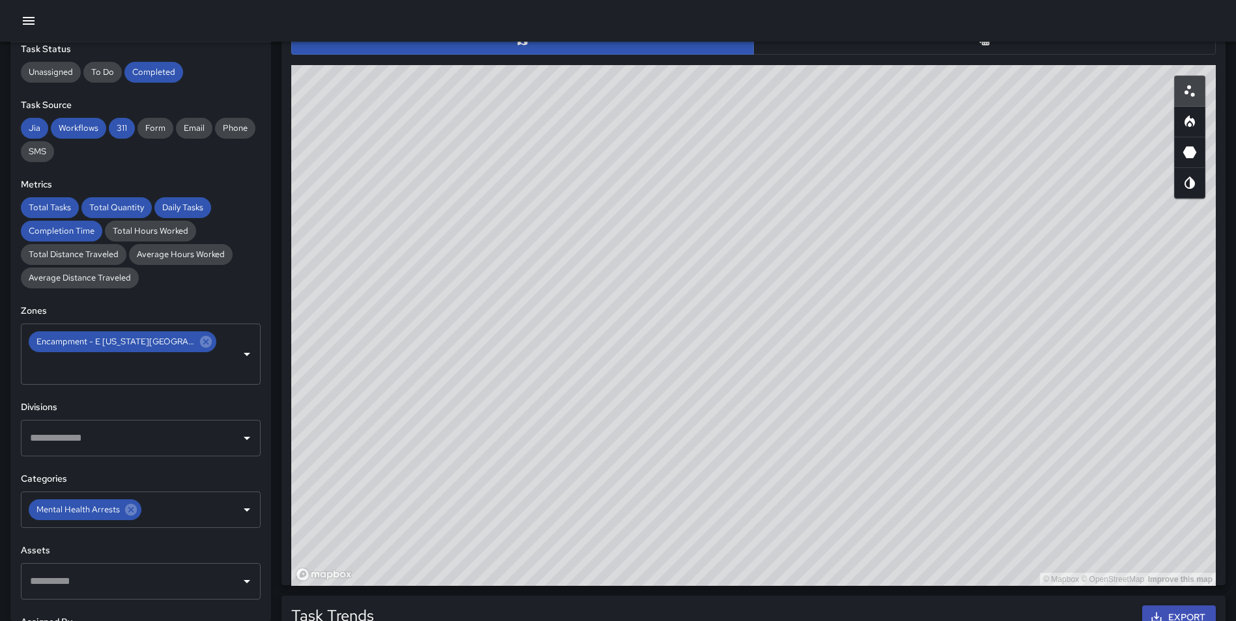
click at [252, 511] on div "**********" at bounding box center [140, 331] width 261 height 579
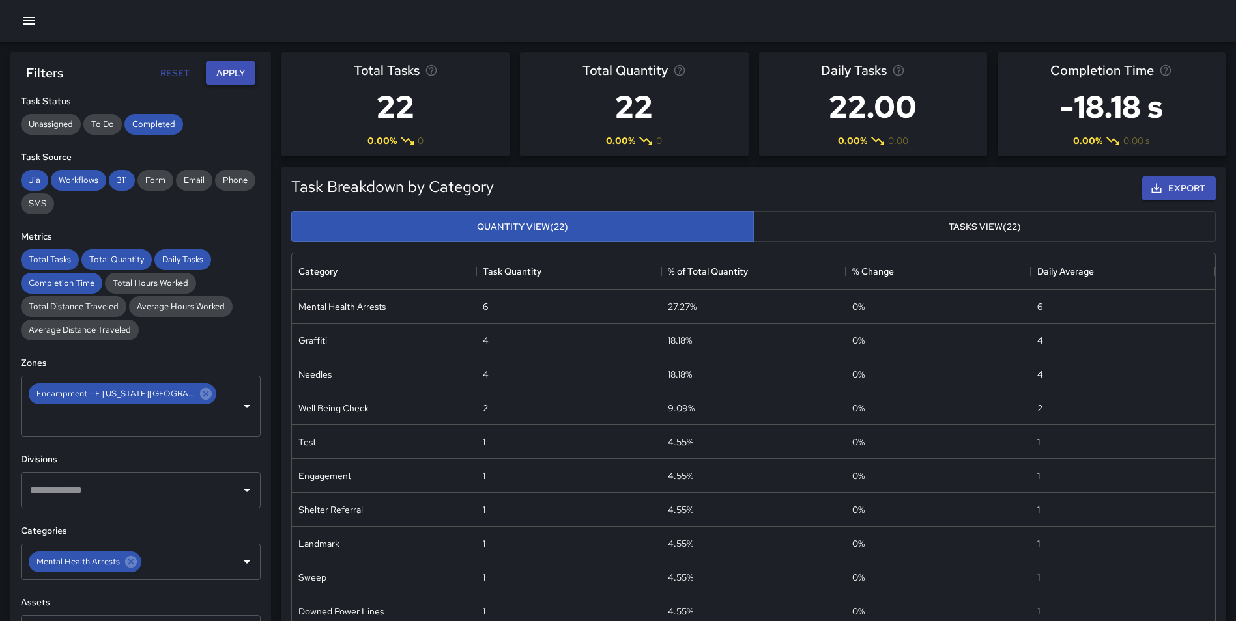
click at [227, 67] on button "Apply" at bounding box center [231, 73] width 50 height 24
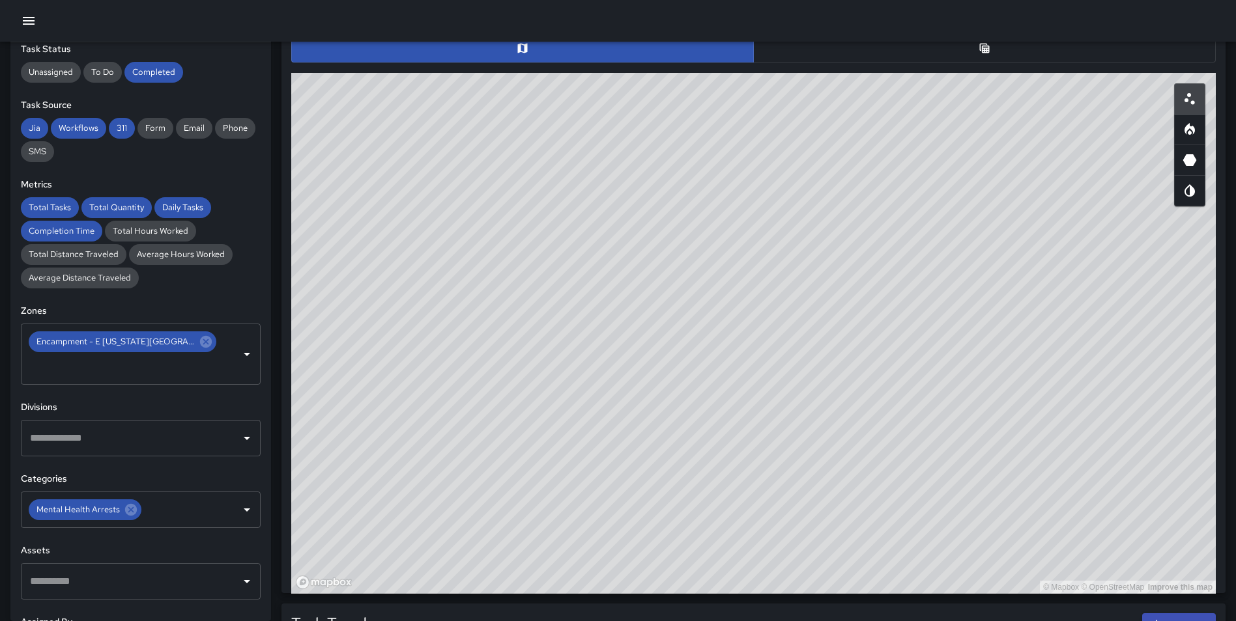
scroll to position [680, 0]
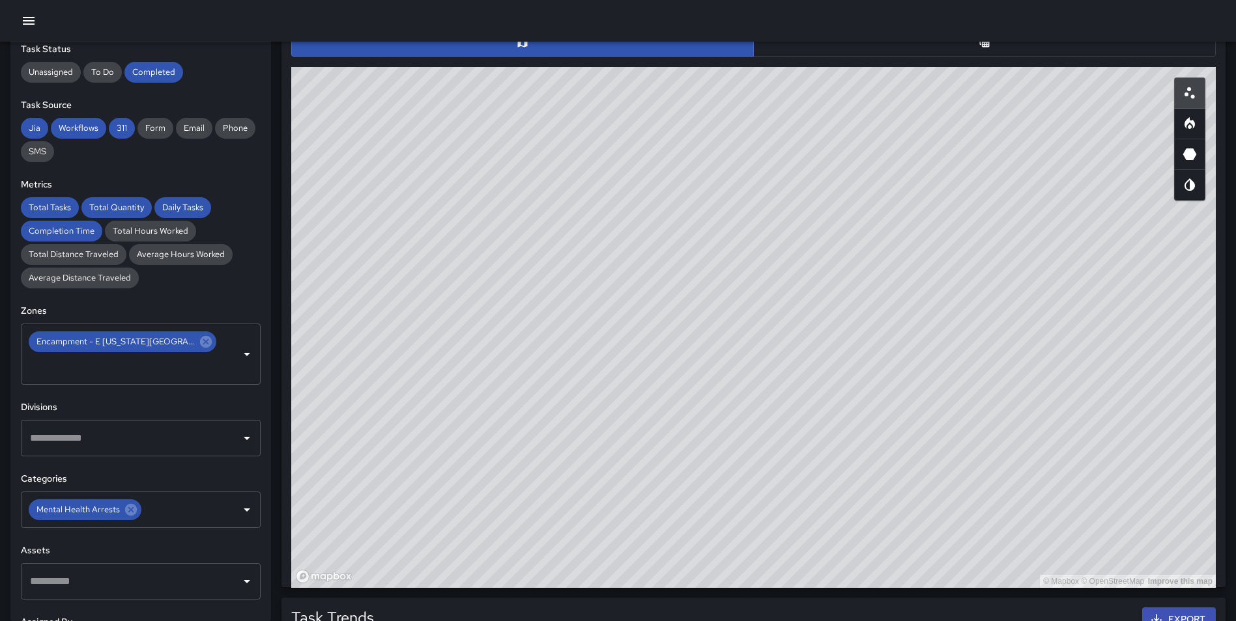
drag, startPoint x: 676, startPoint y: 160, endPoint x: 705, endPoint y: 300, distance: 143.9
click at [707, 304] on div "© Mapbox © OpenStreetMap Improve this map" at bounding box center [753, 327] width 924 height 521
drag, startPoint x: 574, startPoint y: 137, endPoint x: 607, endPoint y: 236, distance: 104.4
click at [607, 236] on div "© Mapbox © OpenStreetMap Improve this map" at bounding box center [753, 327] width 924 height 521
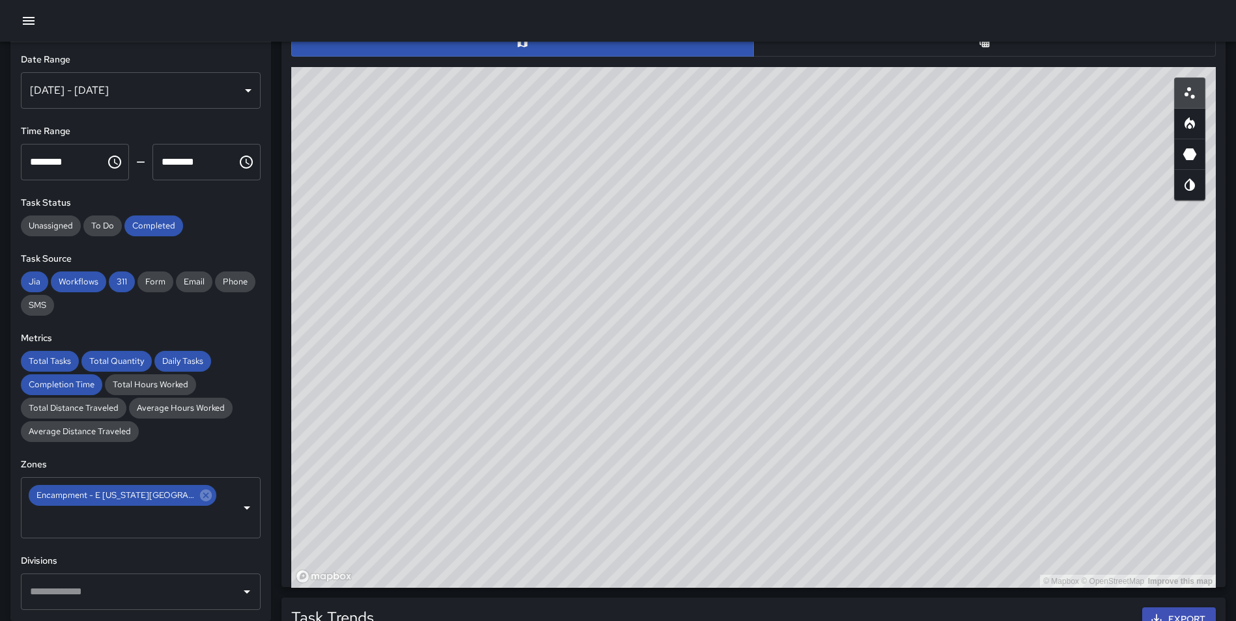
scroll to position [0, 0]
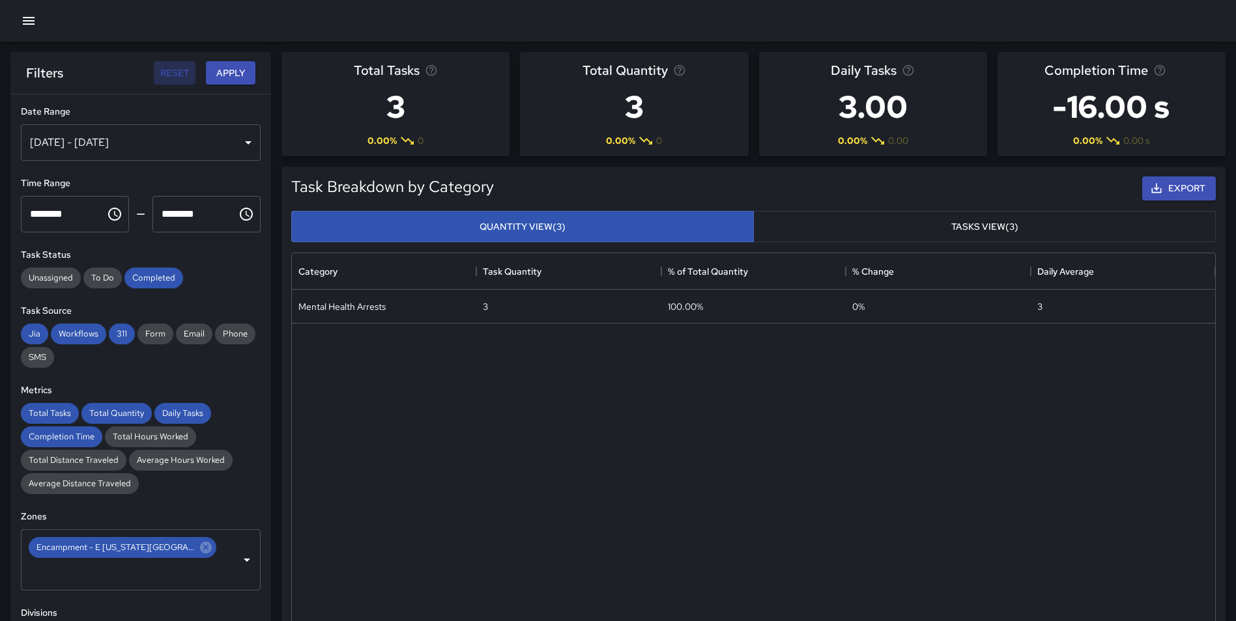
click at [173, 66] on button "Reset" at bounding box center [175, 73] width 42 height 24
type input "**********"
click at [173, 75] on button "Reset" at bounding box center [175, 73] width 42 height 24
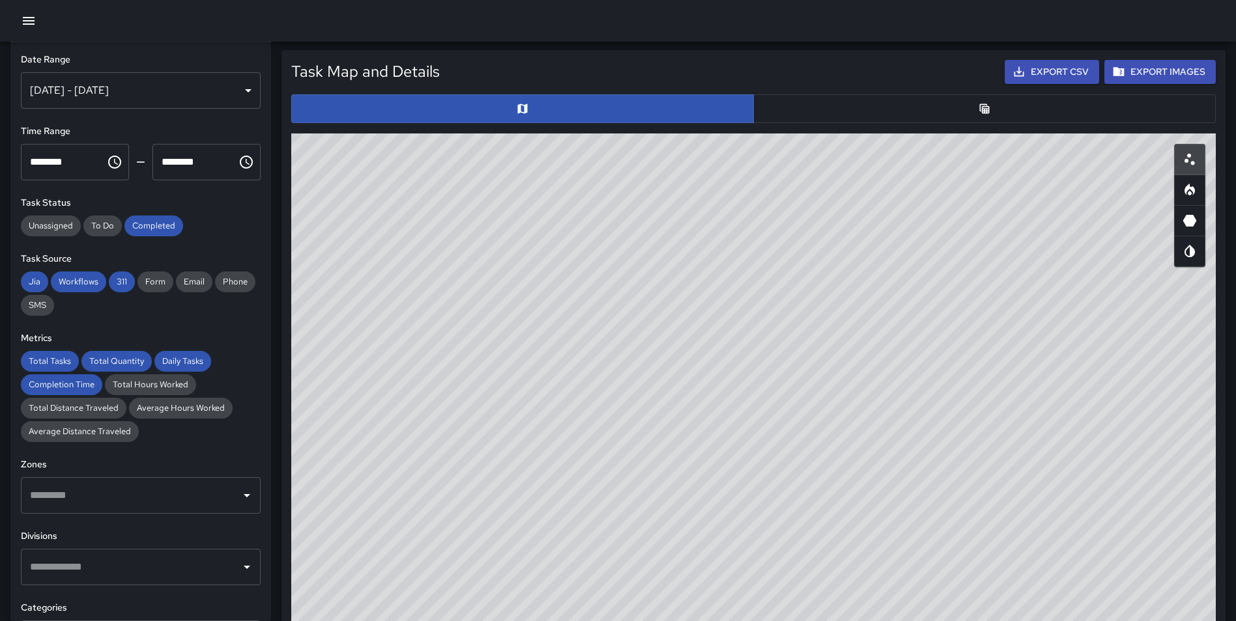
scroll to position [610, 0]
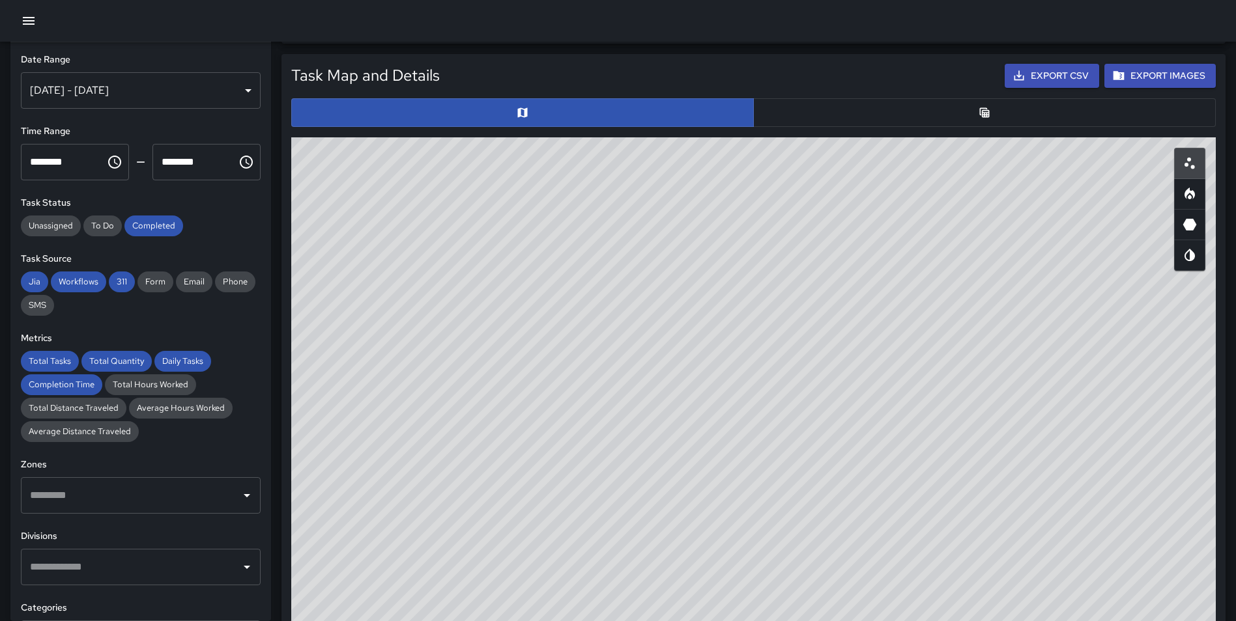
drag, startPoint x: 856, startPoint y: 402, endPoint x: 743, endPoint y: 273, distance: 171.3
click at [743, 273] on div "© Mapbox © OpenStreetMap Improve this map" at bounding box center [753, 397] width 924 height 521
drag, startPoint x: 775, startPoint y: 384, endPoint x: 741, endPoint y: 354, distance: 45.7
click at [741, 354] on div "© Mapbox © OpenStreetMap Improve this map" at bounding box center [753, 397] width 924 height 521
drag, startPoint x: 745, startPoint y: 307, endPoint x: 749, endPoint y: 374, distance: 67.2
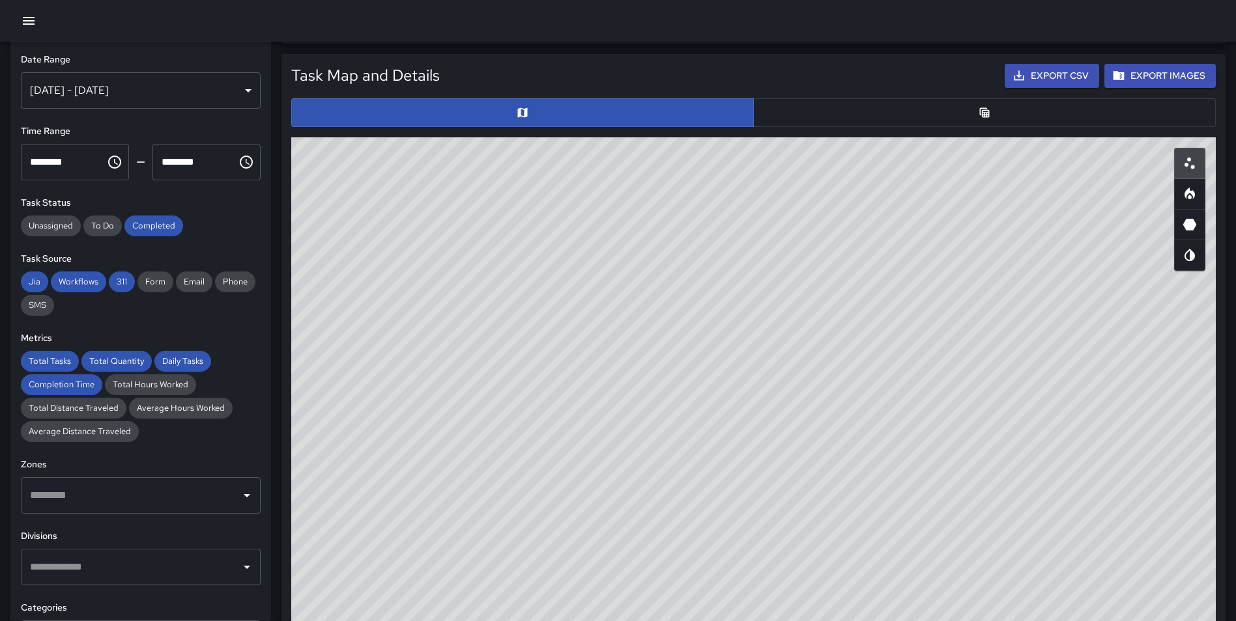
click at [749, 374] on div "© Mapbox © OpenStreetMap Improve this map" at bounding box center [753, 397] width 924 height 521
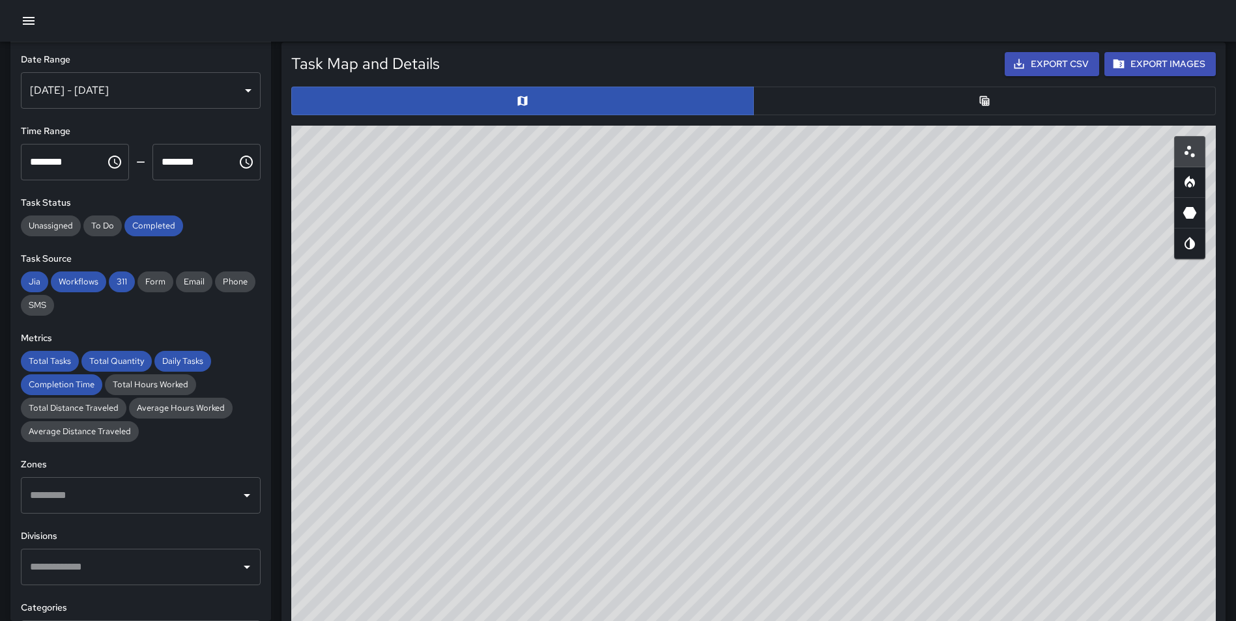
scroll to position [616, 0]
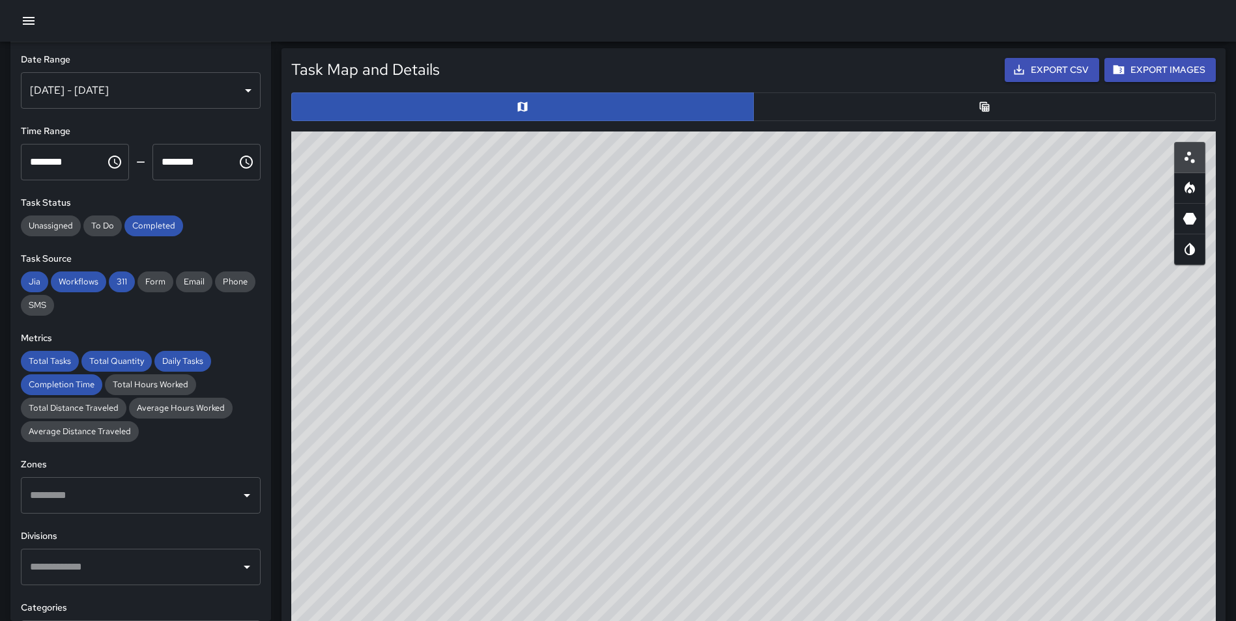
click at [218, 92] on div "[DATE] - [DATE]" at bounding box center [141, 90] width 240 height 36
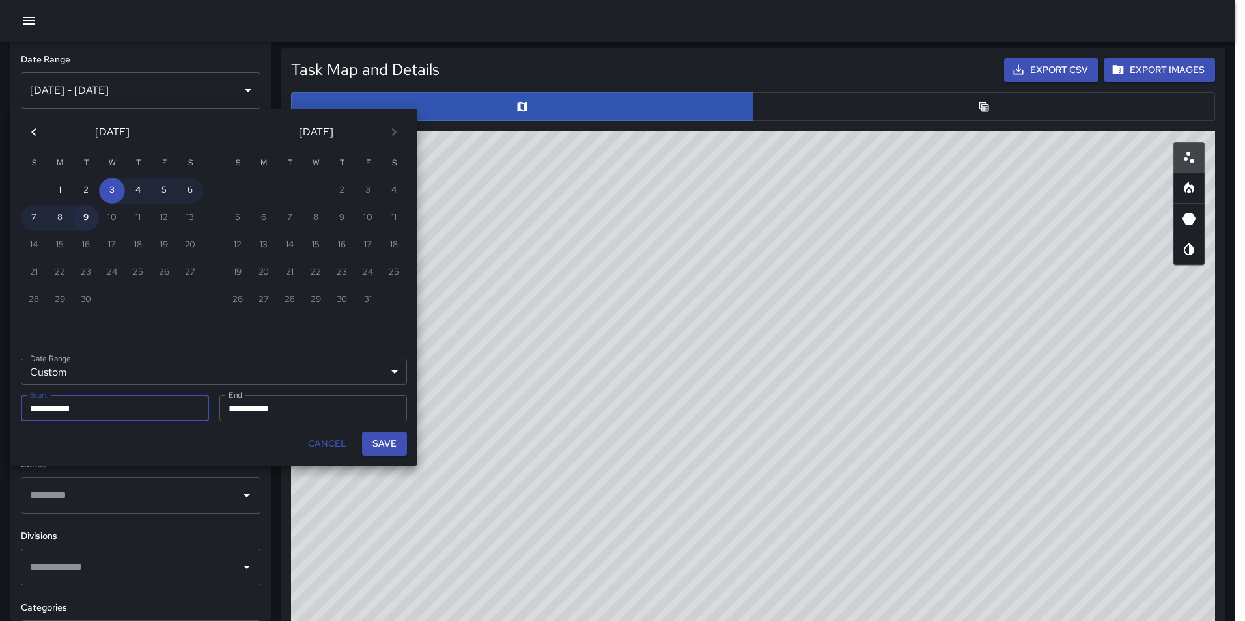
click at [85, 219] on button "9" at bounding box center [86, 218] width 26 height 26
type input "**********"
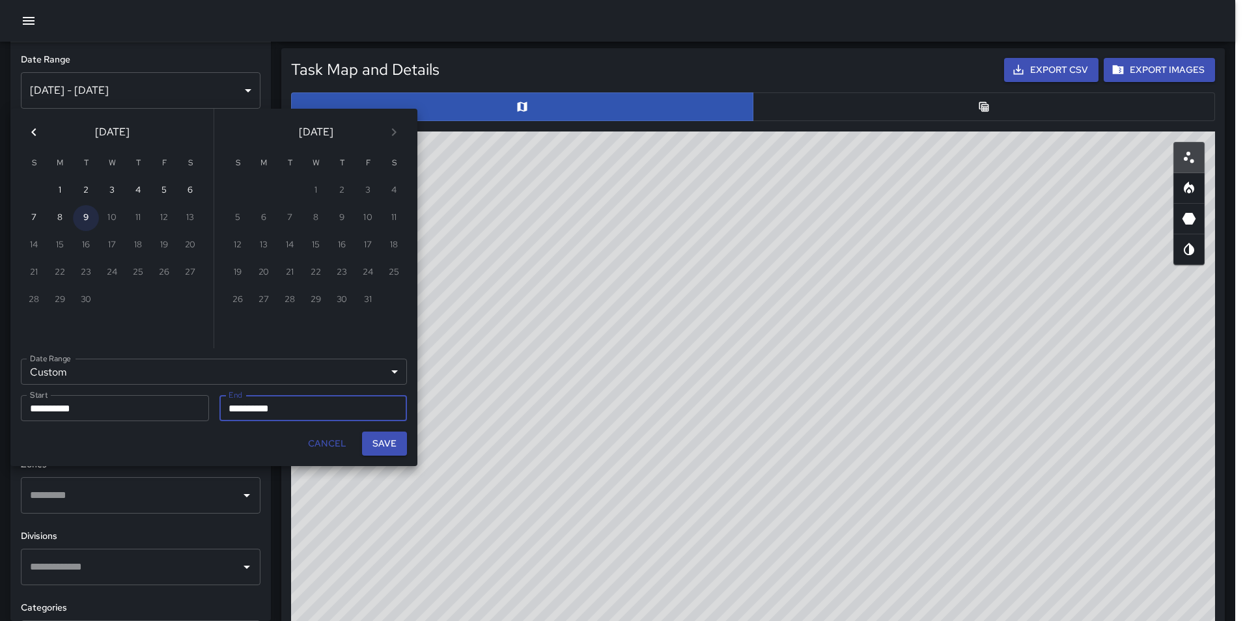
click at [85, 219] on button "9" at bounding box center [86, 218] width 26 height 26
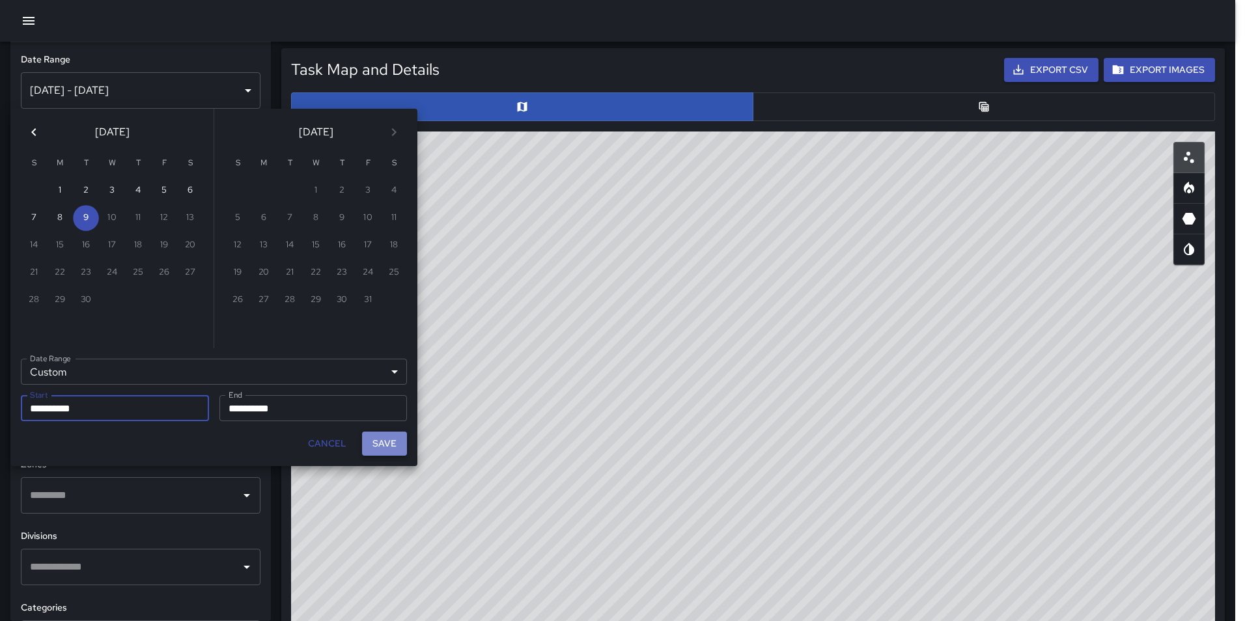
click at [382, 442] on button "Save" at bounding box center [384, 444] width 45 height 24
type input "**********"
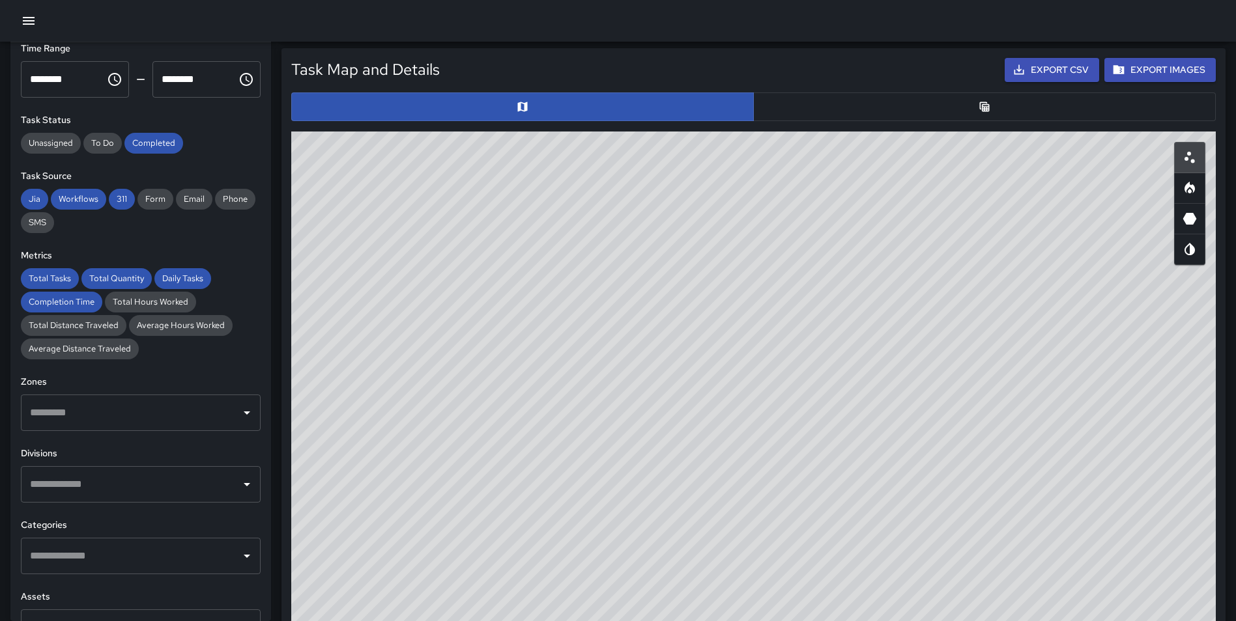
scroll to position [103, 0]
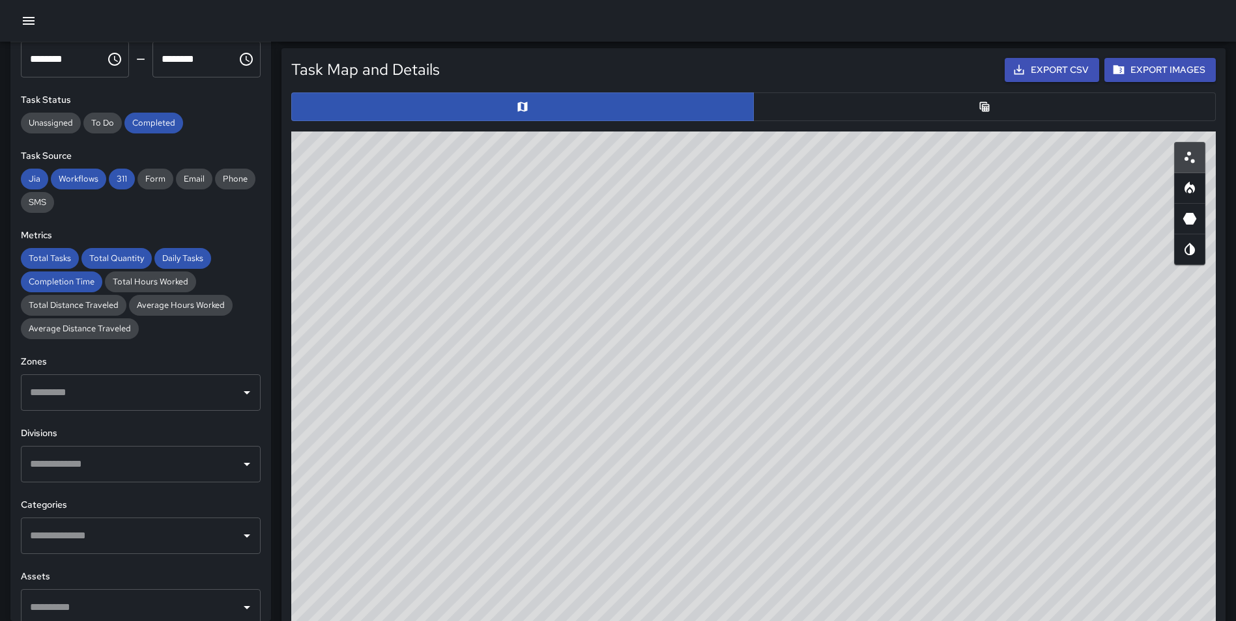
click at [118, 391] on input "text" at bounding box center [131, 392] width 208 height 25
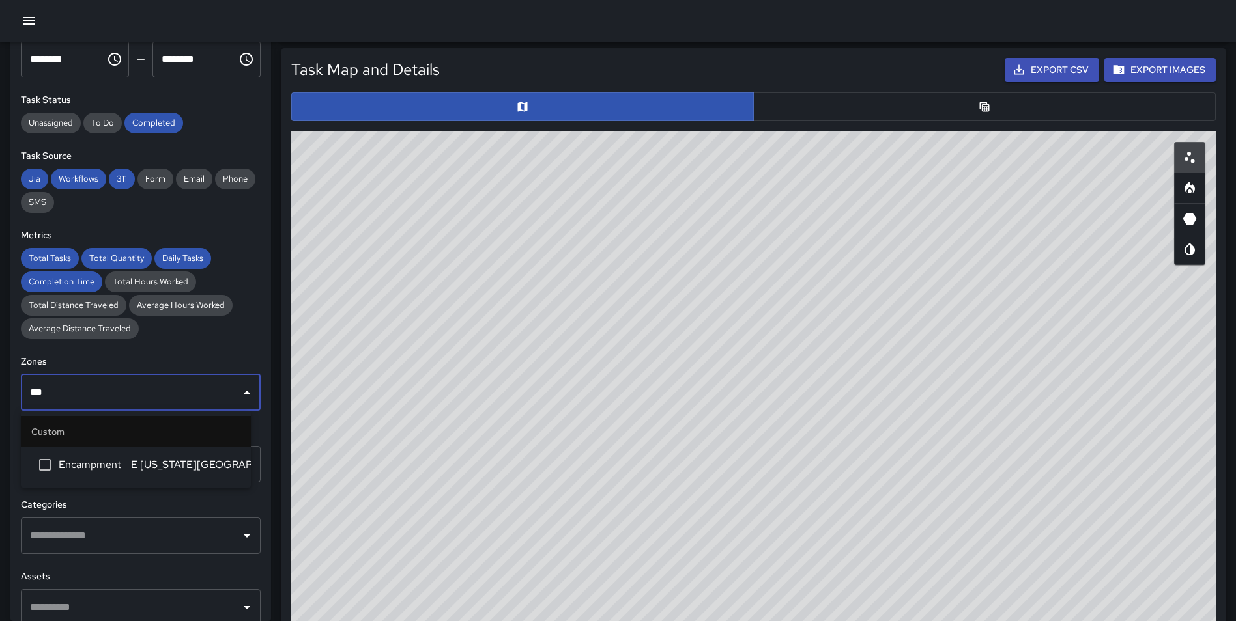
type input "****"
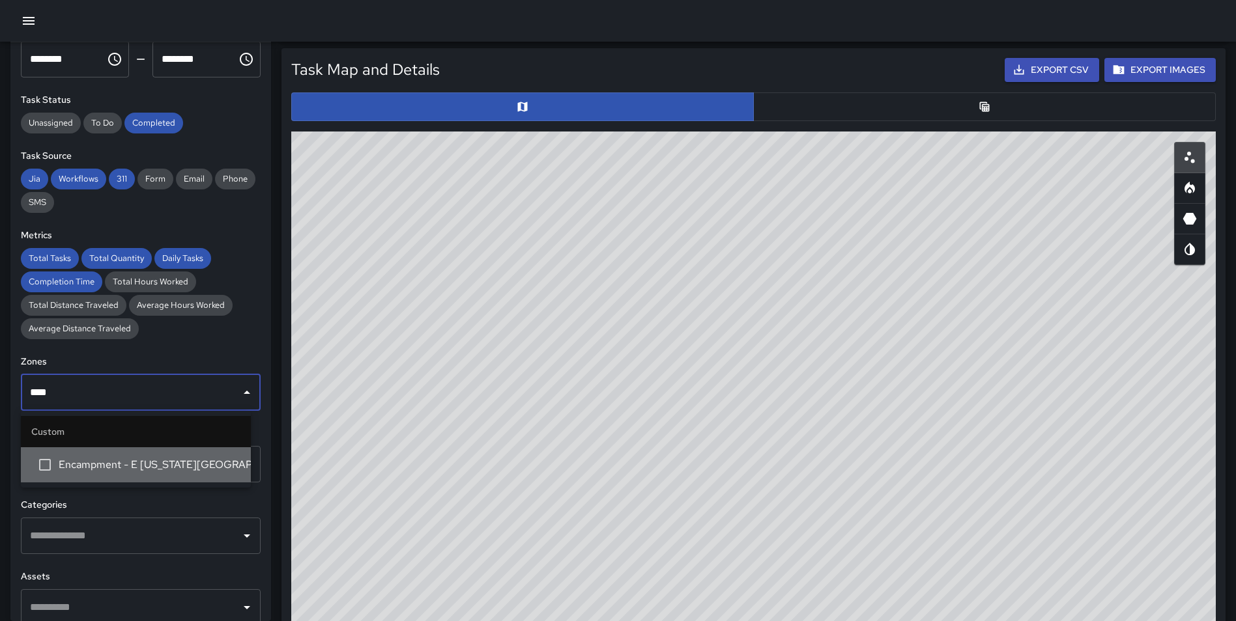
click at [146, 467] on span "Encampment - E [US_STATE][GEOGRAPHIC_DATA]." at bounding box center [150, 465] width 182 height 16
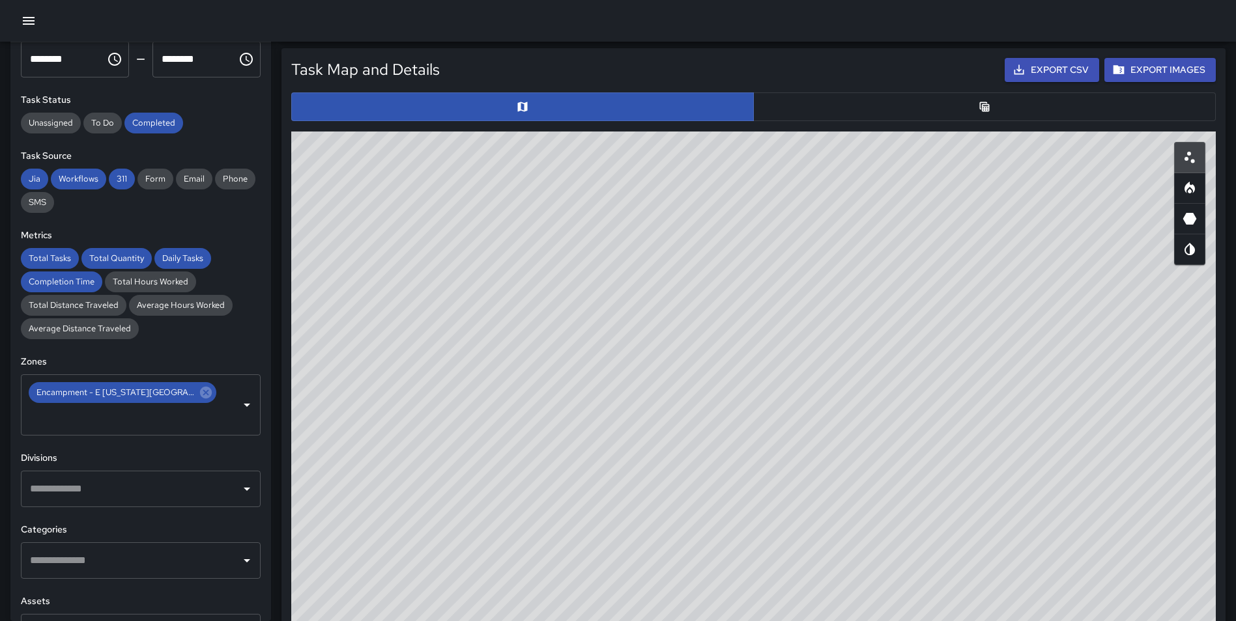
click at [205, 451] on h6 "Divisions" at bounding box center [141, 458] width 240 height 14
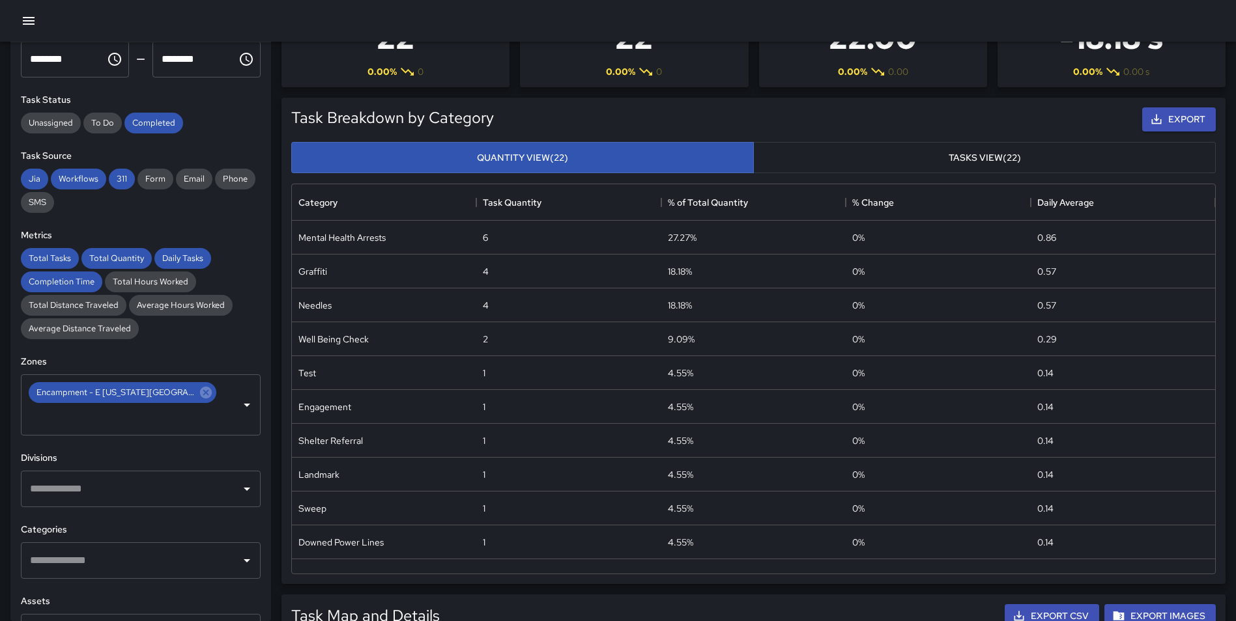
scroll to position [0, 0]
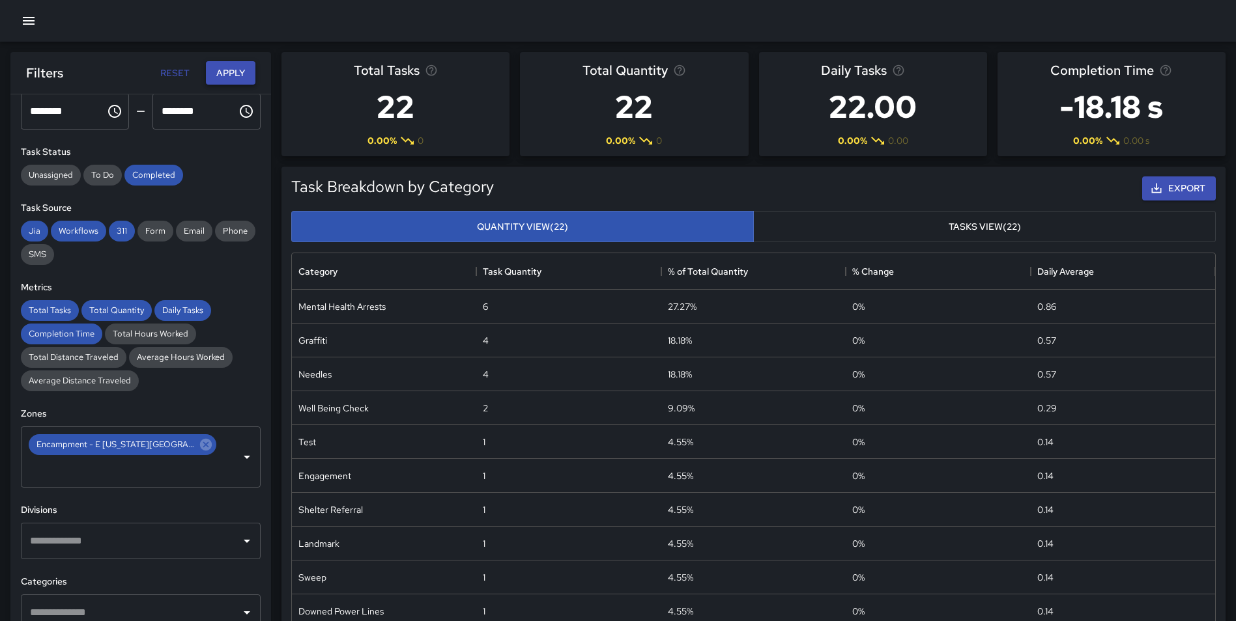
click at [231, 65] on button "Apply" at bounding box center [231, 73] width 50 height 24
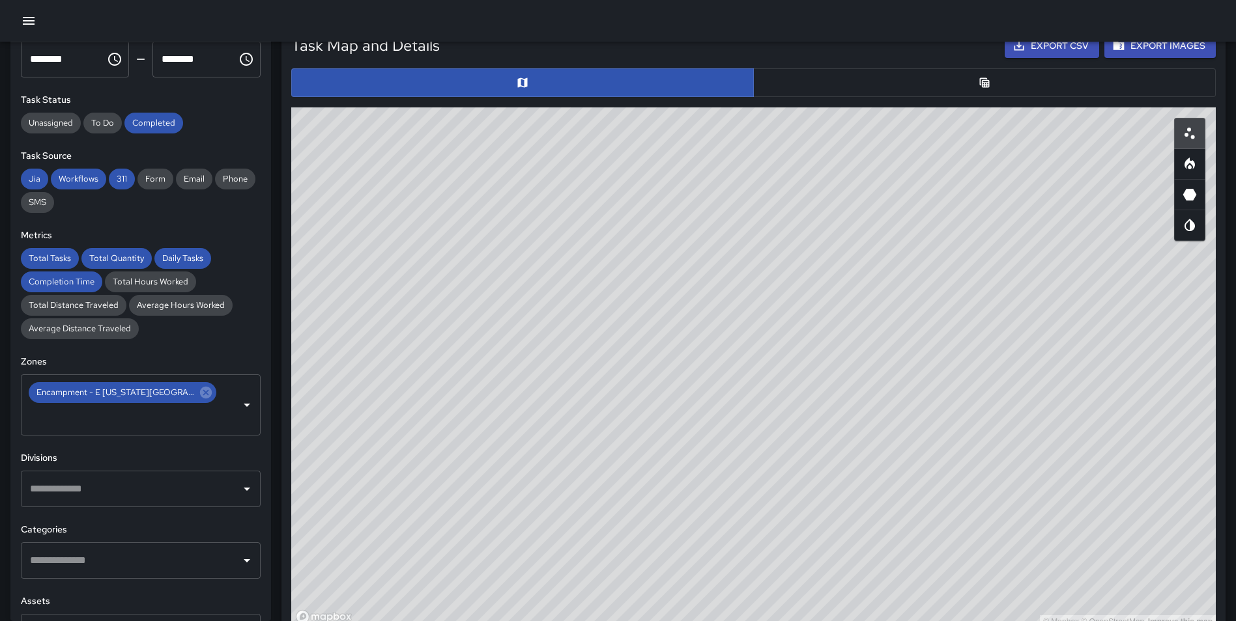
scroll to position [642, 0]
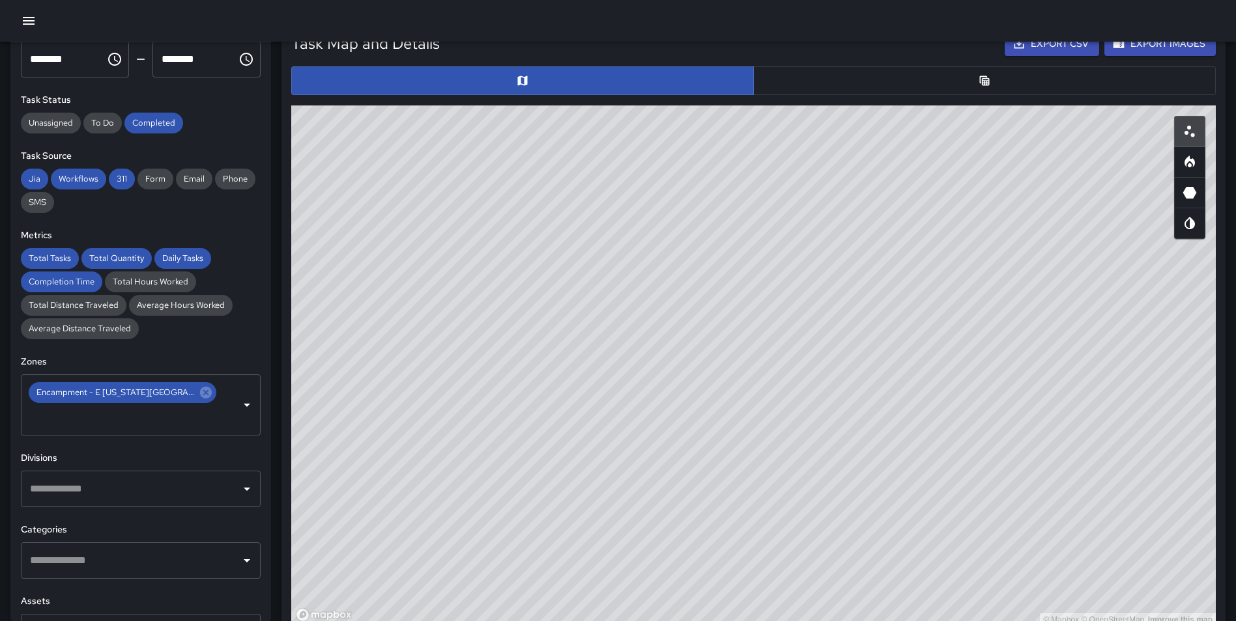
drag, startPoint x: 769, startPoint y: 236, endPoint x: 803, endPoint y: 408, distance: 174.6
click at [803, 408] on div "© Mapbox © OpenStreetMap Improve this map" at bounding box center [753, 366] width 924 height 521
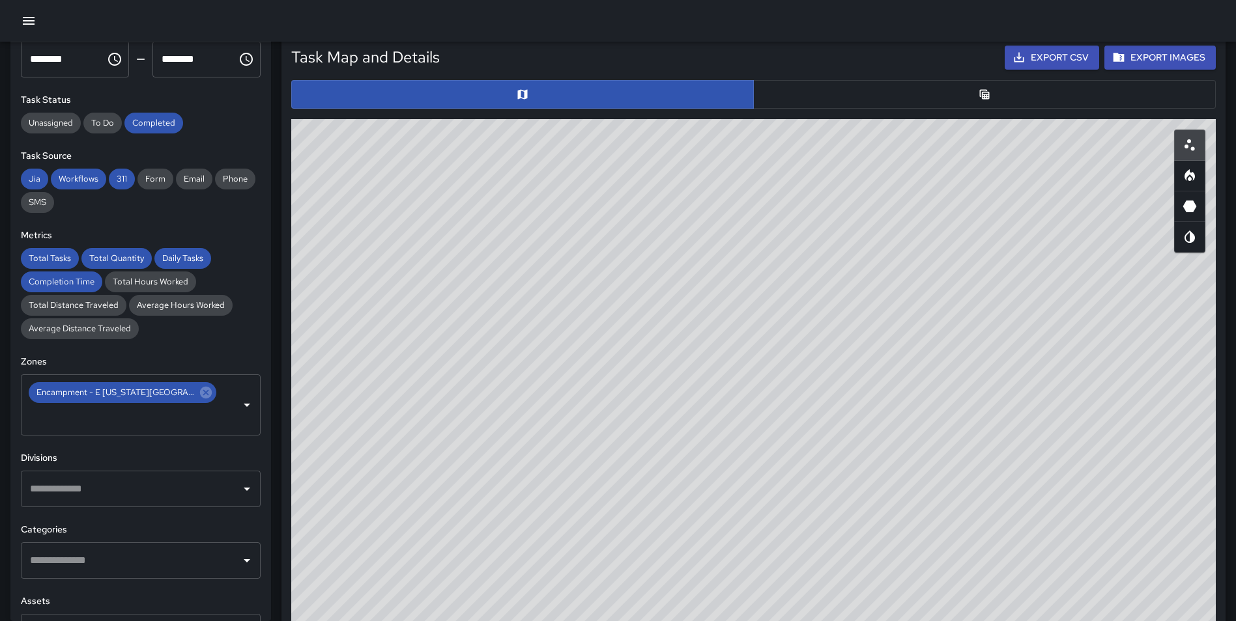
scroll to position [646, 0]
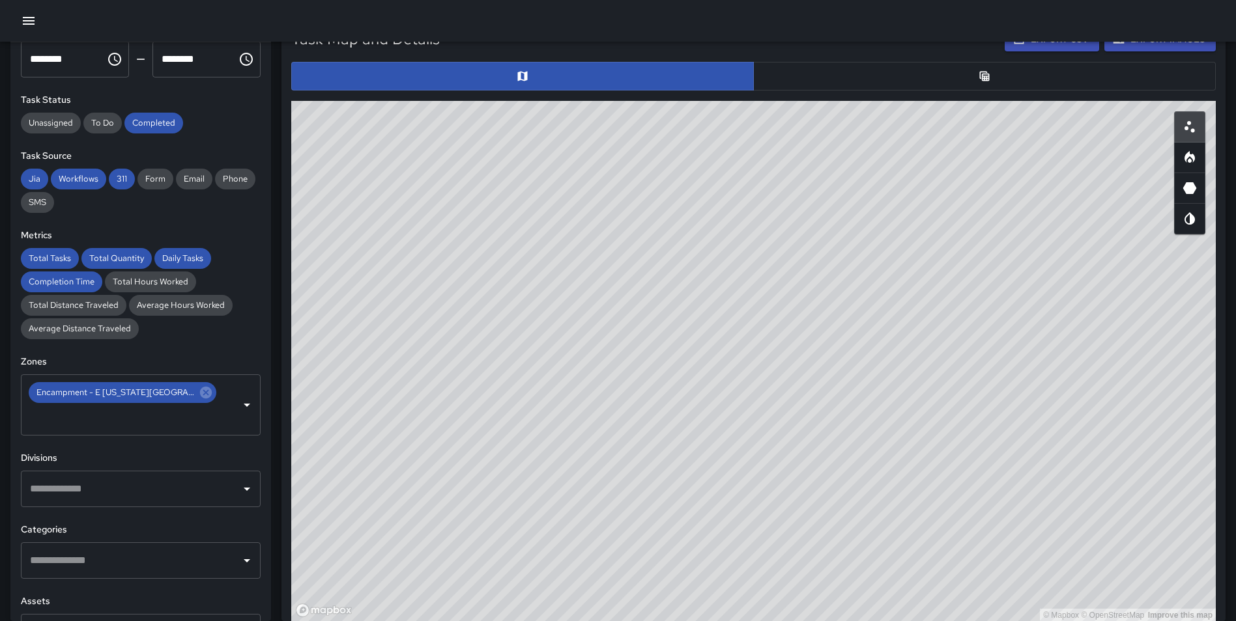
drag, startPoint x: 837, startPoint y: 446, endPoint x: 737, endPoint y: 336, distance: 148.9
click at [737, 336] on div "© Mapbox © OpenStreetMap Improve this map" at bounding box center [753, 361] width 924 height 521
drag, startPoint x: 744, startPoint y: 393, endPoint x: 748, endPoint y: 173, distance: 219.6
click at [748, 173] on div "© Mapbox © OpenStreetMap Improve this map" at bounding box center [753, 361] width 924 height 521
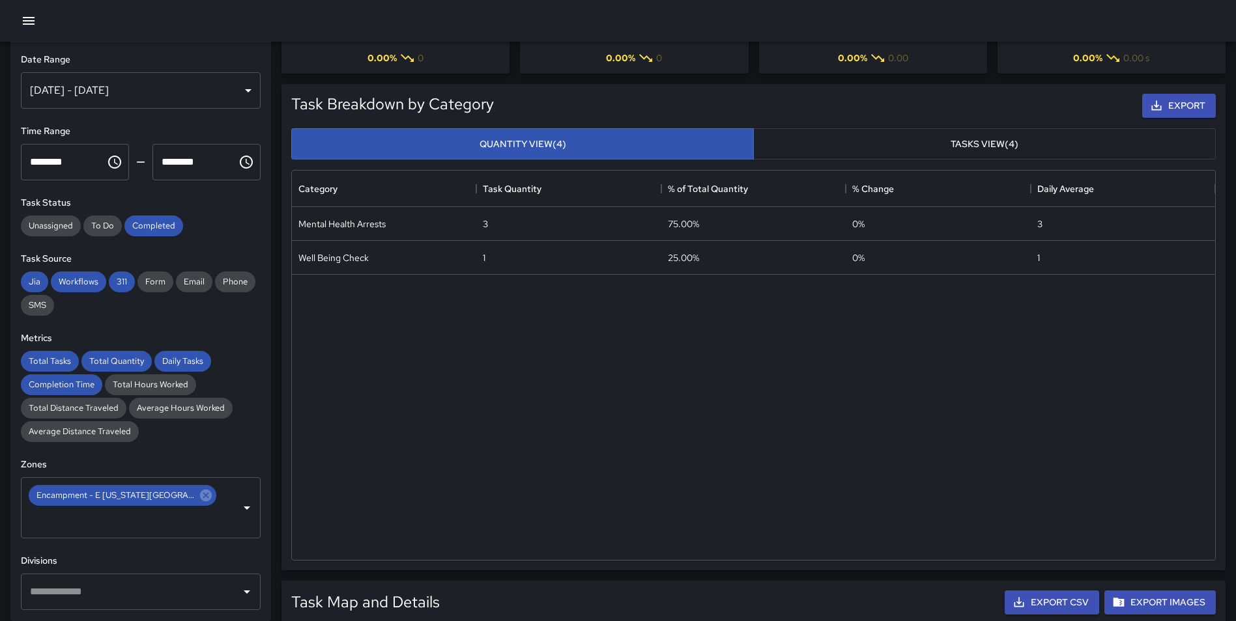
scroll to position [0, 0]
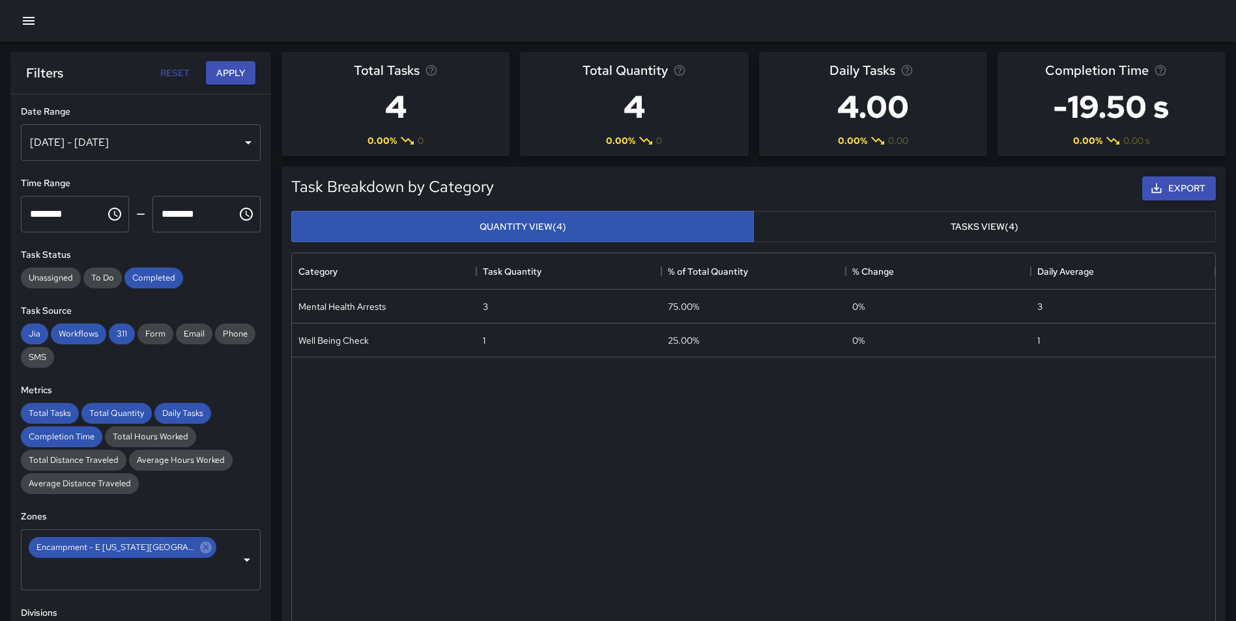
click at [167, 71] on button "Reset" at bounding box center [175, 73] width 42 height 24
type input "**********"
click at [167, 71] on button "Reset" at bounding box center [175, 73] width 42 height 24
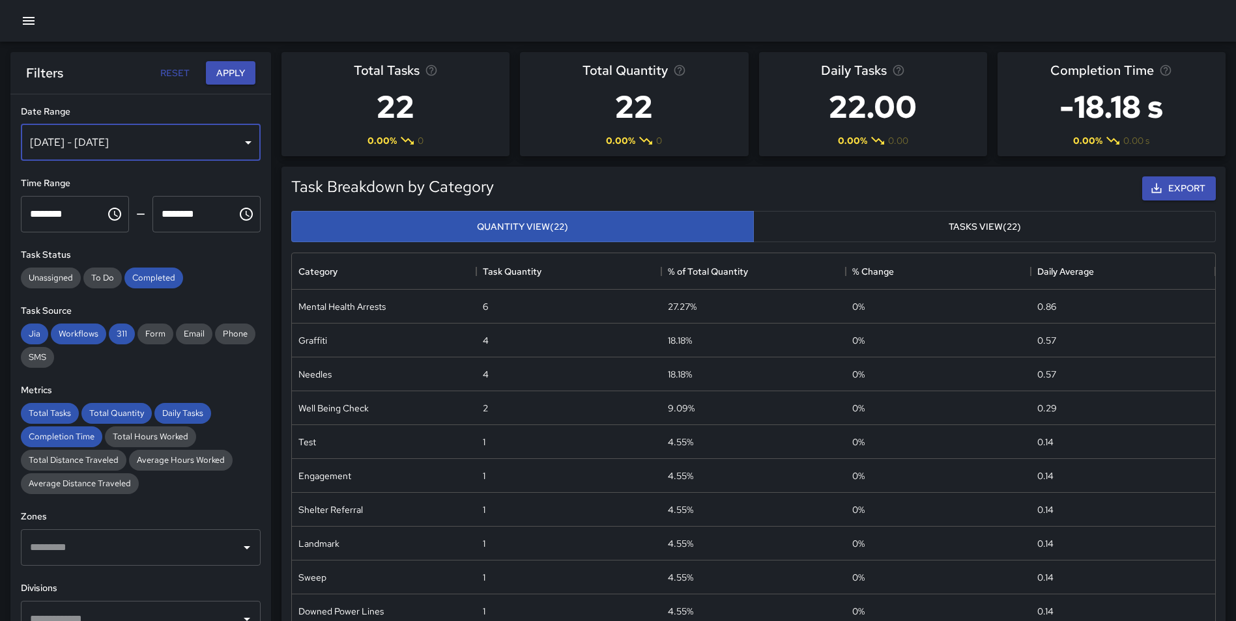
click at [227, 141] on div "[DATE] - [DATE]" at bounding box center [141, 142] width 240 height 36
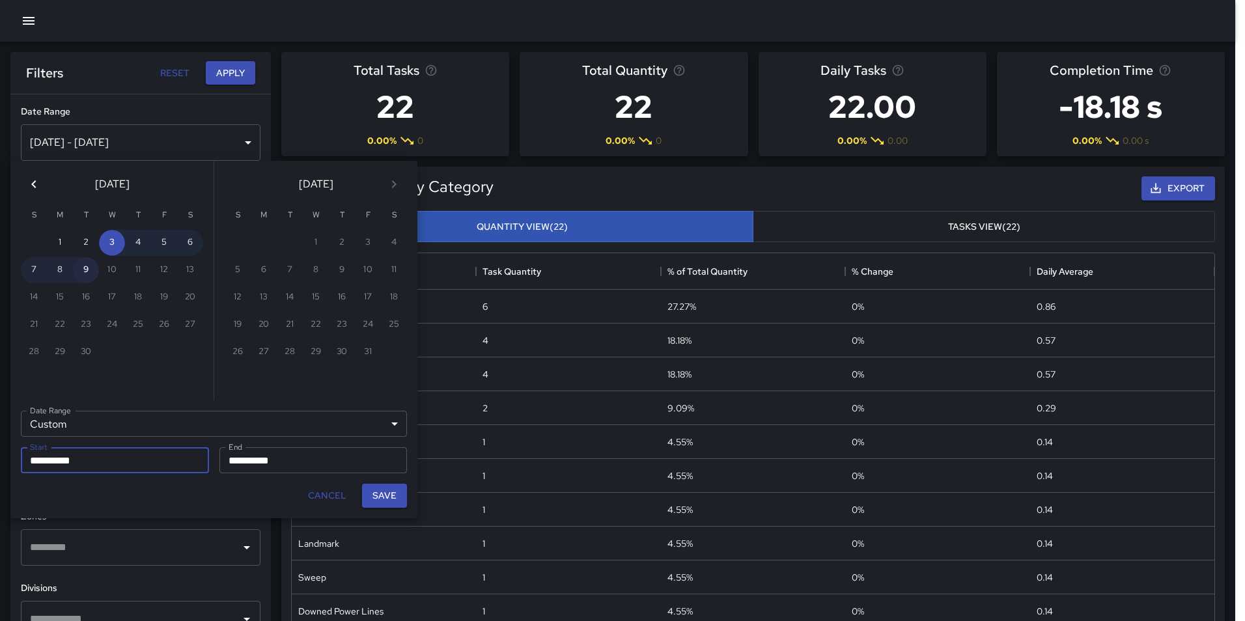
click at [85, 272] on button "9" at bounding box center [86, 270] width 26 height 26
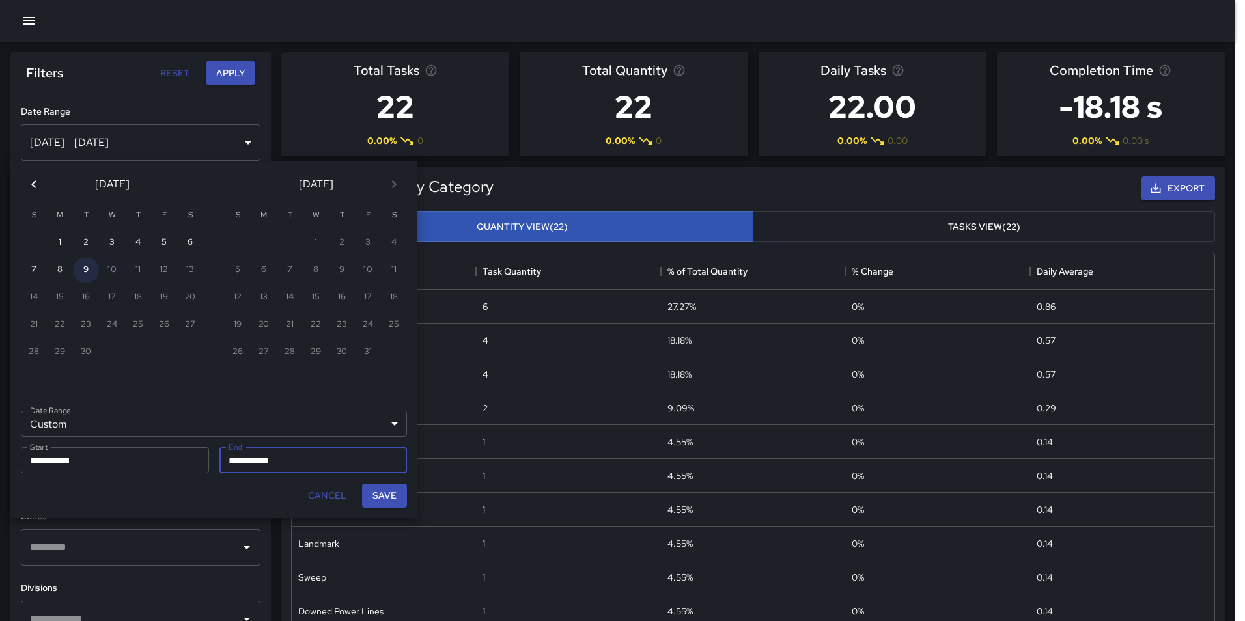
type input "**********"
click at [85, 272] on button "9" at bounding box center [86, 270] width 26 height 26
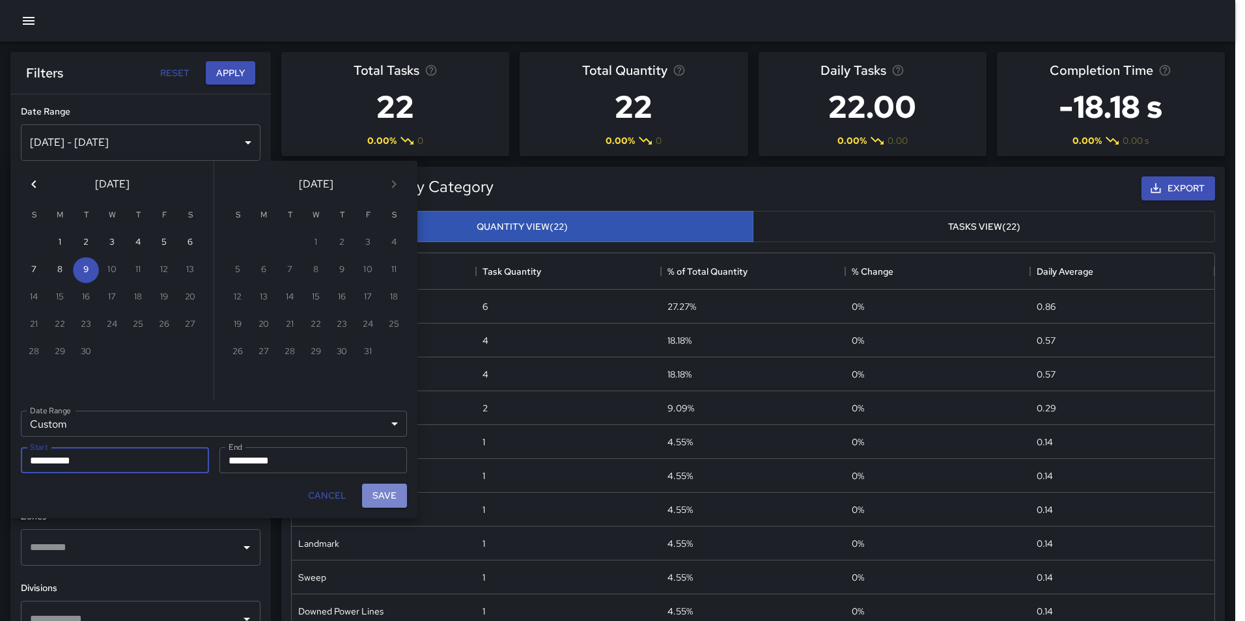
click at [391, 490] on button "Save" at bounding box center [384, 496] width 45 height 24
type input "**********"
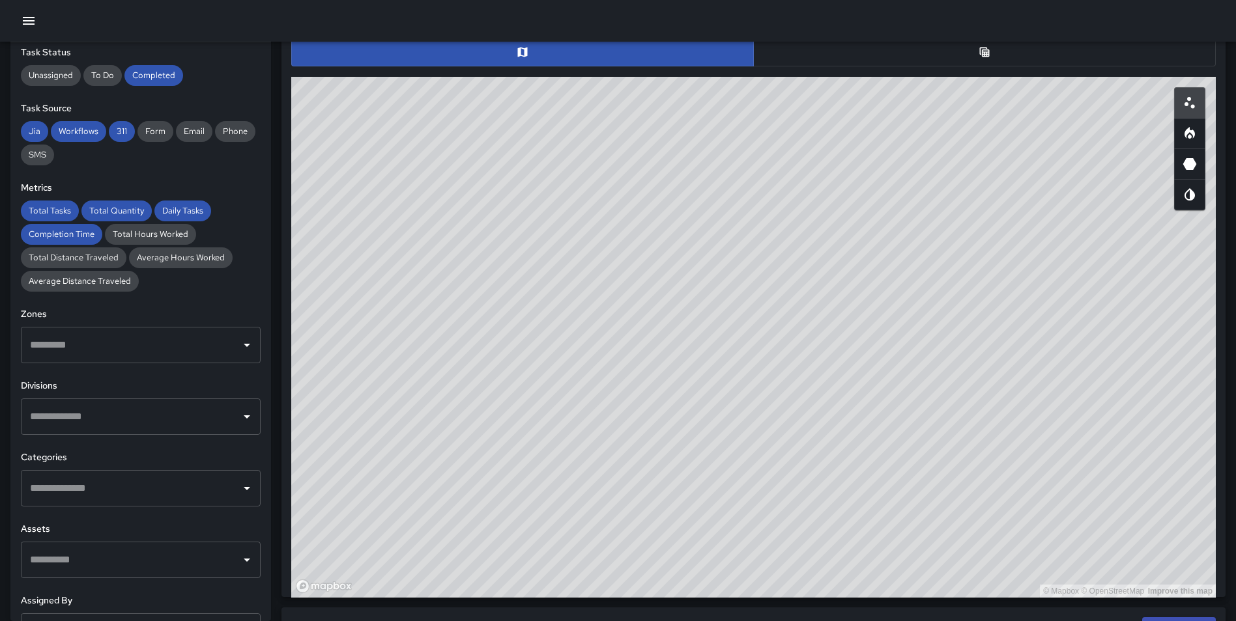
scroll to position [171, 0]
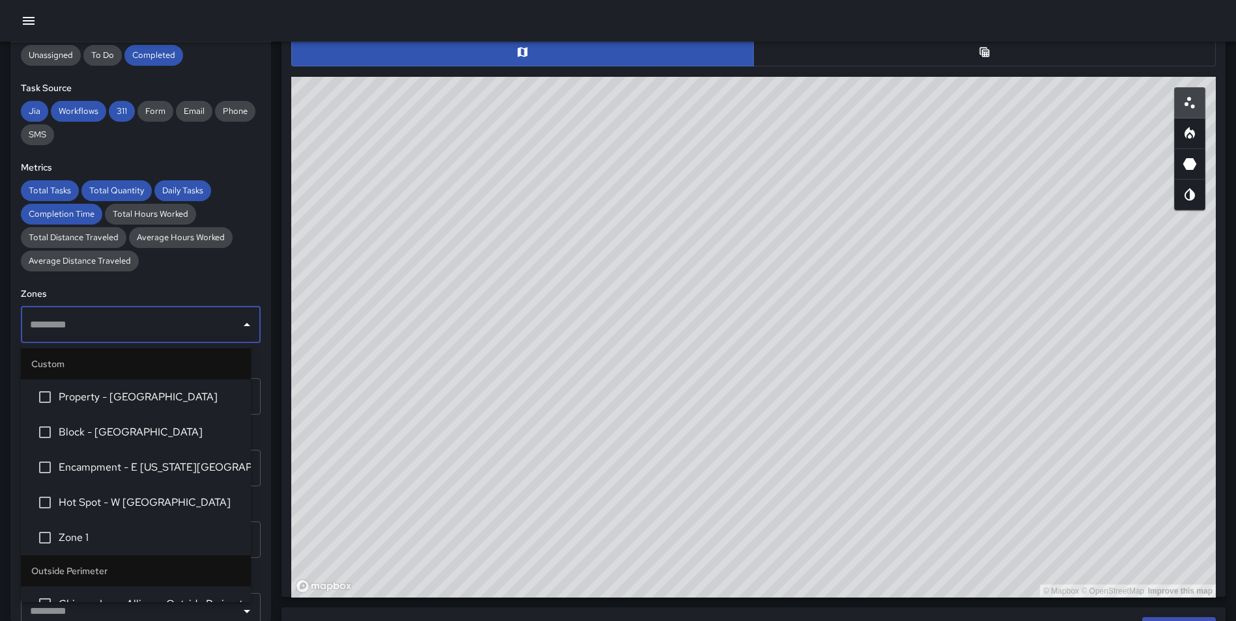
click at [83, 335] on input "text" at bounding box center [131, 325] width 208 height 25
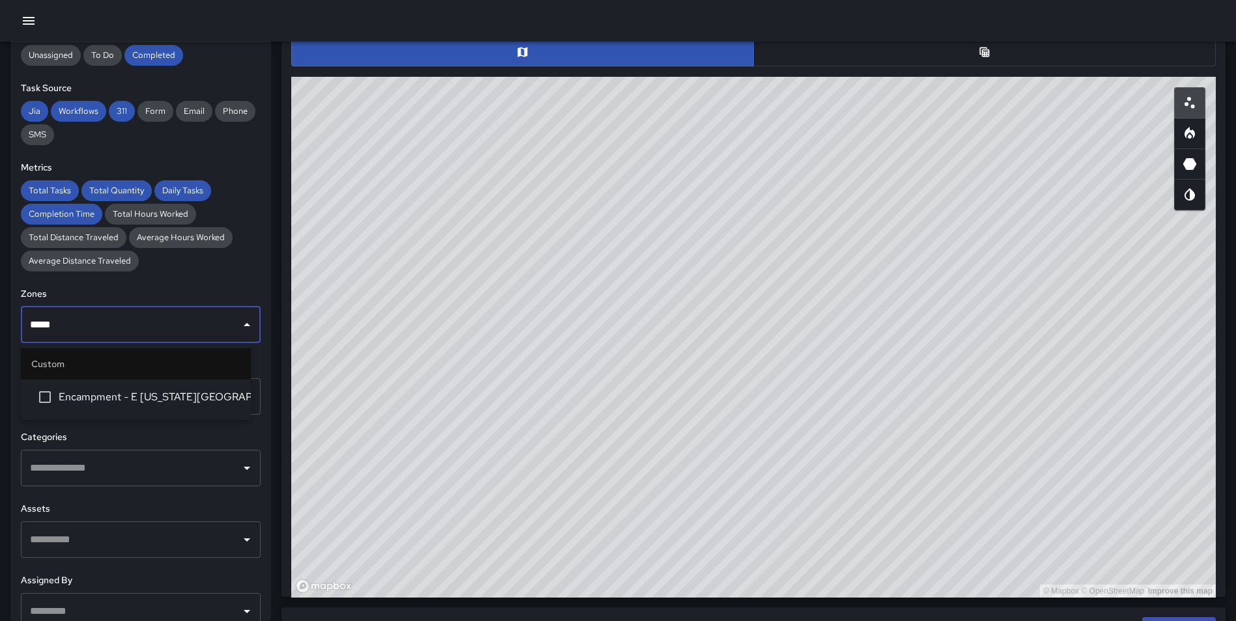
type input "******"
click at [104, 388] on li "Encampment - E [US_STATE][GEOGRAPHIC_DATA]." at bounding box center [136, 397] width 230 height 35
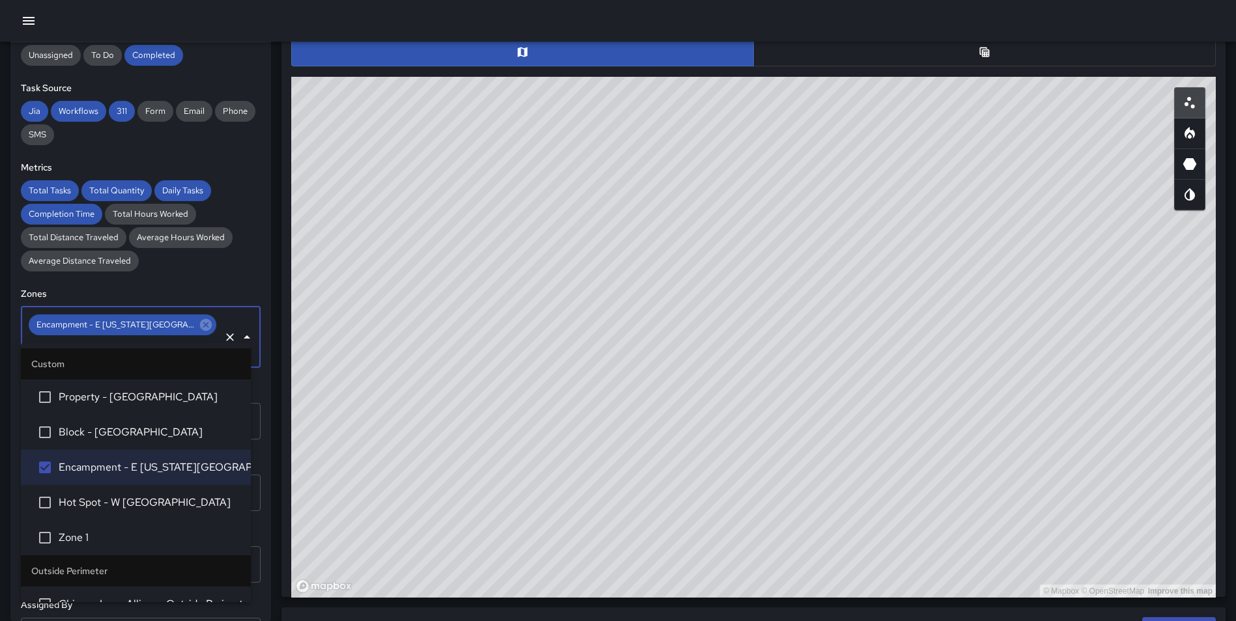
click at [257, 390] on div "**********" at bounding box center [140, 331] width 261 height 579
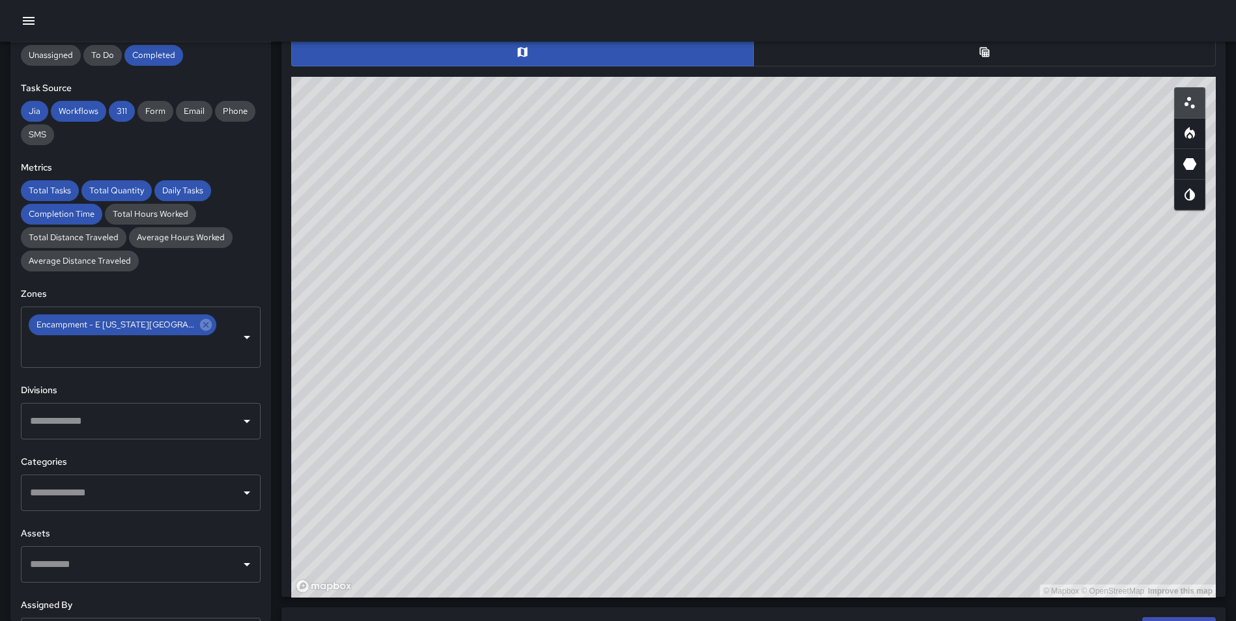
drag, startPoint x: 504, startPoint y: 218, endPoint x: 497, endPoint y: 337, distance: 120.0
click at [497, 337] on div "© Mapbox © OpenStreetMap Improve this map" at bounding box center [753, 337] width 924 height 521
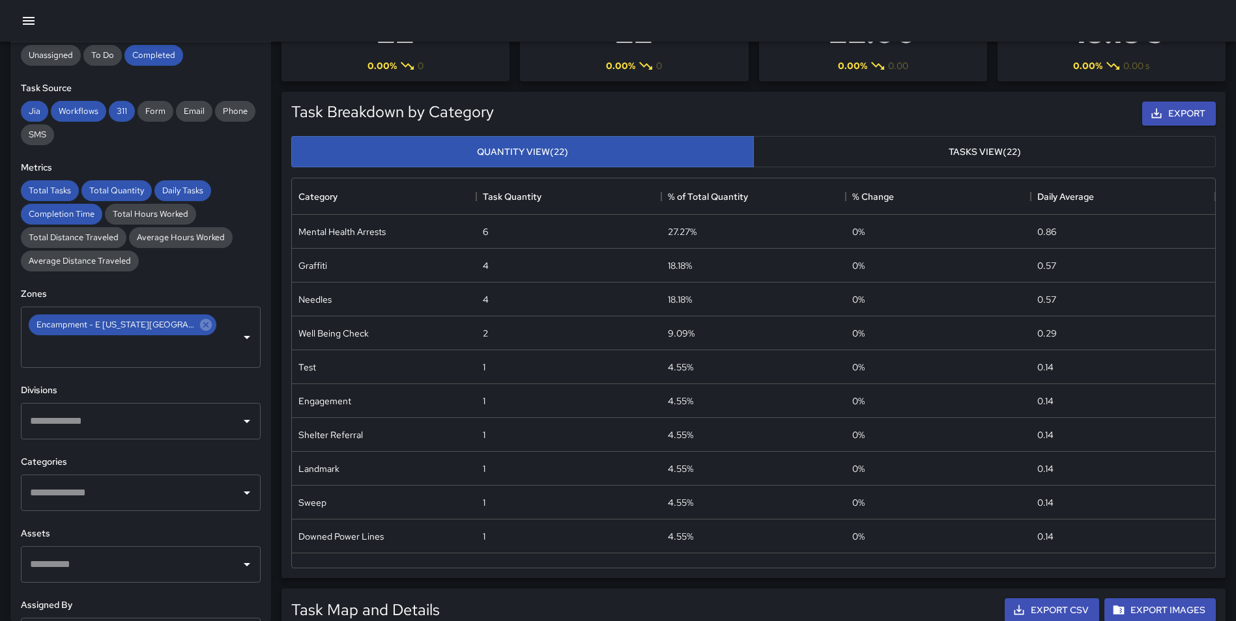
scroll to position [0, 0]
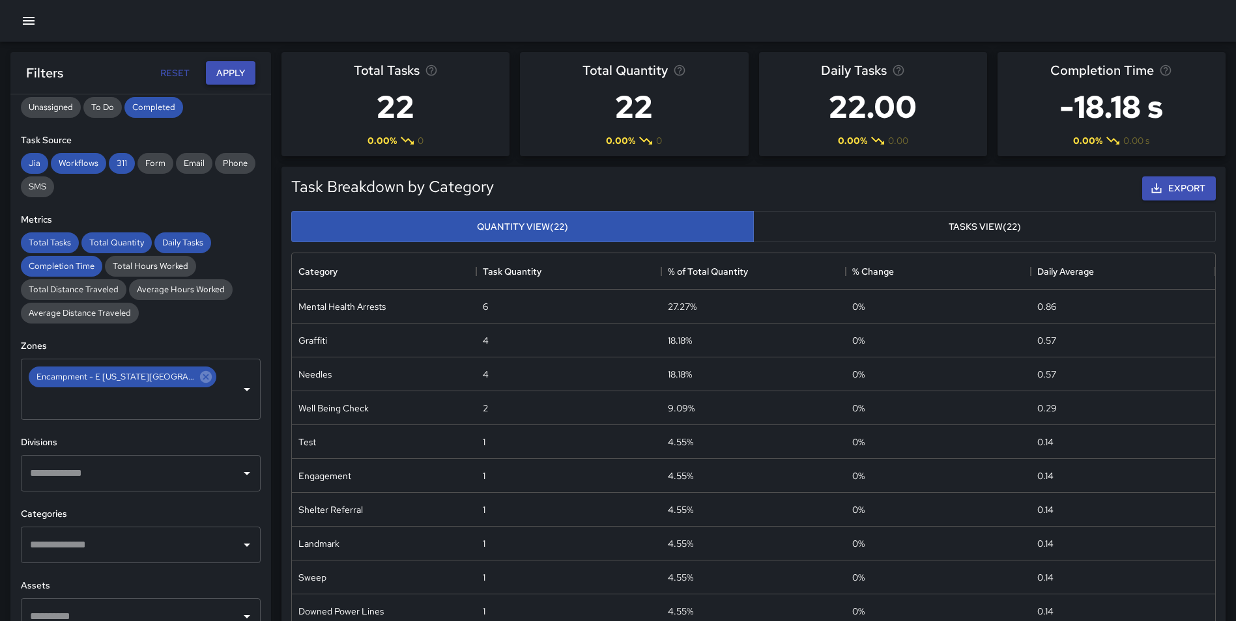
click at [221, 70] on button "Apply" at bounding box center [231, 73] width 50 height 24
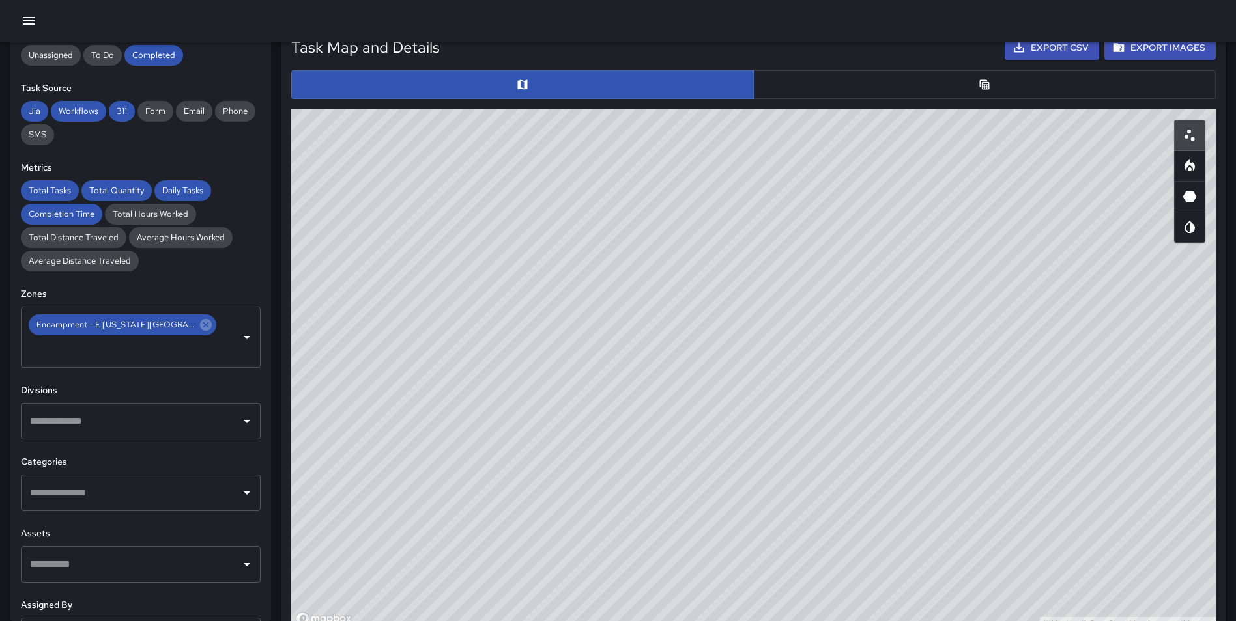
scroll to position [640, 0]
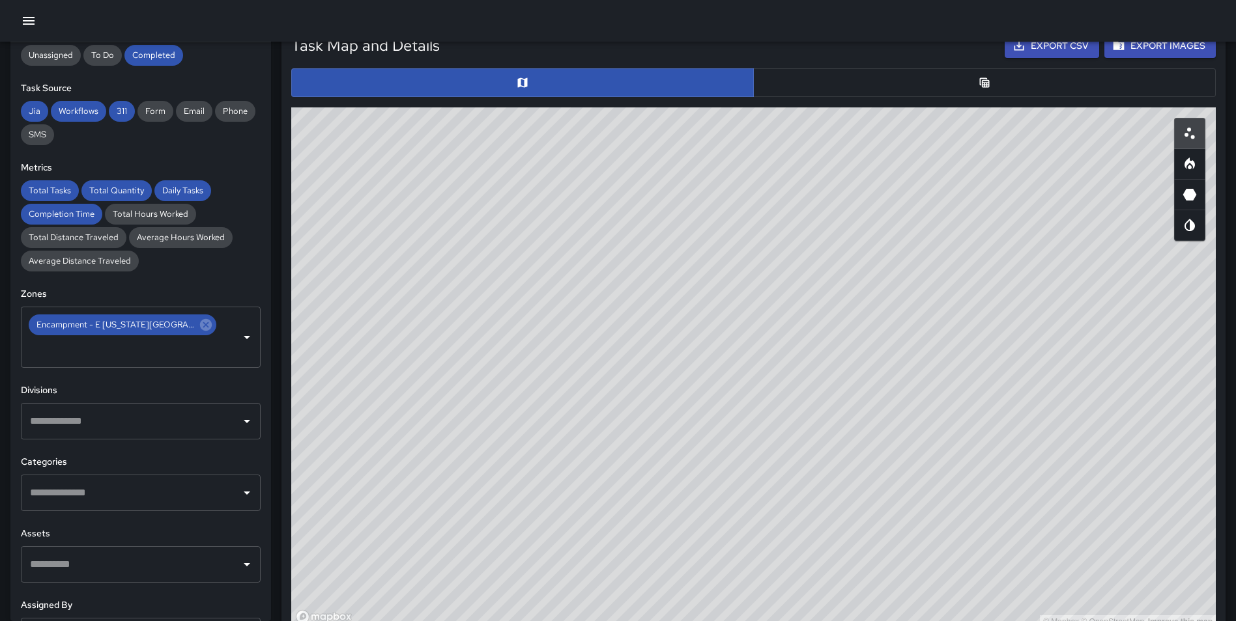
drag, startPoint x: 928, startPoint y: 338, endPoint x: 849, endPoint y: 311, distance: 83.8
click at [849, 311] on div "© Mapbox © OpenStreetMap Improve this map" at bounding box center [753, 367] width 924 height 521
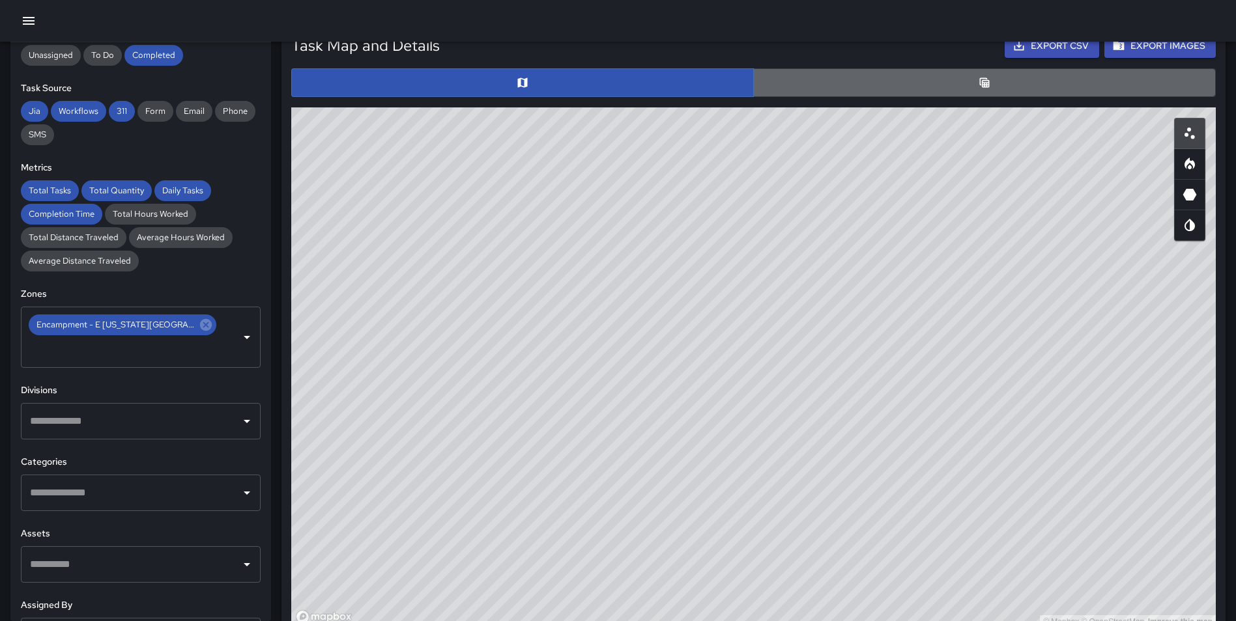
click at [986, 77] on icon "Table" at bounding box center [984, 82] width 13 height 13
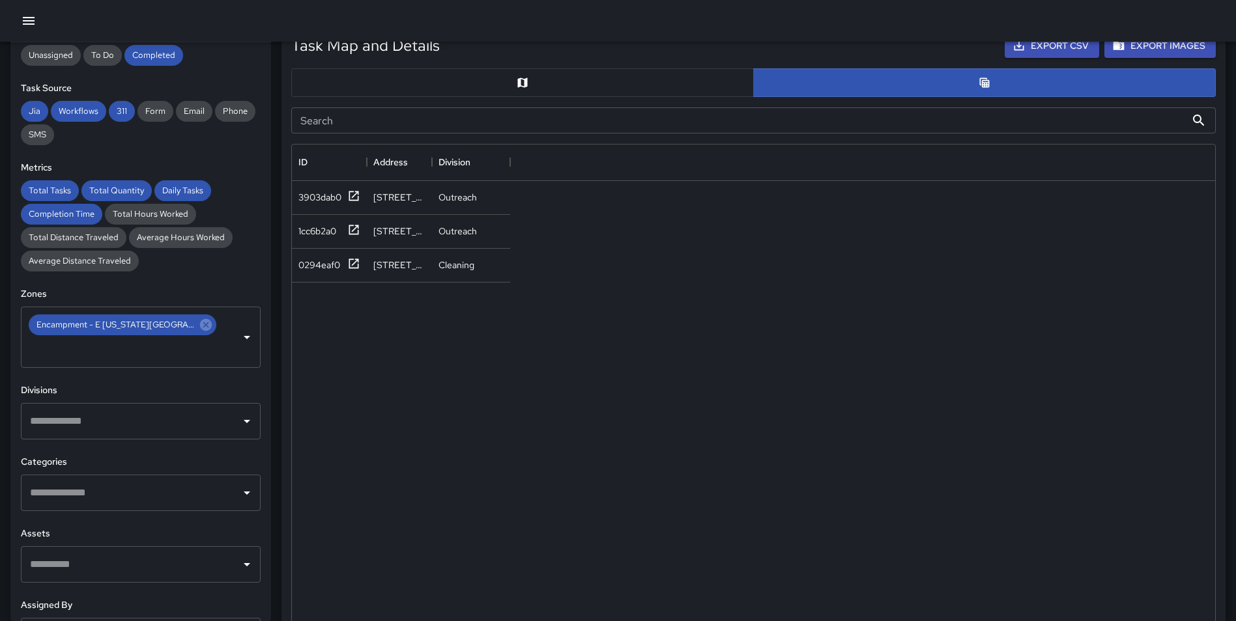
click at [545, 79] on button "button" at bounding box center [522, 82] width 462 height 29
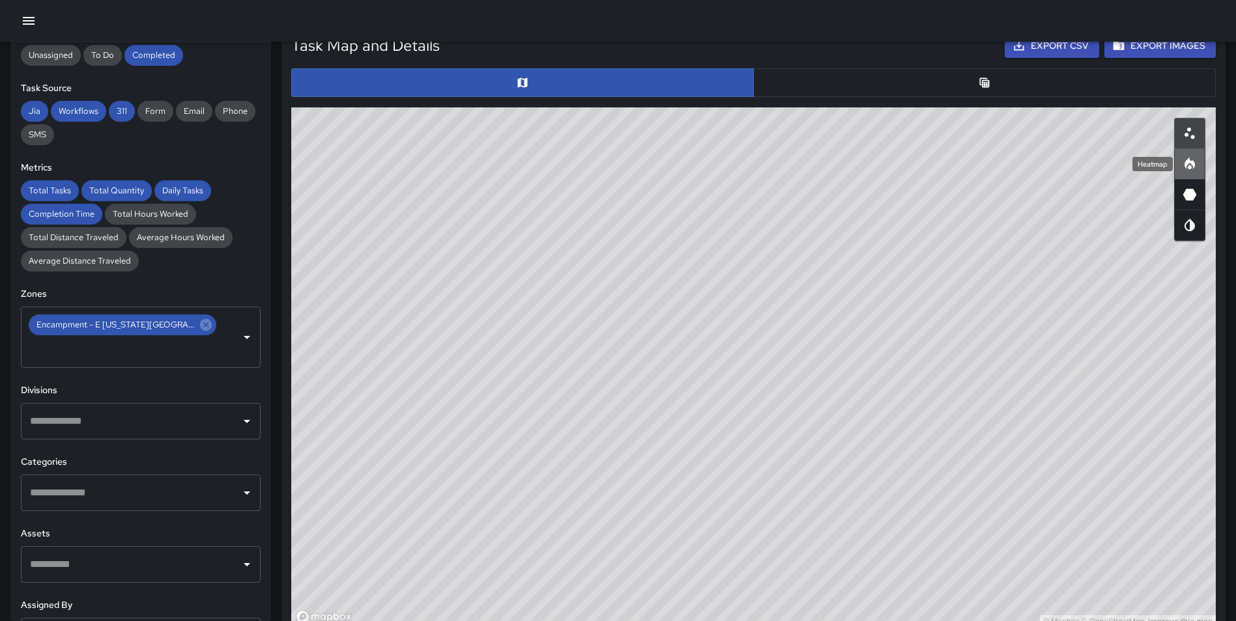
click at [1186, 163] on icon "Heatmap" at bounding box center [1189, 164] width 10 height 12
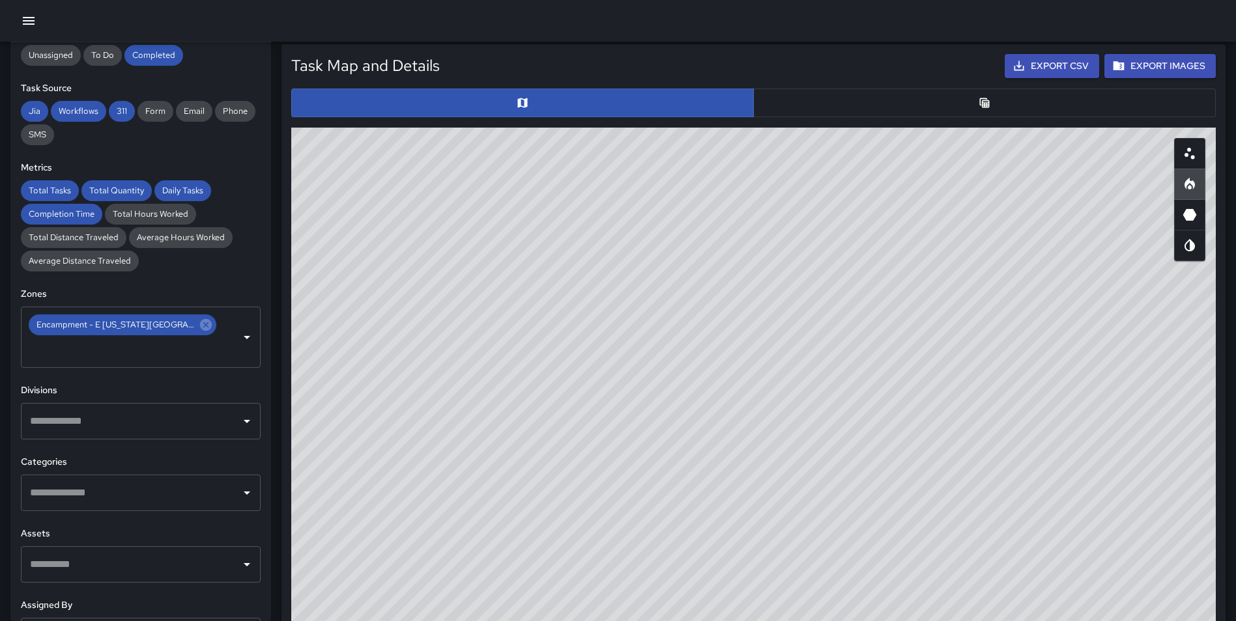
scroll to position [612, 0]
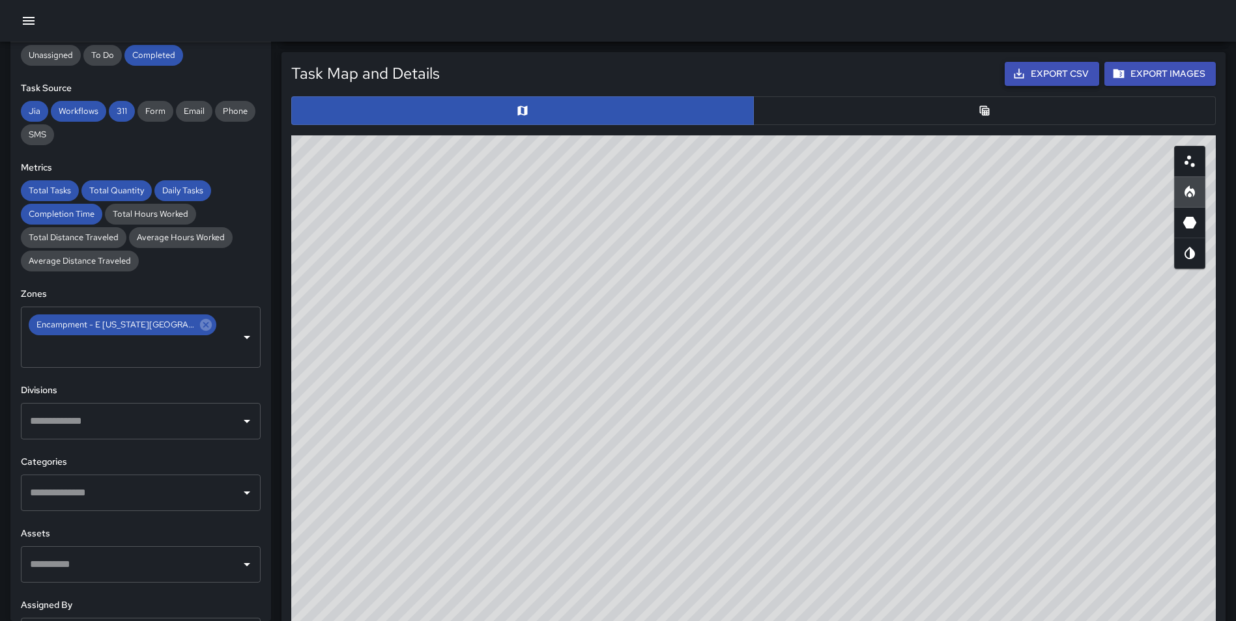
click at [1064, 77] on button "Export CSV" at bounding box center [1051, 74] width 94 height 24
click at [890, 15] on div at bounding box center [618, 21] width 1236 height 42
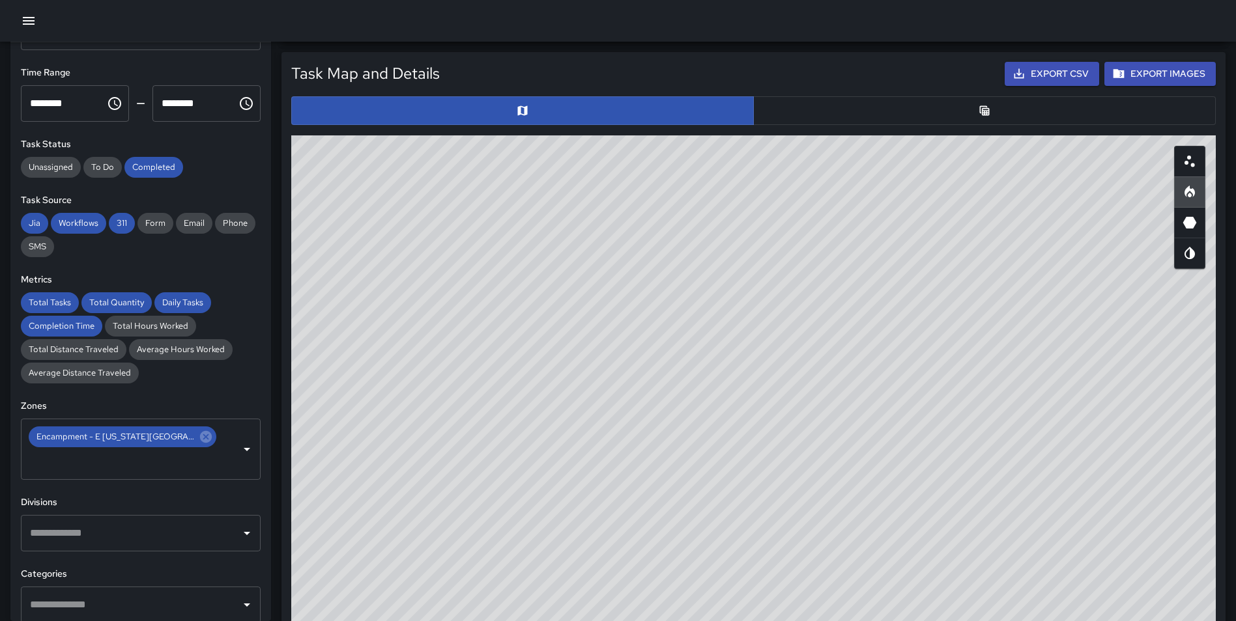
scroll to position [171, 0]
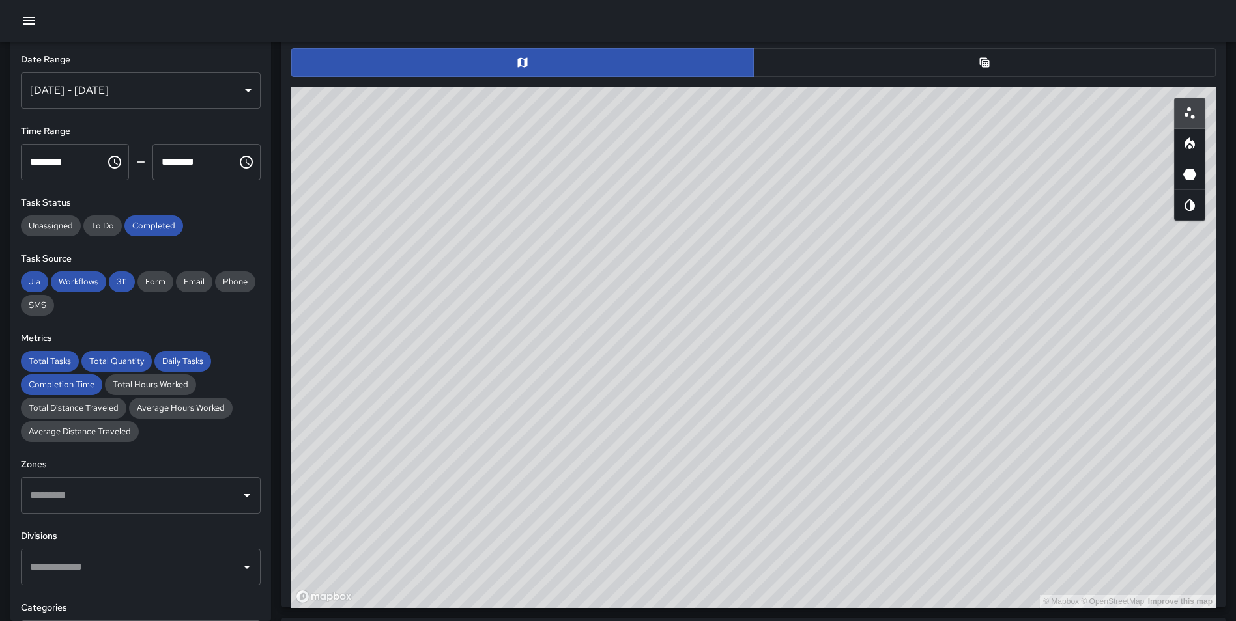
scroll to position [662, 0]
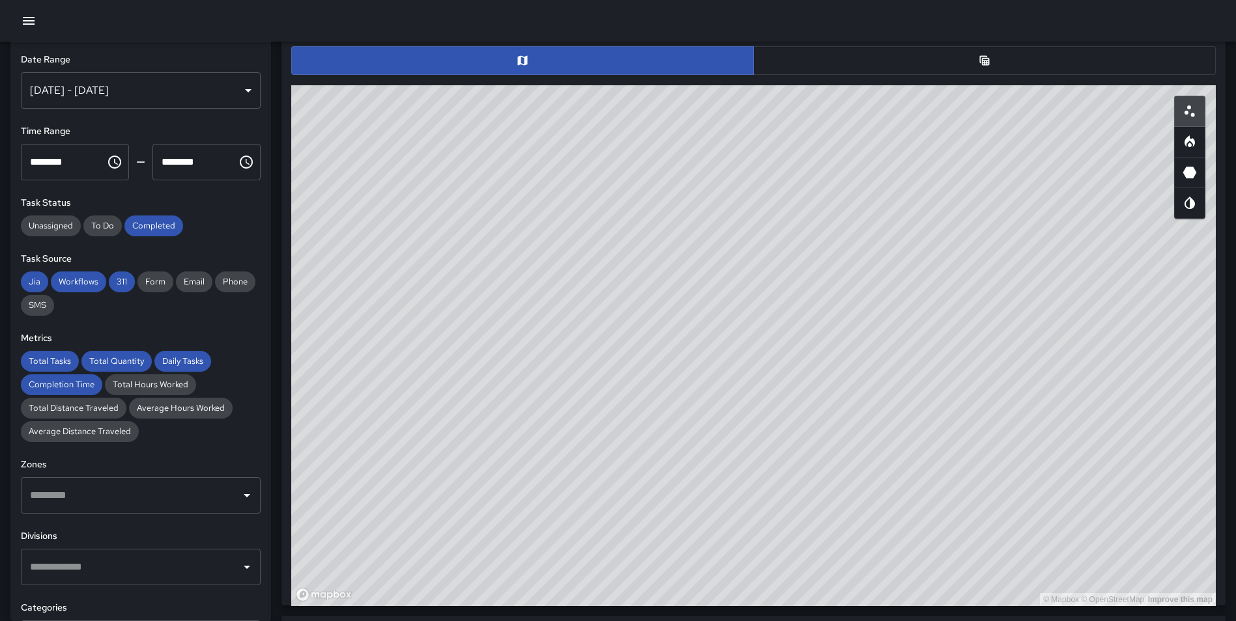
drag, startPoint x: 818, startPoint y: 277, endPoint x: 774, endPoint y: 520, distance: 247.6
click at [774, 520] on div "© Mapbox © OpenStreetMap Improve this map" at bounding box center [753, 345] width 924 height 521
drag, startPoint x: 903, startPoint y: 311, endPoint x: 963, endPoint y: 510, distance: 207.5
click at [963, 510] on div "© Mapbox © OpenStreetMap Improve this map" at bounding box center [753, 345] width 924 height 521
drag, startPoint x: 846, startPoint y: 352, endPoint x: 863, endPoint y: 367, distance: 23.1
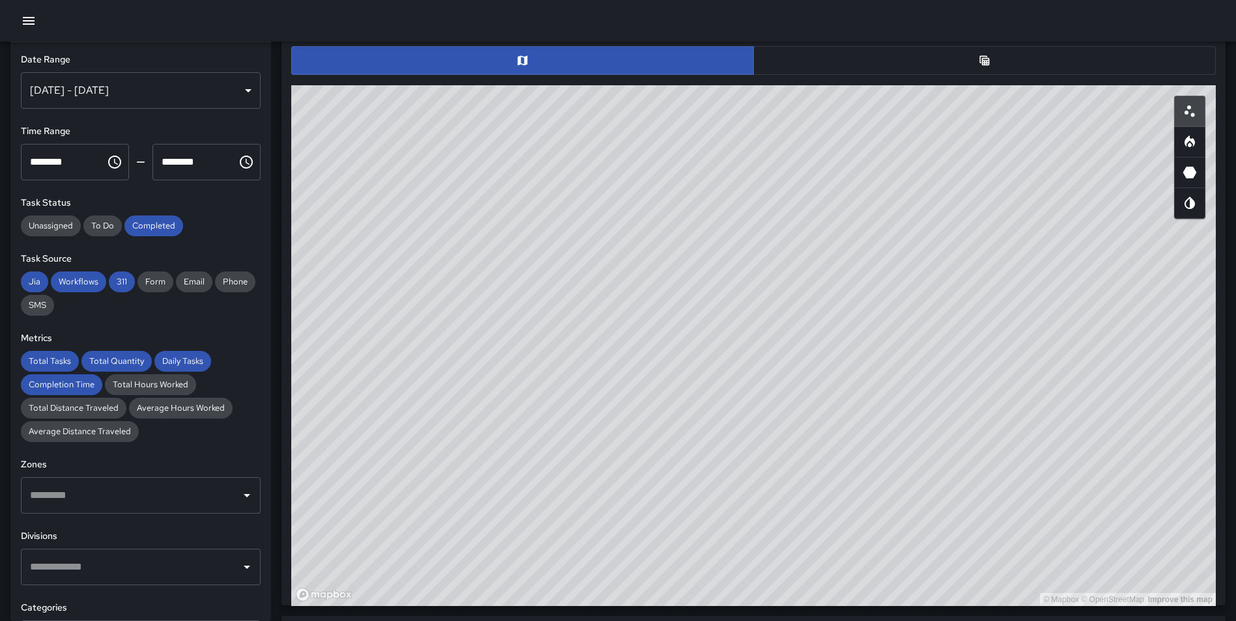
click at [863, 367] on div "© Mapbox © OpenStreetMap Improve this map" at bounding box center [753, 345] width 924 height 521
click at [232, 88] on div "[DATE] - [DATE]" at bounding box center [141, 90] width 240 height 36
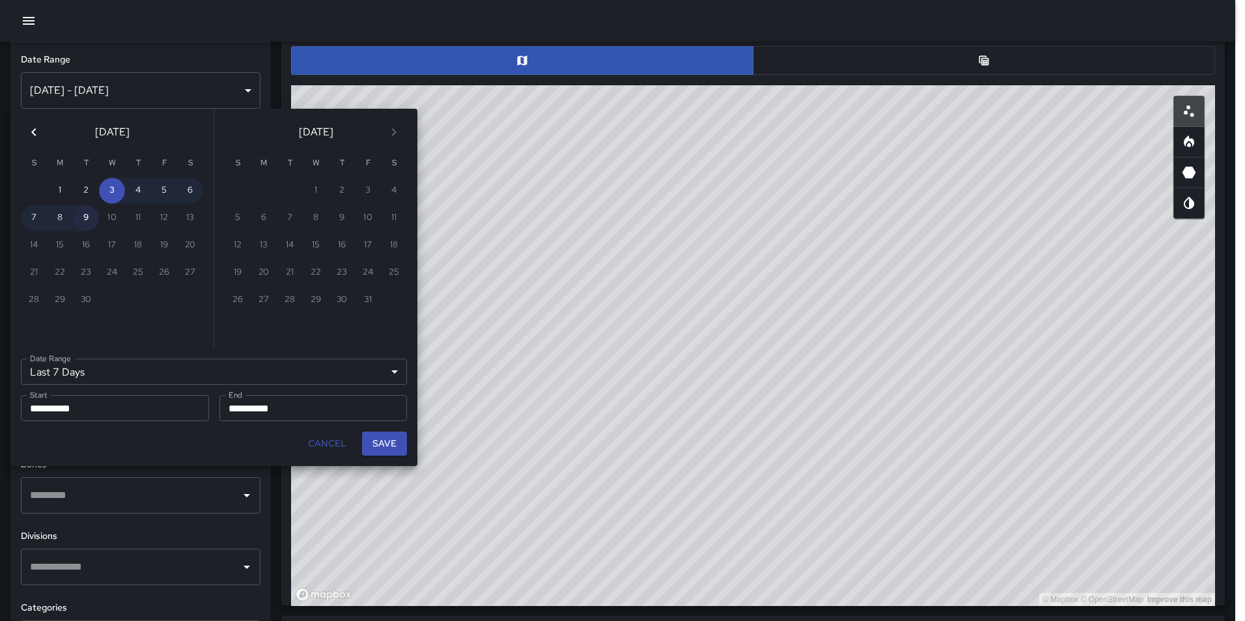
click at [86, 221] on button "9" at bounding box center [86, 218] width 26 height 26
type input "******"
type input "**********"
click at [86, 221] on button "9" at bounding box center [86, 218] width 26 height 26
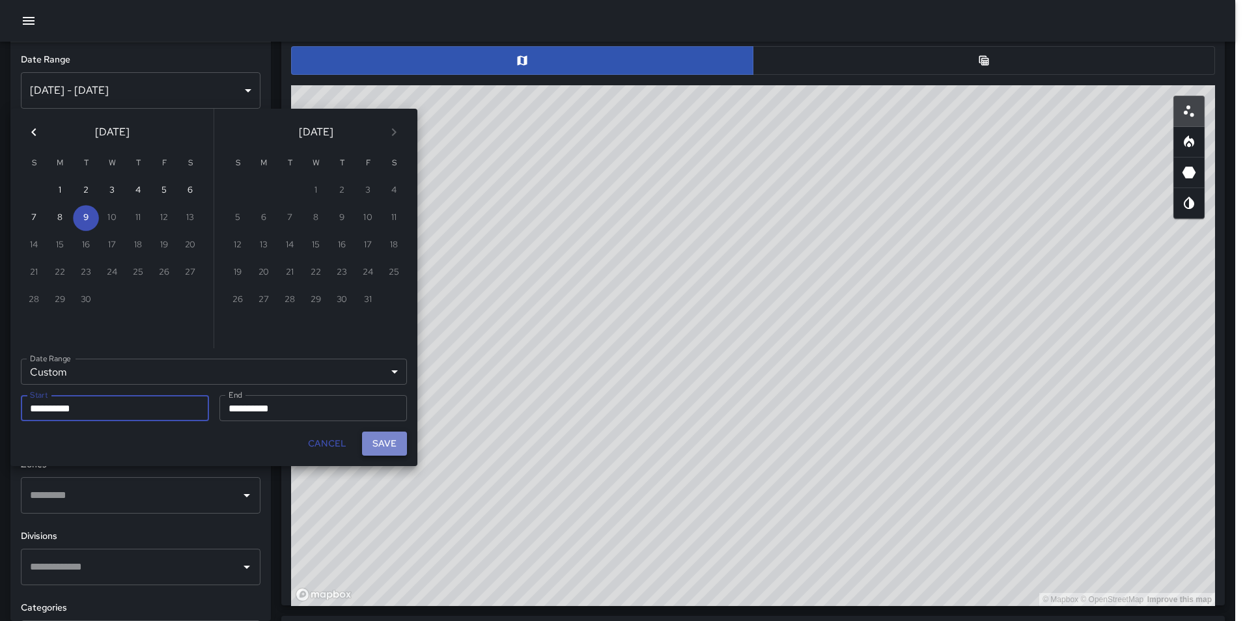
click at [382, 444] on button "Save" at bounding box center [384, 444] width 45 height 24
type input "**********"
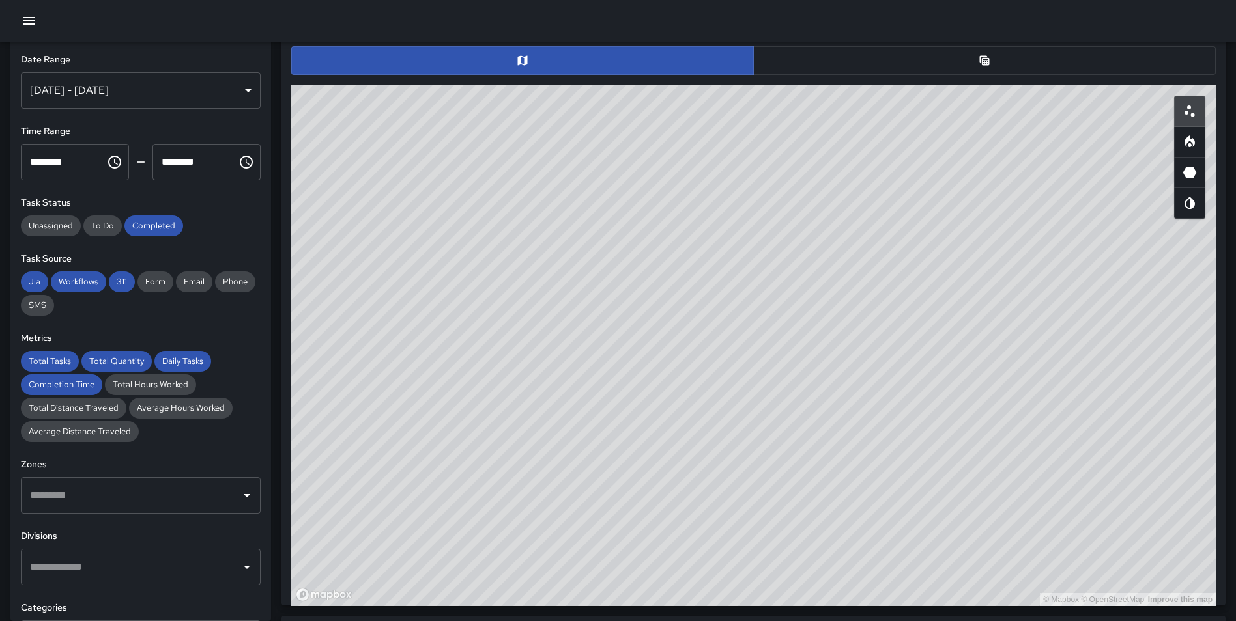
scroll to position [3, 0]
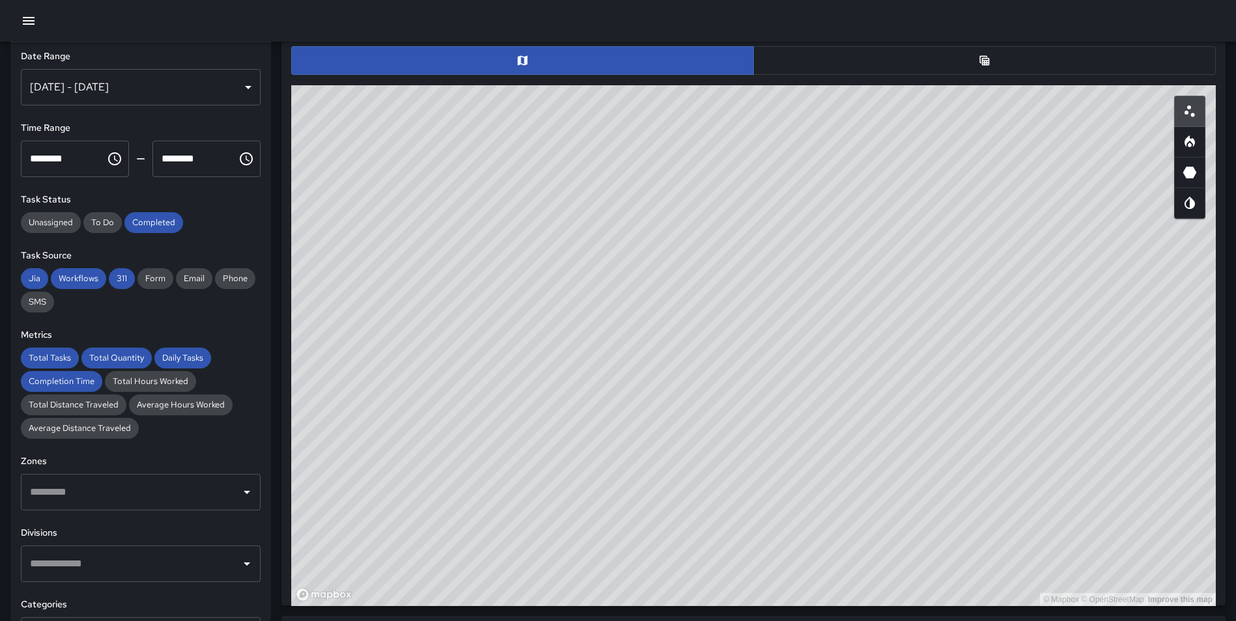
click at [101, 489] on input "text" at bounding box center [131, 492] width 208 height 25
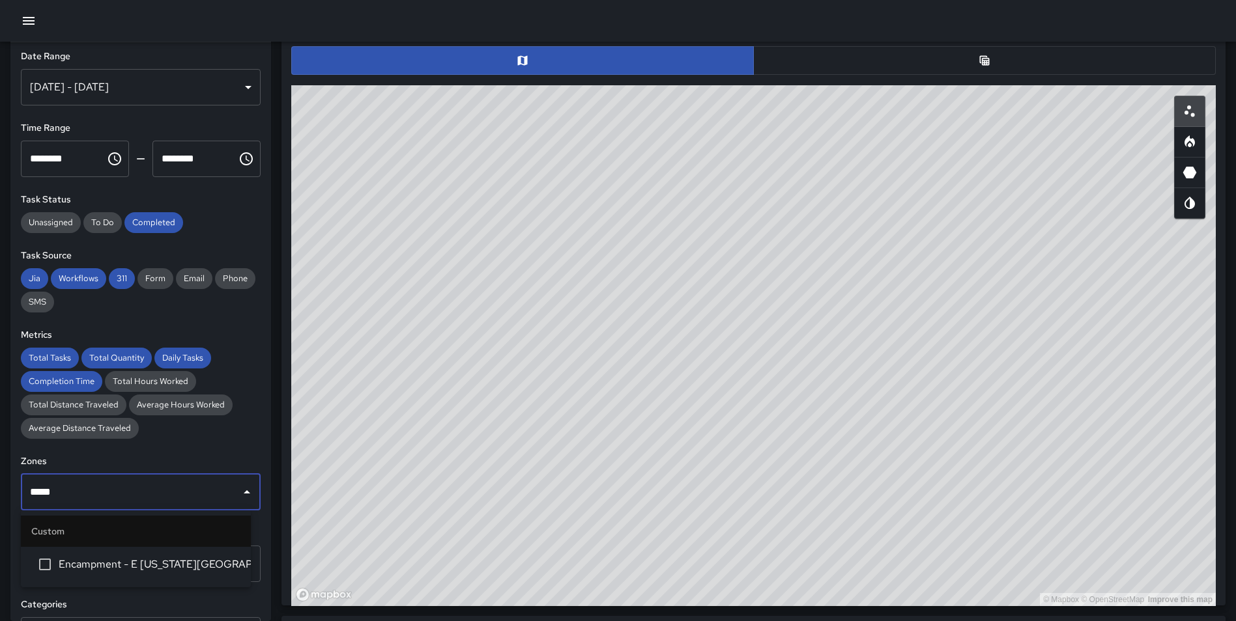
type input "******"
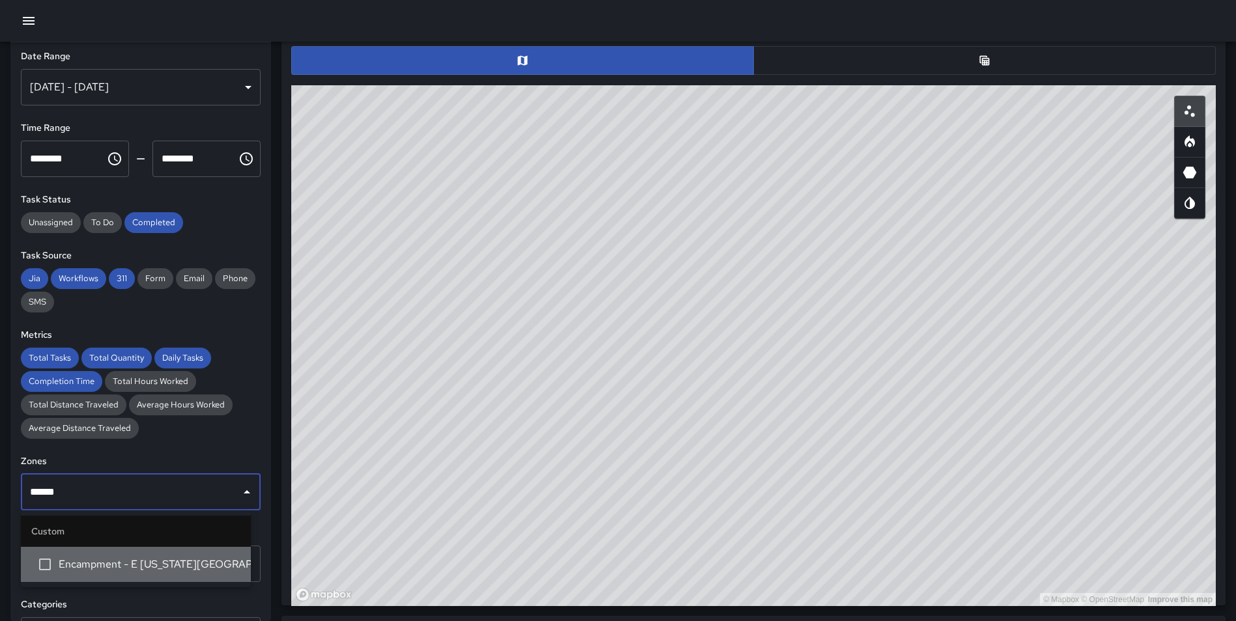
click at [85, 561] on span "Encampment - E [US_STATE][GEOGRAPHIC_DATA]." at bounding box center [150, 565] width 182 height 16
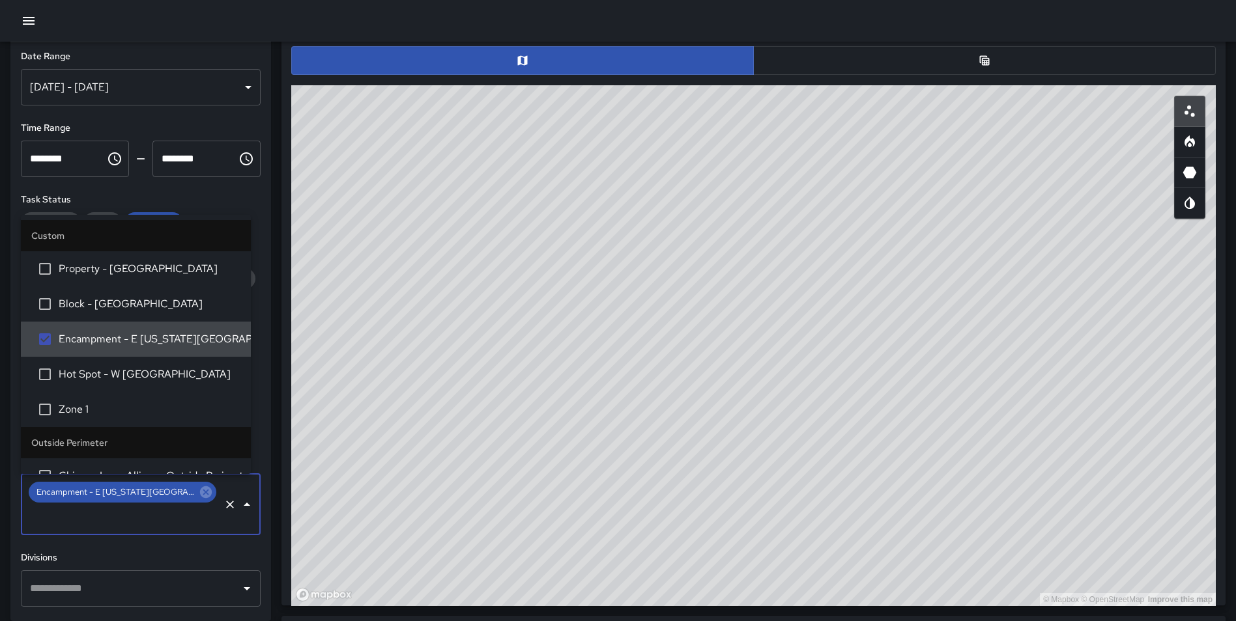
click at [210, 551] on h6 "Divisions" at bounding box center [141, 558] width 240 height 14
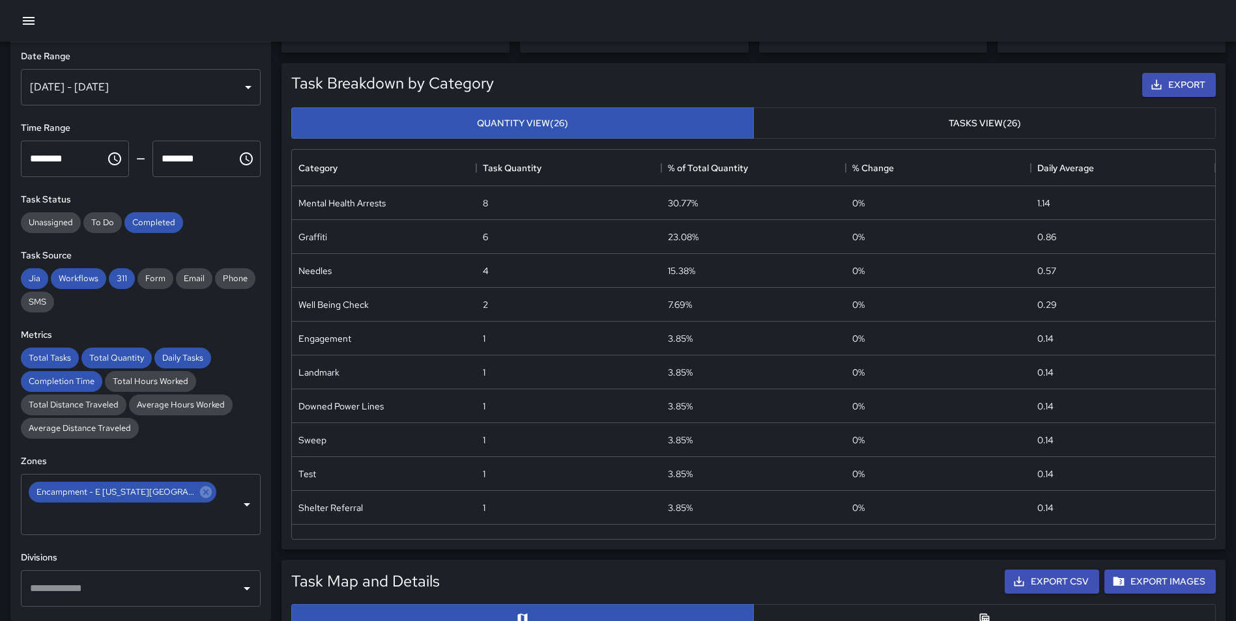
scroll to position [0, 0]
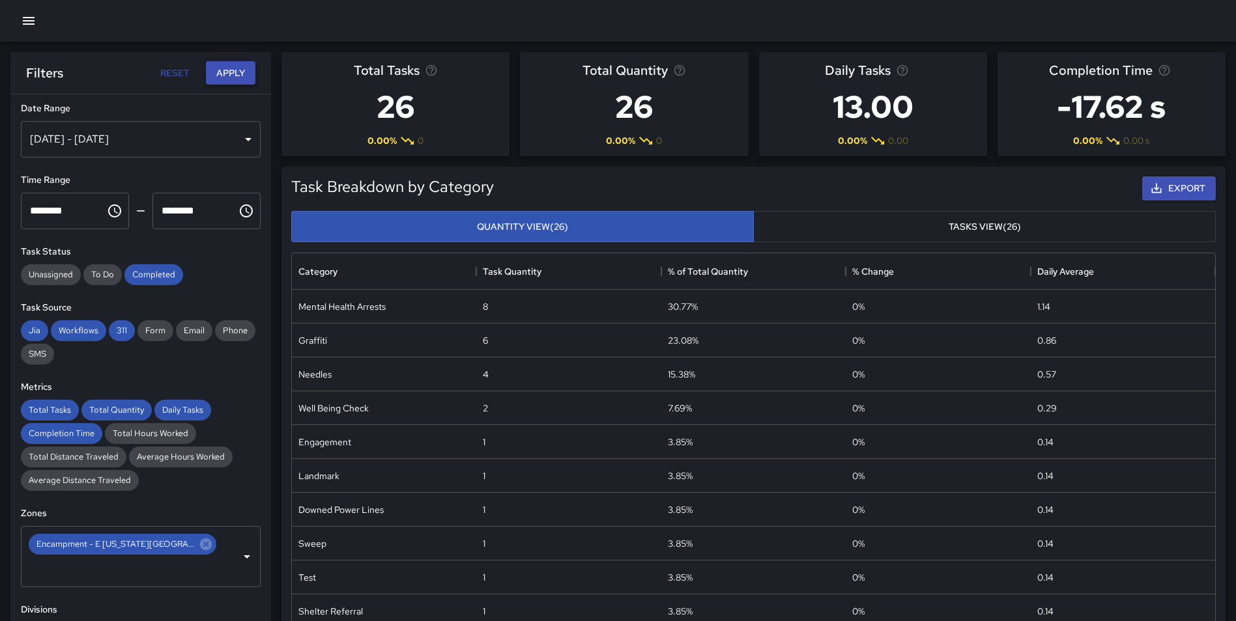
click at [232, 64] on button "Apply" at bounding box center [231, 73] width 50 height 24
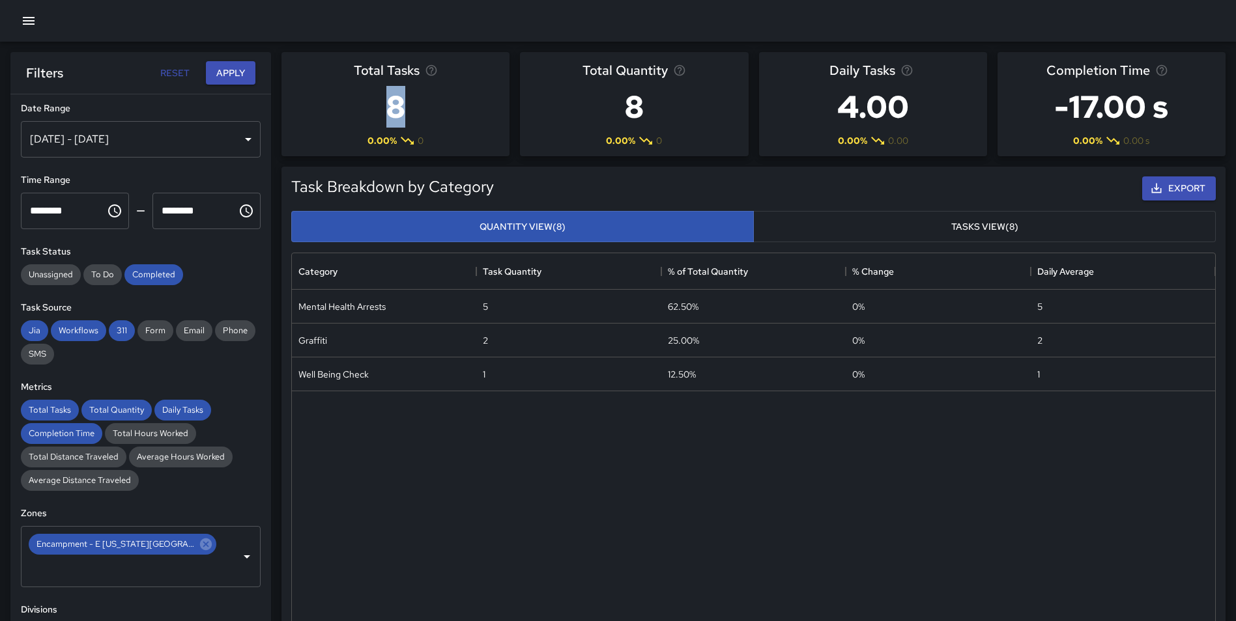
drag, startPoint x: 359, startPoint y: 106, endPoint x: 417, endPoint y: 110, distance: 58.1
click at [417, 110] on div "Total Tasks 8 0.00 % 0" at bounding box center [395, 104] width 228 height 104
click at [443, 118] on div "Total Tasks 8 0.00 % 0" at bounding box center [395, 104] width 228 height 104
click at [1178, 191] on button "Export" at bounding box center [1179, 189] width 74 height 24
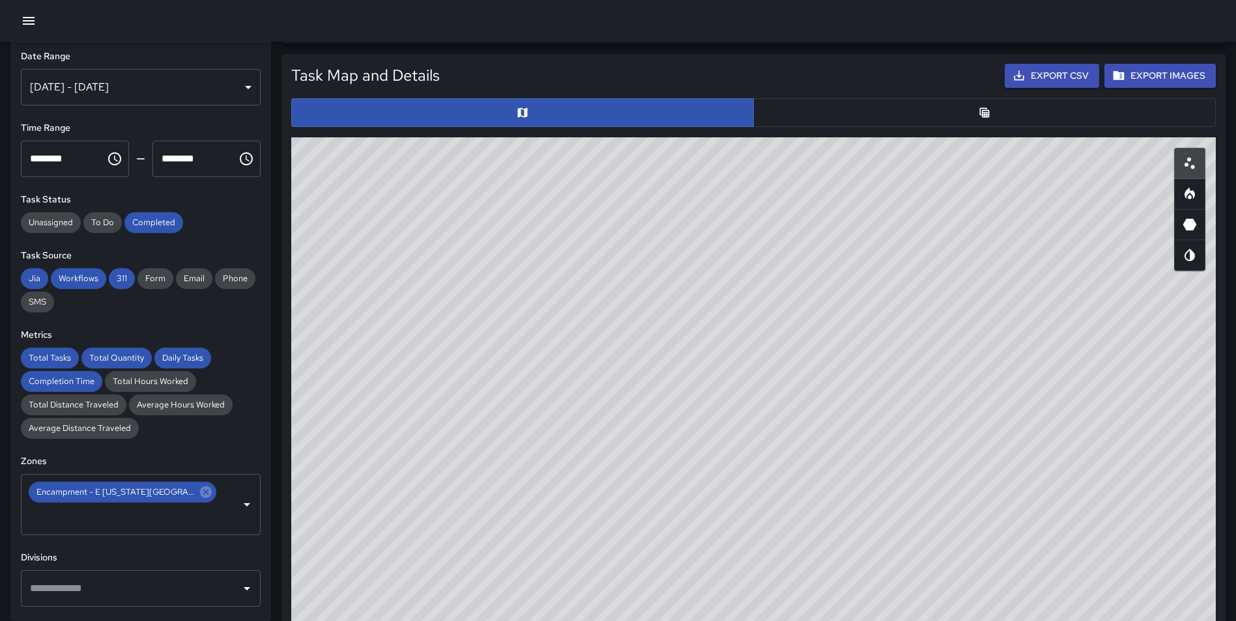
scroll to position [601, 0]
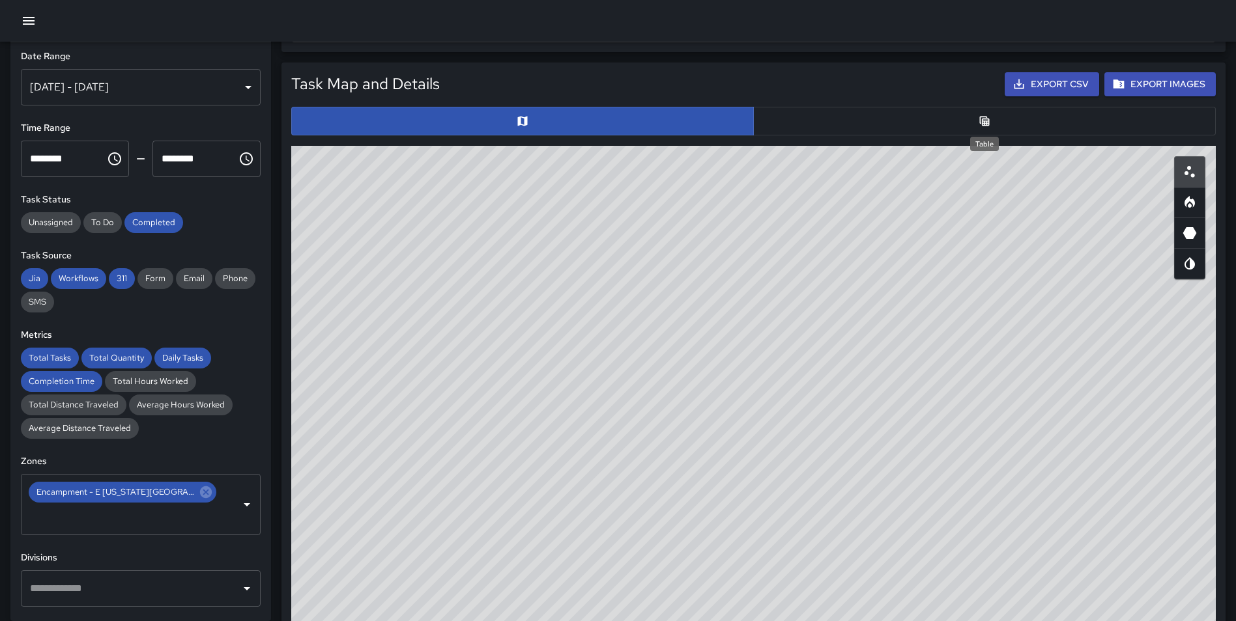
click at [988, 121] on icon "Table" at bounding box center [985, 121] width 10 height 10
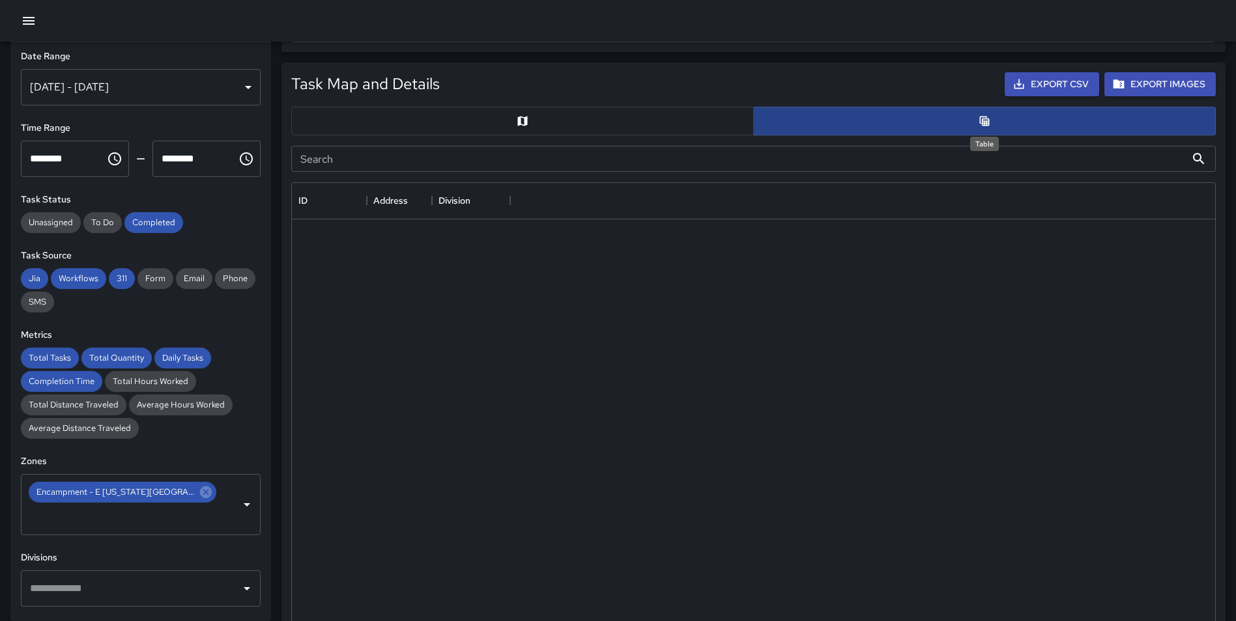
scroll to position [10, 10]
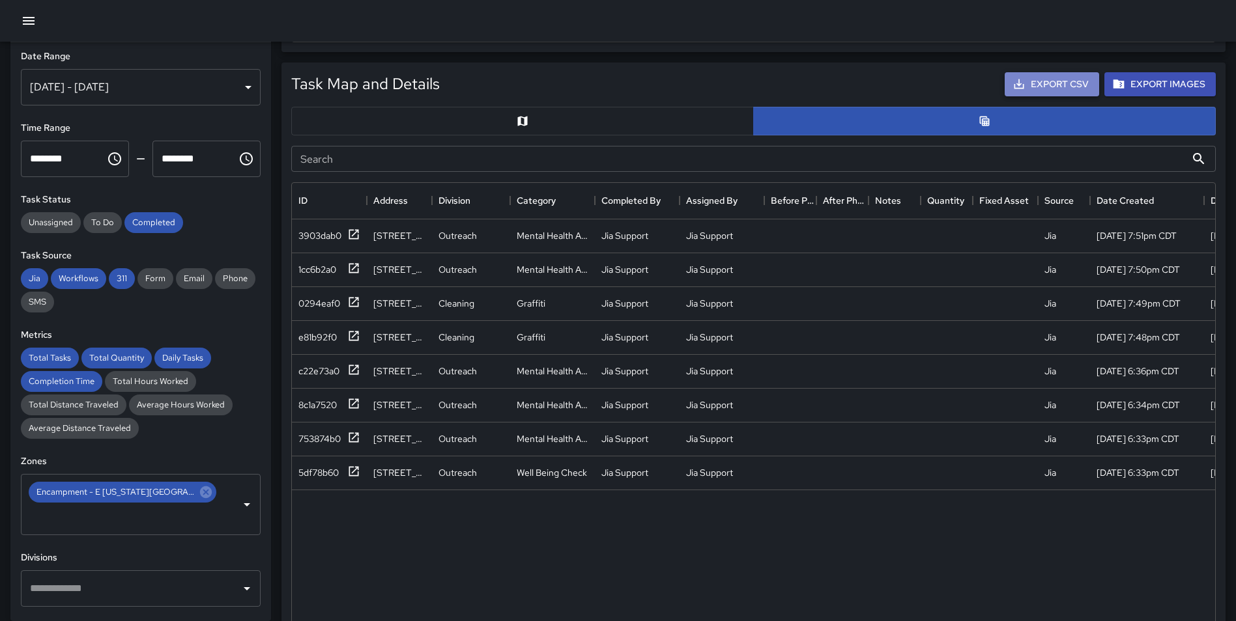
click at [1066, 87] on button "Export CSV" at bounding box center [1051, 84] width 94 height 24
click at [625, 93] on div "Task Map and Details Export CSV Export Images" at bounding box center [753, 84] width 940 height 40
click at [277, 209] on div "Task Map and Details Export CSV Export Images Search Search ID Address Division…" at bounding box center [748, 377] width 954 height 651
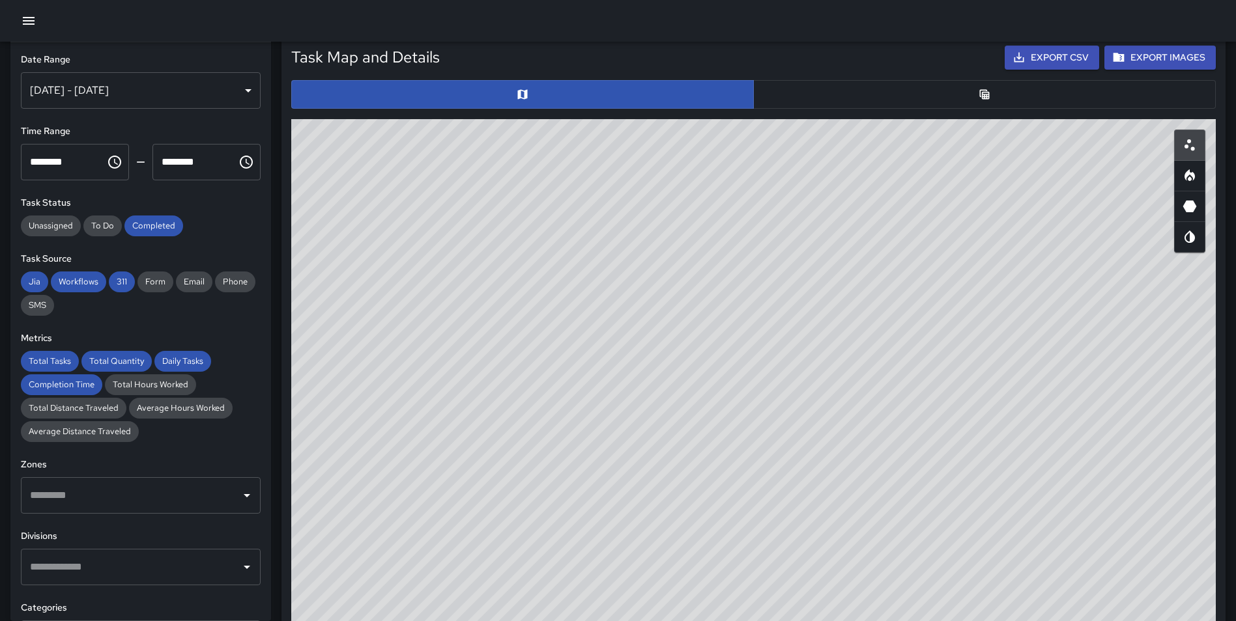
scroll to position [625, 0]
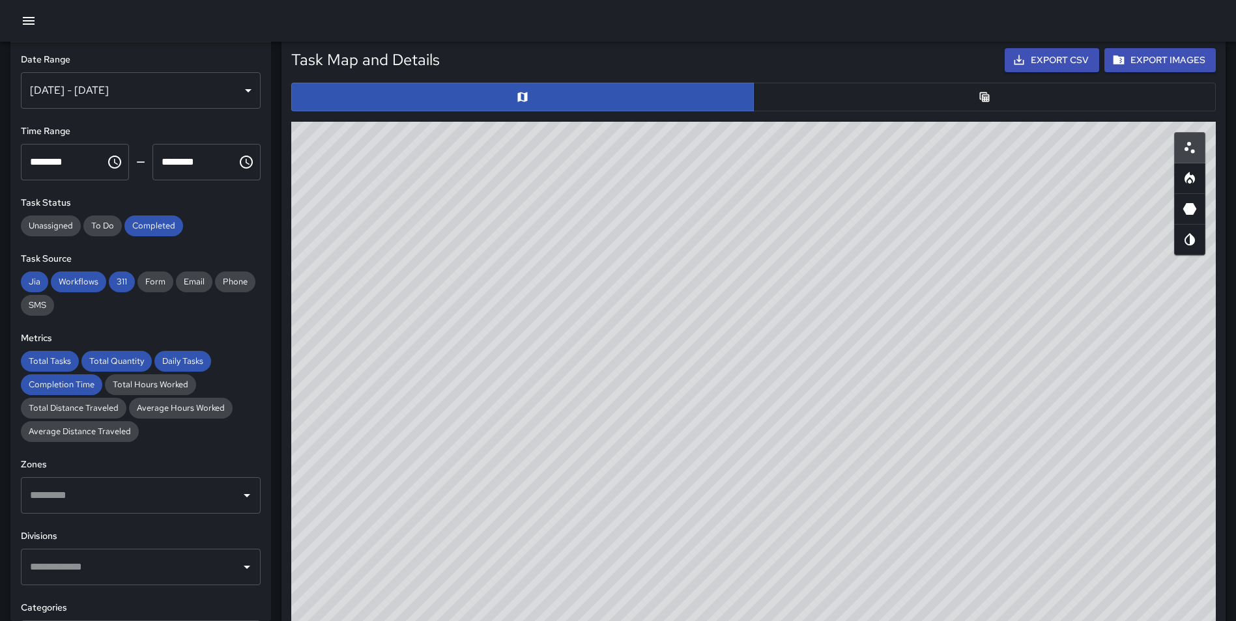
drag, startPoint x: 869, startPoint y: 332, endPoint x: 818, endPoint y: 593, distance: 265.5
click at [818, 593] on div "© Mapbox © OpenStreetMap Improve this map" at bounding box center [753, 382] width 924 height 521
drag, startPoint x: 820, startPoint y: 558, endPoint x: 783, endPoint y: 479, distance: 87.1
click at [783, 479] on div "© Mapbox © OpenStreetMap Improve this map" at bounding box center [753, 382] width 924 height 521
drag, startPoint x: 696, startPoint y: 279, endPoint x: 831, endPoint y: 371, distance: 163.5
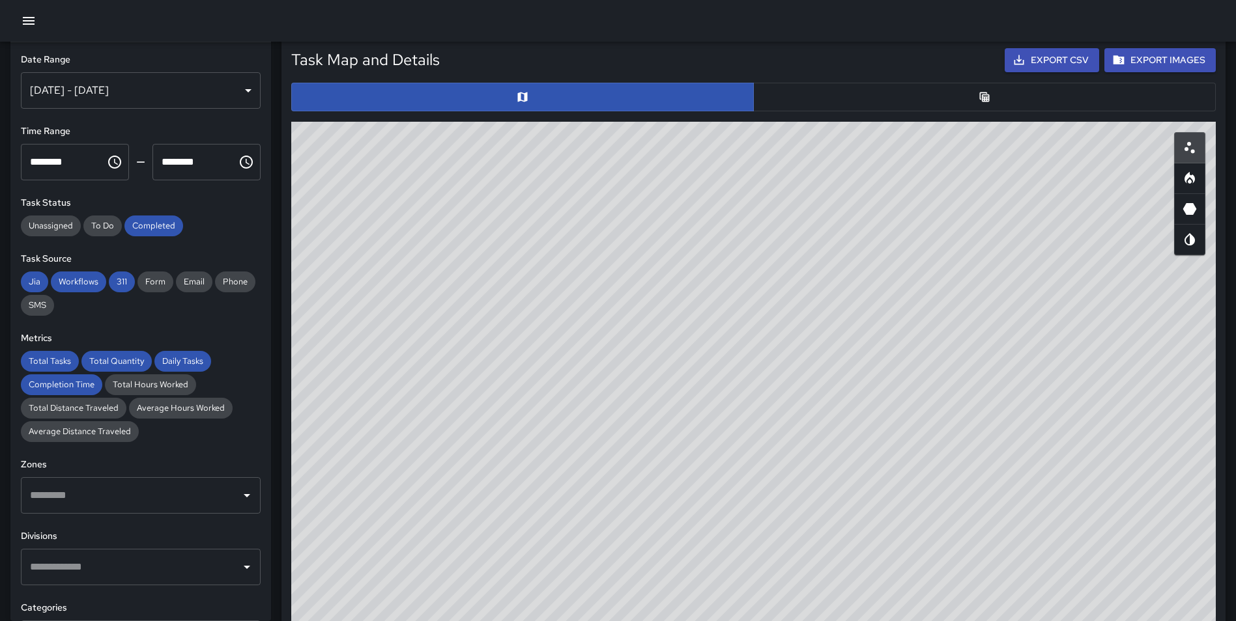
click at [831, 371] on div "© Mapbox © OpenStreetMap Improve this map" at bounding box center [753, 382] width 924 height 521
drag, startPoint x: 836, startPoint y: 386, endPoint x: 764, endPoint y: 394, distance: 72.8
click at [764, 394] on div "© Mapbox © OpenStreetMap Improve this map" at bounding box center [753, 382] width 924 height 521
drag, startPoint x: 752, startPoint y: 400, endPoint x: 820, endPoint y: 526, distance: 143.7
click at [820, 526] on div "© Mapbox © OpenStreetMap Improve this map" at bounding box center [753, 382] width 924 height 521
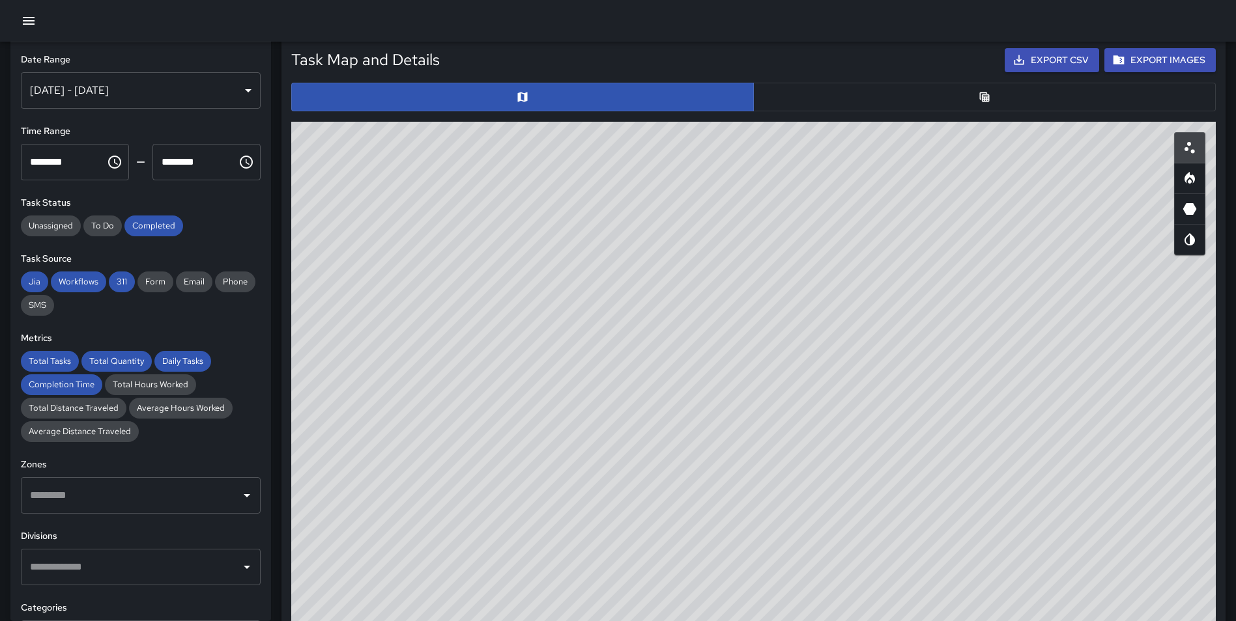
drag, startPoint x: 802, startPoint y: 478, endPoint x: 736, endPoint y: 507, distance: 71.8
click at [736, 507] on div "© Mapbox © OpenStreetMap Improve this map" at bounding box center [753, 382] width 924 height 521
drag, startPoint x: 793, startPoint y: 440, endPoint x: 829, endPoint y: 443, distance: 36.6
click at [829, 443] on div "© Mapbox © OpenStreetMap Improve this map" at bounding box center [753, 382] width 924 height 521
click at [227, 91] on div "[DATE] - [DATE]" at bounding box center [141, 90] width 240 height 36
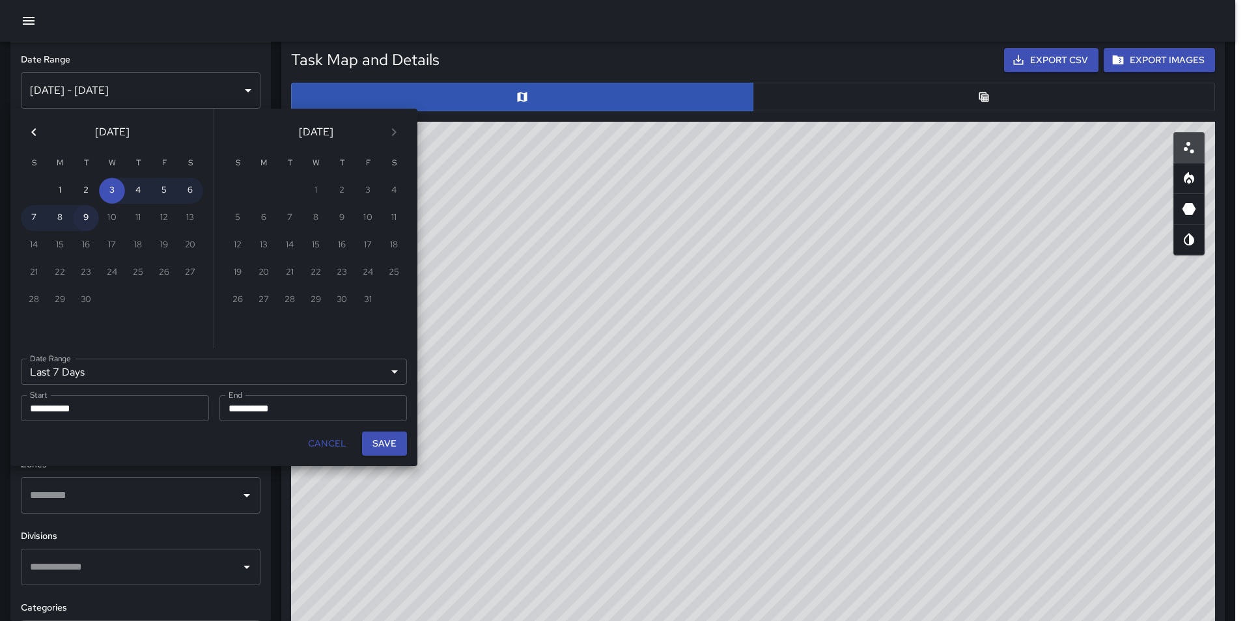
click at [84, 220] on button "9" at bounding box center [86, 218] width 26 height 26
type input "******"
type input "**********"
click at [84, 220] on button "9" at bounding box center [86, 218] width 26 height 26
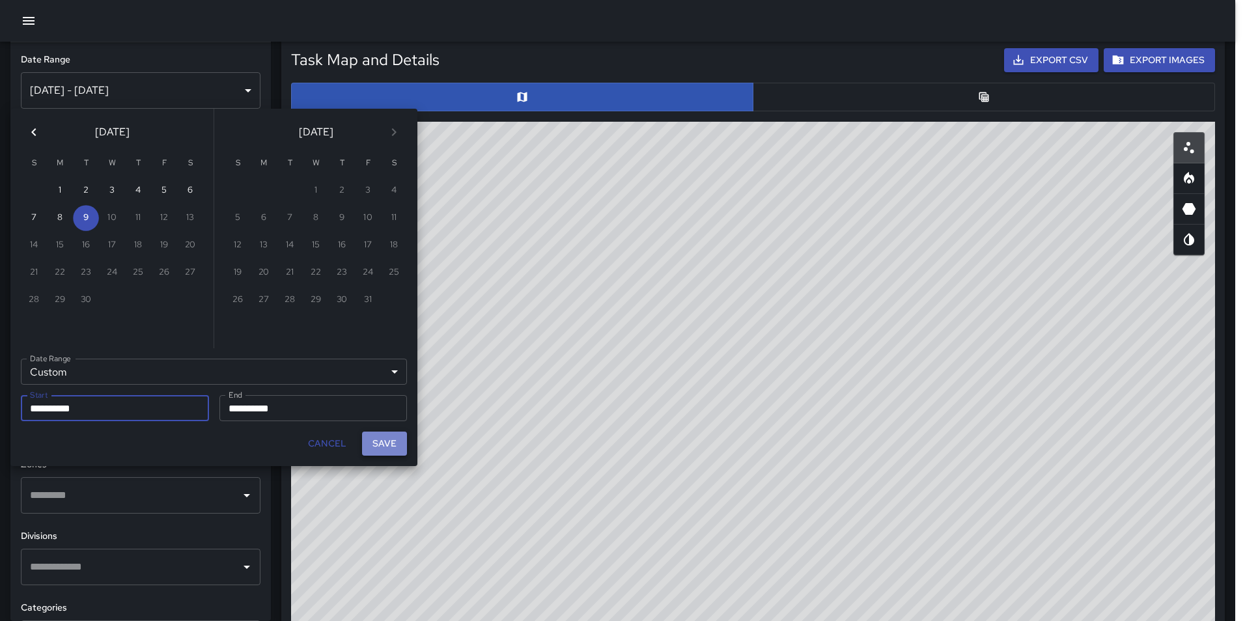
click at [390, 439] on button "Save" at bounding box center [384, 444] width 45 height 24
type input "**********"
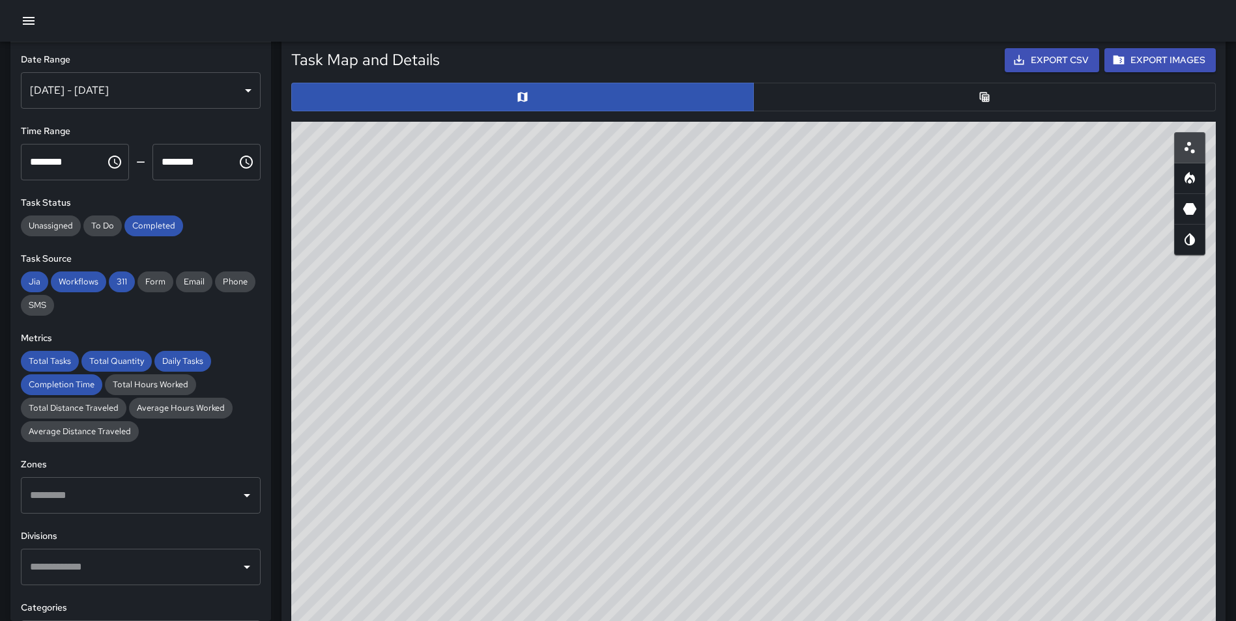
scroll to position [10, 10]
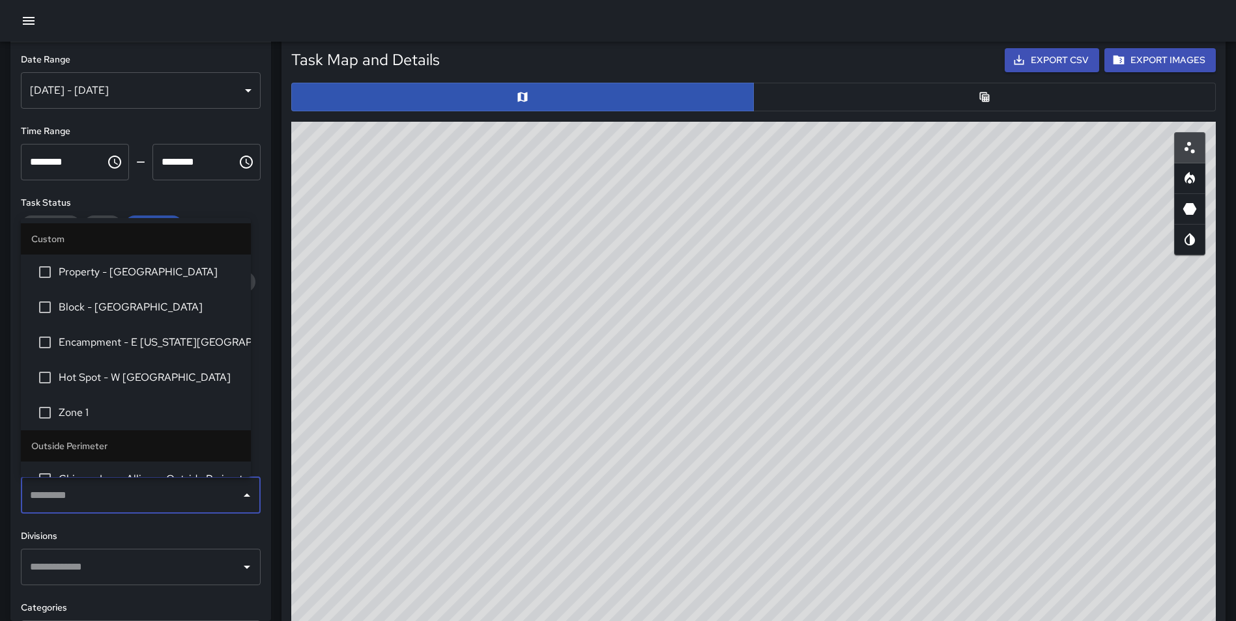
click at [138, 497] on input "text" at bounding box center [131, 495] width 208 height 25
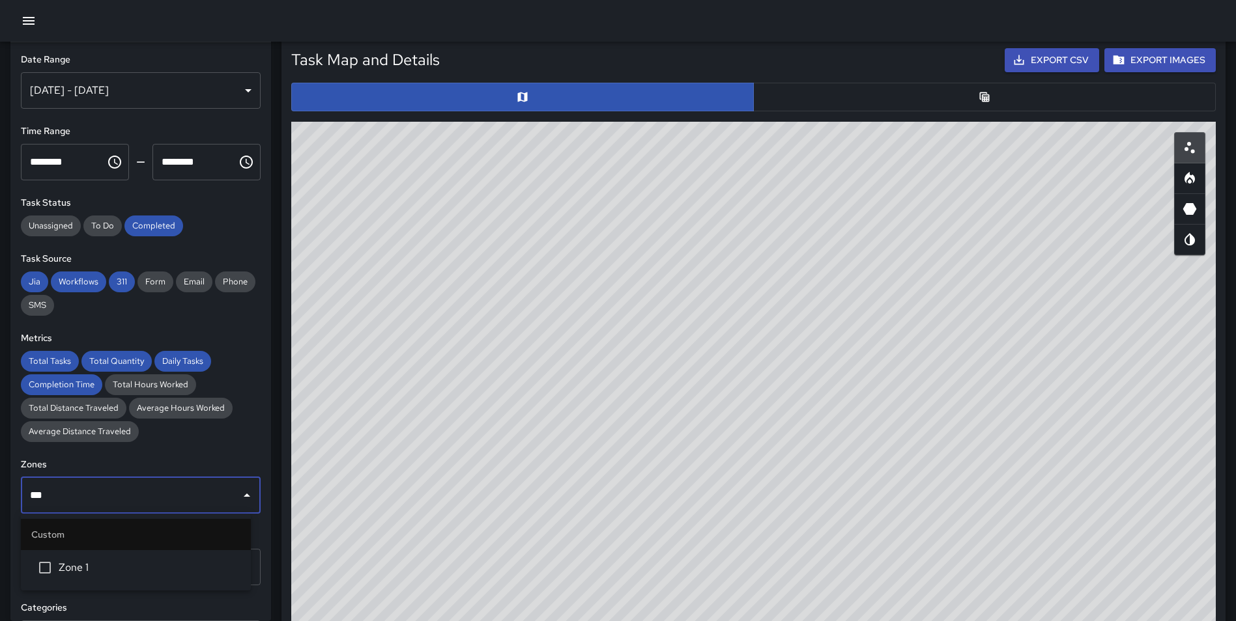
type input "****"
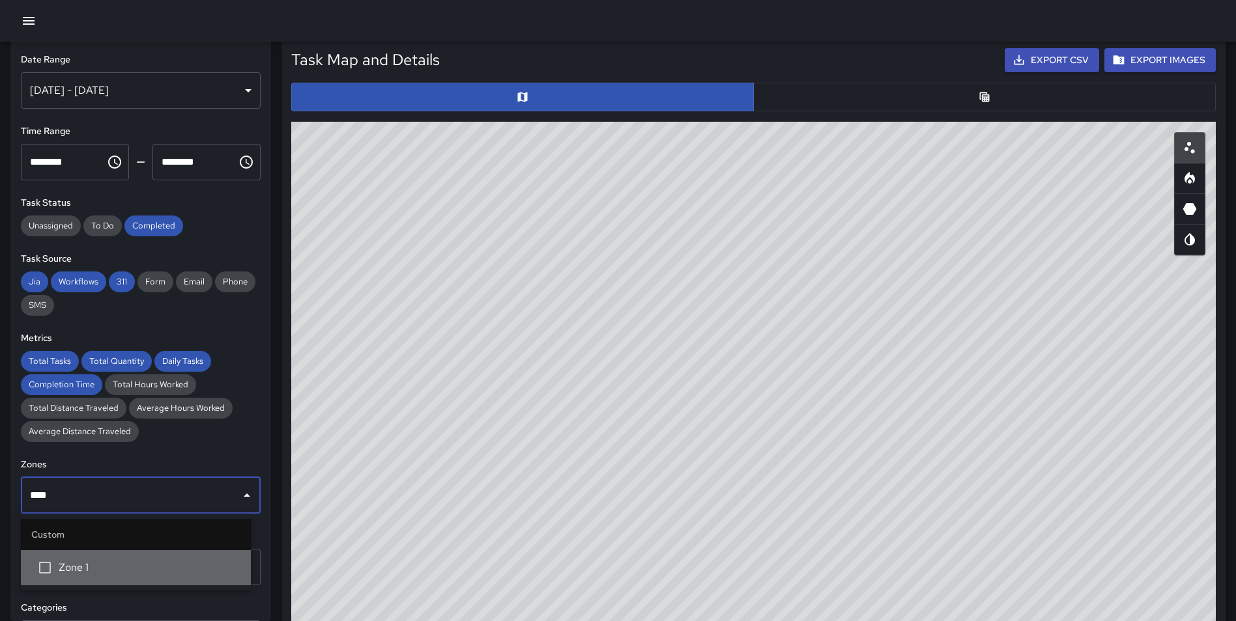
click at [96, 563] on span "Zone 1" at bounding box center [150, 568] width 182 height 16
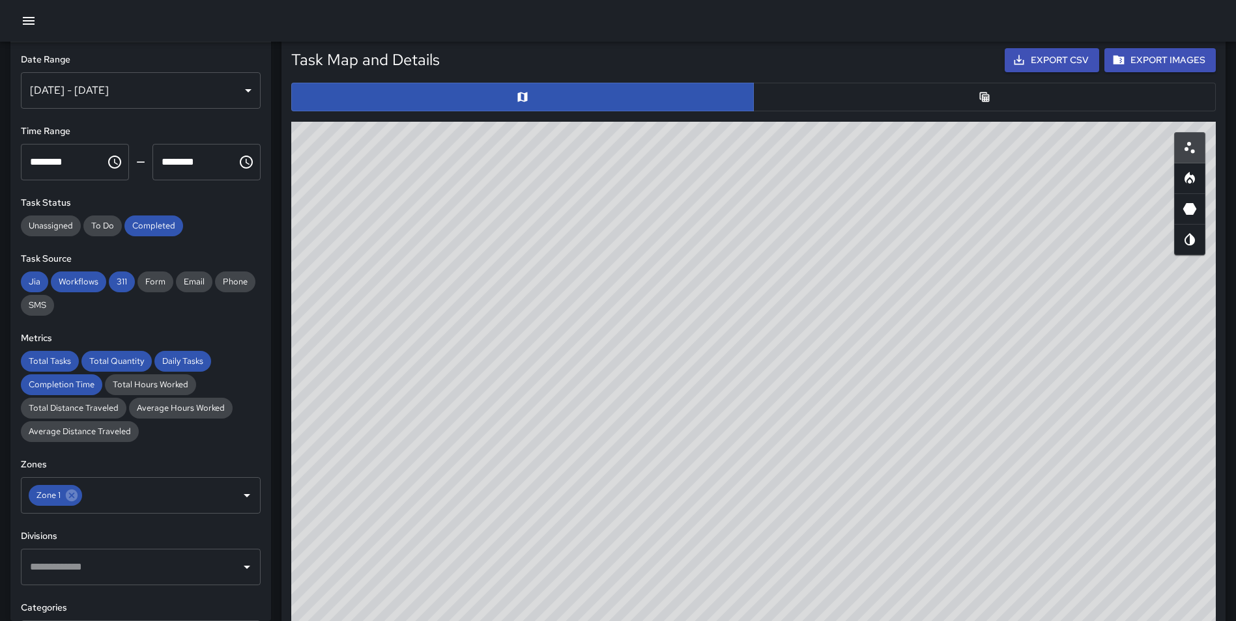
click at [244, 525] on div "**********" at bounding box center [140, 331] width 261 height 579
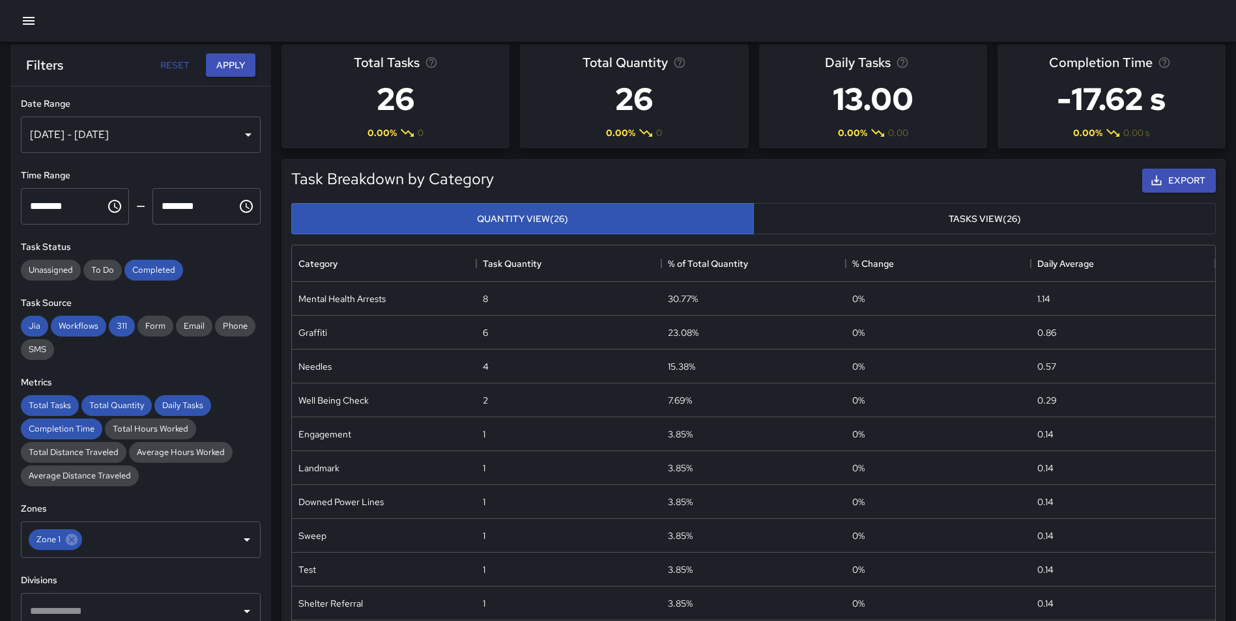
scroll to position [0, 0]
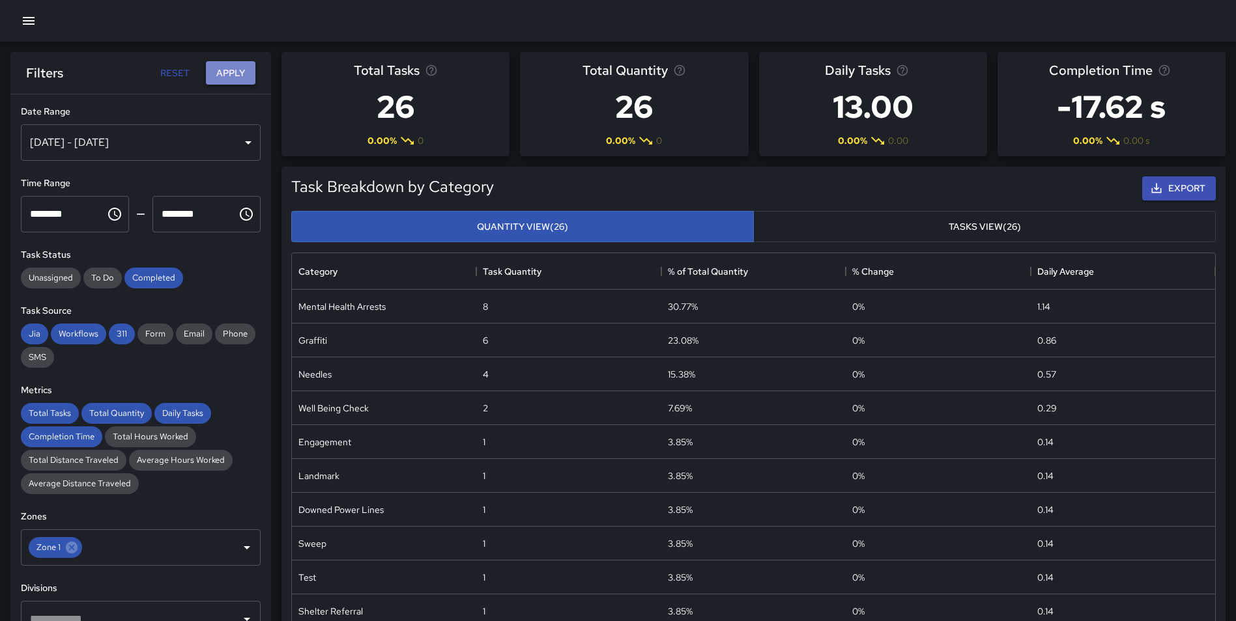
click at [239, 69] on button "Apply" at bounding box center [231, 73] width 50 height 24
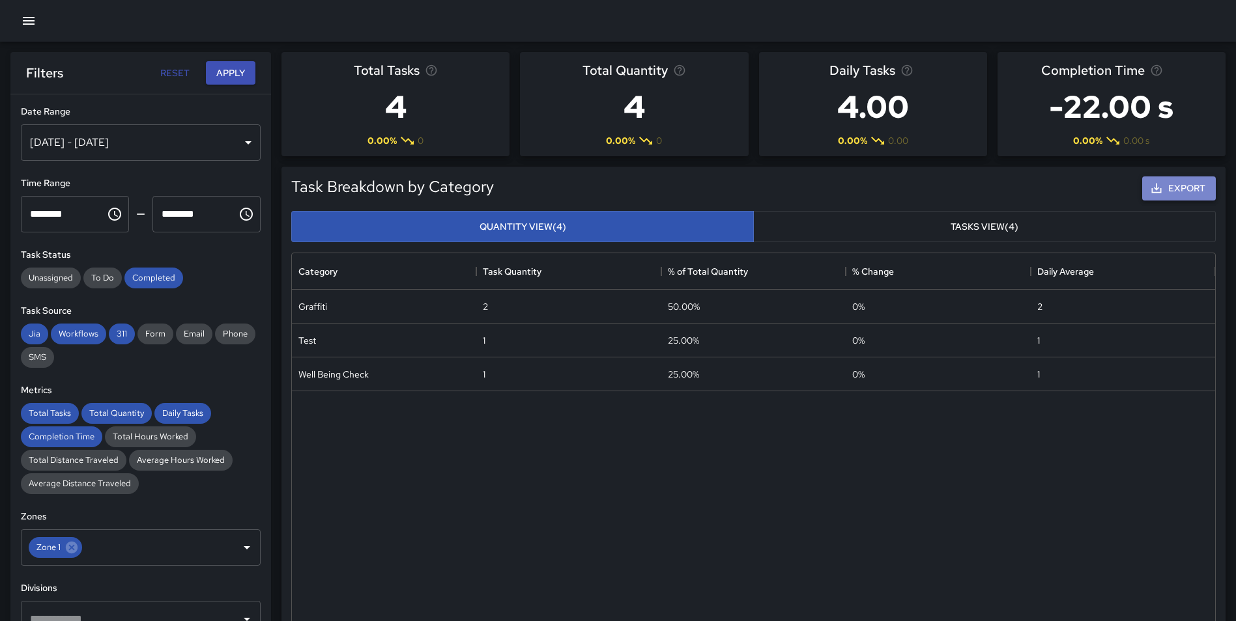
click at [1187, 192] on button "Export" at bounding box center [1179, 189] width 74 height 24
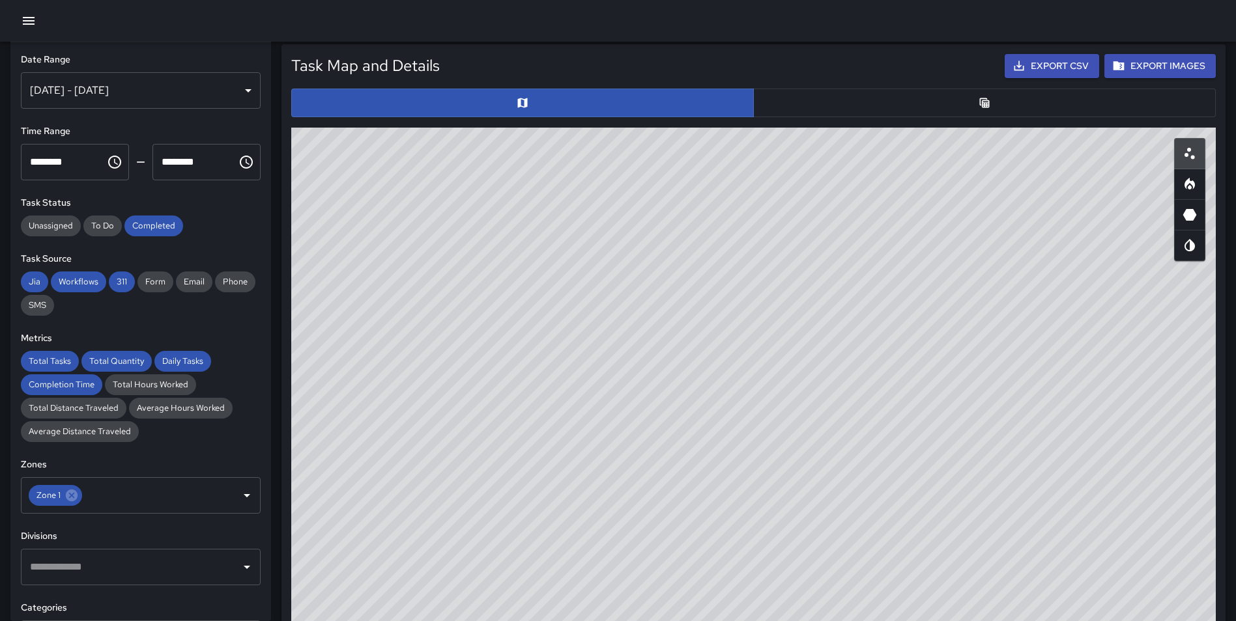
scroll to position [632, 0]
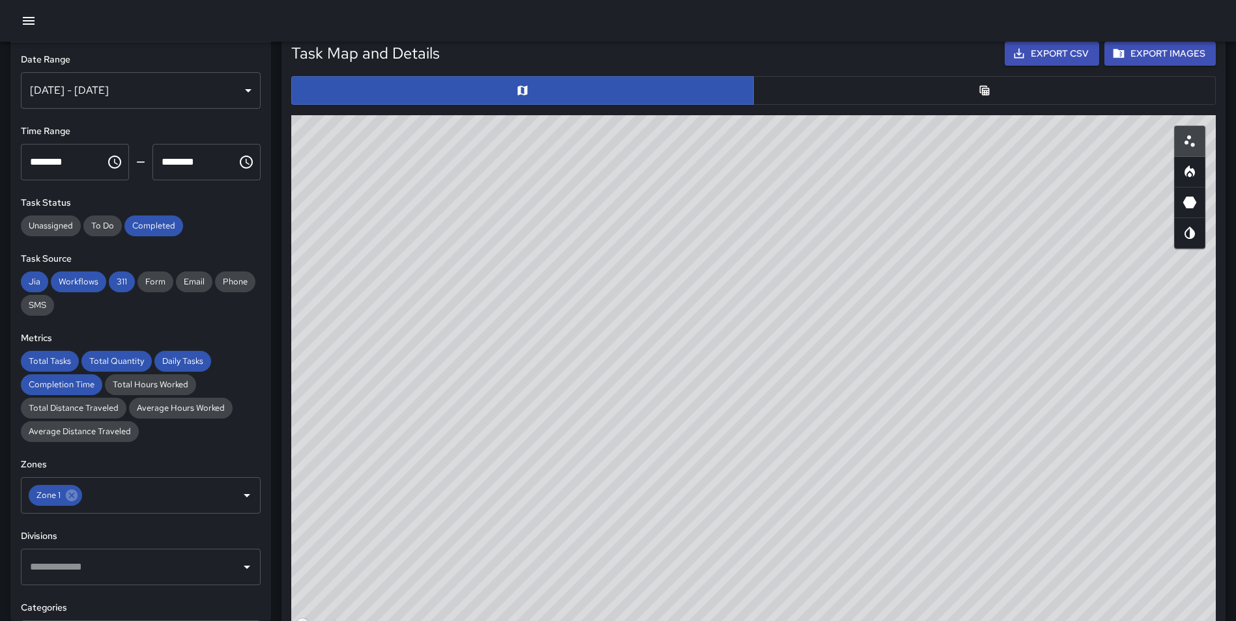
drag, startPoint x: 743, startPoint y: 420, endPoint x: 733, endPoint y: 407, distance: 16.3
click at [733, 407] on div "© Mapbox © OpenStreetMap Improve this map" at bounding box center [753, 375] width 924 height 521
drag, startPoint x: 799, startPoint y: 471, endPoint x: 939, endPoint y: 365, distance: 175.8
click at [939, 365] on div "© Mapbox © OpenStreetMap Improve this map" at bounding box center [753, 375] width 924 height 521
click at [1196, 179] on icon "Heatmap" at bounding box center [1190, 172] width 16 height 16
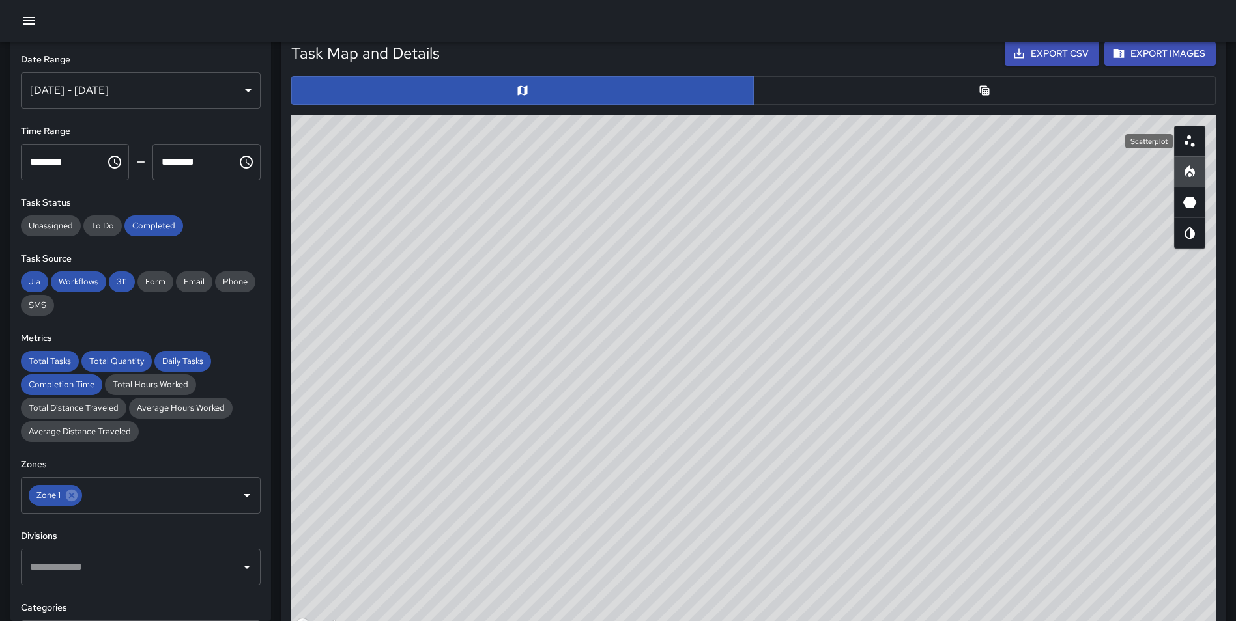
click at [1196, 143] on icon "Scatterplot" at bounding box center [1190, 142] width 16 height 16
click at [992, 92] on button "button" at bounding box center [984, 90] width 462 height 29
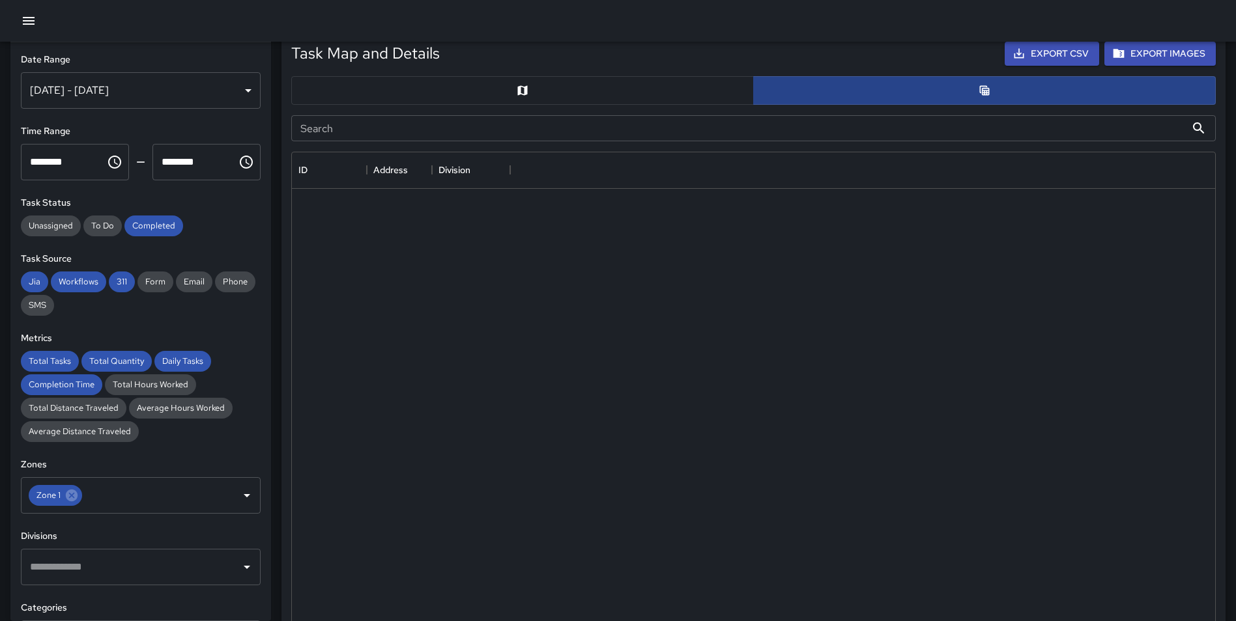
scroll to position [10, 10]
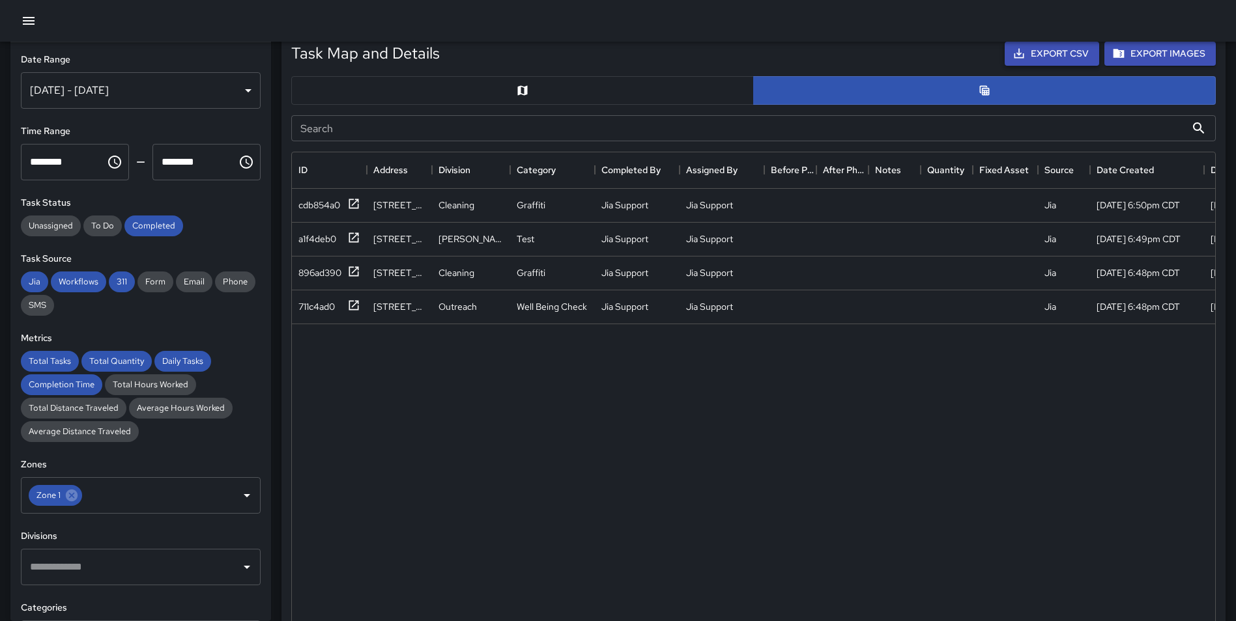
click at [1053, 57] on button "Export CSV" at bounding box center [1051, 54] width 94 height 24
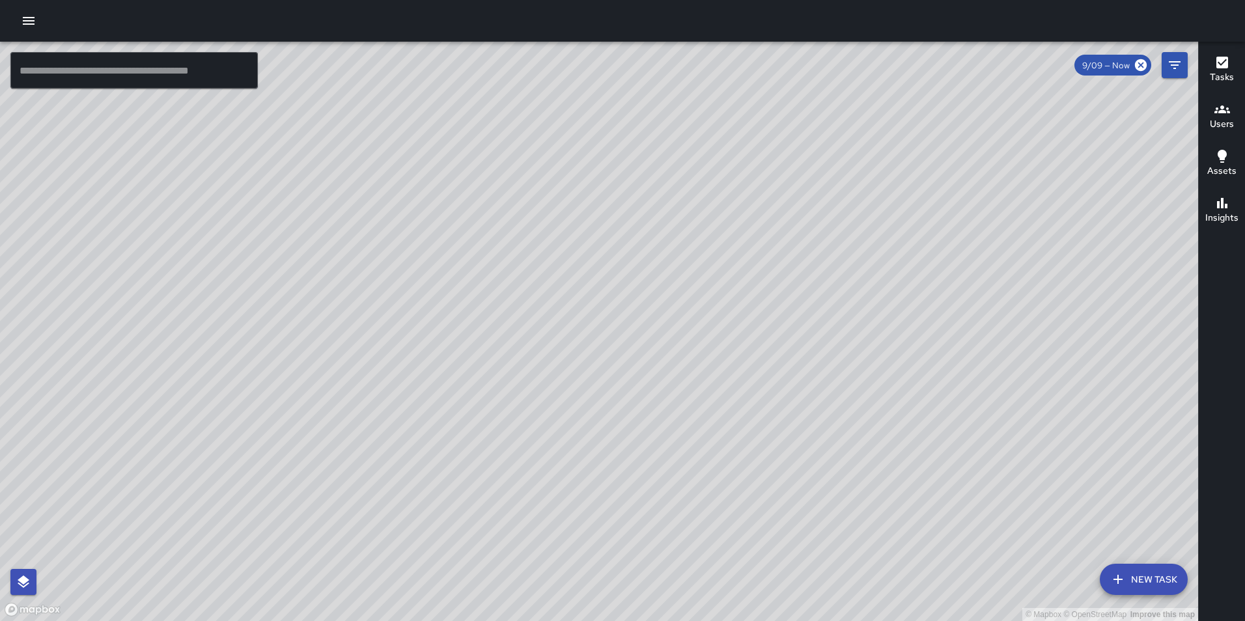
click at [28, 17] on icon "button" at bounding box center [29, 21] width 12 height 8
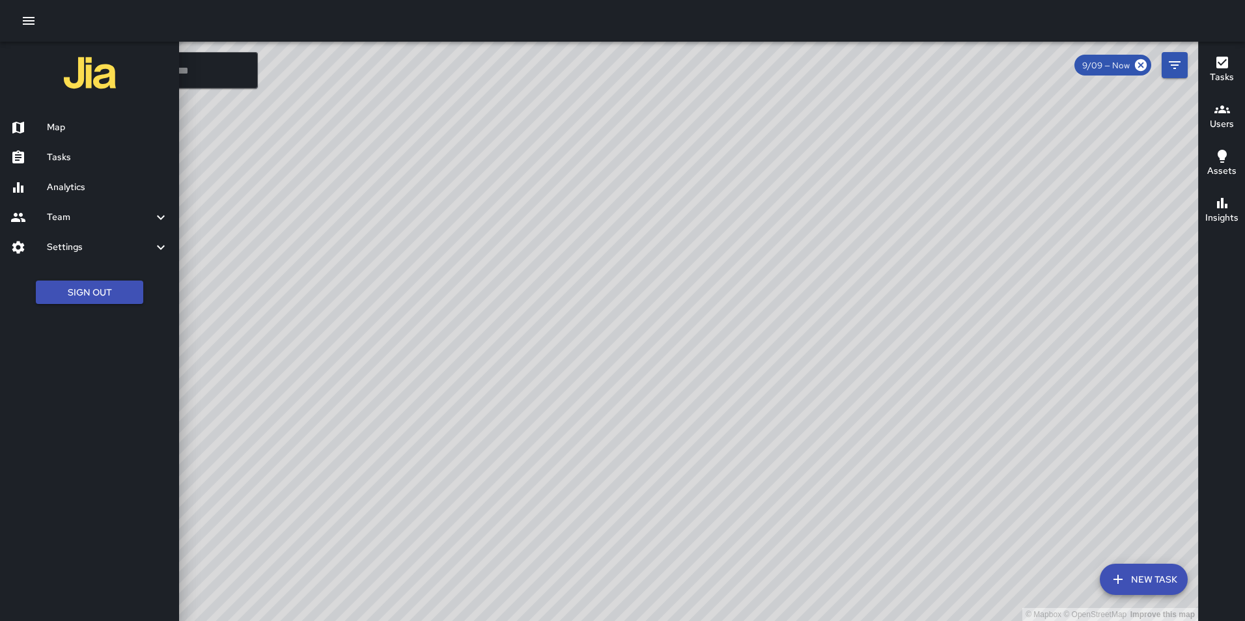
click at [91, 248] on h6 "Settings" at bounding box center [100, 247] width 106 height 14
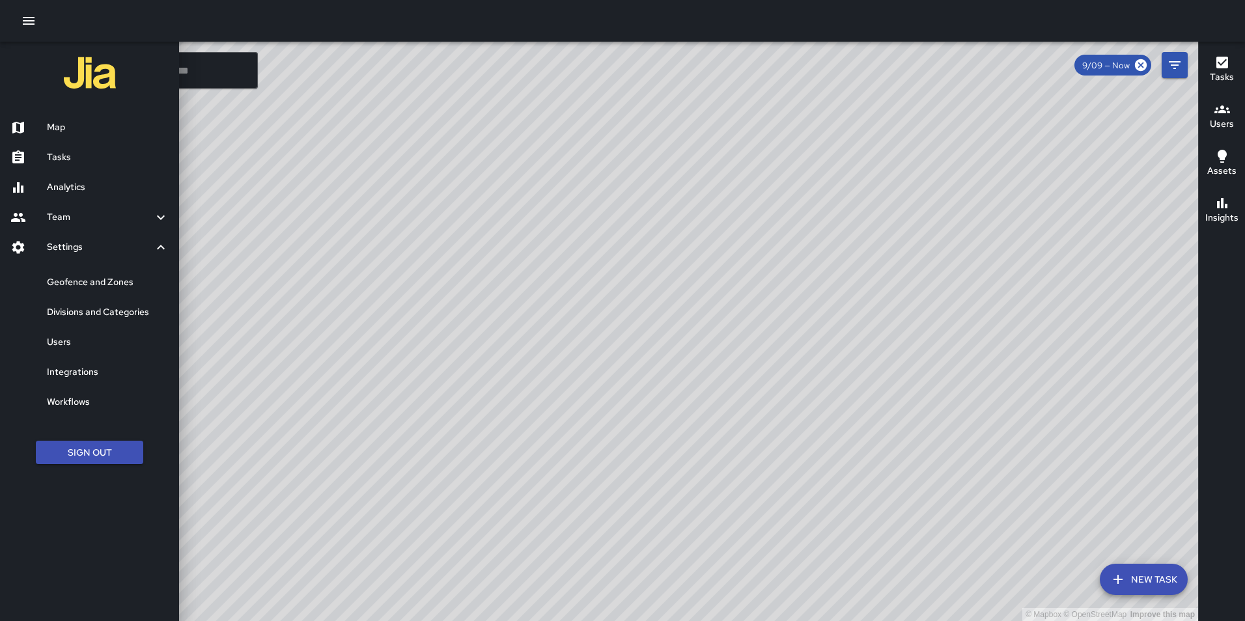
click at [100, 281] on h6 "Geofence and Zones" at bounding box center [108, 283] width 122 height 14
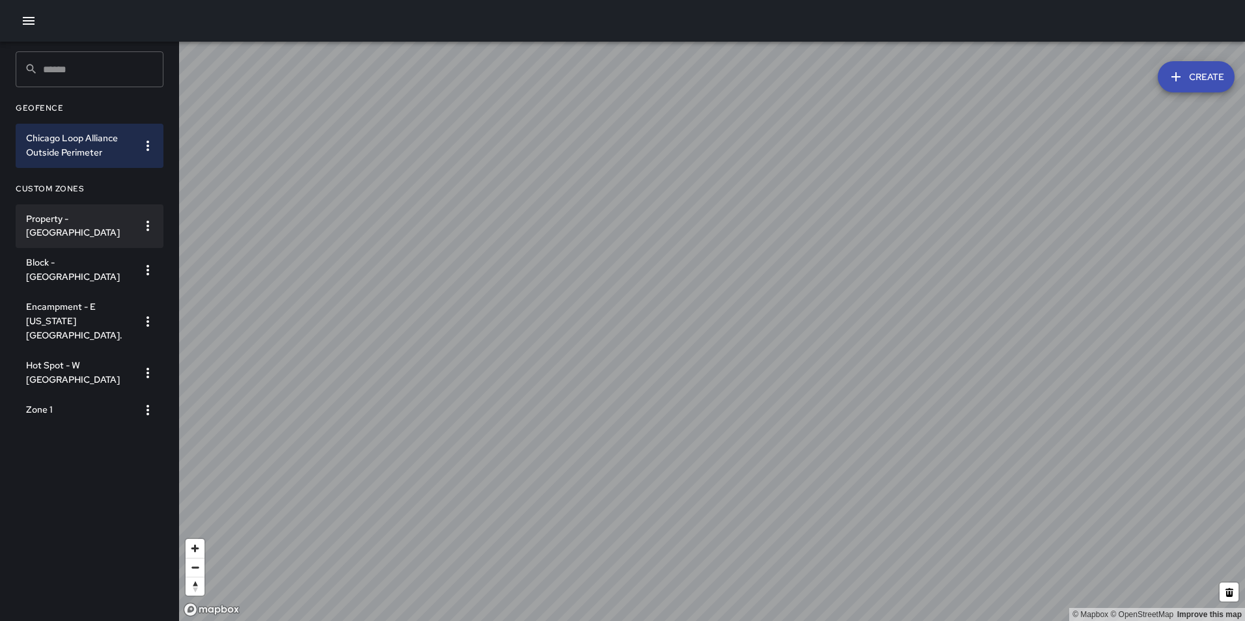
click at [150, 235] on button "button" at bounding box center [148, 226] width 26 height 26
drag, startPoint x: 77, startPoint y: 434, endPoint x: 95, endPoint y: 363, distance: 73.3
click at [78, 434] on div at bounding box center [622, 310] width 1245 height 621
click at [70, 231] on h6 "Property - Art Institute of Chicago" at bounding box center [79, 226] width 106 height 29
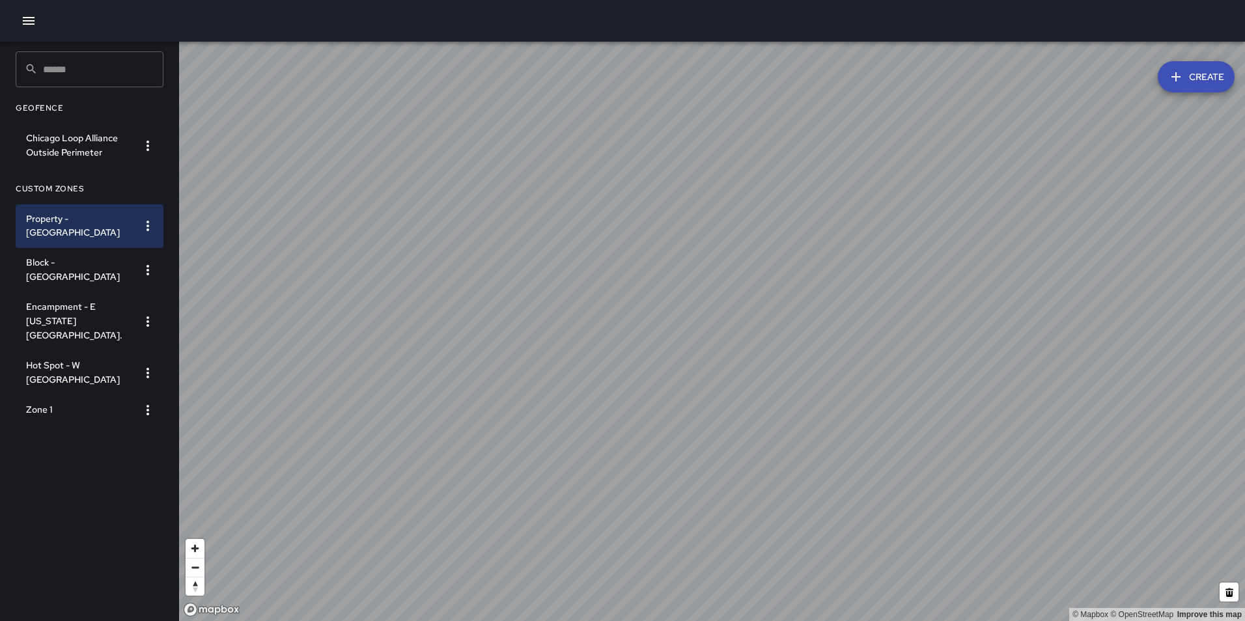
click at [150, 229] on icon "button" at bounding box center [148, 226] width 16 height 16
click at [142, 183] on div at bounding box center [622, 310] width 1245 height 621
click at [1206, 75] on button "Create" at bounding box center [1196, 76] width 77 height 31
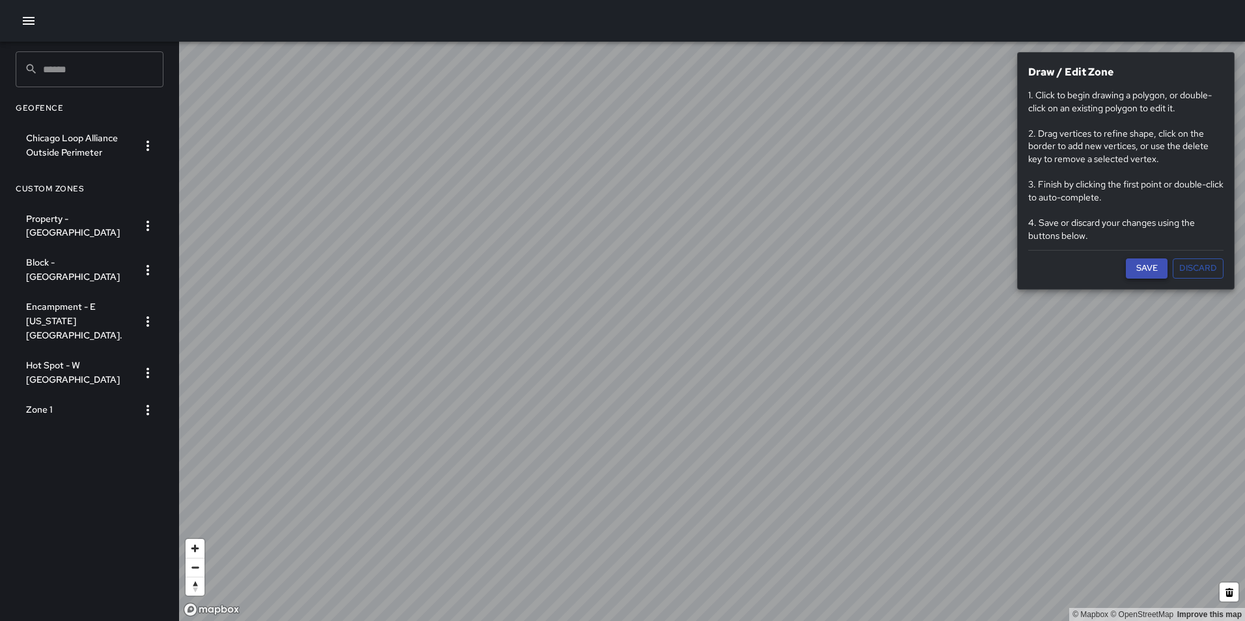
click at [1152, 271] on button "Save" at bounding box center [1147, 269] width 42 height 20
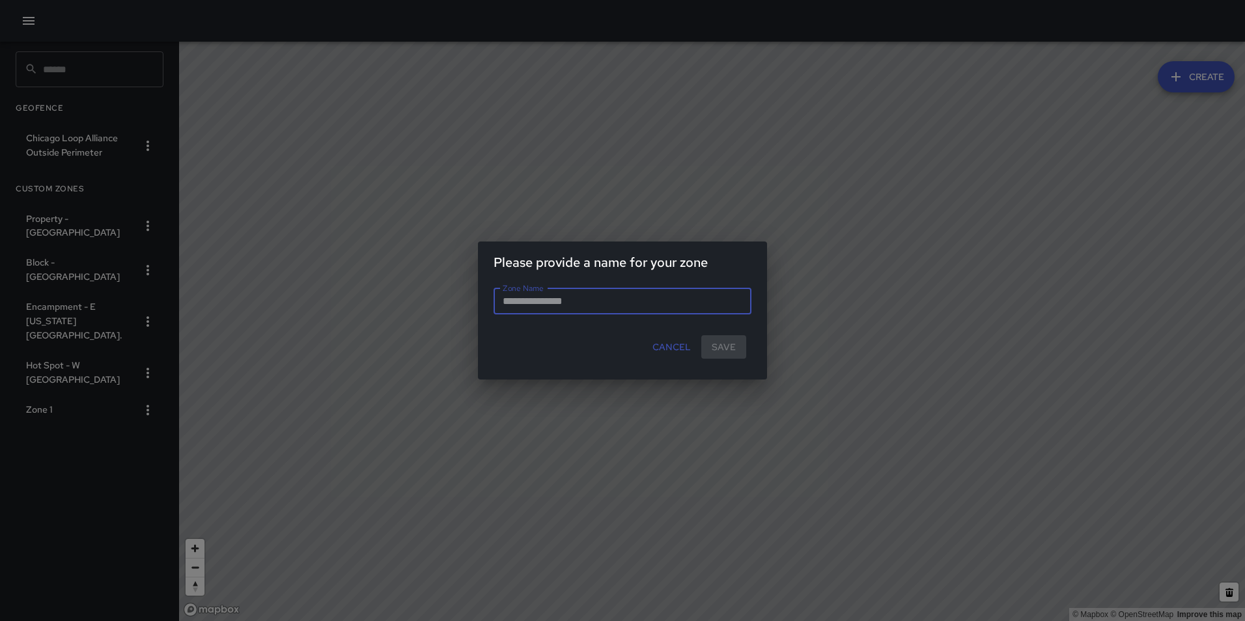
click at [608, 296] on input "Zone Name" at bounding box center [623, 302] width 258 height 26
type input "**********"
click at [725, 343] on button "Save" at bounding box center [724, 347] width 45 height 24
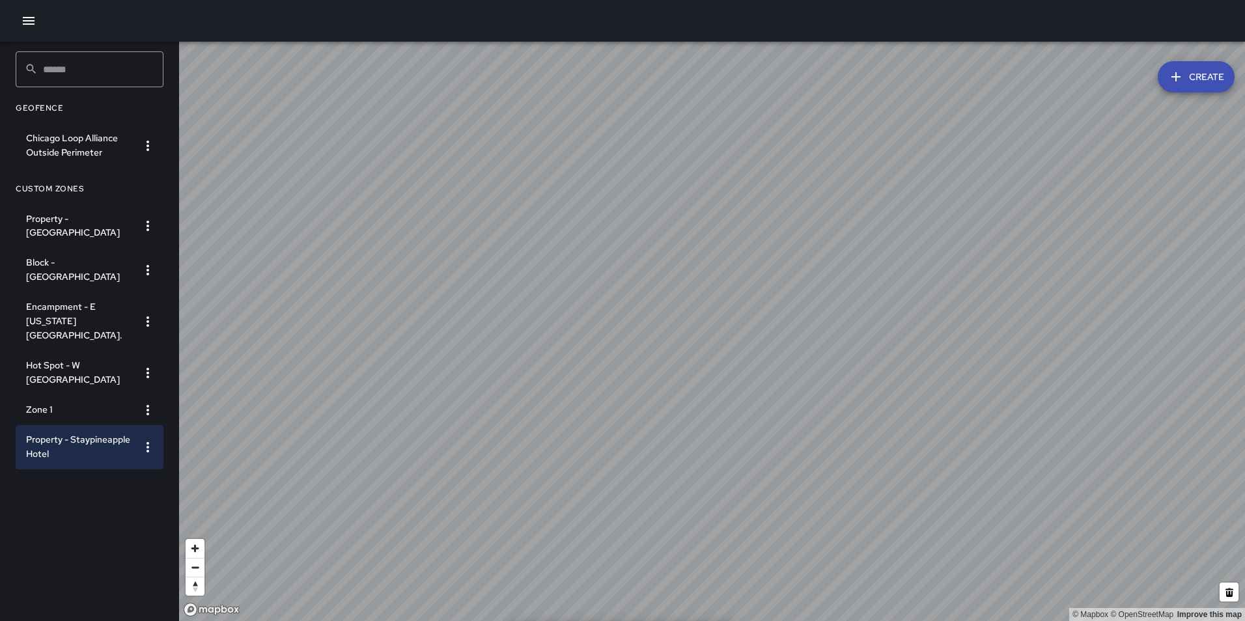
click at [102, 59] on input "text" at bounding box center [103, 69] width 121 height 36
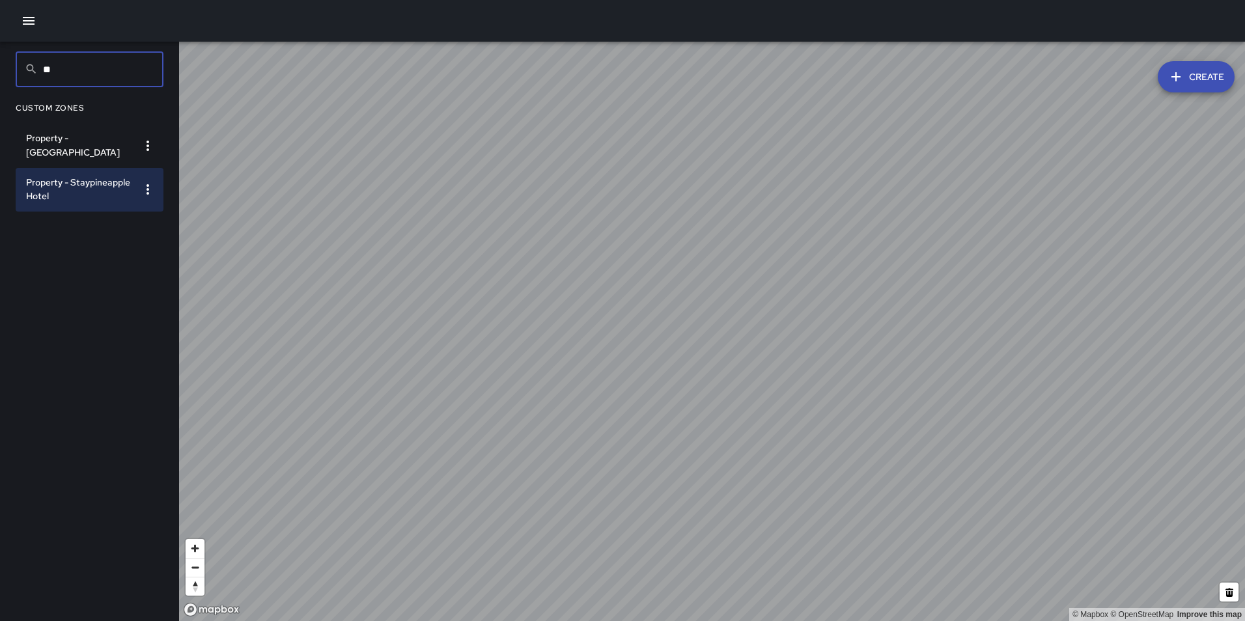
type input "*"
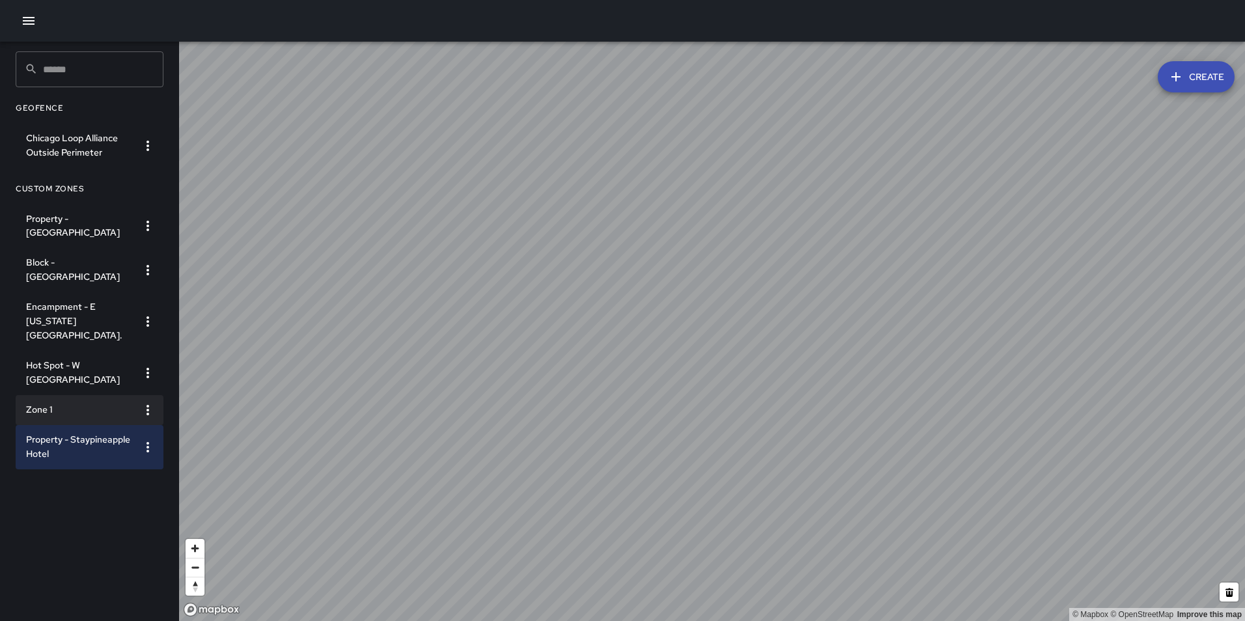
click at [75, 395] on li "Zone 1" at bounding box center [90, 410] width 148 height 30
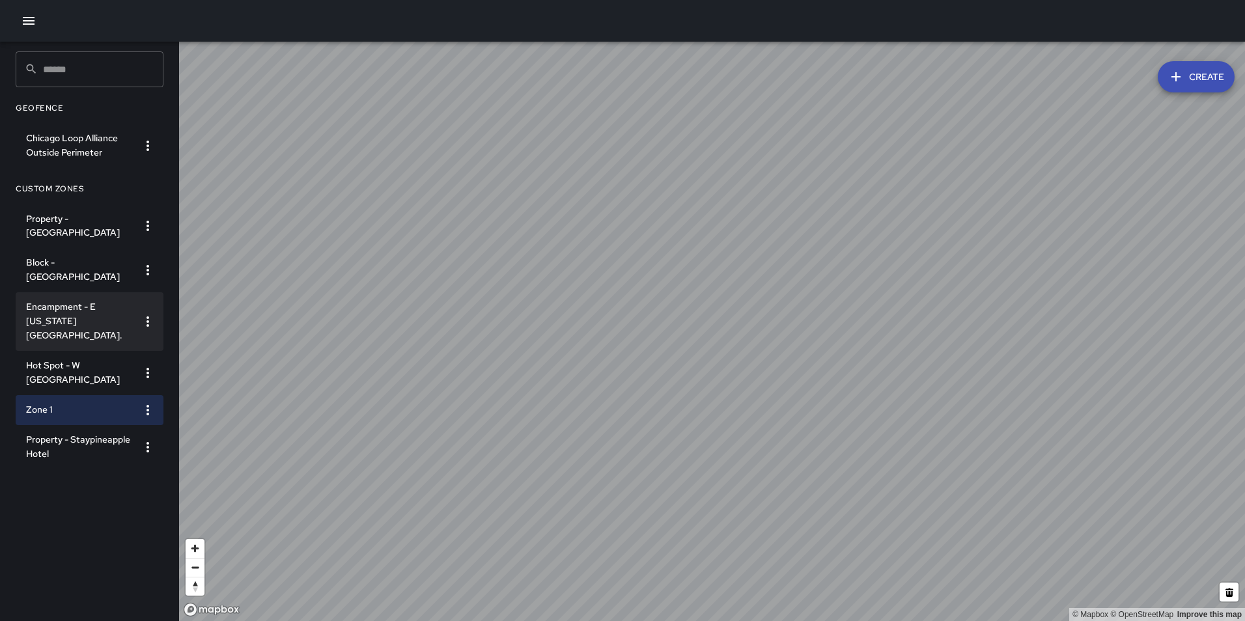
click at [77, 315] on h6 "Encampment - E Washington St." at bounding box center [79, 321] width 106 height 43
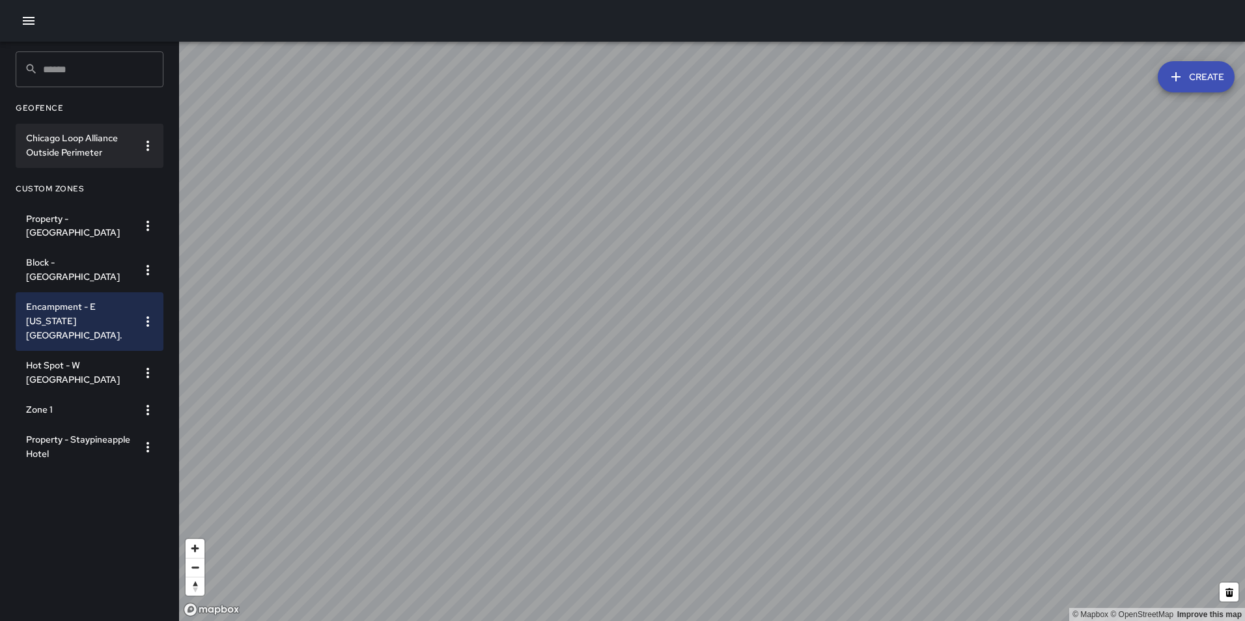
click at [84, 144] on h6 "Chicago Loop Alliance Outside Perimeter" at bounding box center [79, 146] width 106 height 29
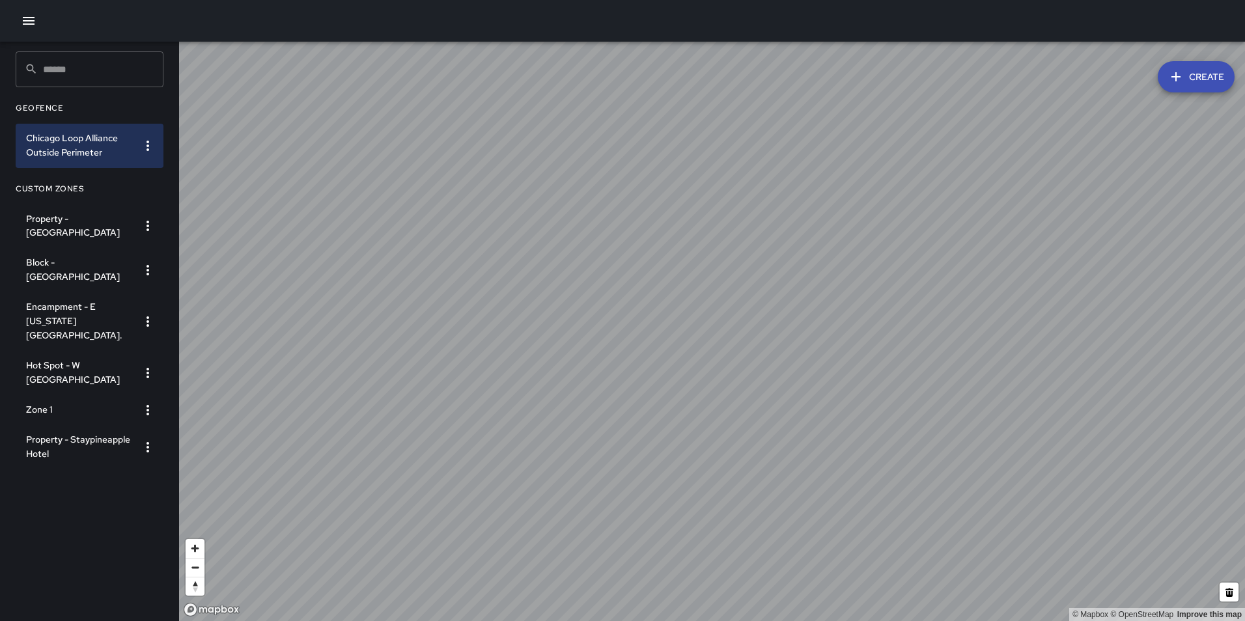
click at [141, 149] on icon "button" at bounding box center [148, 146] width 16 height 16
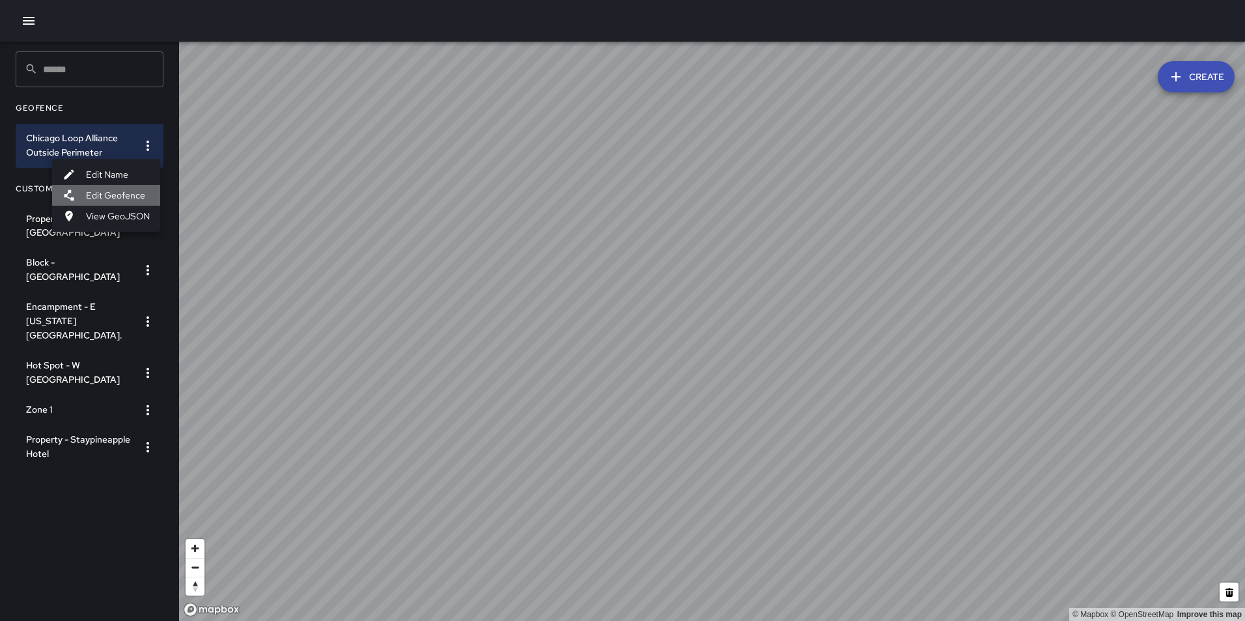
click at [152, 195] on li "Edit Geofence" at bounding box center [106, 195] width 108 height 21
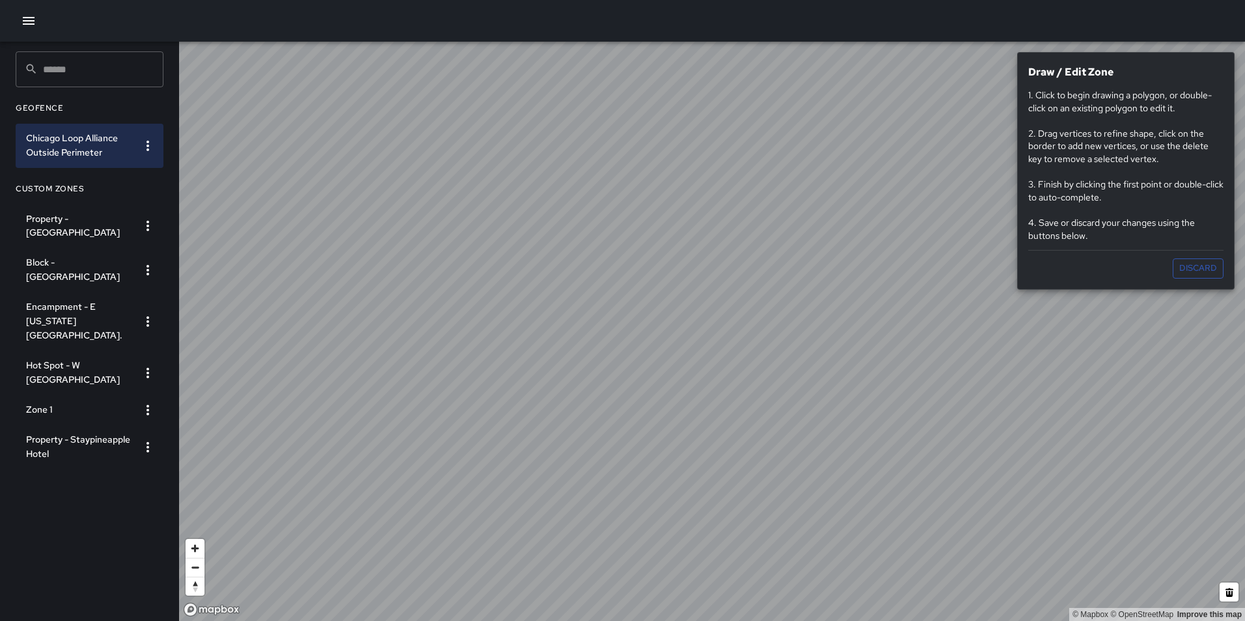
click at [73, 507] on div "​ ​ Geofence Chicago Loop Alliance Outside Perimeter Custom Zones Property - Ar…" at bounding box center [622, 332] width 1245 height 580
click at [1147, 273] on button "Save" at bounding box center [1147, 269] width 42 height 20
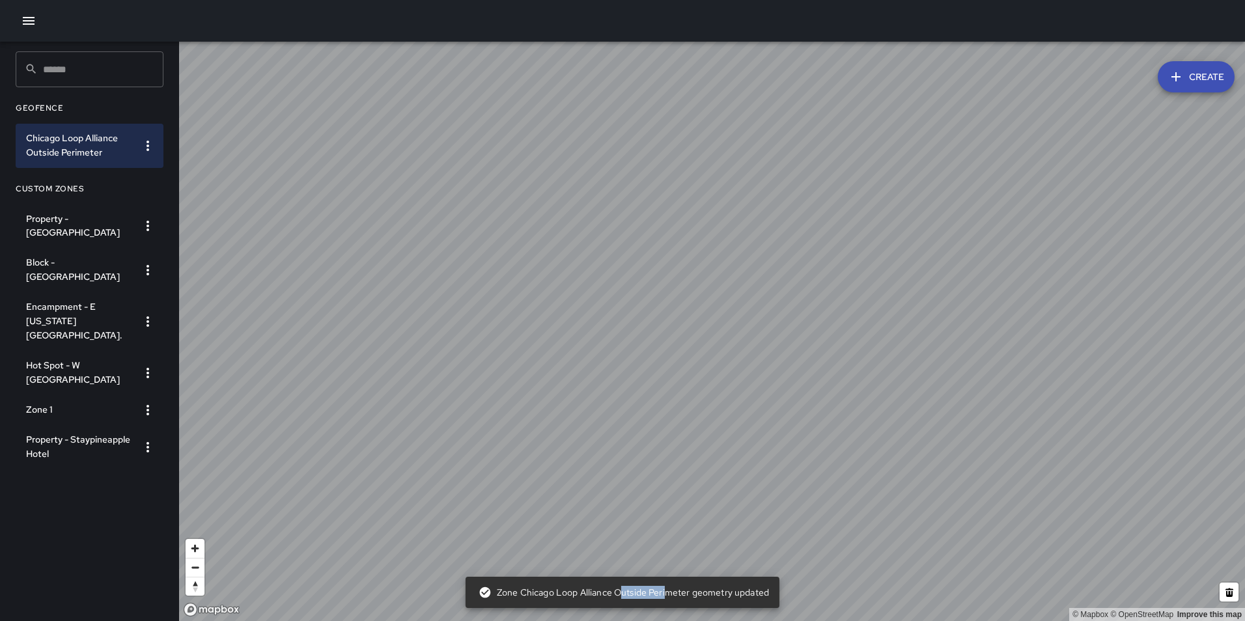
drag, startPoint x: 666, startPoint y: 600, endPoint x: 618, endPoint y: 601, distance: 48.9
click at [619, 601] on div "Zone Chicago Loop Alliance Outside Perimeter geometry updated" at bounding box center [624, 592] width 291 height 23
click at [612, 602] on div "Zone Chicago Loop Alliance Outside Perimeter geometry updated" at bounding box center [624, 592] width 291 height 23
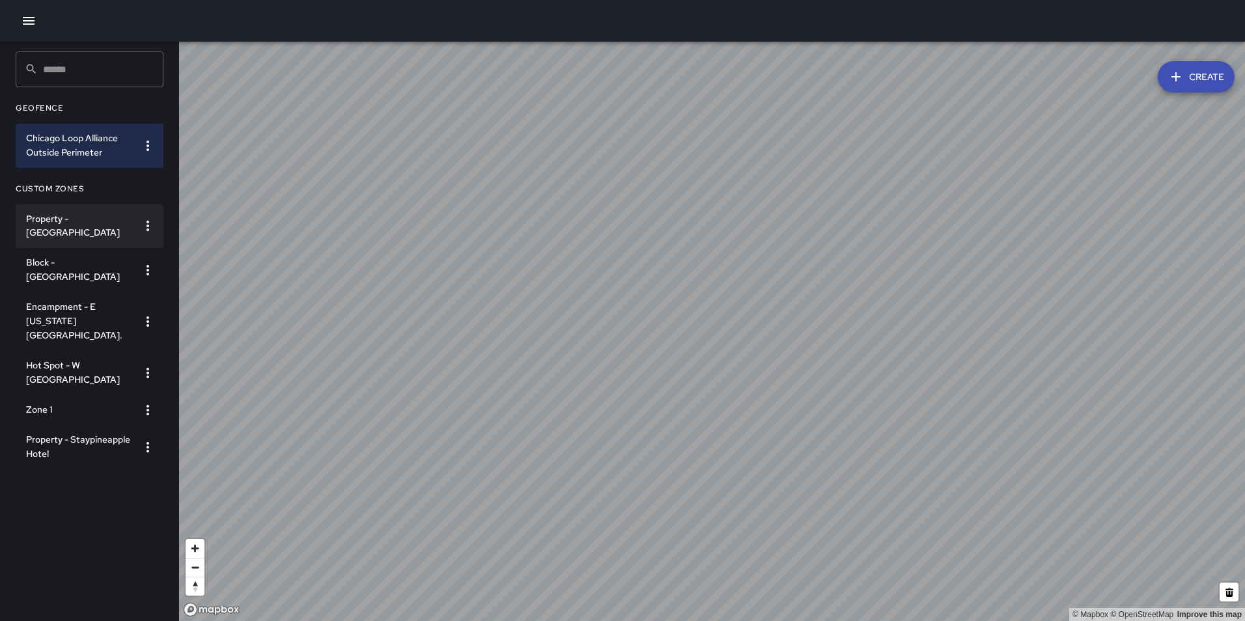
click at [110, 230] on h6 "Property - Art Institute of Chicago" at bounding box center [79, 226] width 106 height 29
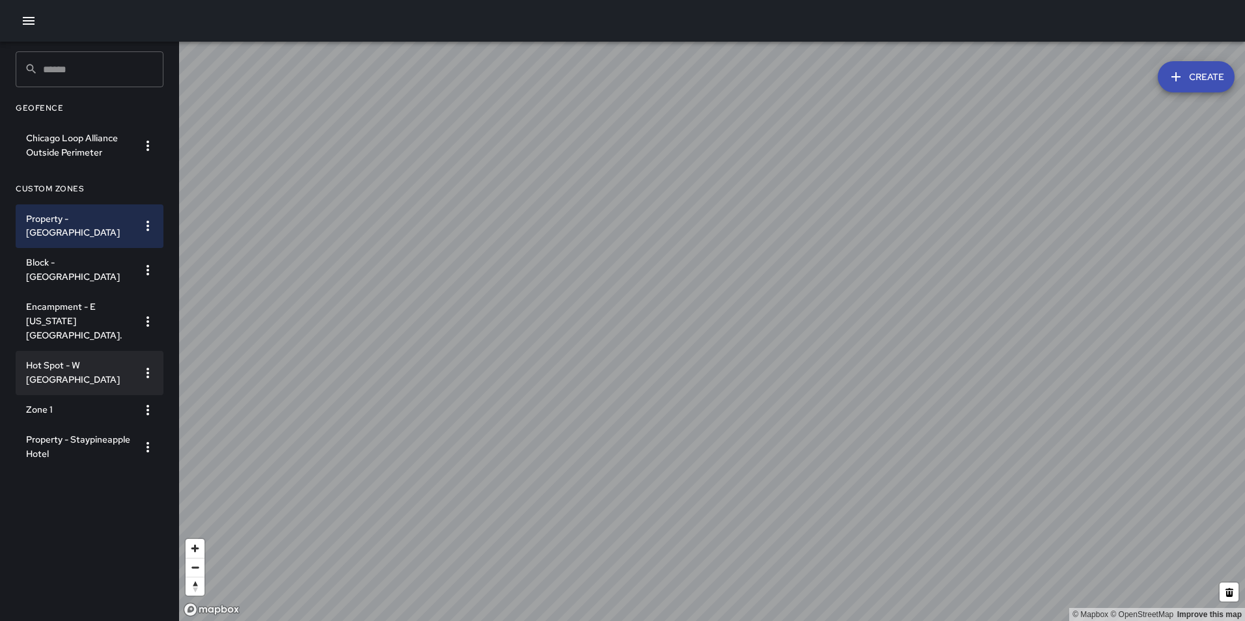
click at [82, 359] on h6 "Hot Spot - W Lake St & N State St" at bounding box center [79, 373] width 106 height 29
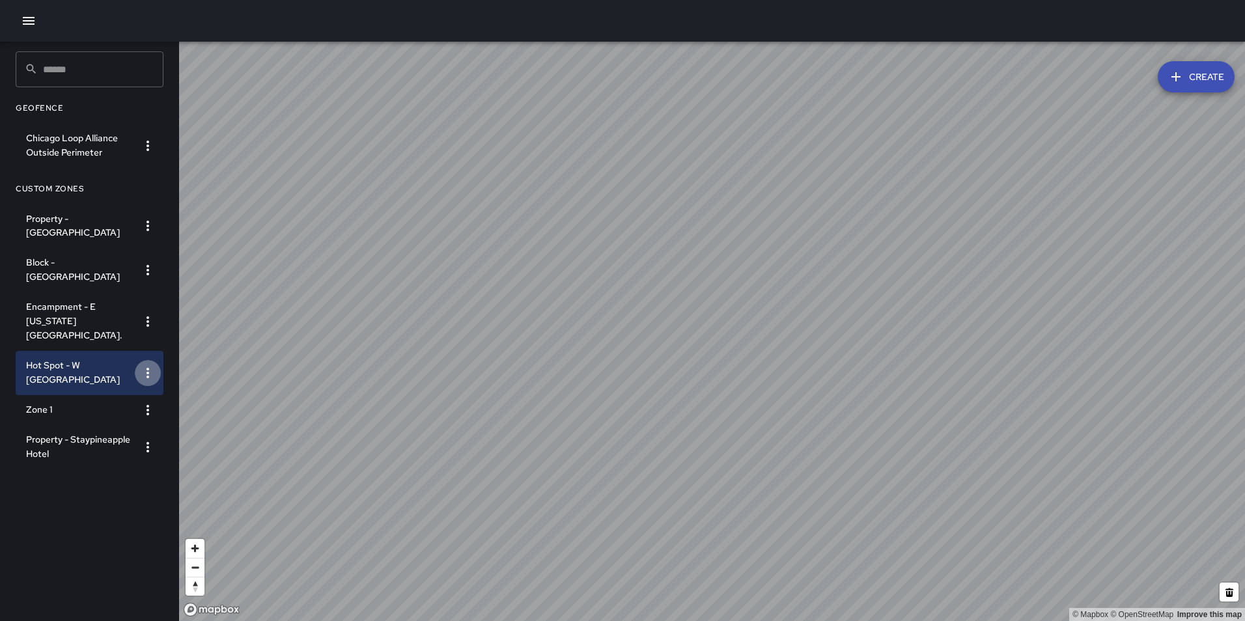
click at [150, 365] on icon "button" at bounding box center [148, 373] width 16 height 16
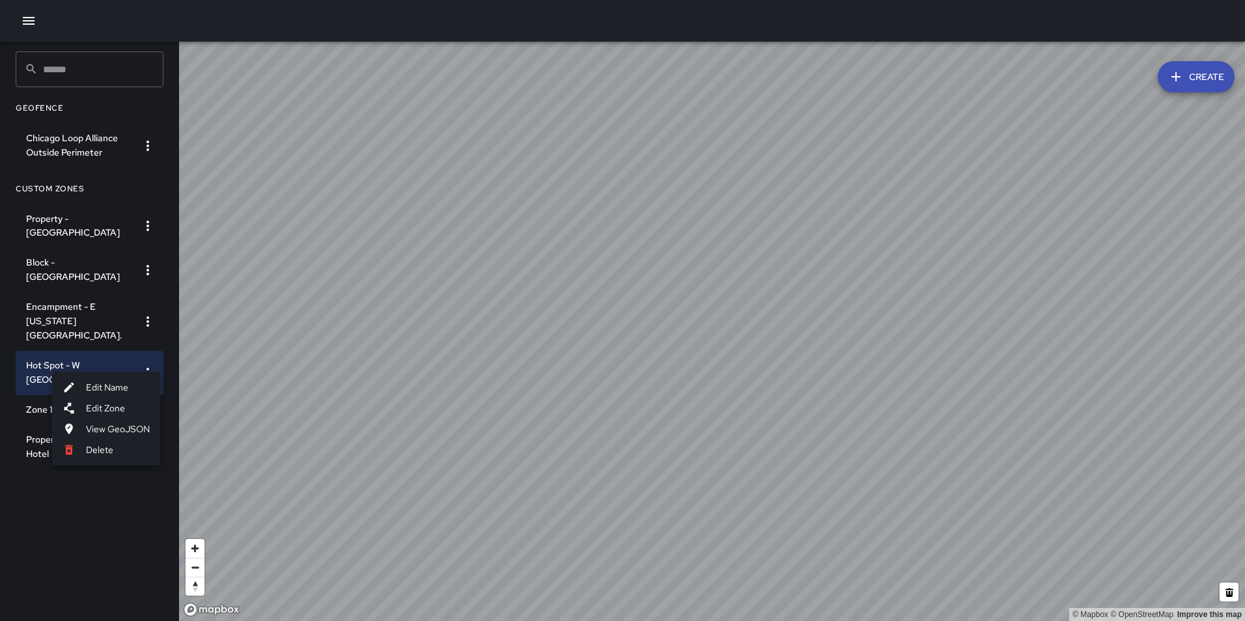
click at [128, 385] on li "Edit Name" at bounding box center [106, 387] width 108 height 21
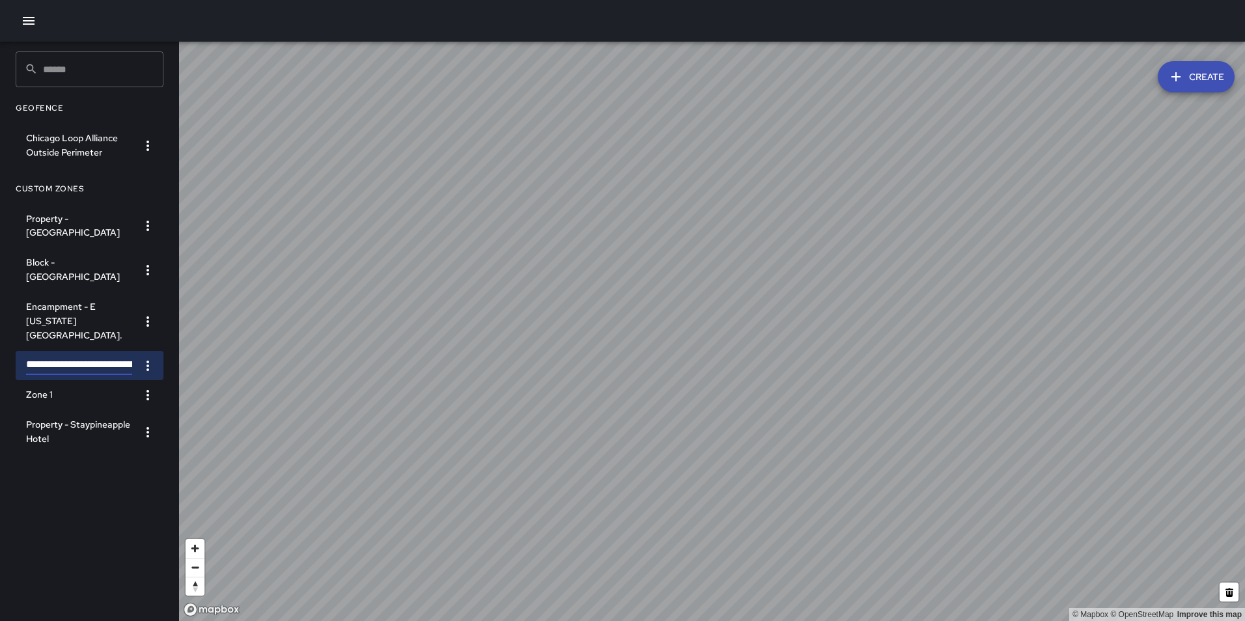
click at [89, 356] on input "**********" at bounding box center [79, 365] width 106 height 19
drag, startPoint x: 111, startPoint y: 354, endPoint x: 142, endPoint y: 358, distance: 31.5
click at [142, 358] on li "**********" at bounding box center [90, 365] width 148 height 29
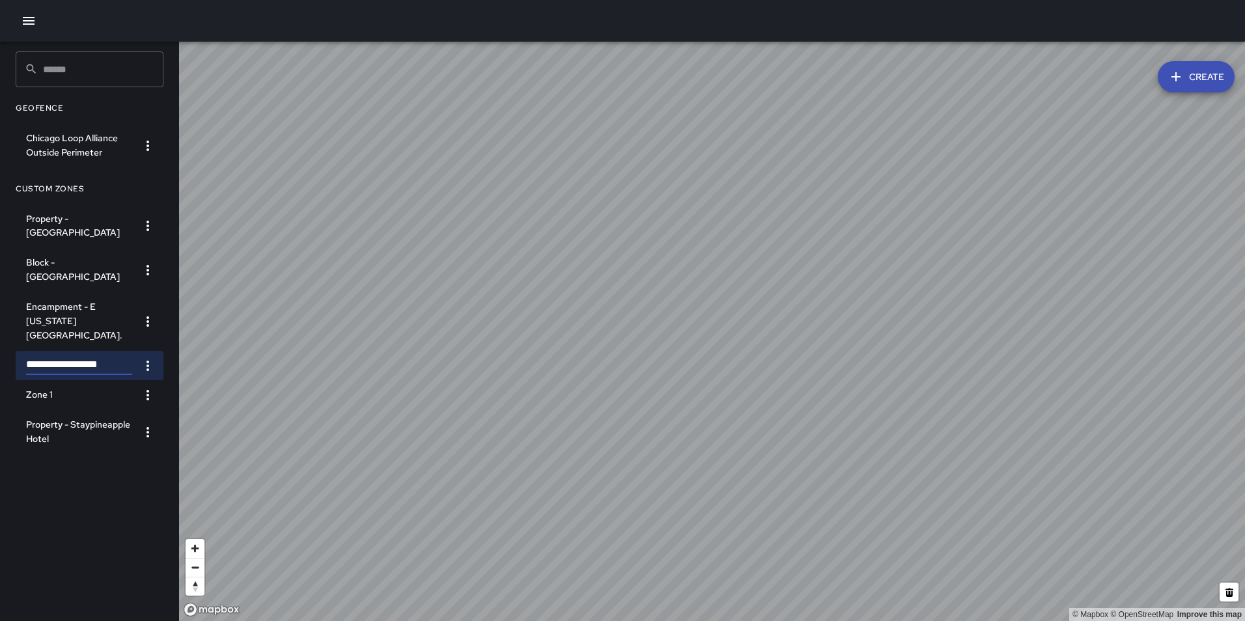
type input "**********"
click at [154, 358] on icon "button" at bounding box center [148, 366] width 16 height 16
click at [134, 400] on li "Edit Zone" at bounding box center [106, 401] width 108 height 21
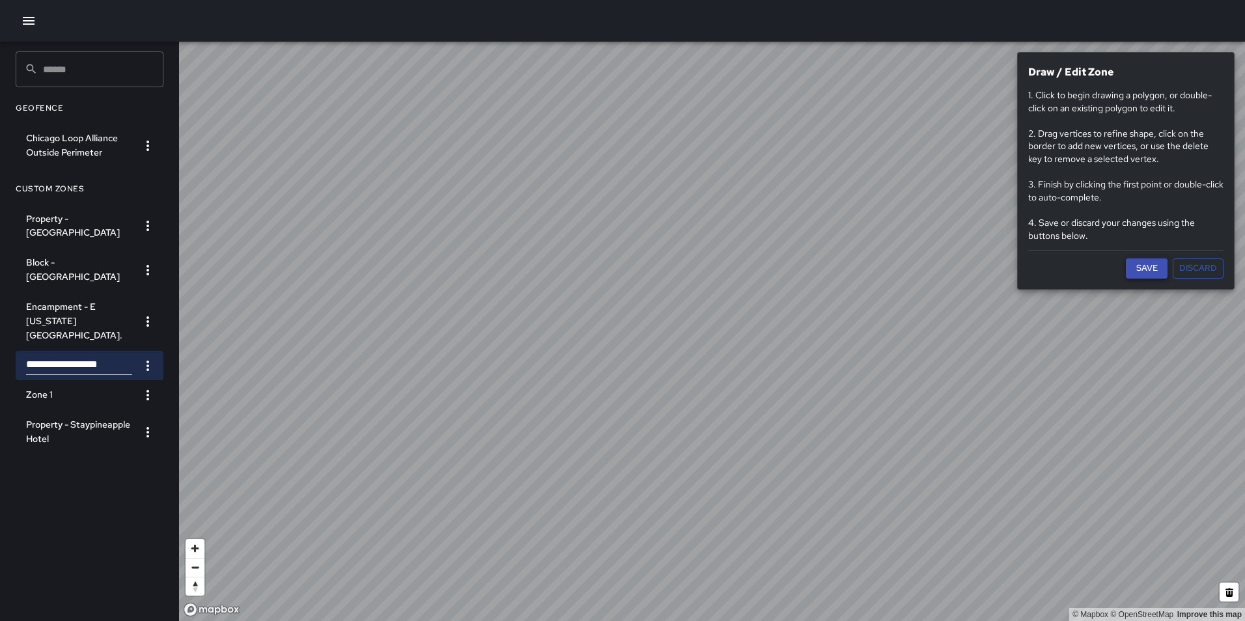
click at [1137, 266] on button "Save" at bounding box center [1147, 269] width 42 height 20
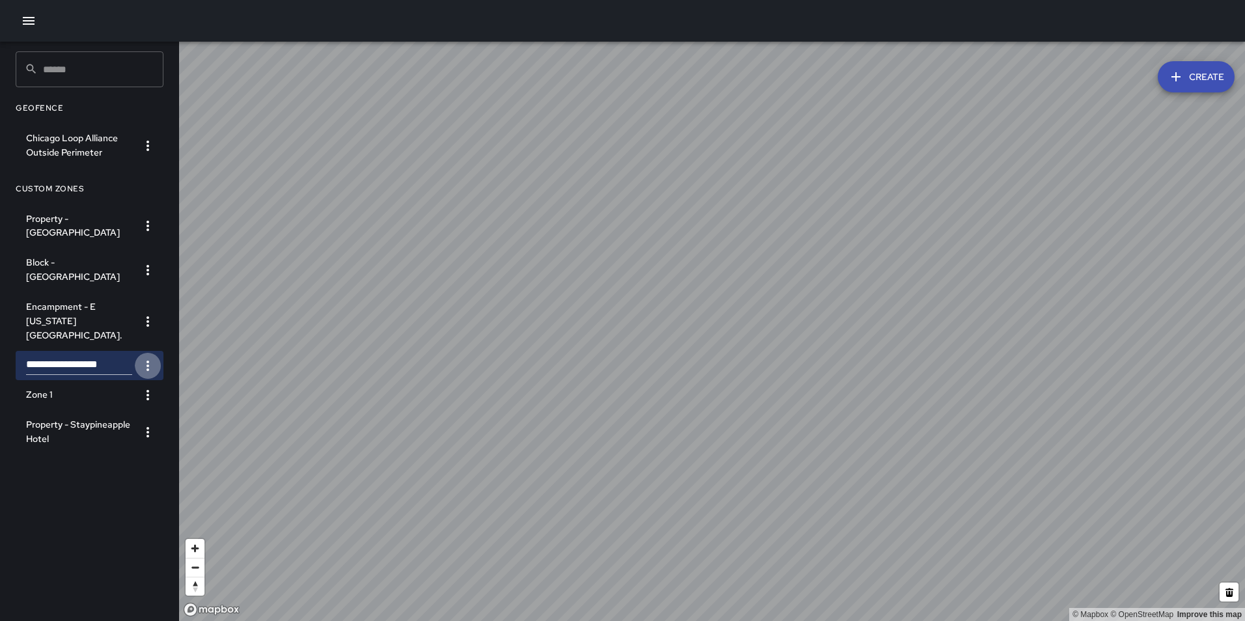
click at [150, 358] on icon "button" at bounding box center [148, 366] width 16 height 16
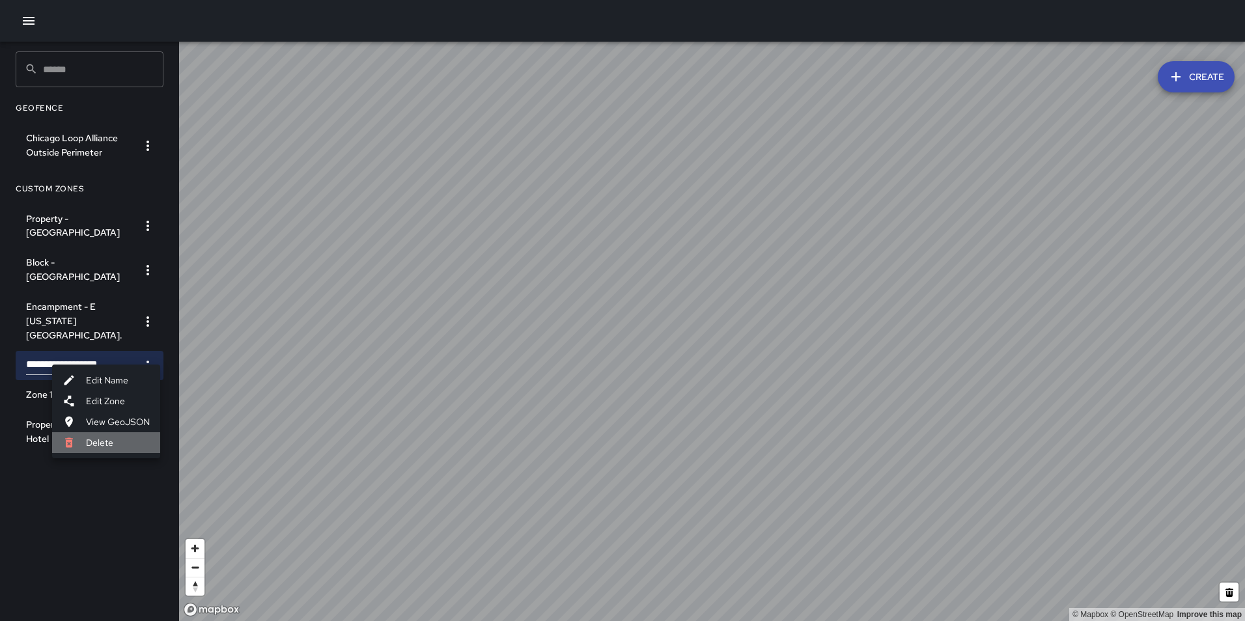
click at [128, 438] on li "Delete" at bounding box center [106, 443] width 108 height 21
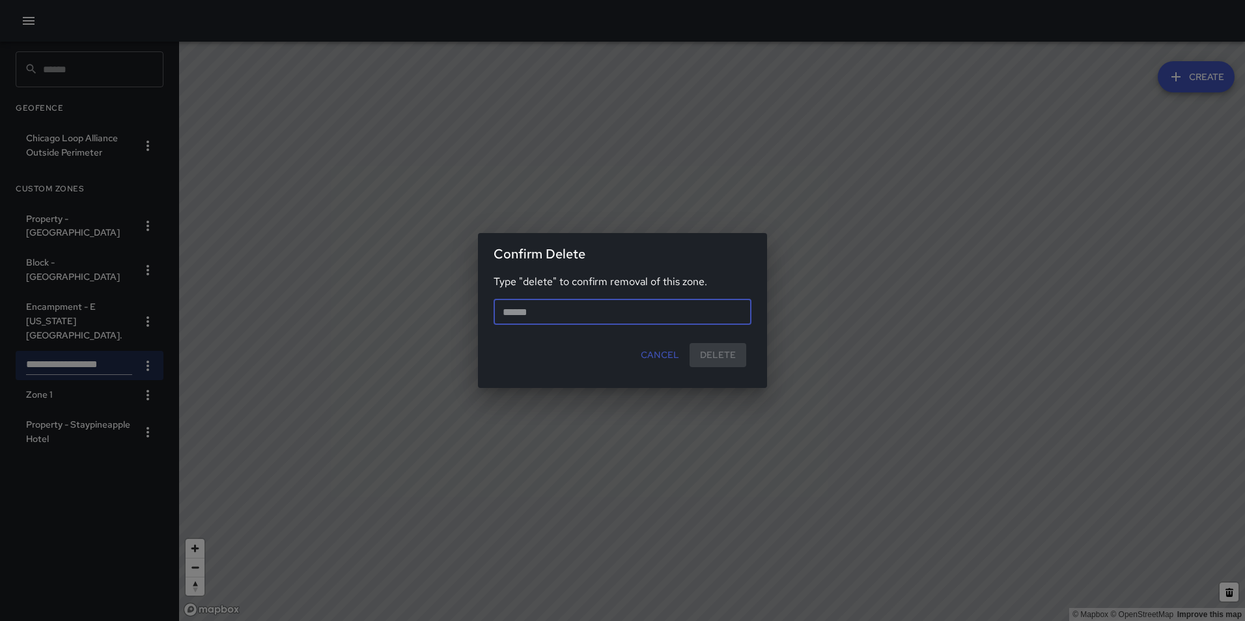
click at [526, 310] on input "text" at bounding box center [623, 312] width 258 height 26
type input "******"
click at [717, 360] on button "Delete" at bounding box center [718, 355] width 57 height 24
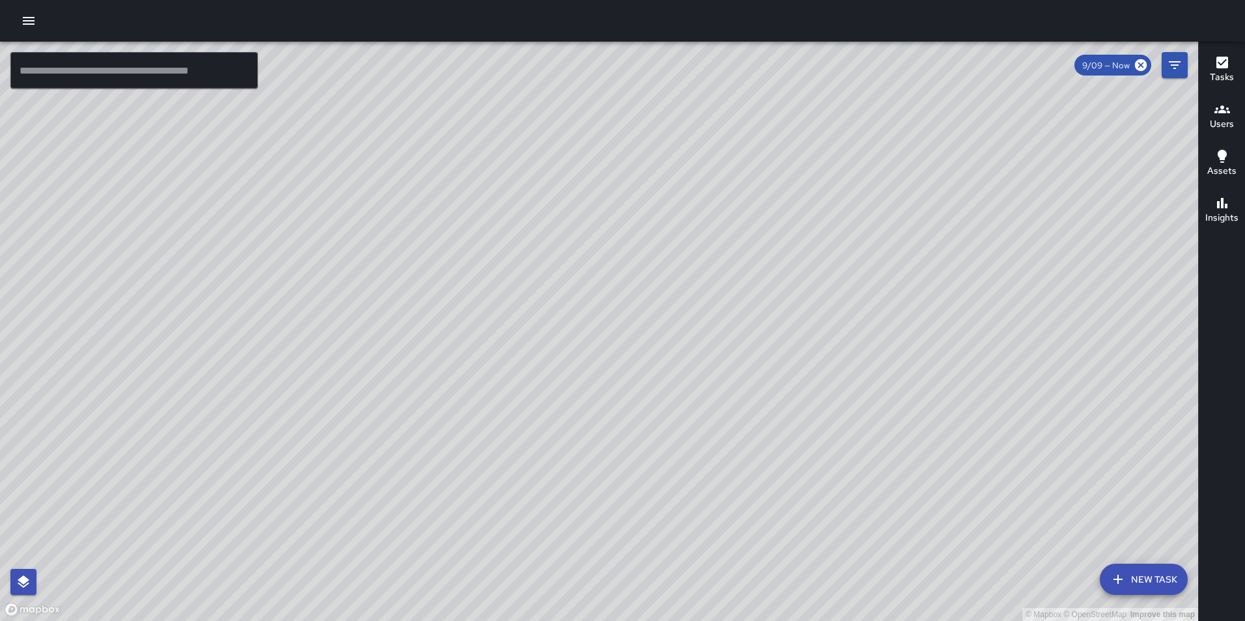
drag, startPoint x: 627, startPoint y: 153, endPoint x: 621, endPoint y: 214, distance: 60.9
click at [621, 220] on div "© Mapbox © OpenStreetMap Improve this map" at bounding box center [599, 332] width 1199 height 580
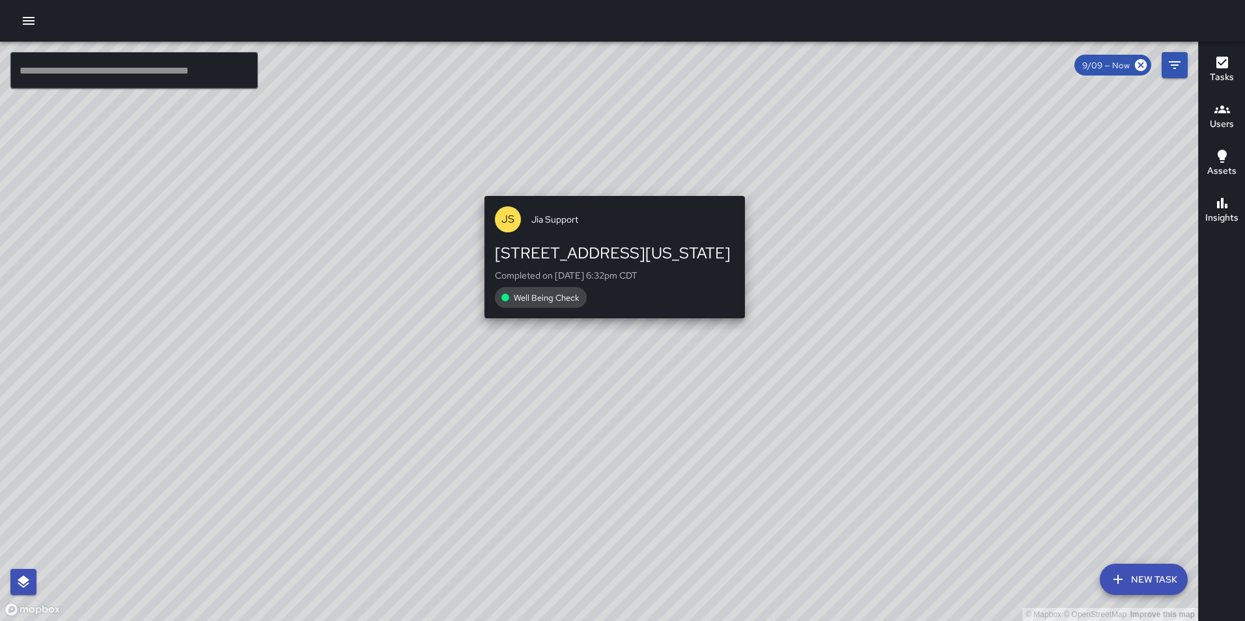
click at [610, 189] on div "© Mapbox © OpenStreetMap Improve this map [PERSON_NAME] Support [STREET_ADDRESS…" at bounding box center [599, 332] width 1199 height 580
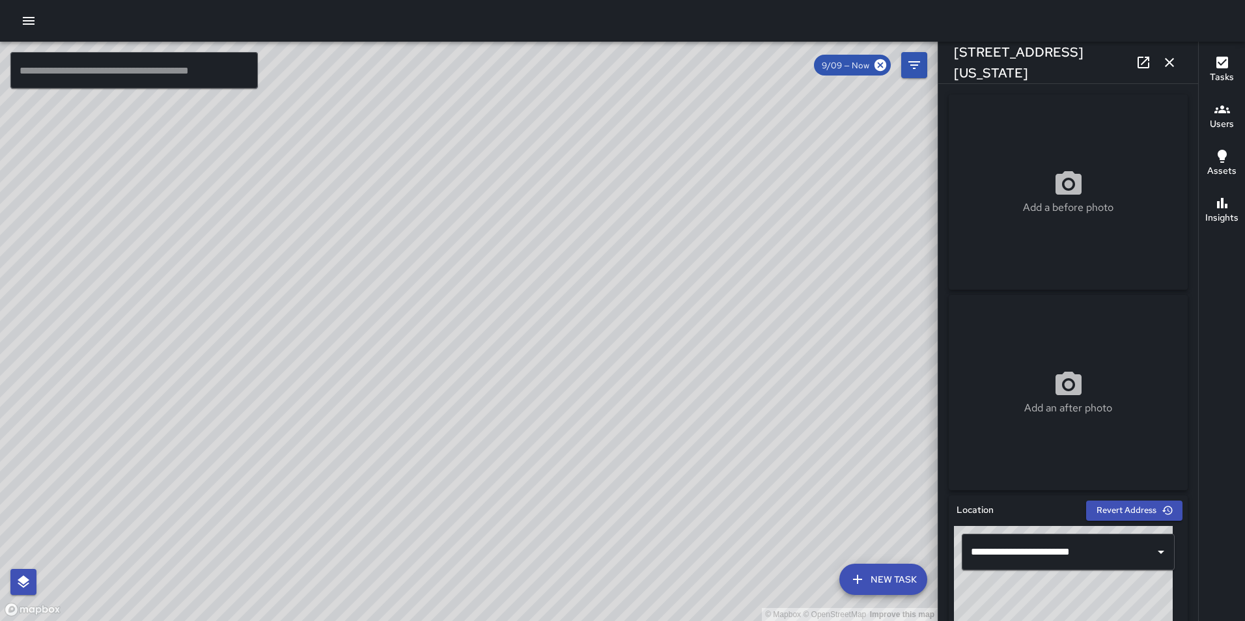
click at [1166, 63] on icon "button" at bounding box center [1170, 63] width 16 height 16
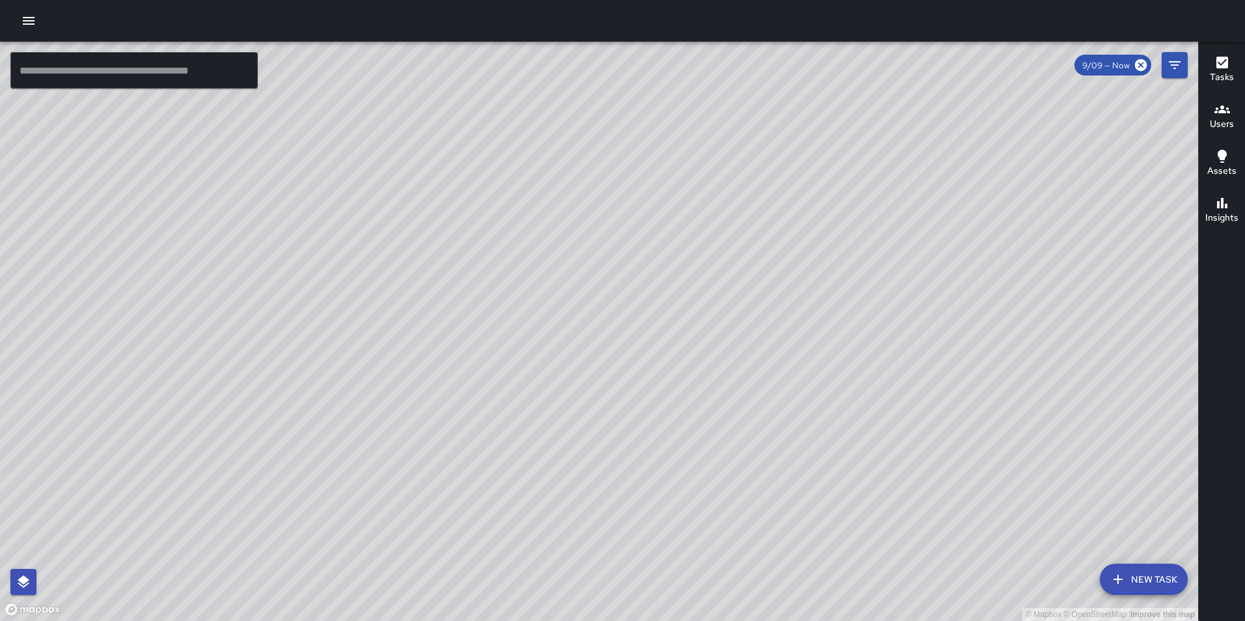
click at [1220, 73] on h6 "Tasks" at bounding box center [1222, 77] width 24 height 14
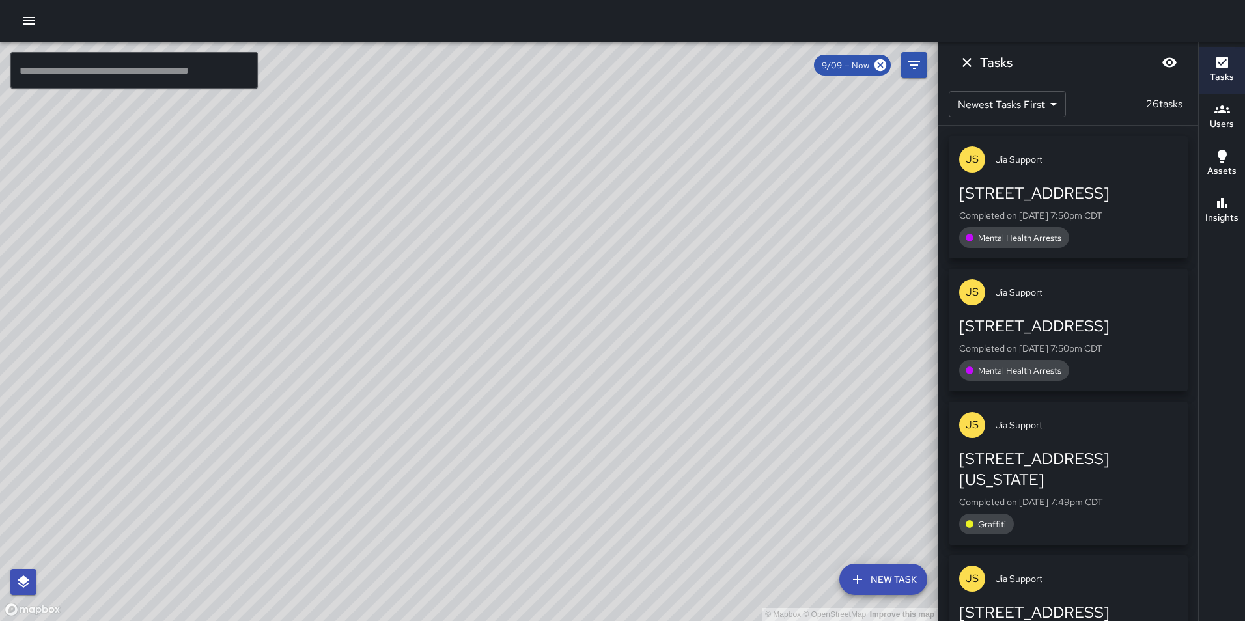
click at [1077, 314] on div "[PERSON_NAME] Support" at bounding box center [1068, 292] width 239 height 47
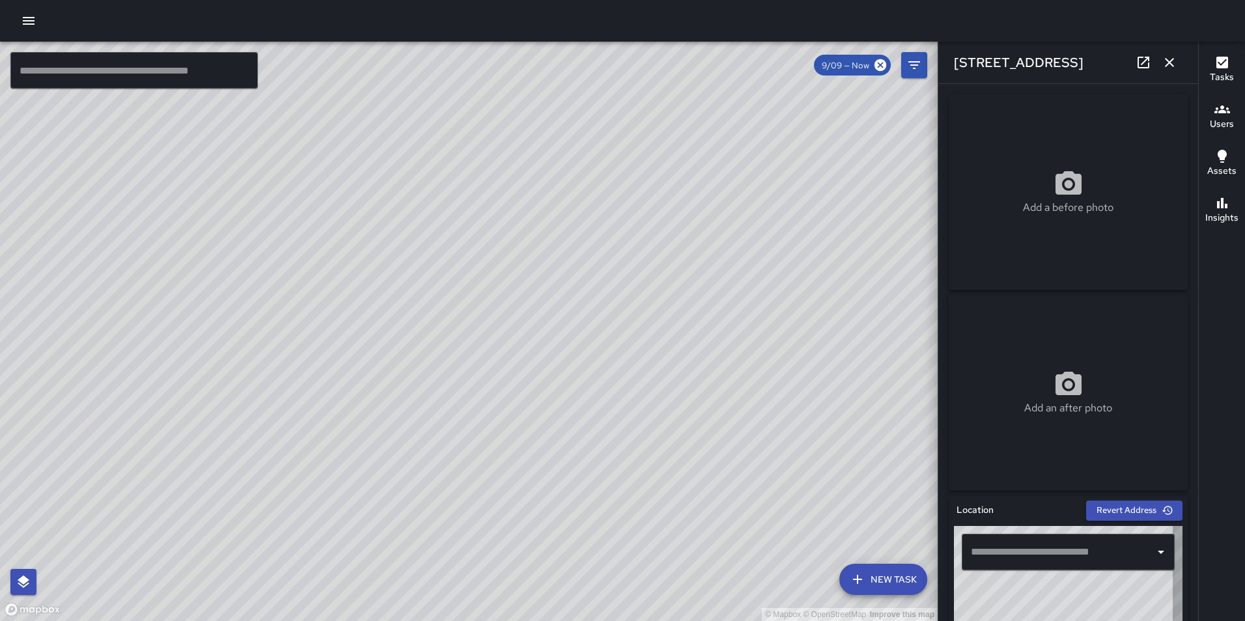
type input "**********"
click at [1169, 64] on icon "button" at bounding box center [1170, 63] width 16 height 16
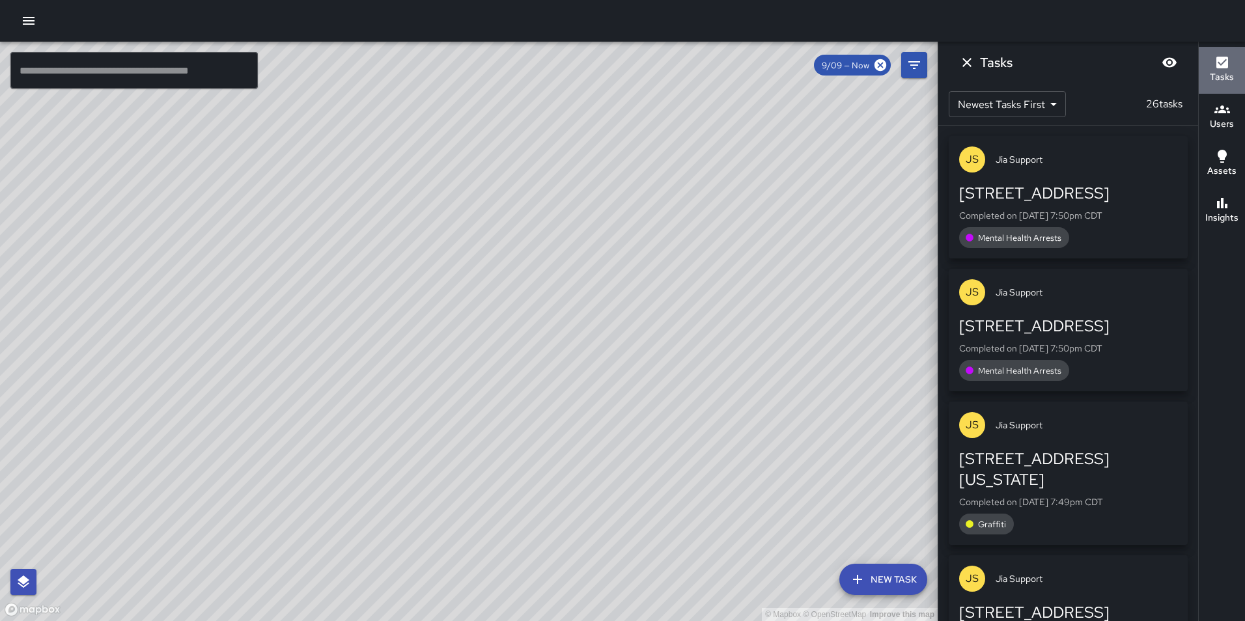
click at [1221, 70] on h6 "Tasks" at bounding box center [1222, 77] width 24 height 14
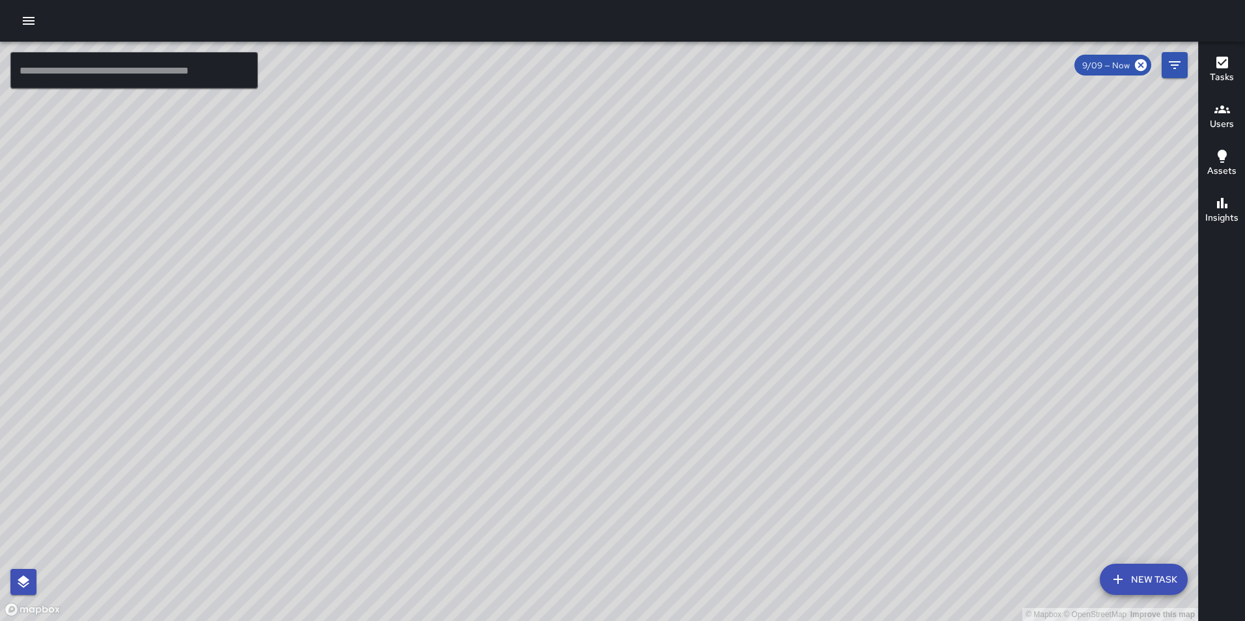
click at [1220, 72] on h6 "Tasks" at bounding box center [1222, 77] width 24 height 14
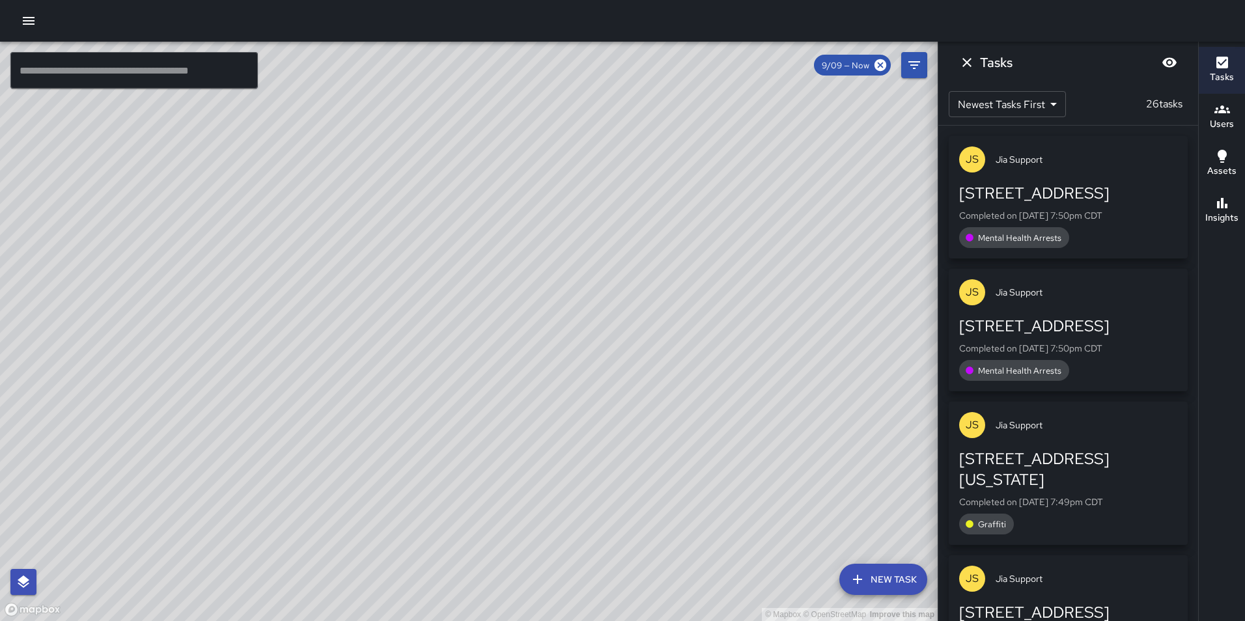
drag, startPoint x: 1189, startPoint y: 208, endPoint x: 1189, endPoint y: 265, distance: 57.3
click at [1189, 272] on div "[PERSON_NAME] Support [STREET_ADDRESS] Completed on [DATE] 7:50pm CDT Mental He…" at bounding box center [1069, 374] width 260 height 496
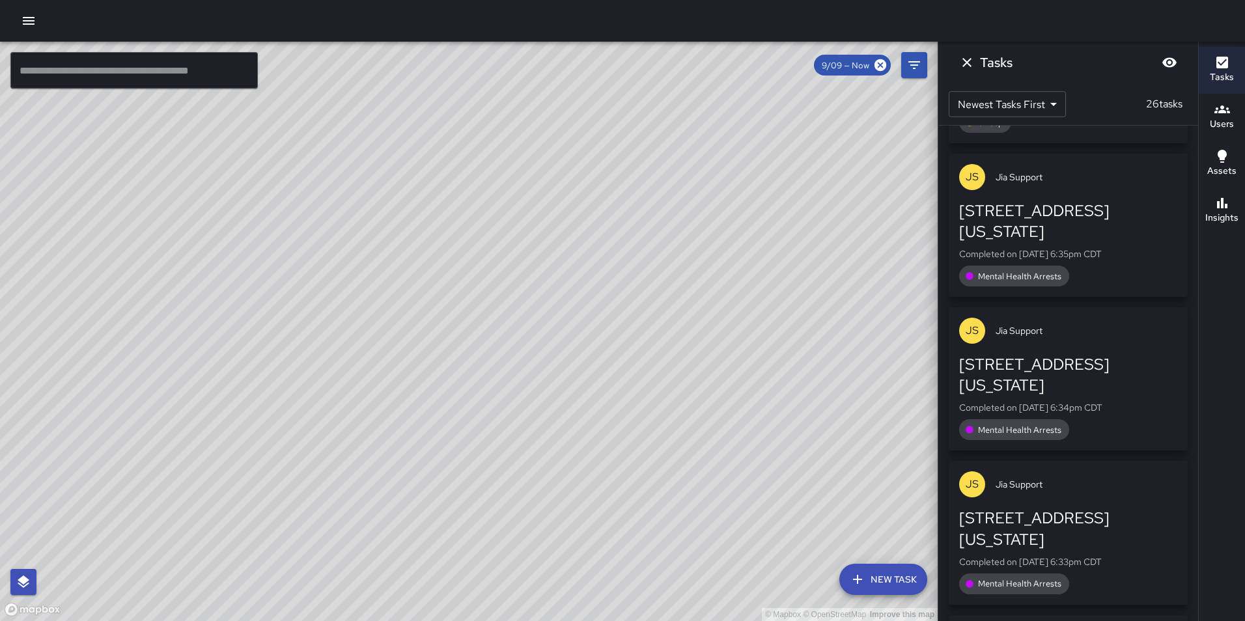
scroll to position [1417, 0]
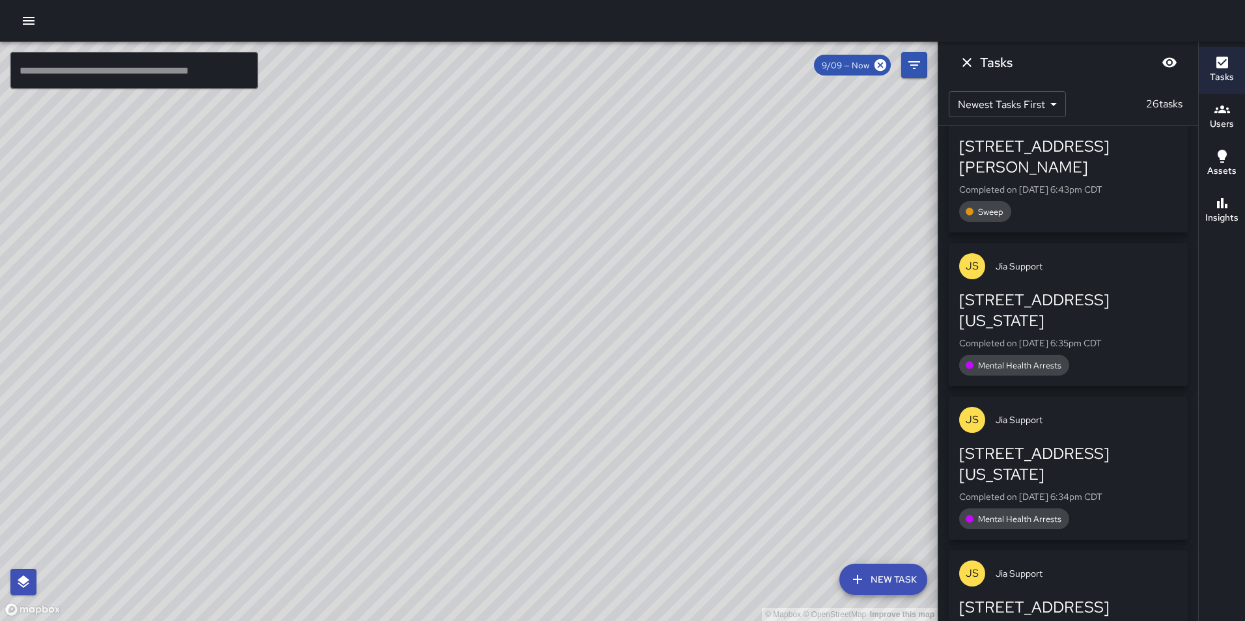
click at [1034, 290] on div "[STREET_ADDRESS][US_STATE]" at bounding box center [1069, 311] width 218 height 42
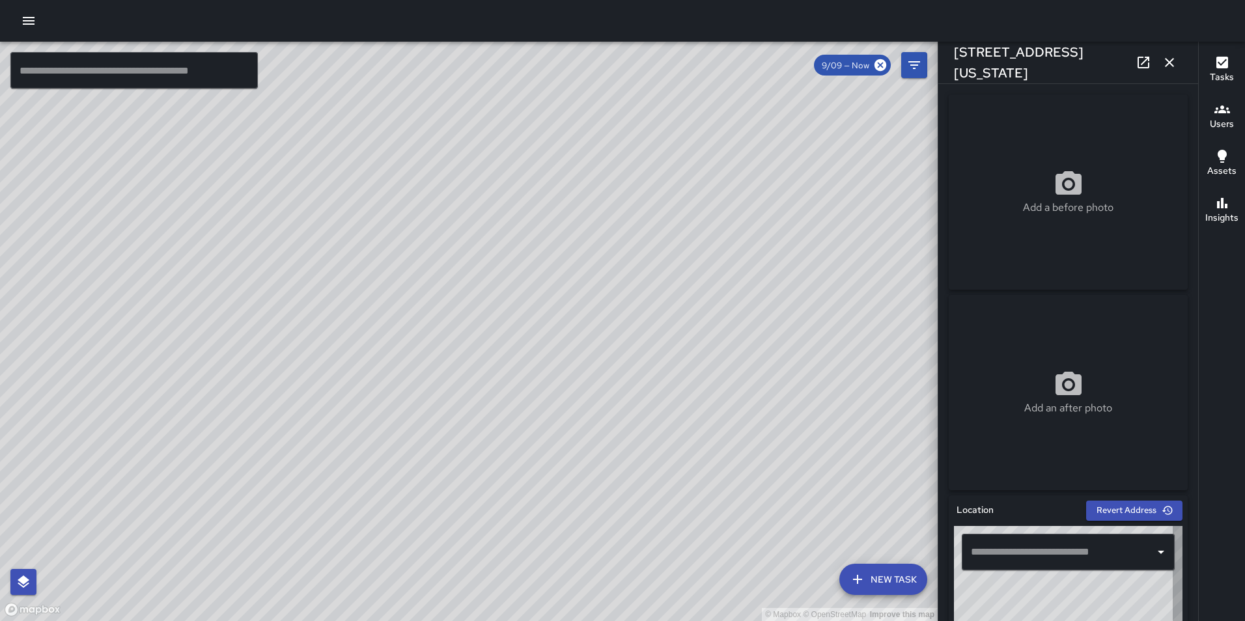
type input "**********"
drag, startPoint x: 309, startPoint y: 236, endPoint x: 492, endPoint y: 304, distance: 195.6
click at [492, 304] on div "© Mapbox © OpenStreetMap Improve this map" at bounding box center [469, 332] width 938 height 580
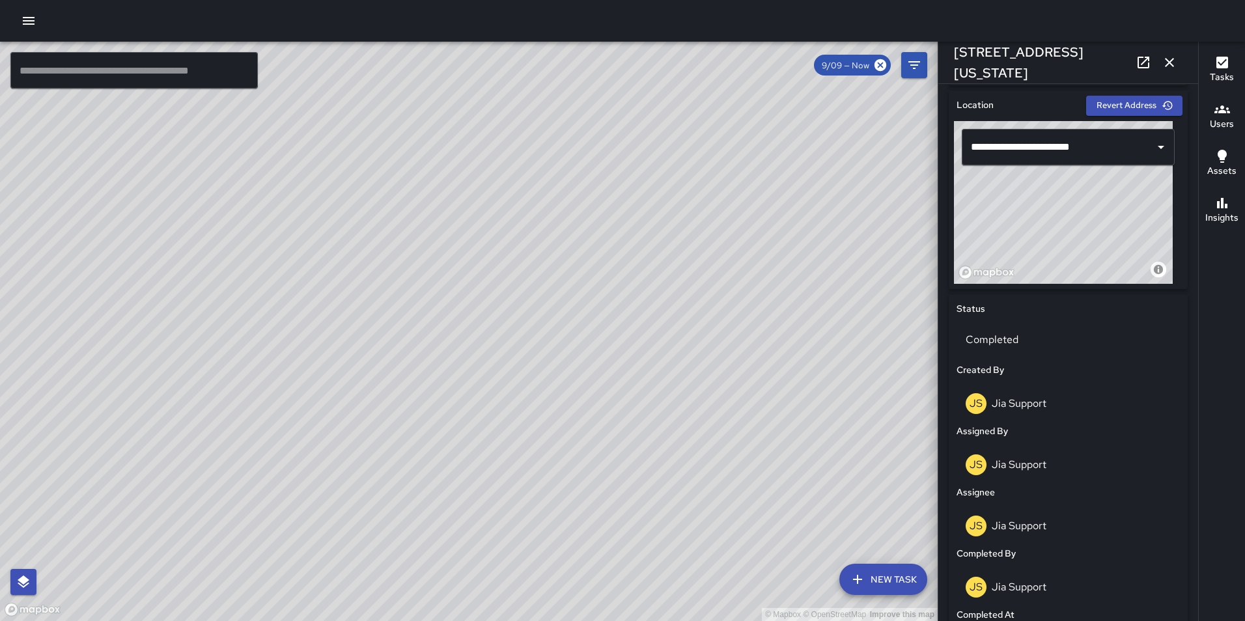
scroll to position [375, 0]
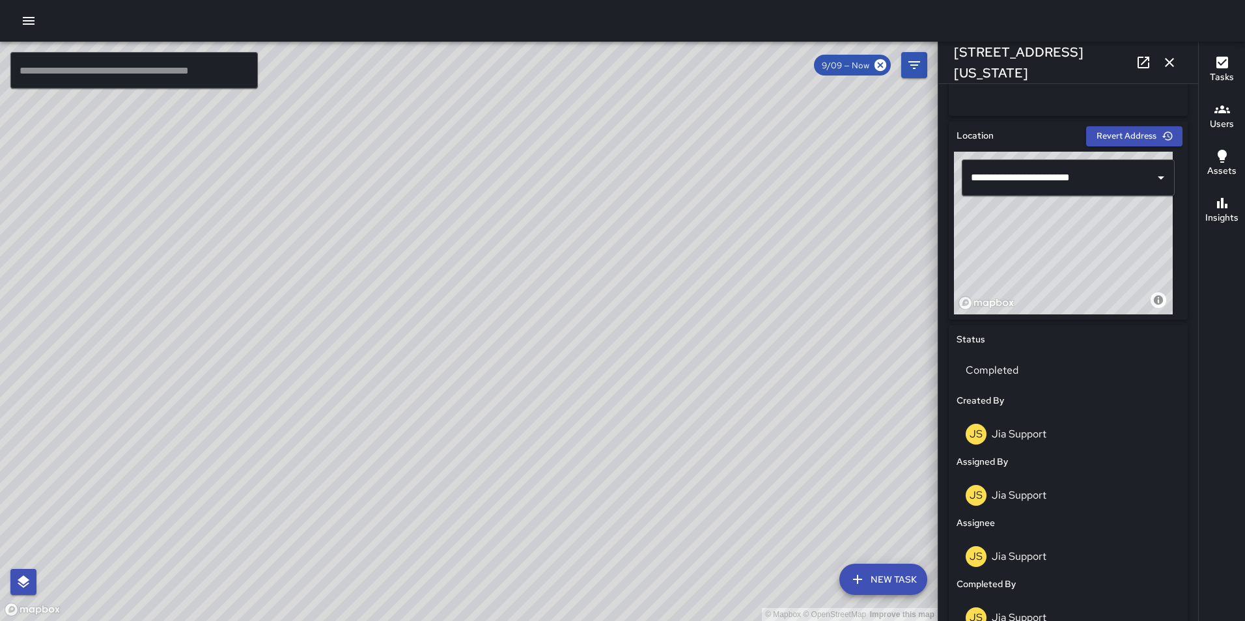
click at [1218, 72] on h6 "Tasks" at bounding box center [1222, 77] width 24 height 14
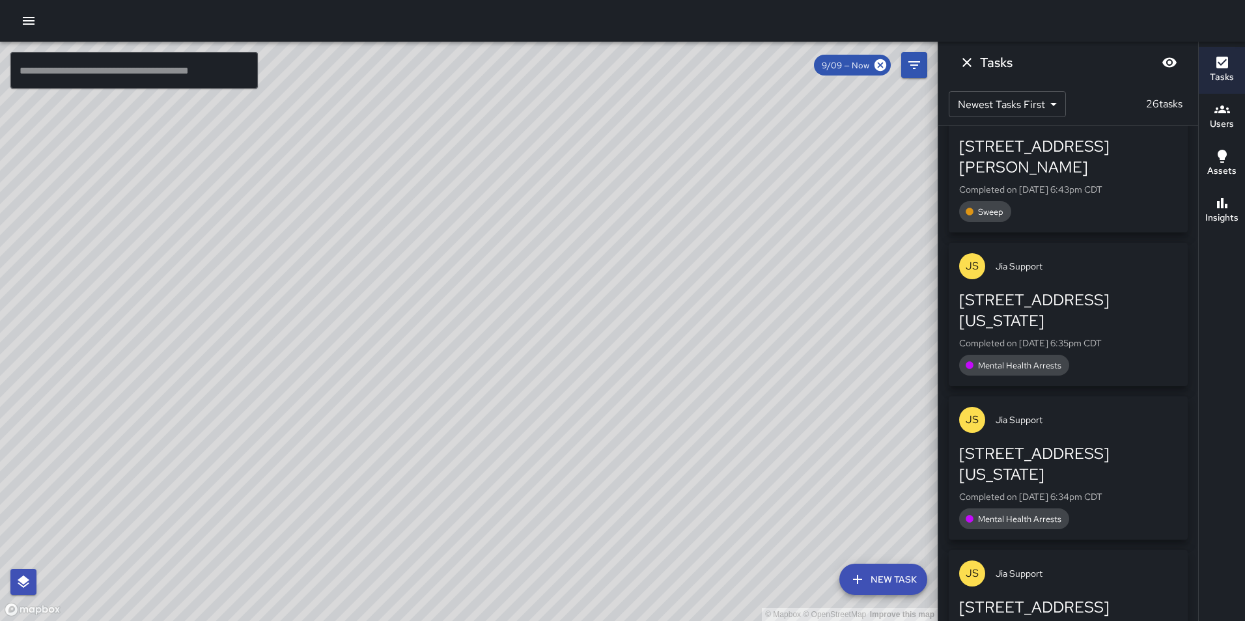
click at [1085, 444] on div "[STREET_ADDRESS][US_STATE] Completed on [DATE] 6:34pm CDT Mental Health Arrests" at bounding box center [1069, 487] width 218 height 86
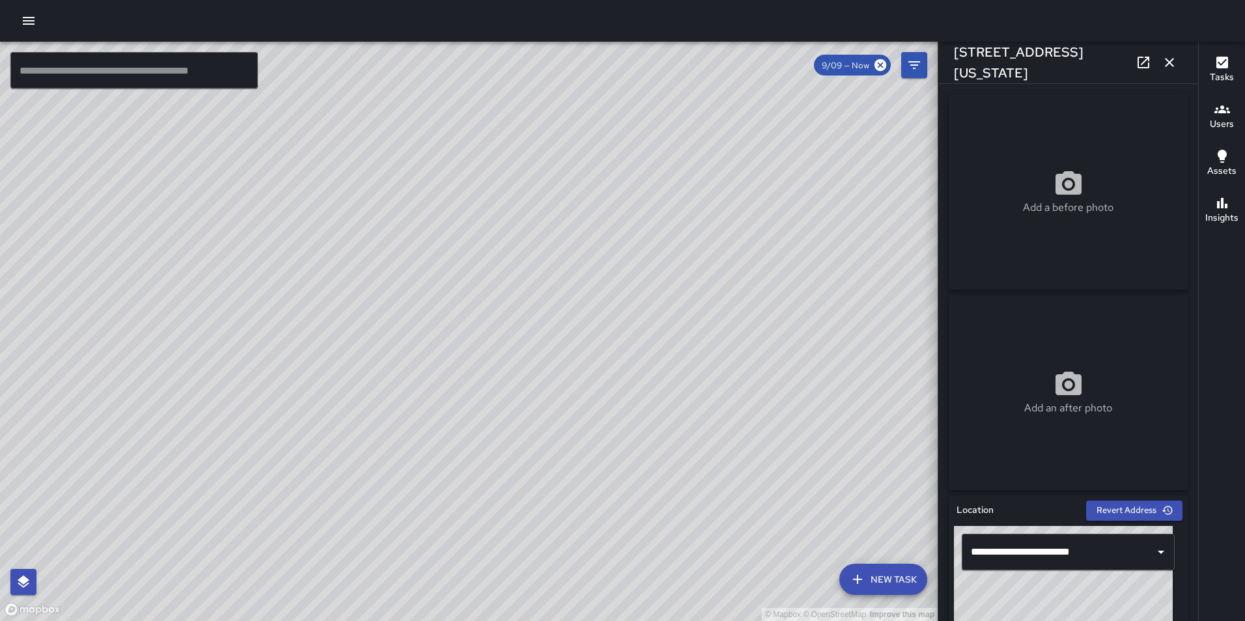
click at [1167, 69] on icon "button" at bounding box center [1170, 63] width 16 height 16
